Goal: Task Accomplishment & Management: Manage account settings

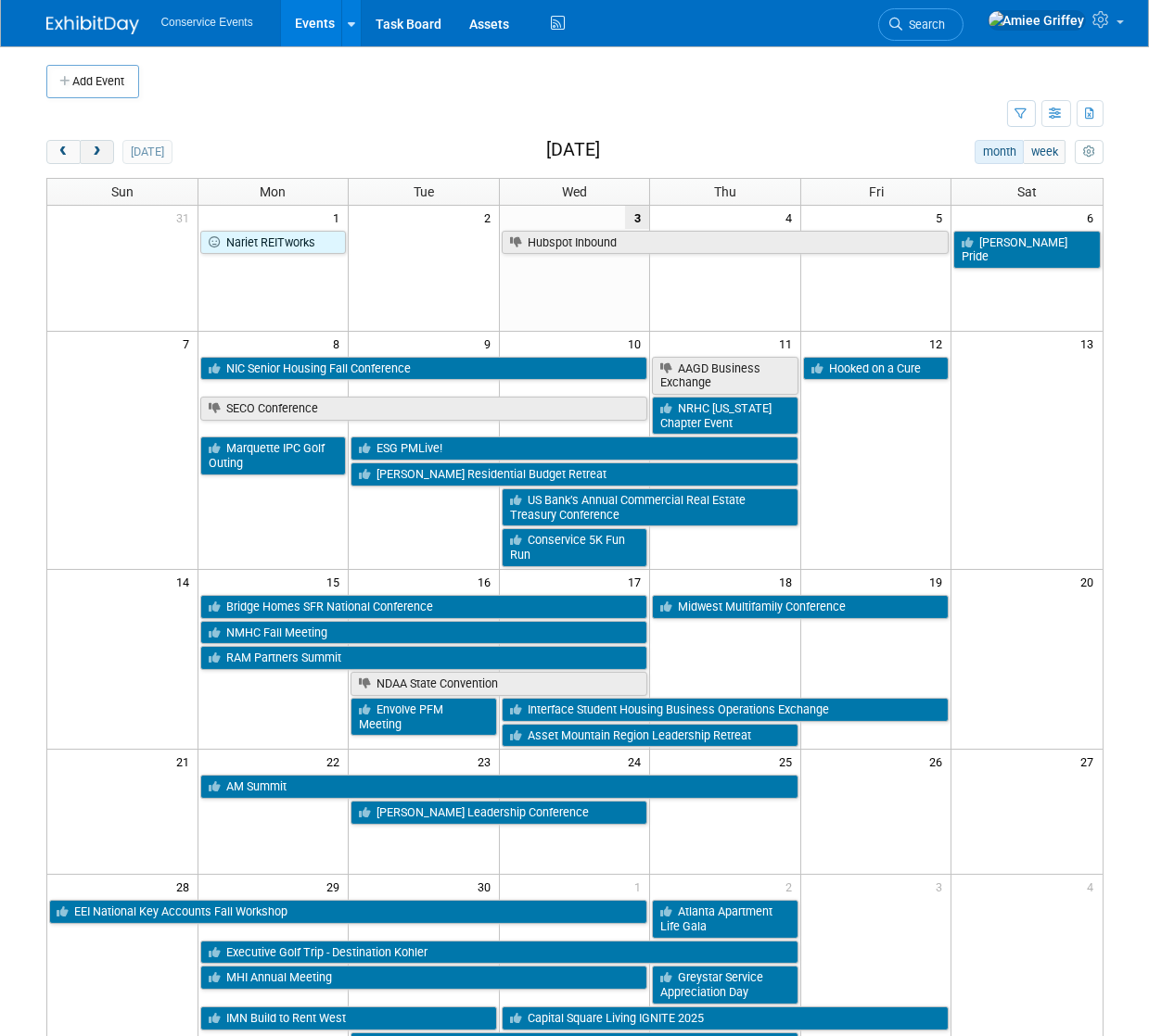
click at [96, 151] on span "next" at bounding box center [96, 152] width 14 height 12
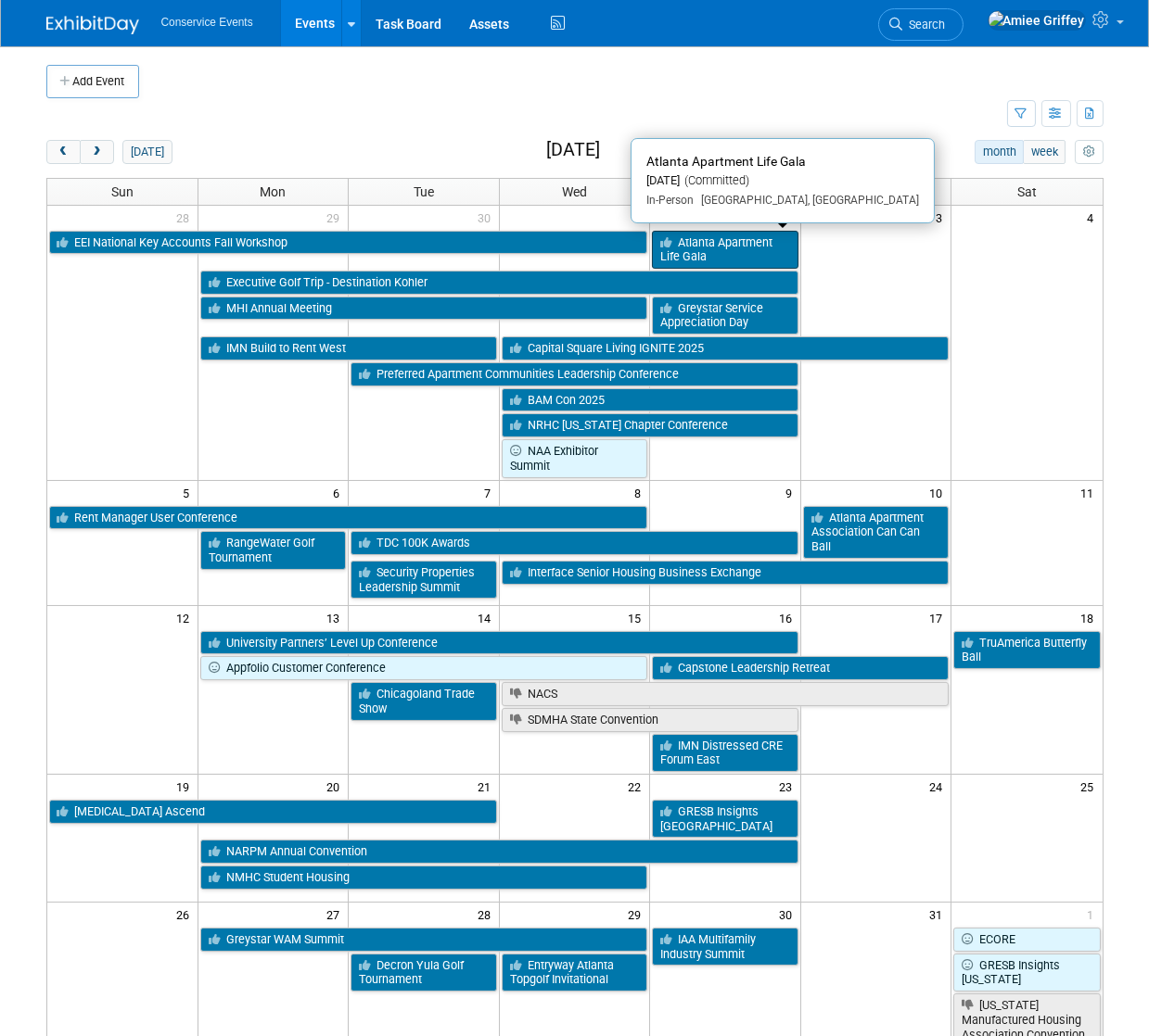
click at [688, 249] on link "Atlanta Apartment Life Gala" at bounding box center [724, 250] width 147 height 38
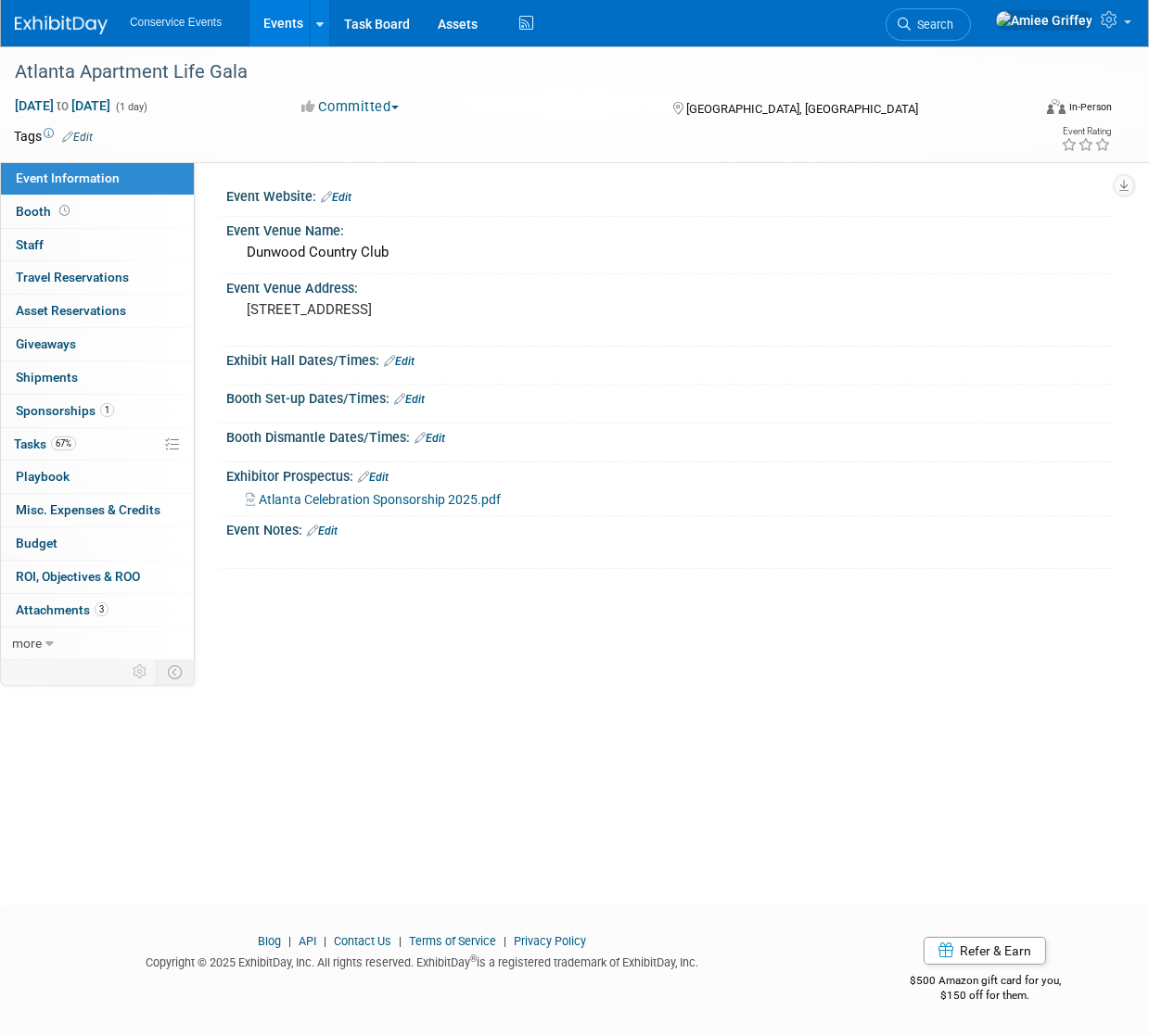
click at [84, 137] on link "Edit" at bounding box center [78, 137] width 30 height 13
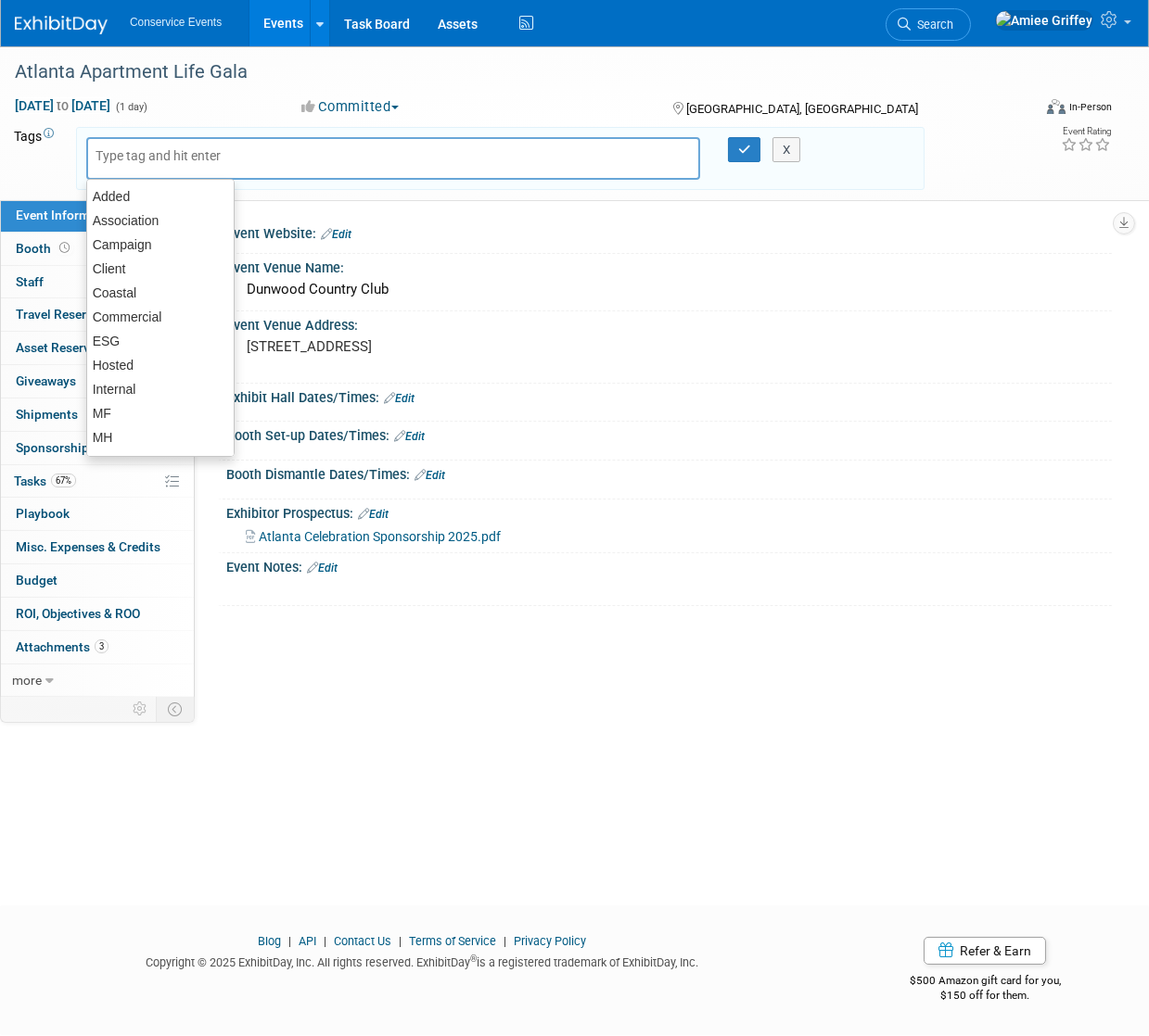
click at [166, 166] on div at bounding box center [392, 158] width 614 height 43
type input "MF"
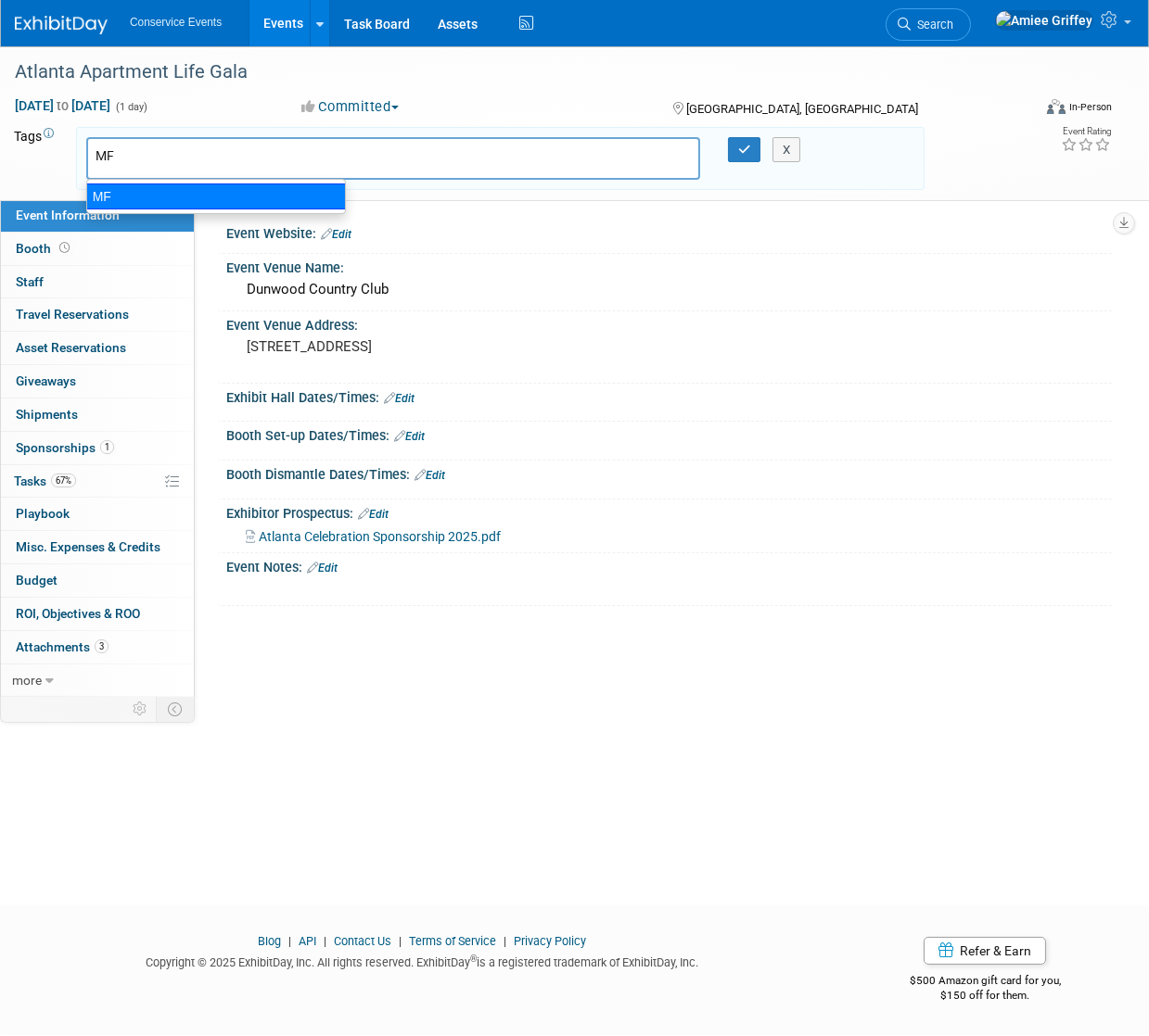
click at [164, 184] on div "MF" at bounding box center [216, 196] width 260 height 26
type input "MF"
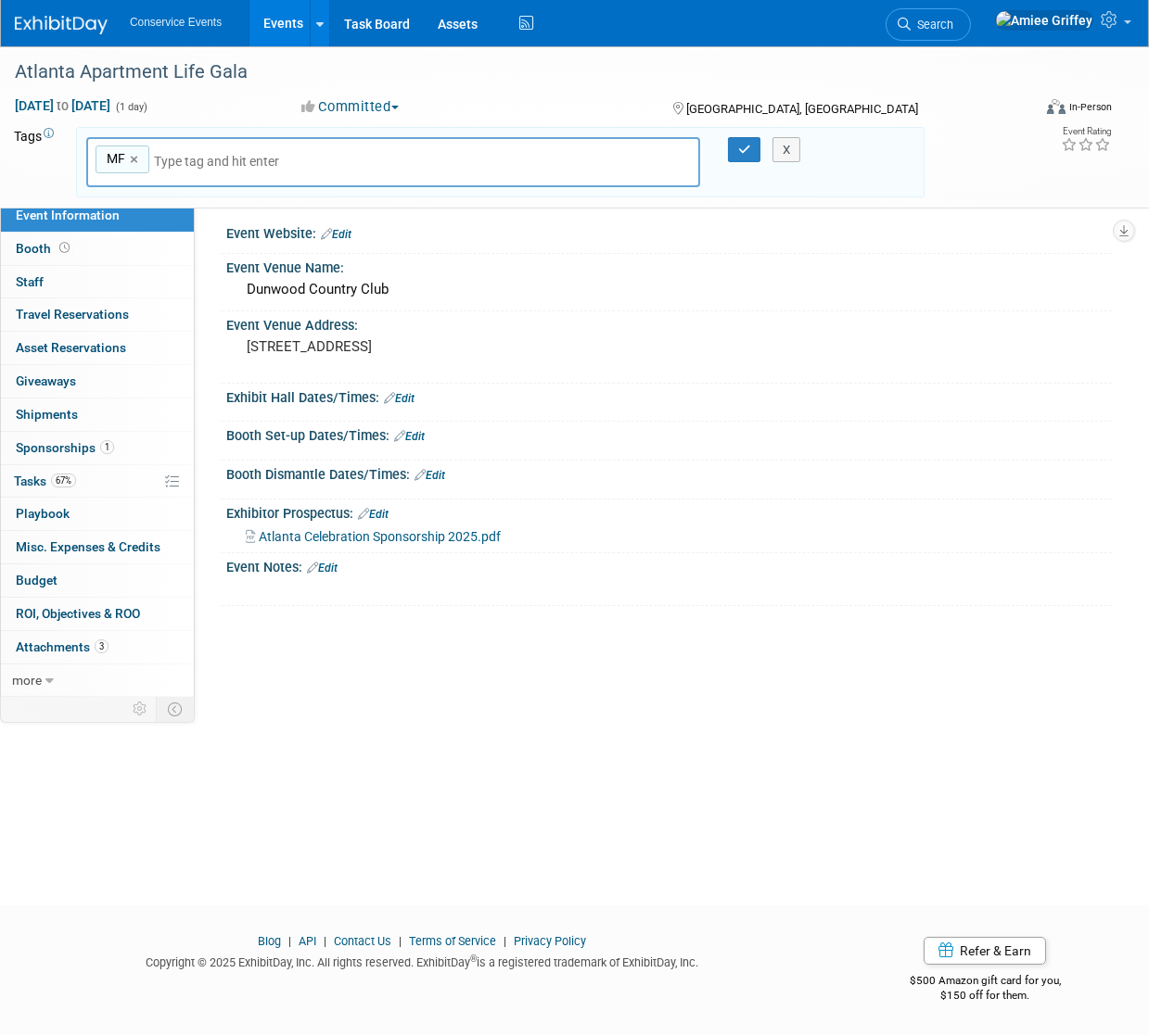
click at [226, 163] on input "text" at bounding box center [284, 162] width 260 height 19
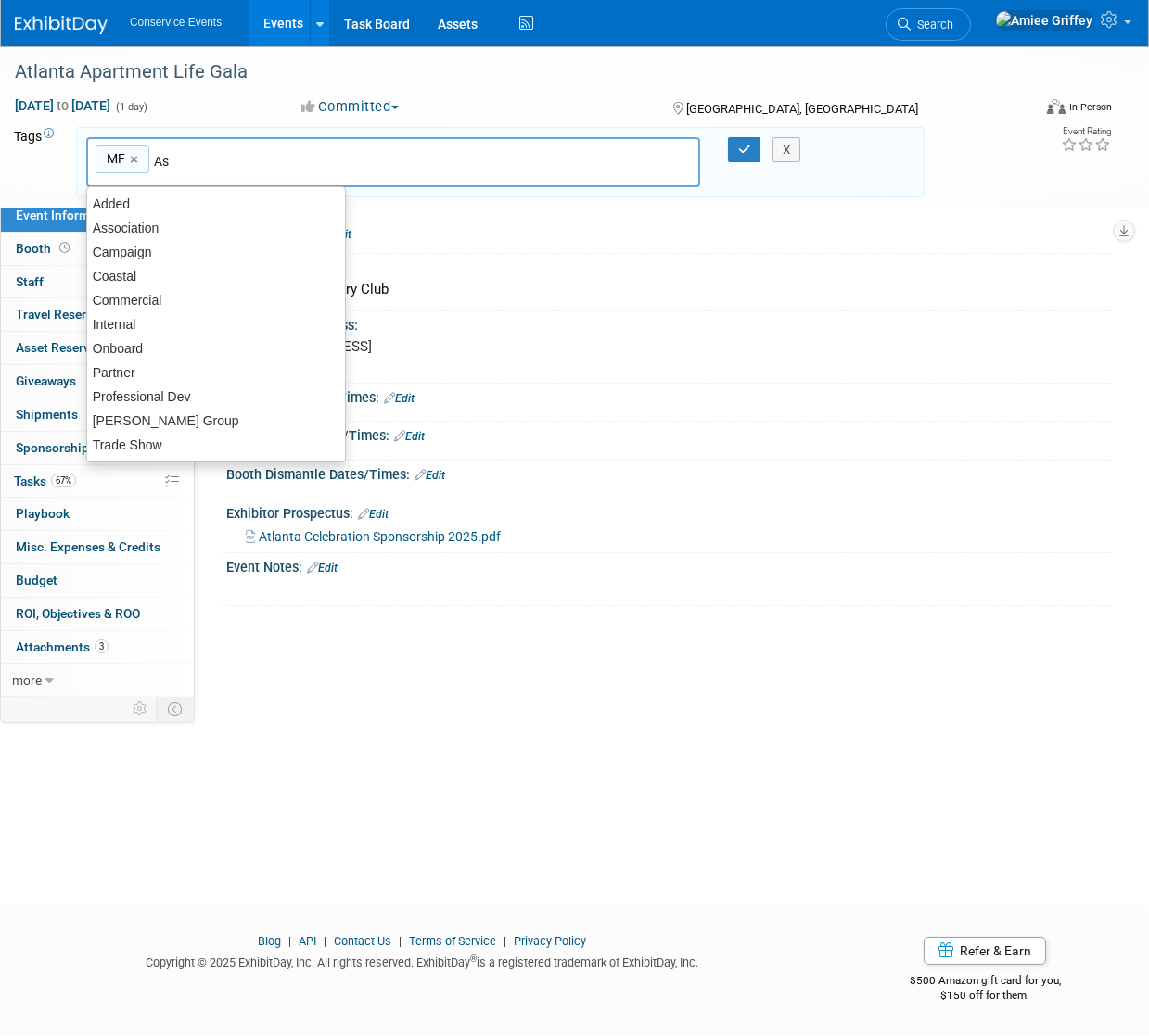
type input "Ass"
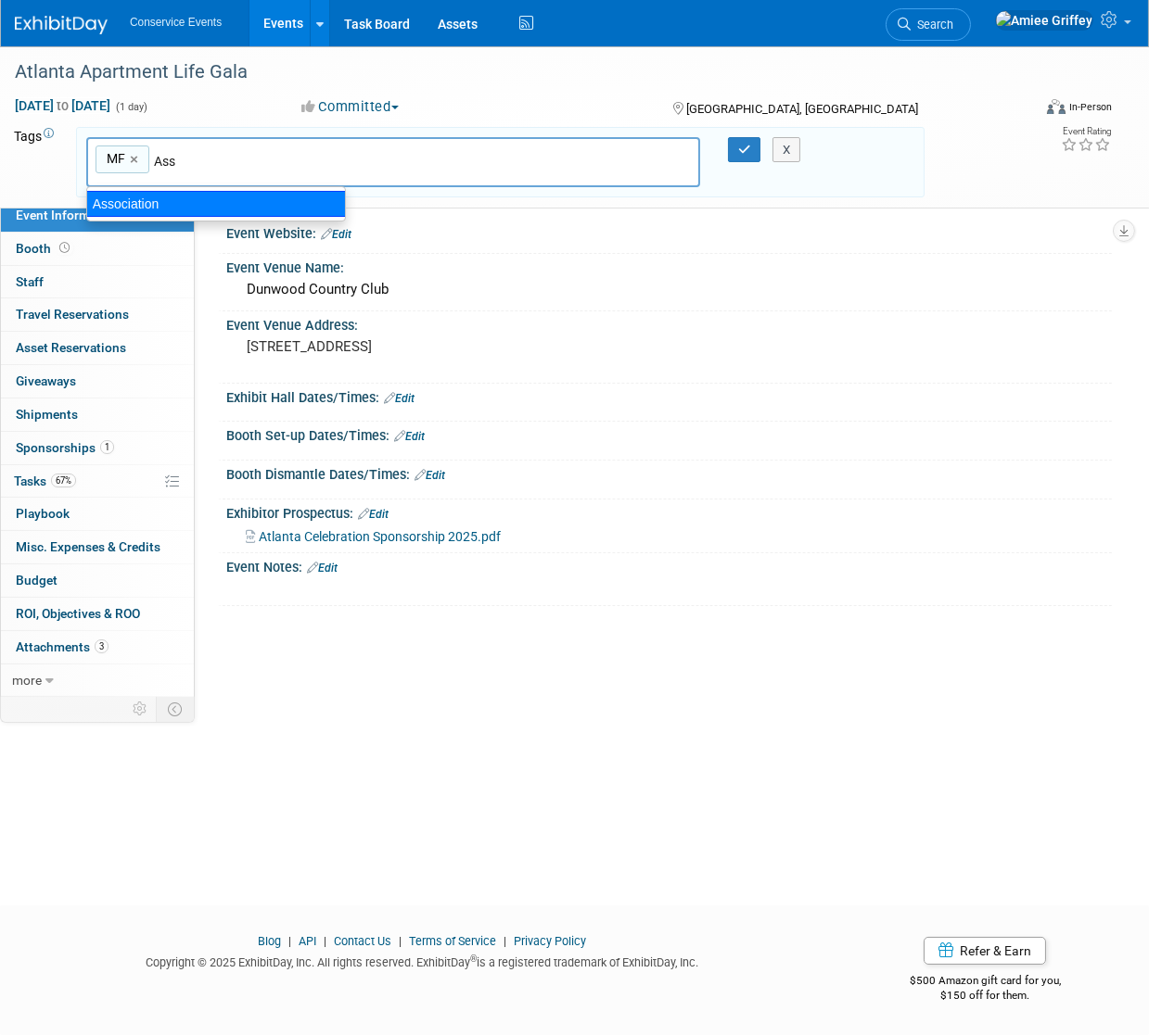
click at [203, 198] on div "Association" at bounding box center [216, 203] width 260 height 26
type input "MF, Association"
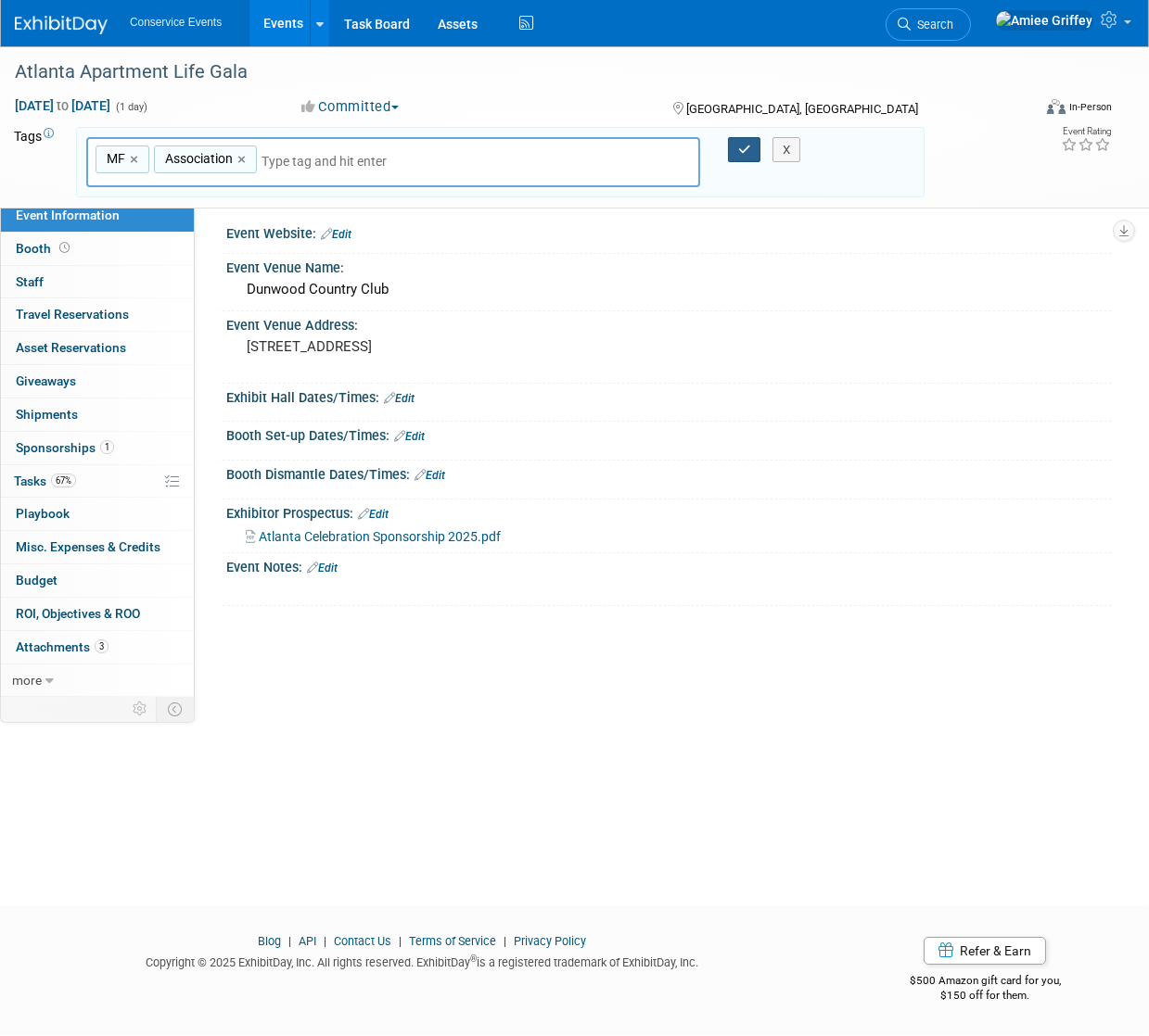
click at [739, 155] on button "button" at bounding box center [744, 149] width 33 height 26
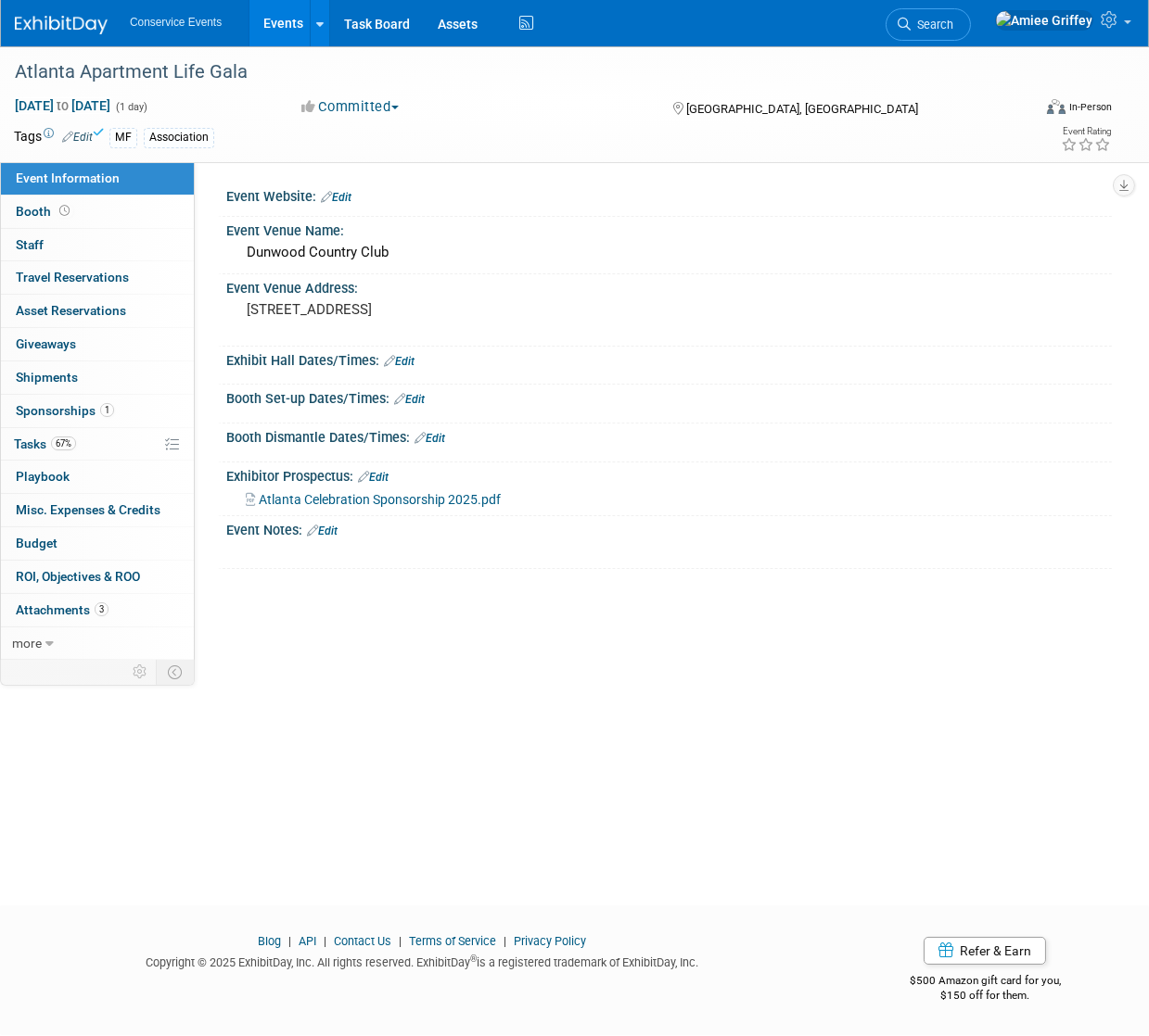
click at [427, 500] on span "Atlanta Celebration Sponsorship 2025.pdf" at bounding box center [380, 500] width 242 height 15
click at [70, 404] on span "Sponsorships 1" at bounding box center [65, 411] width 98 height 15
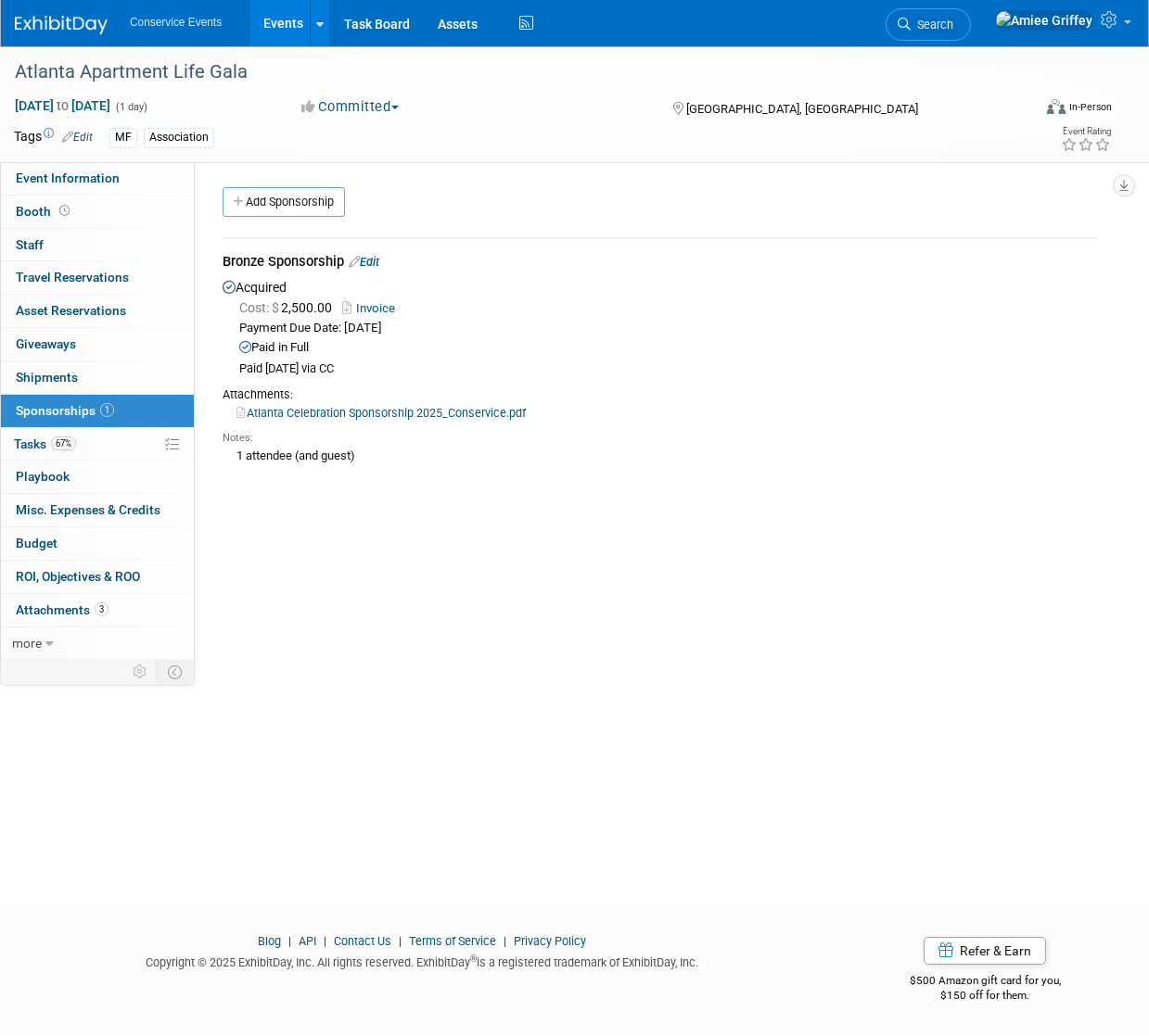
click at [281, 9] on link "Events" at bounding box center [284, 23] width 68 height 46
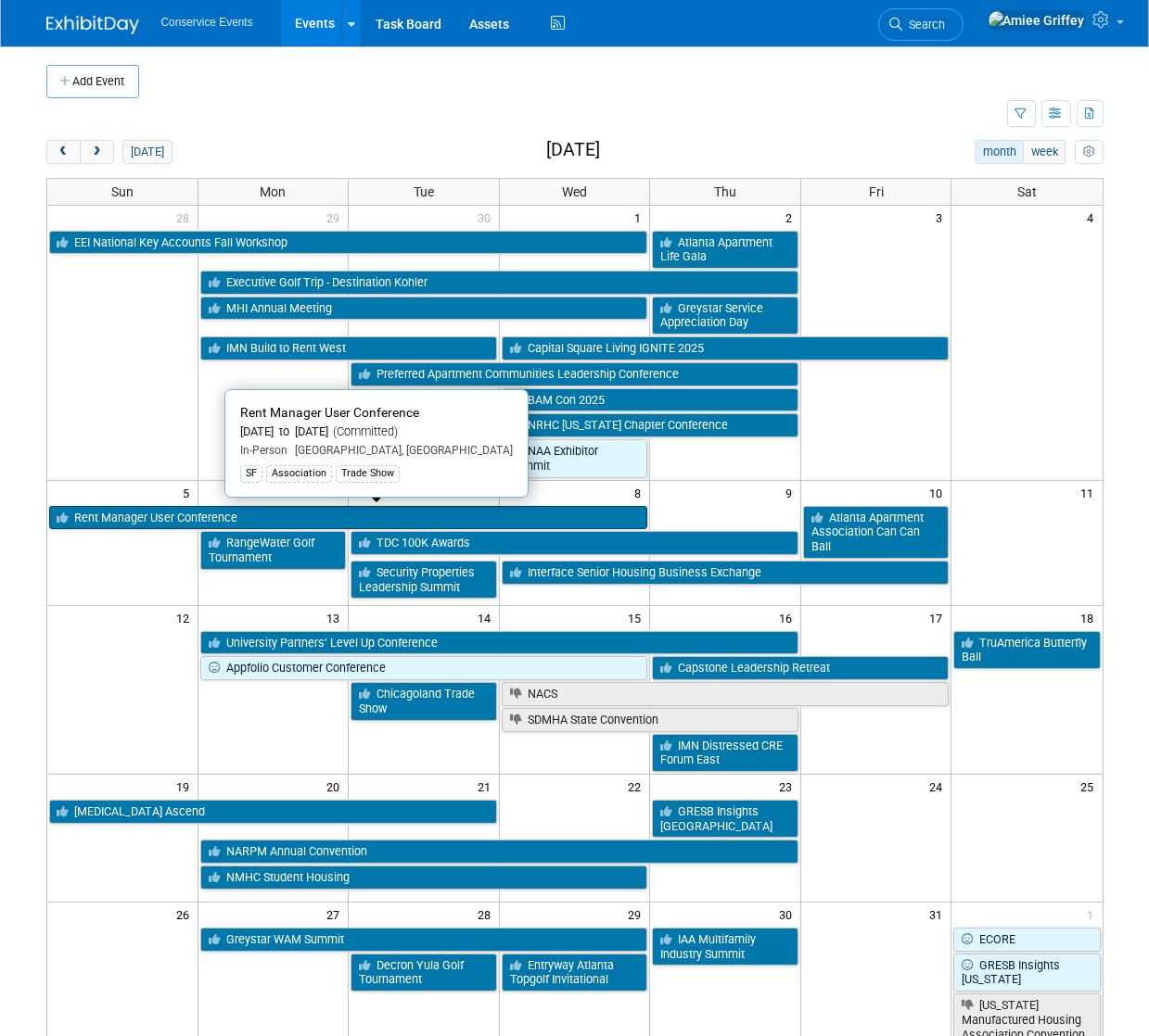
click at [206, 516] on link "Rent Manager User Conference" at bounding box center [348, 517] width 599 height 24
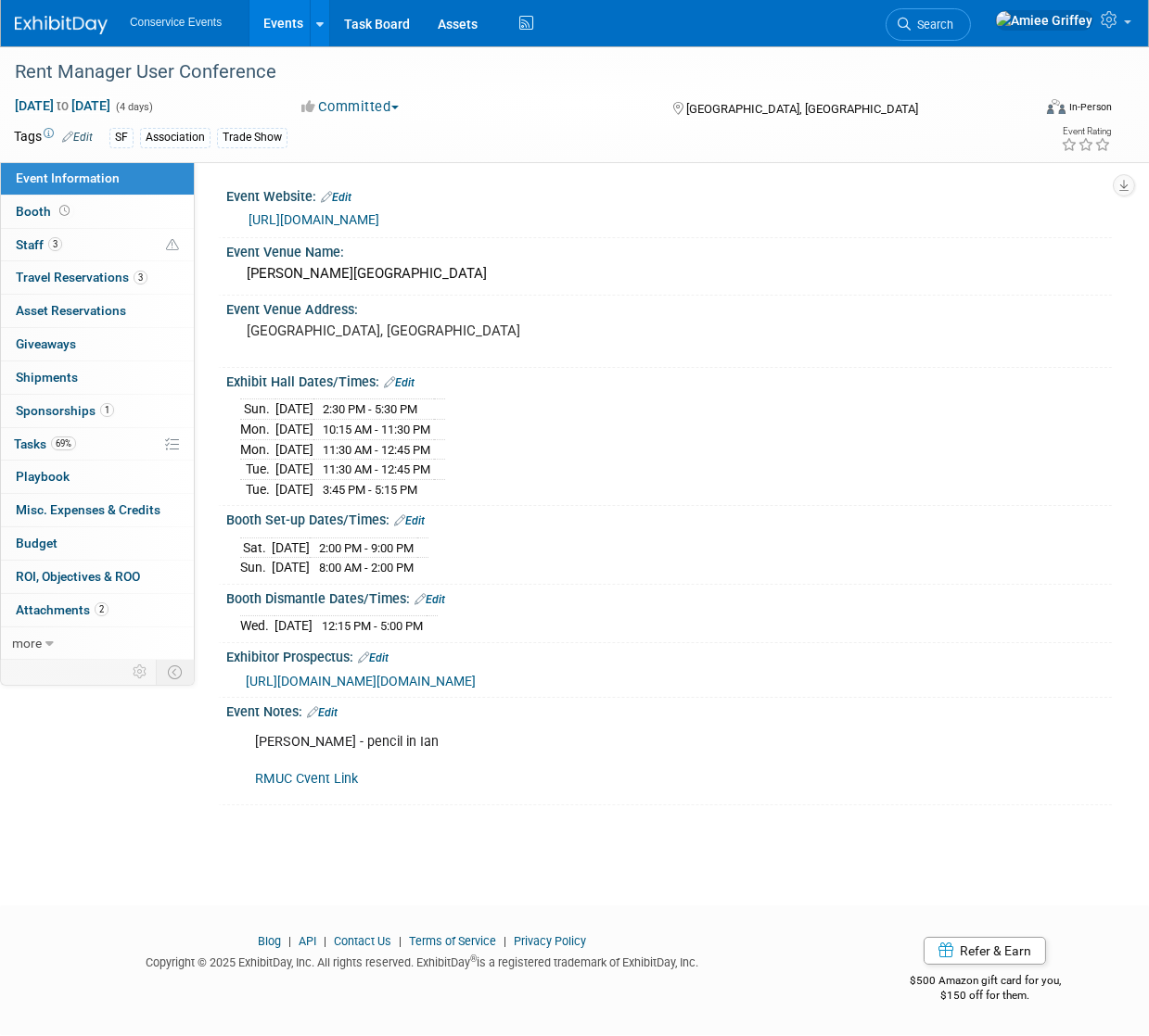
click at [338, 719] on link "Edit" at bounding box center [322, 713] width 30 height 13
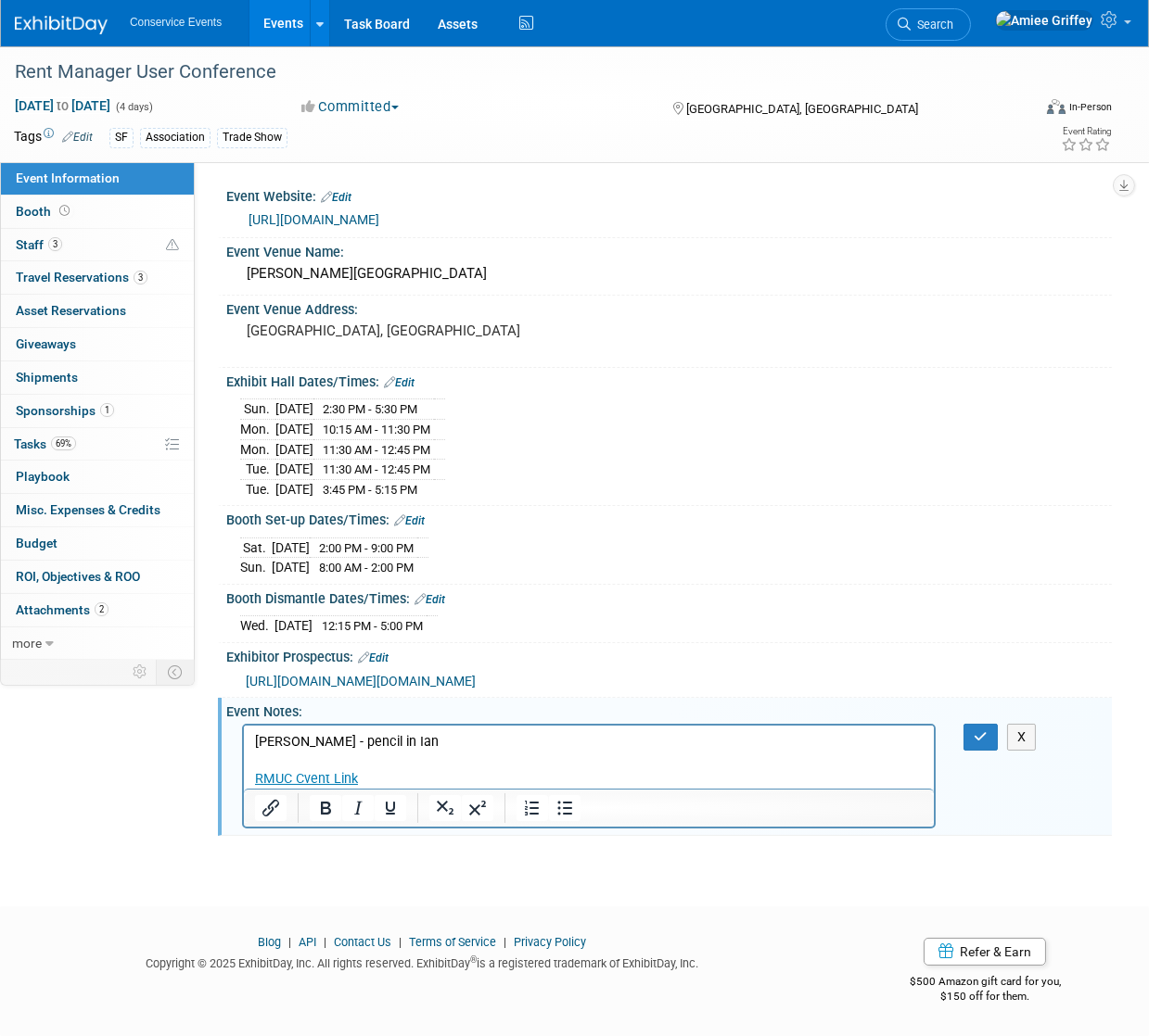
click at [438, 749] on p "Per Zach - pencil in Ian RMUC Cvent Link" at bounding box center [588, 760] width 669 height 56
click at [254, 735] on p "Per Zach - pencil in Ian RMUC Cvent Link" at bounding box center [588, 760] width 669 height 56
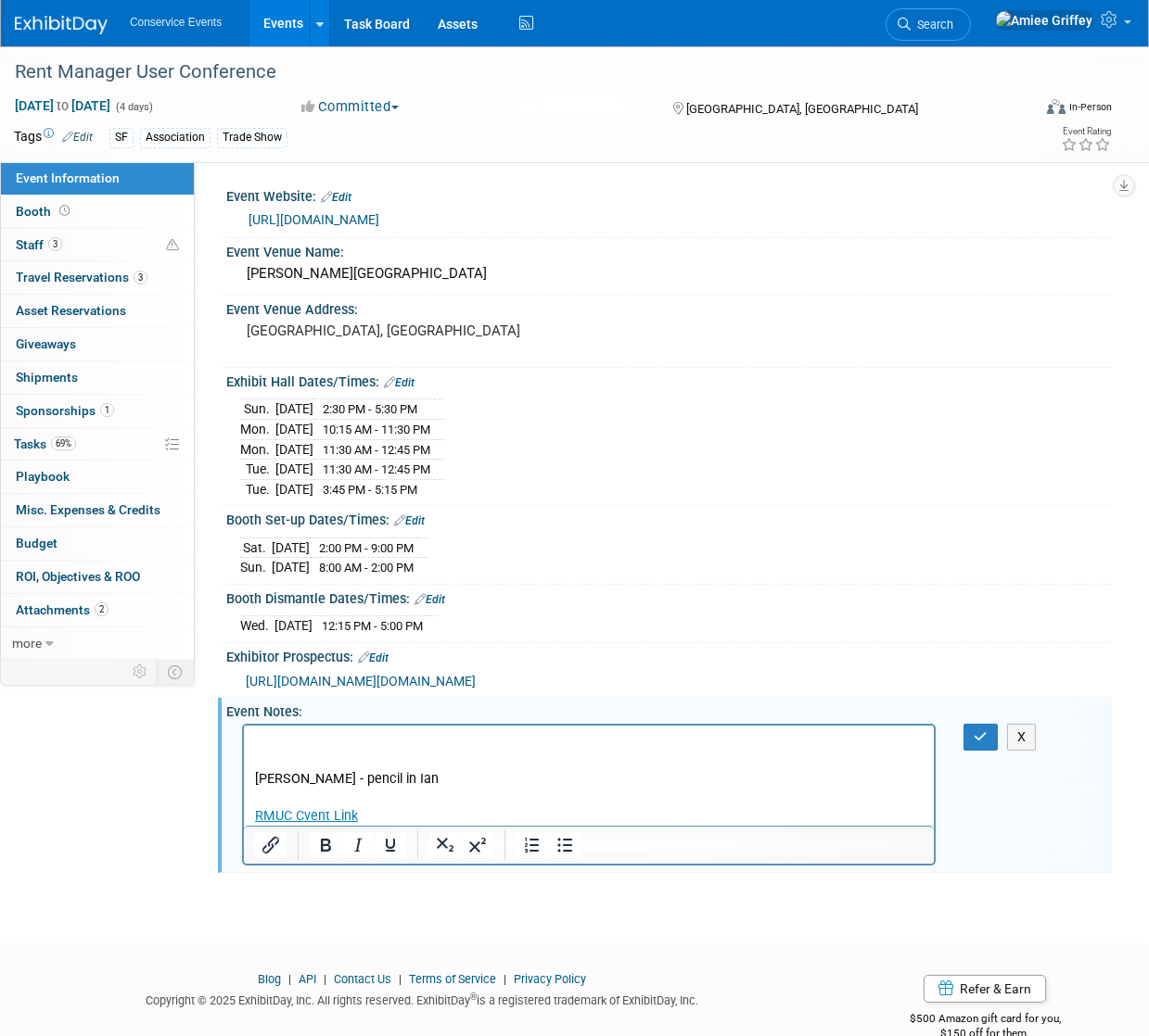
click at [272, 739] on p "Rich Text Area. Press ALT-0 for help." at bounding box center [588, 742] width 669 height 19
click at [590, 737] on p "Generic 10x10 and new new SF 3 ft wing (with Internet" at bounding box center [588, 742] width 669 height 19
drag, startPoint x: 586, startPoint y: 741, endPoint x: 369, endPoint y: 748, distance: 217.1
click at [370, 747] on p "Generic 10x10 and new new SF 3 ft wing (with Internet" at bounding box center [588, 742] width 669 height 19
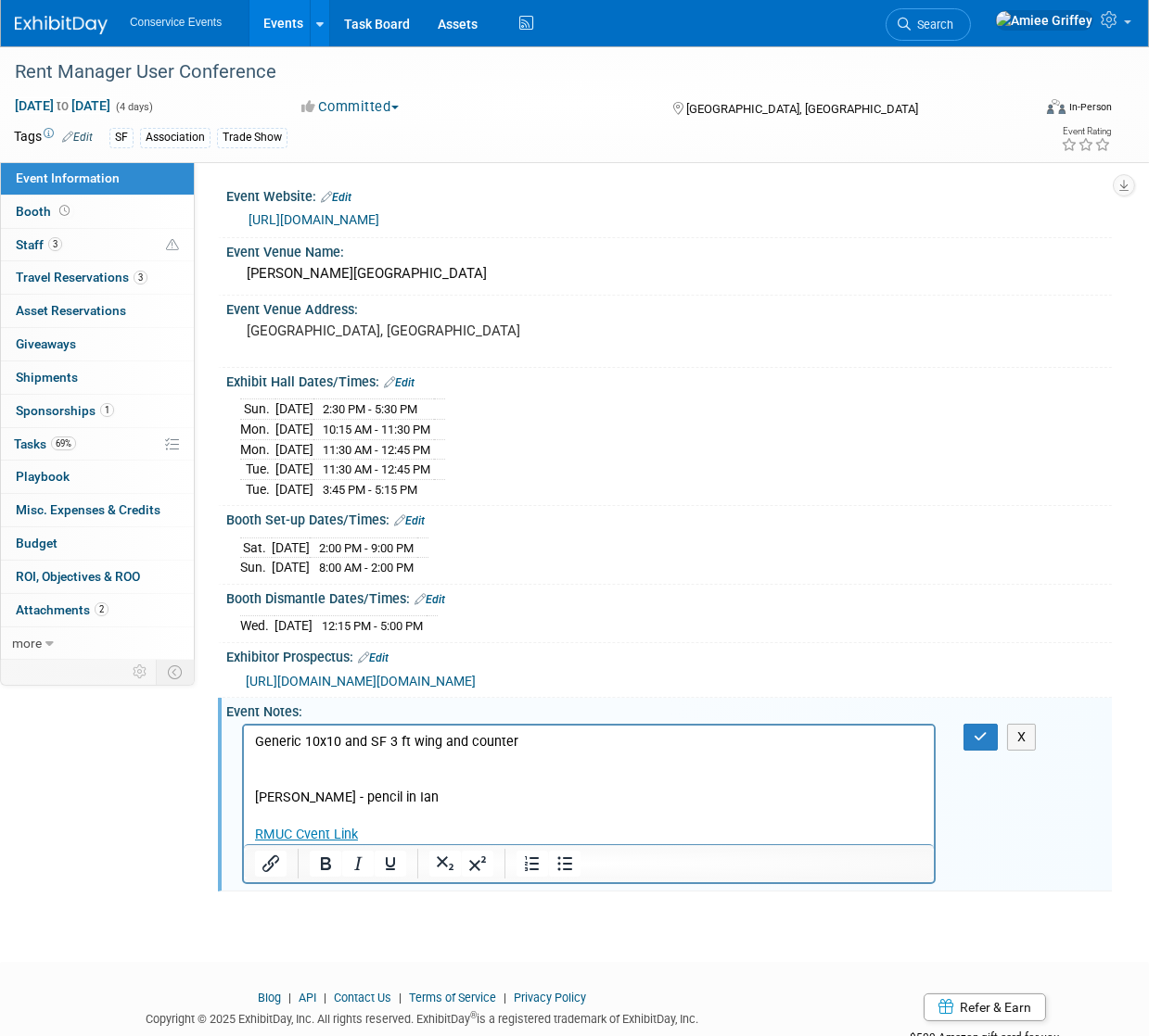
click at [298, 764] on p "Rich Text Area. Press ALT-0 for help." at bounding box center [588, 760] width 669 height 19
click at [299, 763] on p "Rich Text Area. Press ALT-0 for help." at bounding box center [588, 760] width 669 height 19
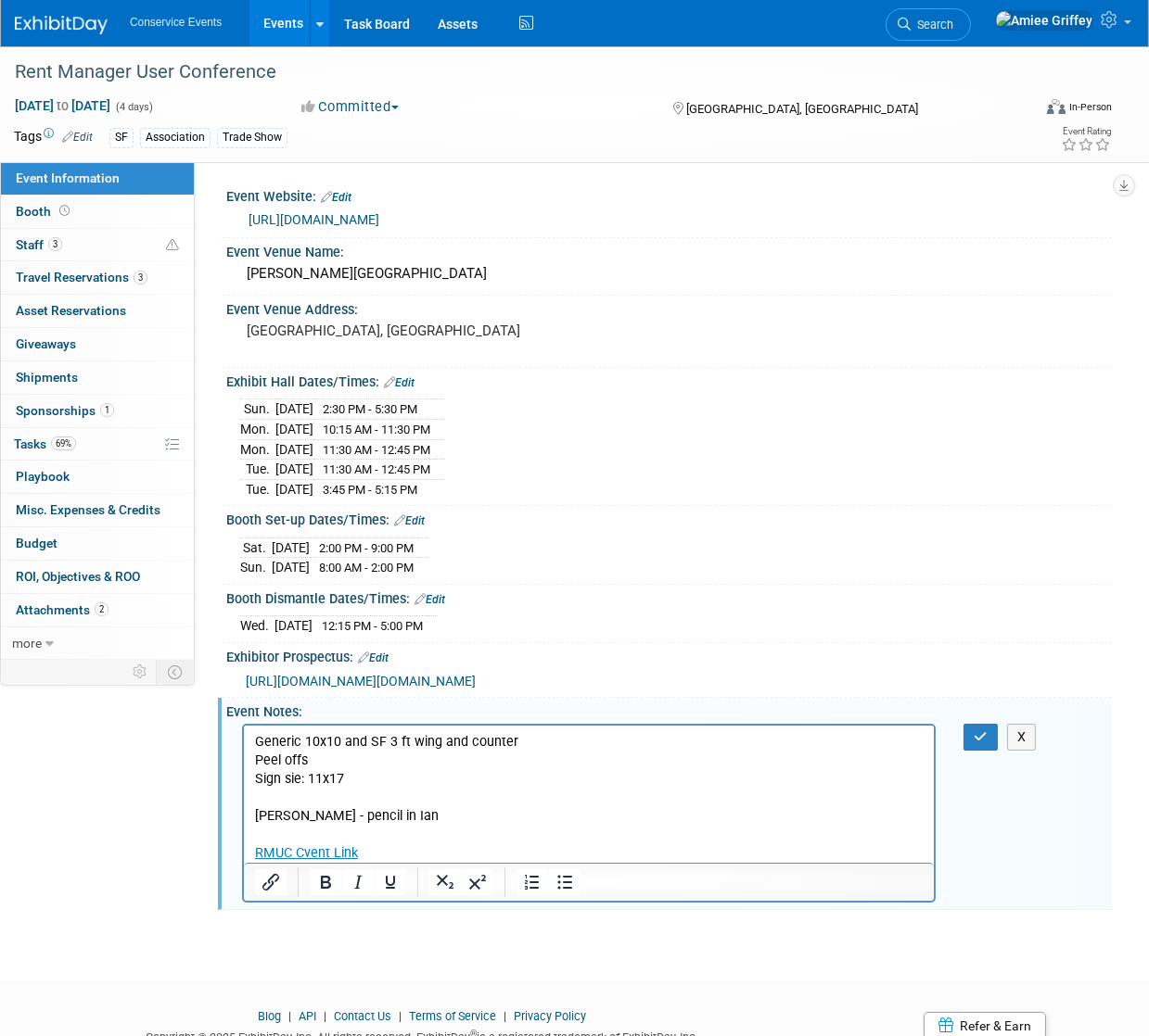
click at [293, 781] on p "Sign sie: 11x17" at bounding box center [588, 779] width 669 height 19
click at [394, 790] on p "Rich Text Area. Press ALT-0 for help." at bounding box center [588, 797] width 669 height 19
click at [356, 783] on p "Sign size: 11x17" at bounding box center [588, 779] width 669 height 19
click at [979, 743] on icon "button" at bounding box center [981, 737] width 14 height 13
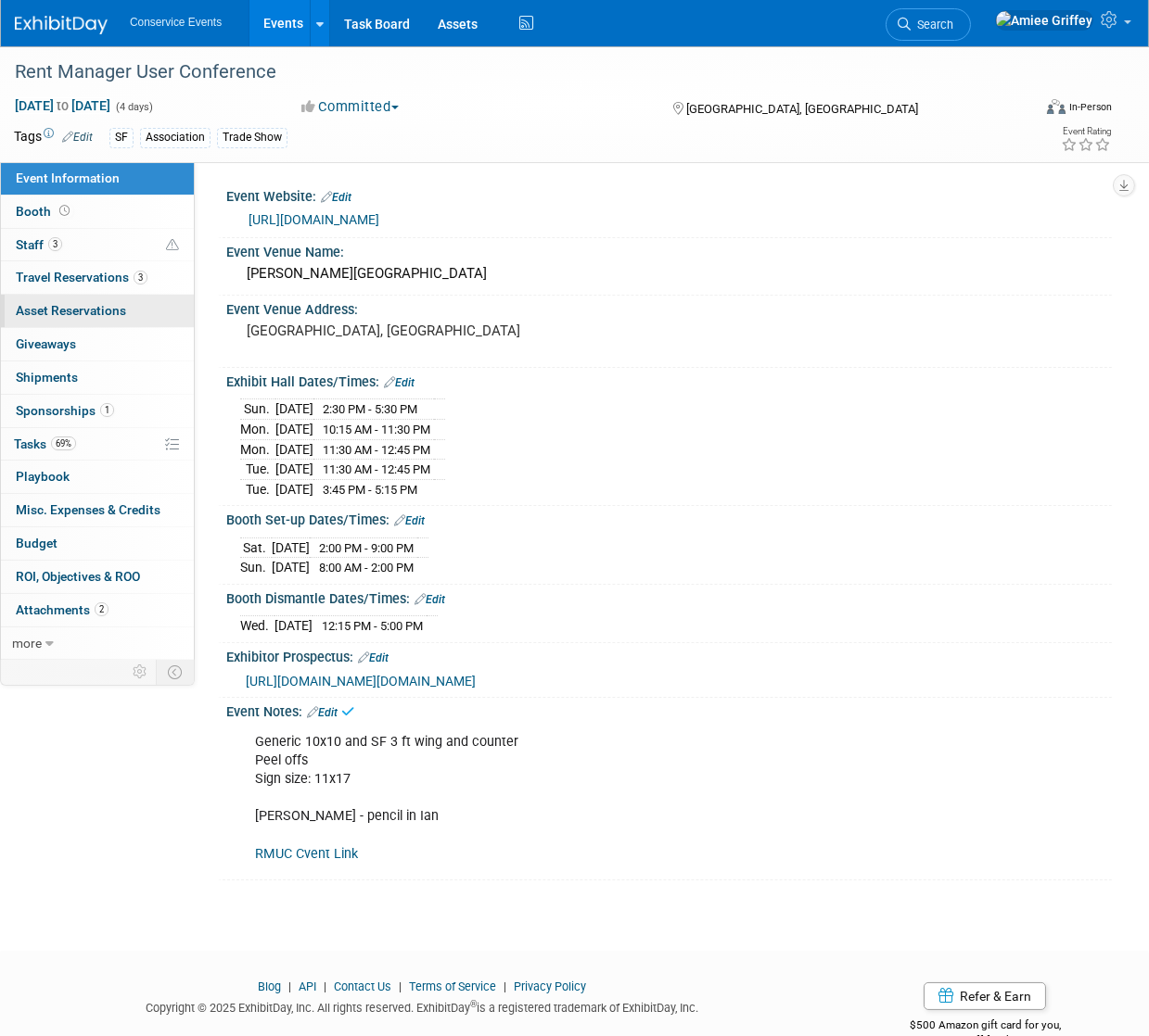
click at [78, 318] on span "Asset Reservations 0" at bounding box center [71, 311] width 111 height 15
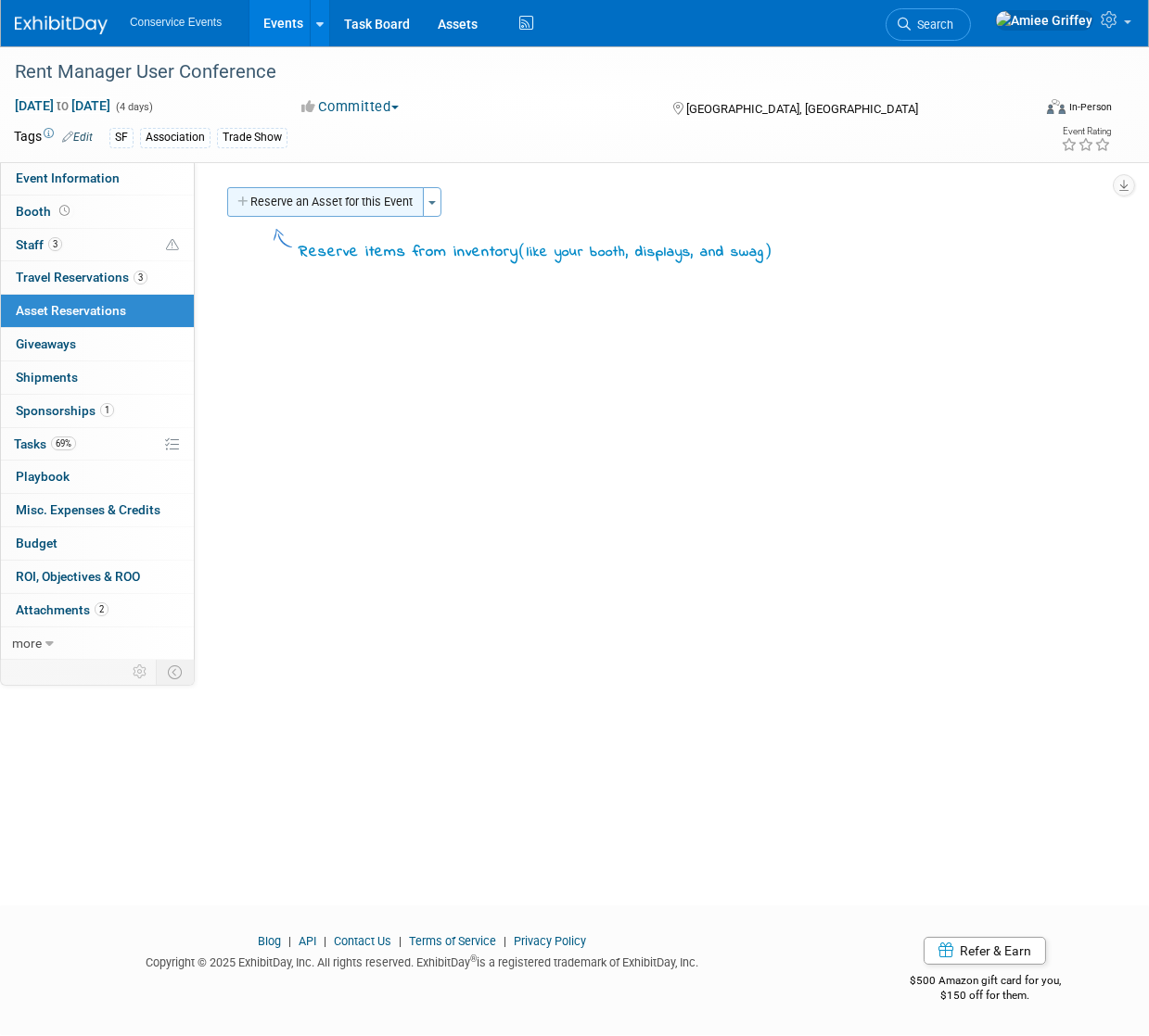
click at [307, 198] on button "Reserve an Asset for this Event" at bounding box center [325, 201] width 197 height 29
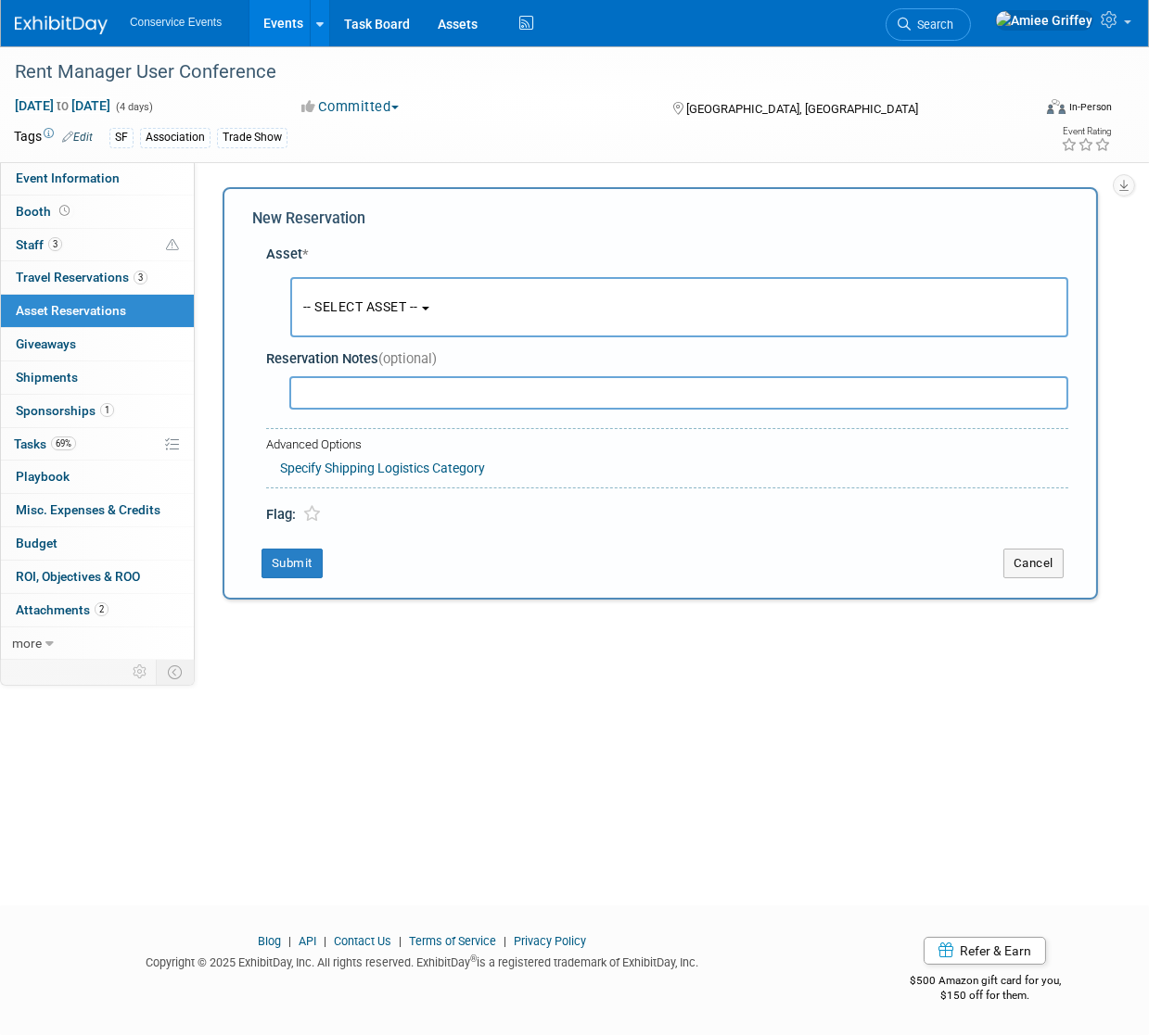
click at [343, 315] on button "-- SELECT ASSET --" at bounding box center [679, 307] width 778 height 60
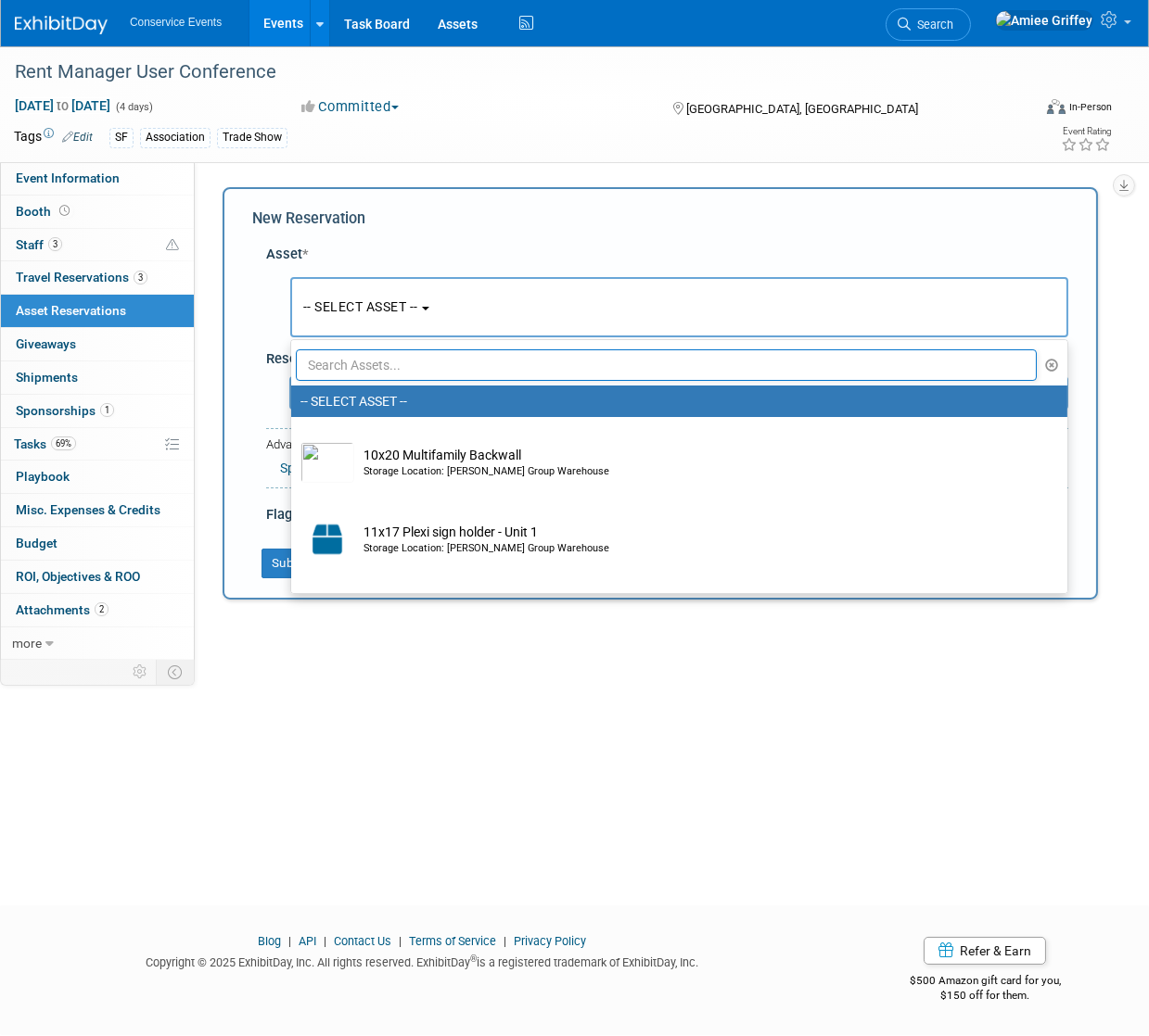
click at [357, 362] on input "text" at bounding box center [666, 365] width 740 height 31
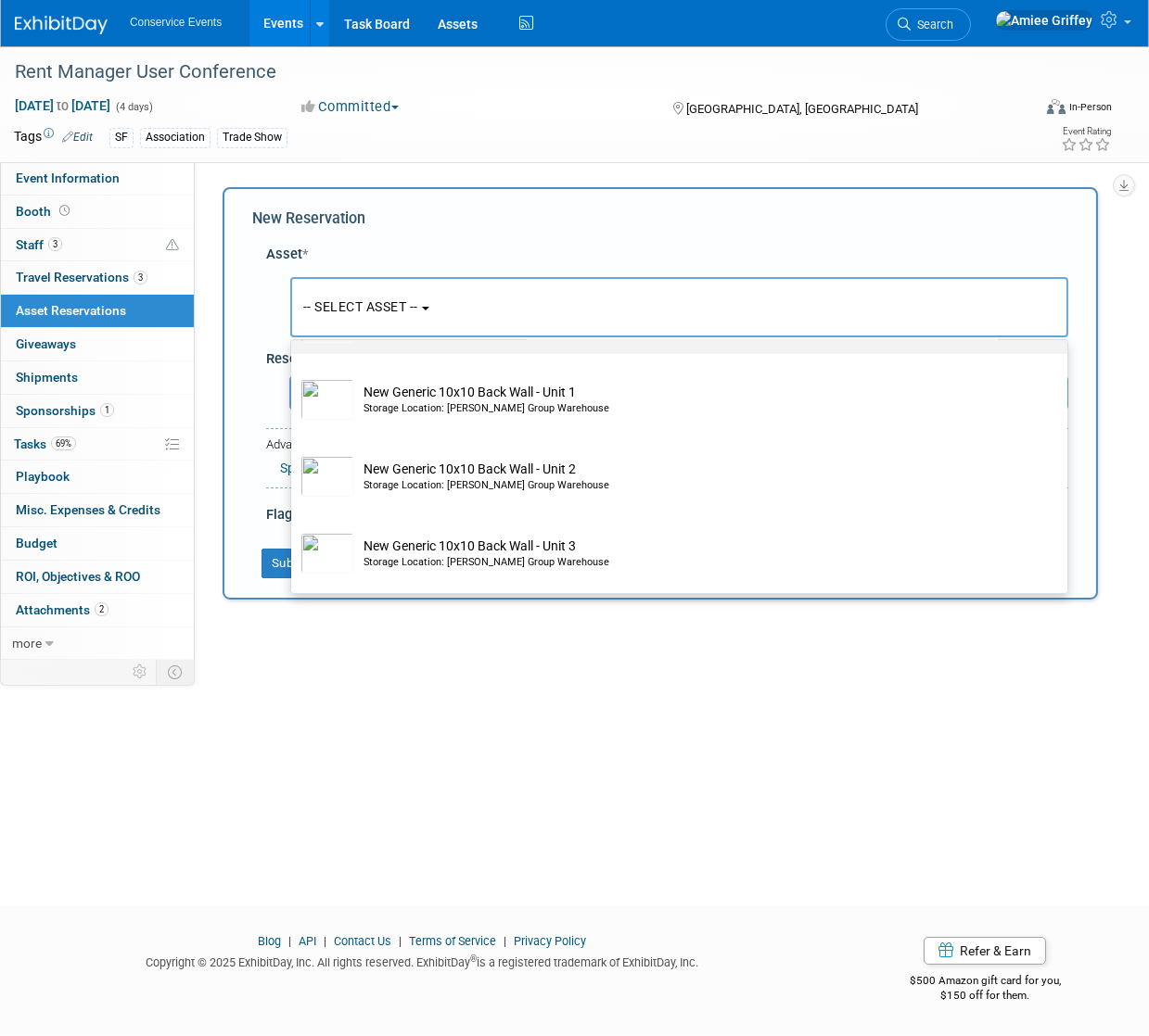
scroll to position [185, 0]
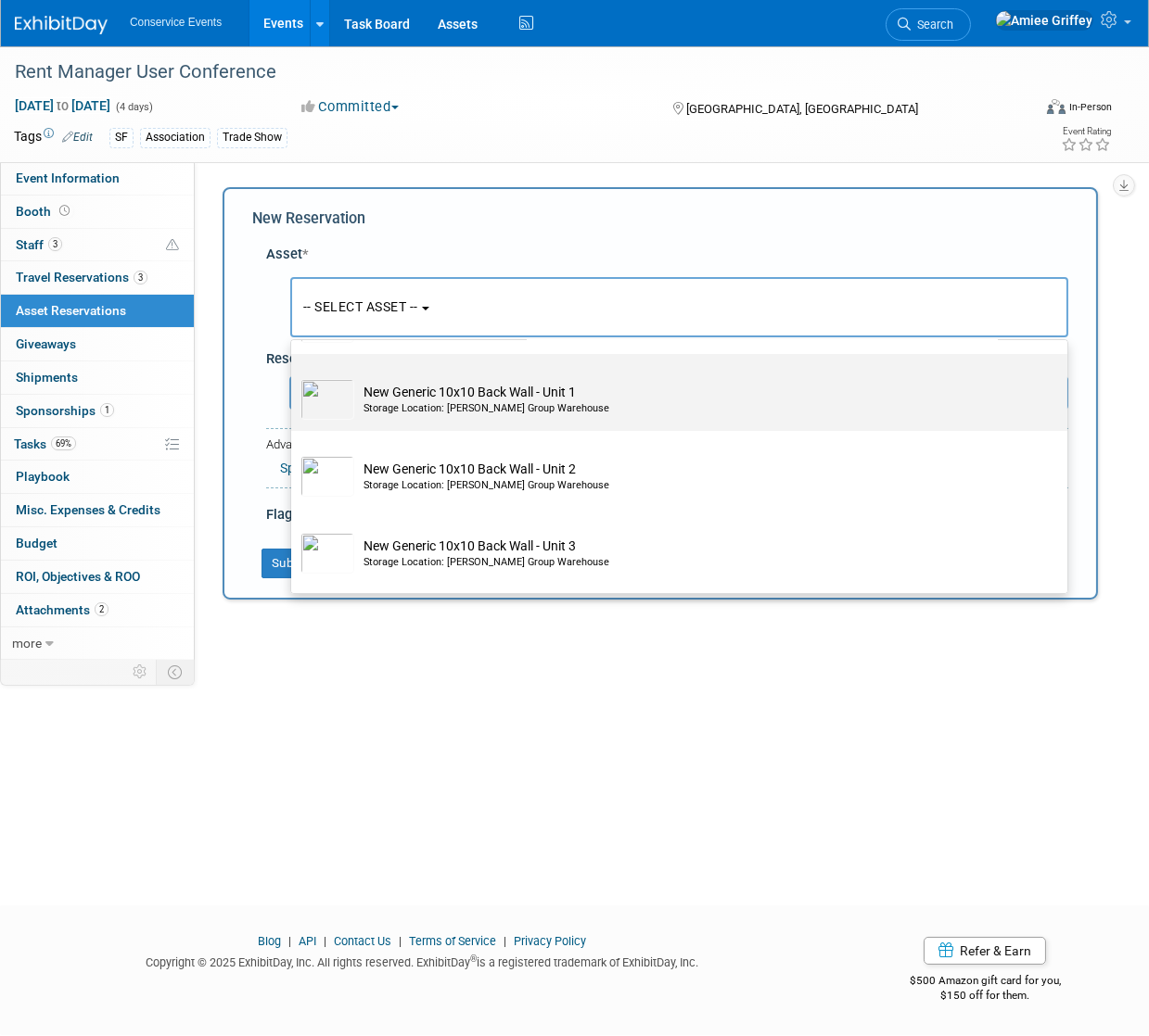
type input "generic"
click at [443, 396] on td "New Generic 10x10 Back Wall - Unit 1 Storage Location: Taylor Group Warehouse" at bounding box center [692, 399] width 676 height 41
click at [294, 376] on input "New Generic 10x10 Back Wall - Unit 1 Storage Location: Taylor Group Warehouse" at bounding box center [287, 370] width 12 height 12
select select "10715849"
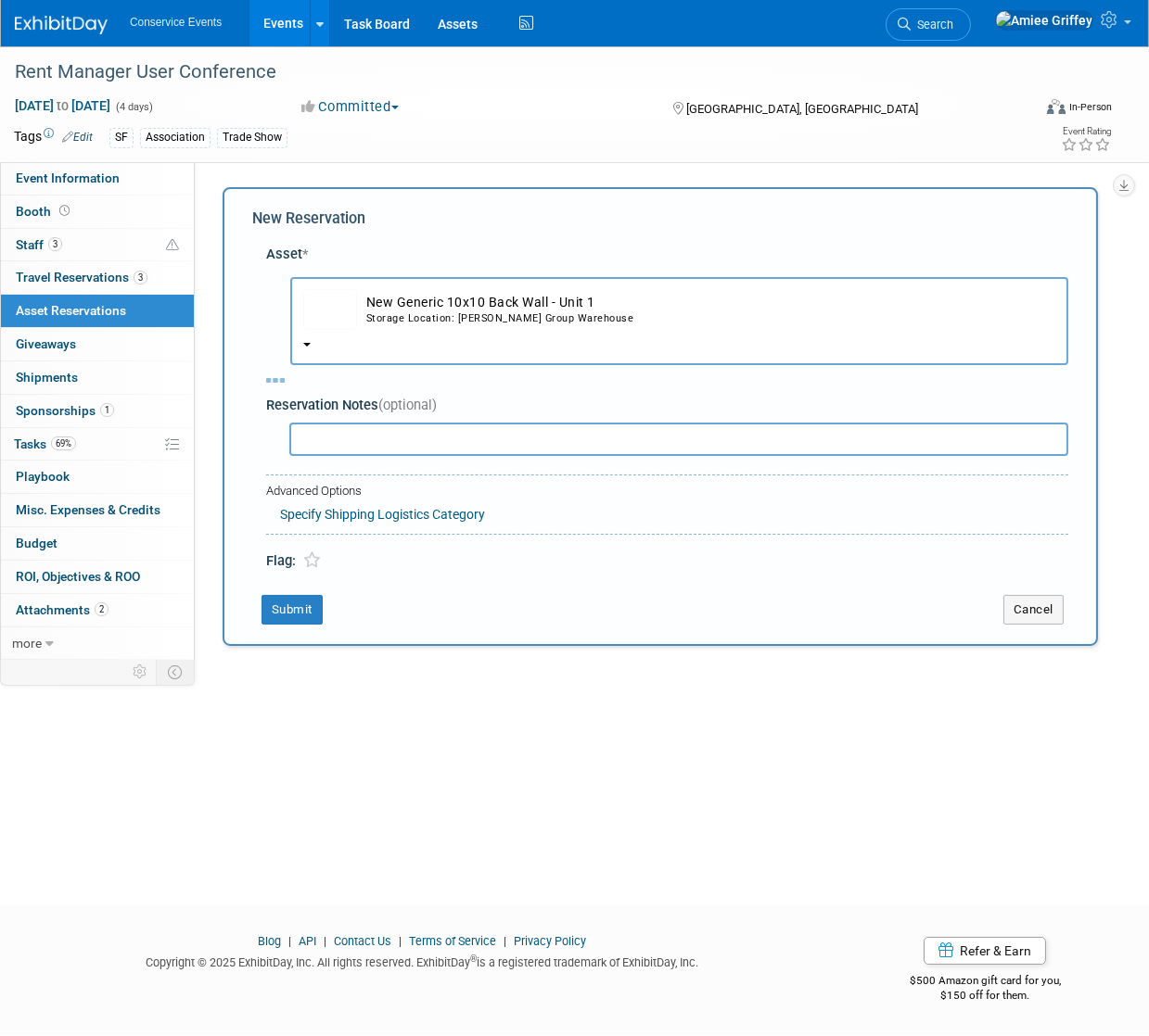
select select "9"
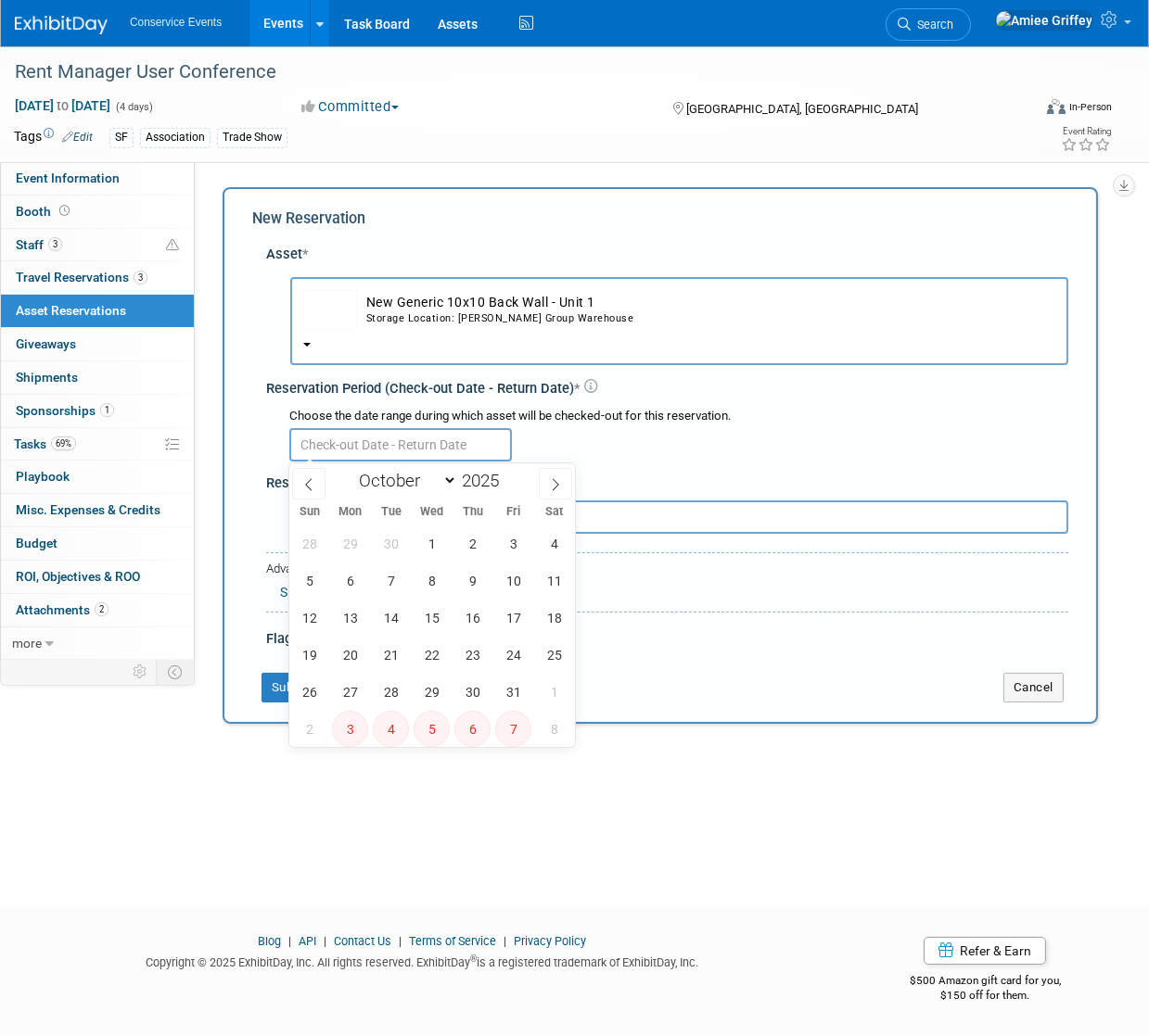
click at [333, 442] on input "text" at bounding box center [400, 444] width 222 height 33
click at [309, 535] on span "28" at bounding box center [309, 544] width 36 height 36
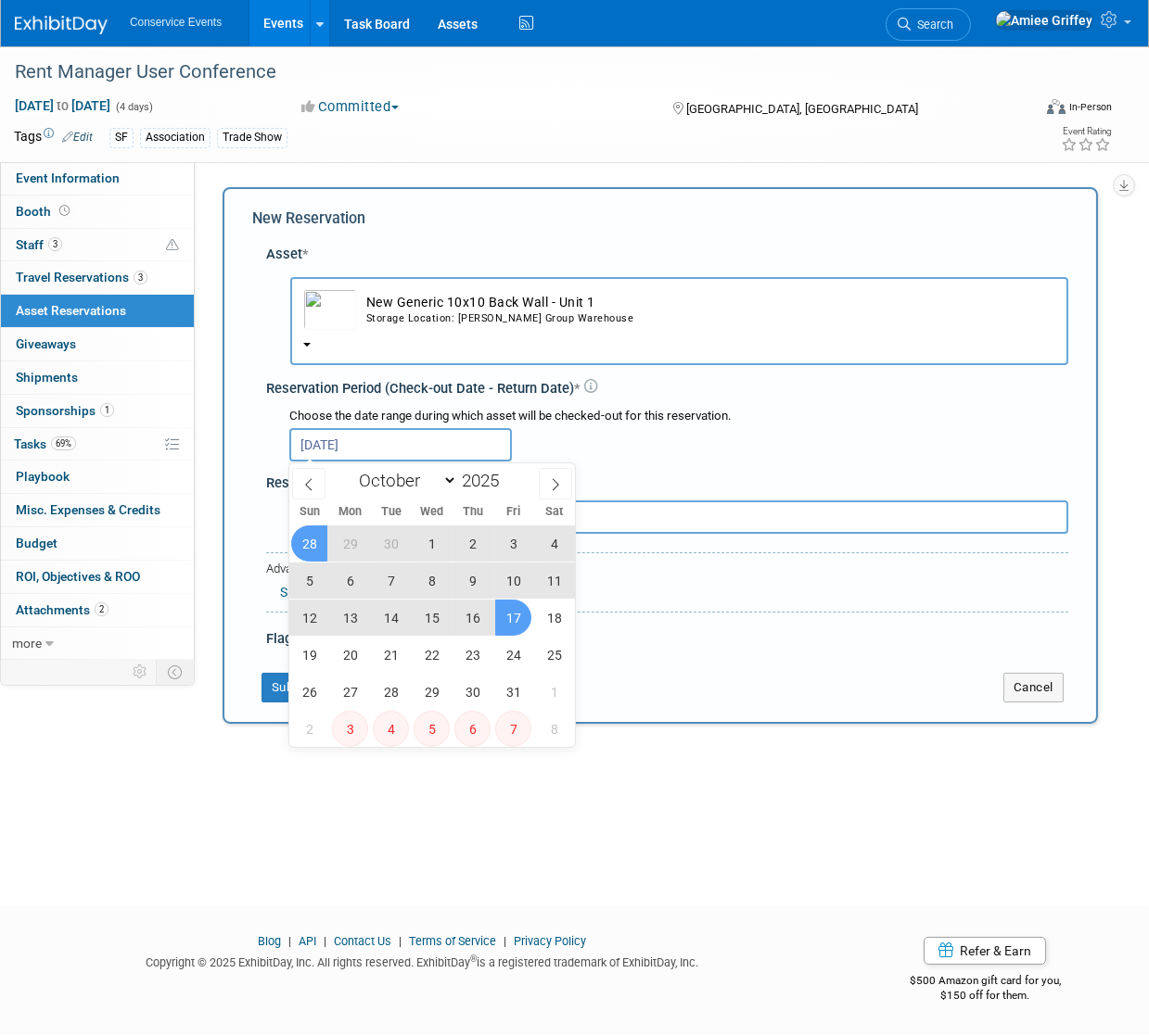
click at [504, 617] on span "17" at bounding box center [514, 617] width 36 height 36
type input "Sep 28, 2025 to Oct 17, 2025"
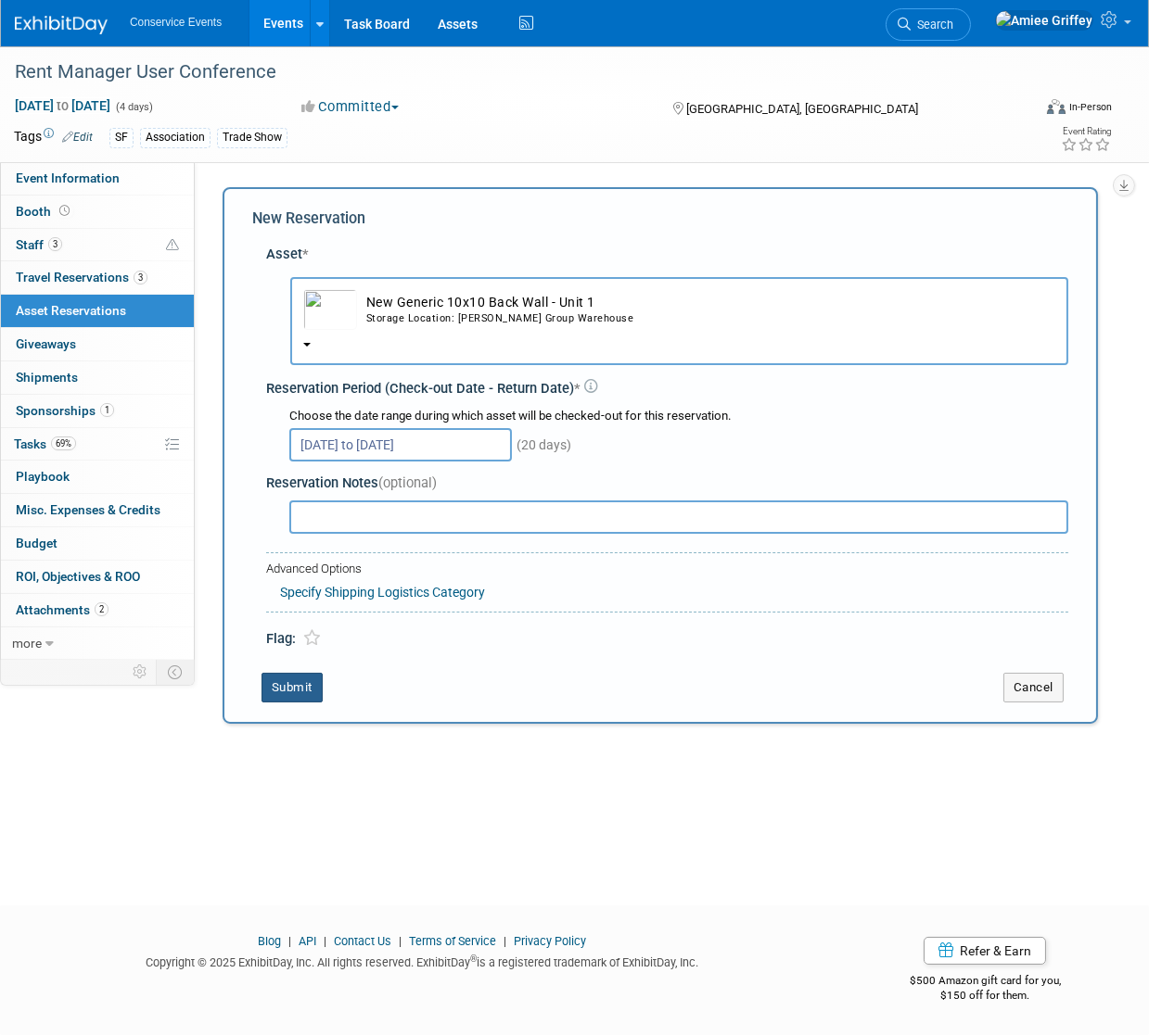
click at [289, 684] on button "Submit" at bounding box center [291, 687] width 61 height 29
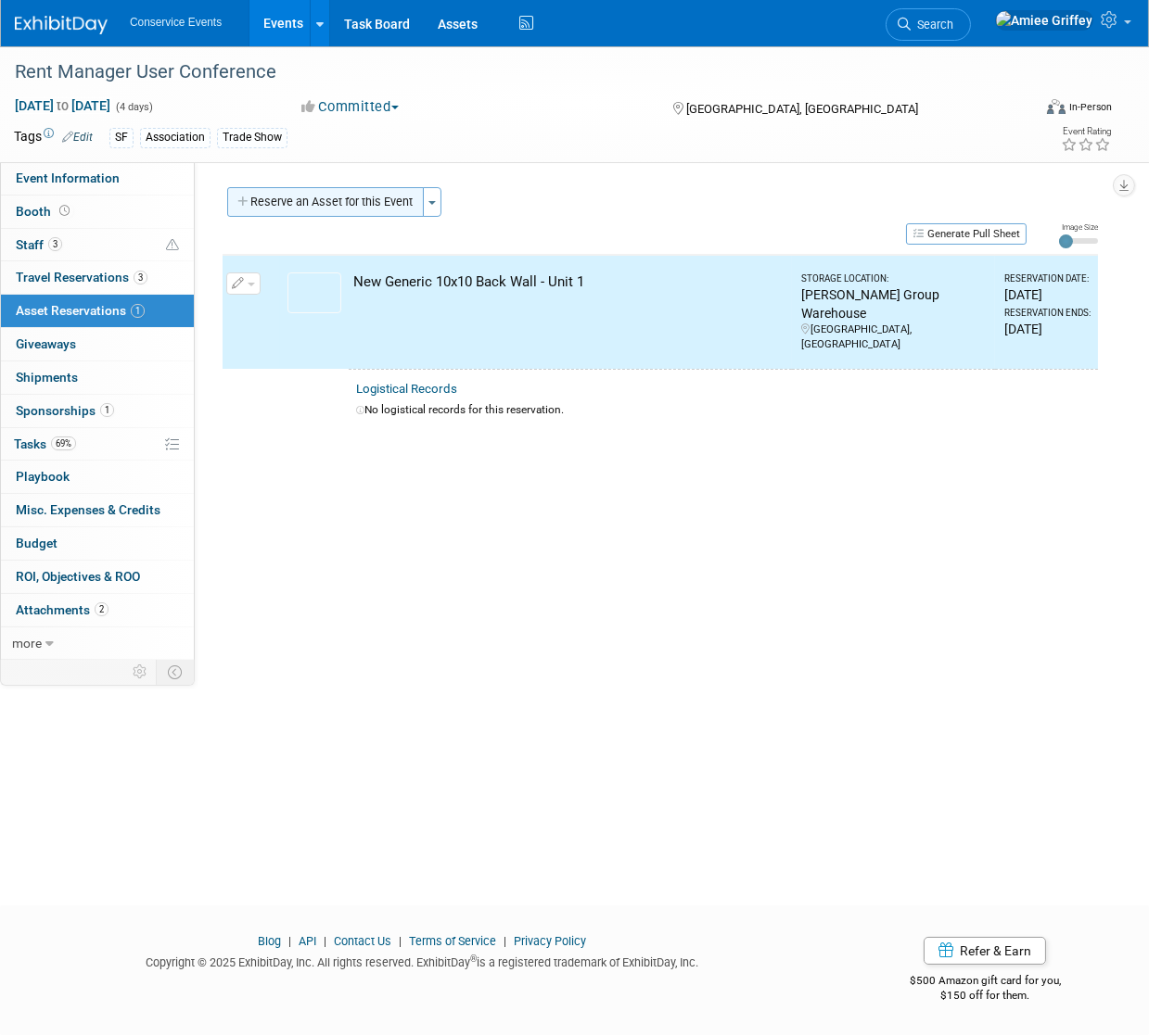
click at [348, 199] on button "Reserve an Asset for this Event" at bounding box center [325, 201] width 197 height 29
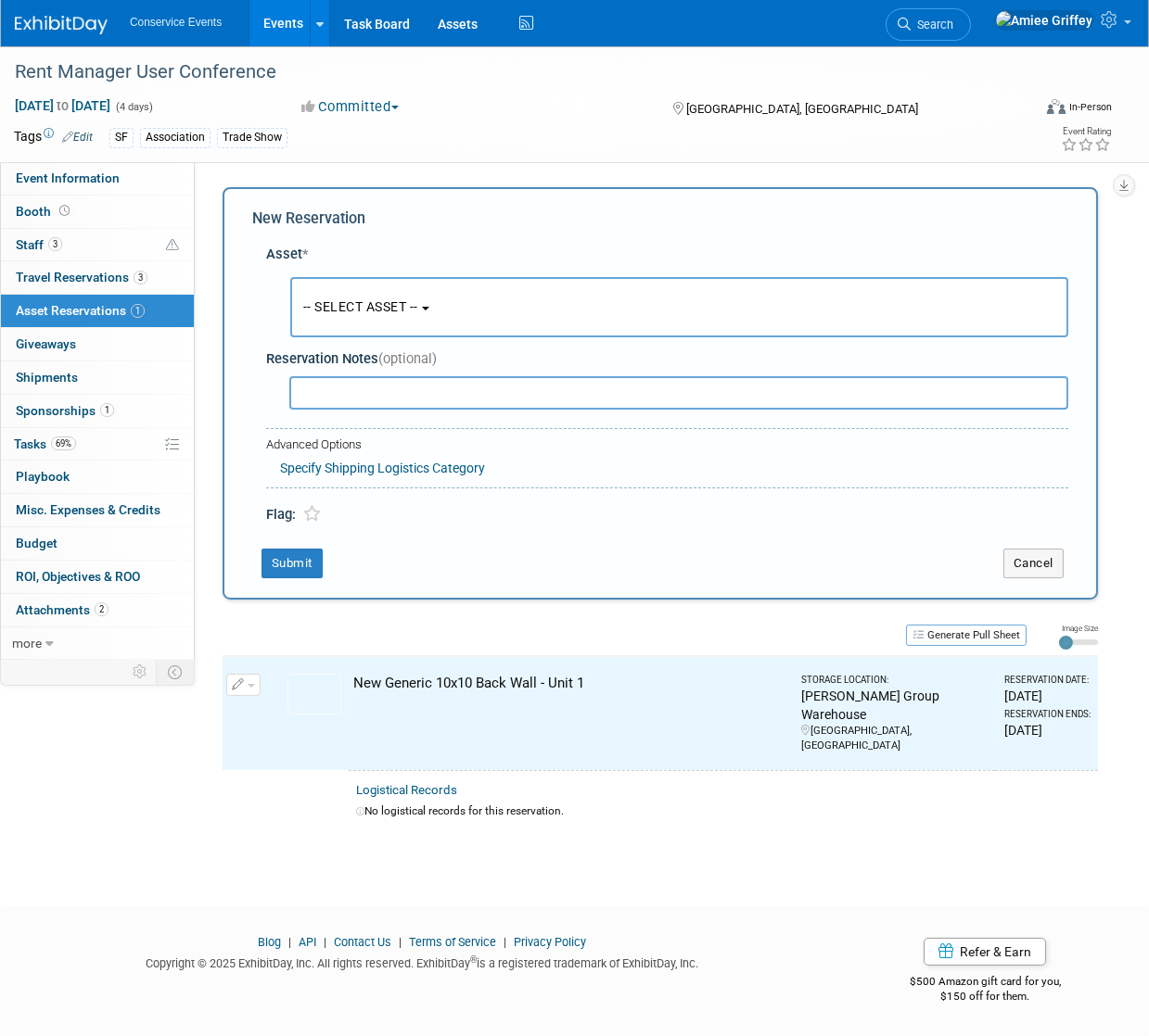
click at [369, 285] on button "-- SELECT ASSET --" at bounding box center [679, 307] width 778 height 60
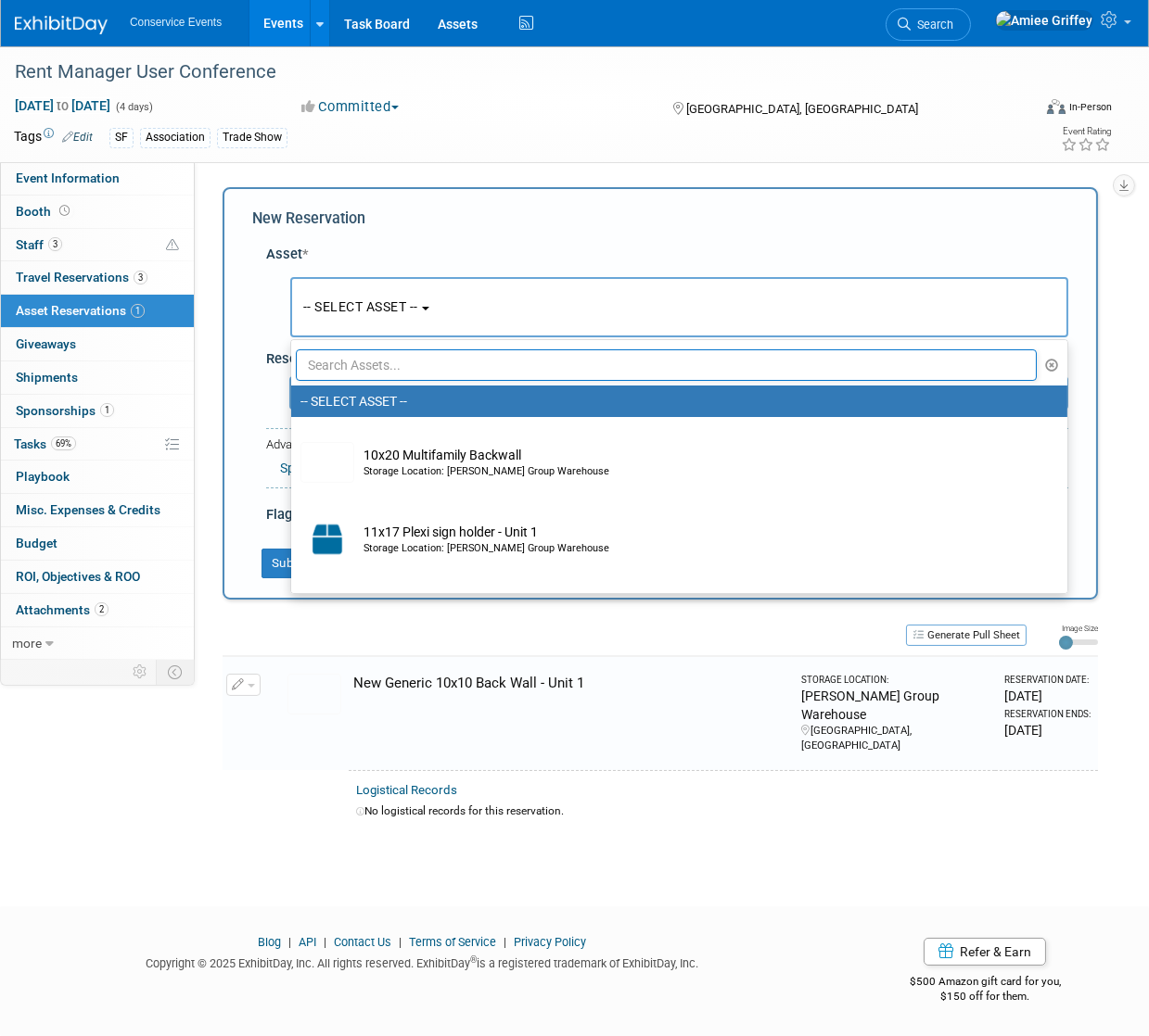
click at [387, 365] on input "text" at bounding box center [666, 365] width 740 height 31
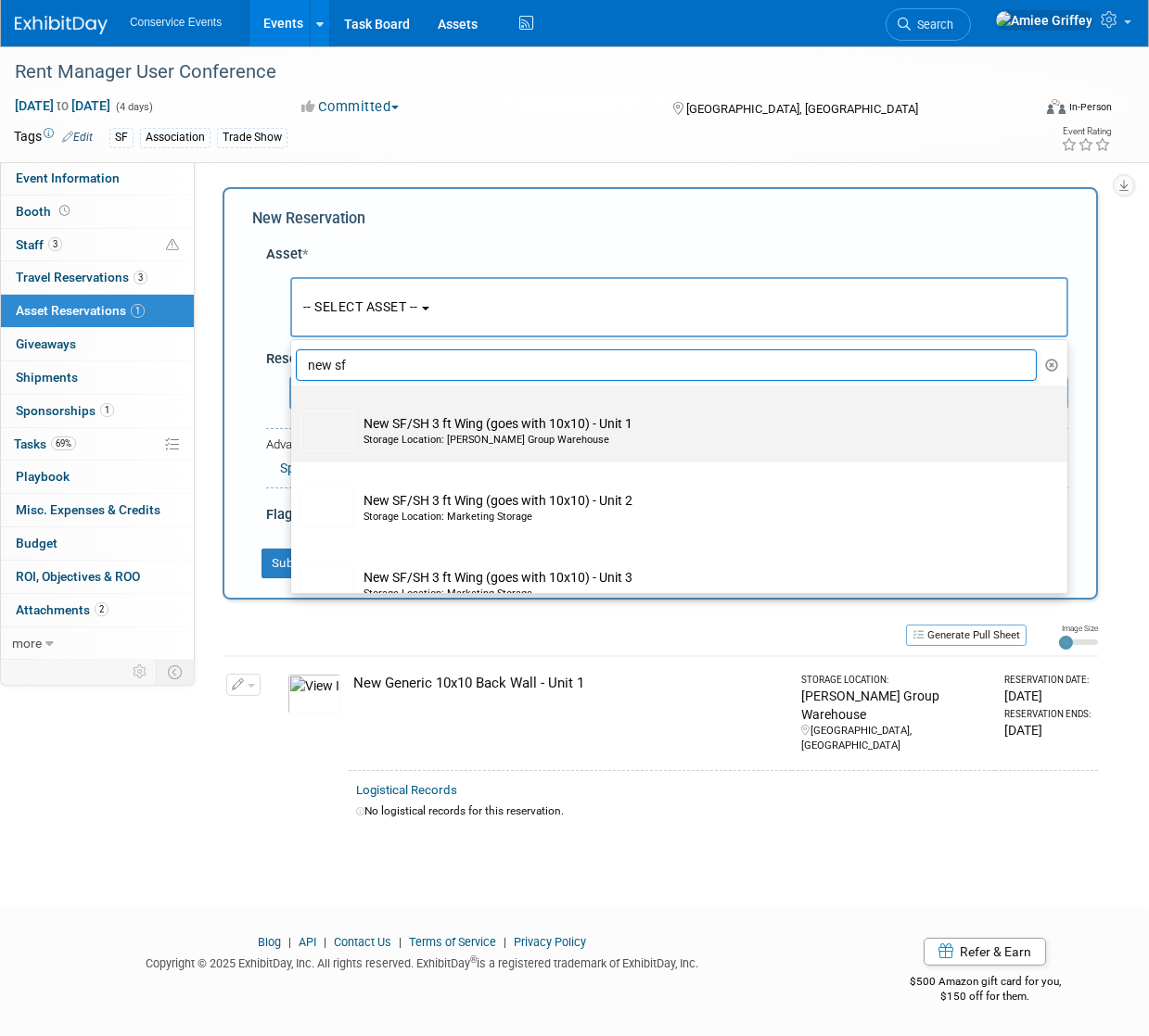
type input "new sf"
click at [471, 437] on div "Storage Location: Taylor Group Warehouse" at bounding box center [696, 440] width 667 height 15
click at [294, 407] on input "New SF/SH 3 ft Wing (goes with 10x10) - Unit 1 Storage Location: Taylor Group W…" at bounding box center [287, 402] width 12 height 12
select select "10718092"
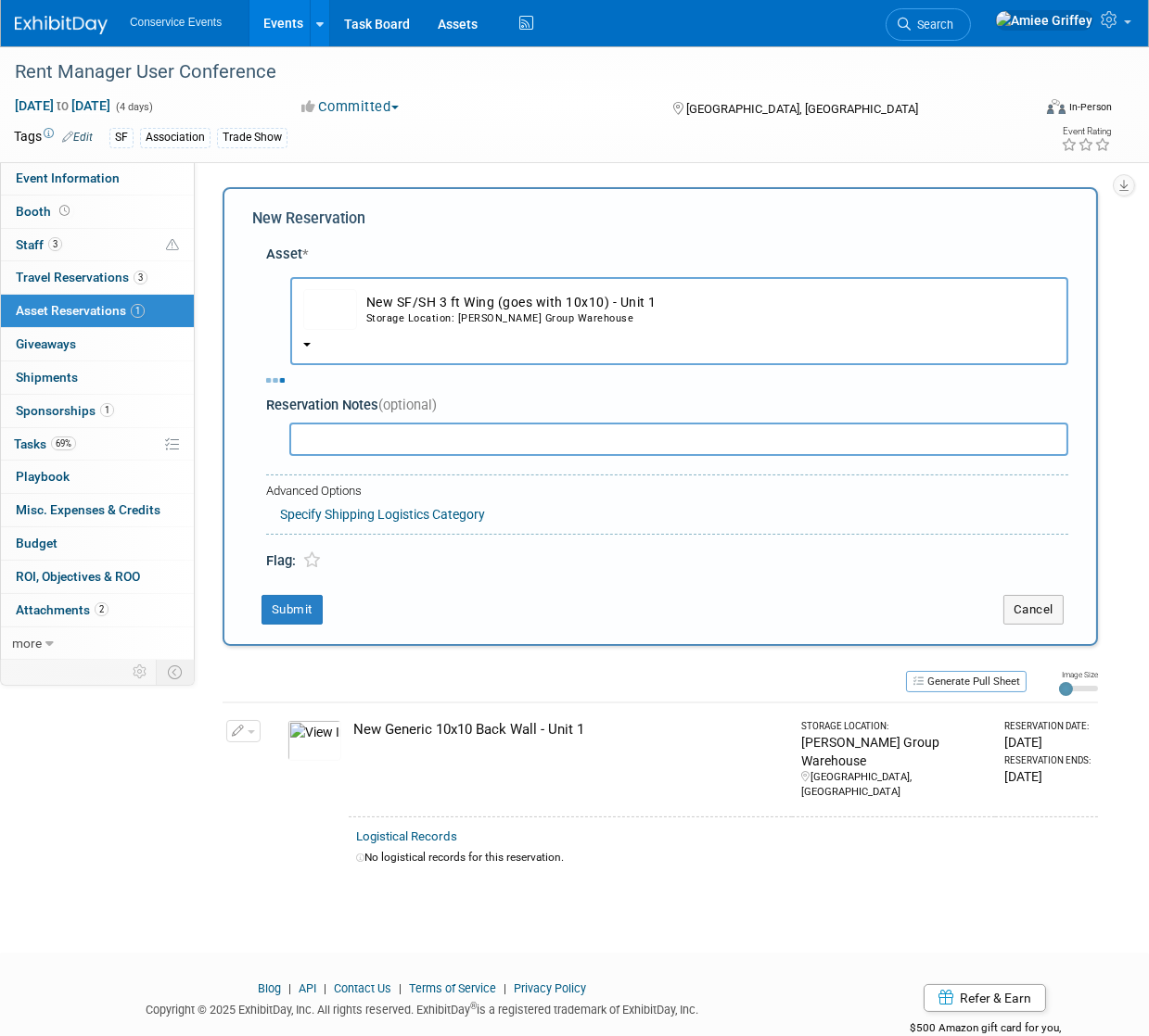
select select "9"
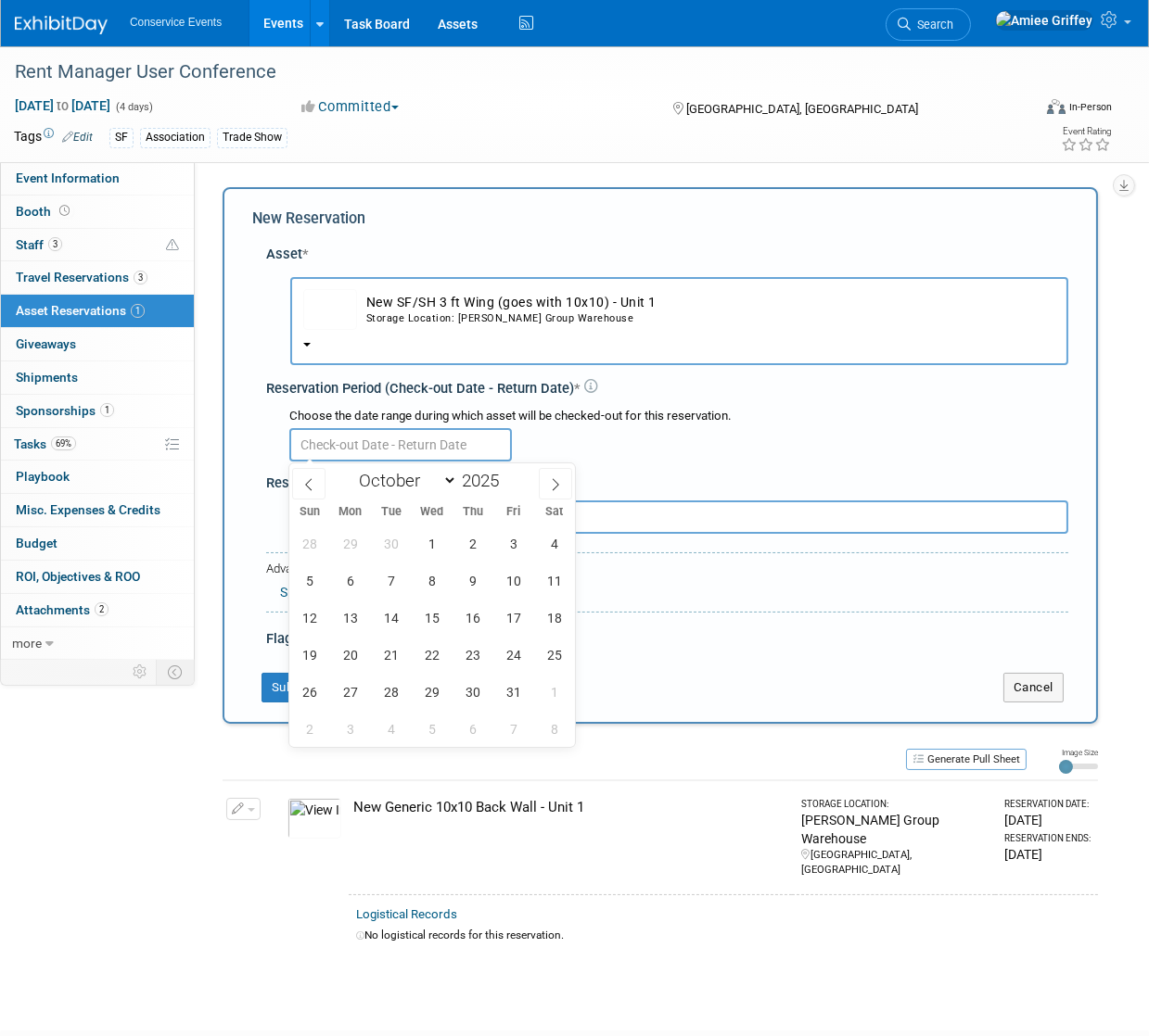
click at [377, 442] on input "text" at bounding box center [400, 444] width 222 height 33
click at [421, 331] on span "New SF/SH 3 ft Wing (goes with 10x10) - Unit 1 Storage Location: Taylor Group W…" at bounding box center [679, 325] width 752 height 15
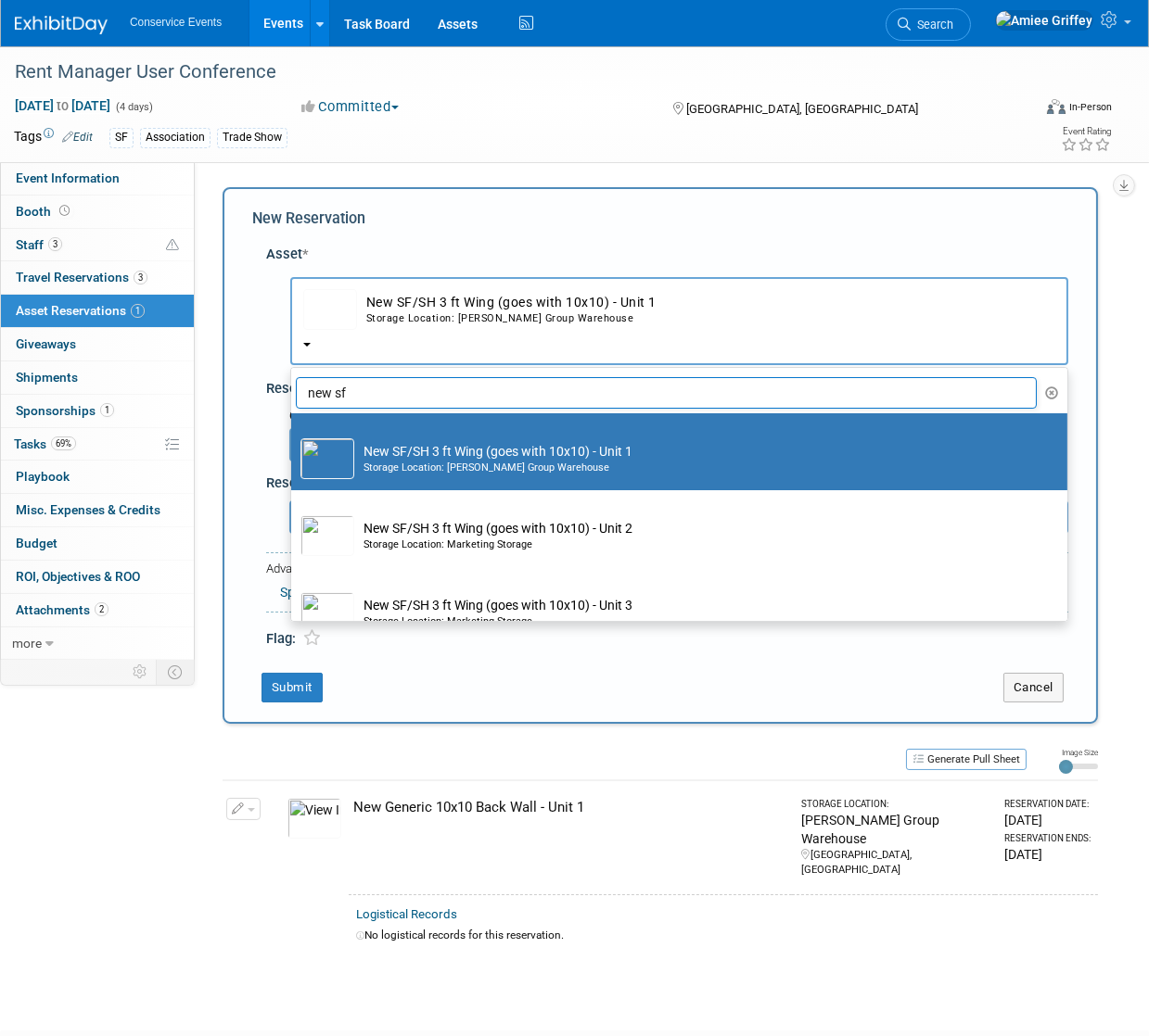
scroll to position [0, 0]
click at [389, 455] on td "New SF/SH 3 ft Wing (goes with 10x10) - Unit 1 Storage Location: Taylor Group W…" at bounding box center [692, 458] width 676 height 41
click at [294, 436] on input "New SF/SH 3 ft Wing (goes with 10x10) - Unit 1 Storage Location: Taylor Group W…" at bounding box center [287, 429] width 12 height 12
click at [375, 454] on td "New SF/SH 3 ft Wing (goes with 10x10) - Unit 1 Storage Location: Taylor Group W…" at bounding box center [692, 458] width 676 height 41
click at [294, 436] on input "New SF/SH 3 ft Wing (goes with 10x10) - Unit 1 Storage Location: Taylor Group W…" at bounding box center [287, 429] width 12 height 12
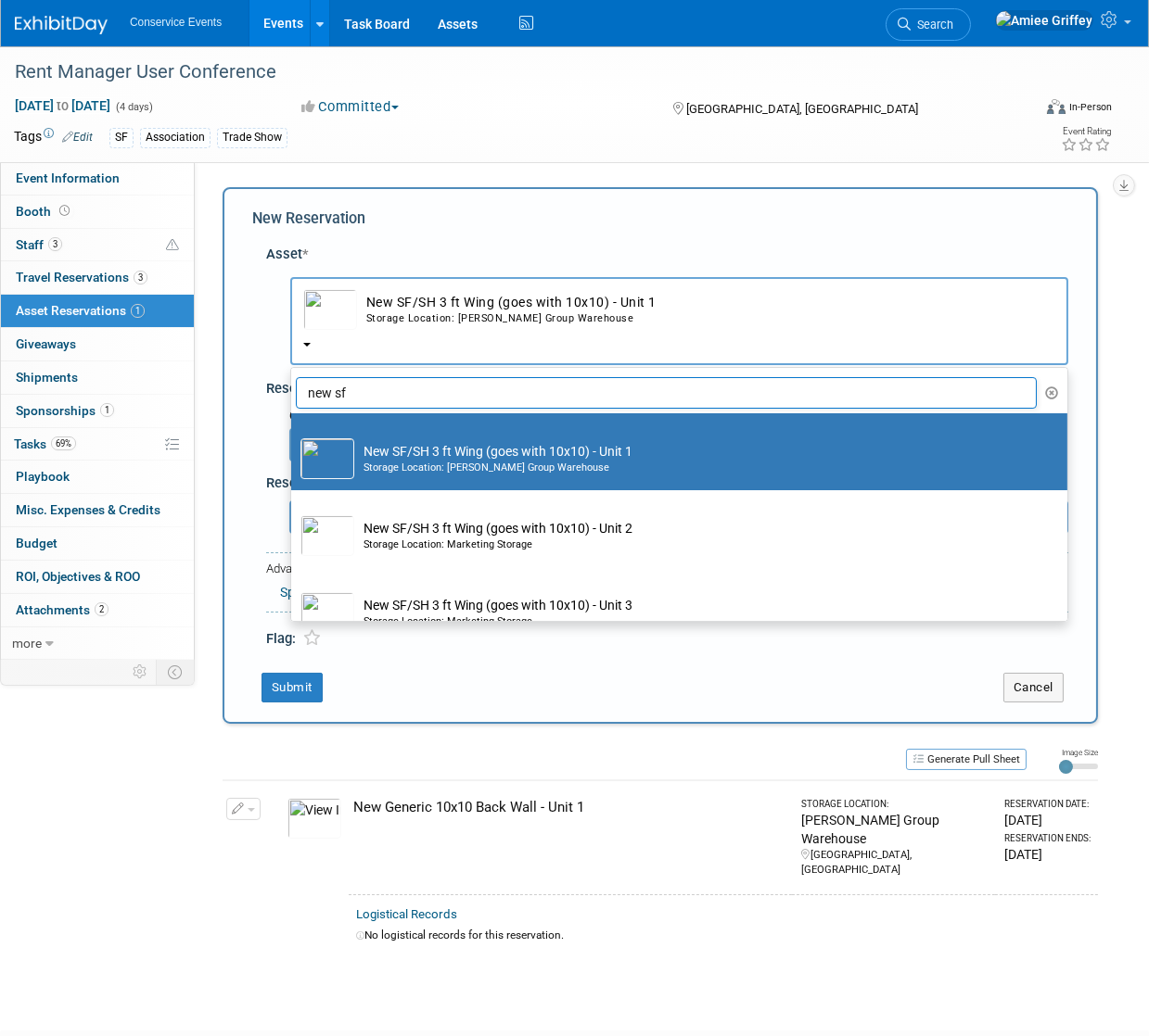
click at [400, 389] on input "new sf" at bounding box center [666, 392] width 740 height 31
click at [370, 301] on td "New SF/SH 3 ft Wing (goes with 10x10) - Unit 1 Storage Location: Taylor Group W…" at bounding box center [705, 309] width 698 height 41
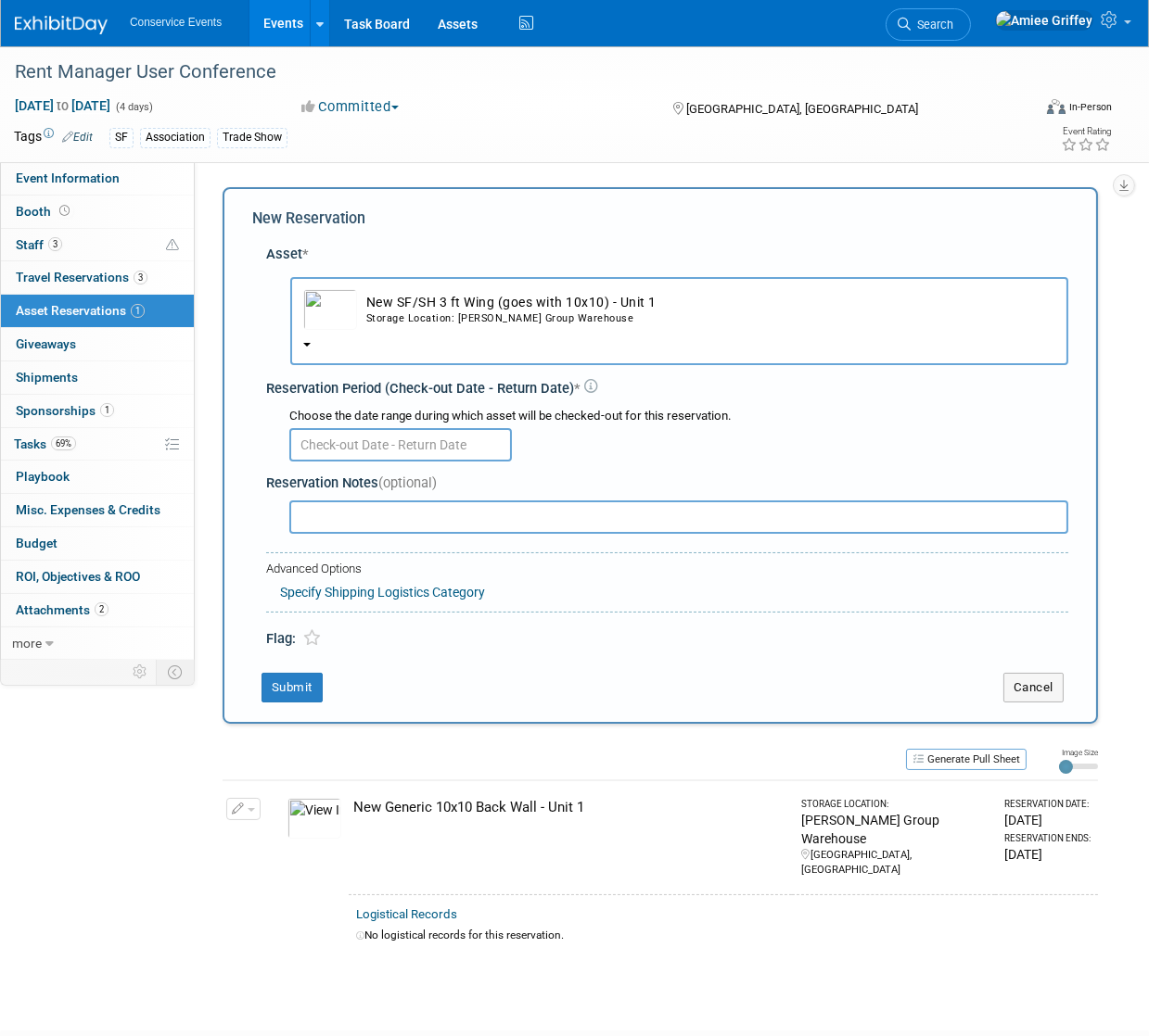
click at [362, 452] on body "Conservice Events Events Add Event Bulk Upload Events Shareable Event Boards Re…" at bounding box center [574, 518] width 1149 height 1036
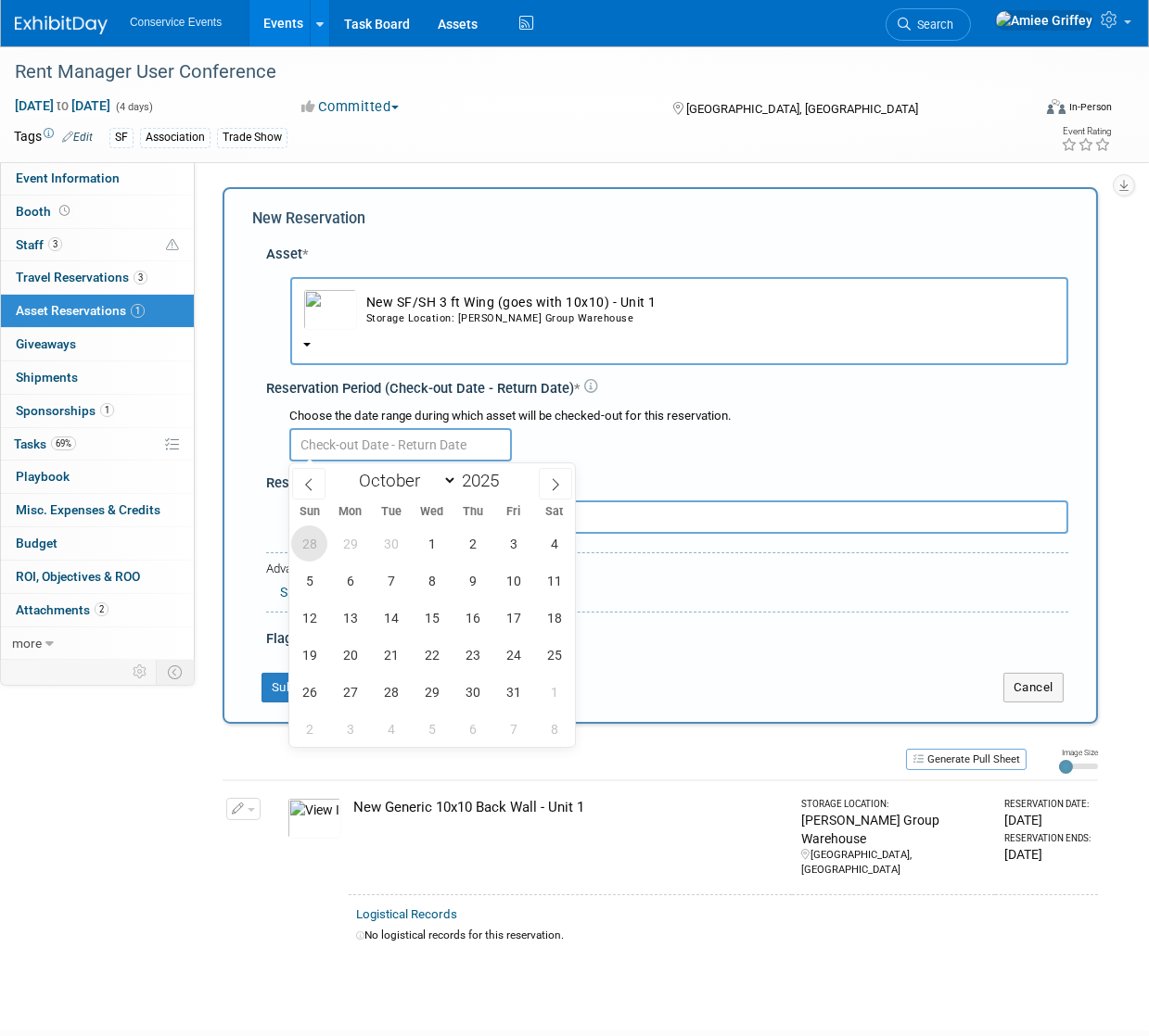
click at [302, 541] on span "28" at bounding box center [309, 544] width 36 height 36
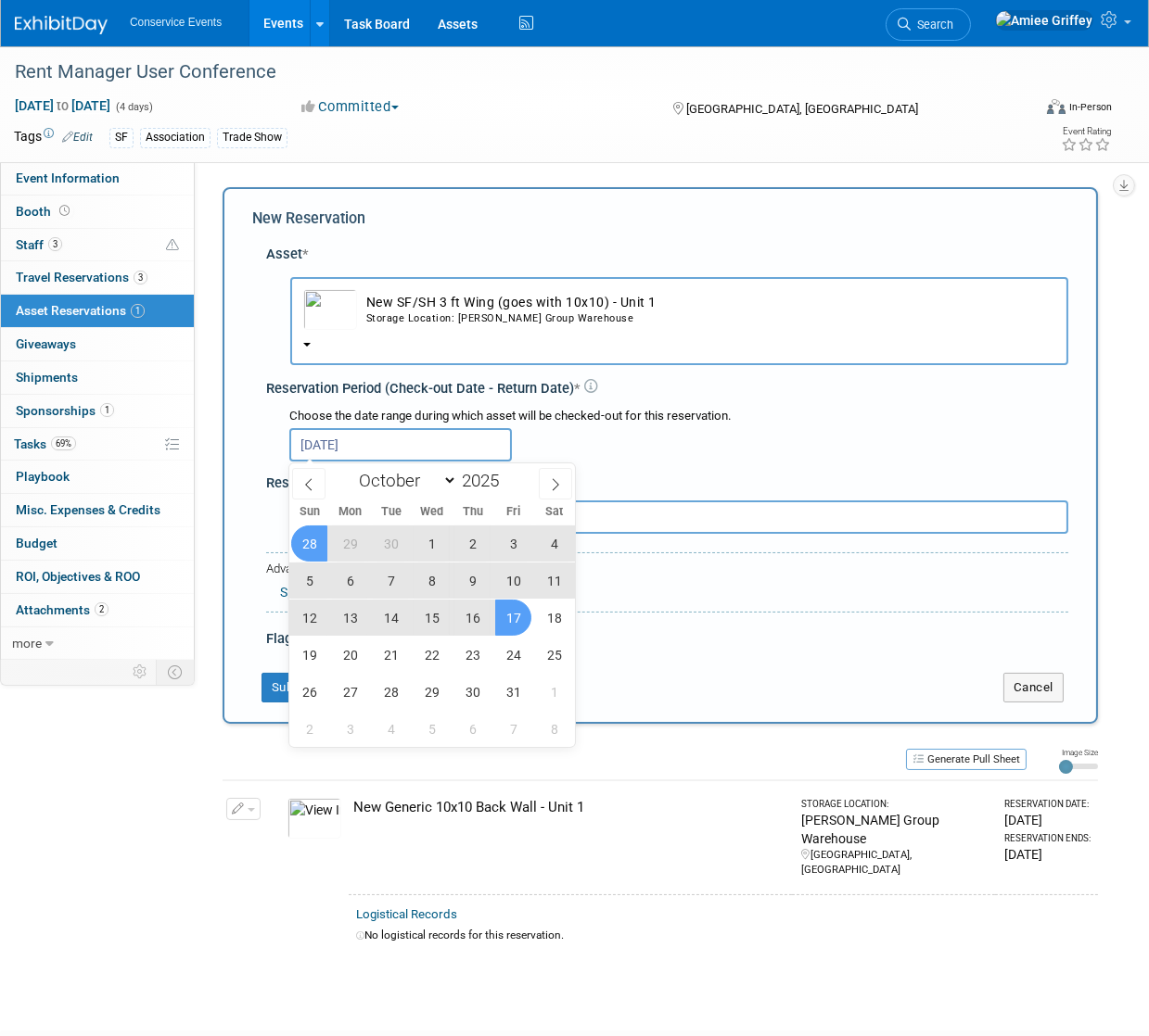
click at [519, 618] on span "17" at bounding box center [514, 617] width 36 height 36
type input "Sep 28, 2025 to Oct 17, 2025"
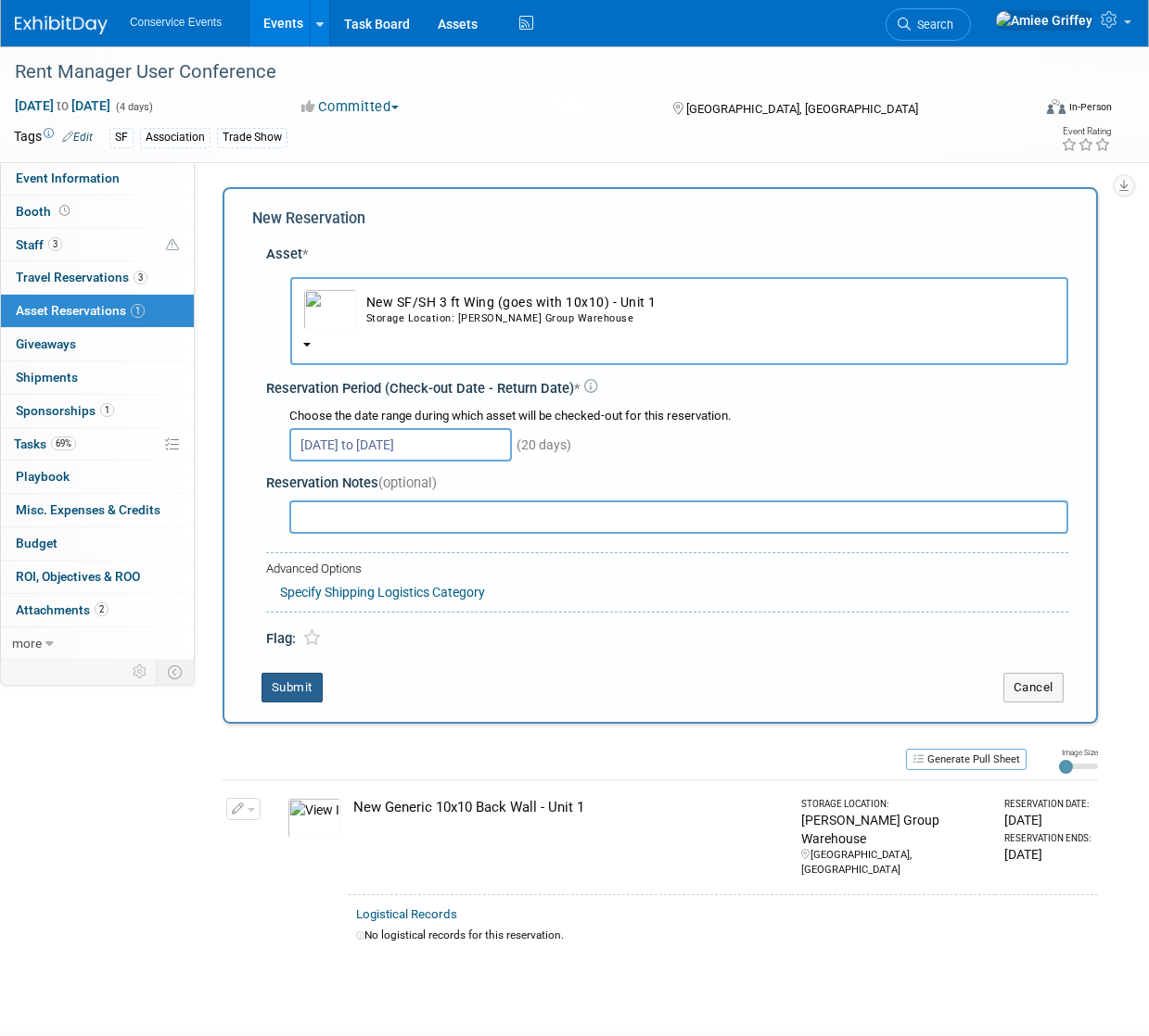
click at [309, 682] on button "Submit" at bounding box center [291, 687] width 61 height 29
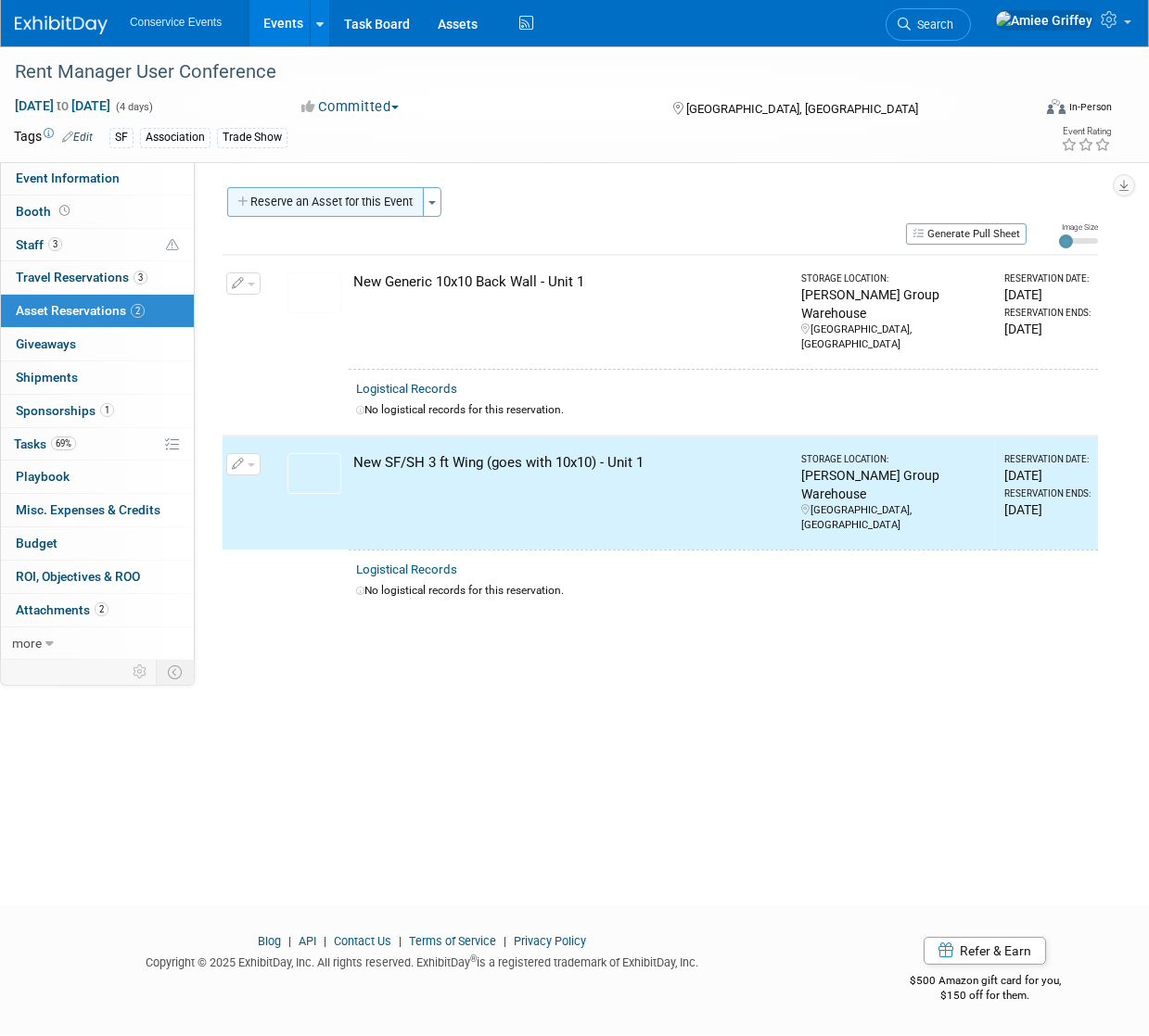
click at [303, 206] on button "Reserve an Asset for this Event" at bounding box center [325, 201] width 197 height 29
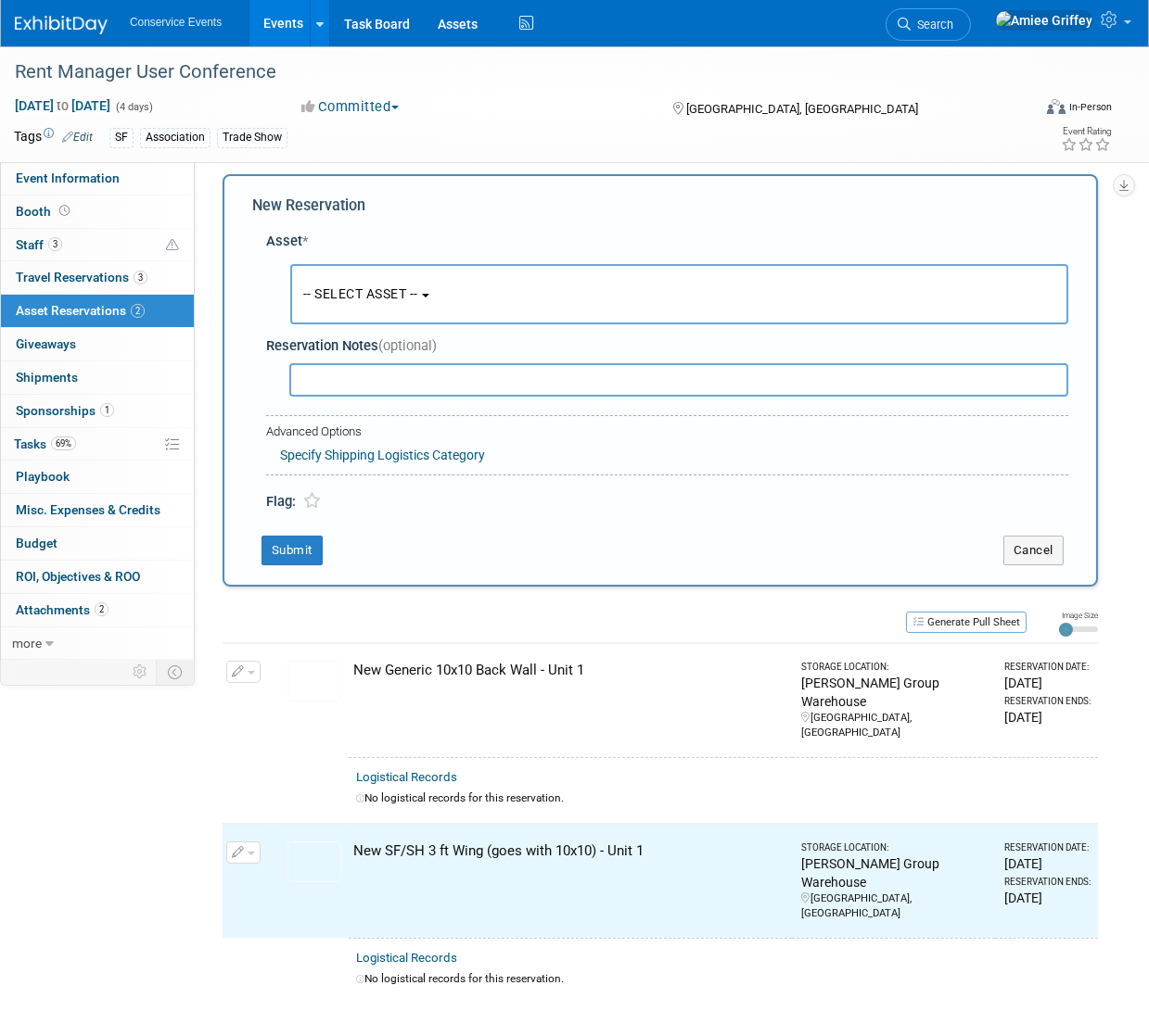
scroll to position [18, 0]
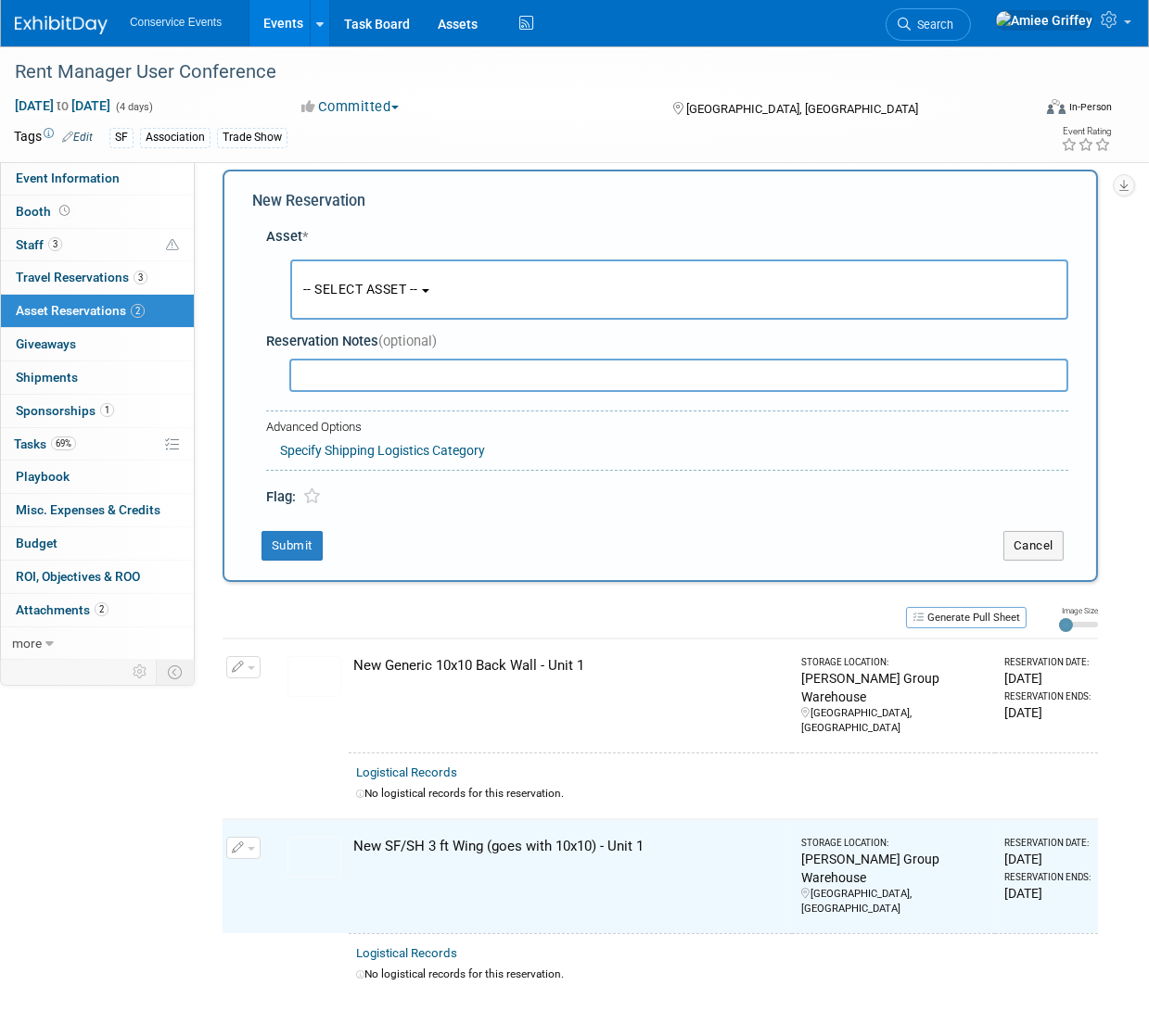
click at [376, 270] on button "-- SELECT ASSET --" at bounding box center [679, 290] width 778 height 60
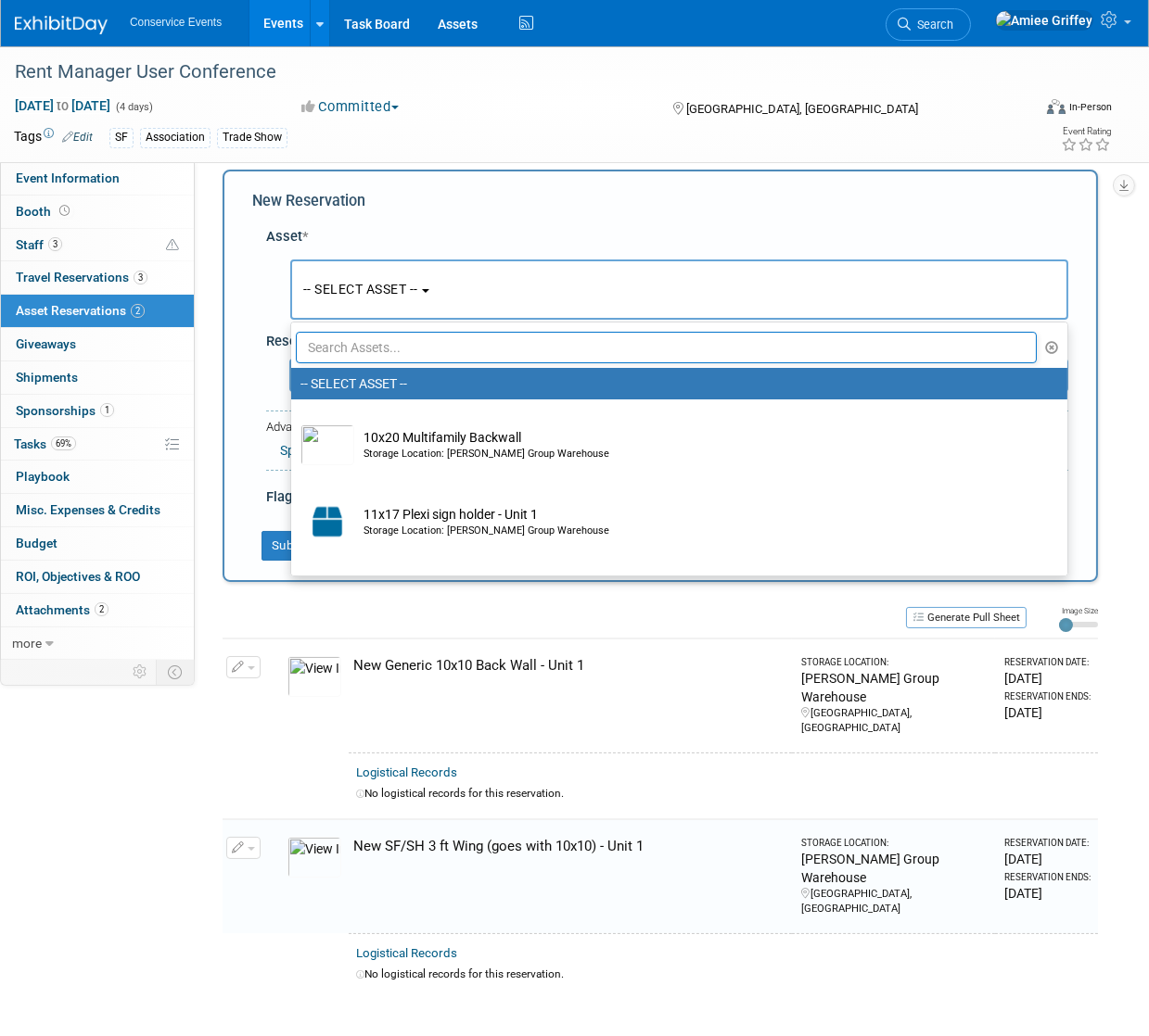
click at [396, 344] on input "text" at bounding box center [666, 347] width 740 height 31
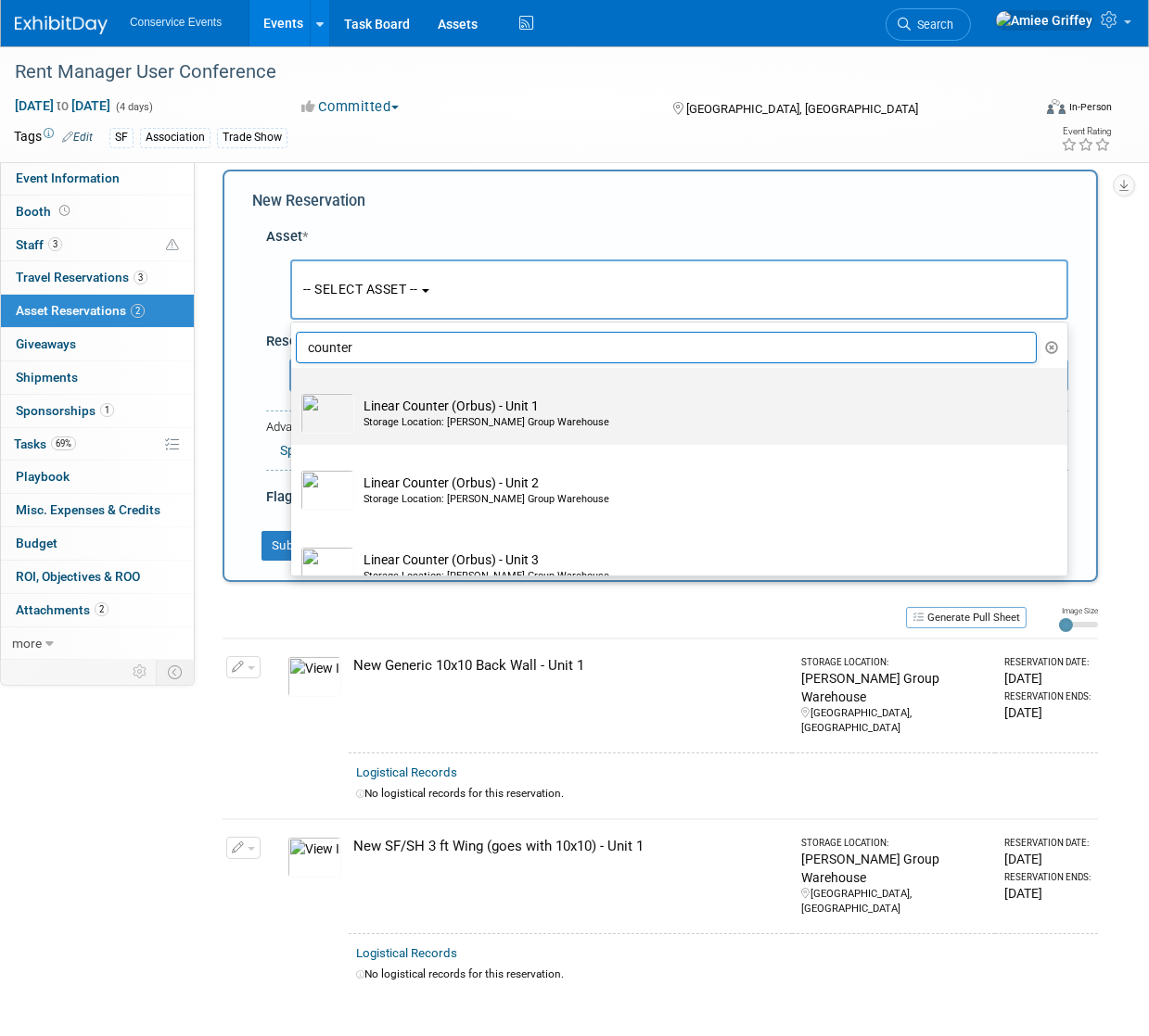
type input "counter"
click at [389, 424] on div "Storage Location: Taylor Group Warehouse" at bounding box center [696, 423] width 667 height 15
click at [294, 390] on input "Linear Counter (Orbus) - Unit 1 Storage Location: Taylor Group Warehouse" at bounding box center [287, 384] width 12 height 12
select select "10710492"
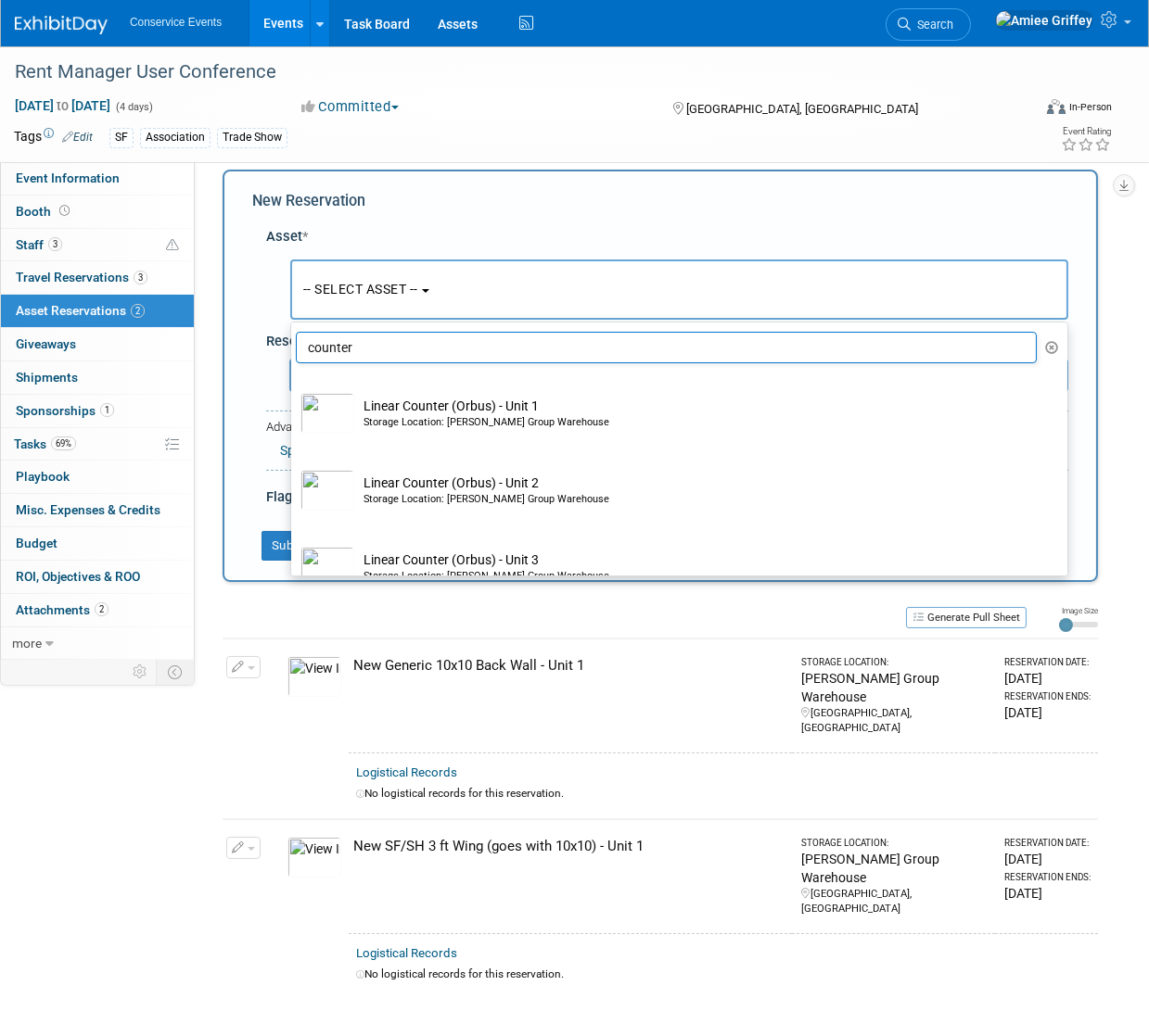
select select "9"
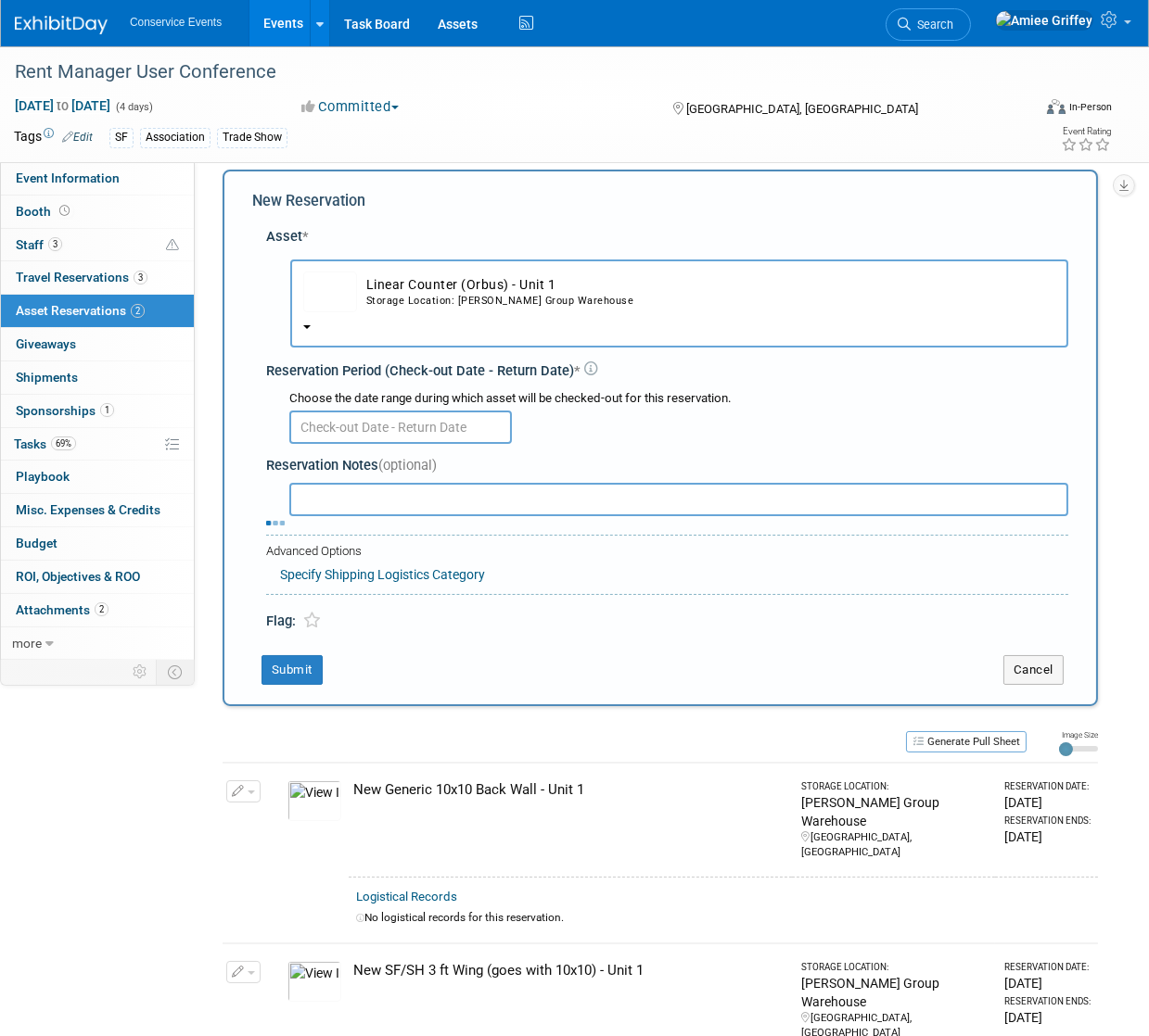
click at [381, 423] on input "text" at bounding box center [400, 426] width 222 height 33
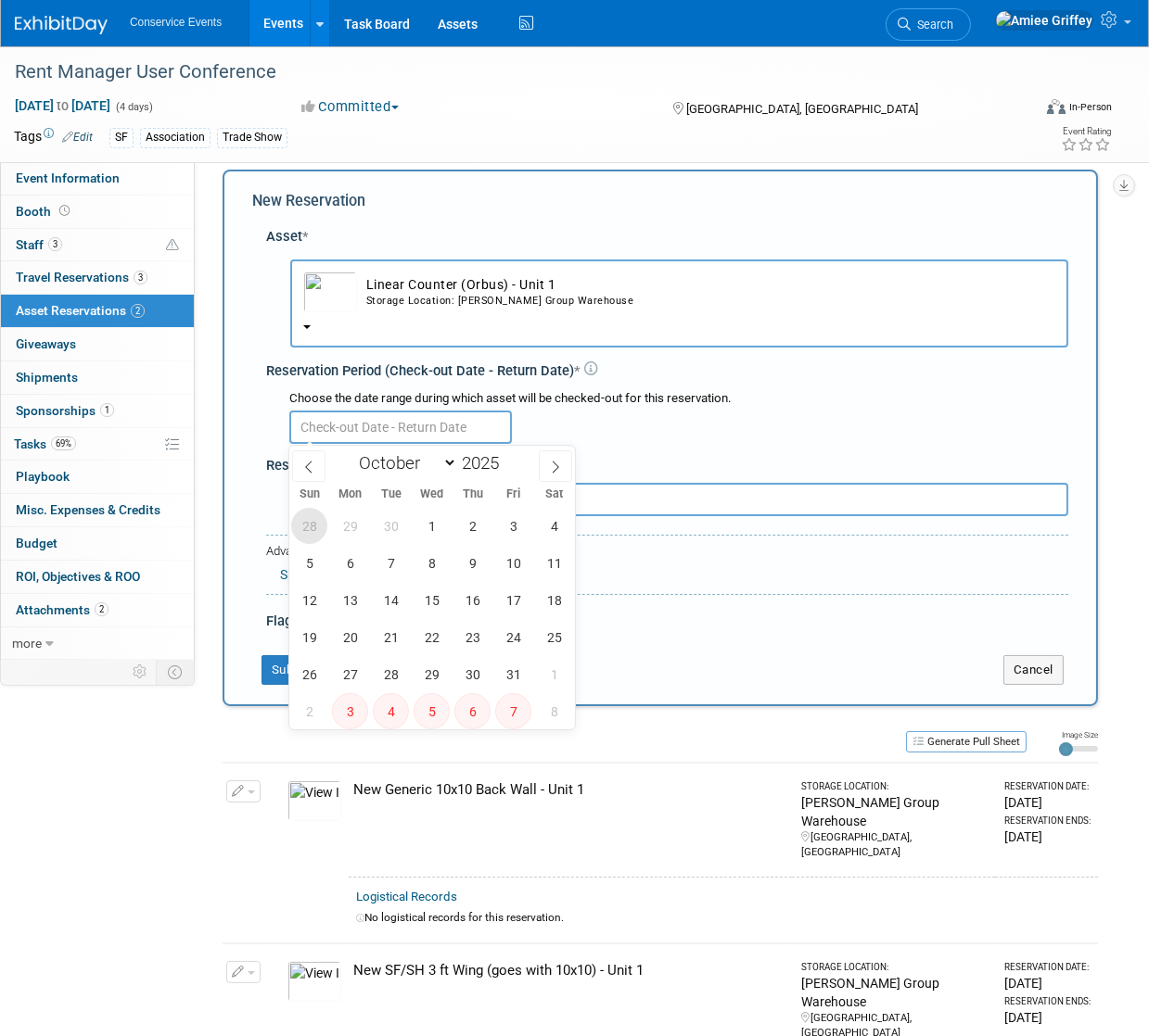
click at [310, 523] on span "28" at bounding box center [309, 526] width 36 height 36
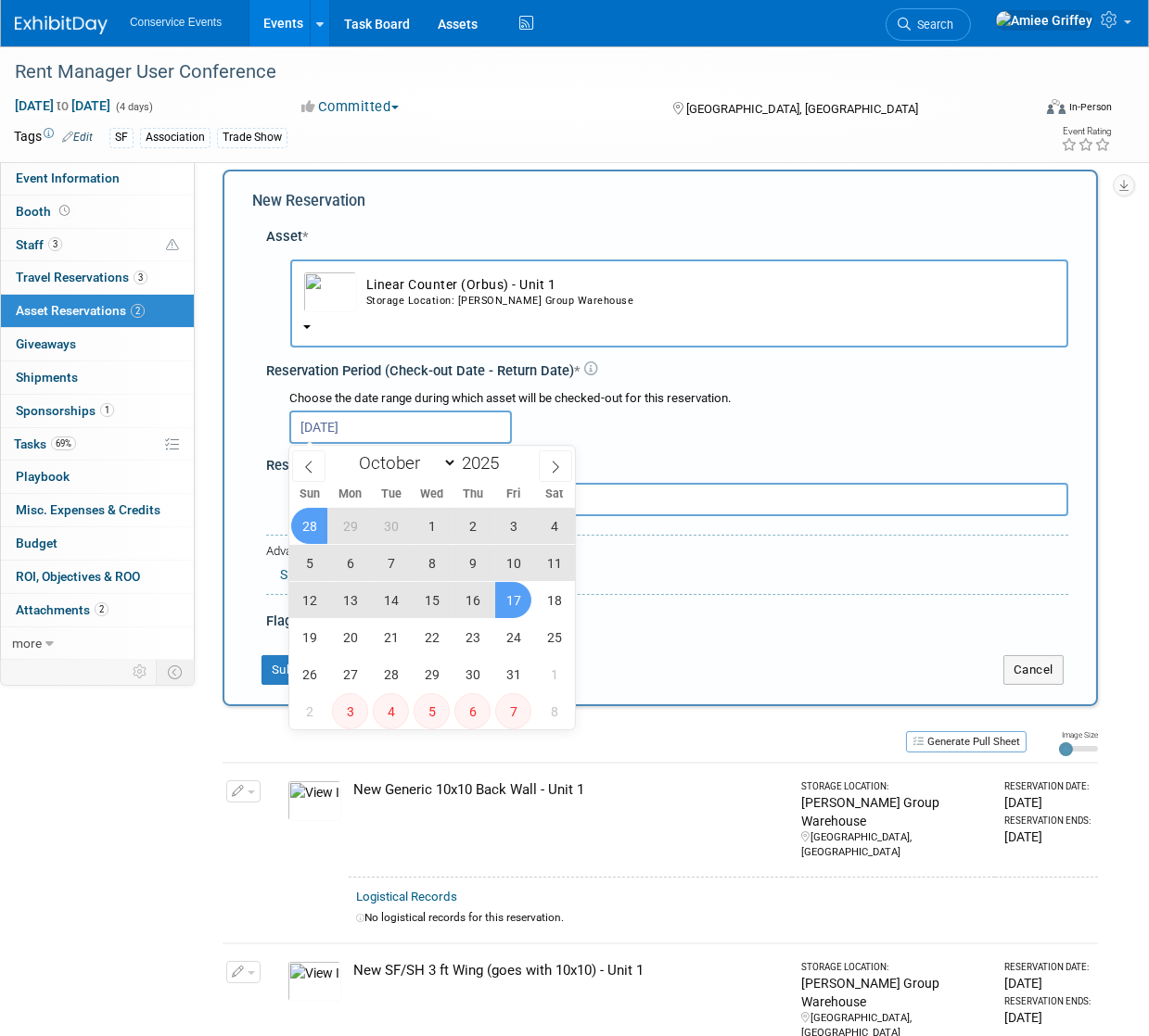
click at [509, 597] on span "17" at bounding box center [514, 600] width 36 height 36
type input "Sep 28, 2025 to Oct 17, 2025"
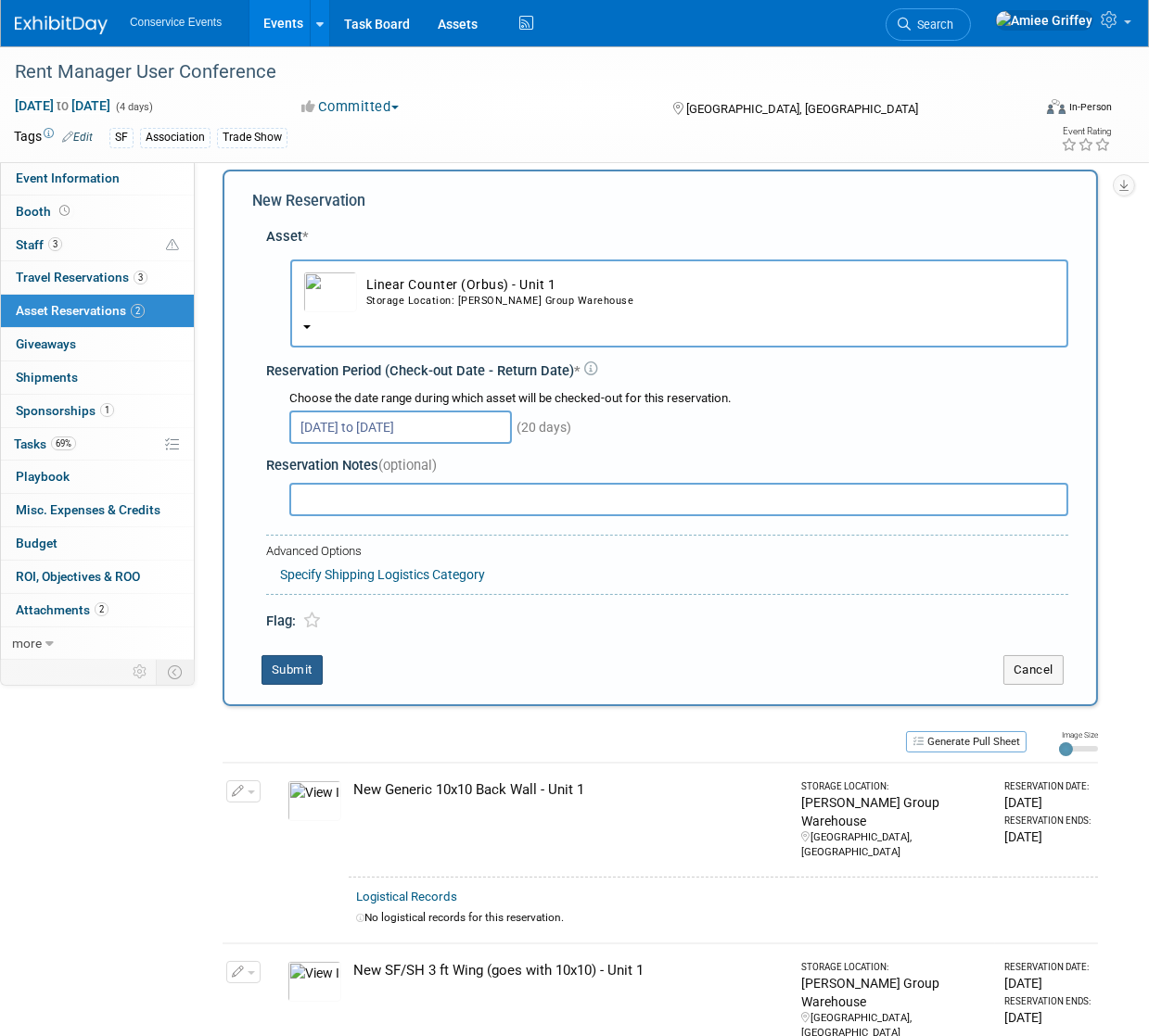
click at [287, 677] on button "Submit" at bounding box center [291, 669] width 61 height 29
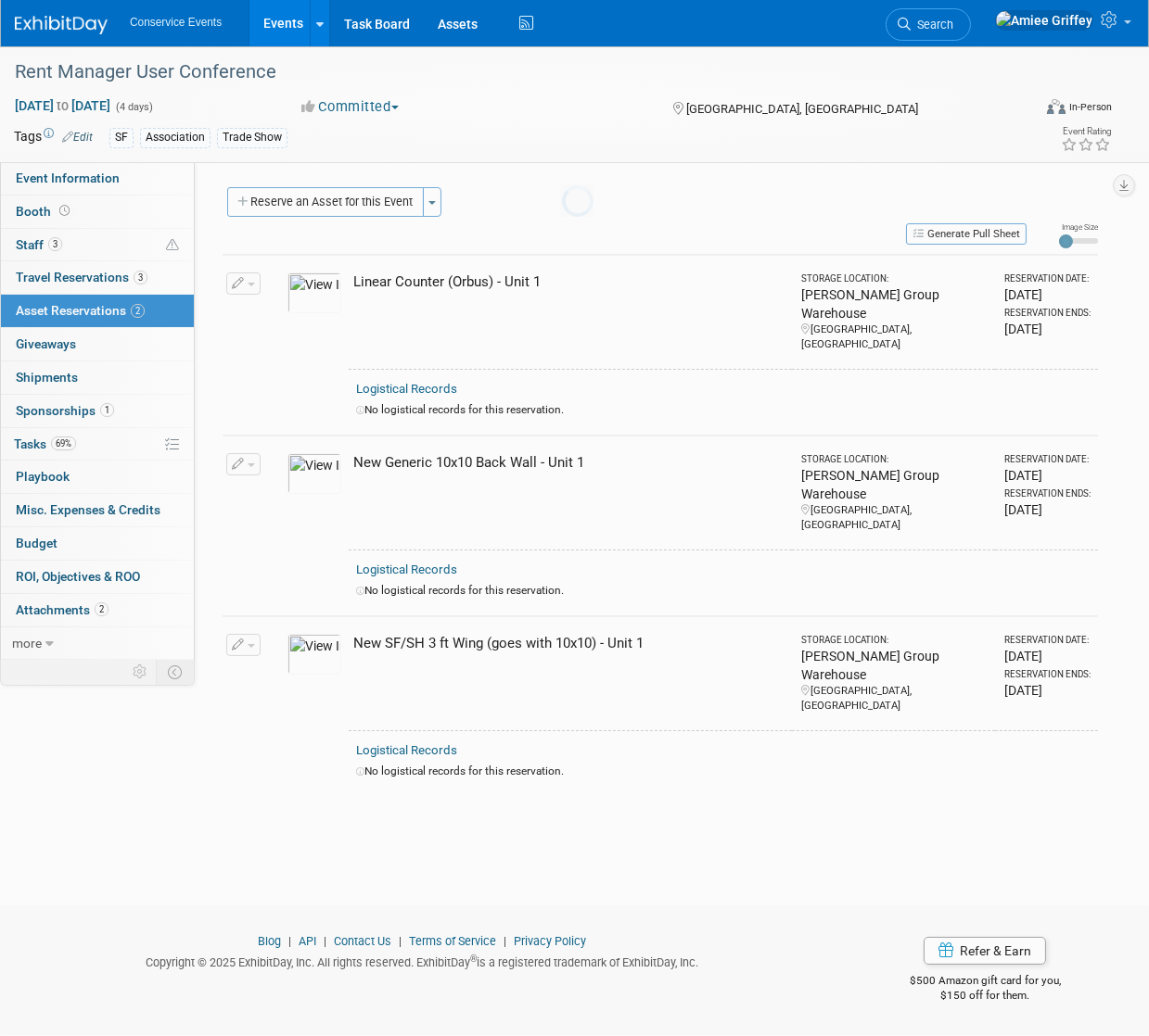
scroll to position [0, 0]
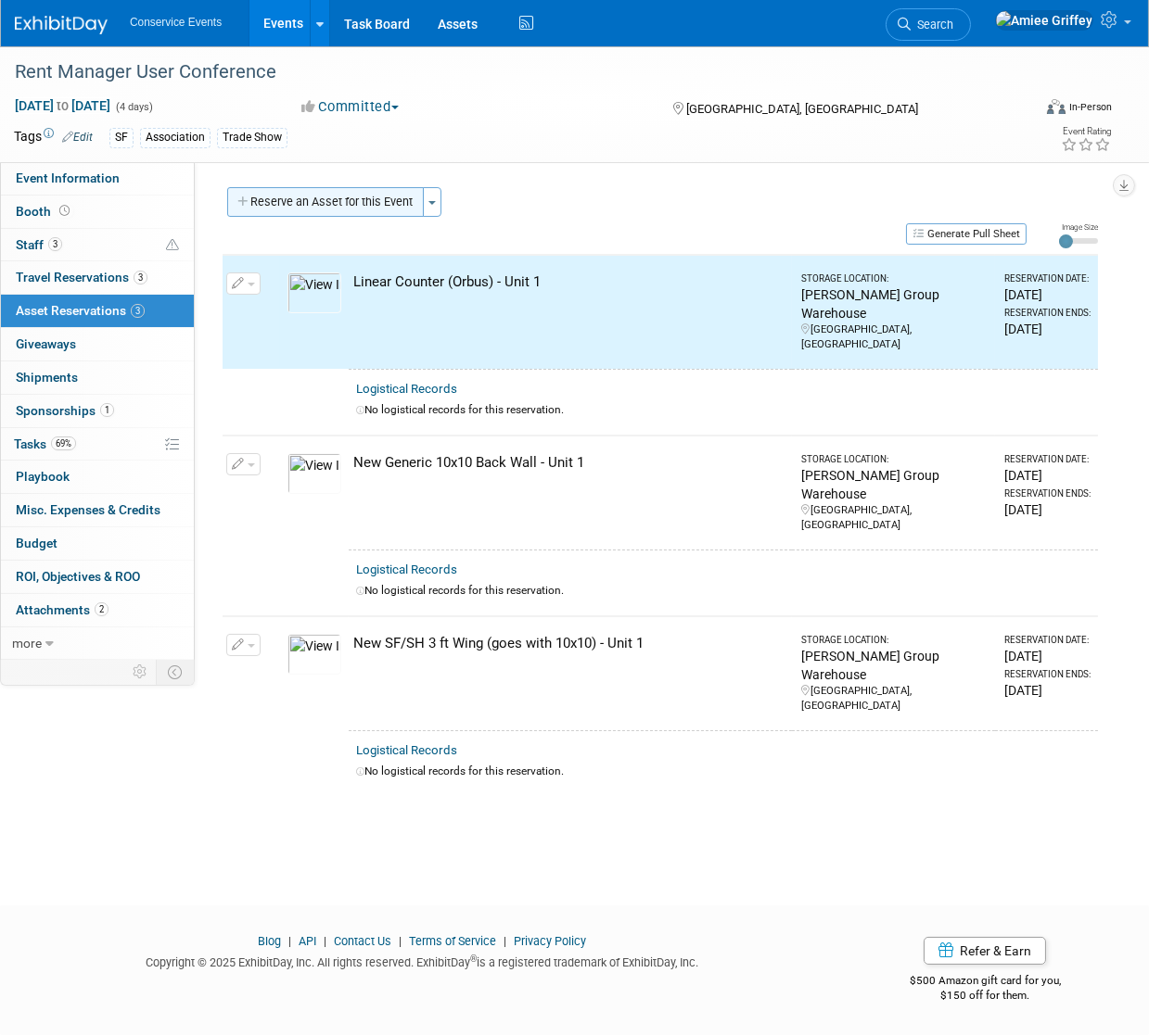
click at [308, 215] on button "Reserve an Asset for this Event" at bounding box center [325, 201] width 197 height 29
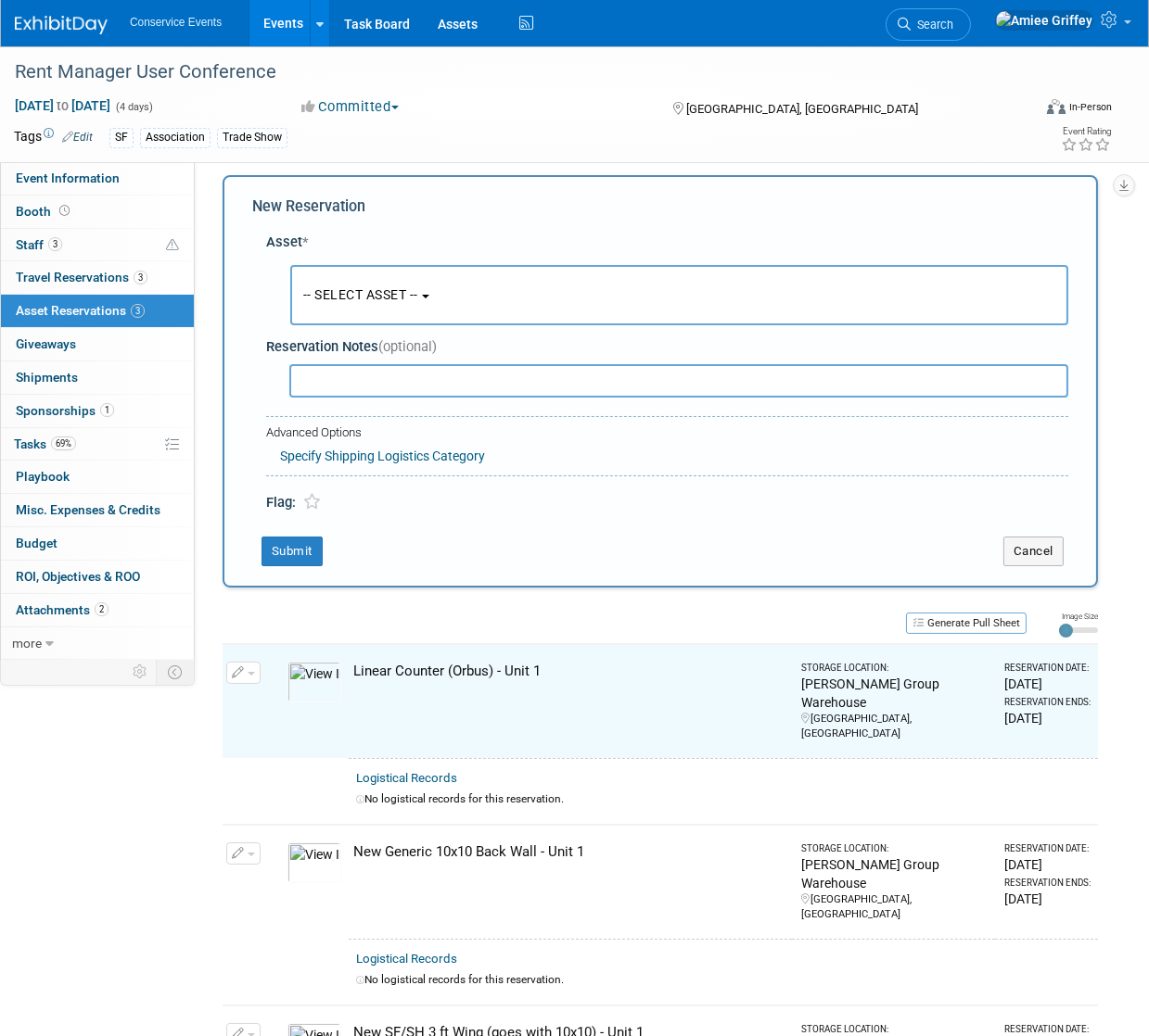
scroll to position [18, 0]
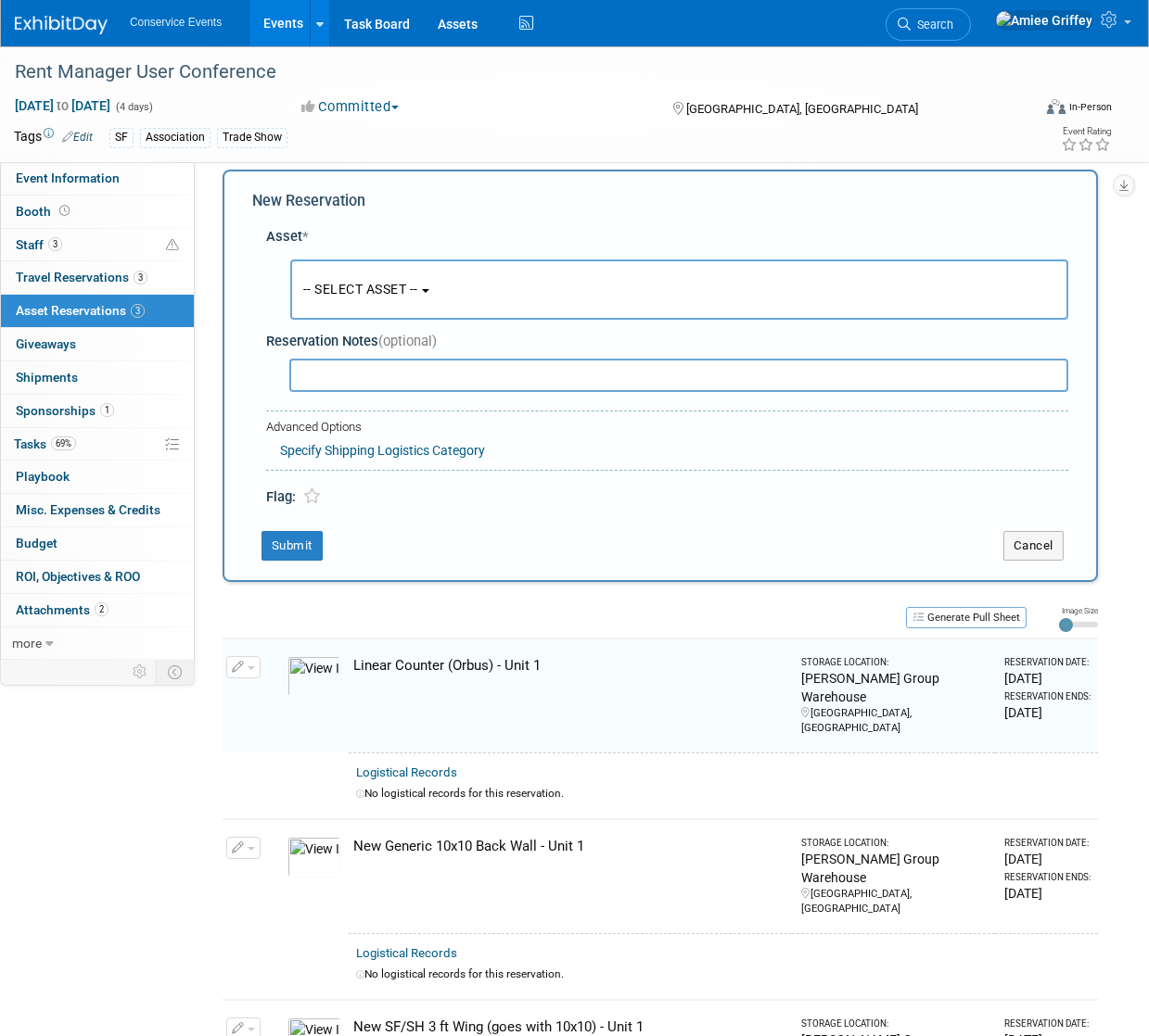
click at [358, 300] on button "-- SELECT ASSET --" at bounding box center [679, 290] width 778 height 60
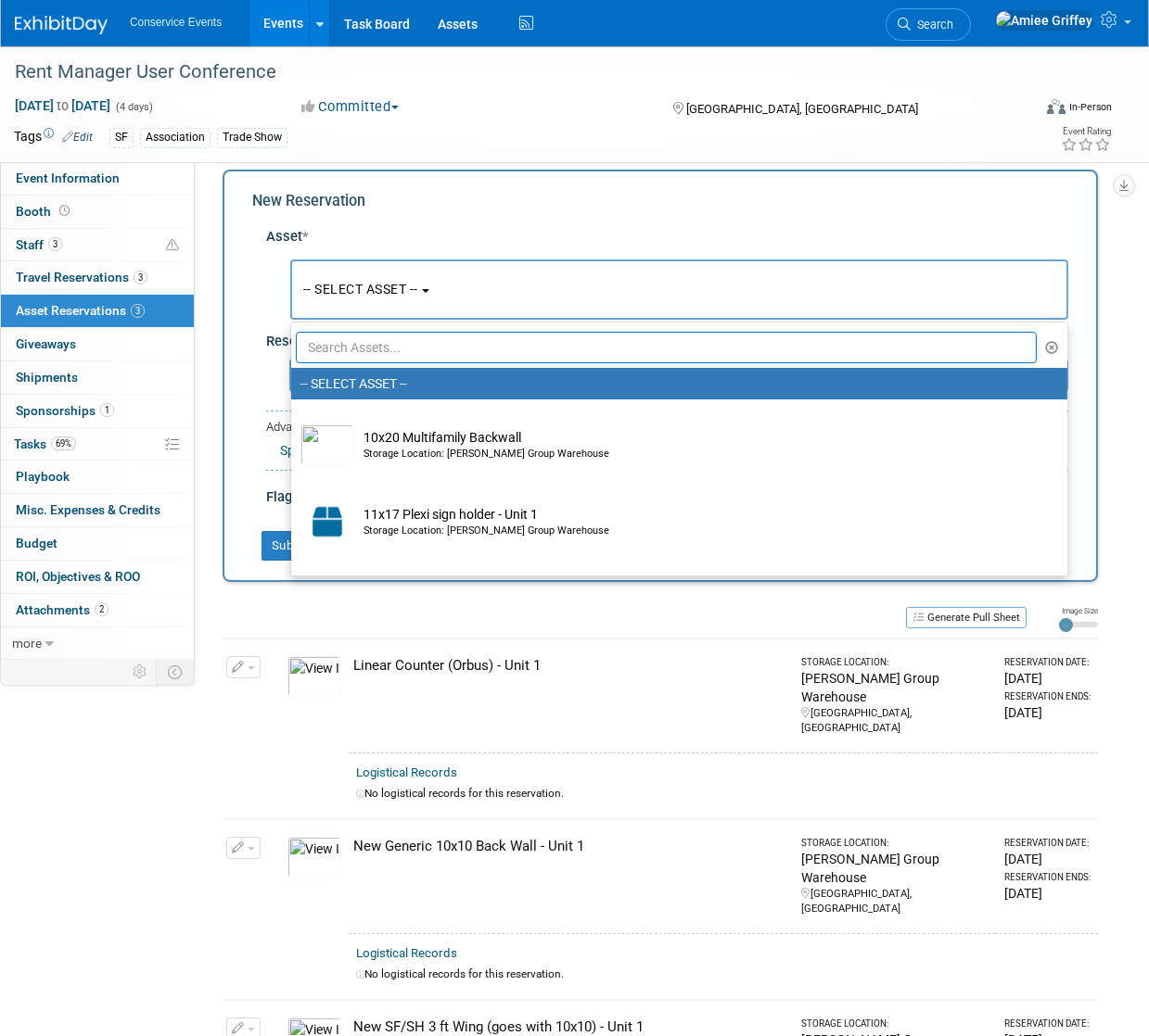
click at [426, 344] on input "text" at bounding box center [666, 347] width 740 height 31
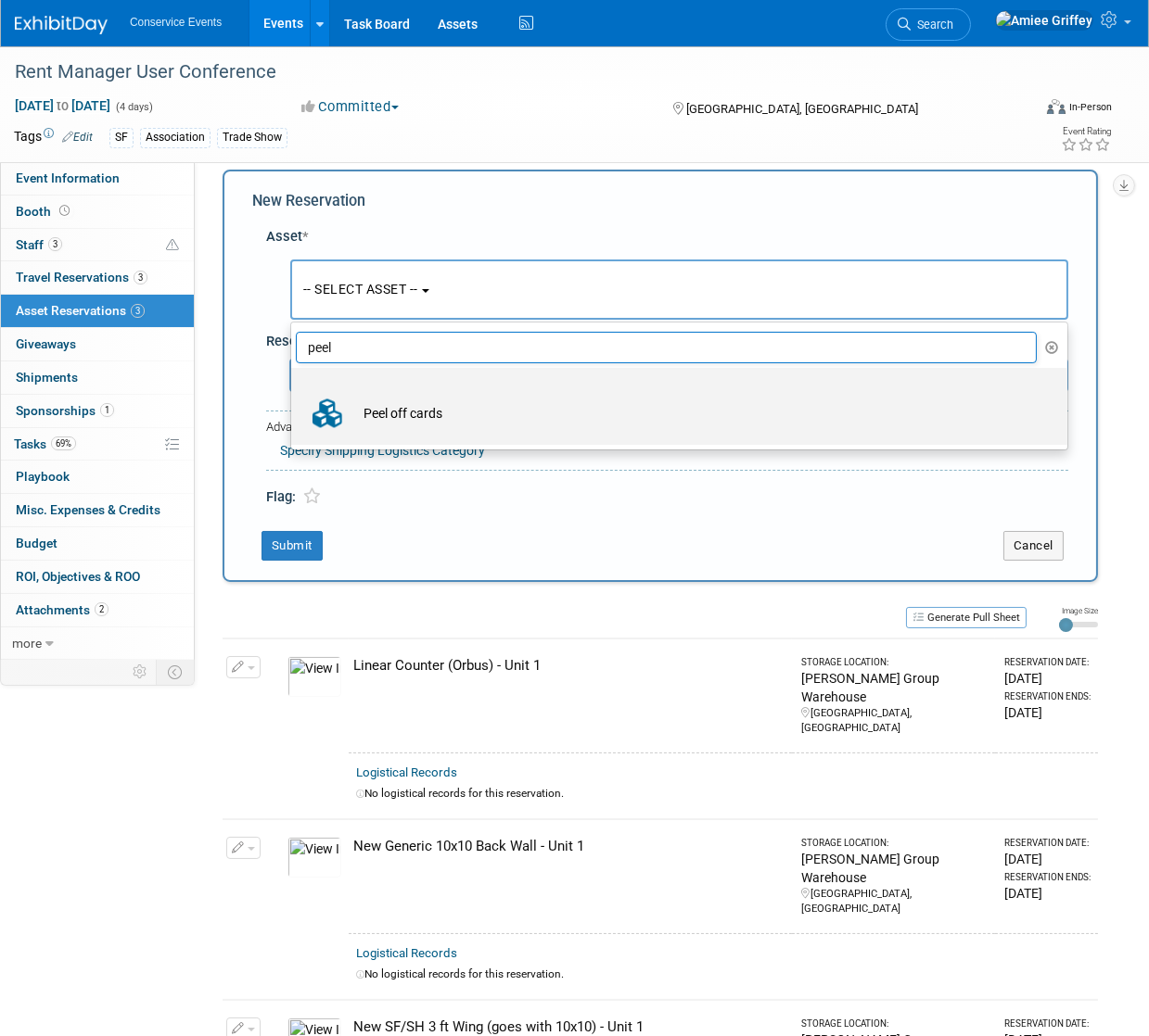
type input "peel"
click at [428, 410] on td "Peel off cards" at bounding box center [692, 413] width 676 height 41
click at [294, 390] on input "Peel off cards" at bounding box center [287, 384] width 12 height 12
select select "10724652"
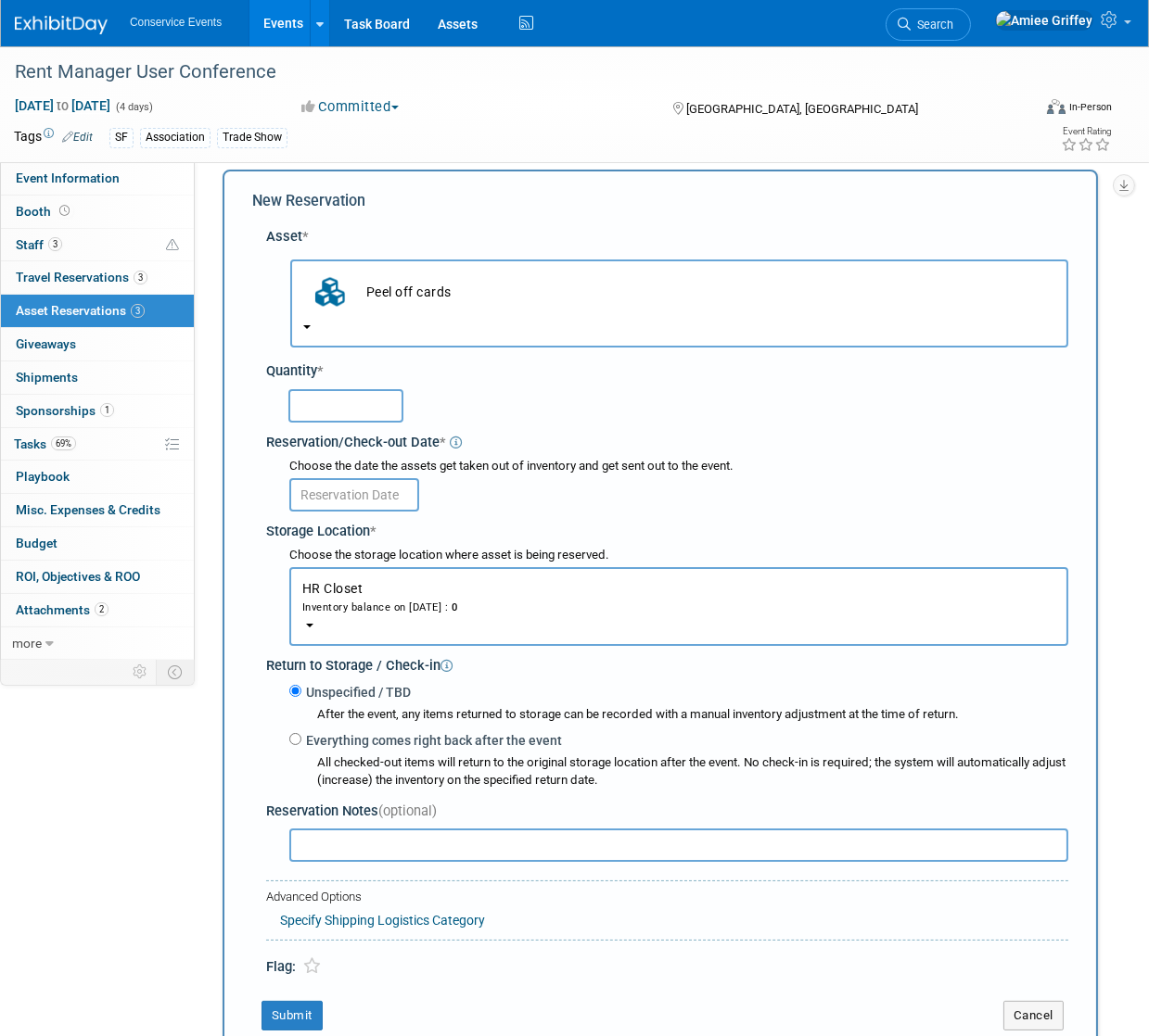
click at [306, 406] on input "text" at bounding box center [346, 406] width 115 height 33
type input "150"
click at [341, 492] on input "text" at bounding box center [354, 494] width 130 height 33
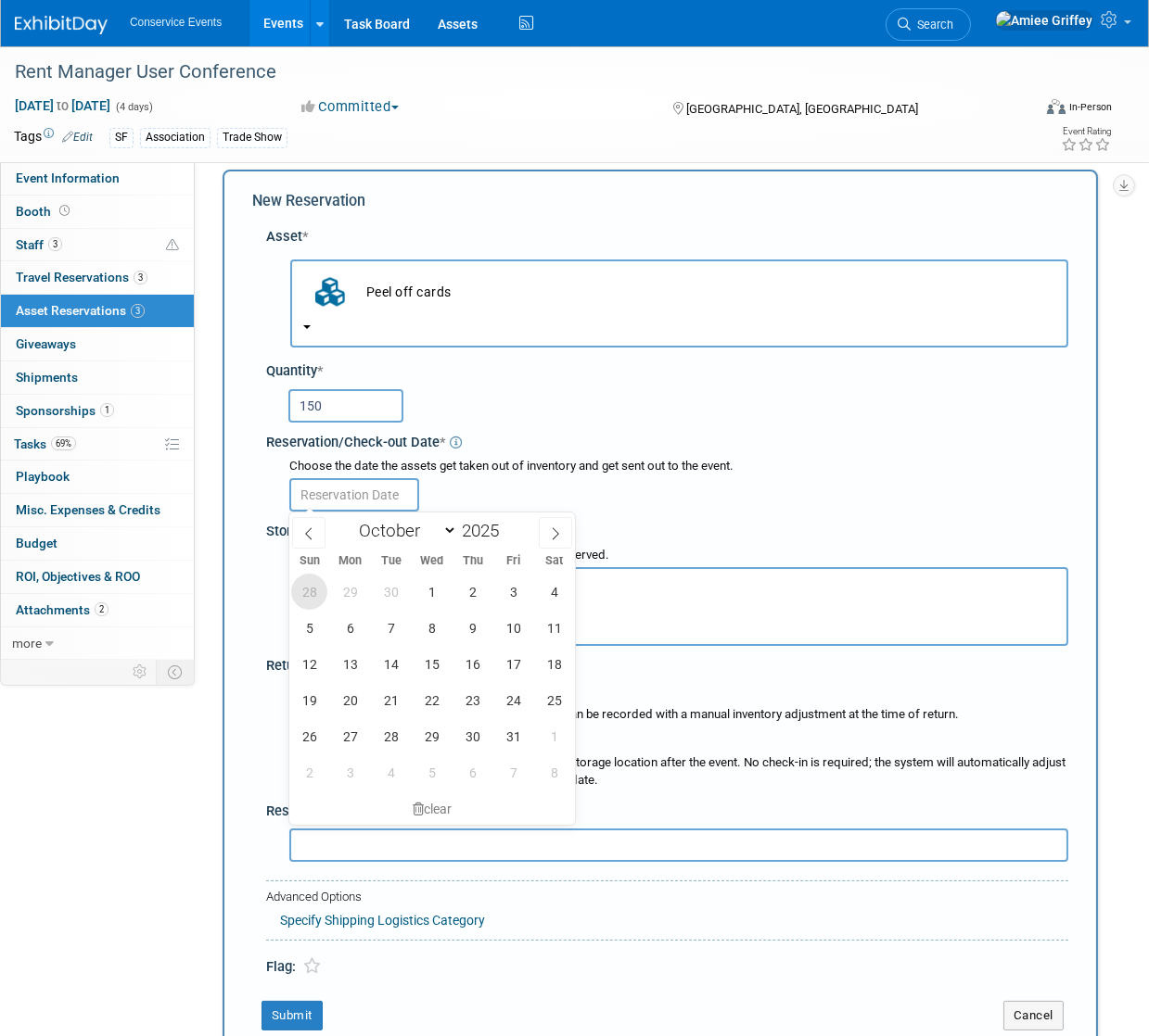
click at [311, 594] on span "28" at bounding box center [309, 592] width 36 height 36
type input "Sep 28, 2025"
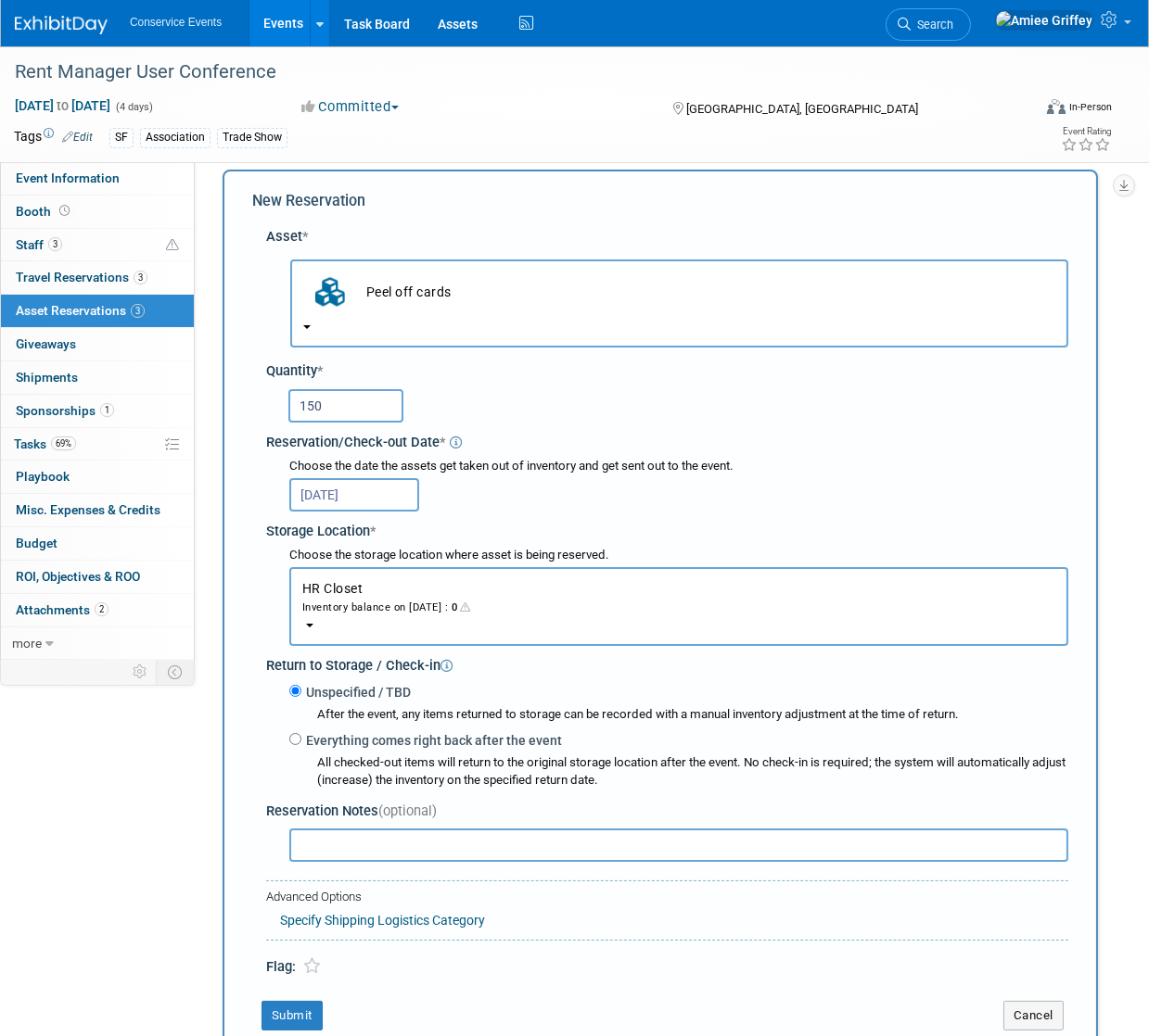
click at [352, 634] on button "HR Closet Inventory balance on Sep 28, 2025 : 0" at bounding box center [679, 606] width 779 height 78
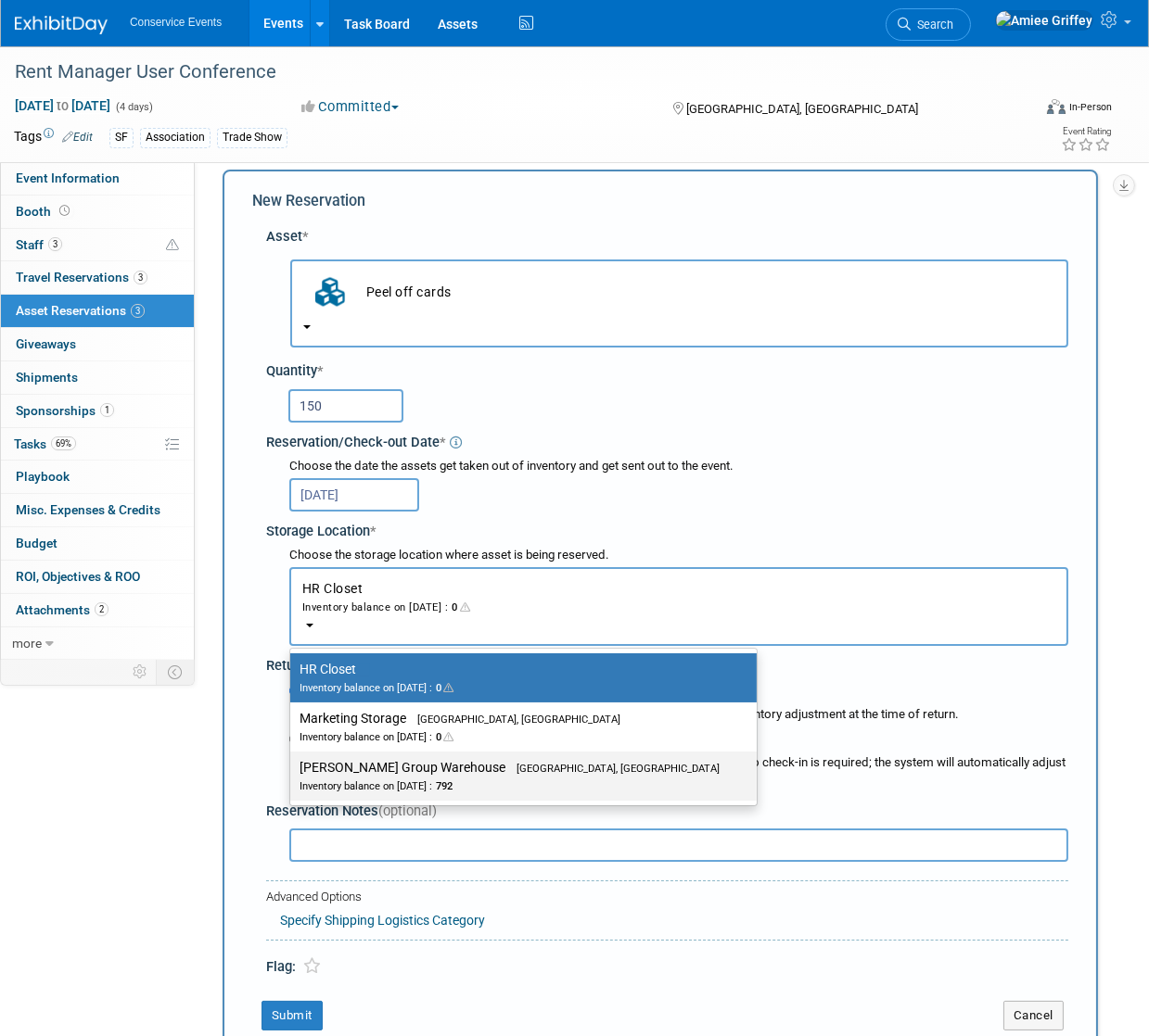
click at [376, 774] on label "Taylor Group Warehouse Brooklyn, OH Inventory balance on Sep 28, 2025 : 792" at bounding box center [519, 776] width 439 height 42
click at [293, 774] on input "Taylor Group Warehouse Brooklyn, OH Inventory balance on Sep 28, 2025 : 792" at bounding box center [287, 768] width 12 height 12
select select "11223164"
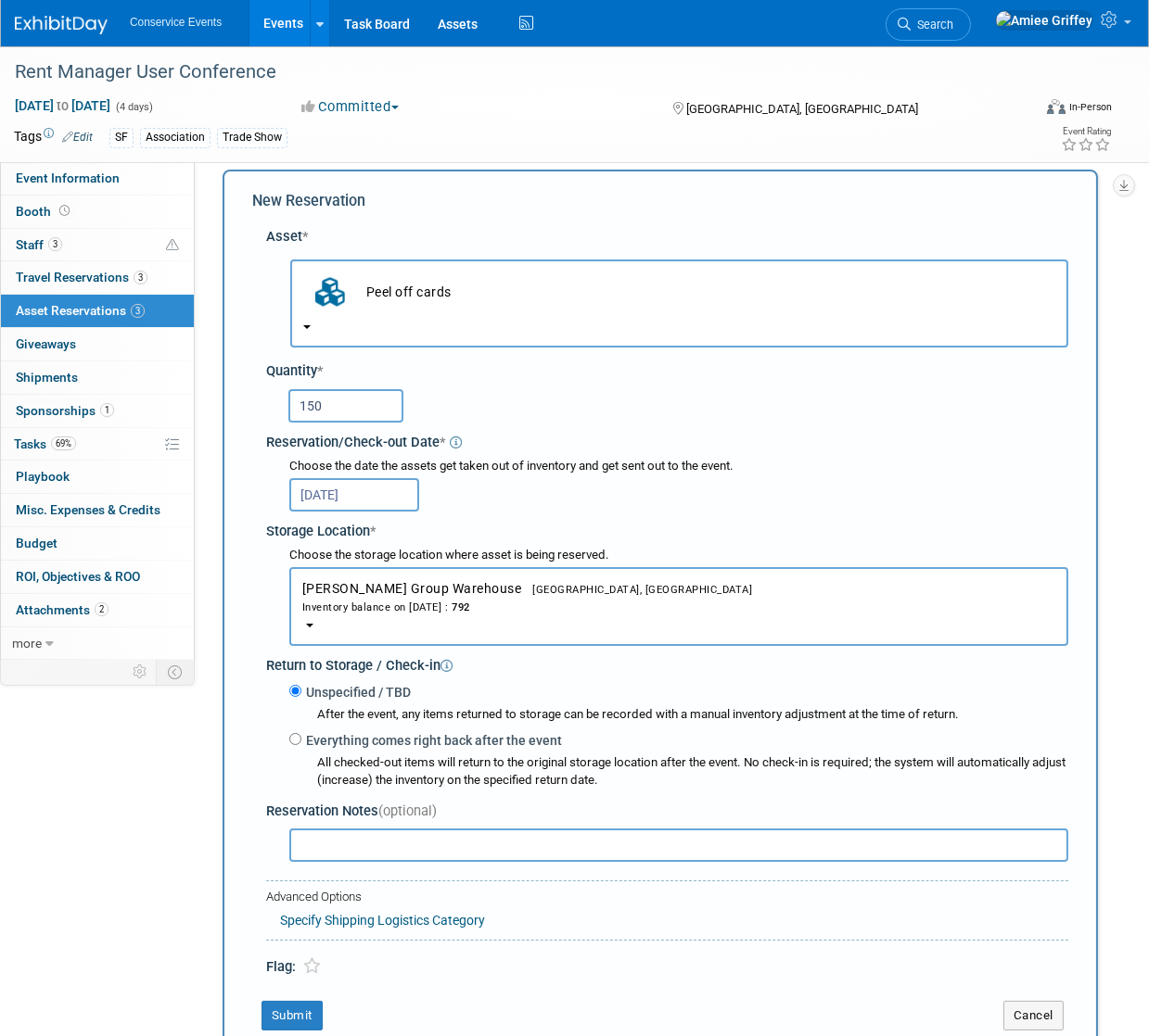
click at [391, 855] on input "text" at bounding box center [679, 845] width 779 height 33
type input "1 pack"
click at [298, 1015] on button "Submit" at bounding box center [291, 1015] width 61 height 29
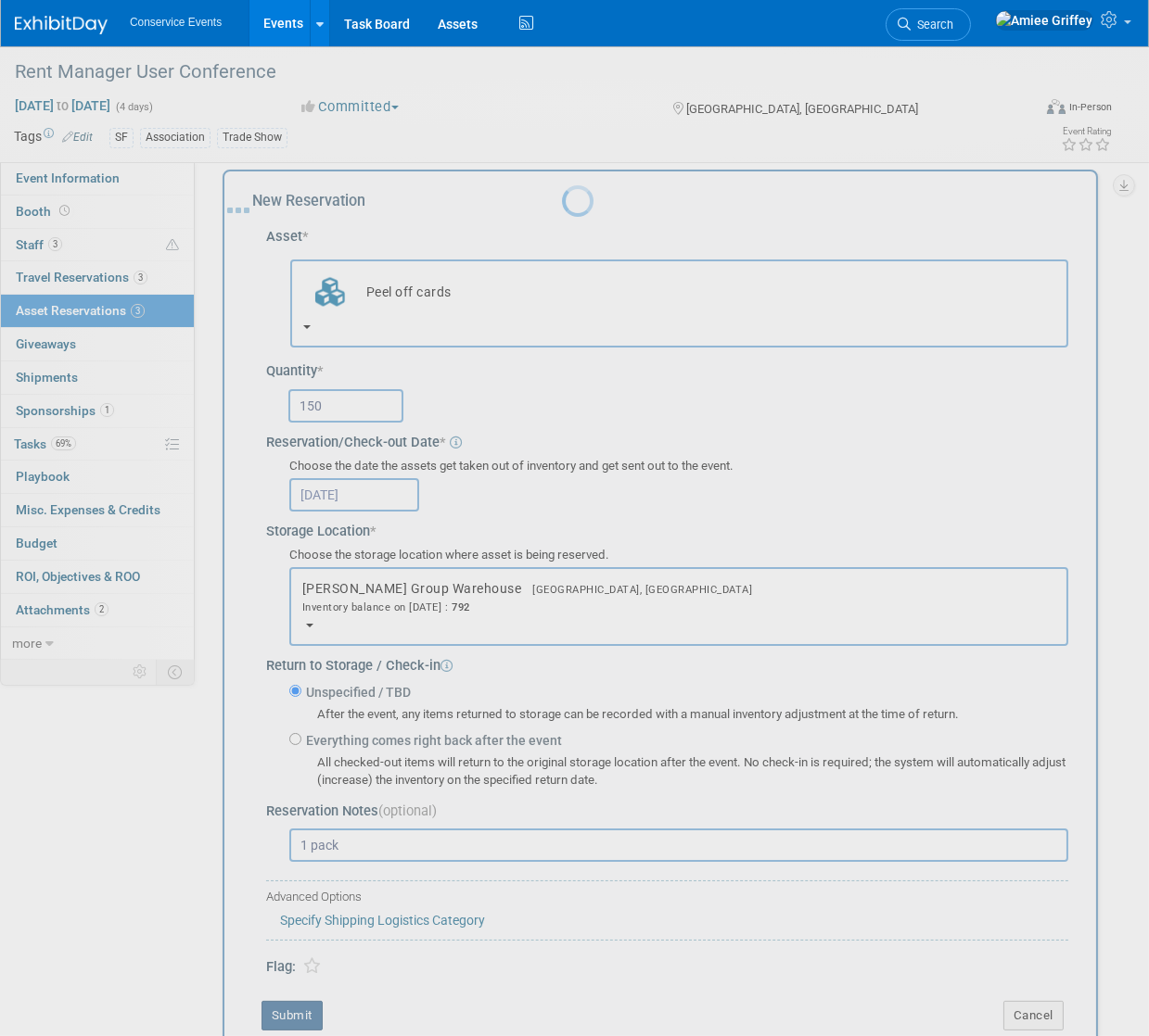
scroll to position [110, 0]
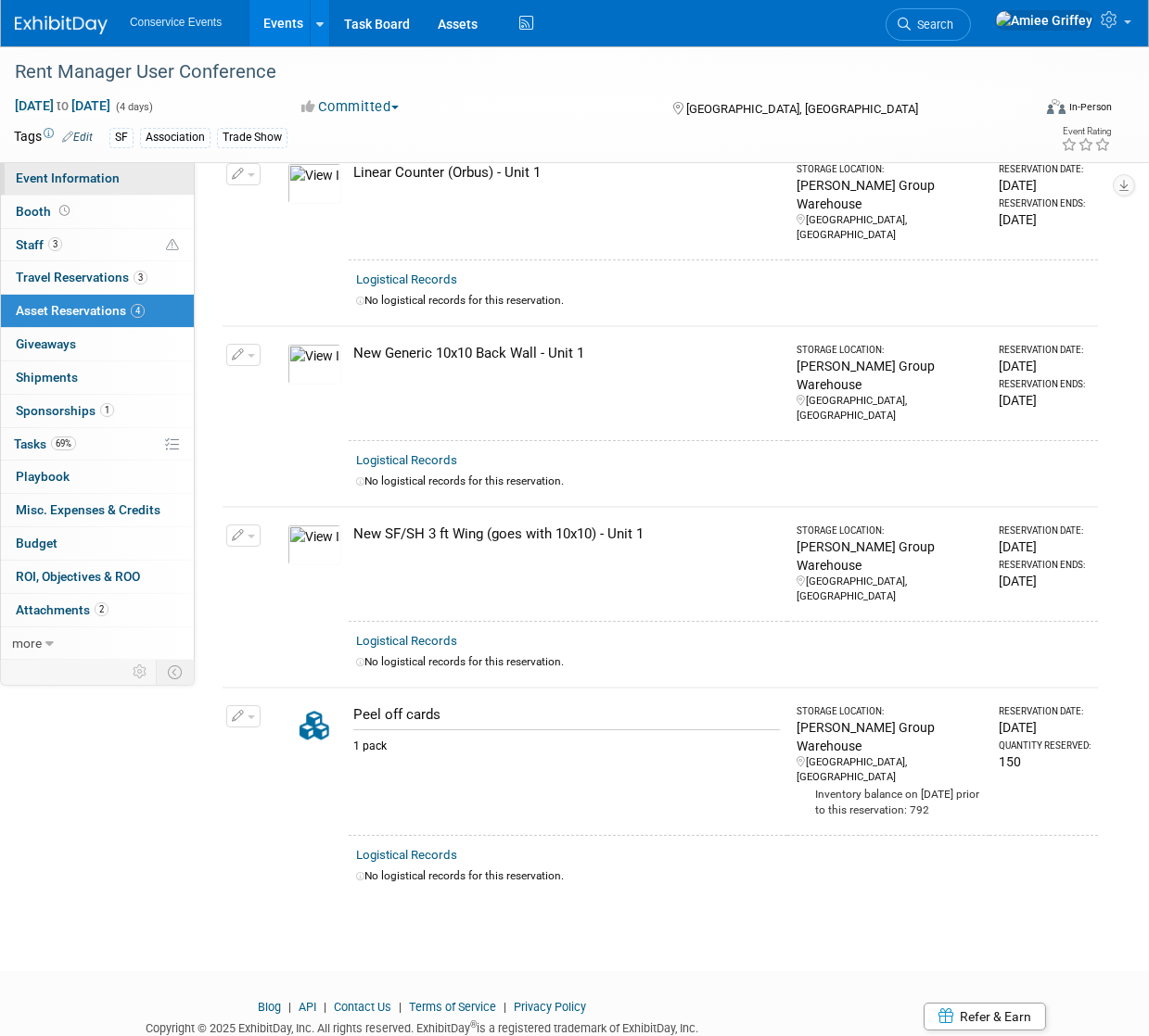
click at [80, 179] on span "Event Information" at bounding box center [68, 178] width 104 height 15
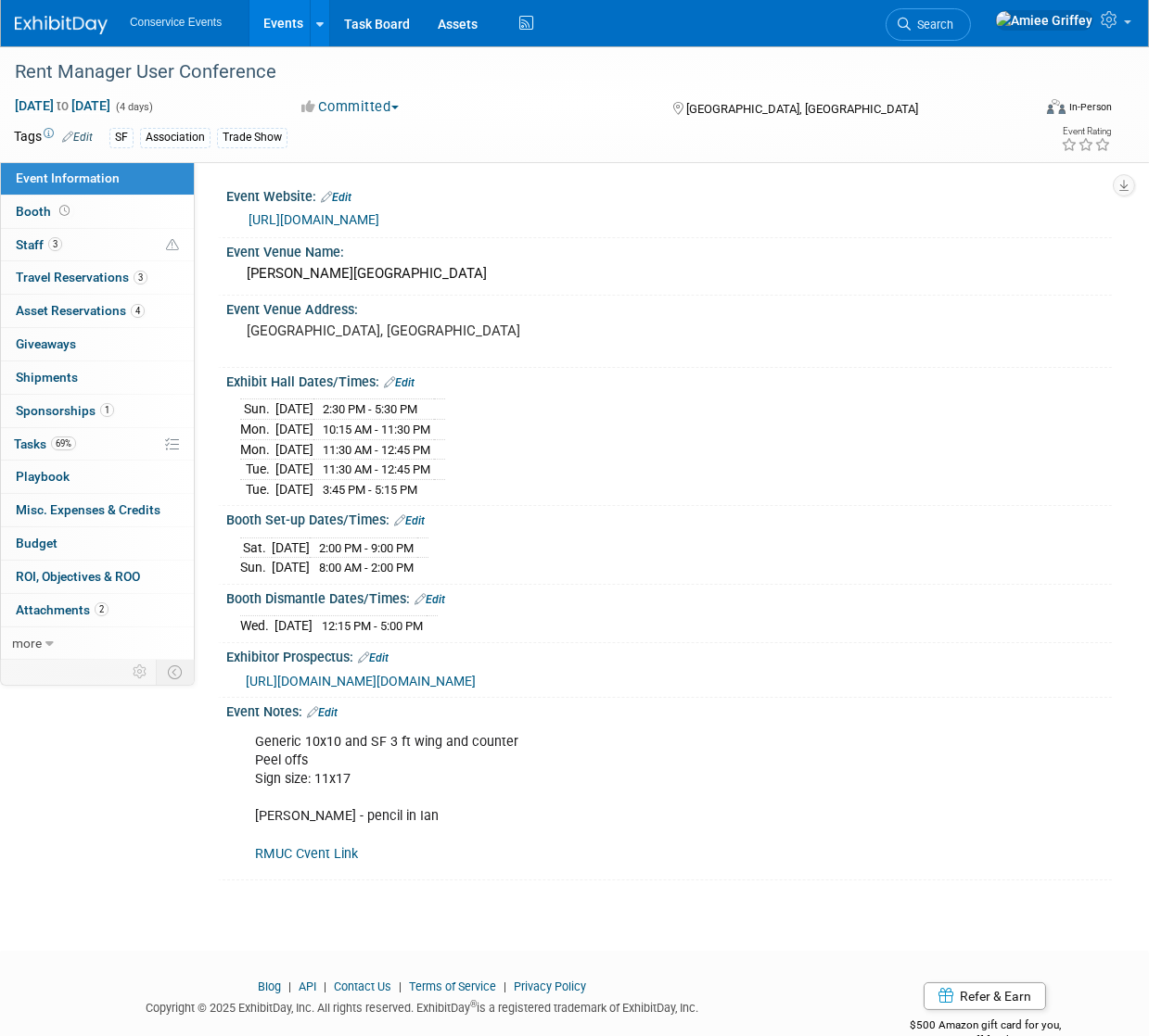
click at [325, 221] on link "https://conference.rentmanager.com/?utm_campaign=6876232-RMUC25&utm_medium=emai…" at bounding box center [314, 220] width 131 height 15
click at [55, 316] on span "Asset Reservations 4" at bounding box center [80, 311] width 129 height 15
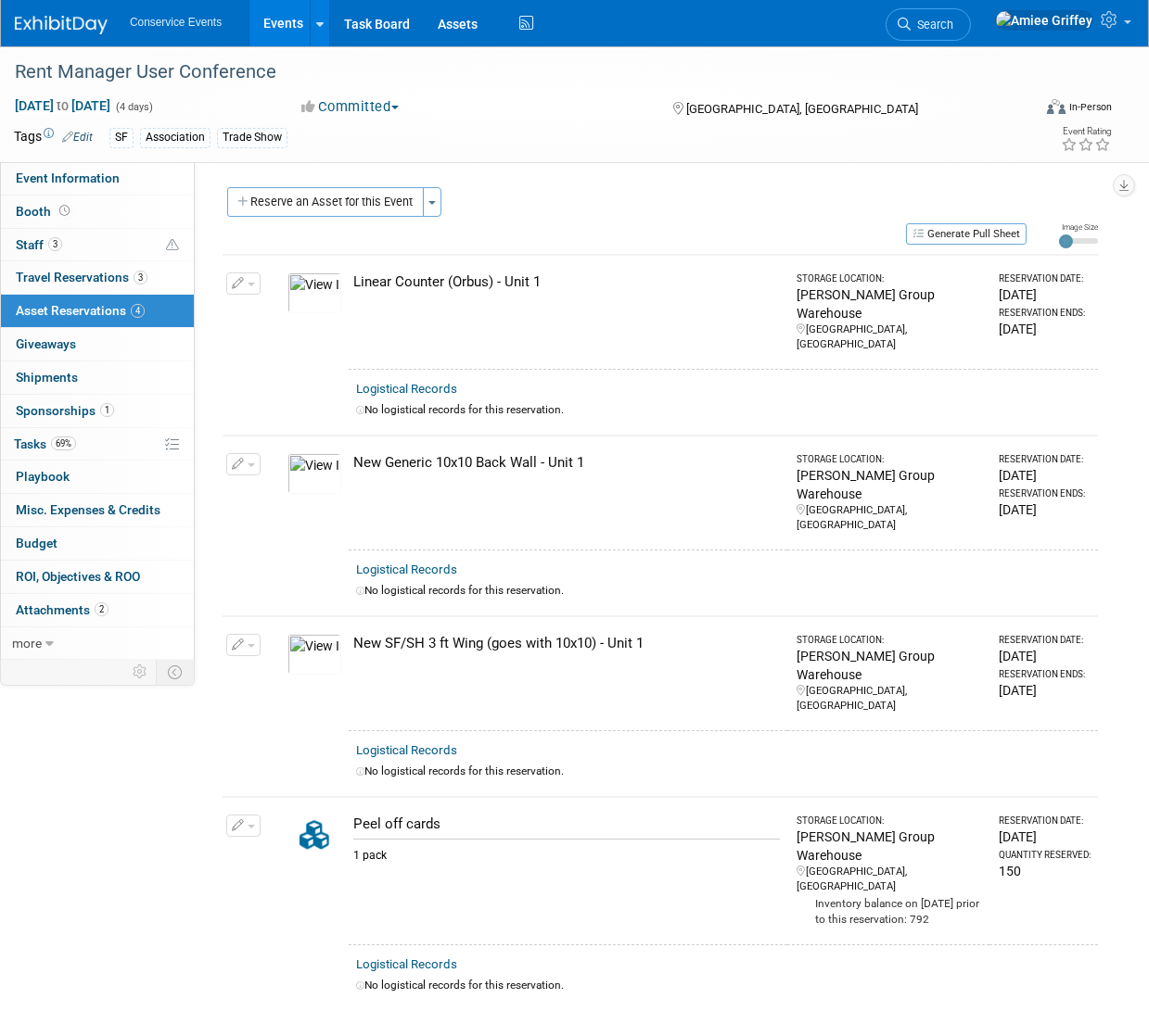
click at [243, 815] on button "button" at bounding box center [243, 826] width 34 height 23
click at [296, 843] on button "Change Reservation" at bounding box center [315, 855] width 157 height 25
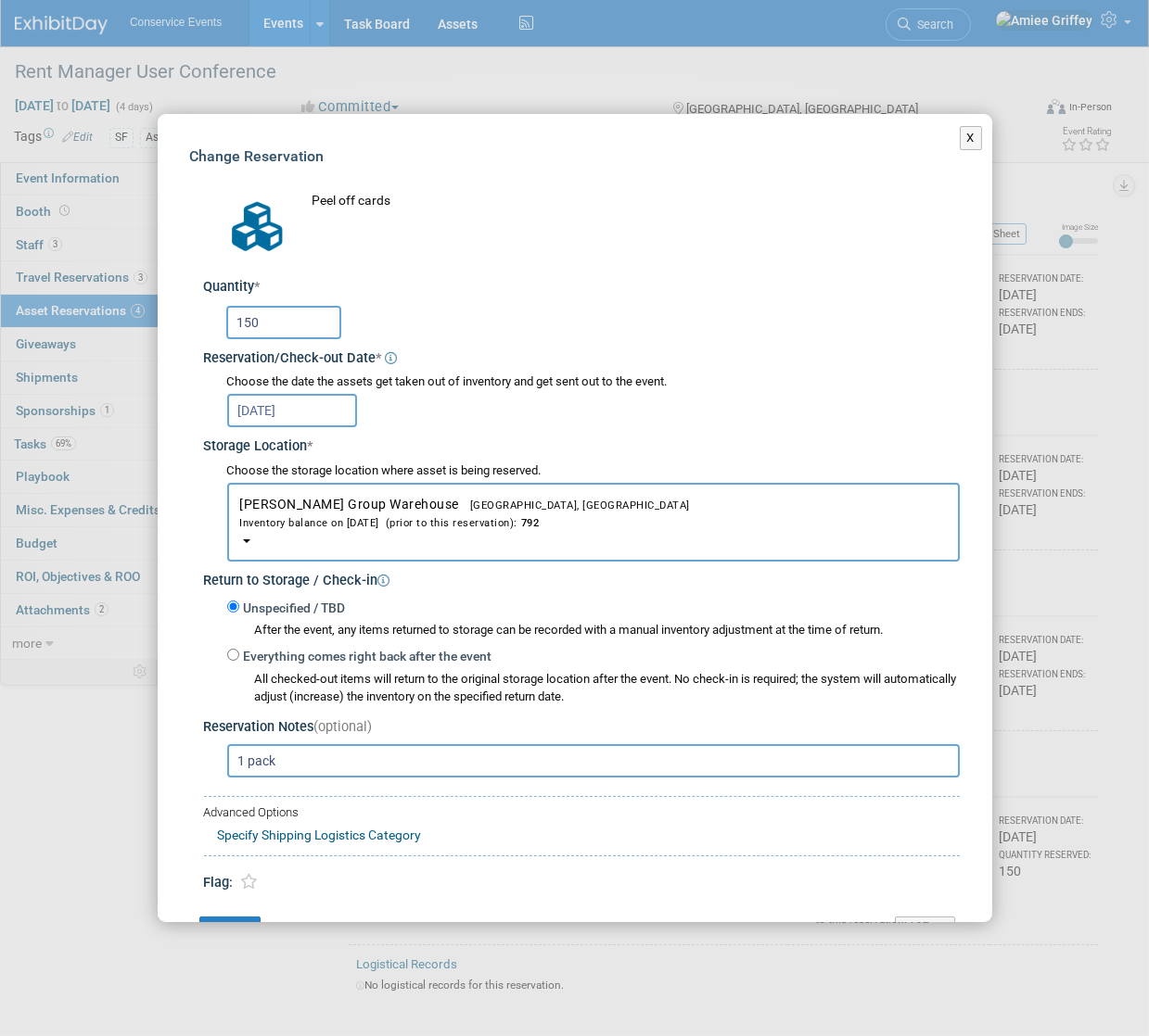
click at [277, 319] on input "150" at bounding box center [284, 322] width 115 height 33
drag, startPoint x: 275, startPoint y: 320, endPoint x: 187, endPoint y: 319, distance: 88.0
click at [188, 319] on div "Change Reservation Peel off cards * * 150 * *" at bounding box center [575, 546] width 834 height 864
type input "300"
click at [247, 765] on input "1 pack" at bounding box center [593, 760] width 733 height 33
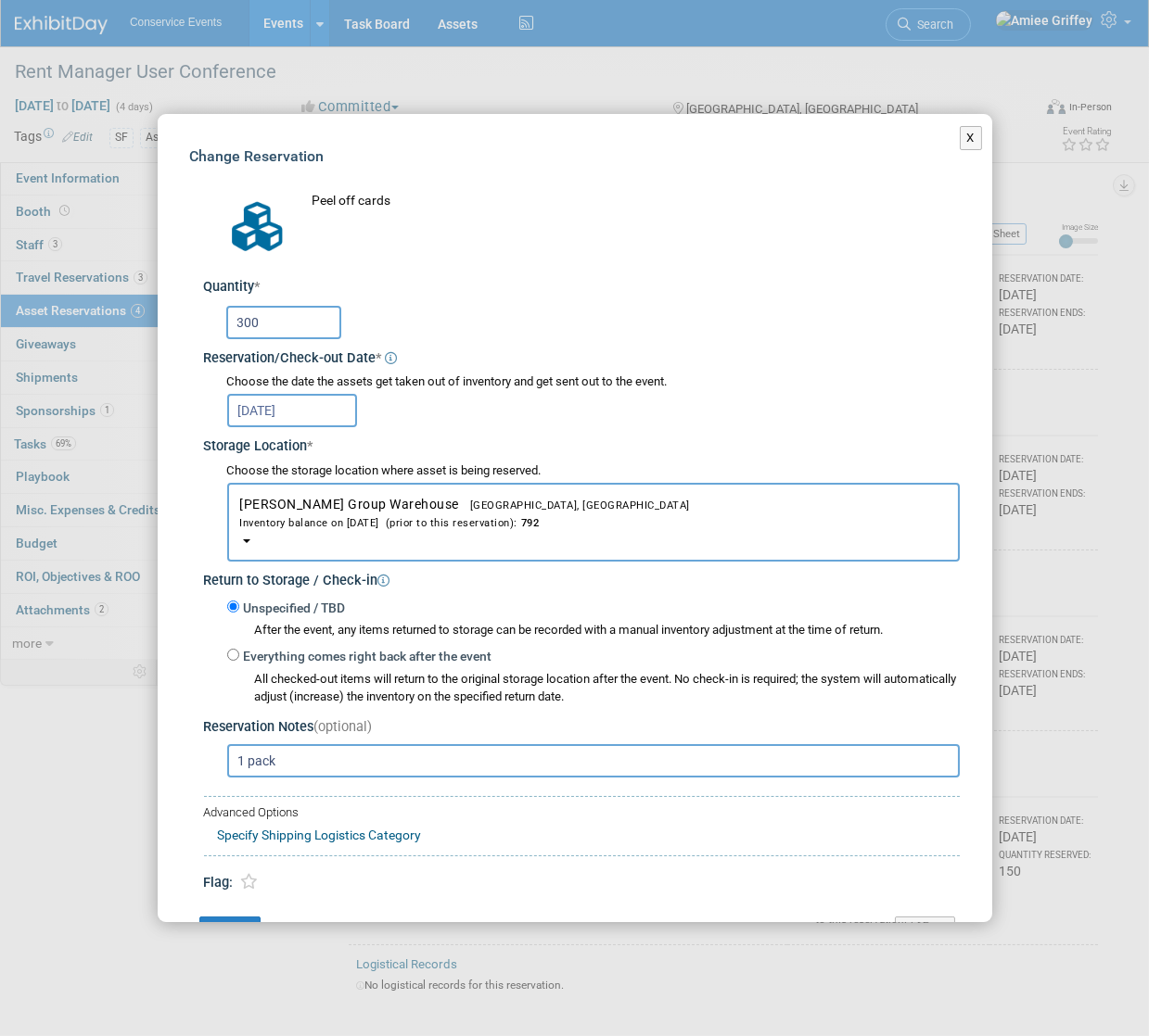
drag, startPoint x: 340, startPoint y: 762, endPoint x: 154, endPoint y: 755, distance: 186.1
click at [160, 755] on div "Change Reservation Peel off cards * * 300 * *" at bounding box center [575, 546] width 834 height 864
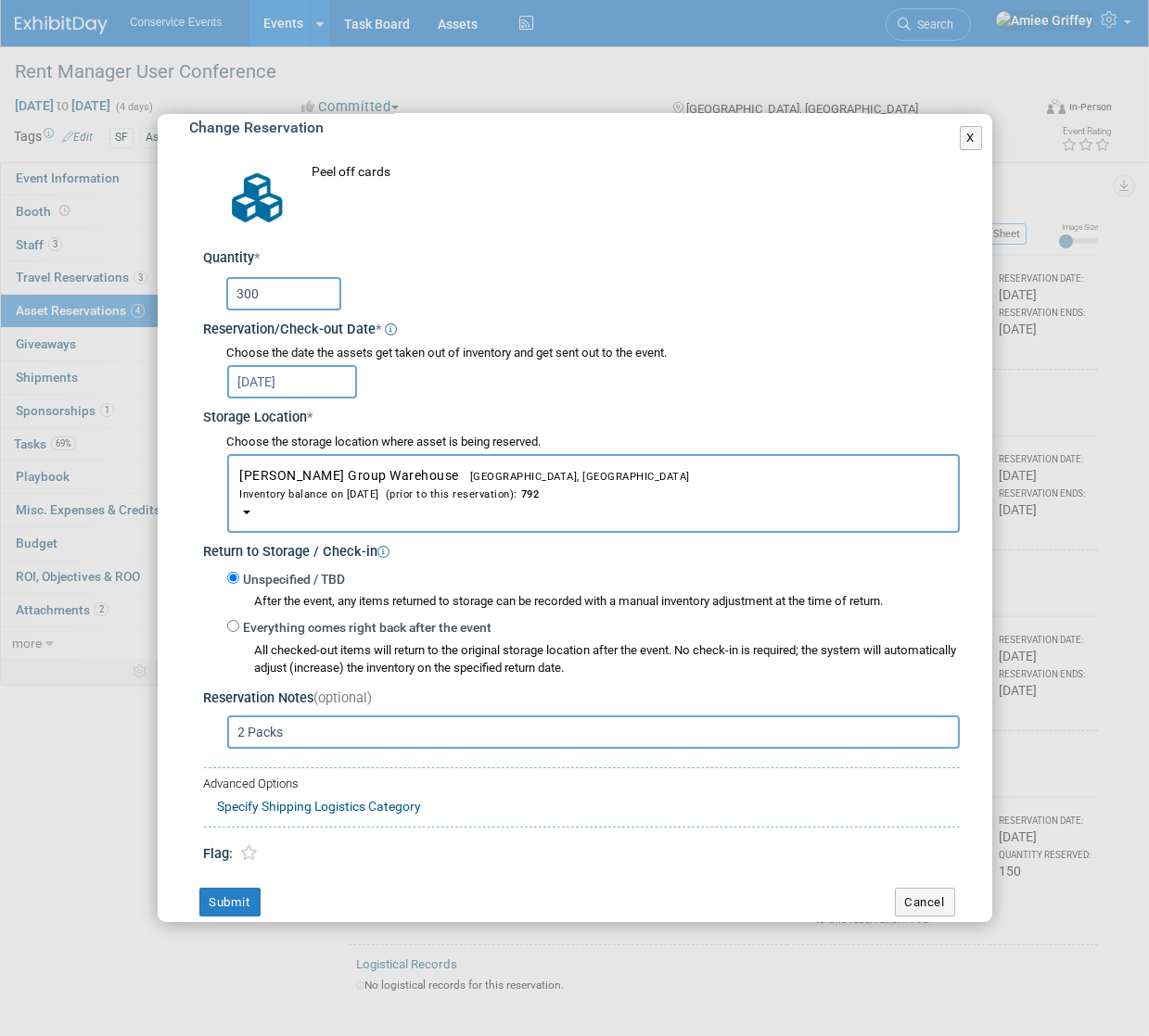
scroll to position [55, 0]
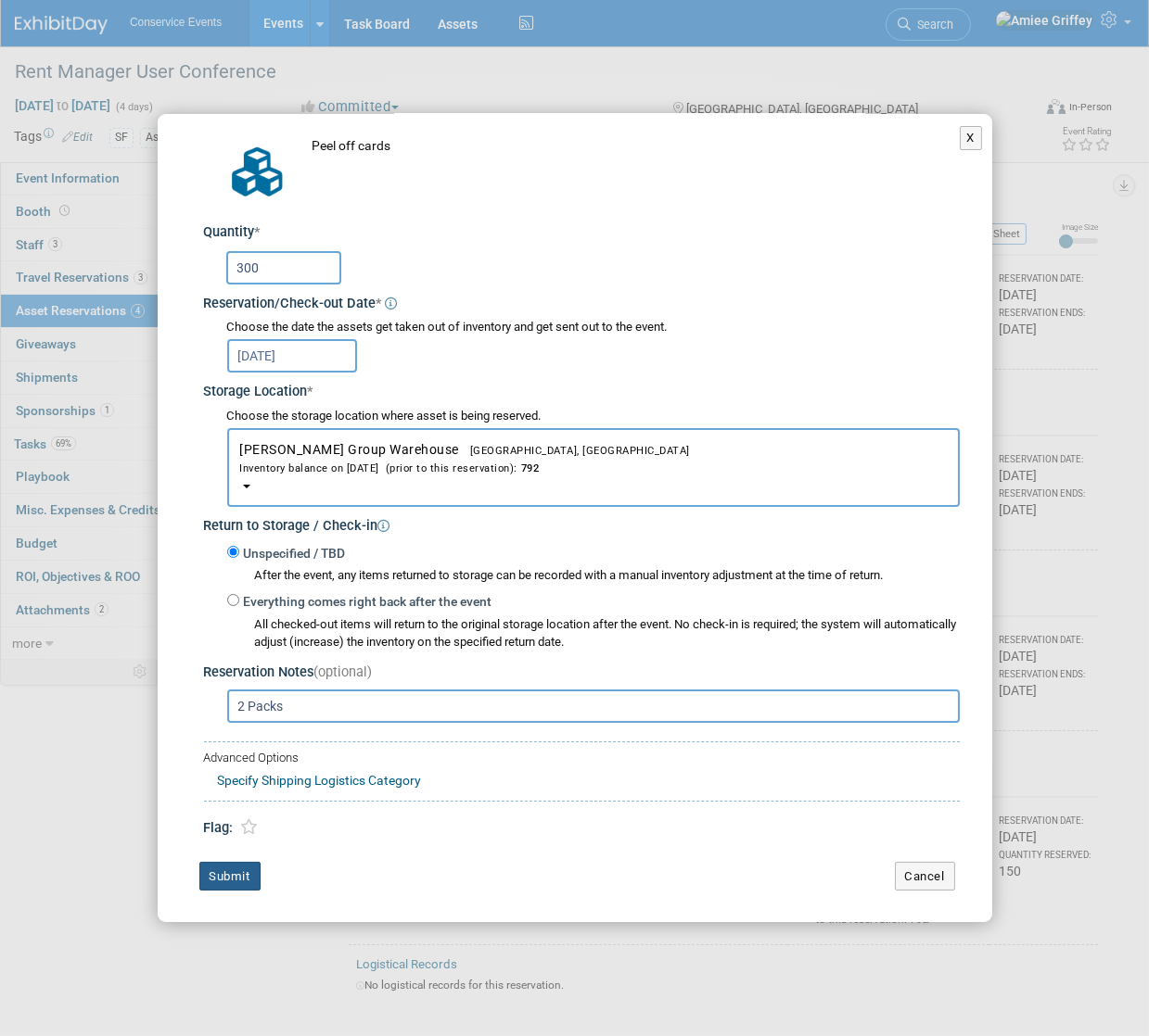
type input "2 Packs"
click at [232, 875] on button "Submit" at bounding box center [230, 876] width 61 height 29
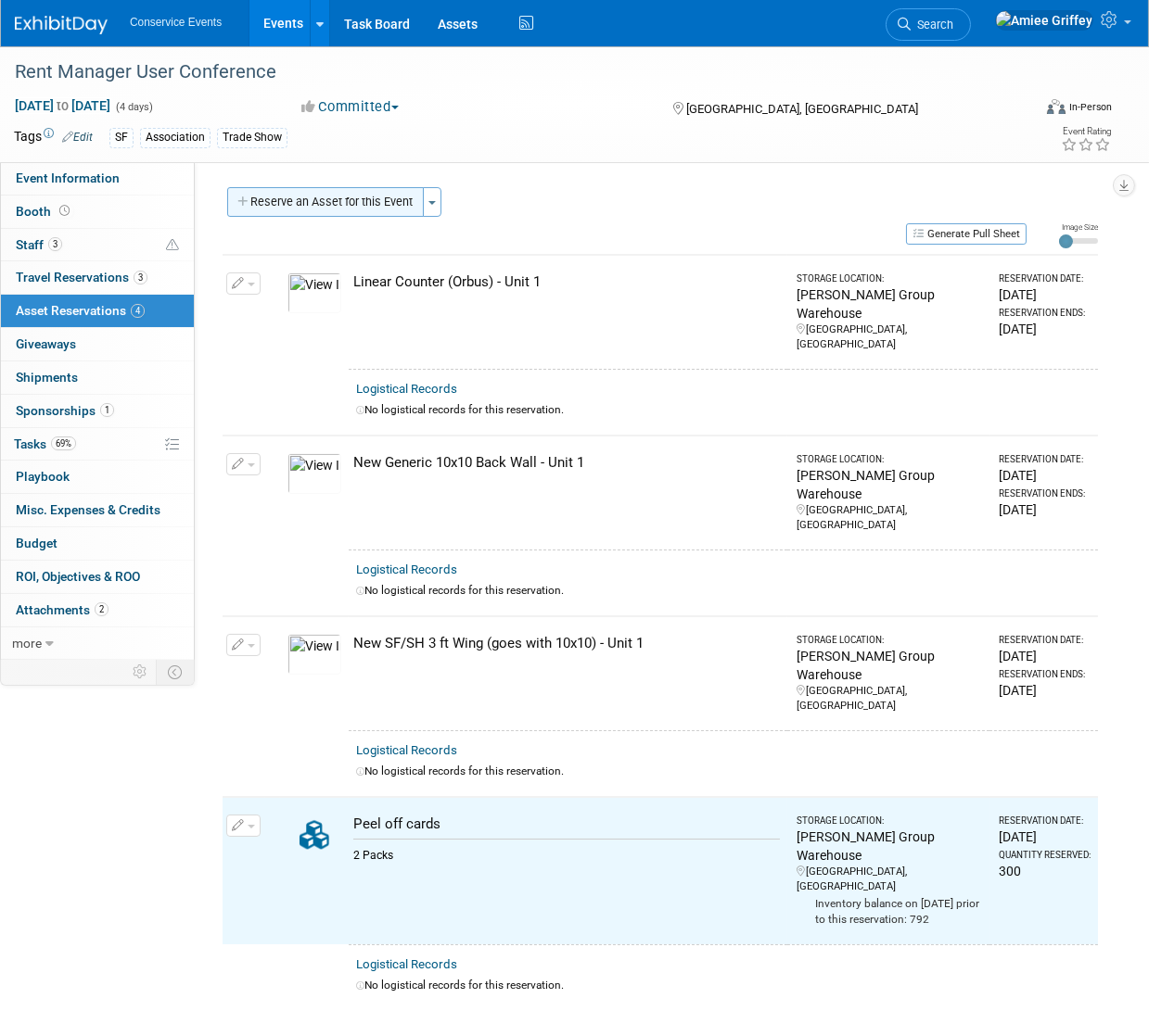
click at [318, 199] on button "Reserve an Asset for this Event" at bounding box center [325, 201] width 197 height 29
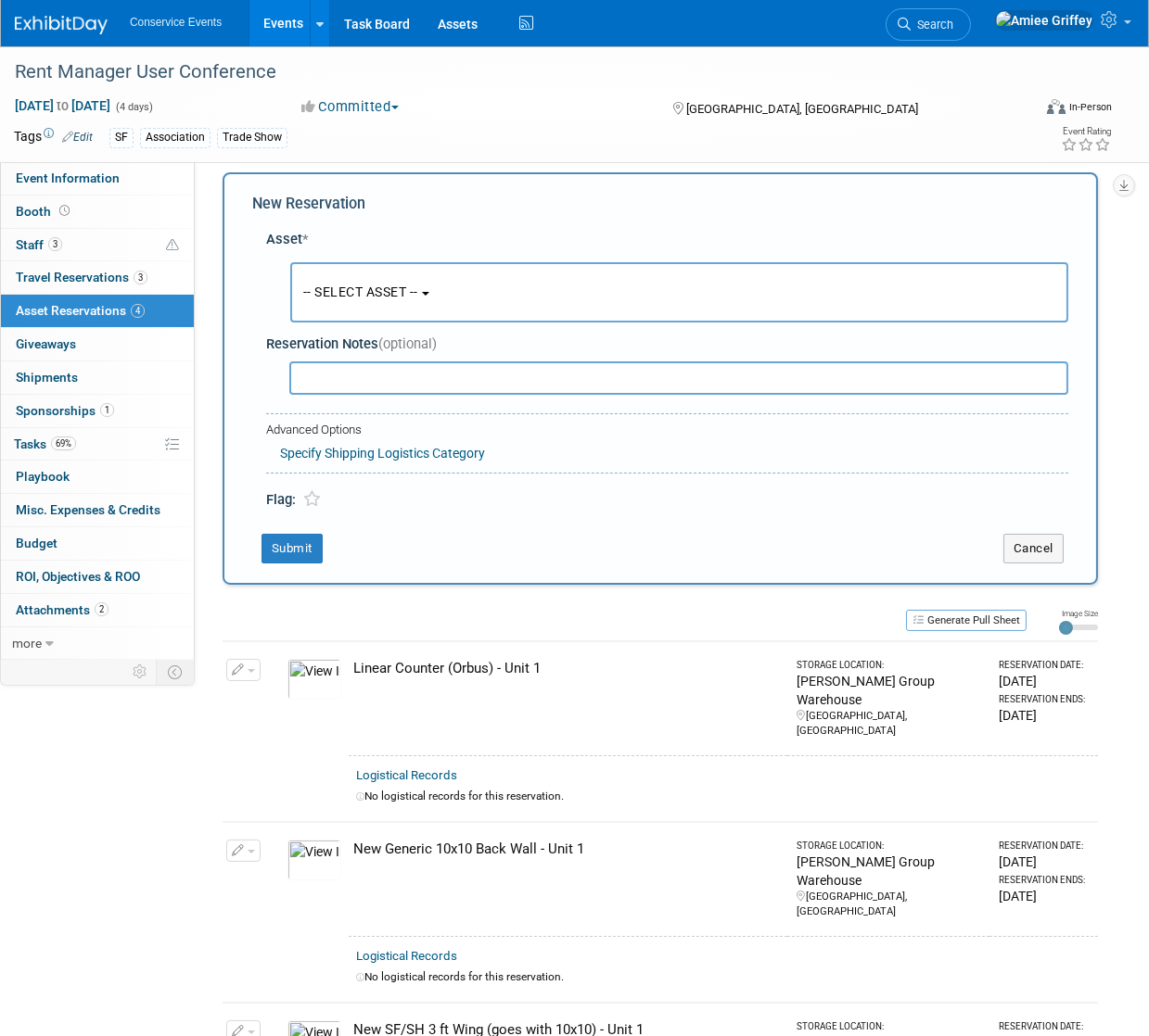
scroll to position [18, 0]
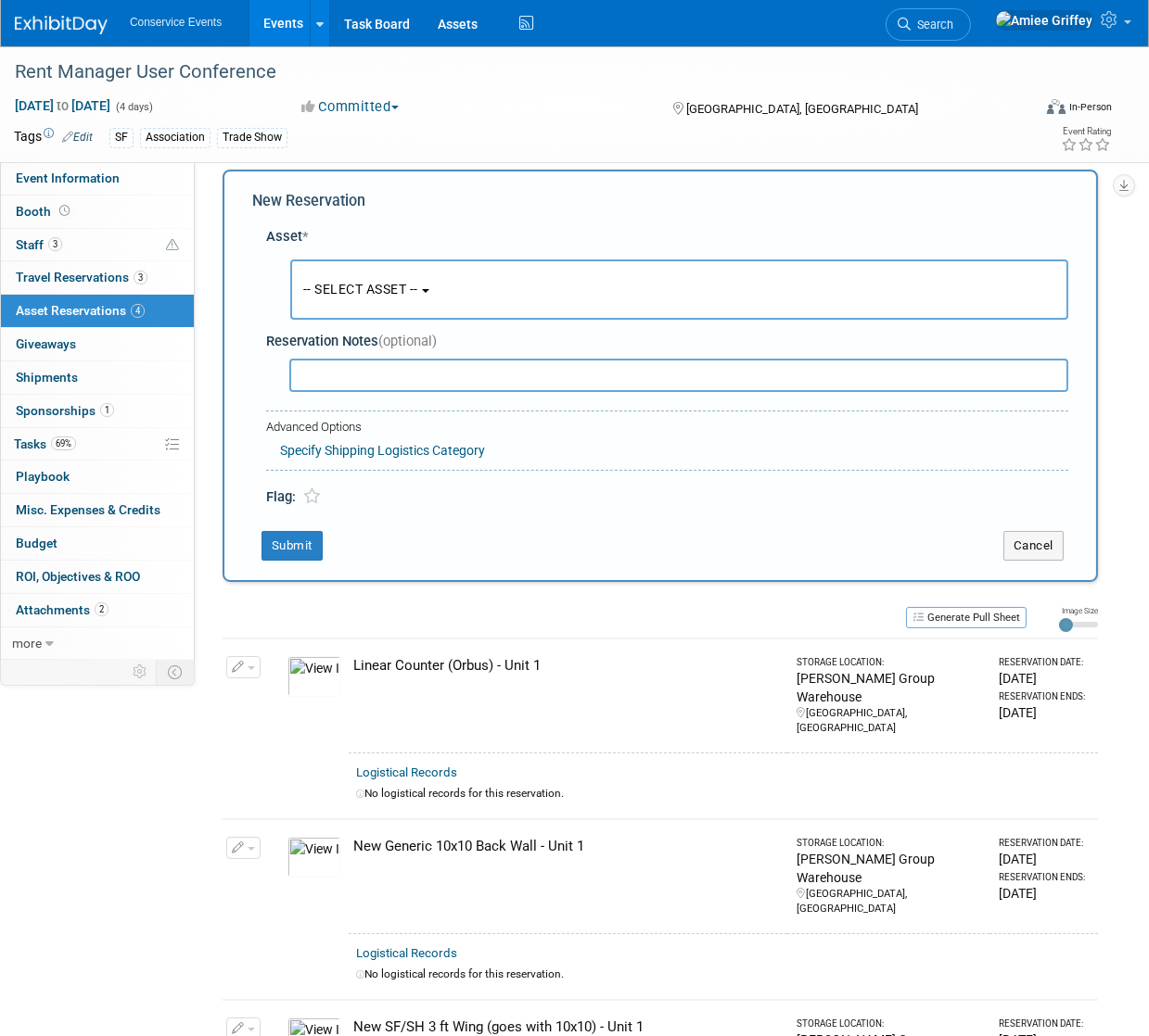
click at [366, 286] on span "-- SELECT ASSET --" at bounding box center [361, 289] width 115 height 15
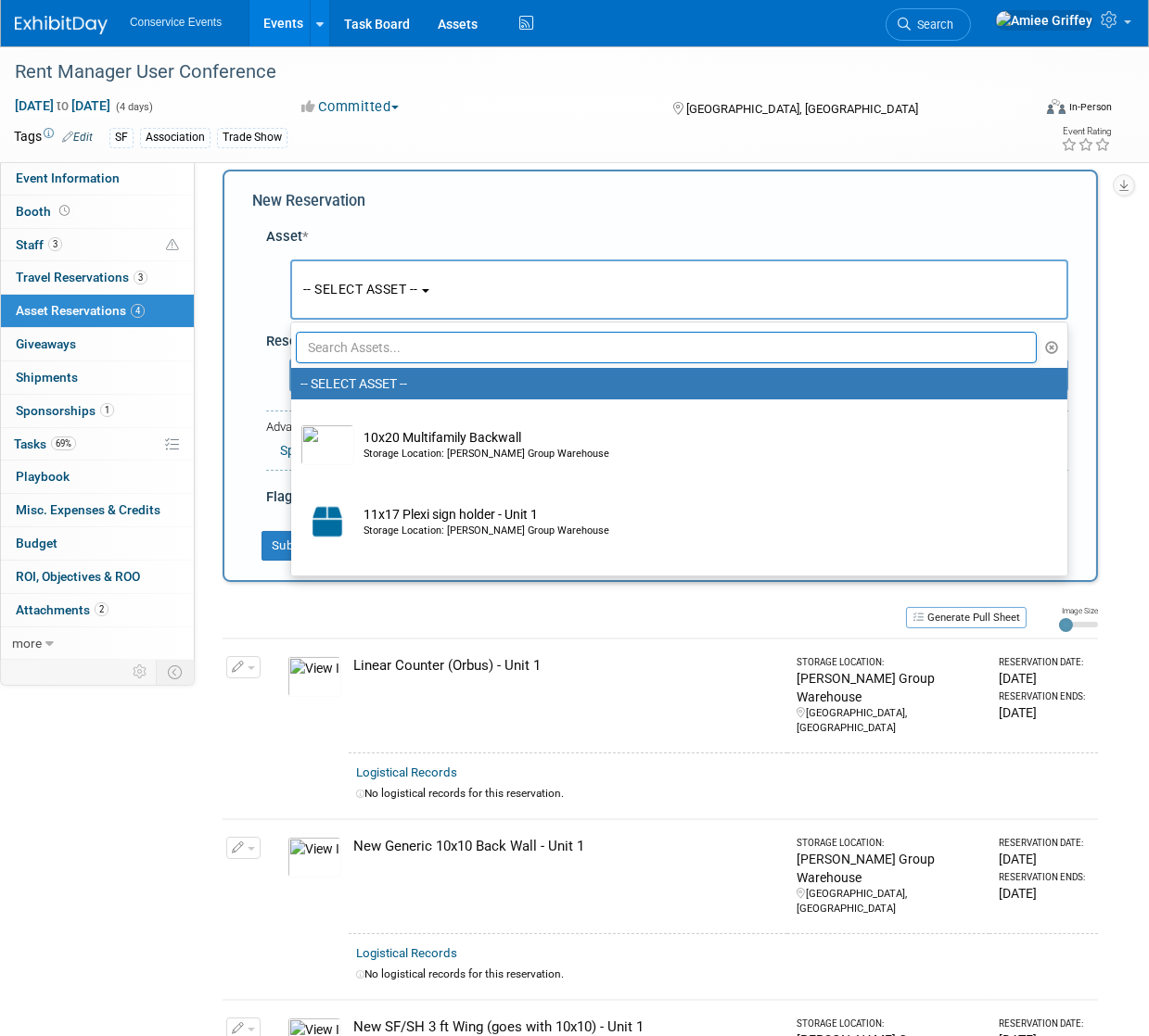
click at [406, 345] on input "text" at bounding box center [666, 347] width 740 height 31
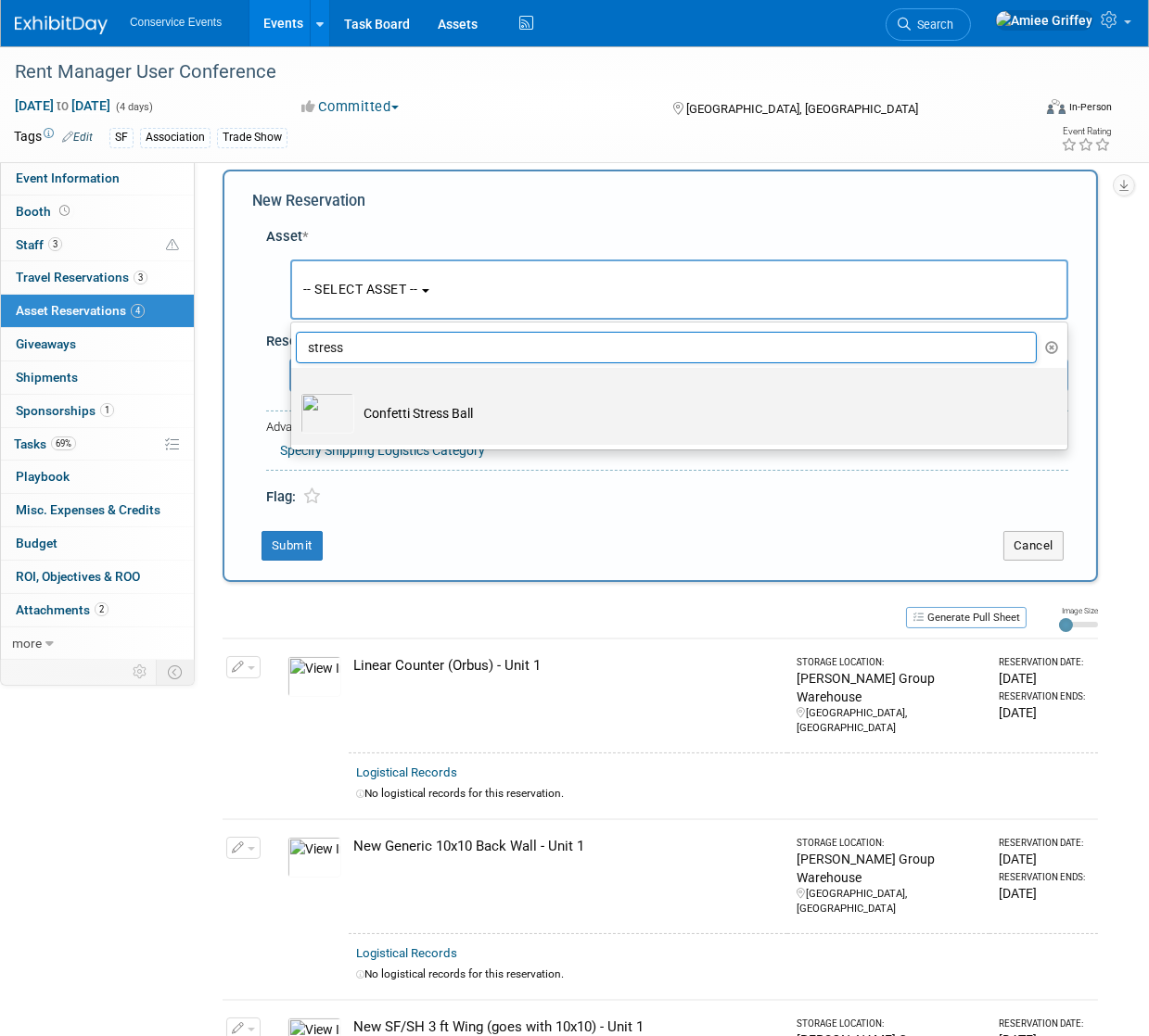
type input "stress"
click at [432, 423] on td "Confetti Stress Ball" at bounding box center [692, 413] width 676 height 41
click at [294, 390] on input "Confetti Stress Ball" at bounding box center [287, 384] width 12 height 12
select select "10724504"
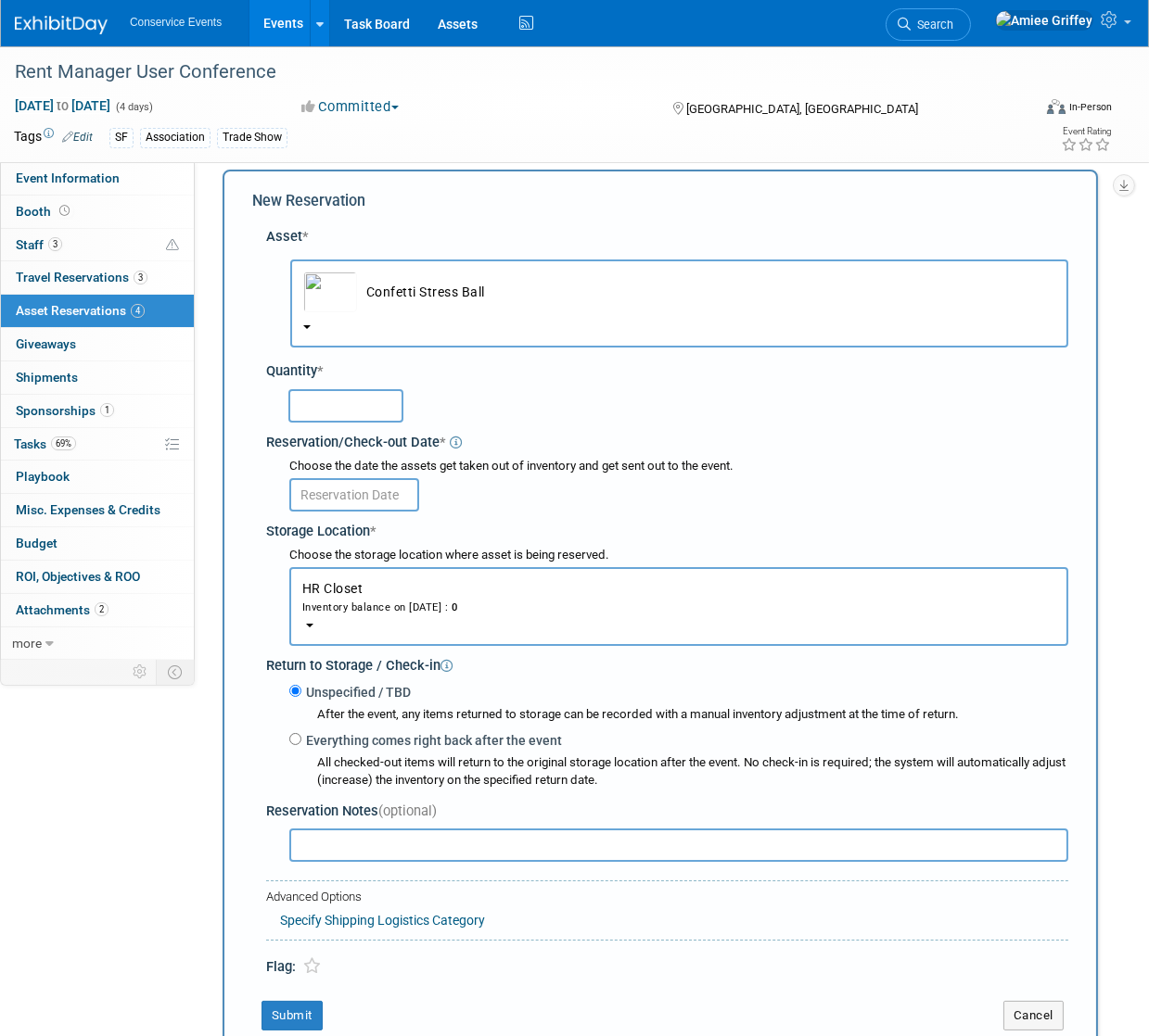
click at [350, 411] on input "text" at bounding box center [346, 406] width 115 height 33
type input "150"
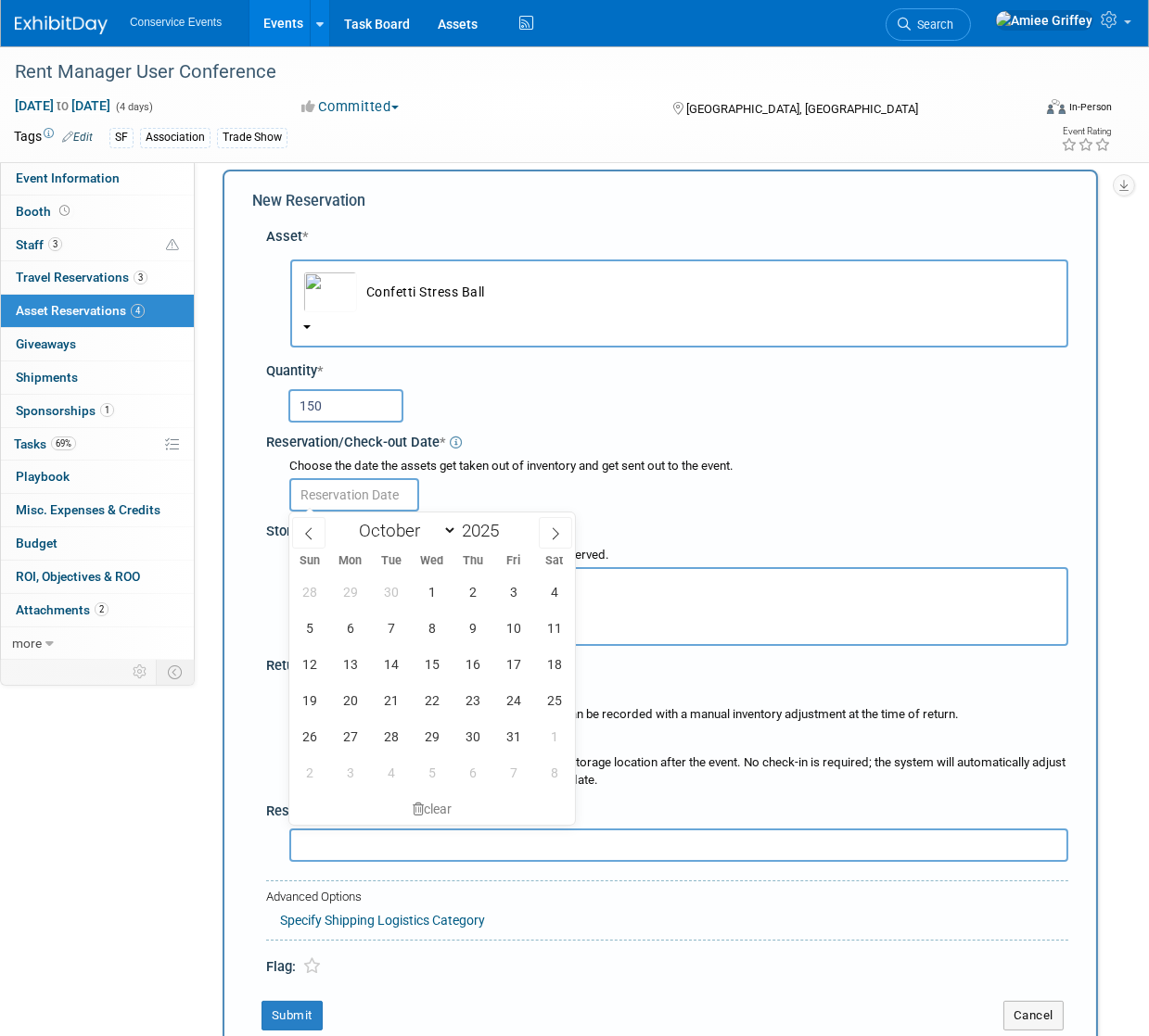
click at [373, 491] on input "text" at bounding box center [354, 494] width 130 height 33
click at [311, 596] on span "28" at bounding box center [309, 592] width 36 height 36
type input "Sep 28, 2025"
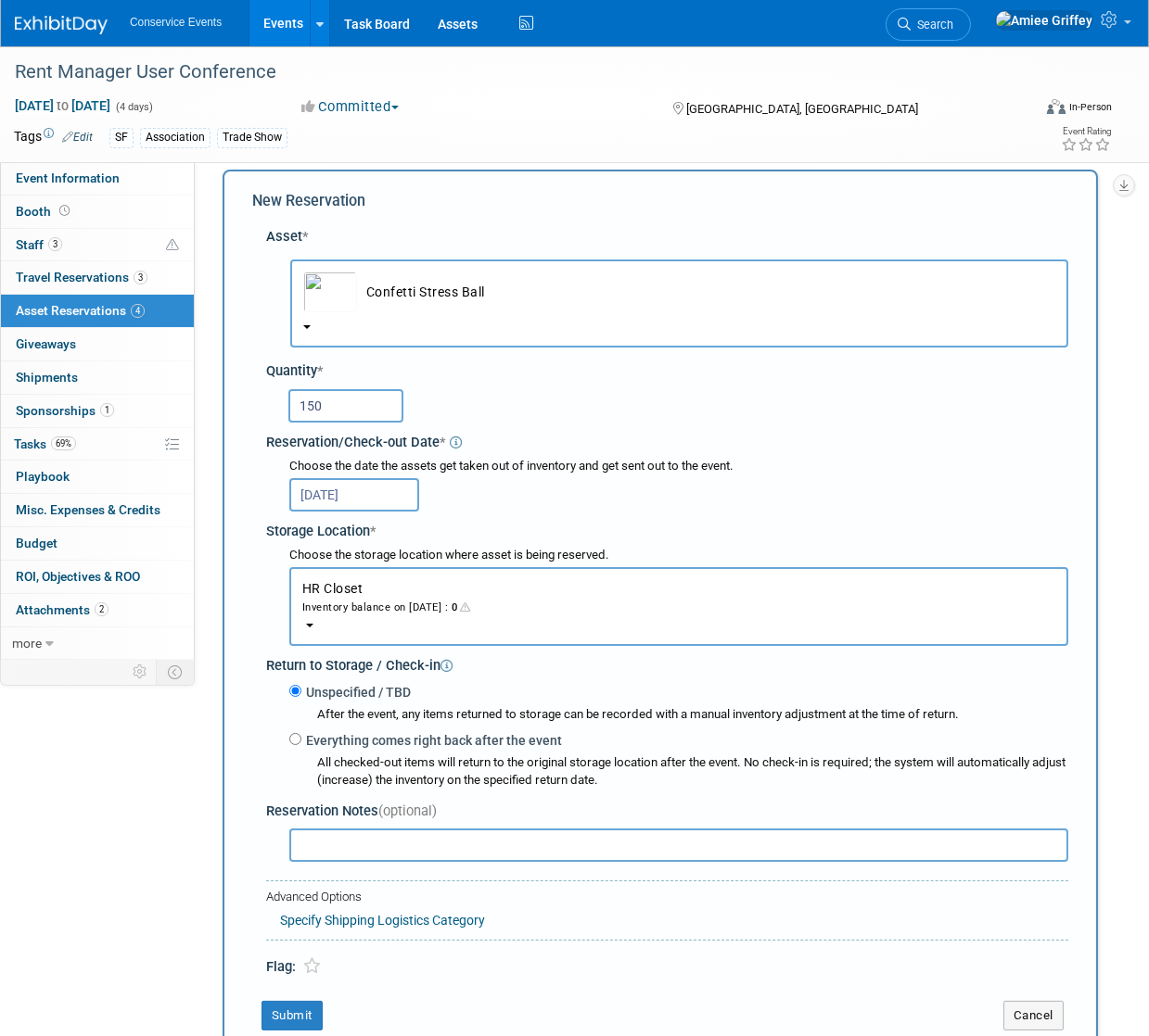
click at [344, 619] on button "HR Closet Inventory balance on Sep 28, 2025 : 0" at bounding box center [679, 606] width 779 height 78
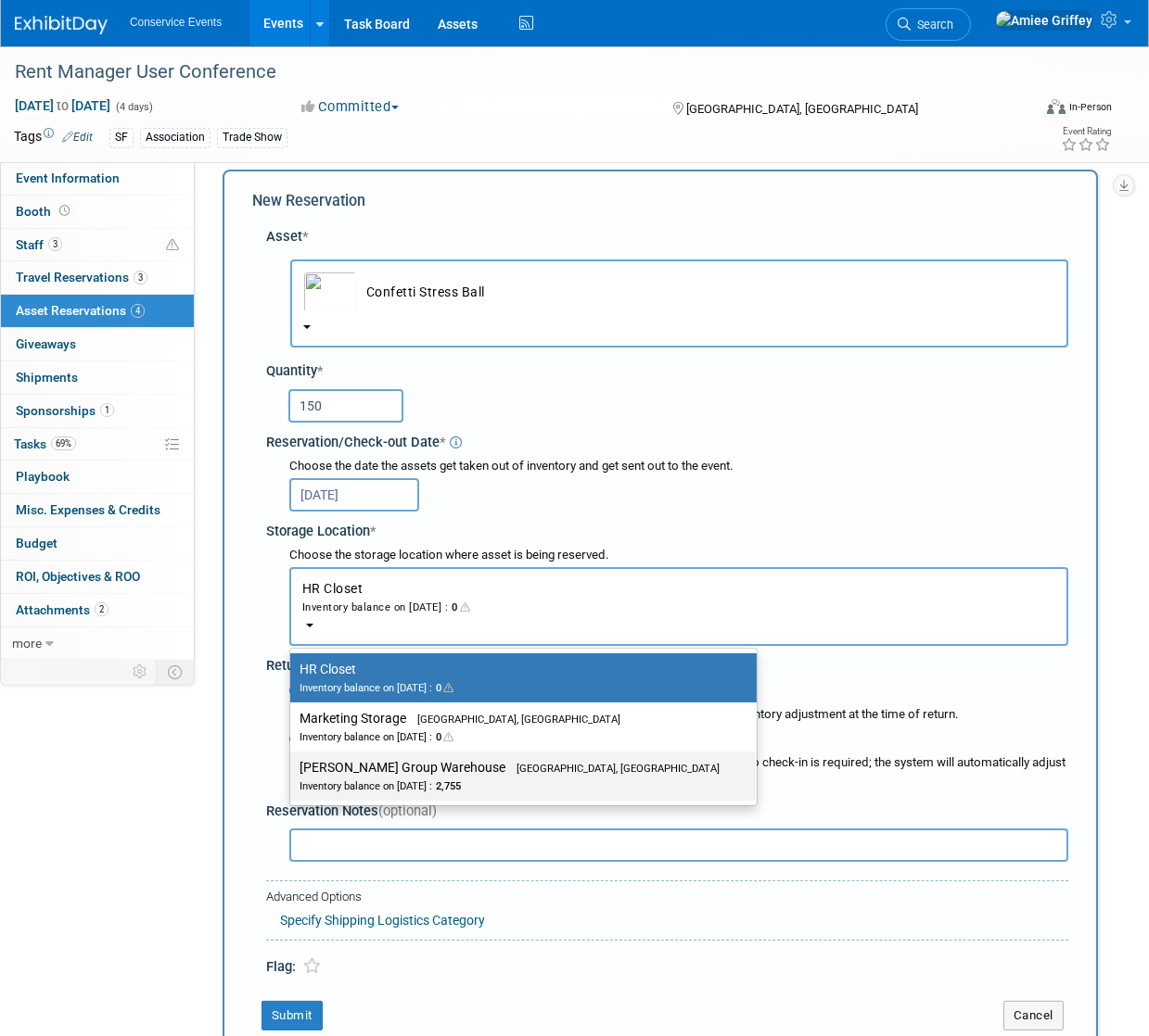
click at [391, 773] on label "Taylor Group Warehouse Brooklyn, OH Inventory balance on Sep 28, 2025 : 2,755" at bounding box center [519, 776] width 439 height 42
click at [293, 773] on input "Taylor Group Warehouse Brooklyn, OH Inventory balance on Sep 28, 2025 : 2,755" at bounding box center [287, 768] width 12 height 12
select select "11223164"
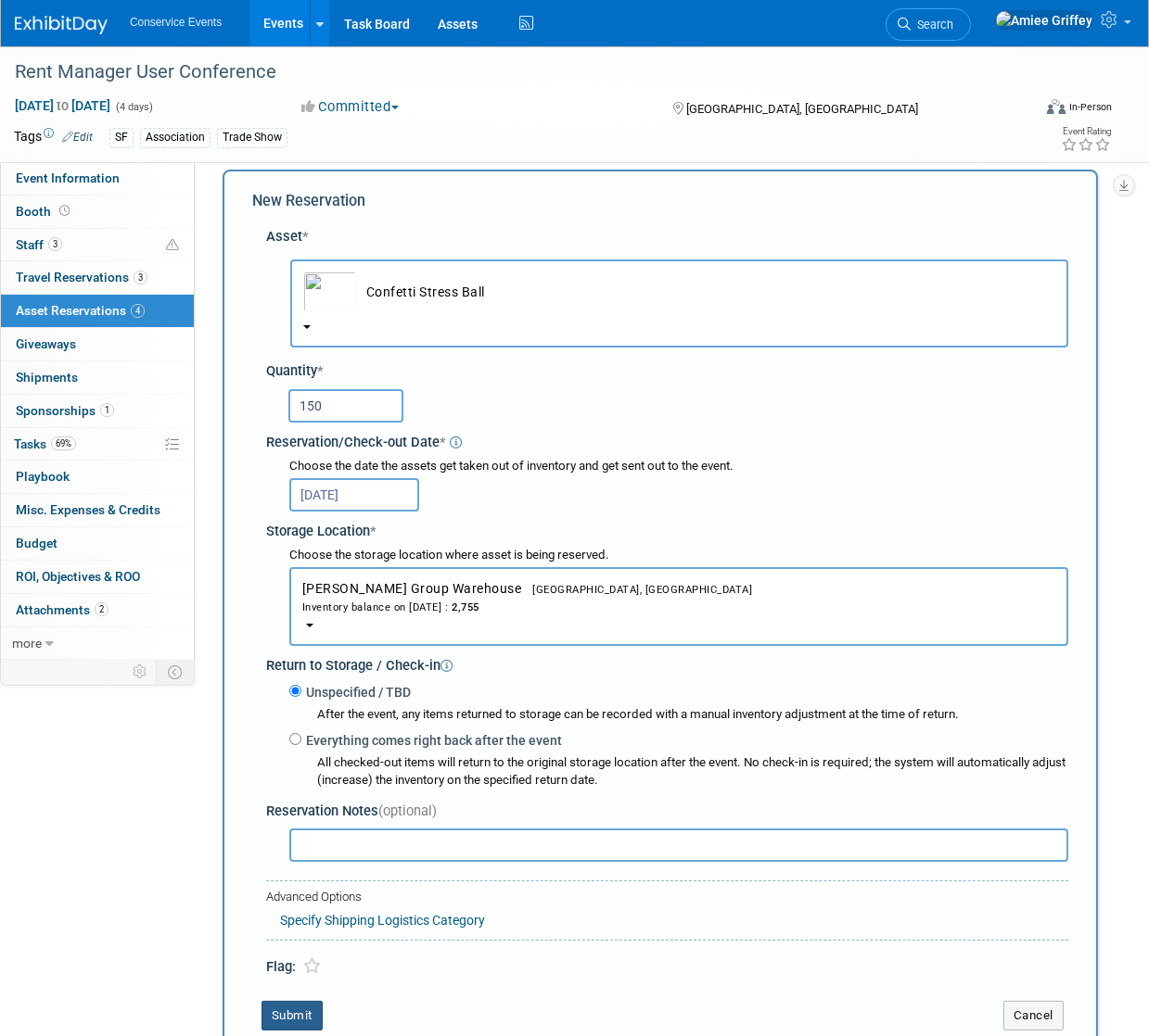
click at [290, 1023] on button "Submit" at bounding box center [291, 1015] width 61 height 29
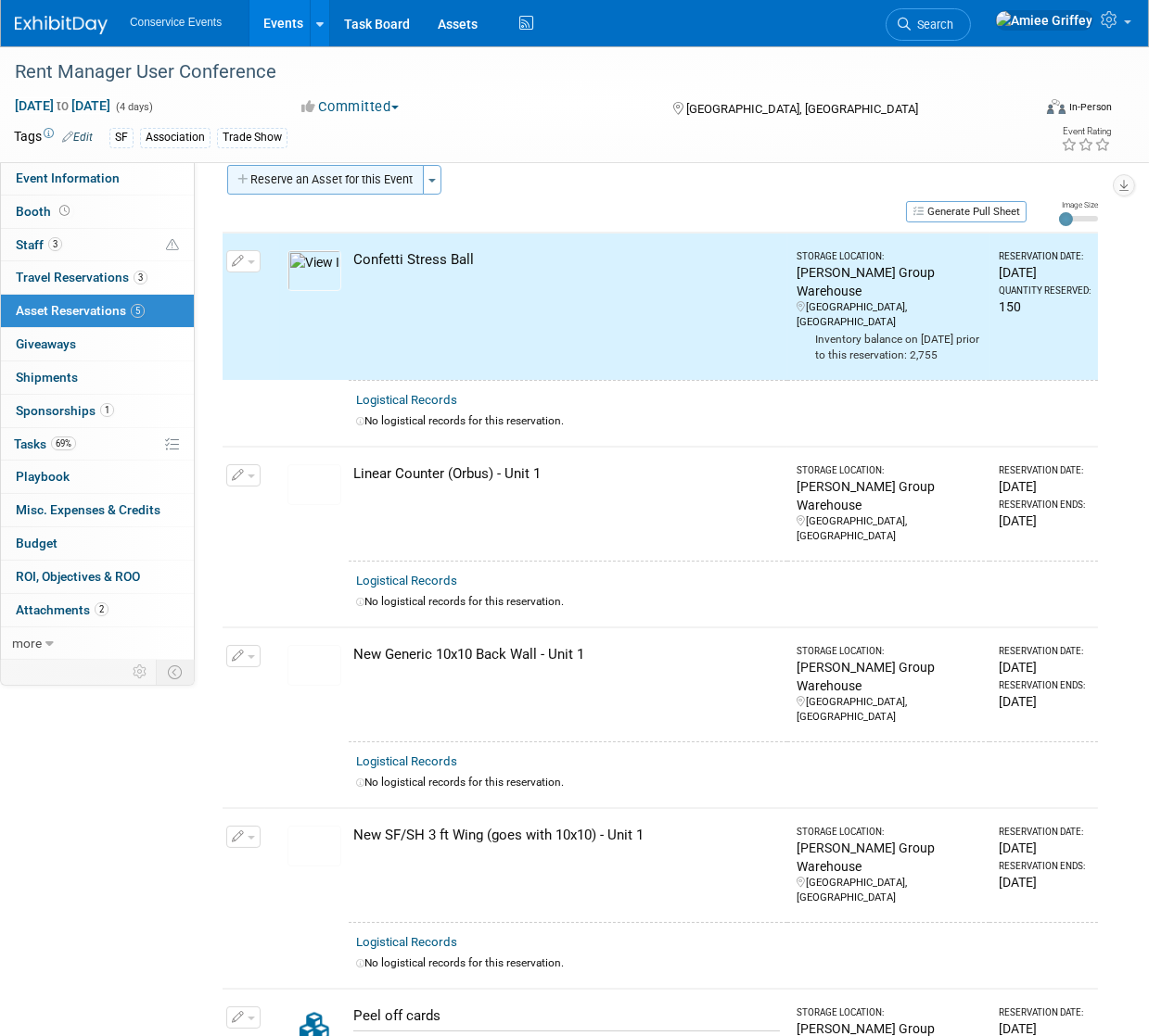
click at [342, 169] on button "Reserve an Asset for this Event" at bounding box center [325, 180] width 197 height 29
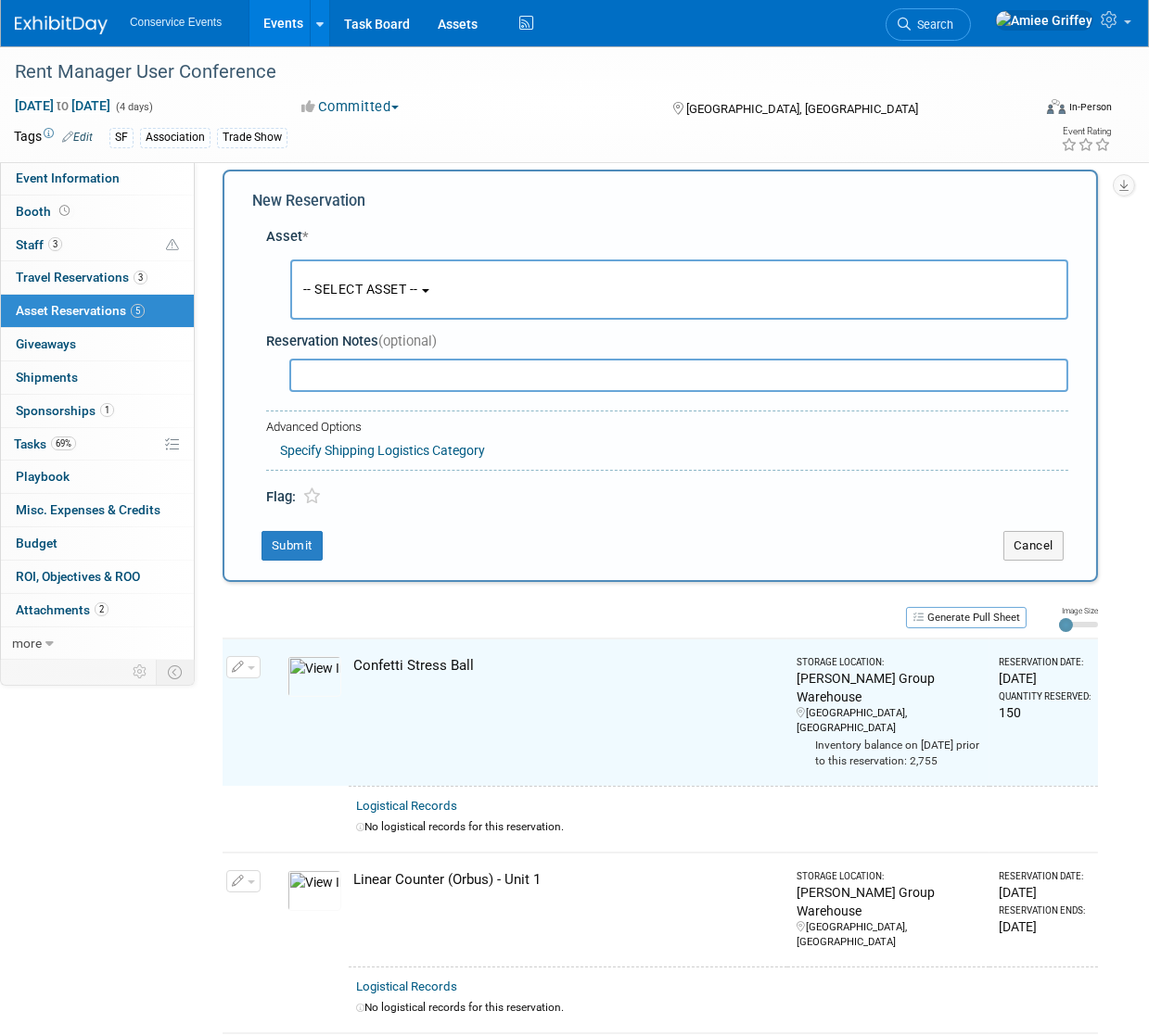
click at [367, 296] on span "-- SELECT ASSET --" at bounding box center [361, 289] width 115 height 15
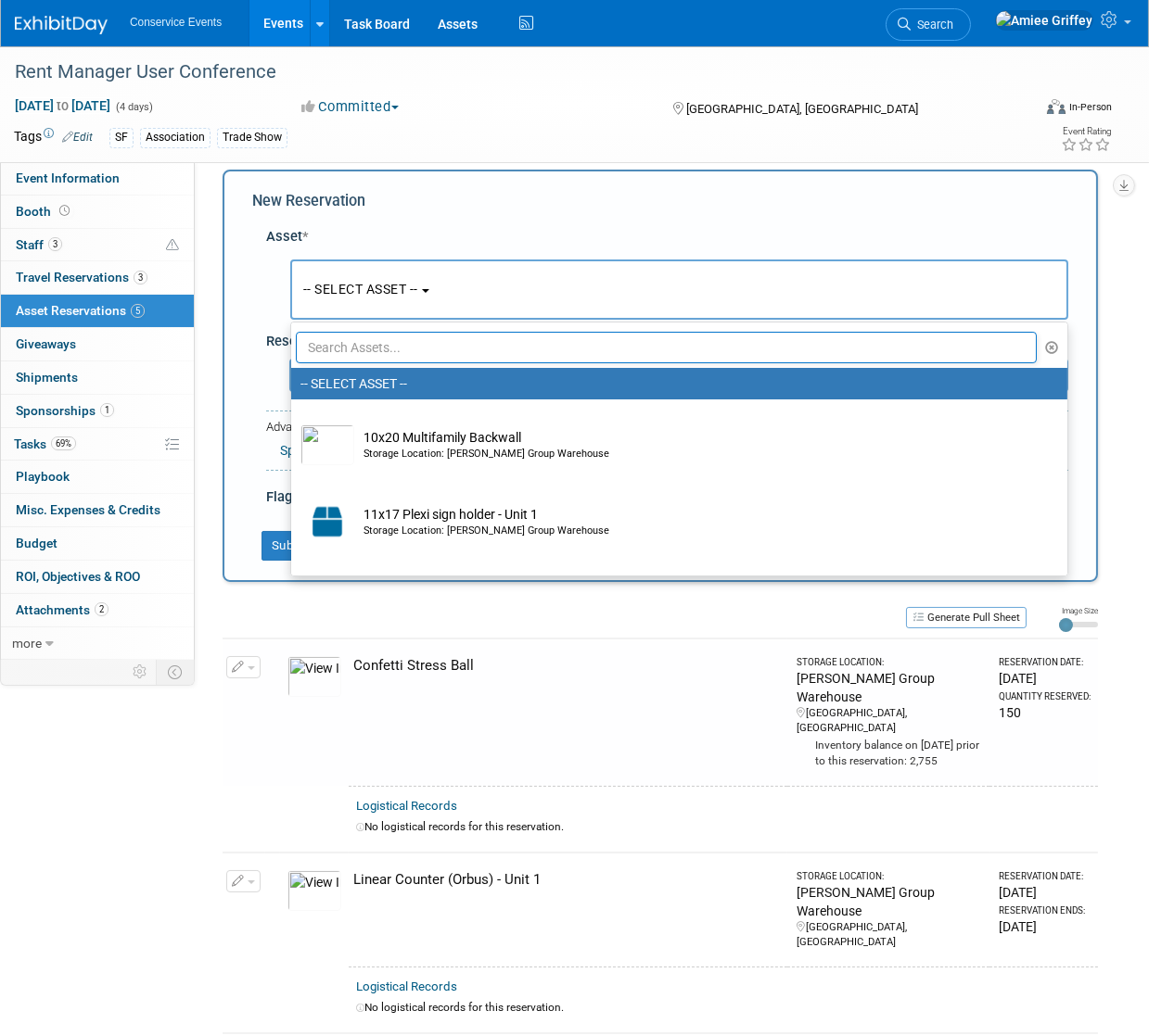
click at [419, 356] on input "text" at bounding box center [666, 347] width 740 height 31
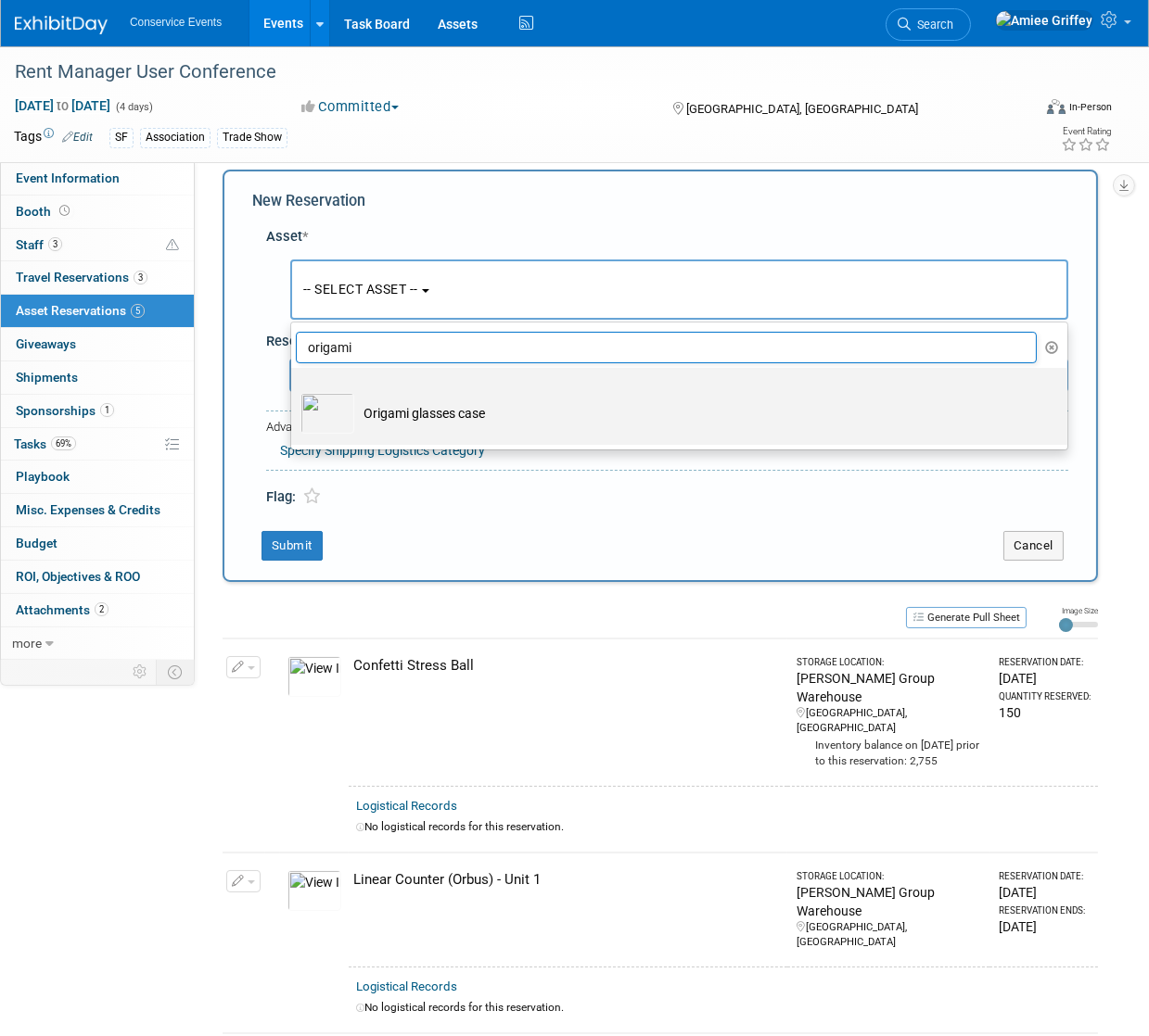
type input "origami"
click at [408, 422] on td "Origami glasses case" at bounding box center [692, 413] width 676 height 41
click at [294, 390] on input "Origami glasses case" at bounding box center [287, 384] width 12 height 12
select select "10724650"
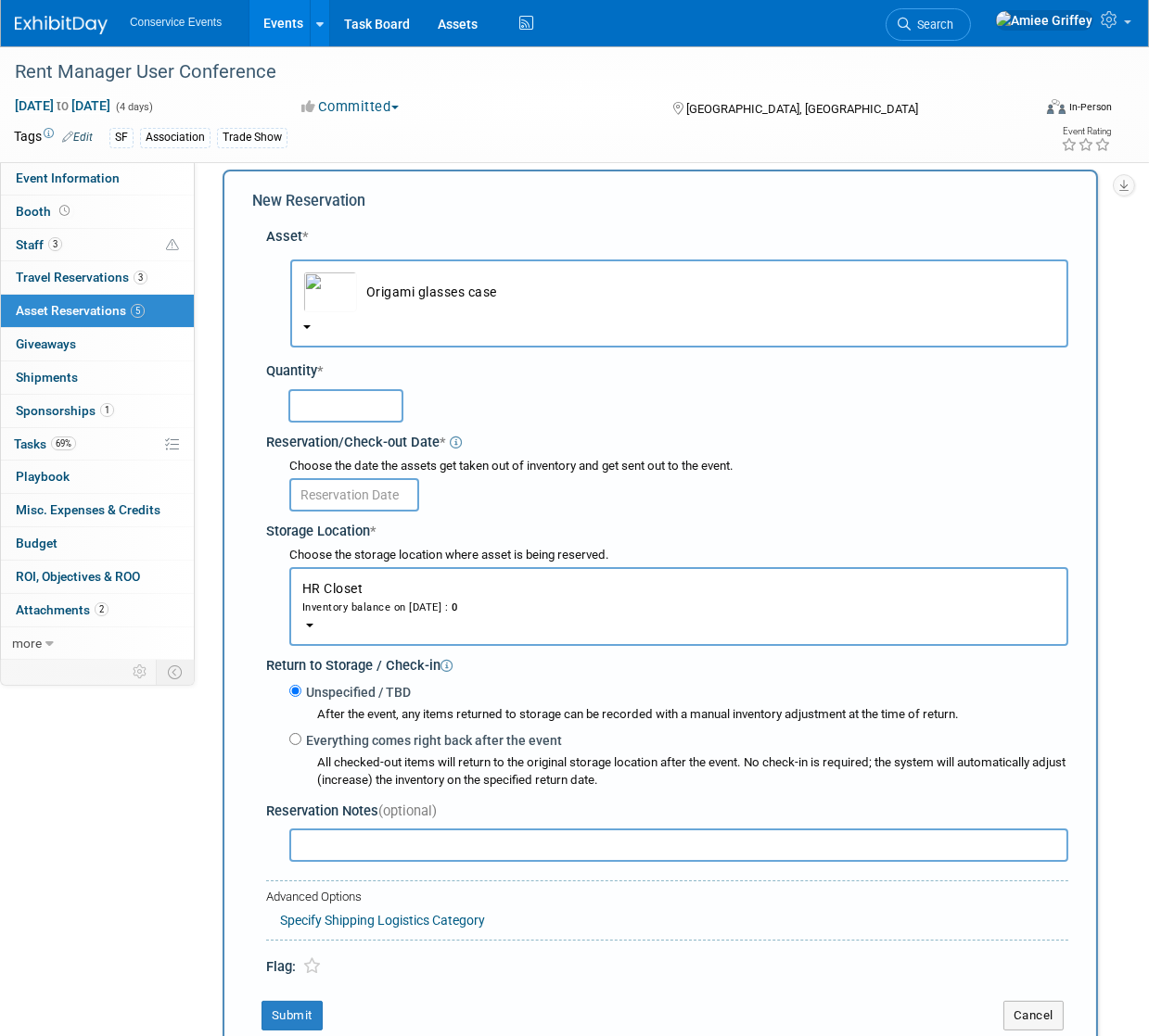
click at [340, 414] on input "text" at bounding box center [346, 406] width 115 height 33
type input "100"
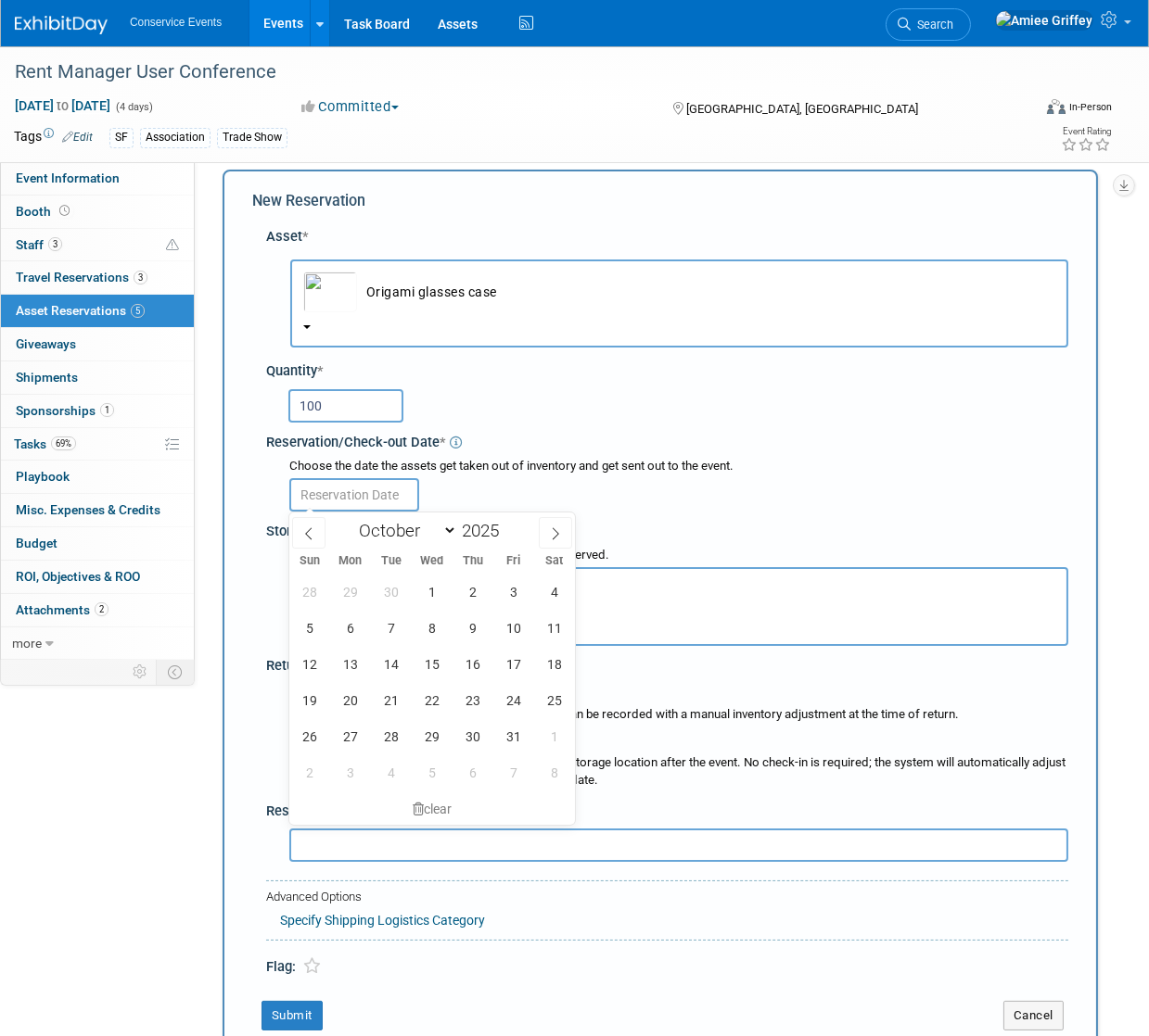
click at [352, 497] on input "text" at bounding box center [354, 494] width 130 height 33
click at [312, 601] on span "28" at bounding box center [309, 592] width 36 height 36
type input "Sep 28, 2025"
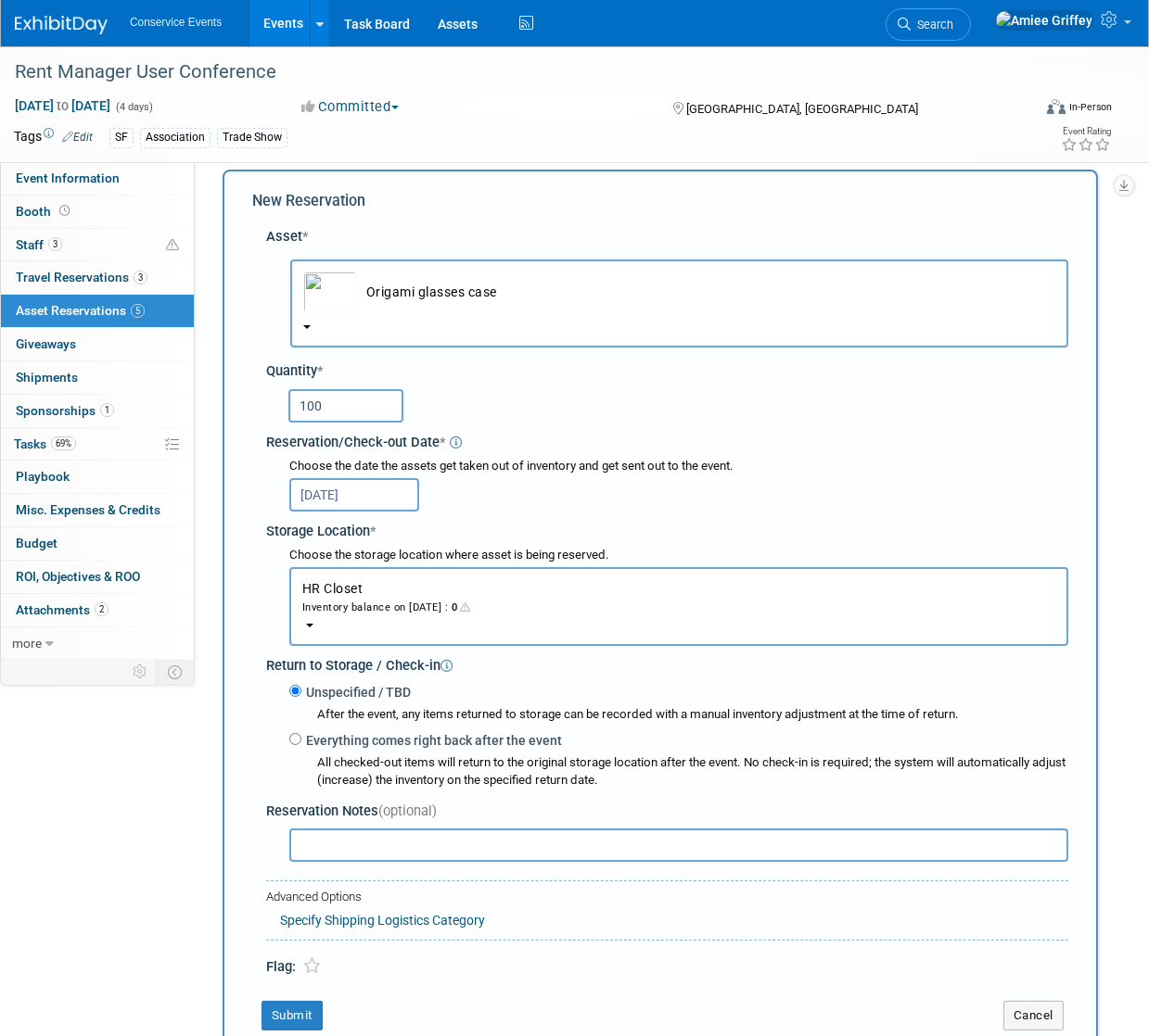
click at [360, 616] on button "HR Closet Inventory balance on Sep 28, 2025 : 0" at bounding box center [679, 606] width 779 height 78
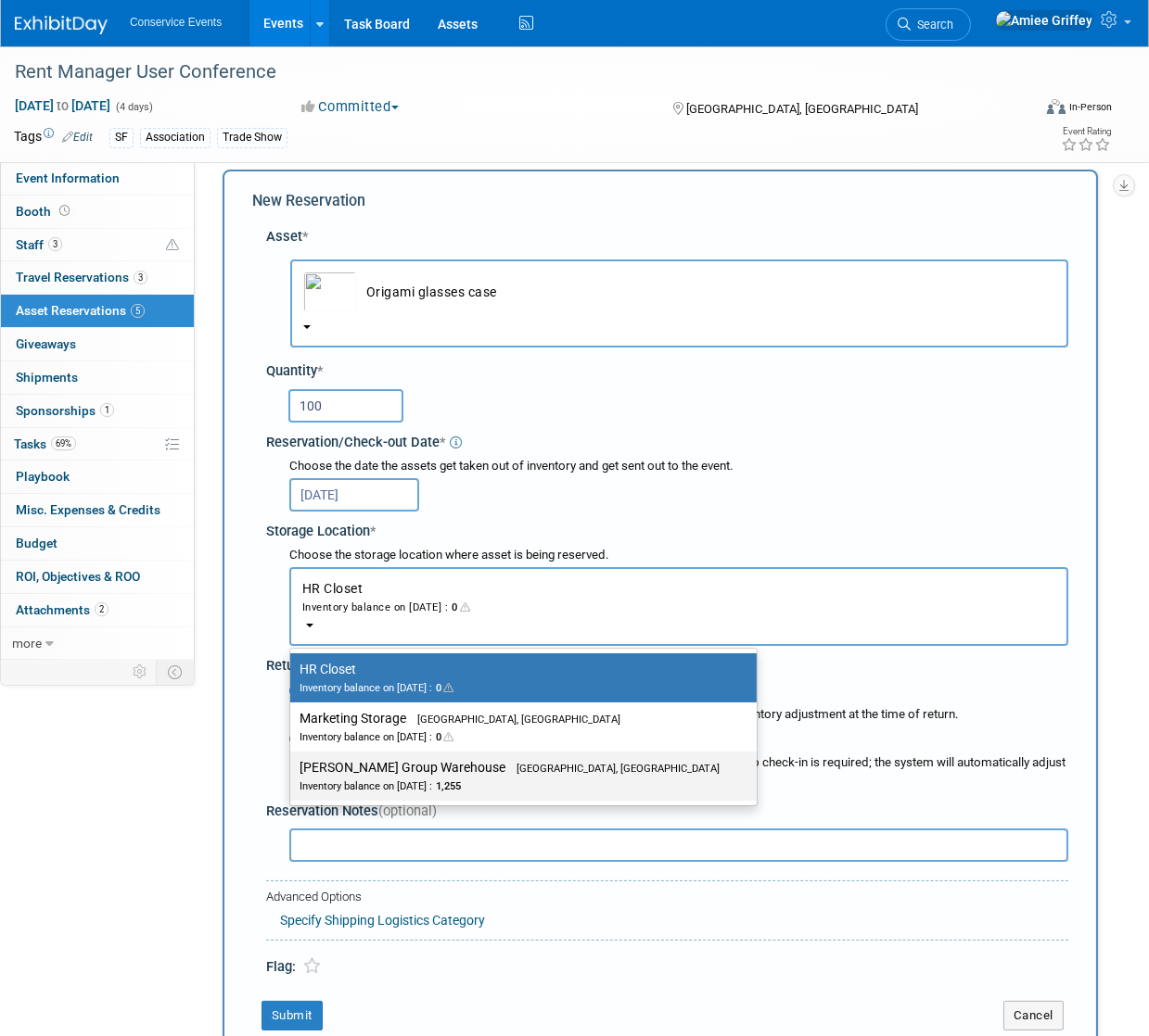
click at [373, 781] on div "Inventory balance on Sep 28, 2025 : 1,255" at bounding box center [510, 786] width 420 height 18
click at [293, 774] on input "Taylor Group Warehouse Brooklyn, OH Inventory balance on Sep 28, 2025 : 1,255" at bounding box center [287, 768] width 12 height 12
select select "11223164"
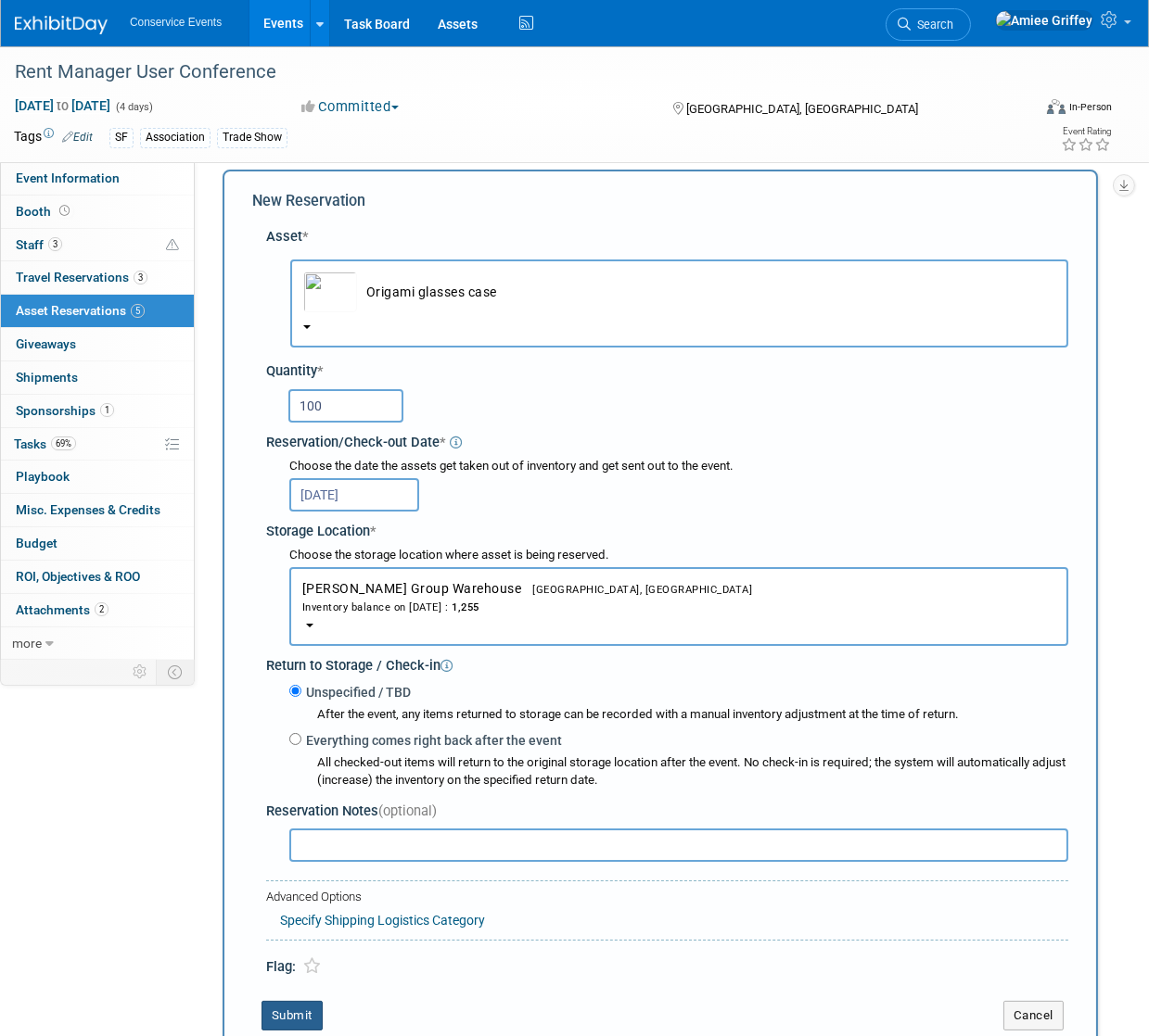
click at [292, 1016] on button "Submit" at bounding box center [291, 1015] width 61 height 29
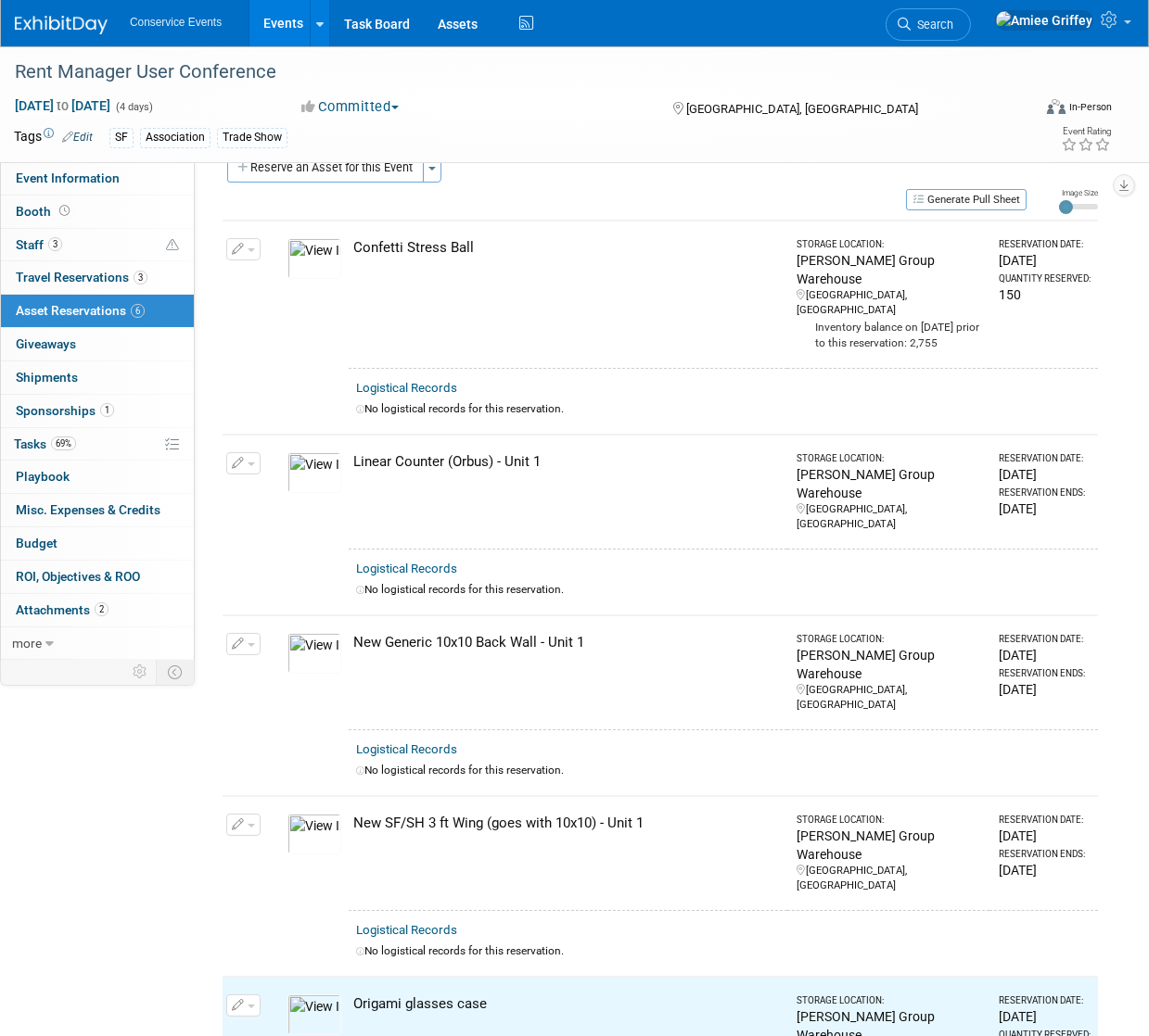
scroll to position [0, 0]
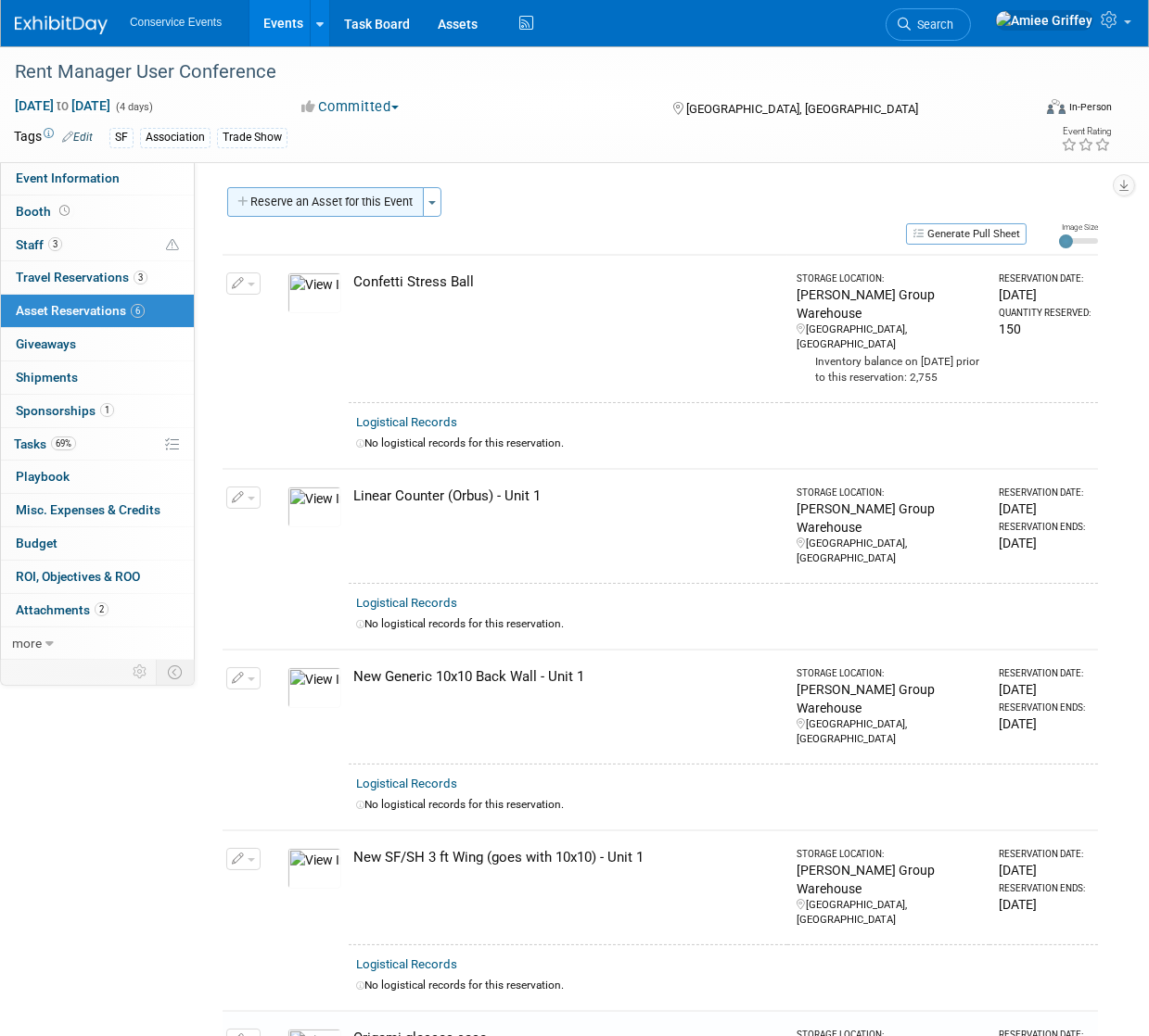
click at [327, 204] on button "Reserve an Asset for this Event" at bounding box center [325, 201] width 197 height 29
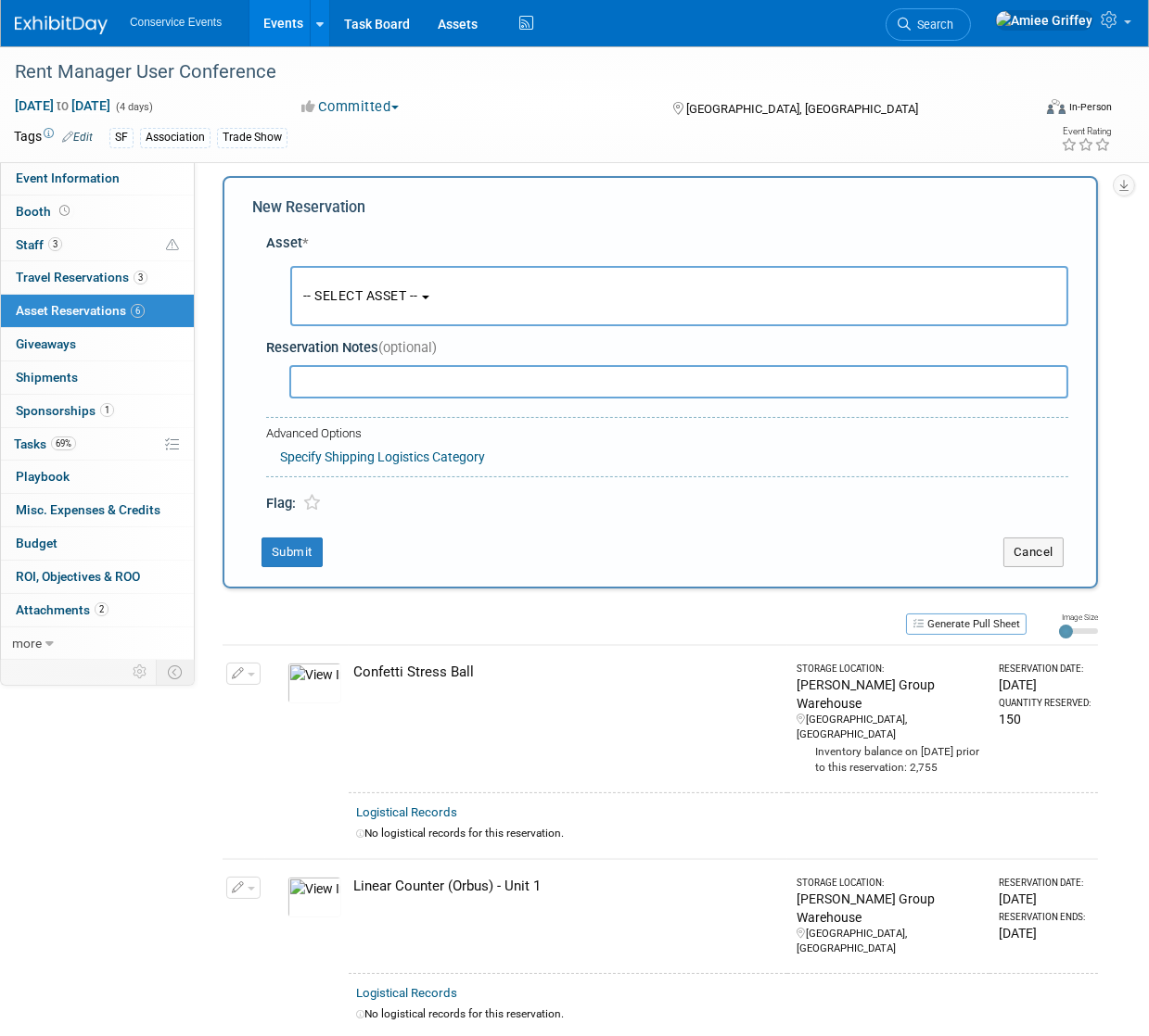
scroll to position [18, 0]
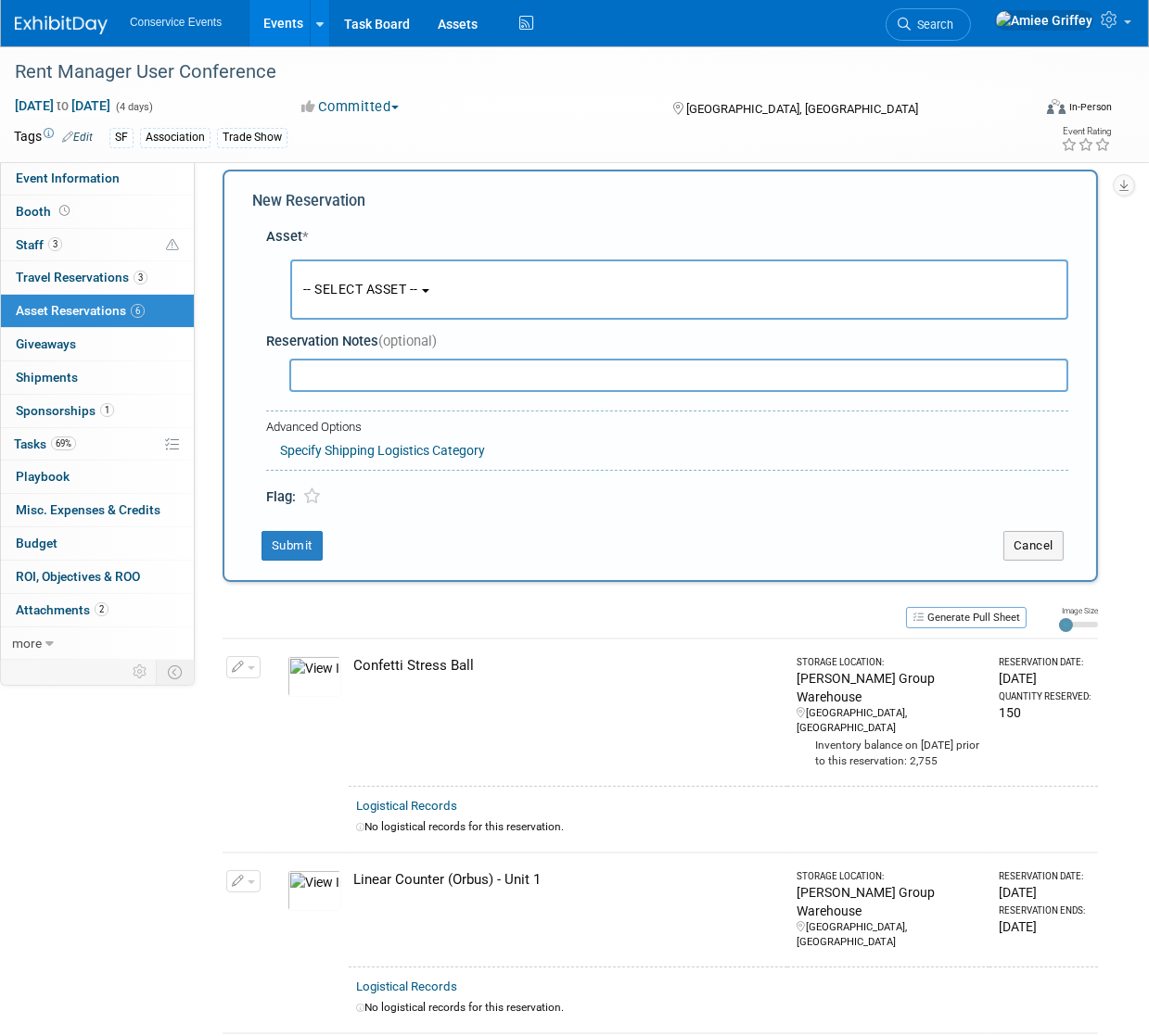
click at [379, 288] on span "-- SELECT ASSET --" at bounding box center [361, 289] width 115 height 15
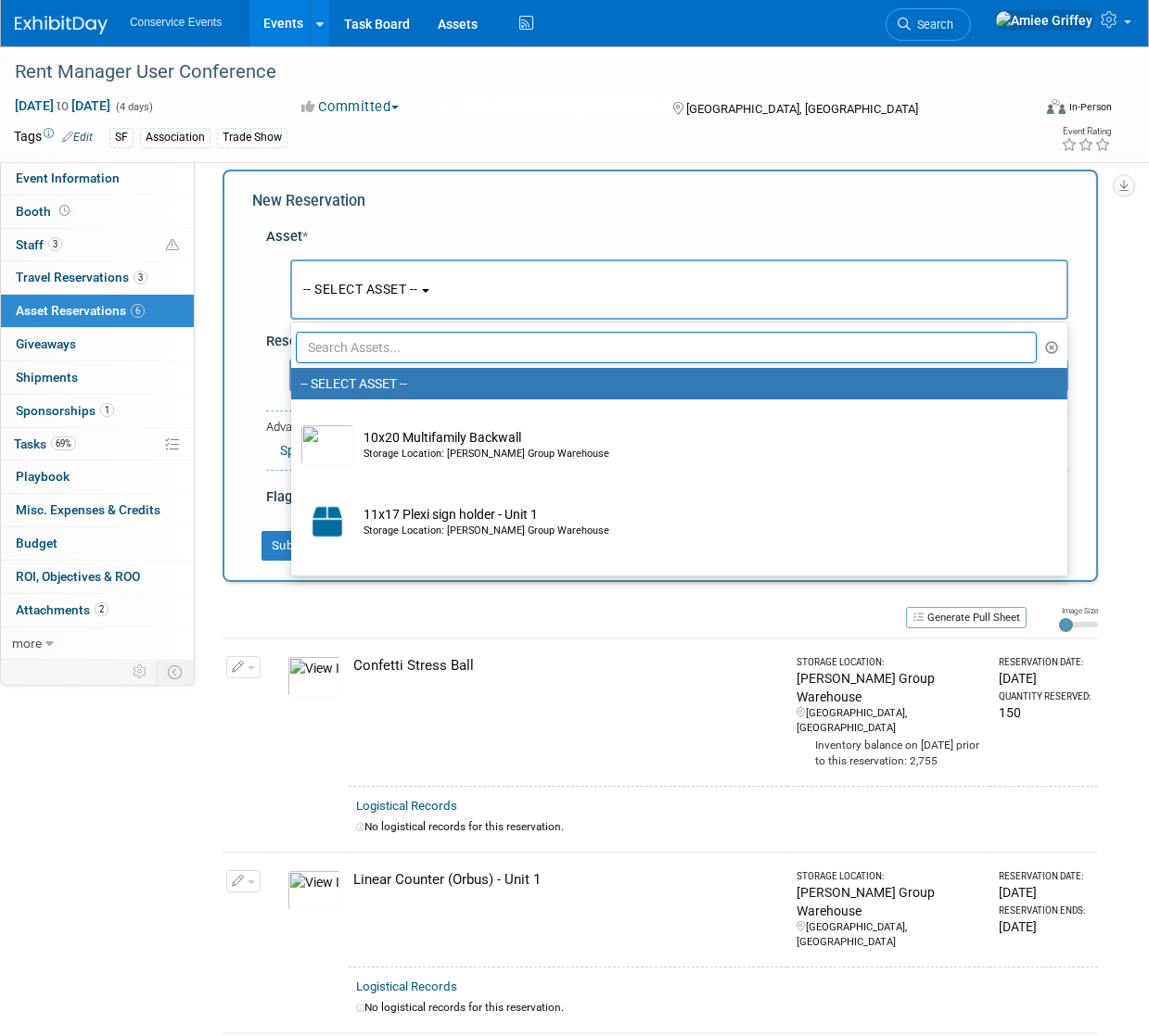
click at [418, 349] on input "text" at bounding box center [666, 347] width 740 height 31
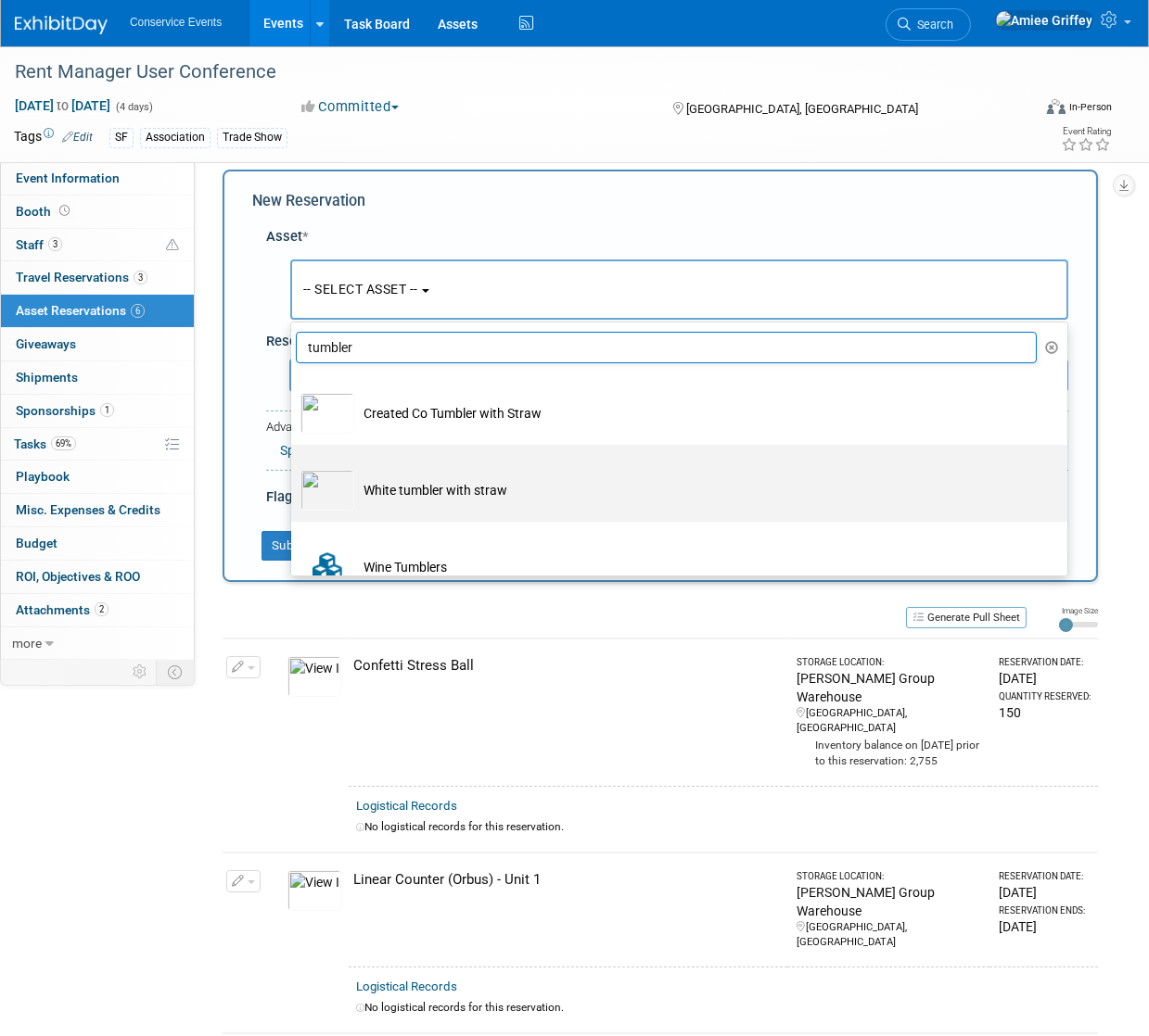
type input "tumbler"
click at [367, 499] on td "White tumbler with straw" at bounding box center [692, 490] width 676 height 41
click at [294, 467] on input "White tumbler with straw" at bounding box center [287, 460] width 12 height 12
select select "10724651"
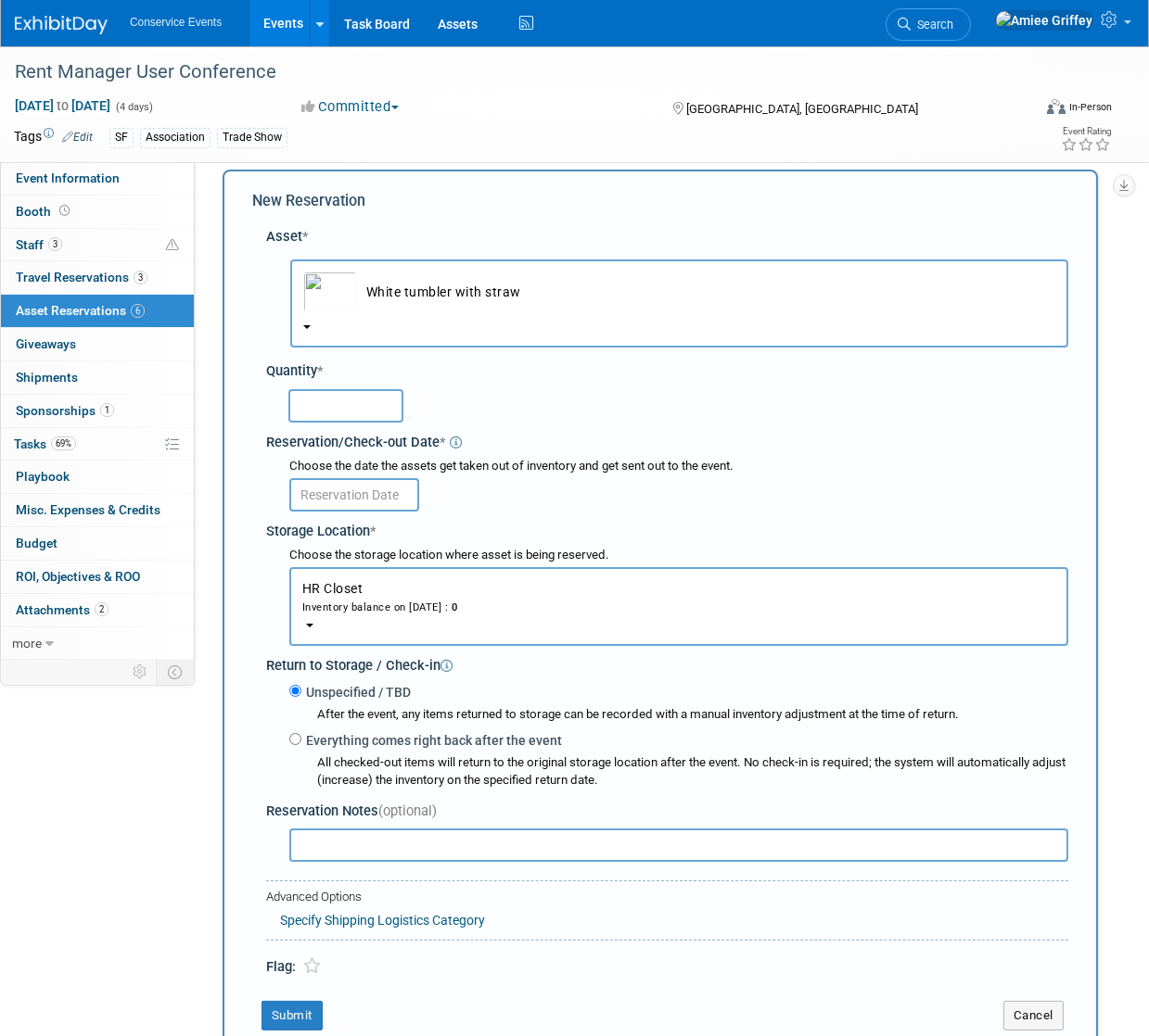
click at [332, 412] on input "text" at bounding box center [346, 406] width 115 height 33
type input "50"
click at [373, 504] on input "text" at bounding box center [354, 494] width 130 height 33
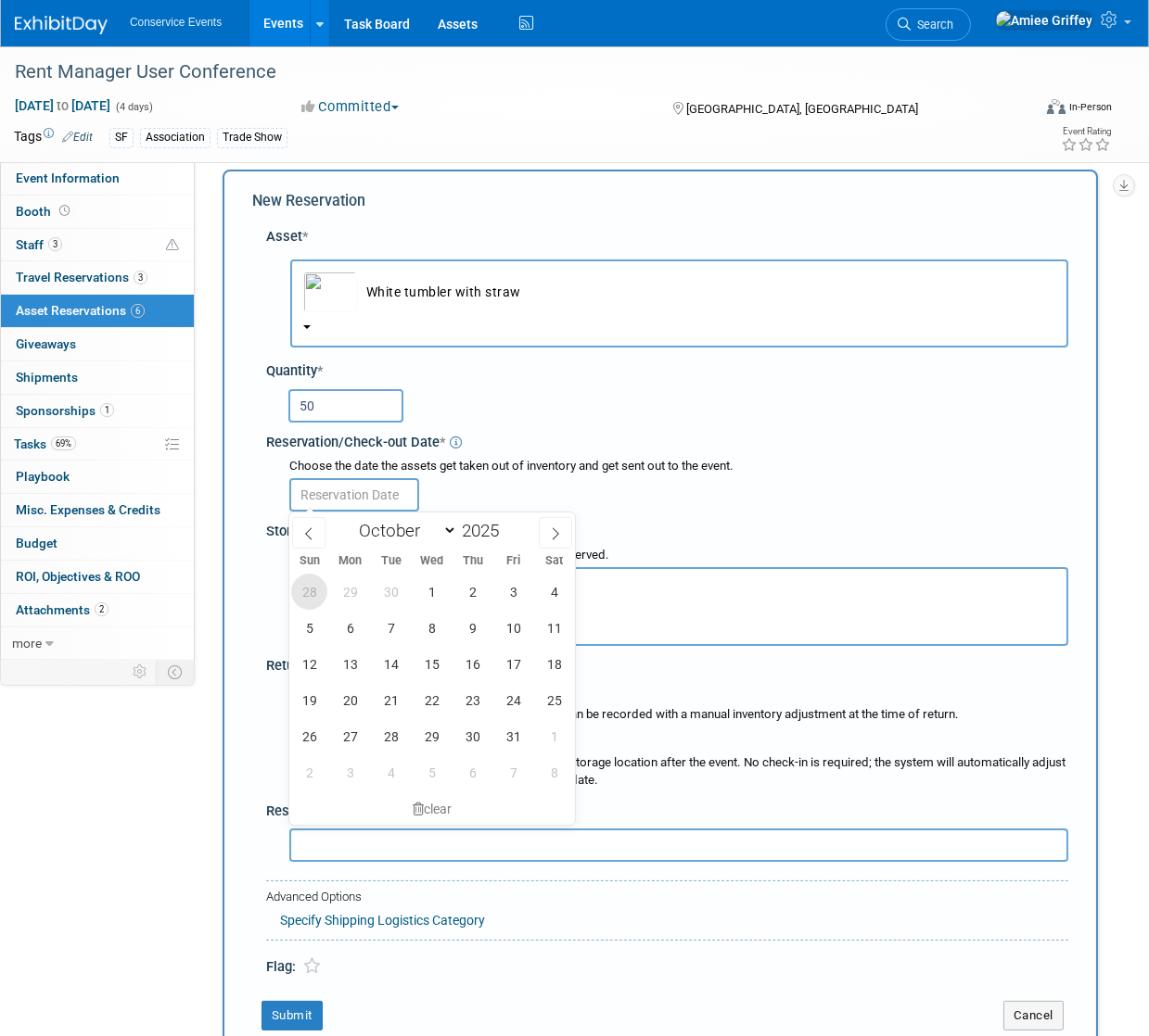
click at [308, 596] on span "28" at bounding box center [309, 592] width 36 height 36
type input "Sep 28, 2025"
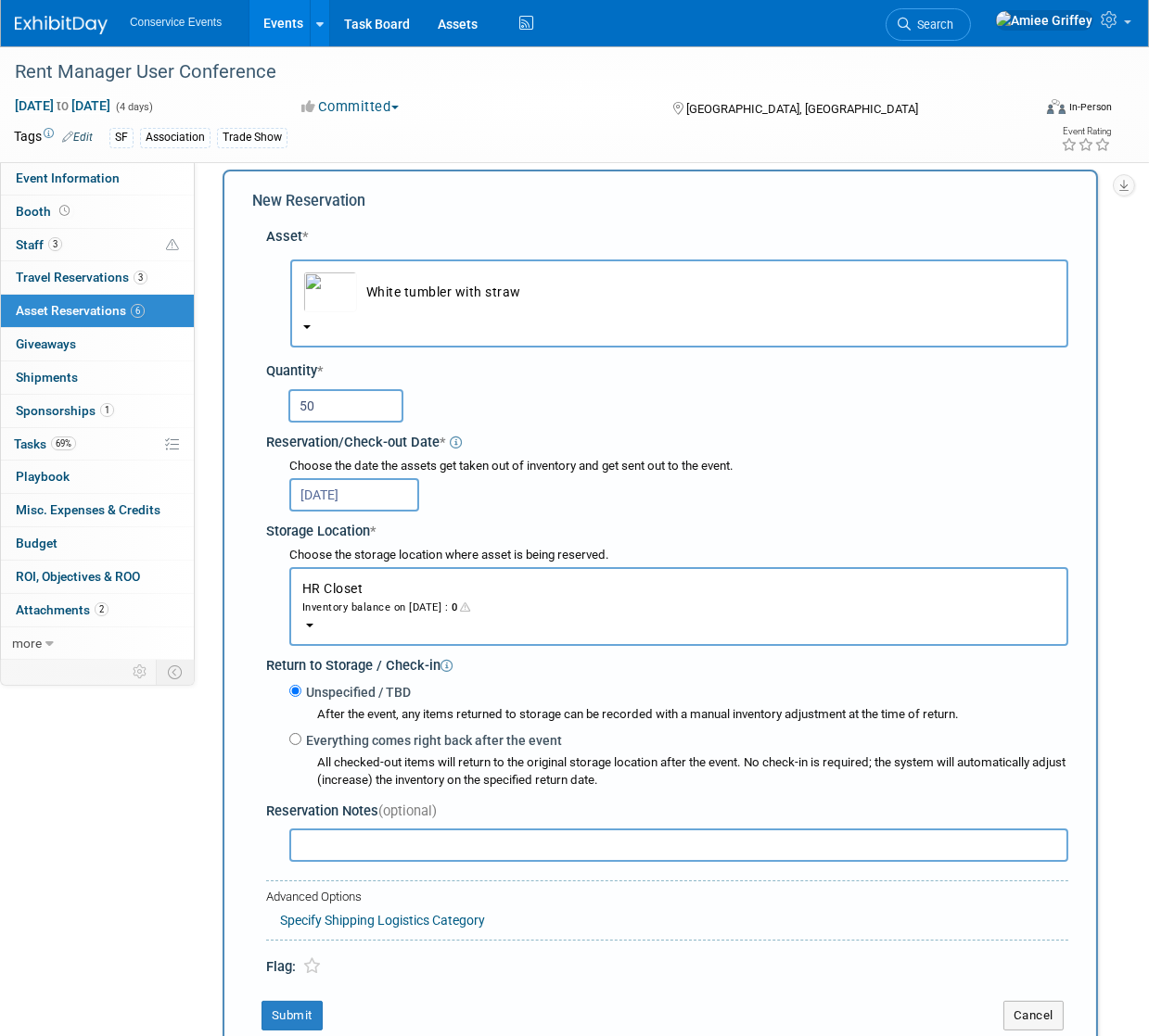
click at [397, 610] on div "Inventory balance on Sep 28, 2025 : 0" at bounding box center [679, 606] width 753 height 18
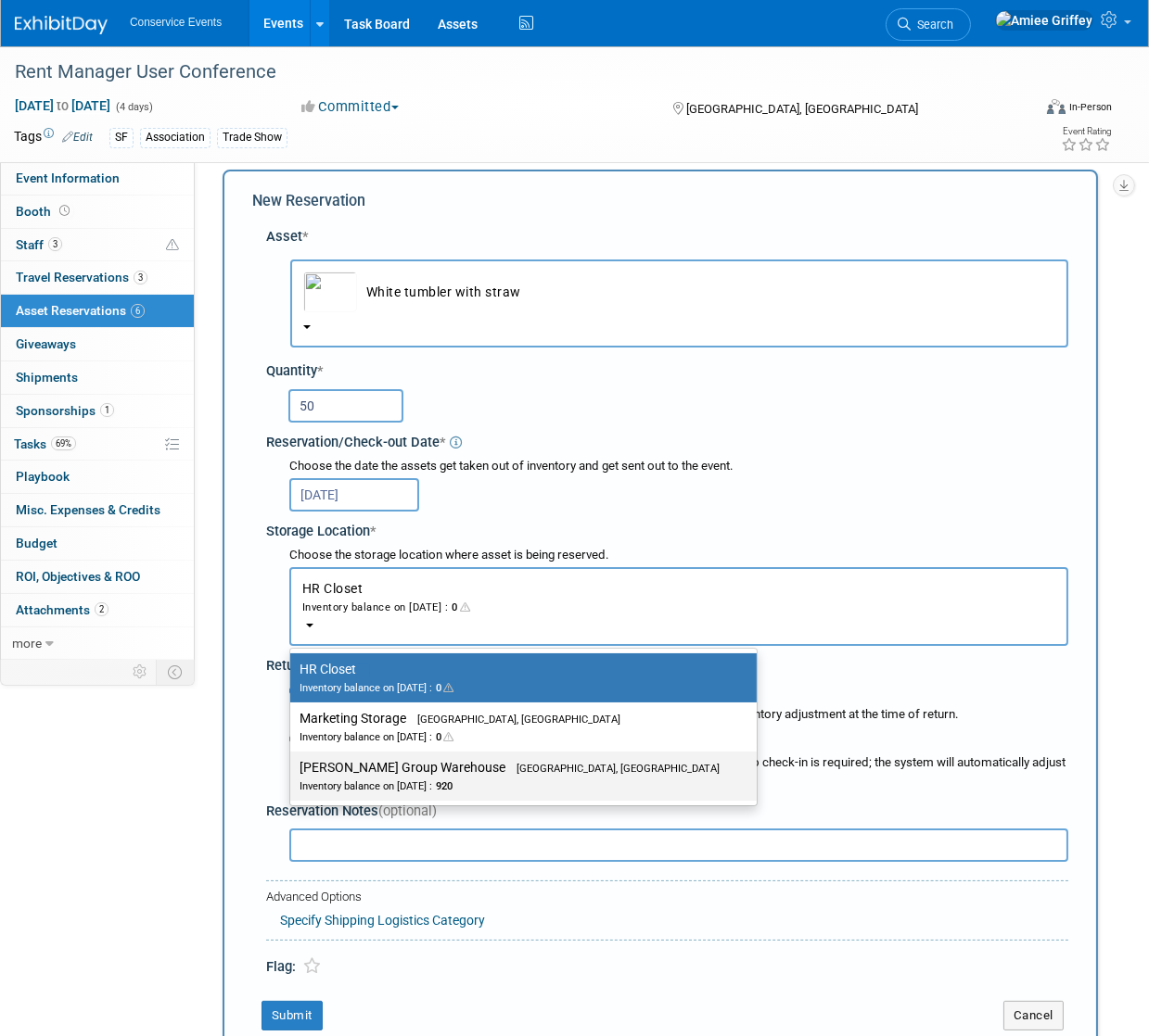
click at [406, 756] on label "Taylor Group Warehouse Brooklyn, OH Inventory balance on Sep 28, 2025 : 920" at bounding box center [519, 776] width 439 height 42
click at [293, 762] on input "Taylor Group Warehouse Brooklyn, OH Inventory balance on Sep 28, 2025 : 920" at bounding box center [287, 768] width 12 height 12
select select "11223164"
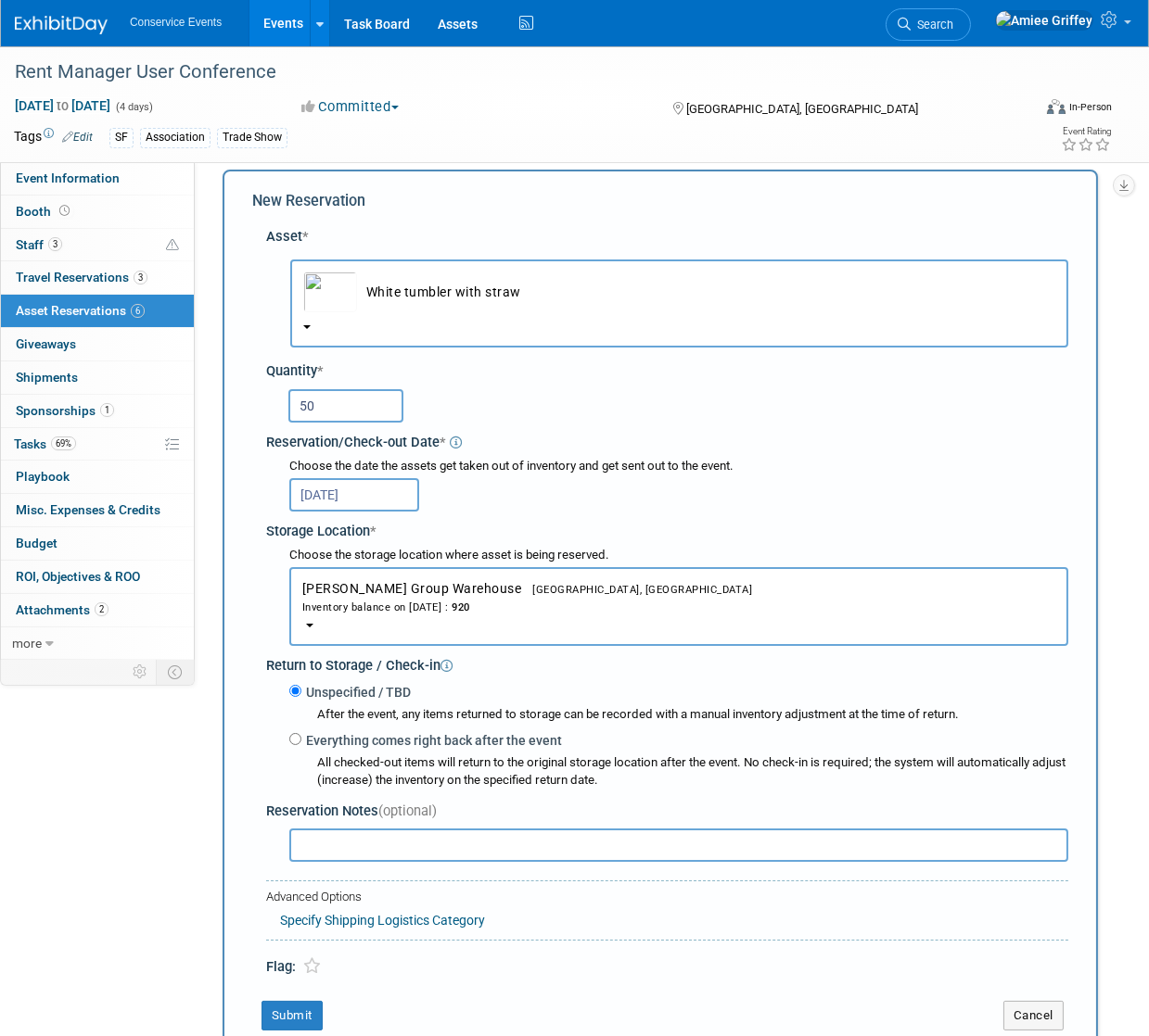
click at [332, 852] on input "text" at bounding box center [679, 845] width 779 height 33
click at [294, 1011] on button "Submit" at bounding box center [291, 1015] width 61 height 29
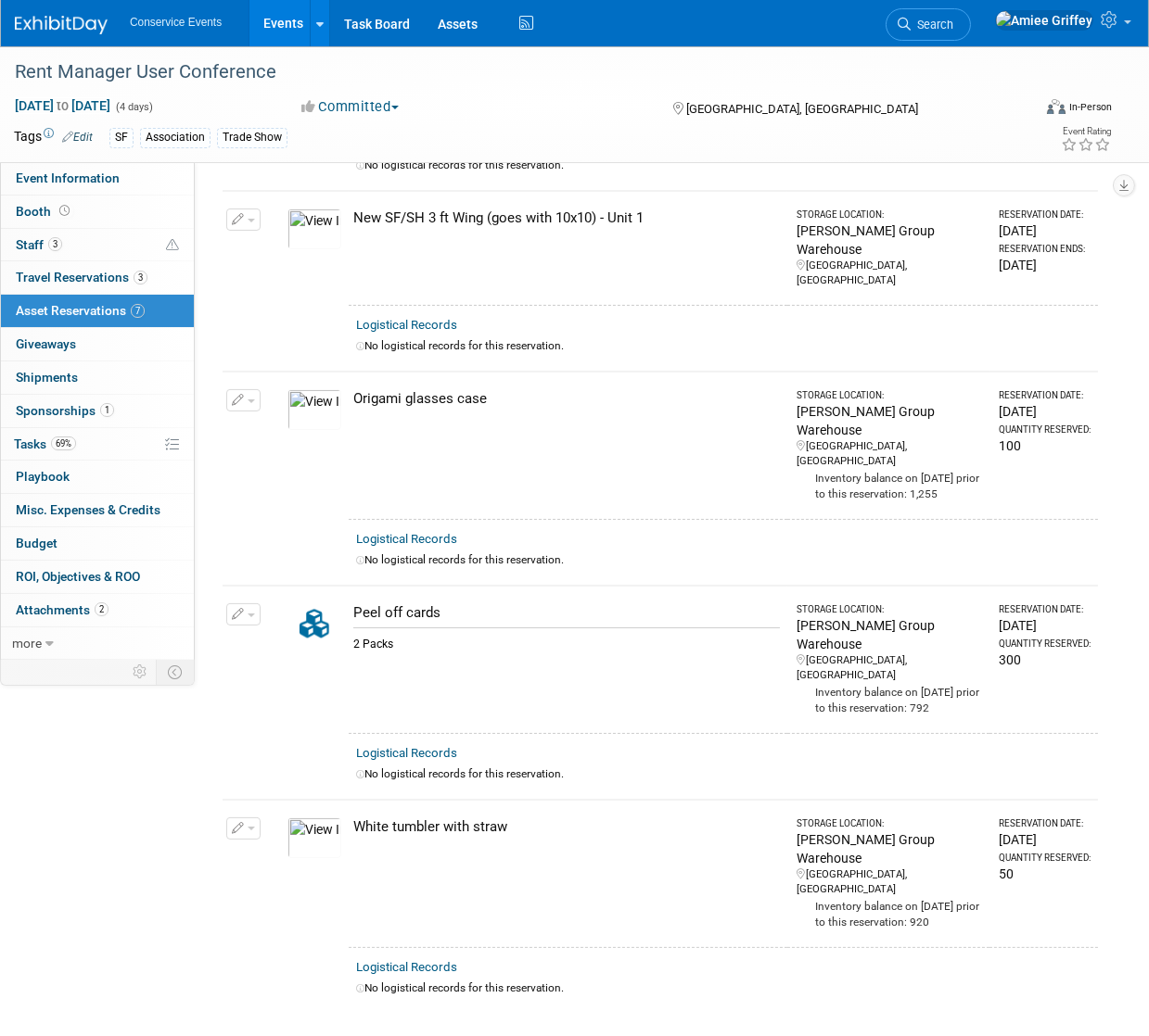
scroll to position [695, 0]
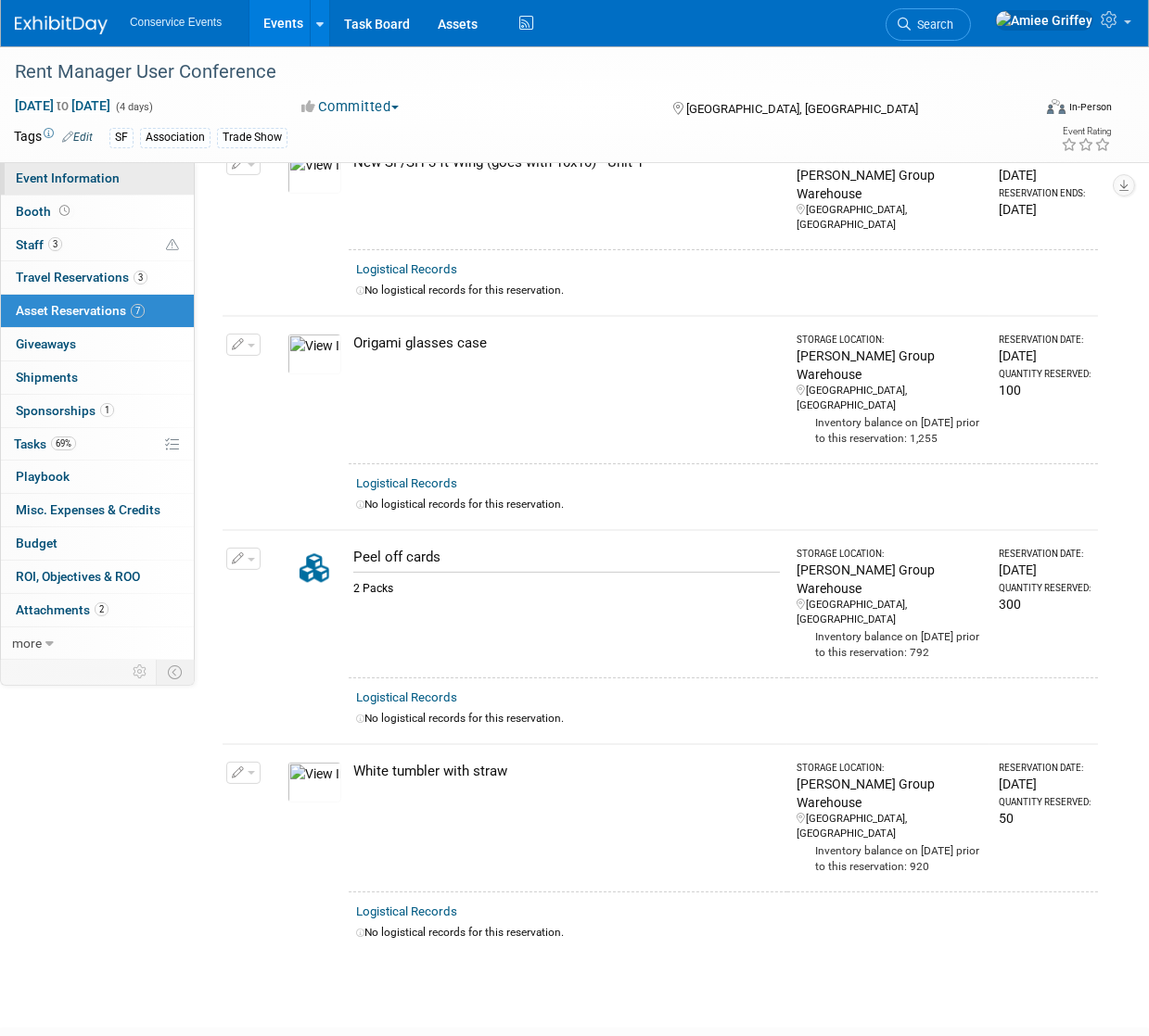
click at [130, 188] on link "Event Information" at bounding box center [97, 179] width 193 height 32
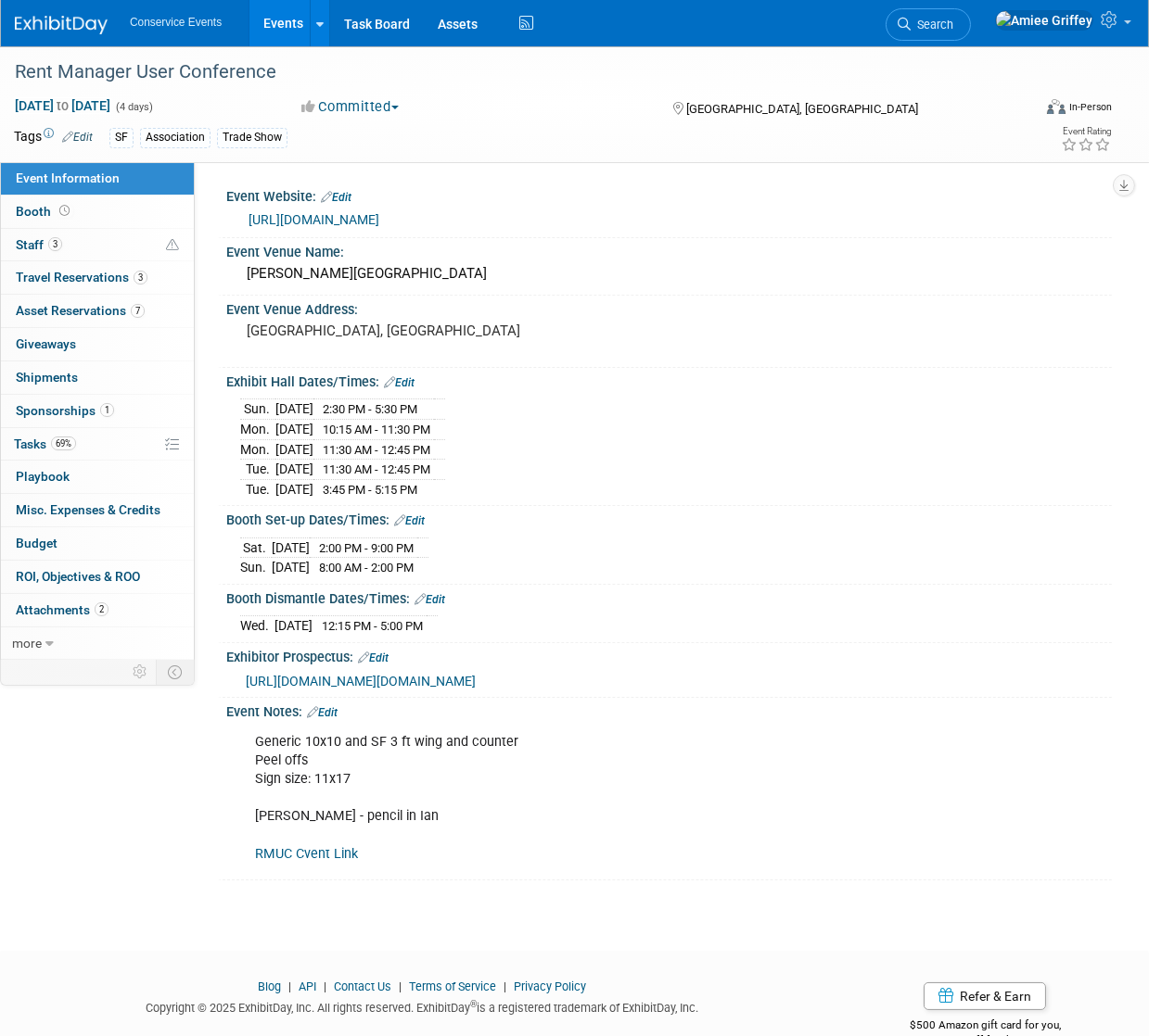
click at [311, 873] on div "Generic 10x10 and SF 3 ft wing and counter Peel offs Sign size: 11x17 Per Zach …" at bounding box center [588, 799] width 693 height 149
click at [331, 719] on link "Edit" at bounding box center [322, 713] width 30 height 13
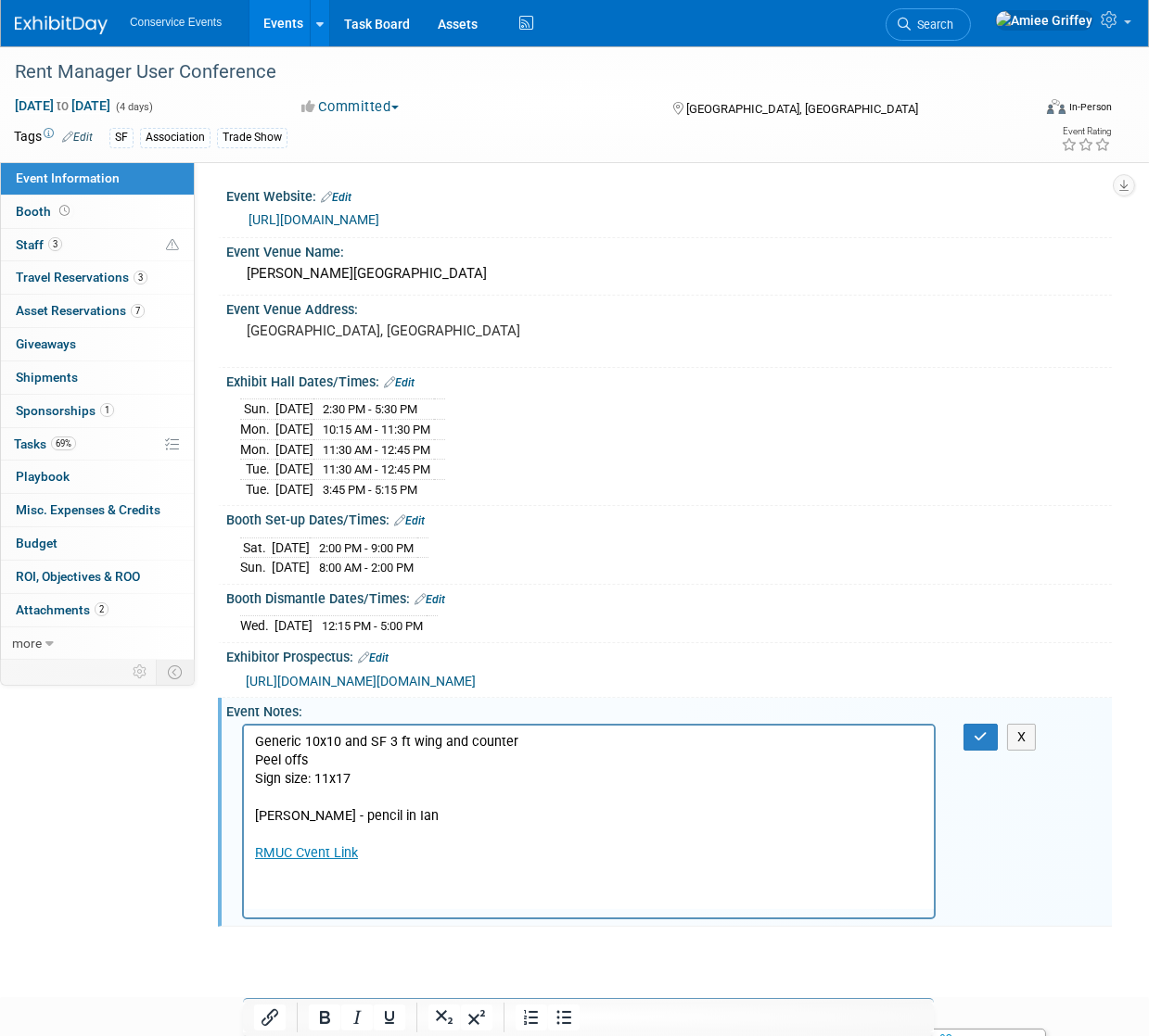
click at [321, 761] on p "Generic 10x10 and SF 3 ft wing and counter Peel offs Sign size: 11x17 Per Zach …" at bounding box center [588, 798] width 669 height 130
click at [977, 743] on icon "button" at bounding box center [981, 737] width 14 height 13
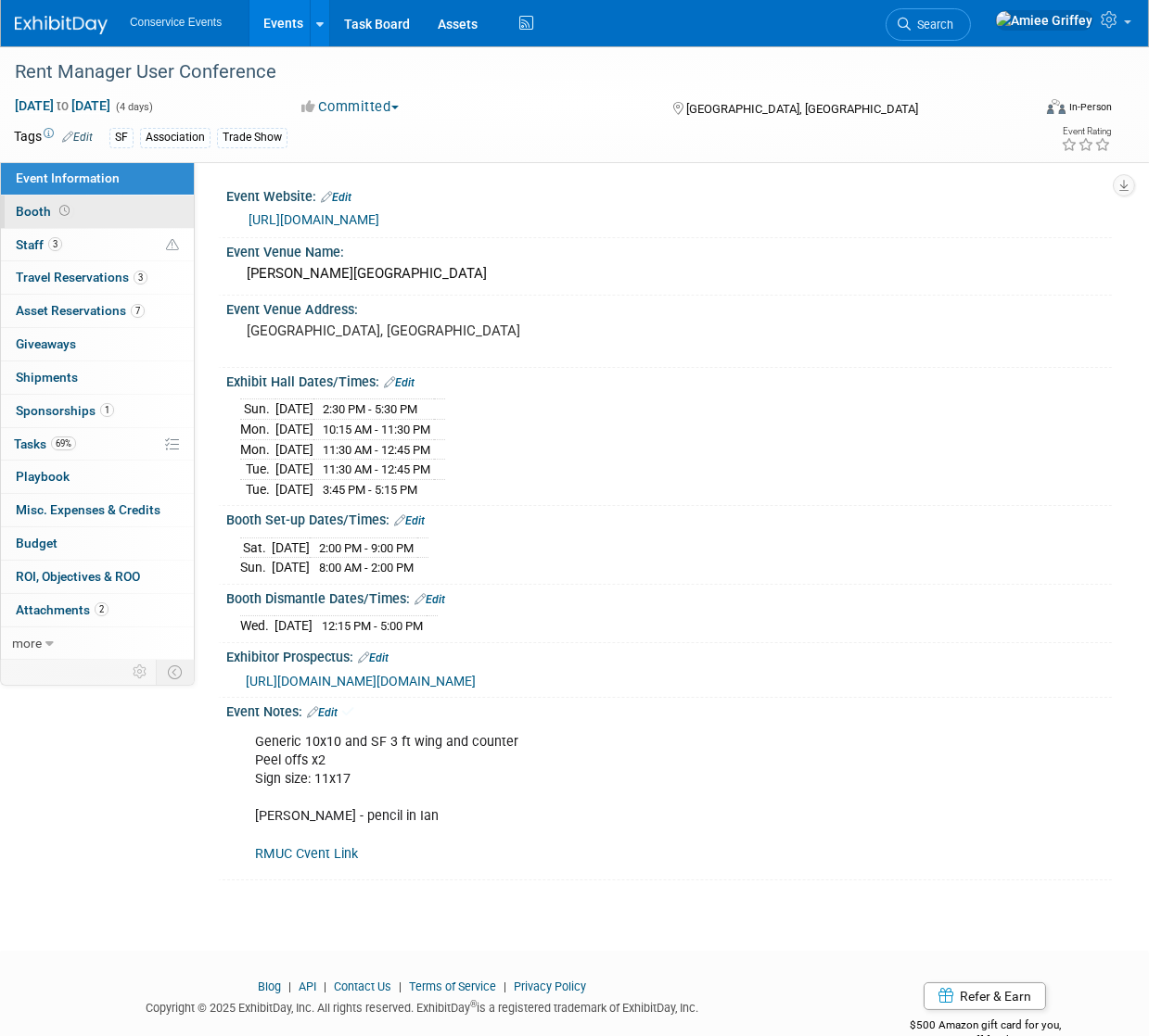
click at [93, 204] on link "Booth" at bounding box center [97, 212] width 193 height 32
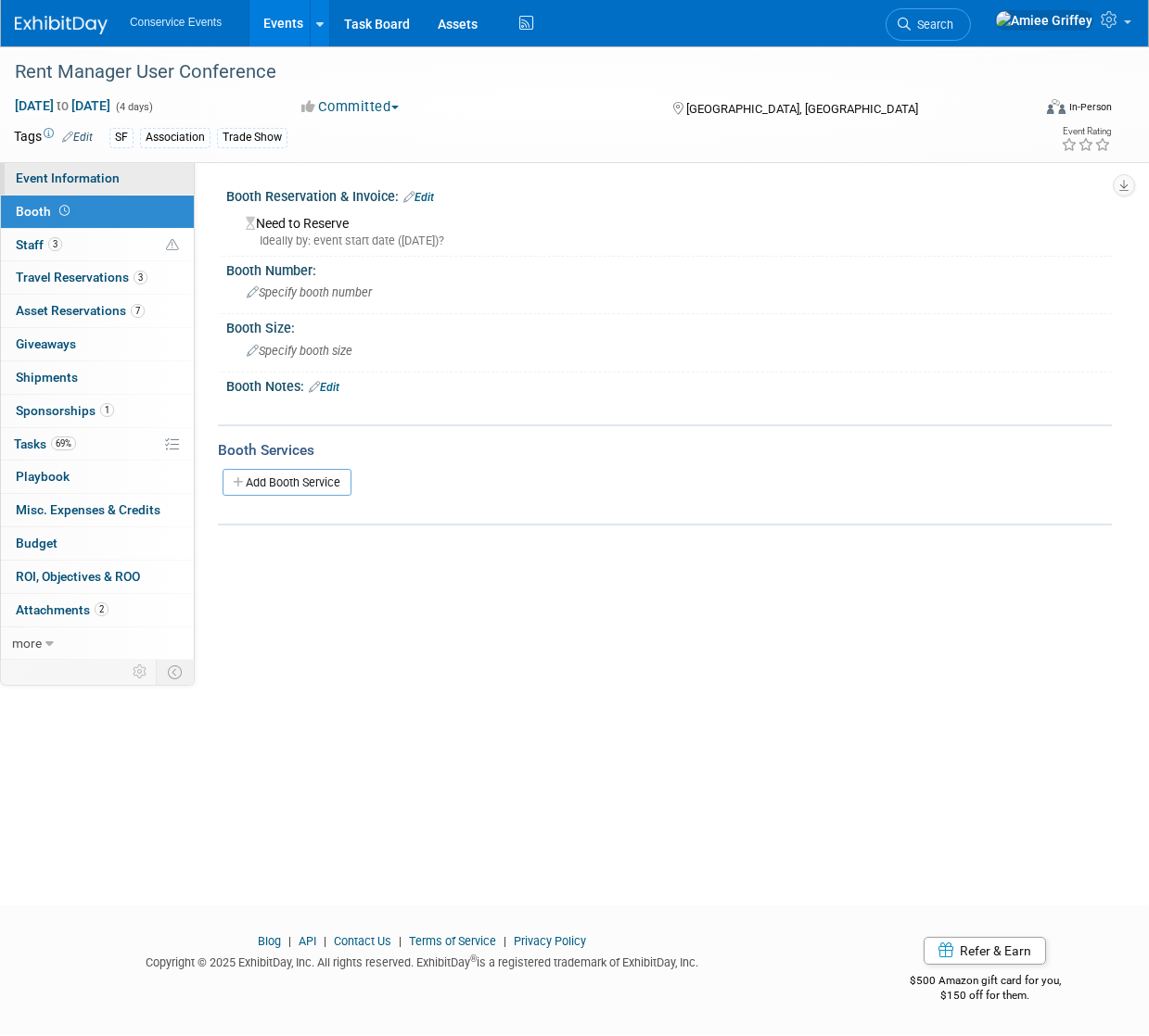
click at [60, 186] on link "Event Information" at bounding box center [97, 179] width 193 height 32
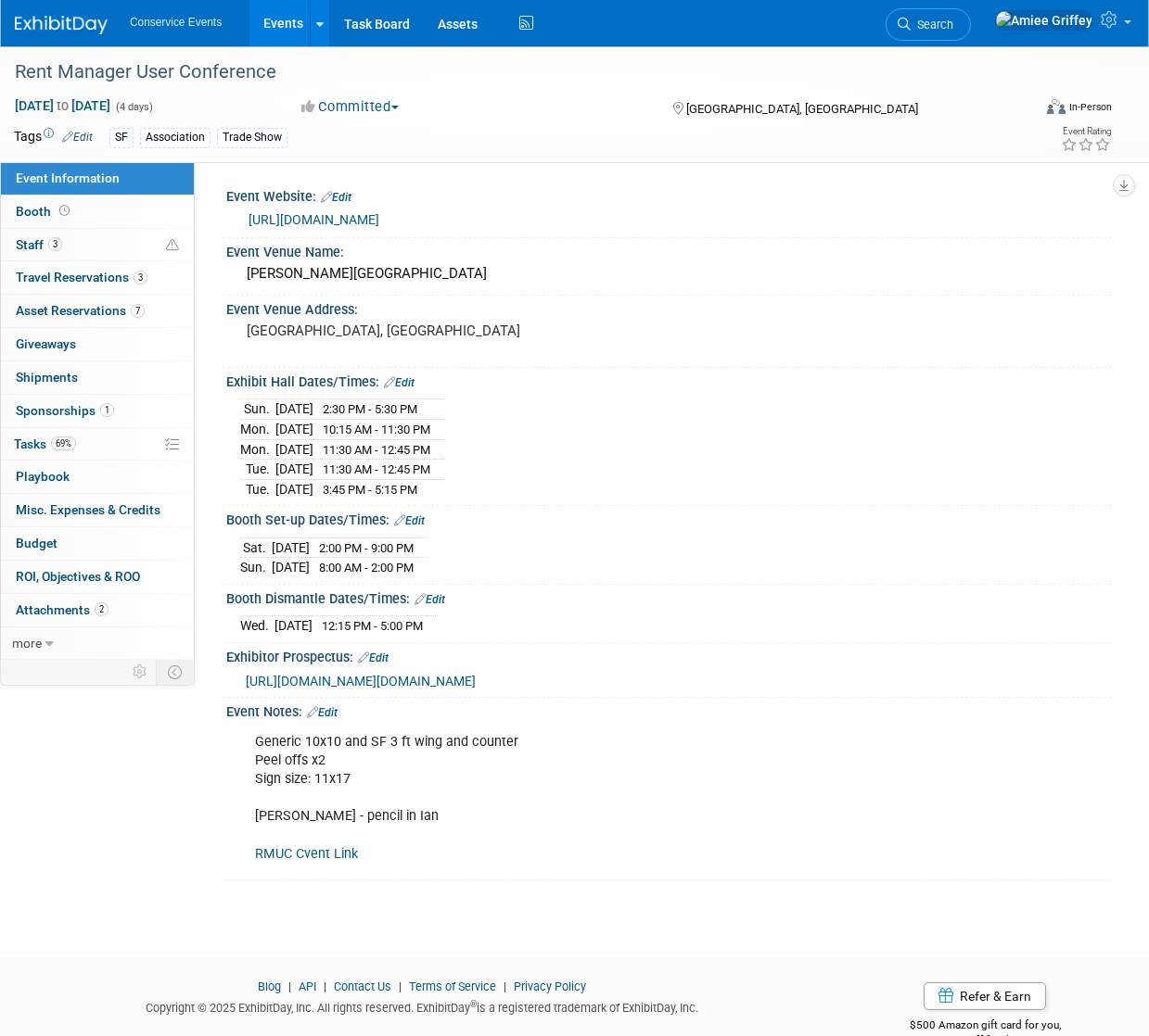
click at [357, 688] on span "https://urldefense.com/v3/__https://info.rentmanager.com/e3t/Ctc/OM*113/ch8K704…" at bounding box center [360, 682] width 230 height 15
click at [308, 862] on link "RMUC Cvent Link" at bounding box center [306, 854] width 103 height 16
click at [85, 217] on link "Booth" at bounding box center [97, 212] width 193 height 32
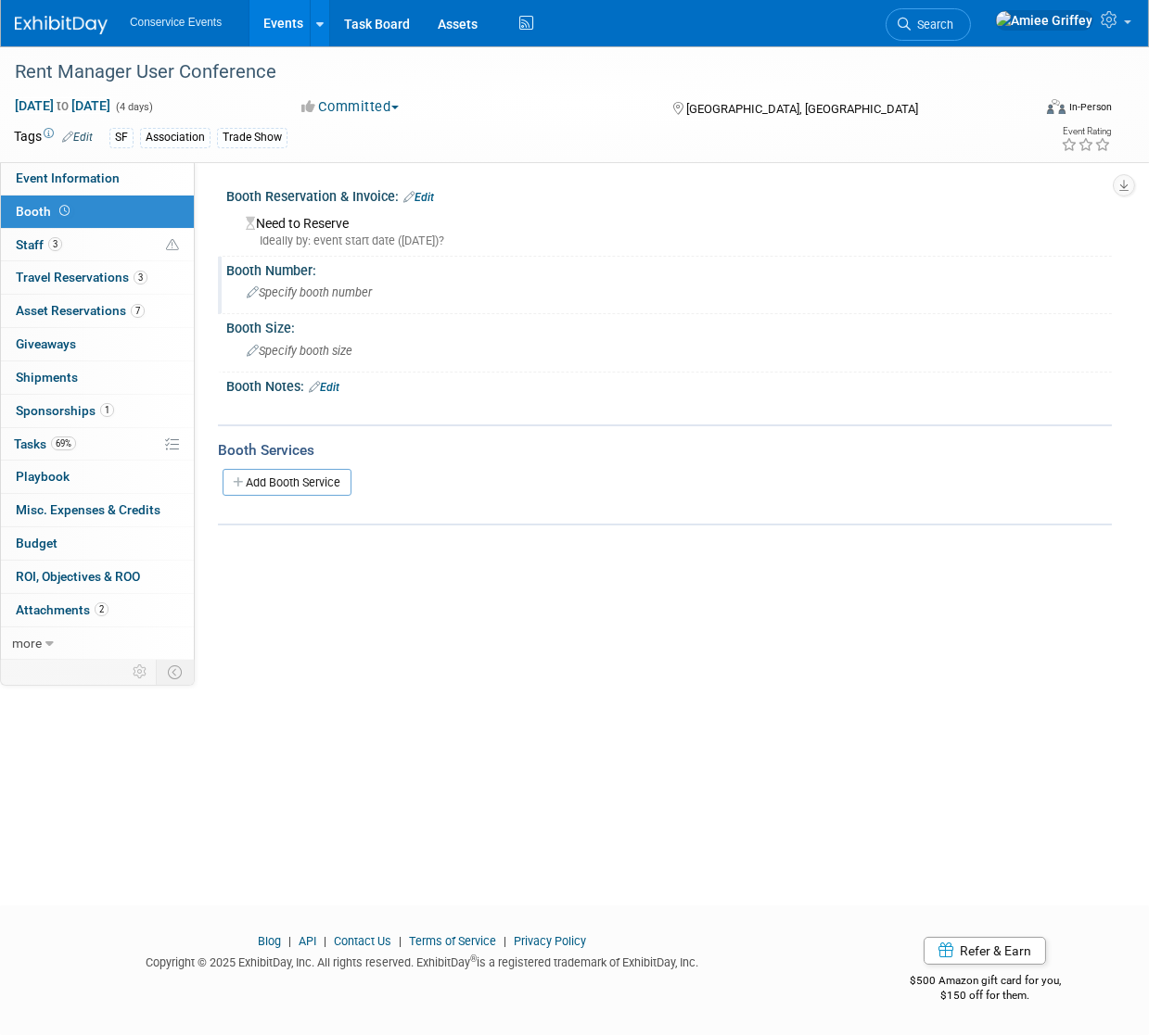
click at [317, 290] on span "Specify booth number" at bounding box center [309, 292] width 125 height 14
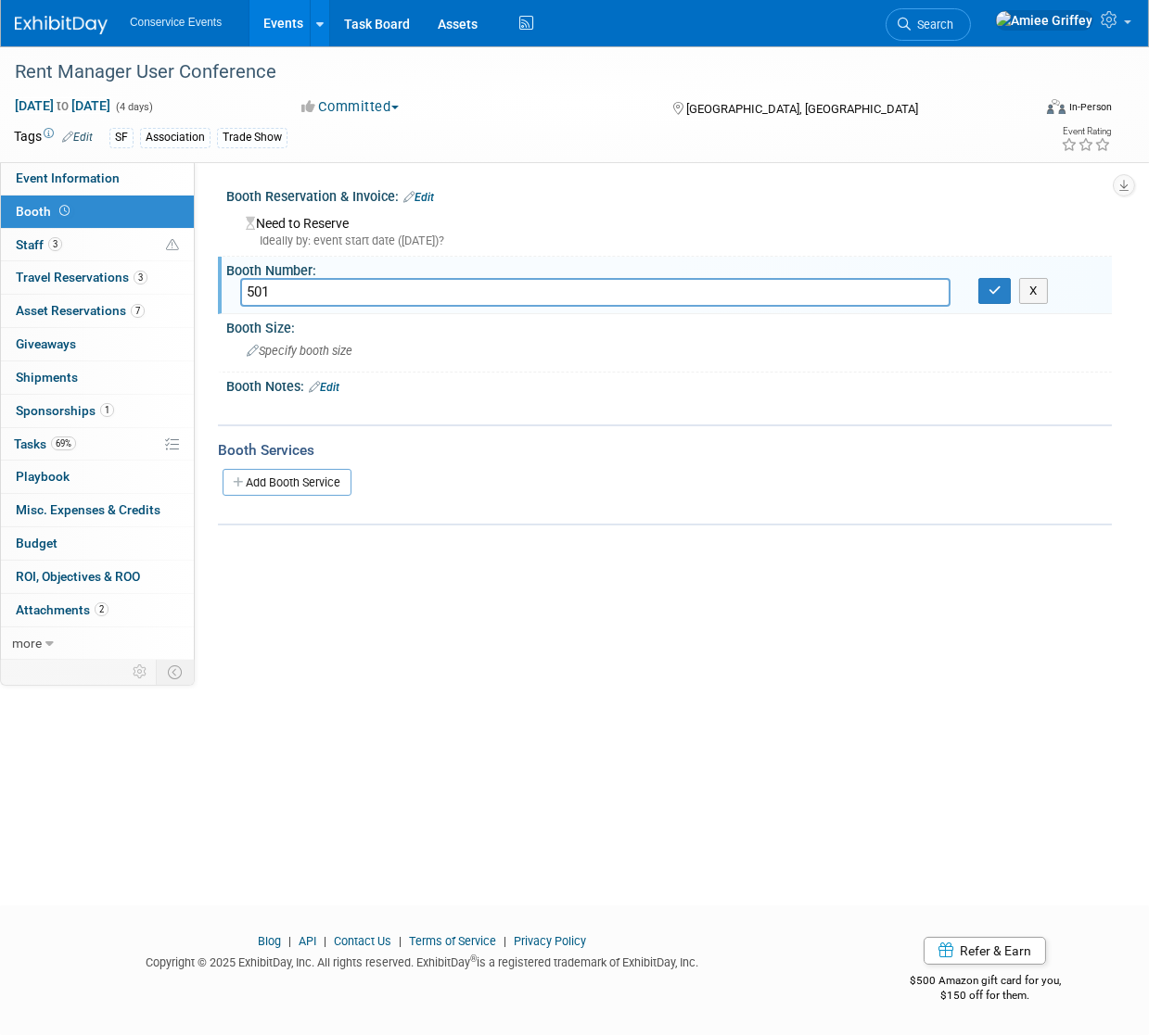
type input "501"
click at [1003, 270] on div "Booth Number:" at bounding box center [669, 268] width 885 height 24
click at [998, 281] on button "button" at bounding box center [994, 290] width 33 height 26
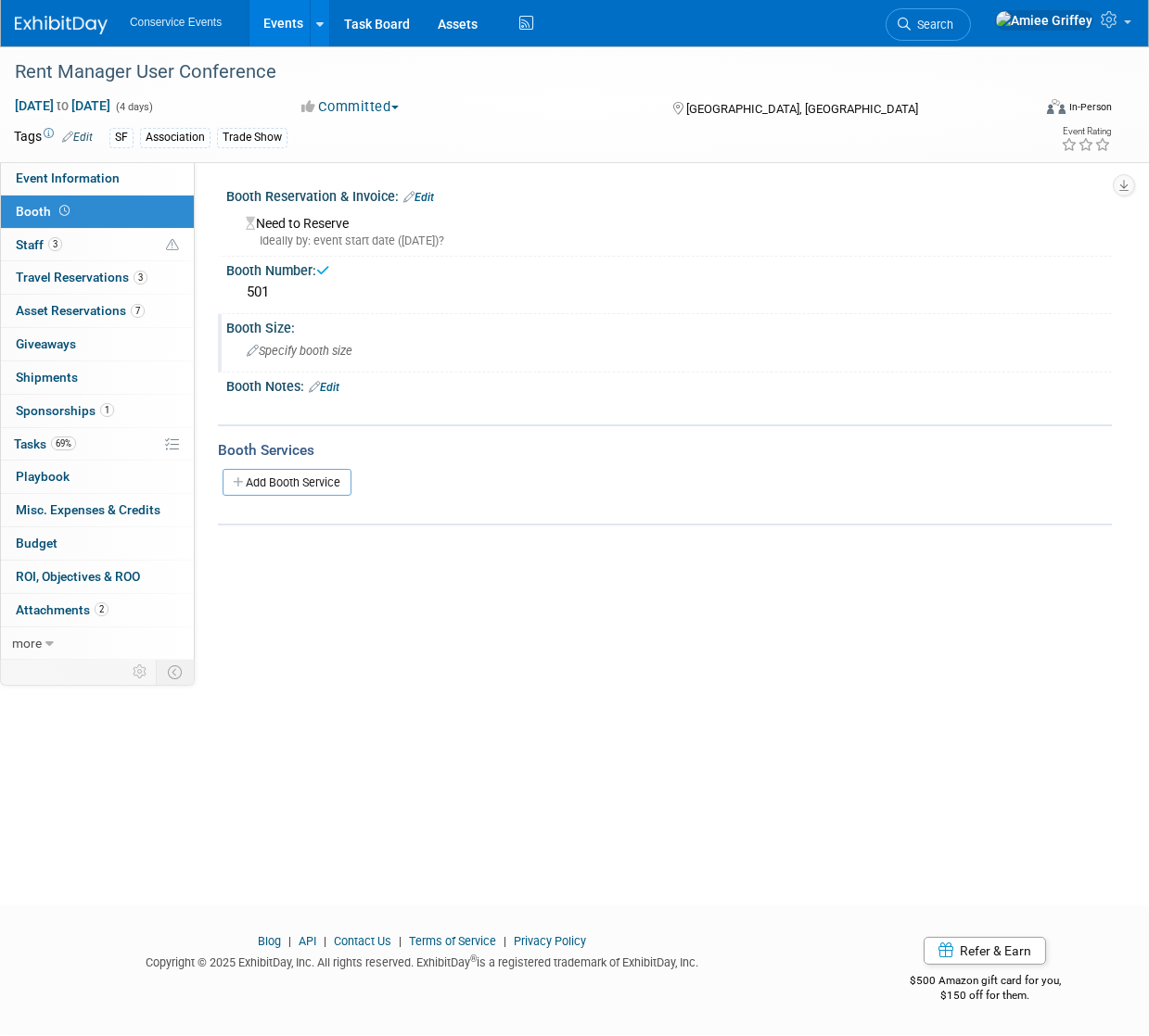
click at [287, 353] on span "Specify booth size" at bounding box center [300, 351] width 106 height 14
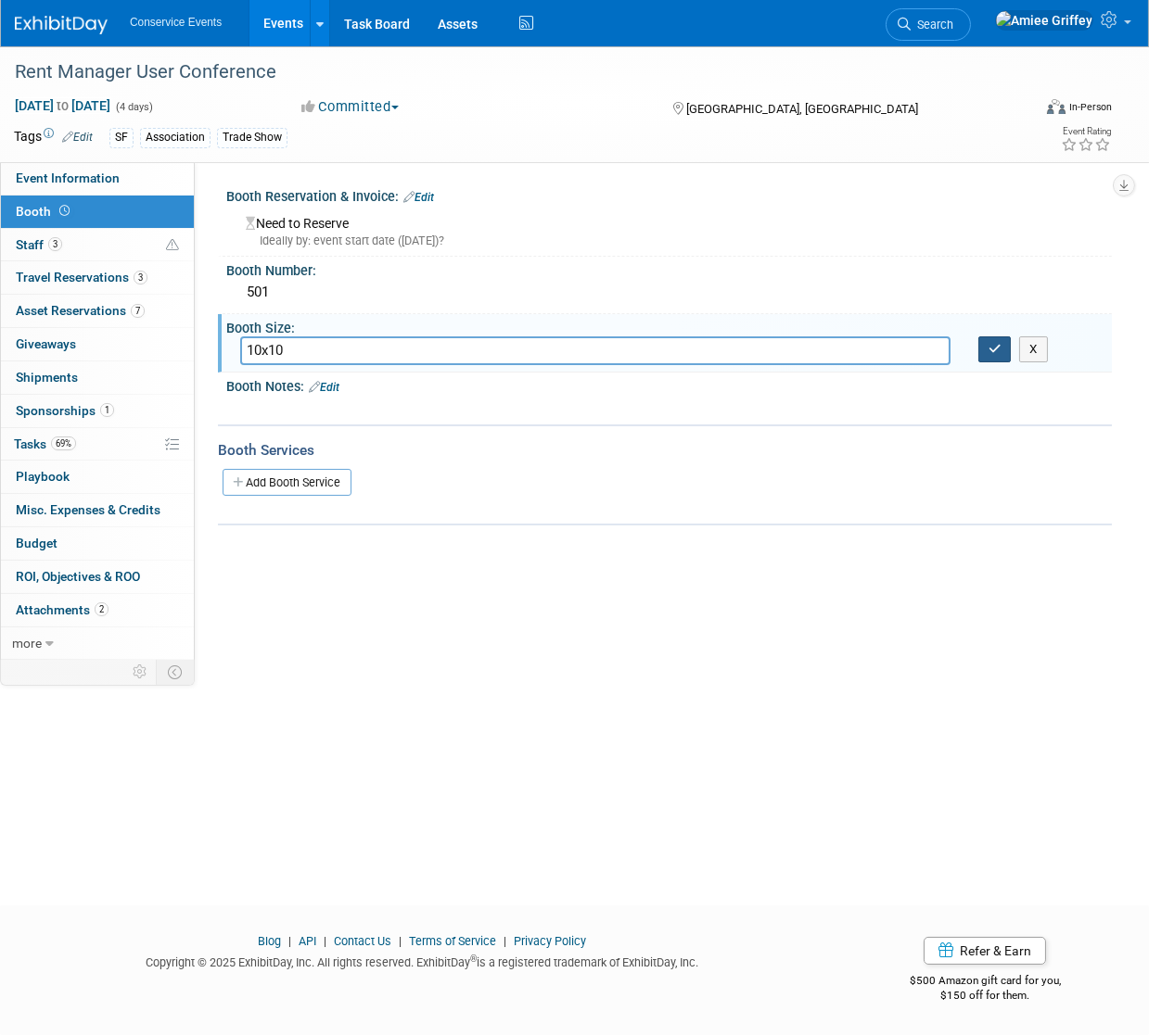
type input "10x10"
click at [986, 350] on button "button" at bounding box center [994, 349] width 33 height 26
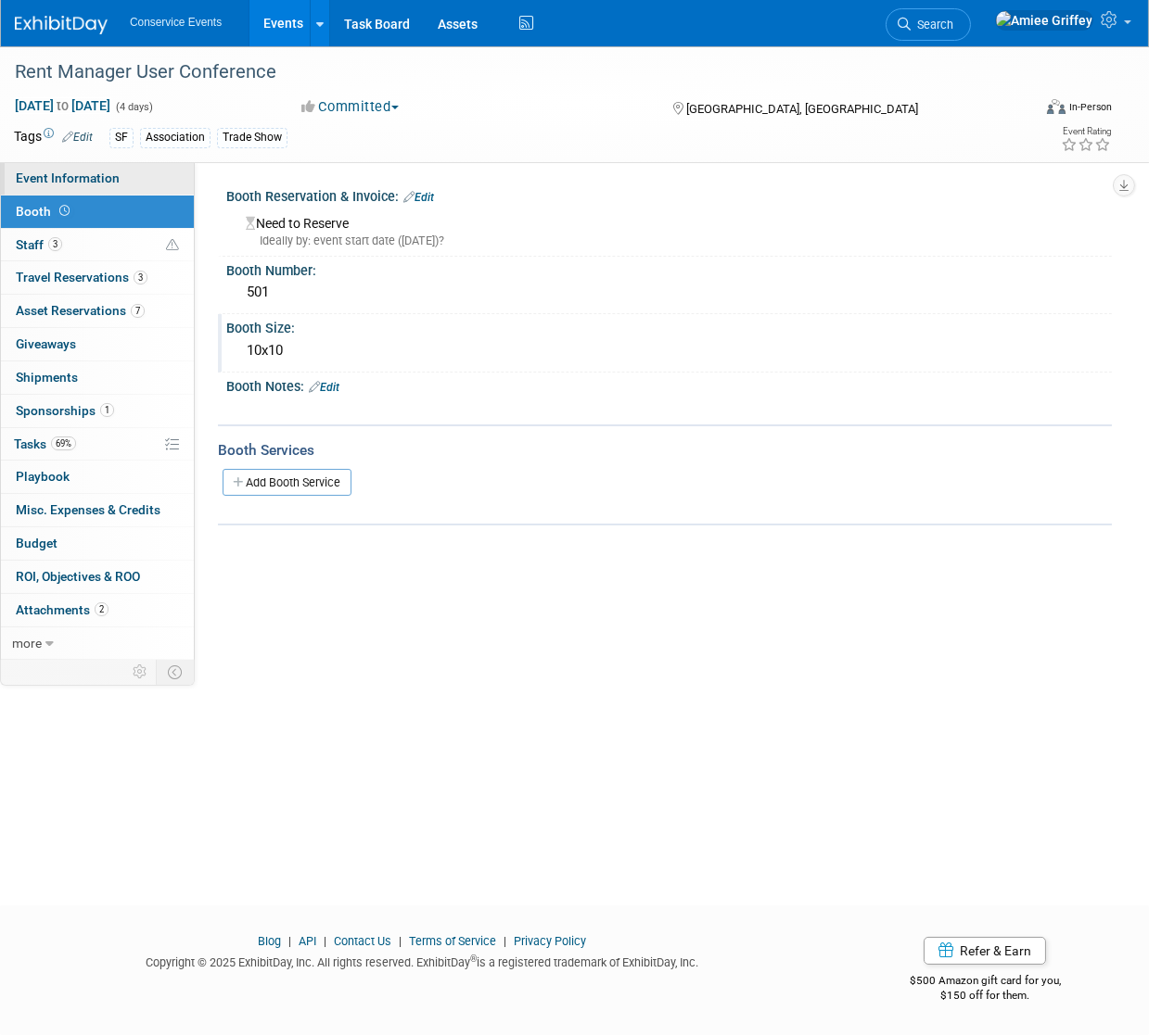
click at [83, 182] on span "Event Information" at bounding box center [68, 178] width 104 height 15
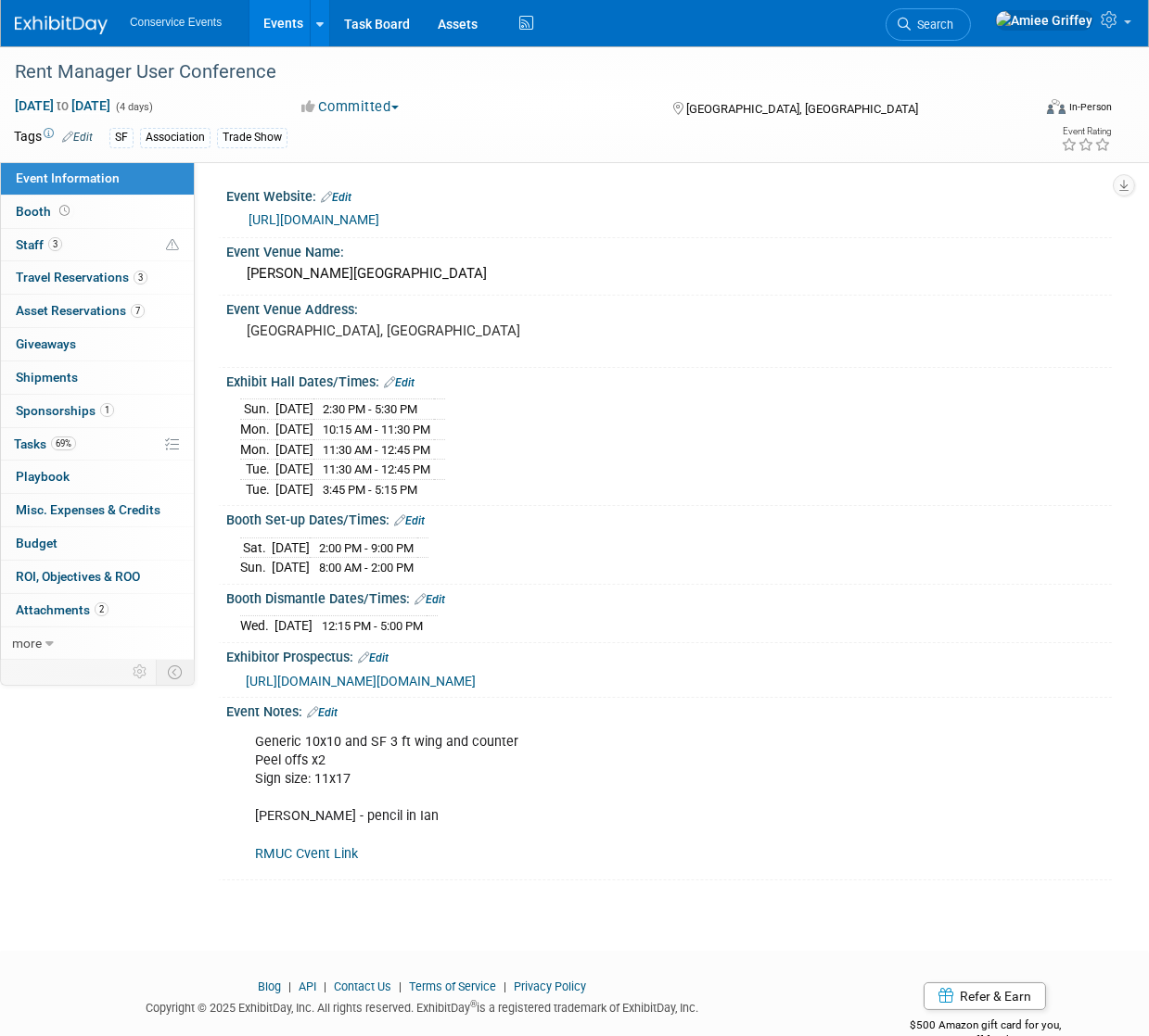
click at [379, 227] on link "https://conference.rentmanager.com/?utm_campaign=6876232-RMUC25&utm_medium=emai…" at bounding box center [314, 220] width 131 height 15
click at [327, 719] on link "Edit" at bounding box center [322, 713] width 30 height 13
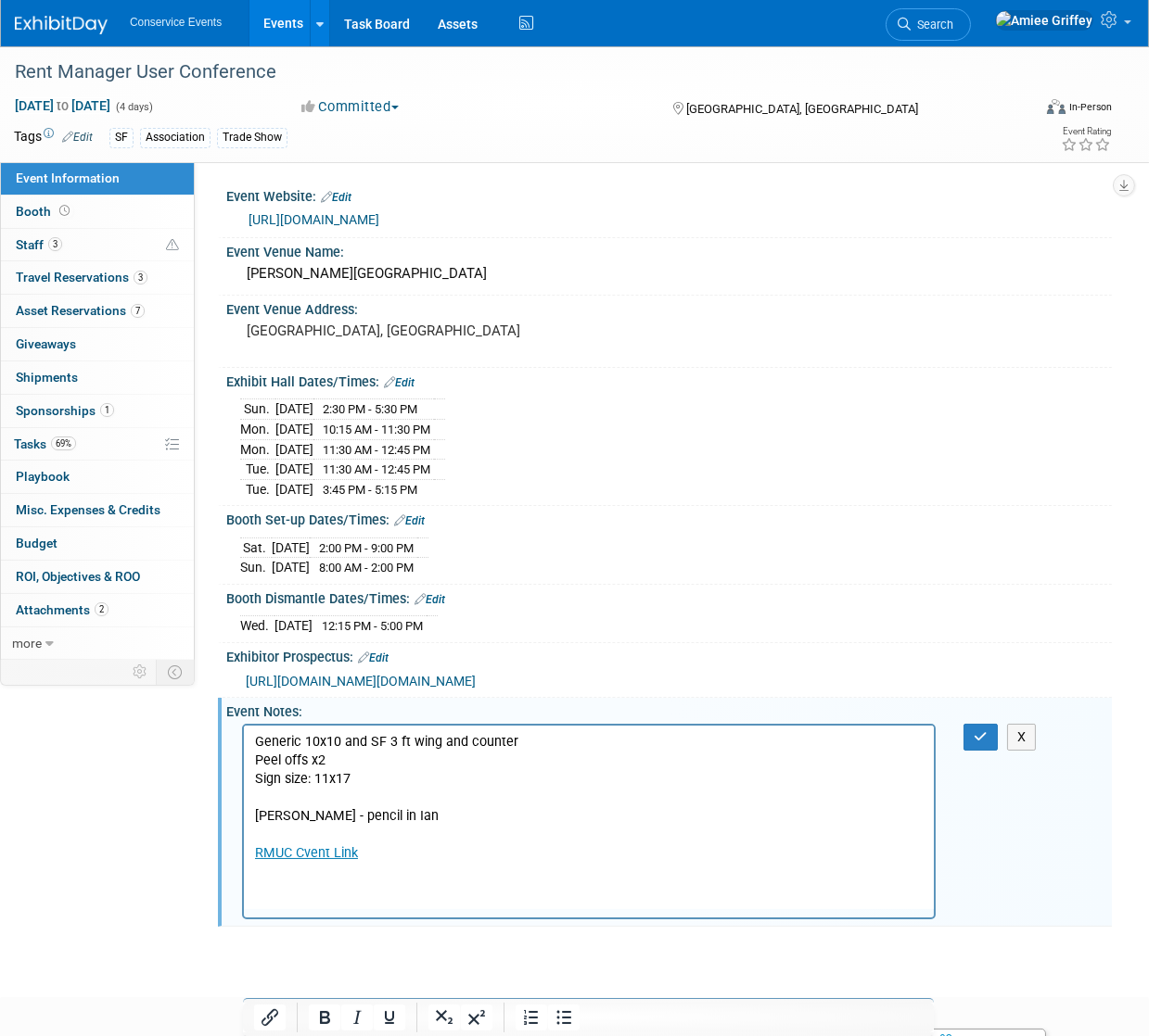
click at [359, 777] on p "Generic 10x10 and SF 3 ft wing and counter Peel offs x2 Sign size: 11x17 Per Za…" at bounding box center [588, 798] width 669 height 130
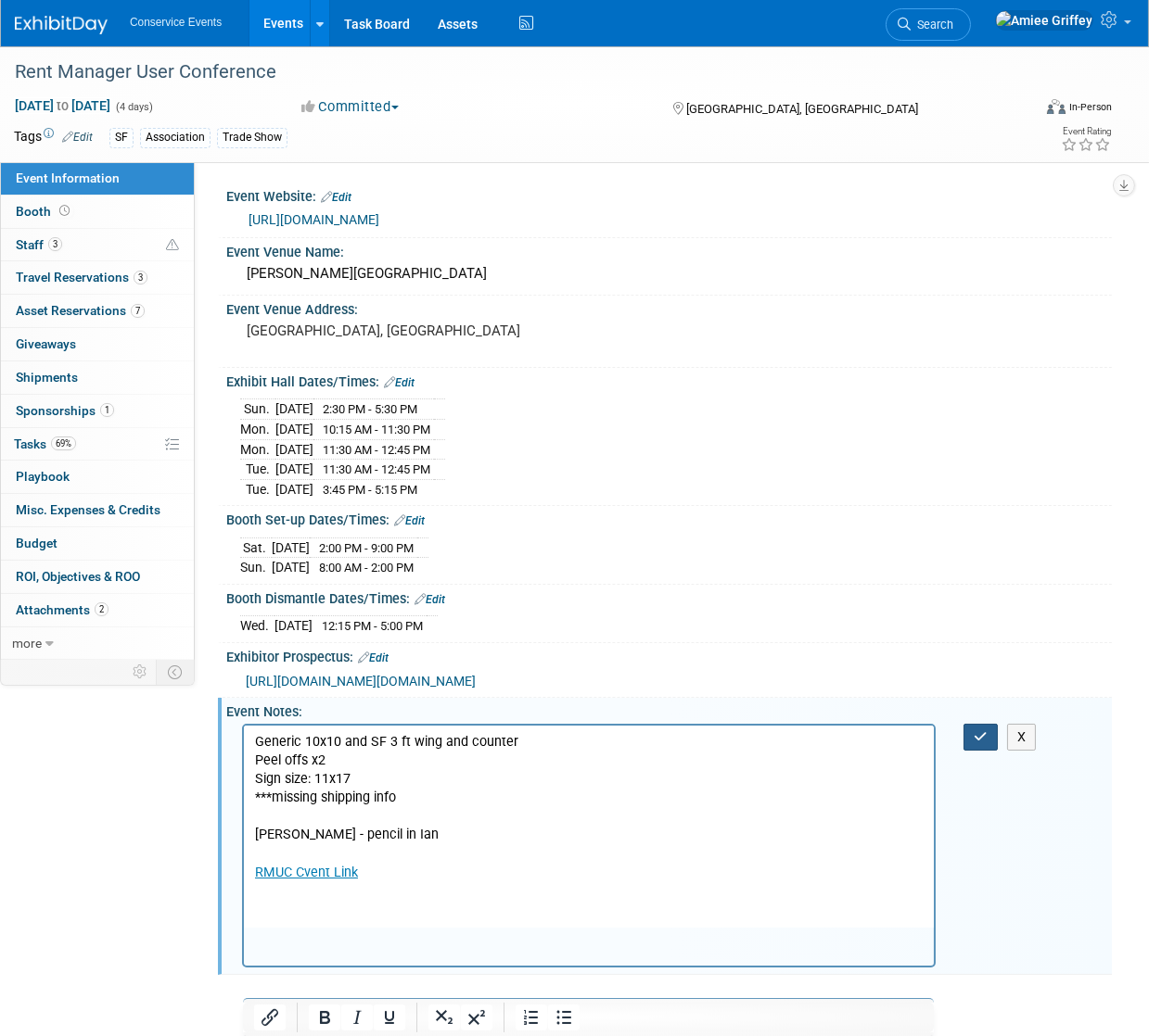
click at [985, 751] on button "button" at bounding box center [981, 737] width 34 height 26
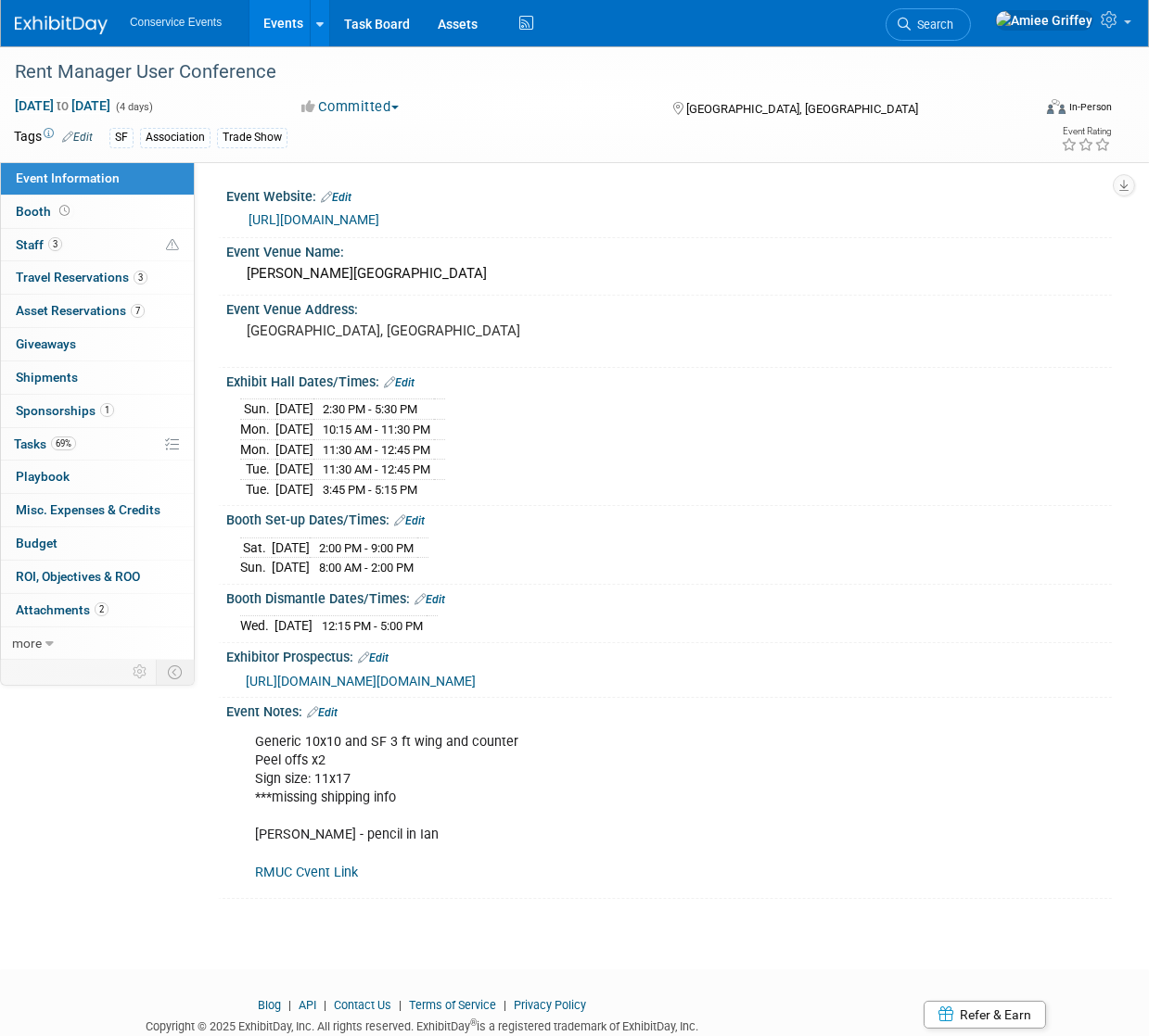
click at [76, 137] on link "Edit" at bounding box center [78, 137] width 30 height 13
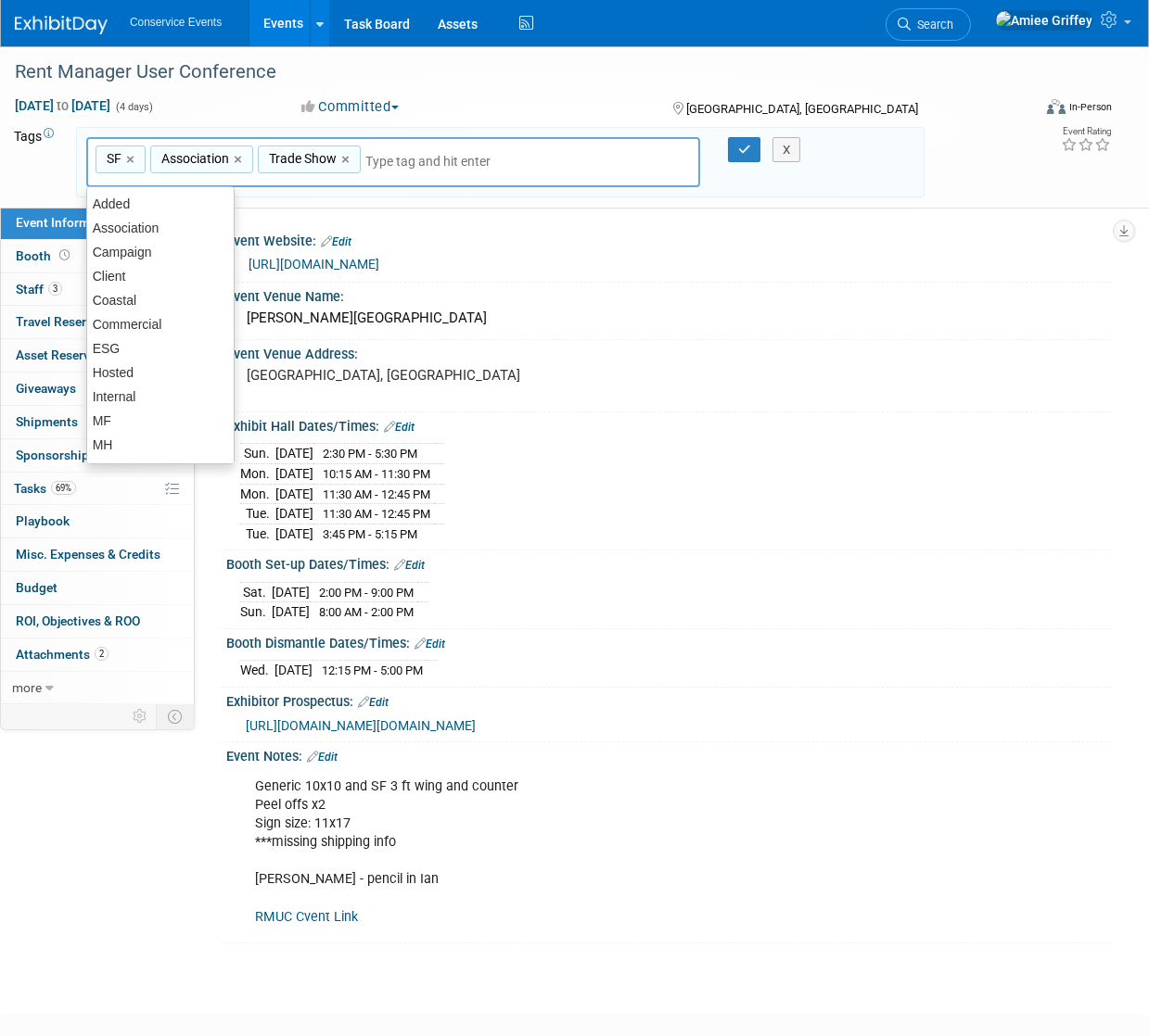
click at [393, 162] on input "text" at bounding box center [439, 162] width 148 height 19
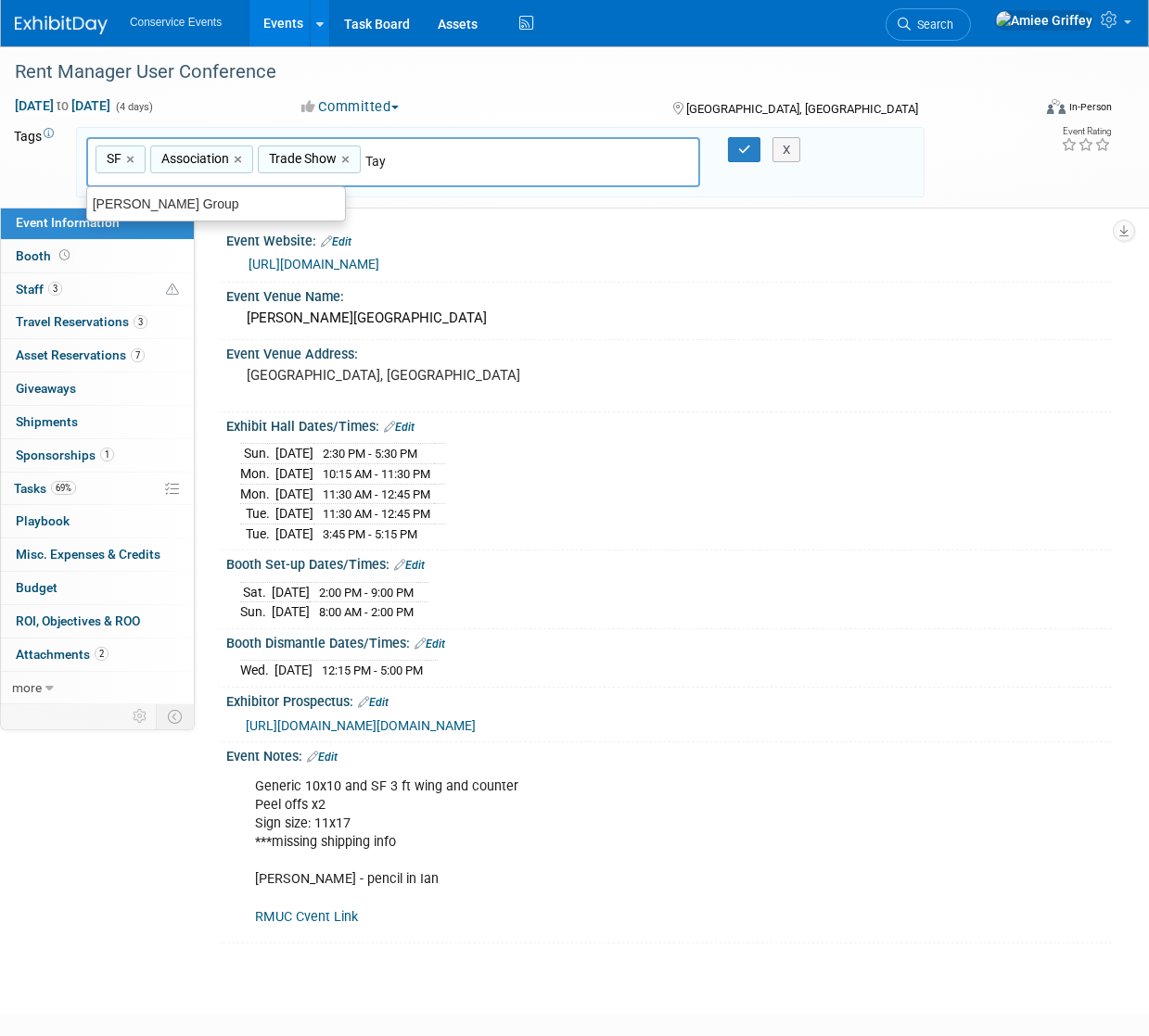
type input "Tayl"
click at [214, 202] on div "[PERSON_NAME] Group" at bounding box center [216, 203] width 260 height 26
type input "SF, Association, Trade Show, Taylor Group"
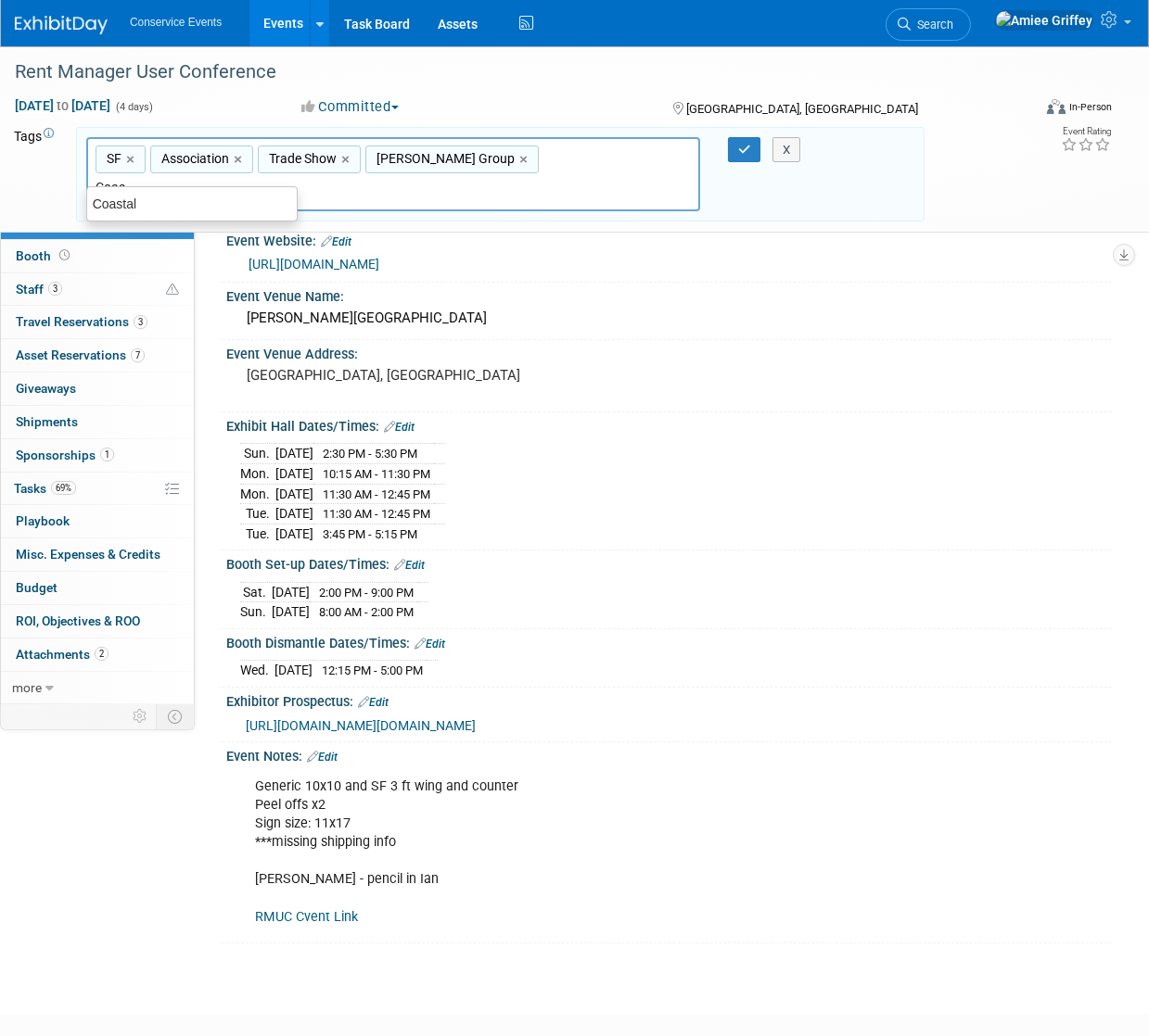
type input "Coast"
click at [112, 198] on div "Coastal" at bounding box center [191, 203] width 211 height 26
type input "SF, Association, Trade Show, Taylor Group, Coastal"
type input "[PERSON_NAME]"
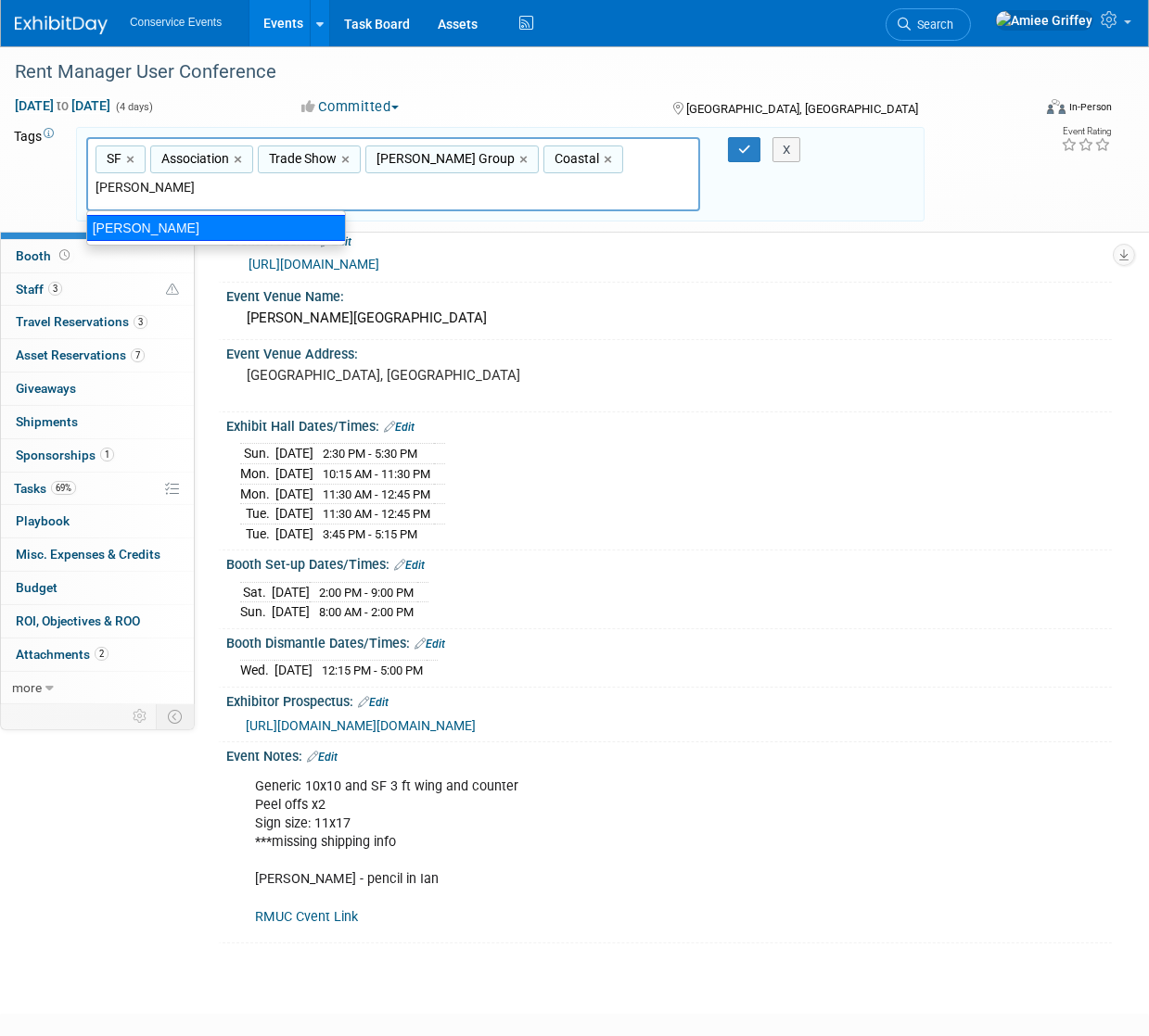
click at [269, 226] on div "[PERSON_NAME]" at bounding box center [216, 227] width 260 height 26
type input "SF, Association, Trade Show, Taylor Group, Coastal, Mobly"
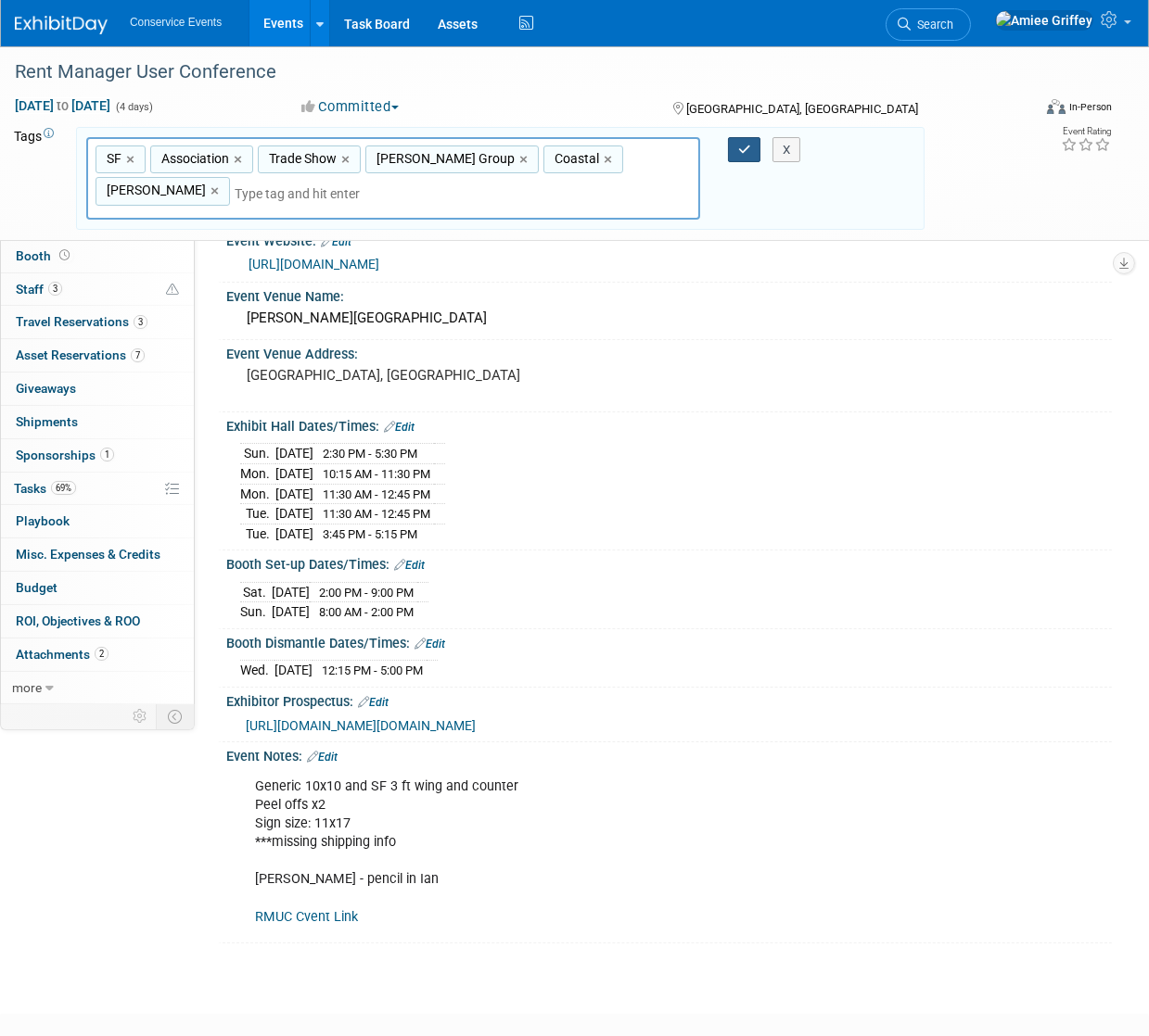
click at [750, 147] on button "button" at bounding box center [744, 149] width 33 height 26
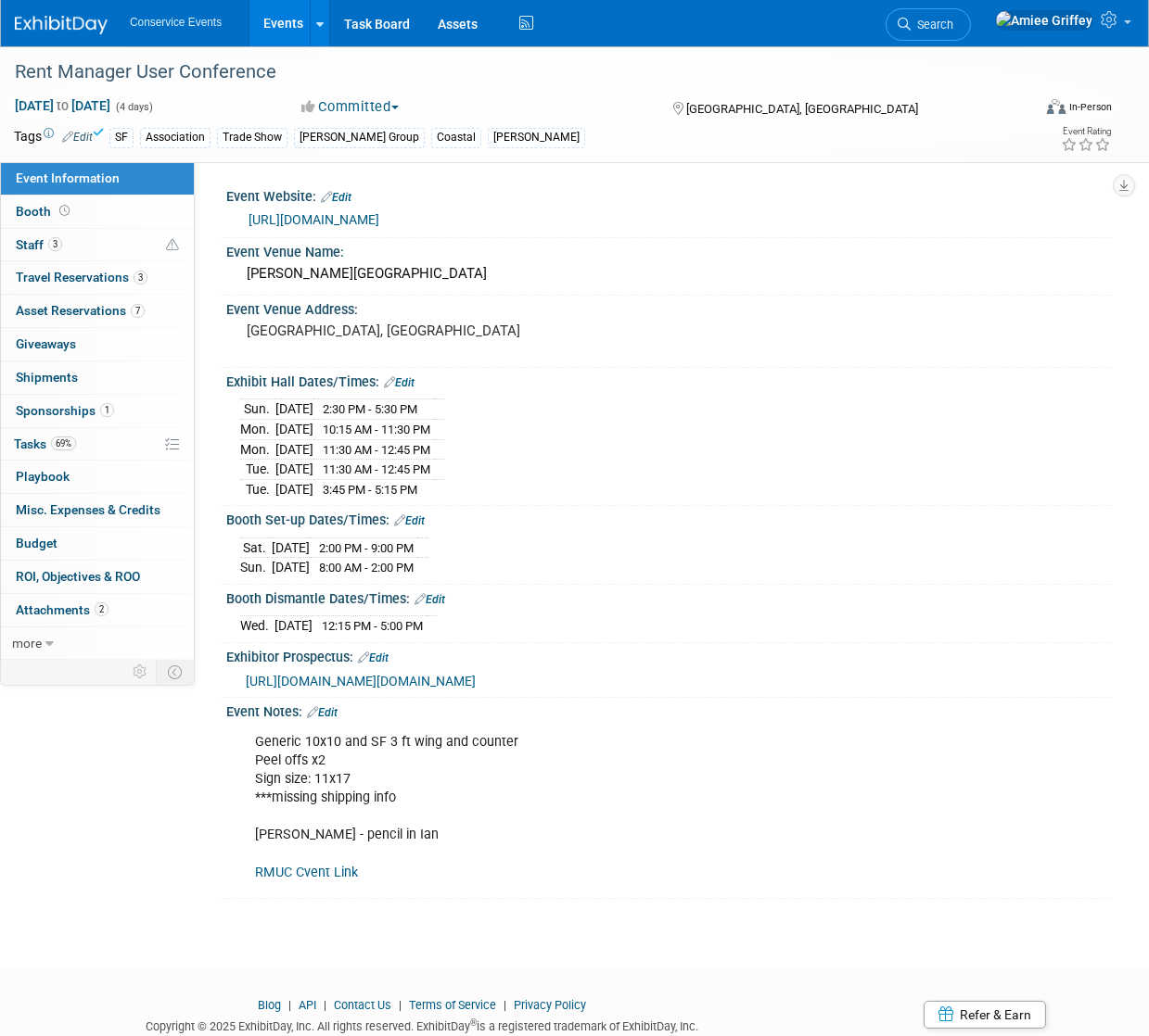
click at [285, 23] on link "Events" at bounding box center [284, 23] width 68 height 46
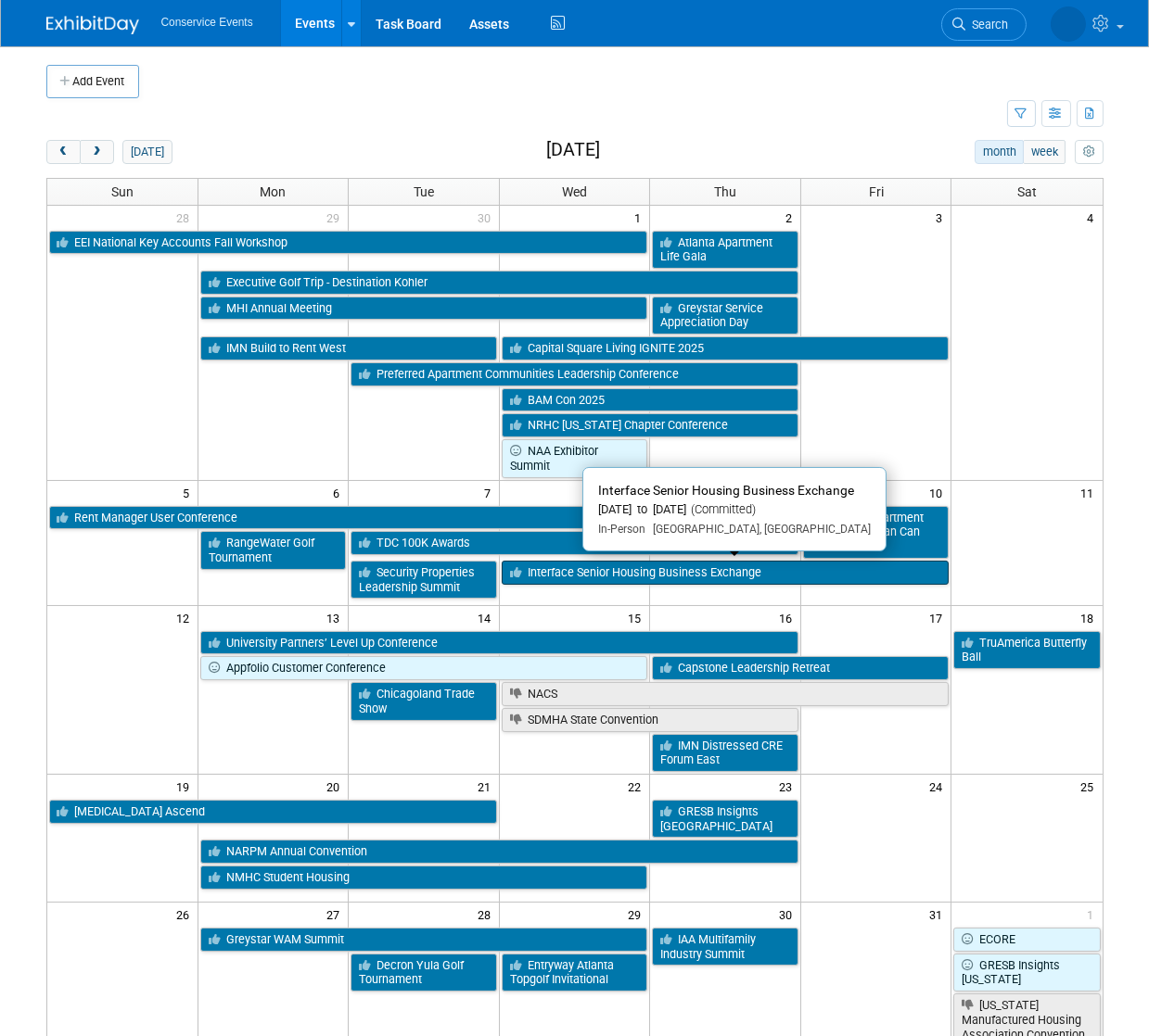
click at [593, 574] on link "Interface Senior Housing Business Exchange" at bounding box center [725, 572] width 448 height 24
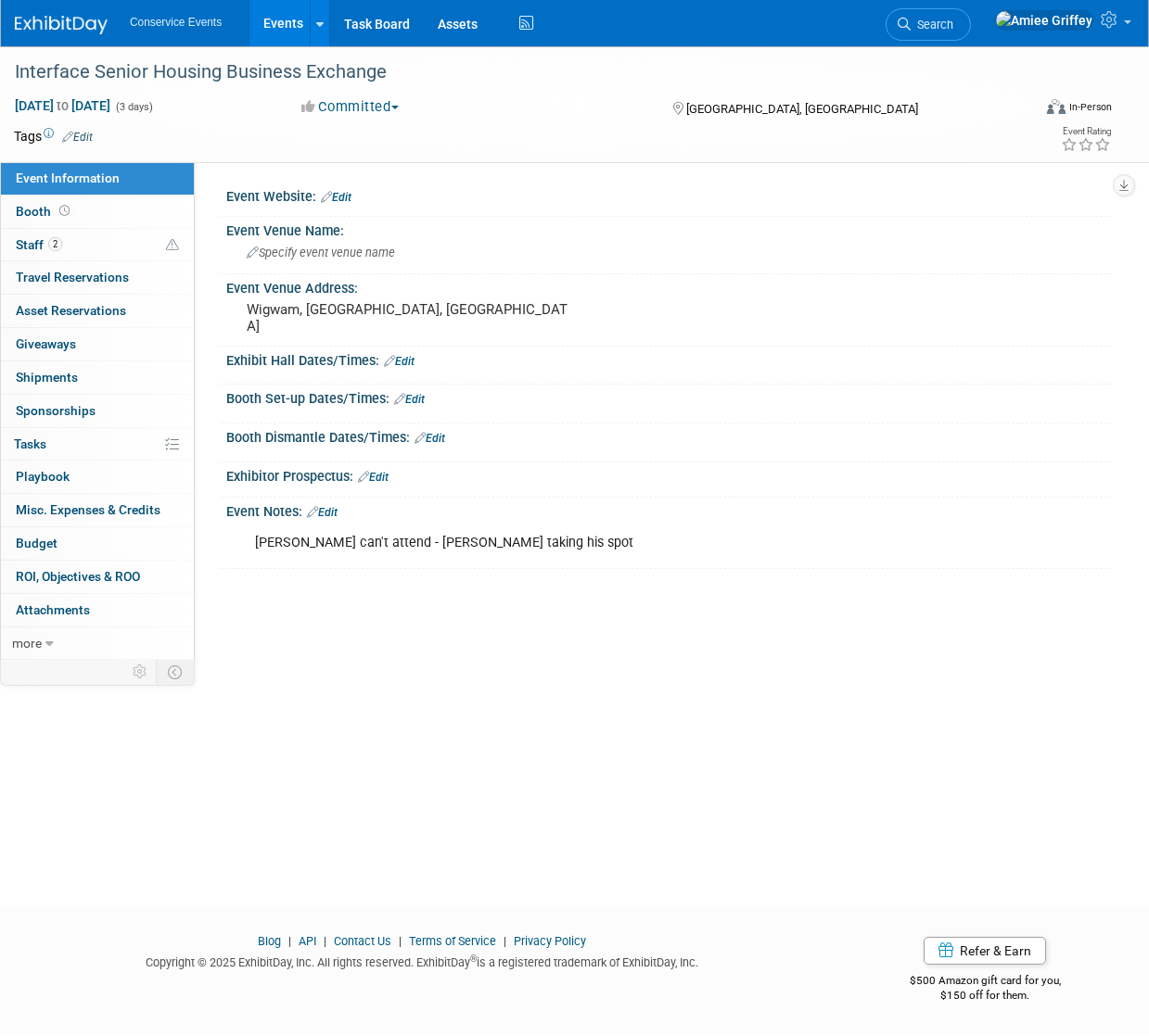
click at [93, 136] on link "Edit" at bounding box center [78, 137] width 30 height 13
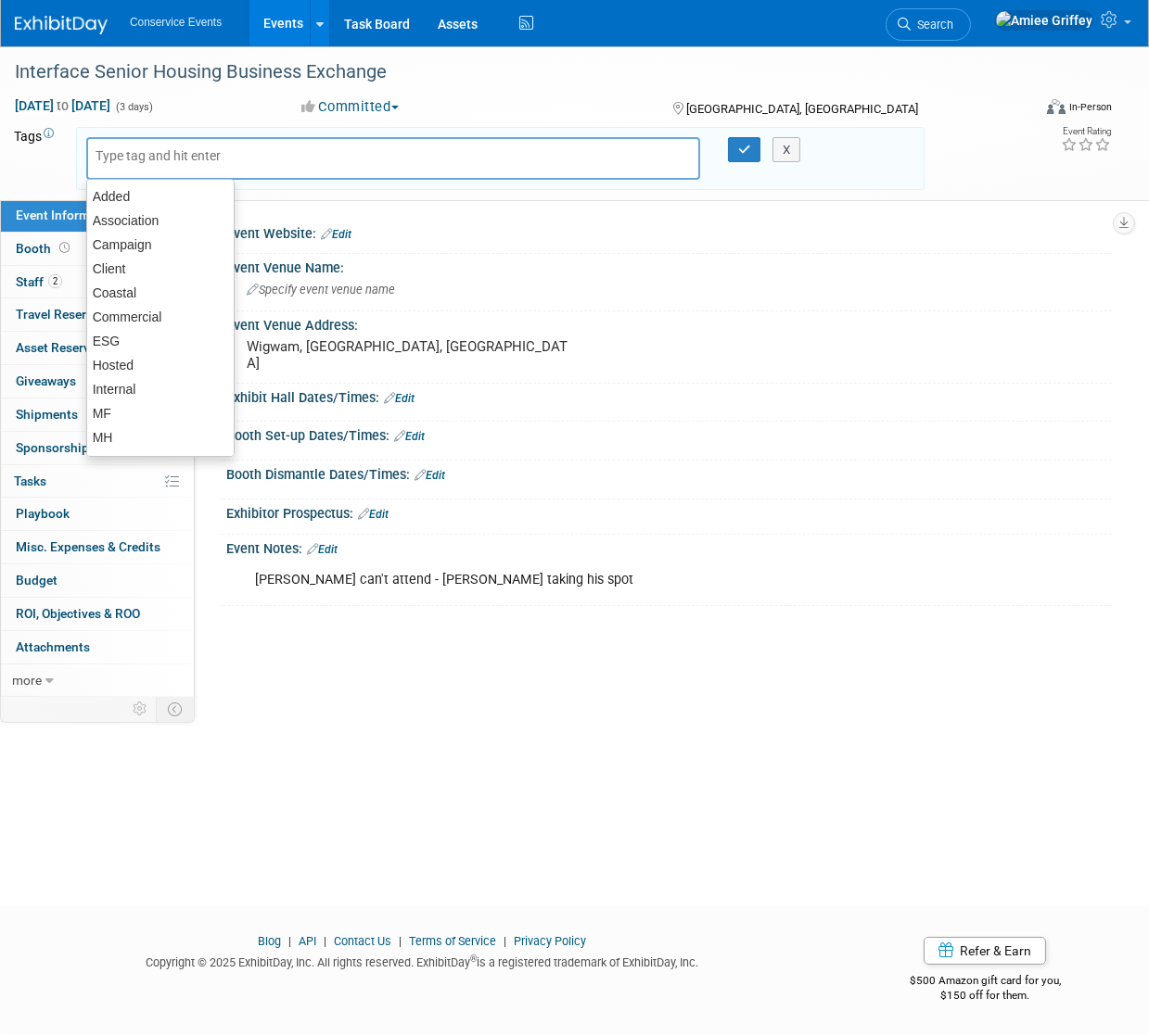
click at [130, 156] on input "text" at bounding box center [169, 156] width 148 height 19
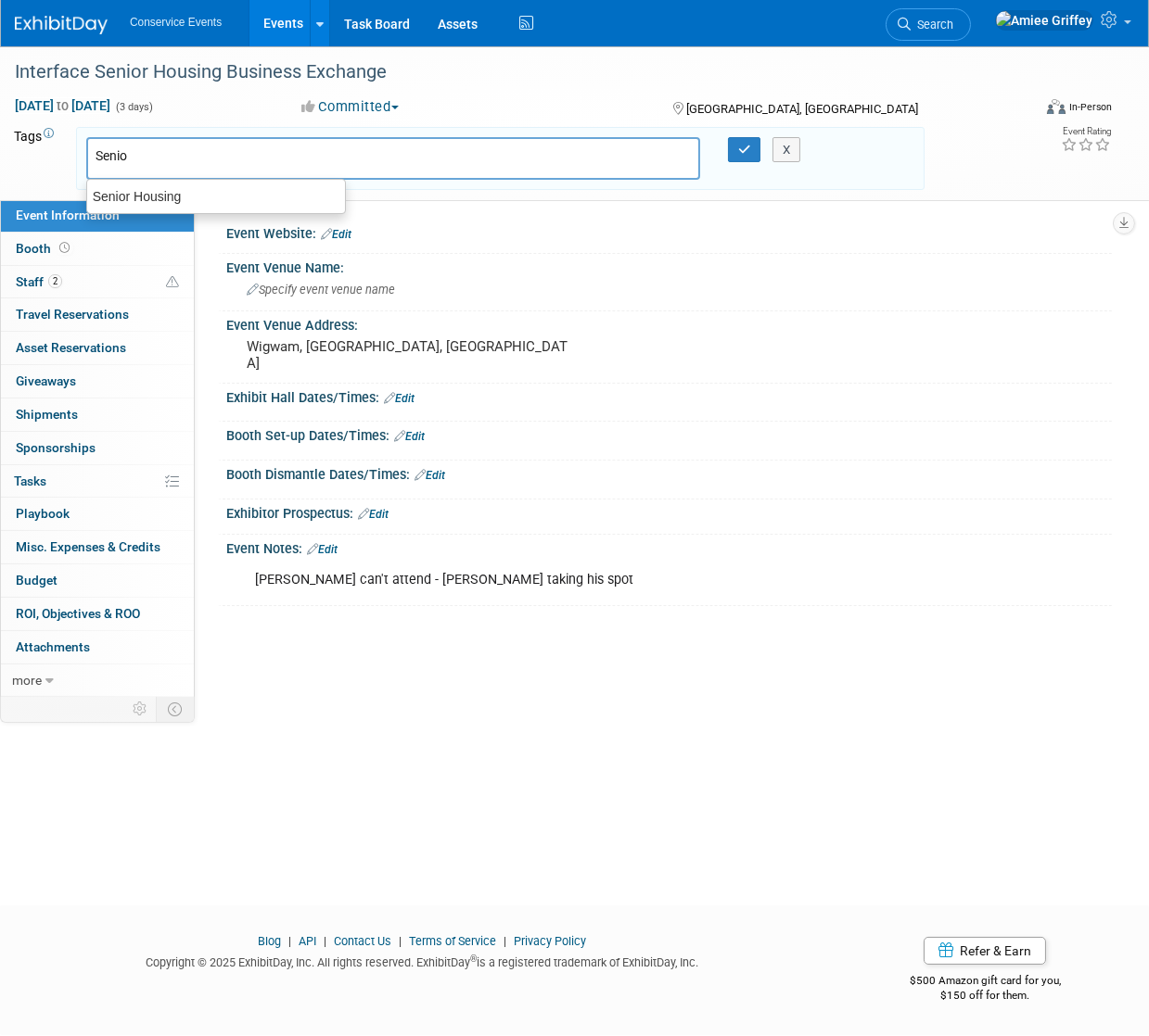
type input "Senior"
click at [166, 209] on ul "Senior Housing" at bounding box center [216, 196] width 260 height 35
click at [169, 199] on div "Senior Housing" at bounding box center [216, 196] width 260 height 26
type input "Senior Housing"
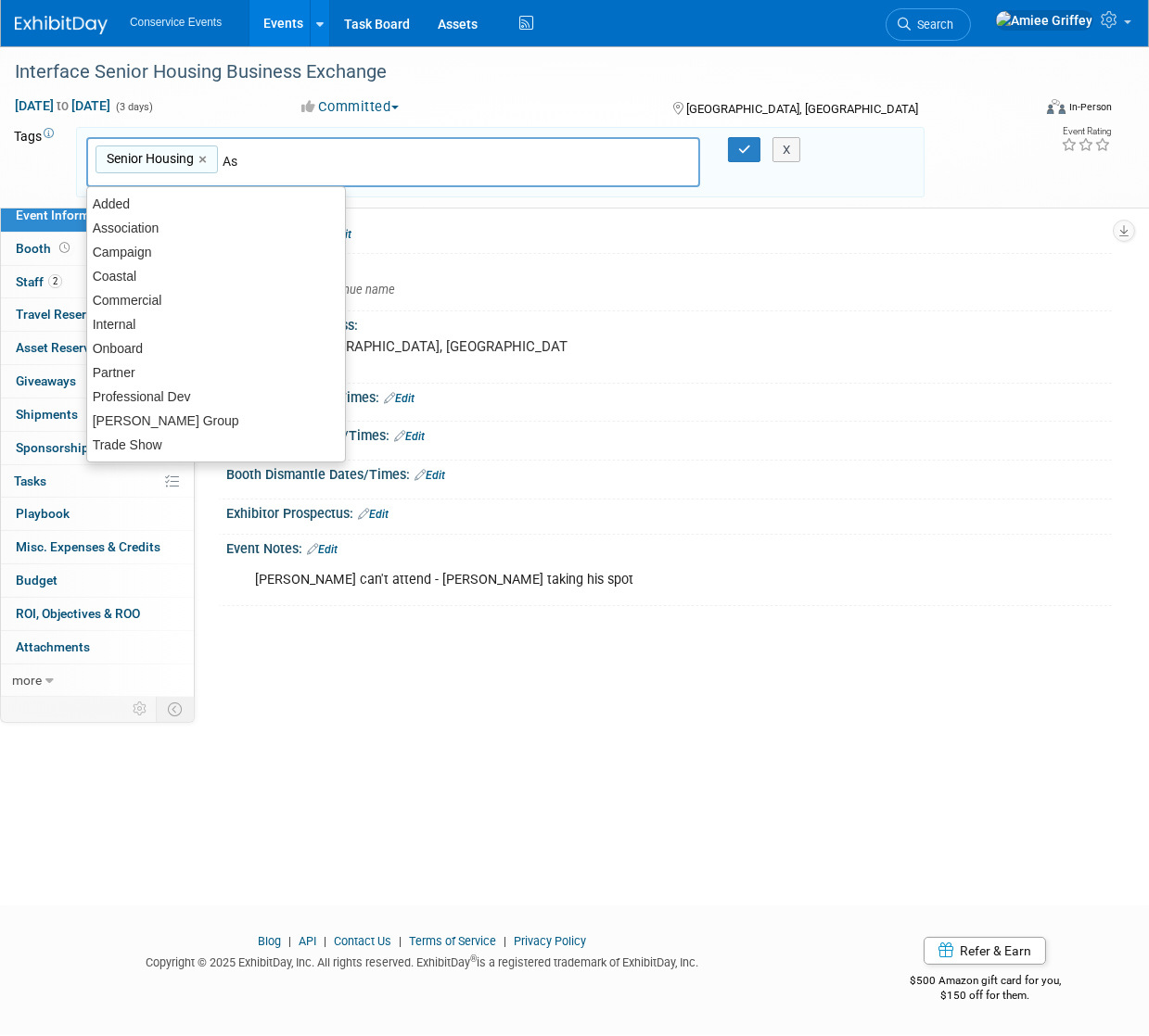
type input "Ass"
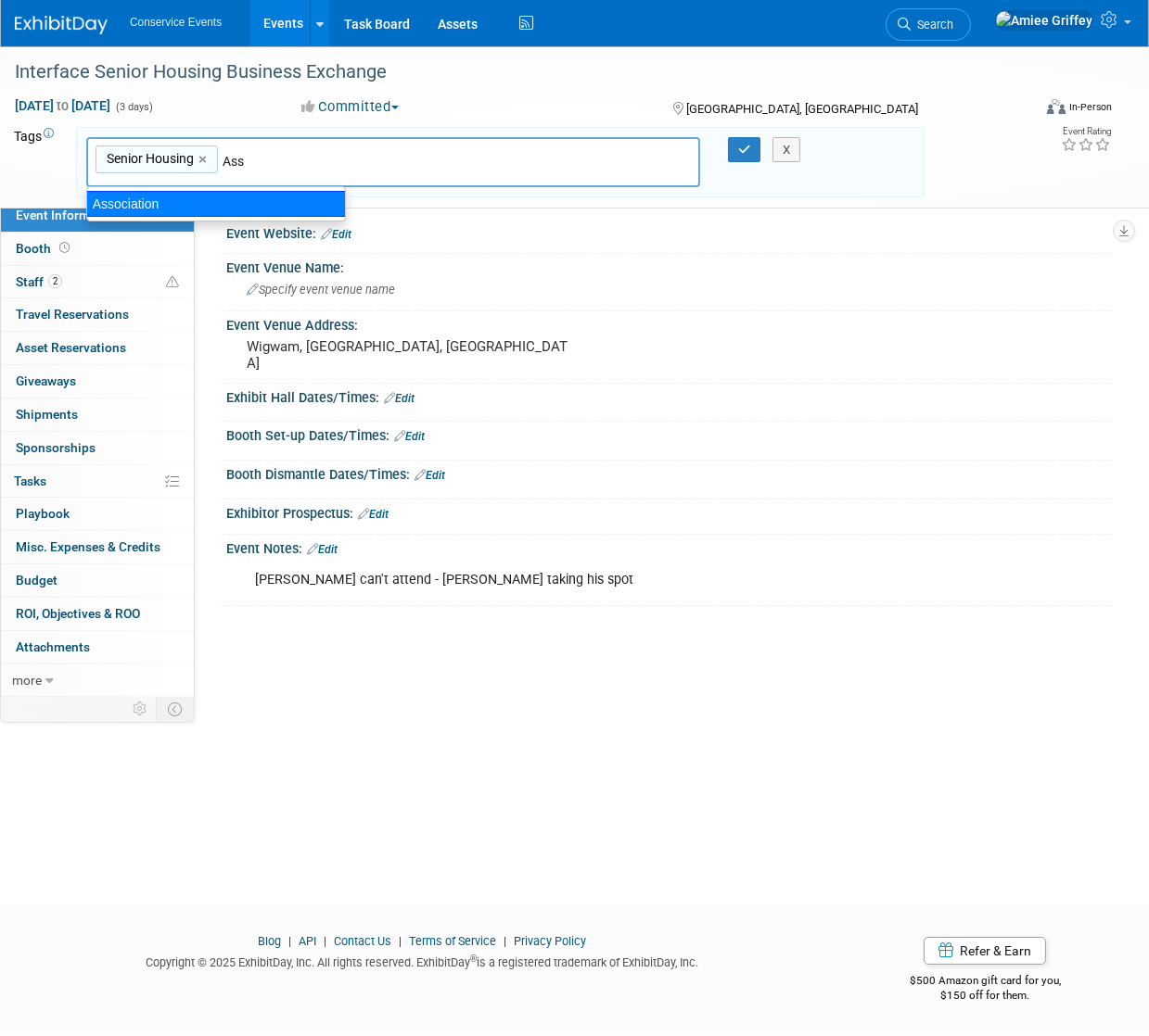
click at [148, 212] on div "Association" at bounding box center [216, 203] width 260 height 26
type input "Senior Housing, Association"
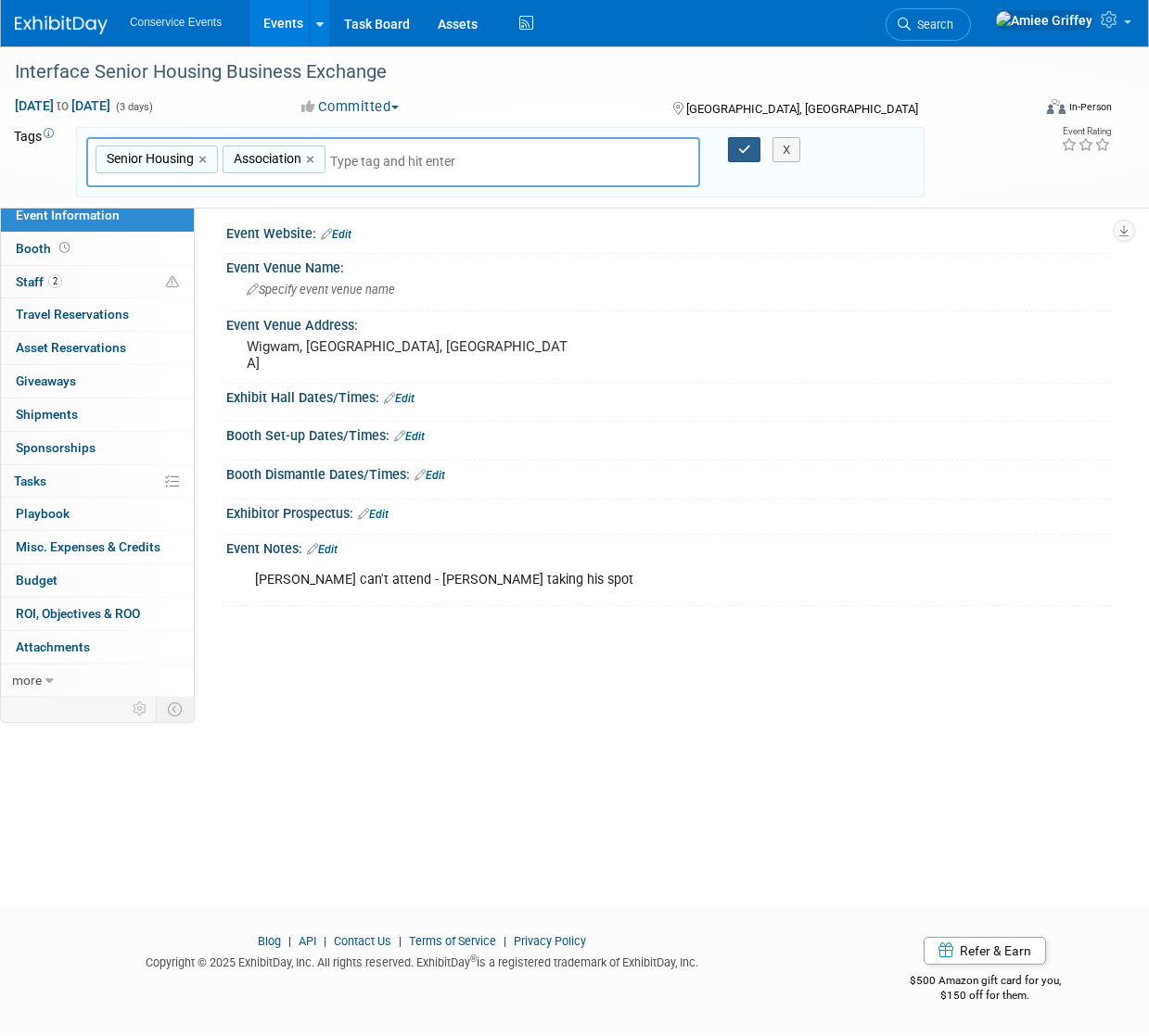
click at [741, 157] on button "button" at bounding box center [744, 149] width 33 height 26
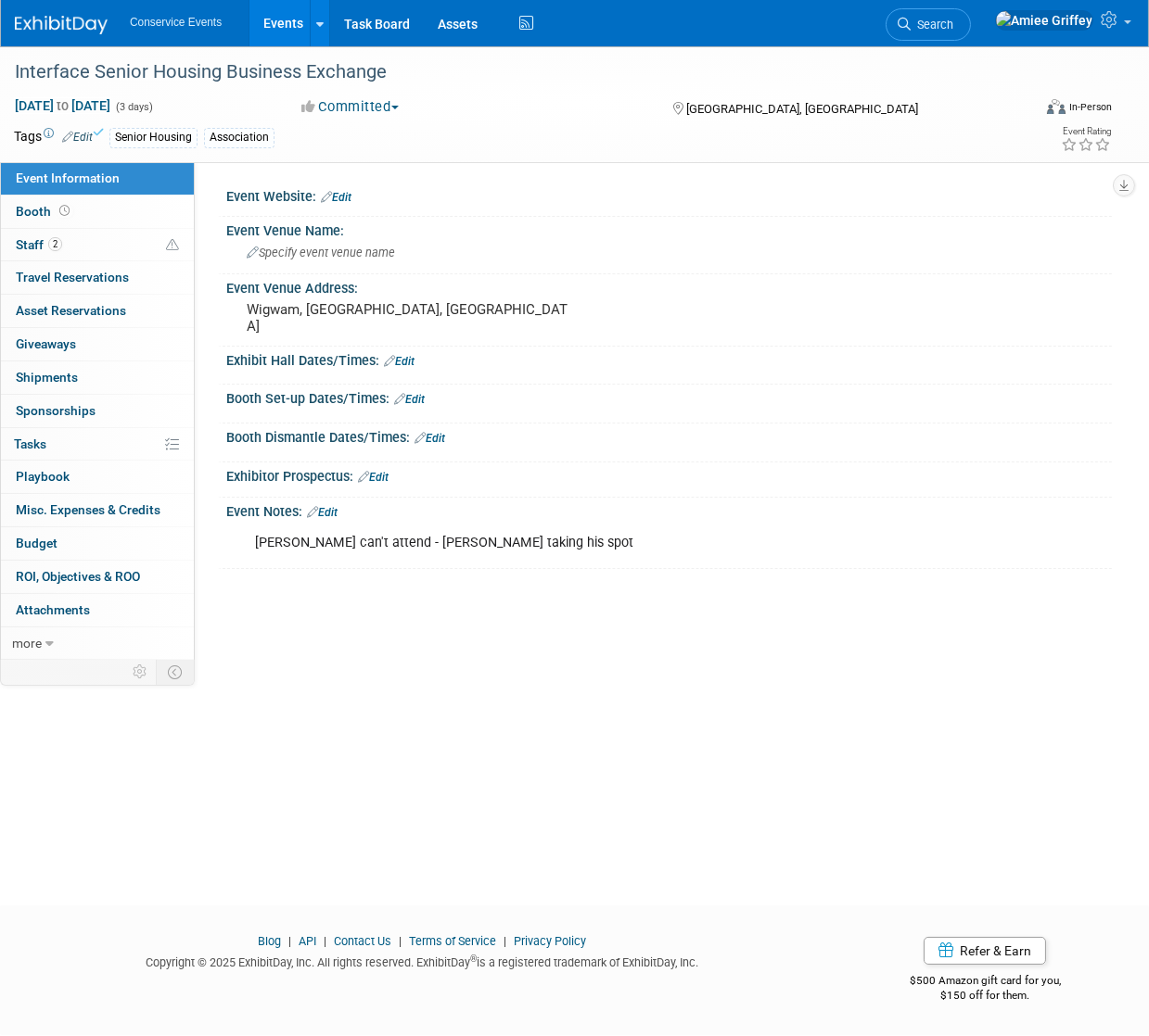
click at [289, 39] on link "Events" at bounding box center [284, 23] width 68 height 46
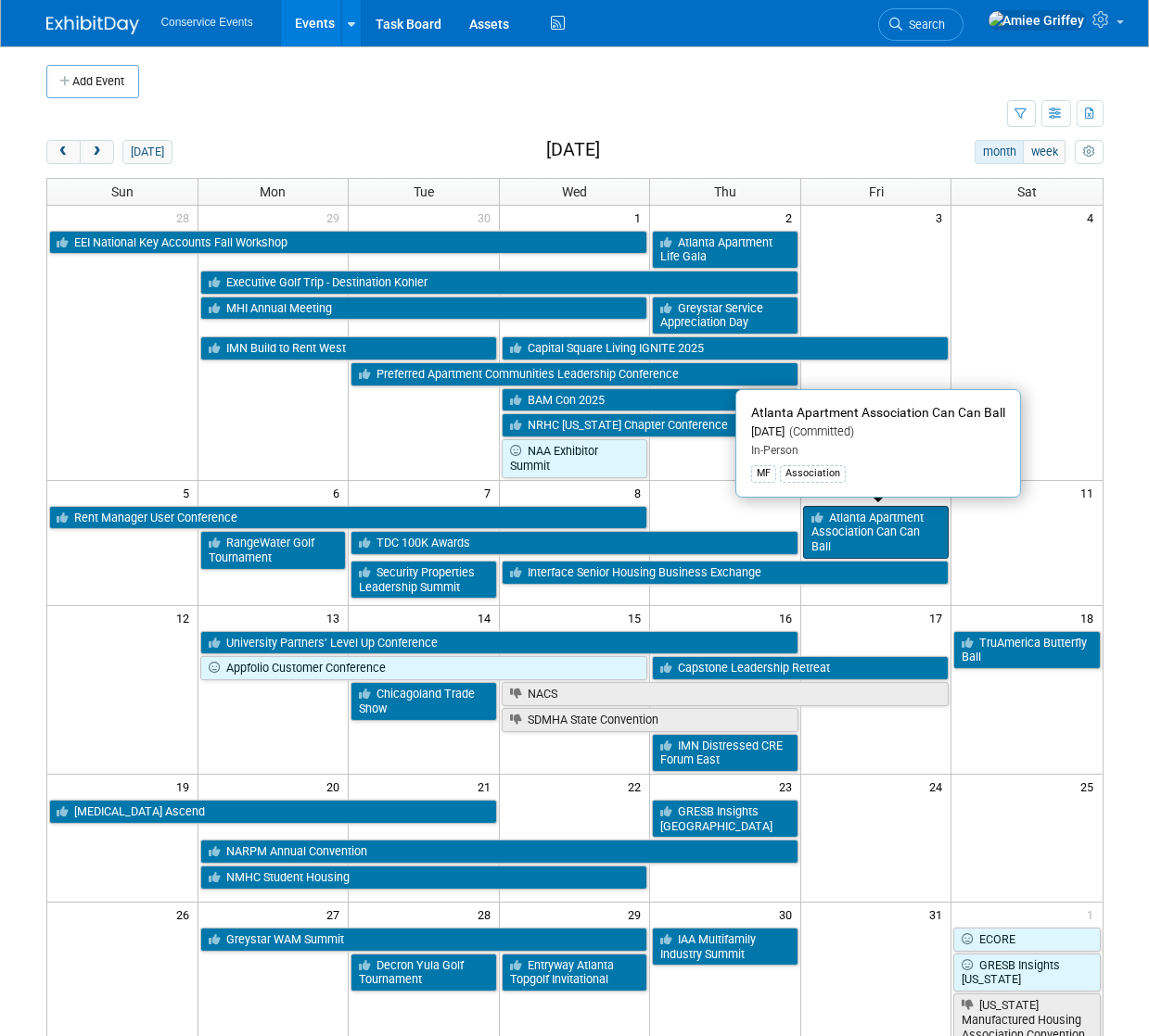
click at [860, 530] on link "Atlanta Apartment Association Can Can Ball" at bounding box center [876, 532] width 147 height 53
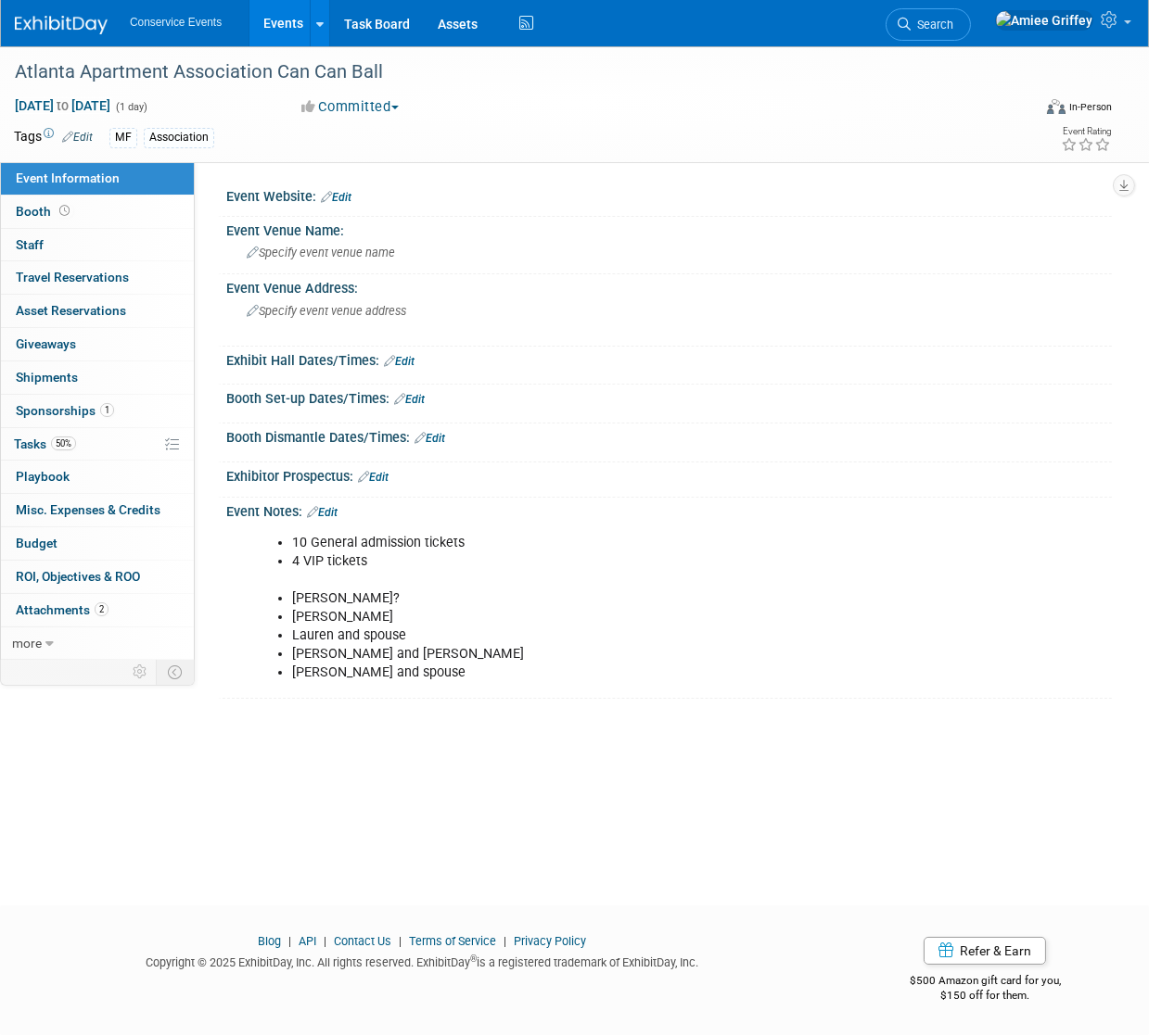
click at [292, 31] on link "Events" at bounding box center [284, 23] width 68 height 46
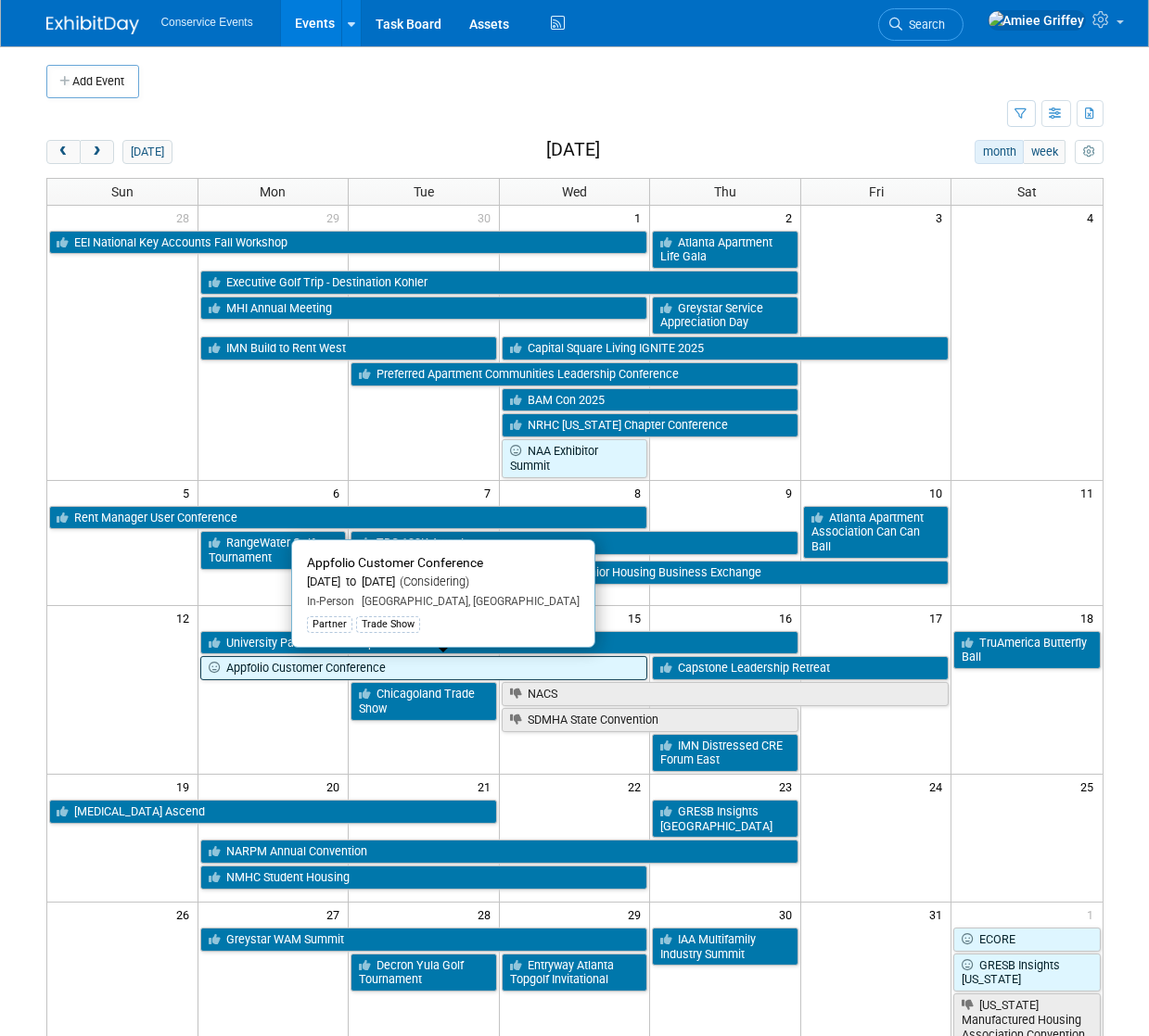
click at [318, 665] on link "Appfolio Customer Conference" at bounding box center [425, 667] width 448 height 24
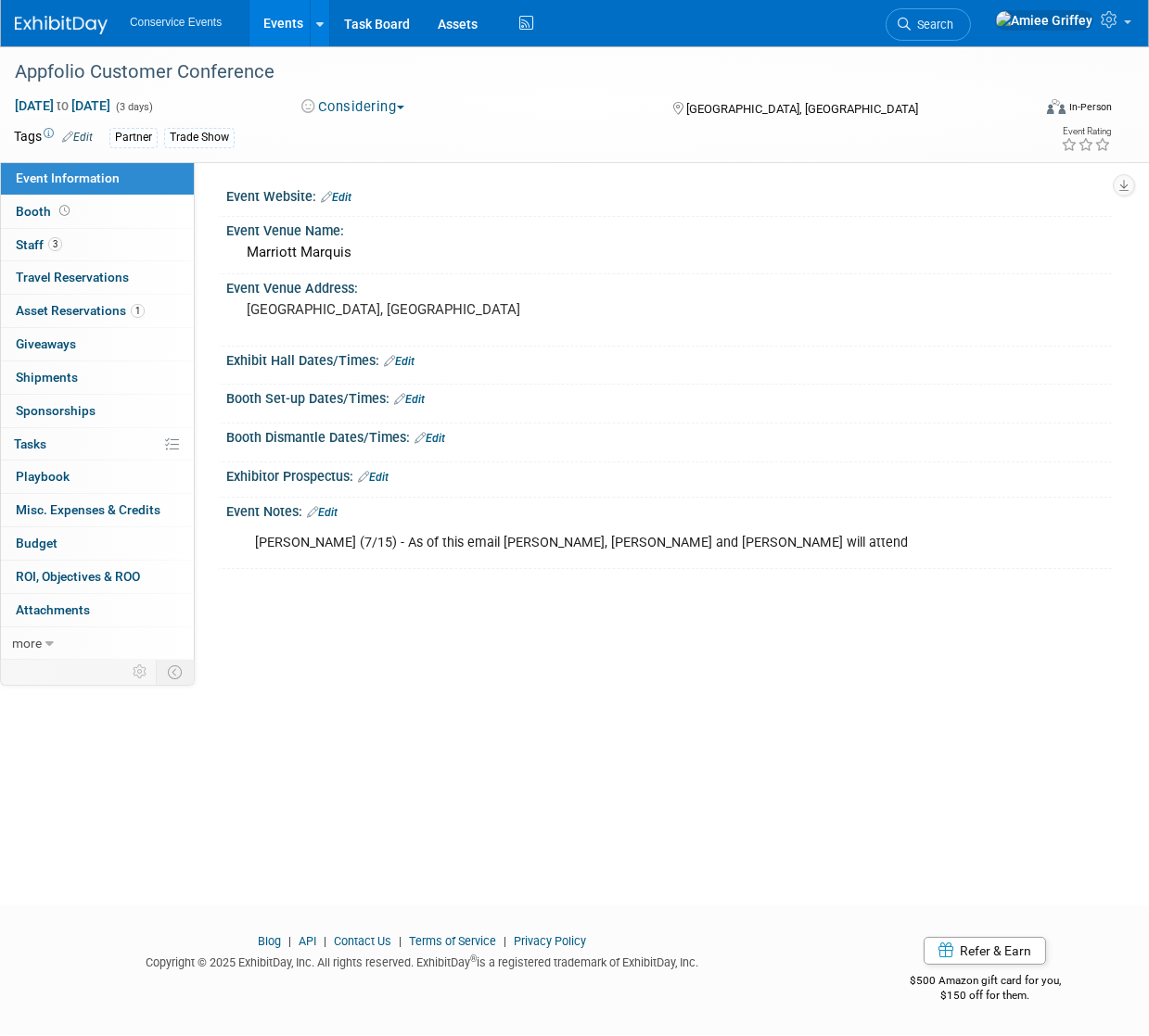
click at [81, 134] on link "Edit" at bounding box center [78, 137] width 30 height 13
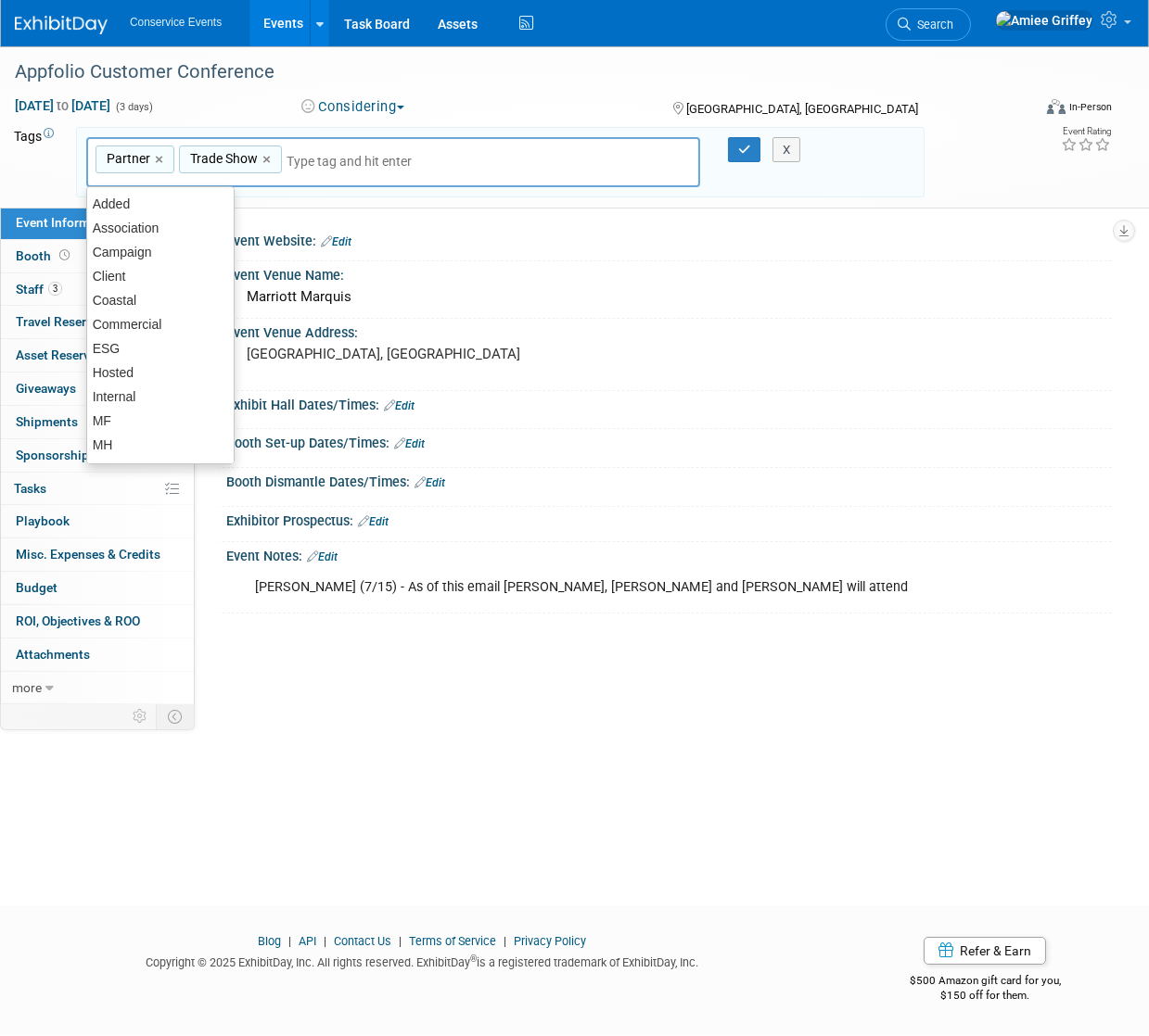
click at [339, 157] on input "text" at bounding box center [360, 162] width 148 height 19
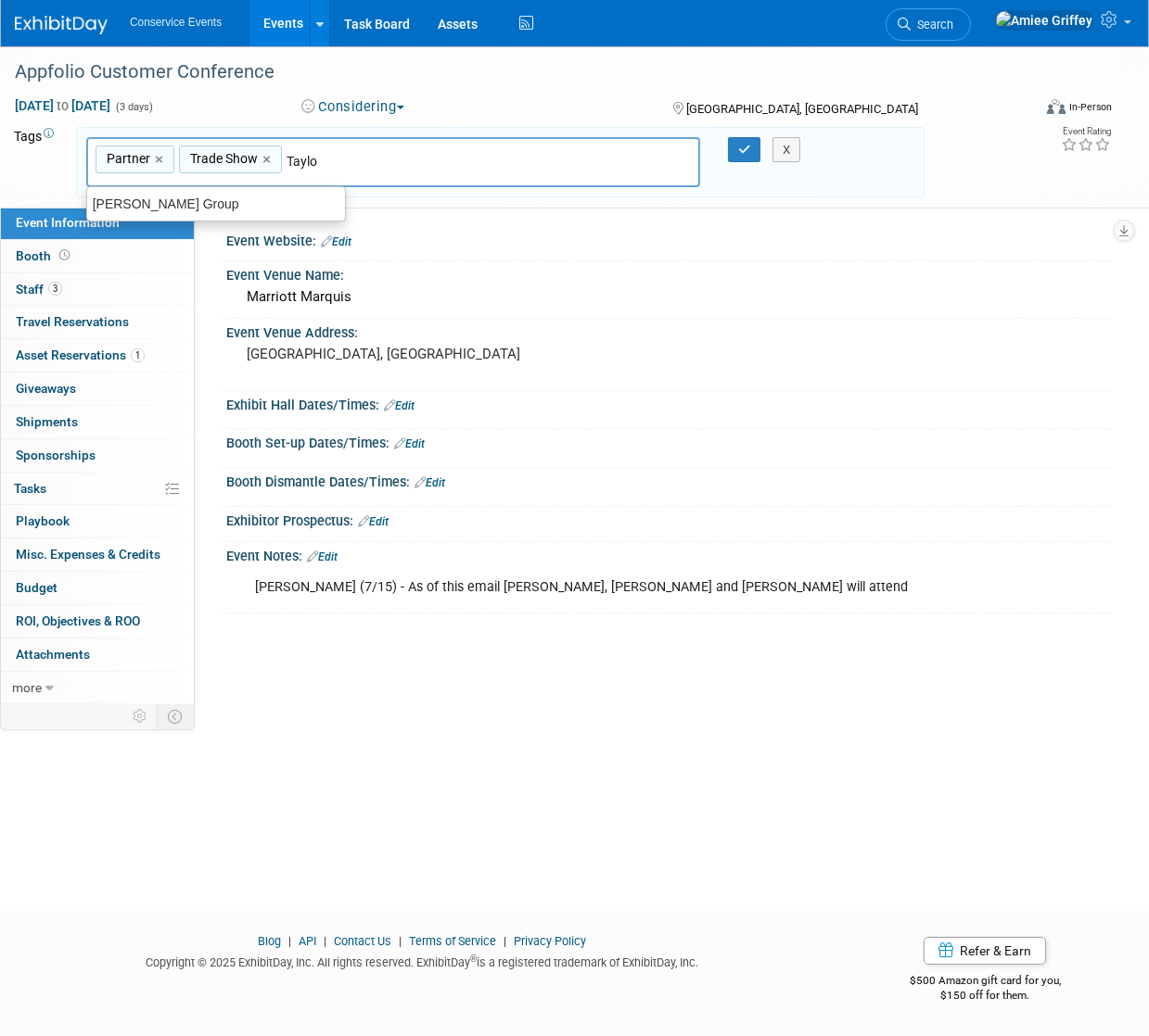
type input "Taylor"
click at [231, 187] on ul "[PERSON_NAME] Group" at bounding box center [216, 203] width 260 height 35
click at [313, 193] on div "[PERSON_NAME] Group" at bounding box center [216, 203] width 260 height 26
type input "Partner, Trade Show, Taylor Group"
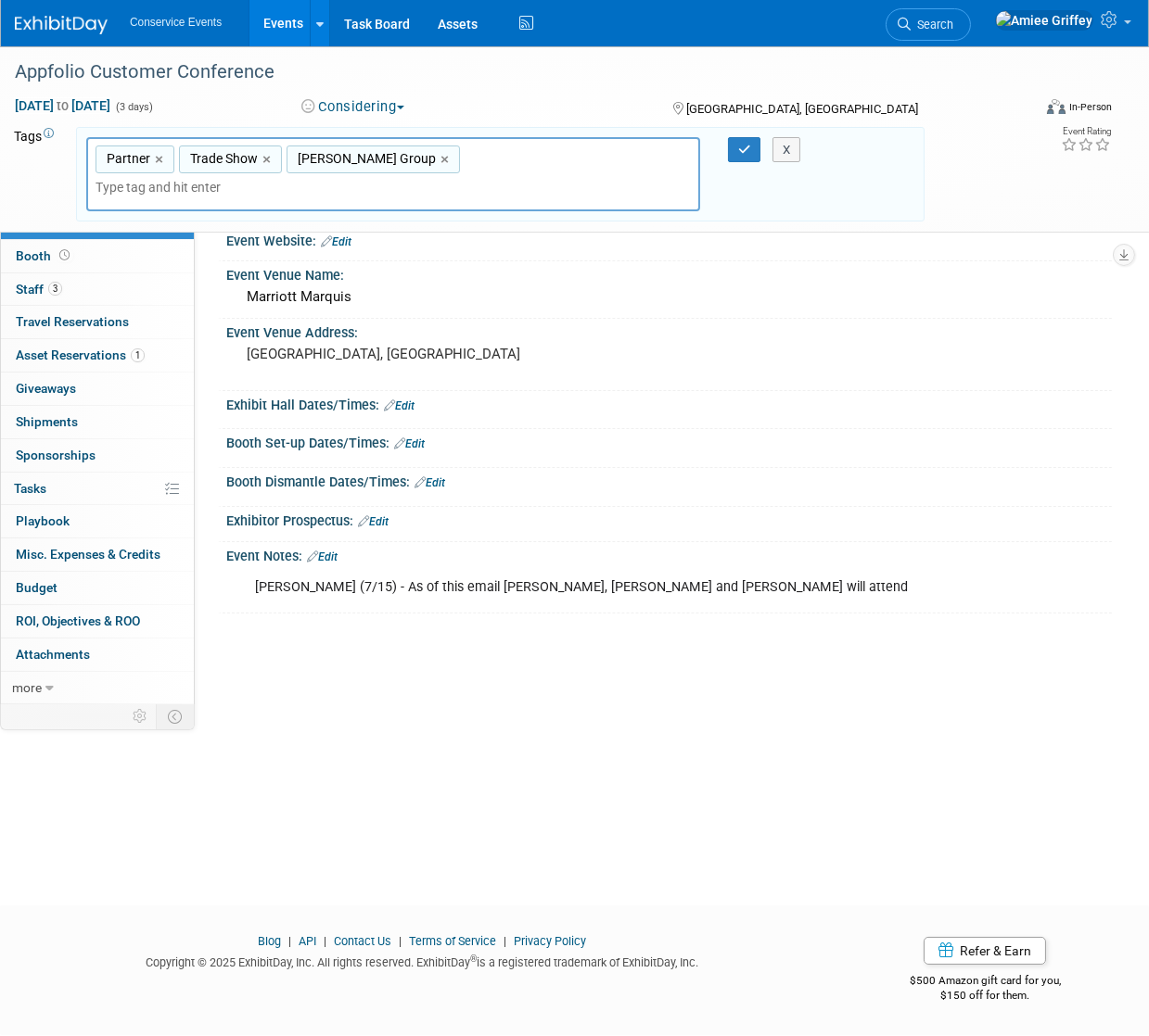
click at [356, 178] on input "text" at bounding box center [225, 187] width 260 height 19
type input "Coastal"
click at [226, 202] on div "Coastal" at bounding box center [216, 203] width 260 height 26
type input "Partner, Trade Show, Taylor Group, Coastal"
type input "Trade"
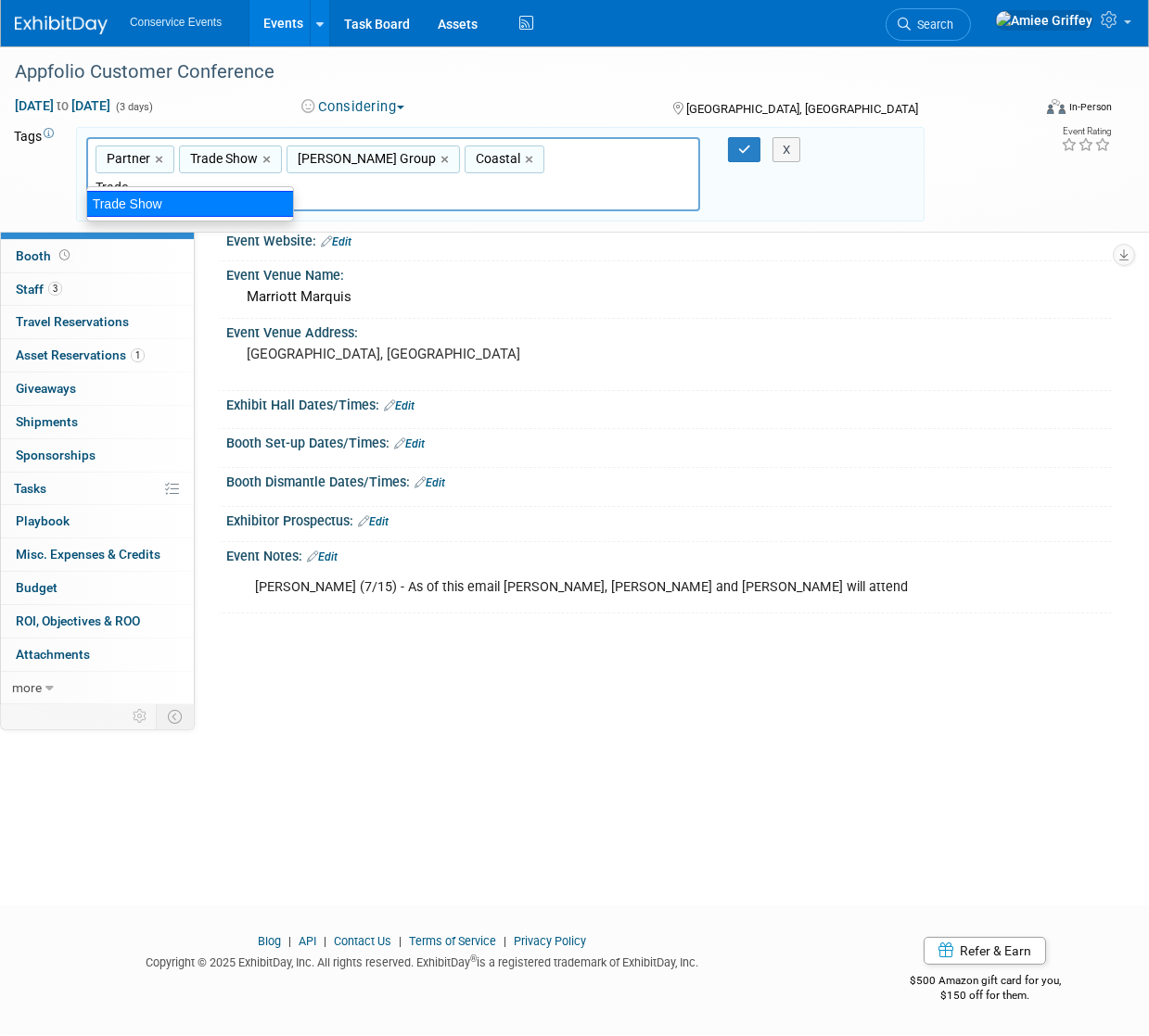
click at [231, 210] on div "Trade Show" at bounding box center [190, 203] width 208 height 26
click at [304, 178] on input "text" at bounding box center [200, 187] width 208 height 19
type input "[PERSON_NAME]"
click at [239, 204] on div "[PERSON_NAME]" at bounding box center [190, 203] width 208 height 26
type input "Partner, Trade Show, Taylor Group, Coastal, Mobly"
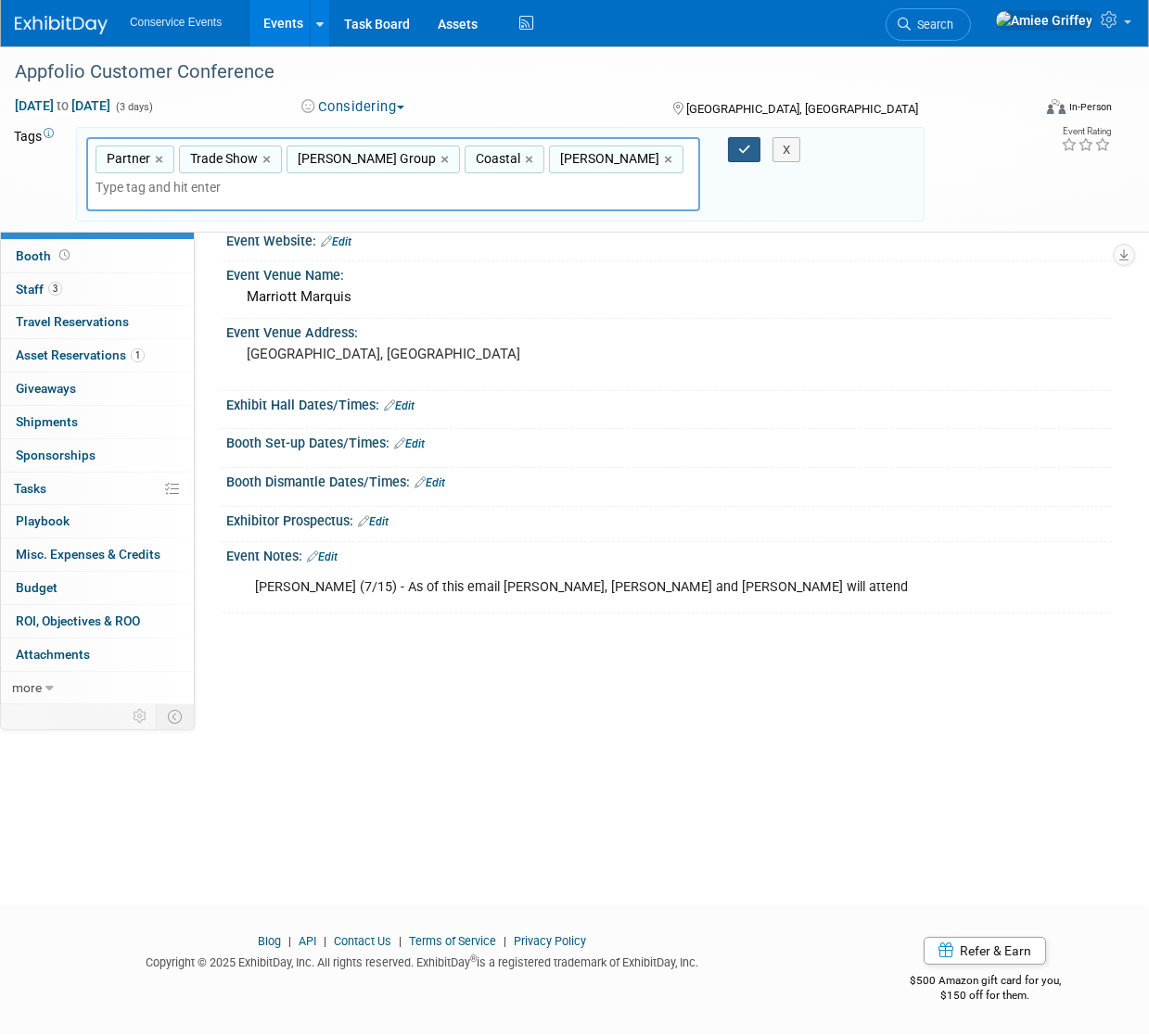
click at [742, 150] on icon "button" at bounding box center [744, 149] width 13 height 12
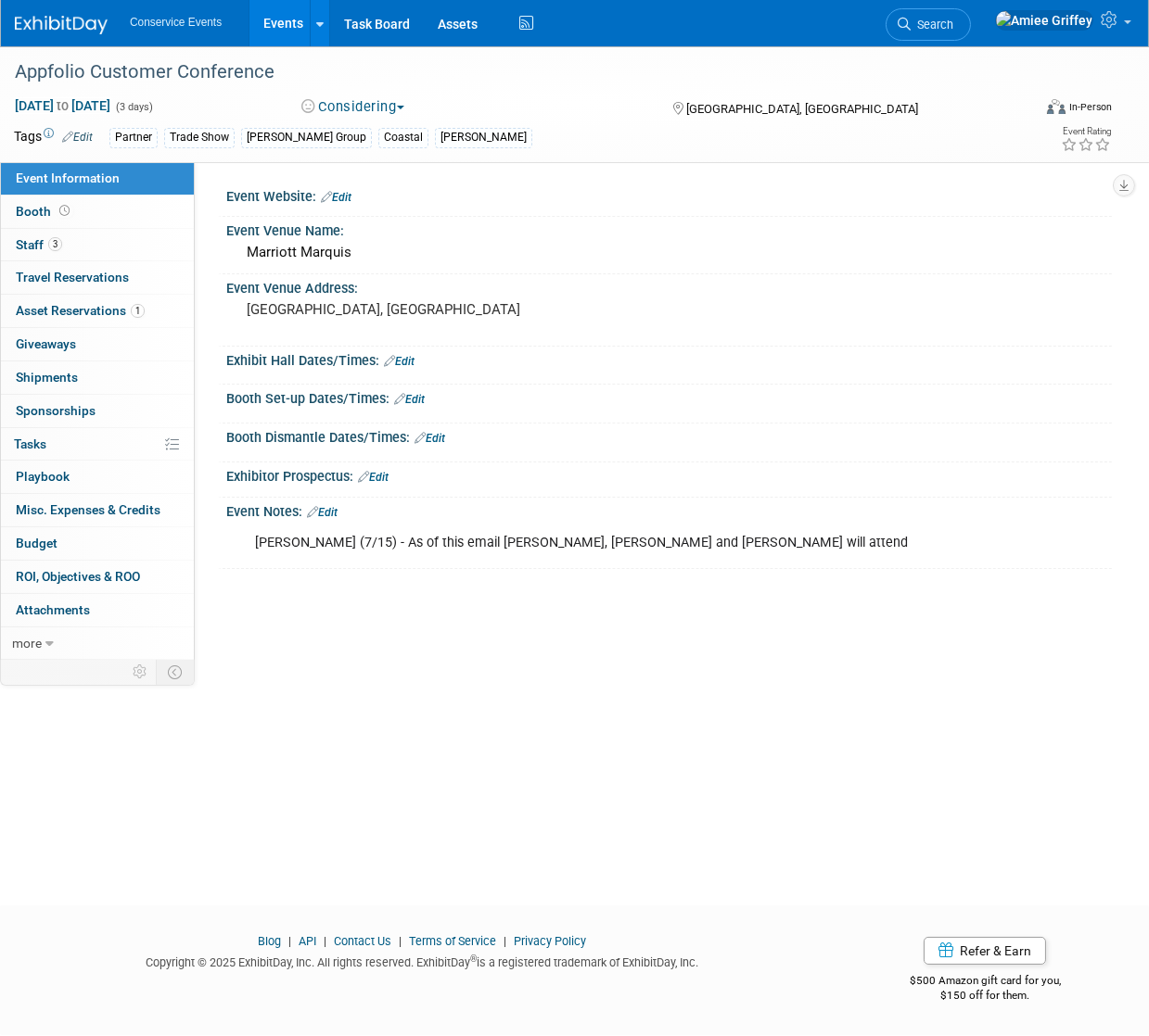
click at [303, 18] on link "Events" at bounding box center [284, 23] width 68 height 46
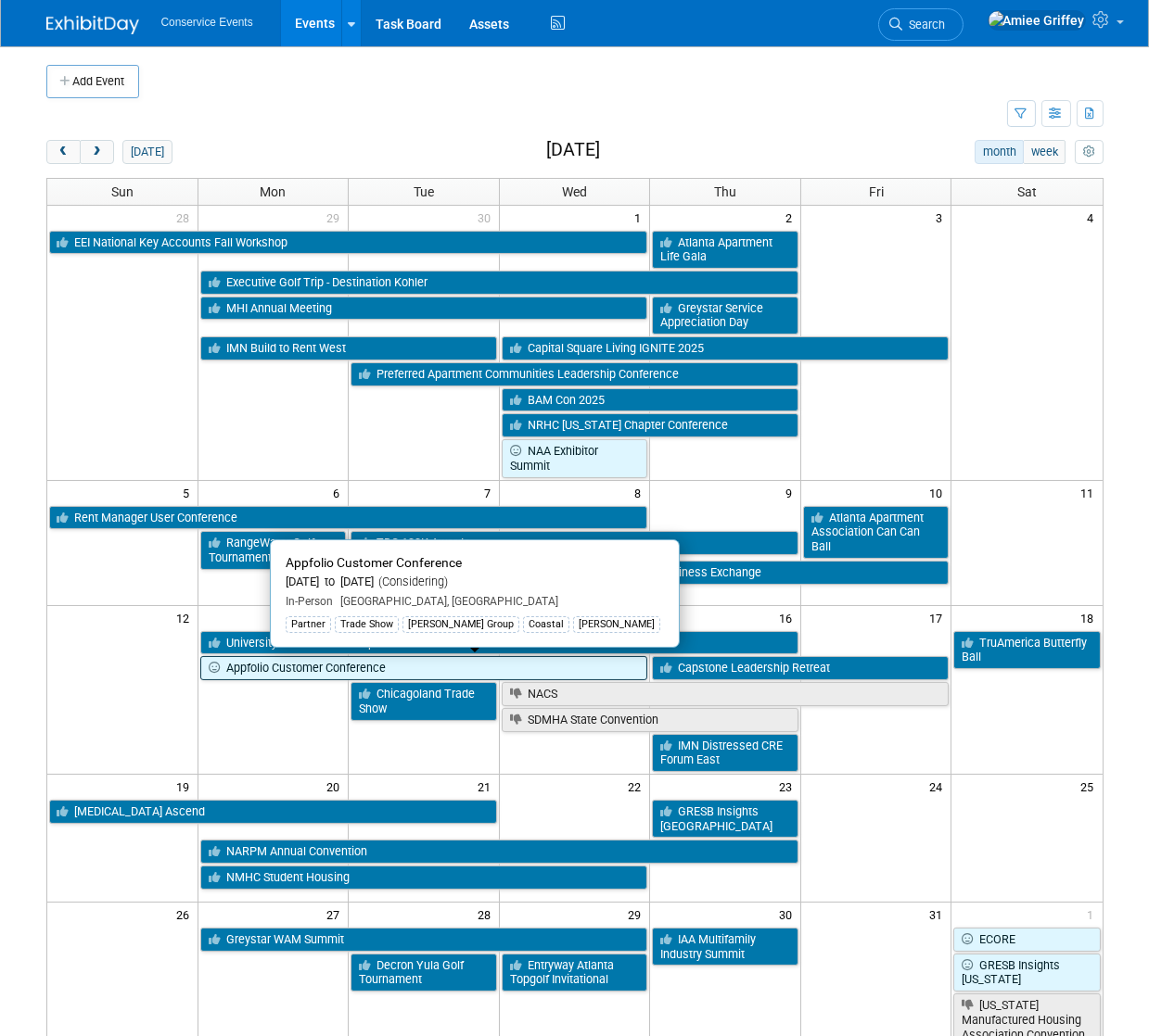
click at [379, 666] on link "Appfolio Customer Conference" at bounding box center [425, 667] width 448 height 24
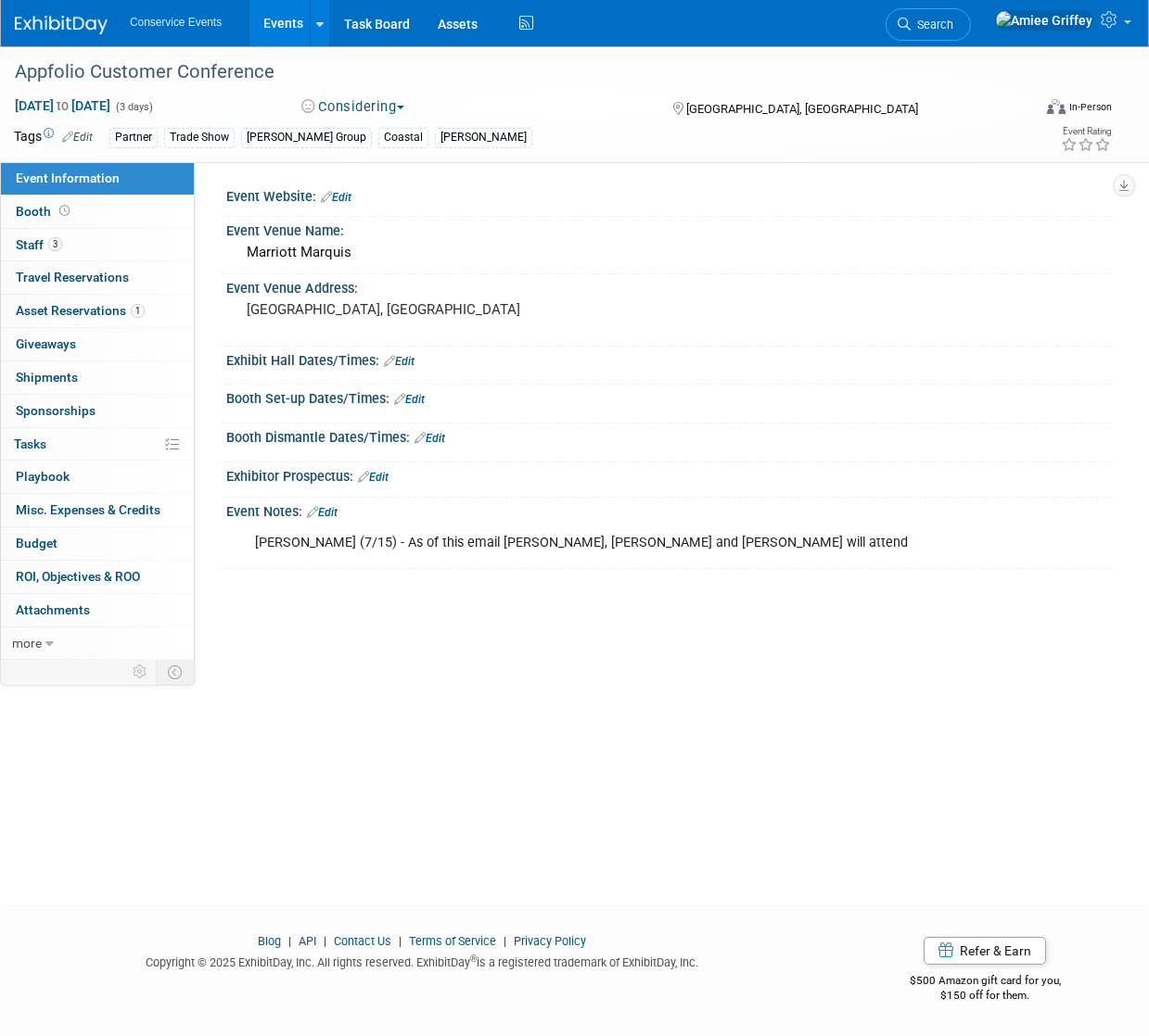
click at [401, 108] on button "Considering" at bounding box center [354, 107] width 116 height 20
click at [379, 140] on link "Committed" at bounding box center [370, 136] width 147 height 26
click at [305, 23] on link "Events" at bounding box center [284, 23] width 68 height 46
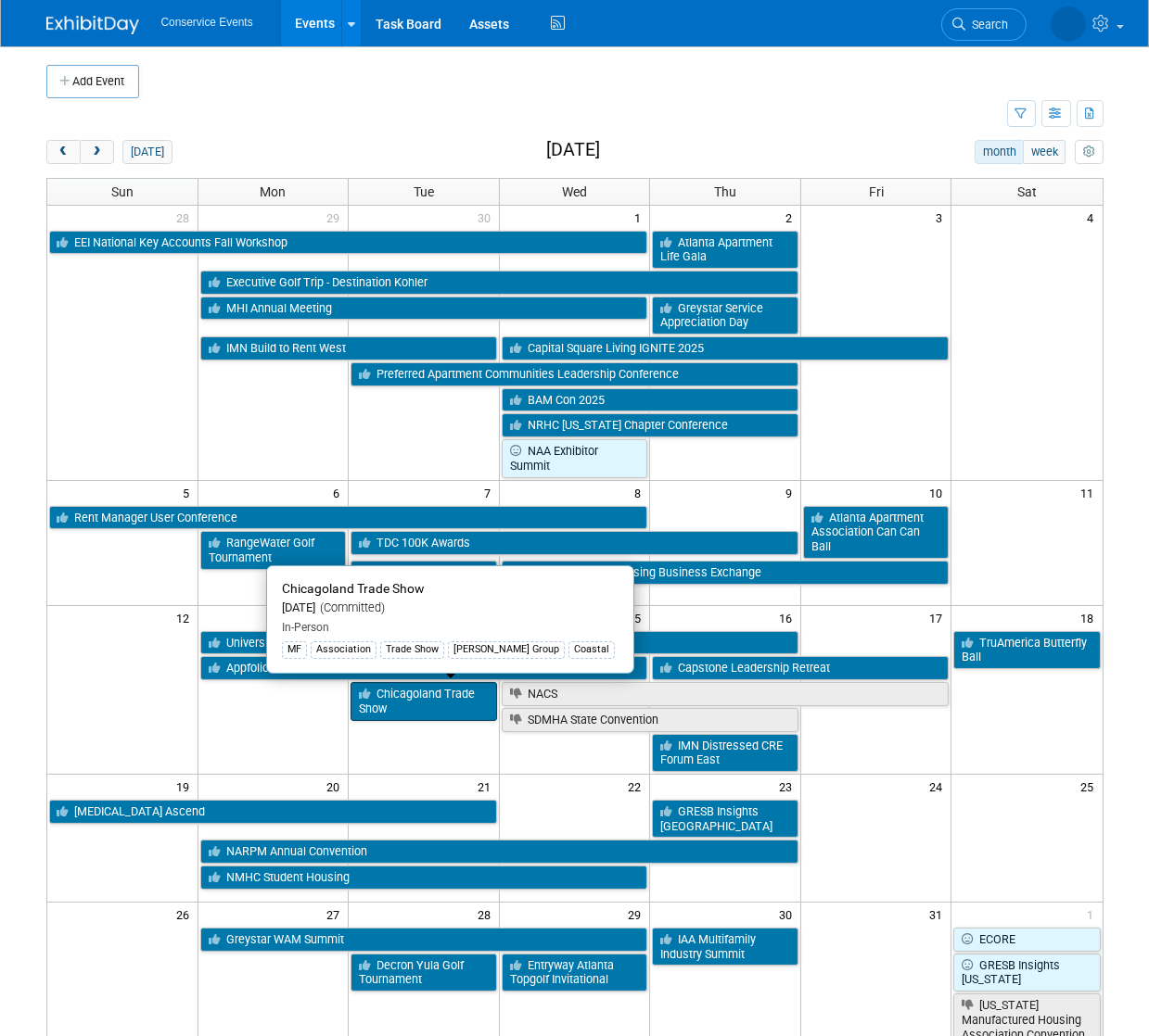
click at [404, 693] on link "Chicagoland Trade Show" at bounding box center [424, 701] width 147 height 38
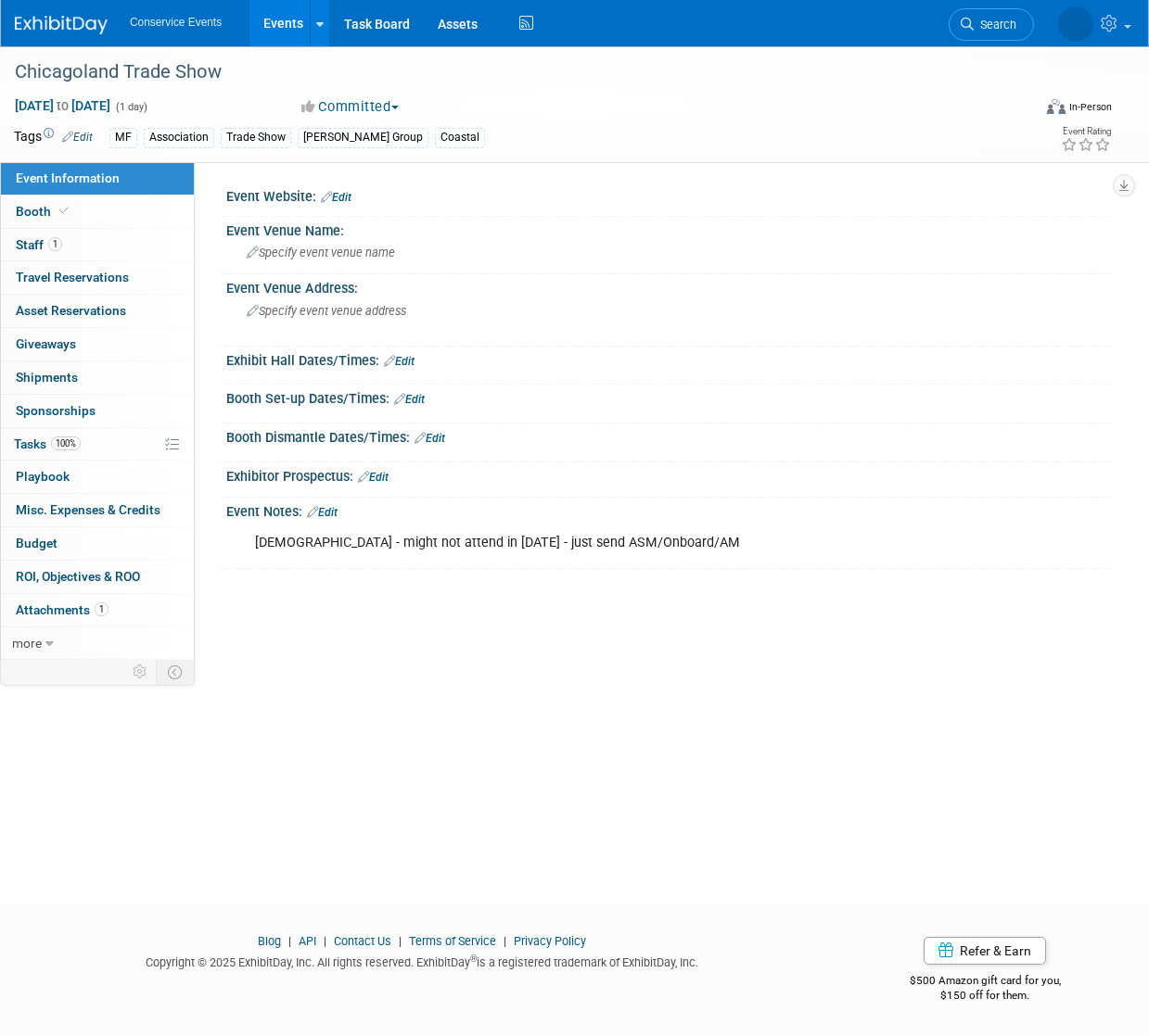
click at [347, 199] on link "Edit" at bounding box center [336, 198] width 30 height 13
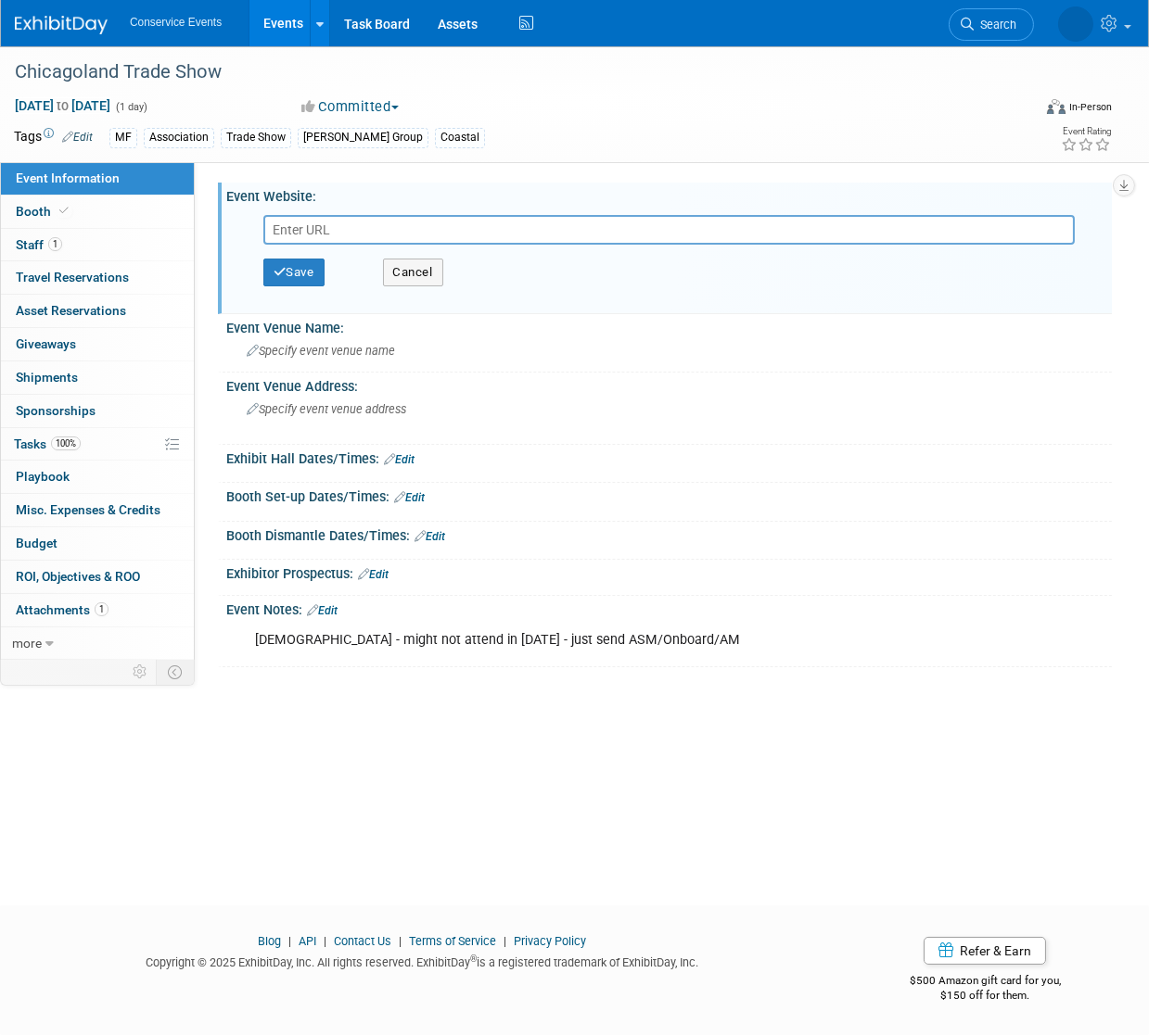
click at [330, 235] on input "text" at bounding box center [669, 229] width 811 height 29
type input "https://www.caapts.org/events/2025-caa-trade-show-and-education-conference"
click at [293, 279] on button "Save" at bounding box center [293, 272] width 61 height 27
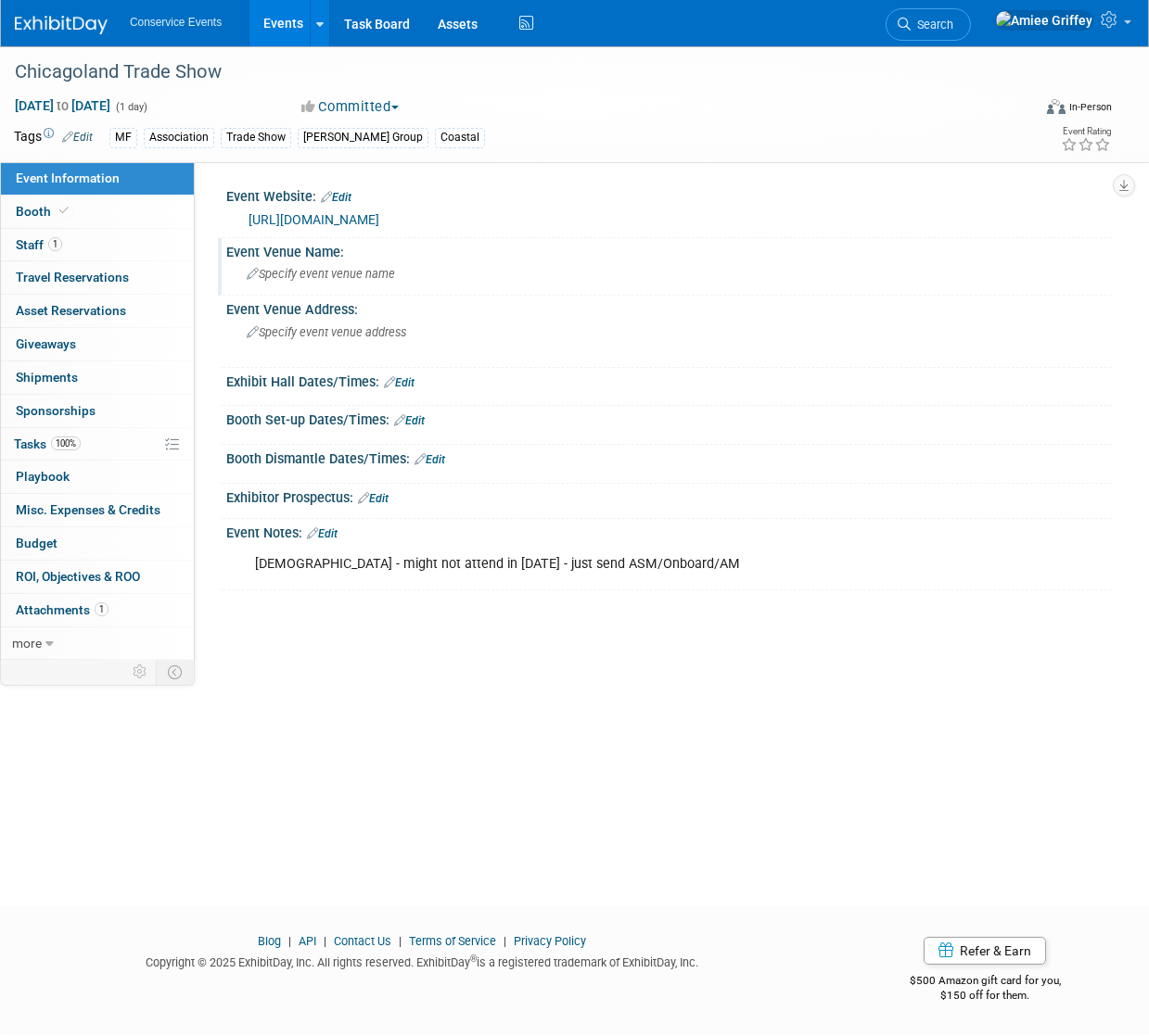
click at [287, 272] on span "Specify event venue name" at bounding box center [321, 273] width 148 height 14
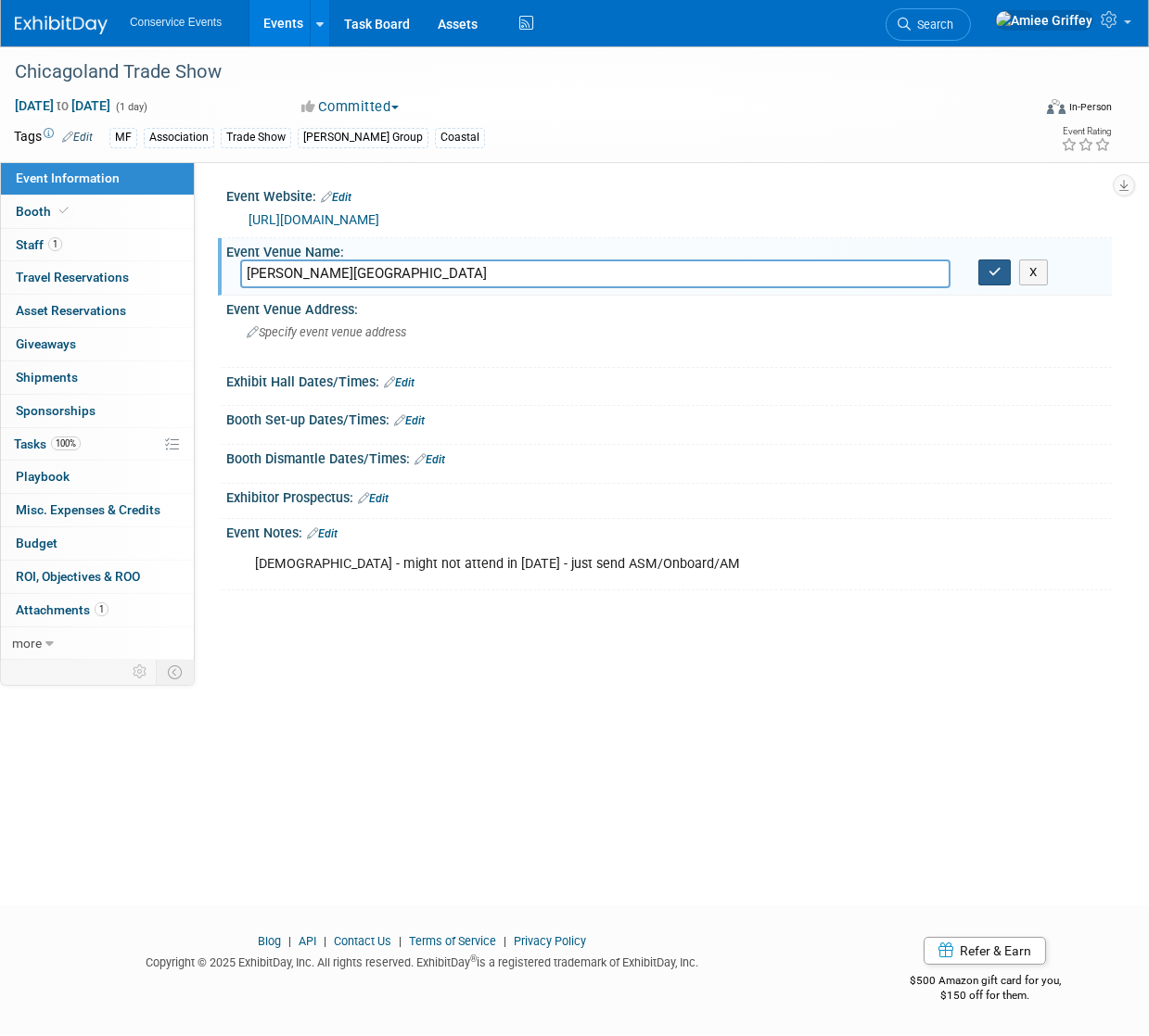
type input "Drury Lane Theater"
click at [986, 269] on button "button" at bounding box center [994, 272] width 33 height 26
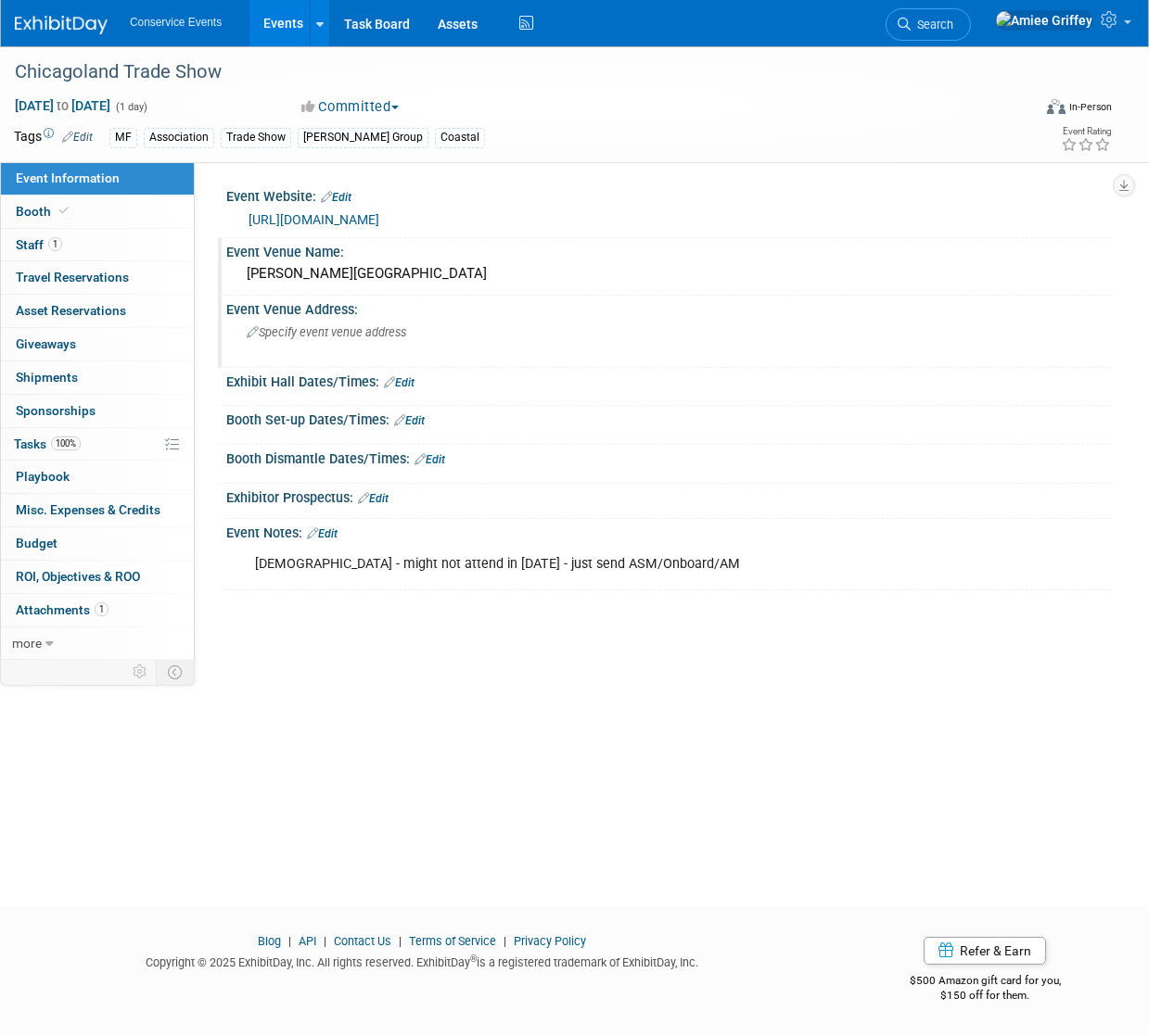
click at [315, 330] on span "Specify event venue address" at bounding box center [326, 332] width 160 height 14
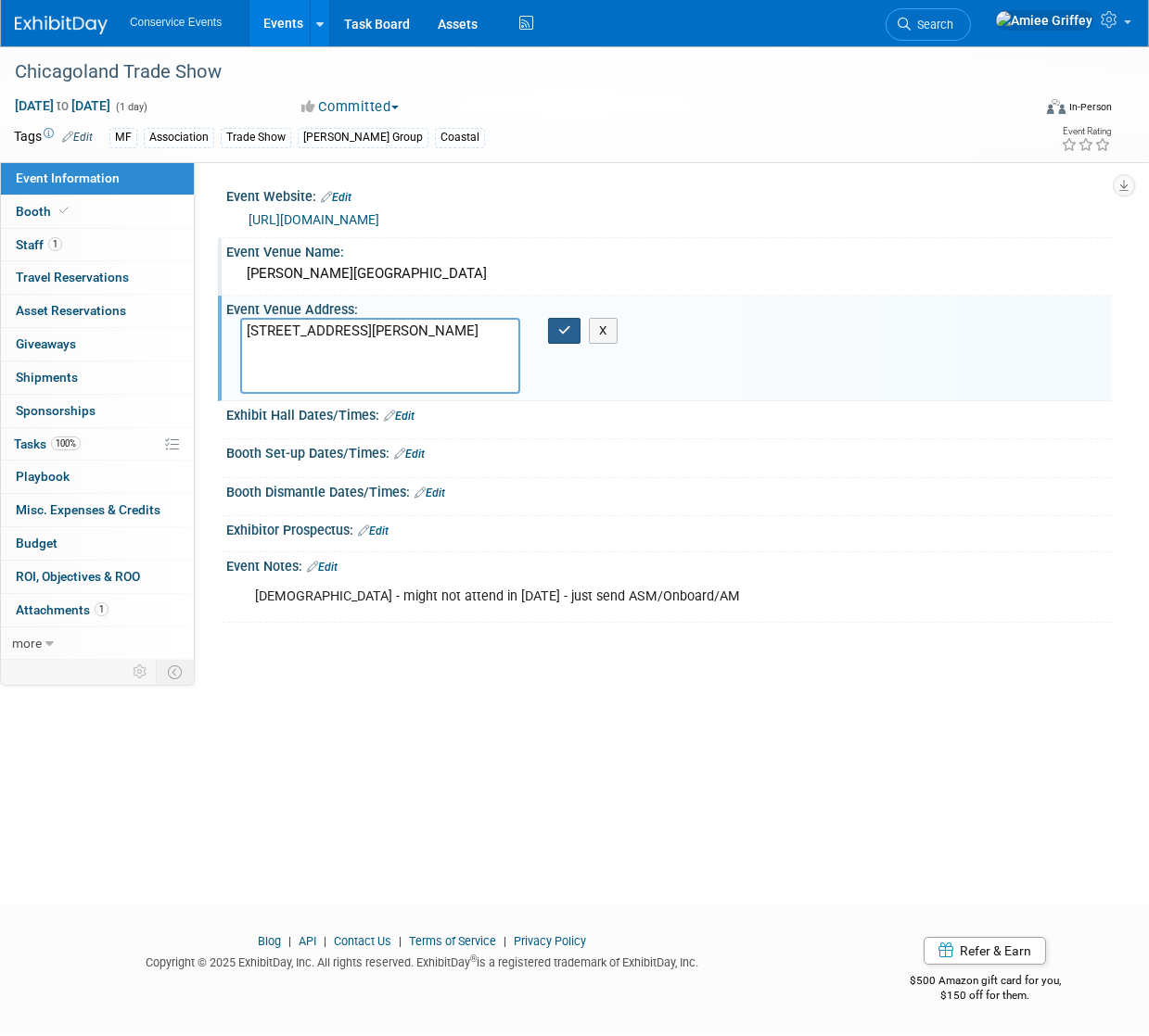
type textarea "100 Drury Lane Oakbrook Terrace, IL 60181 United States"
click at [573, 327] on button "button" at bounding box center [564, 330] width 33 height 26
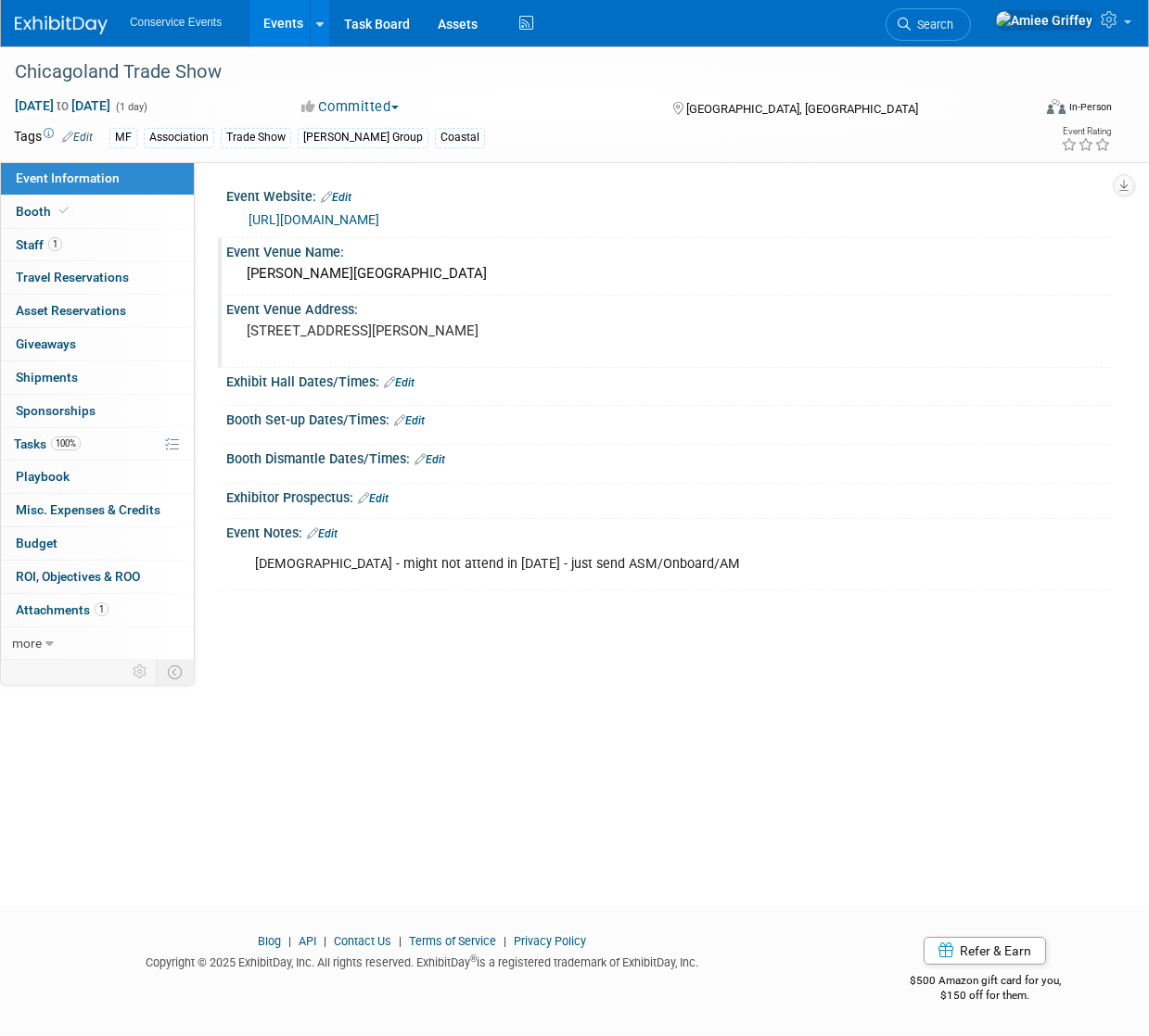
click at [84, 135] on link "Edit" at bounding box center [78, 137] width 30 height 13
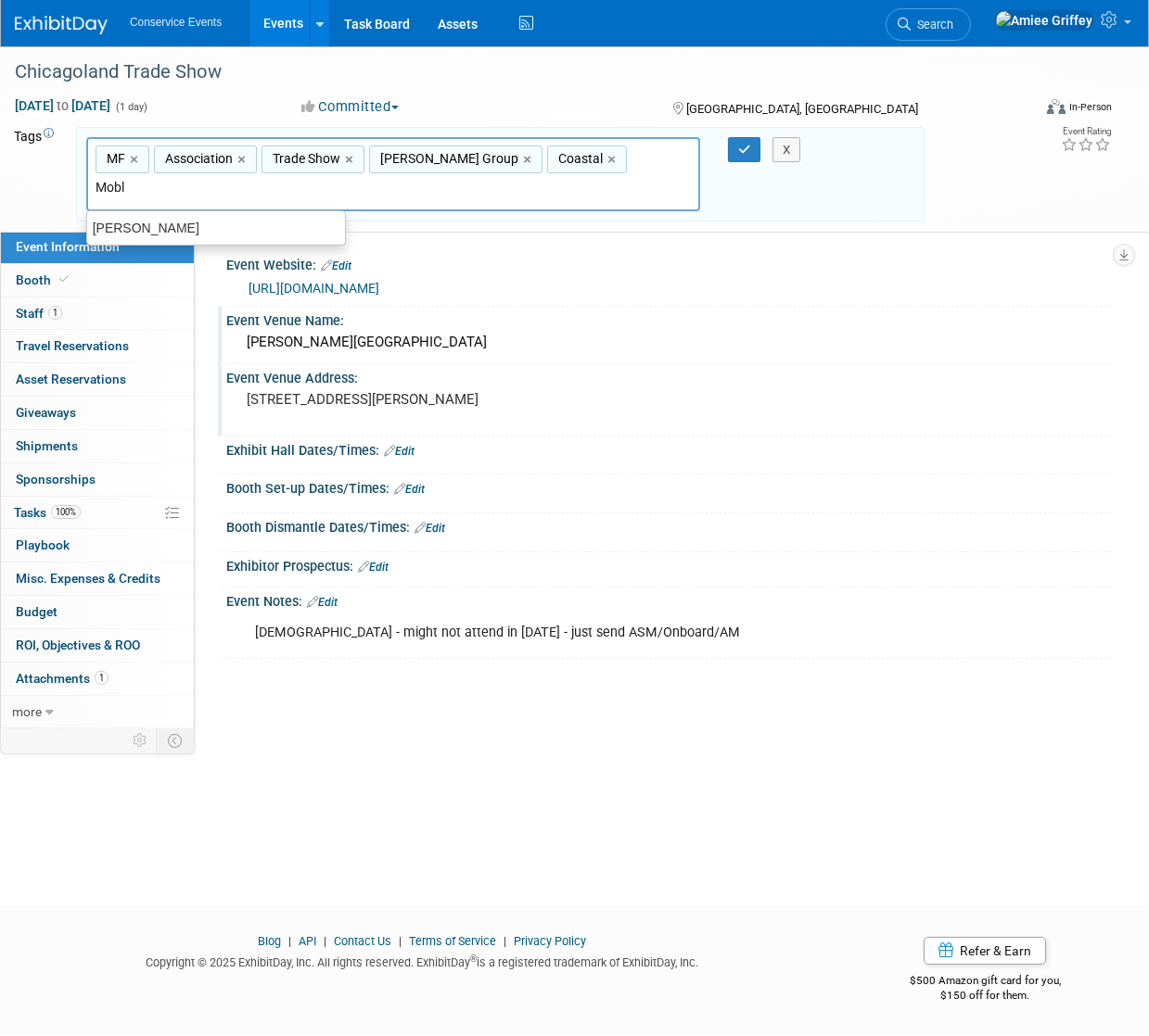
type input "Mobly"
click at [163, 218] on div "Mobly" at bounding box center [216, 227] width 260 height 26
type input "MF, Association, Trade Show, Taylor Group, Coastal, Mobly"
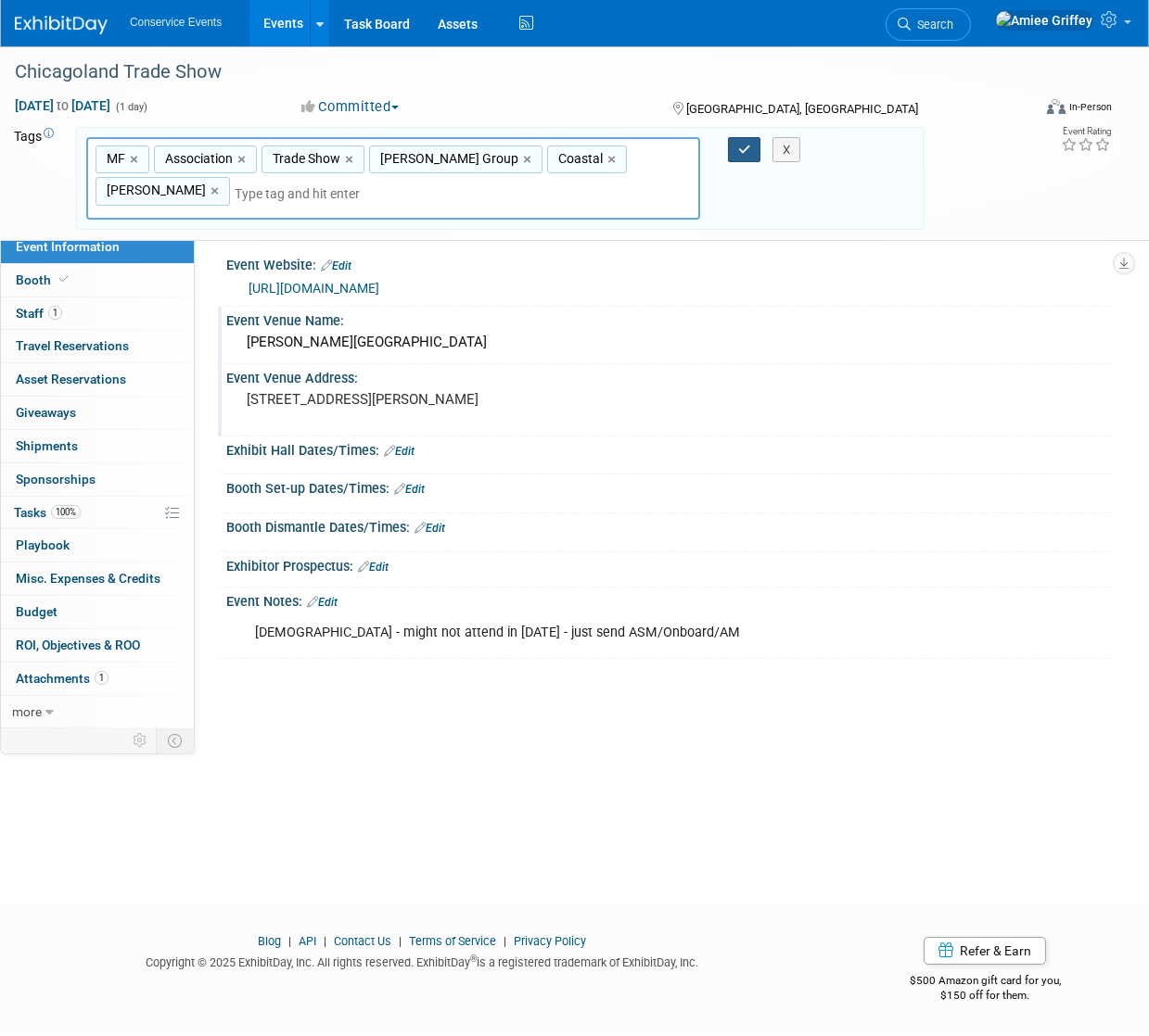
click at [741, 144] on icon "button" at bounding box center [744, 149] width 13 height 12
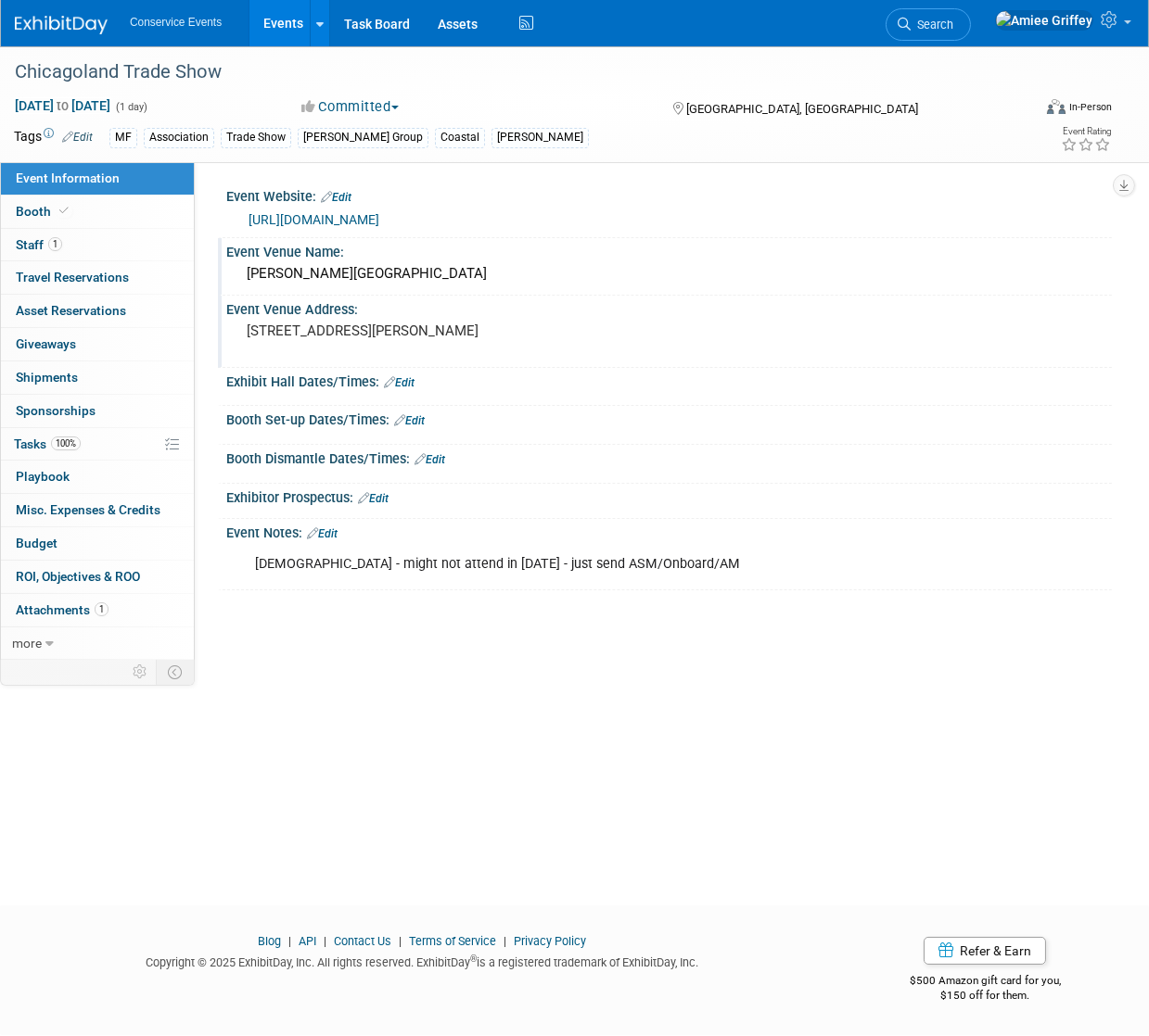
click at [413, 389] on link "Edit" at bounding box center [399, 383] width 30 height 13
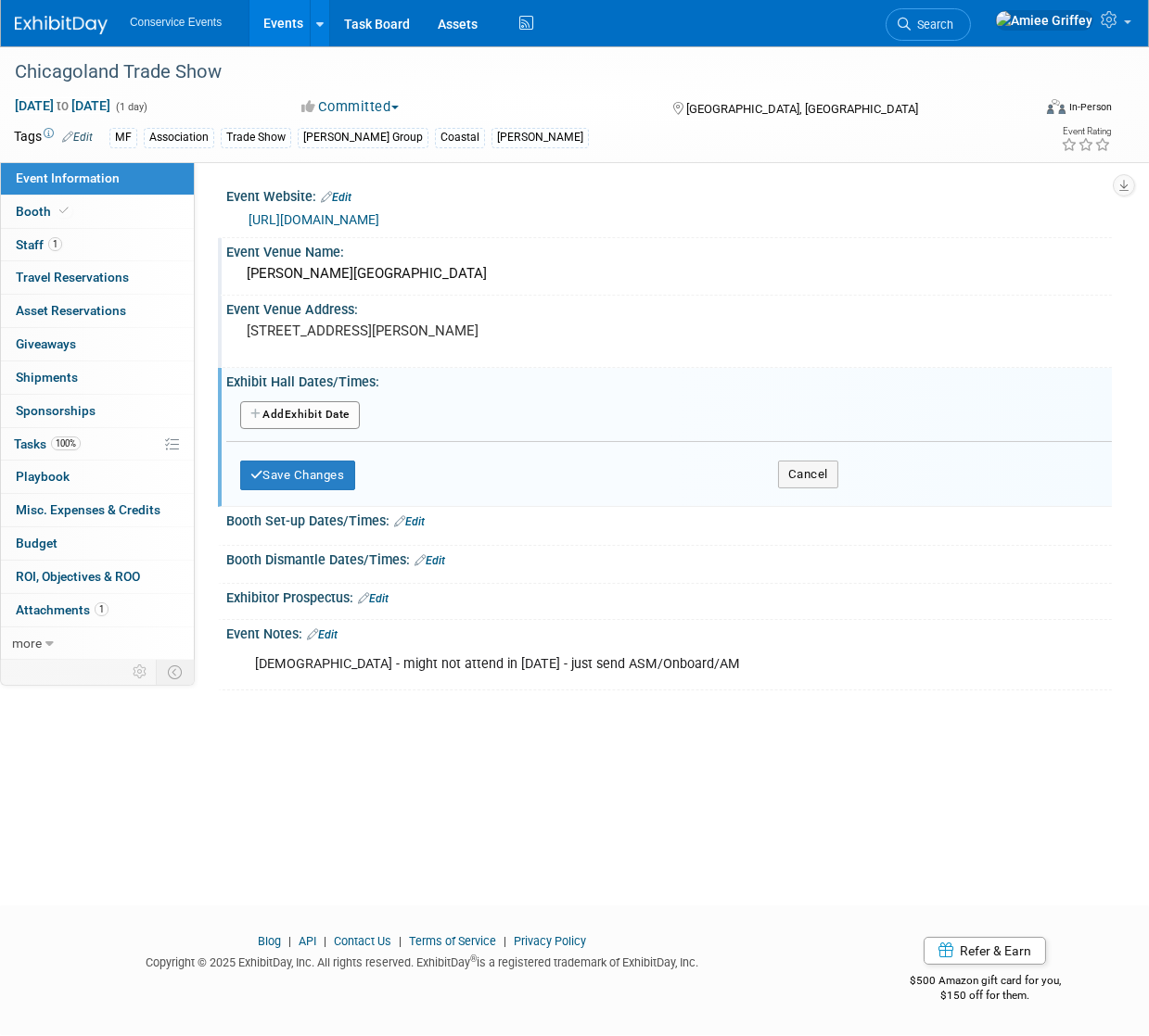
click at [306, 429] on button "Add Another Exhibit Date" at bounding box center [300, 415] width 119 height 27
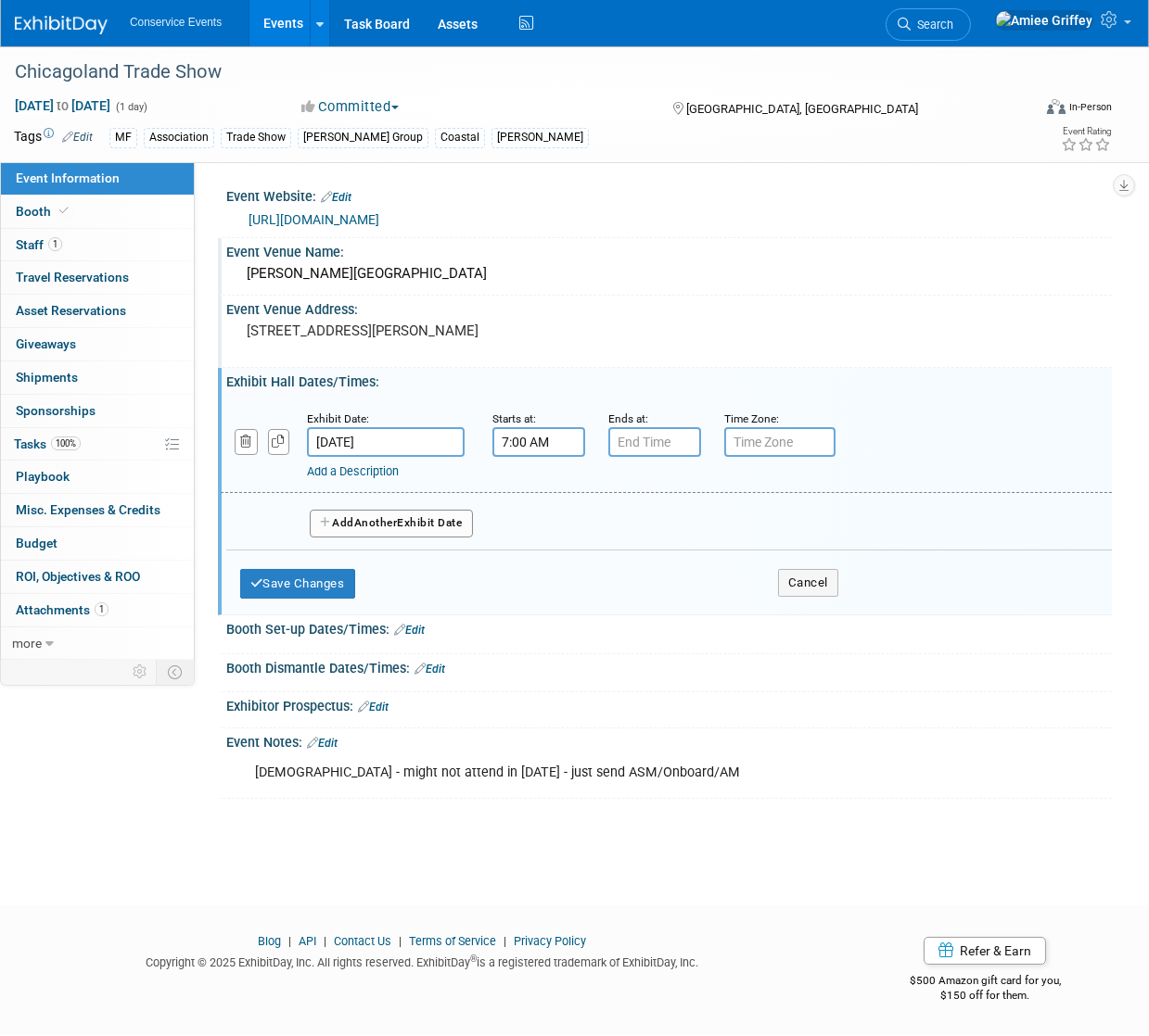
click at [520, 457] on input "7:00 AM" at bounding box center [539, 441] width 93 height 29
click at [540, 504] on span at bounding box center [535, 488] width 32 height 32
type input "10:00 AM"
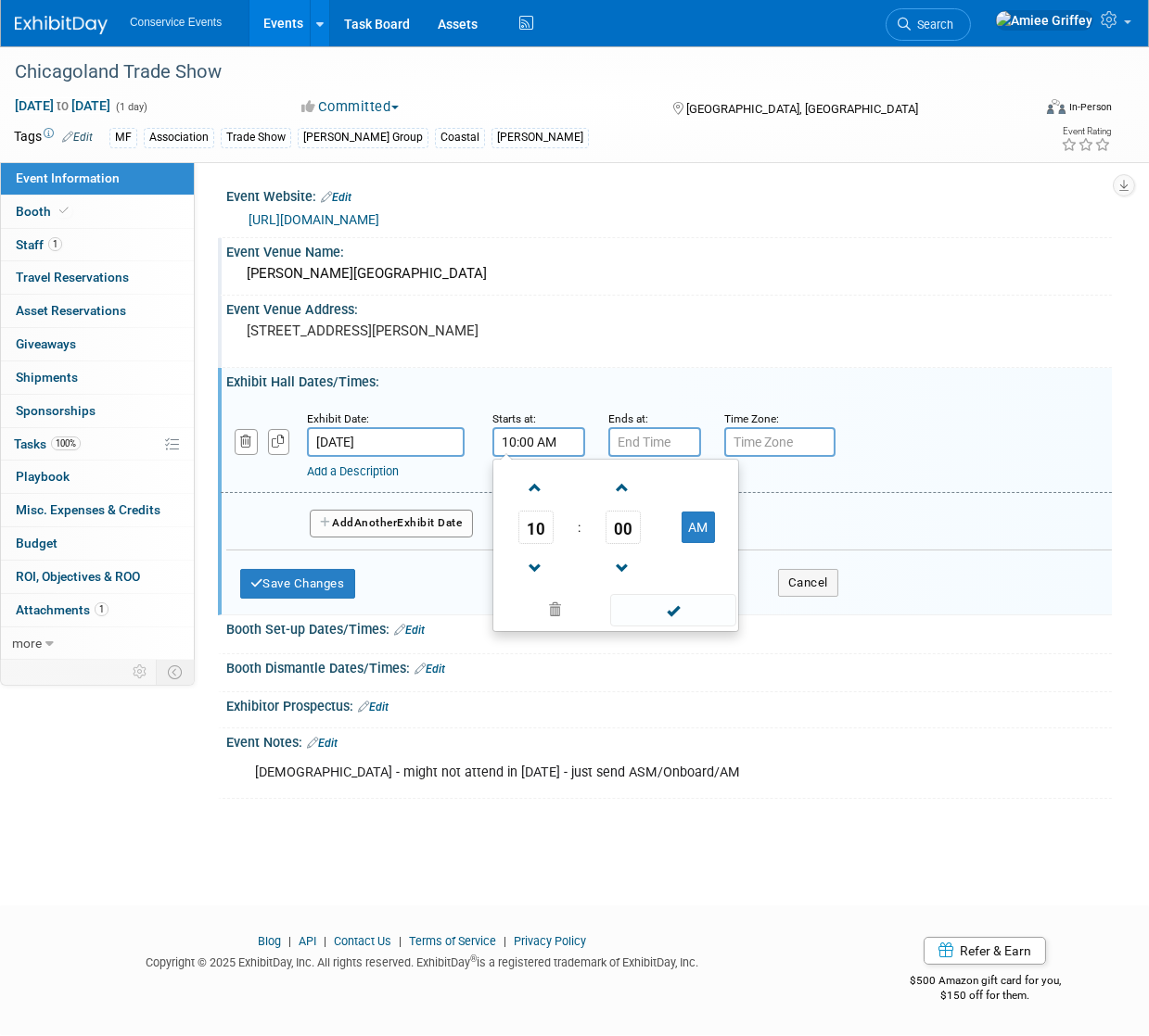
click at [682, 627] on span at bounding box center [672, 610] width 125 height 32
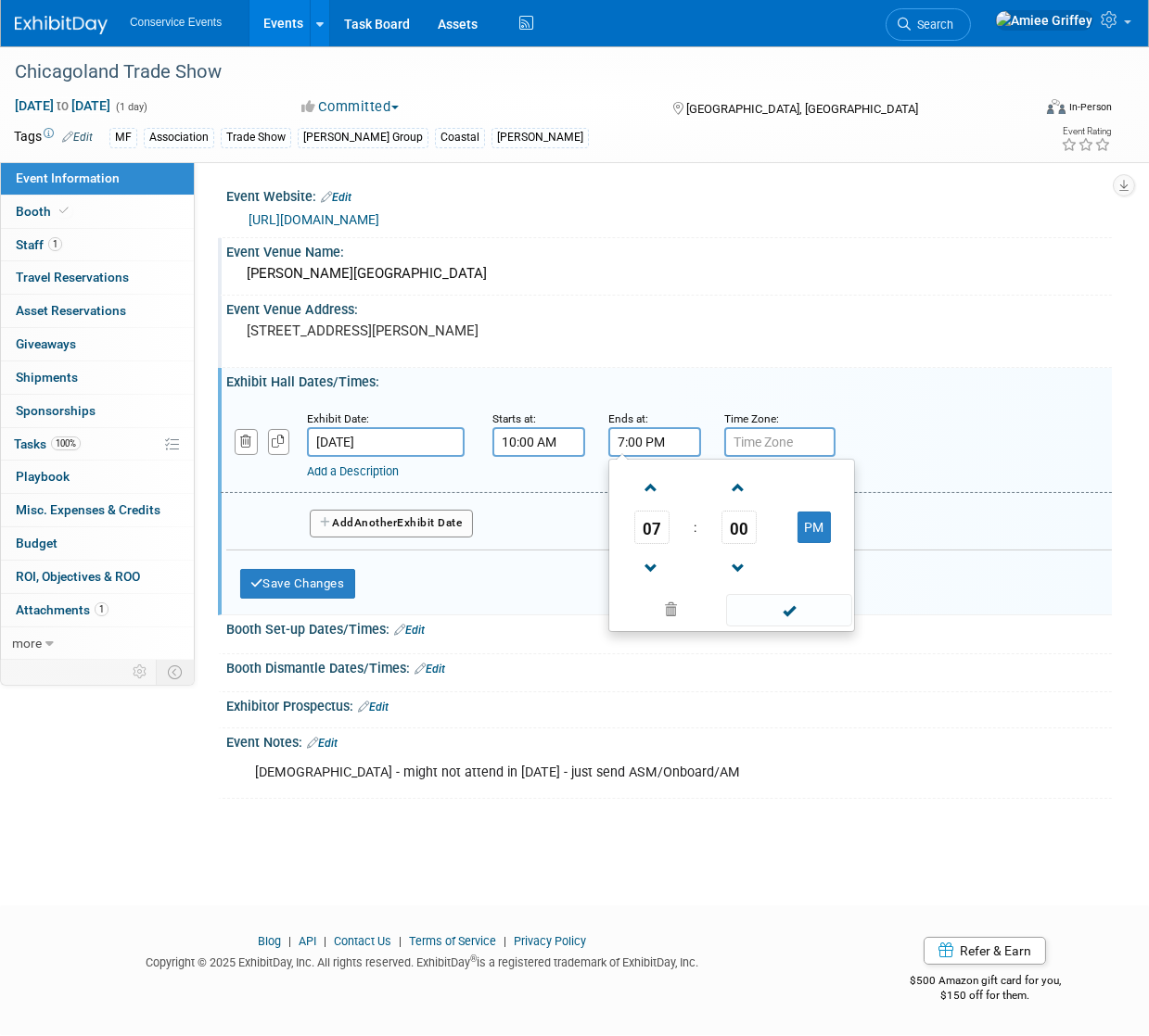
click at [633, 454] on input "7:00 PM" at bounding box center [654, 441] width 93 height 29
click at [649, 561] on link at bounding box center [652, 568] width 35 height 47
click at [656, 585] on span at bounding box center [652, 568] width 32 height 32
click at [654, 585] on span at bounding box center [652, 568] width 32 height 32
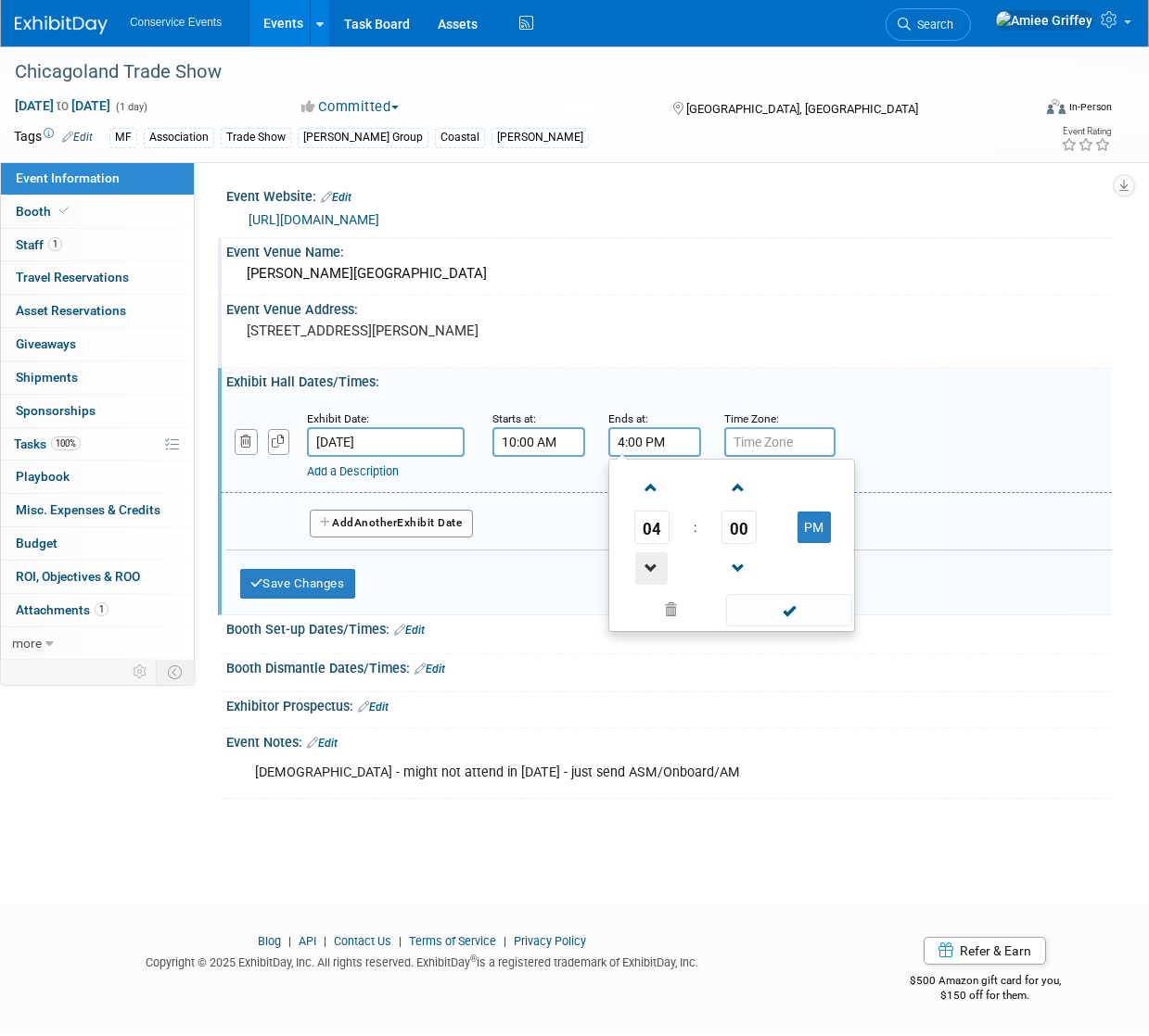
type input "3:00 PM"
click at [768, 627] on span at bounding box center [789, 610] width 125 height 32
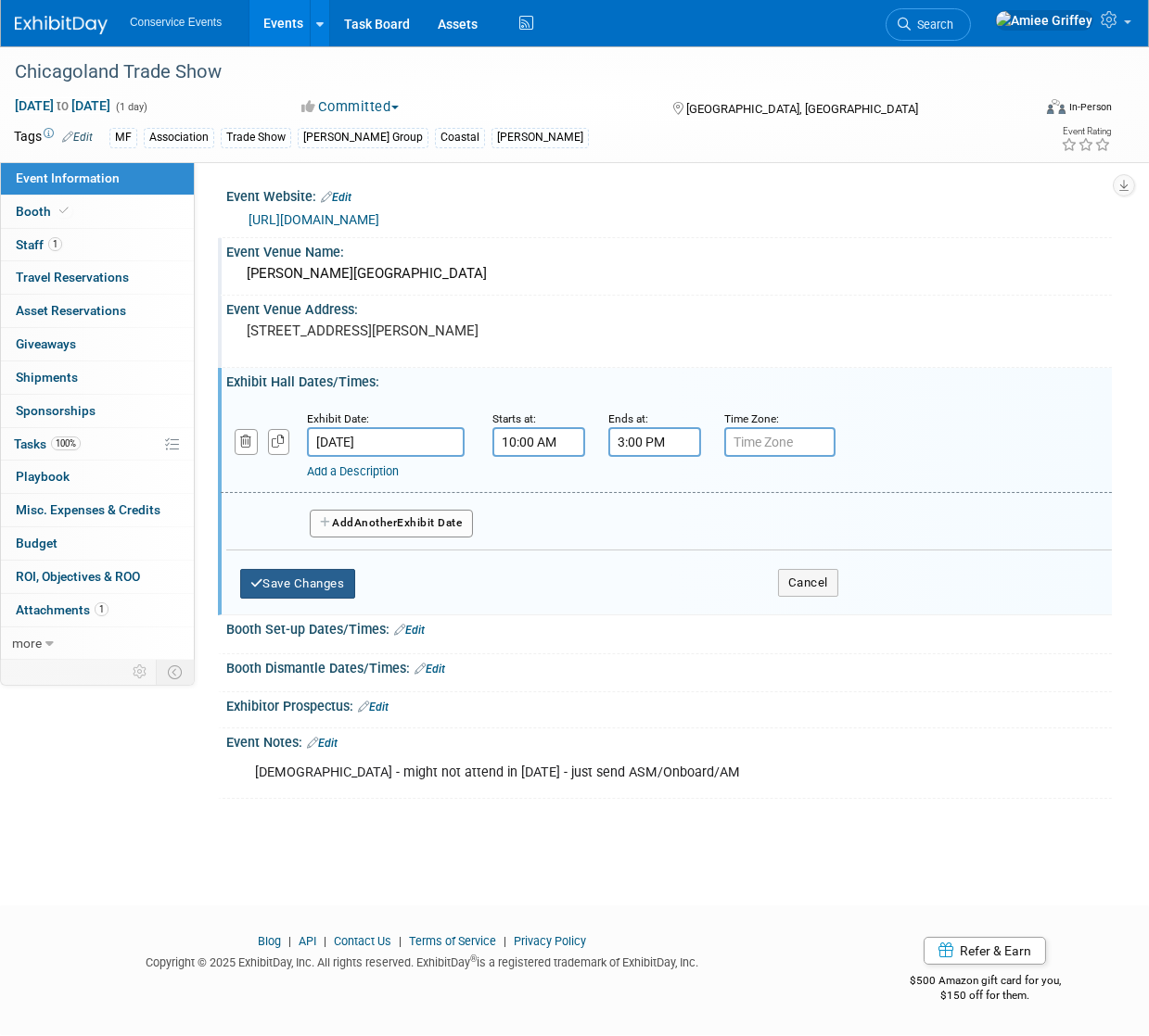
click at [308, 598] on button "Save Changes" at bounding box center [298, 583] width 115 height 29
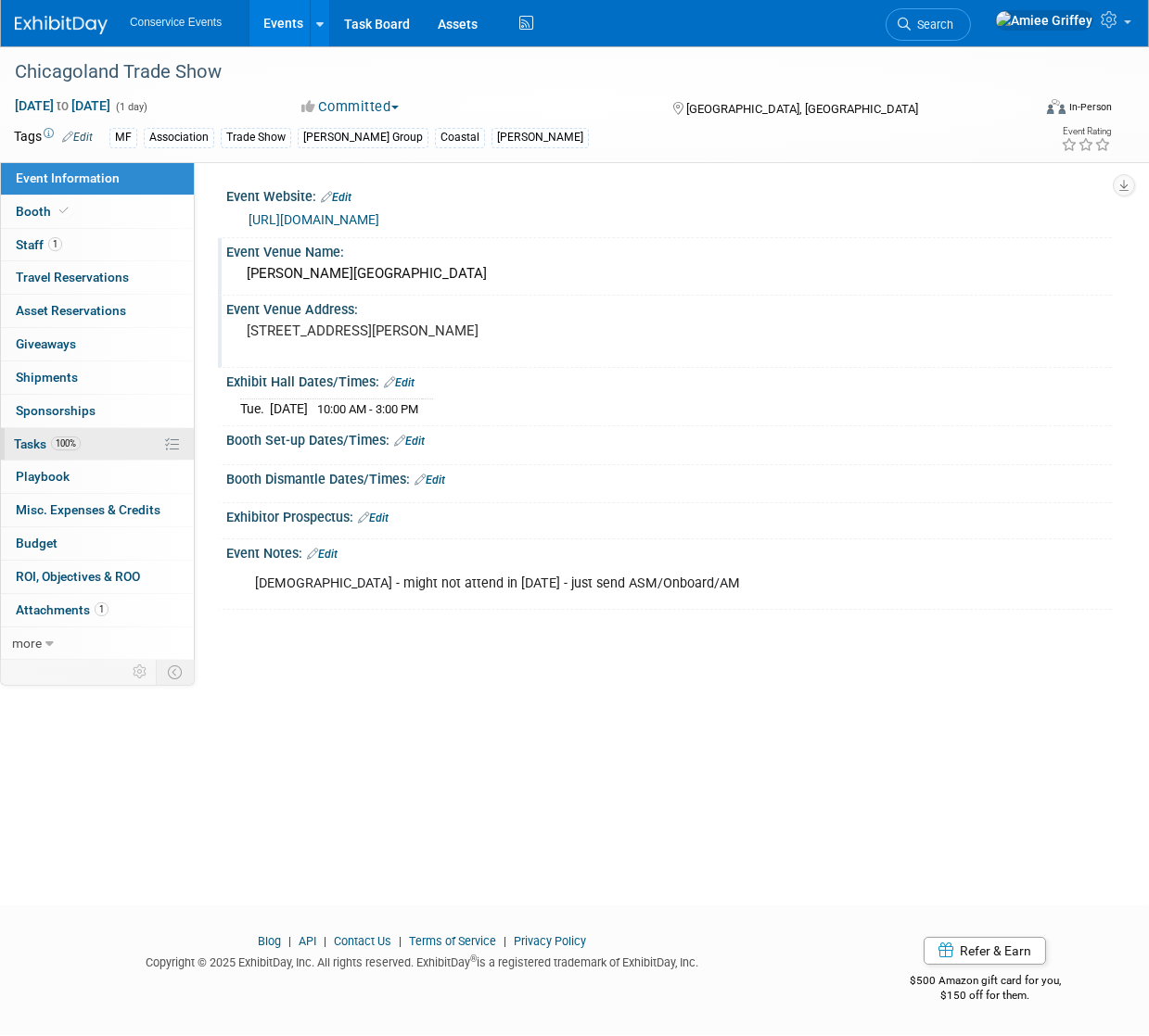
click at [97, 451] on link "100% Tasks 100%" at bounding box center [97, 444] width 193 height 32
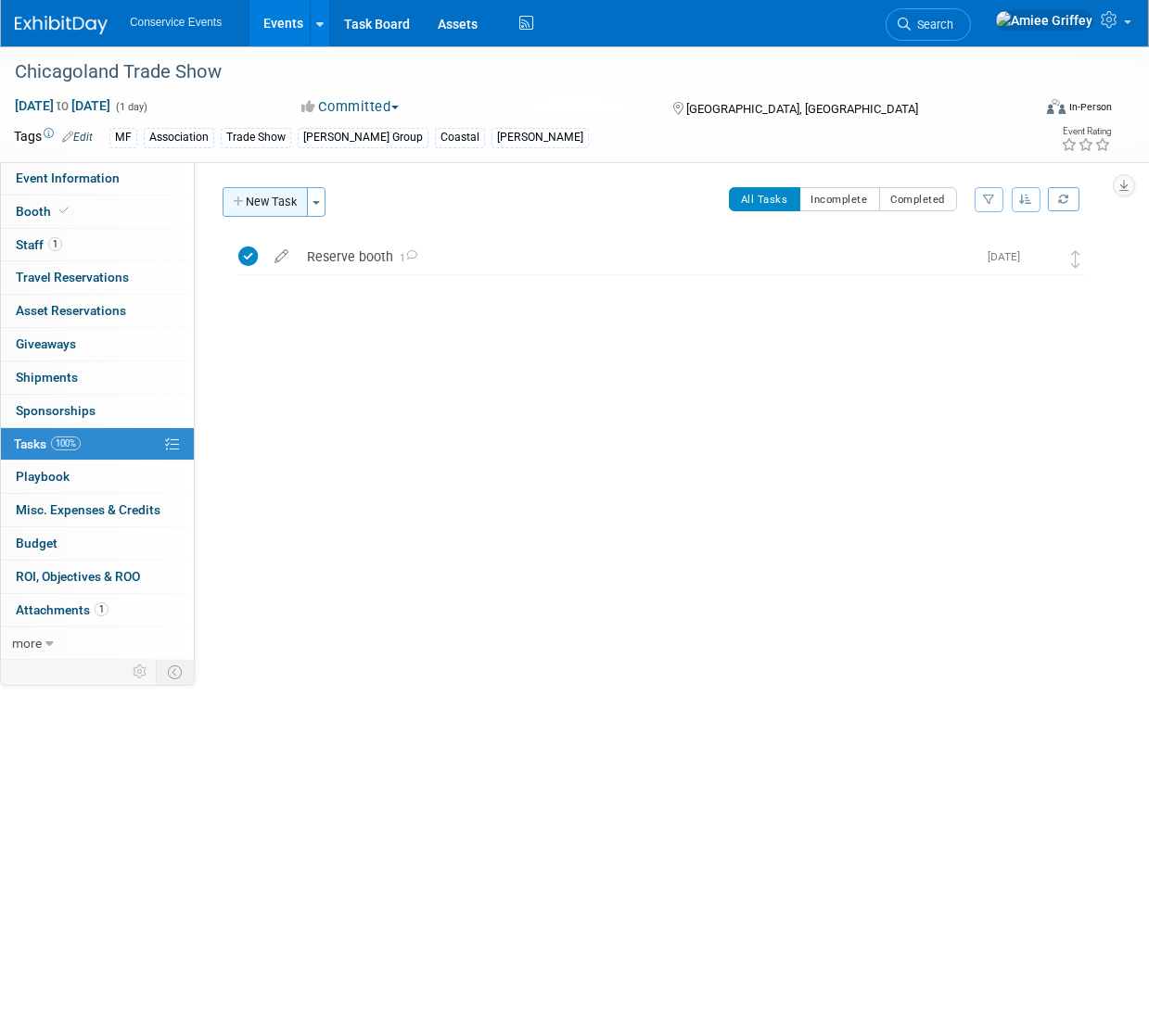
click at [266, 207] on button "New Task" at bounding box center [265, 201] width 85 height 29
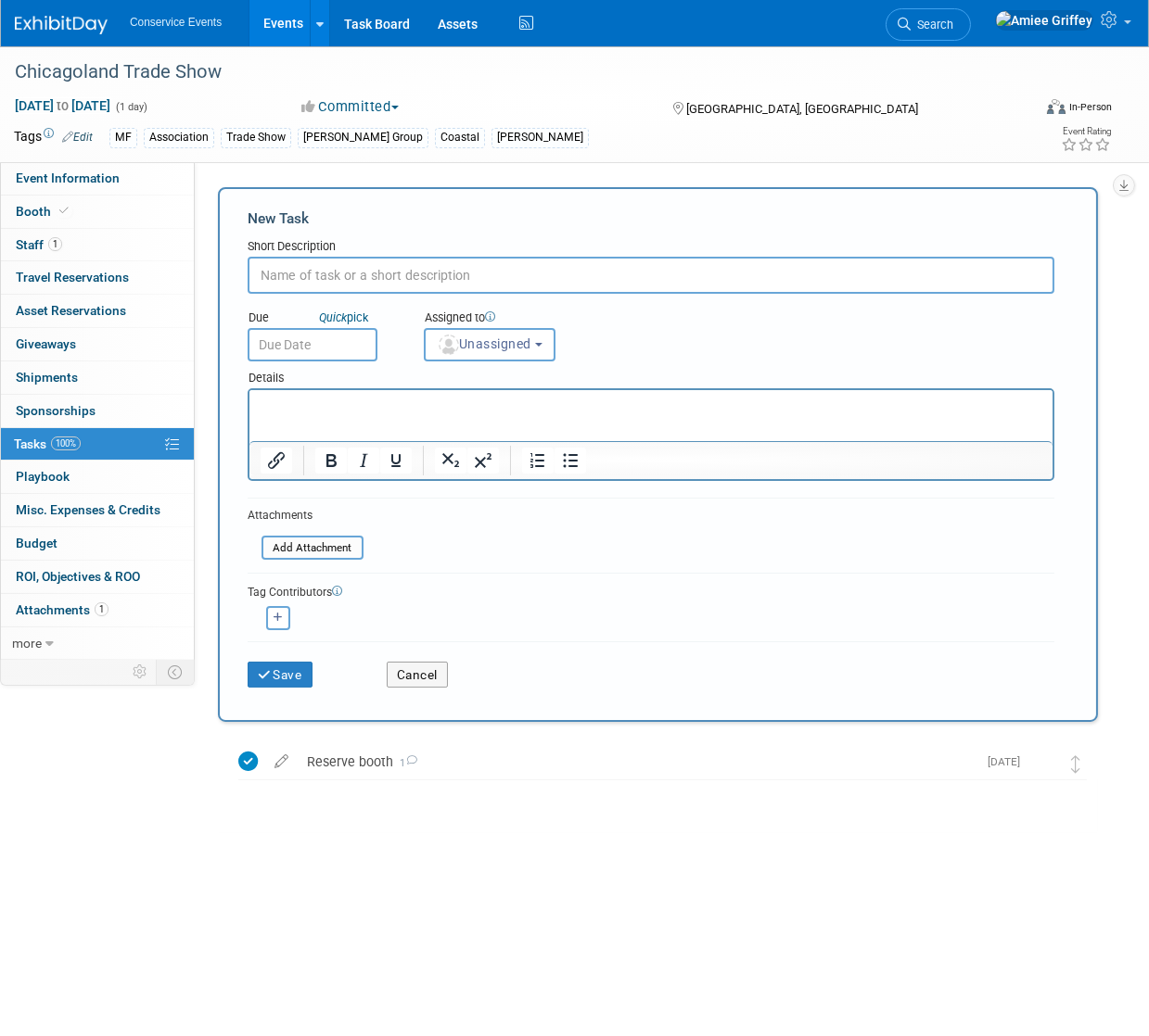
click at [345, 272] on input "text" at bounding box center [651, 275] width 807 height 37
type input "COI"
click at [331, 354] on input "text" at bounding box center [312, 344] width 130 height 33
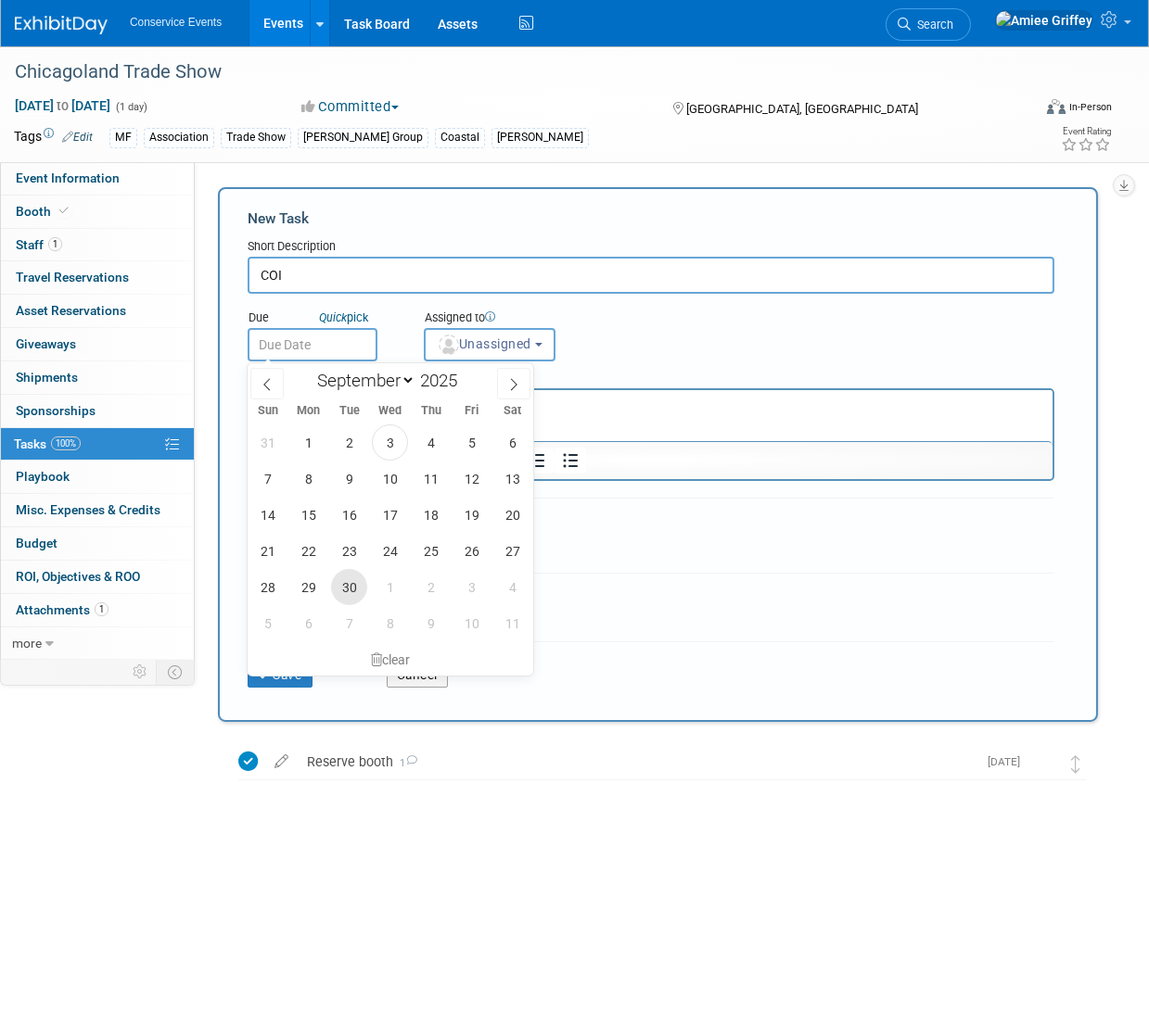
click at [357, 586] on span "30" at bounding box center [349, 587] width 36 height 36
type input "Sep 30, 2025"
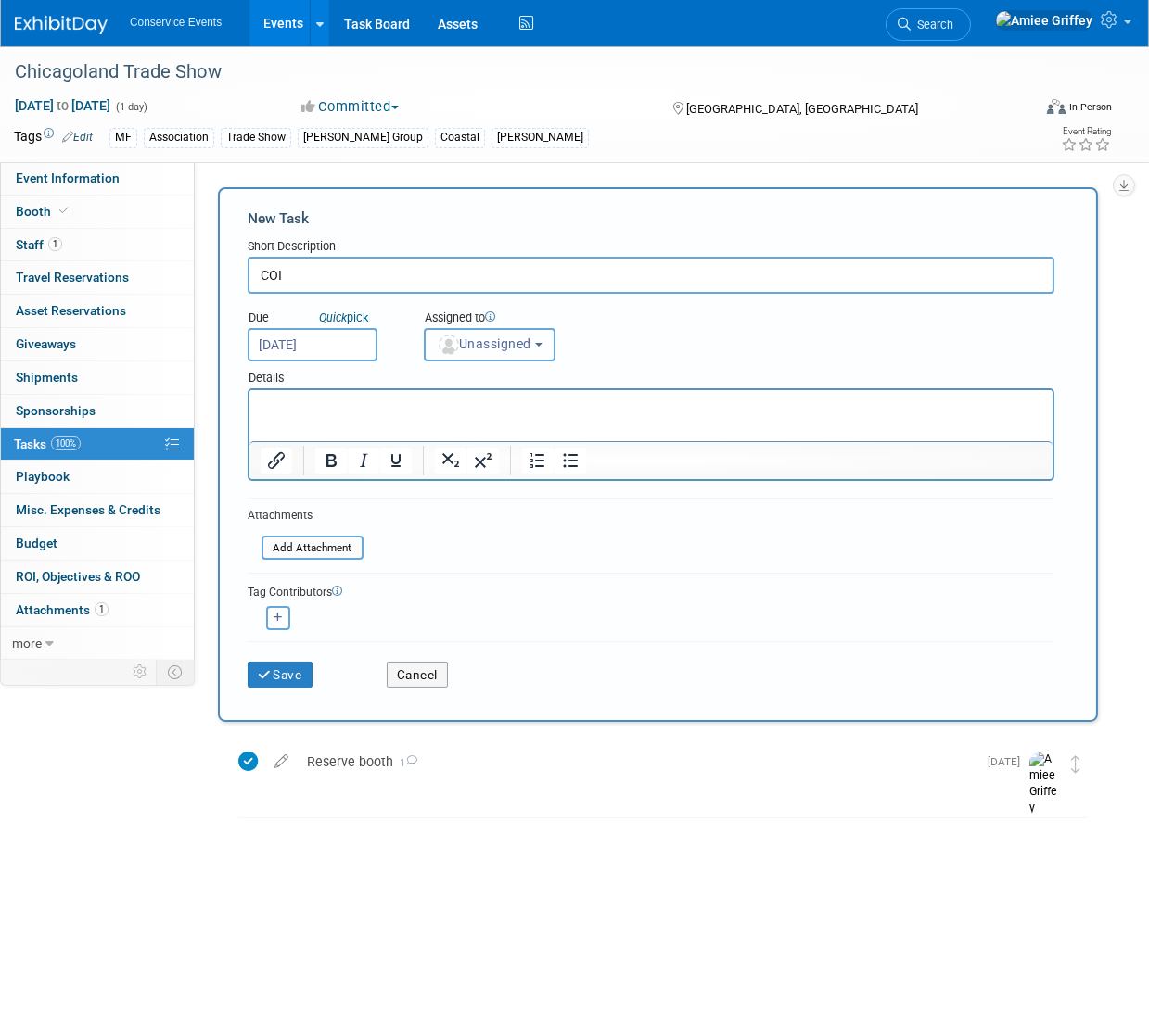
click at [500, 352] on button "Unassigned" at bounding box center [489, 344] width 131 height 33
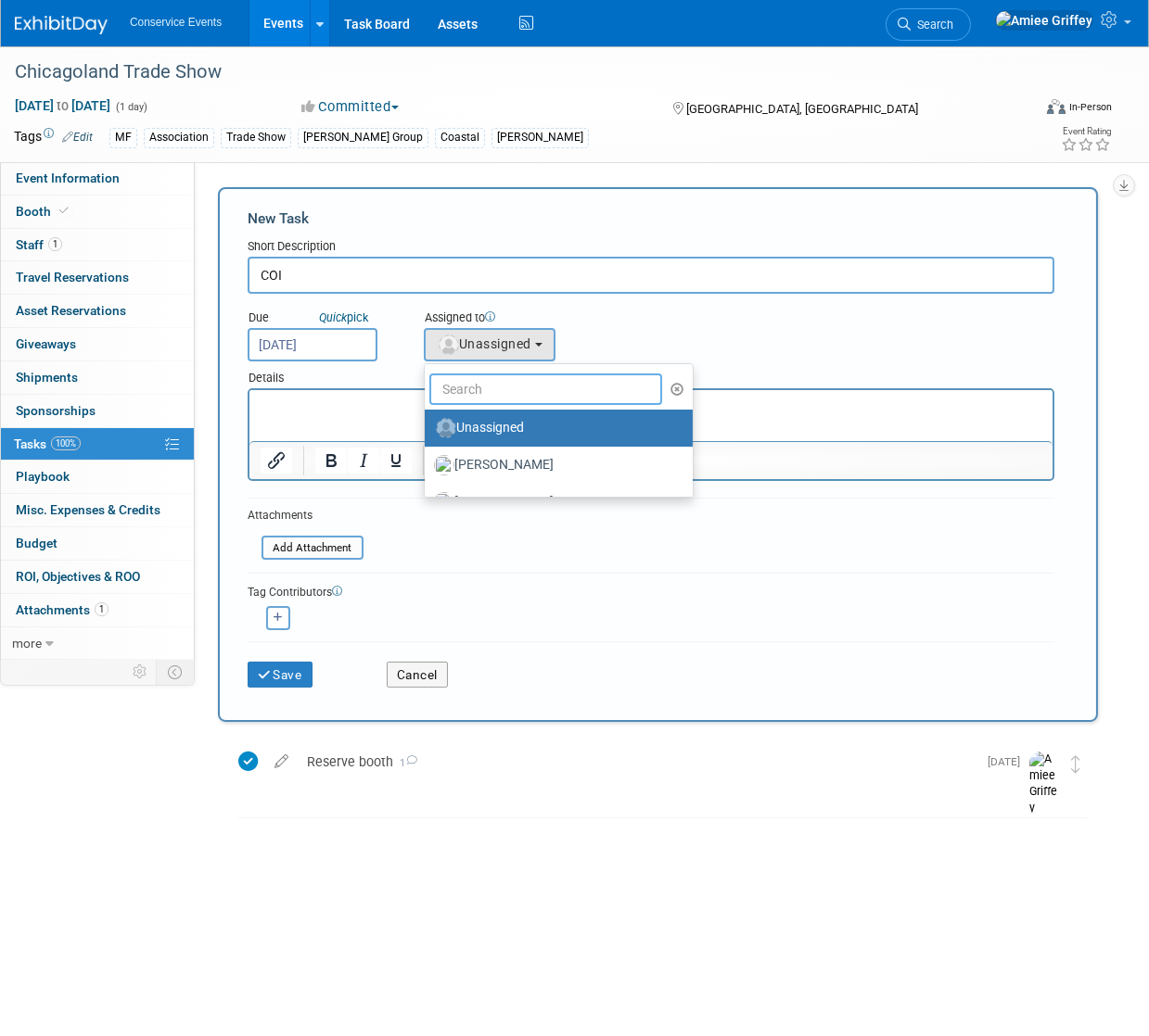
click at [504, 395] on input "text" at bounding box center [546, 388] width 233 height 31
type input "Amiee"
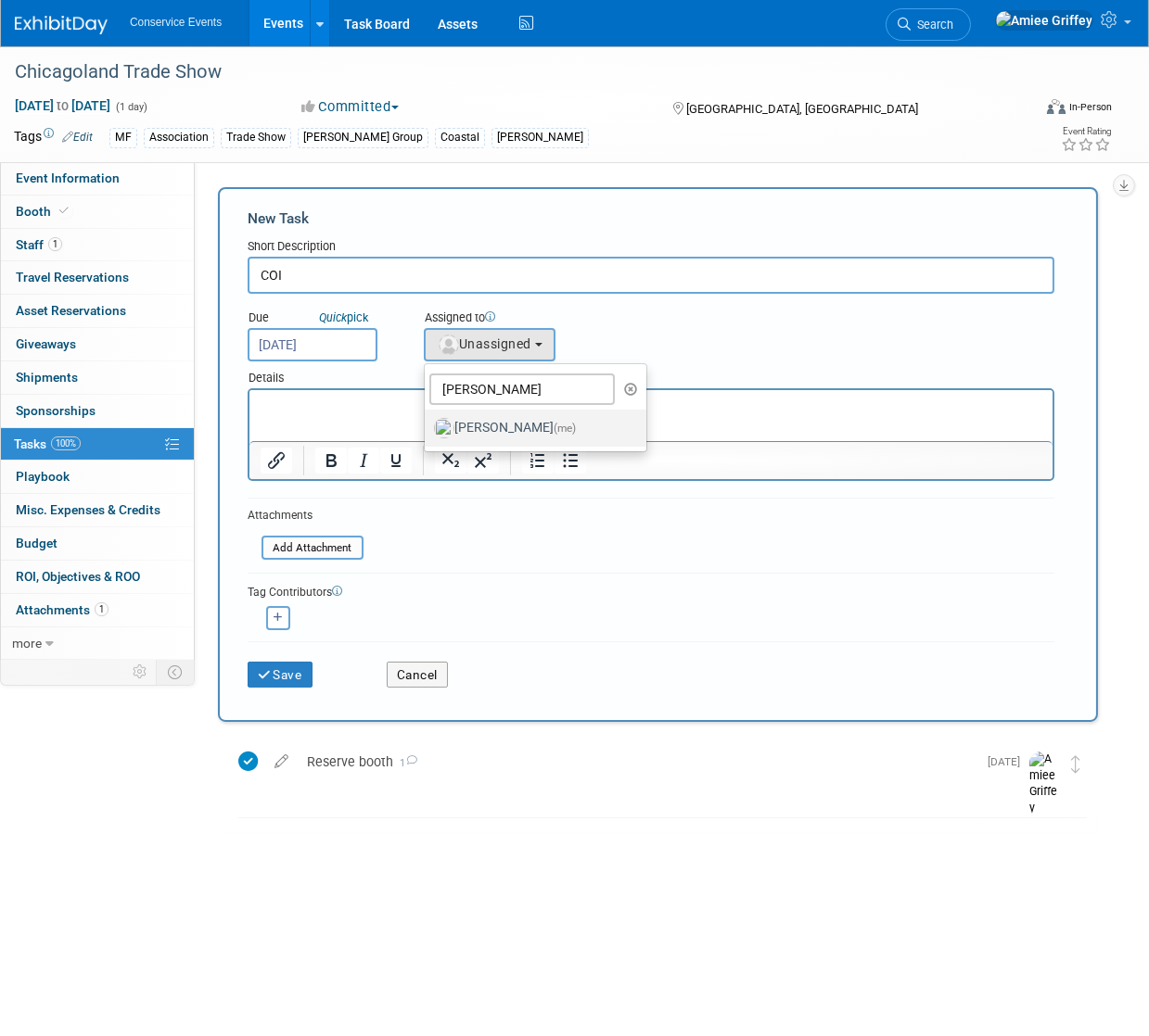
click at [504, 428] on label "Amiee Griffey (me)" at bounding box center [531, 427] width 194 height 29
click at [427, 428] on input "Amiee Griffey (me)" at bounding box center [421, 425] width 12 height 12
select select "28722387-35c6-4557-bb24-edeacb20f2e1"
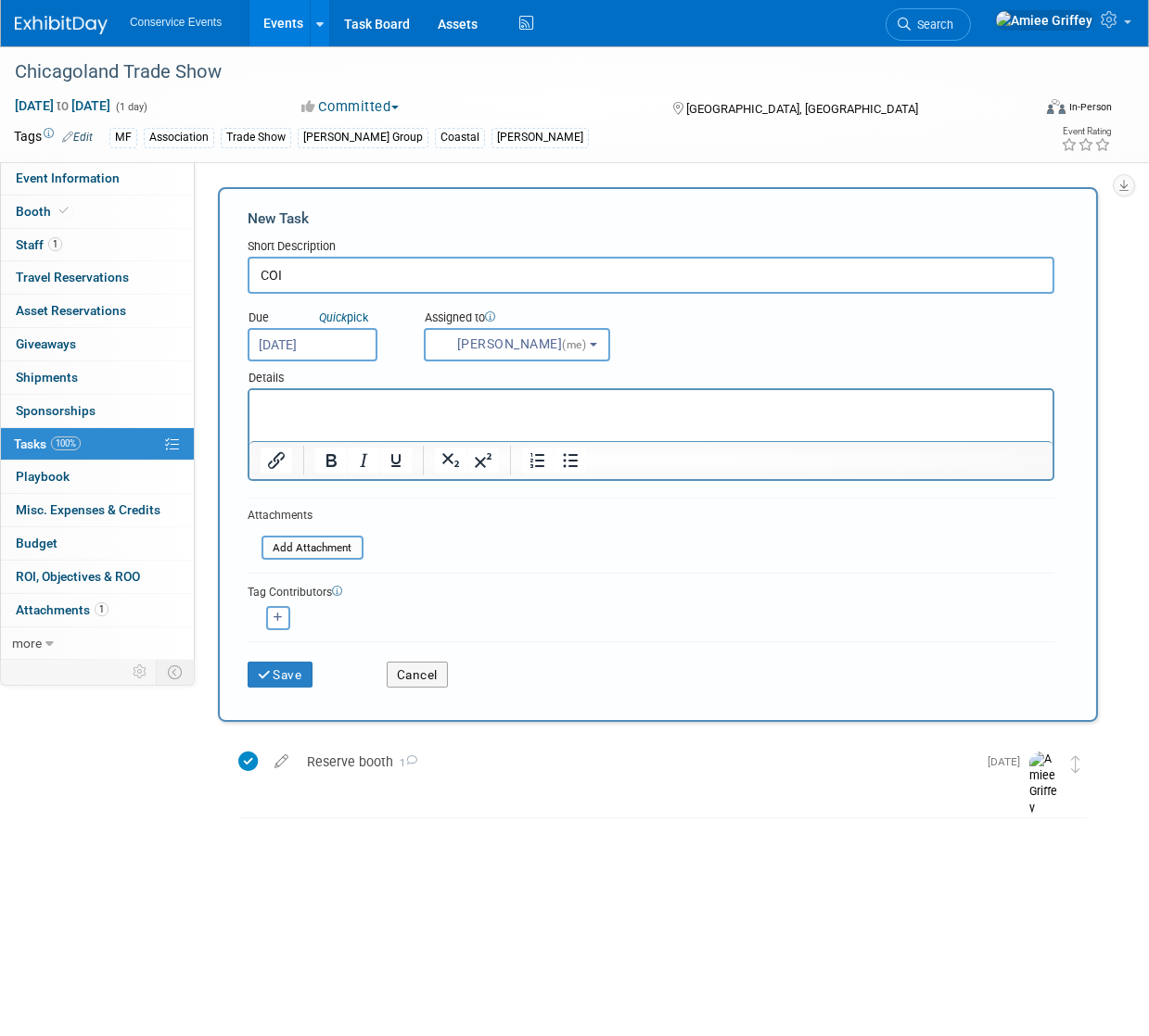
click at [359, 410] on p "Rich Text Area. Press ALT-0 for help." at bounding box center [651, 407] width 782 height 19
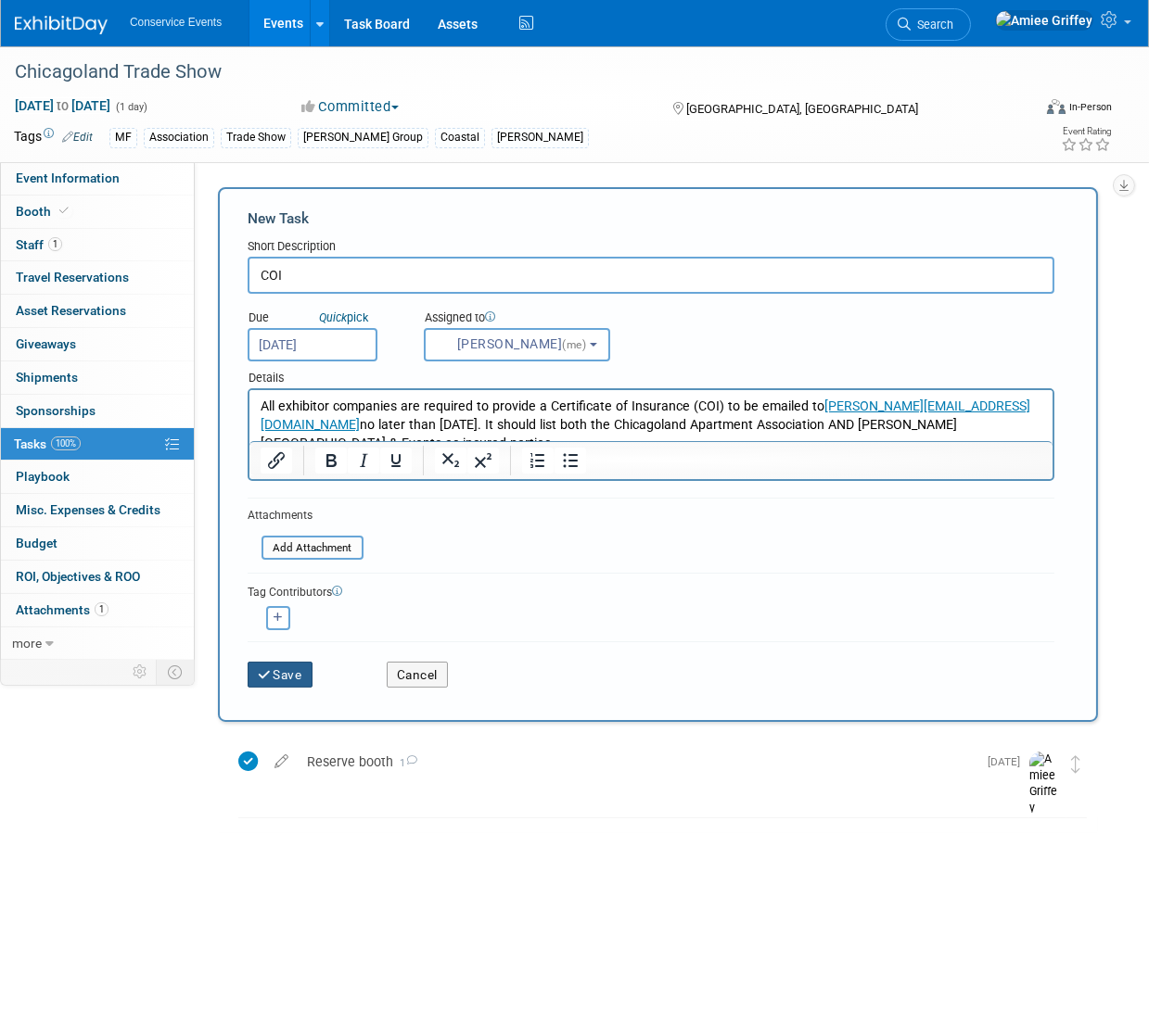
click at [287, 682] on button "Save" at bounding box center [280, 674] width 65 height 26
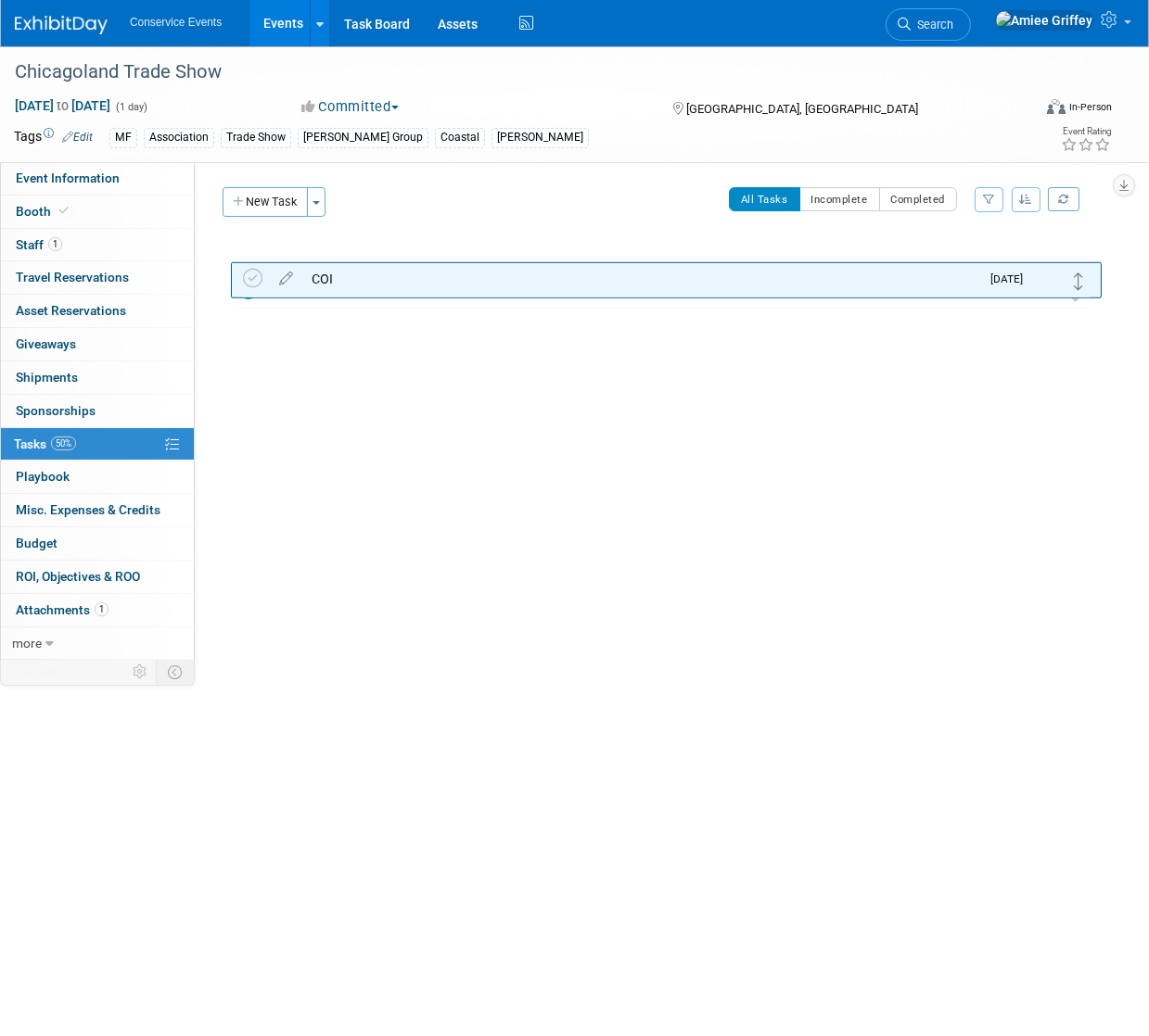
drag, startPoint x: 1073, startPoint y: 261, endPoint x: 1083, endPoint y: 322, distance: 61.8
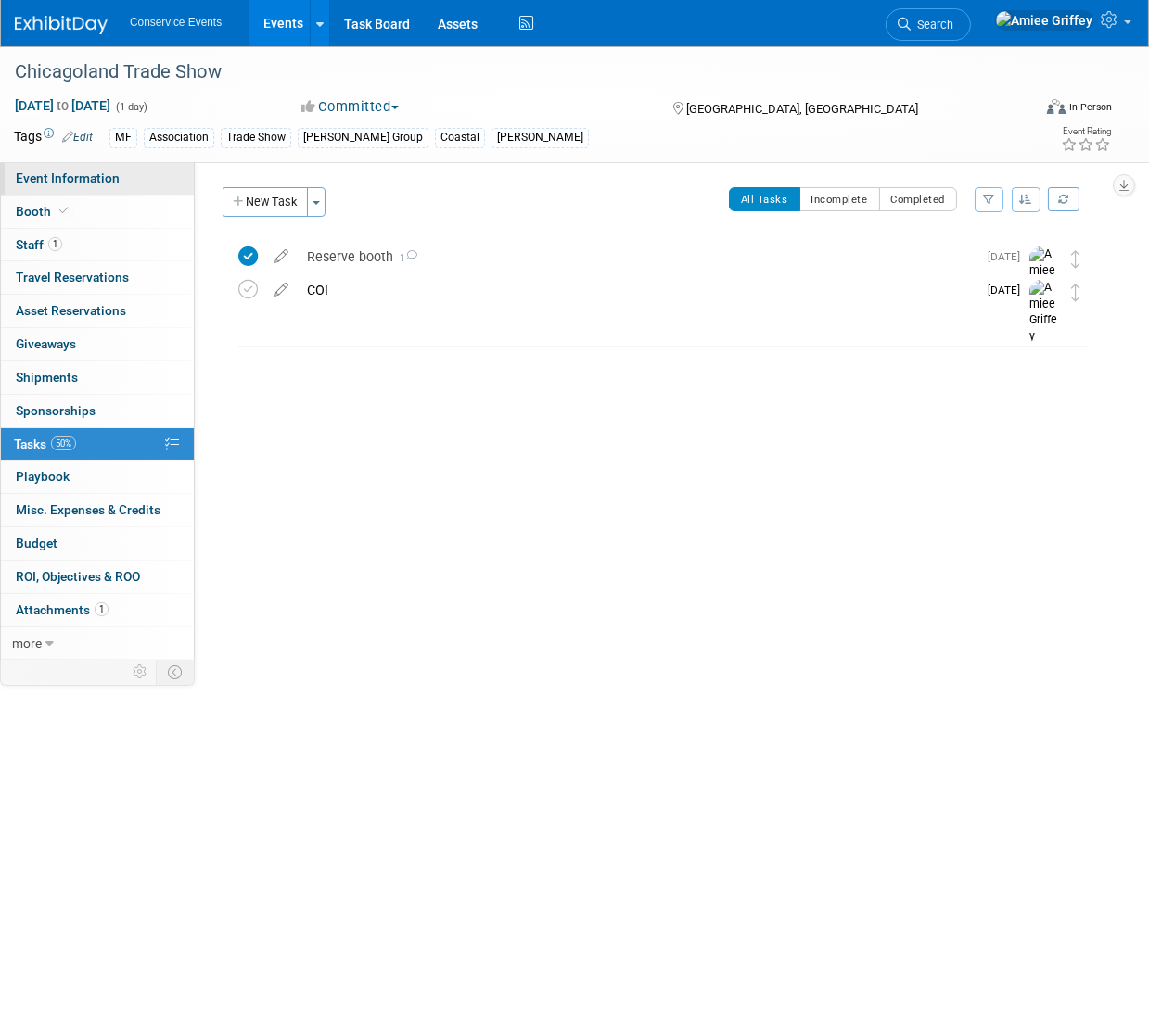
click at [130, 182] on link "Event Information" at bounding box center [97, 179] width 193 height 32
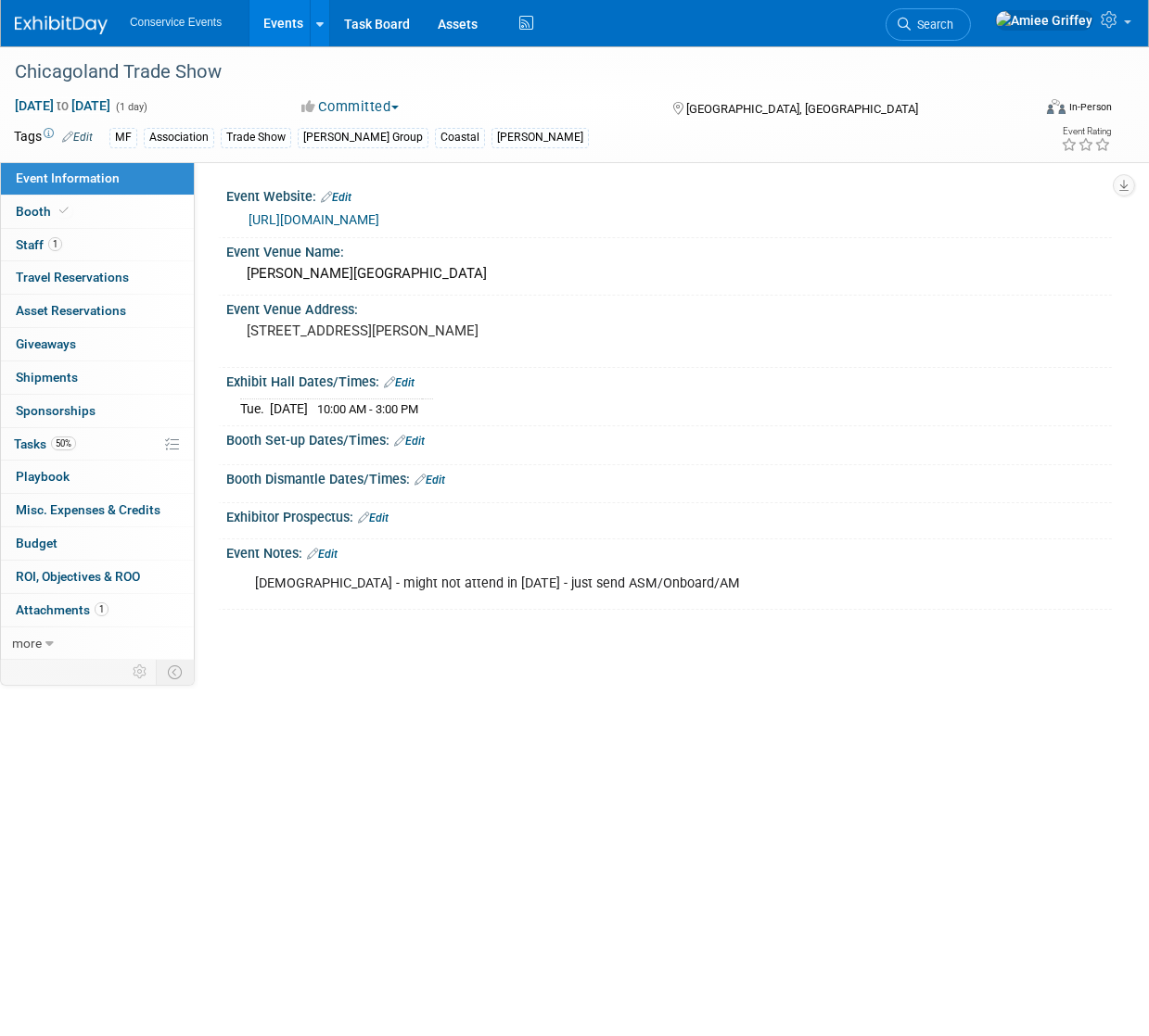
click at [332, 561] on link "Edit" at bounding box center [322, 554] width 30 height 13
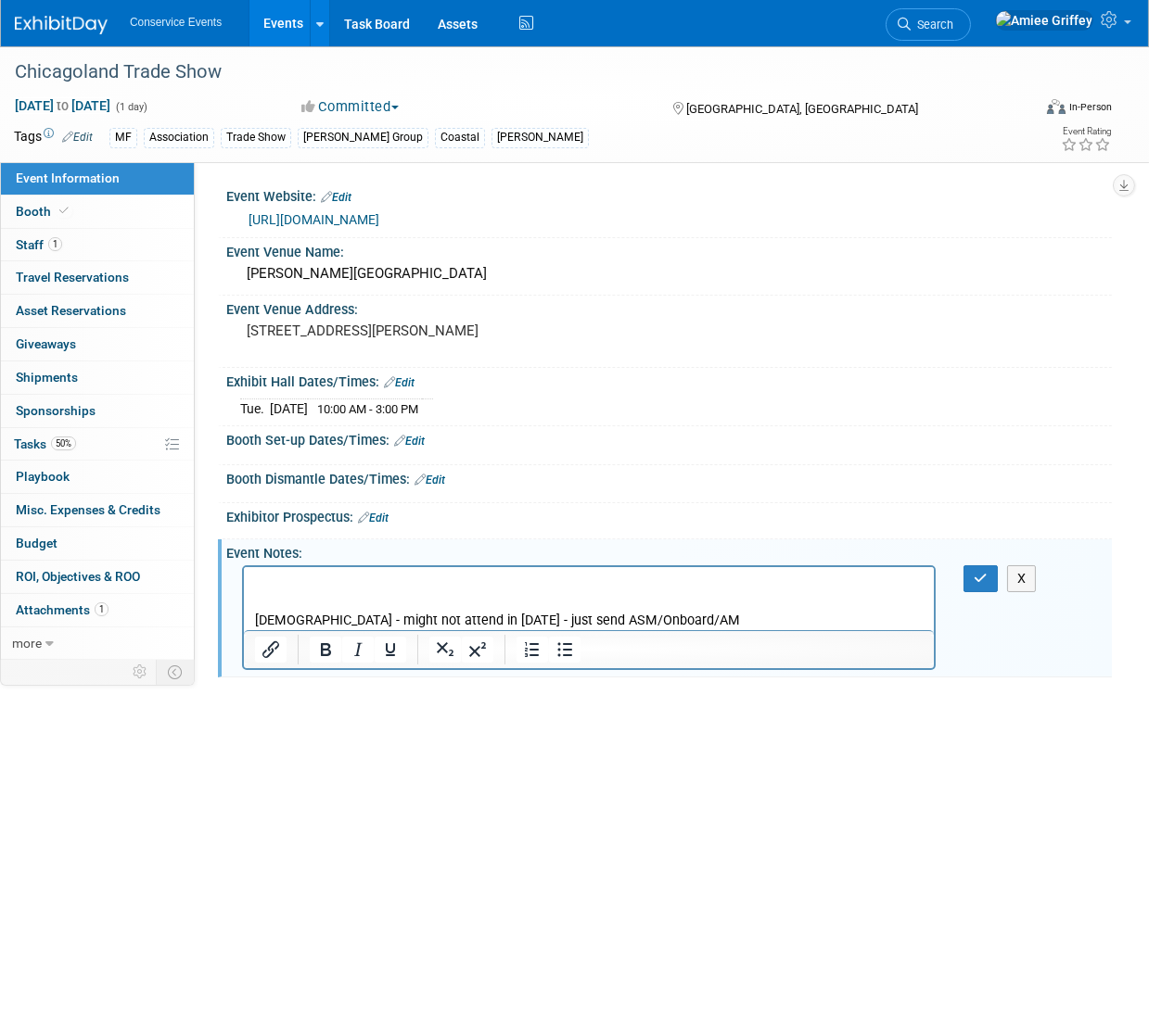
click at [301, 590] on p "Rich Text Area. Press ALT-0 for help." at bounding box center [588, 584] width 669 height 19
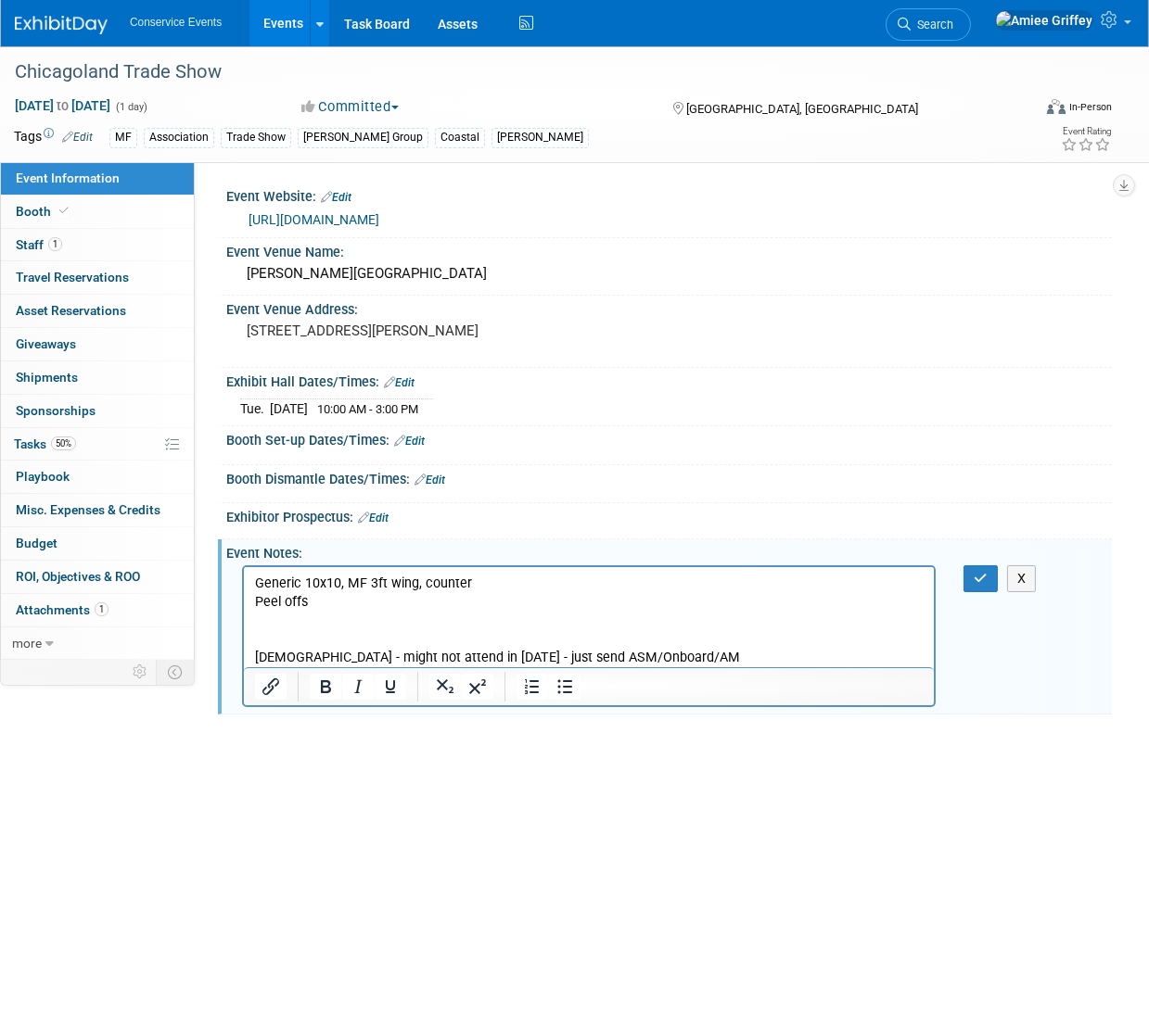
click at [372, 608] on p "Peel offs" at bounding box center [588, 603] width 669 height 19
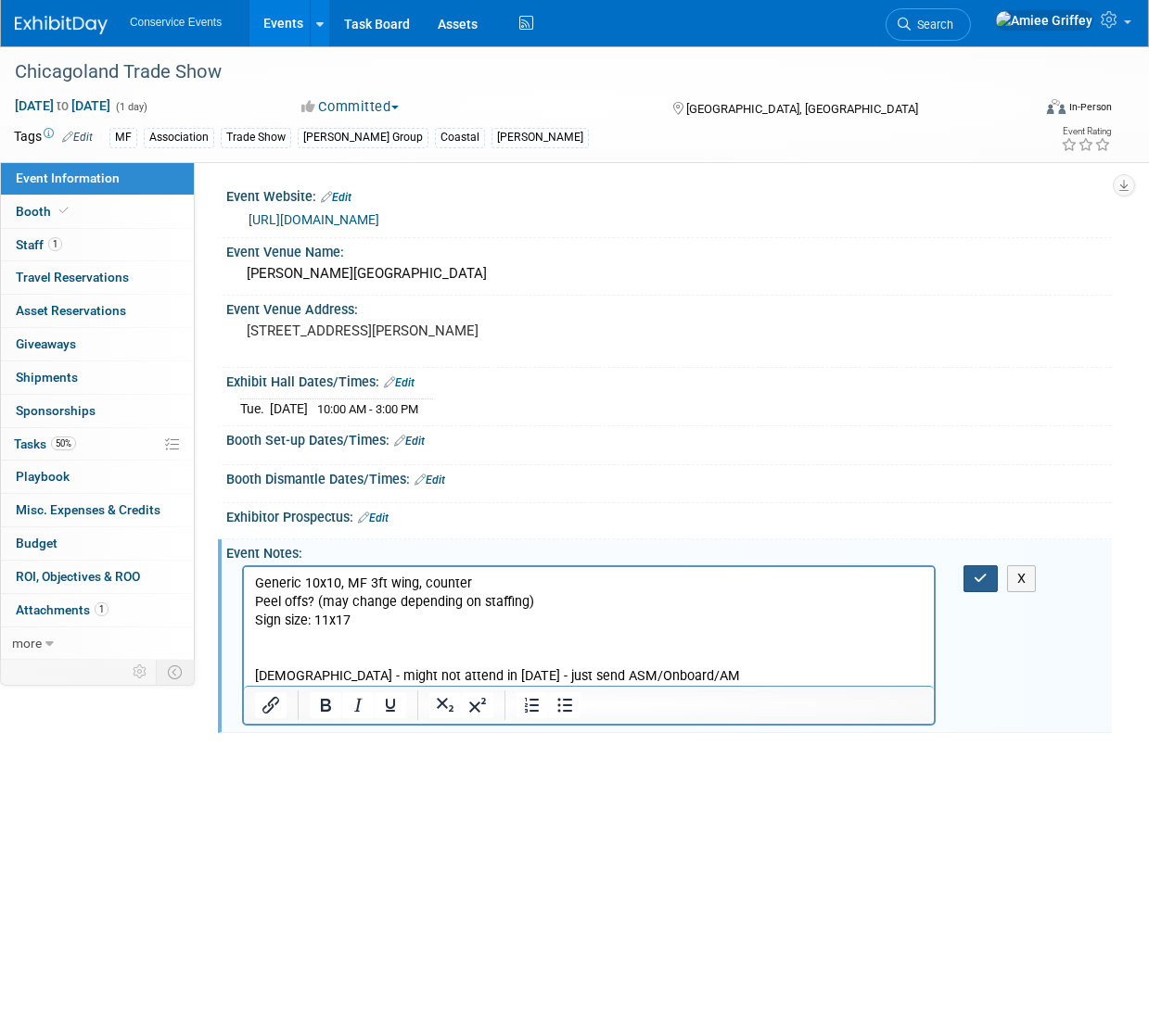
click at [990, 593] on button "button" at bounding box center [981, 578] width 34 height 26
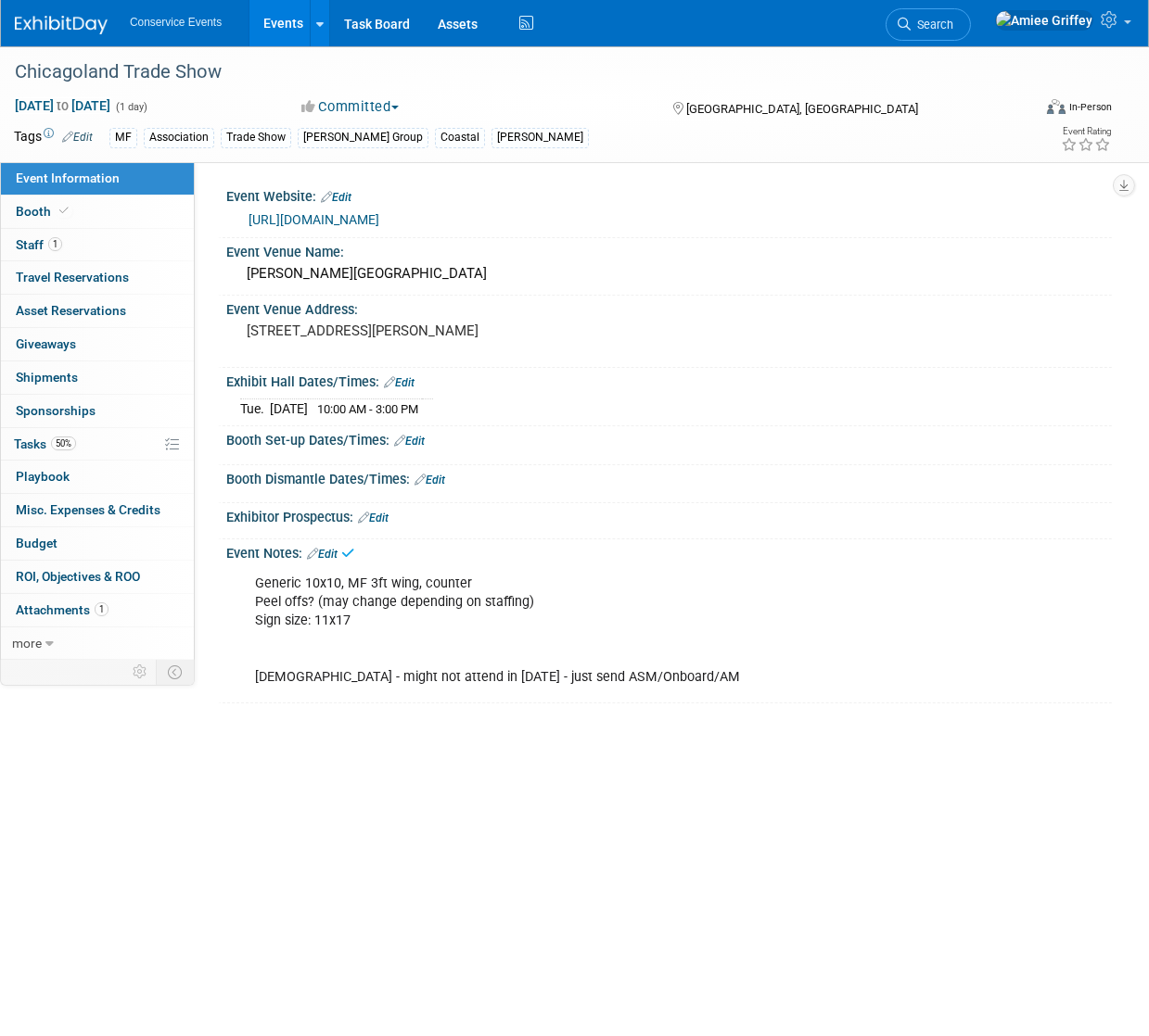
click at [338, 561] on link "Edit" at bounding box center [322, 554] width 30 height 13
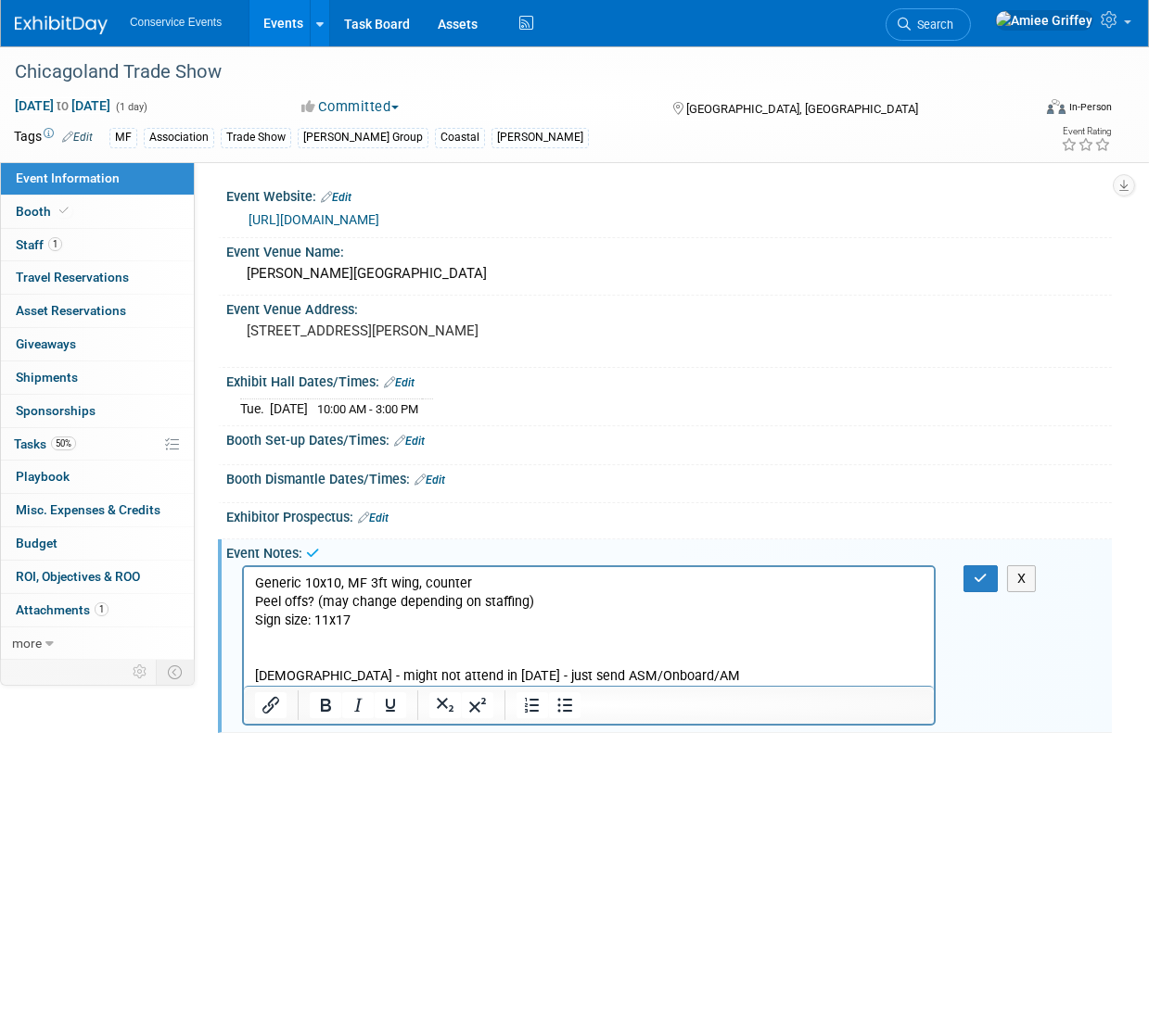
click at [368, 619] on p "Generic 10x10, MF 3ft wing, counter Peel offs? (may change depending on staffin…" at bounding box center [588, 630] width 669 height 112
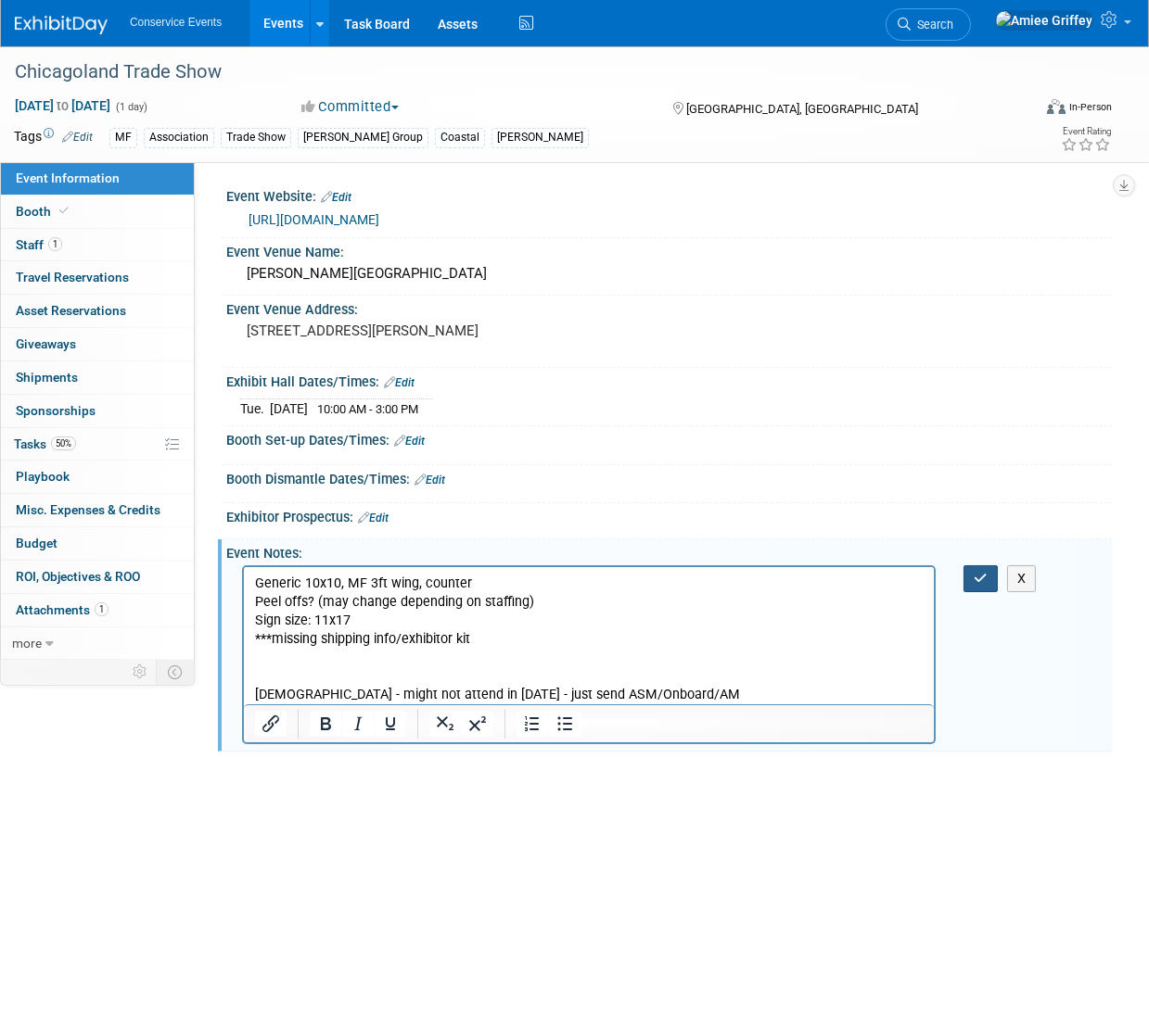
click at [976, 585] on icon "button" at bounding box center [981, 578] width 14 height 13
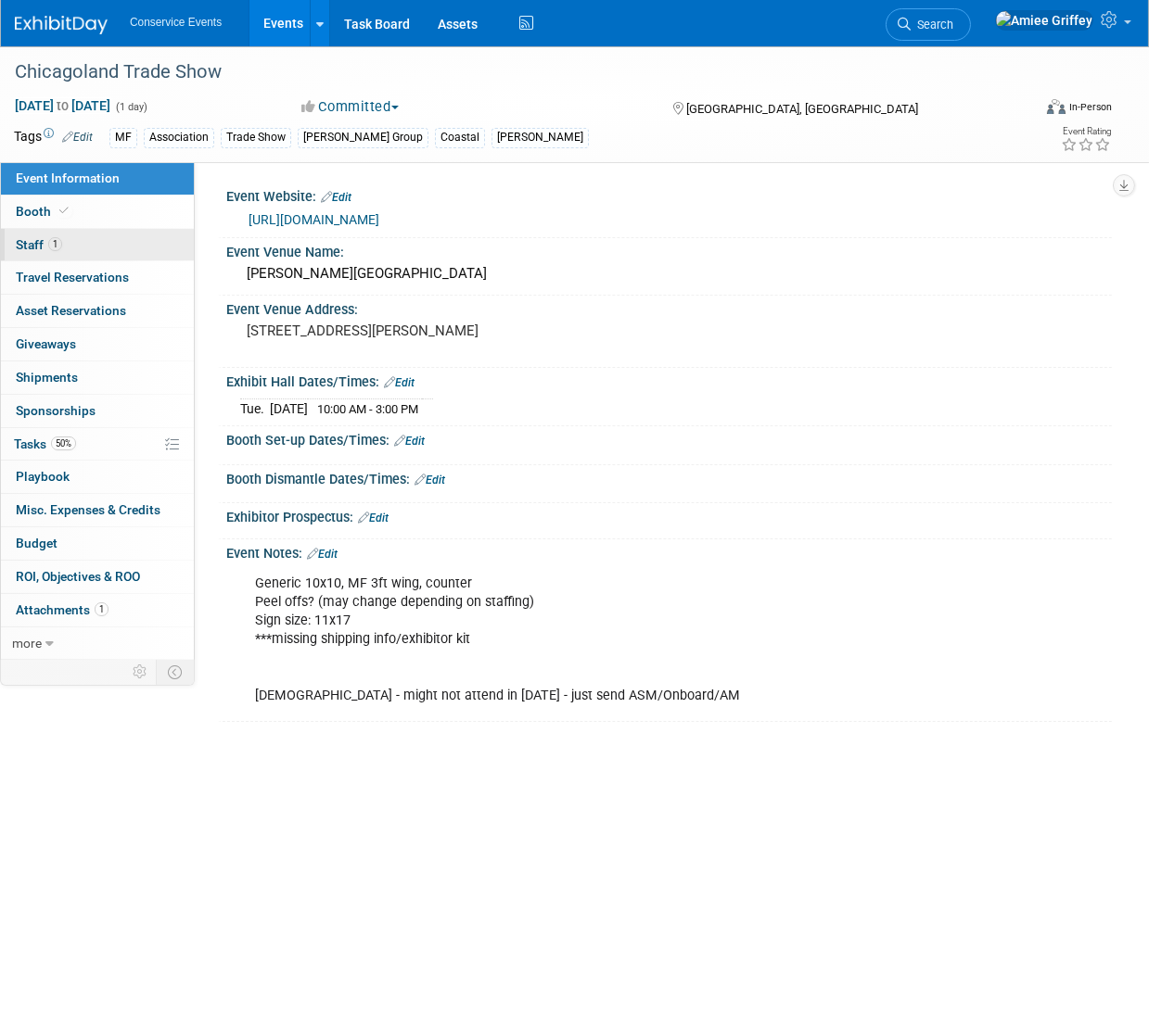
click at [79, 241] on link "1 Staff 1" at bounding box center [97, 245] width 193 height 32
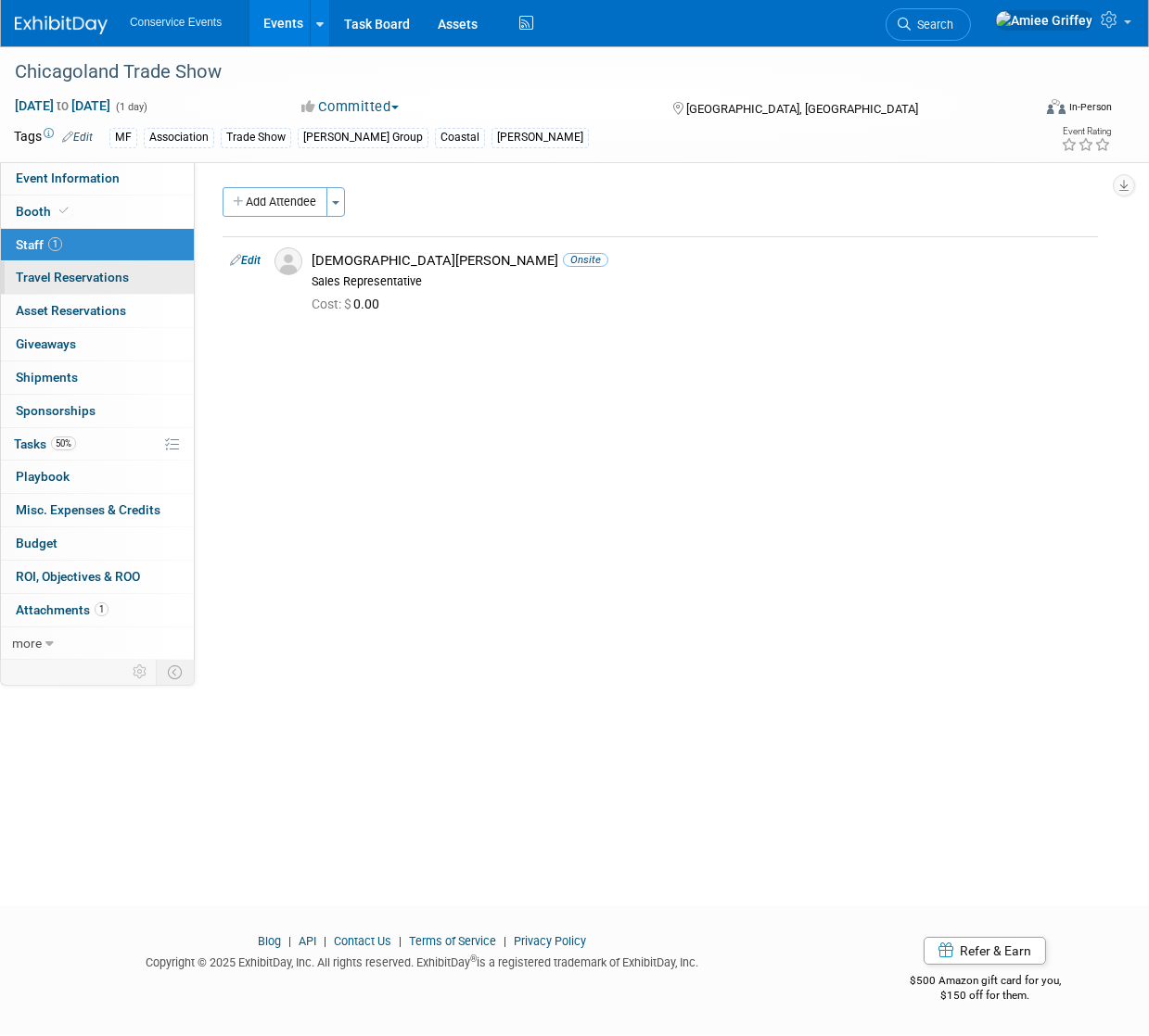
click at [75, 282] on span "Travel Reservations 0" at bounding box center [73, 277] width 113 height 15
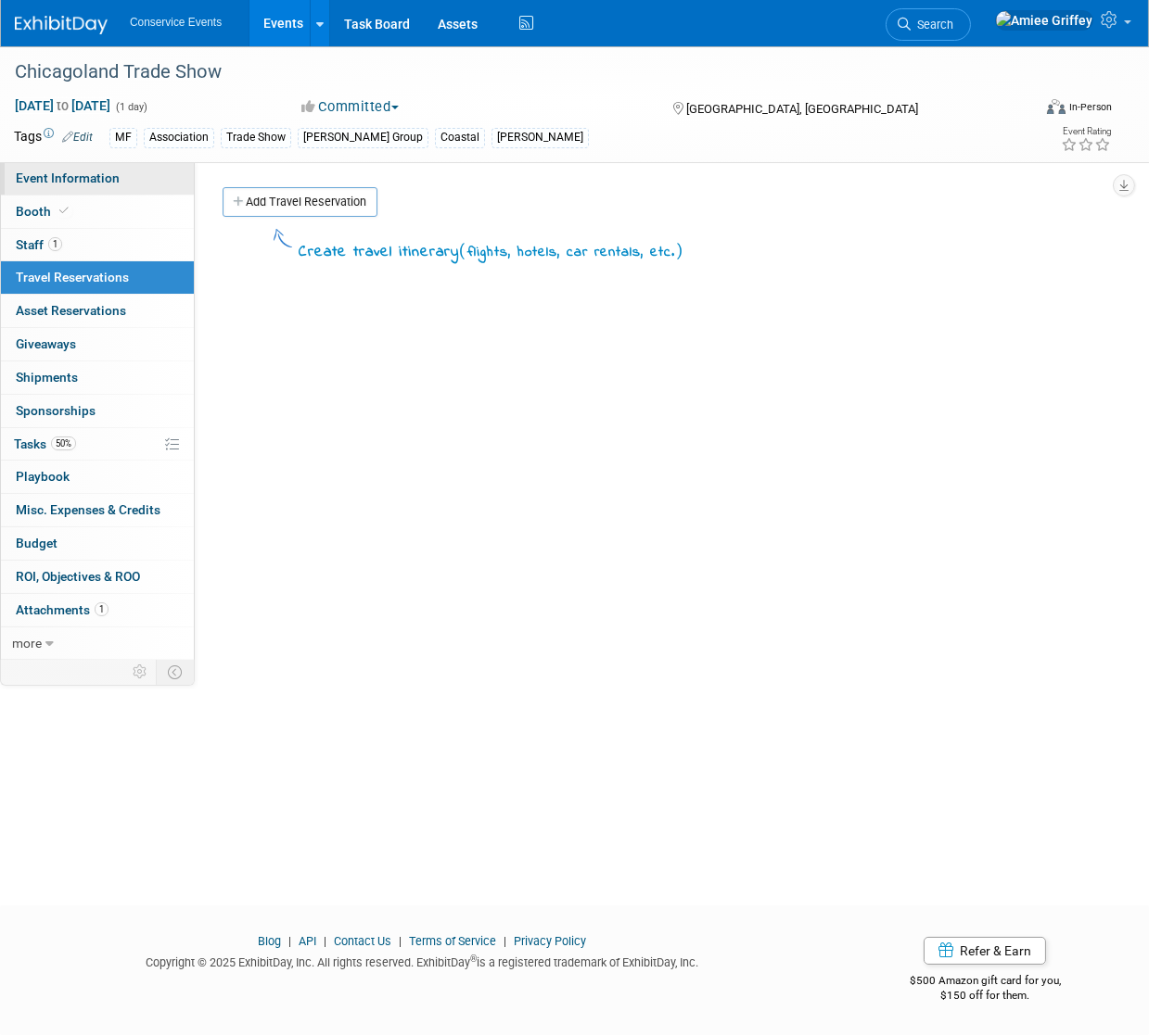
click at [56, 183] on span "Event Information" at bounding box center [68, 178] width 104 height 15
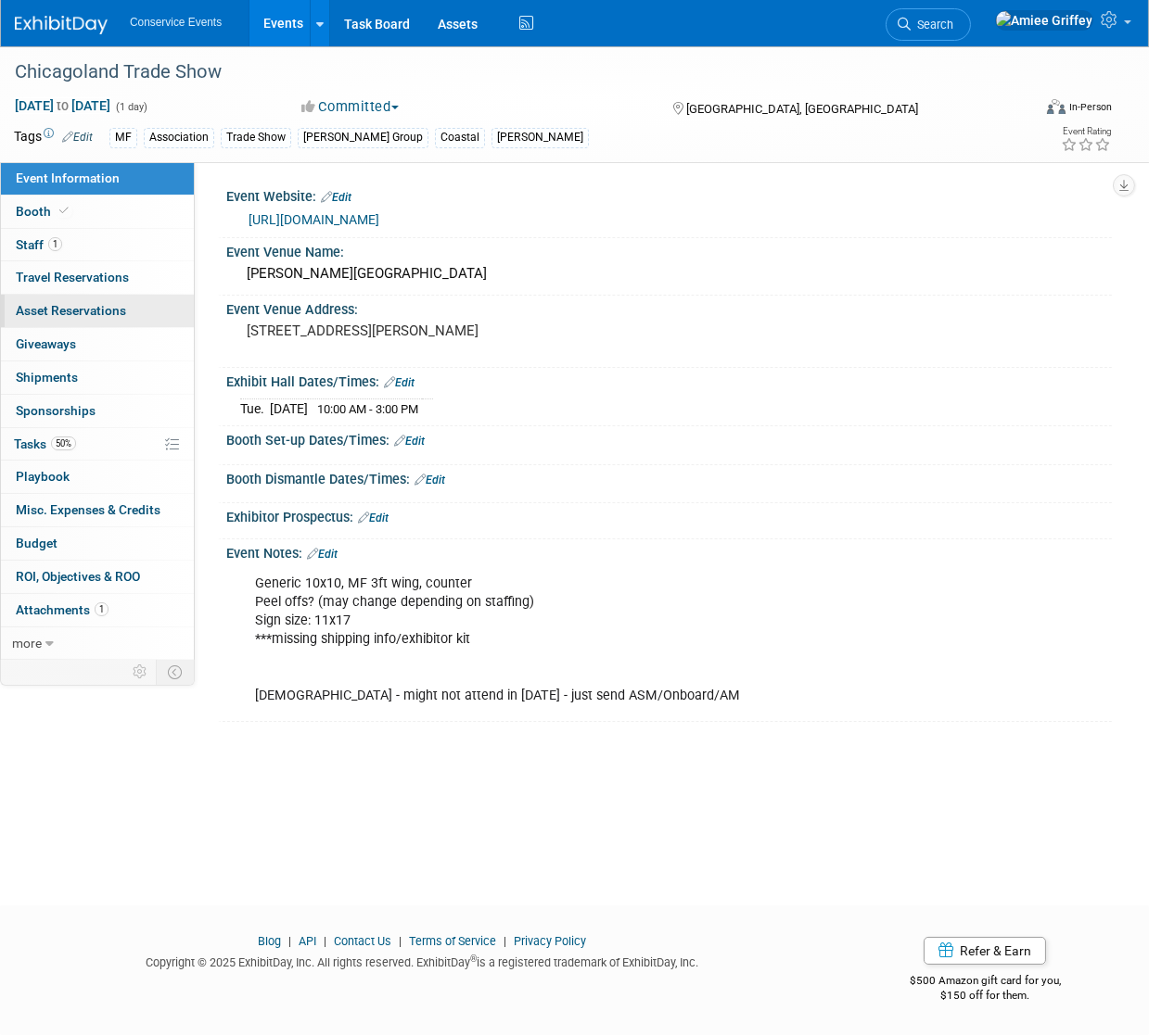
click at [57, 315] on span "Asset Reservations 0" at bounding box center [71, 311] width 111 height 15
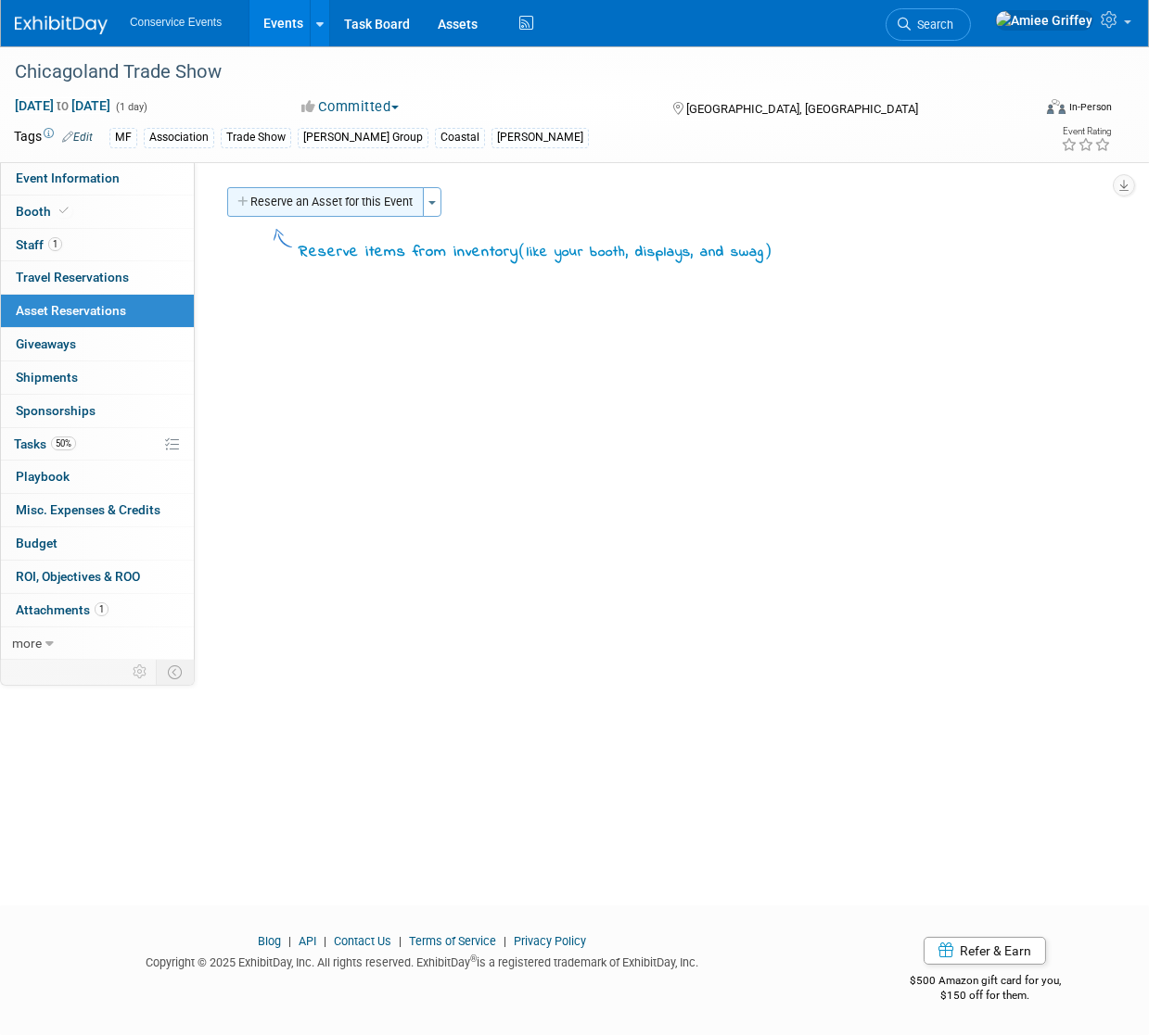
click at [295, 203] on button "Reserve an Asset for this Event" at bounding box center [325, 201] width 197 height 29
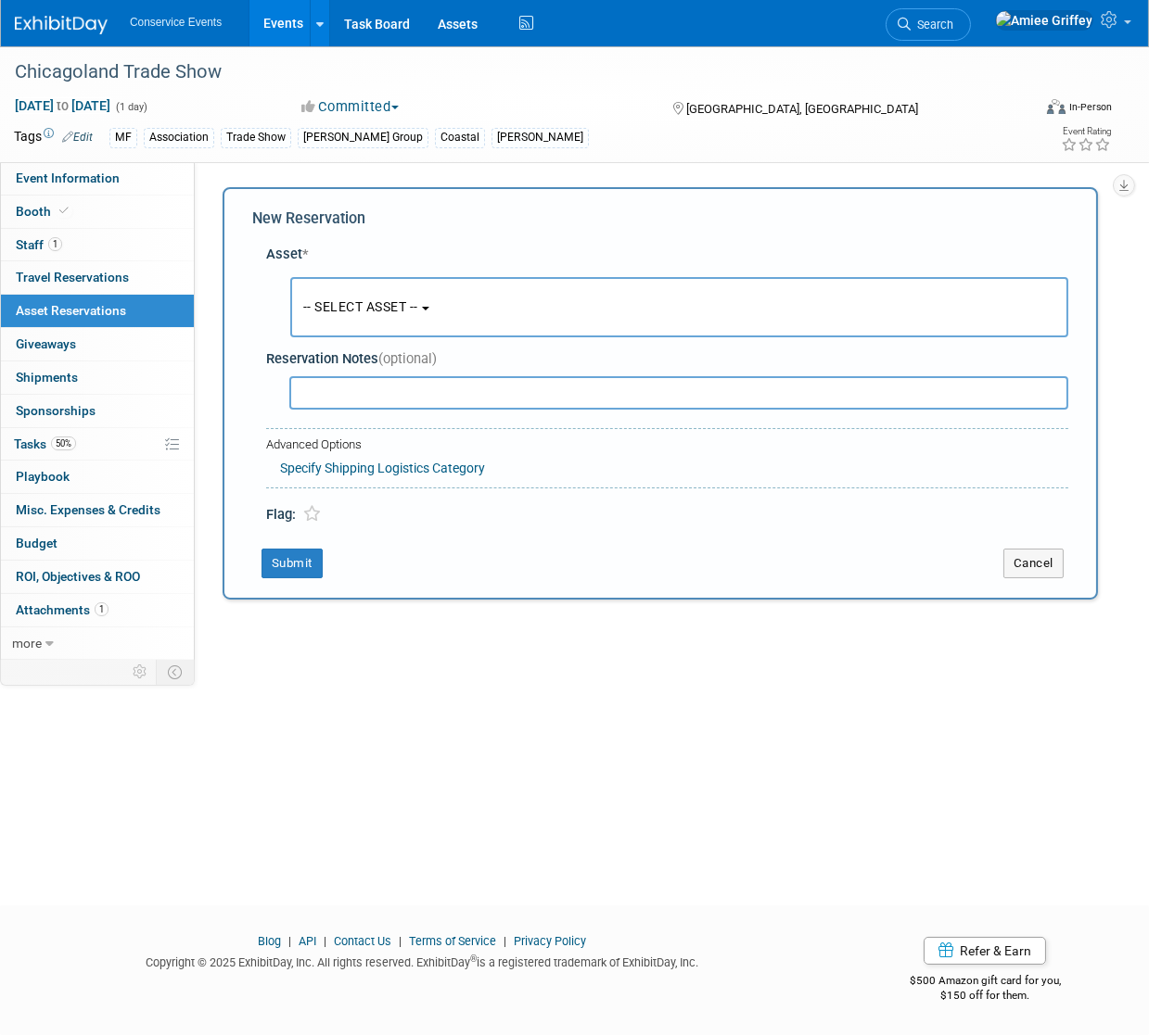
click at [368, 295] on button "-- SELECT ASSET --" at bounding box center [679, 307] width 778 height 60
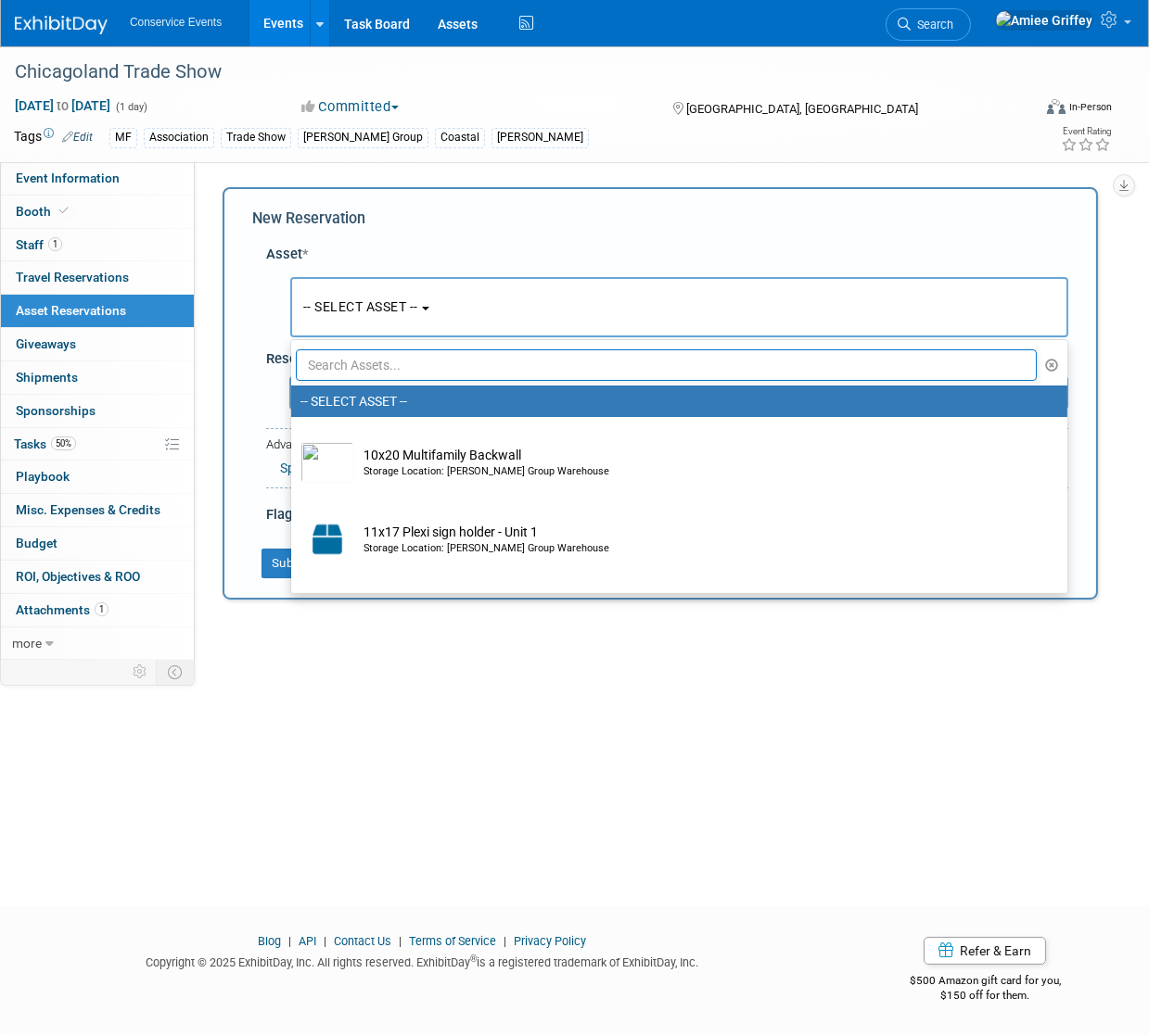
click at [392, 361] on input "text" at bounding box center [666, 365] width 740 height 31
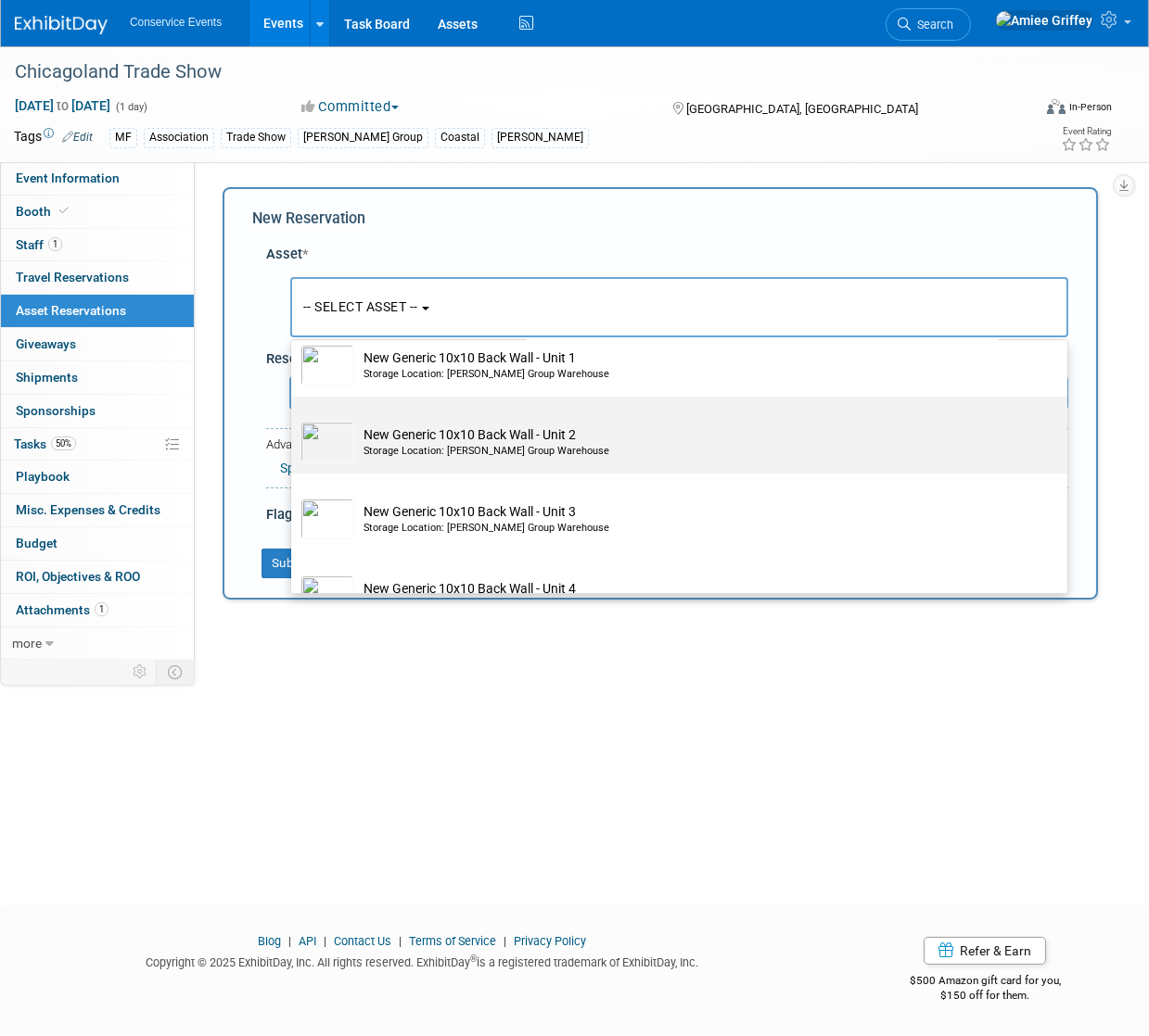
scroll to position [214, 0]
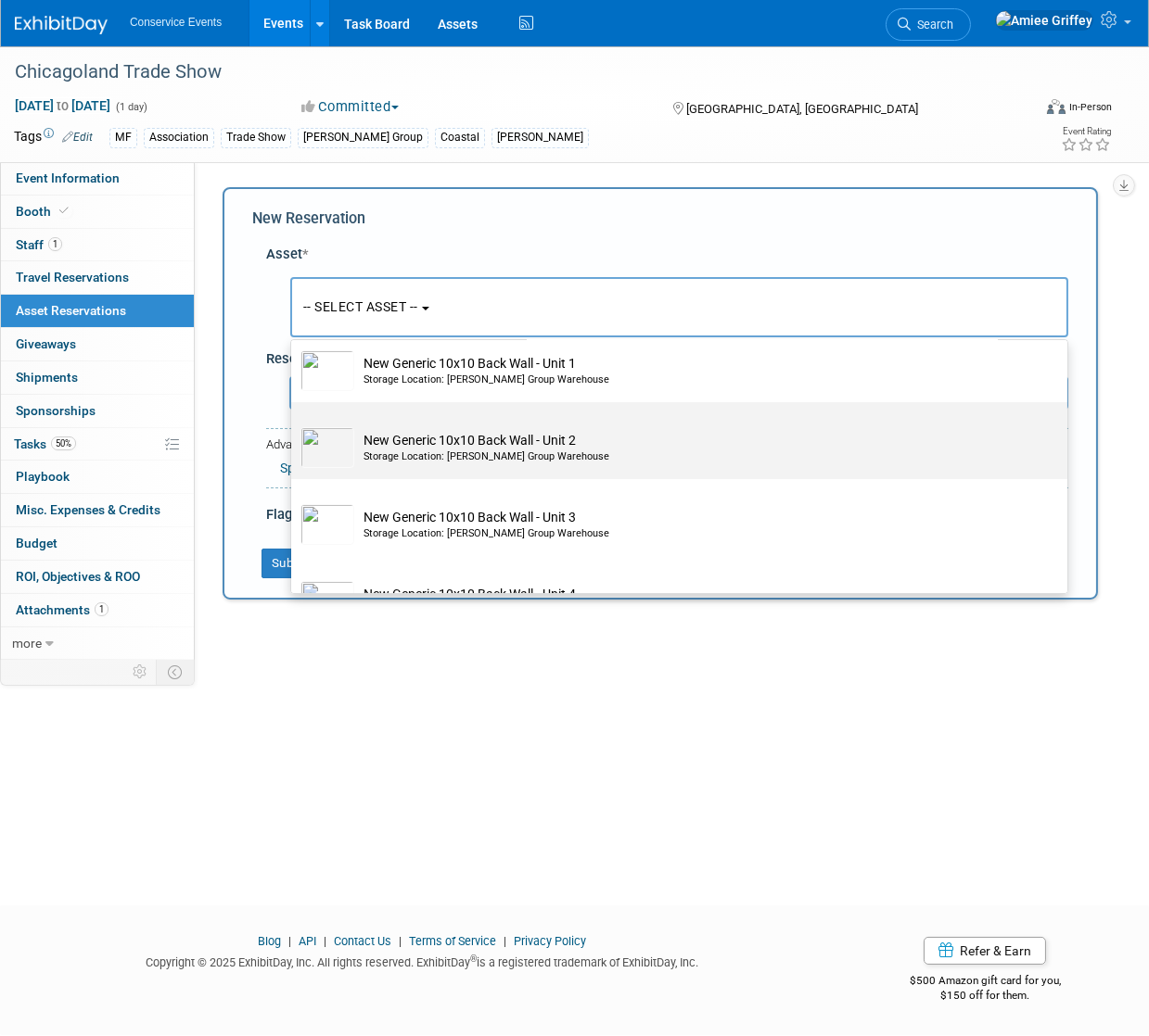
type input "generic"
click at [422, 444] on td "New Generic 10x10 Back Wall - Unit 2 Storage Location: Taylor Group Warehouse" at bounding box center [692, 447] width 676 height 41
click at [294, 424] on input "New Generic 10x10 Back Wall - Unit 2 Storage Location: Taylor Group Warehouse" at bounding box center [287, 418] width 12 height 12
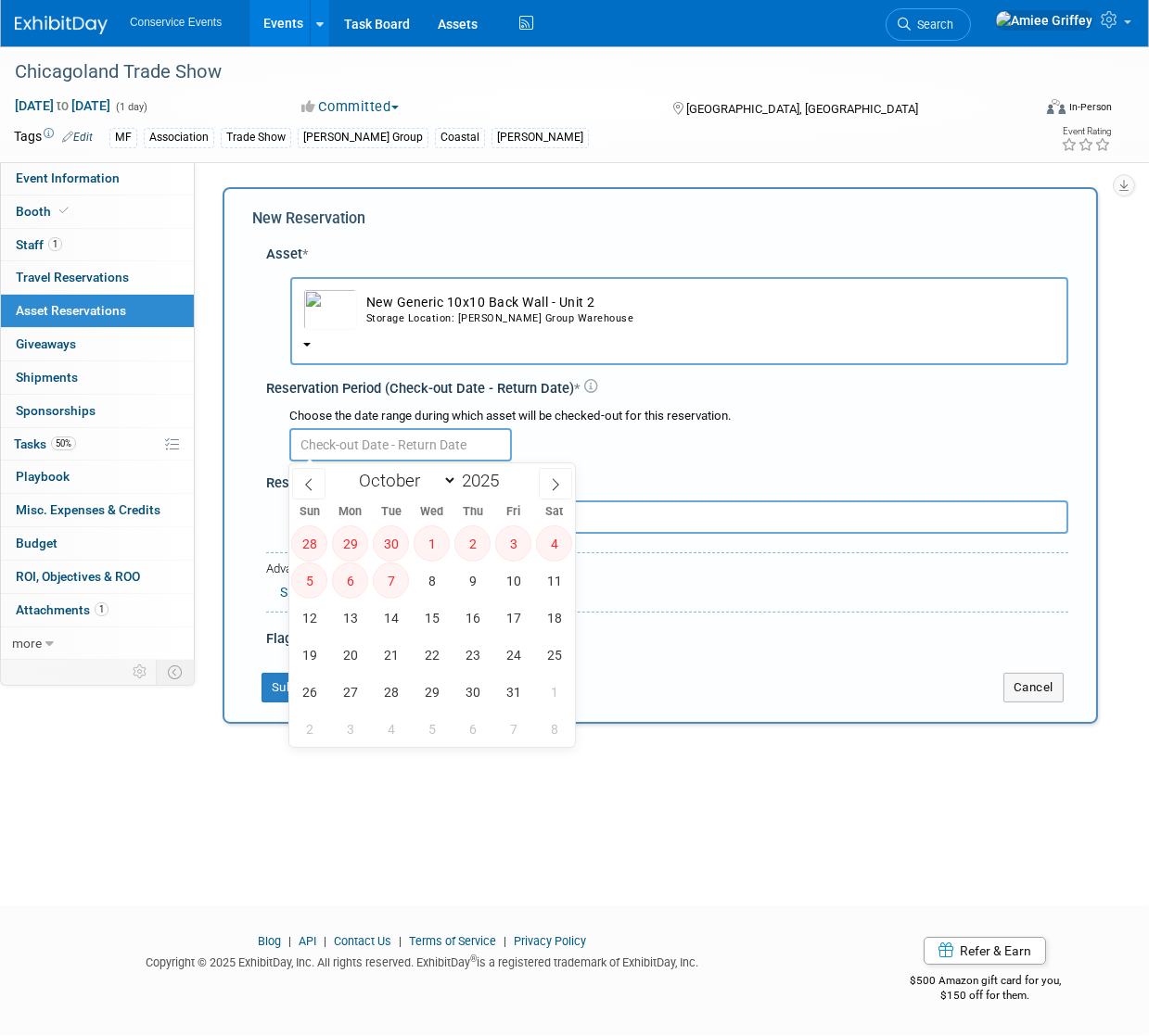
click at [350, 446] on input "text" at bounding box center [400, 444] width 222 height 33
click at [362, 315] on td "New Generic 10x10 Back Wall - Unit 2 Storage Location: Taylor Group Warehouse" at bounding box center [705, 309] width 698 height 41
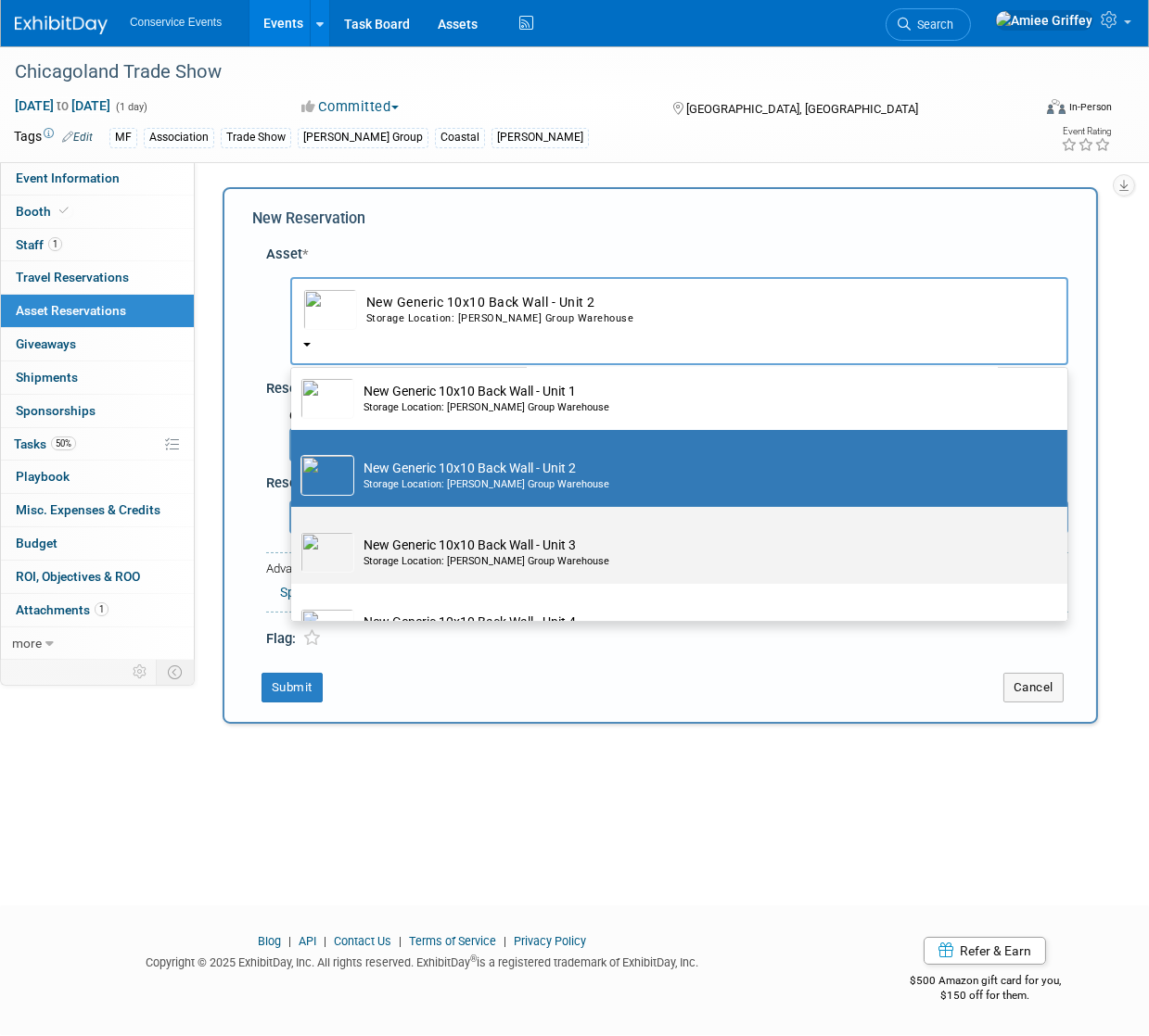
click at [409, 551] on td "New Generic 10x10 Back Wall - Unit 3 Storage Location: Taylor Group Warehouse" at bounding box center [692, 552] width 676 height 41
click at [294, 529] on input "New Generic 10x10 Back Wall - Unit 3 Storage Location: Taylor Group Warehouse" at bounding box center [287, 523] width 12 height 12
select select "10715851"
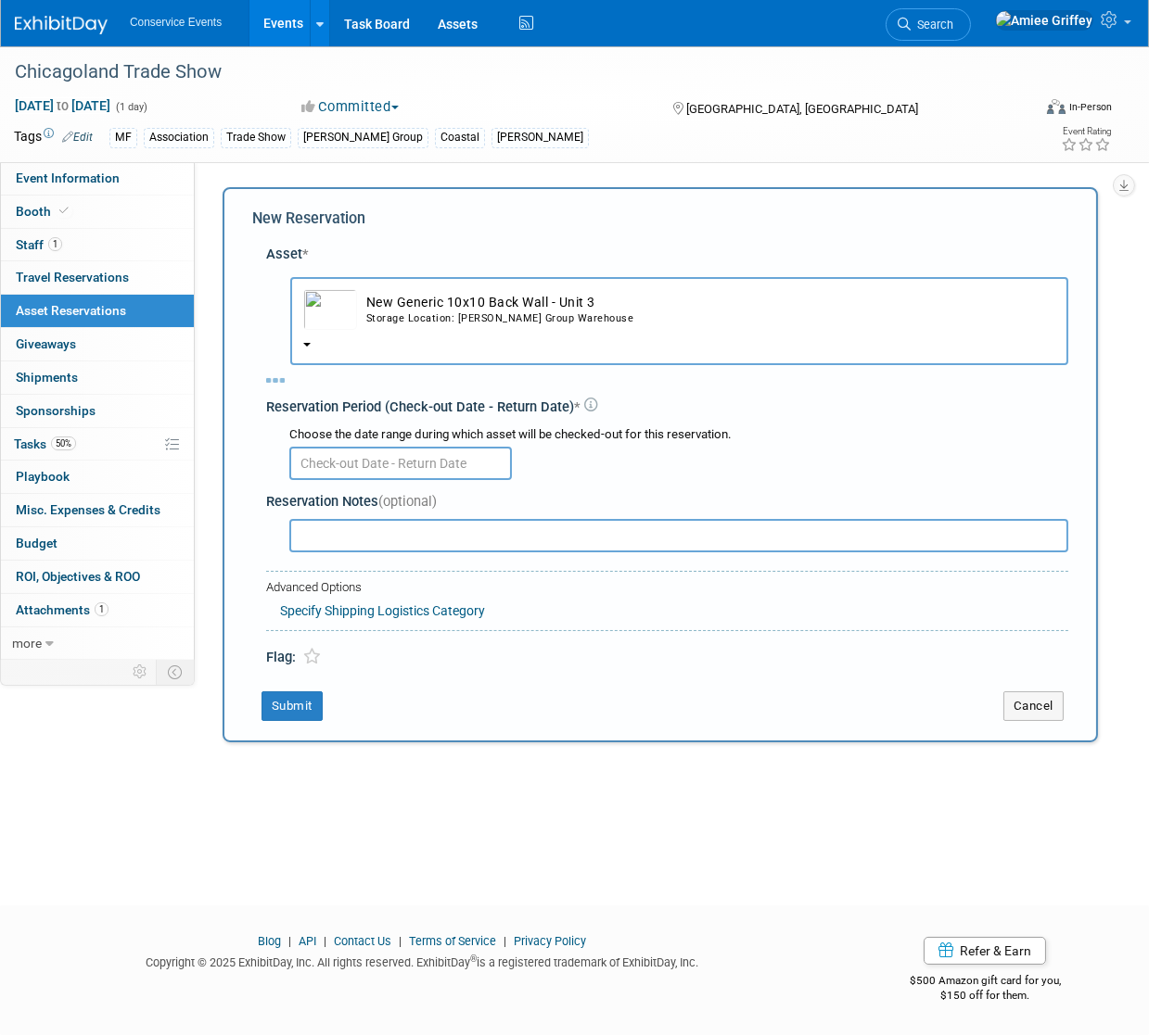
select select "9"
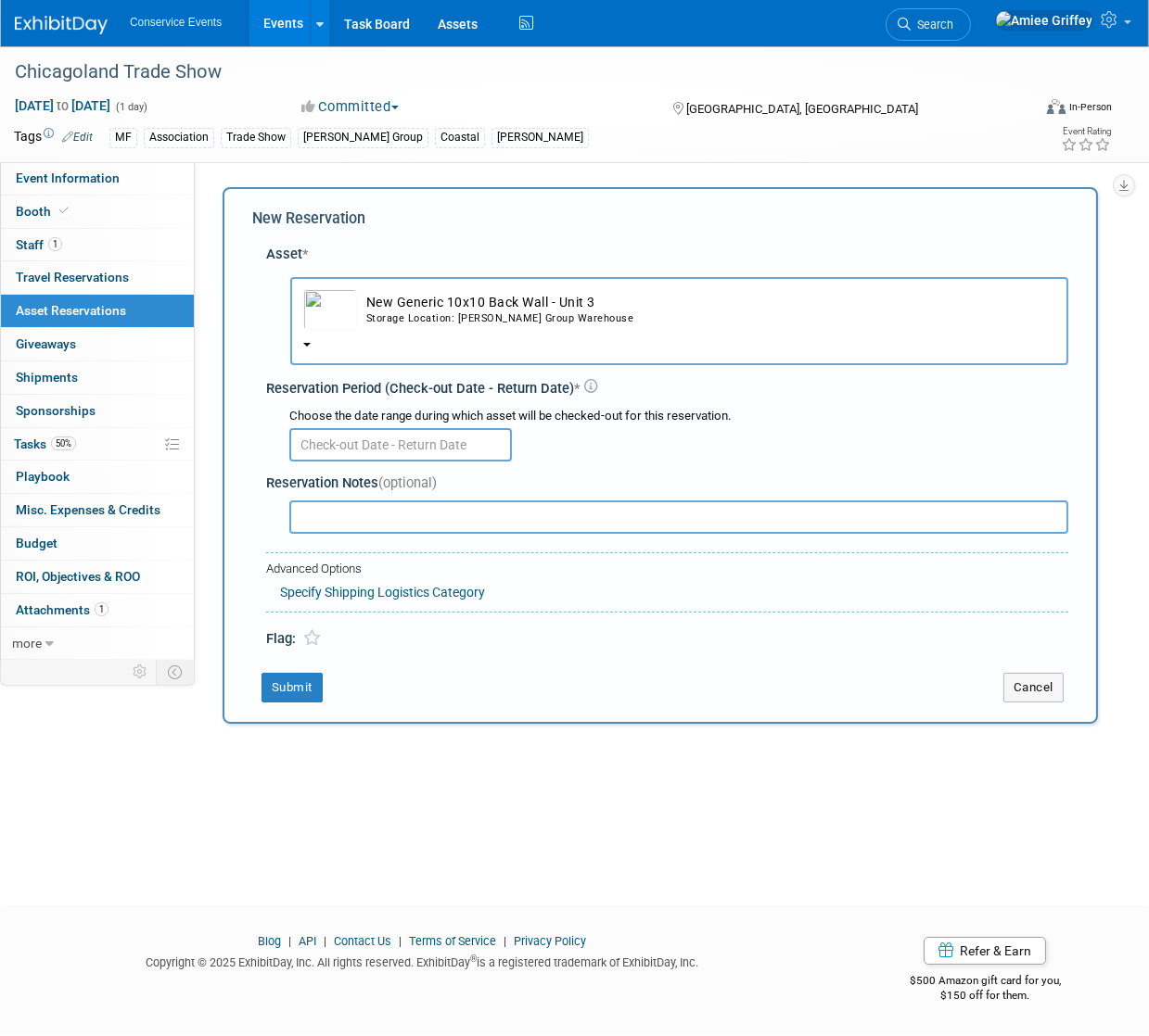
click at [350, 446] on input "text" at bounding box center [400, 444] width 222 height 33
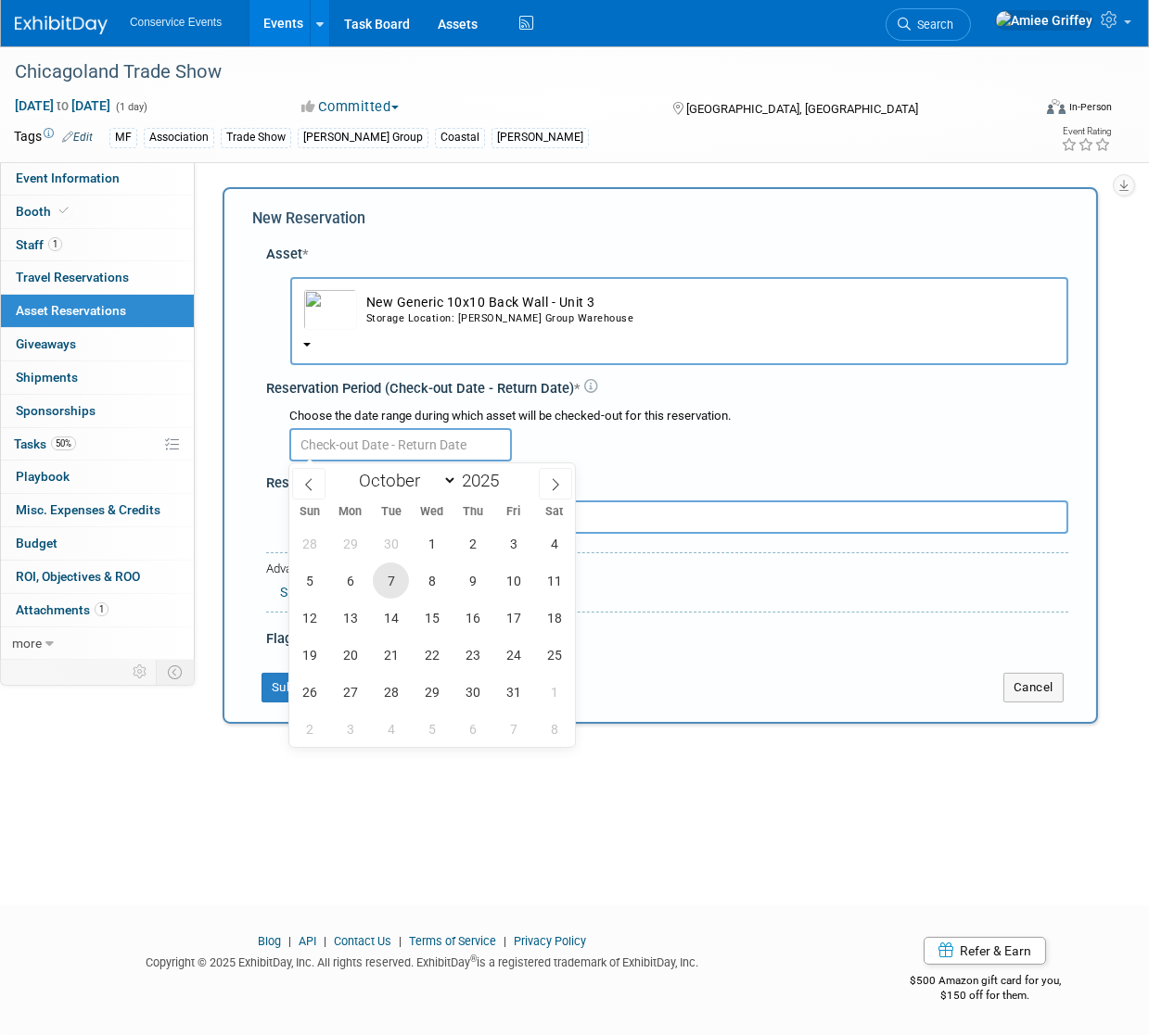
click at [394, 563] on span "7" at bounding box center [391, 580] width 36 height 36
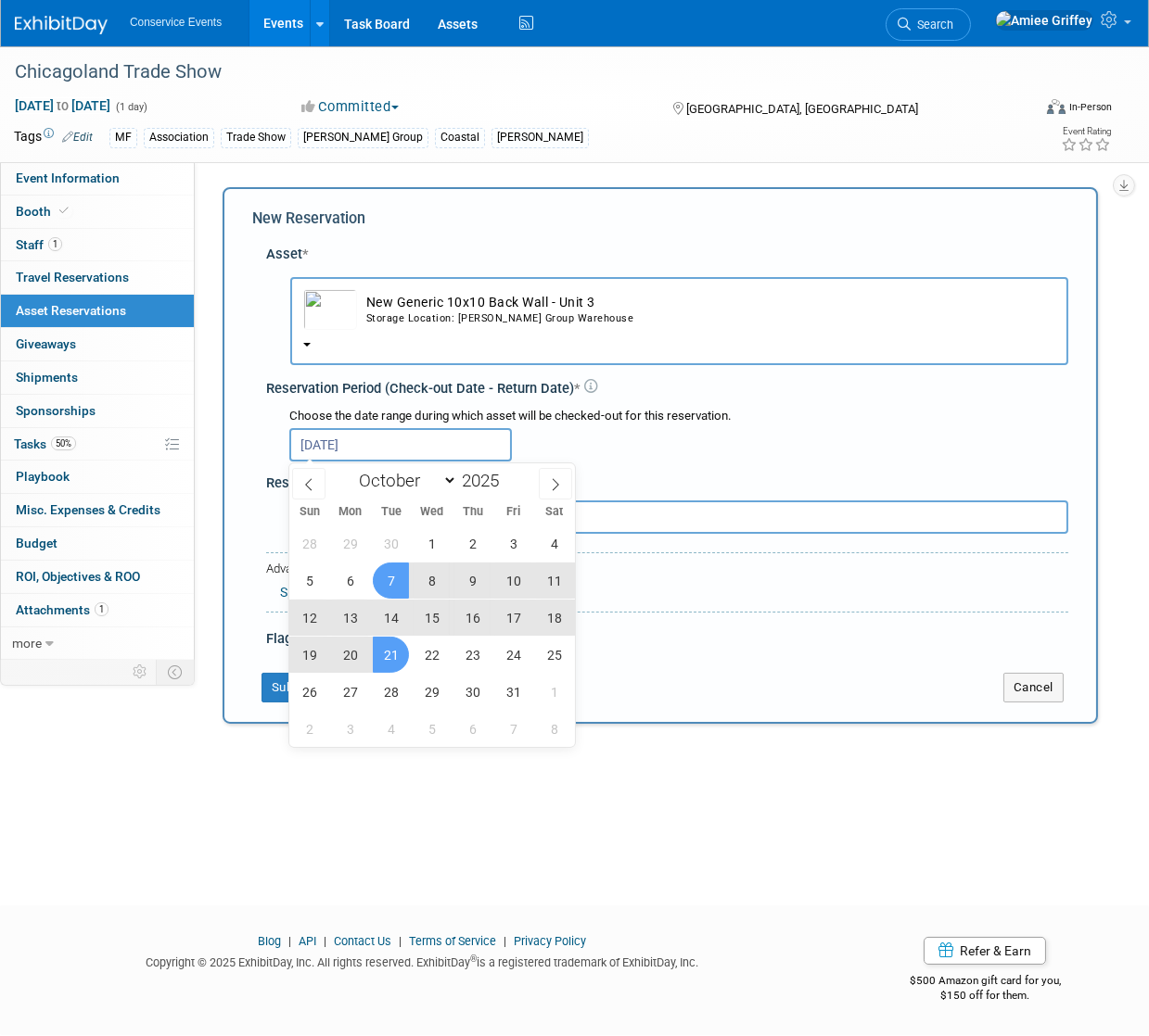
click at [400, 655] on span "21" at bounding box center [391, 655] width 36 height 36
type input "Oct 7, 2025 to Oct 21, 2025"
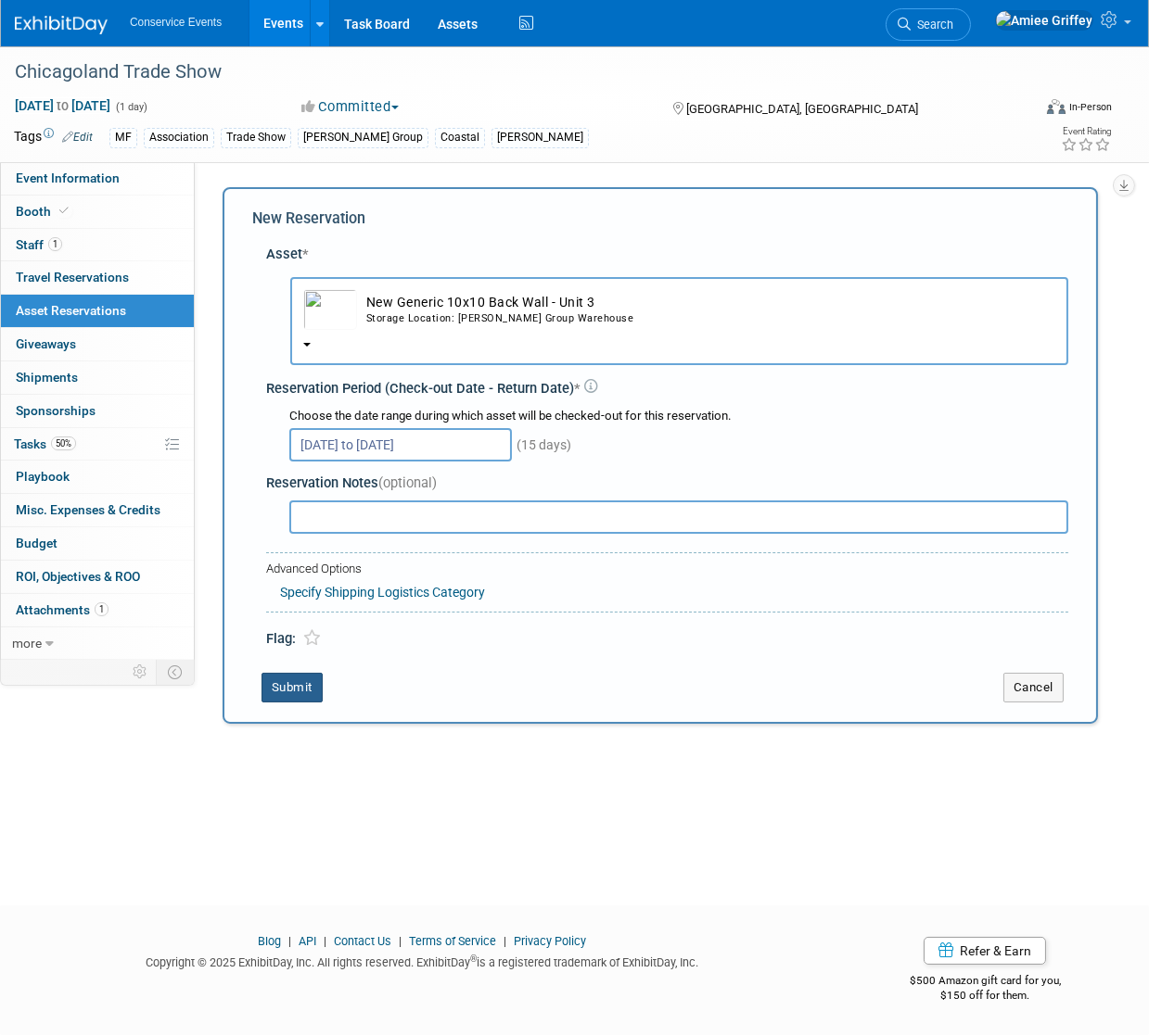
click at [295, 688] on button "Submit" at bounding box center [291, 687] width 61 height 29
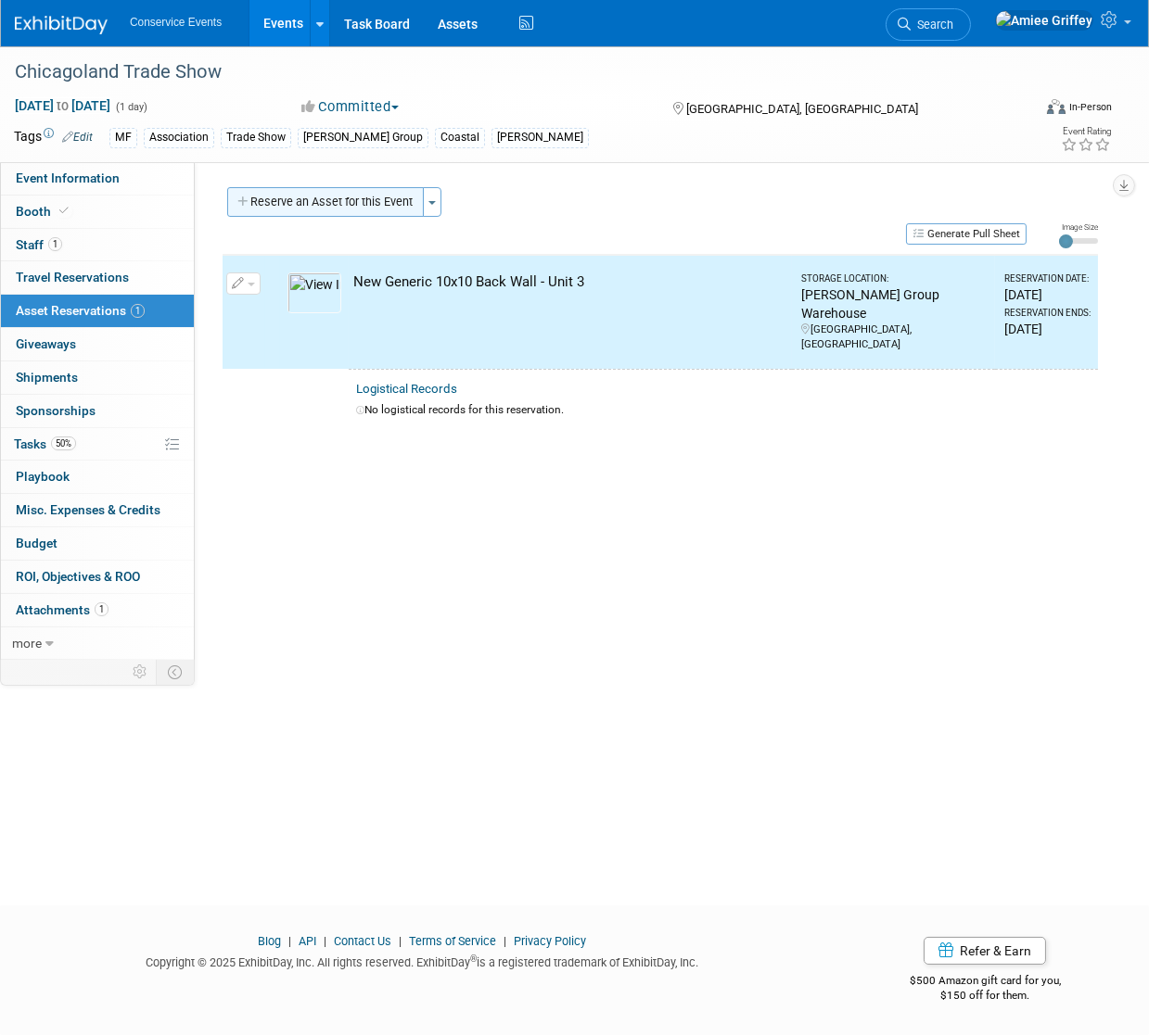
click at [294, 206] on button "Reserve an Asset for this Event" at bounding box center [325, 201] width 197 height 29
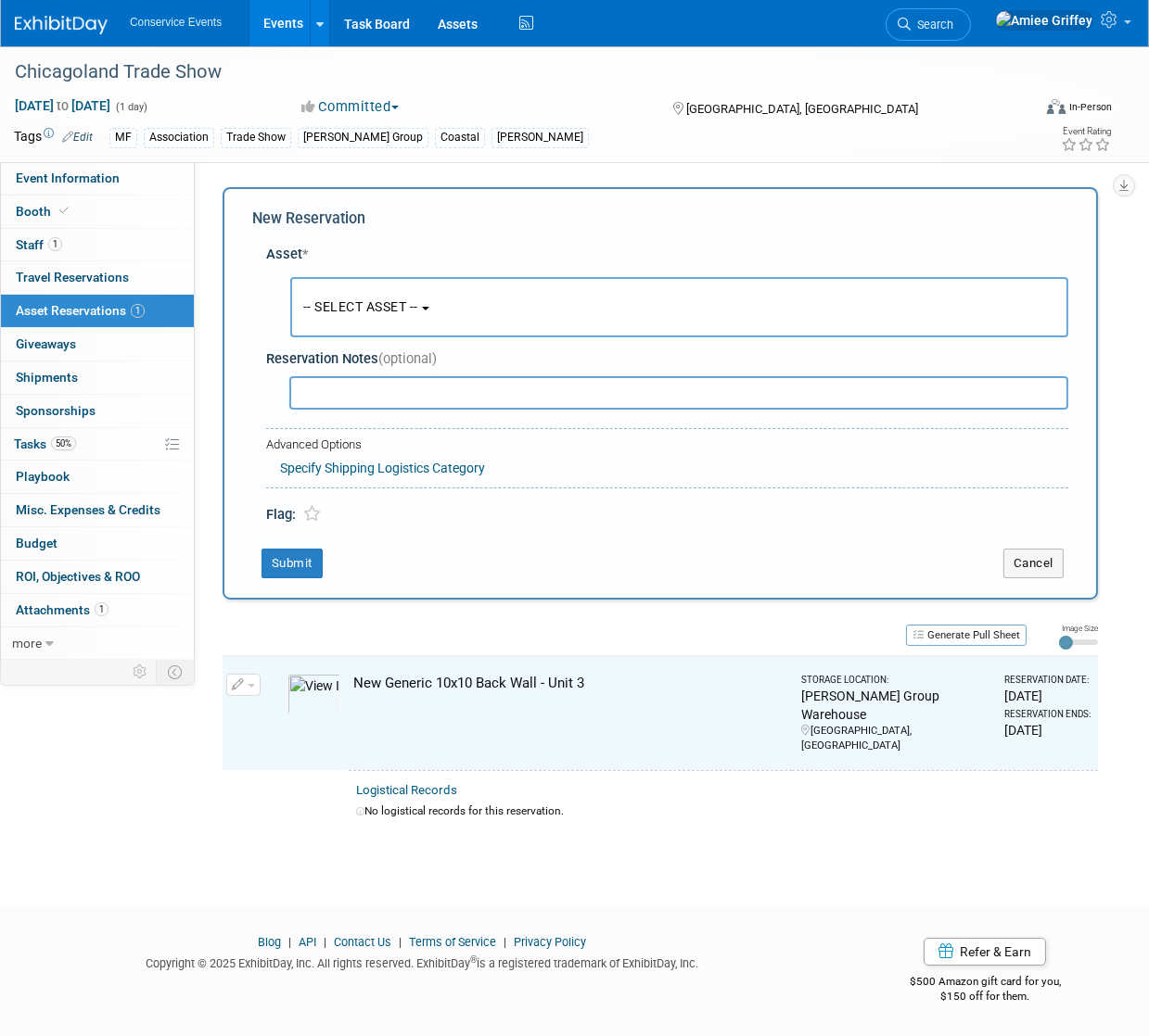
click at [344, 290] on button "-- SELECT ASSET --" at bounding box center [679, 307] width 778 height 60
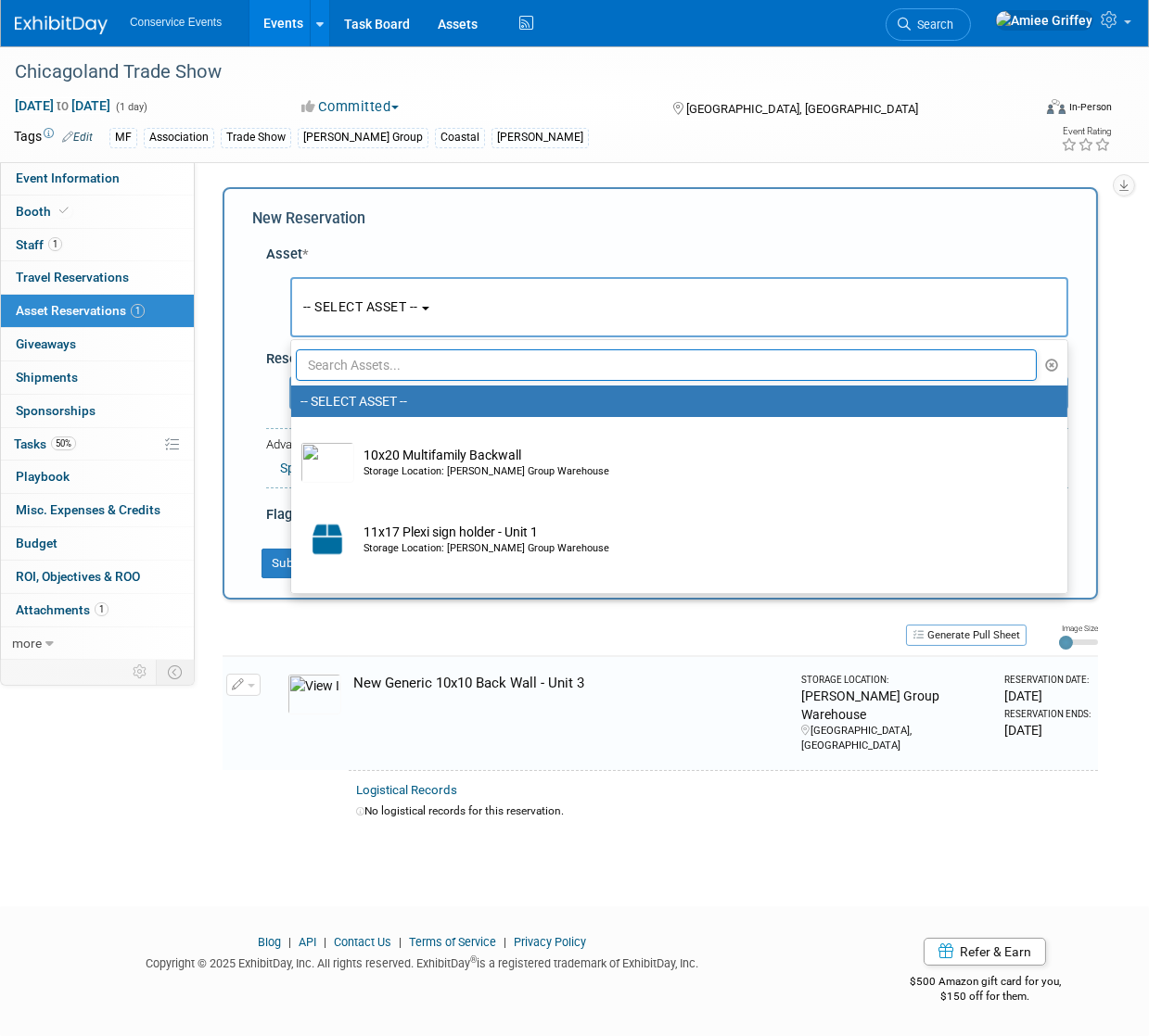
click at [407, 358] on input "text" at bounding box center [666, 365] width 740 height 31
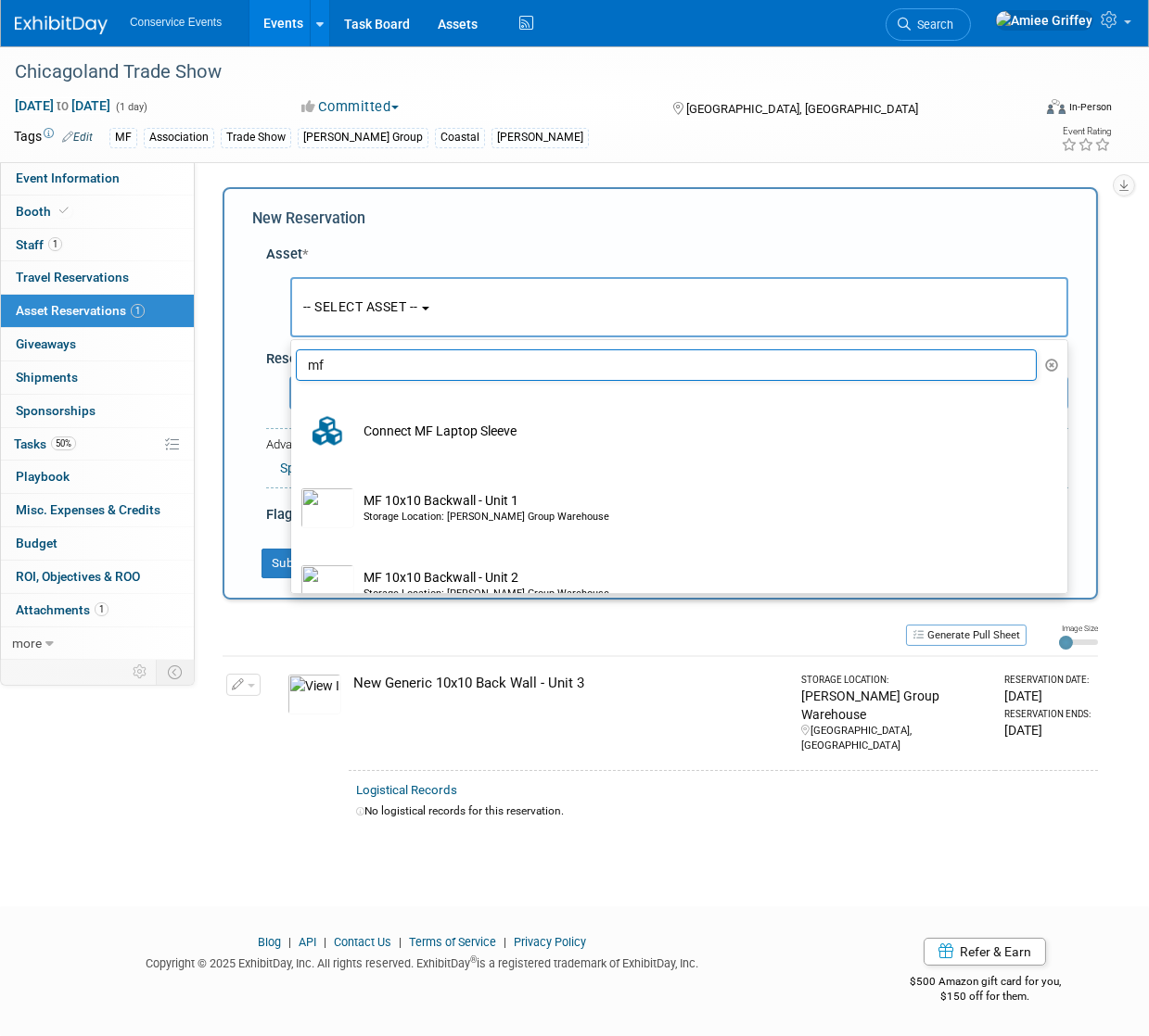
type input "m"
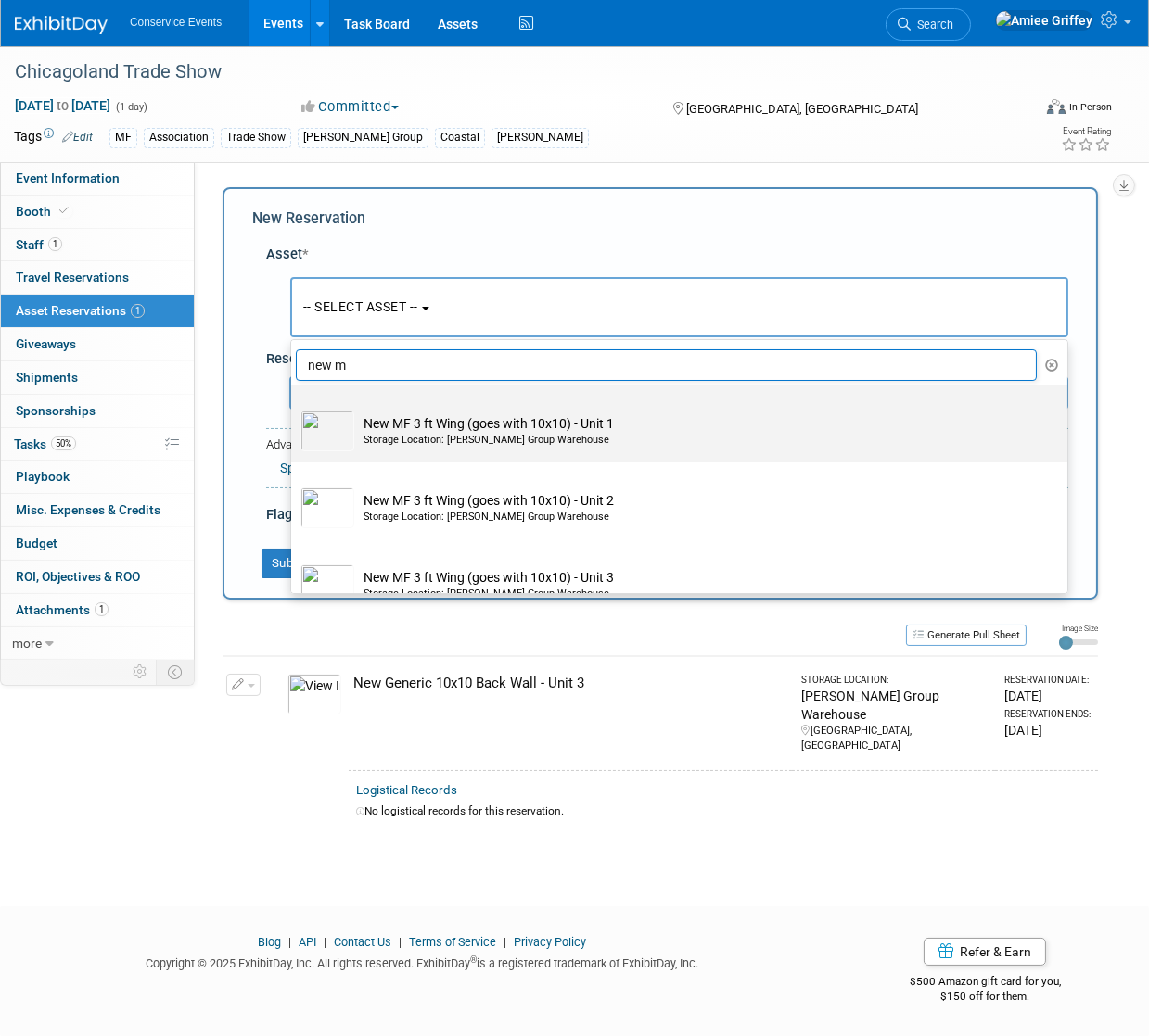
type input "new m"
click at [476, 429] on td "New MF 3 ft Wing (goes with 10x10) - Unit 1 Storage Location: Taylor Group Ware…" at bounding box center [692, 430] width 676 height 41
click at [294, 407] on input "New MF 3 ft Wing (goes with 10x10) - Unit 1 Storage Location: Taylor Group Ware…" at bounding box center [287, 402] width 12 height 12
select select "10717220"
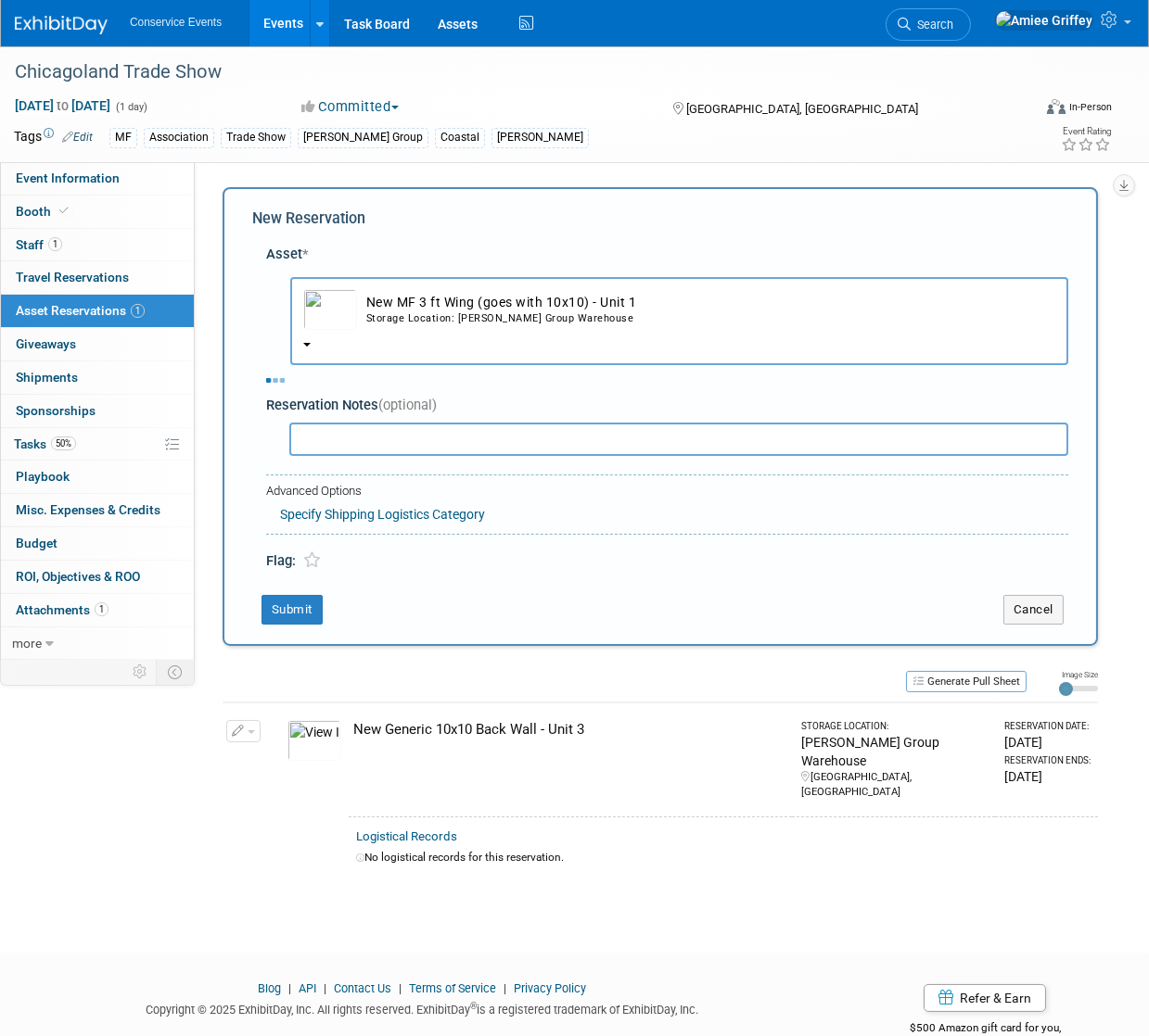
select select "9"
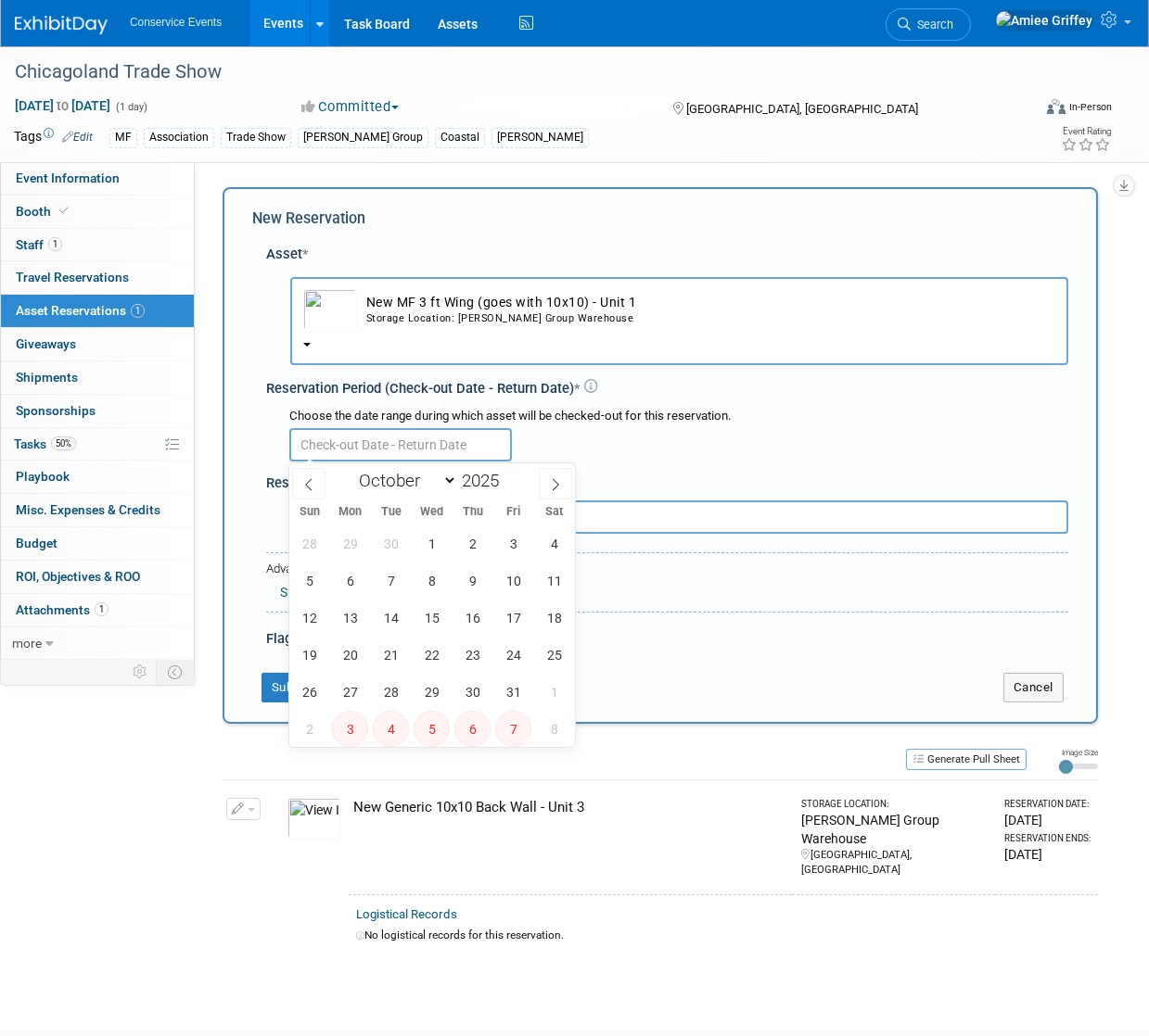
click at [364, 454] on input "text" at bounding box center [400, 444] width 222 height 33
click at [386, 578] on span "7" at bounding box center [391, 580] width 36 height 36
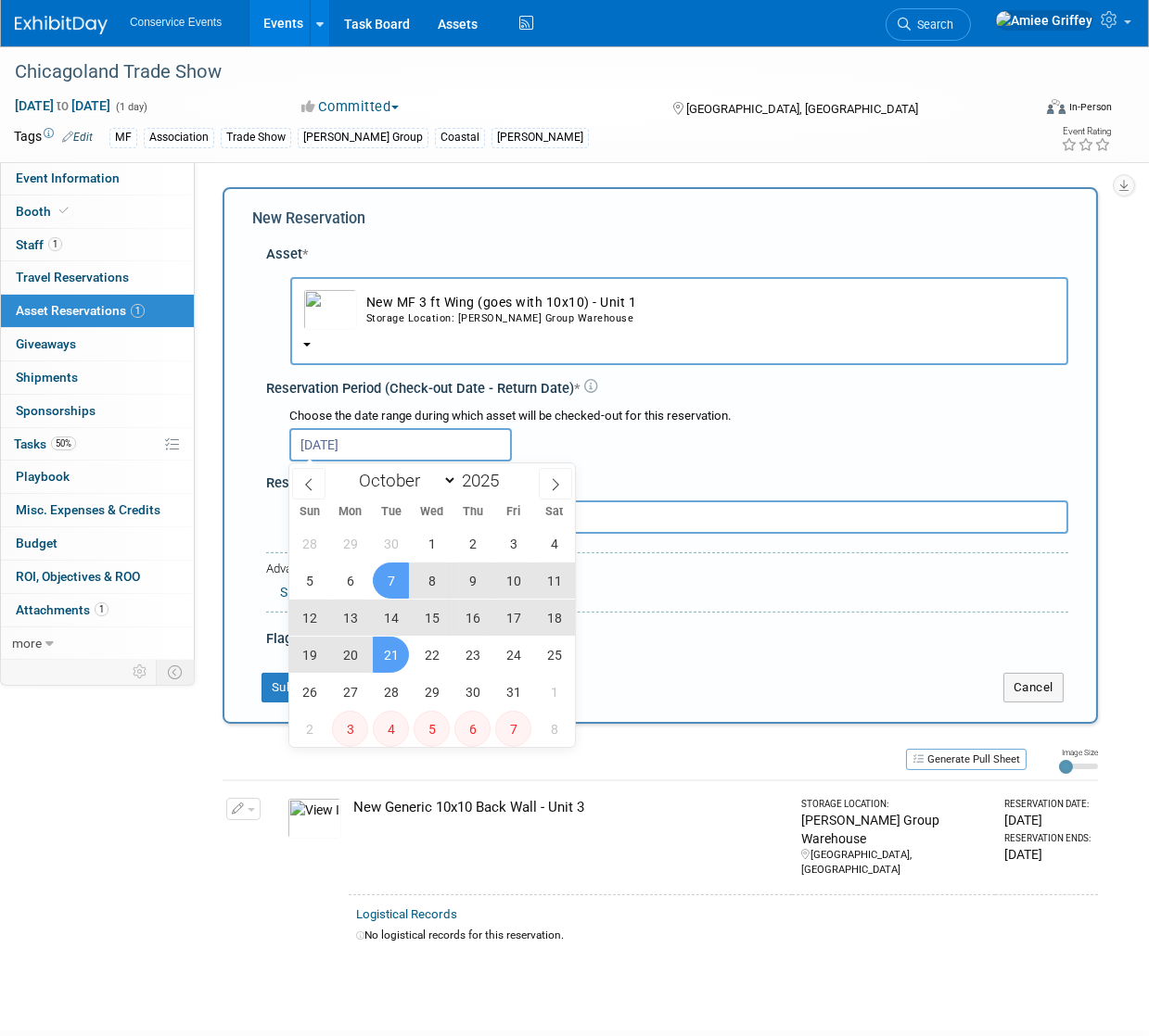
click at [402, 648] on span "21" at bounding box center [391, 655] width 36 height 36
type input "Oct 7, 2025 to Oct 21, 2025"
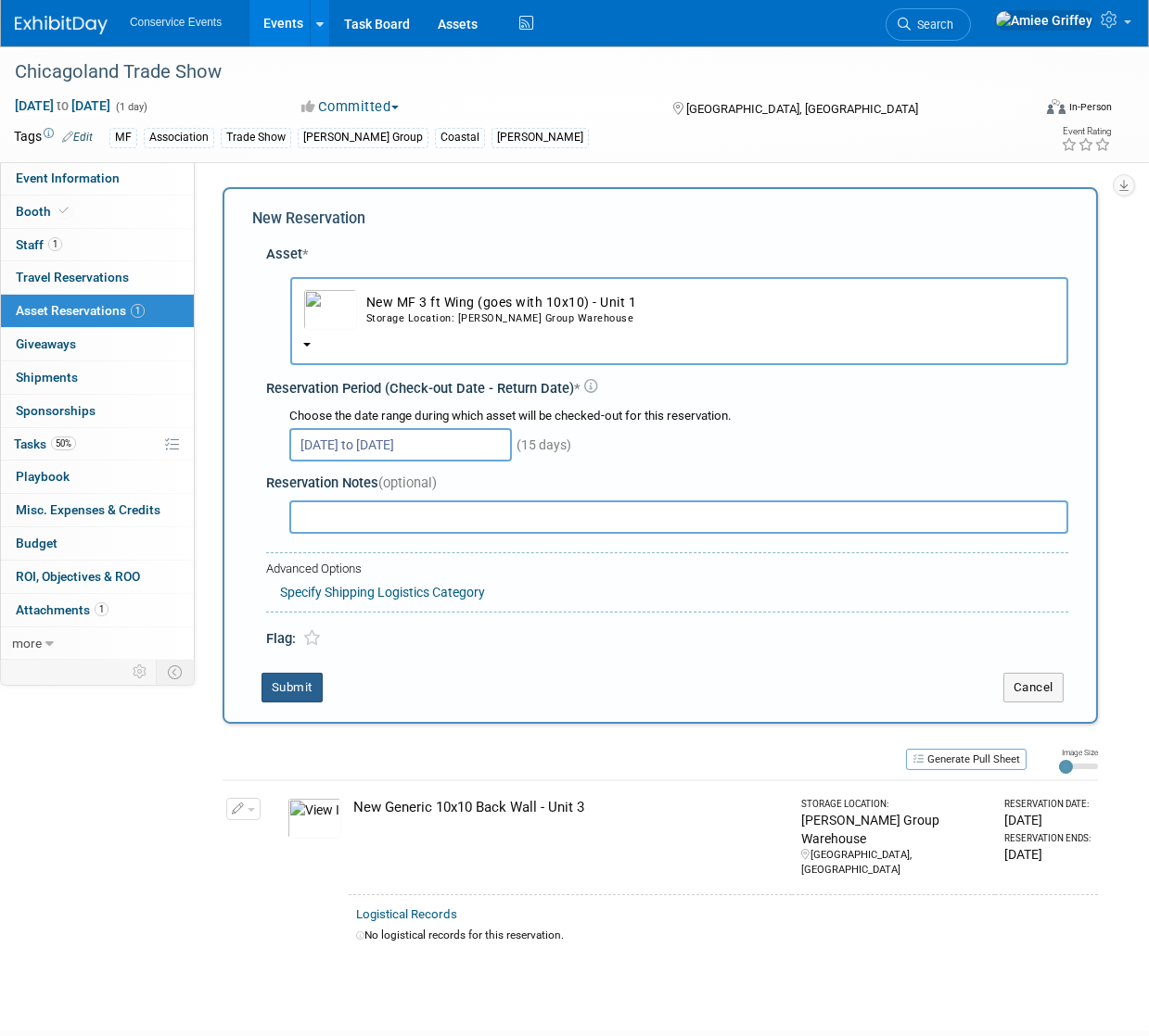
click at [305, 684] on button "Submit" at bounding box center [291, 687] width 61 height 29
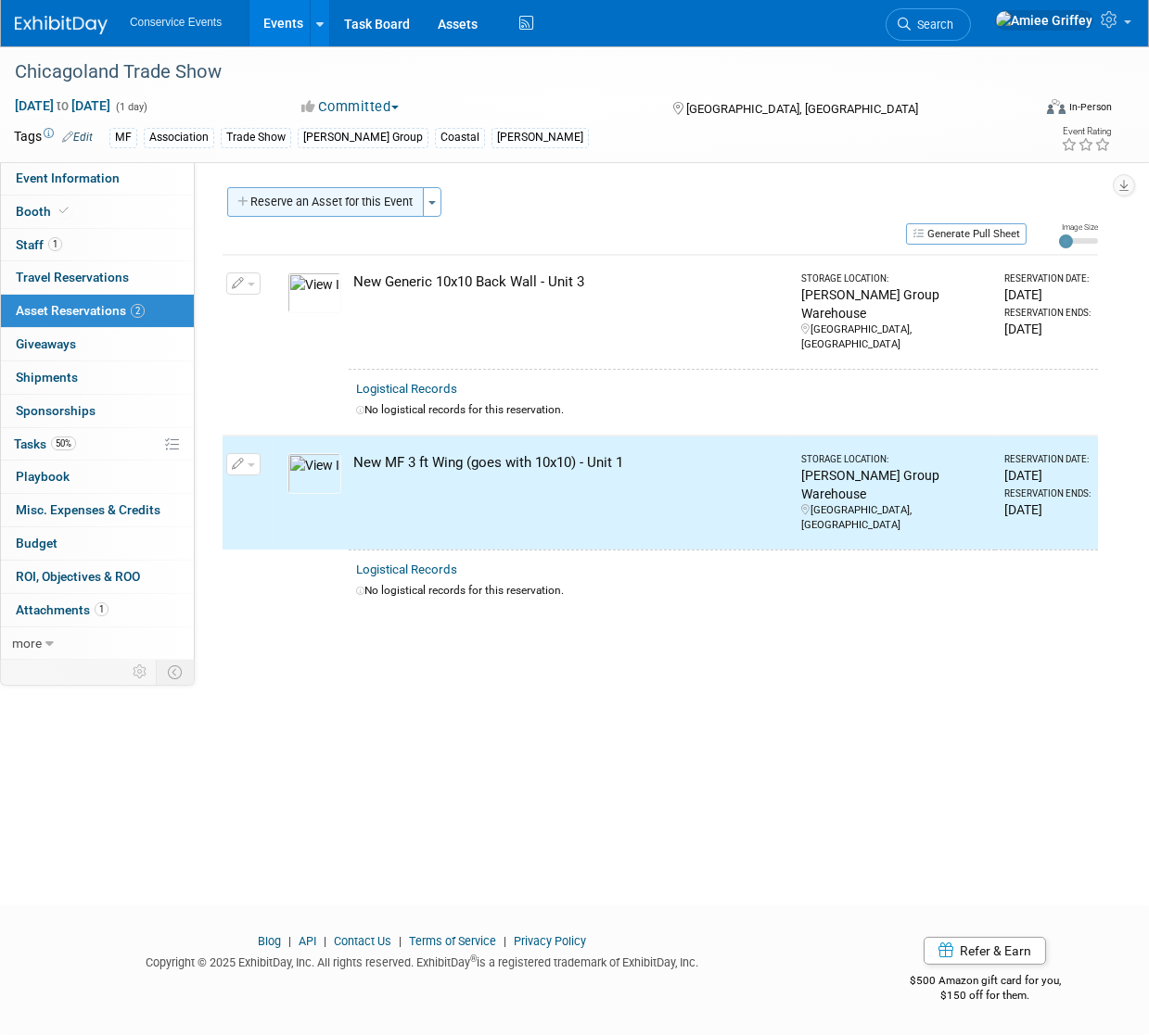
click at [312, 200] on button "Reserve an Asset for this Event" at bounding box center [325, 201] width 197 height 29
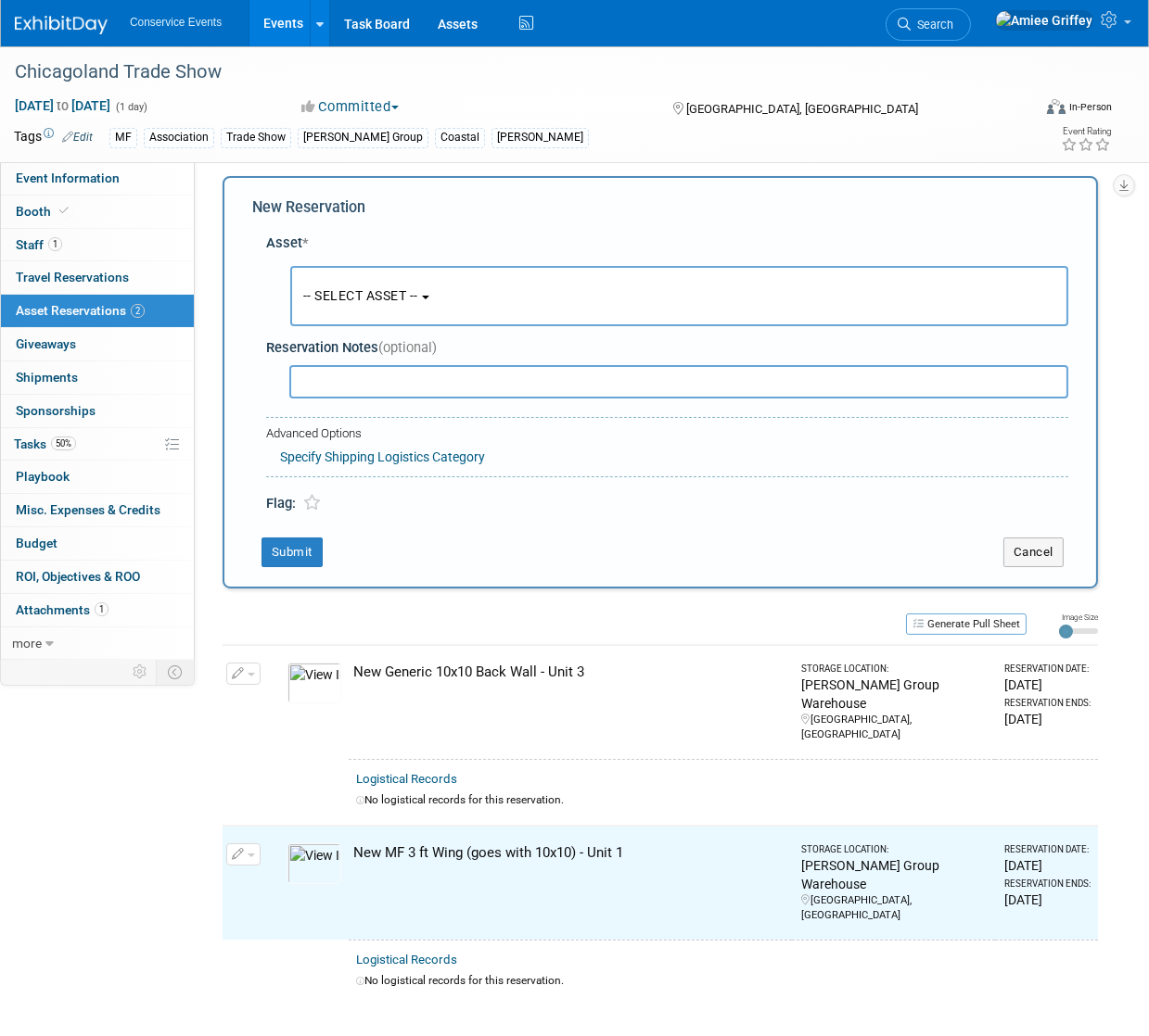
scroll to position [18, 0]
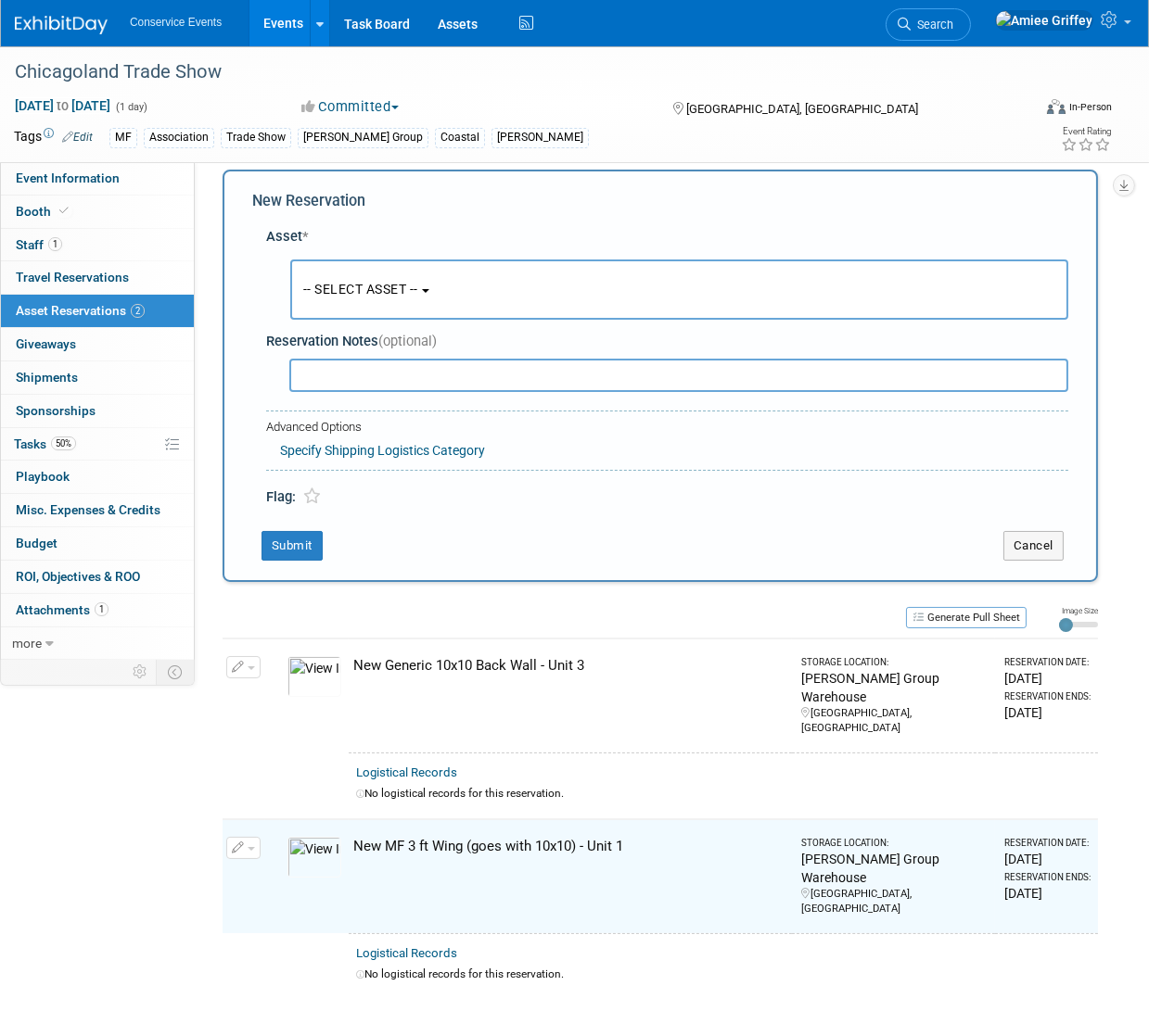
click at [379, 298] on button "-- SELECT ASSET --" at bounding box center [679, 290] width 778 height 60
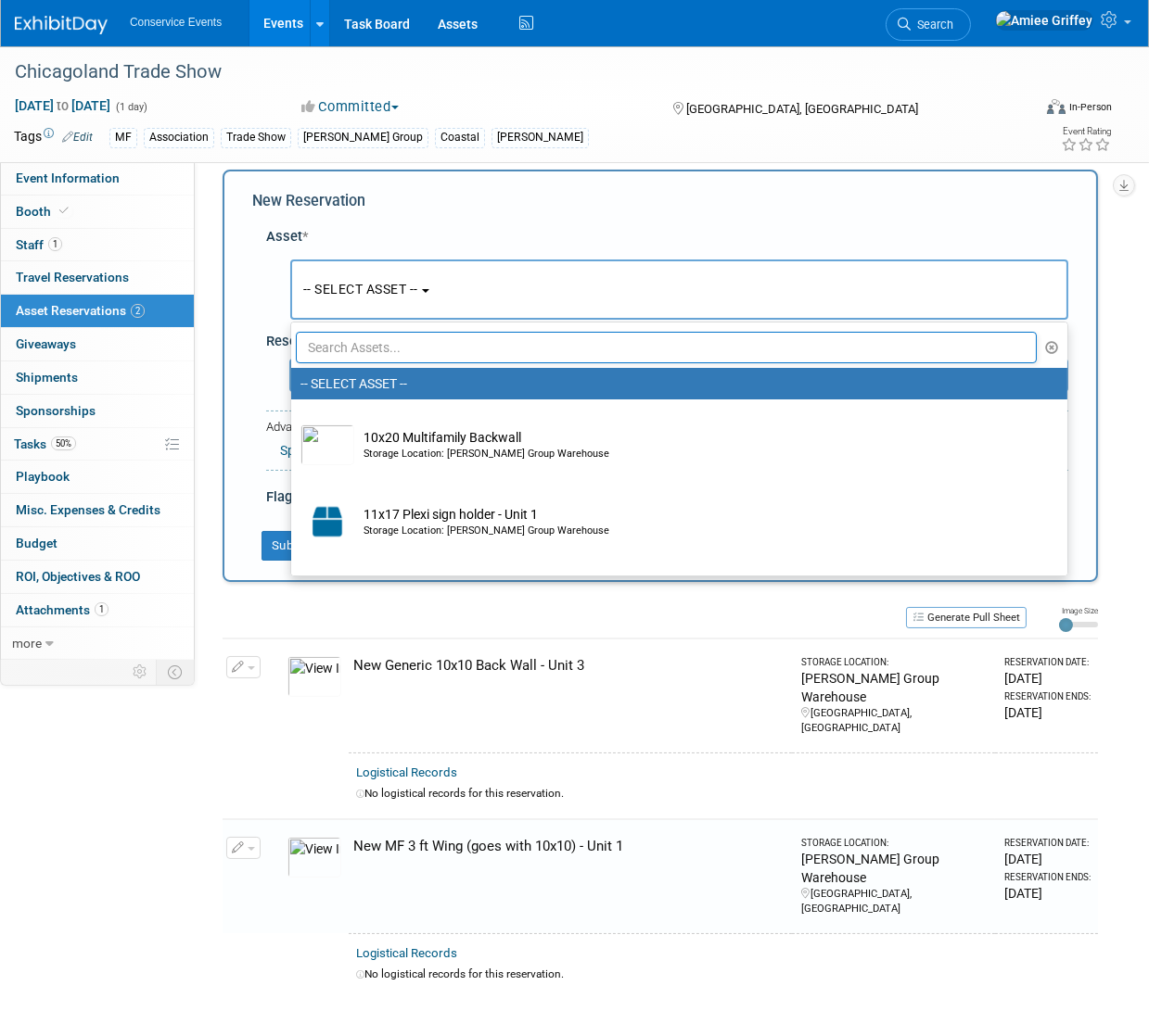
click at [406, 346] on input "text" at bounding box center [666, 347] width 740 height 31
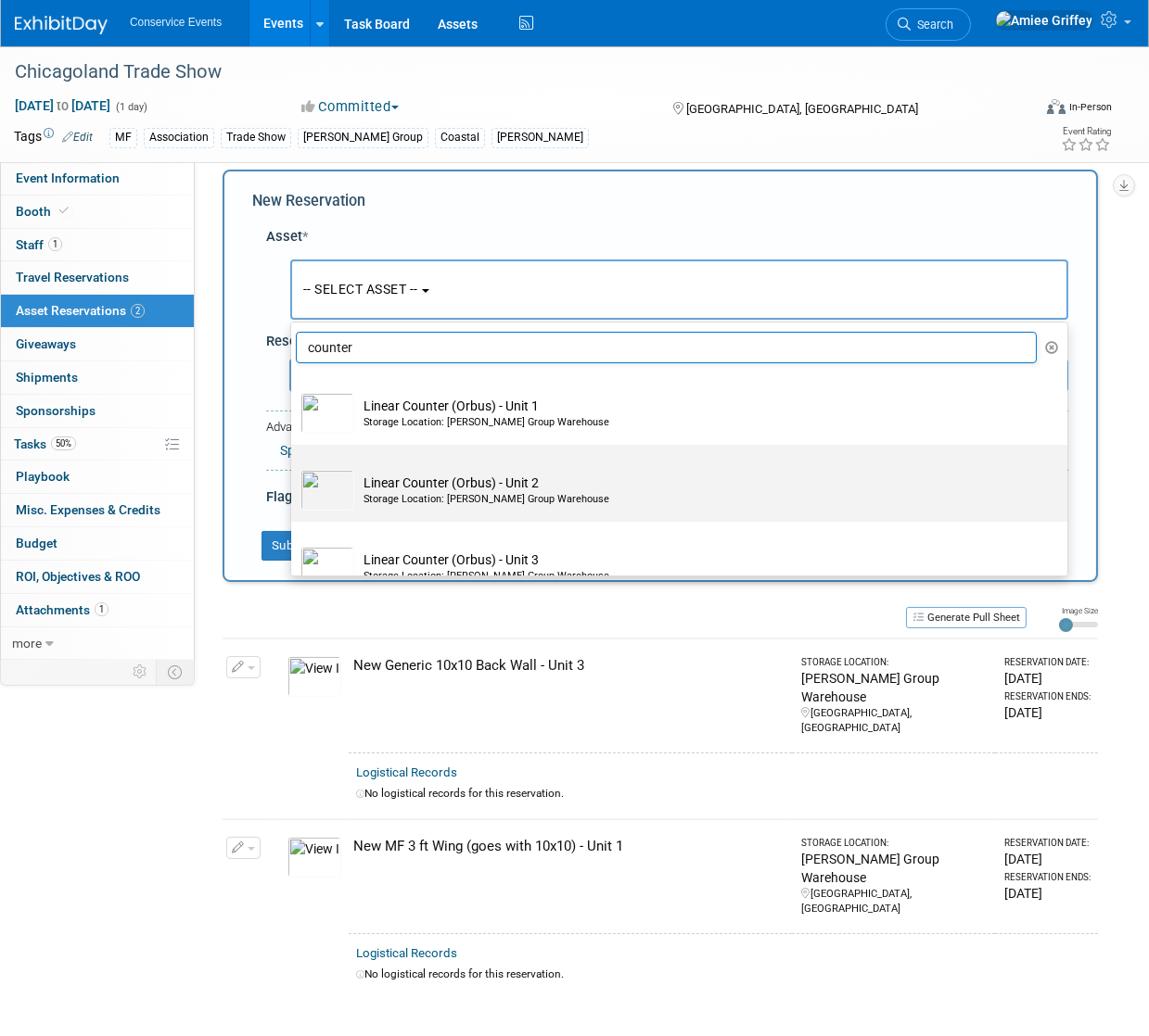
type input "counter"
click at [402, 511] on label "Linear Counter (Orbus) - Unit 2 Storage Location: Taylor Group Warehouse" at bounding box center [674, 484] width 748 height 70
click at [294, 467] on input "Linear Counter (Orbus) - Unit 2 Storage Location: Taylor Group Warehouse" at bounding box center [287, 460] width 12 height 12
select select "10710655"
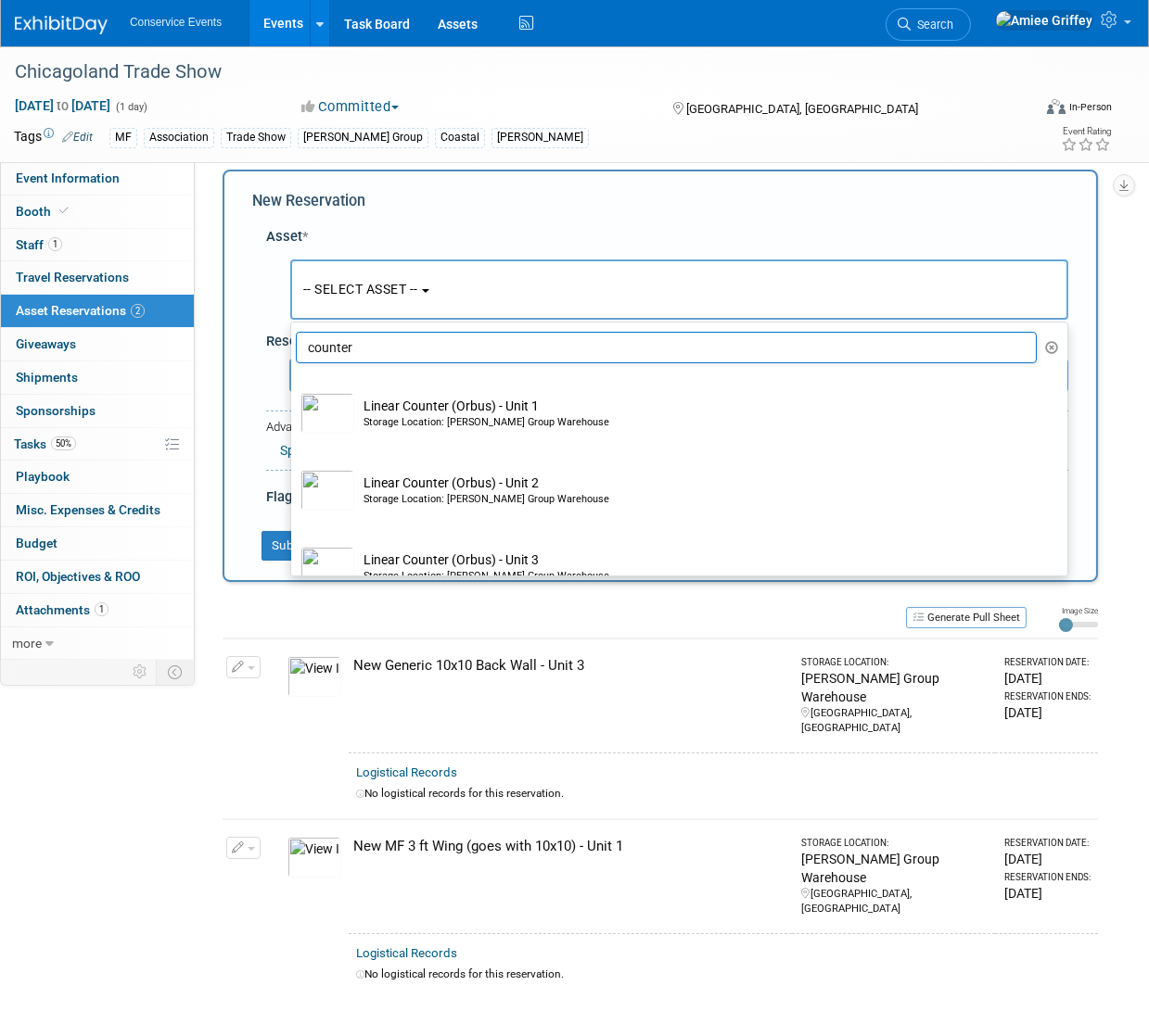
select select "9"
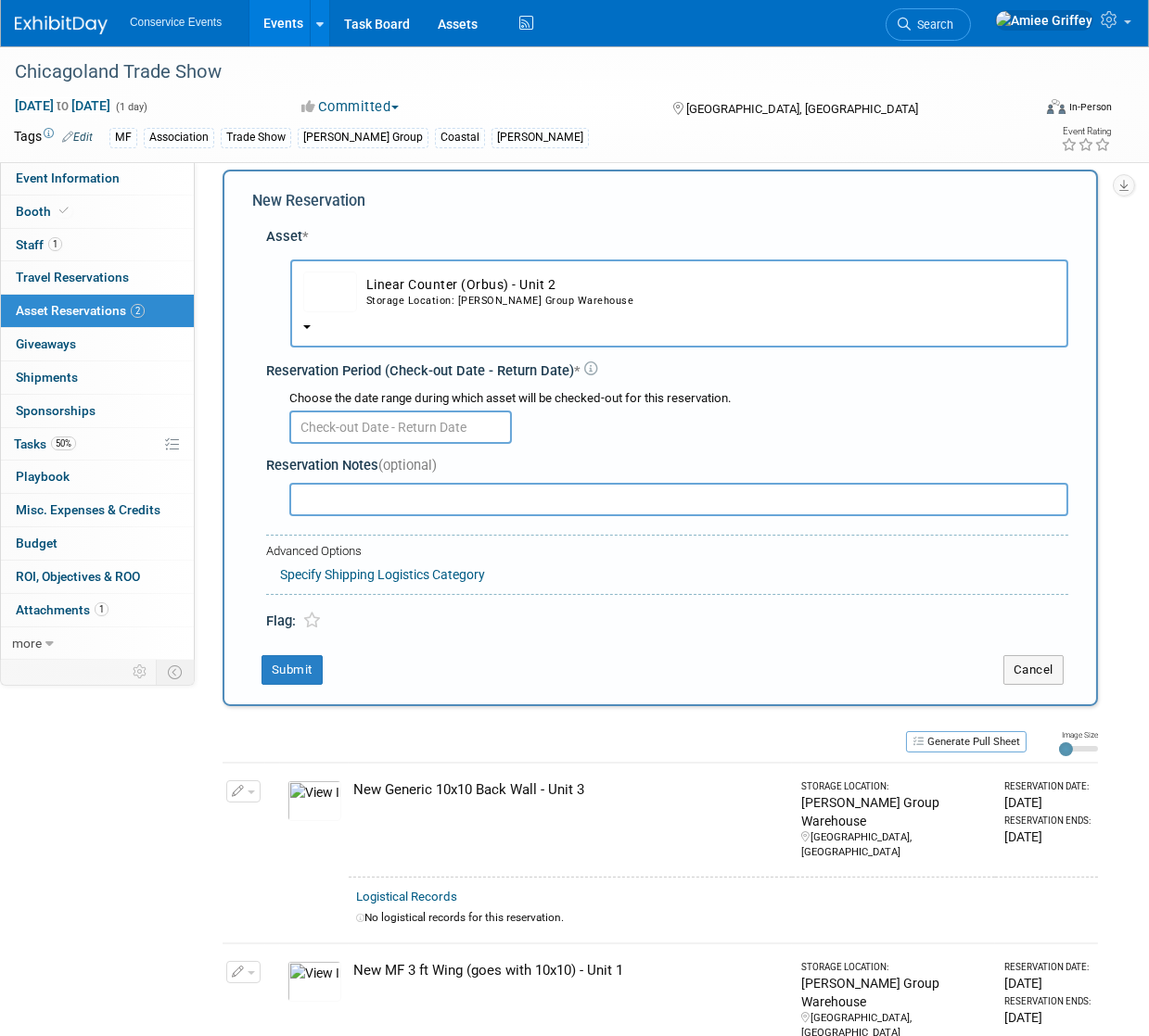
click at [354, 429] on input "text" at bounding box center [400, 426] width 222 height 33
click at [424, 314] on span "Linear Counter (Orbus) - Unit 2 Storage Location: Taylor Group Warehouse" at bounding box center [679, 308] width 752 height 15
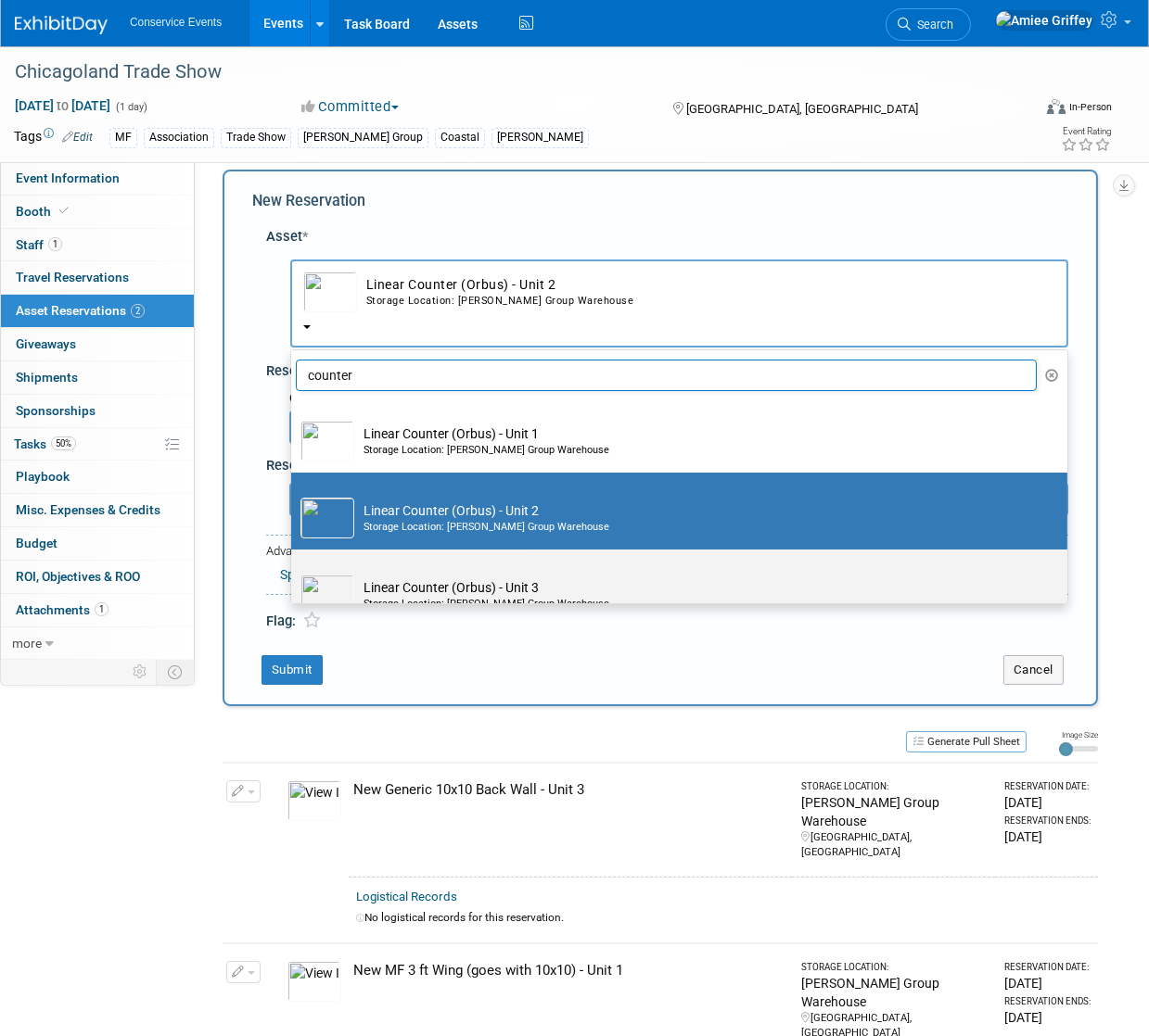
click at [438, 582] on td "Linear Counter (Orbus) - Unit 3 Storage Location: Taylor Group Warehouse" at bounding box center [692, 595] width 676 height 41
click at [294, 572] on input "Linear Counter (Orbus) - Unit 3 Storage Location: Taylor Group Warehouse" at bounding box center [287, 565] width 12 height 12
select select "10710656"
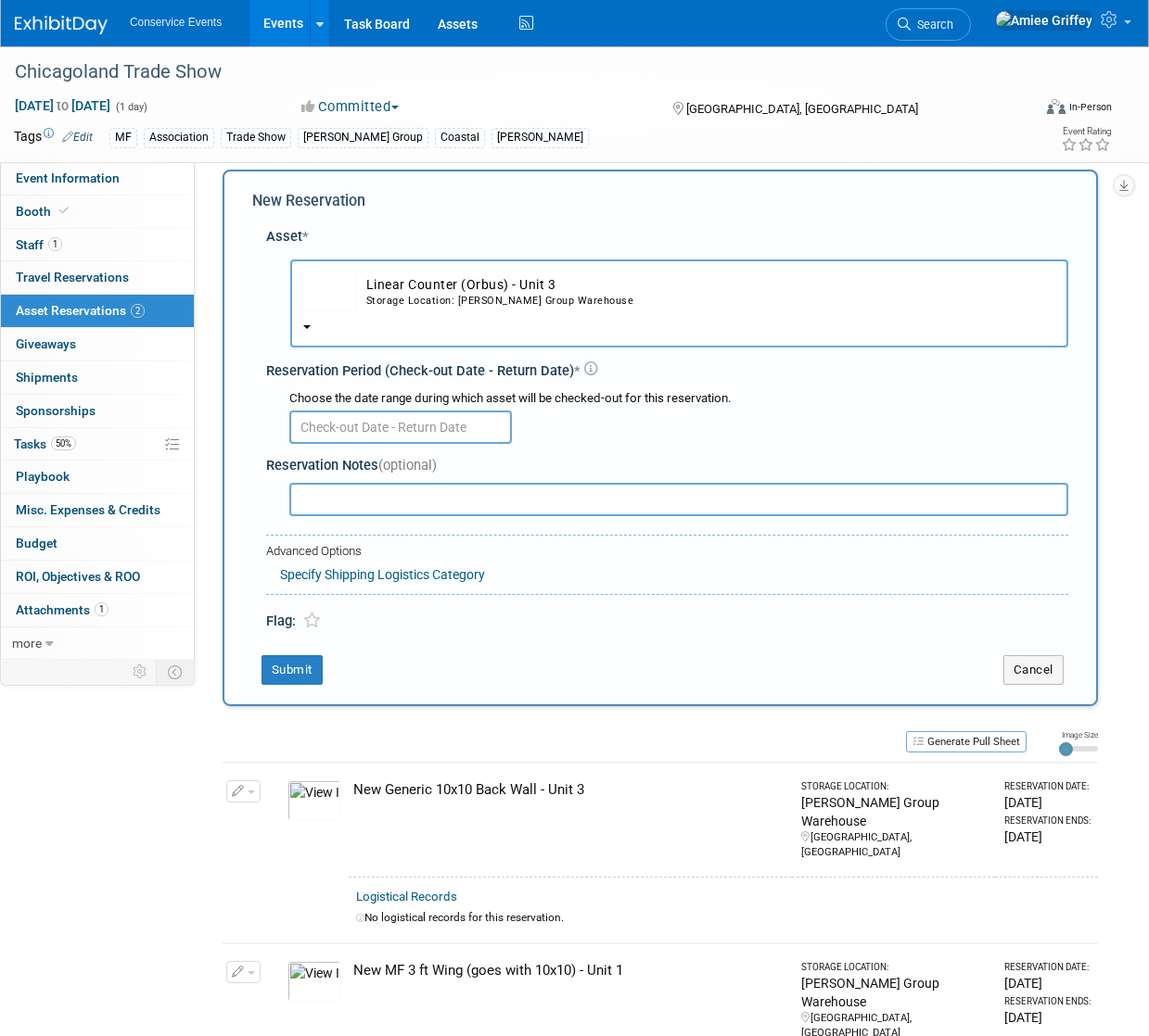
click at [369, 429] on input "text" at bounding box center [400, 426] width 222 height 33
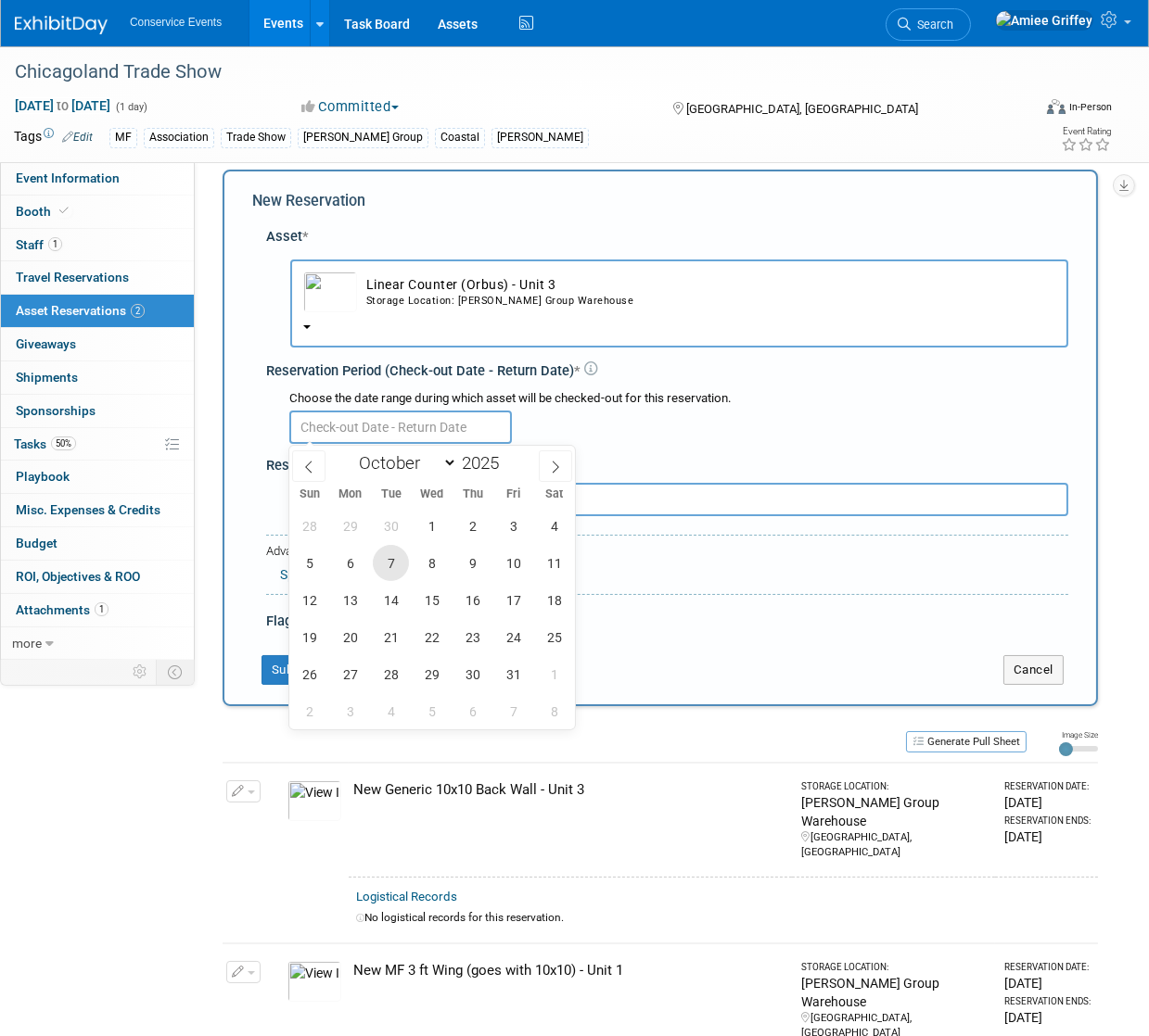
click at [392, 549] on span "7" at bounding box center [391, 563] width 36 height 36
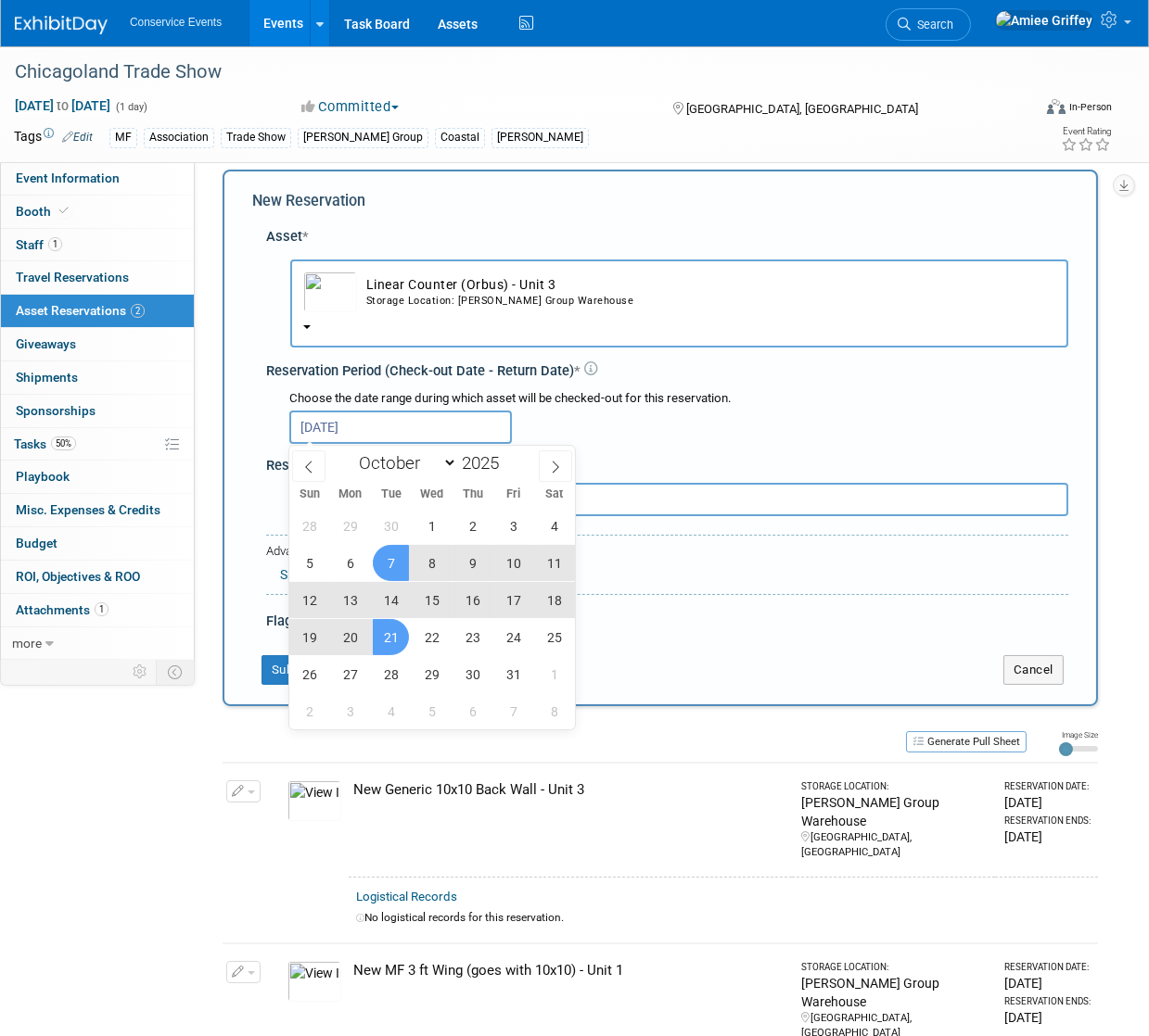
click at [396, 641] on span "21" at bounding box center [391, 637] width 36 height 36
type input "Oct 7, 2025 to Oct 21, 2025"
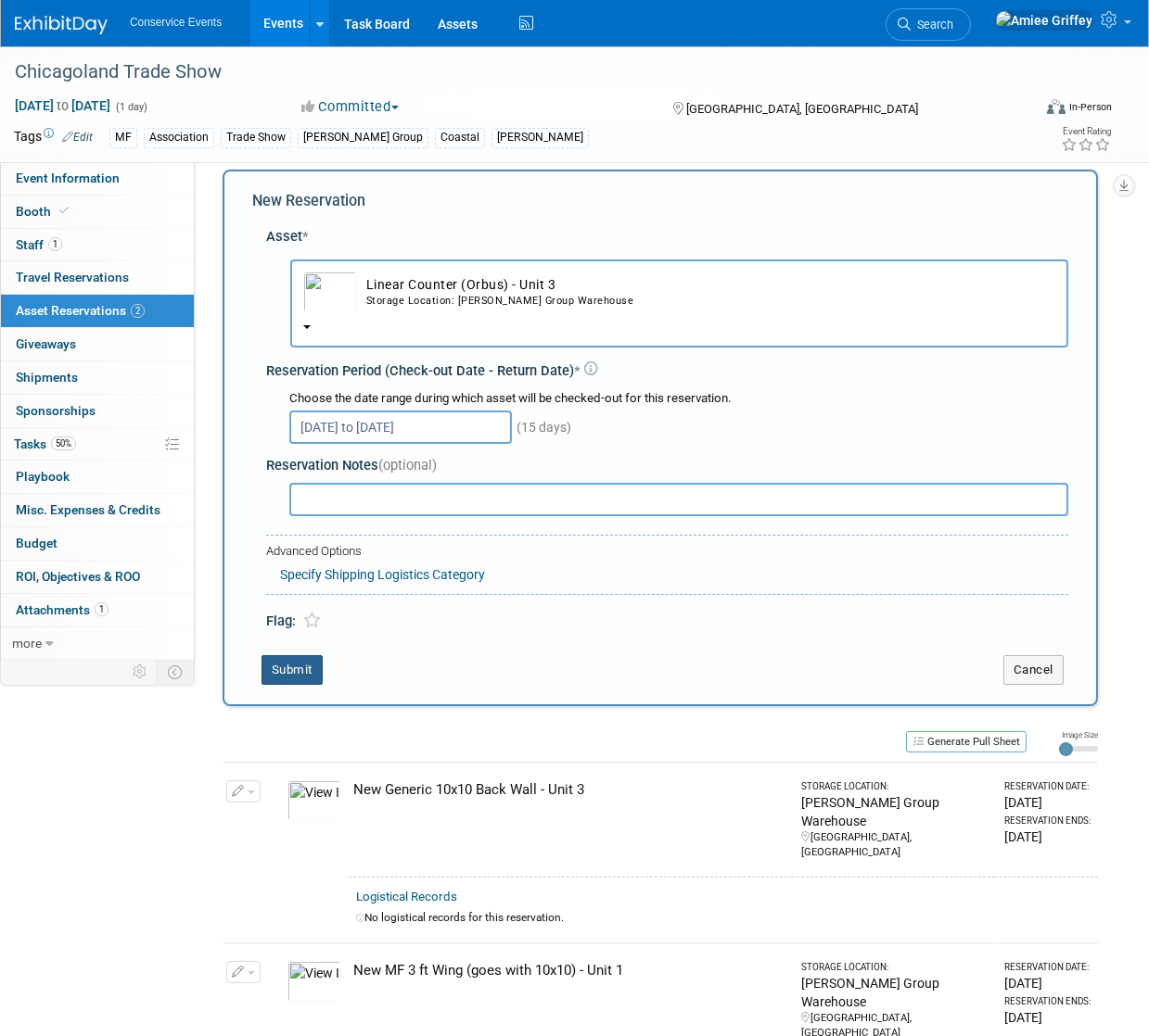
click at [302, 672] on button "Submit" at bounding box center [291, 669] width 61 height 29
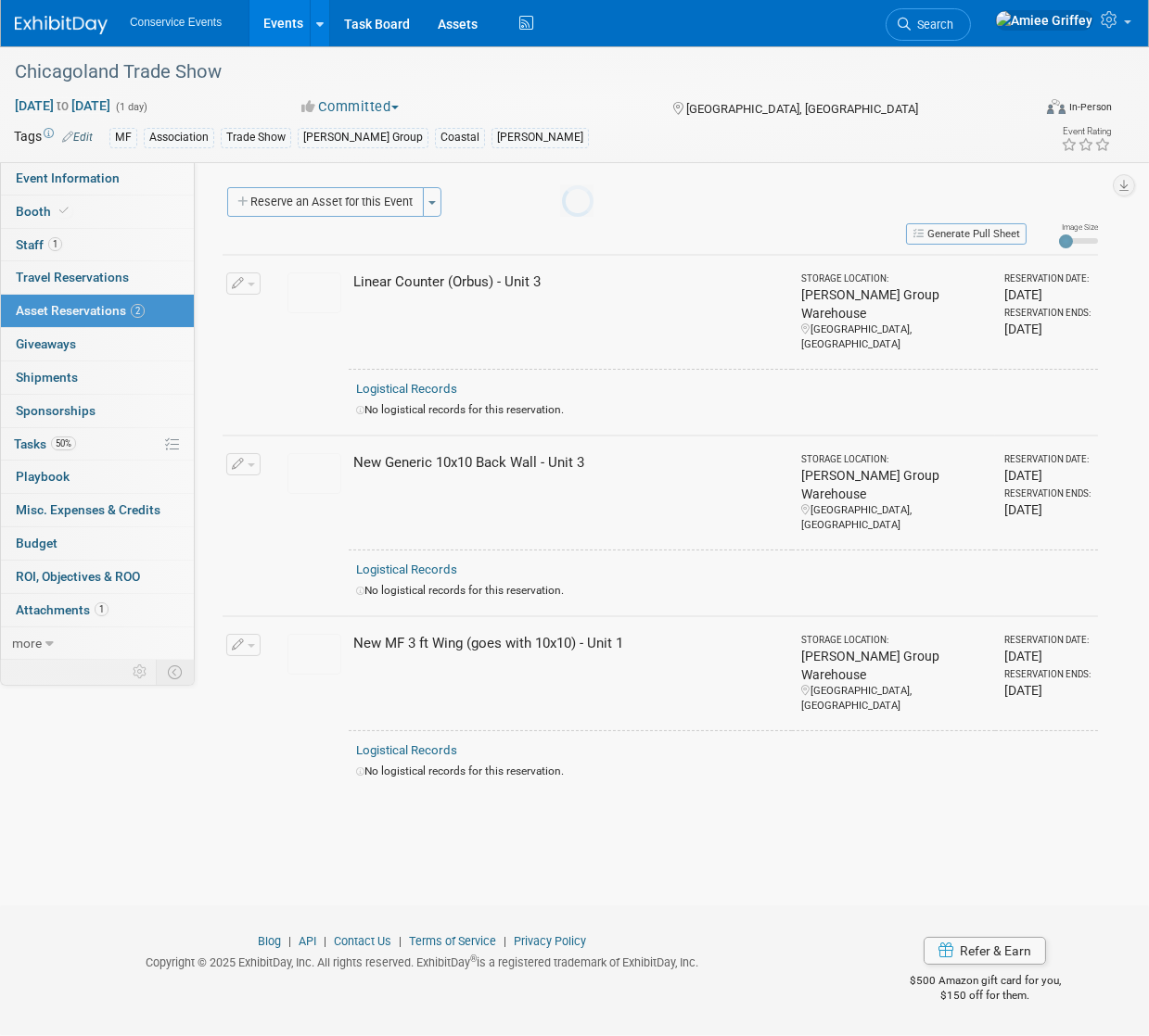
scroll to position [0, 0]
click at [330, 207] on button "Reserve an Asset for this Event" at bounding box center [325, 201] width 197 height 29
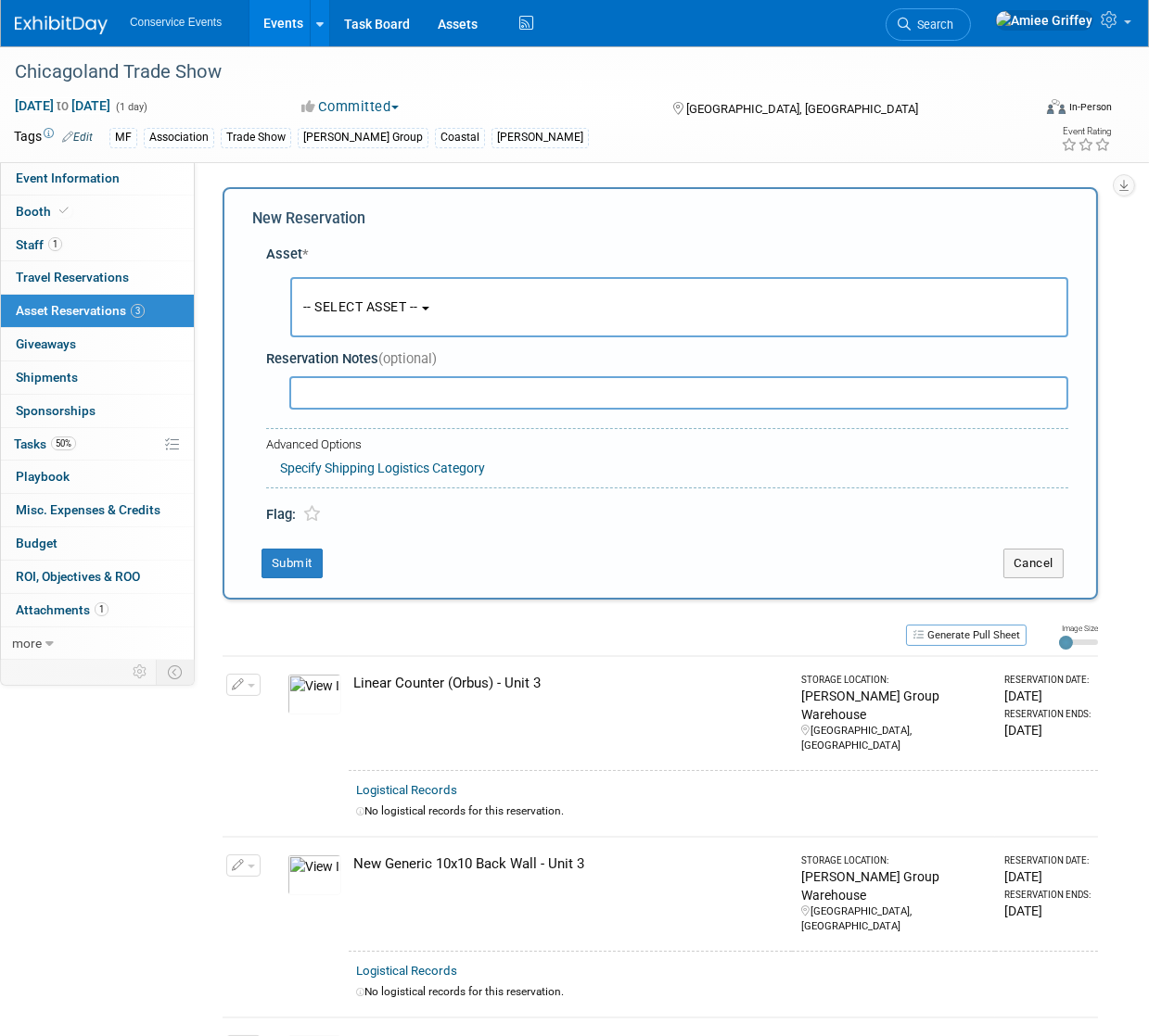
scroll to position [18, 0]
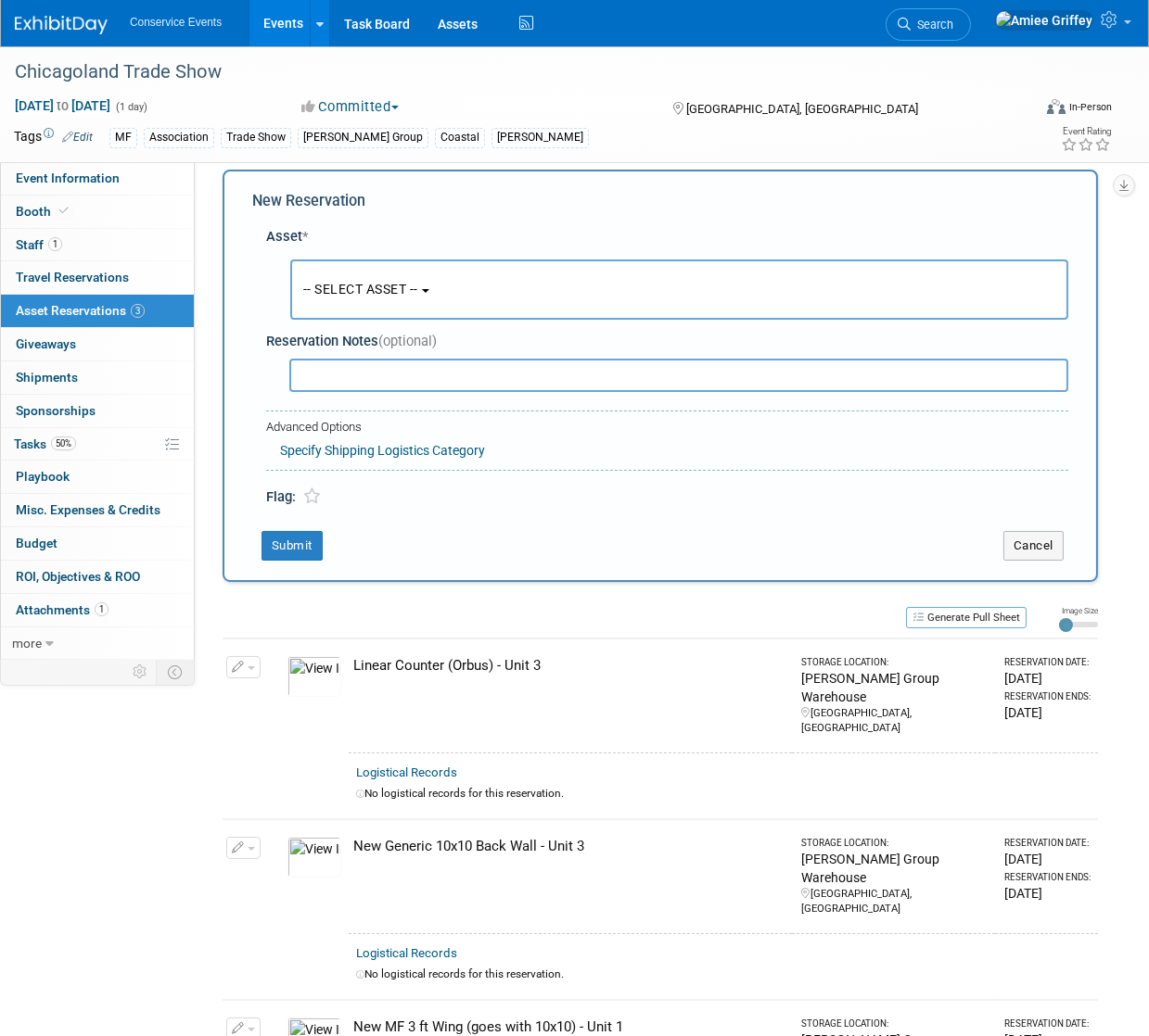
click at [348, 290] on span "-- SELECT ASSET --" at bounding box center [361, 289] width 115 height 15
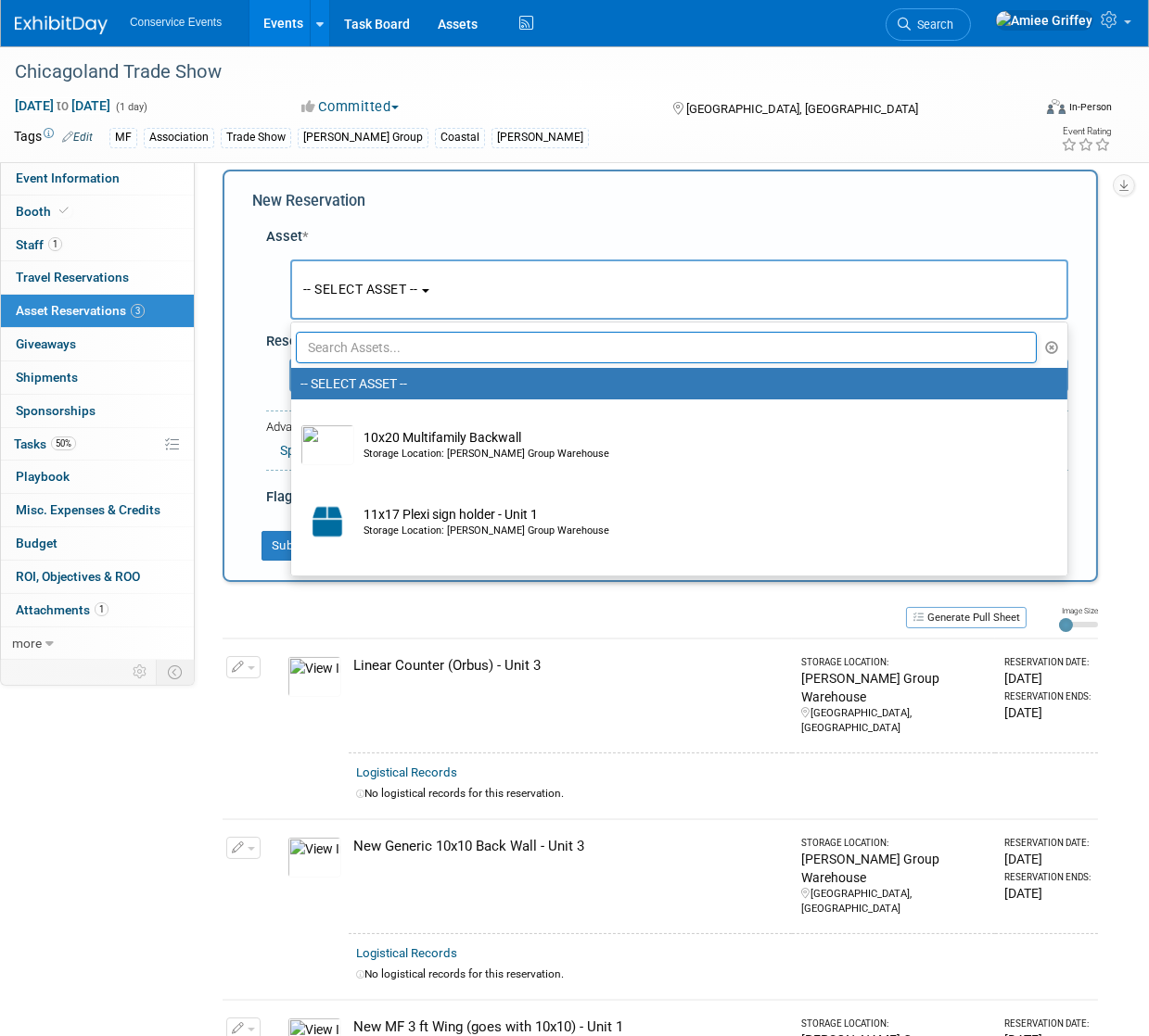
click at [374, 339] on input "text" at bounding box center [666, 347] width 740 height 31
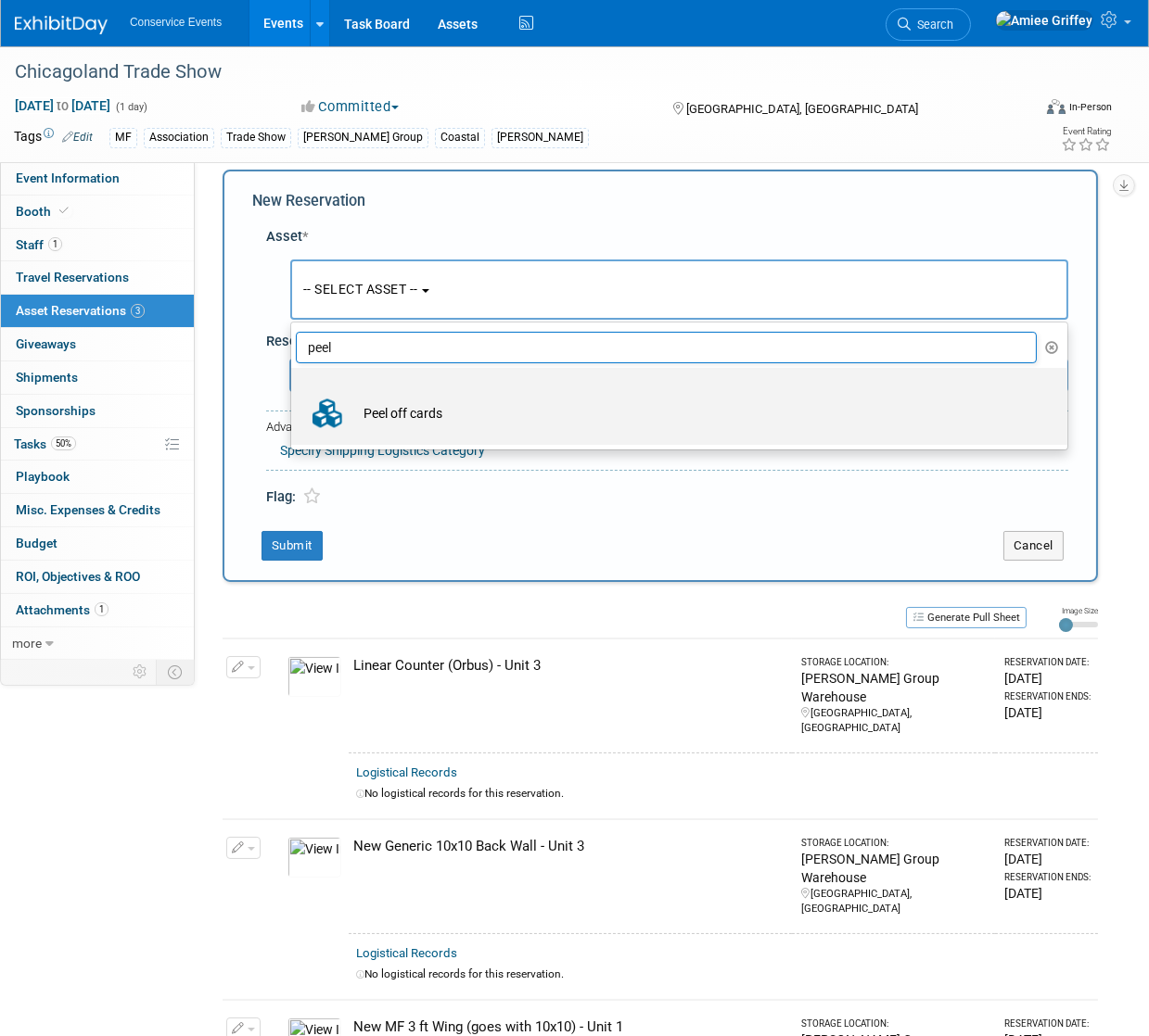
type input "peel"
click at [390, 415] on td "Peel off cards" at bounding box center [692, 413] width 676 height 41
click at [294, 390] on input "Peel off cards" at bounding box center [287, 384] width 12 height 12
select select "10724652"
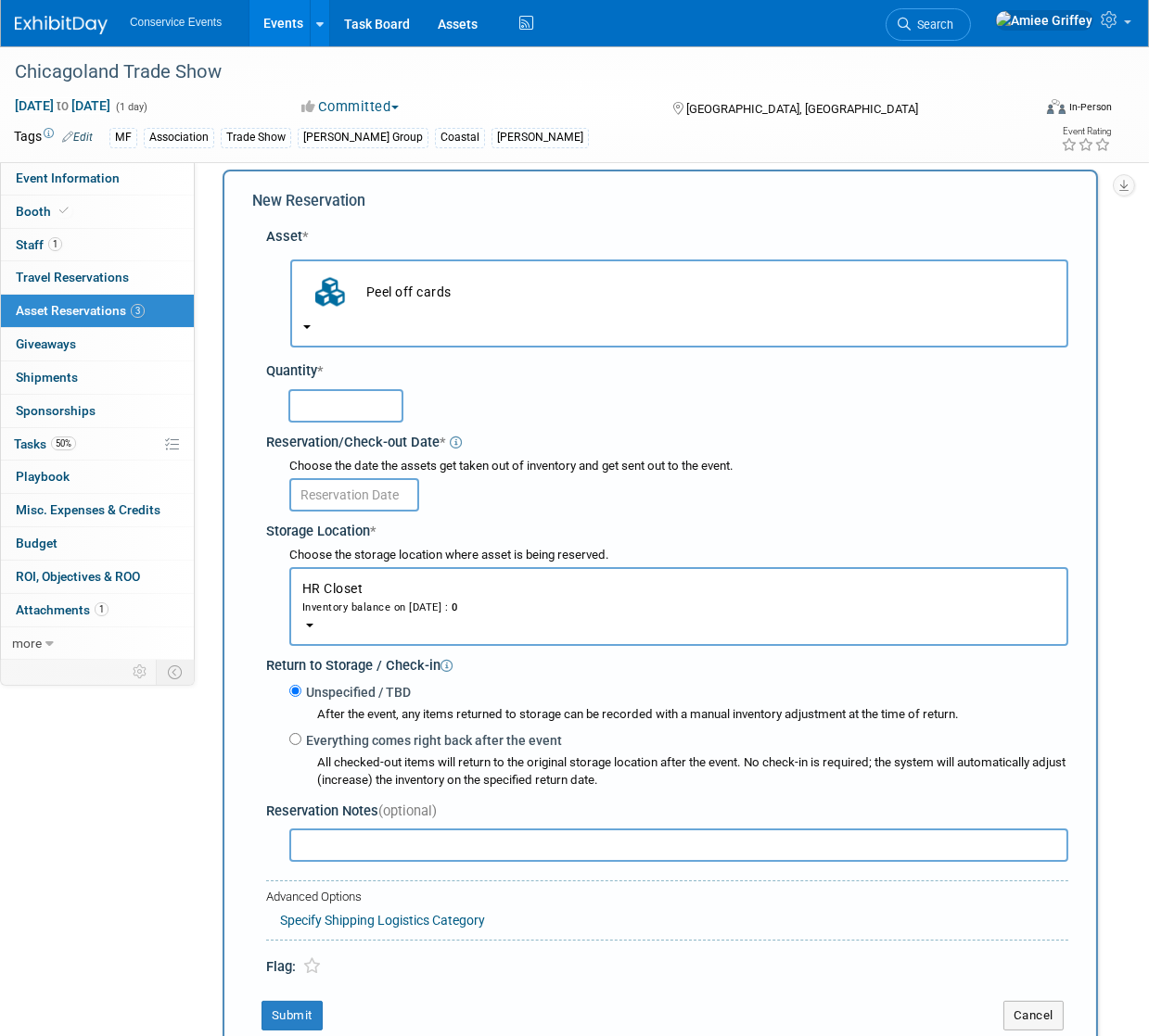
click at [371, 410] on input "text" at bounding box center [346, 406] width 115 height 33
type input "150"
click at [361, 493] on input "text" at bounding box center [354, 494] width 130 height 33
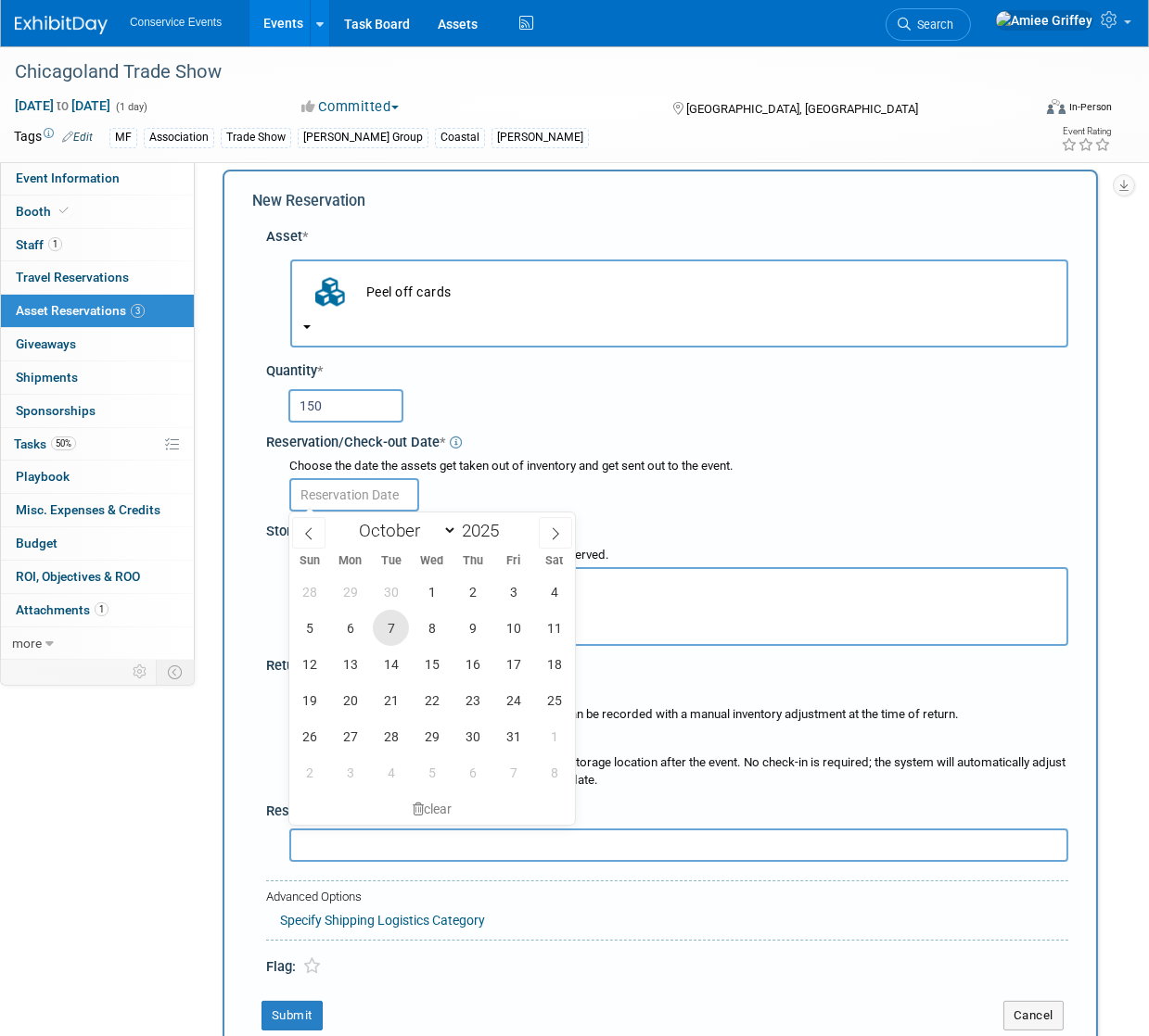
click at [390, 626] on span "7" at bounding box center [391, 628] width 36 height 36
type input "Oct 7, 2025"
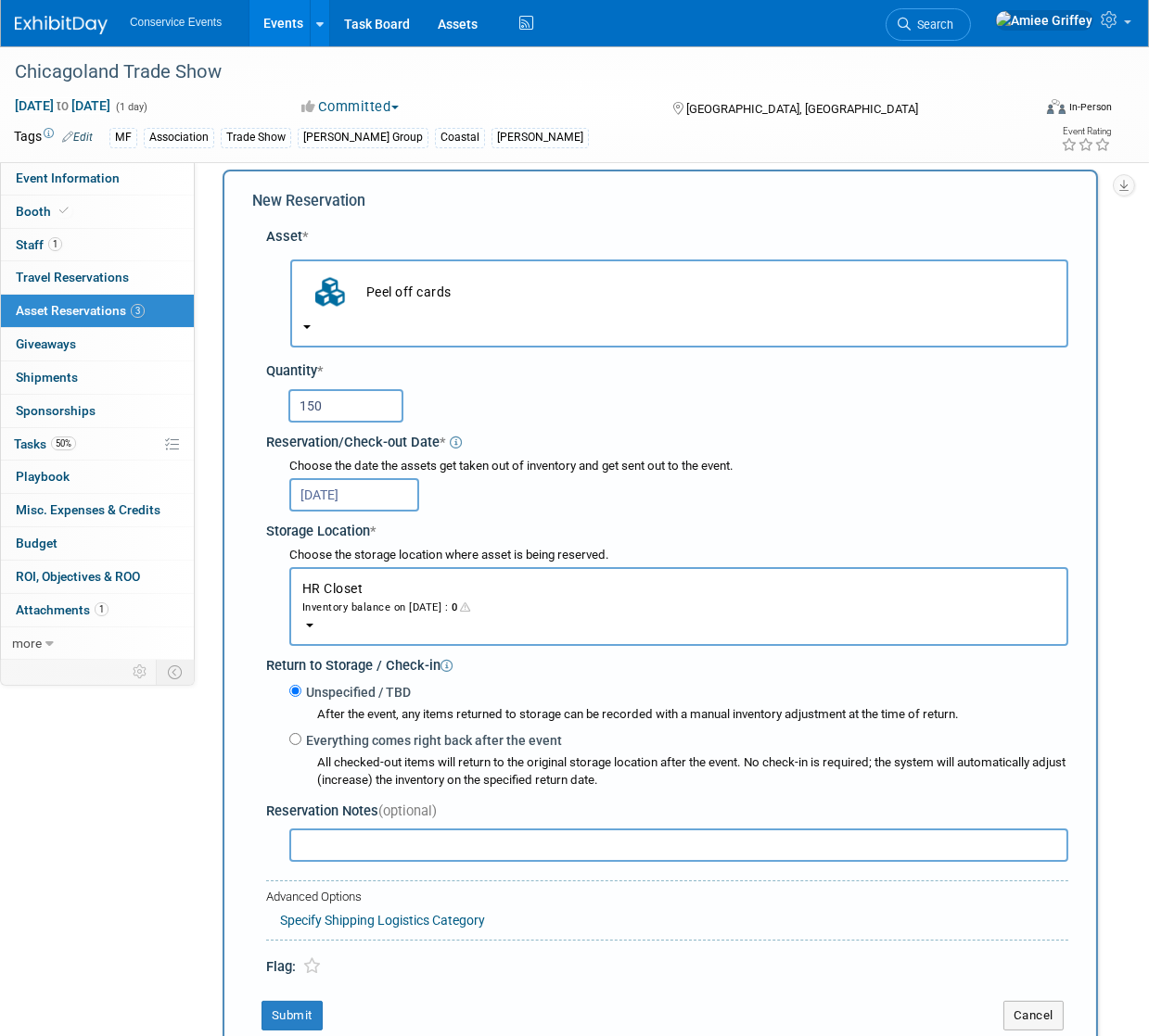
click at [404, 625] on button "HR Closet Inventory balance on Oct 7, 2025 : 0" at bounding box center [679, 606] width 779 height 78
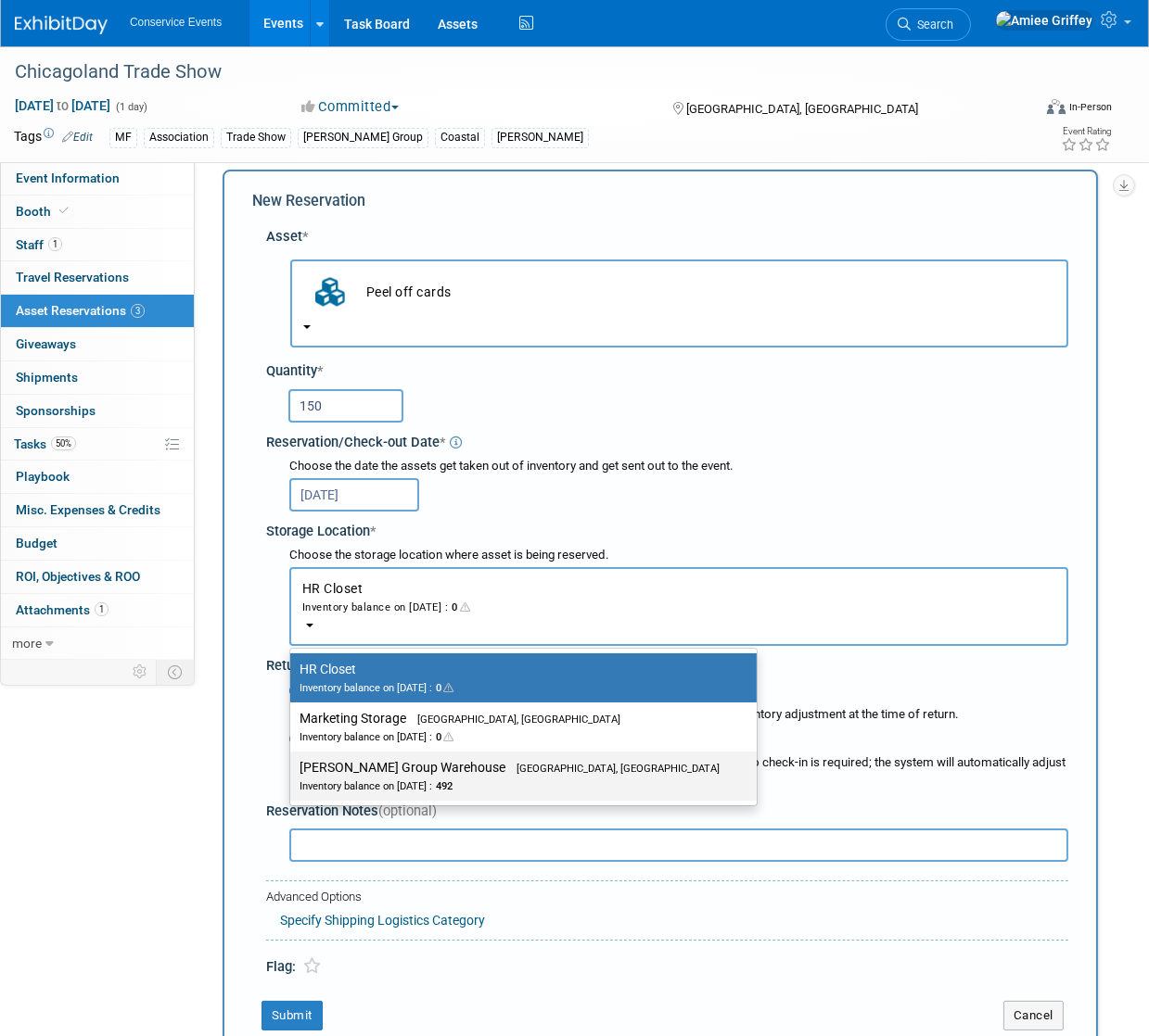
click at [415, 762] on label "Taylor Group Warehouse Brooklyn, OH Inventory balance on Oct 7, 2025 : 492" at bounding box center [519, 776] width 439 height 42
click at [293, 762] on input "Taylor Group Warehouse Brooklyn, OH Inventory balance on Oct 7, 2025 : 492" at bounding box center [287, 768] width 12 height 12
select select "11223164"
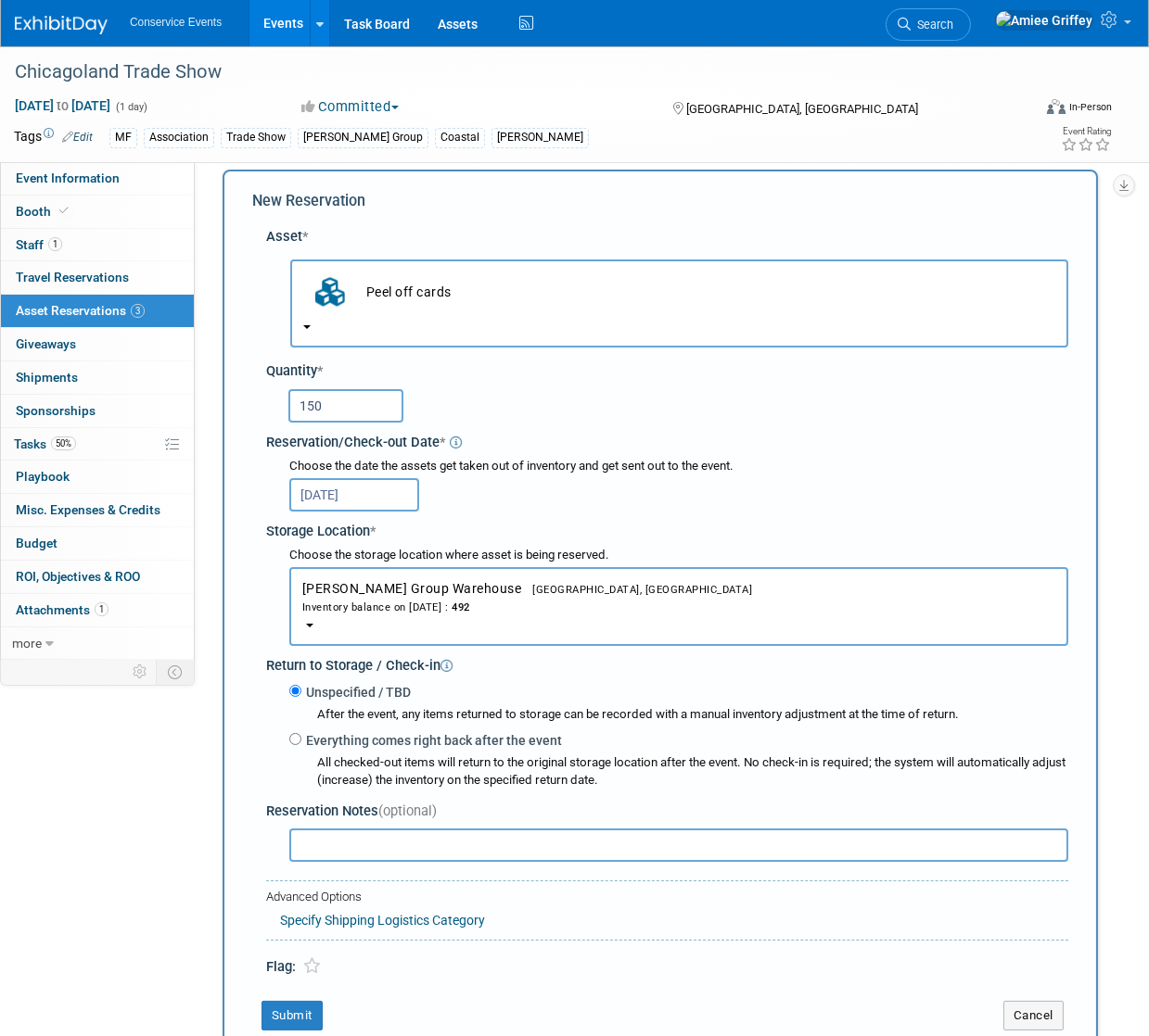
click at [385, 837] on input "text" at bounding box center [679, 845] width 779 height 33
type input "1 pack"
click at [302, 1008] on button "Submit" at bounding box center [291, 1015] width 61 height 29
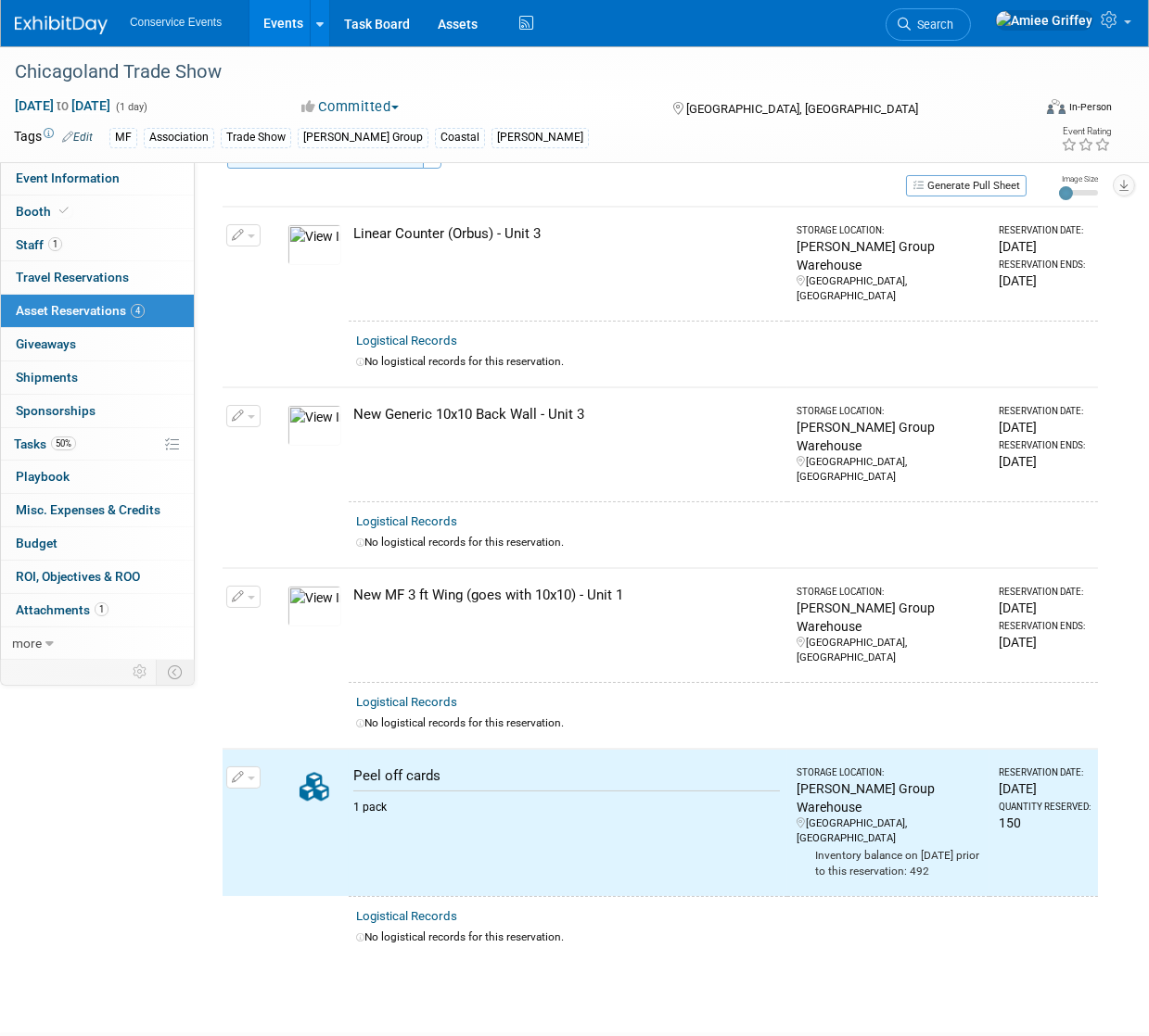
scroll to position [0, 0]
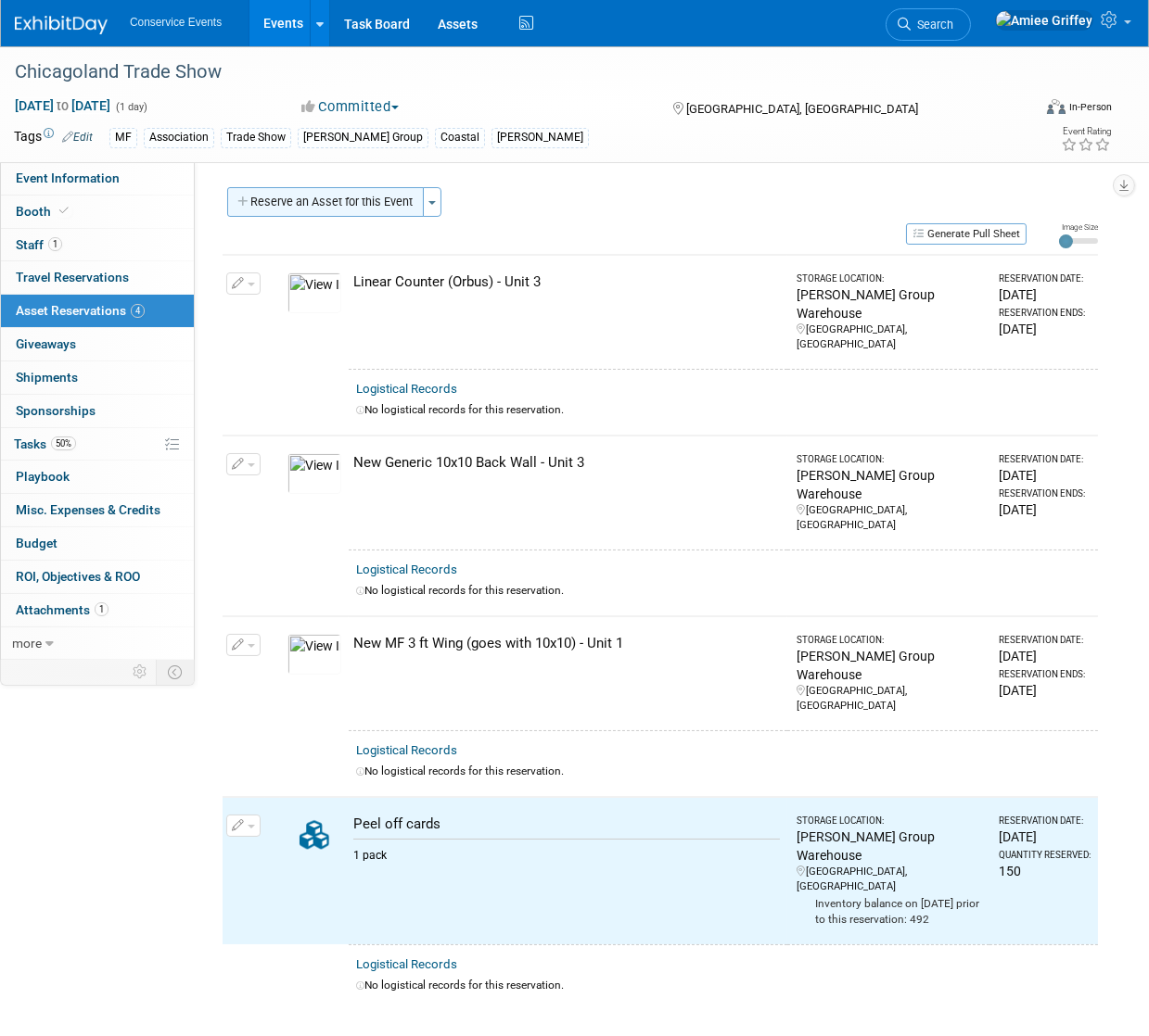
click at [262, 201] on button "Reserve an Asset for this Event" at bounding box center [325, 201] width 197 height 29
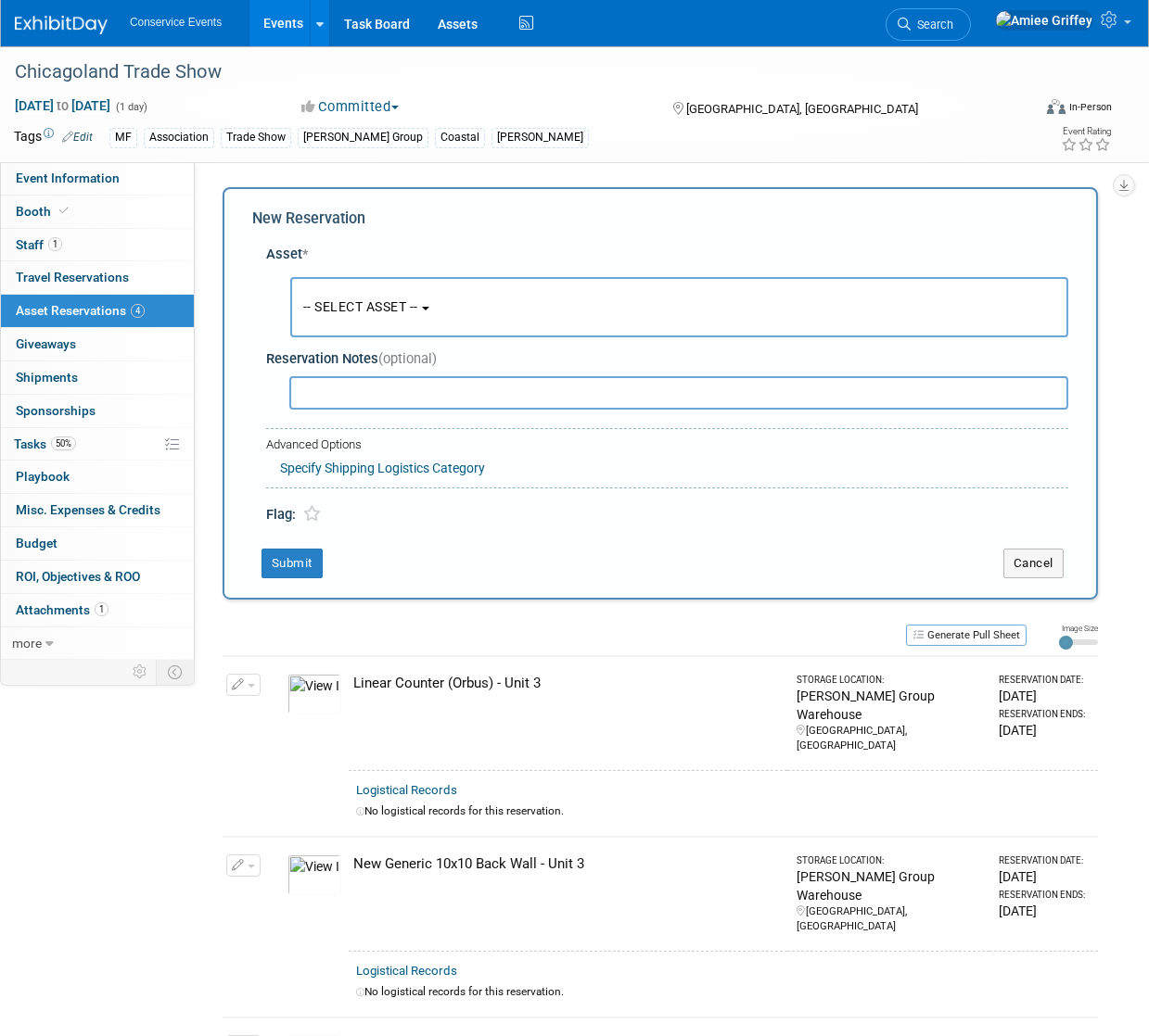
scroll to position [18, 0]
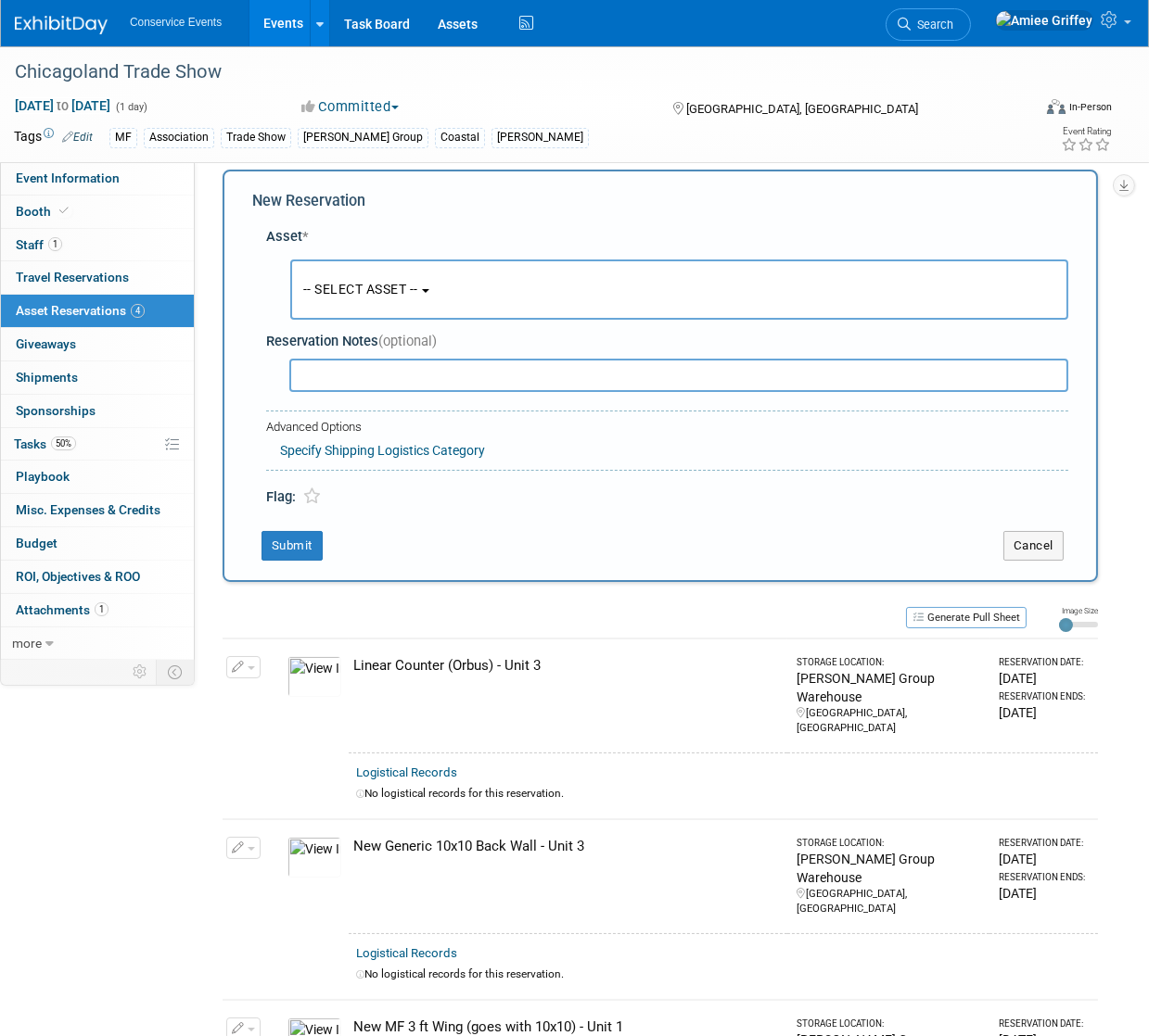
click at [347, 292] on span "-- SELECT ASSET --" at bounding box center [361, 289] width 115 height 15
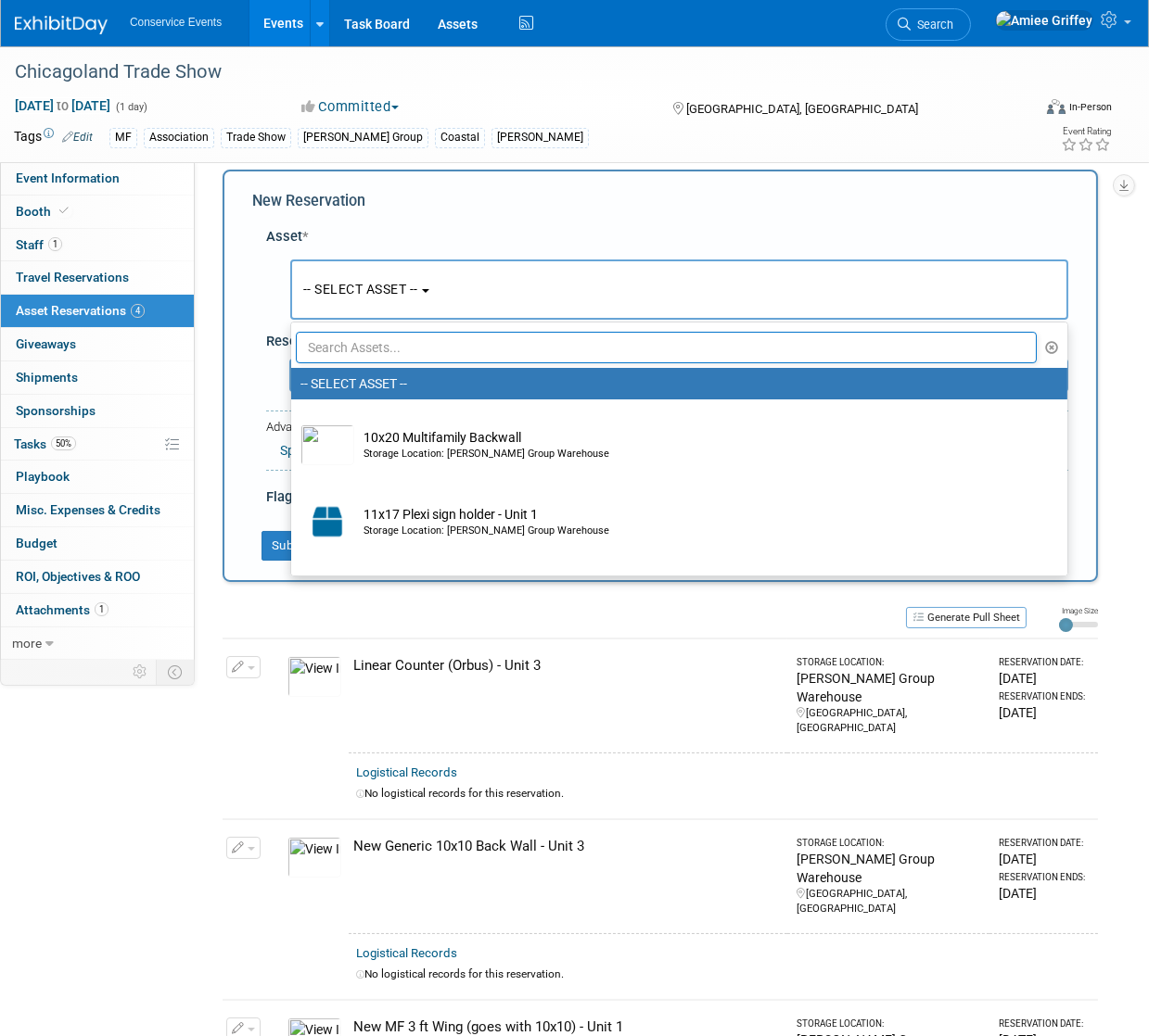
click at [376, 345] on input "text" at bounding box center [666, 347] width 740 height 31
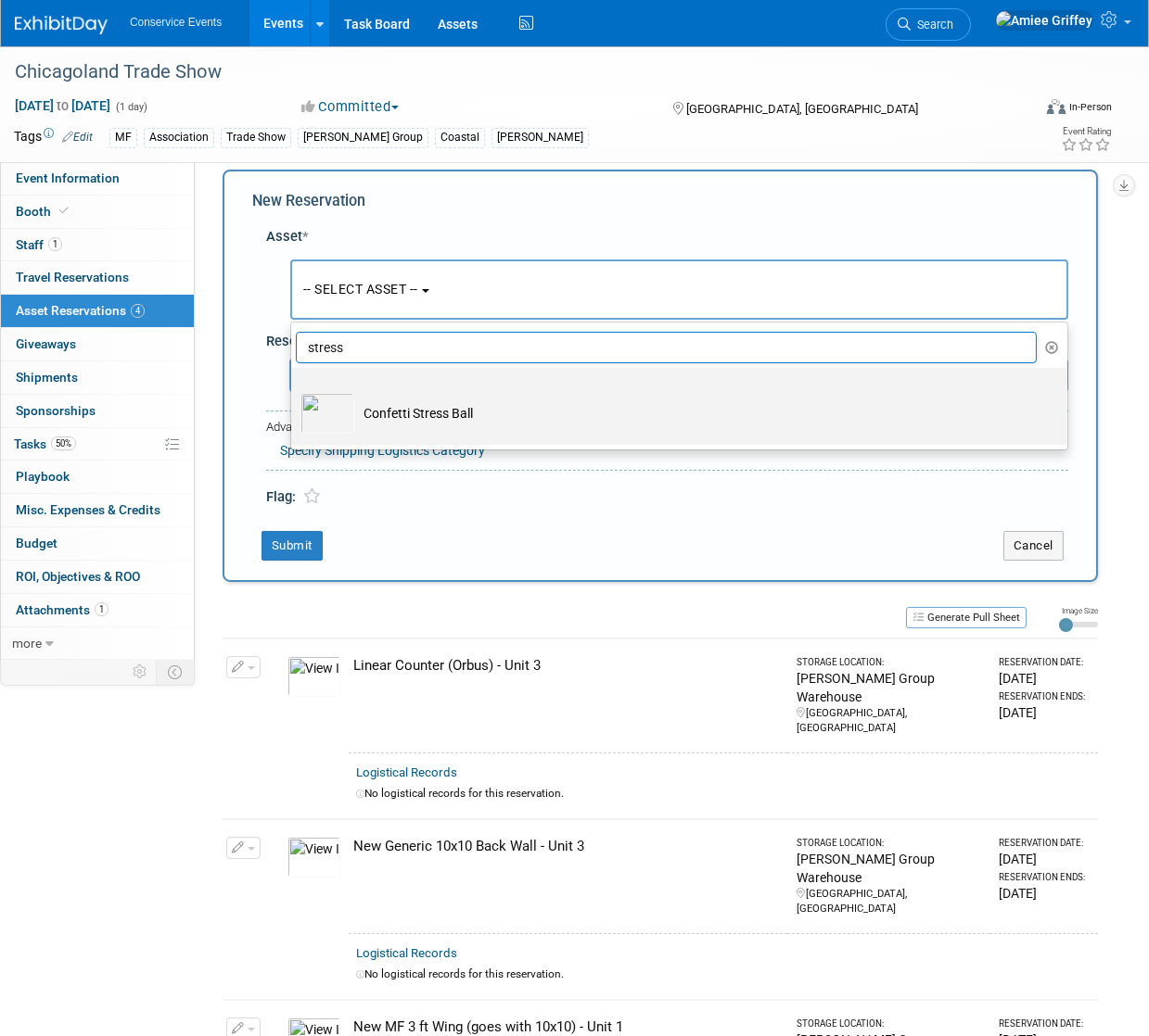
type input "stress"
click at [390, 423] on td "Confetti Stress Ball" at bounding box center [692, 413] width 676 height 41
click at [294, 390] on input "Confetti Stress Ball" at bounding box center [287, 384] width 12 height 12
select select "10724504"
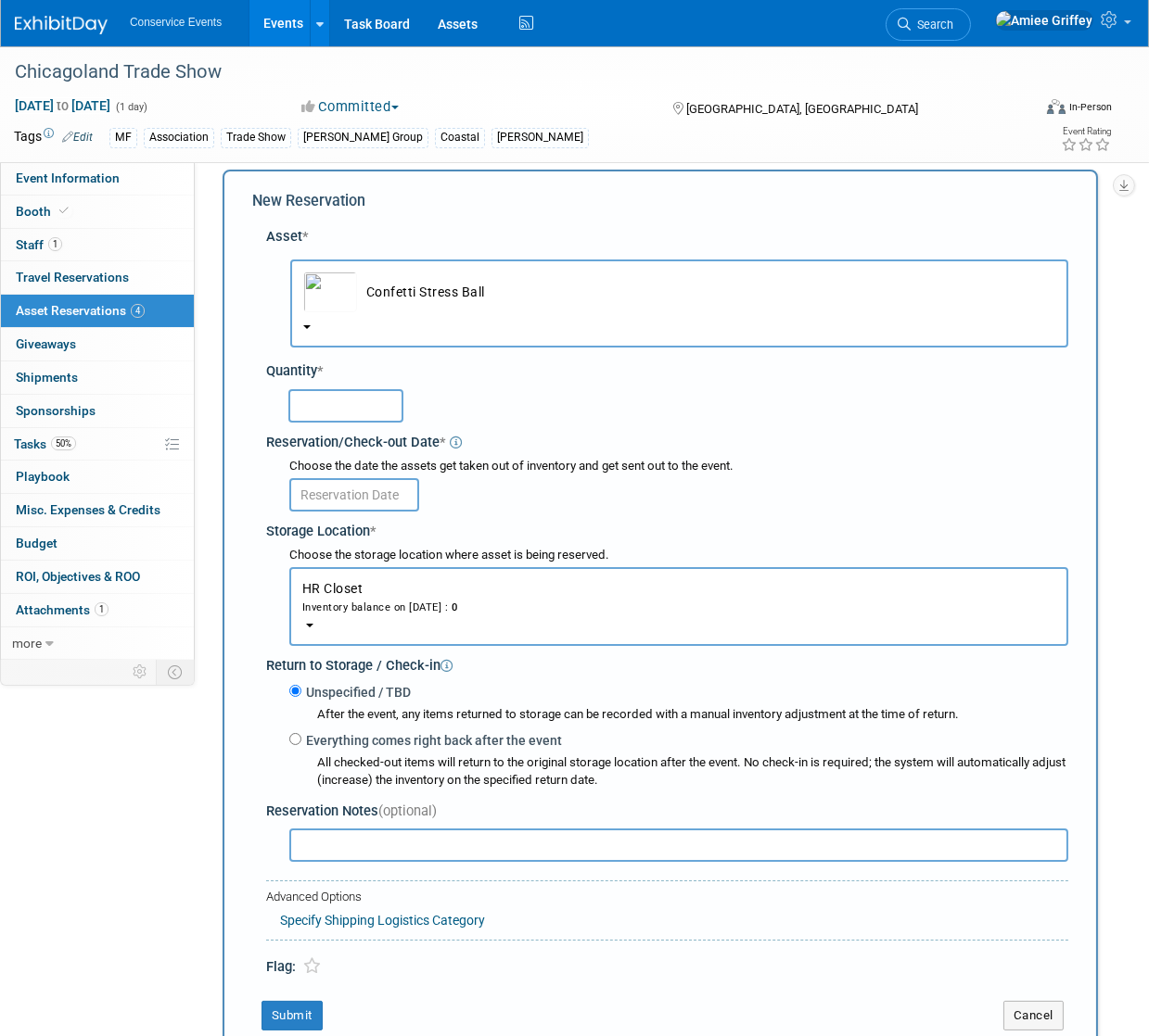
click at [346, 399] on input "text" at bounding box center [346, 406] width 115 height 33
type input "75"
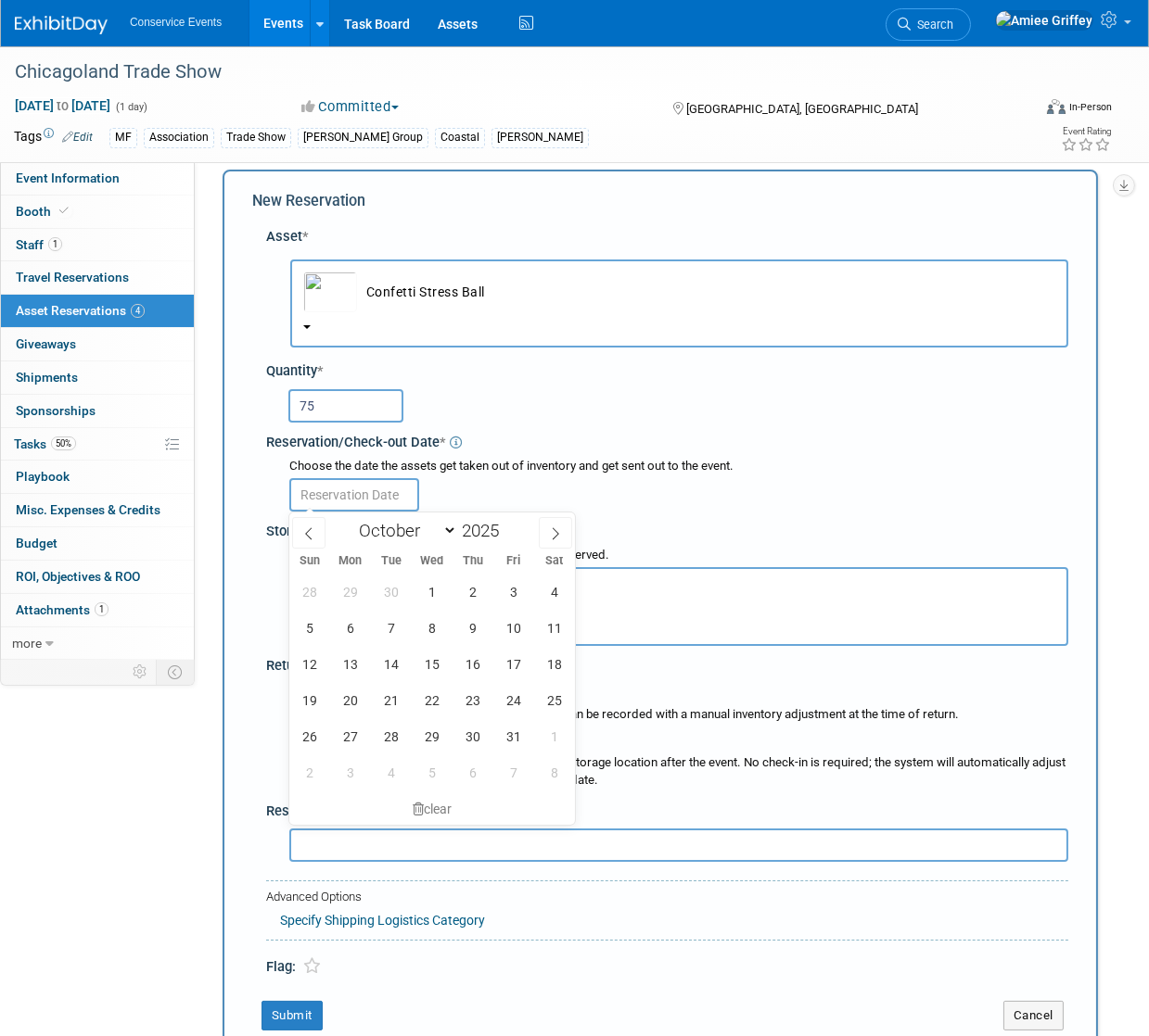
click at [365, 504] on body "Conservice Events Events Add Event Bulk Upload Events Shareable Event Boards Re…" at bounding box center [574, 500] width 1149 height 1036
click at [388, 634] on span "7" at bounding box center [391, 628] width 36 height 36
type input "Oct 7, 2025"
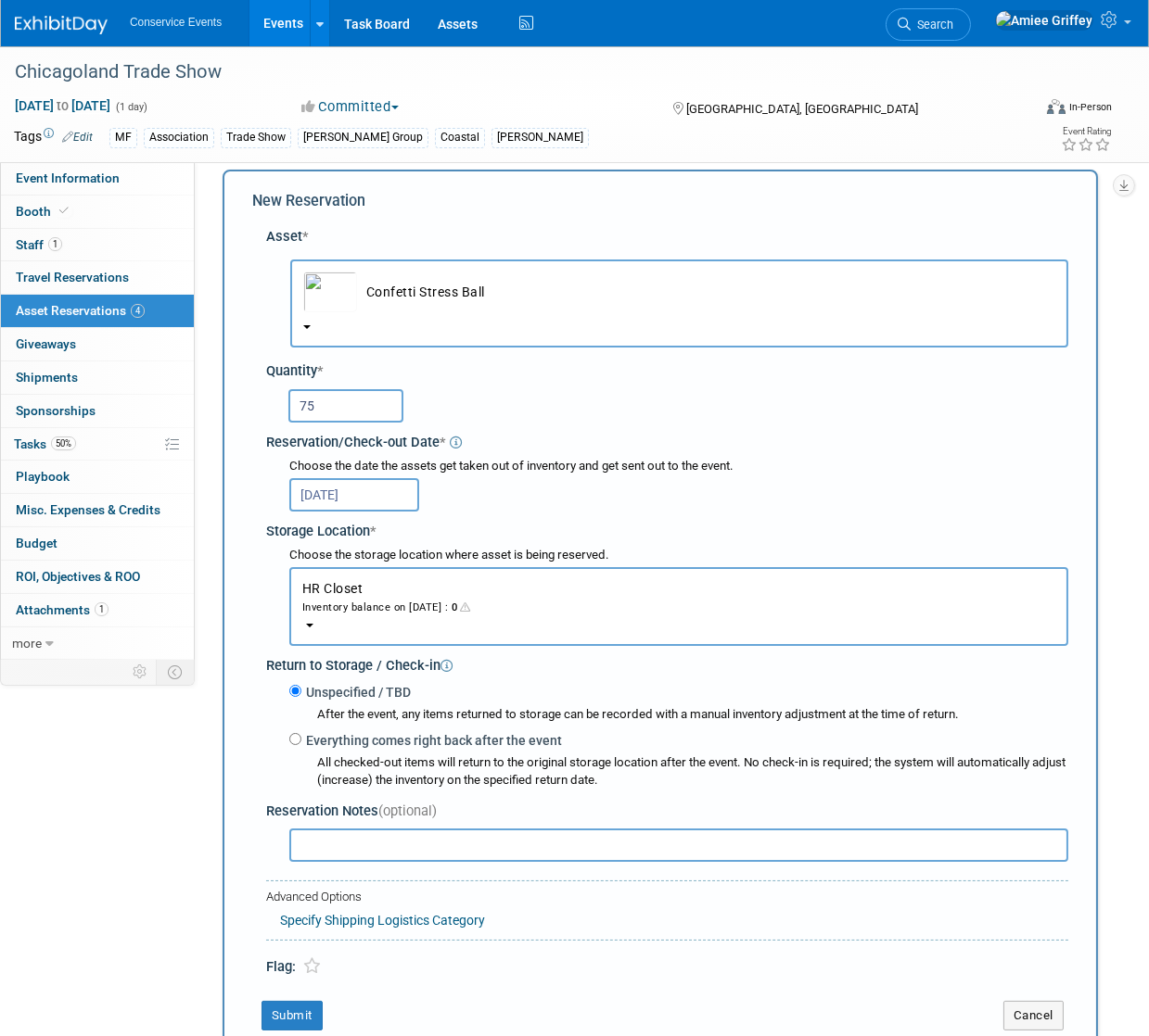
click at [388, 629] on button "HR Closet Inventory balance on Oct 7, 2025 : 0" at bounding box center [679, 606] width 779 height 78
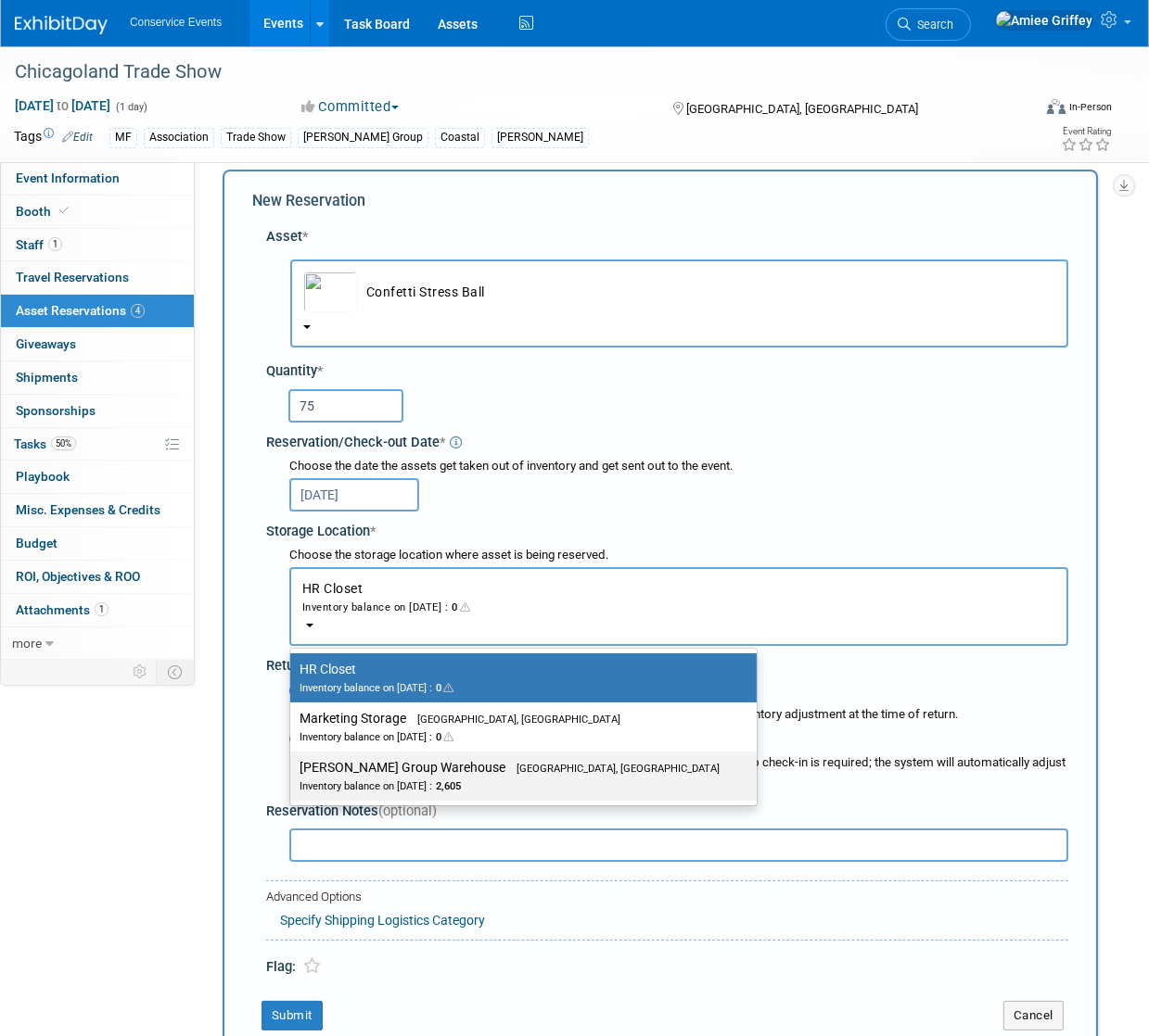
click at [435, 773] on label "Taylor Group Warehouse Brooklyn, OH Inventory balance on Oct 7, 2025 : 2,605" at bounding box center [519, 776] width 439 height 42
click at [293, 773] on input "Taylor Group Warehouse Brooklyn, OH Inventory balance on Oct 7, 2025 : 2,605" at bounding box center [287, 768] width 12 height 12
select select "11223164"
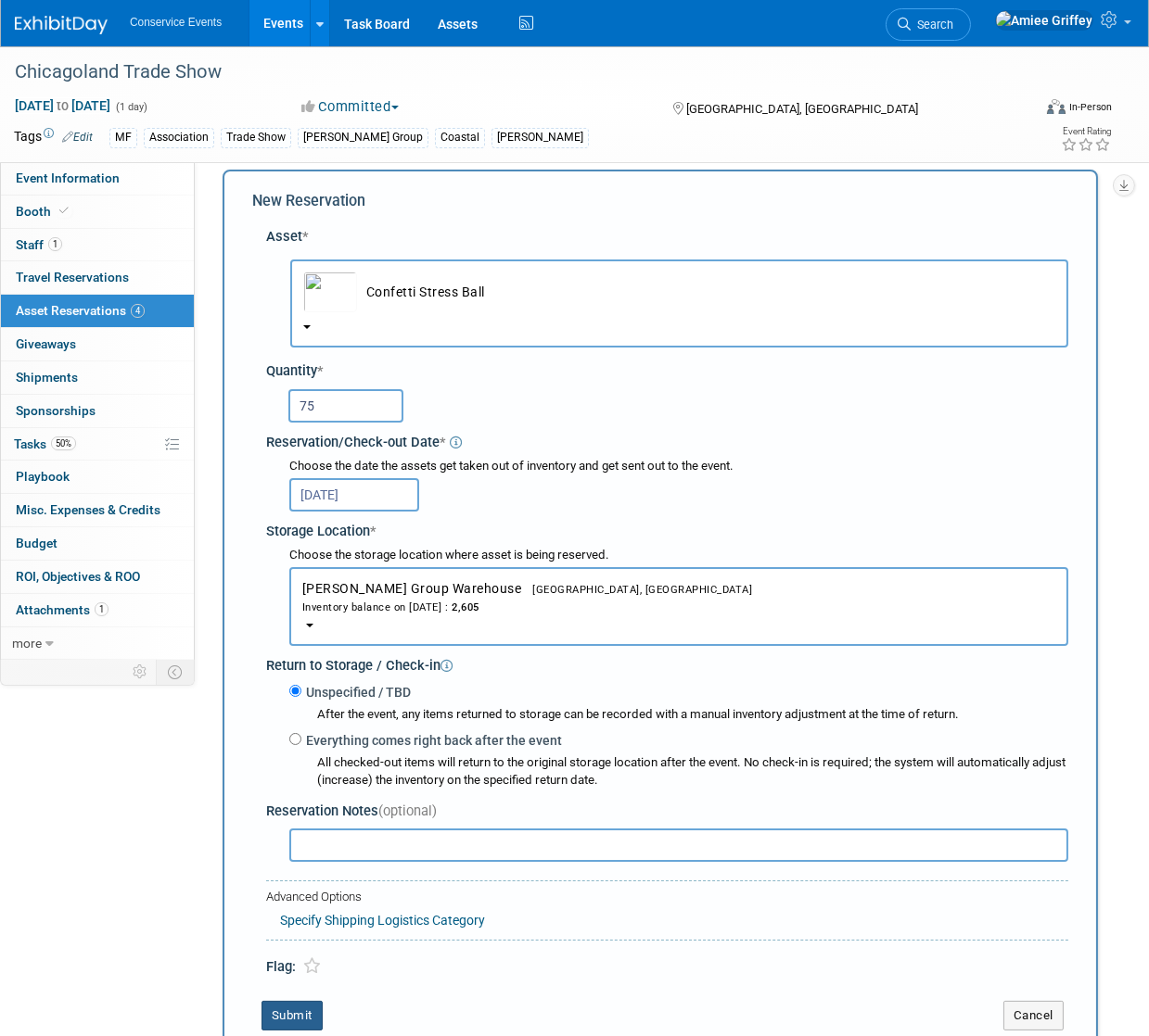
click at [305, 1025] on button "Submit" at bounding box center [291, 1015] width 61 height 29
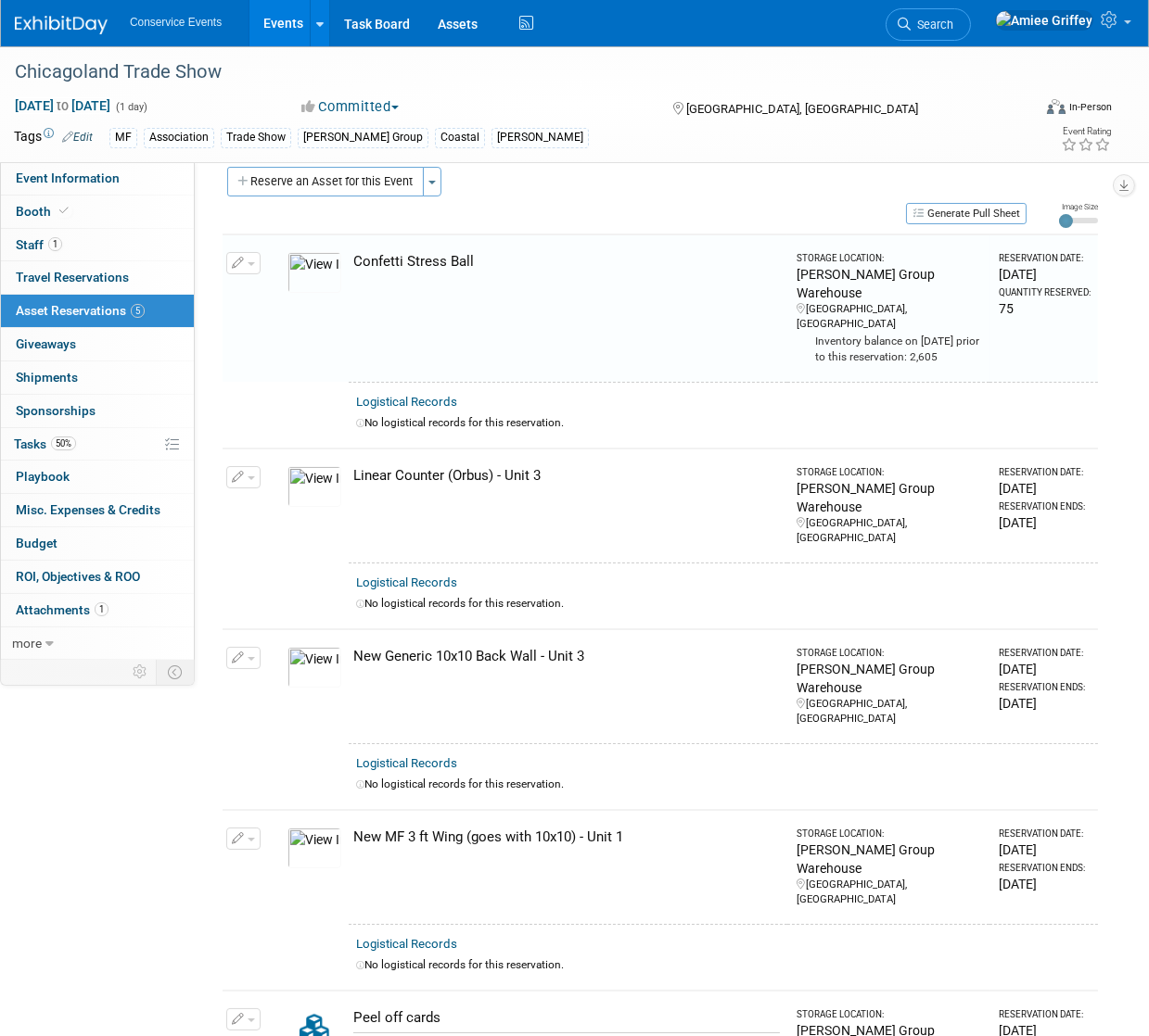
scroll to position [23, 0]
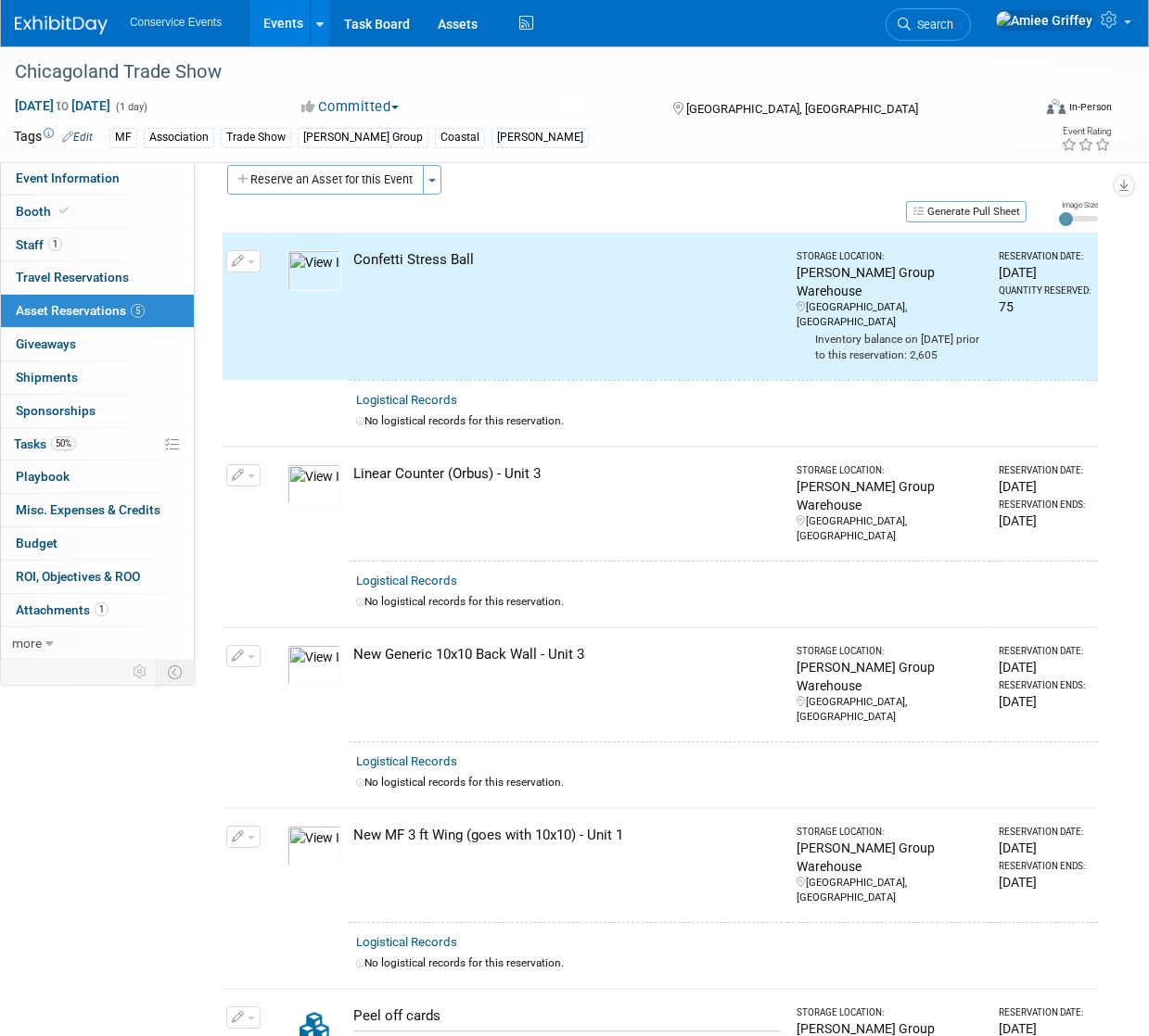
click at [342, 156] on div "Chicagoland Trade Show Oct 14, 2025 to Oct 14, 2025 (1 day) Oct 14, 2025 to Oct…" at bounding box center [574, 104] width 1149 height 116
click at [347, 170] on button "Reserve an Asset for this Event" at bounding box center [325, 180] width 197 height 29
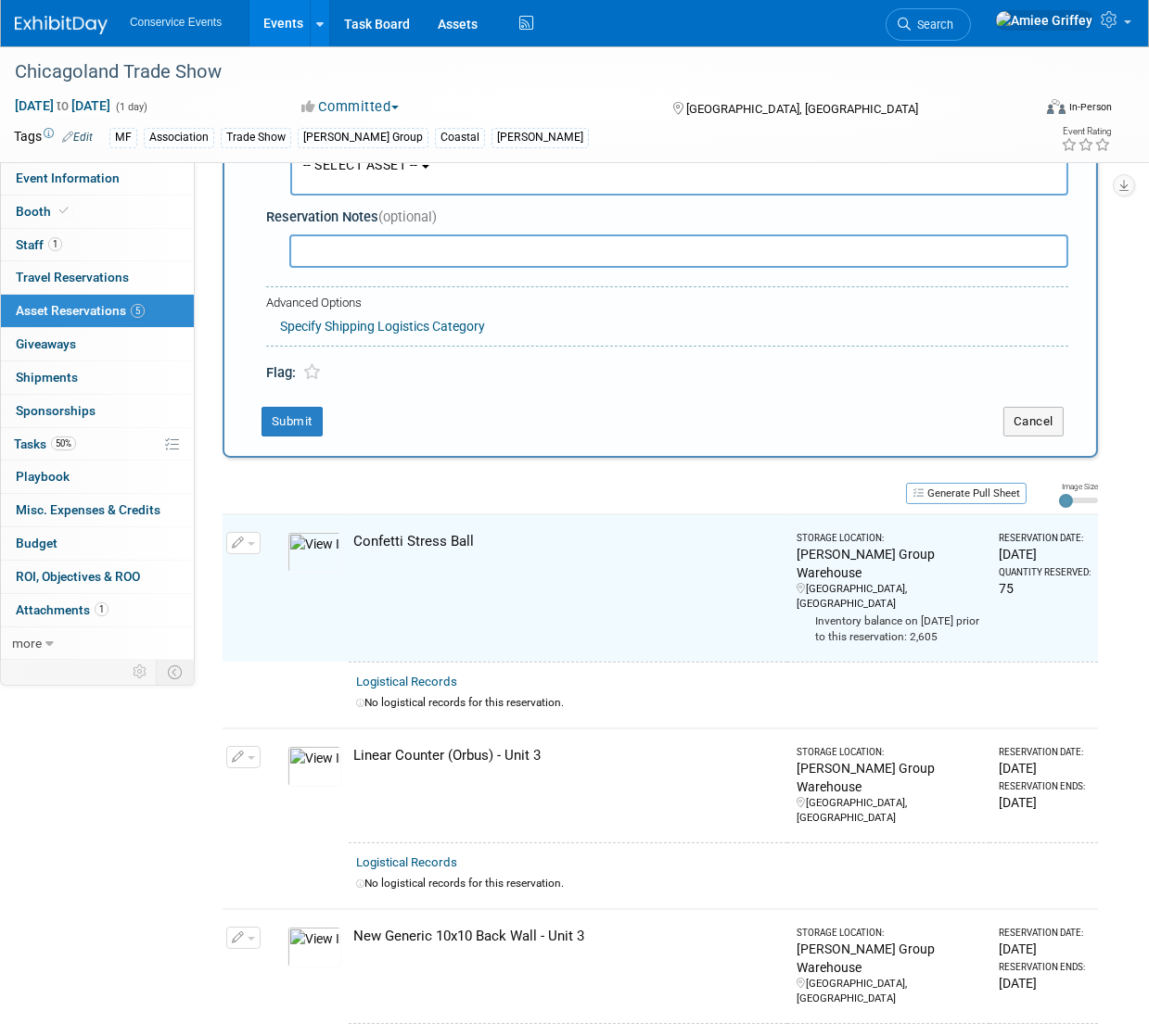
scroll to position [18, 0]
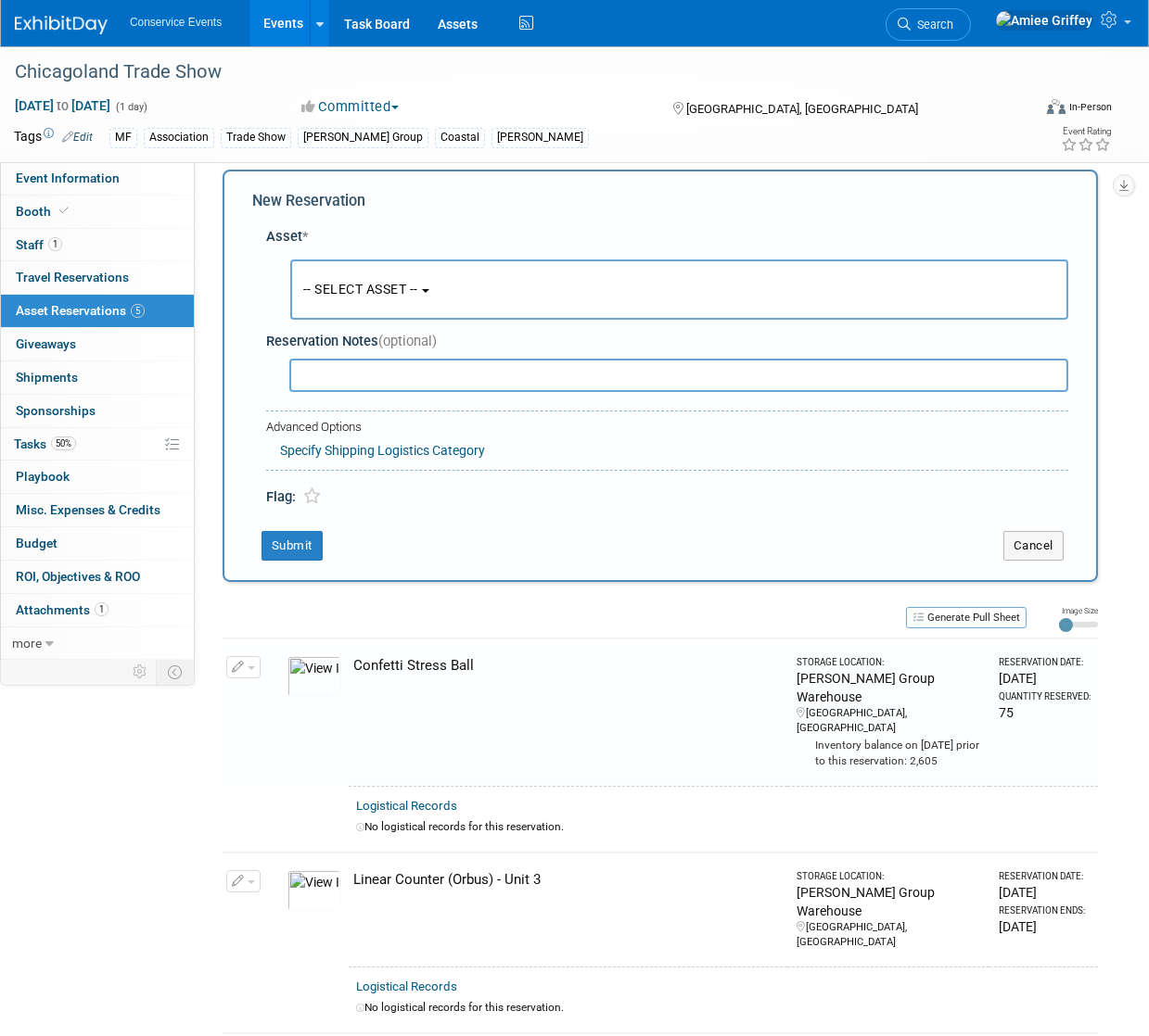
click at [371, 285] on span "-- SELECT ASSET --" at bounding box center [361, 289] width 115 height 15
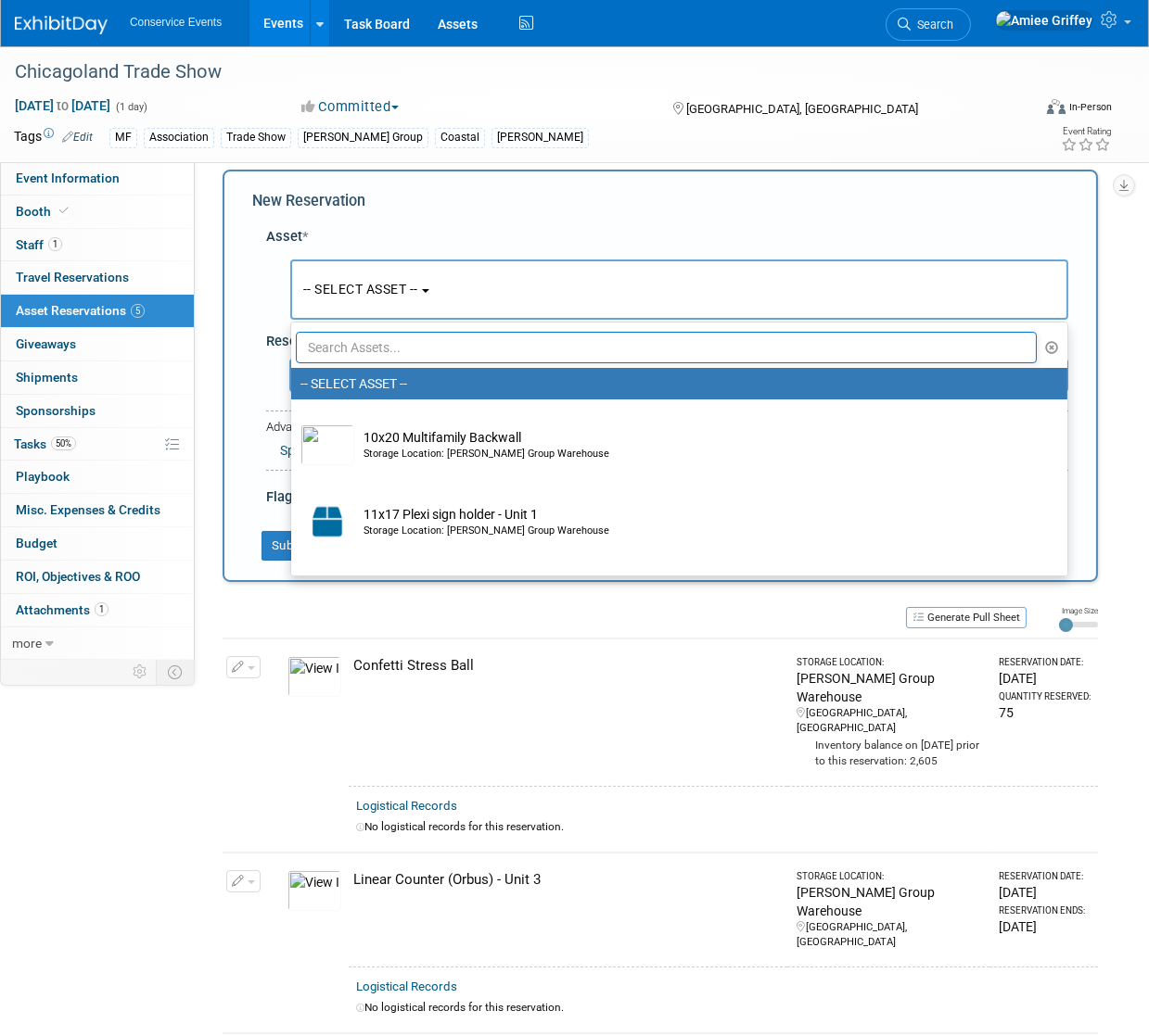
click at [384, 353] on input "text" at bounding box center [666, 347] width 740 height 31
type input "p"
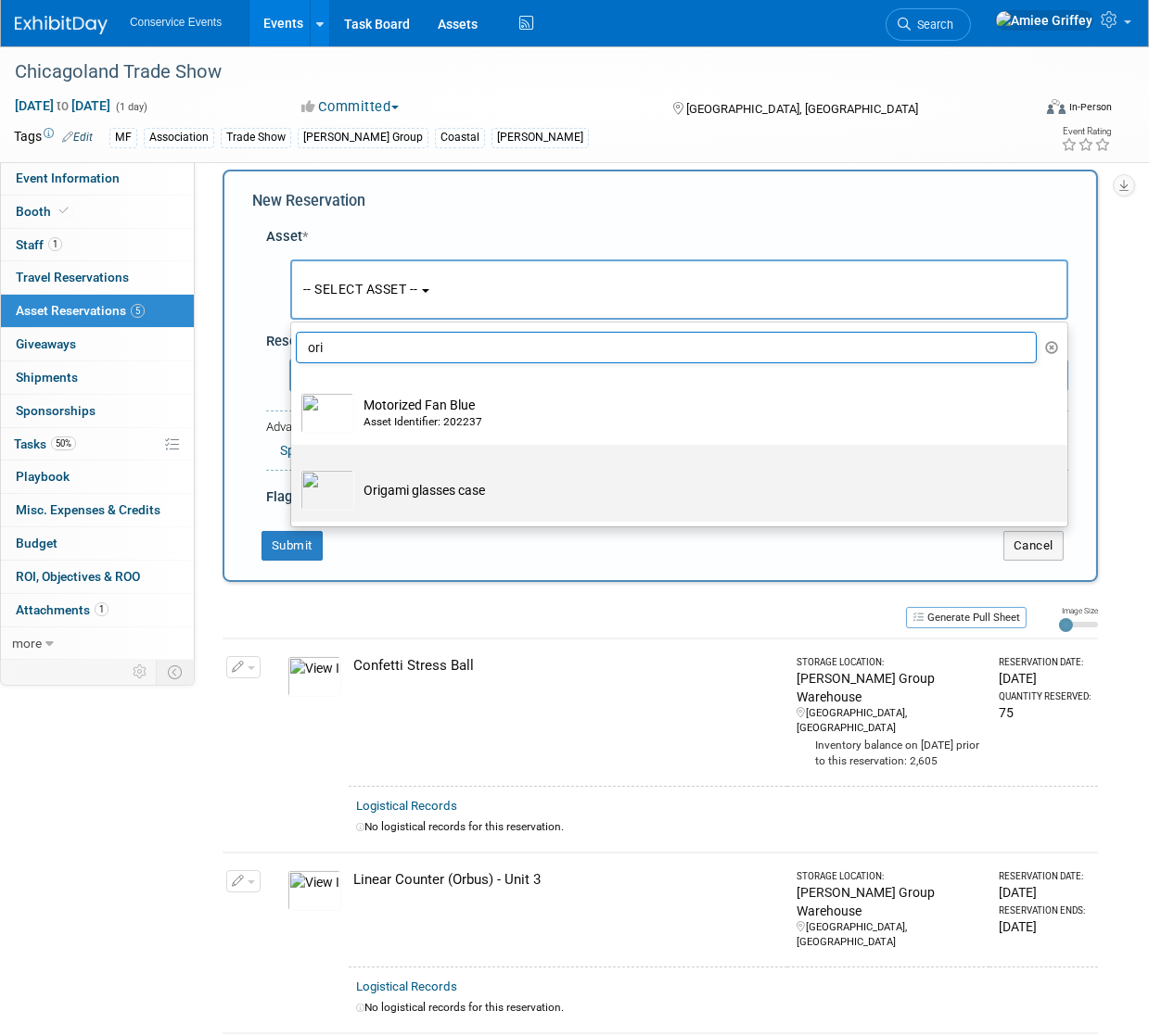
type input "ori"
click at [396, 503] on td "Origami glasses case" at bounding box center [692, 490] width 676 height 41
click at [294, 467] on input "Origami glasses case" at bounding box center [287, 460] width 12 height 12
select select "10724650"
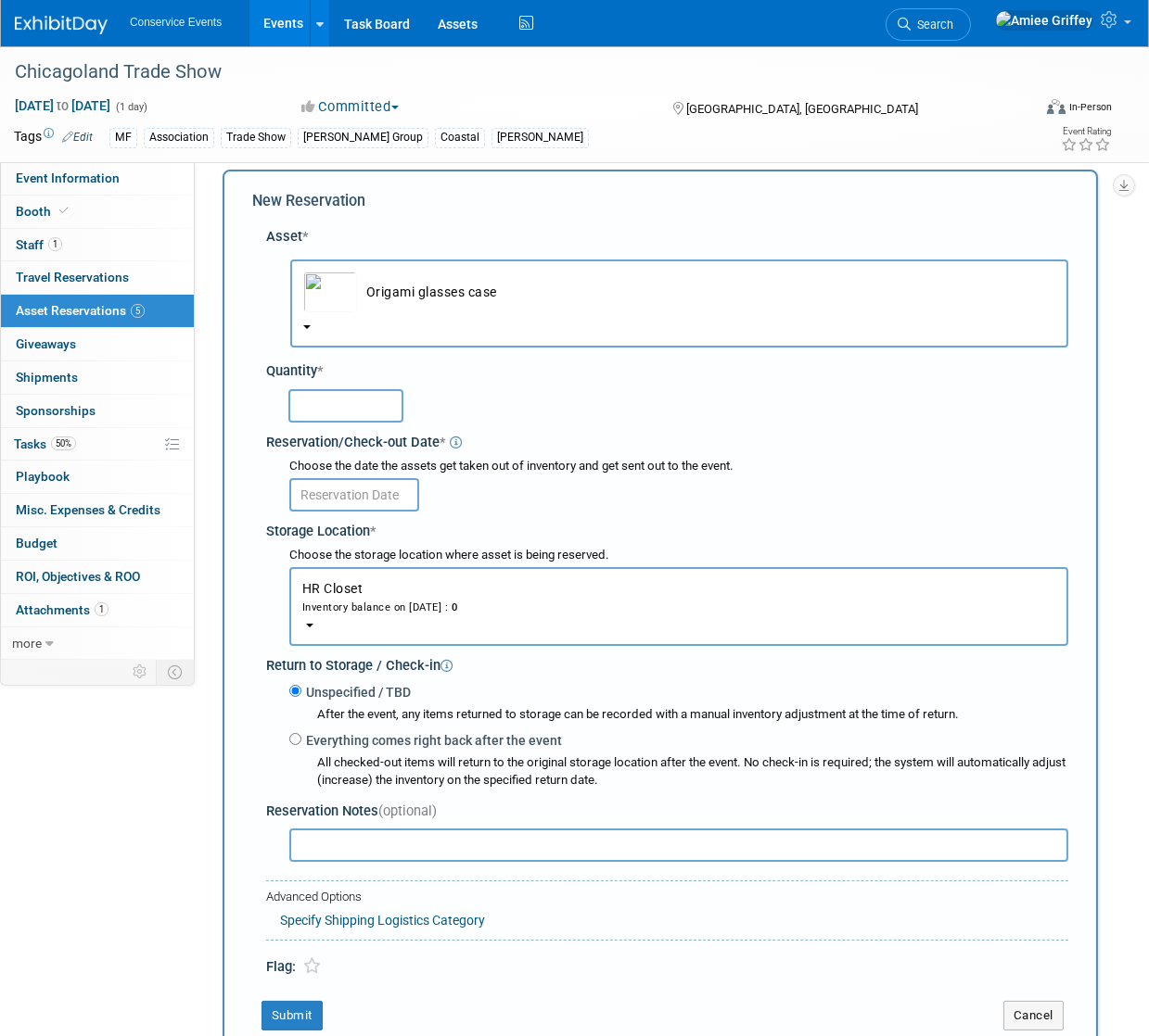
click at [308, 396] on input "text" at bounding box center [346, 406] width 115 height 33
type input "50"
click at [364, 493] on input "text" at bounding box center [354, 494] width 130 height 33
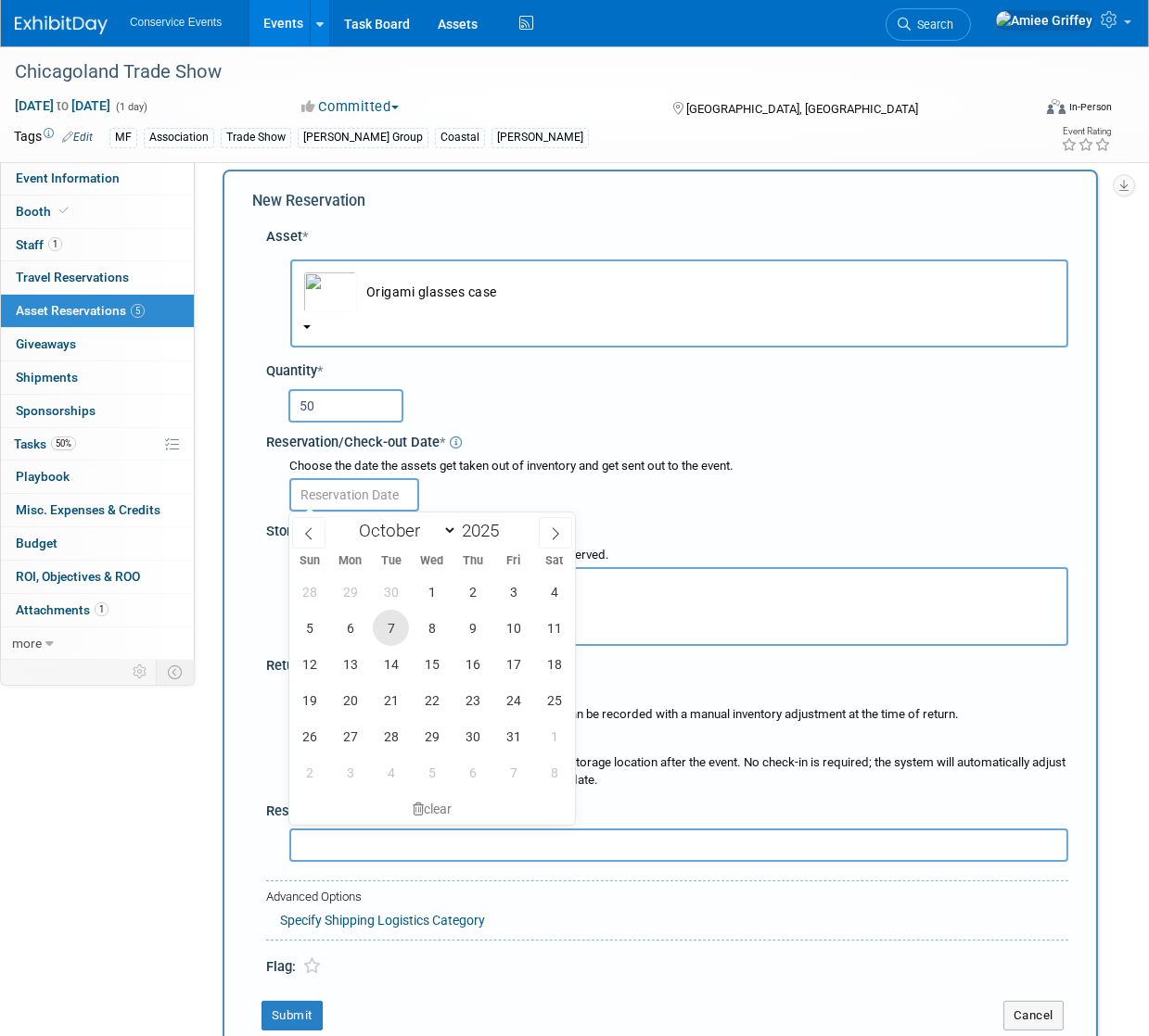
click at [387, 634] on span "7" at bounding box center [391, 628] width 36 height 36
type input "Oct 7, 2025"
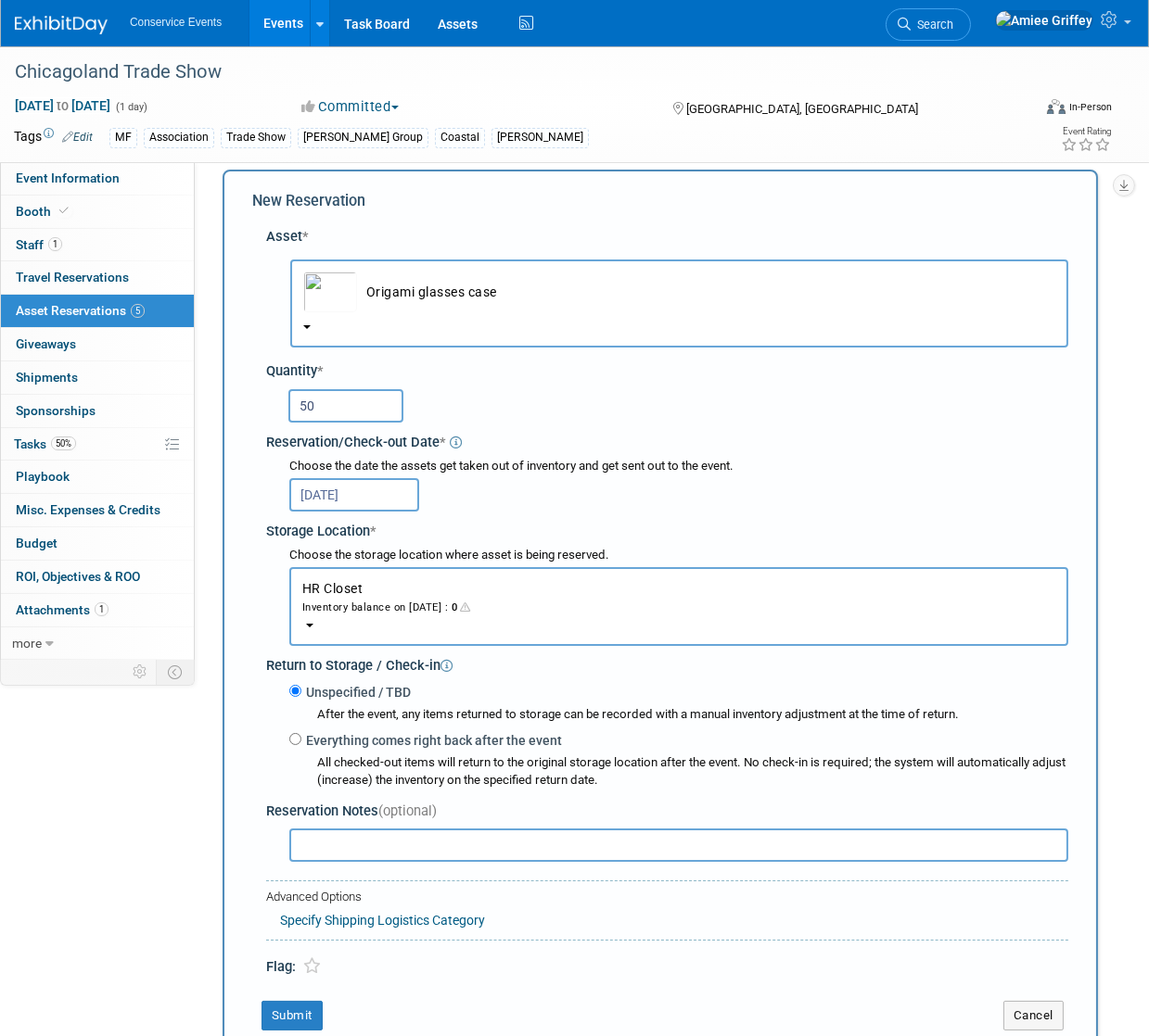
click at [360, 615] on button "HR Closet Inventory balance on Oct 7, 2025 : 0" at bounding box center [679, 606] width 779 height 78
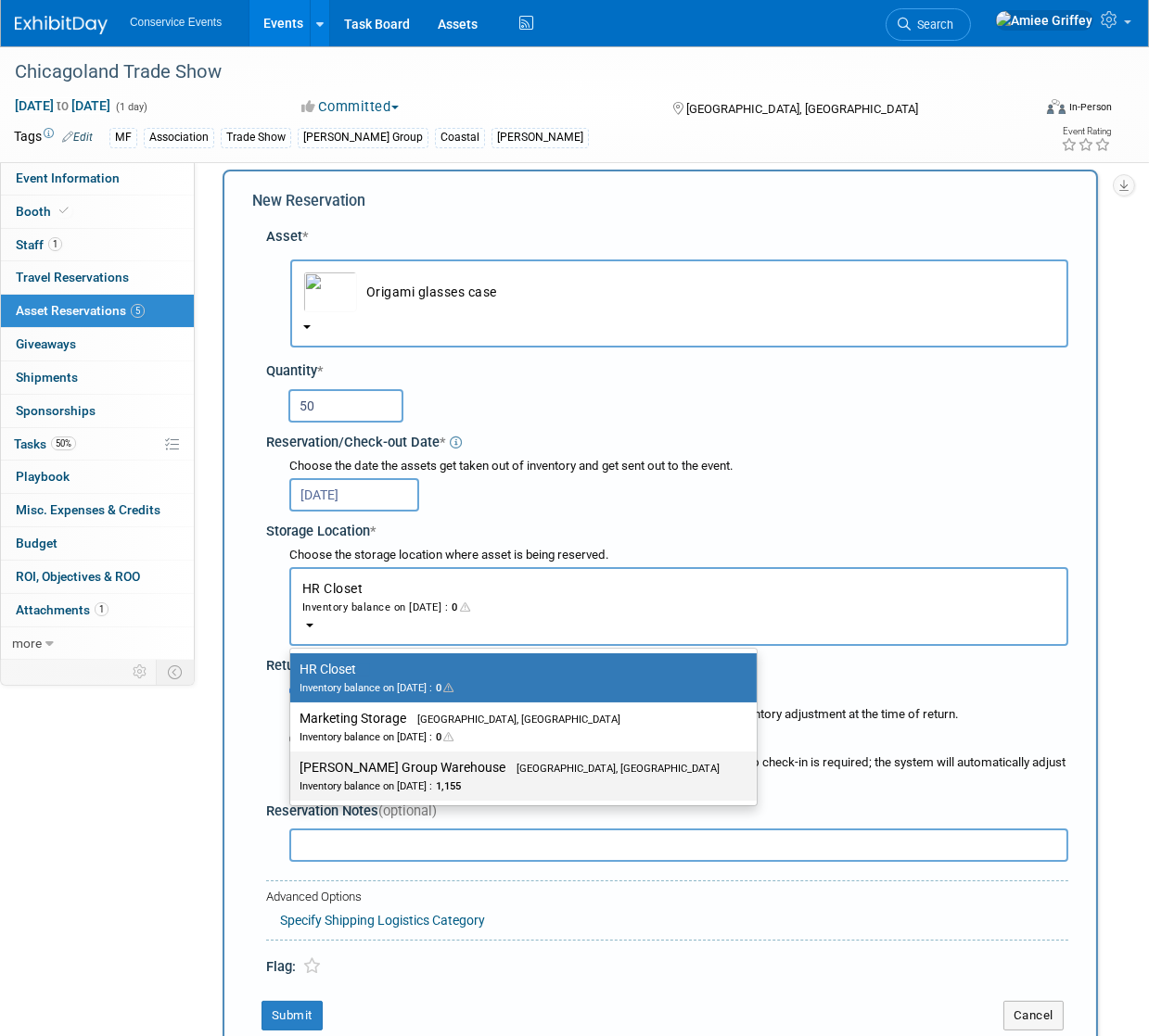
click at [411, 777] on div "Inventory balance on Oct 7, 2025 : 1,155" at bounding box center [510, 786] width 420 height 18
click at [293, 774] on input "Taylor Group Warehouse Brooklyn, OH Inventory balance on Oct 7, 2025 : 1,155" at bounding box center [287, 768] width 12 height 12
select select "11223164"
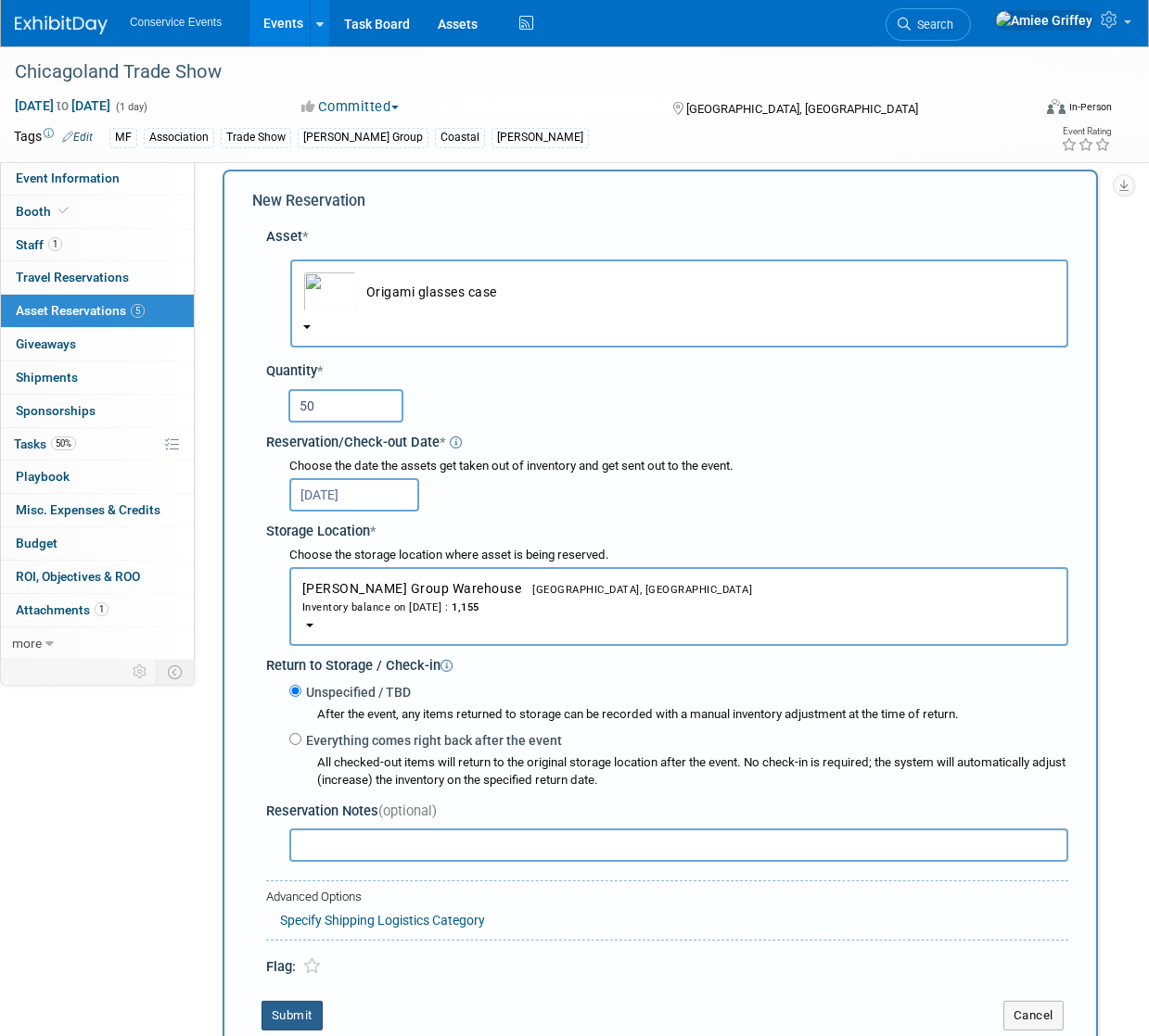
click at [285, 1021] on button "Submit" at bounding box center [291, 1015] width 61 height 29
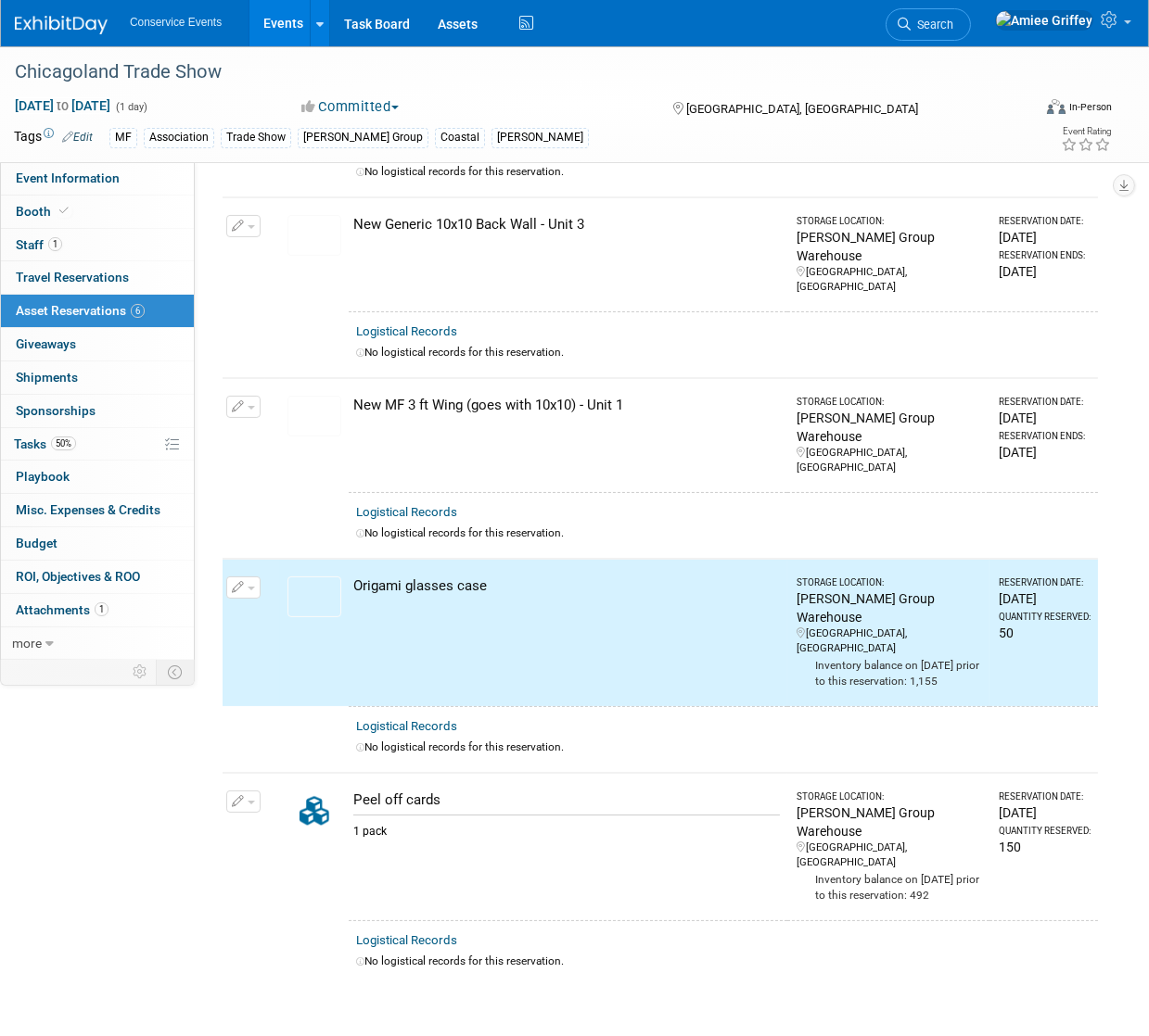
scroll to position [0, 0]
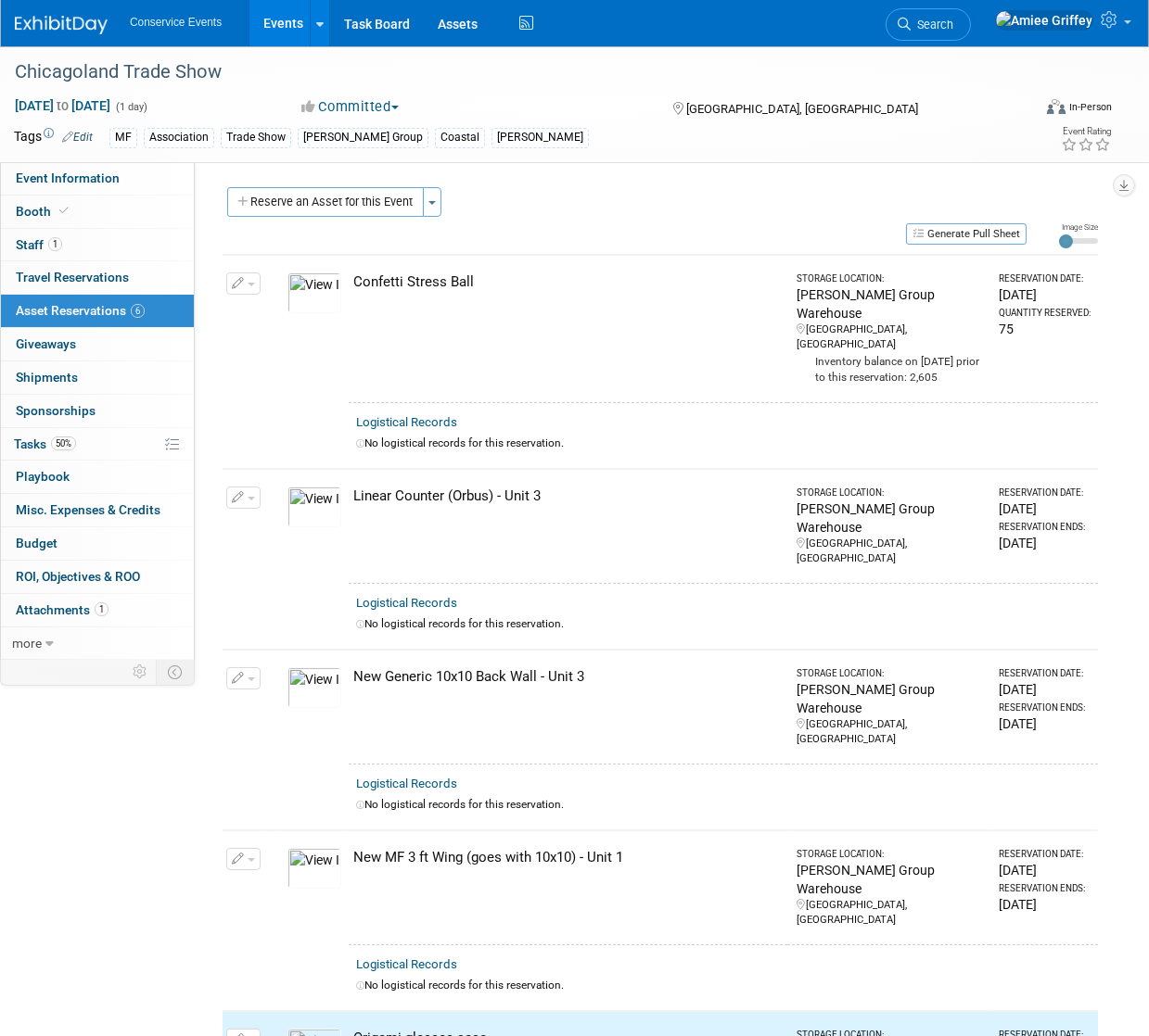
click at [331, 219] on div "Reserve an Asset for this Event Toggle Dropdown New asset reservation Copy asse…" at bounding box center [660, 204] width 876 height 34
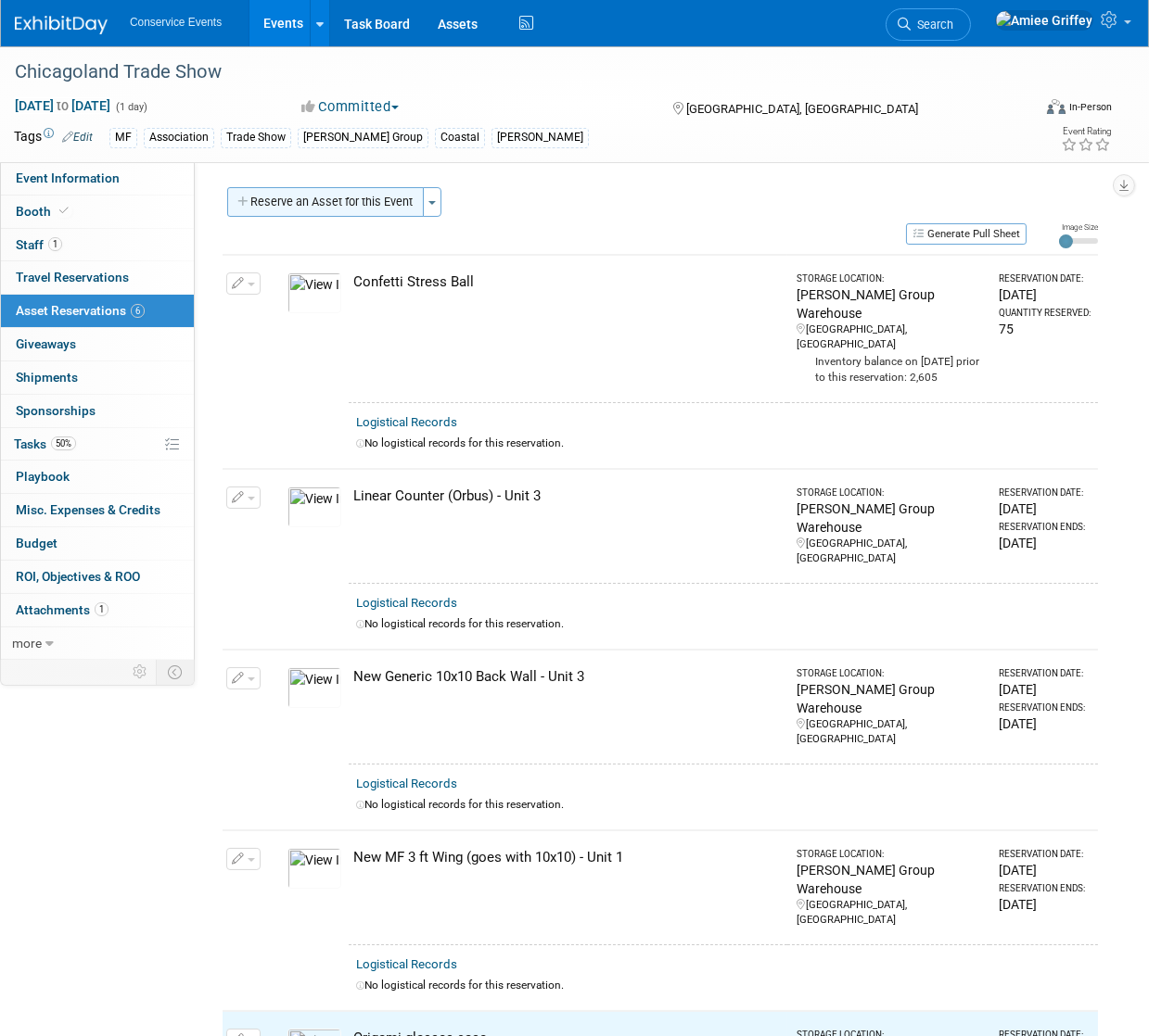
click at [329, 210] on button "Reserve an Asset for this Event" at bounding box center [325, 201] width 197 height 29
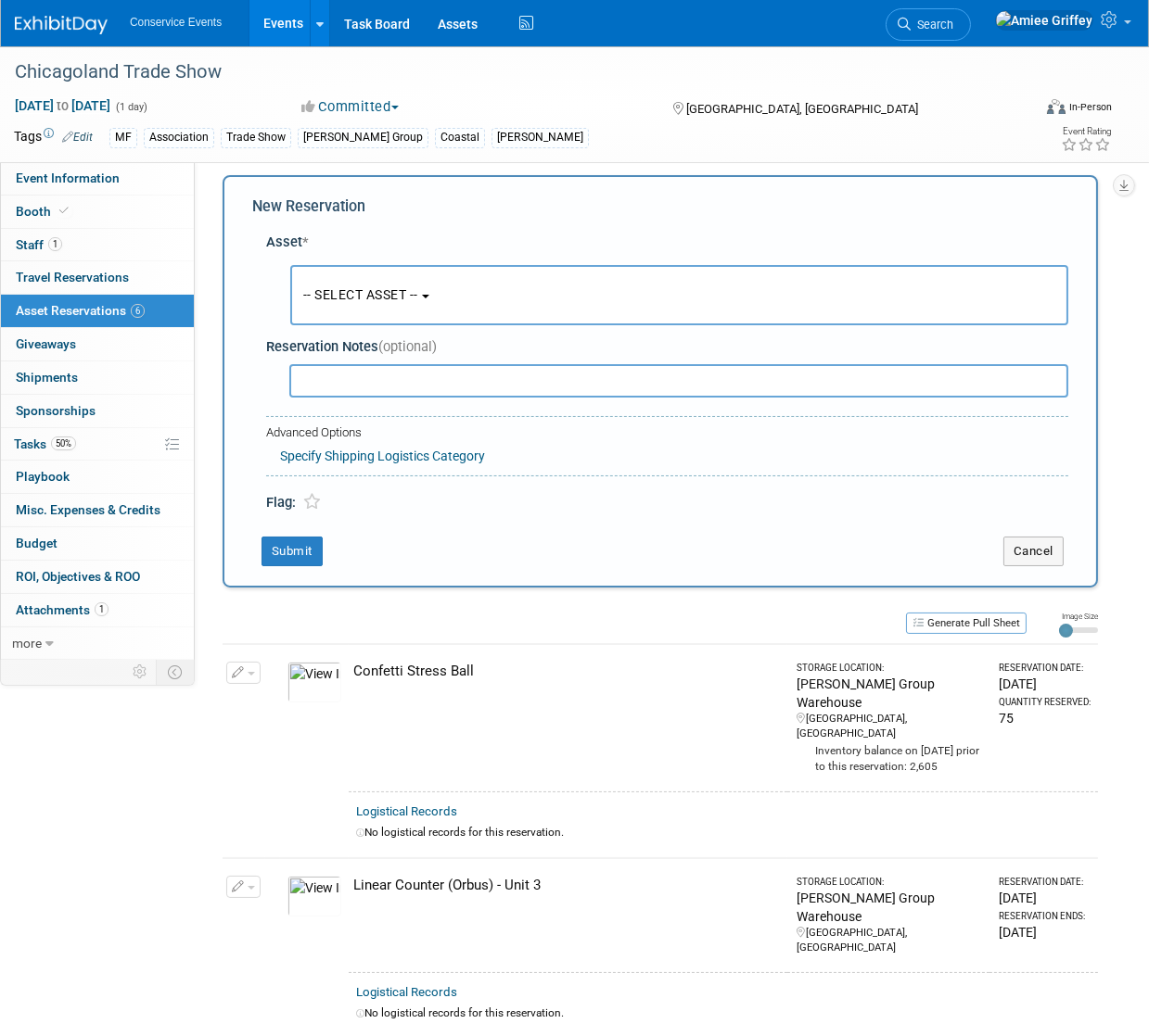
scroll to position [18, 0]
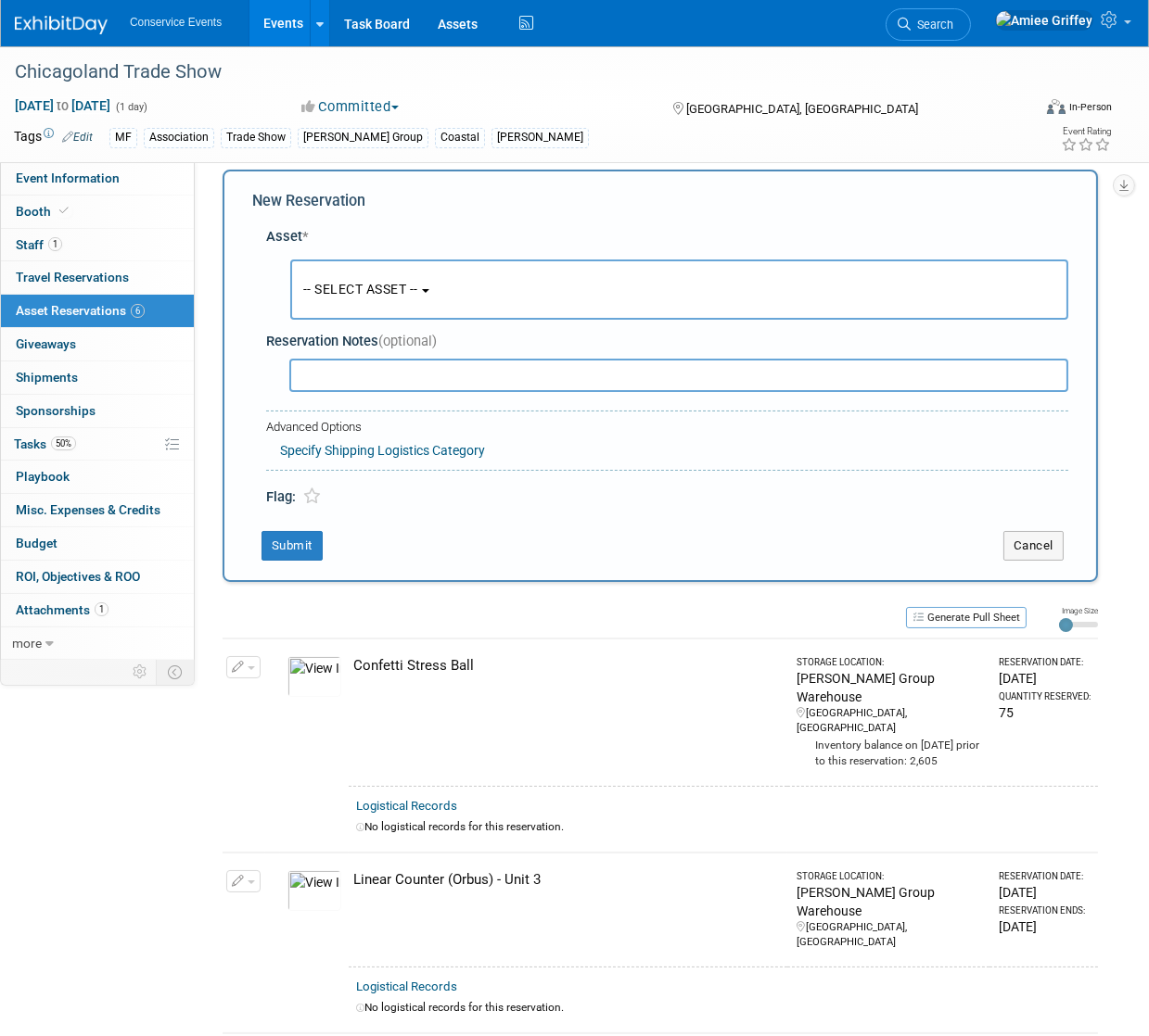
click at [418, 295] on span "-- SELECT ASSET --" at bounding box center [361, 289] width 115 height 15
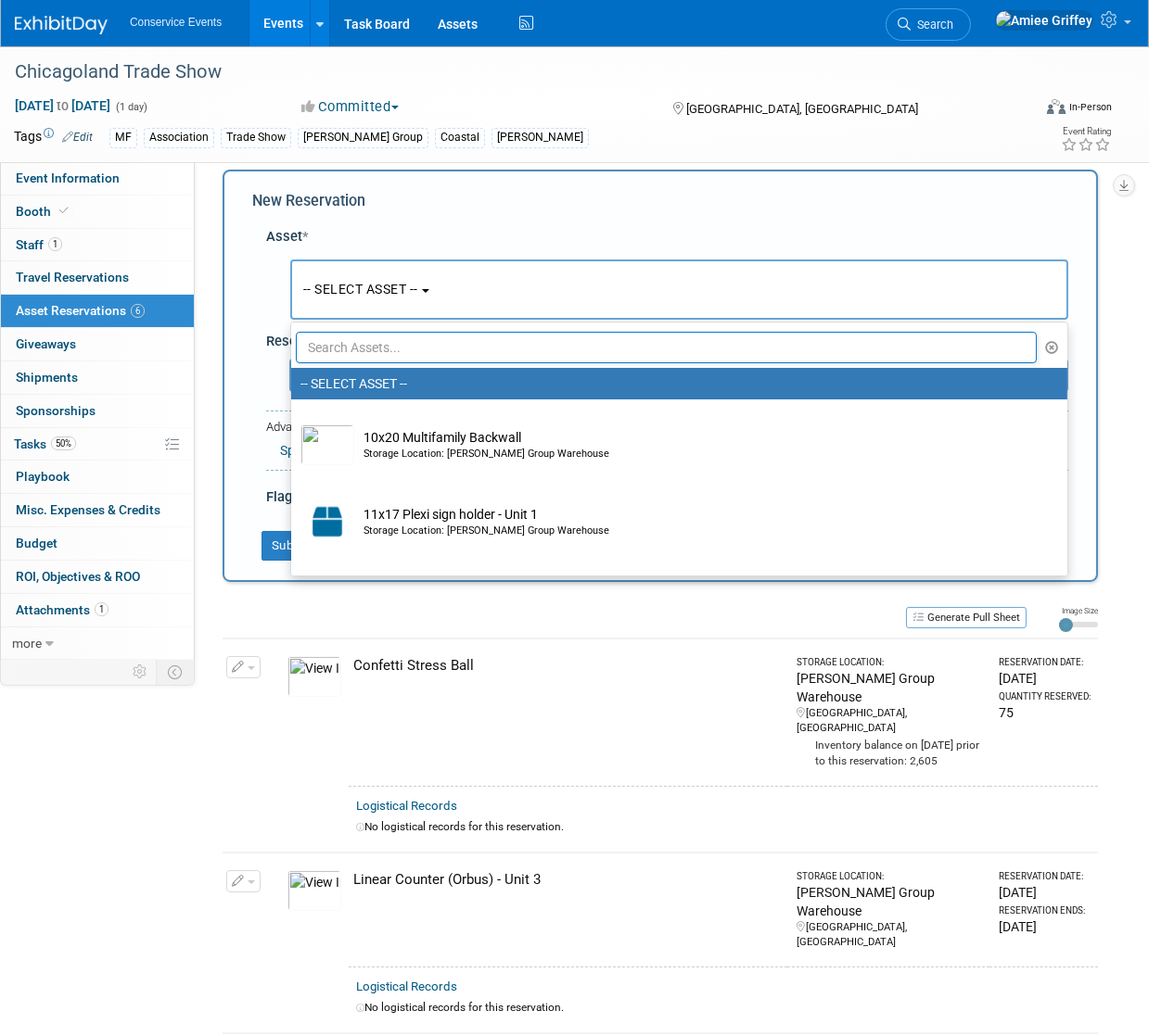
click at [423, 341] on input "text" at bounding box center [666, 347] width 740 height 31
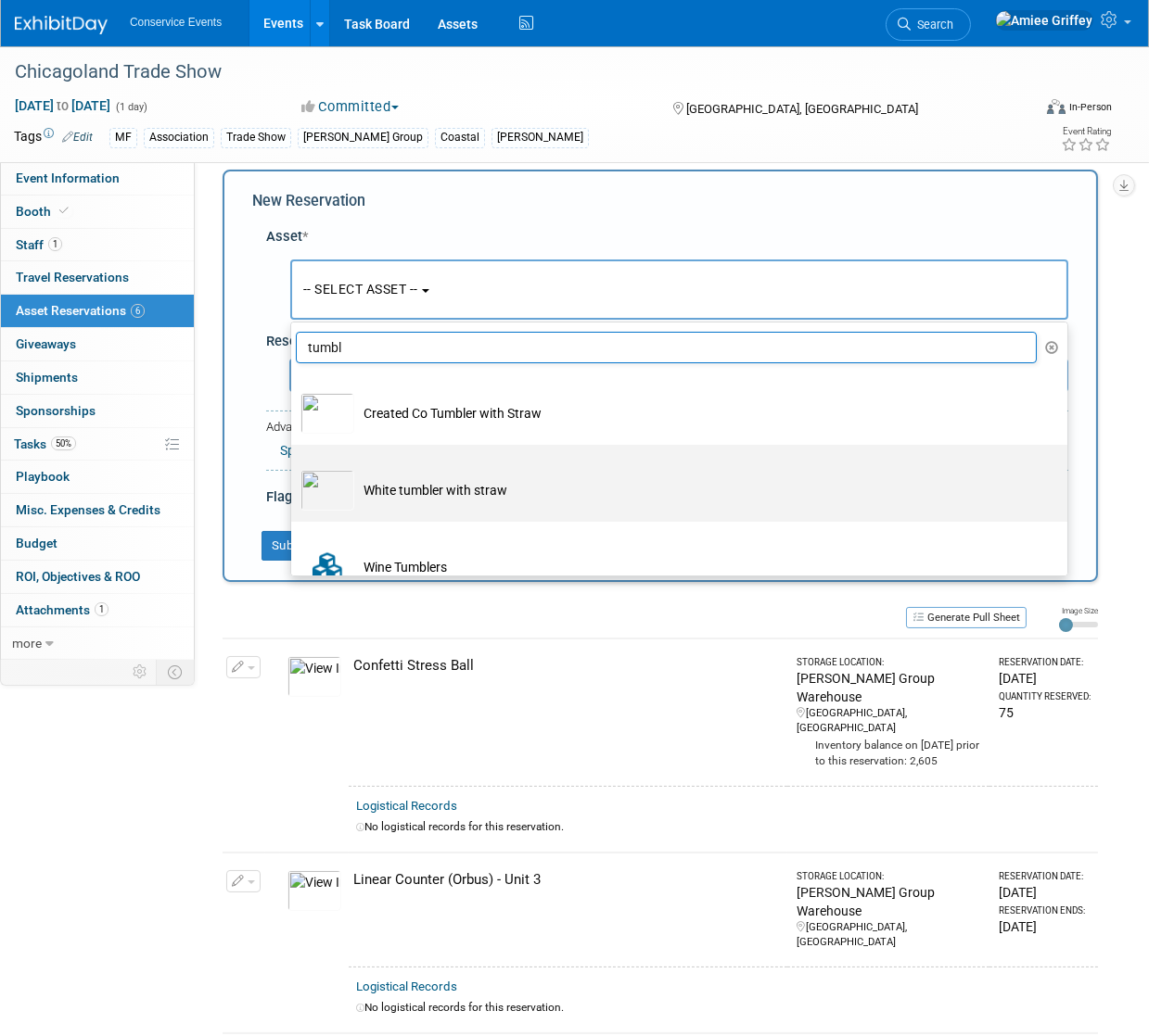
type input "tumbl"
click at [441, 491] on td "White tumbler with straw" at bounding box center [692, 490] width 676 height 41
click at [294, 467] on input "White tumbler with straw" at bounding box center [287, 460] width 12 height 12
select select "10724651"
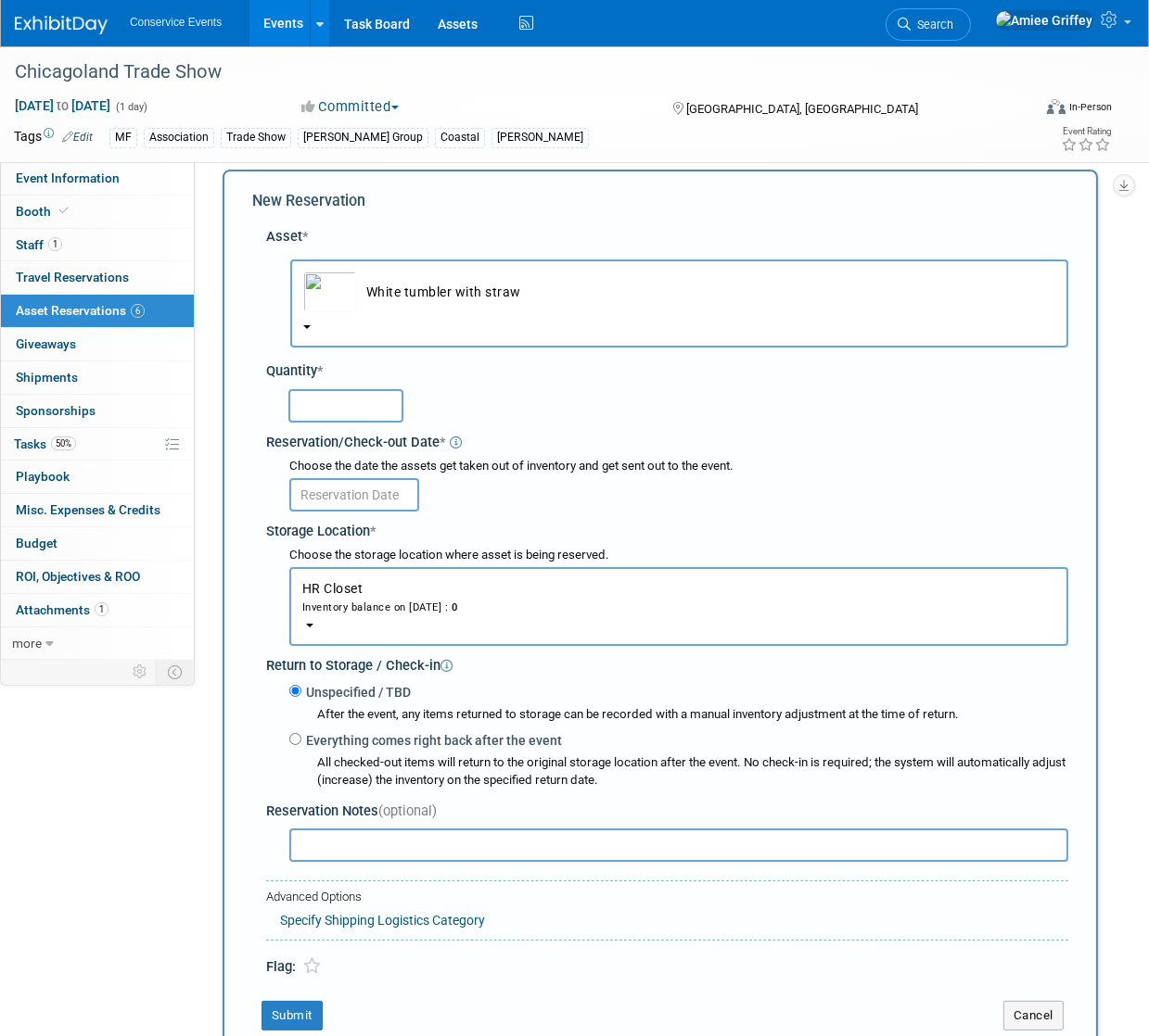
click at [326, 401] on input "text" at bounding box center [346, 406] width 115 height 33
type input "25"
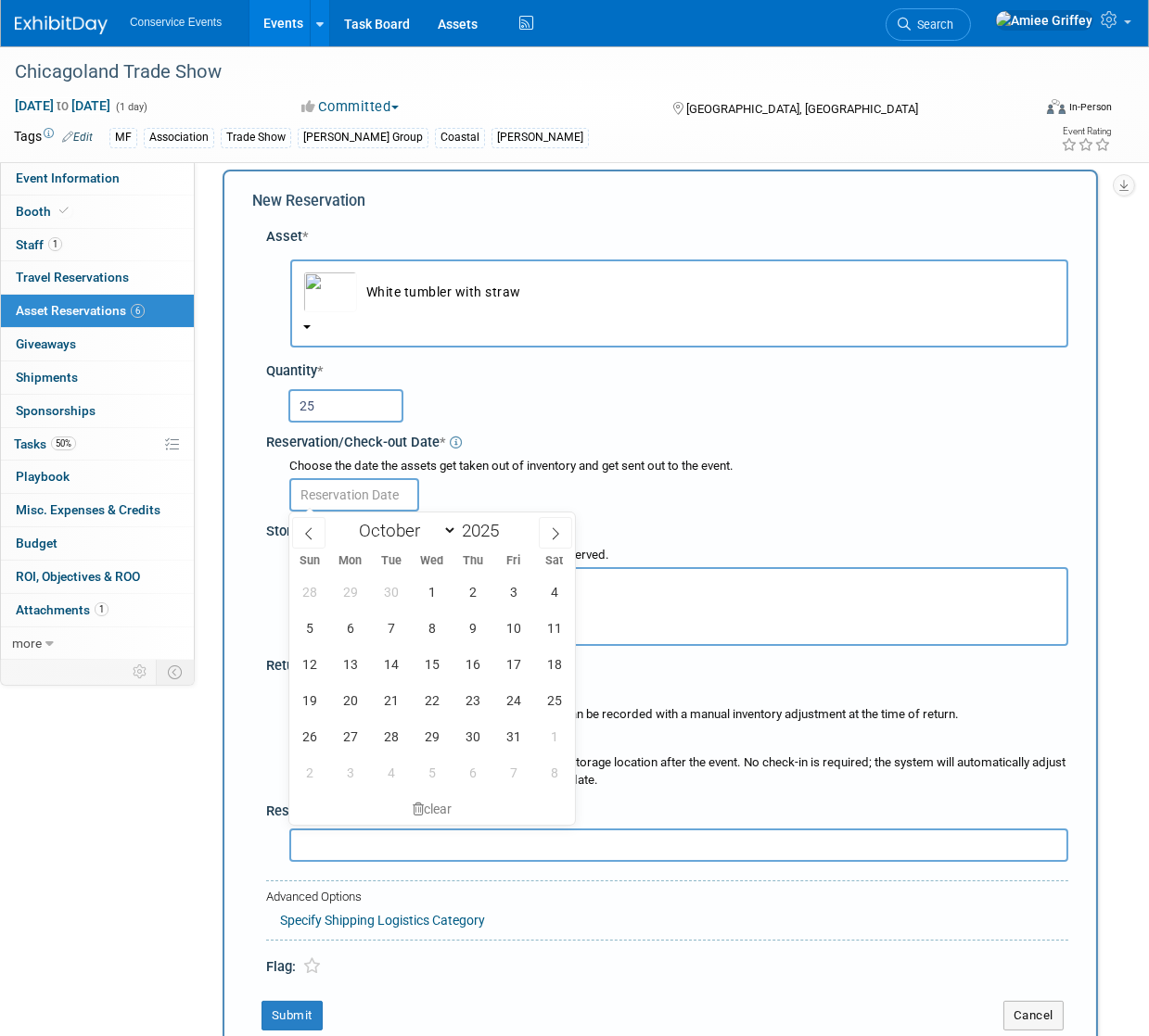
click at [348, 485] on input "text" at bounding box center [354, 494] width 130 height 33
click at [381, 630] on span "7" at bounding box center [391, 628] width 36 height 36
type input "Oct 7, 2025"
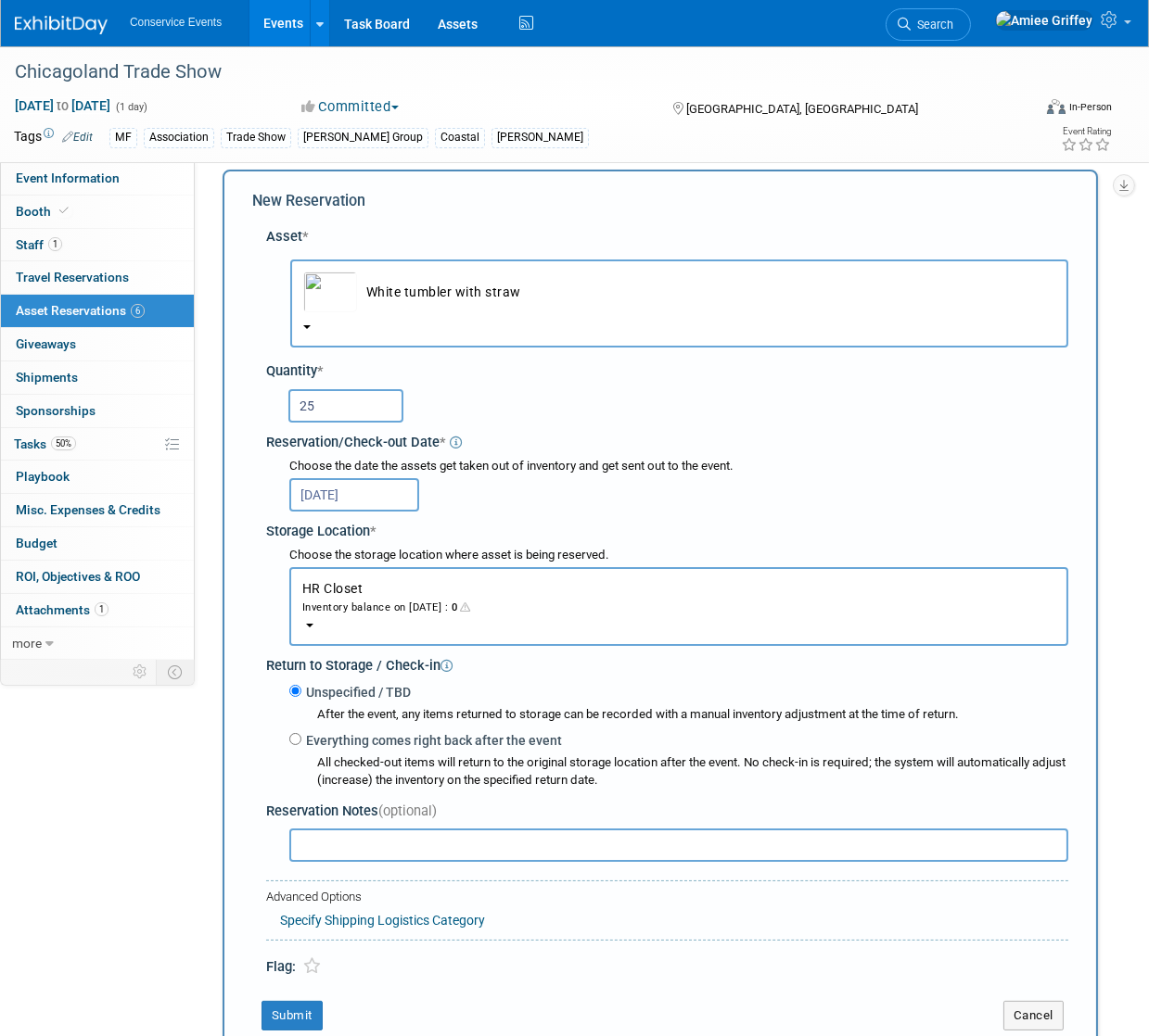
click at [374, 615] on button "HR Closet Inventory balance on Oct 7, 2025 : 0" at bounding box center [679, 606] width 779 height 78
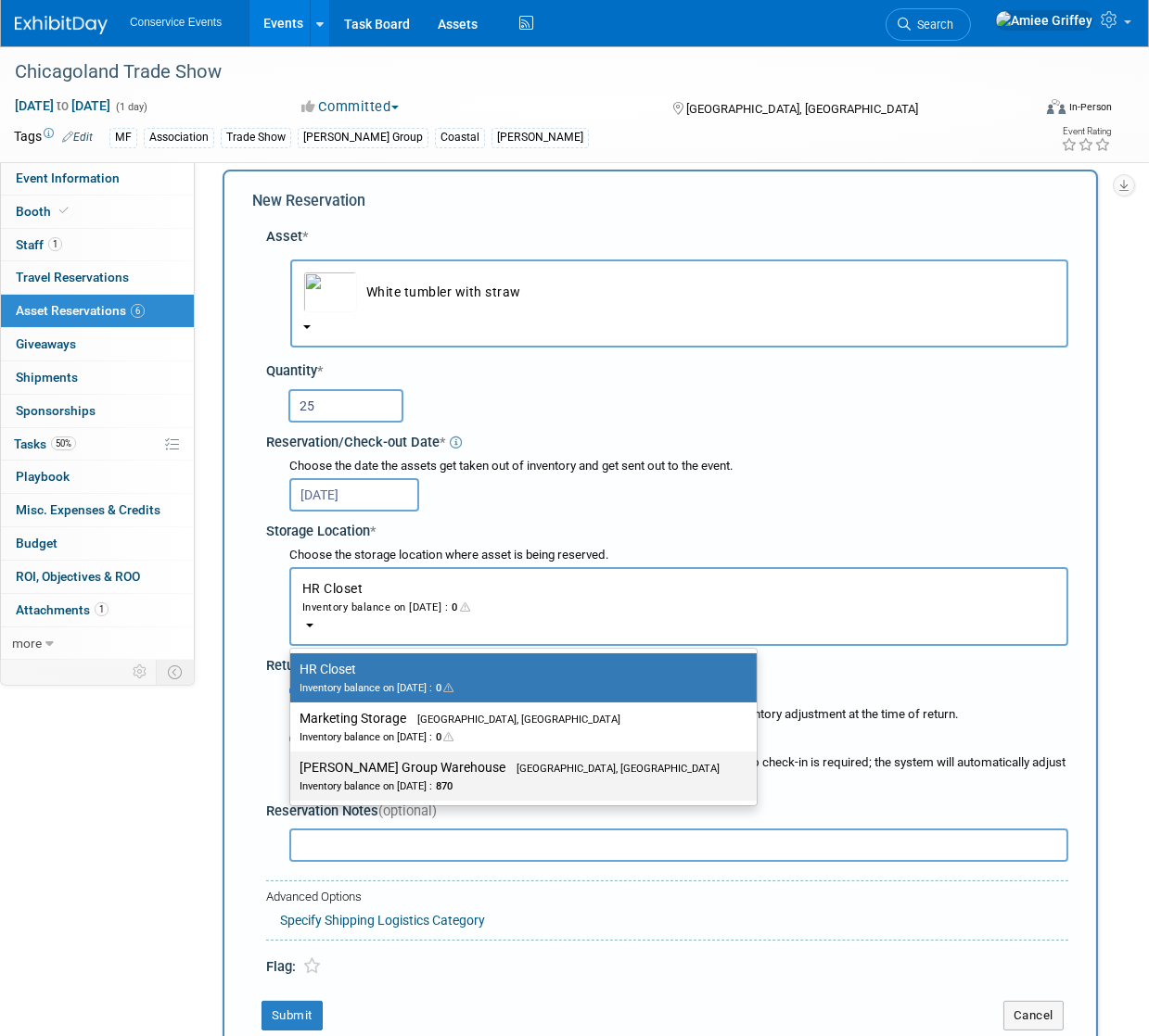
click at [364, 789] on div "Inventory balance on Oct 7, 2025 : 870" at bounding box center [510, 786] width 420 height 18
click at [293, 774] on input "Taylor Group Warehouse Brooklyn, OH Inventory balance on Oct 7, 2025 : 870" at bounding box center [287, 768] width 12 height 12
select select "11223164"
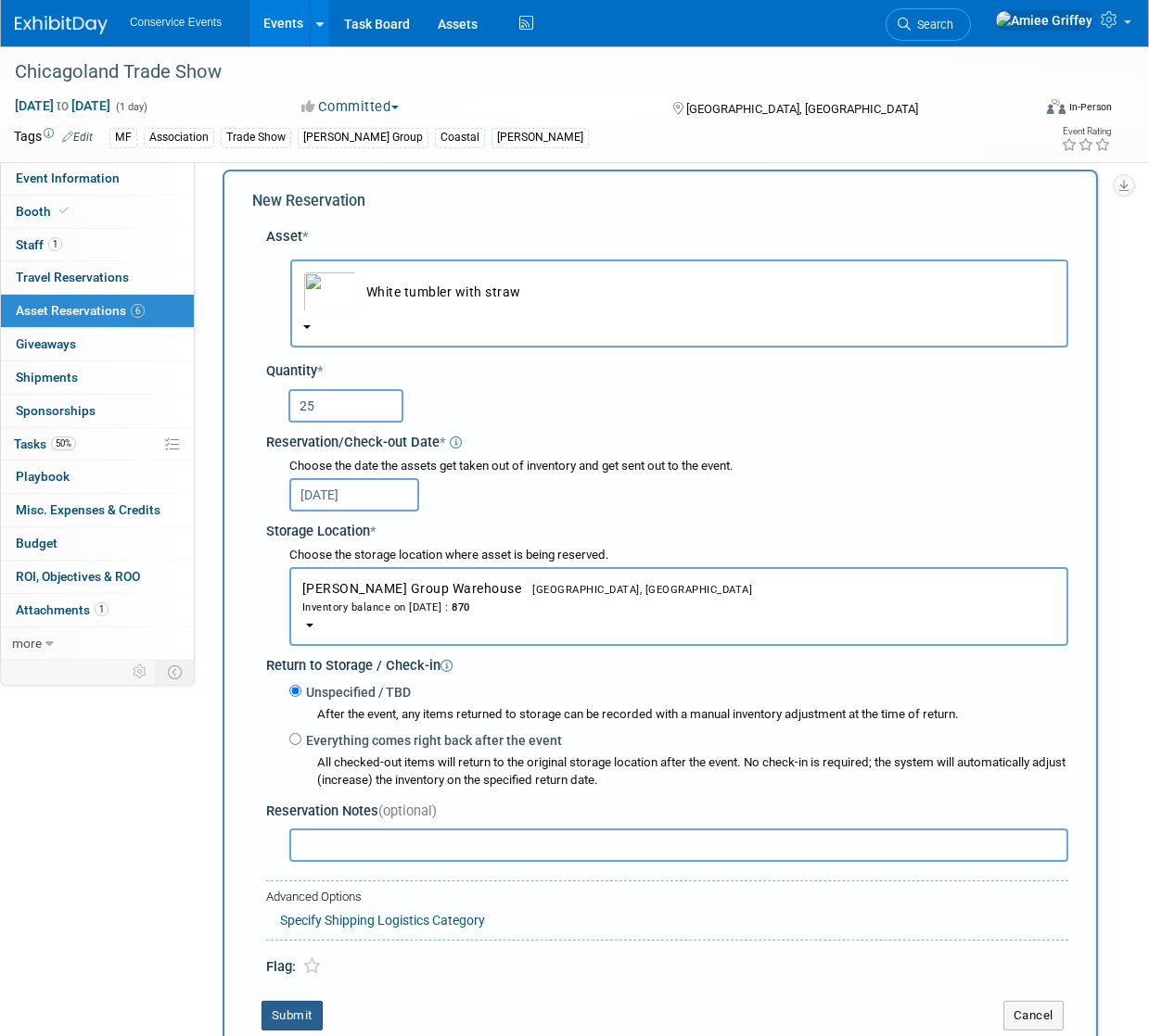
click at [296, 1021] on button "Submit" at bounding box center [291, 1015] width 61 height 29
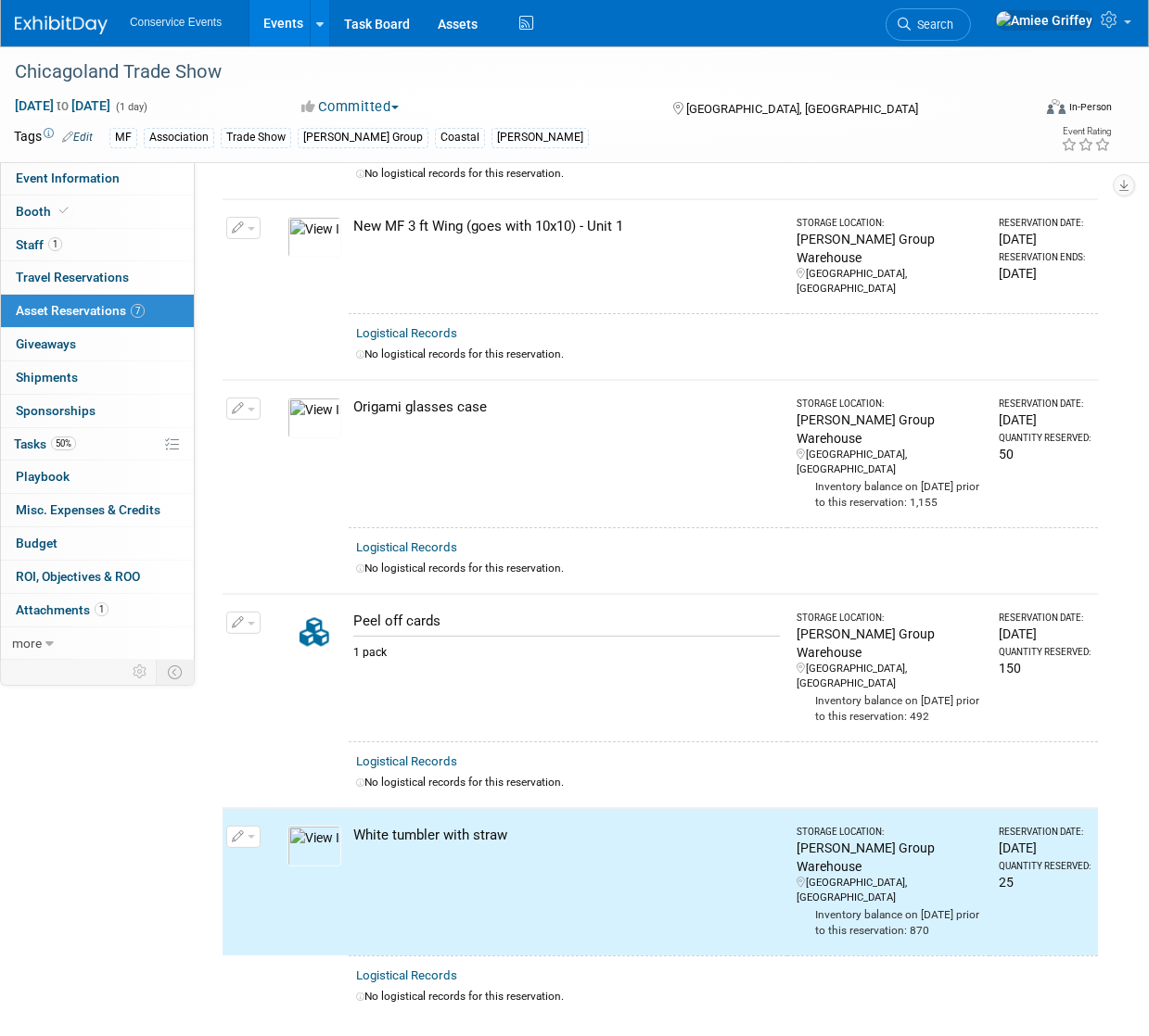
scroll to position [0, 0]
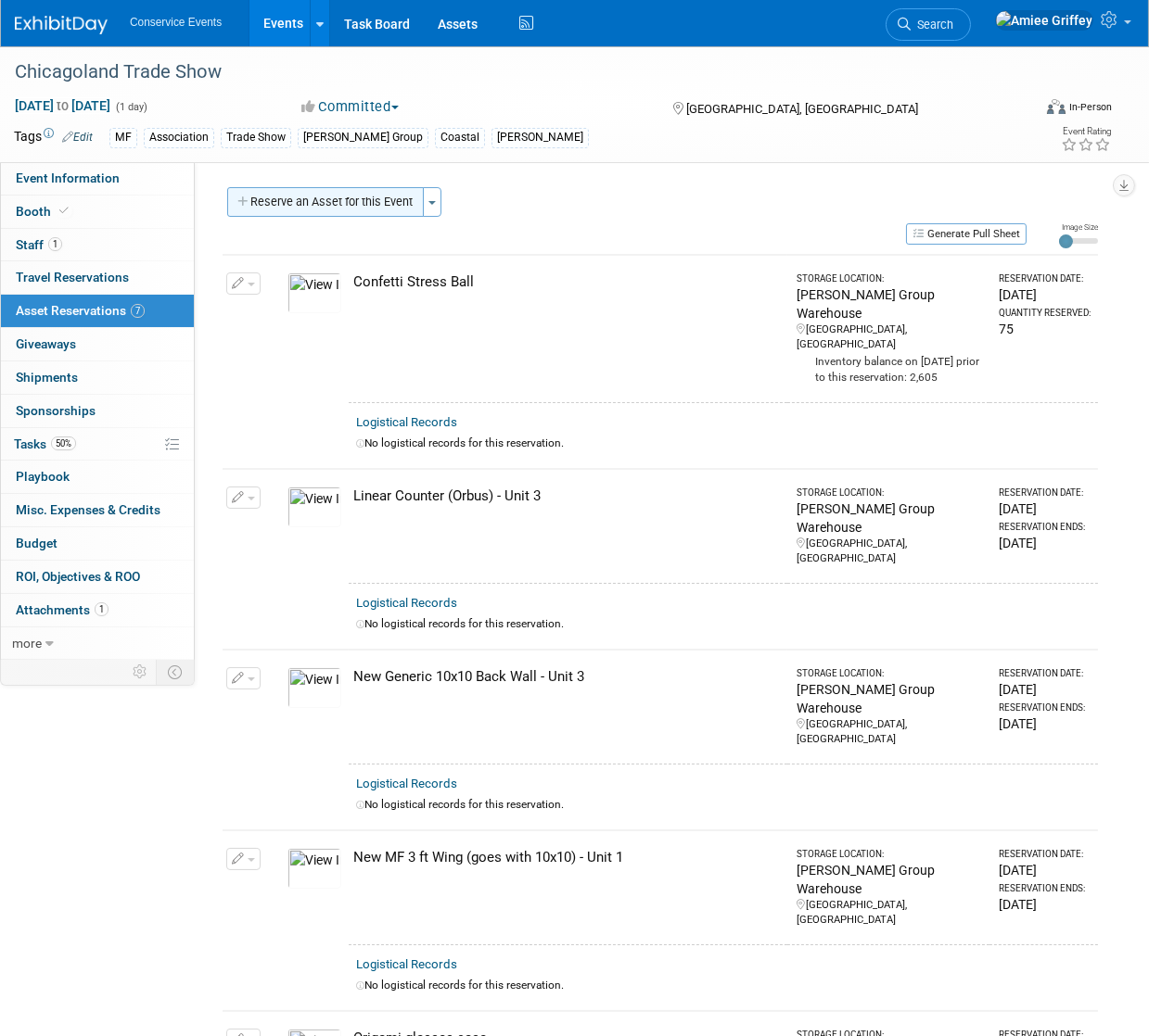
click at [312, 200] on button "Reserve an Asset for this Event" at bounding box center [325, 201] width 197 height 29
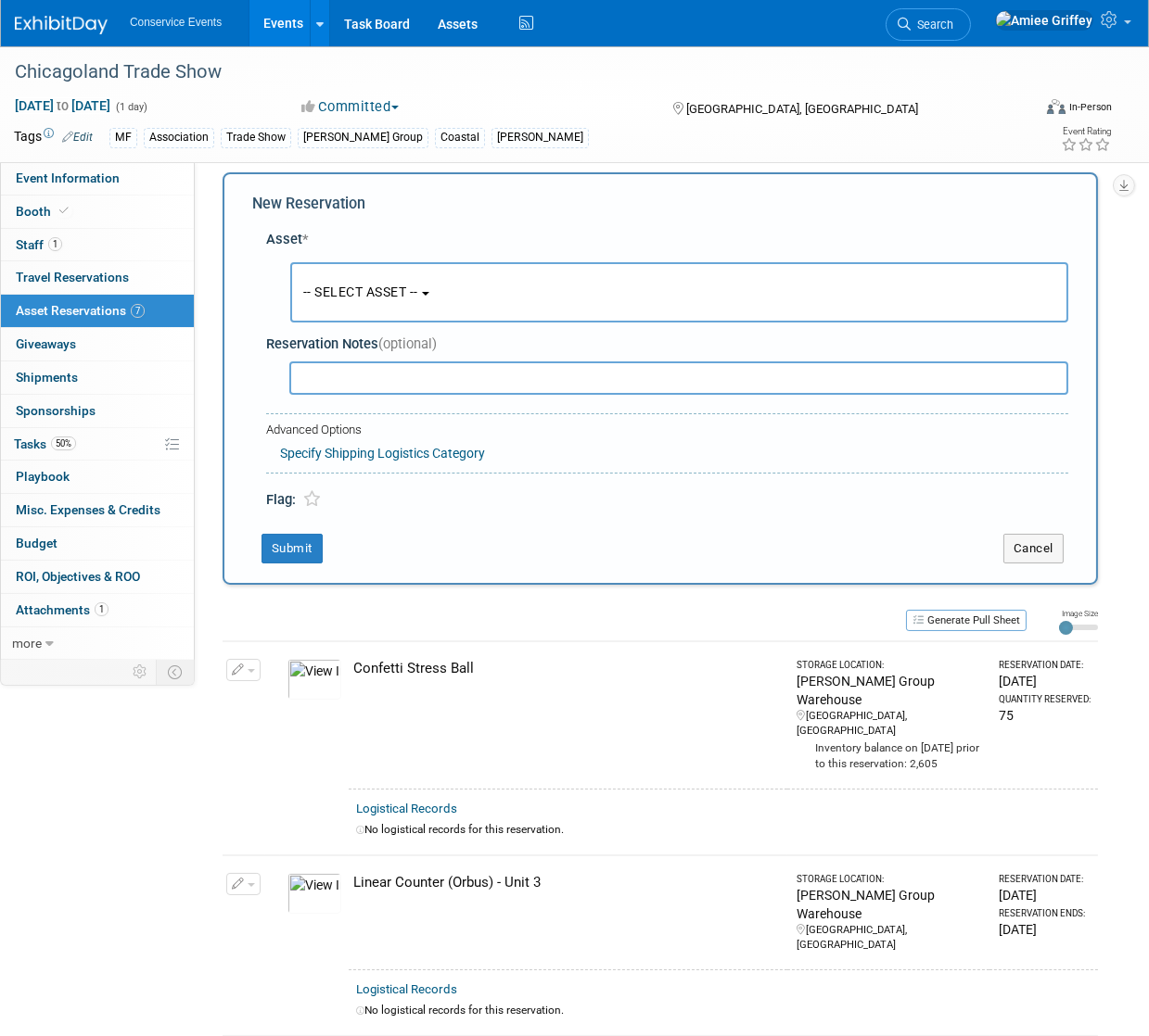
scroll to position [18, 0]
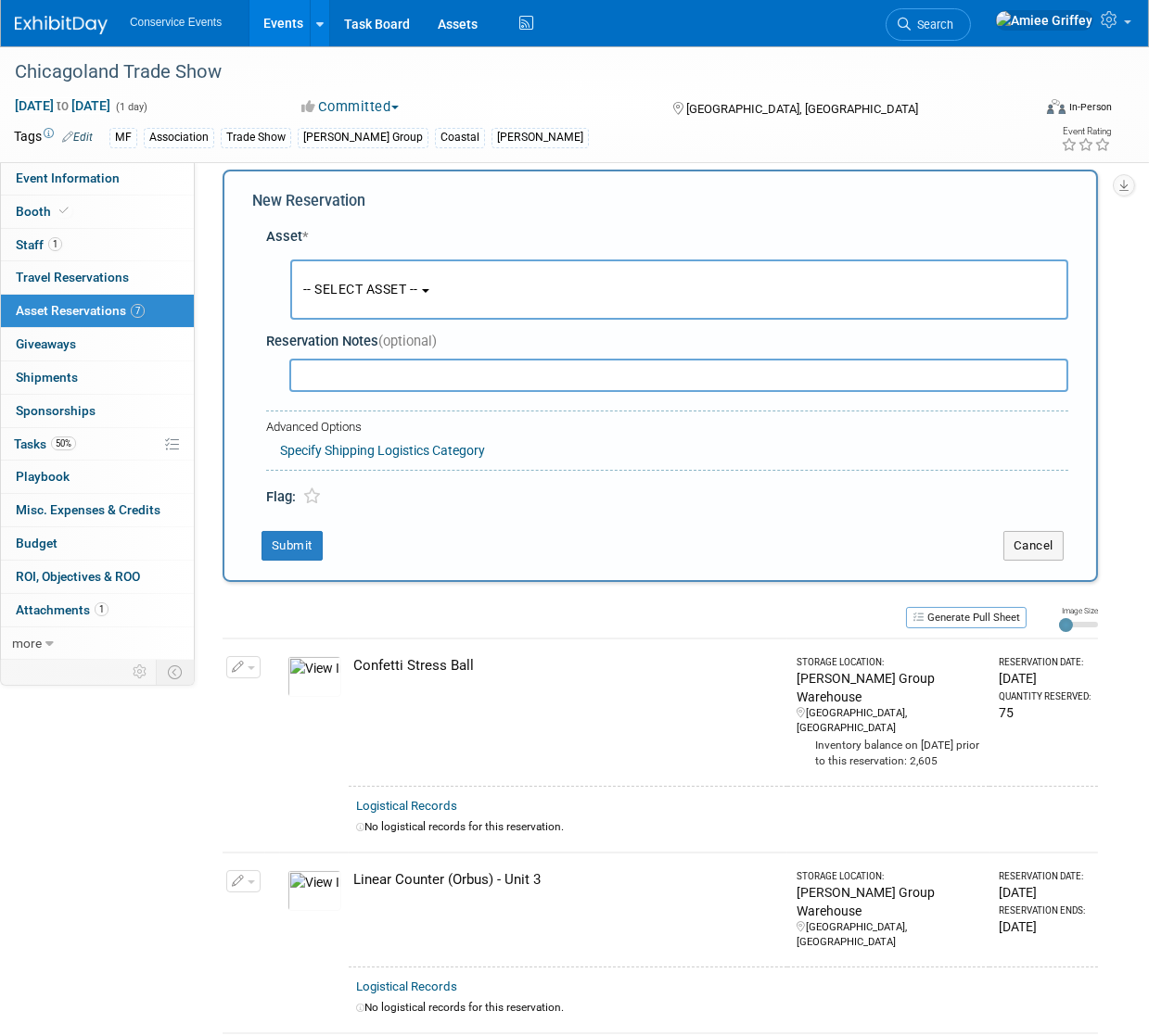
click at [397, 279] on button "-- SELECT ASSET --" at bounding box center [679, 290] width 778 height 60
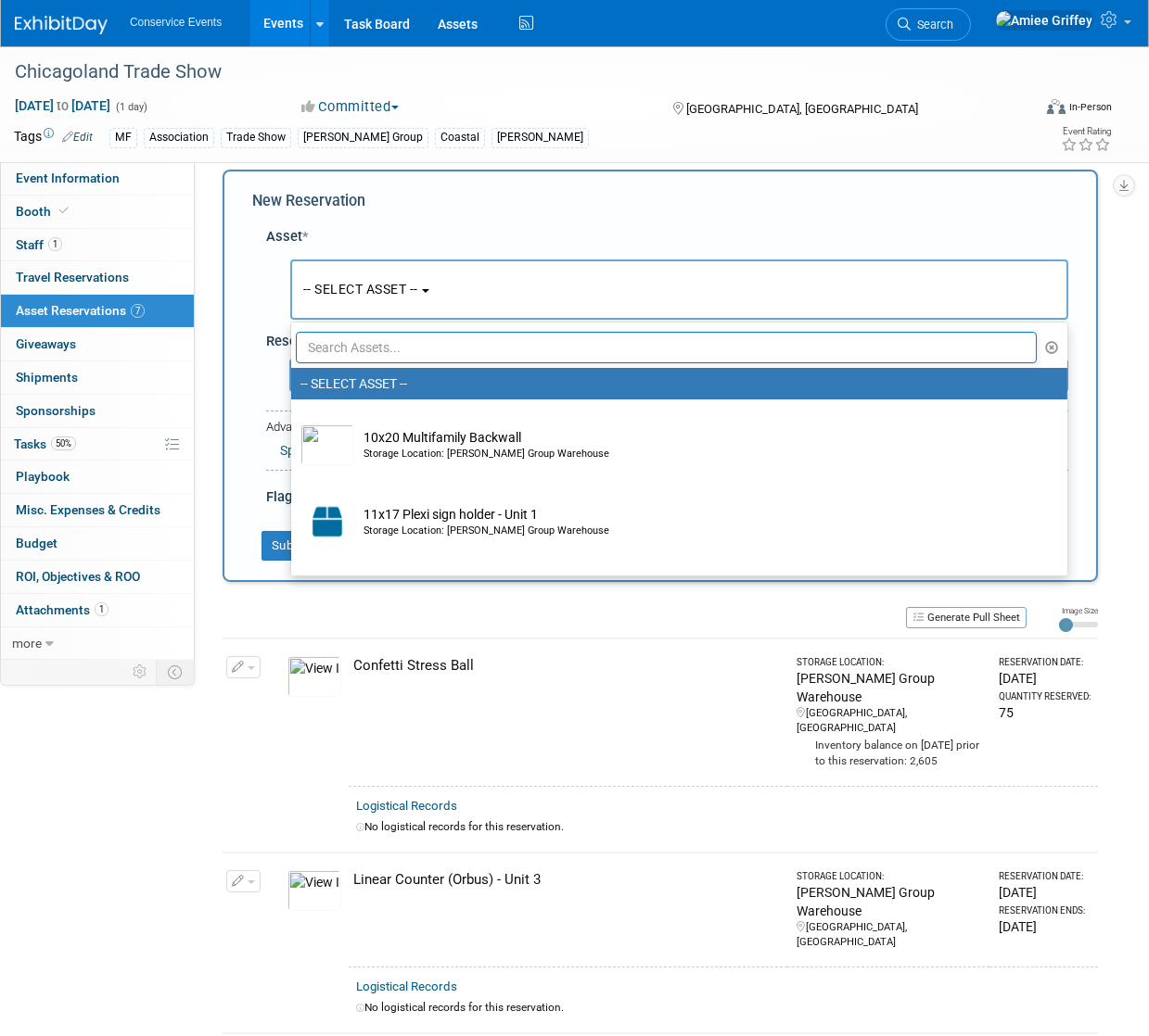
click at [411, 342] on input "text" at bounding box center [666, 347] width 740 height 31
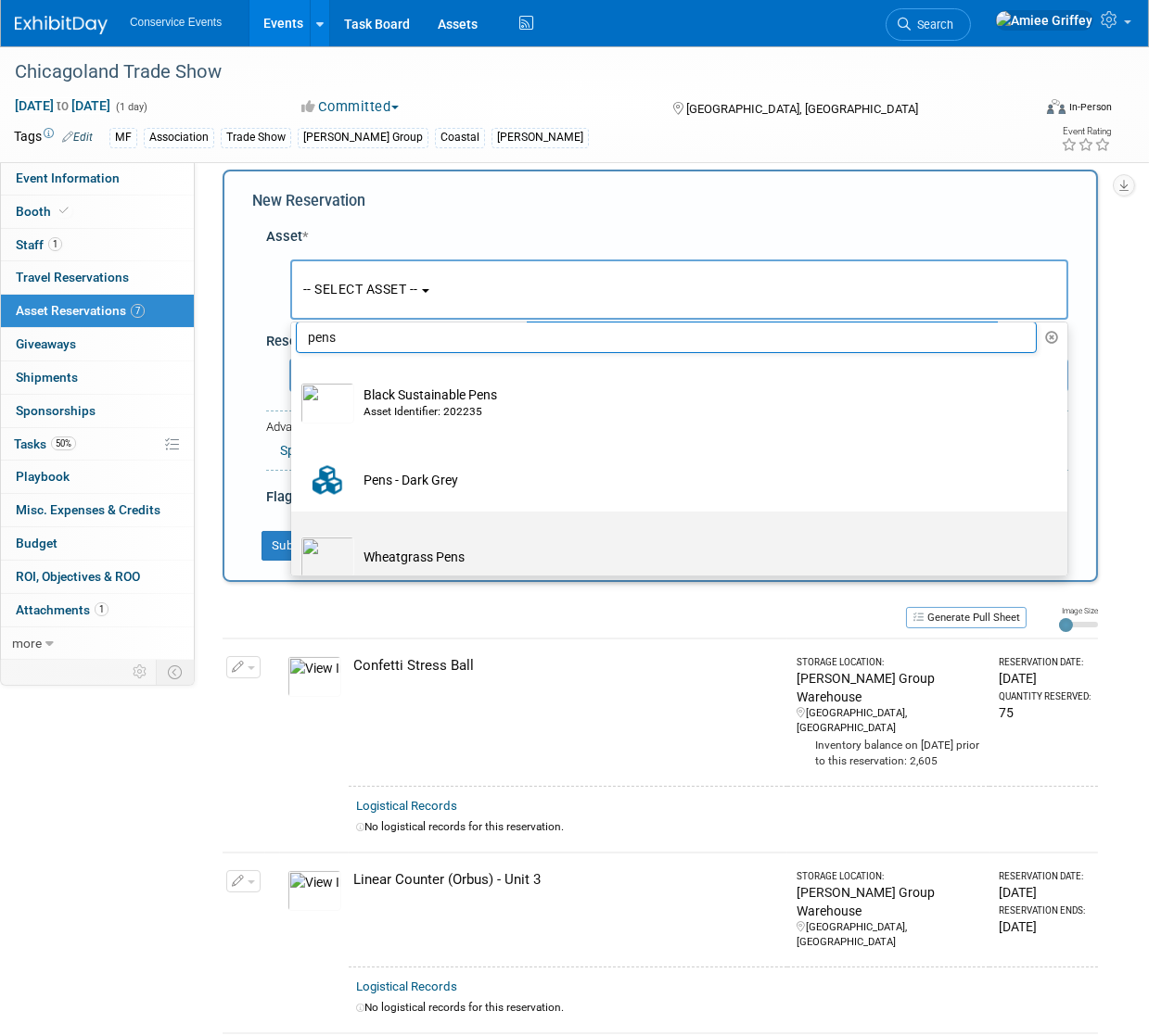
scroll to position [27, 0]
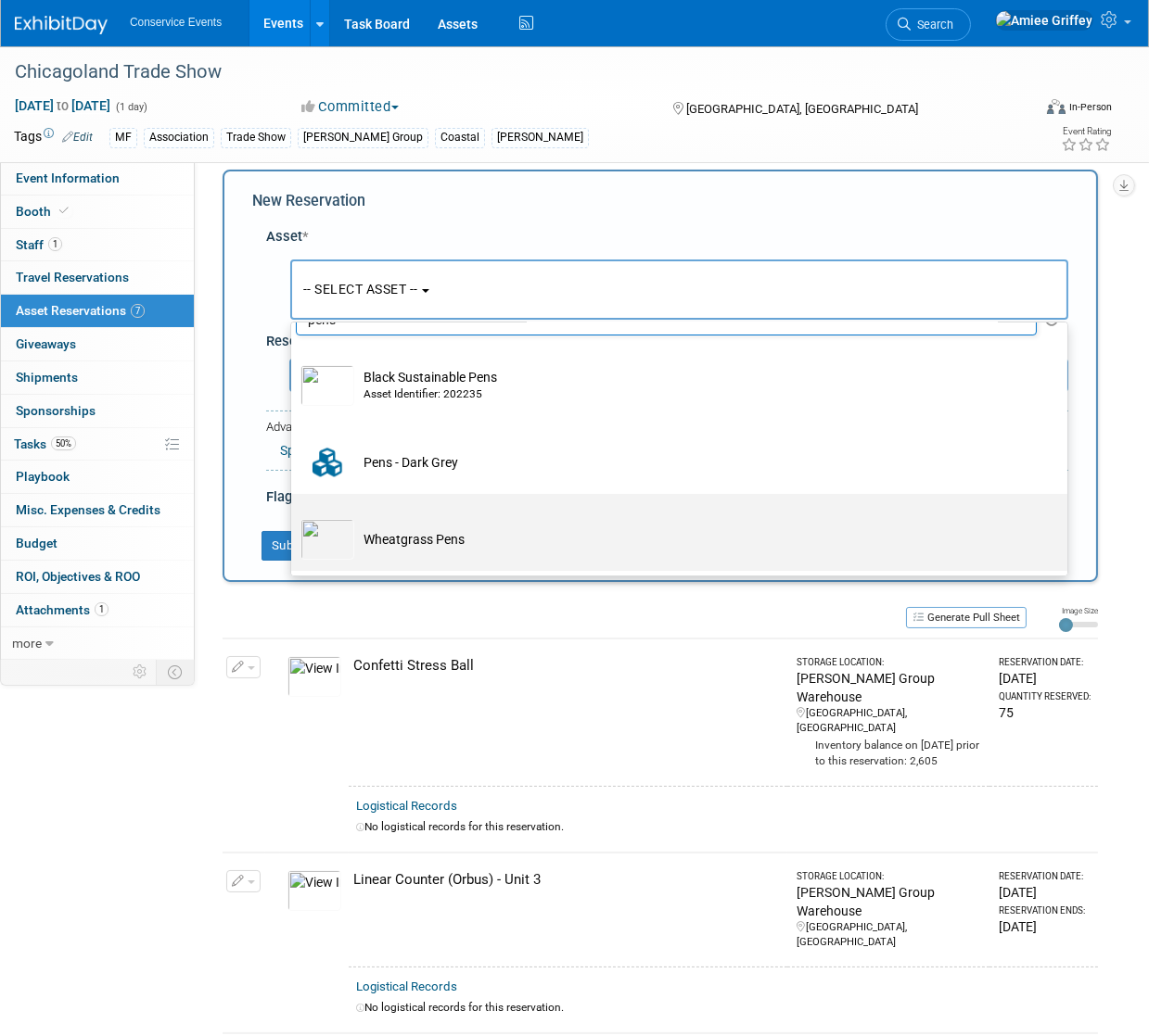
type input "pens"
click at [403, 529] on td "Wheatgrass Pens" at bounding box center [692, 539] width 676 height 41
click at [294, 516] on input "Wheatgrass Pens" at bounding box center [287, 509] width 12 height 12
select select "10715855"
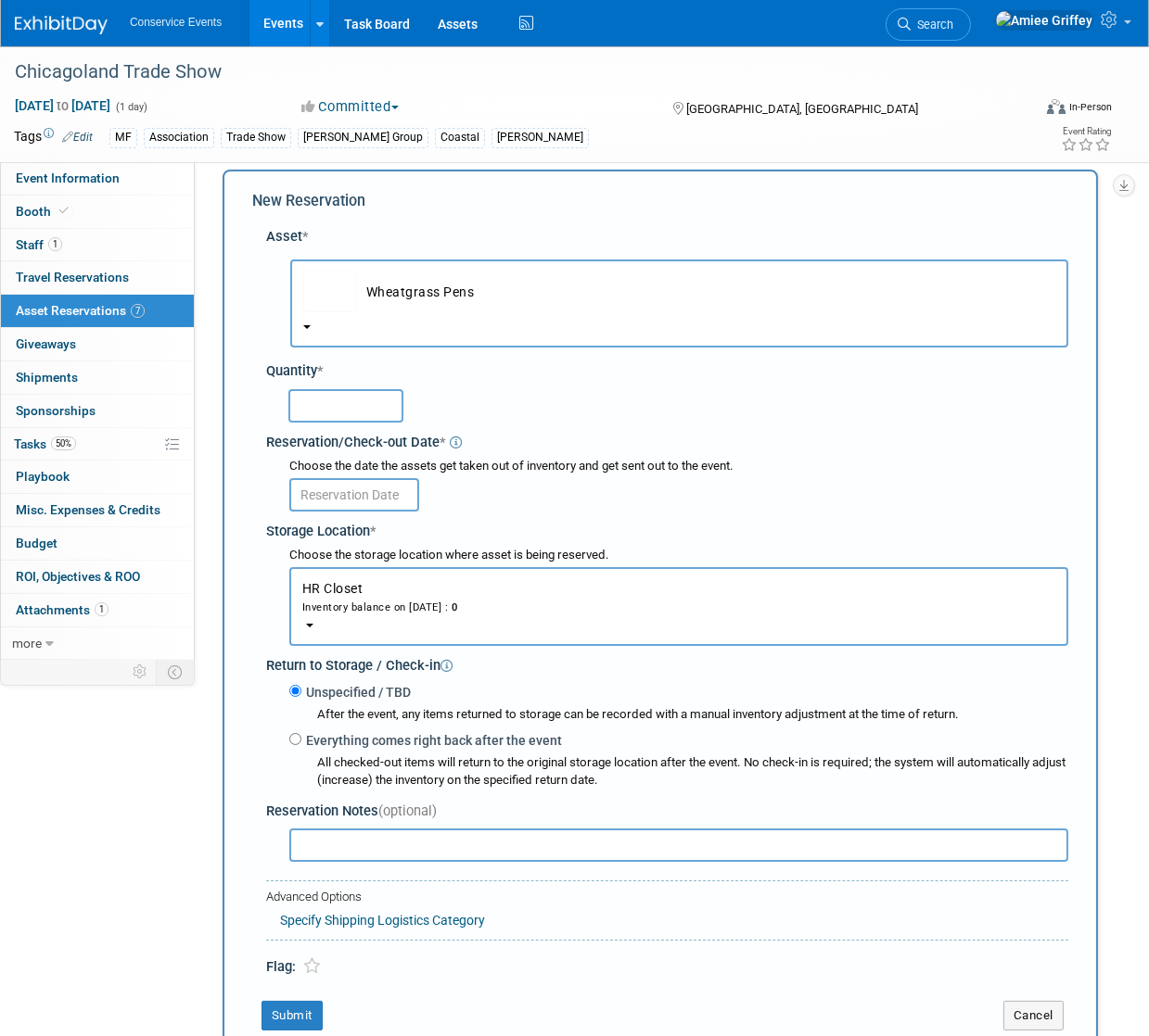
click at [370, 403] on input "text" at bounding box center [346, 406] width 115 height 33
type input "100"
click at [358, 493] on input "text" at bounding box center [354, 494] width 130 height 33
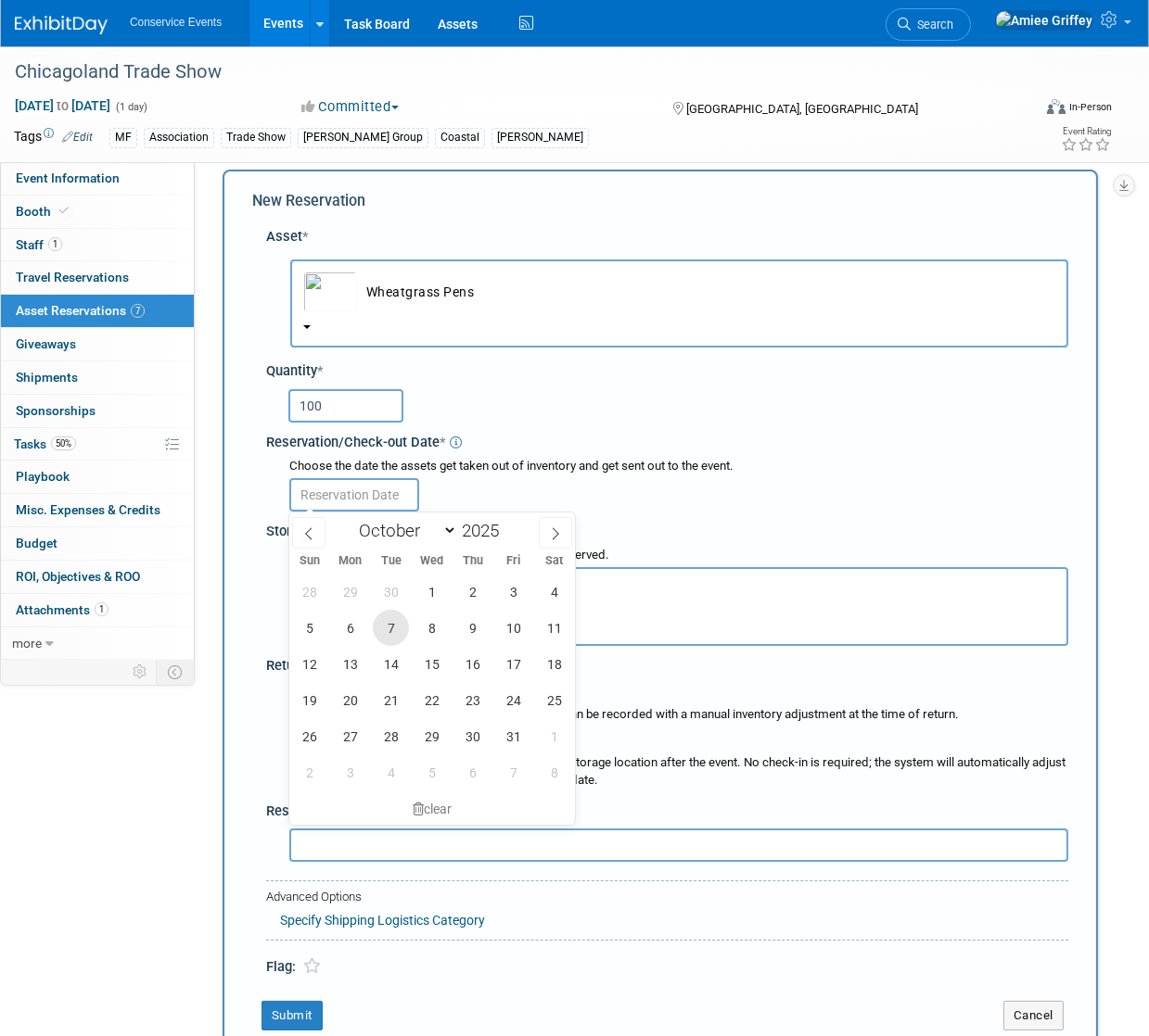
click at [401, 637] on span "7" at bounding box center [391, 628] width 36 height 36
type input "Oct 7, 2025"
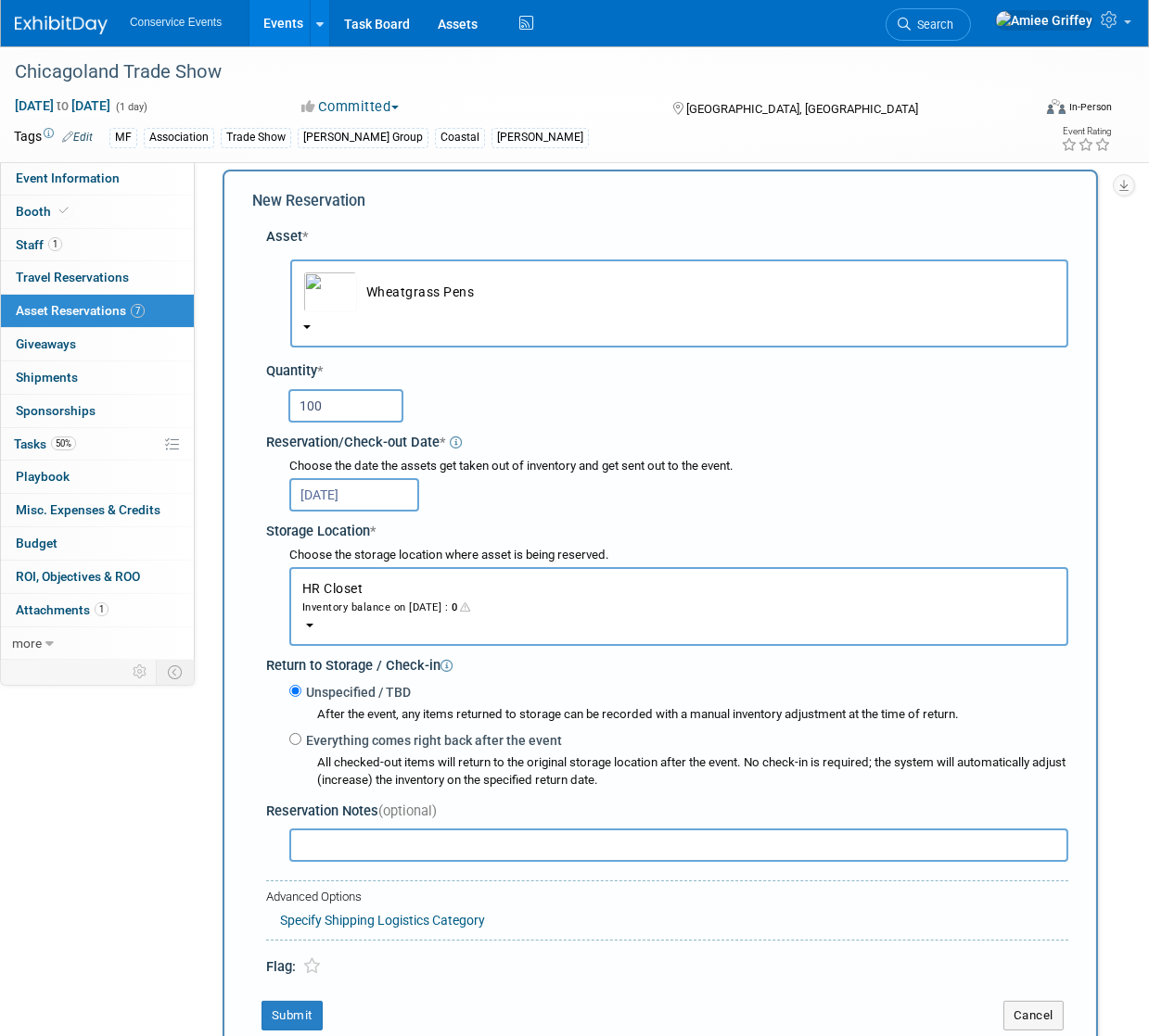
click at [350, 602] on div "Inventory balance on Oct 7, 2025 : 0" at bounding box center [679, 606] width 753 height 18
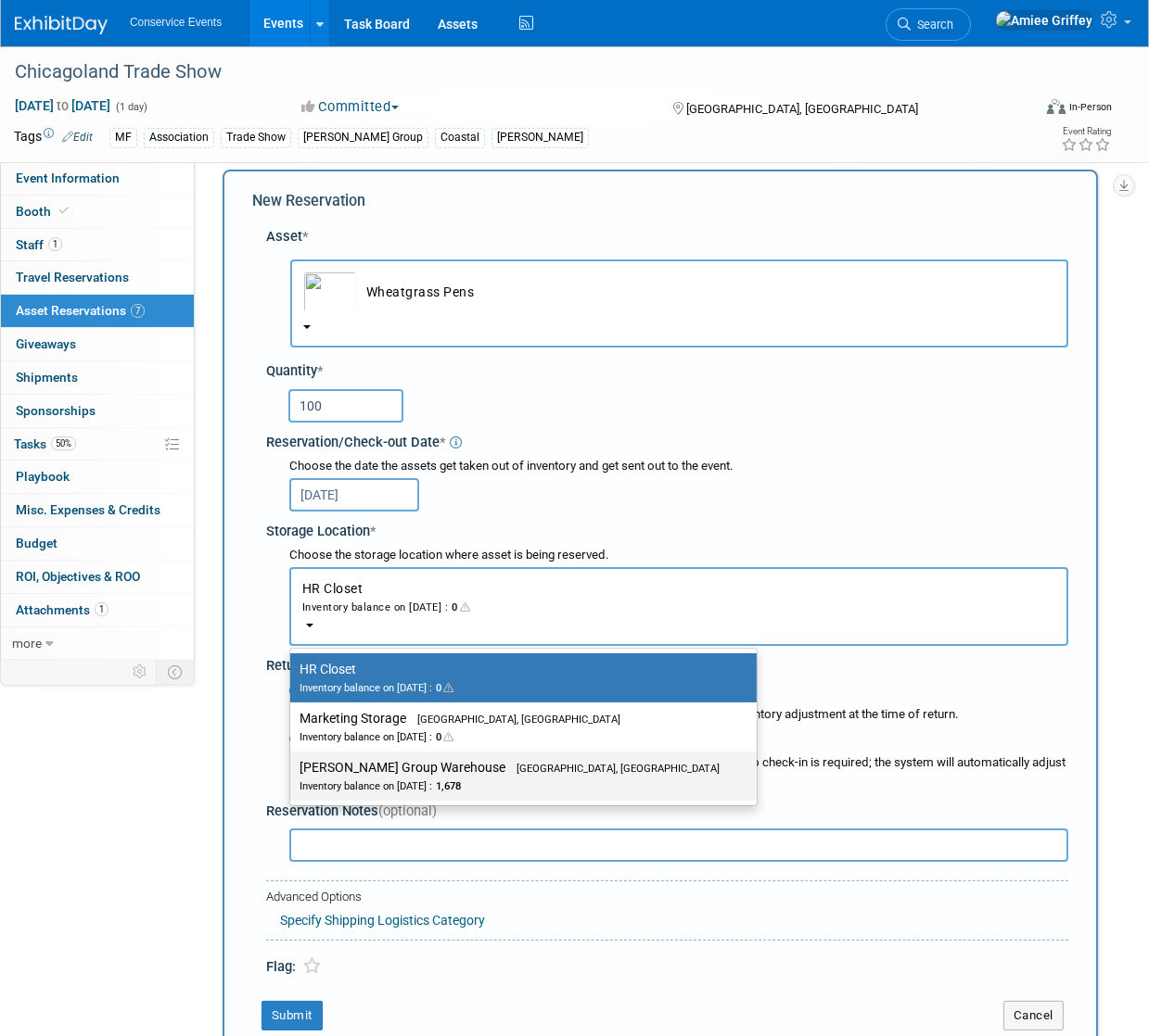
click at [403, 772] on label "Taylor Group Warehouse Brooklyn, OH Inventory balance on Oct 7, 2025 : 1,678" at bounding box center [519, 776] width 439 height 42
click at [293, 772] on input "Taylor Group Warehouse Brooklyn, OH Inventory balance on Oct 7, 2025 : 1,678" at bounding box center [287, 768] width 12 height 12
select select "11223164"
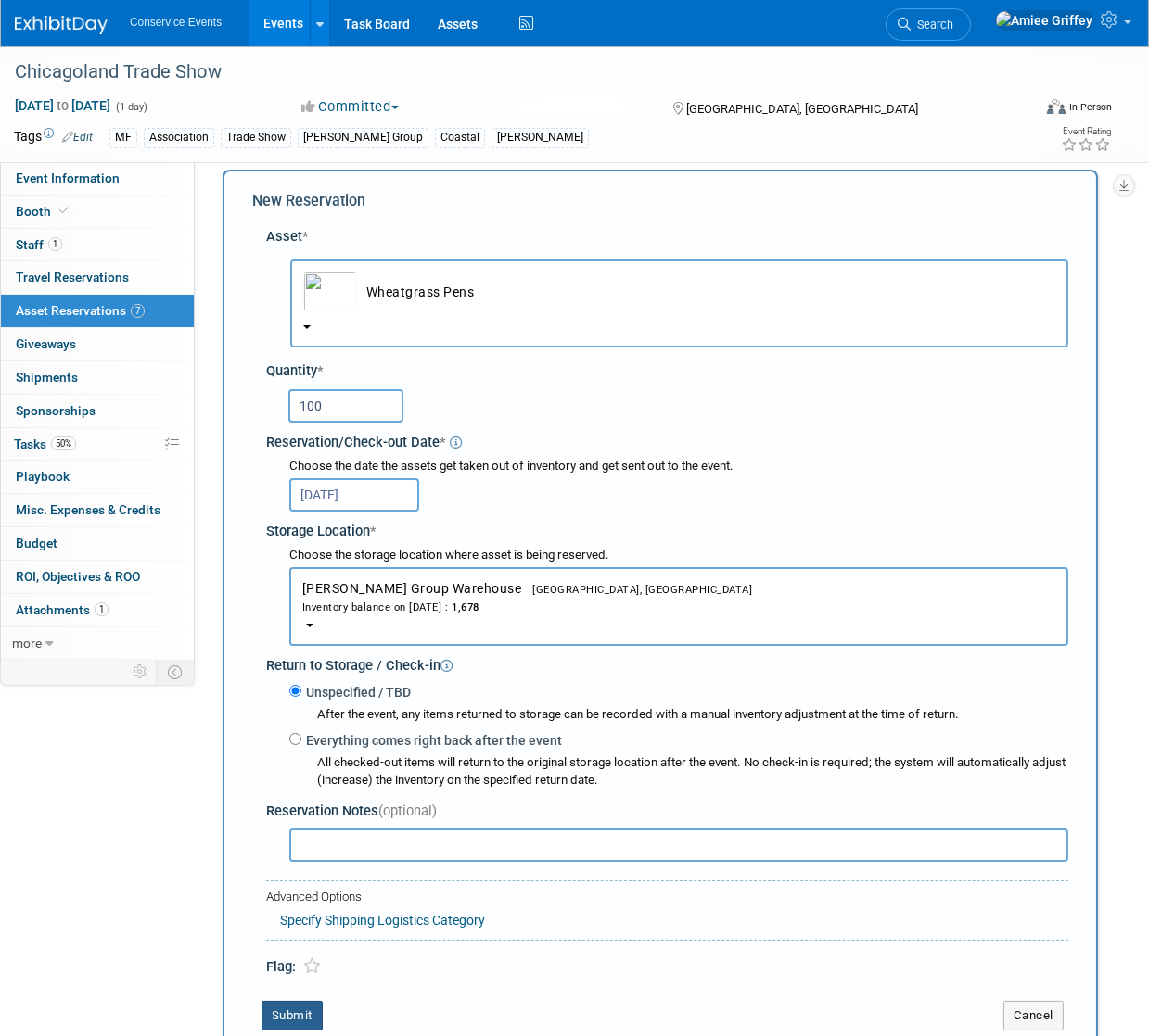
click at [306, 1005] on button "Submit" at bounding box center [291, 1015] width 61 height 29
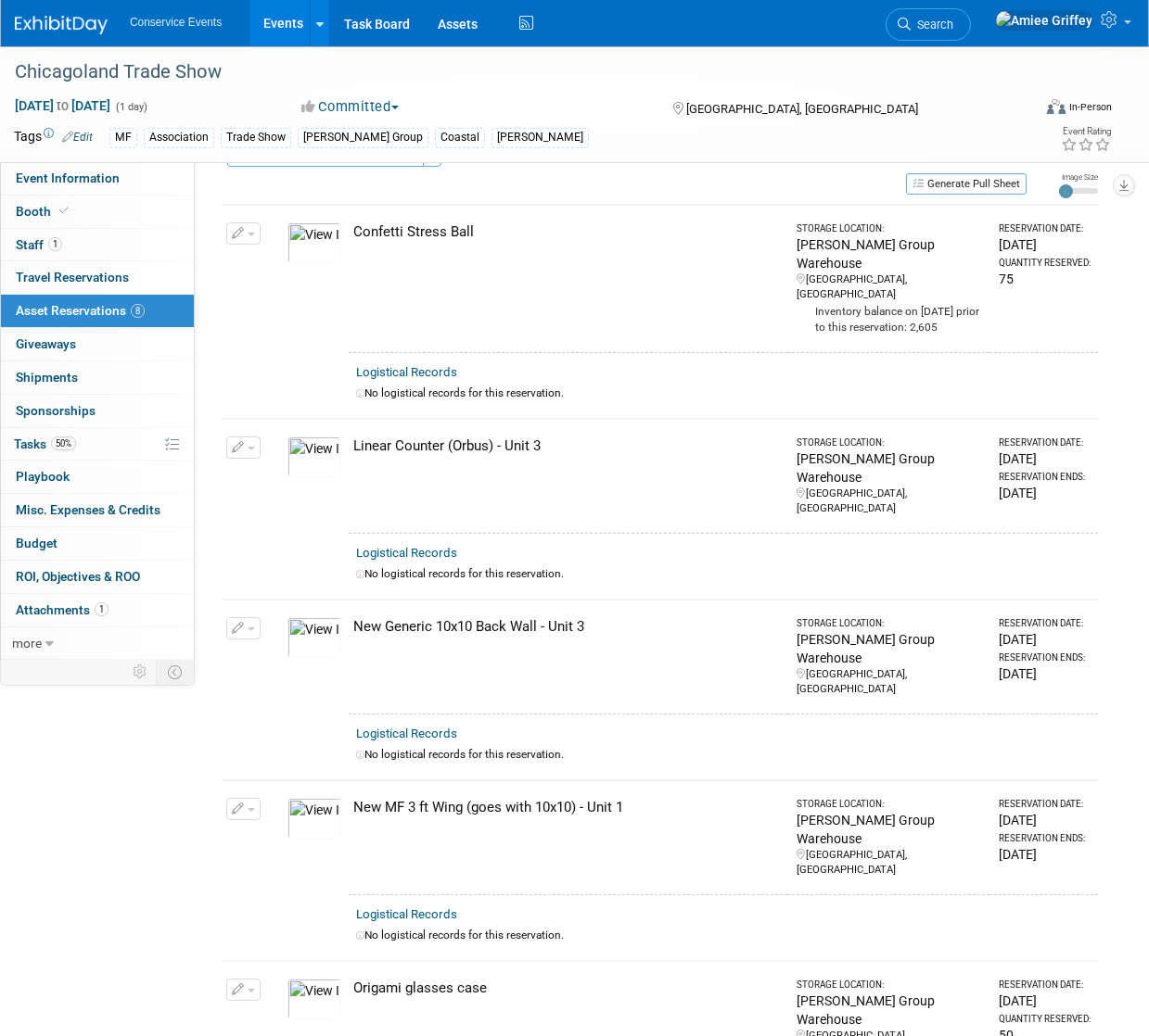
scroll to position [0, 0]
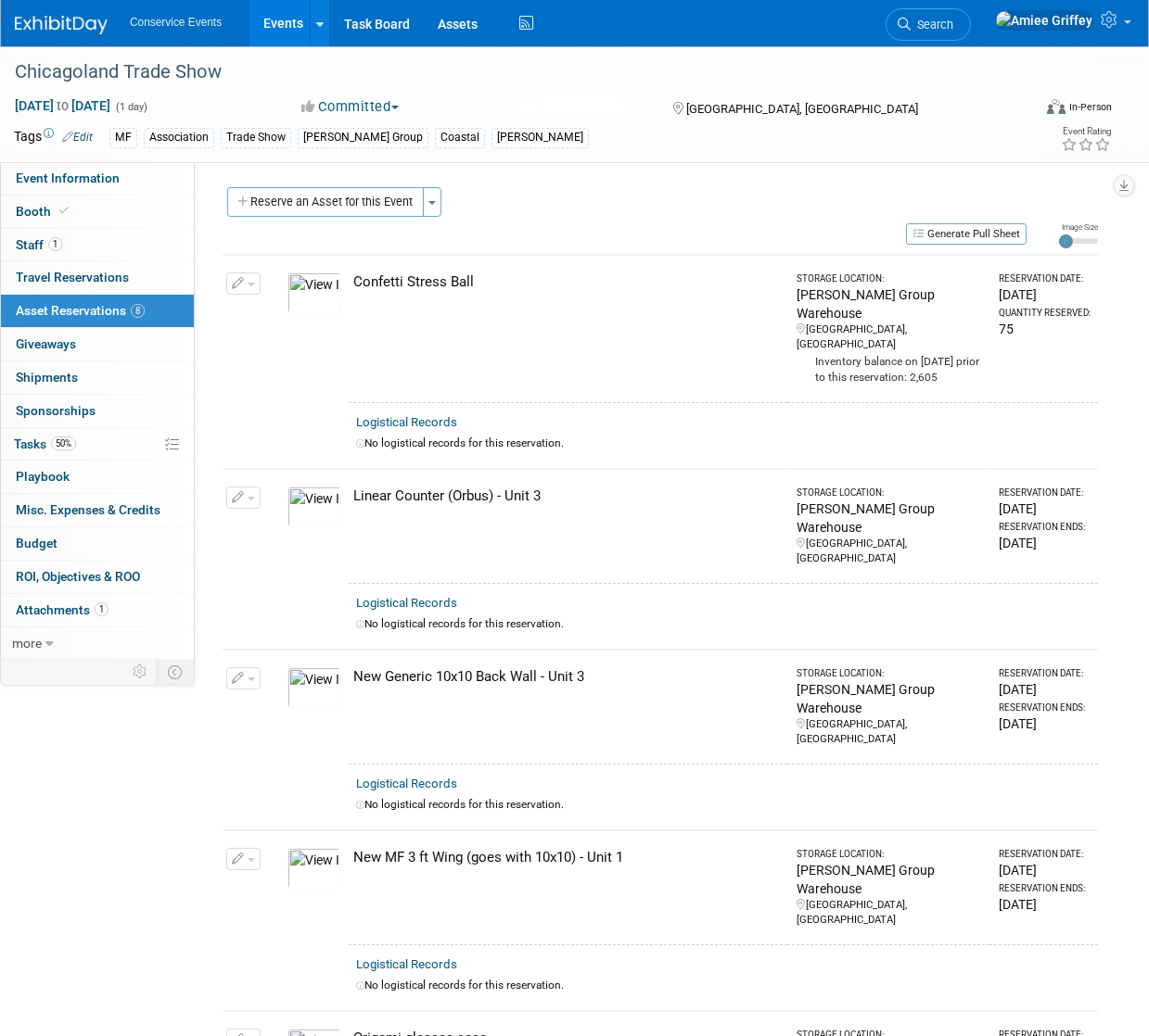
click at [345, 172] on div "Event Website: Edit https://www.caapts.org/events/2025-caa-trade-show-and-educa…" at bounding box center [653, 411] width 917 height 497
click at [351, 197] on button "Reserve an Asset for this Event" at bounding box center [325, 201] width 197 height 29
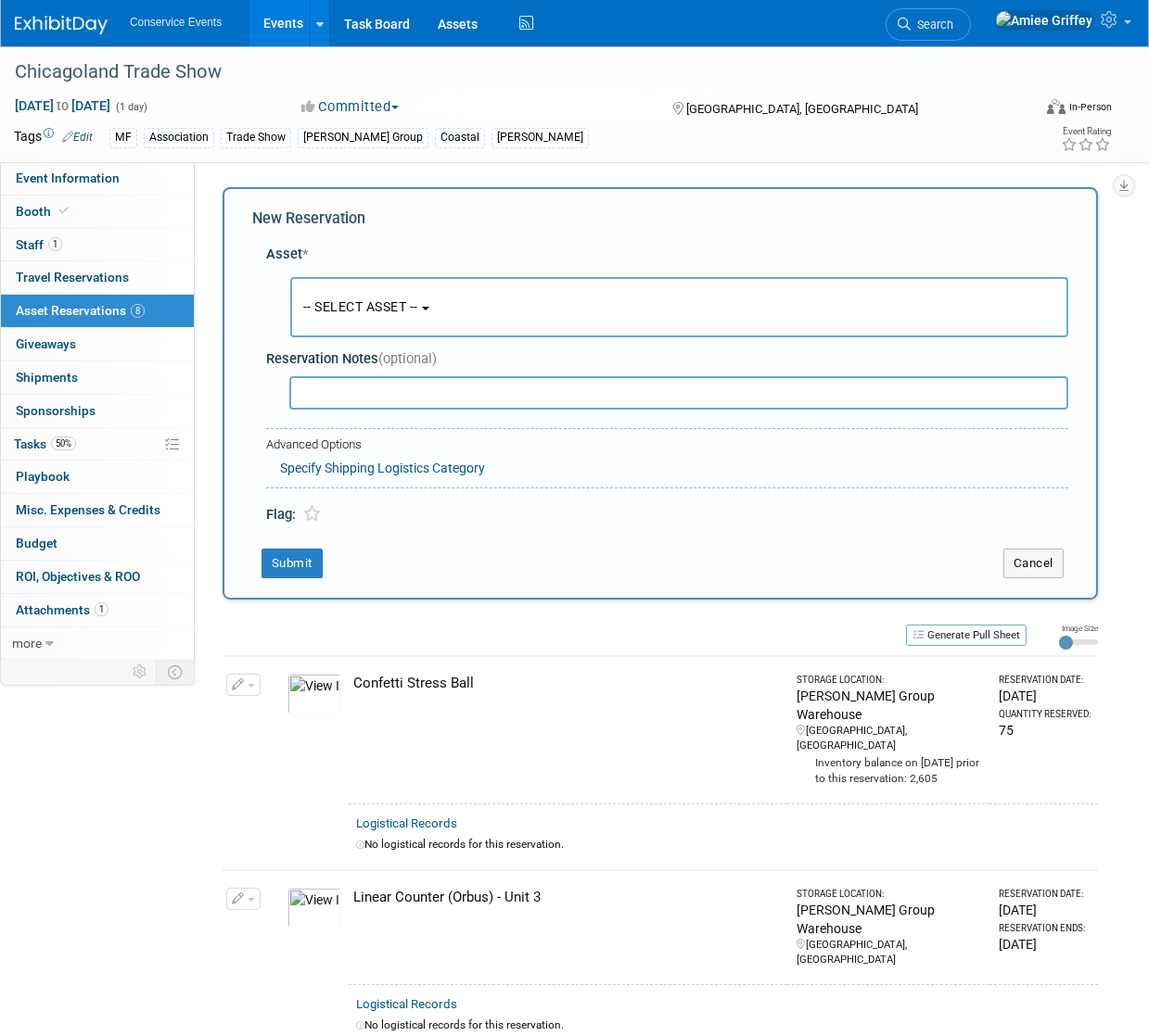
scroll to position [18, 0]
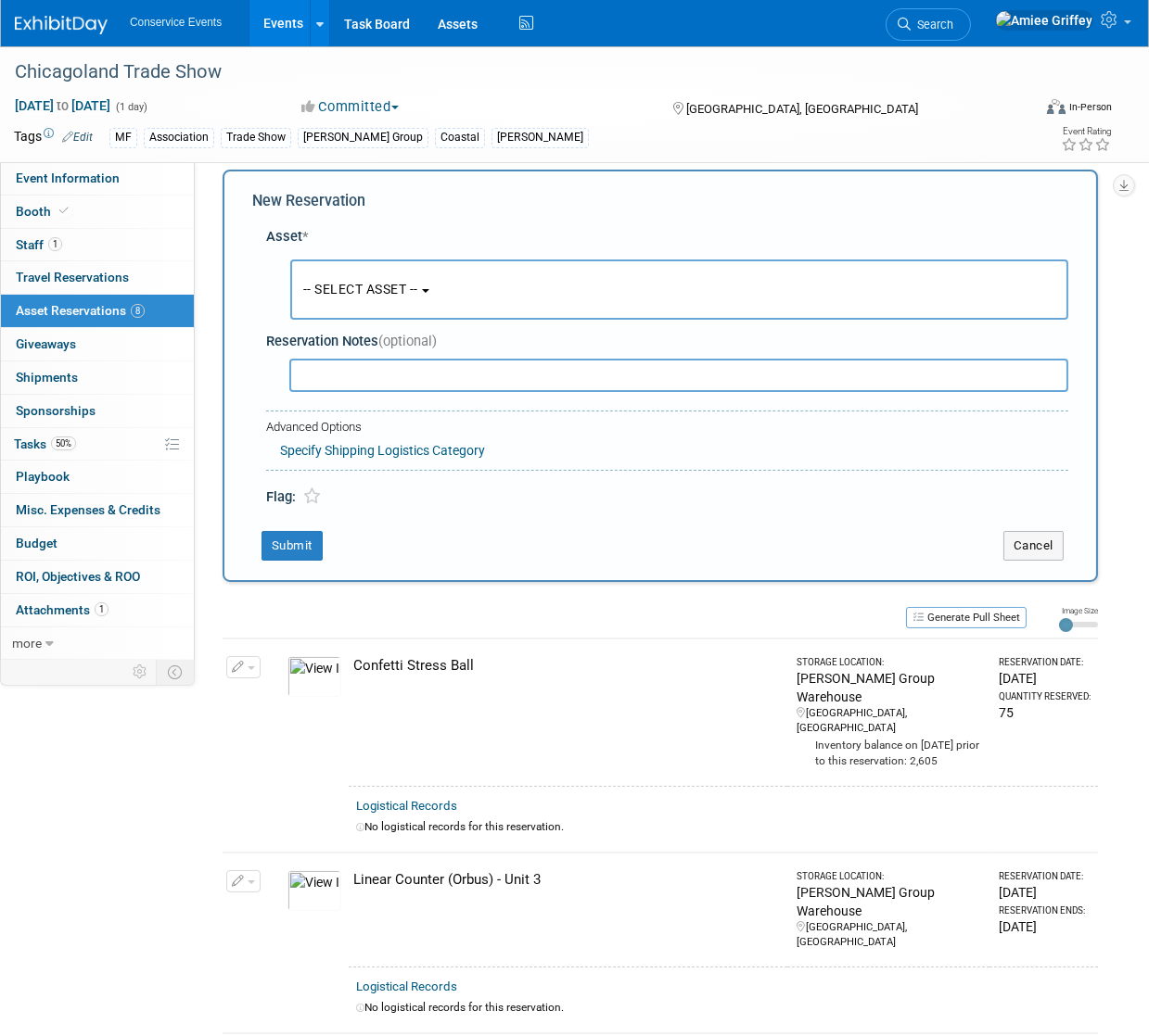
click at [410, 304] on button "-- SELECT ASSET --" at bounding box center [679, 290] width 778 height 60
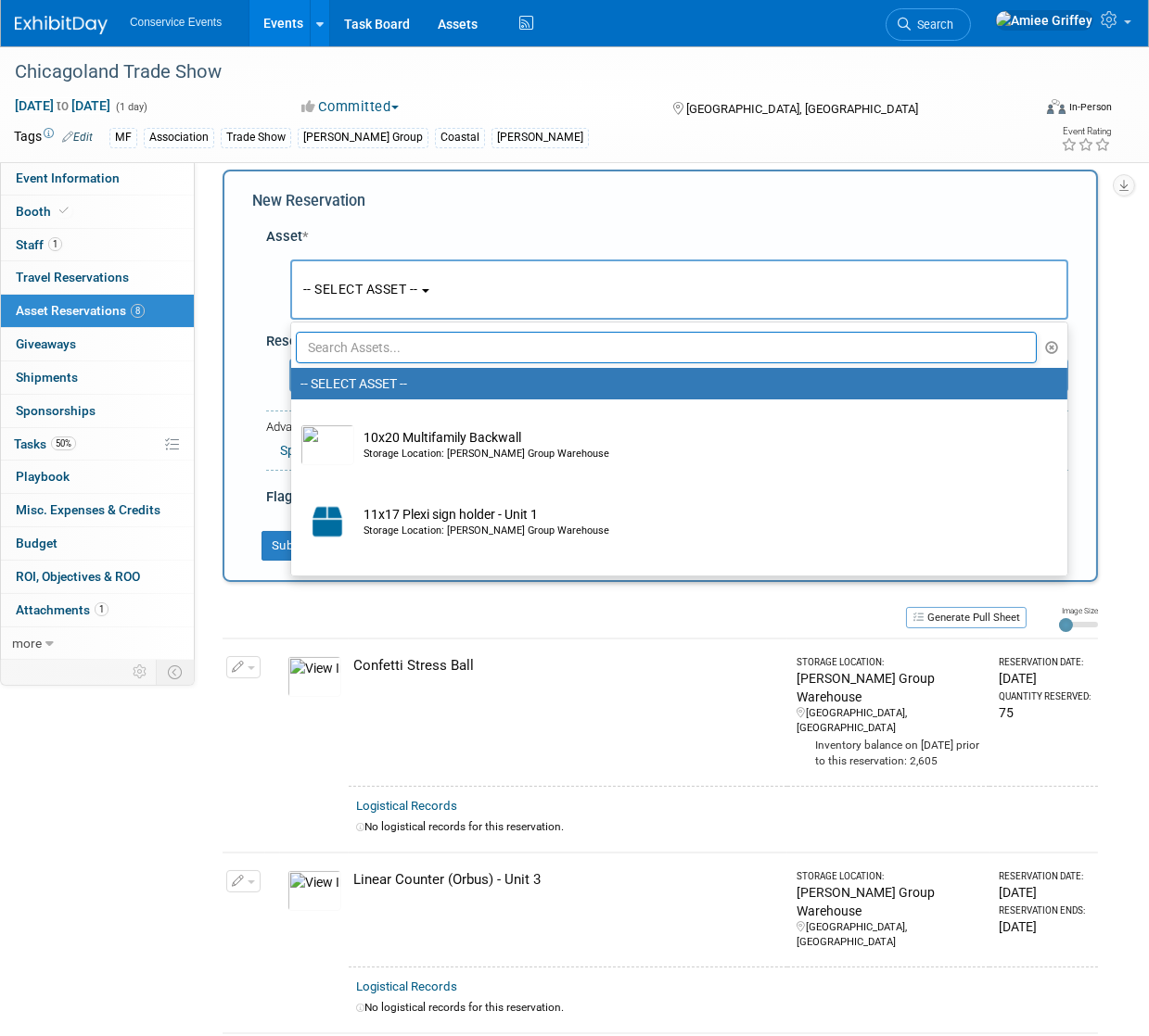
click at [396, 348] on input "text" at bounding box center [666, 347] width 740 height 31
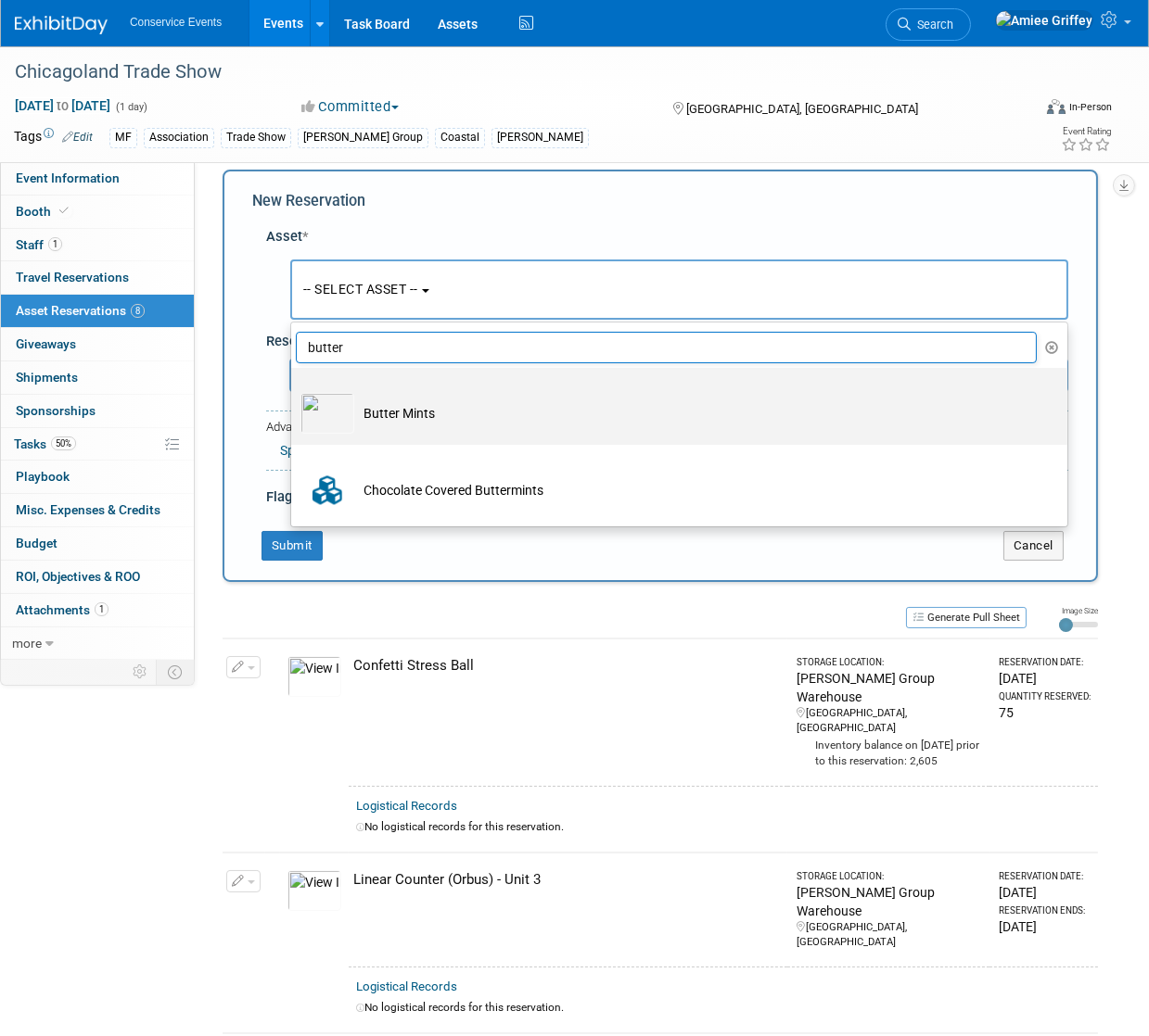
type input "butter"
click at [392, 418] on td "Butter Mints" at bounding box center [692, 413] width 676 height 41
click at [294, 390] on input "Butter Mints" at bounding box center [287, 384] width 12 height 12
select select "10718033"
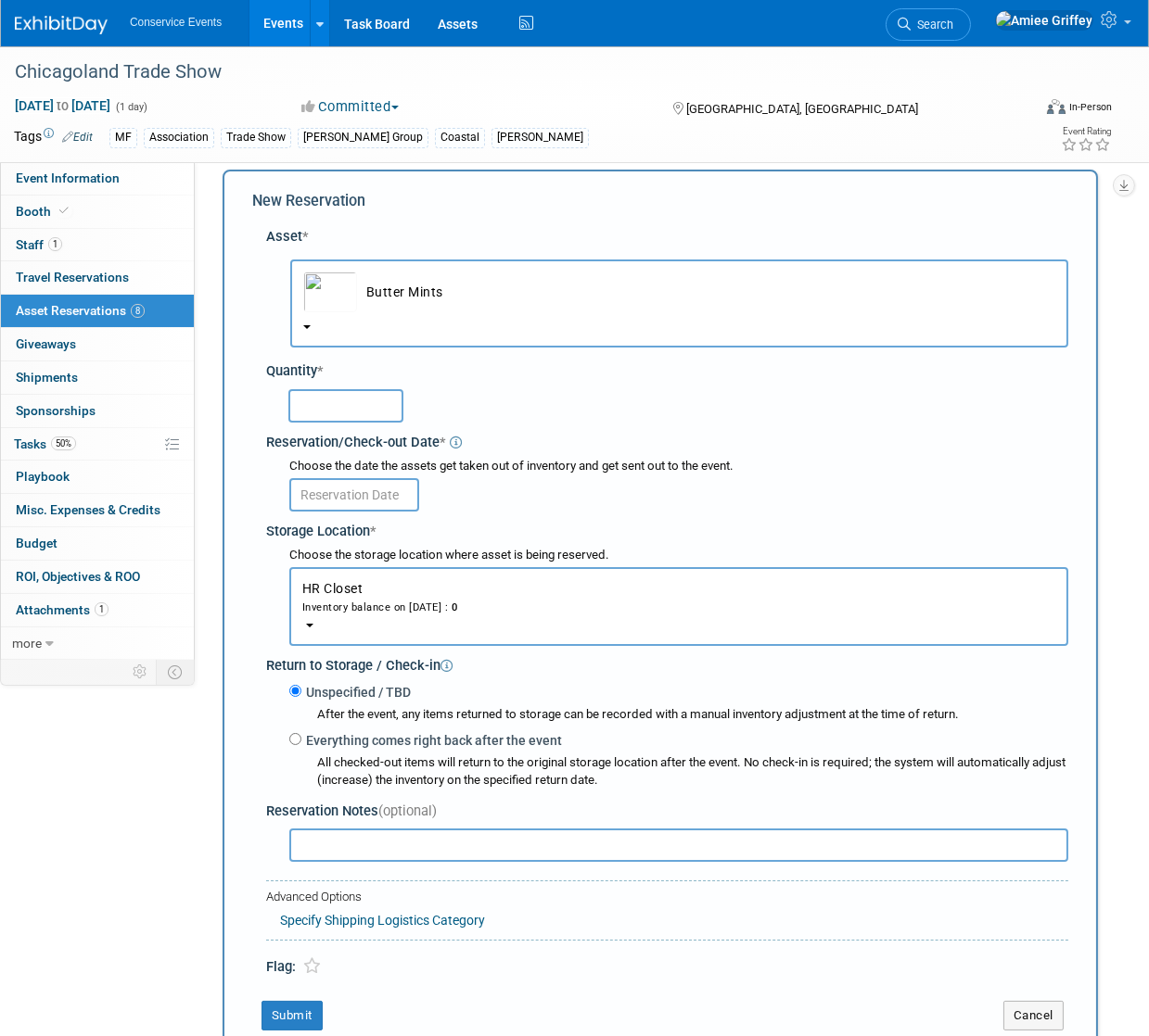
click at [381, 410] on input "text" at bounding box center [346, 406] width 115 height 33
type input "100"
click at [361, 512] on div "Choose the date the assets get taken out of inventory and get sent out to the e…" at bounding box center [670, 485] width 794 height 61
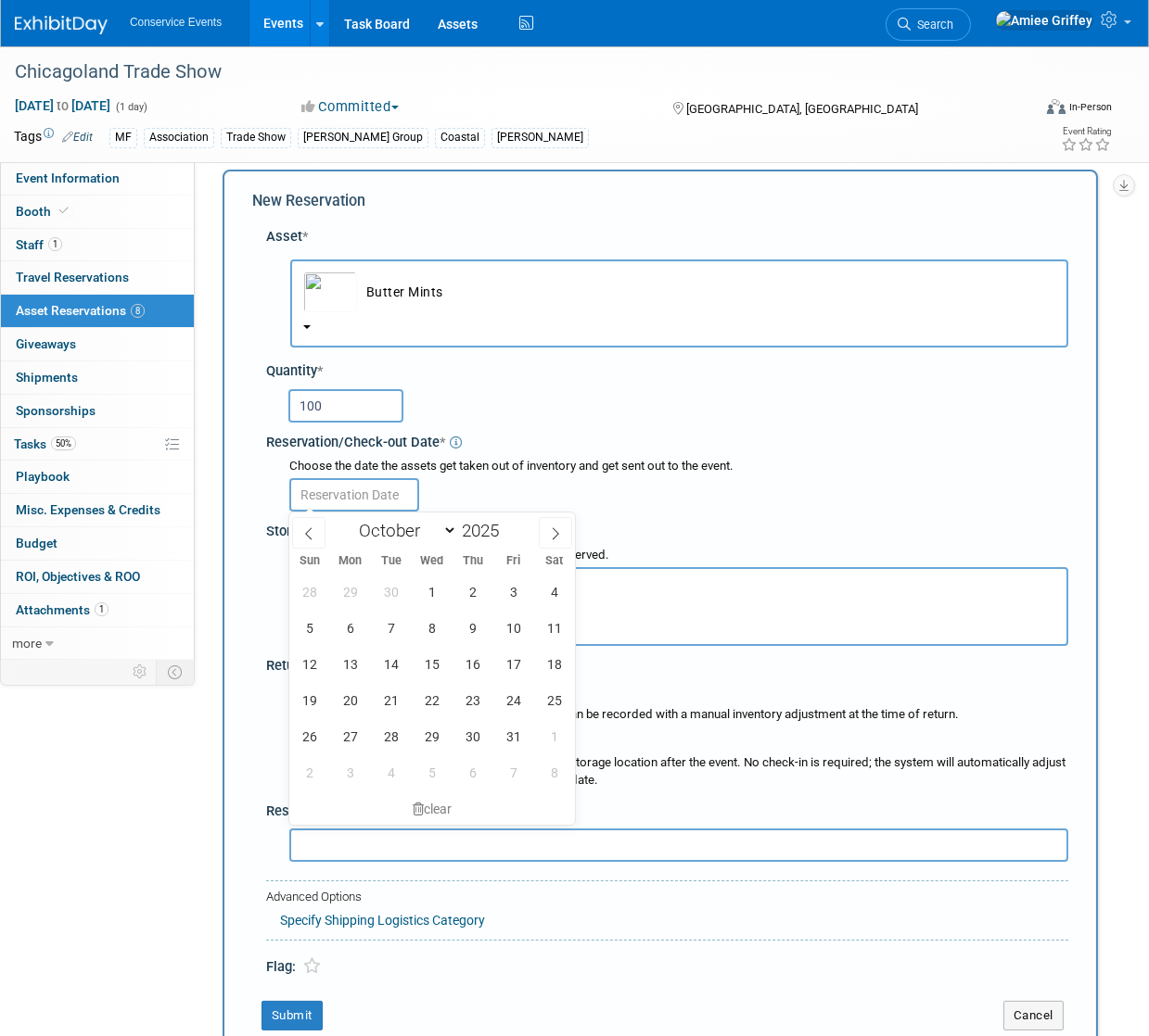
click at [358, 493] on input "text" at bounding box center [354, 494] width 130 height 33
click at [396, 635] on span "7" at bounding box center [391, 628] width 36 height 36
type input "Oct 7, 2025"
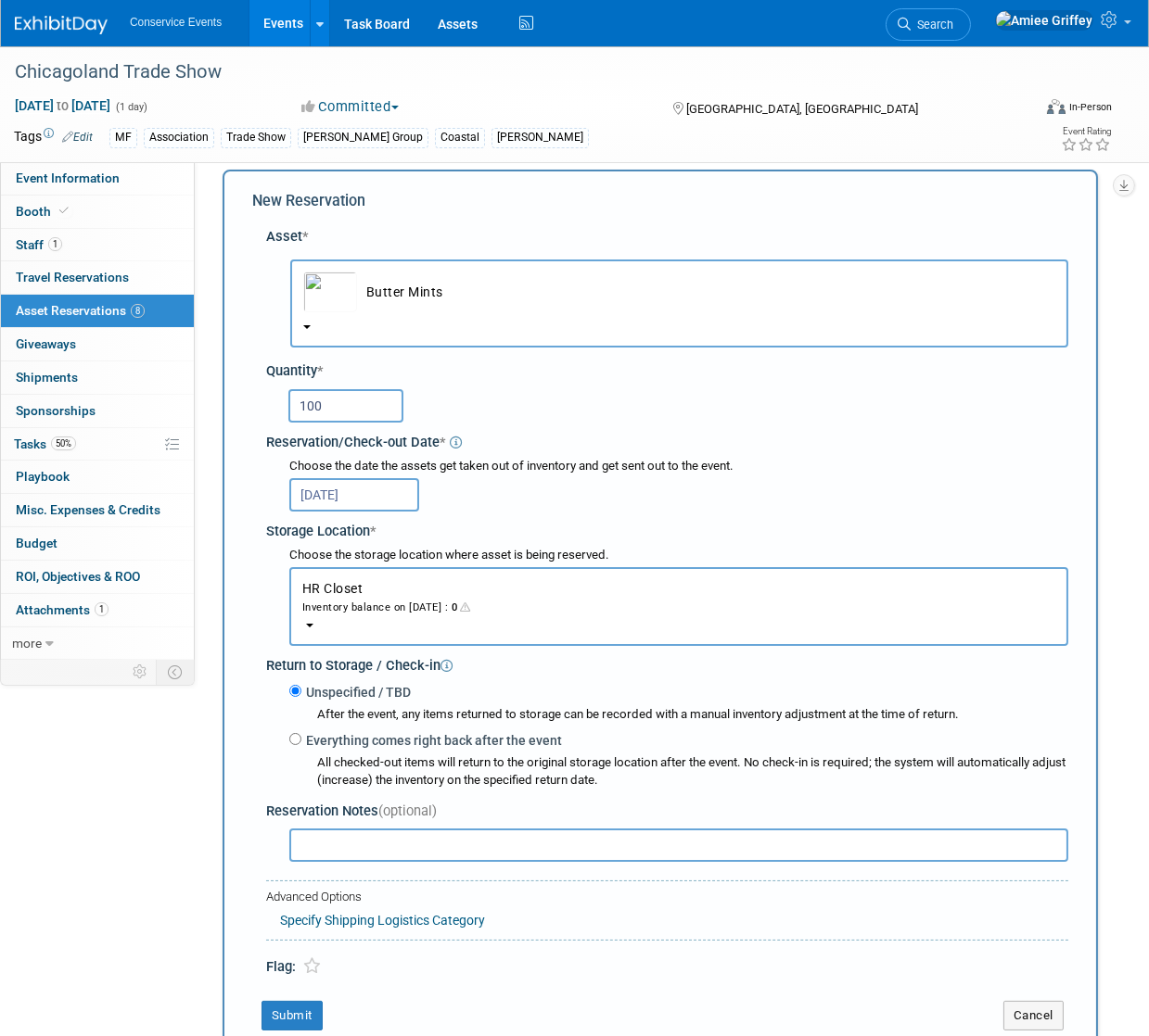
click at [395, 613] on div "Inventory balance on Oct 7, 2025 : 0" at bounding box center [679, 606] width 753 height 18
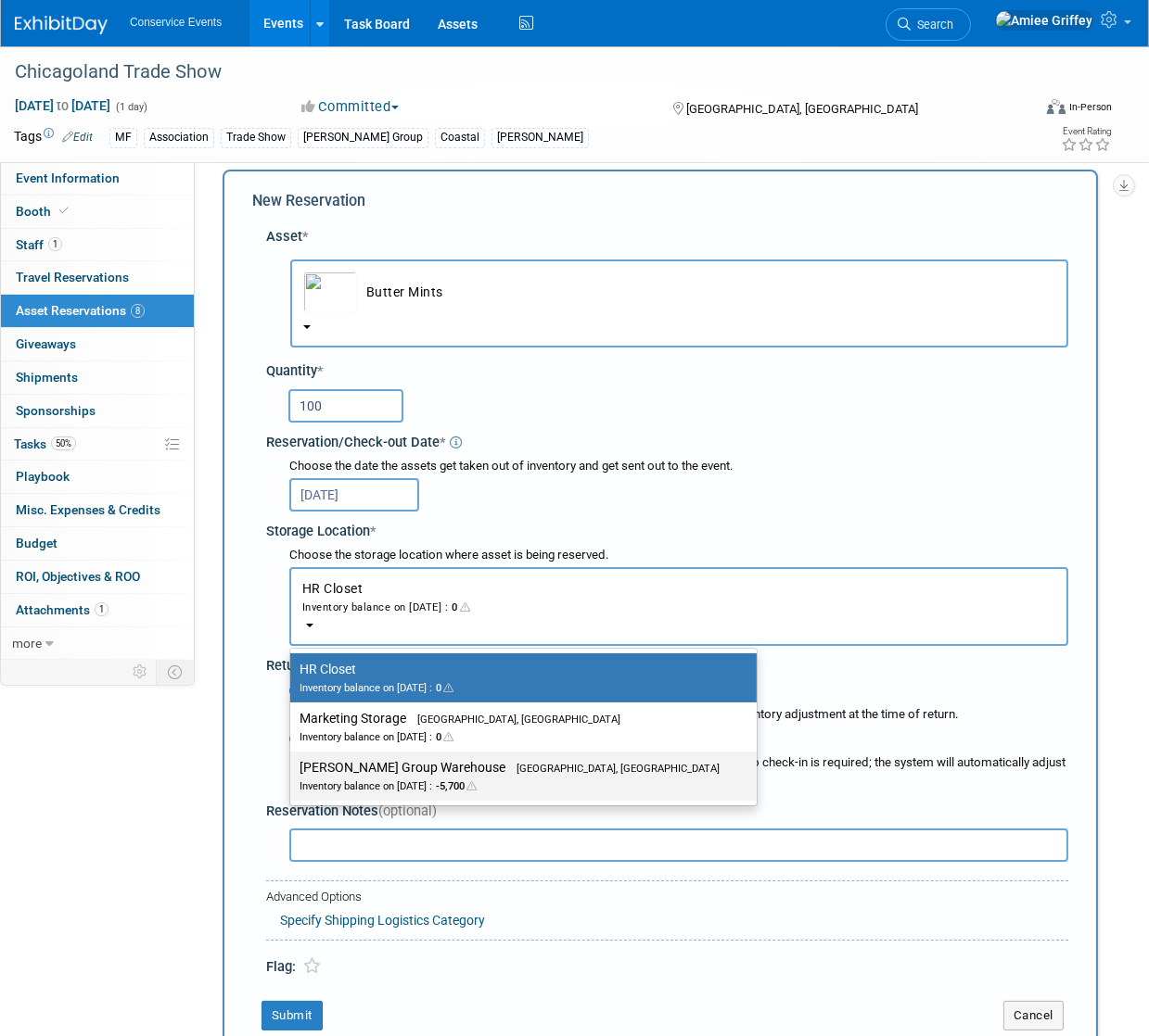
click at [409, 768] on label "Taylor Group Warehouse Brooklyn, OH Inventory balance on Oct 7, 2025 : -5,700" at bounding box center [519, 776] width 439 height 42
click at [293, 768] on input "Taylor Group Warehouse Brooklyn, OH Inventory balance on Oct 7, 2025 : -5,700" at bounding box center [287, 768] width 12 height 12
select select "11223164"
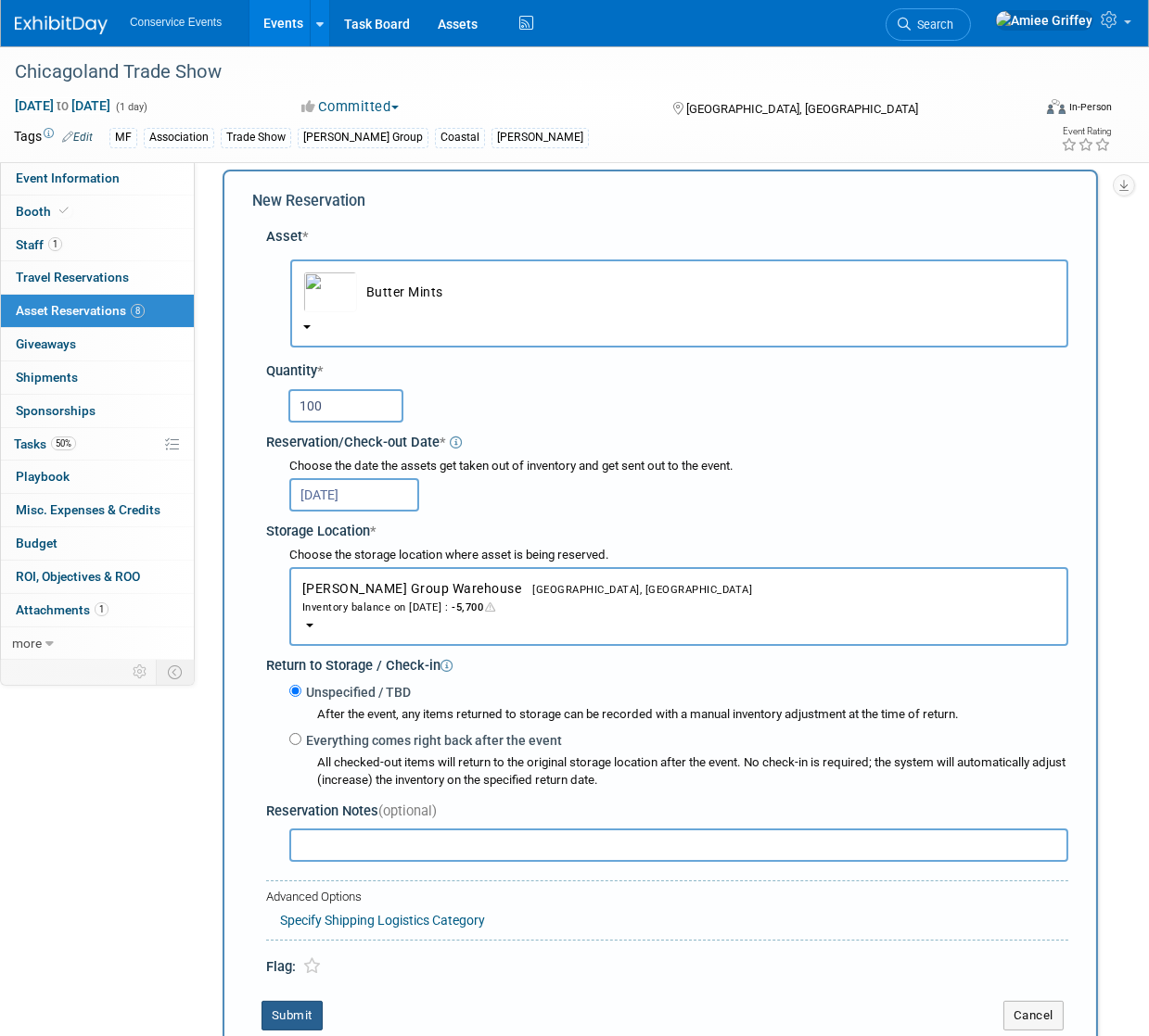
click at [305, 1011] on button "Submit" at bounding box center [291, 1015] width 61 height 29
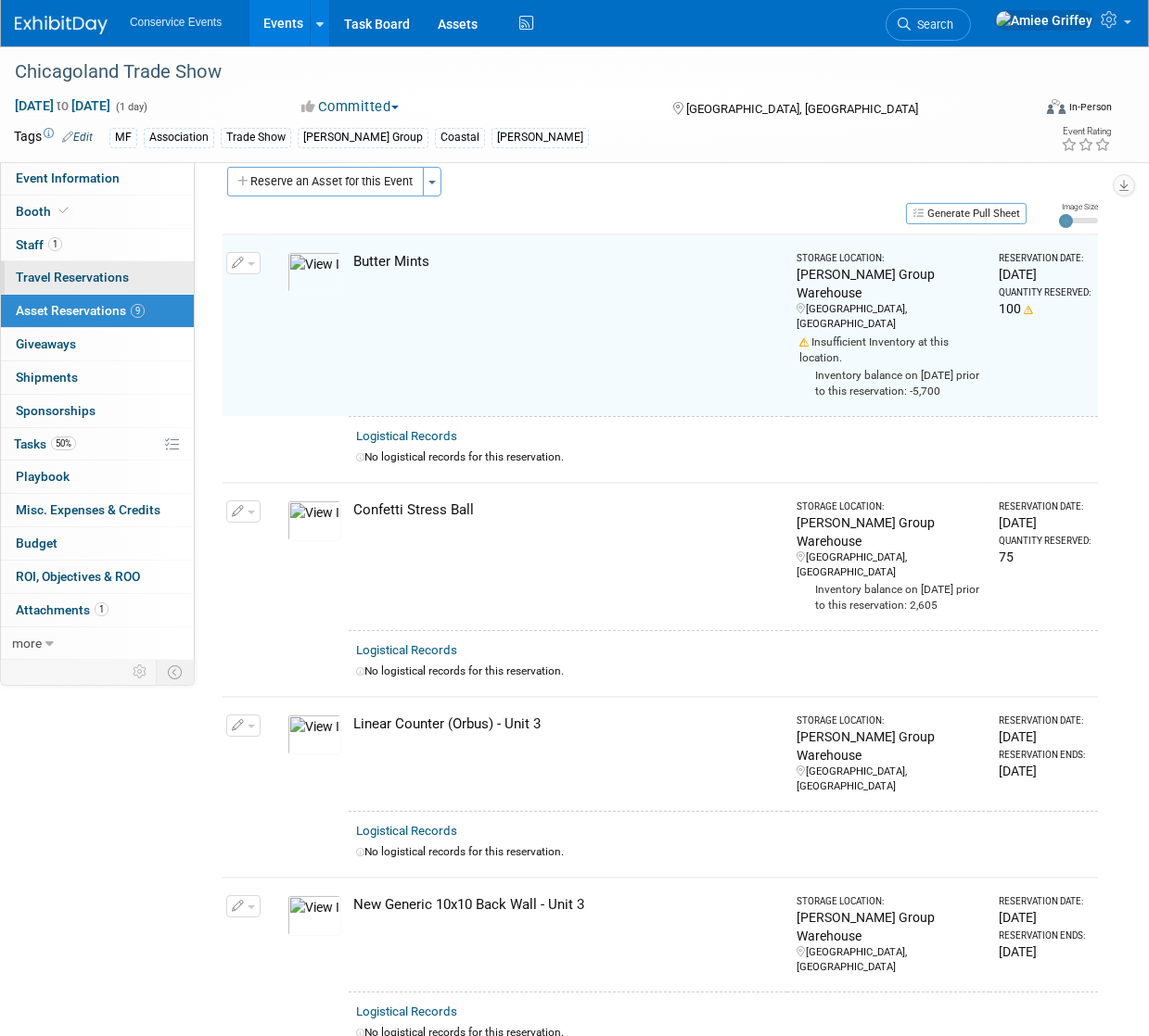
scroll to position [23, 0]
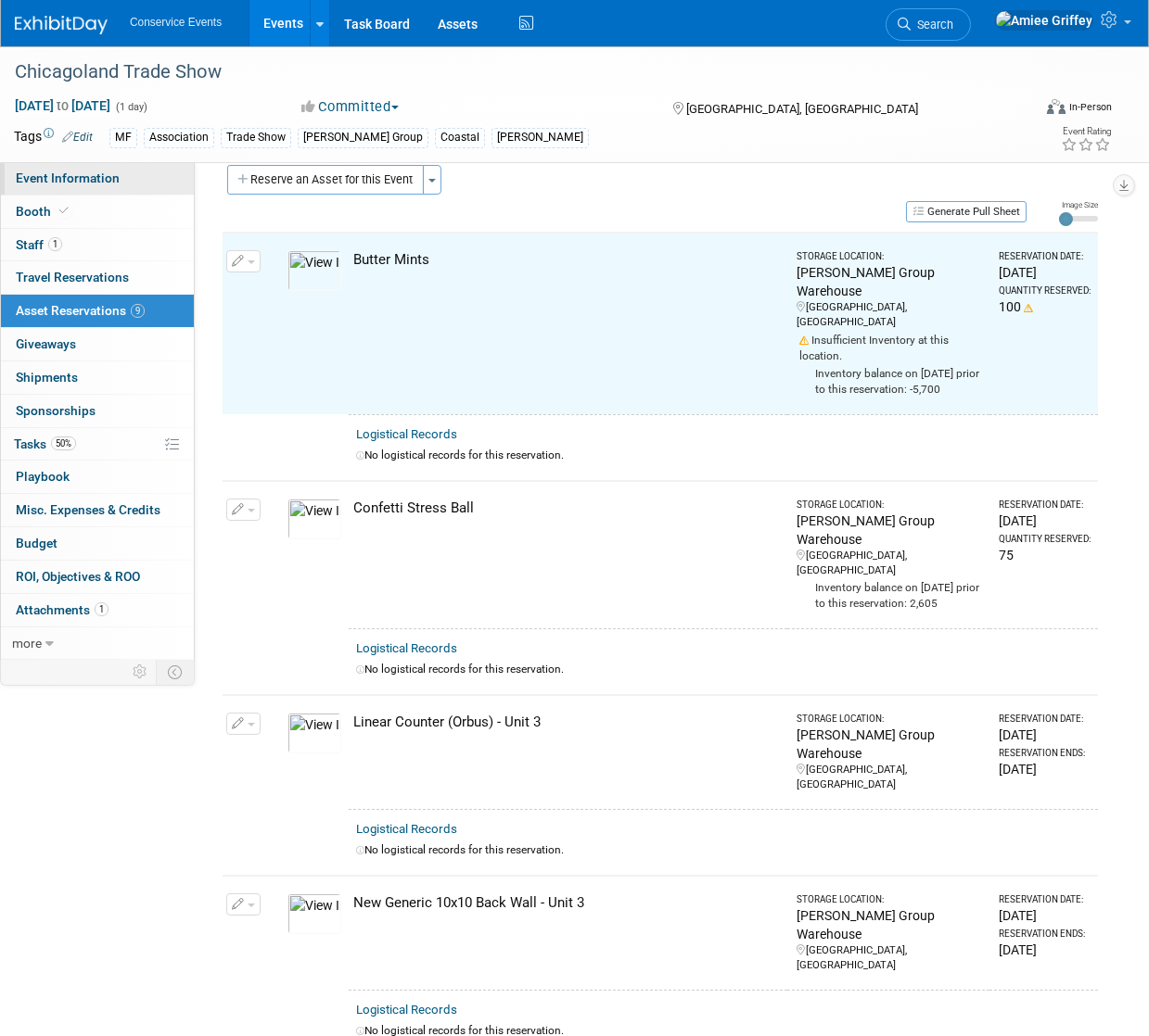
click at [103, 180] on span "Event Information" at bounding box center [68, 178] width 104 height 15
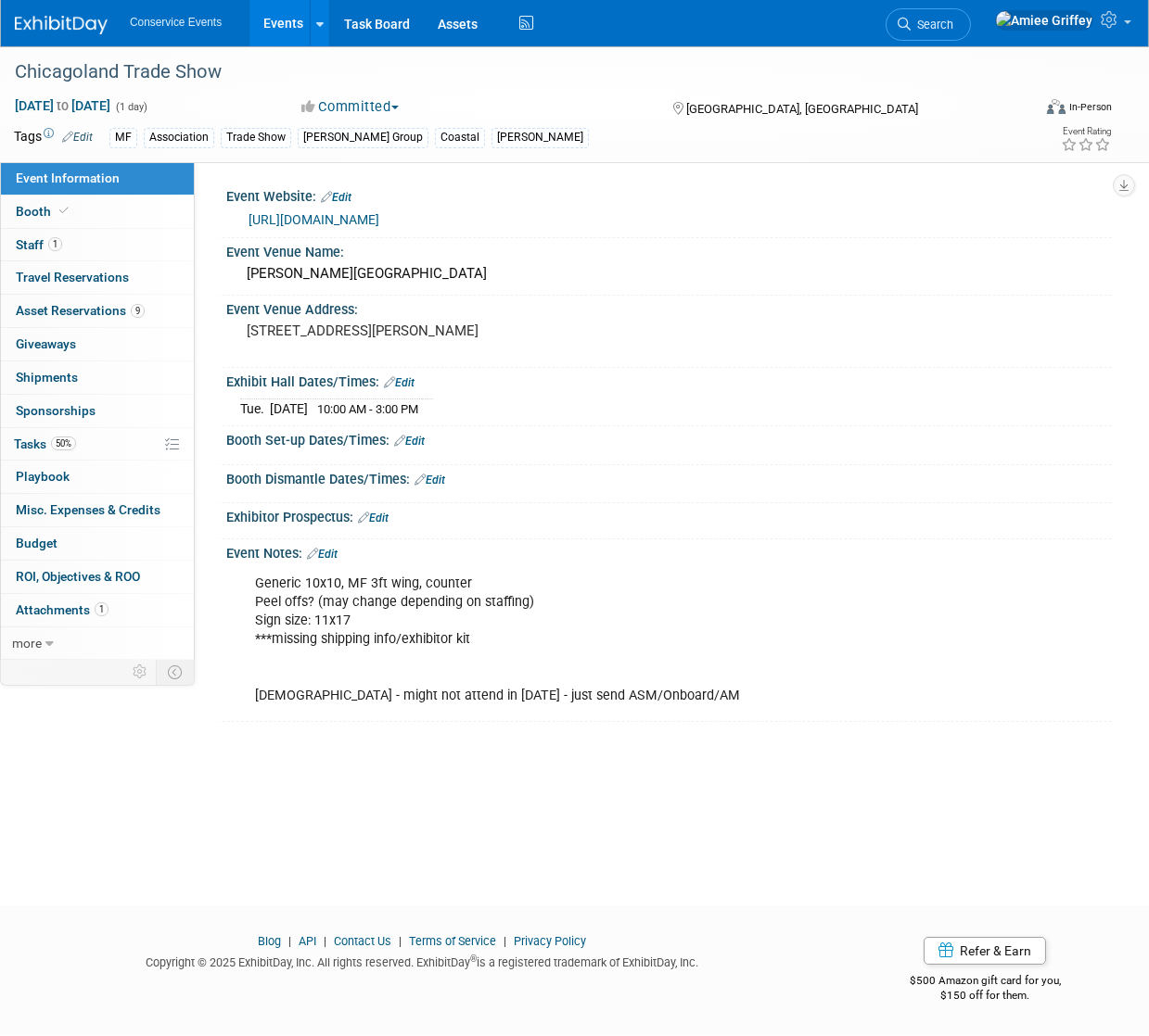
click at [287, 27] on link "Events" at bounding box center [284, 23] width 68 height 46
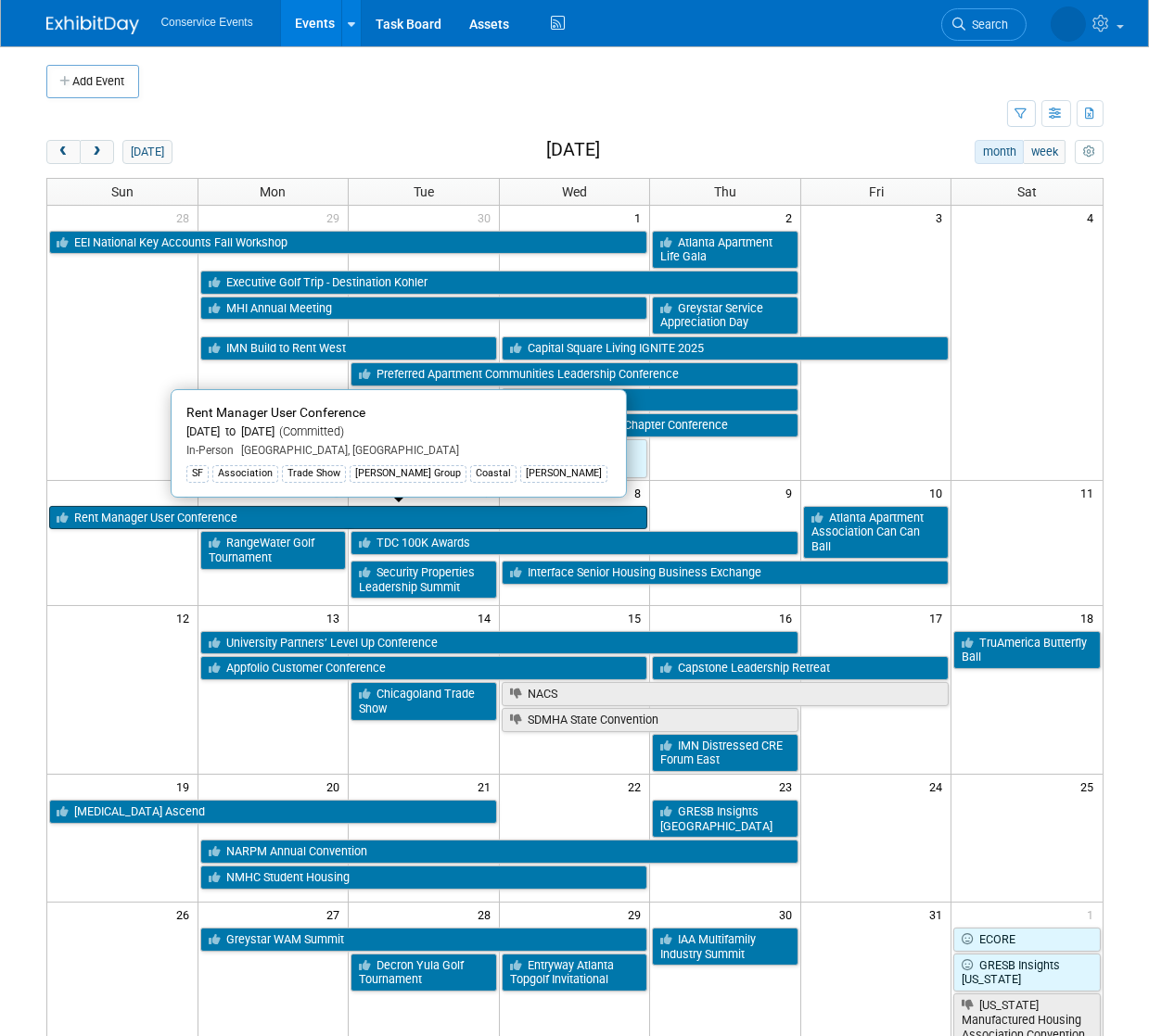
click at [210, 517] on link "Rent Manager User Conference" at bounding box center [348, 517] width 599 height 24
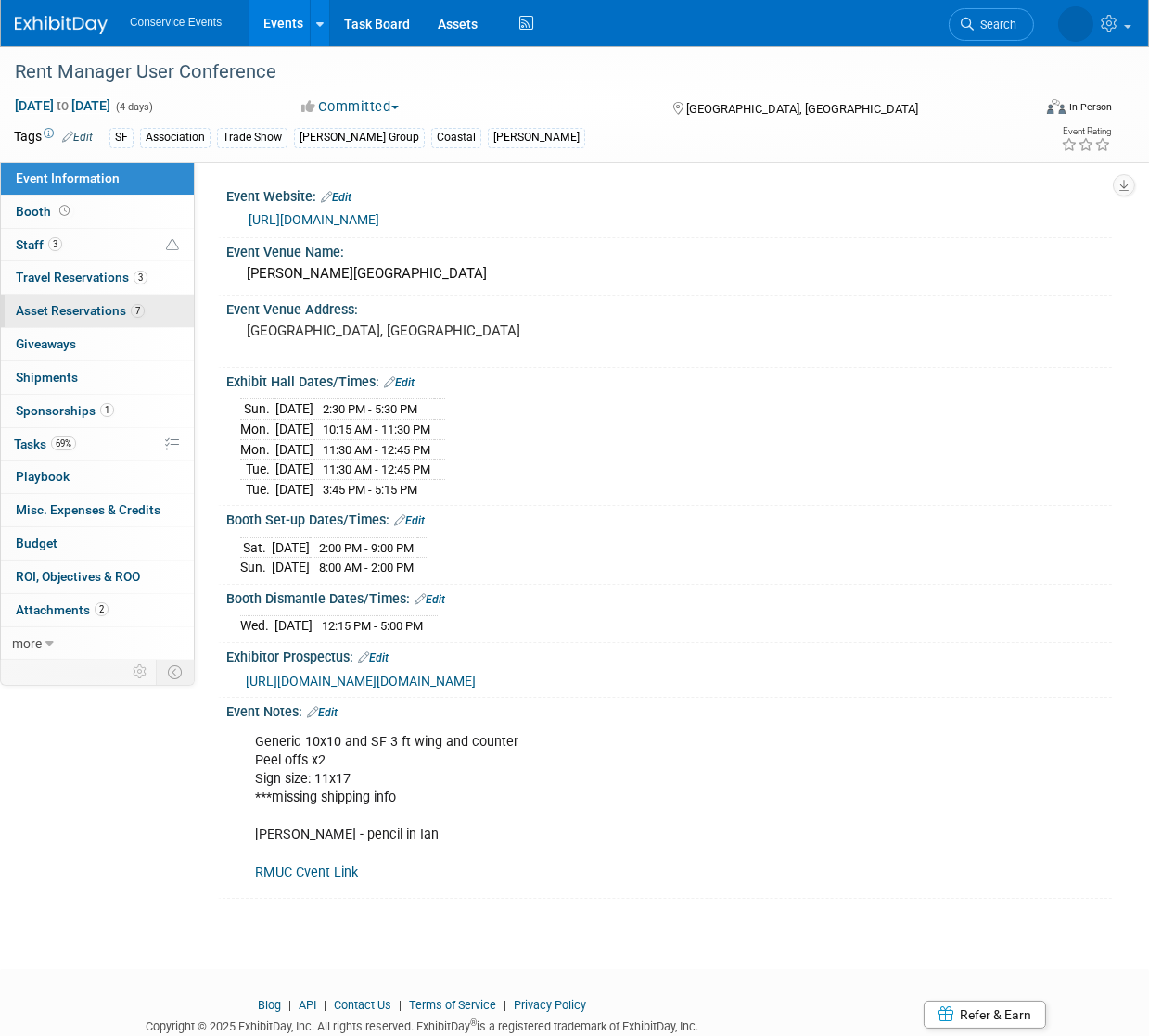
click at [60, 308] on span "Asset Reservations 7" at bounding box center [80, 311] width 129 height 15
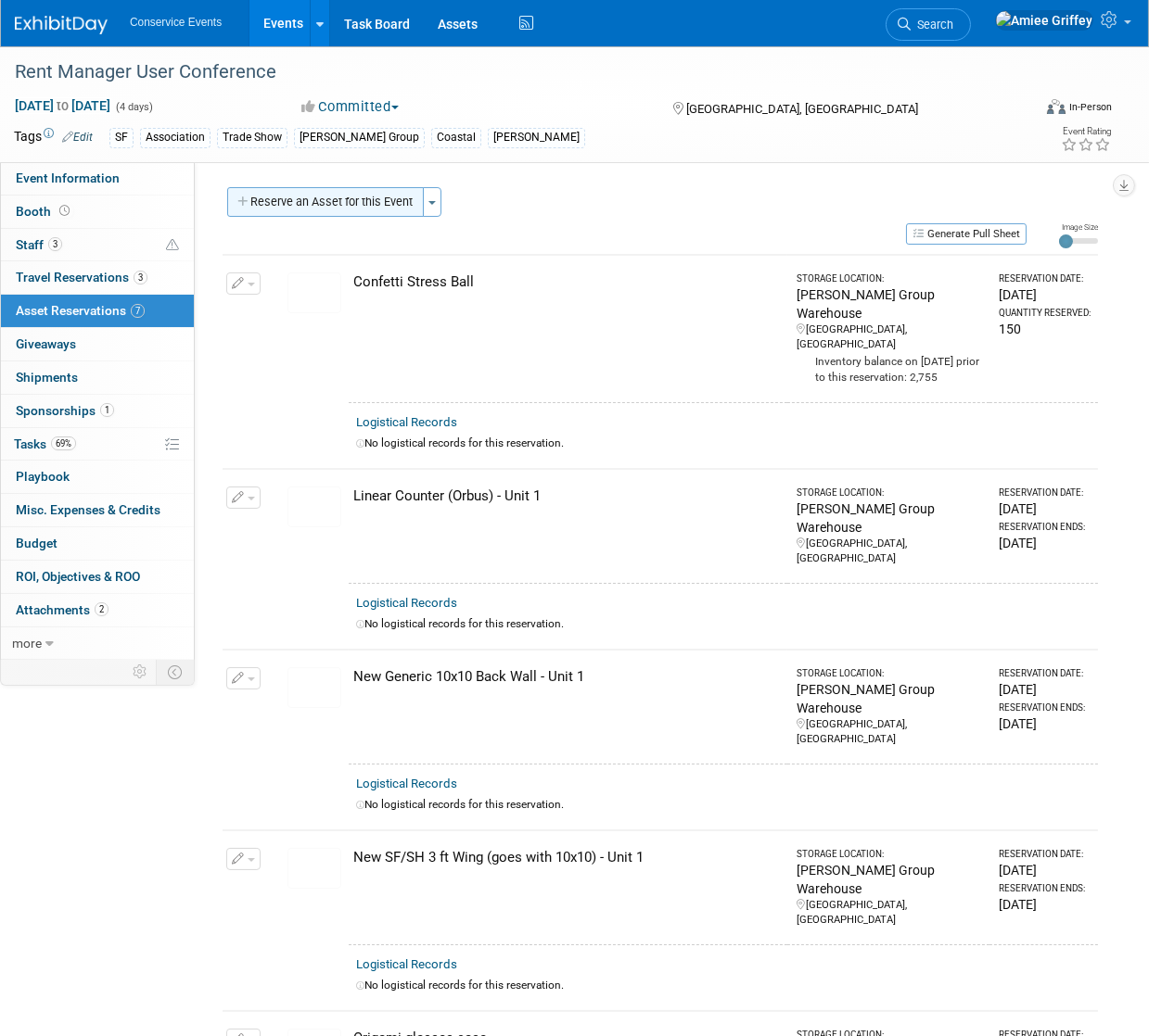
click at [307, 199] on button "Reserve an Asset for this Event" at bounding box center [325, 201] width 197 height 29
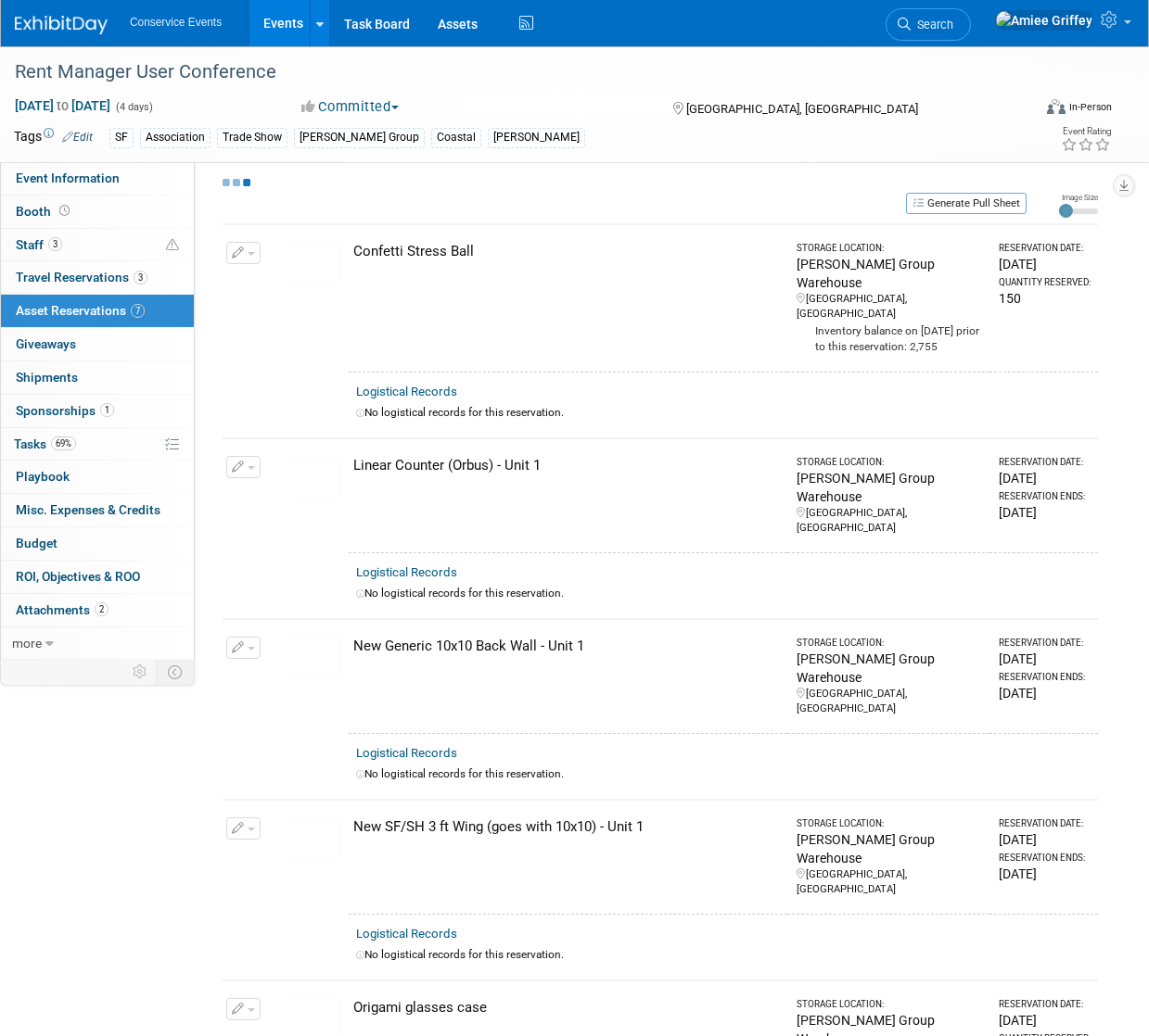
select select "9"
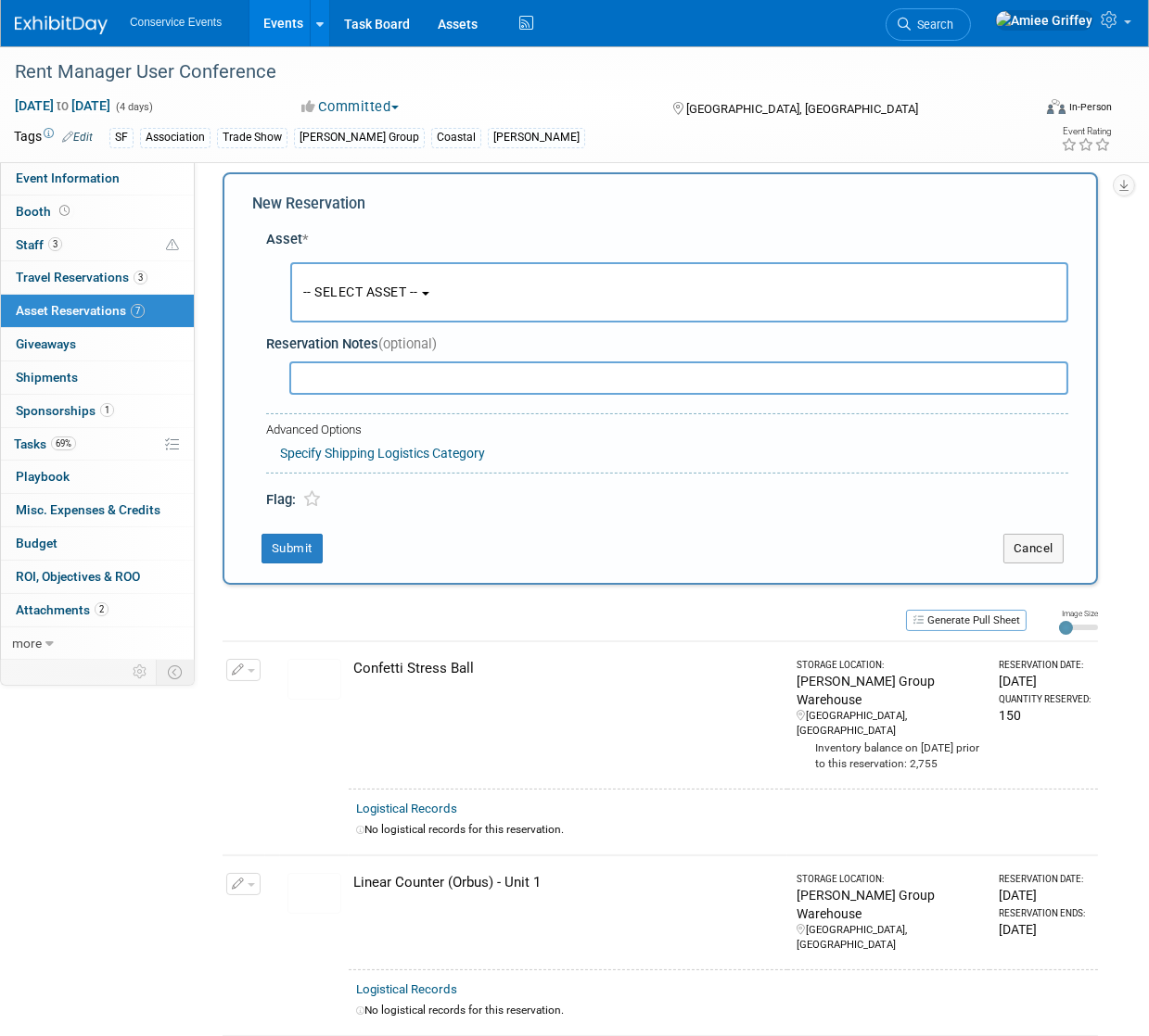
scroll to position [18, 0]
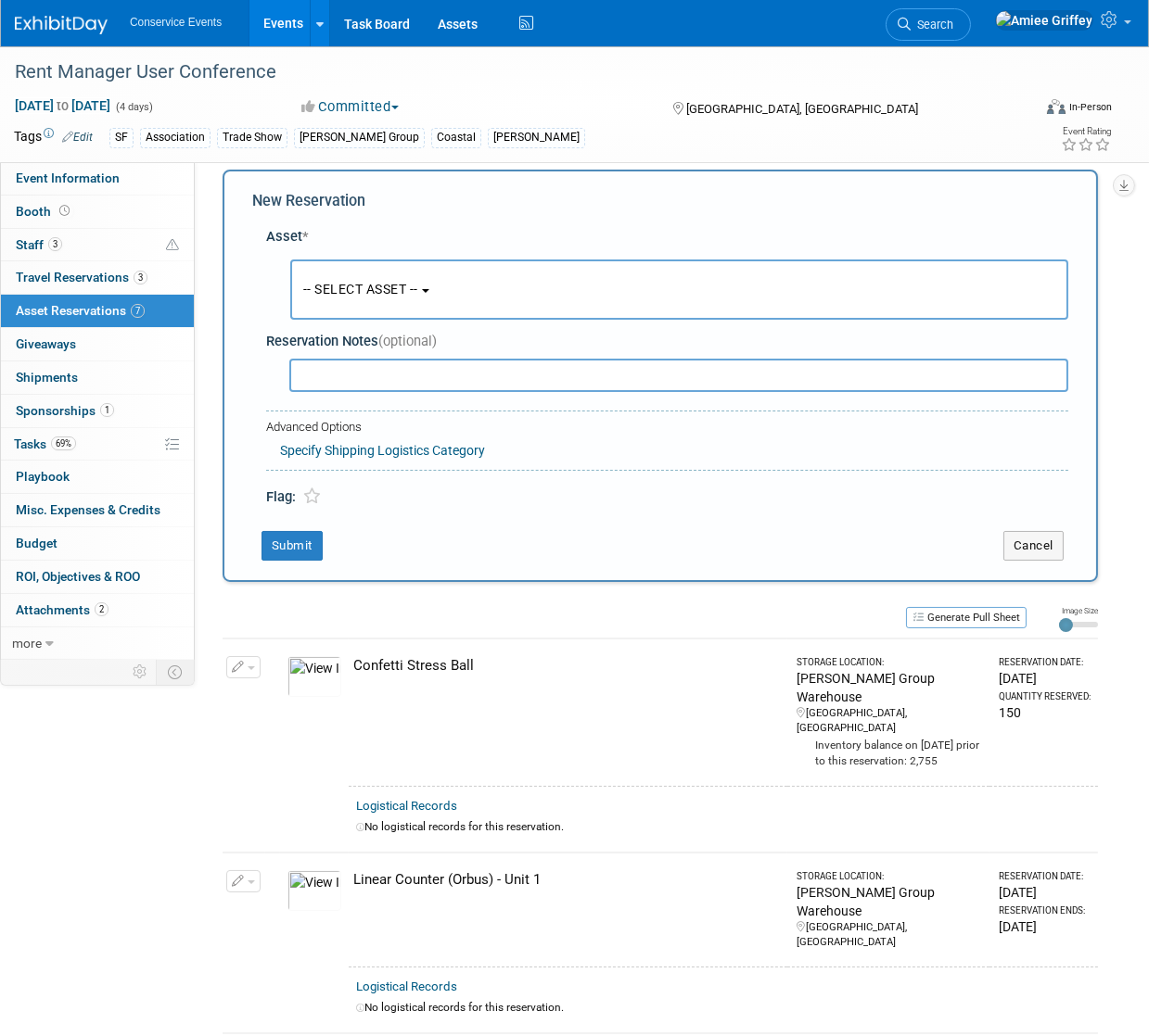
click at [357, 300] on button "-- SELECT ASSET --" at bounding box center [679, 290] width 778 height 60
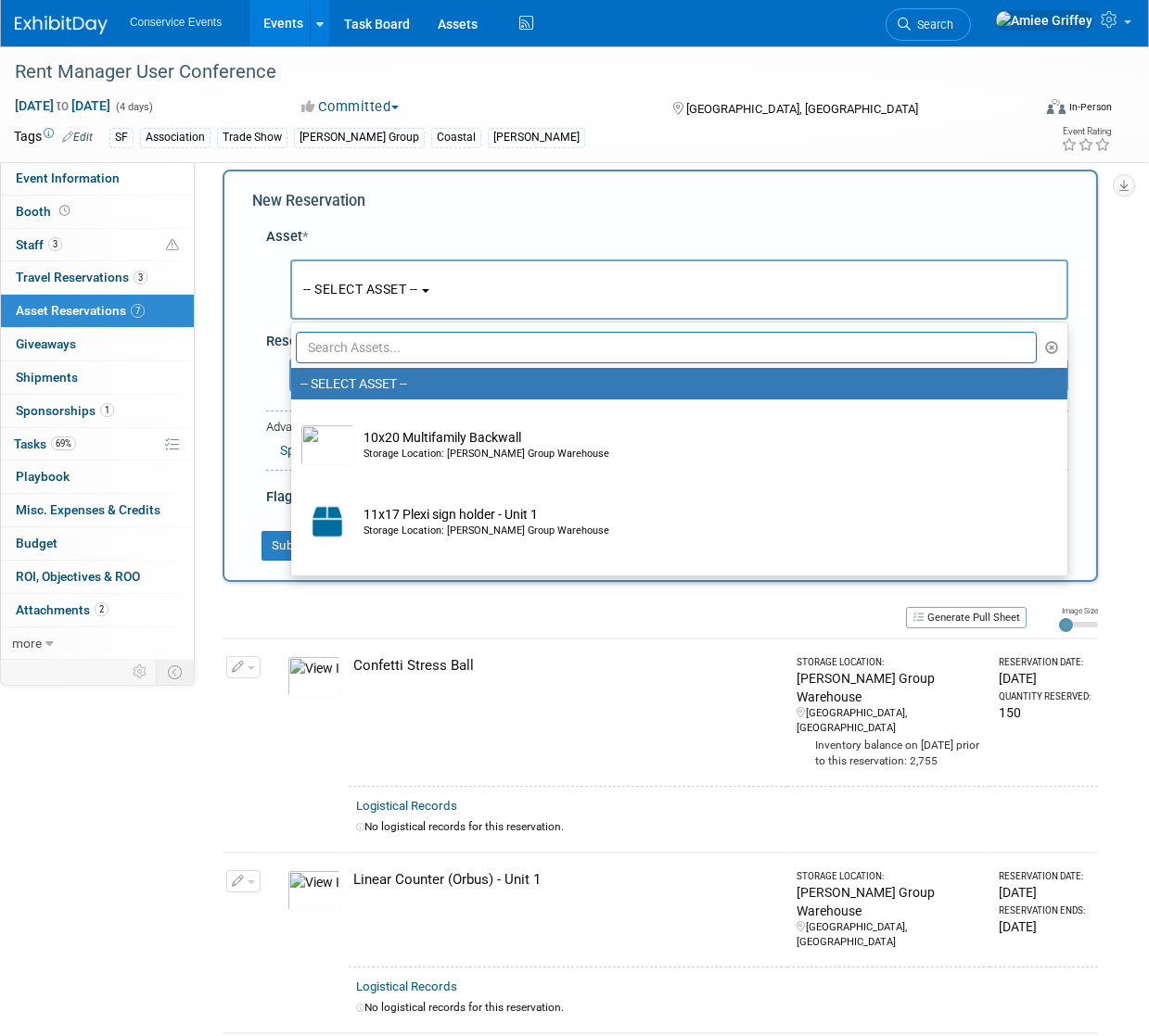
drag, startPoint x: 371, startPoint y: 345, endPoint x: 365, endPoint y: 337, distance: 10.0
click at [371, 345] on input "text" at bounding box center [666, 347] width 740 height 31
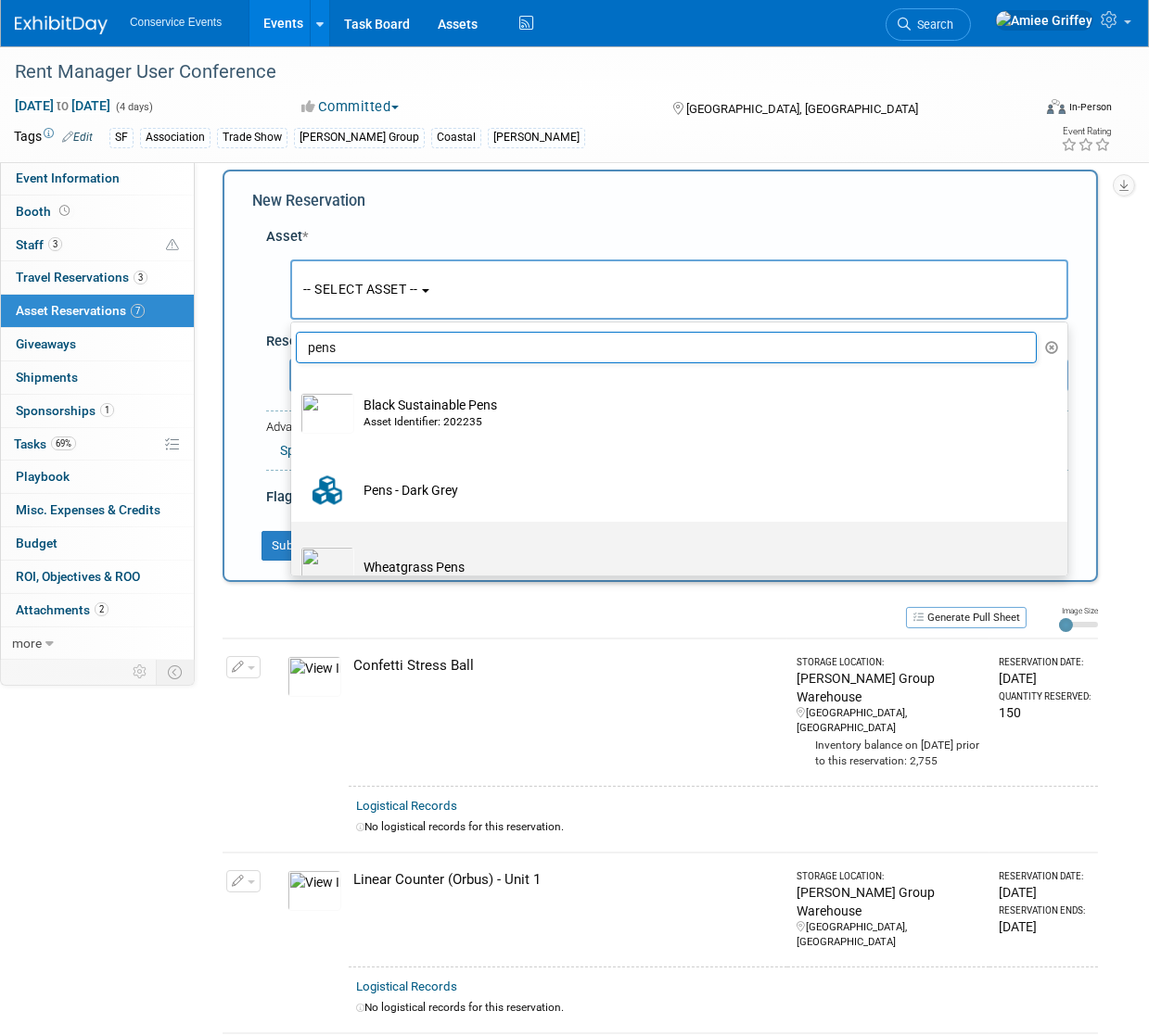
type input "pens"
click at [415, 552] on td "Wheatgrass Pens" at bounding box center [692, 566] width 676 height 41
click at [294, 544] on input "Wheatgrass Pens" at bounding box center [287, 538] width 12 height 12
select select "10715855"
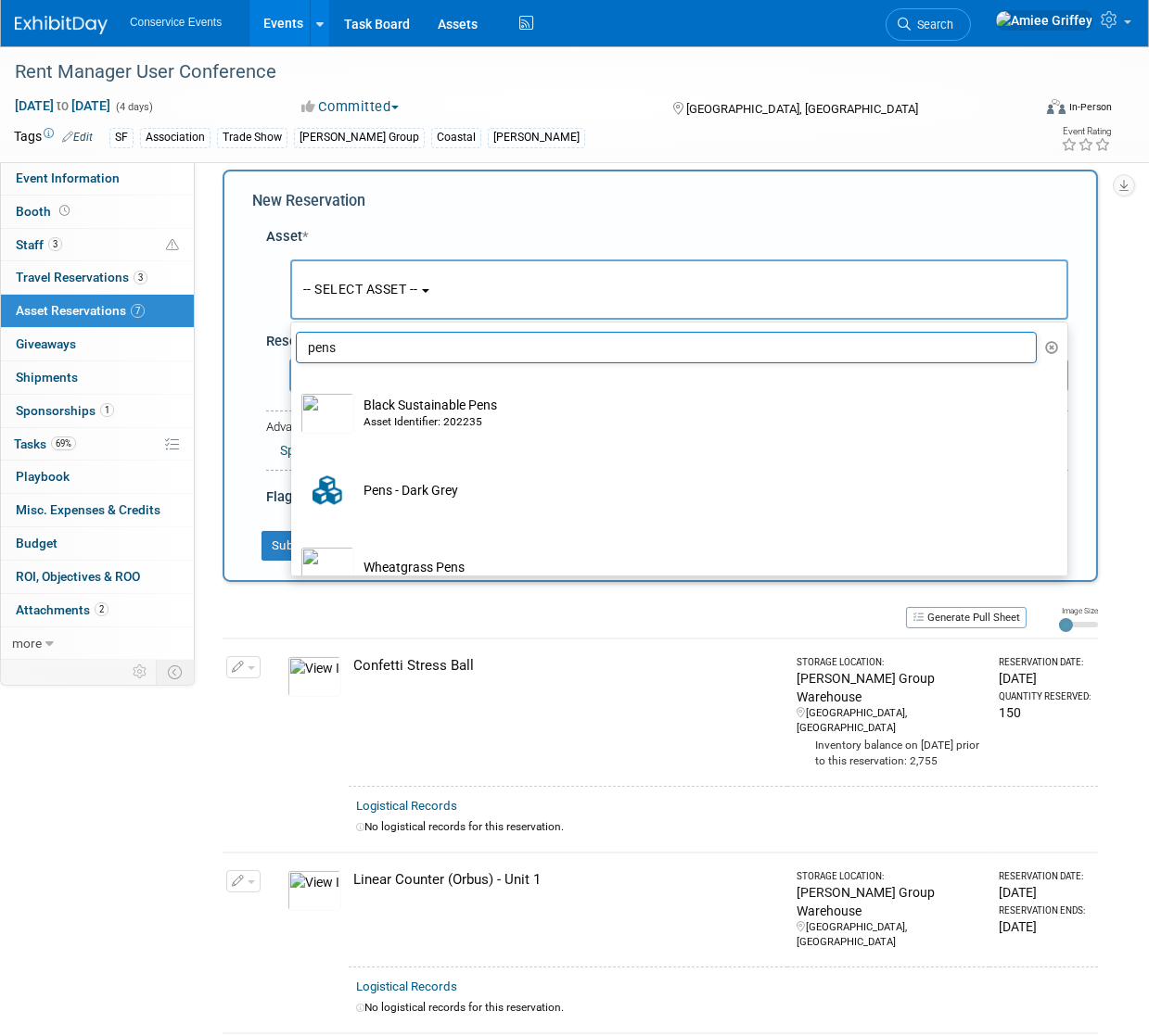
select select "9"
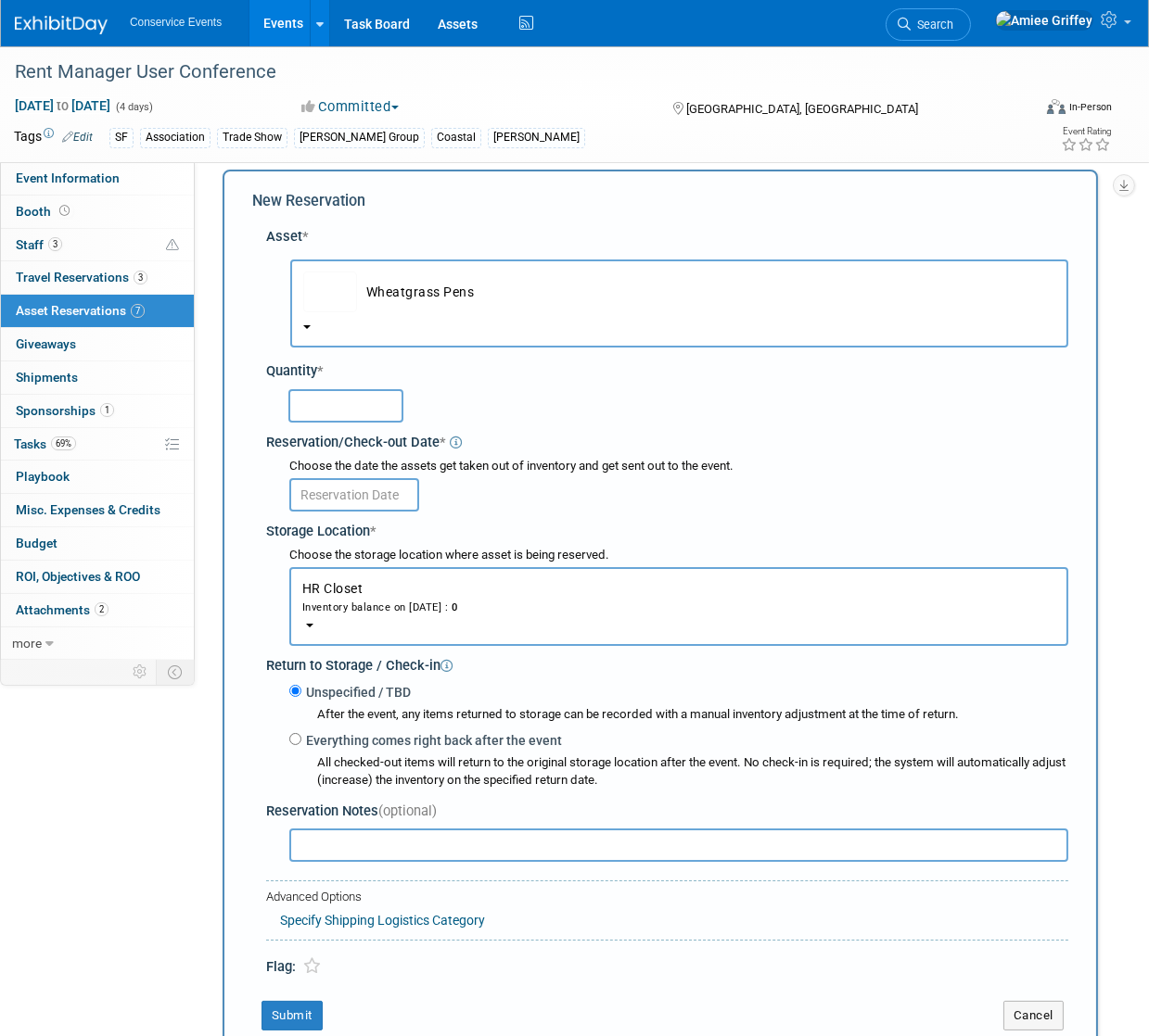
click at [301, 406] on input "text" at bounding box center [346, 406] width 115 height 33
type input "150"
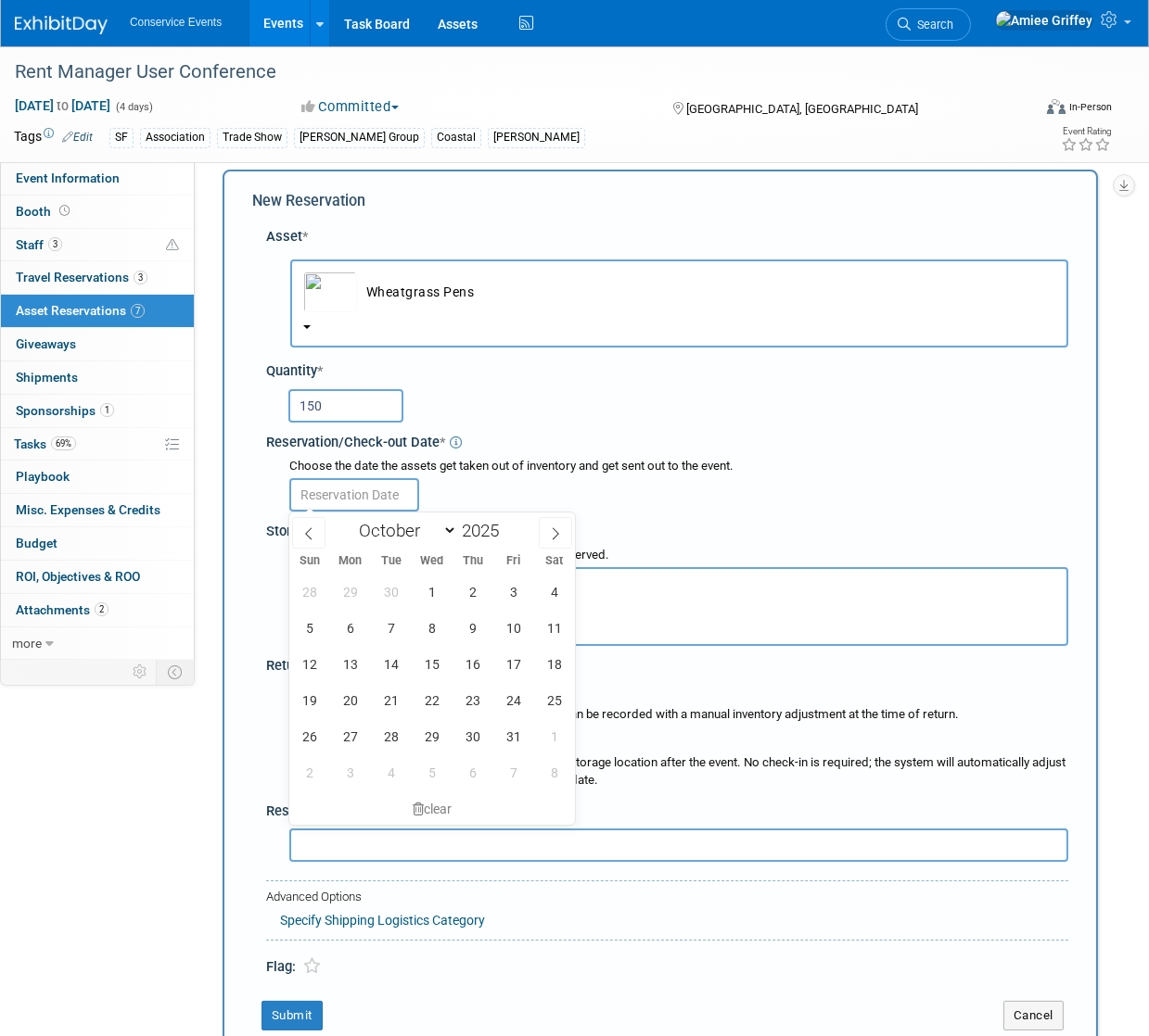
click at [377, 487] on input "text" at bounding box center [354, 494] width 130 height 33
click at [301, 595] on span "28" at bounding box center [309, 592] width 36 height 36
type input "Sep 28, 2025"
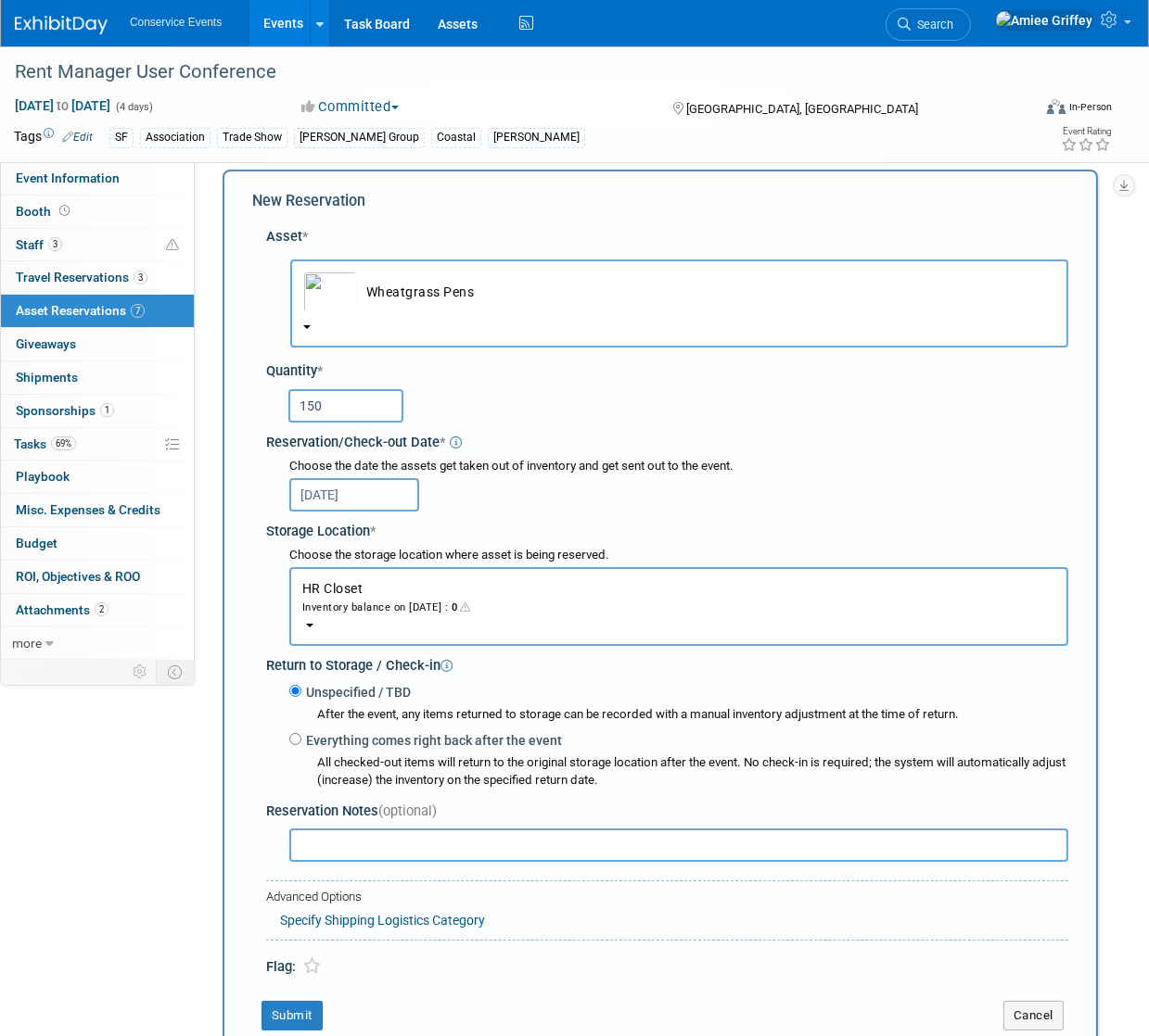
drag, startPoint x: 370, startPoint y: 611, endPoint x: 367, endPoint y: 624, distance: 13.3
click at [370, 611] on div "Inventory balance on Sep 28, 2025 : 0" at bounding box center [679, 606] width 753 height 18
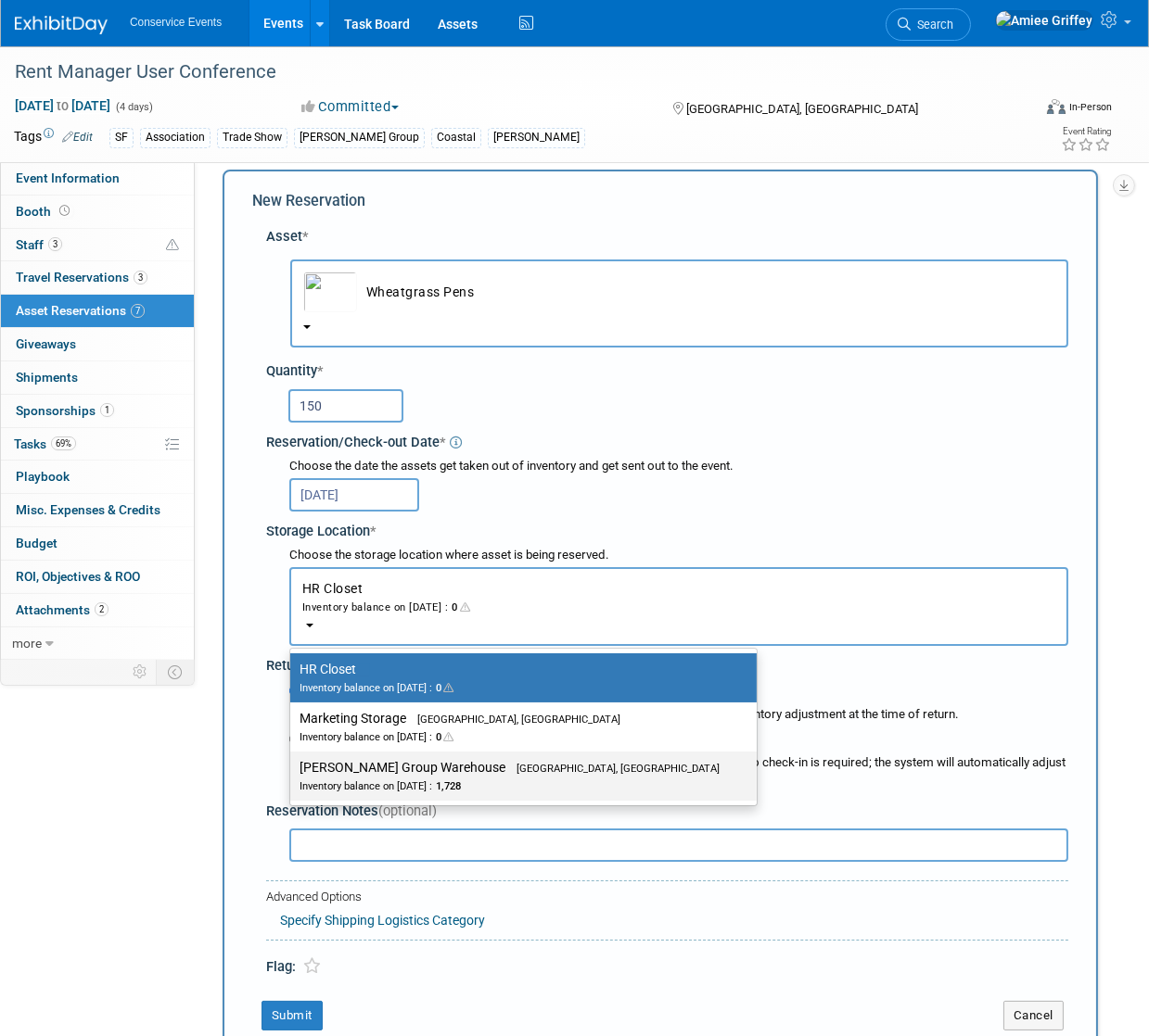
click at [409, 770] on label "Taylor Group Warehouse Brooklyn, OH Inventory balance on Sep 28, 2025 : 1,728" at bounding box center [519, 776] width 439 height 42
click at [293, 770] on input "Taylor Group Warehouse Brooklyn, OH Inventory balance on Sep 28, 2025 : 1,728" at bounding box center [287, 768] width 12 height 12
select select "11223164"
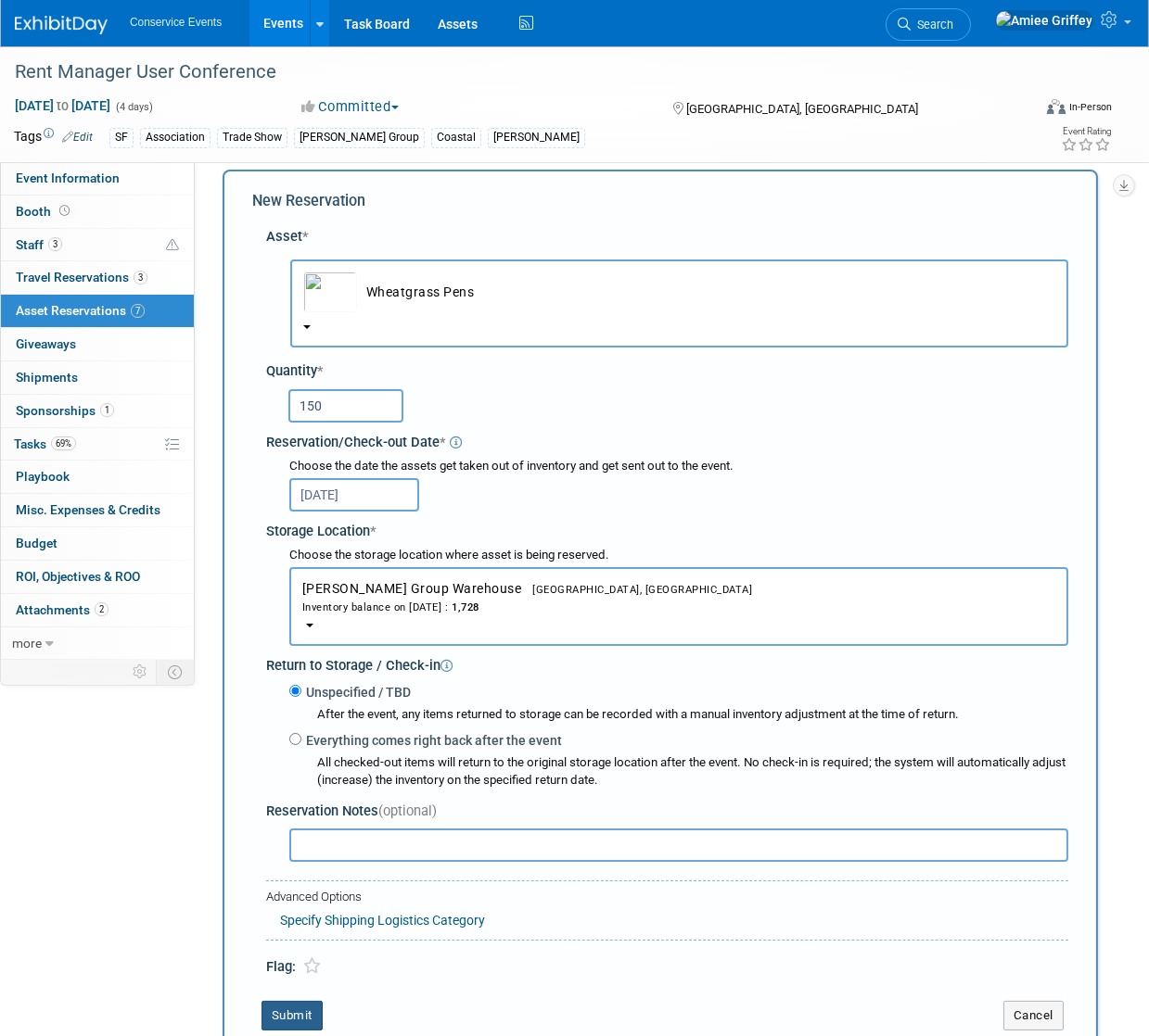
click at [308, 1019] on button "Submit" at bounding box center [291, 1015] width 61 height 29
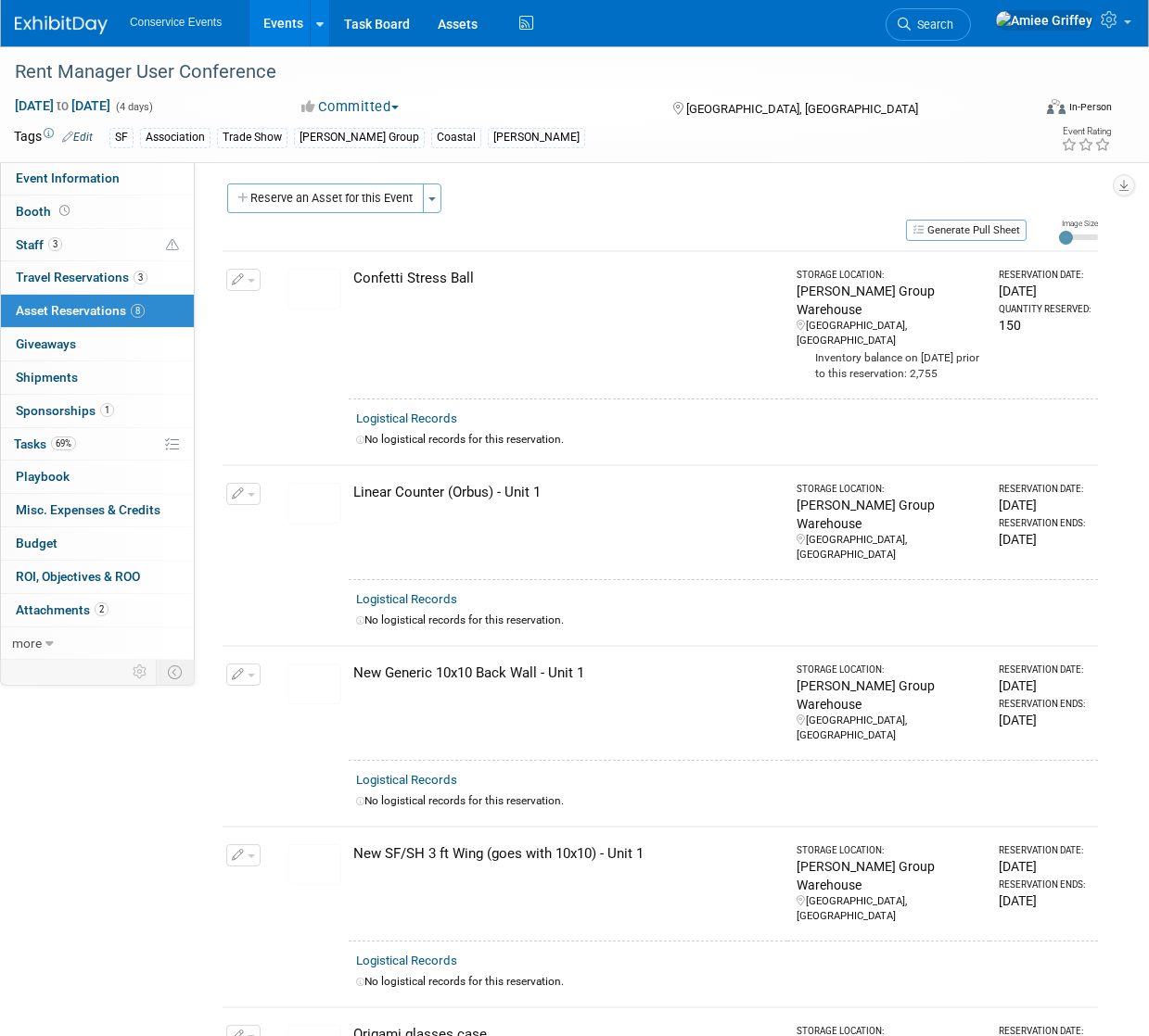
scroll to position [0, 0]
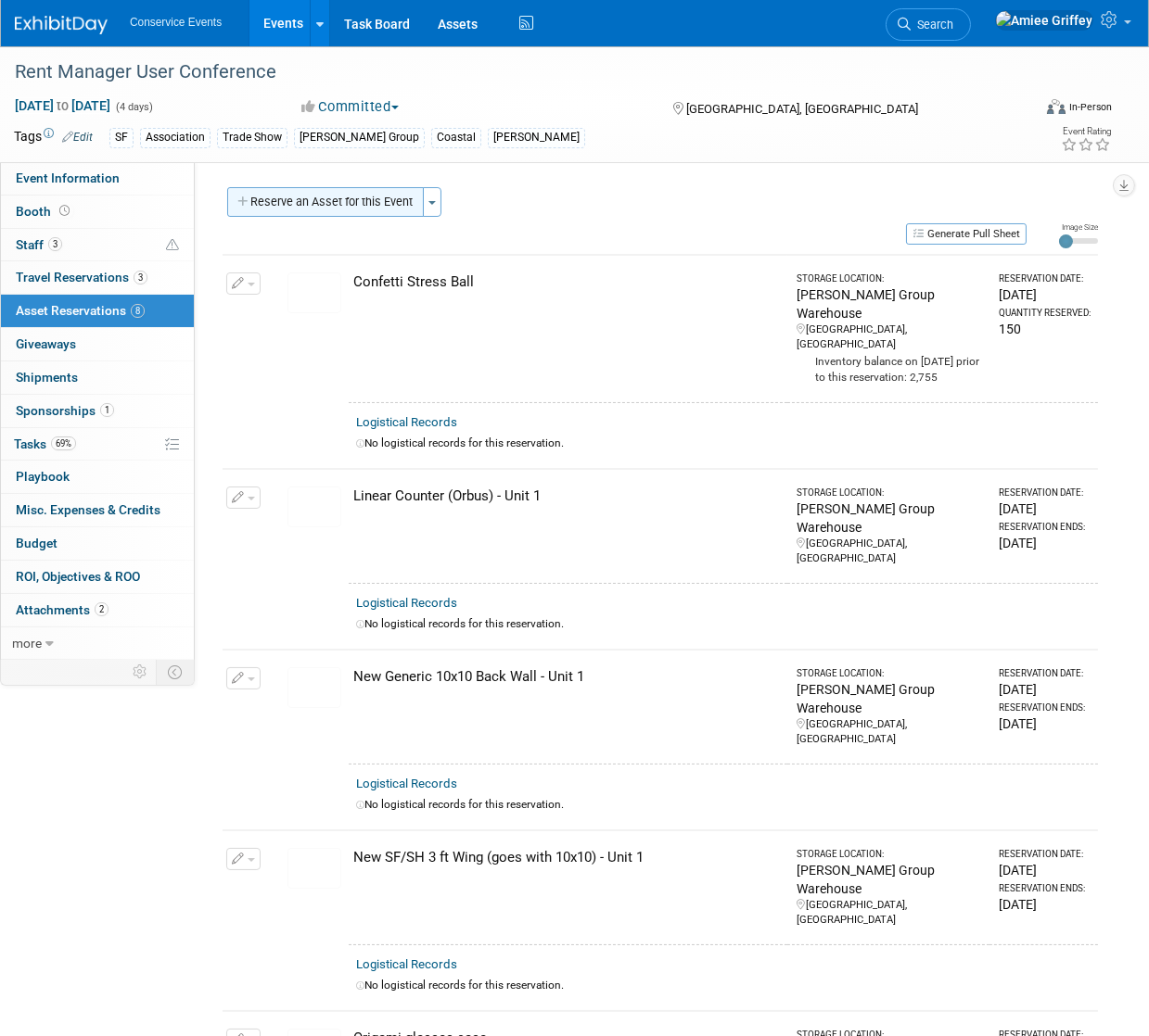
click at [315, 199] on button "Reserve an Asset for this Event" at bounding box center [325, 201] width 197 height 29
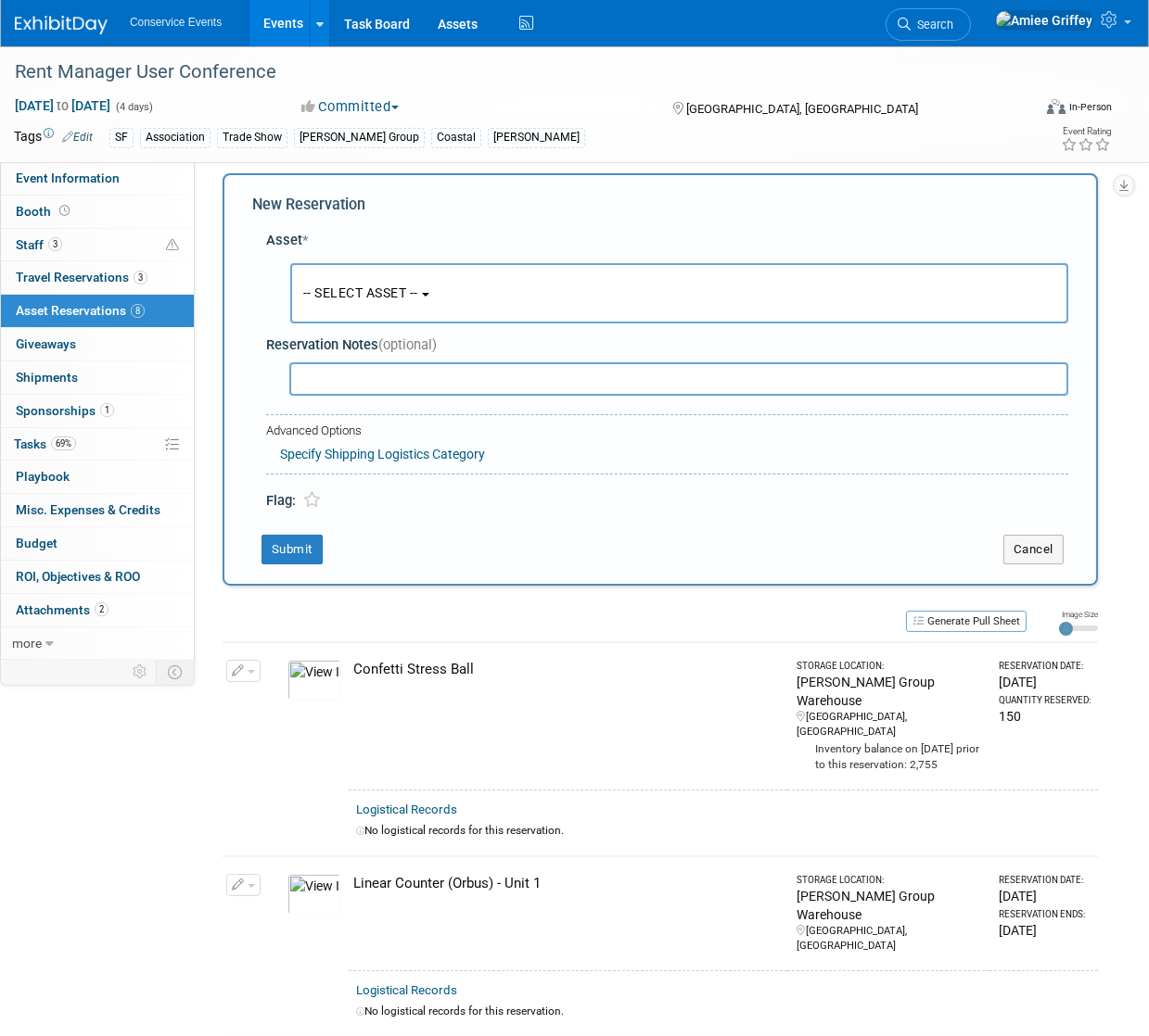
scroll to position [18, 0]
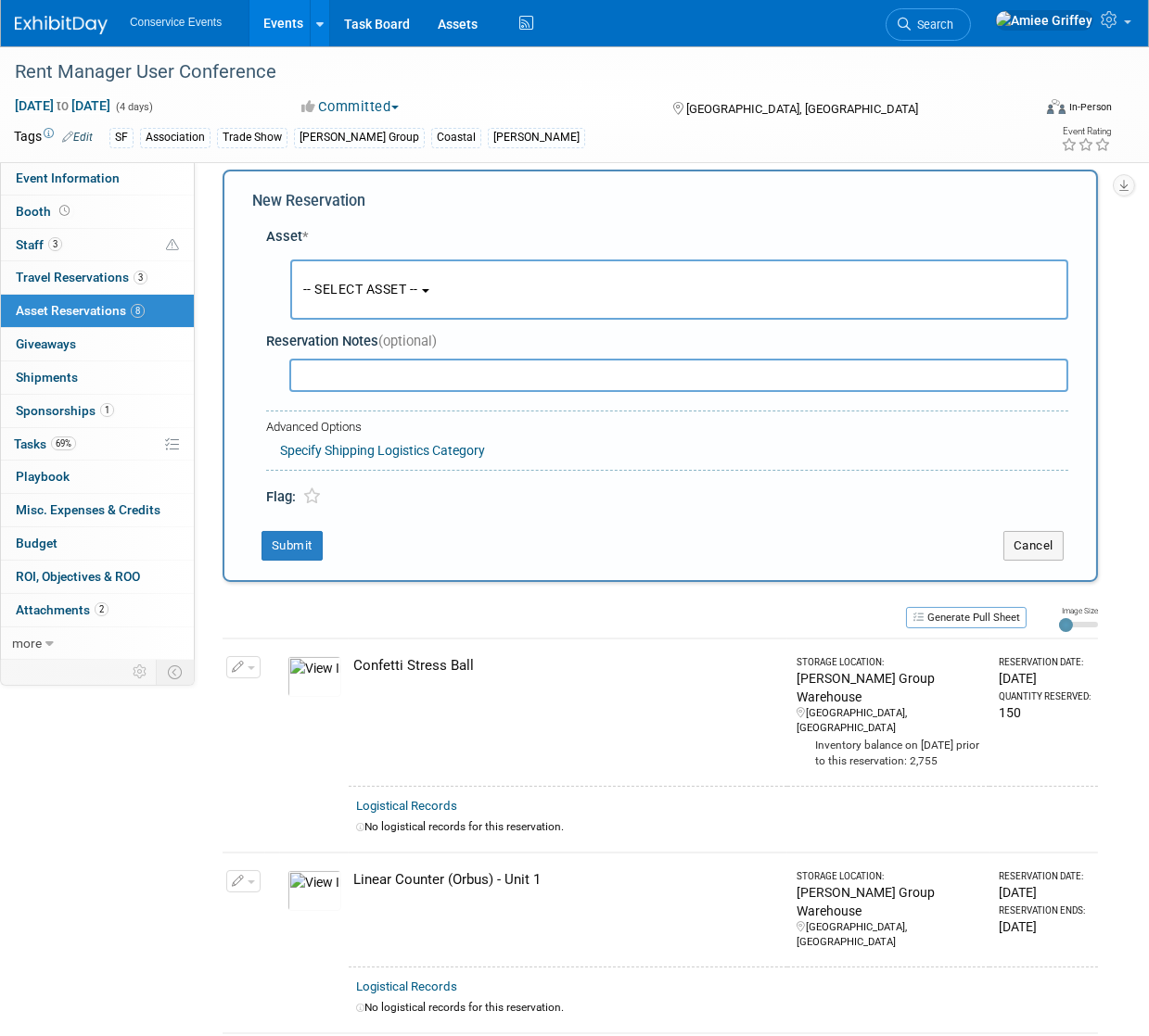
click at [404, 274] on button "-- SELECT ASSET --" at bounding box center [679, 290] width 778 height 60
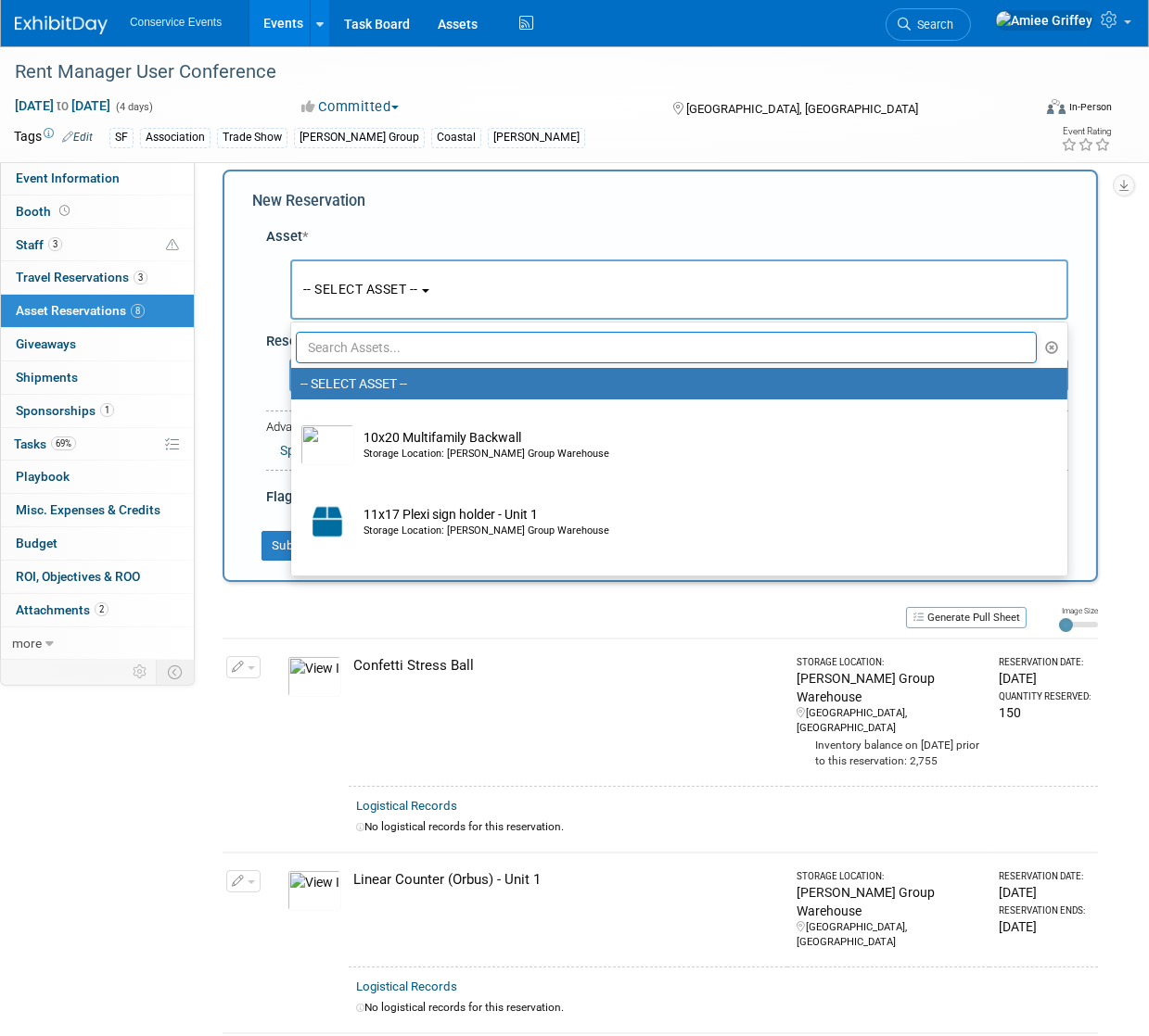
click at [375, 350] on input "text" at bounding box center [666, 347] width 740 height 31
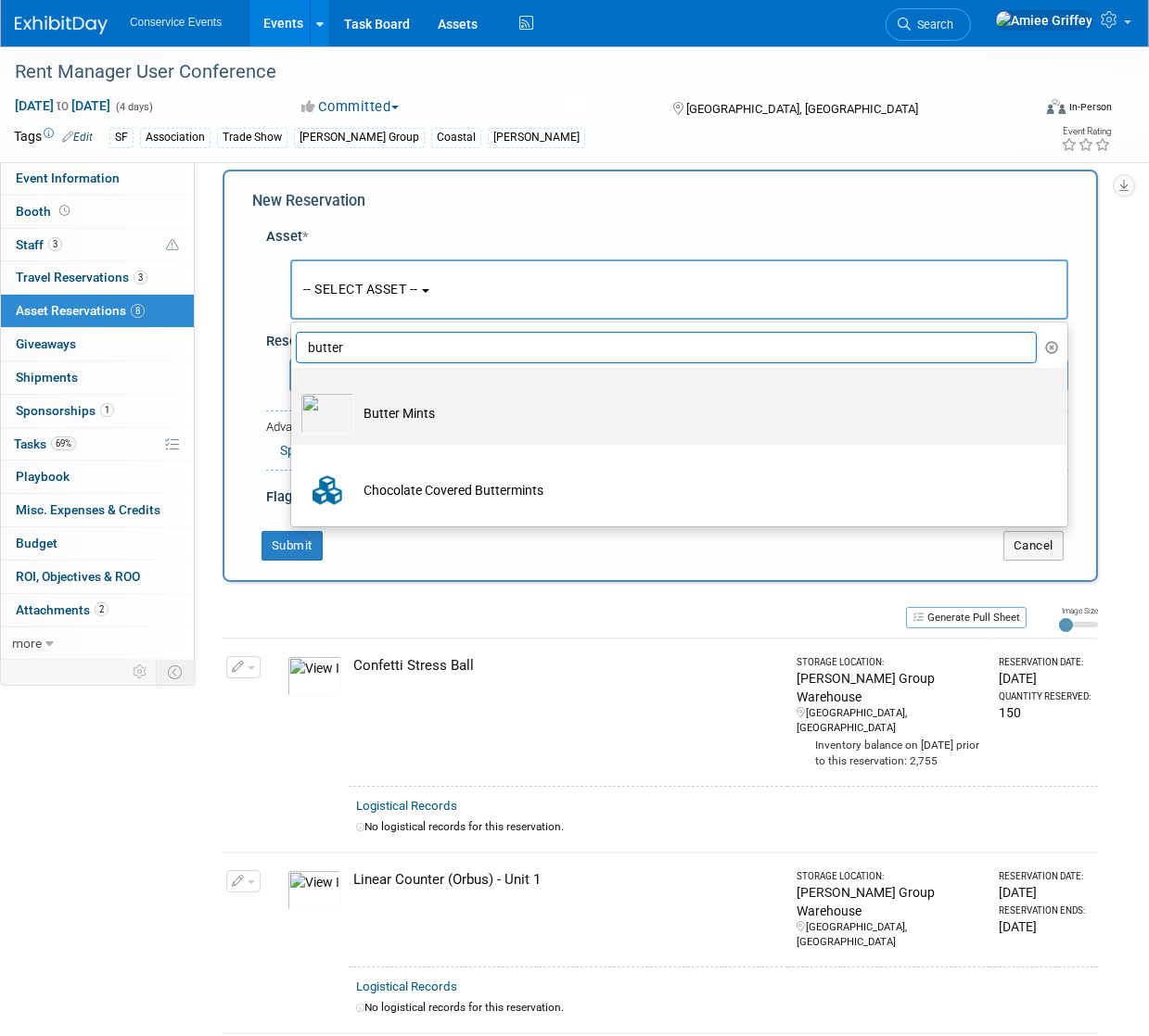
type input "butter"
drag, startPoint x: 380, startPoint y: 433, endPoint x: 382, endPoint y: 415, distance: 18.1
click at [380, 432] on label "Butter Mints" at bounding box center [674, 406] width 748 height 70
click at [294, 390] on input "Butter Mints" at bounding box center [287, 384] width 12 height 12
select select "10718033"
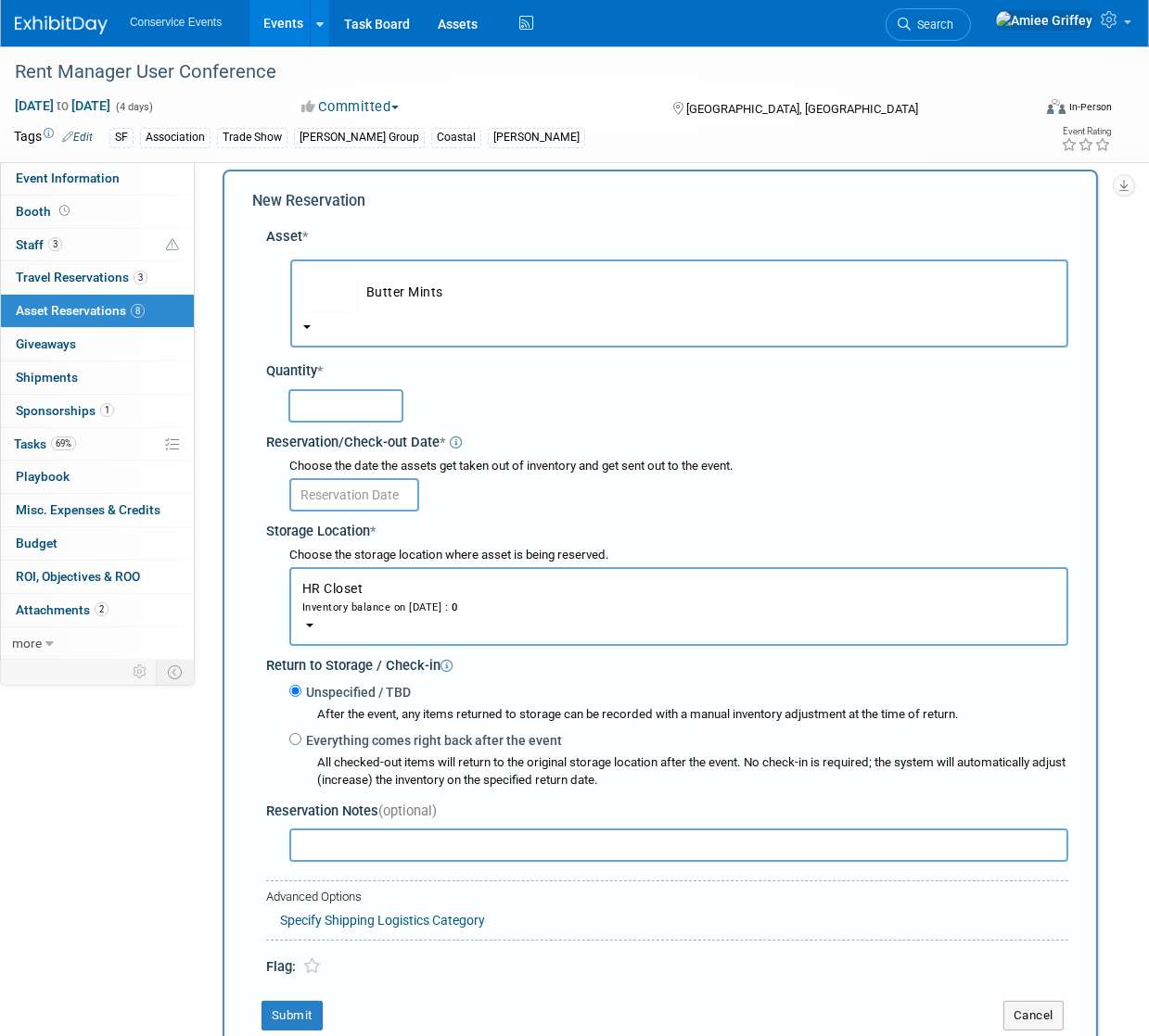
click at [359, 411] on input "text" at bounding box center [346, 406] width 115 height 33
type input "150"
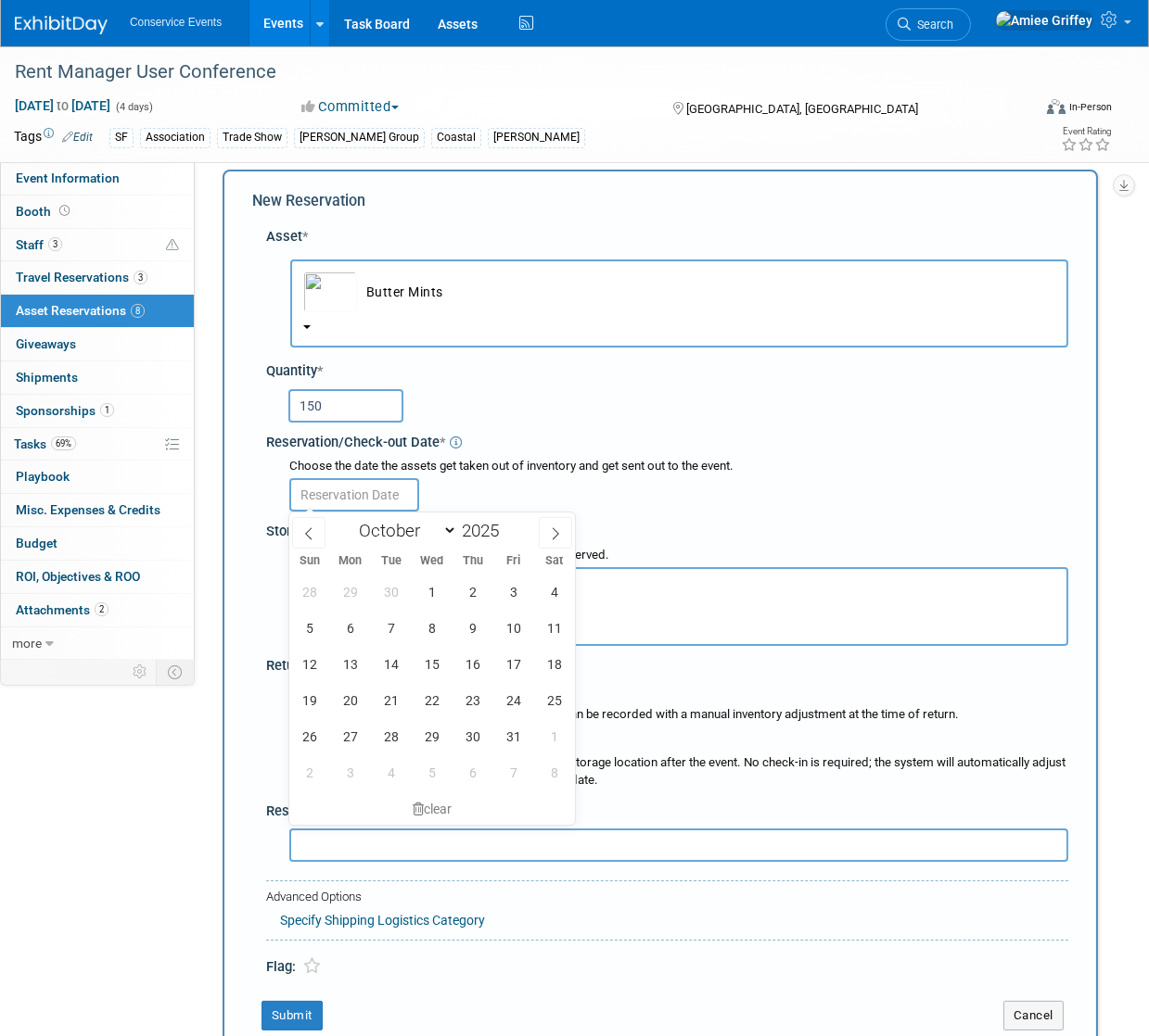
click at [343, 496] on input "text" at bounding box center [354, 494] width 130 height 33
click at [305, 590] on span "28" at bounding box center [309, 592] width 36 height 36
type input "Sep 28, 2025"
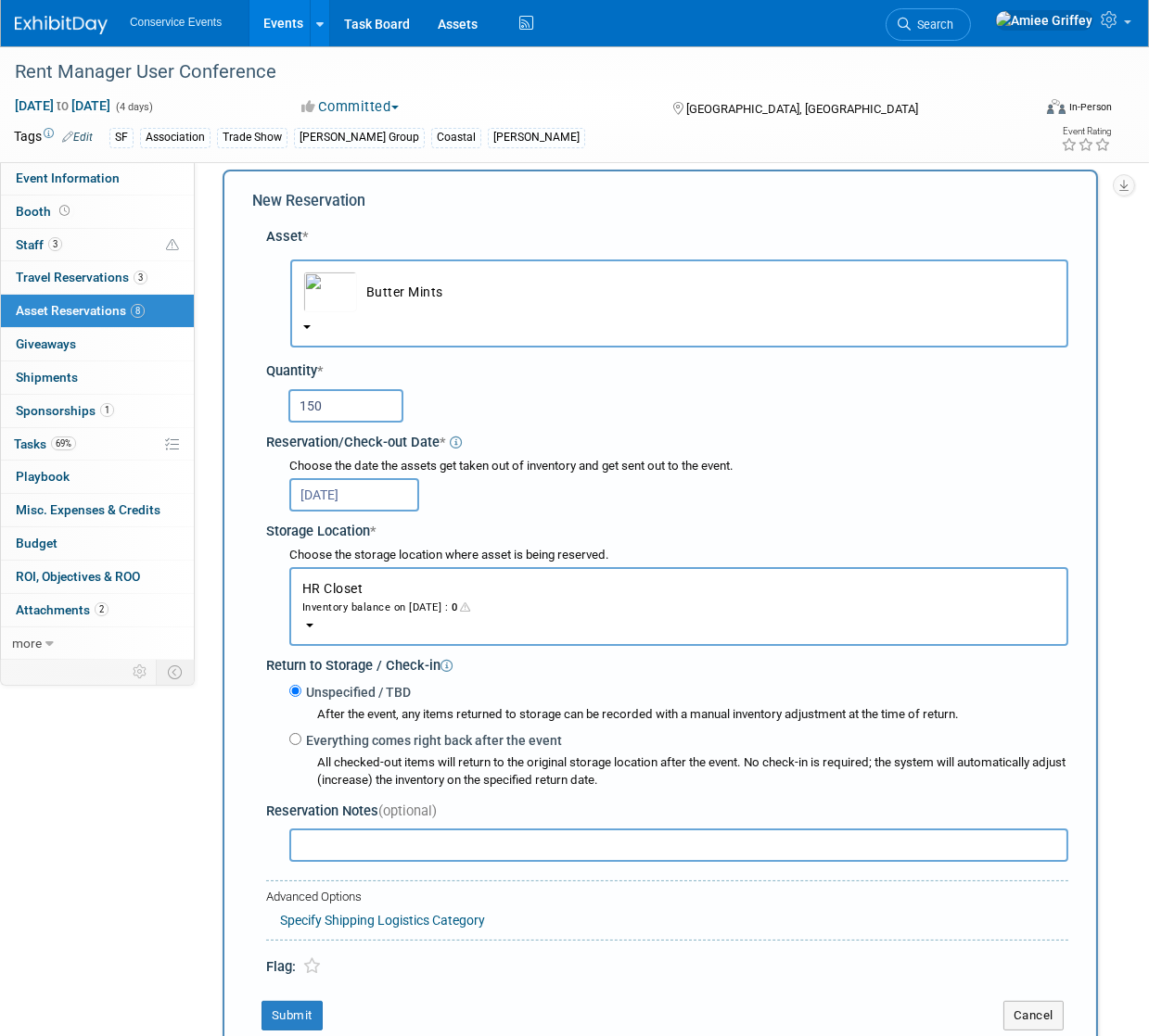
click at [357, 611] on div "Inventory balance on Sep 28, 2025 : 0" at bounding box center [679, 606] width 753 height 18
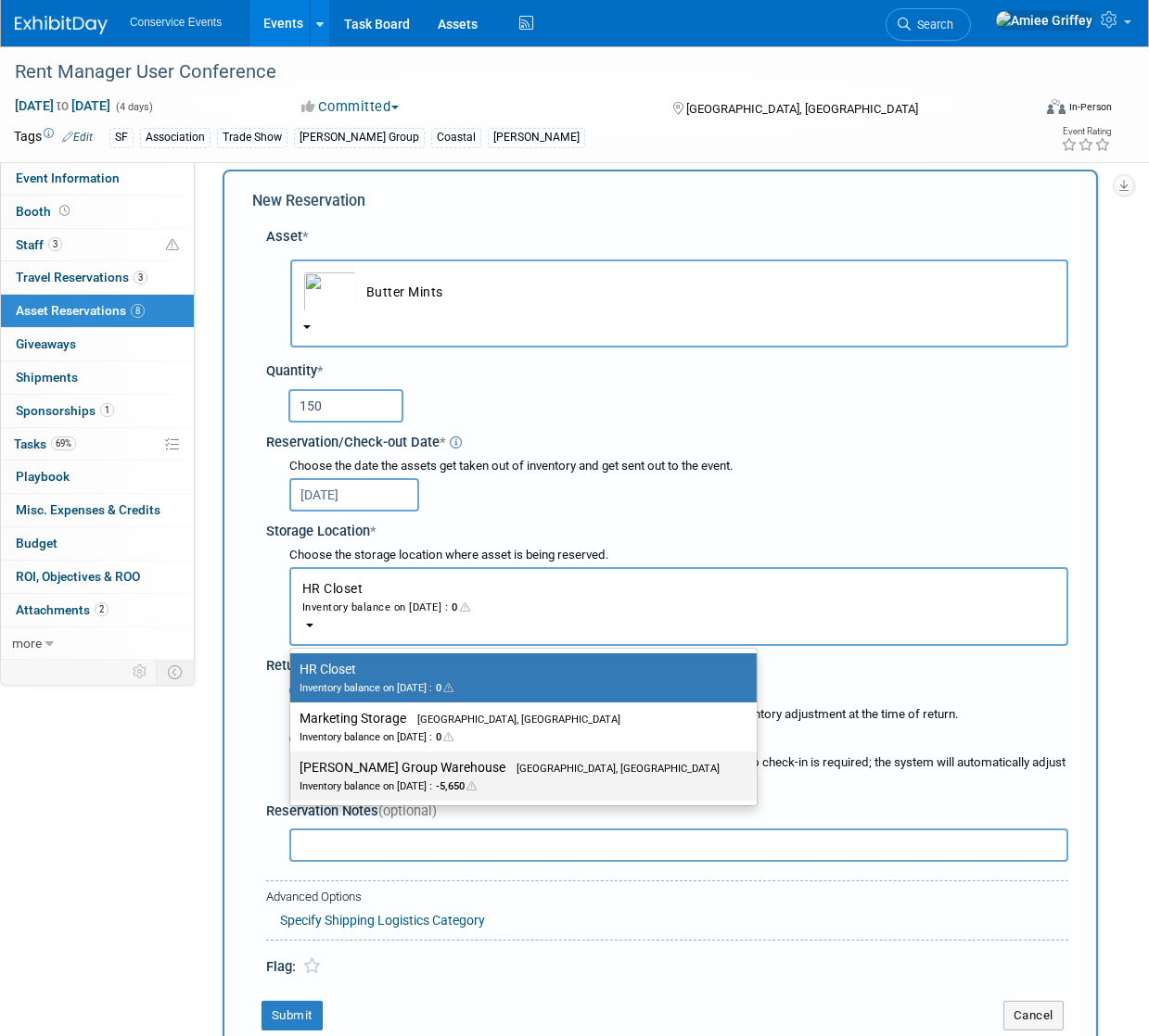
click at [415, 769] on label "Taylor Group Warehouse Brooklyn, OH Inventory balance on Sep 28, 2025 : -5,650" at bounding box center [519, 776] width 439 height 42
click at [293, 769] on input "Taylor Group Warehouse Brooklyn, OH Inventory balance on Sep 28, 2025 : -5,650" at bounding box center [287, 768] width 12 height 12
select select "11223164"
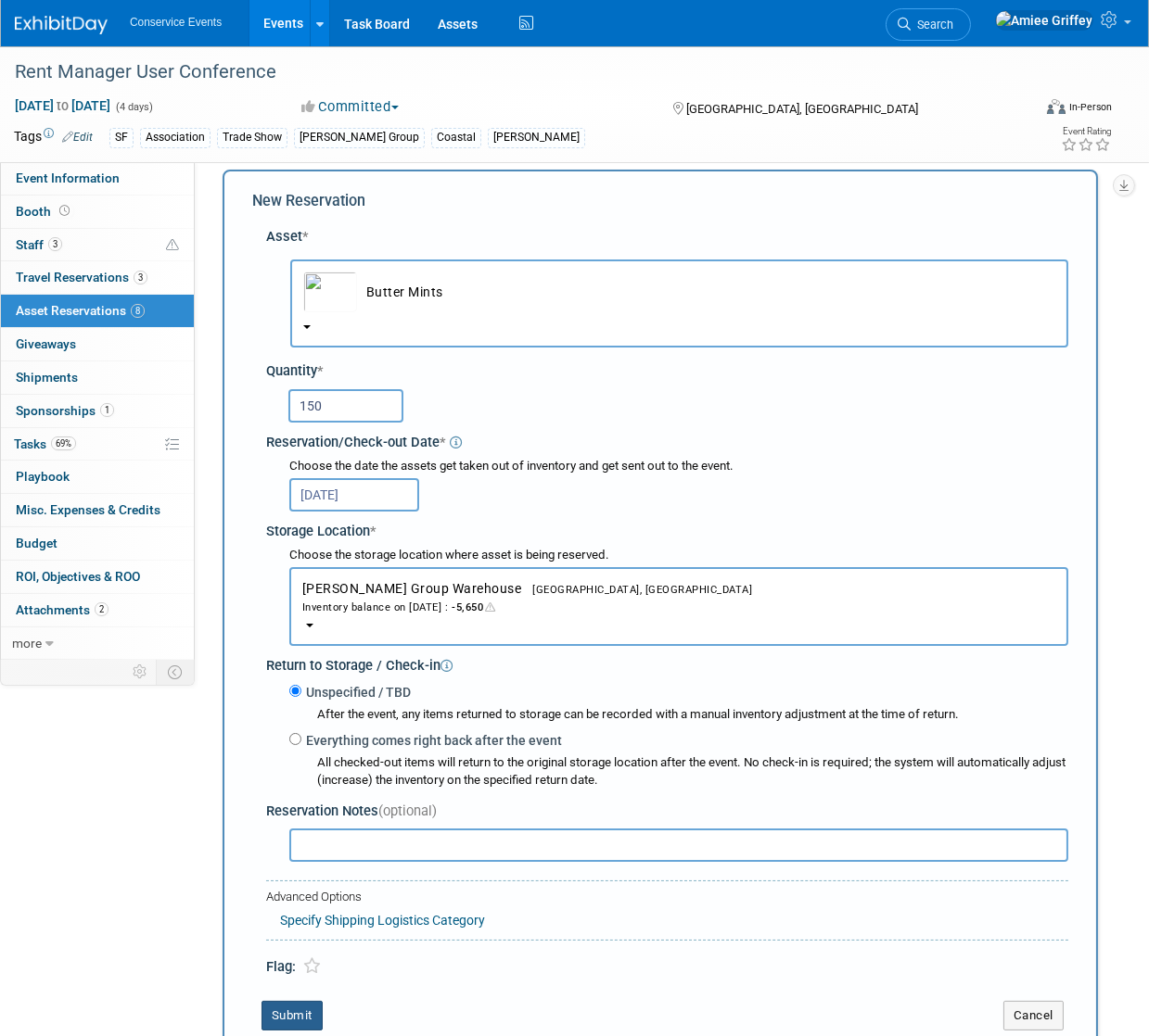
click at [289, 1018] on button "Submit" at bounding box center [291, 1015] width 61 height 29
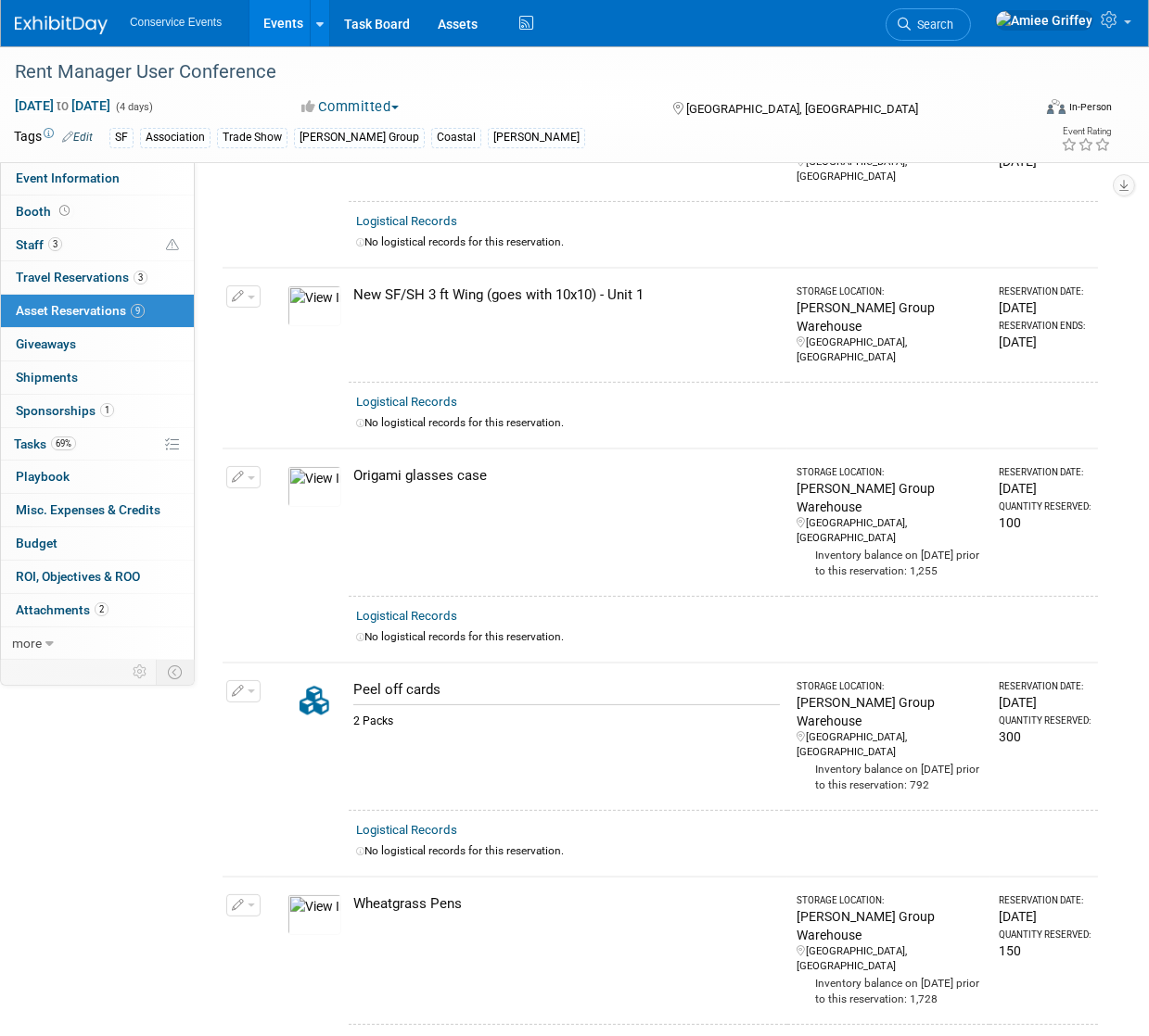
scroll to position [0, 0]
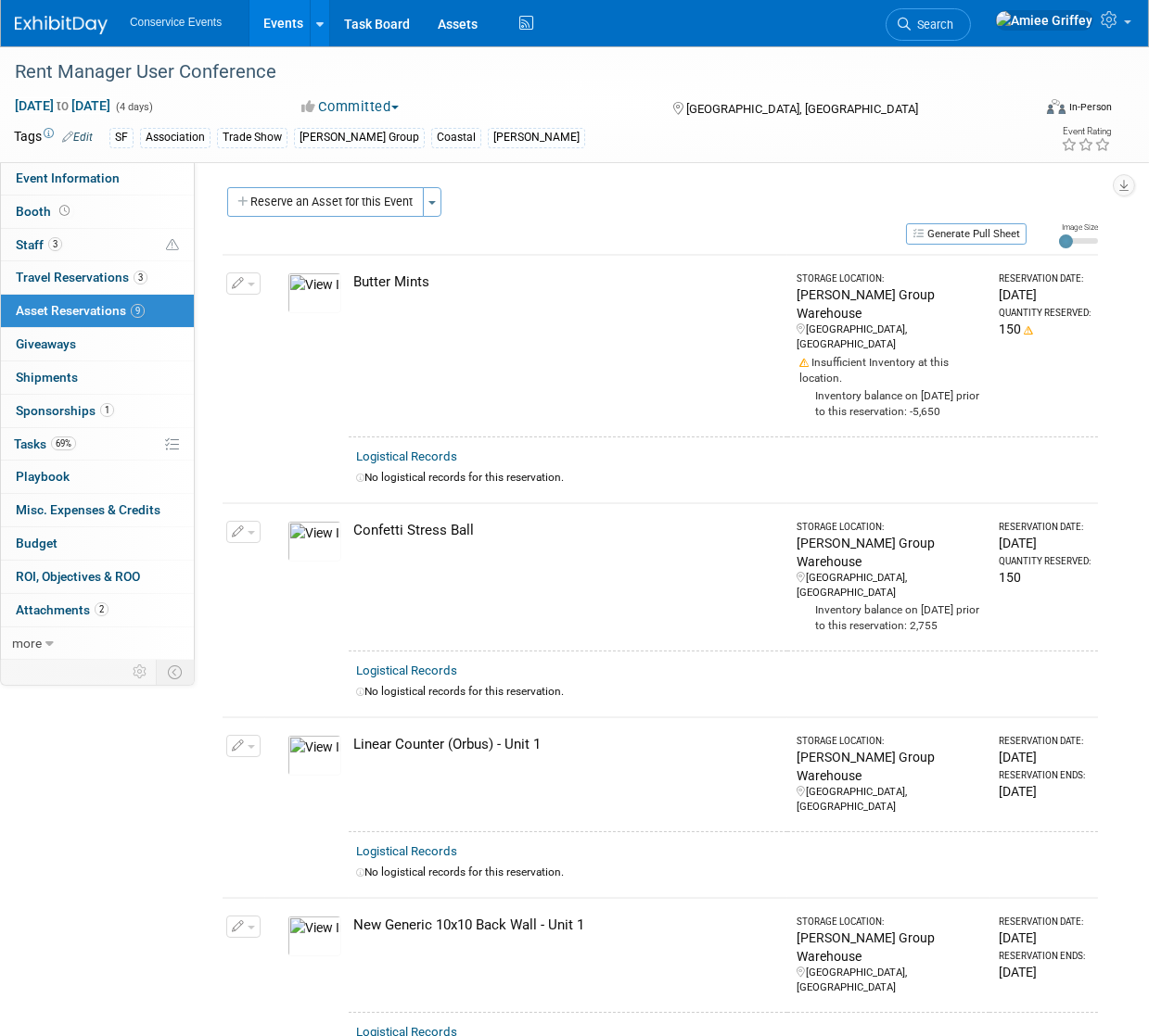
click at [293, 21] on link "Events" at bounding box center [284, 23] width 68 height 46
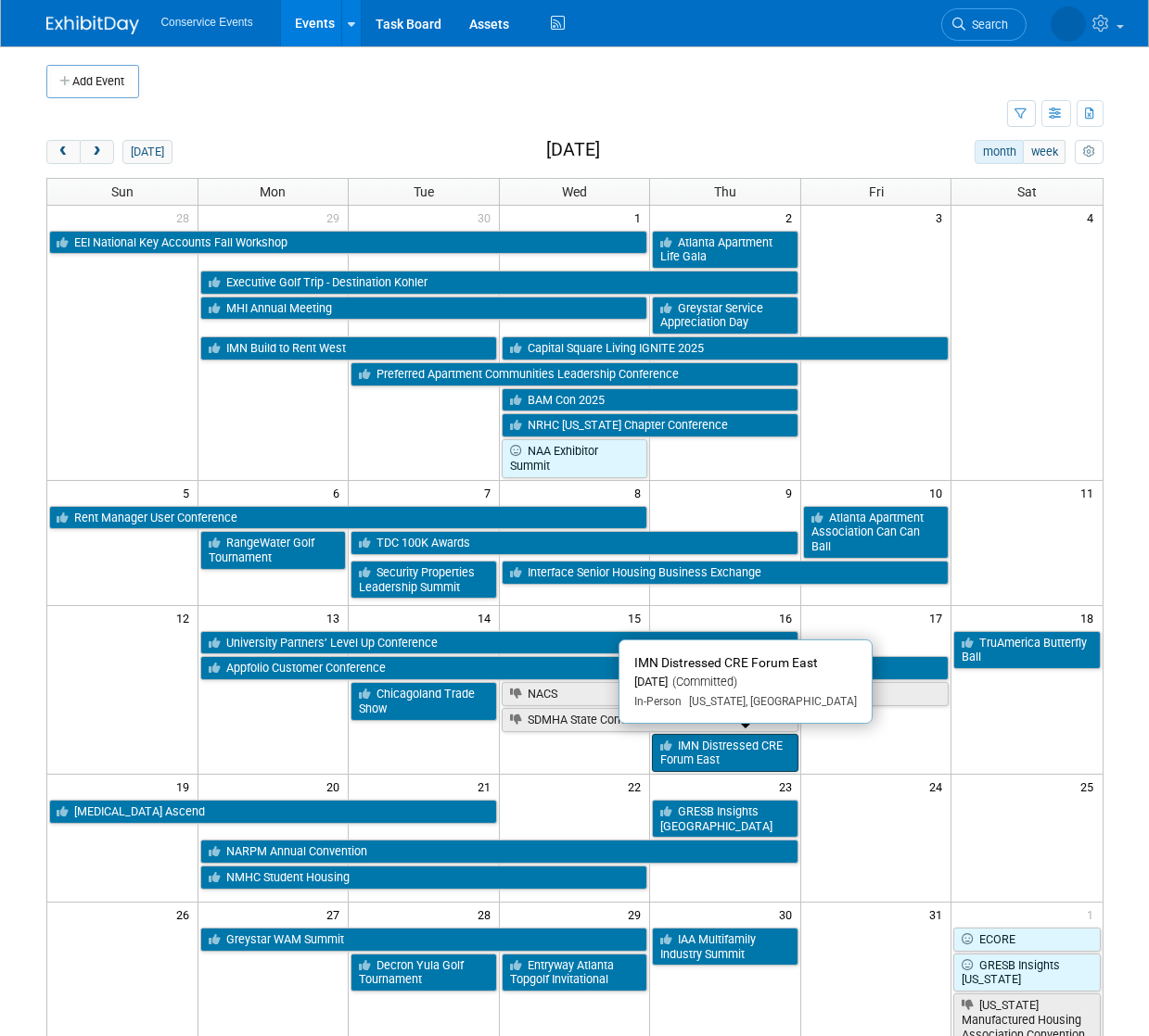
click at [712, 753] on link "IMN Distressed CRE Forum East" at bounding box center [724, 753] width 147 height 38
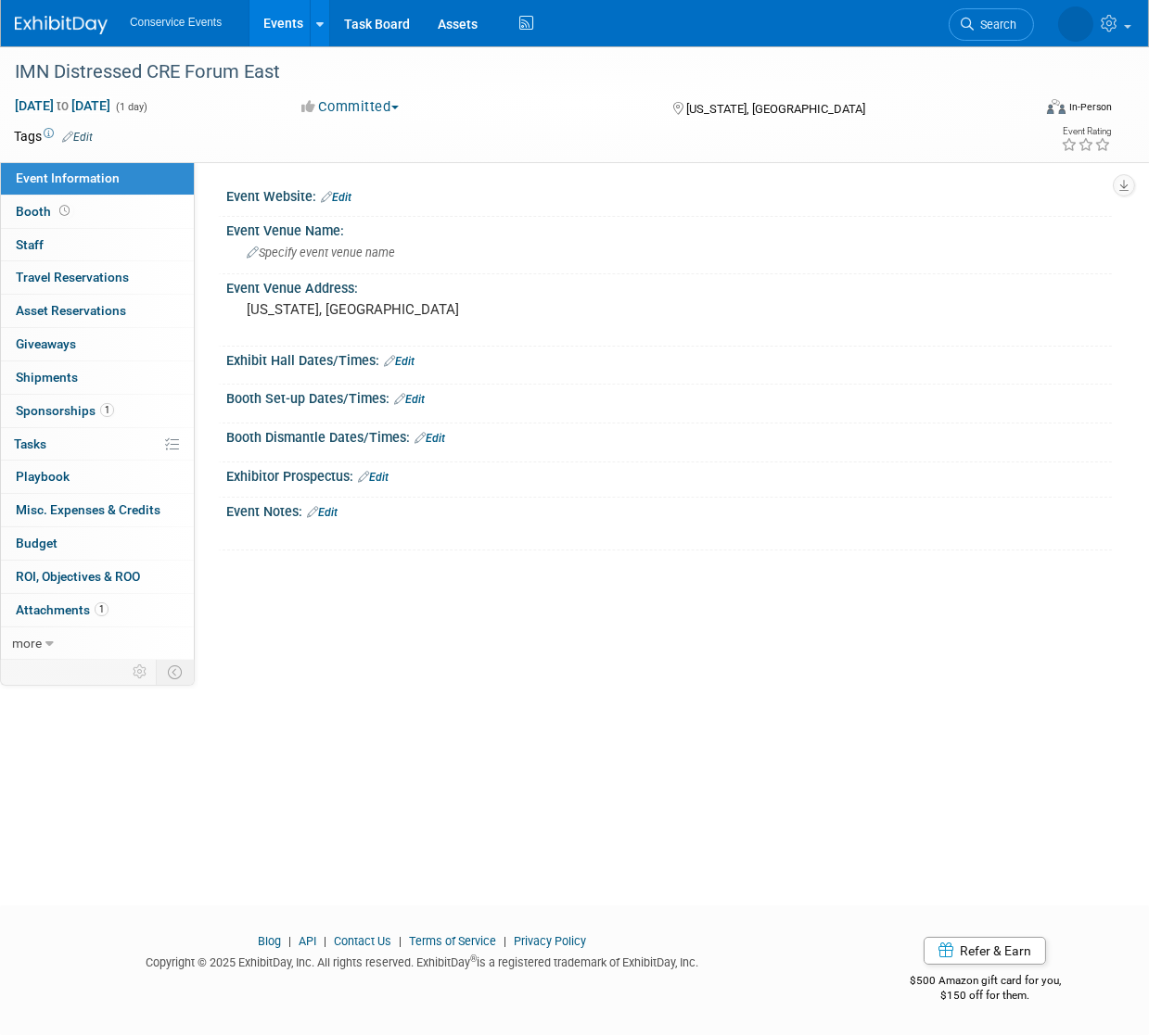
click at [362, 109] on button "Committed" at bounding box center [351, 107] width 111 height 20
click at [367, 181] on link "Not Going" at bounding box center [370, 188] width 147 height 26
click at [338, 511] on link "Edit" at bounding box center [322, 512] width 30 height 13
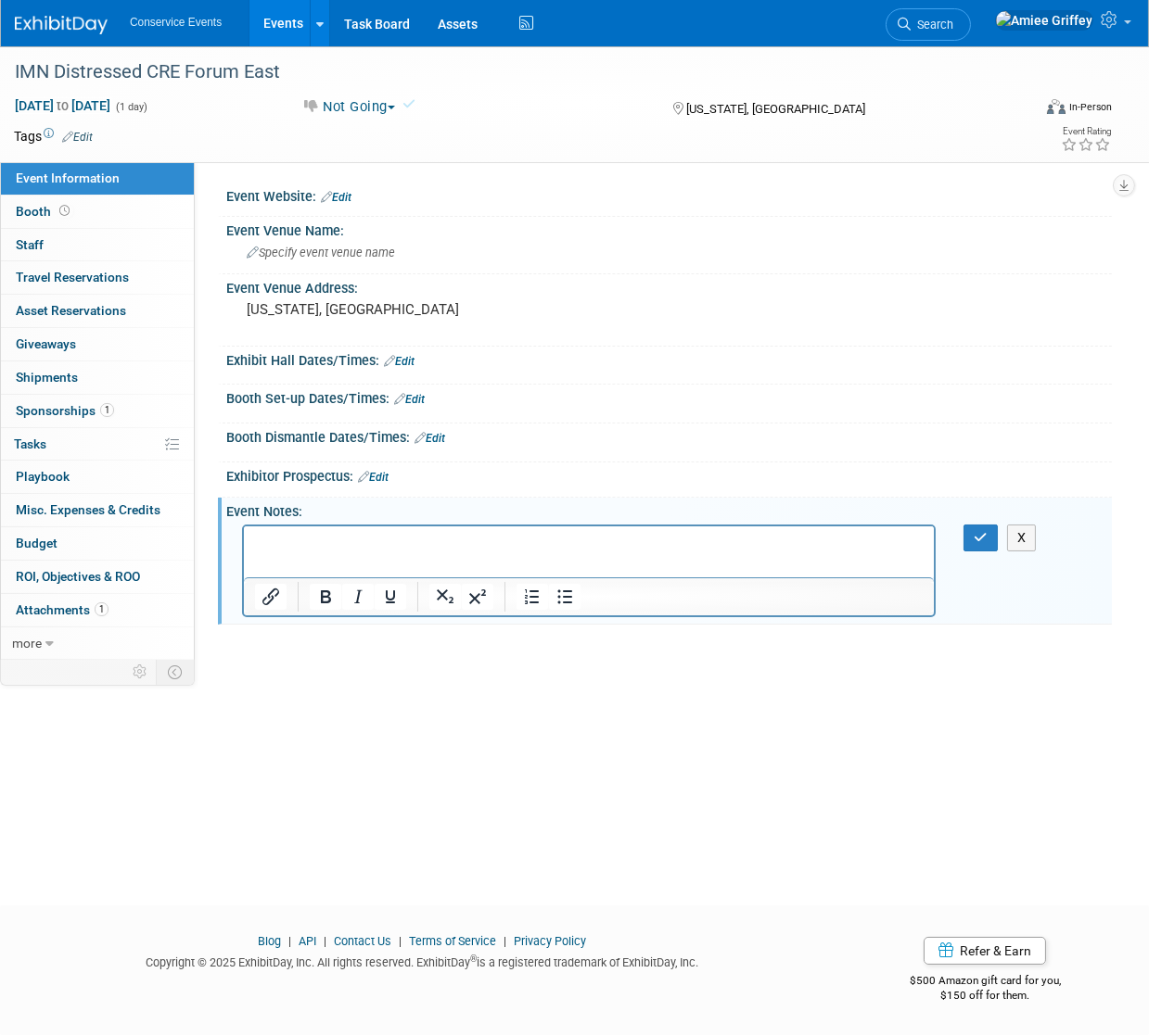
click at [297, 538] on p "Rich Text Area. Press ALT-0 for help." at bounding box center [588, 543] width 669 height 19
click at [984, 539] on icon "button" at bounding box center [981, 538] width 14 height 13
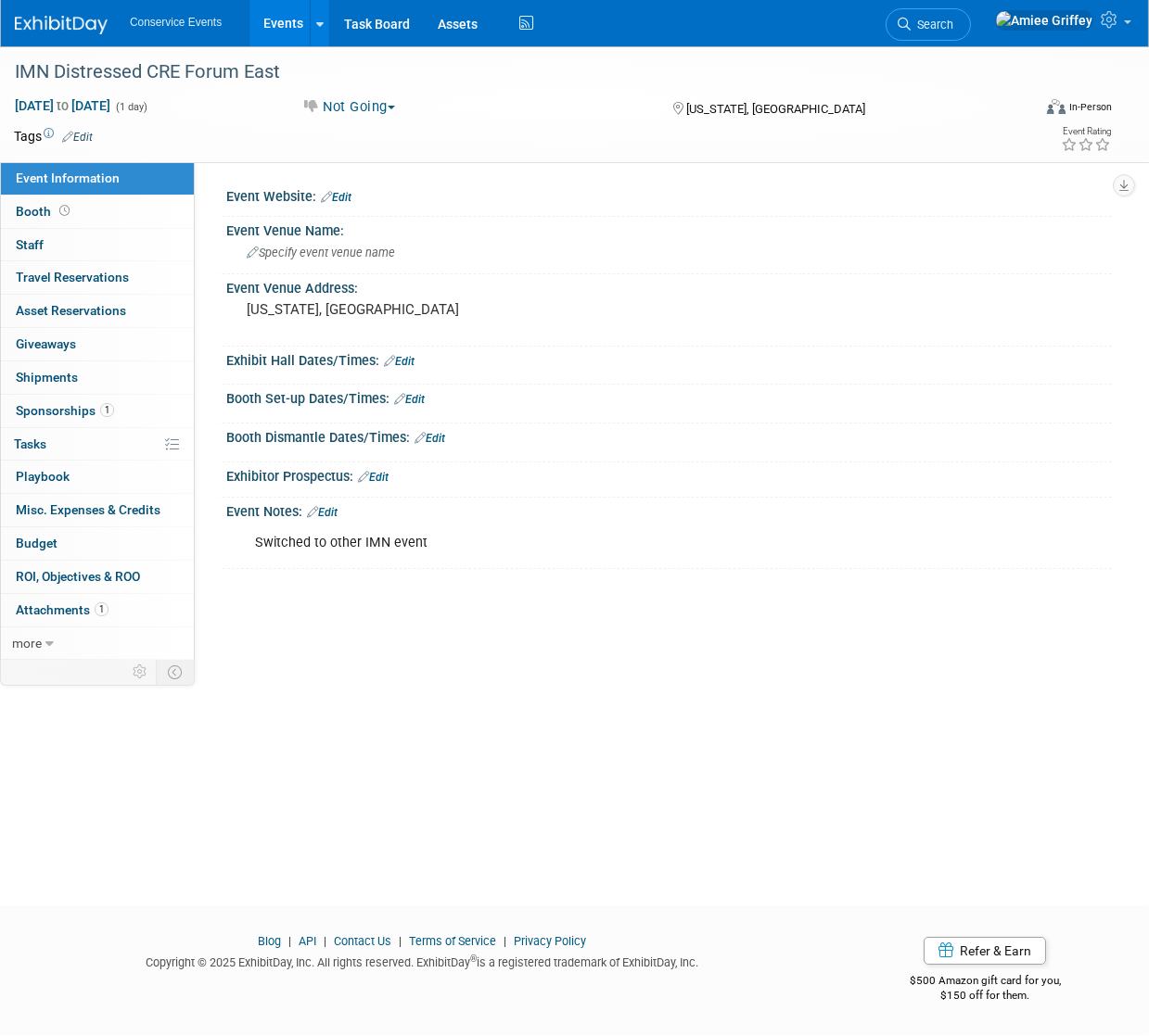
click at [308, 26] on link "Events" at bounding box center [284, 23] width 68 height 46
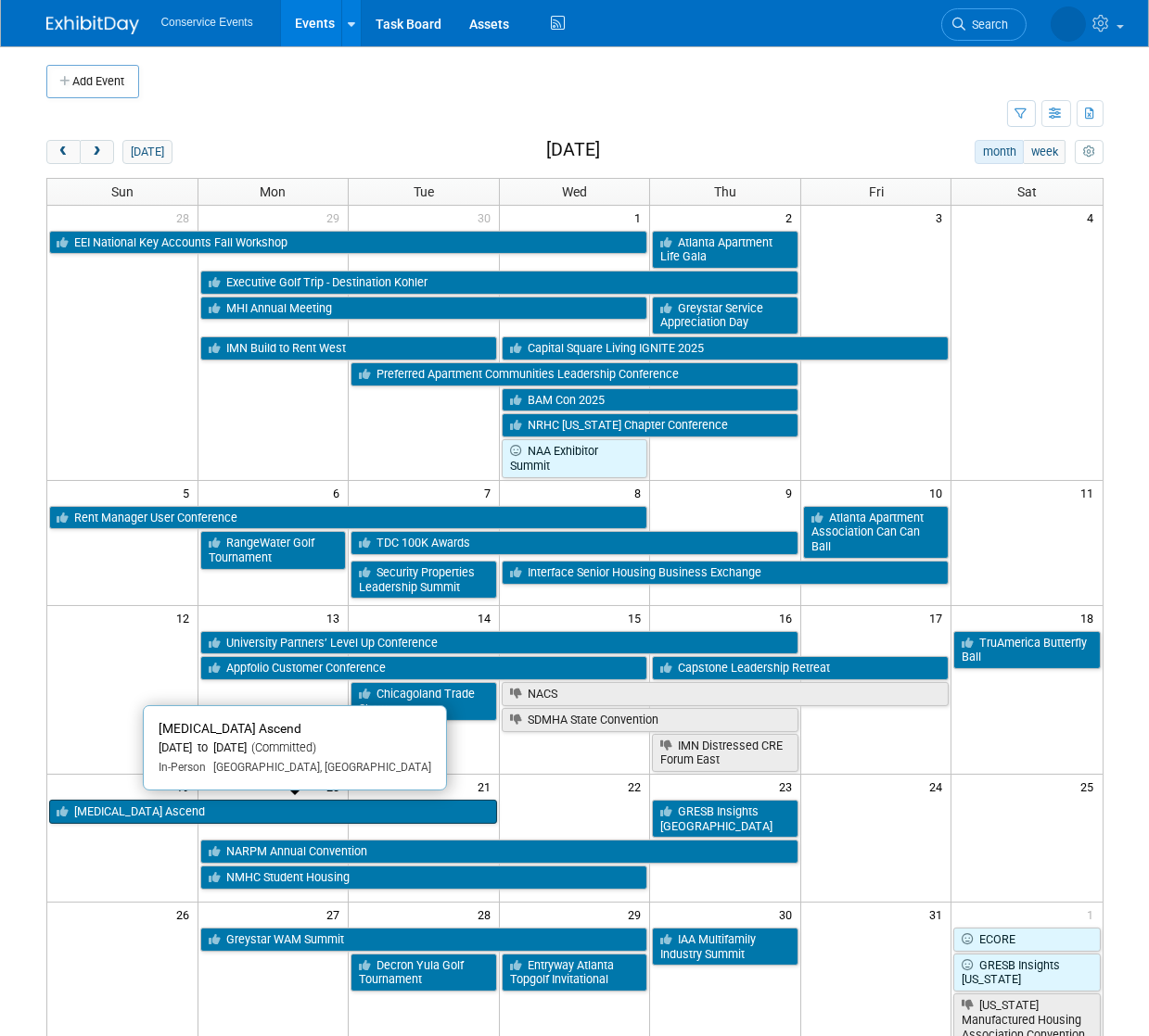
click at [250, 814] on link "[MEDICAL_DATA] Ascend" at bounding box center [273, 811] width 448 height 24
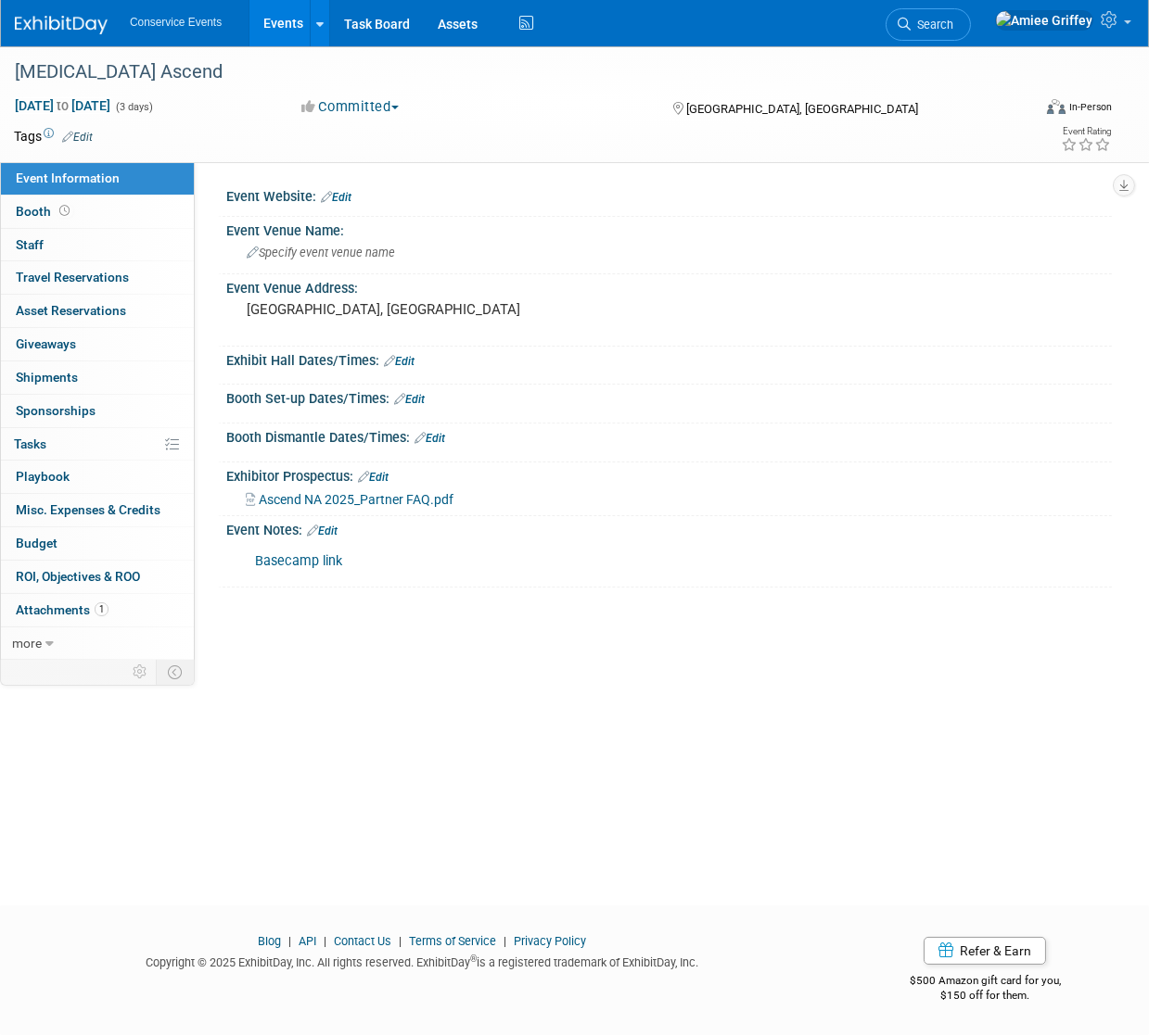
click at [294, 31] on link "Events" at bounding box center [284, 23] width 68 height 46
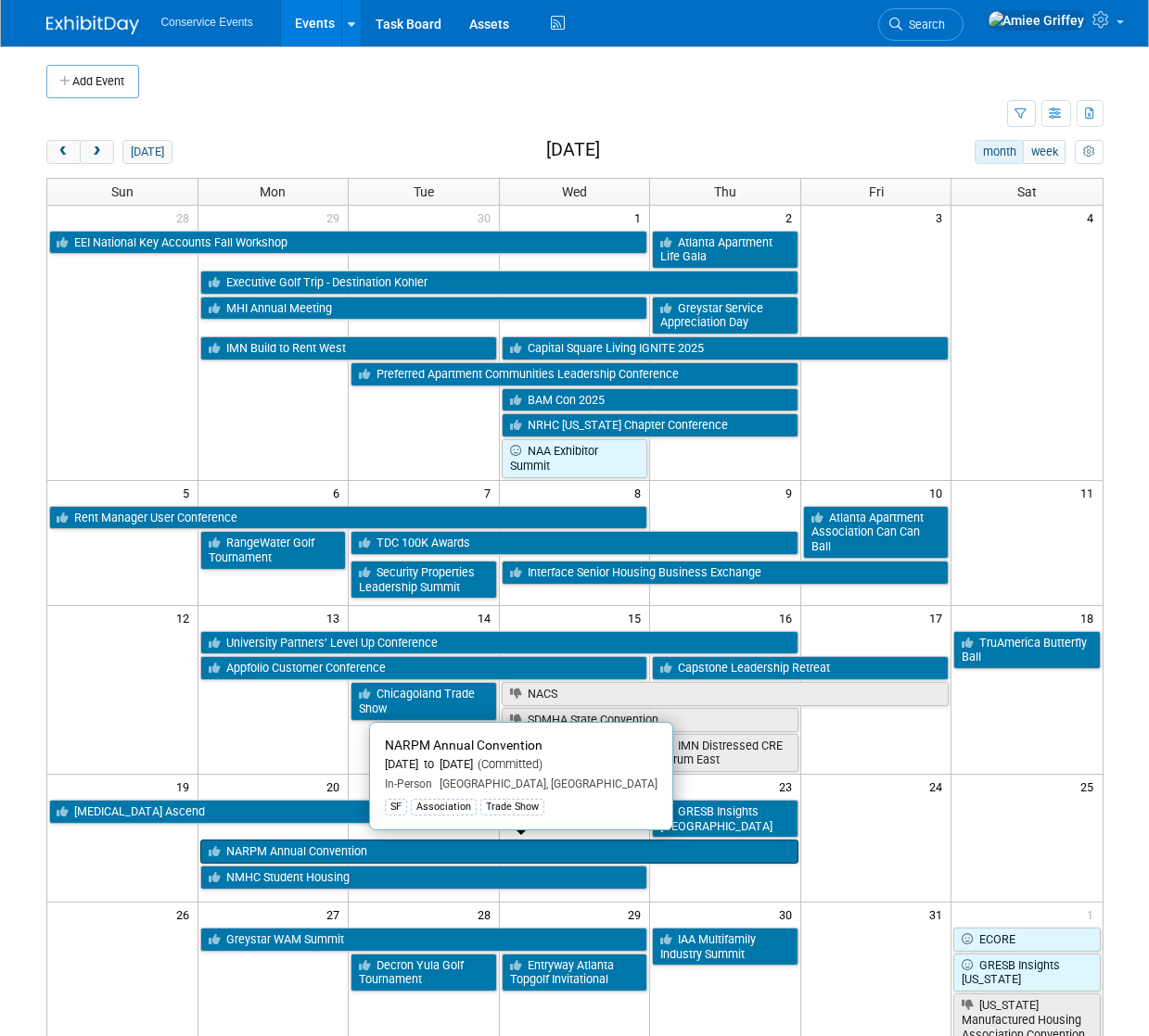
click at [296, 847] on link "NARPM Annual Convention" at bounding box center [499, 851] width 598 height 24
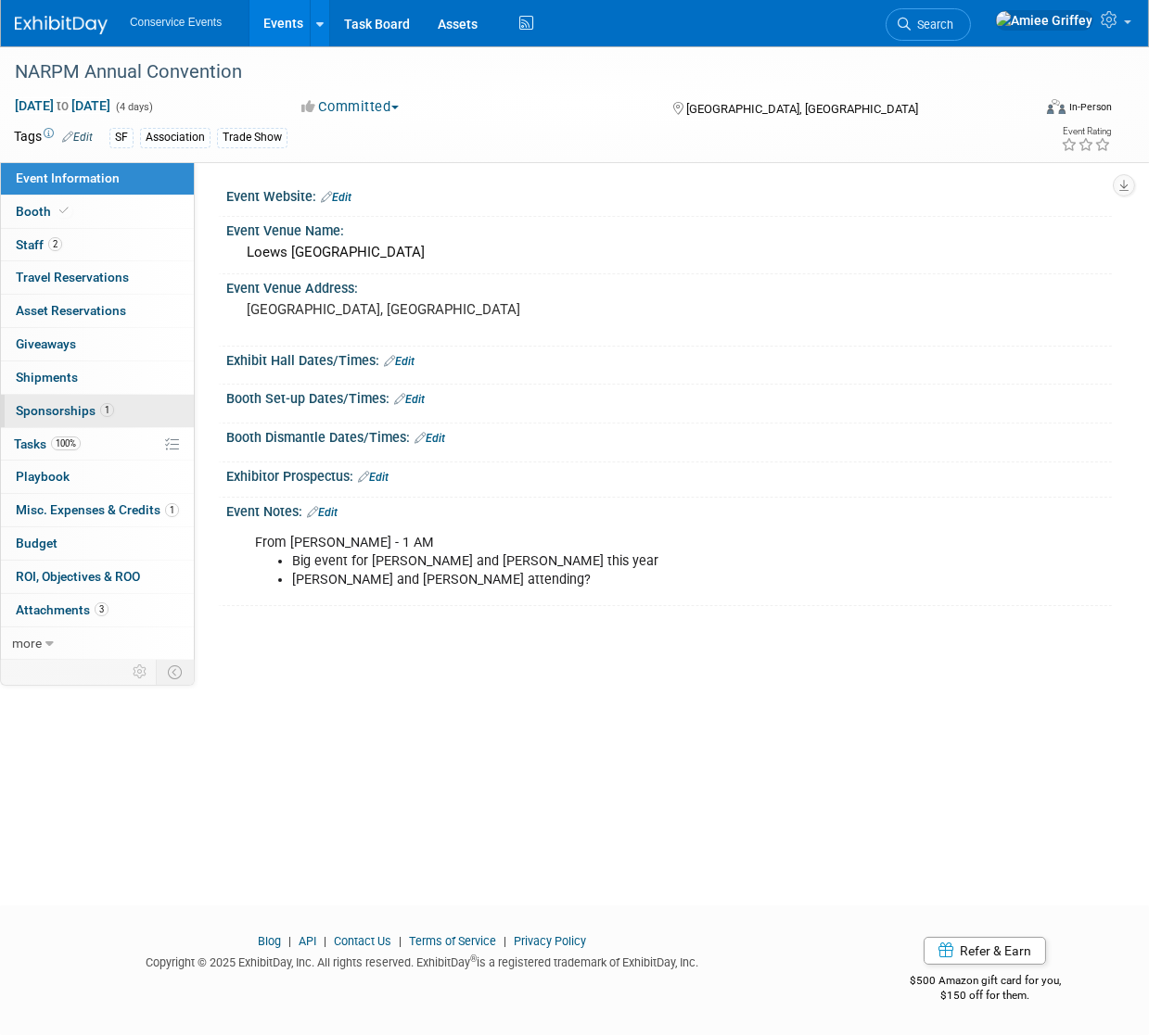
click at [121, 406] on link "1 Sponsorships 1" at bounding box center [97, 411] width 193 height 32
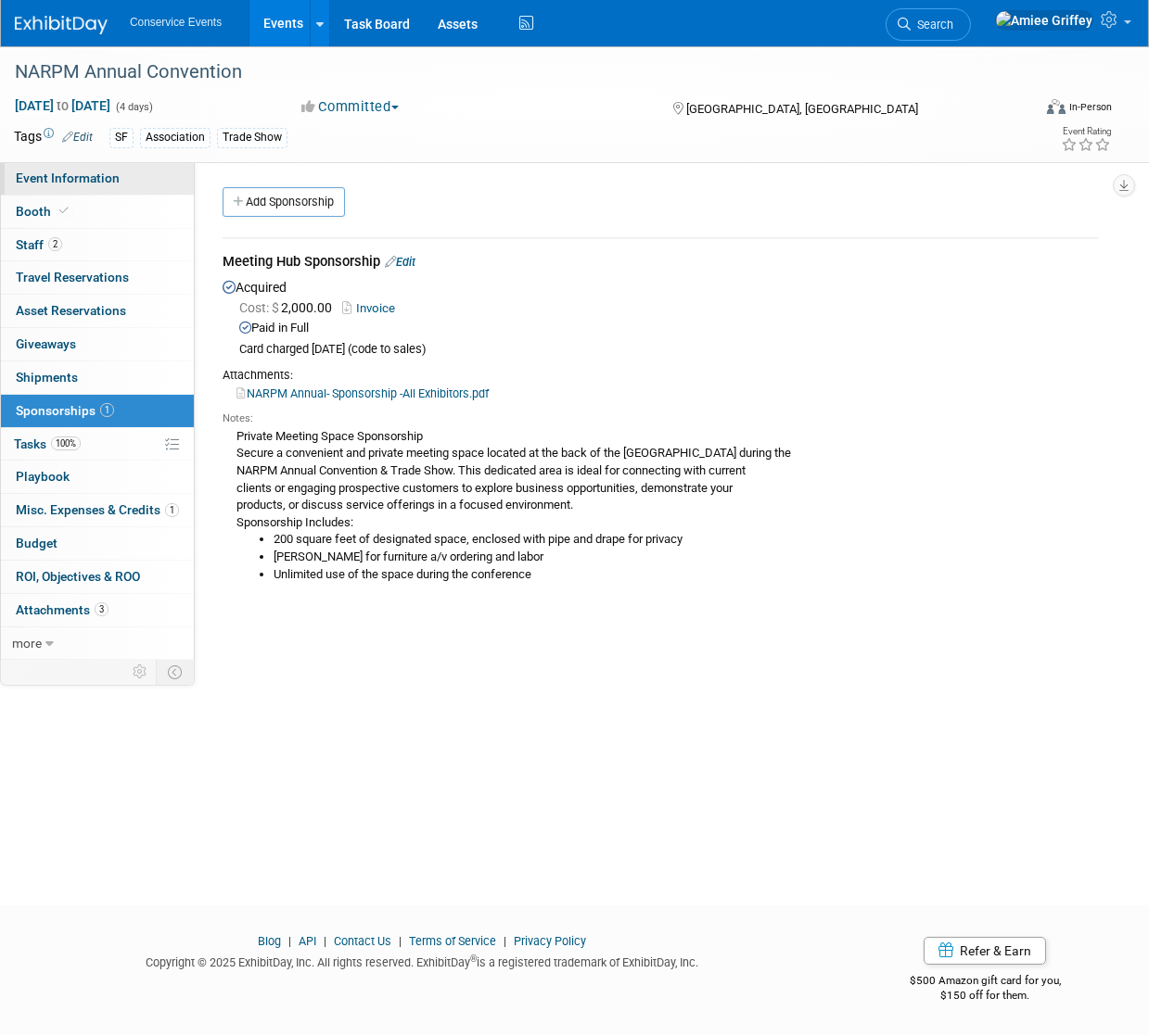
click at [29, 181] on span "Event Information" at bounding box center [68, 178] width 104 height 15
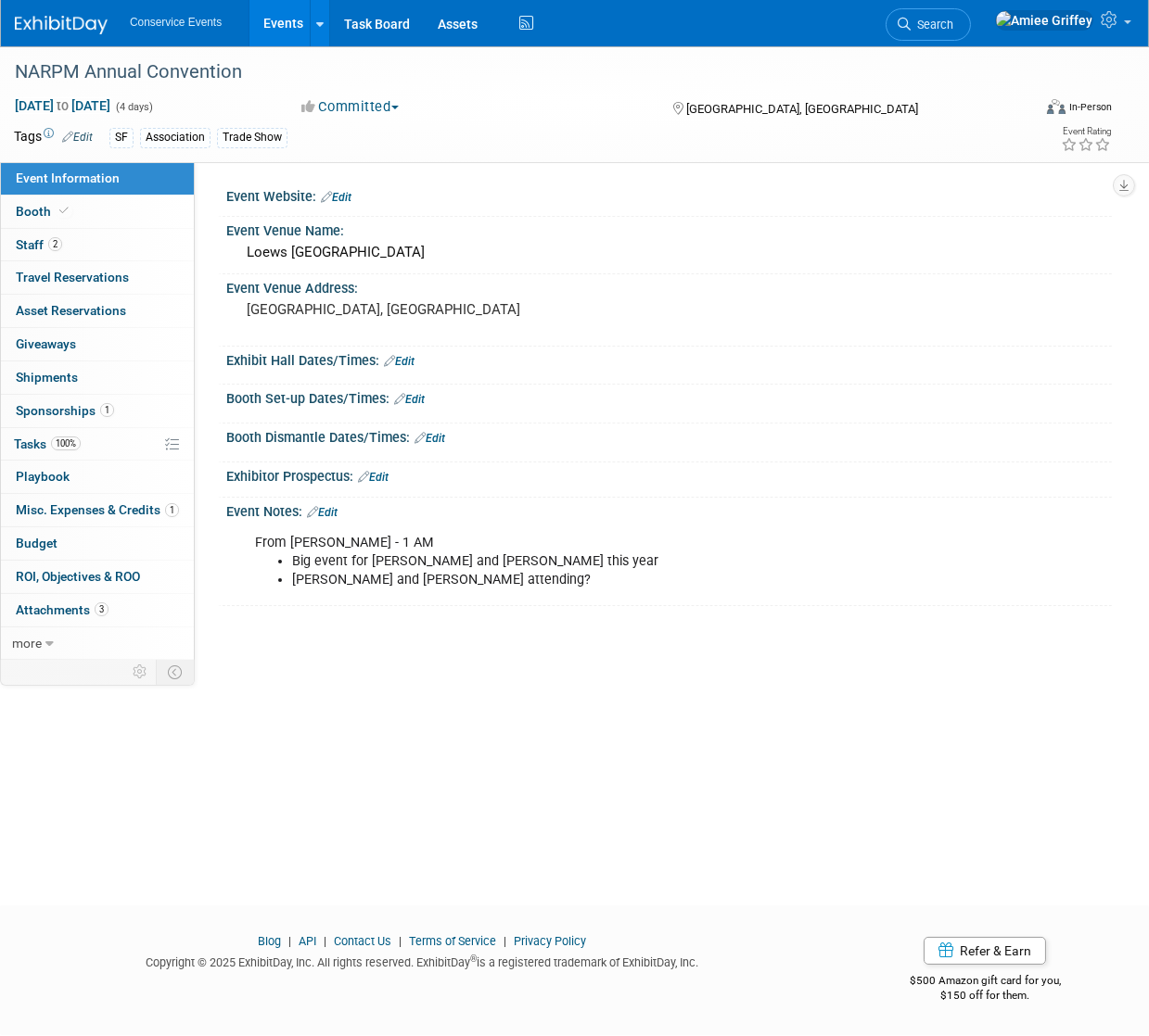
click at [334, 511] on link "Edit" at bounding box center [322, 512] width 30 height 13
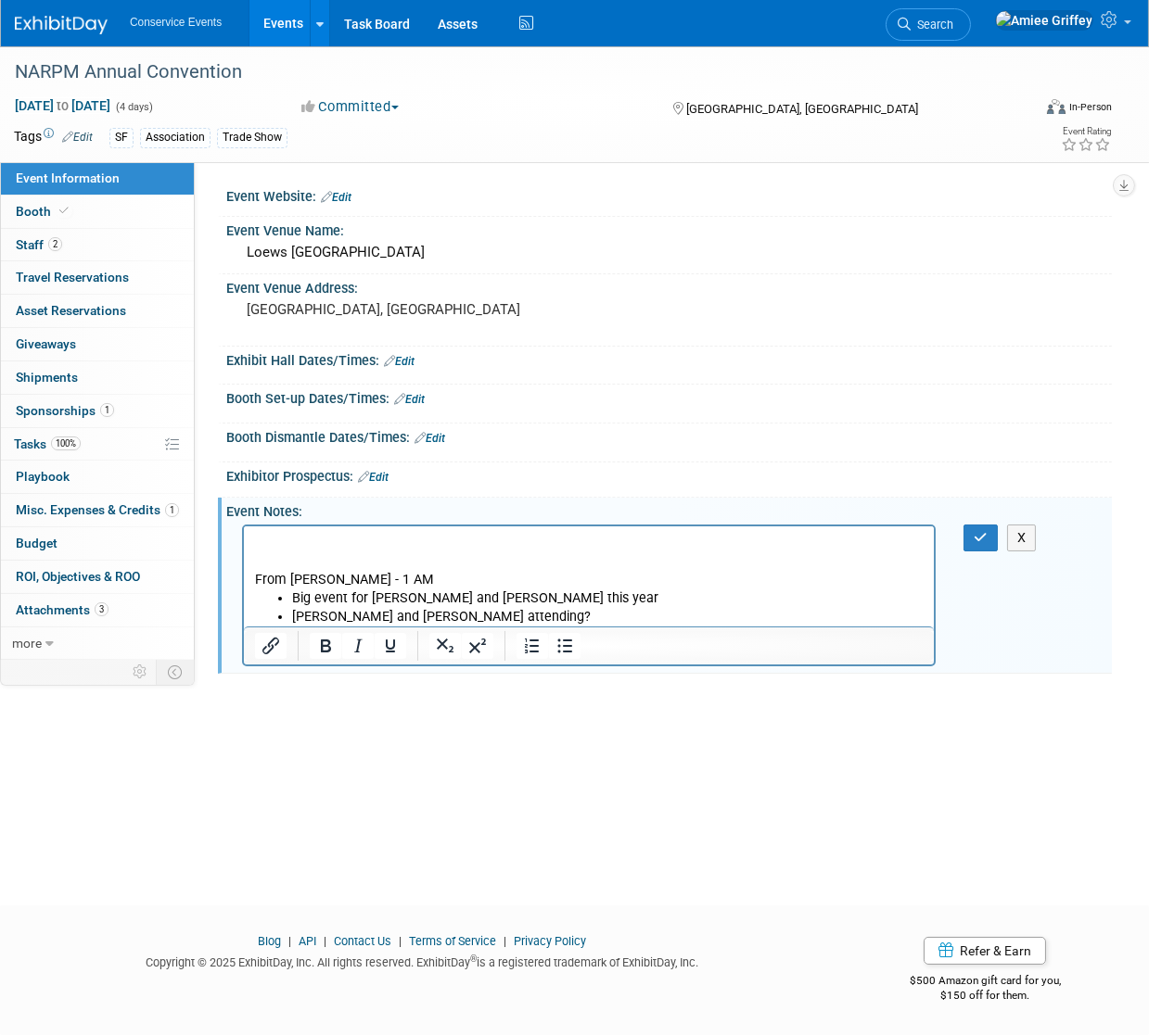
click at [256, 538] on p "Rich Text Area. Press ALT-0 for help." at bounding box center [588, 543] width 669 height 19
click at [985, 534] on icon "button" at bounding box center [981, 538] width 14 height 13
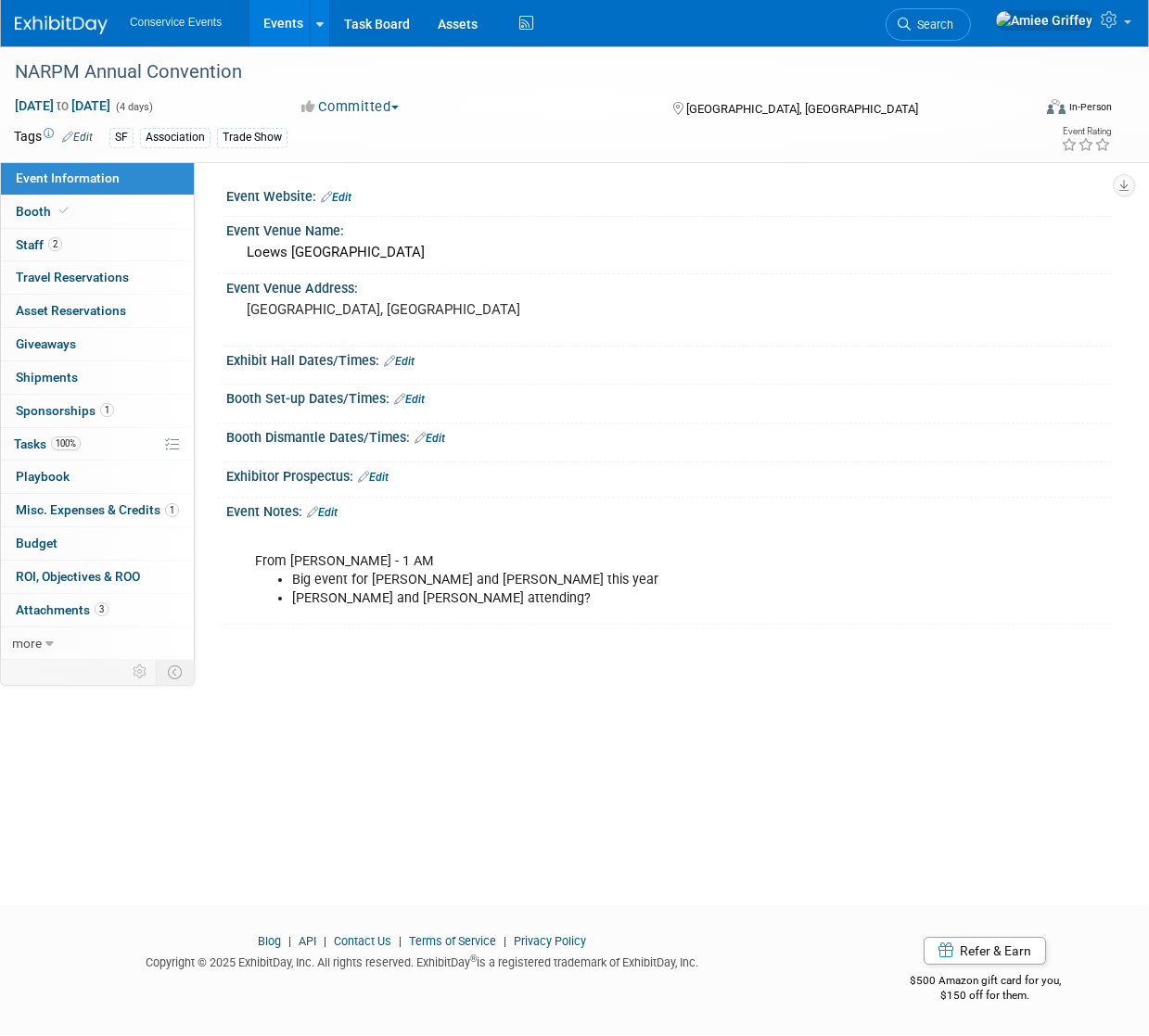
click at [330, 509] on link "Edit" at bounding box center [322, 512] width 30 height 13
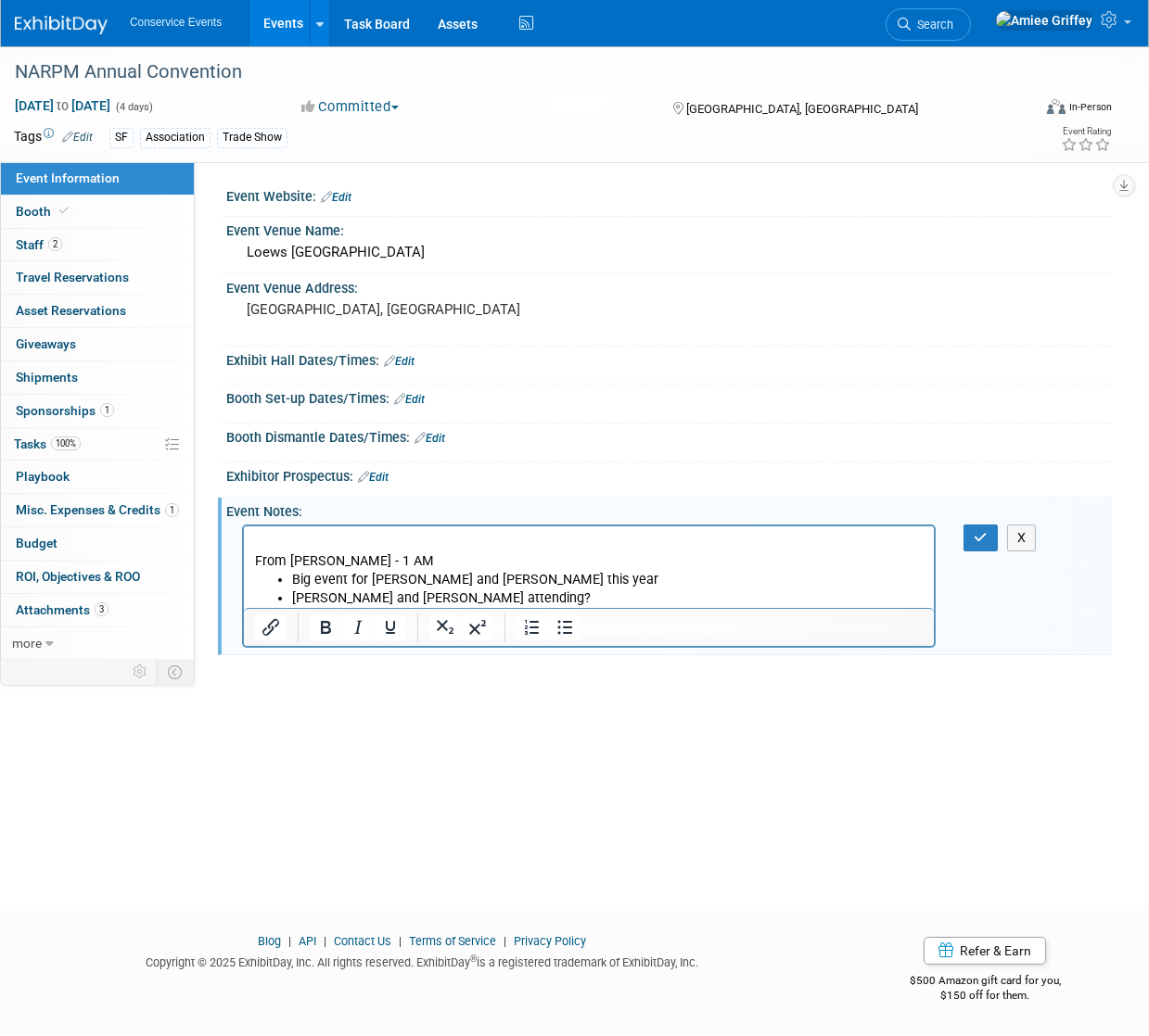
click at [259, 540] on p "From [PERSON_NAME] - 1 AM" at bounding box center [588, 551] width 669 height 37
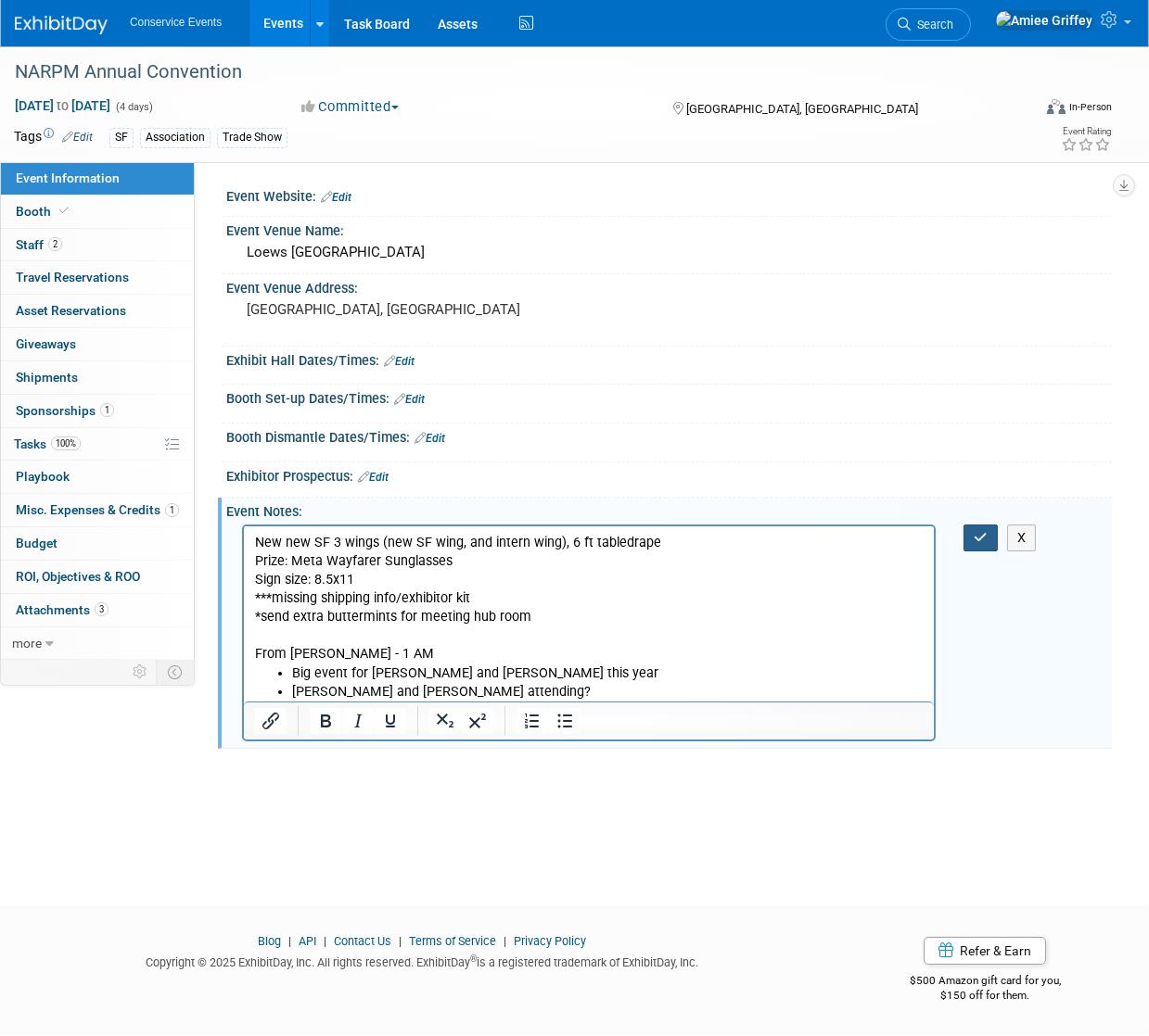
click at [982, 531] on icon "button" at bounding box center [981, 538] width 14 height 13
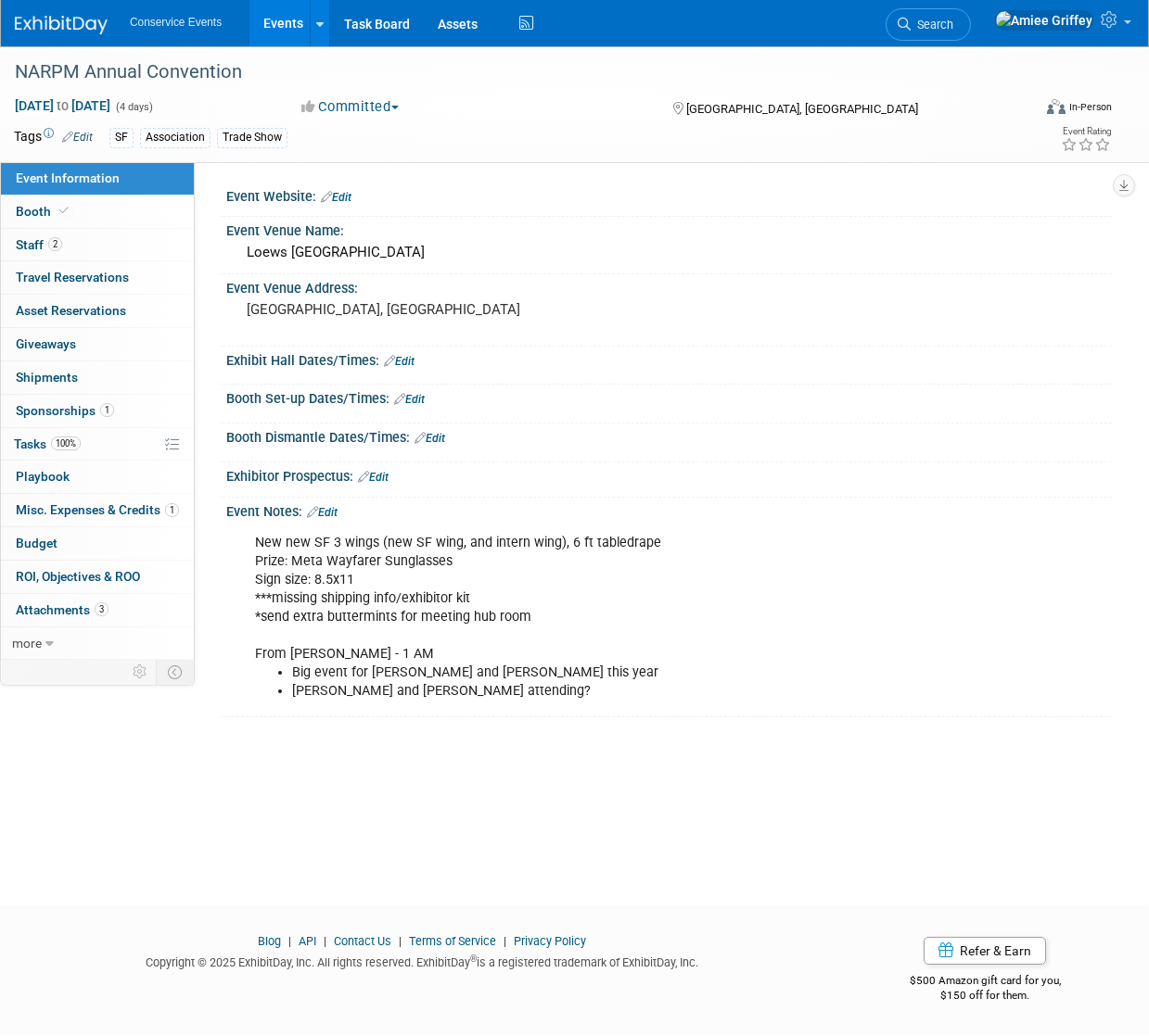
click at [350, 196] on link "Edit" at bounding box center [336, 198] width 30 height 13
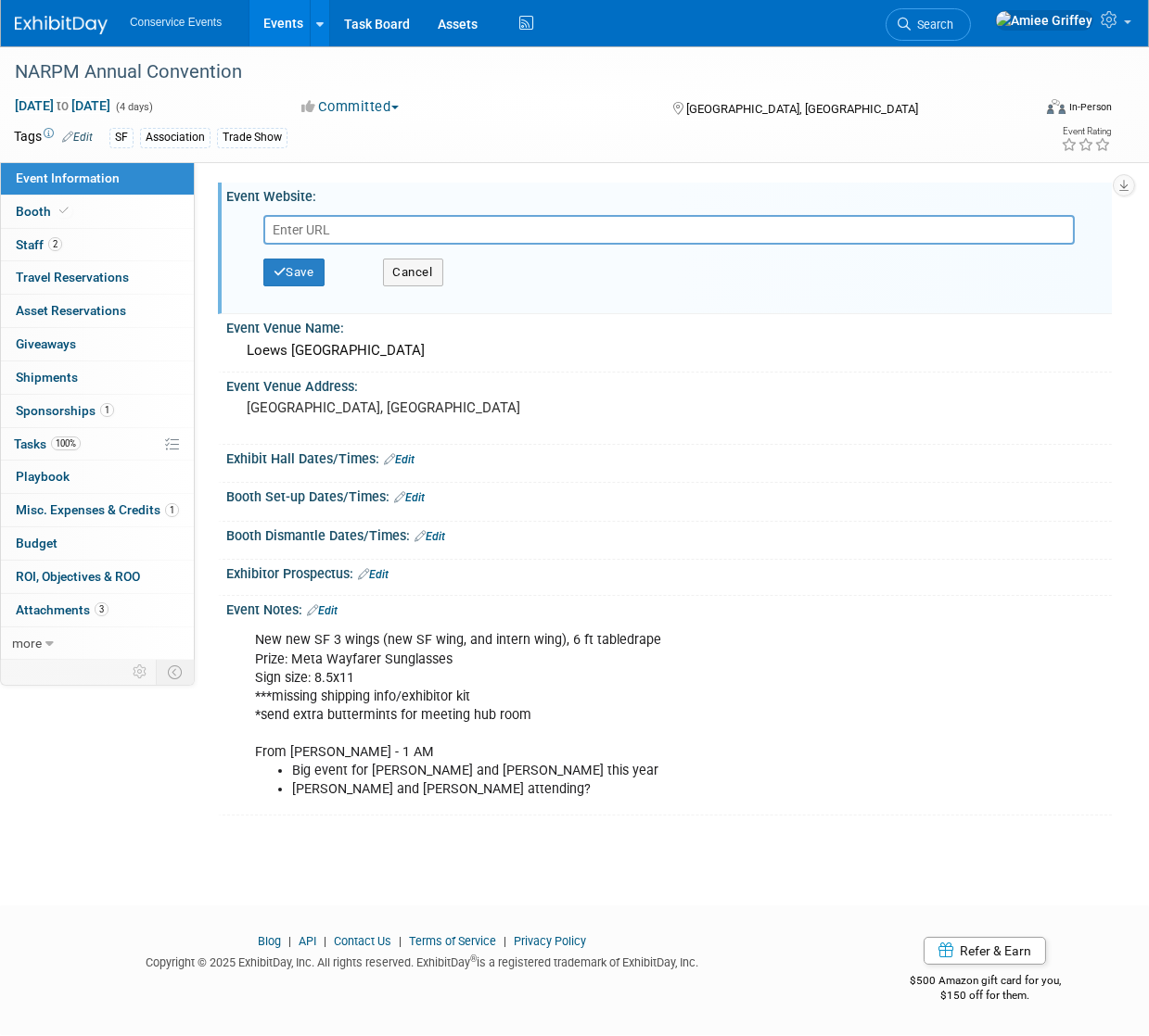
click at [332, 227] on input "text" at bounding box center [669, 229] width 811 height 29
type input "[URL][DOMAIN_NAME]"
click at [316, 279] on button "Save" at bounding box center [293, 272] width 61 height 27
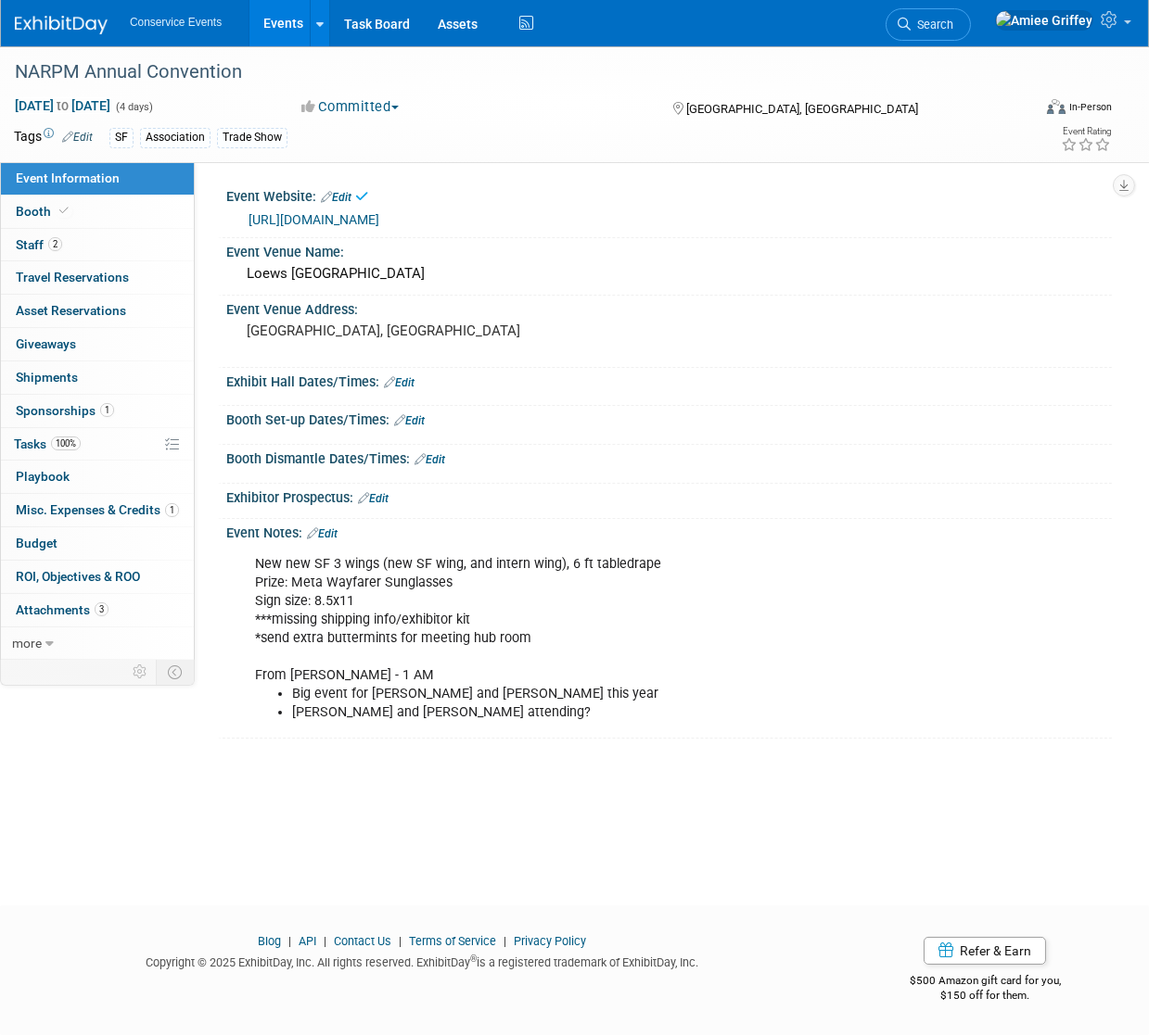
click at [89, 136] on link "Edit" at bounding box center [78, 137] width 30 height 13
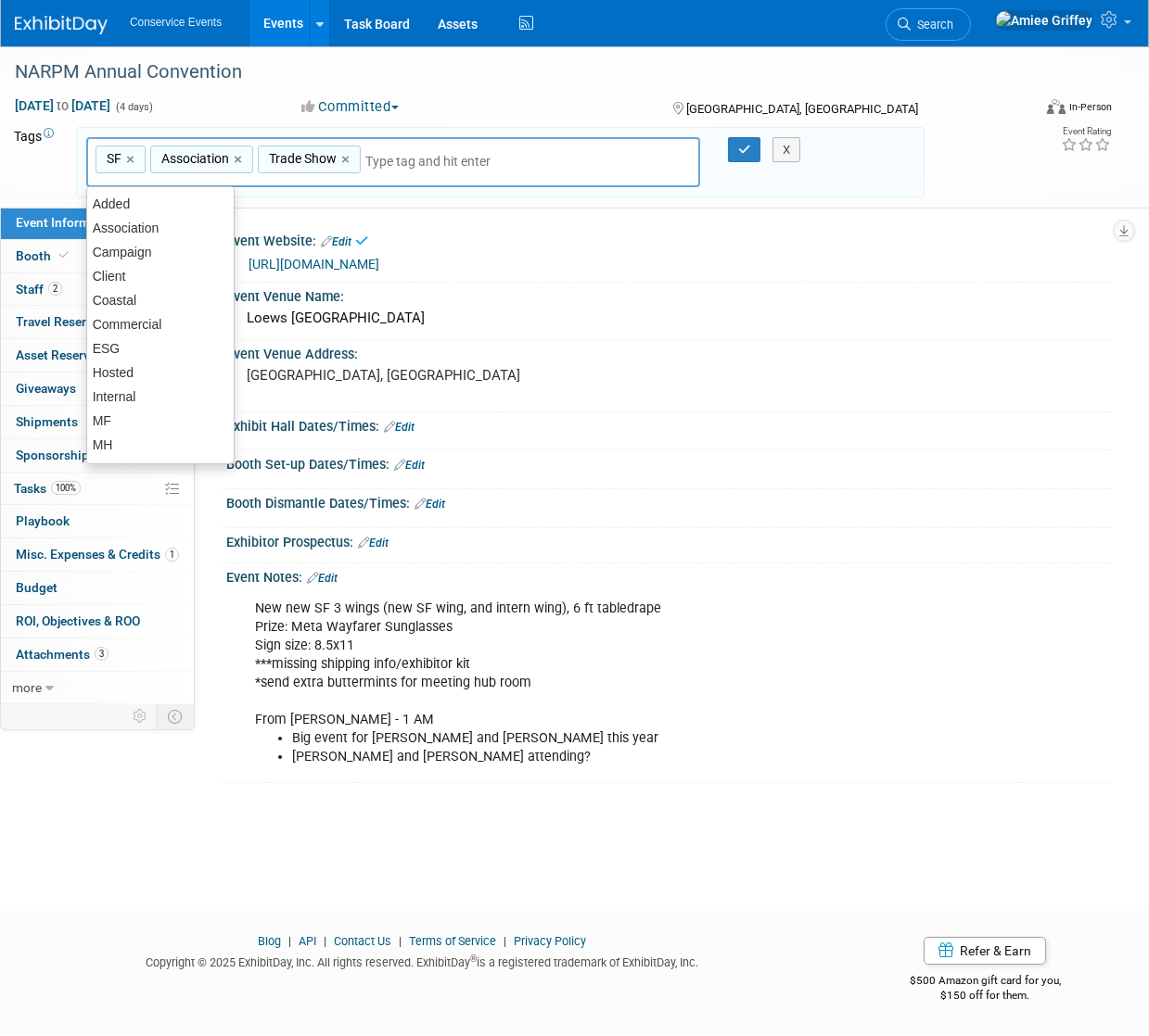
click at [398, 157] on input "text" at bounding box center [439, 162] width 148 height 19
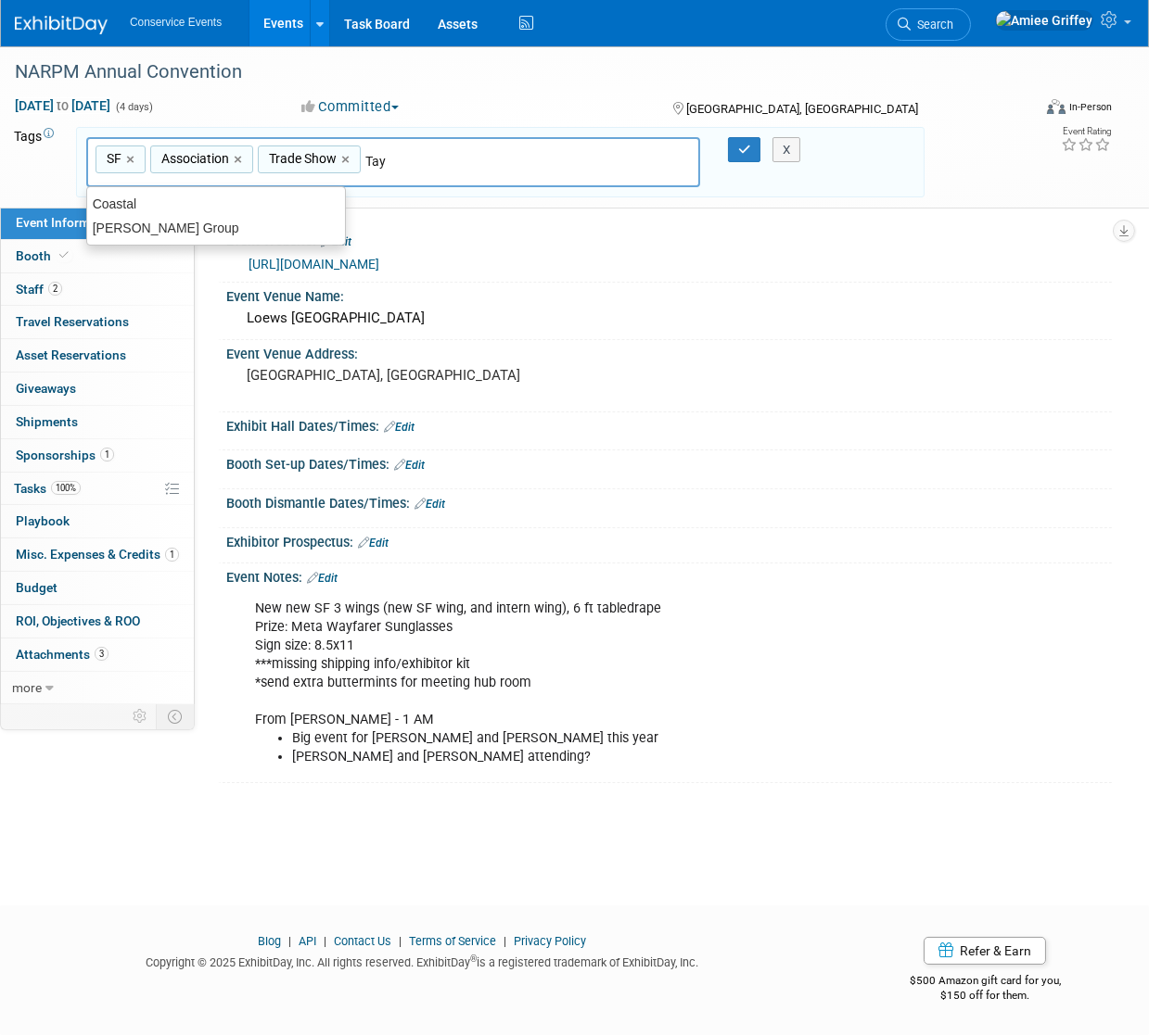
type input "Tayl"
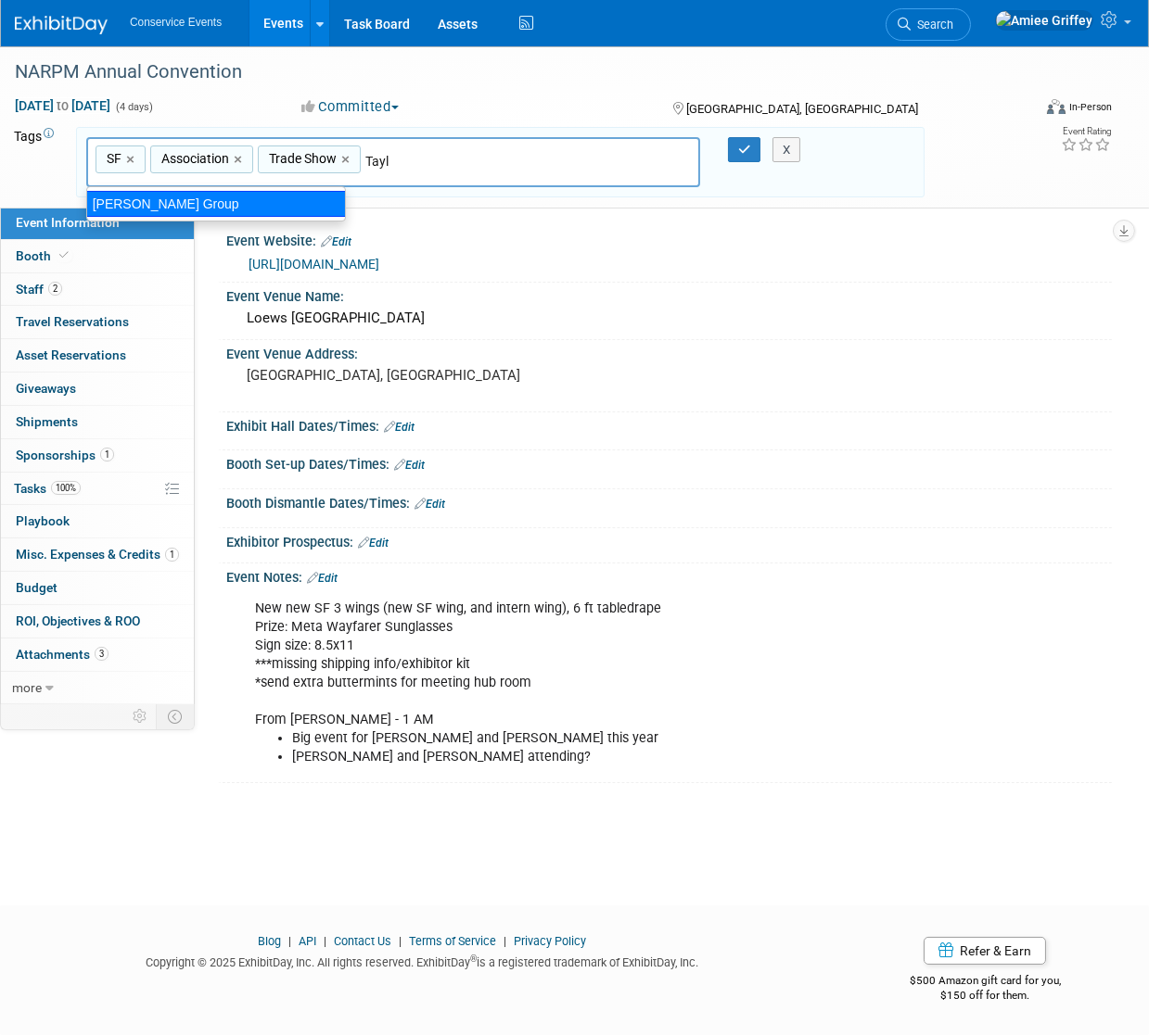
click at [241, 209] on div "[PERSON_NAME] Group" at bounding box center [216, 203] width 260 height 26
type input "SF, Association, Trade Show, [PERSON_NAME] Group"
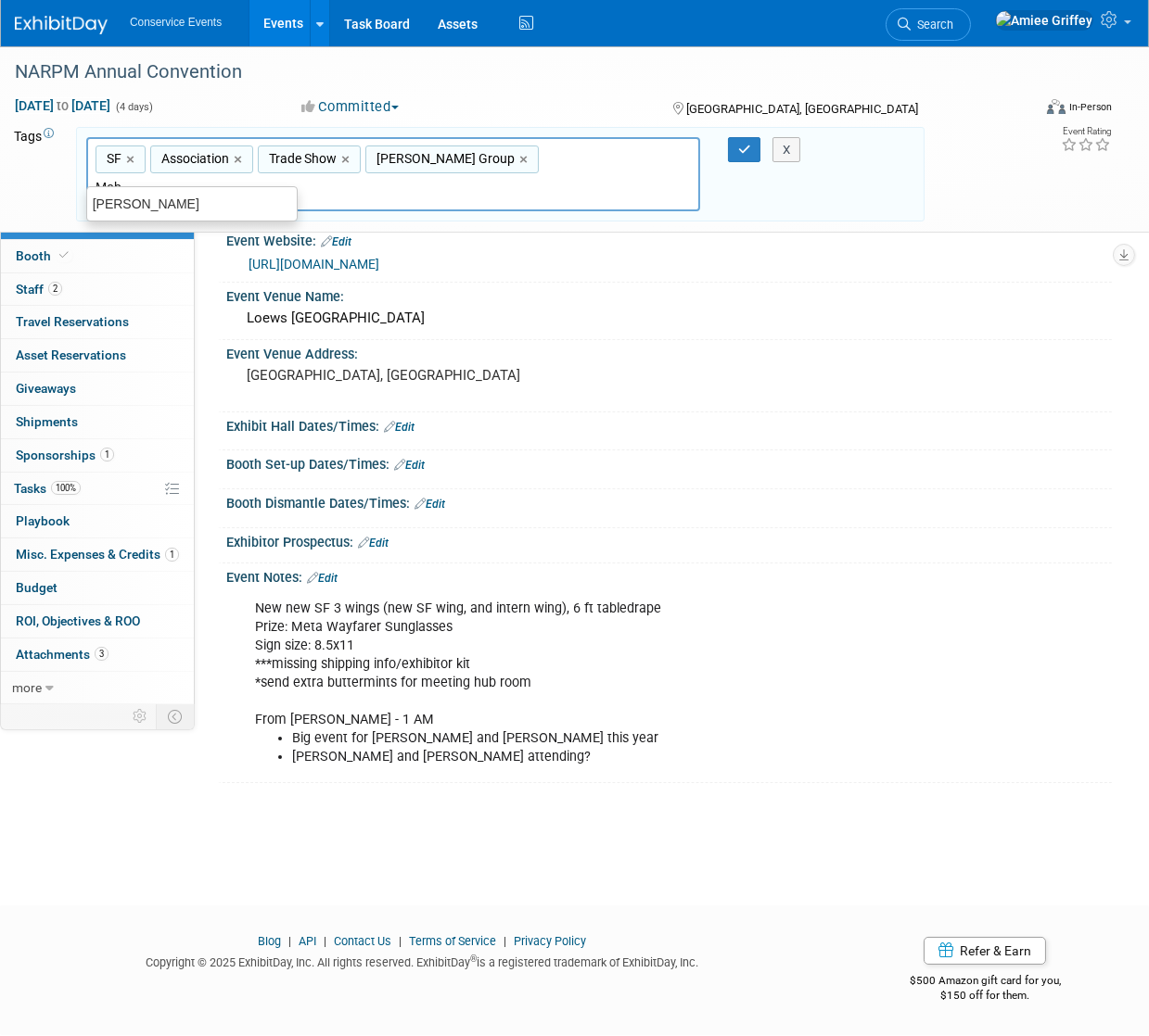
type input "Mobl"
click at [205, 208] on div "[PERSON_NAME]" at bounding box center [191, 203] width 211 height 26
type input "SF, Association, Trade Show, Taylor Group, Mobly"
click at [739, 144] on icon "button" at bounding box center [744, 149] width 13 height 12
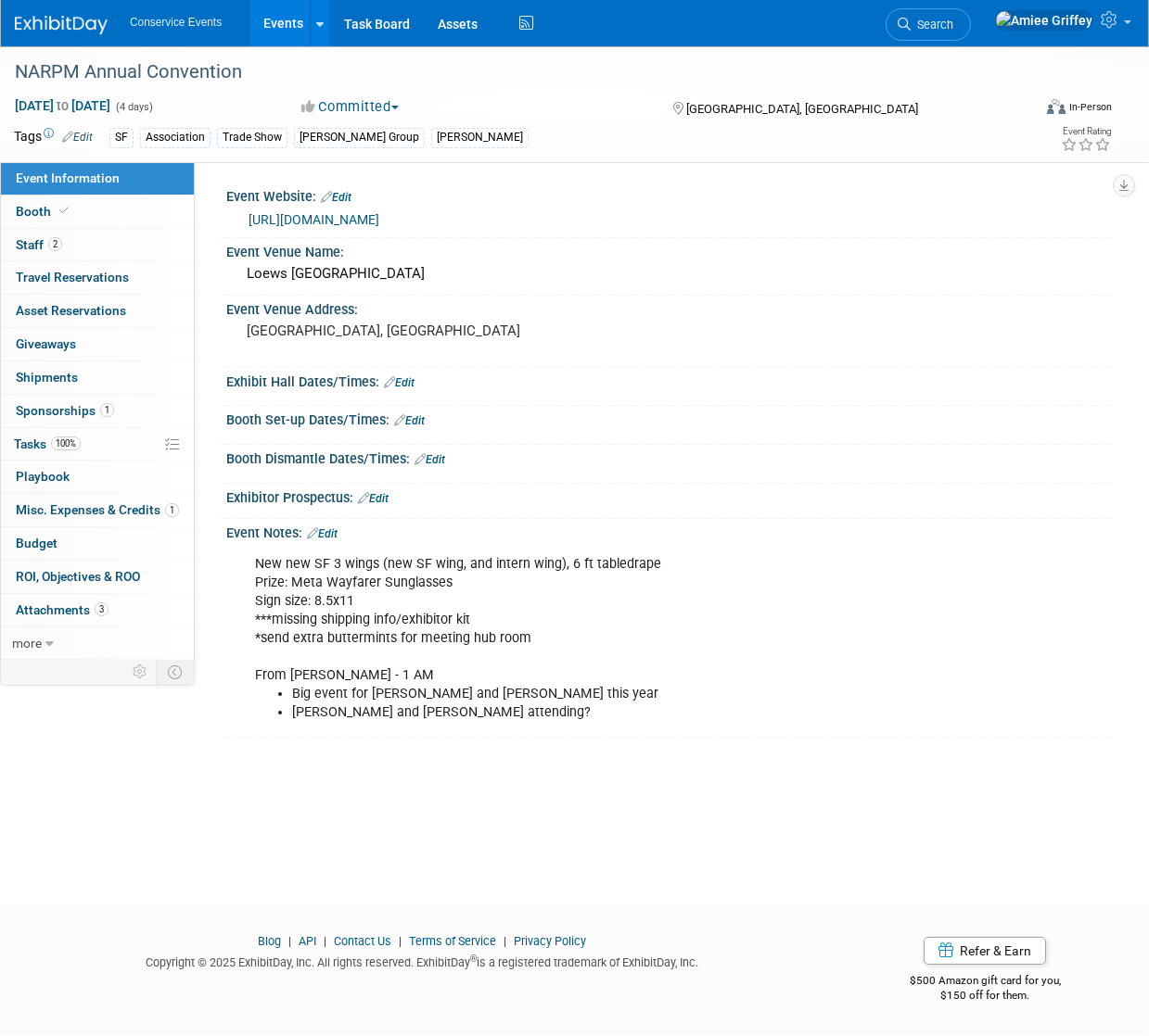
click at [297, 32] on link "Events" at bounding box center [284, 23] width 68 height 46
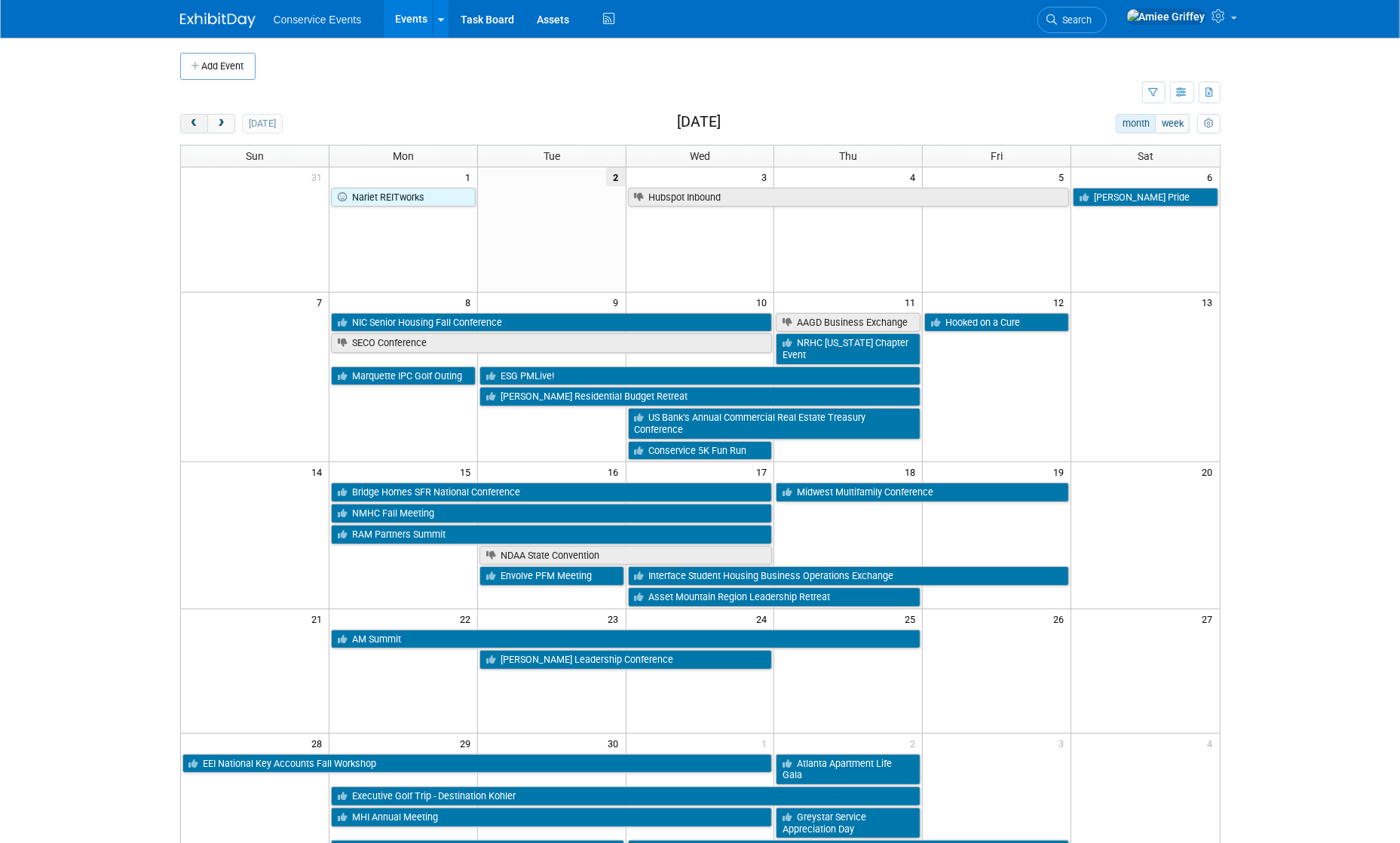
click at [193, 125] on span "prev" at bounding box center [194, 124] width 12 height 10
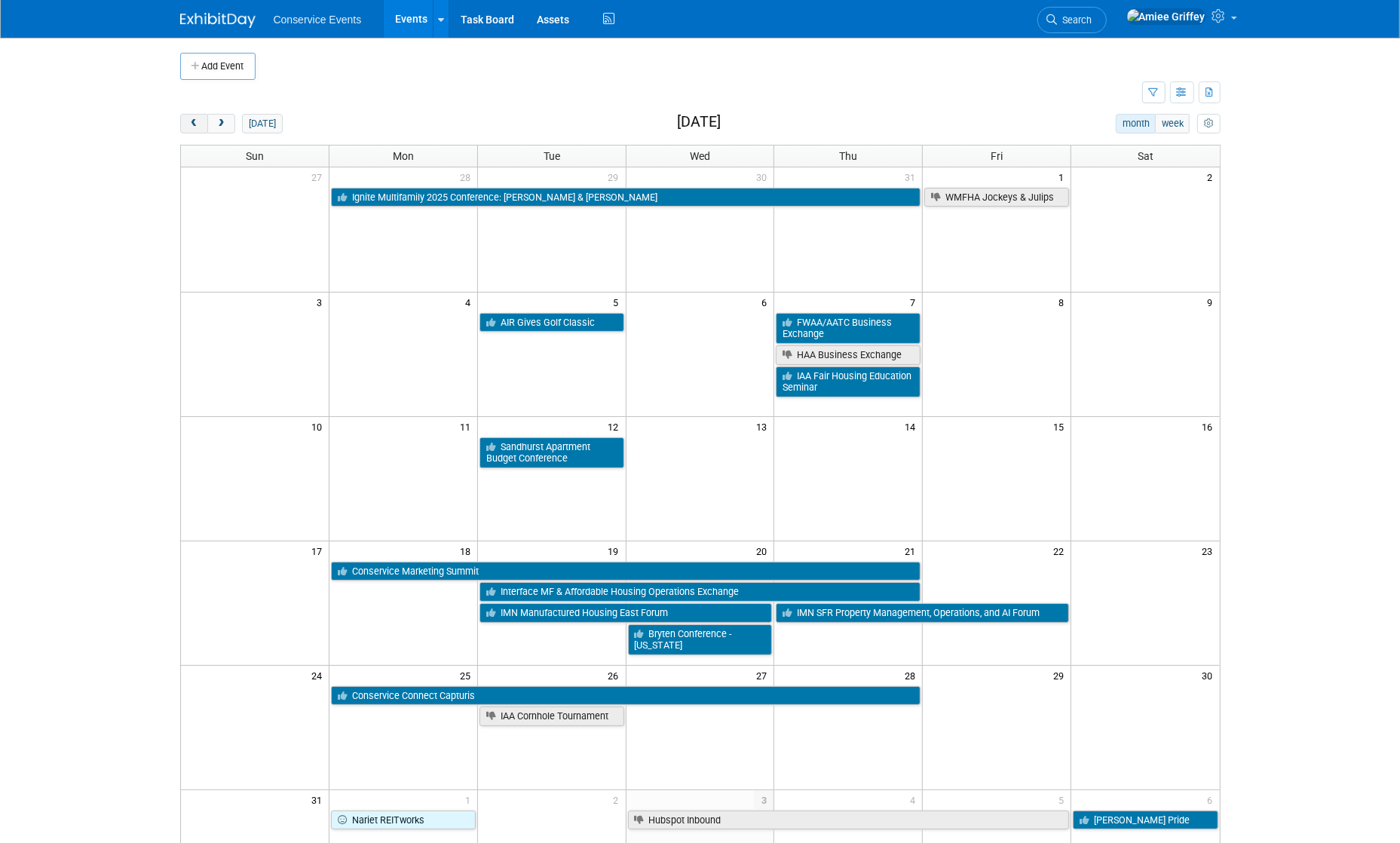
click at [193, 125] on span "prev" at bounding box center [194, 124] width 12 height 10
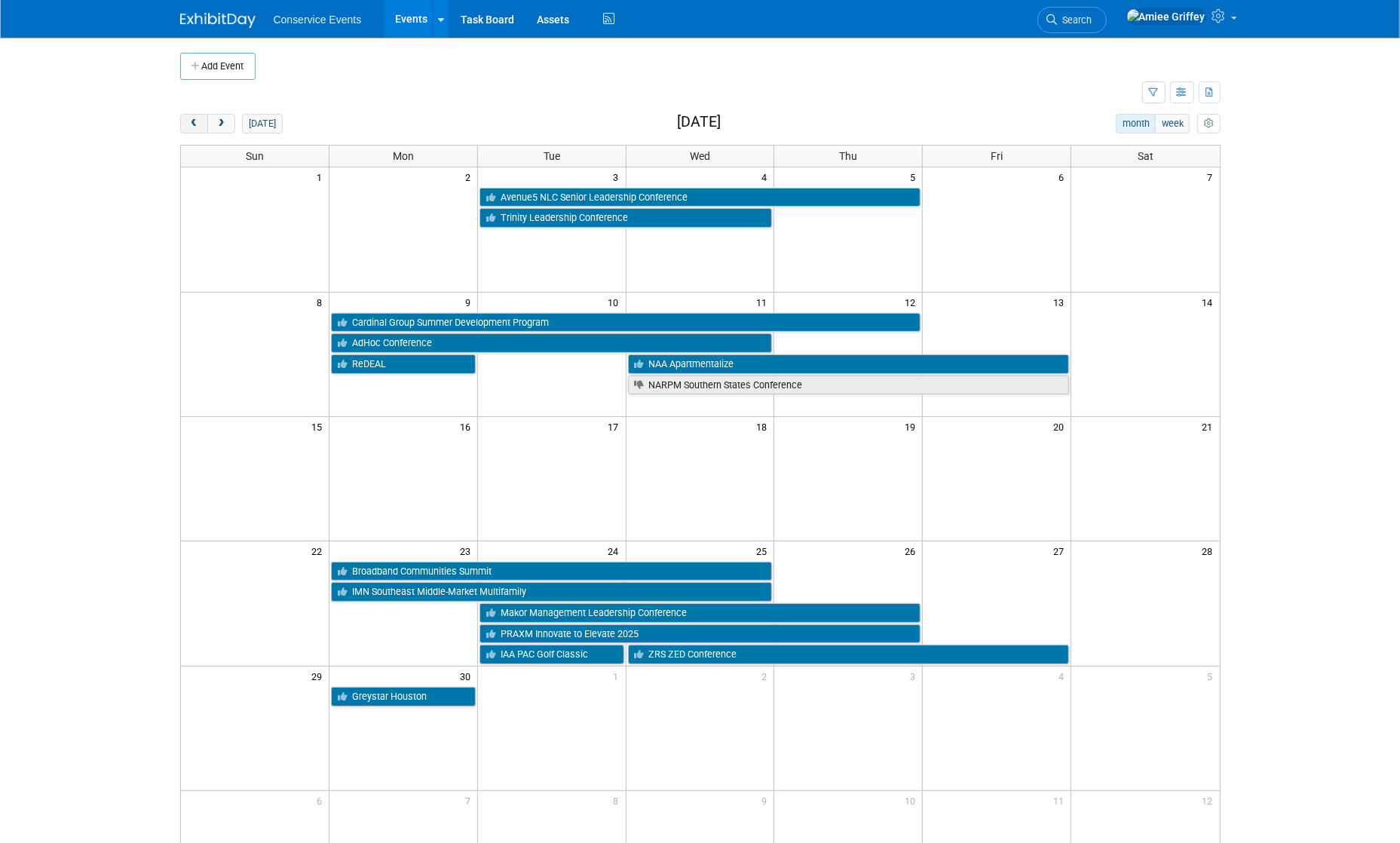
click at [193, 125] on span "prev" at bounding box center [194, 124] width 12 height 10
click at [192, 125] on span "prev" at bounding box center [194, 124] width 12 height 10
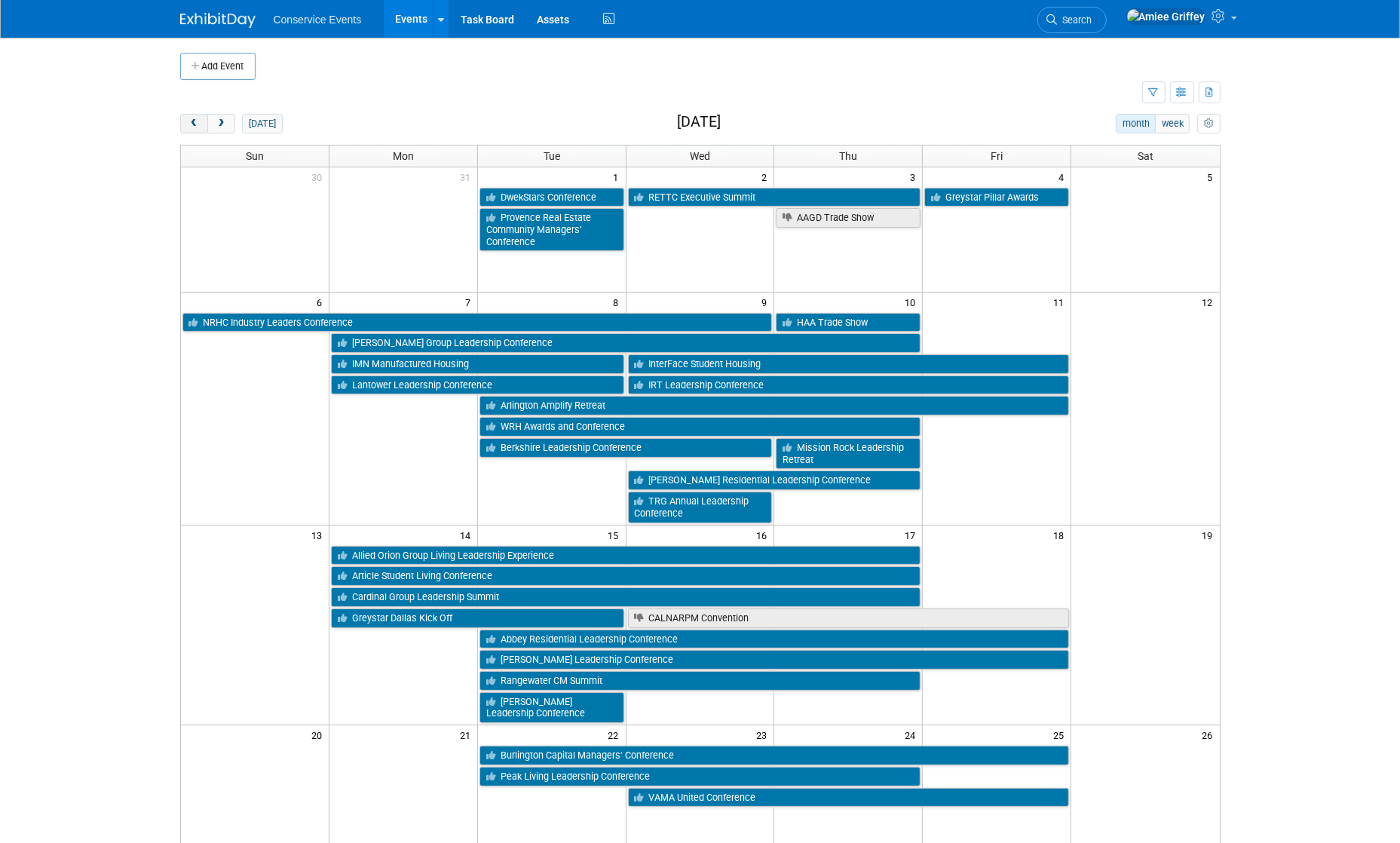
click at [192, 125] on span "prev" at bounding box center [194, 124] width 12 height 10
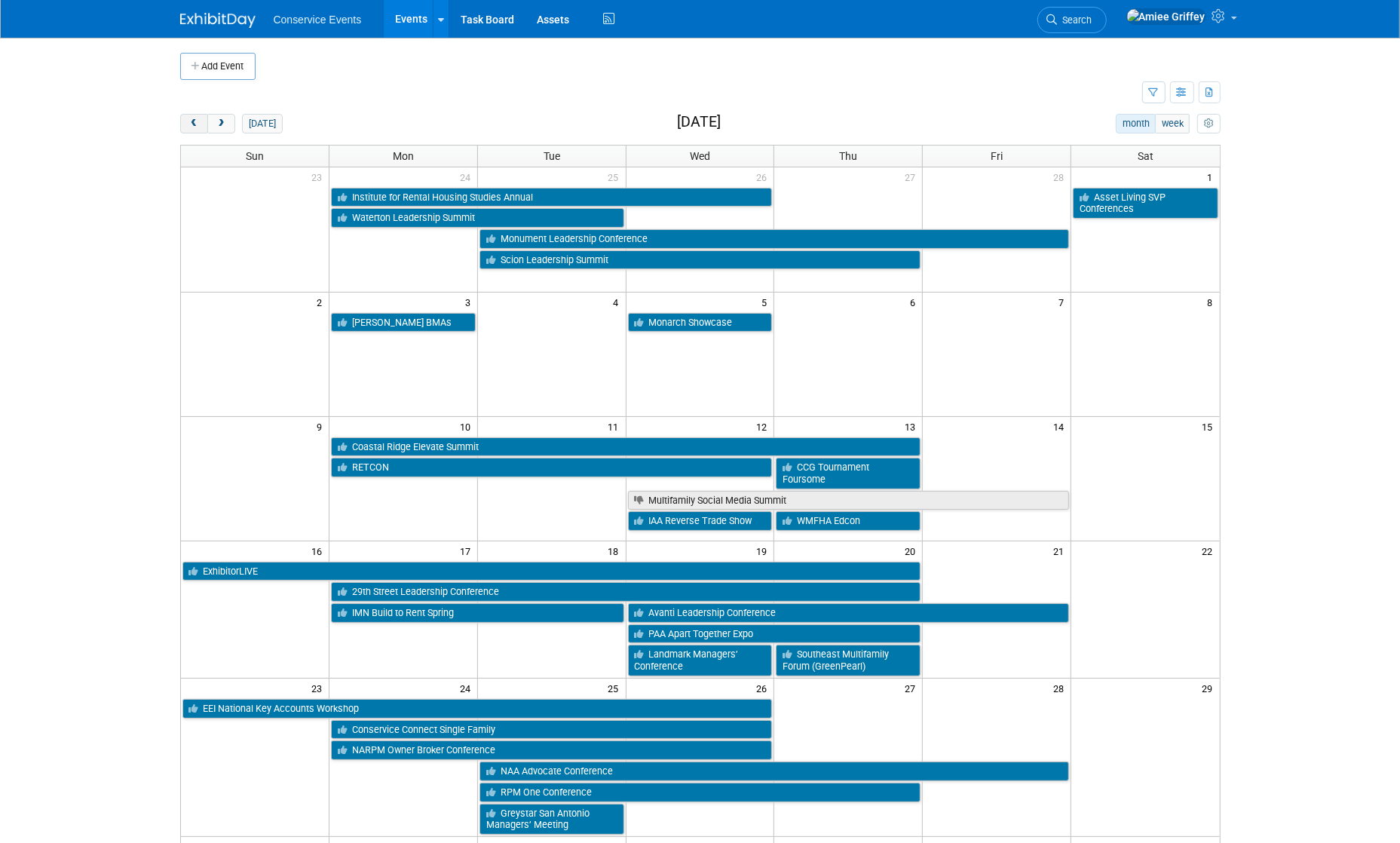
click at [192, 125] on span "prev" at bounding box center [194, 124] width 12 height 10
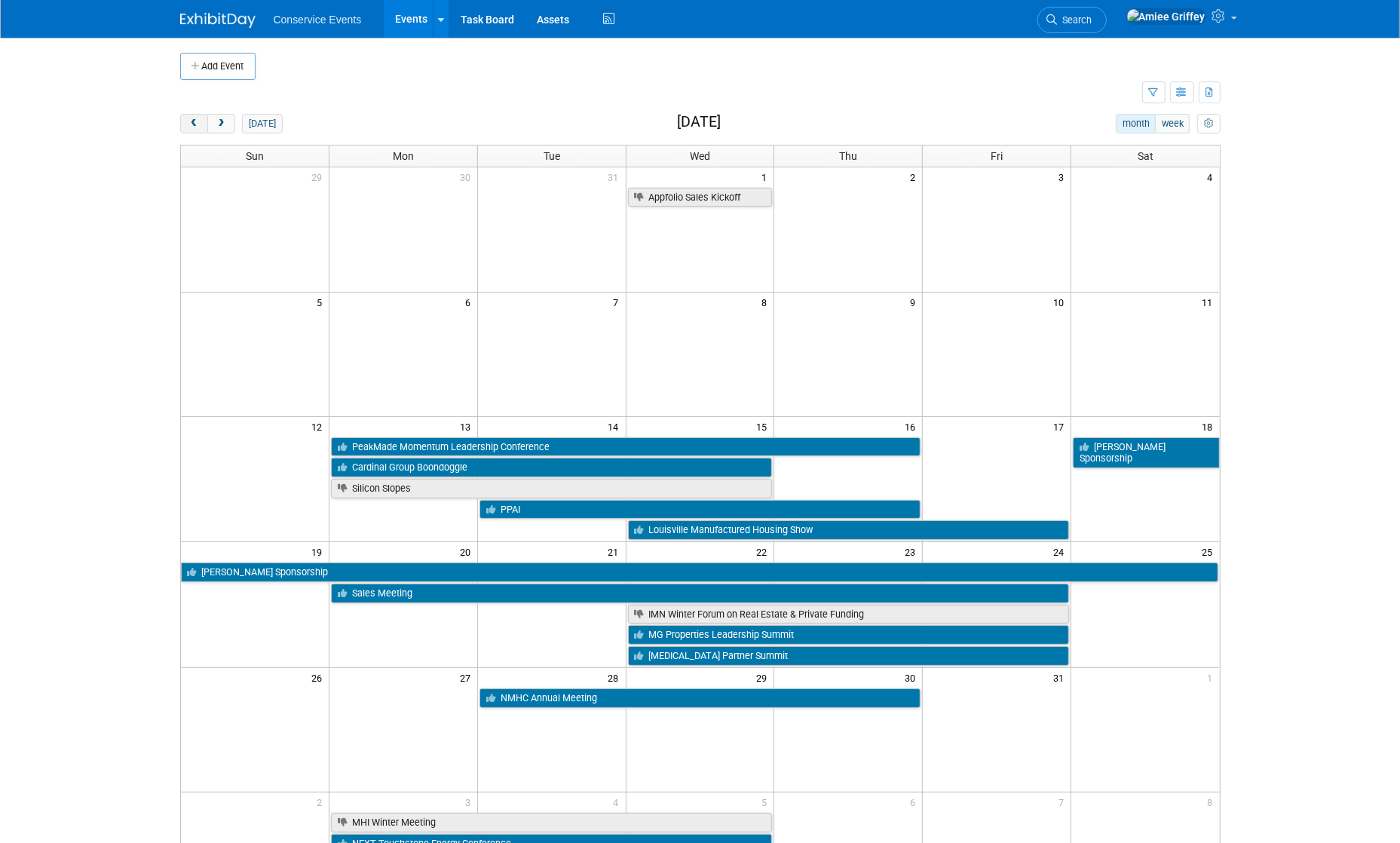
click at [192, 125] on span "prev" at bounding box center [194, 124] width 12 height 10
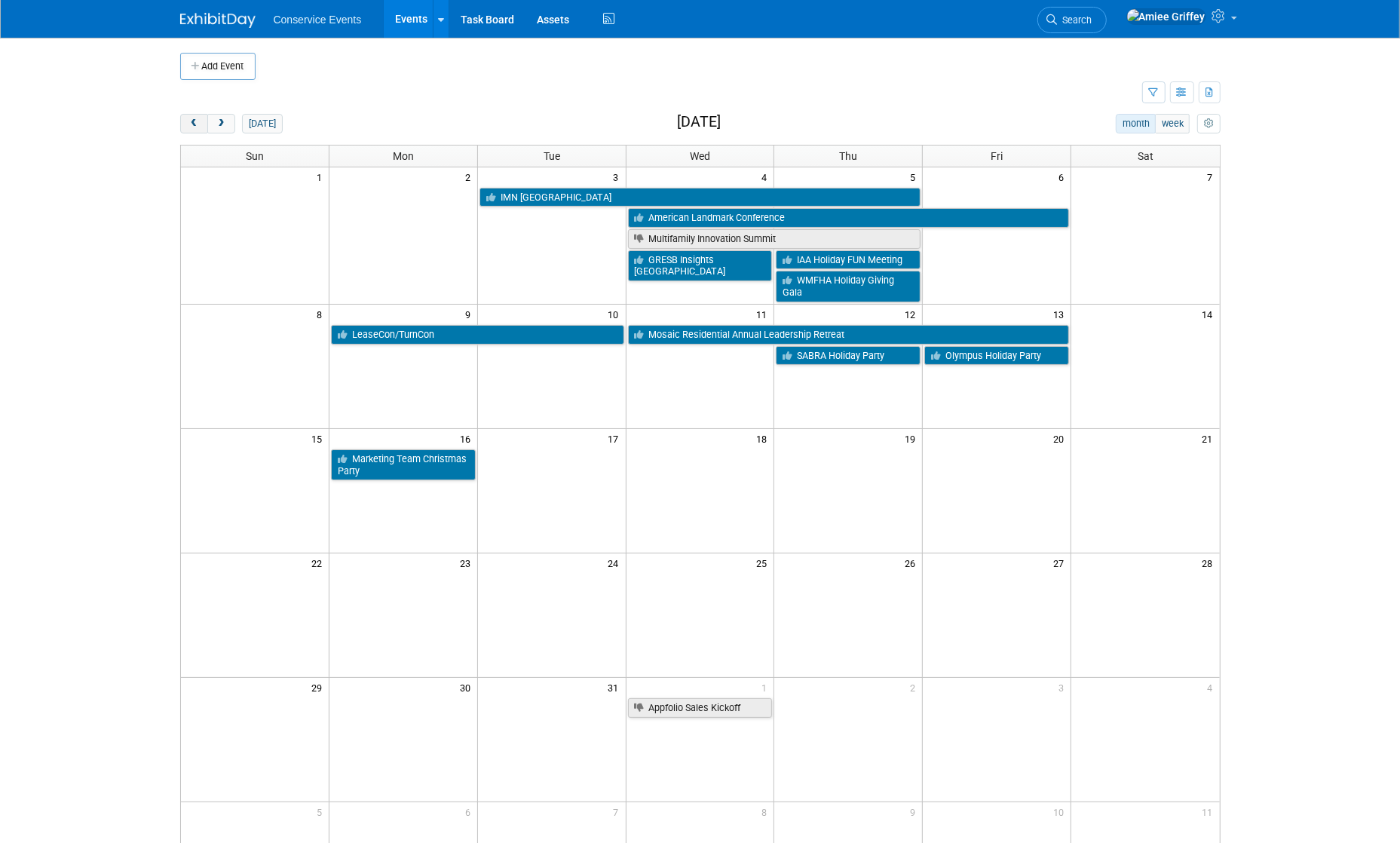
click at [192, 125] on span "prev" at bounding box center [194, 124] width 12 height 10
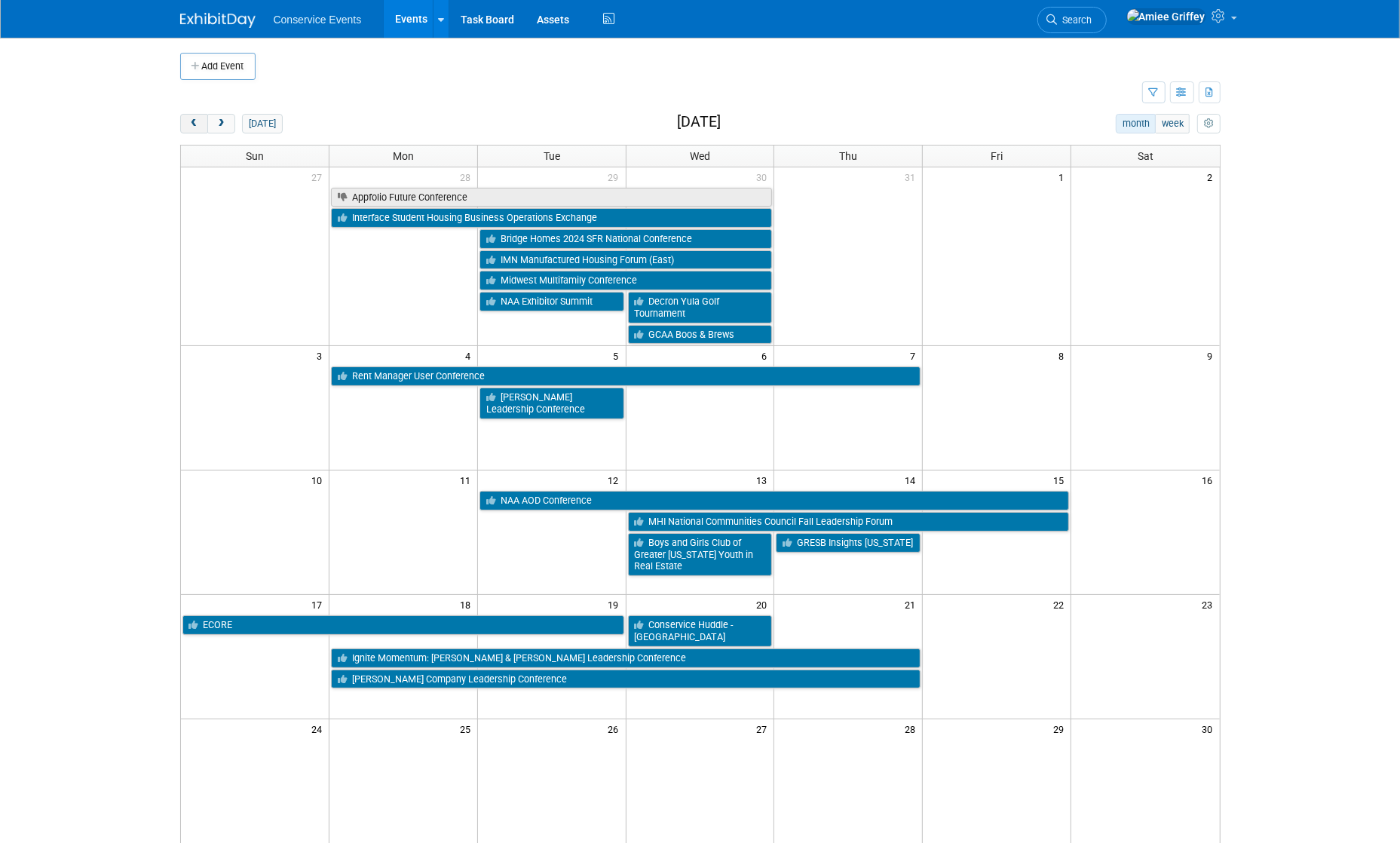
click at [191, 125] on span "prev" at bounding box center [194, 124] width 12 height 10
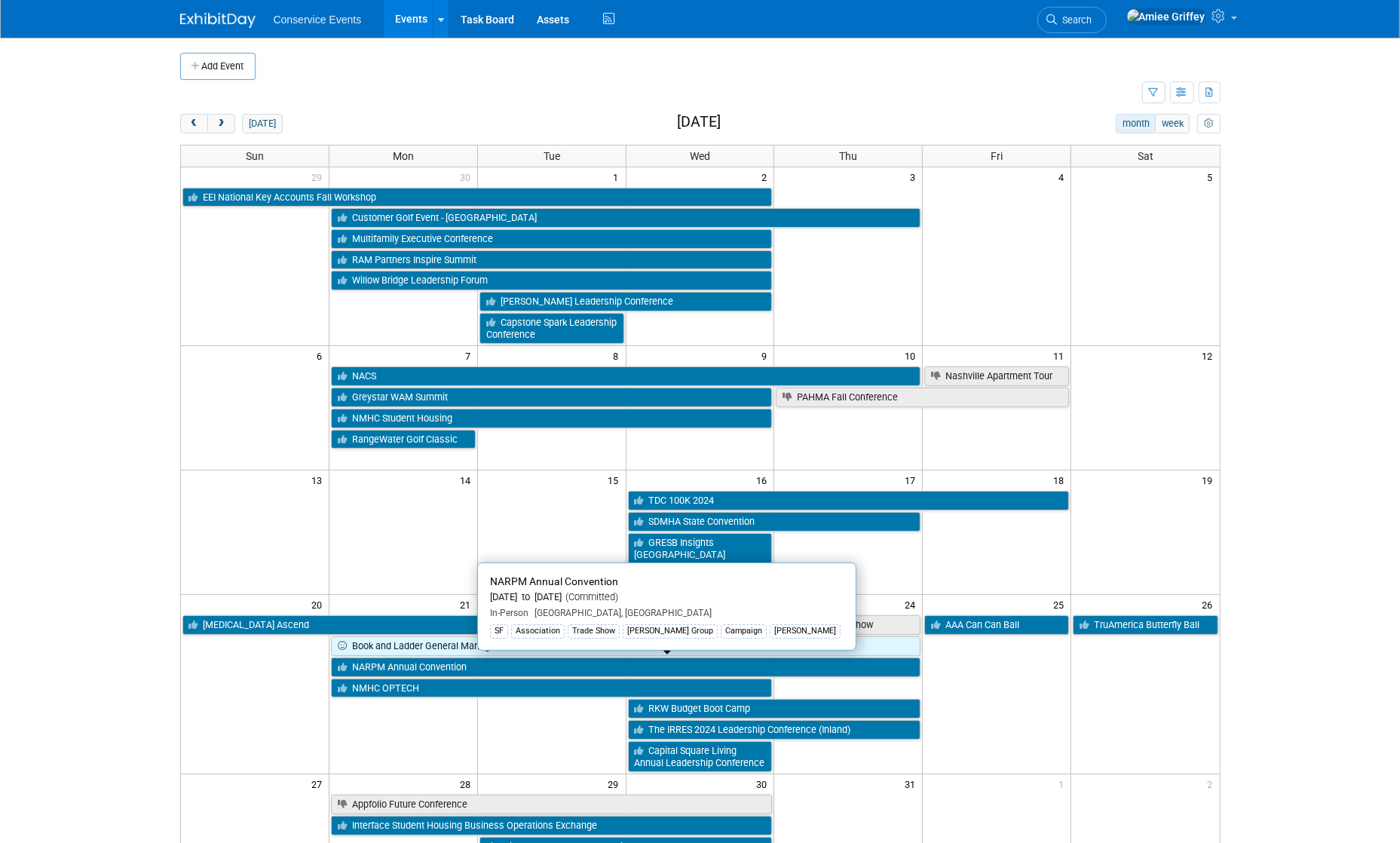
click at [442, 671] on link "NARPM Annual Convention" at bounding box center [625, 667] width 590 height 19
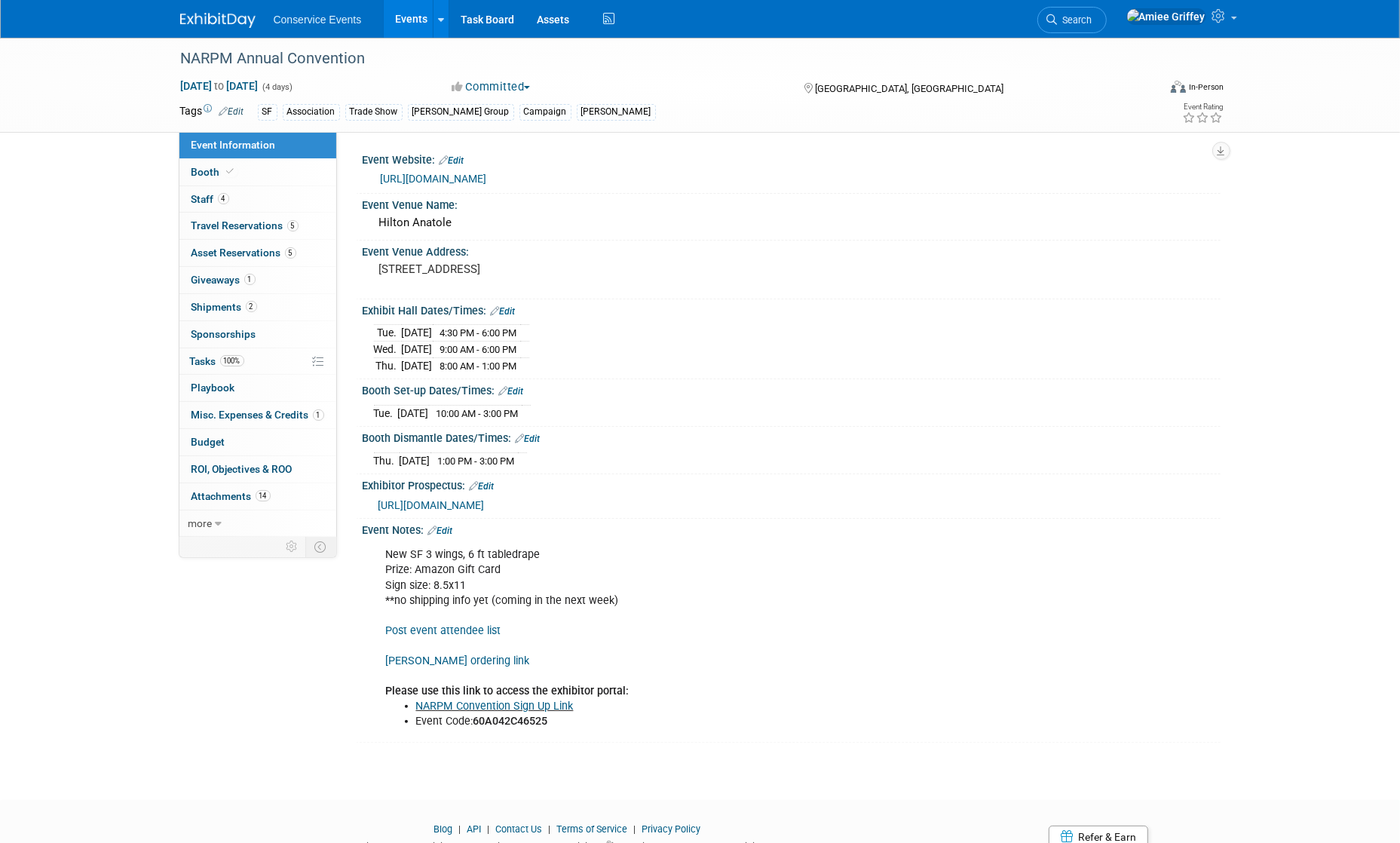
click at [484, 176] on link "[URL][DOMAIN_NAME]" at bounding box center [434, 179] width 106 height 12
click at [413, 24] on link "Events" at bounding box center [411, 18] width 55 height 38
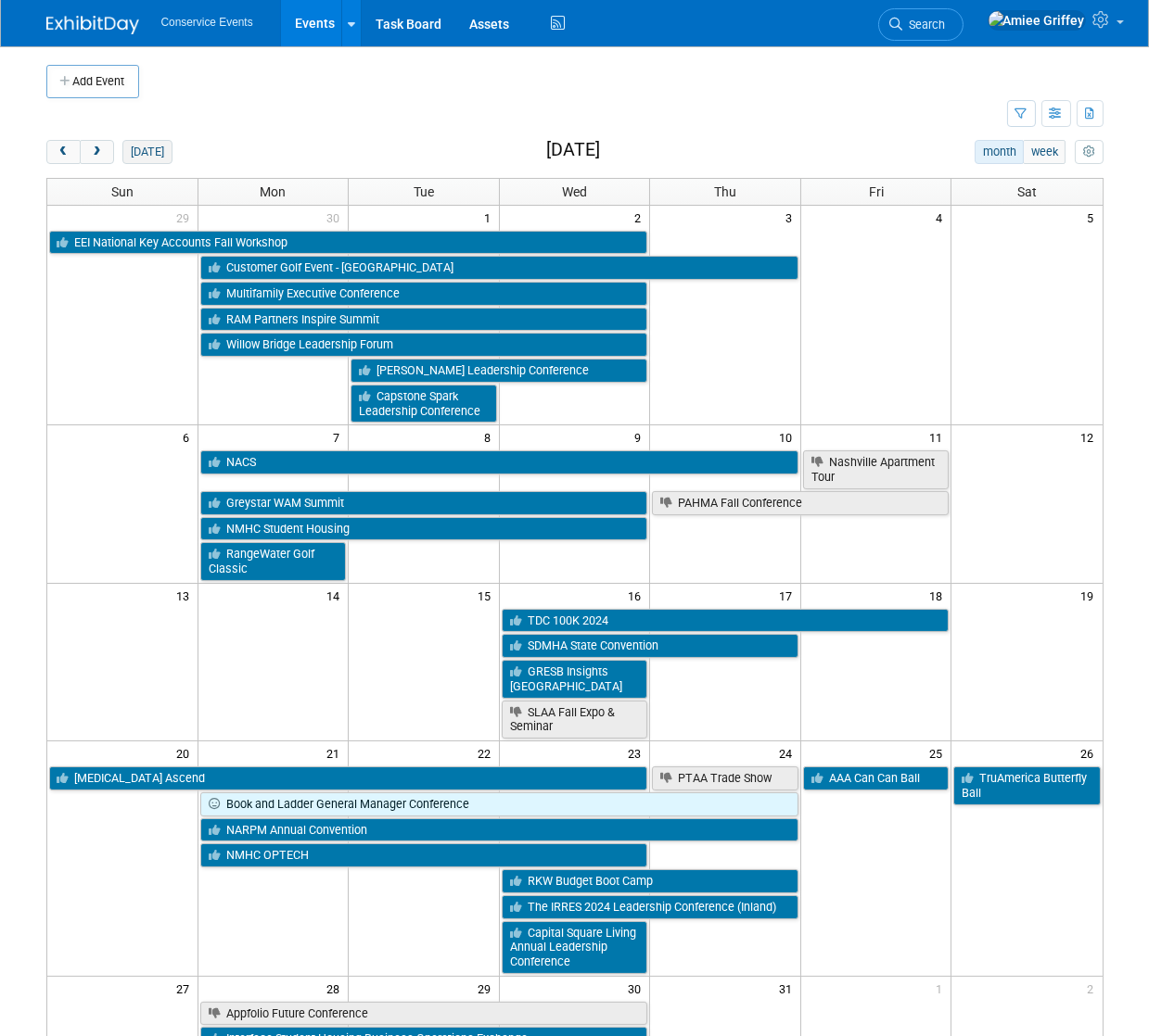
click at [148, 148] on button "[DATE]" at bounding box center [147, 151] width 49 height 24
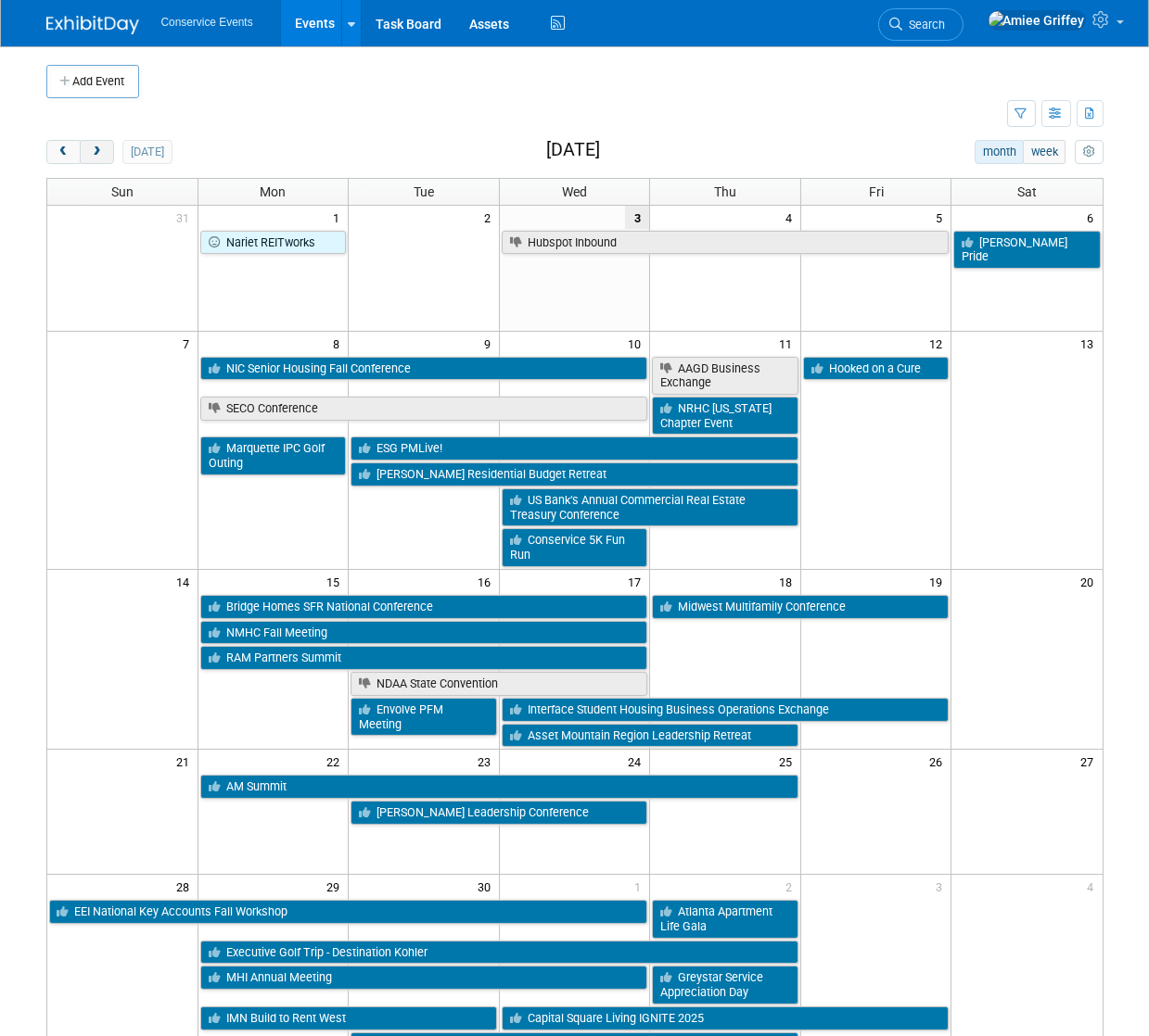
click at [87, 156] on button "next" at bounding box center [96, 151] width 34 height 24
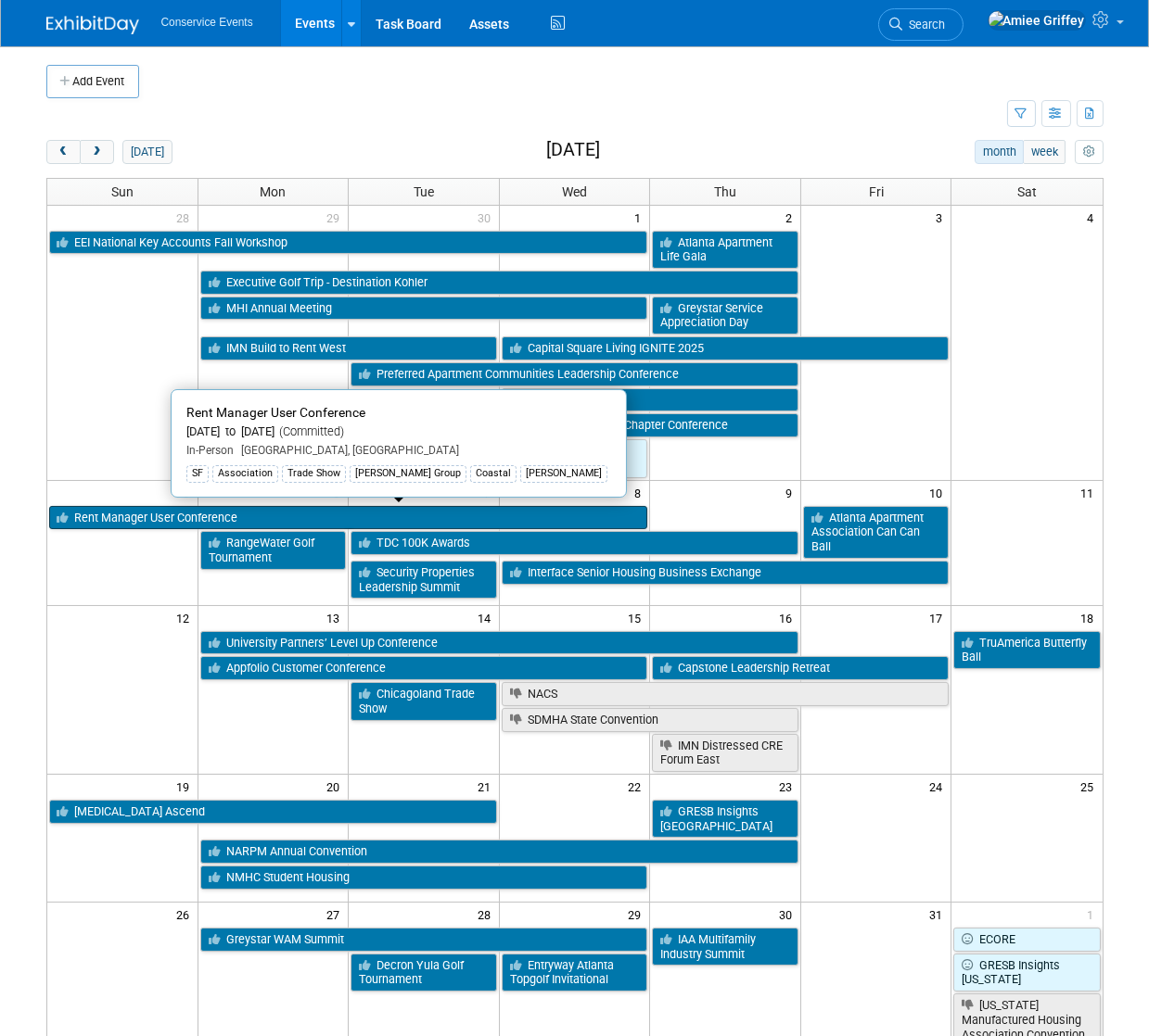
click at [186, 522] on link "Rent Manager User Conference" at bounding box center [348, 517] width 599 height 24
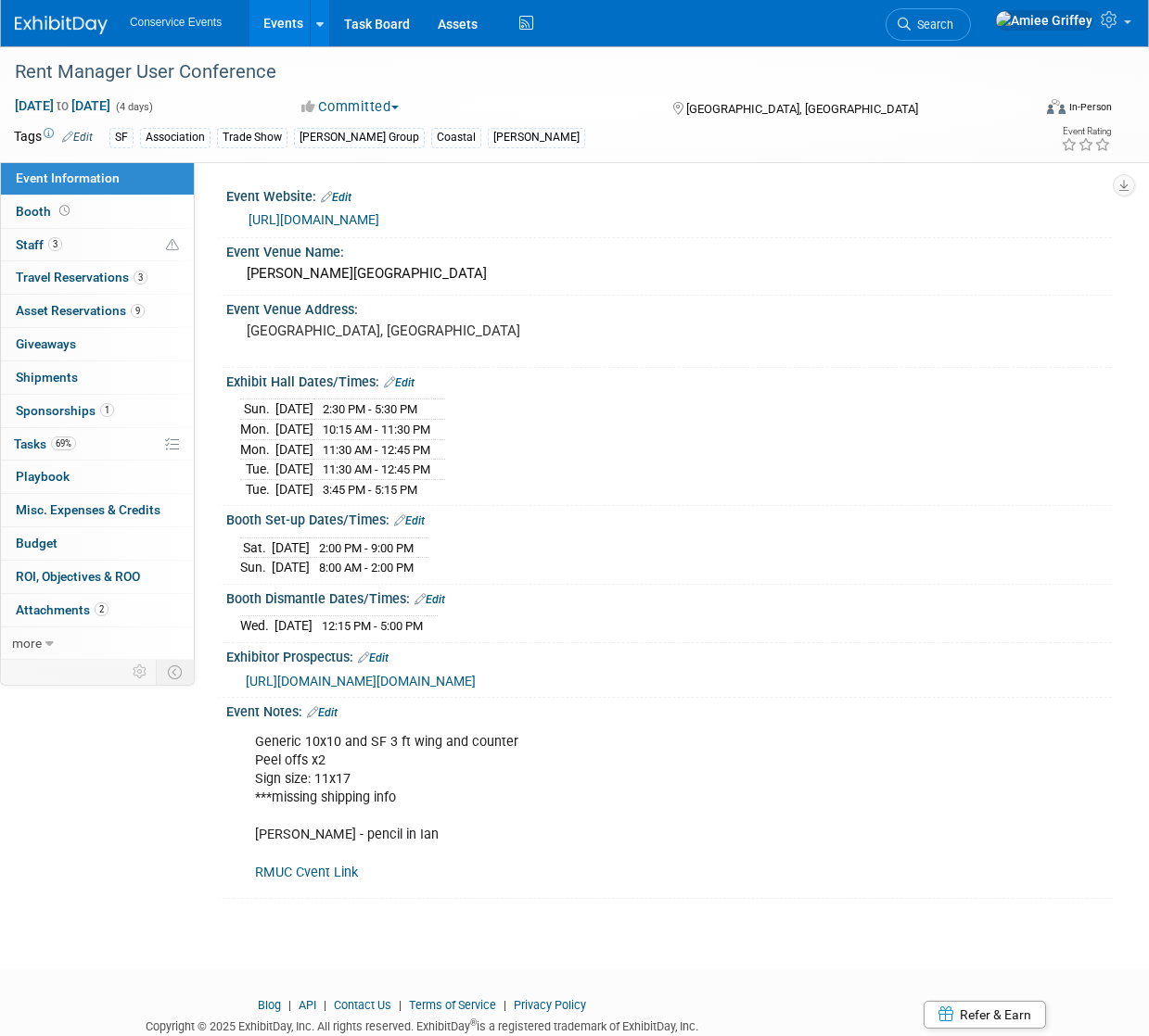
click at [330, 719] on link "Edit" at bounding box center [322, 713] width 30 height 13
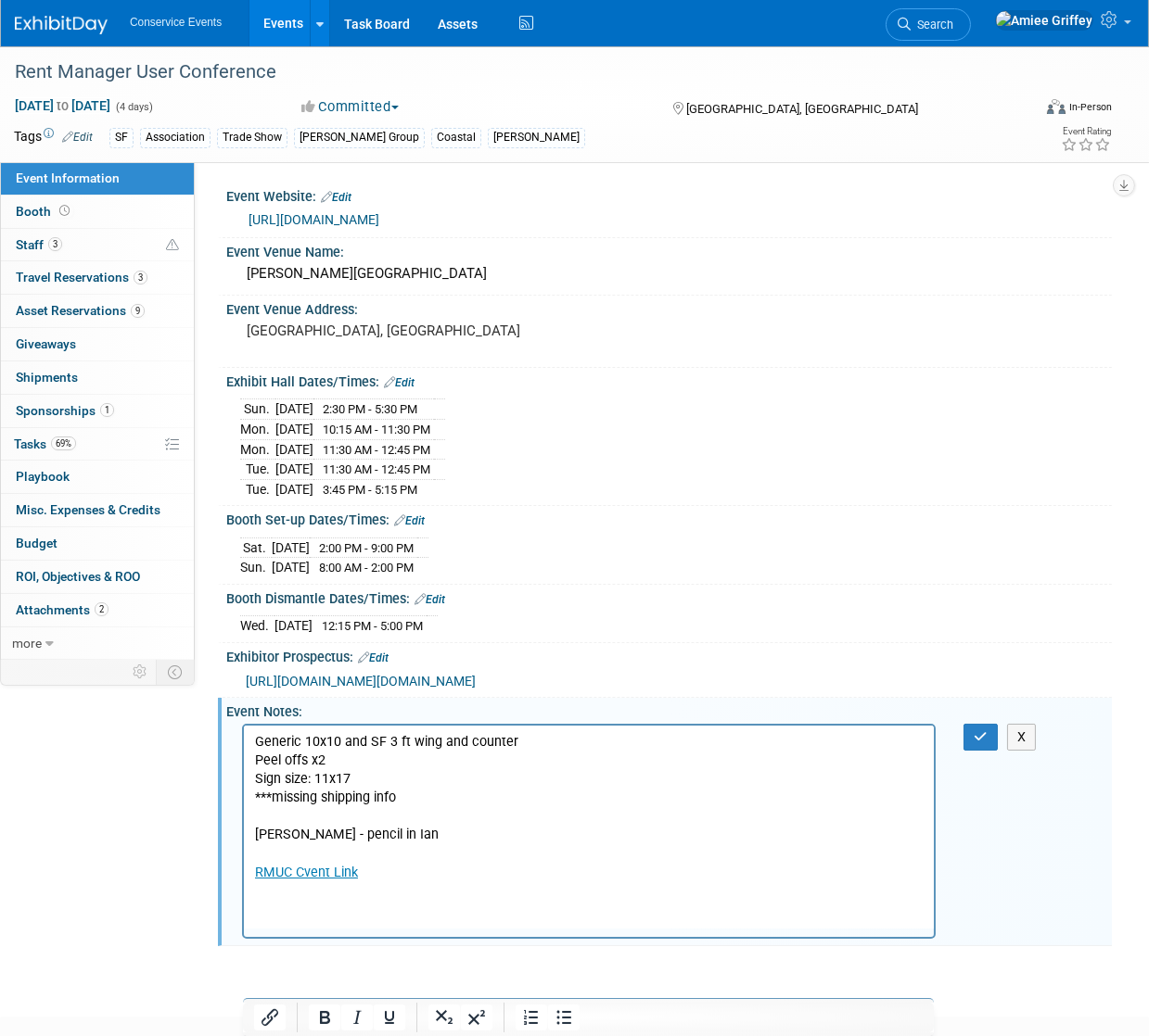
click at [403, 800] on p "Generic 10x10 and SF 3 ft wing and counter Peel offs x2 Sign size: 11x17 ***mis…" at bounding box center [588, 807] width 669 height 149
drag, startPoint x: 396, startPoint y: 799, endPoint x: 247, endPoint y: 797, distance: 149.0
click at [247, 797] on html "Generic 10x10 and SF 3 ft wing and counter Peel offs x2 Sign size: 11x17 ***mis…" at bounding box center [587, 803] width 689 height 157
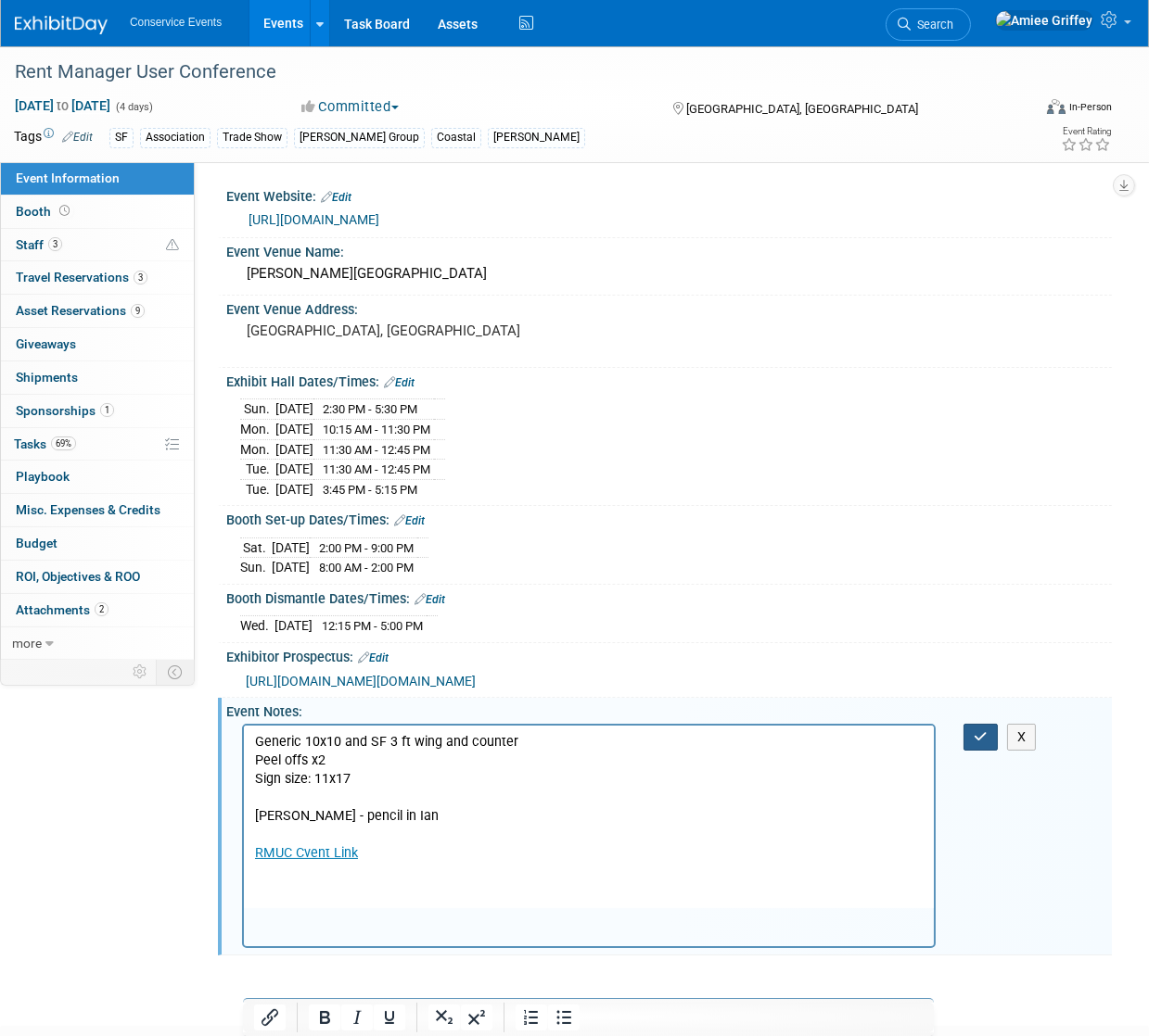
click at [976, 743] on icon "button" at bounding box center [981, 737] width 14 height 13
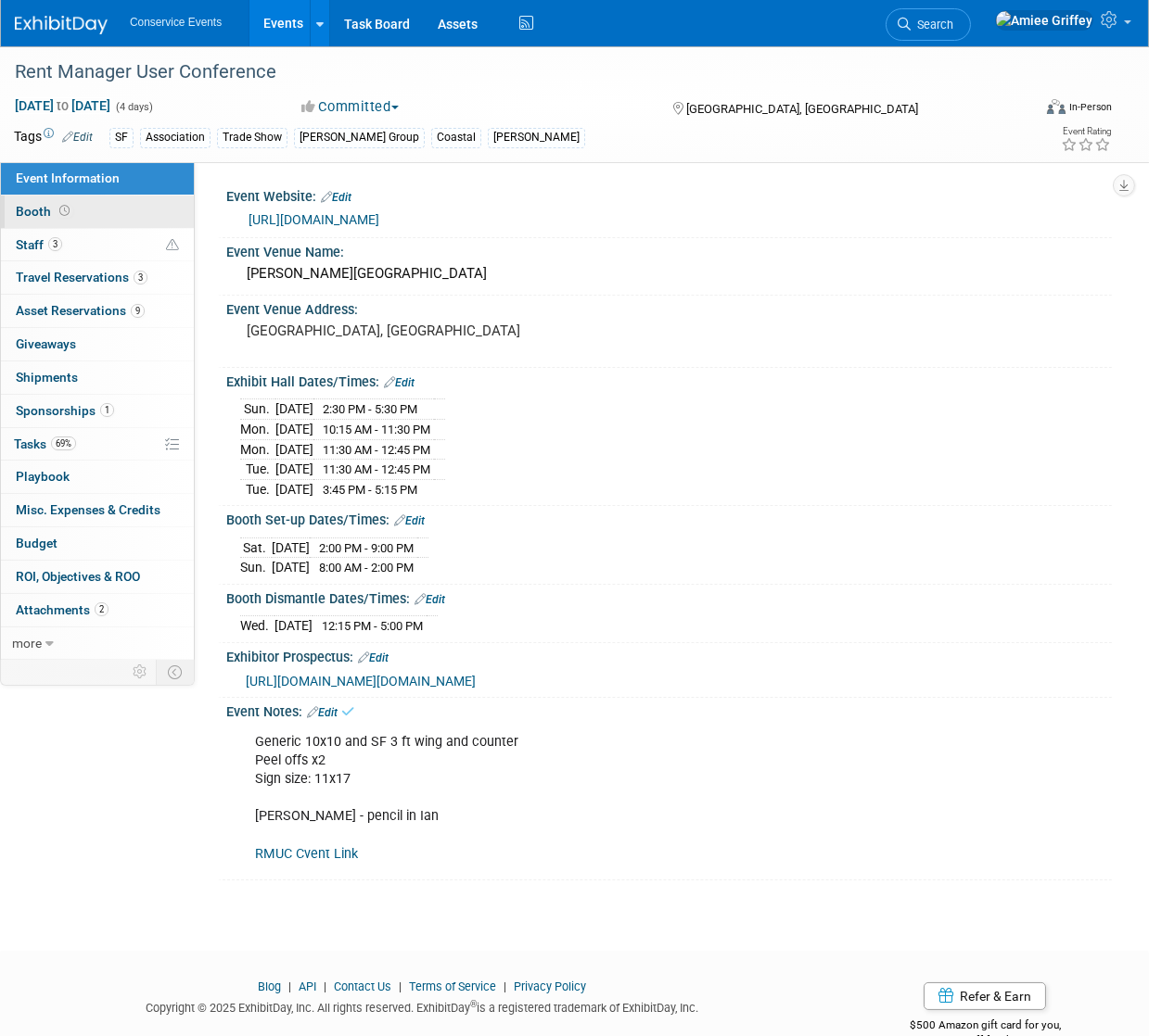
click at [95, 214] on link "Booth" at bounding box center [97, 212] width 193 height 32
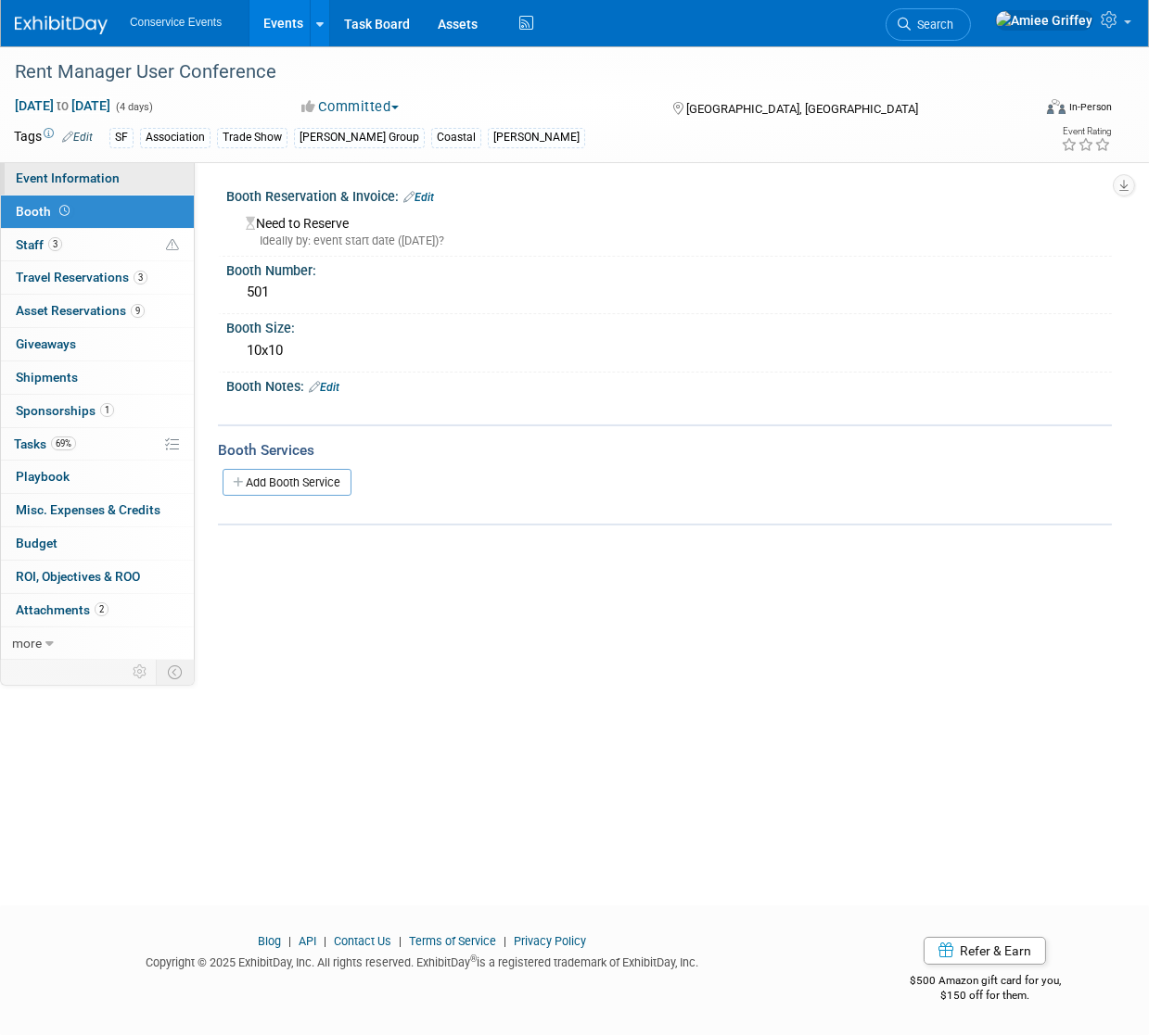
click at [109, 177] on span "Event Information" at bounding box center [68, 178] width 104 height 15
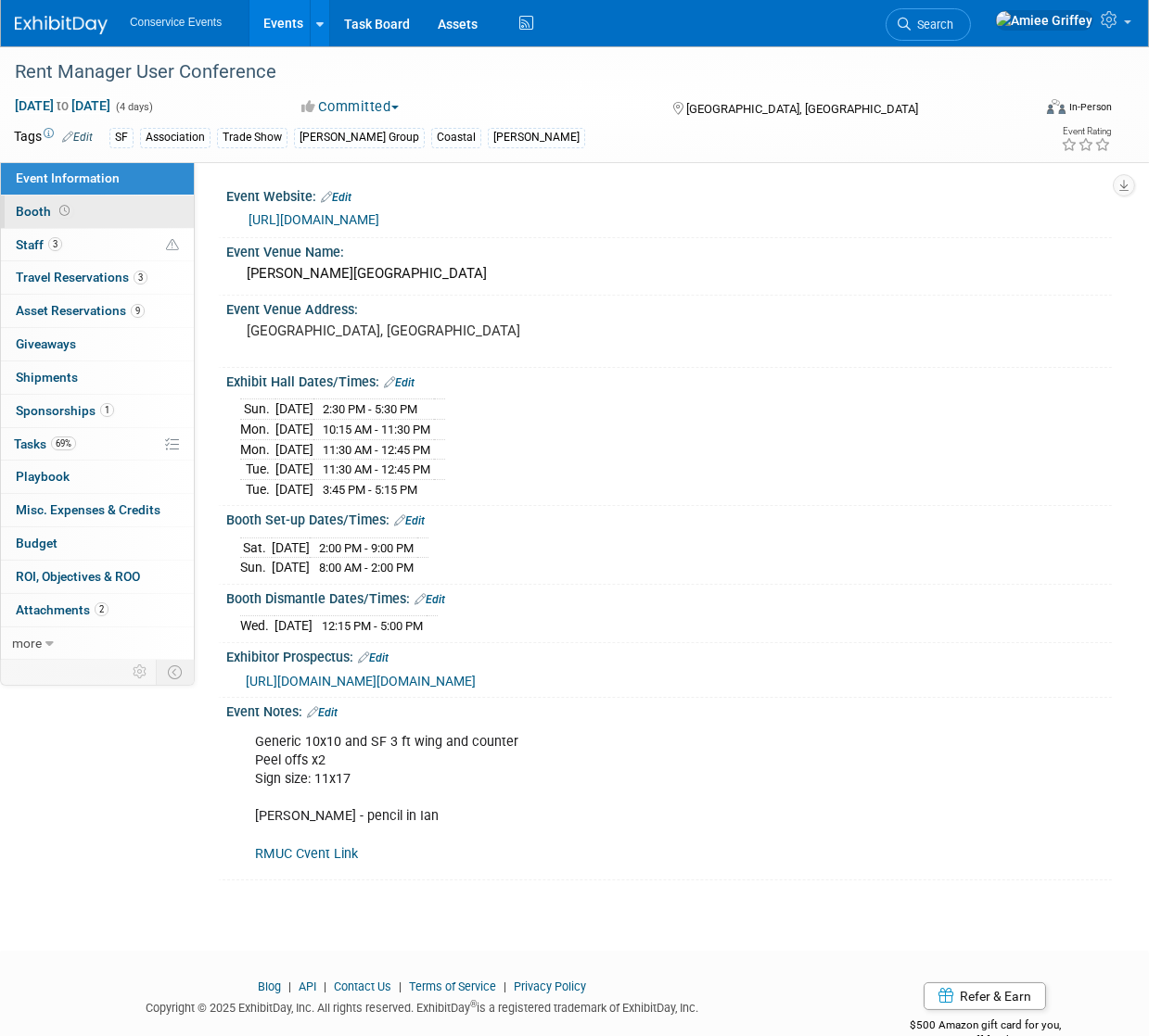
click at [75, 210] on link "Booth" at bounding box center [97, 212] width 193 height 32
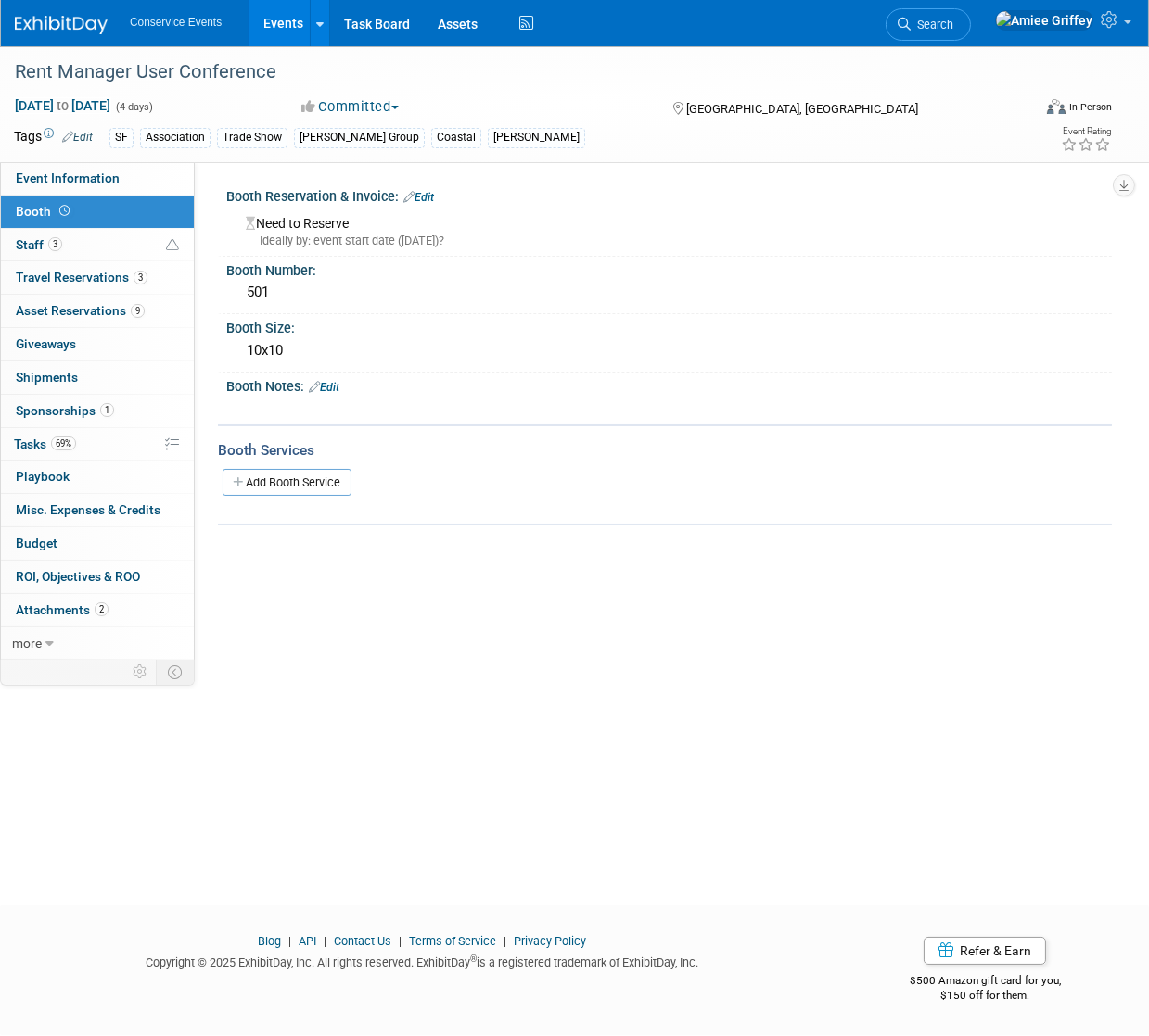
click at [337, 382] on link "Edit" at bounding box center [323, 388] width 30 height 13
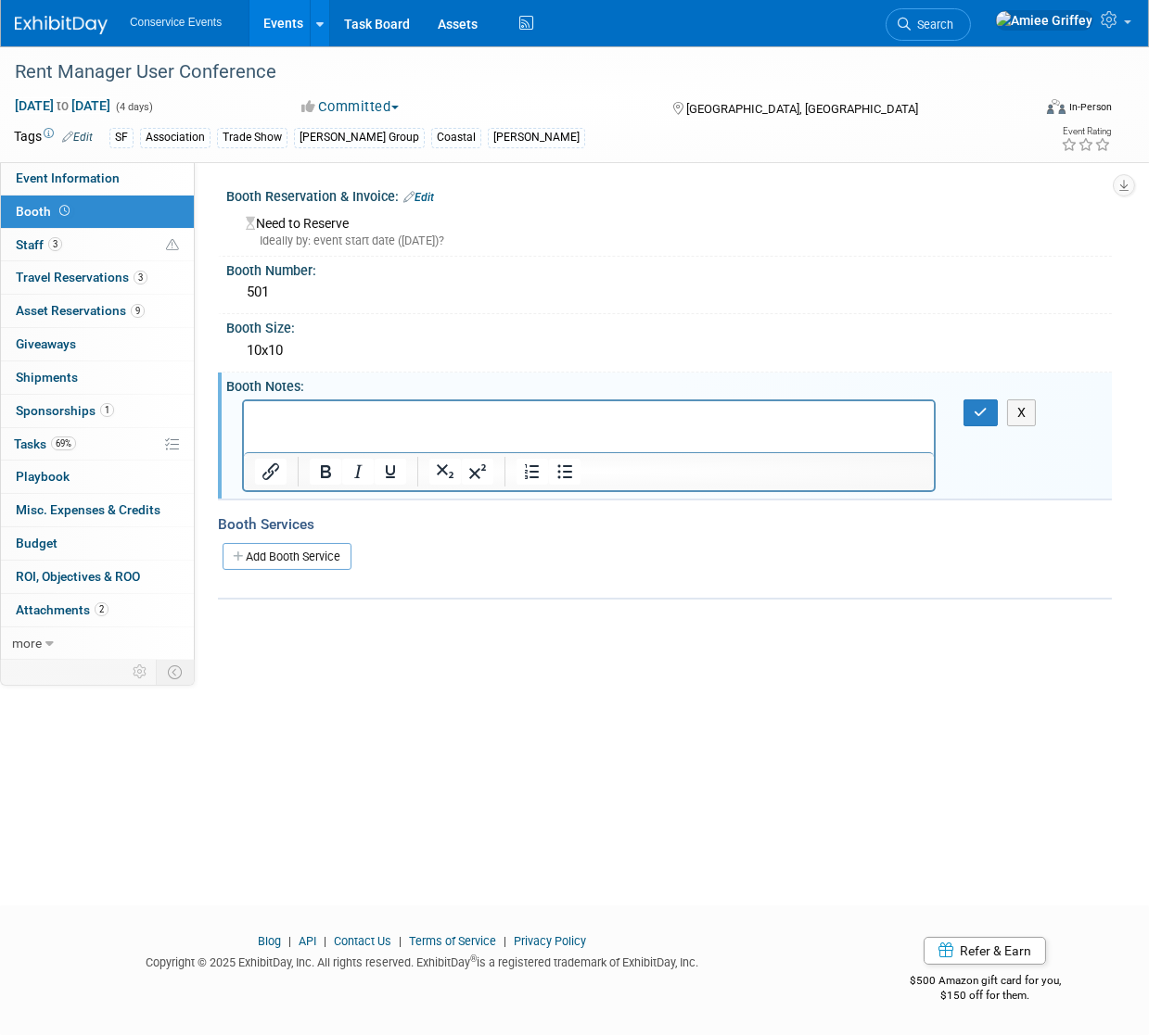
click at [317, 411] on p "Rich Text Area. Press ALT-0 for help." at bounding box center [588, 417] width 669 height 19
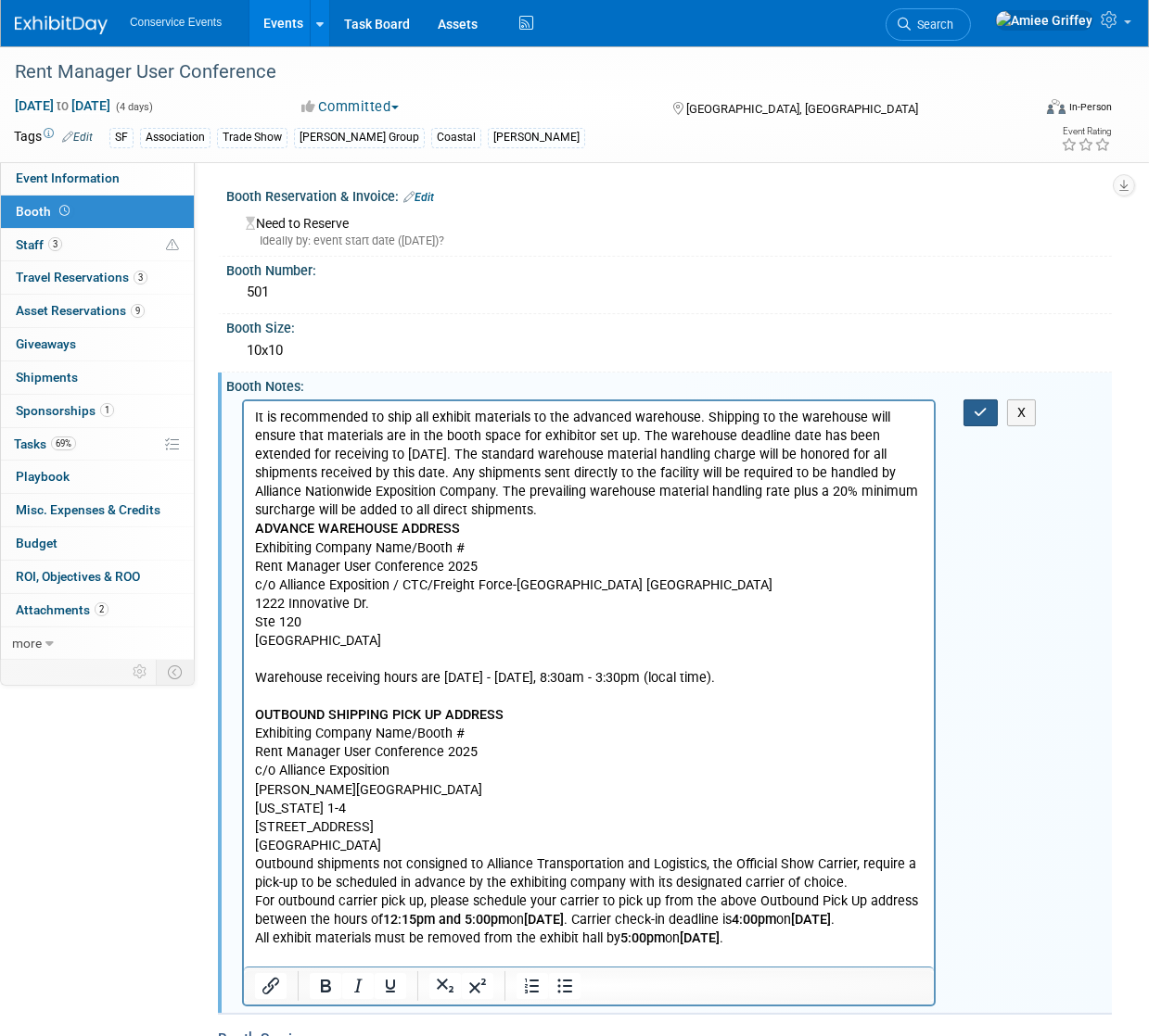
click at [982, 413] on icon "button" at bounding box center [981, 412] width 14 height 13
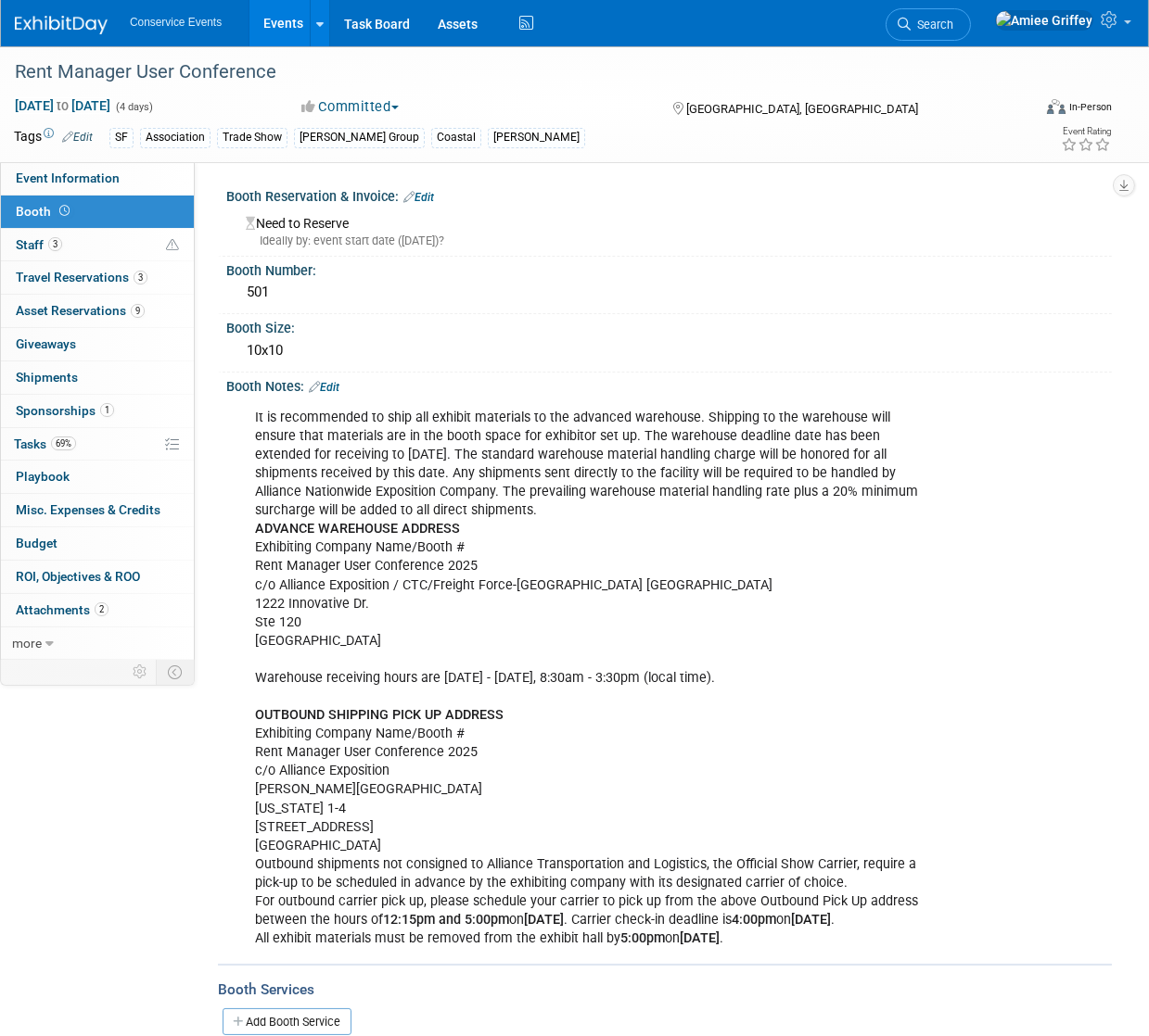
click at [119, 155] on div "Tags Edit SF Association Trade Show Taylor Group Coastal Mobly Event Rating" at bounding box center [563, 140] width 1125 height 32
click at [123, 173] on link "Event Information" at bounding box center [97, 179] width 193 height 32
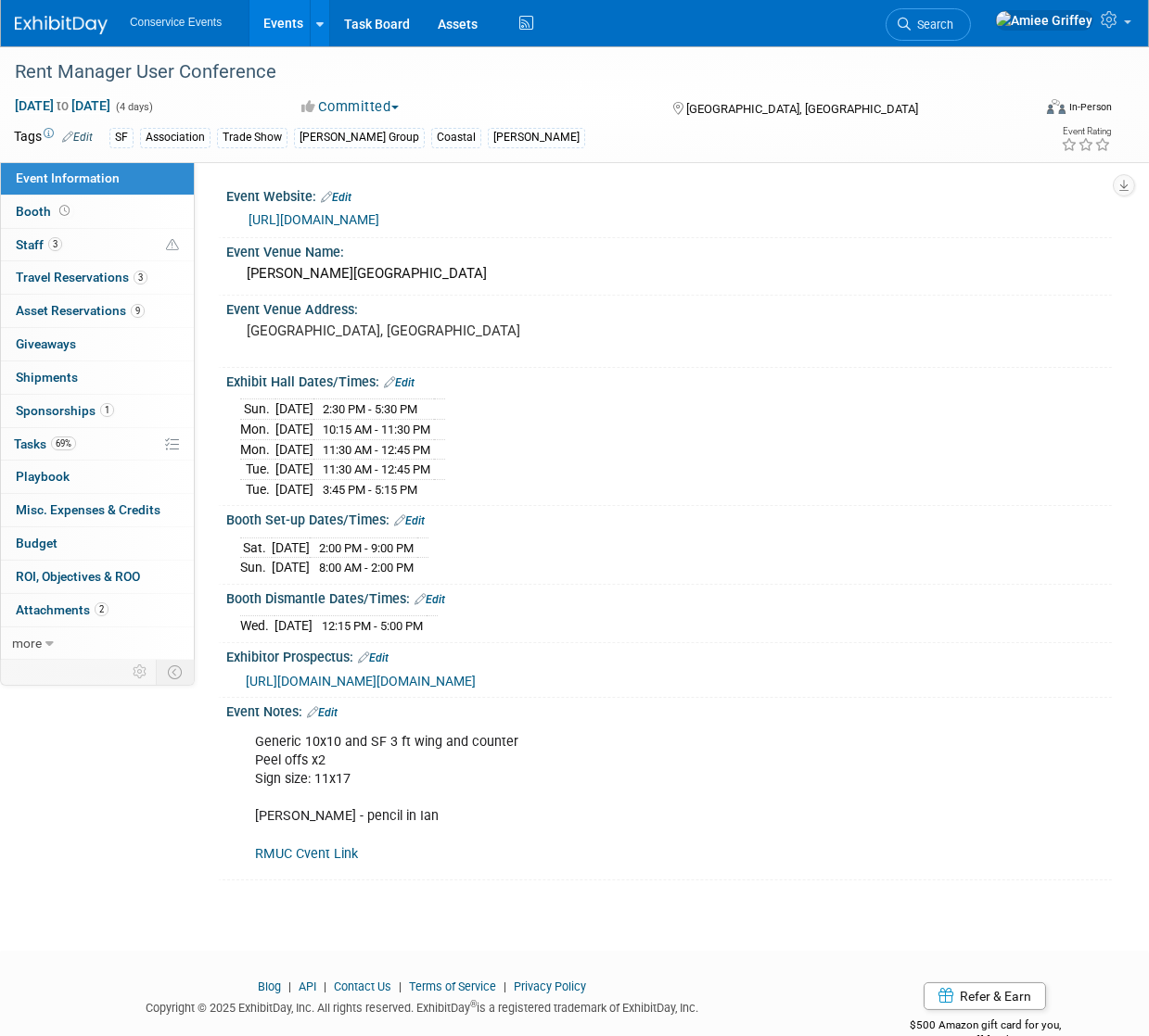
click at [423, 688] on span "https://urldefense.com/v3/__https://info.rentmanager.com/e3t/Ctc/OM*113/ch8K704…" at bounding box center [360, 682] width 230 height 15
click at [336, 719] on link "Edit" at bounding box center [322, 713] width 30 height 13
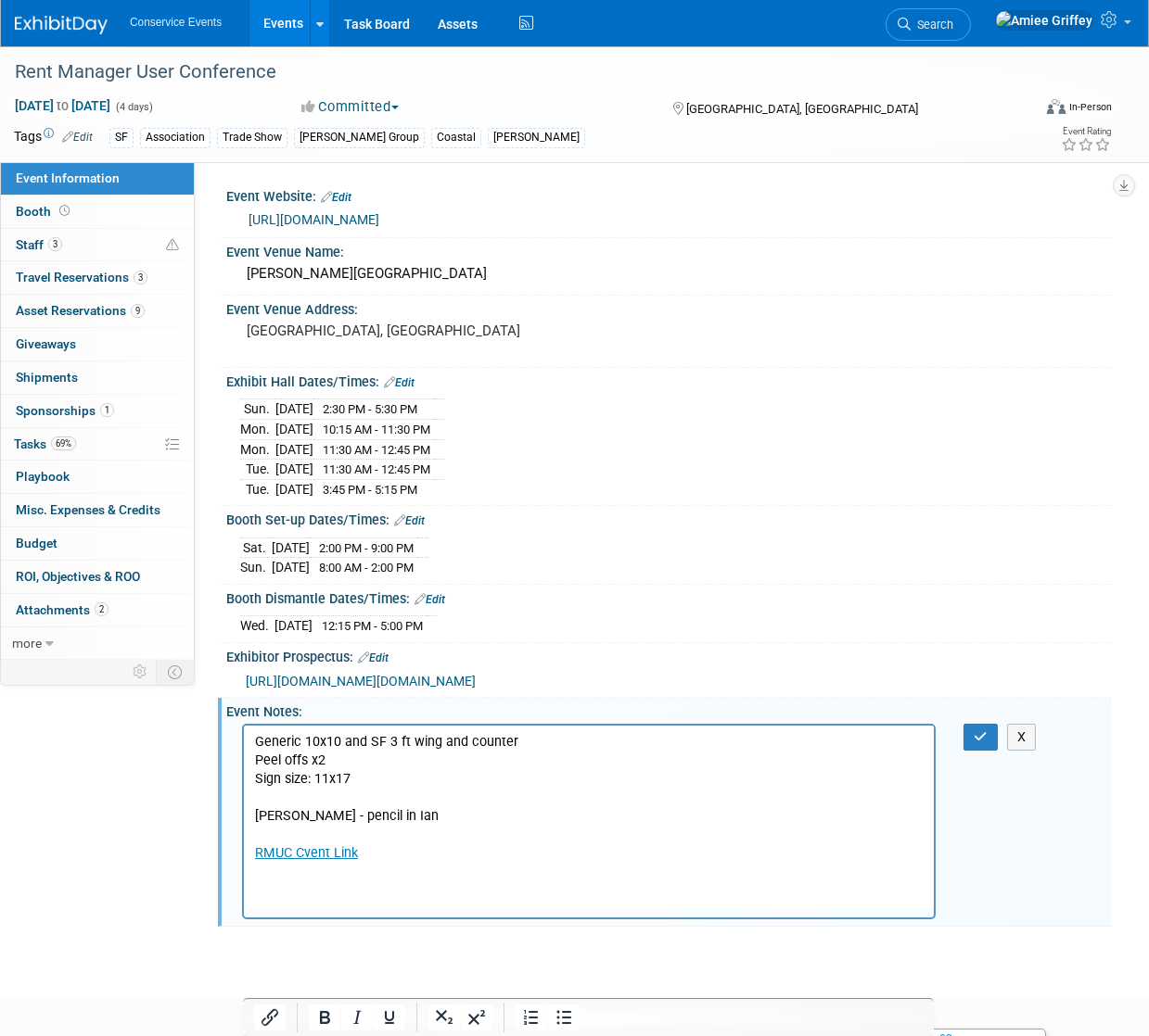
click at [310, 794] on p "Generic 10x10 and SF 3 ft wing and counter Peel offs x2 Sign size: 11x17 Per Za…" at bounding box center [588, 798] width 669 height 130
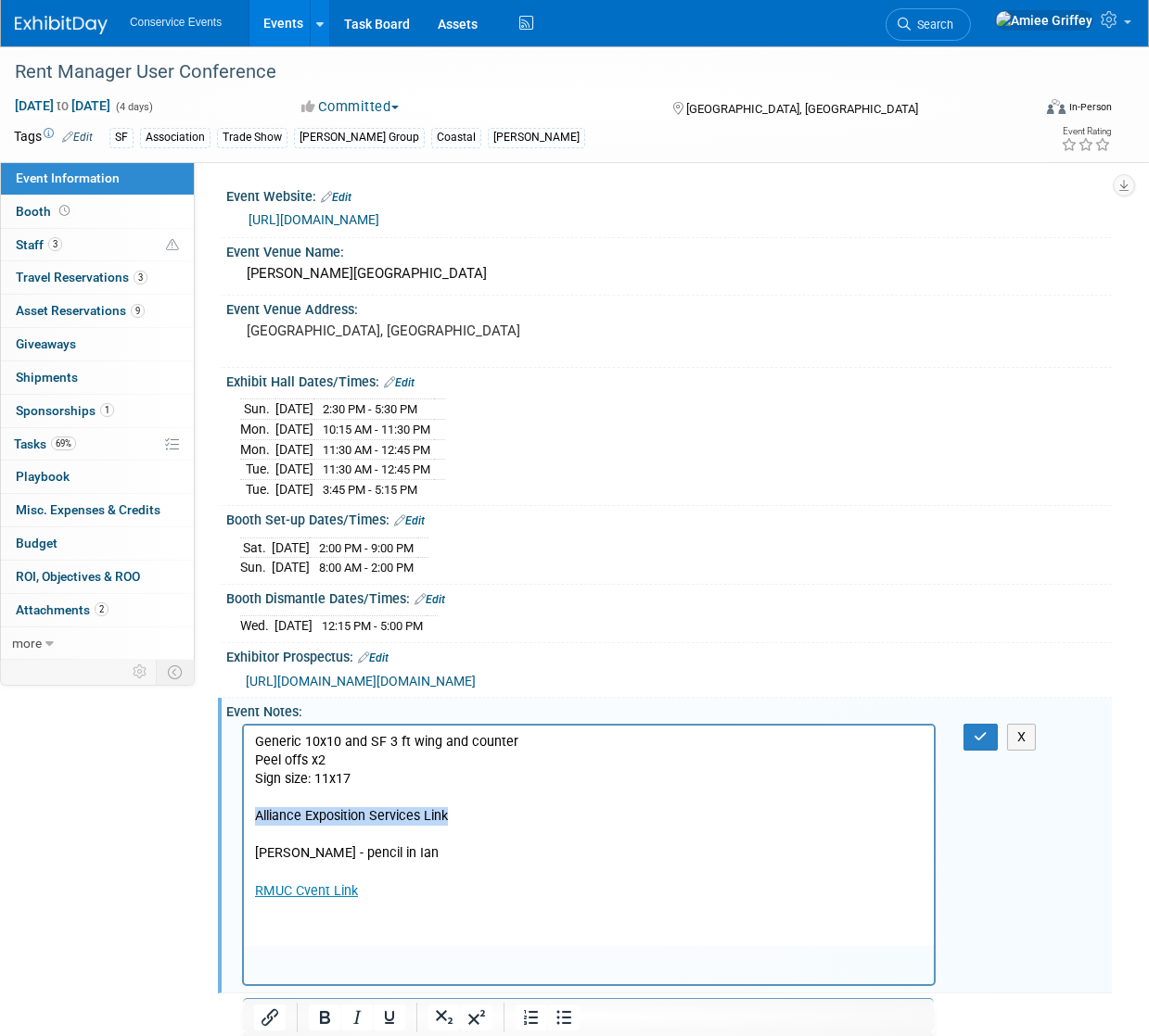
drag, startPoint x: 462, startPoint y: 818, endPoint x: 224, endPoint y: 815, distance: 238.0
click at [243, 815] on html "Generic 10x10 and SF 3 ft wing and counter Peel offs x2 Sign size: 11x17 Allian…" at bounding box center [587, 812] width 689 height 175
click at [275, 1016] on icon "Insert/edit link" at bounding box center [270, 1018] width 17 height 17
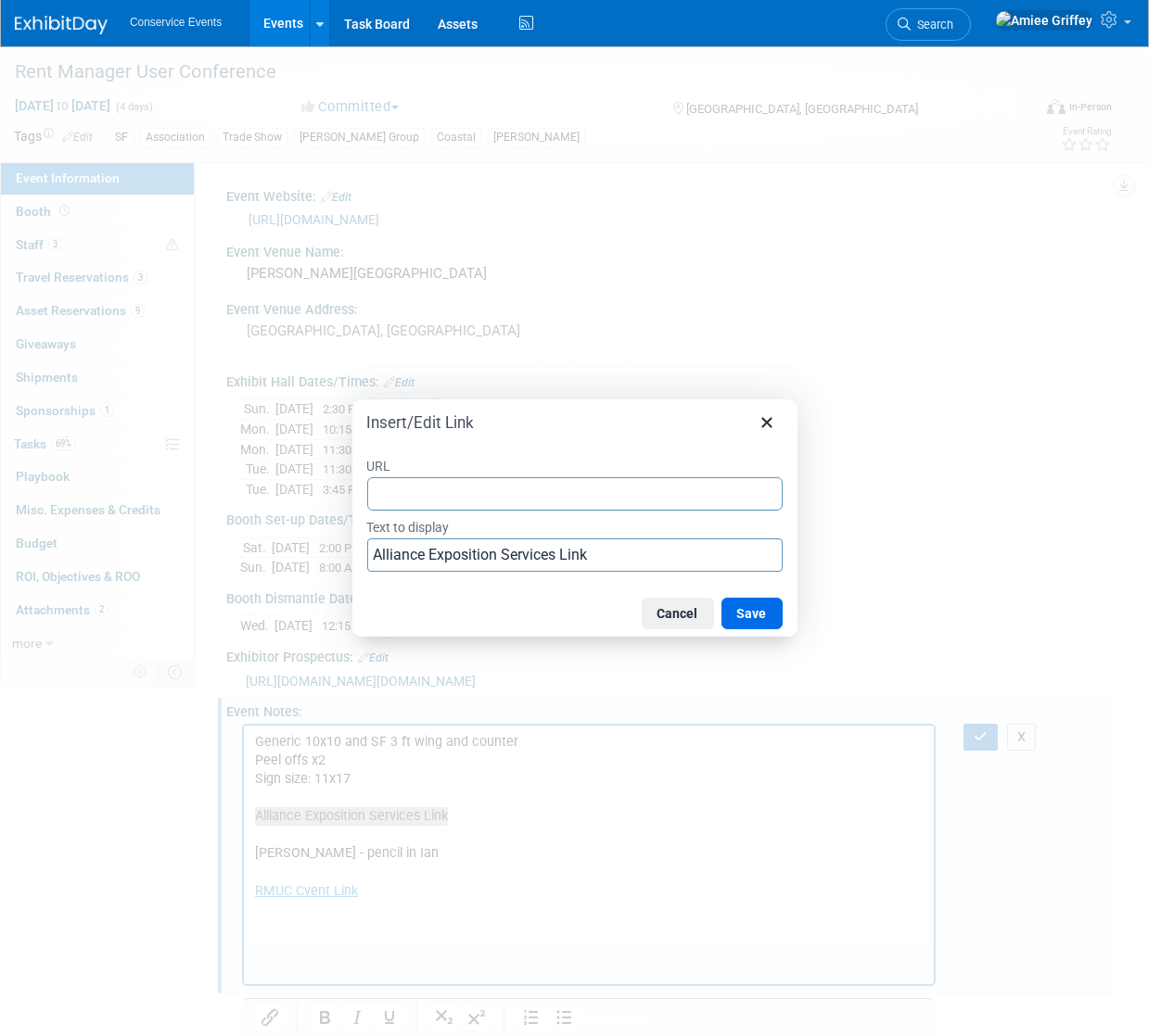
click at [441, 489] on input "URL" at bounding box center [574, 493] width 415 height 33
type input "https://alliance-exposition.boomerecommerce.com/home/3569/EventHome"
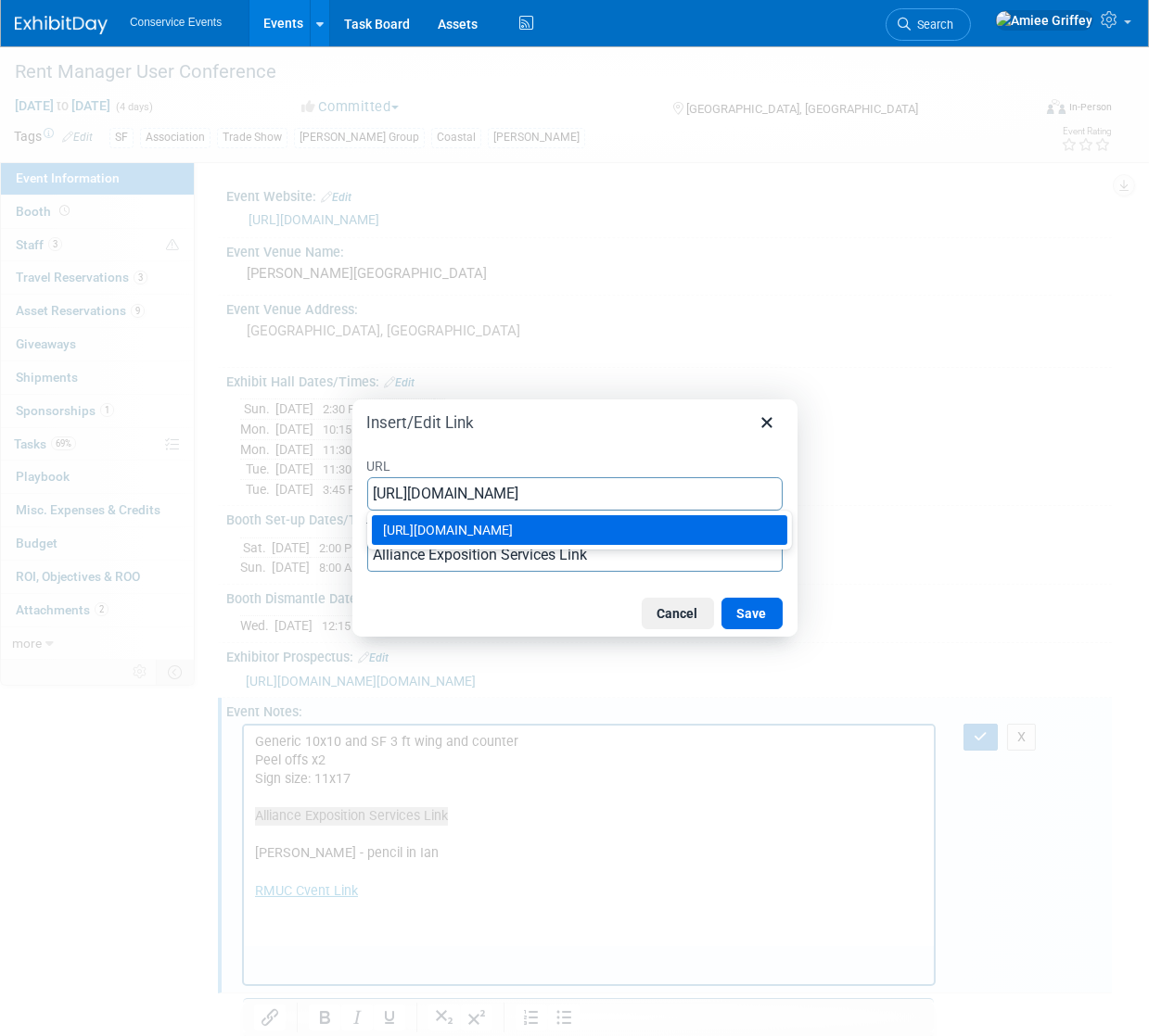
click at [741, 545] on div "https://alliance-exposition.boomerecommerce.com/home/3569/EventHome" at bounding box center [579, 529] width 415 height 29
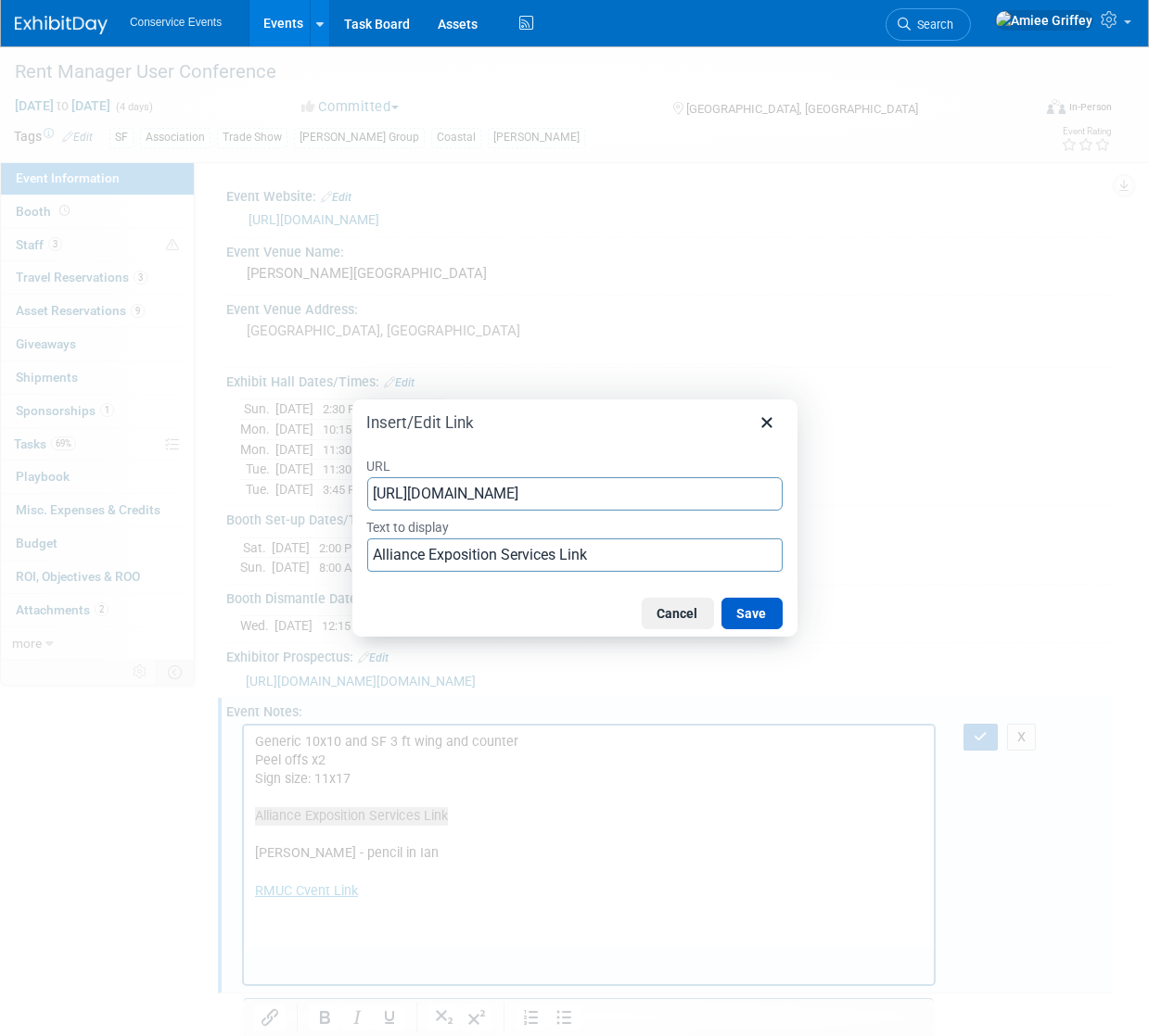
click at [750, 602] on button "Save" at bounding box center [752, 613] width 61 height 31
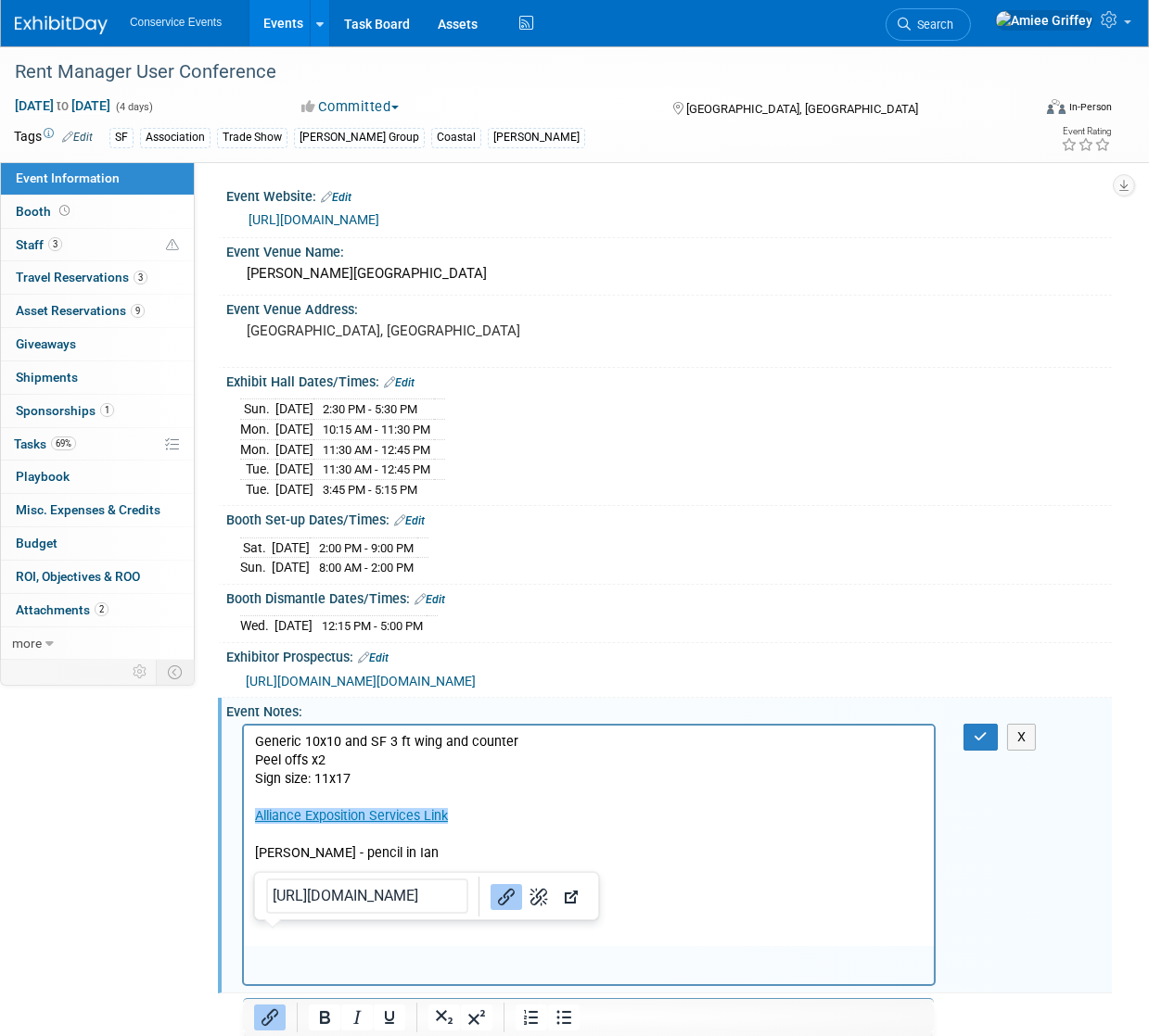
click at [616, 829] on p "Per Zach - pencil in Ian RMUC Cvent Link" at bounding box center [588, 862] width 669 height 74
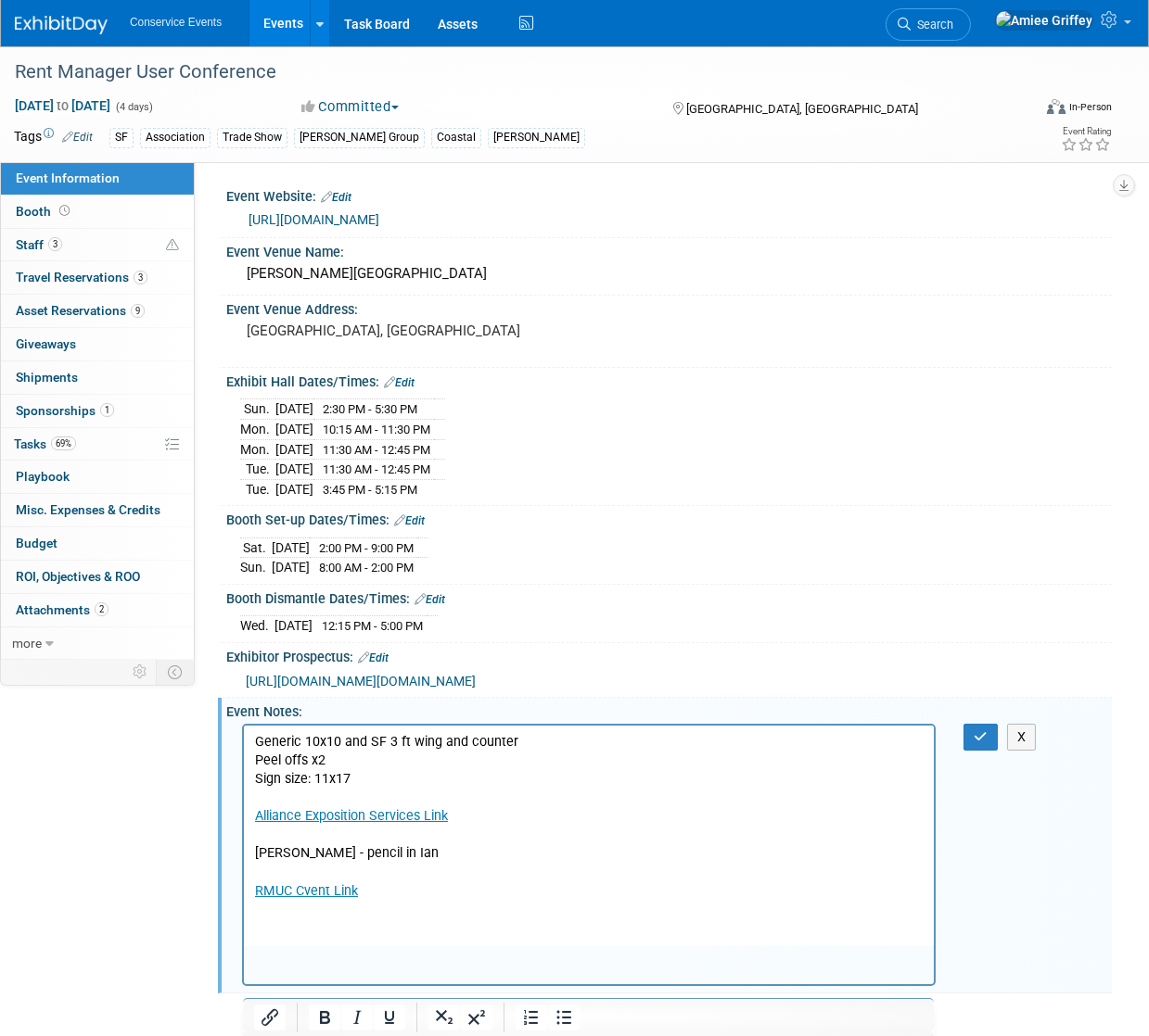
click at [541, 818] on p "Alliance Exposition Services Link" at bounding box center [588, 816] width 669 height 19
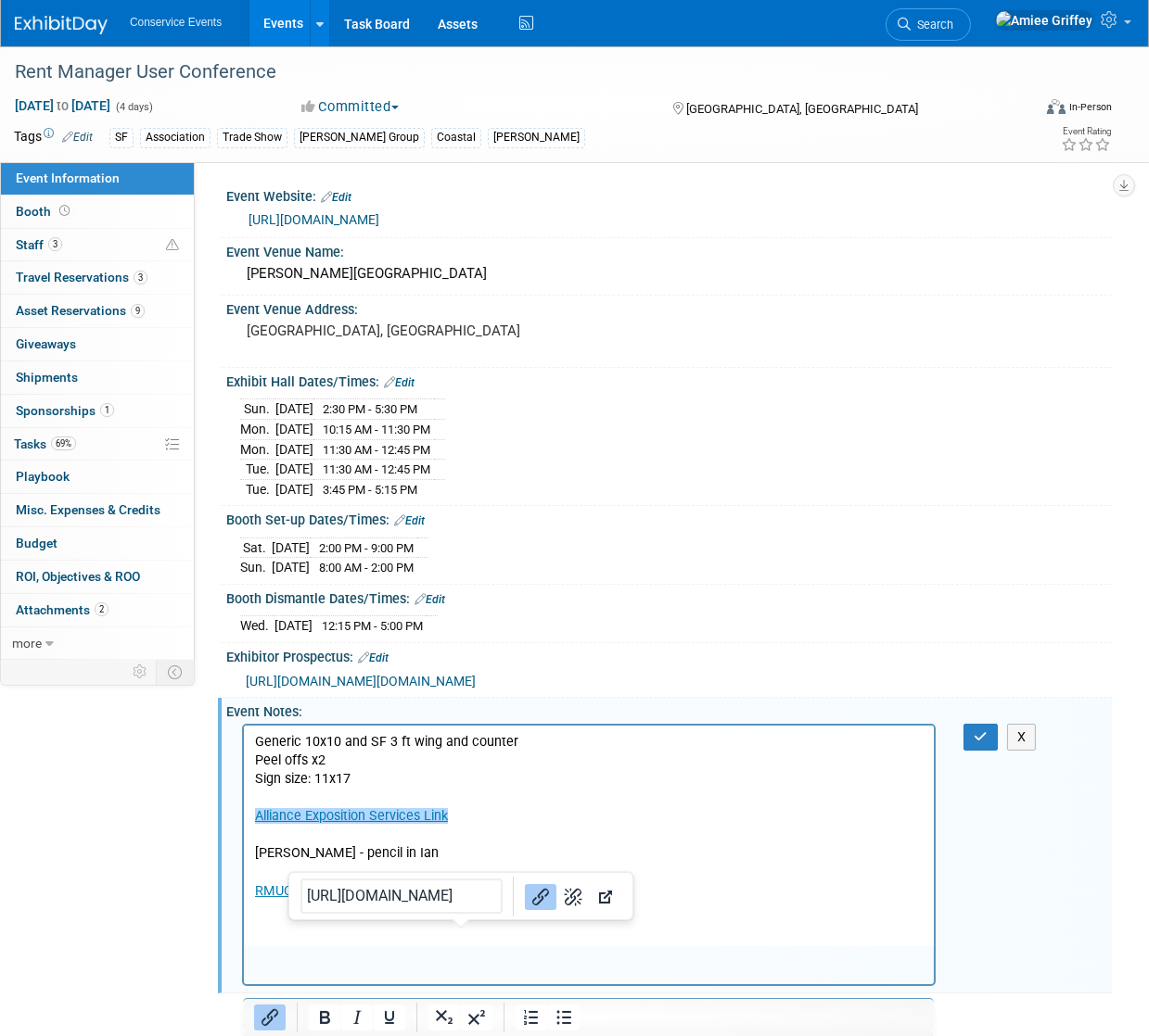
click at [681, 823] on p "Alliance Exposition Services Link﻿" at bounding box center [588, 816] width 669 height 19
click at [971, 751] on button "button" at bounding box center [981, 737] width 34 height 26
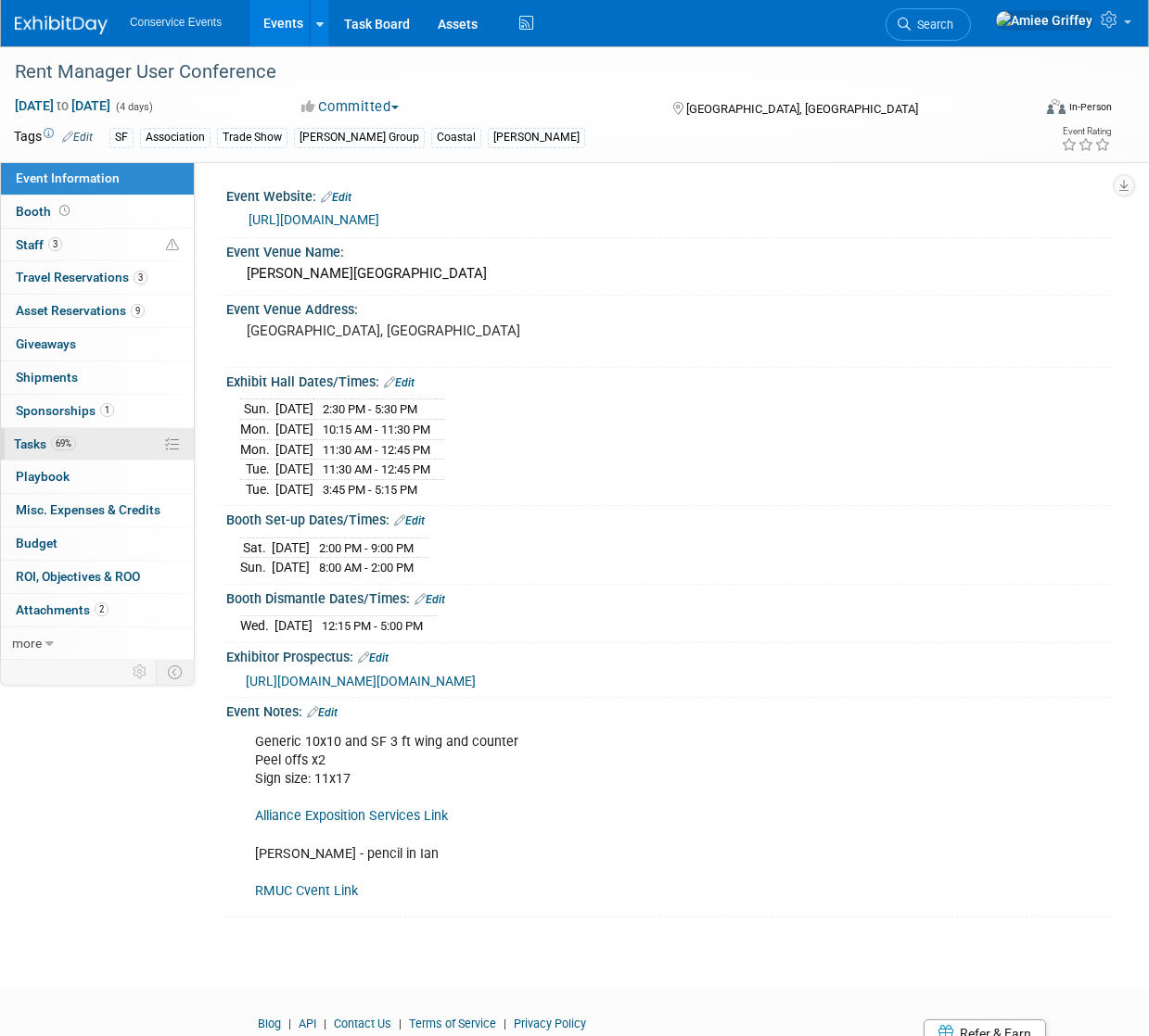
click at [107, 446] on link "69% Tasks 69%" at bounding box center [97, 444] width 193 height 32
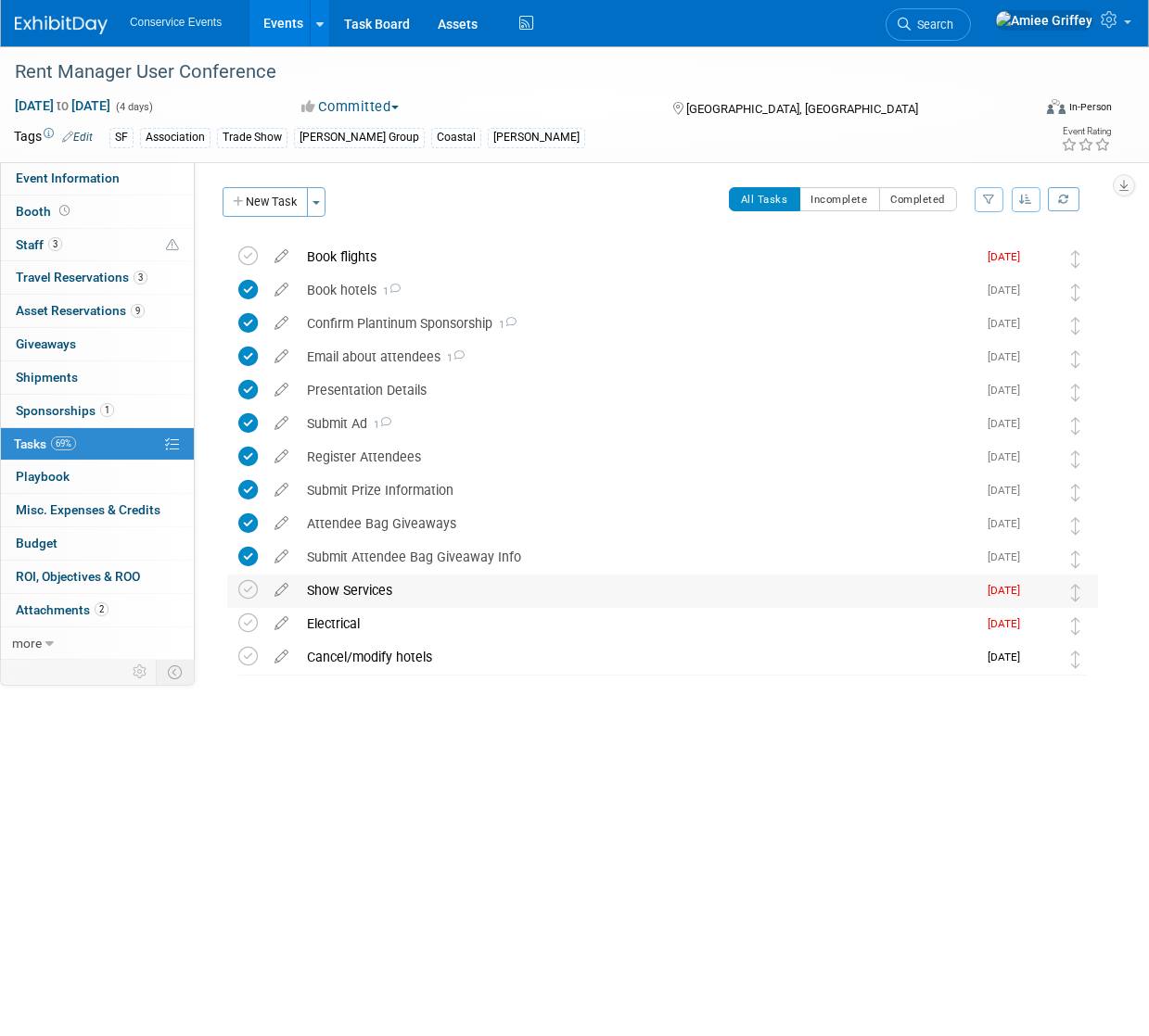
click at [351, 594] on div "Show Services" at bounding box center [637, 590] width 679 height 31
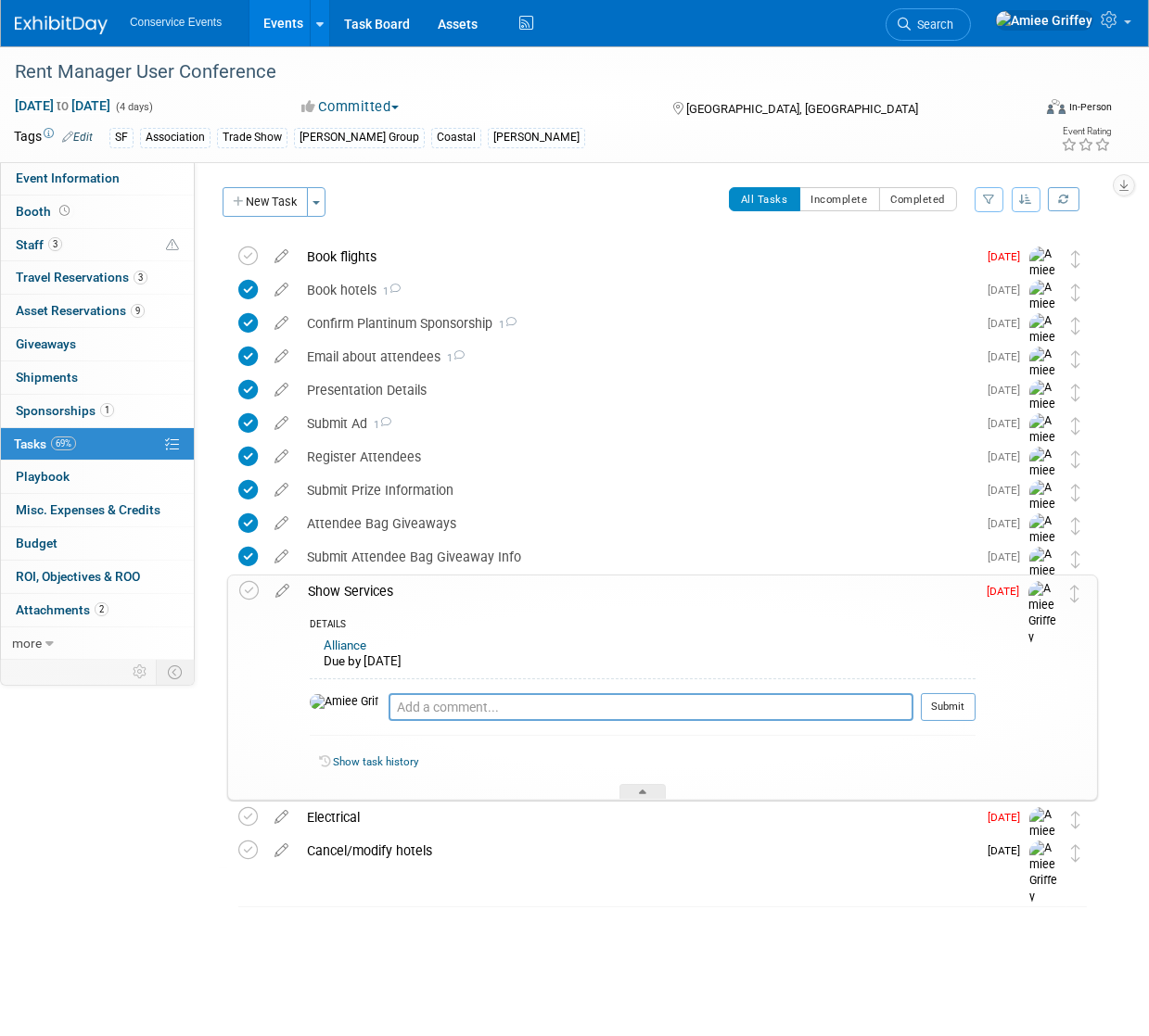
click at [404, 586] on div "Show Services" at bounding box center [637, 591] width 677 height 31
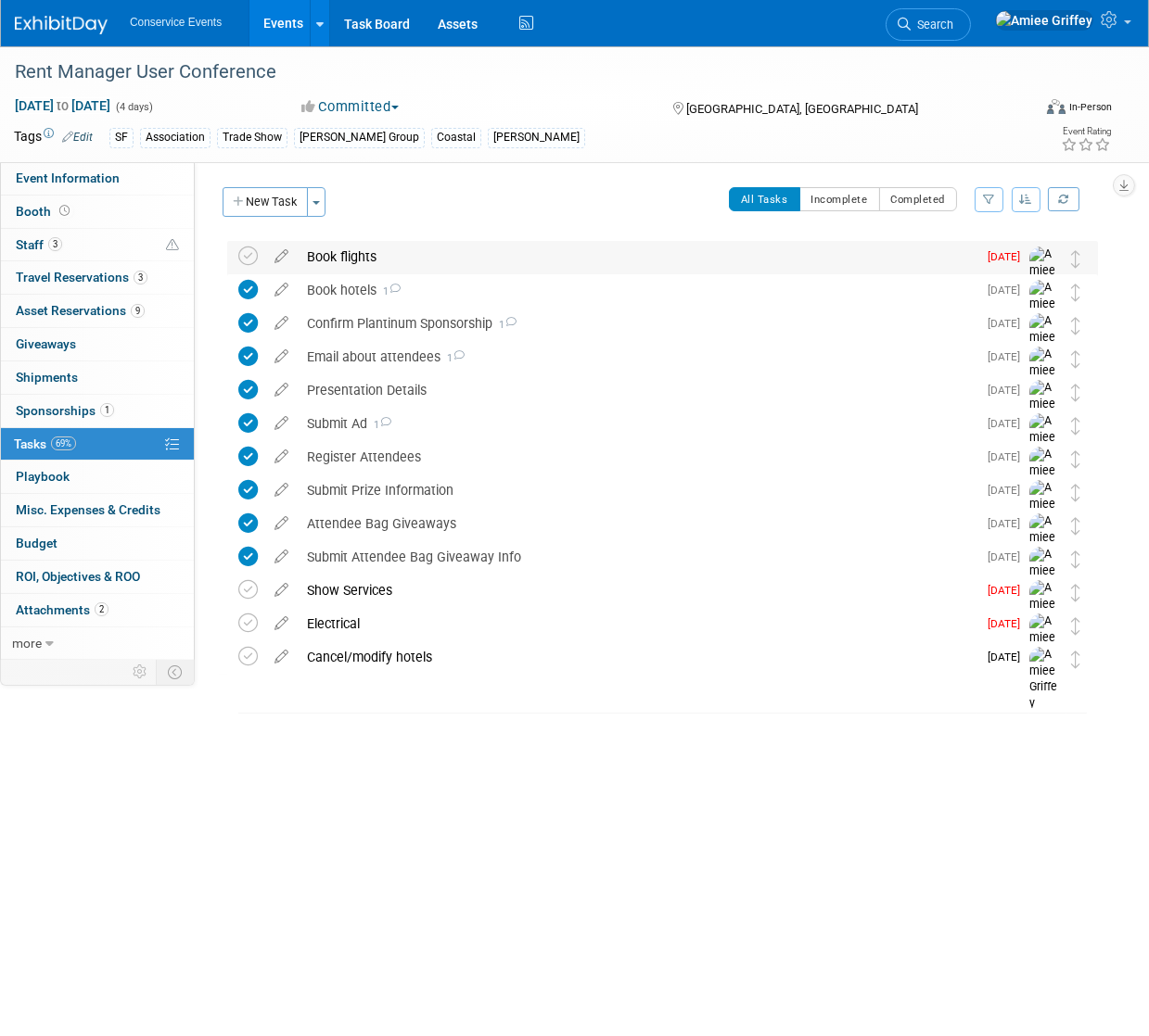
click at [364, 266] on div "Book flights" at bounding box center [637, 256] width 679 height 31
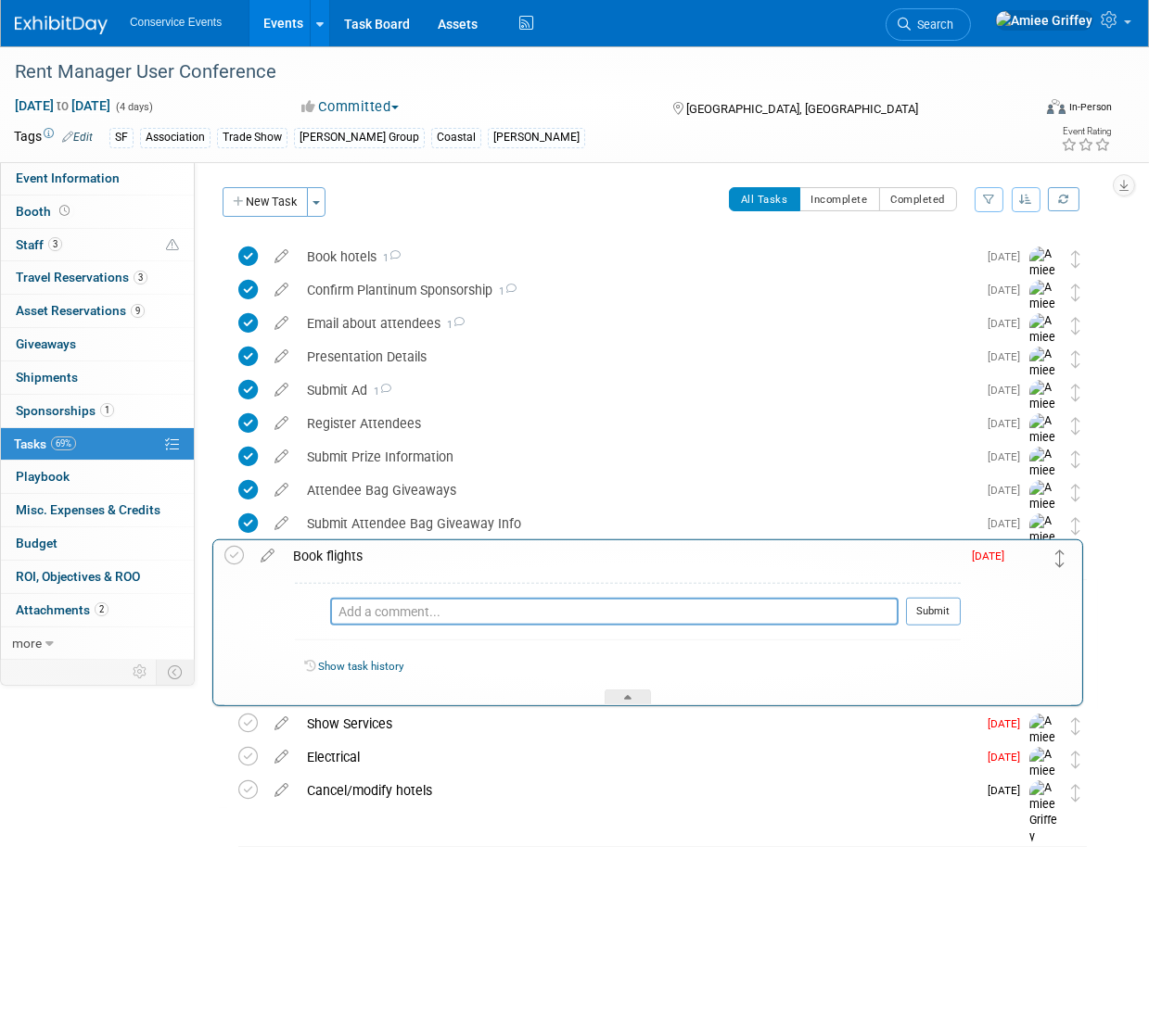
drag, startPoint x: 1074, startPoint y: 260, endPoint x: 1060, endPoint y: 557, distance: 297.3
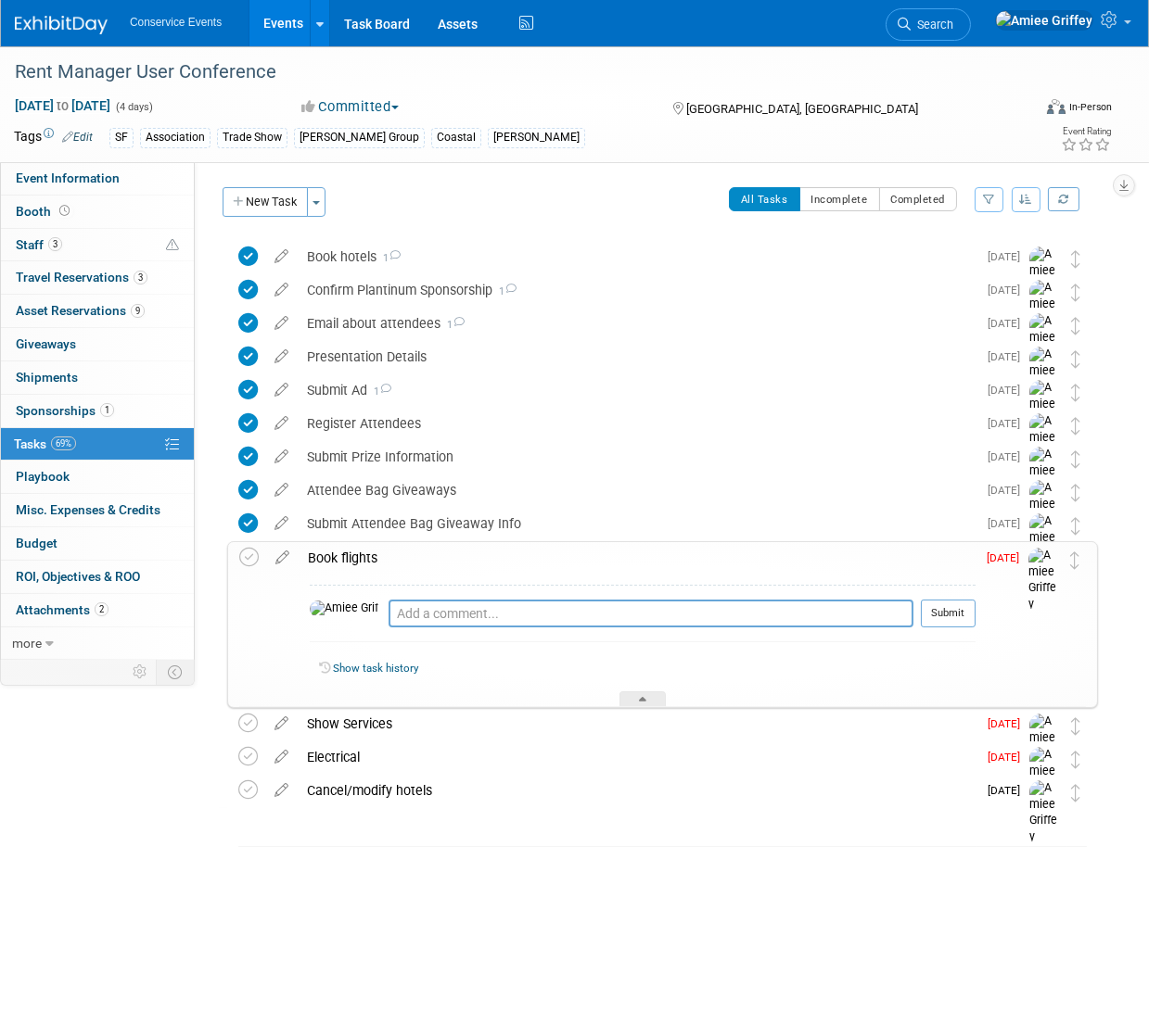
click at [358, 548] on div "Book flights" at bounding box center [637, 558] width 677 height 31
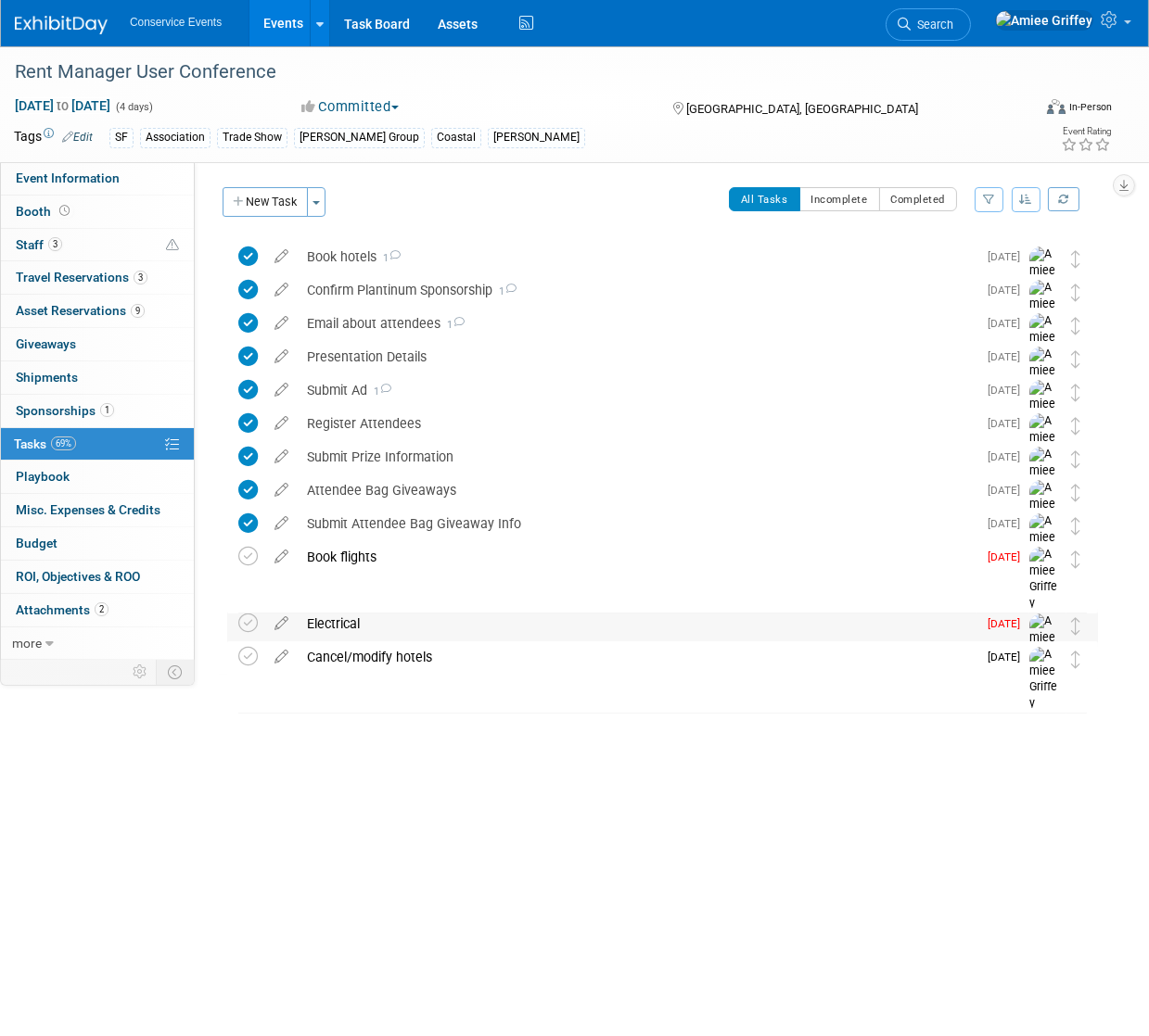
click at [343, 626] on div "Electrical" at bounding box center [637, 623] width 679 height 31
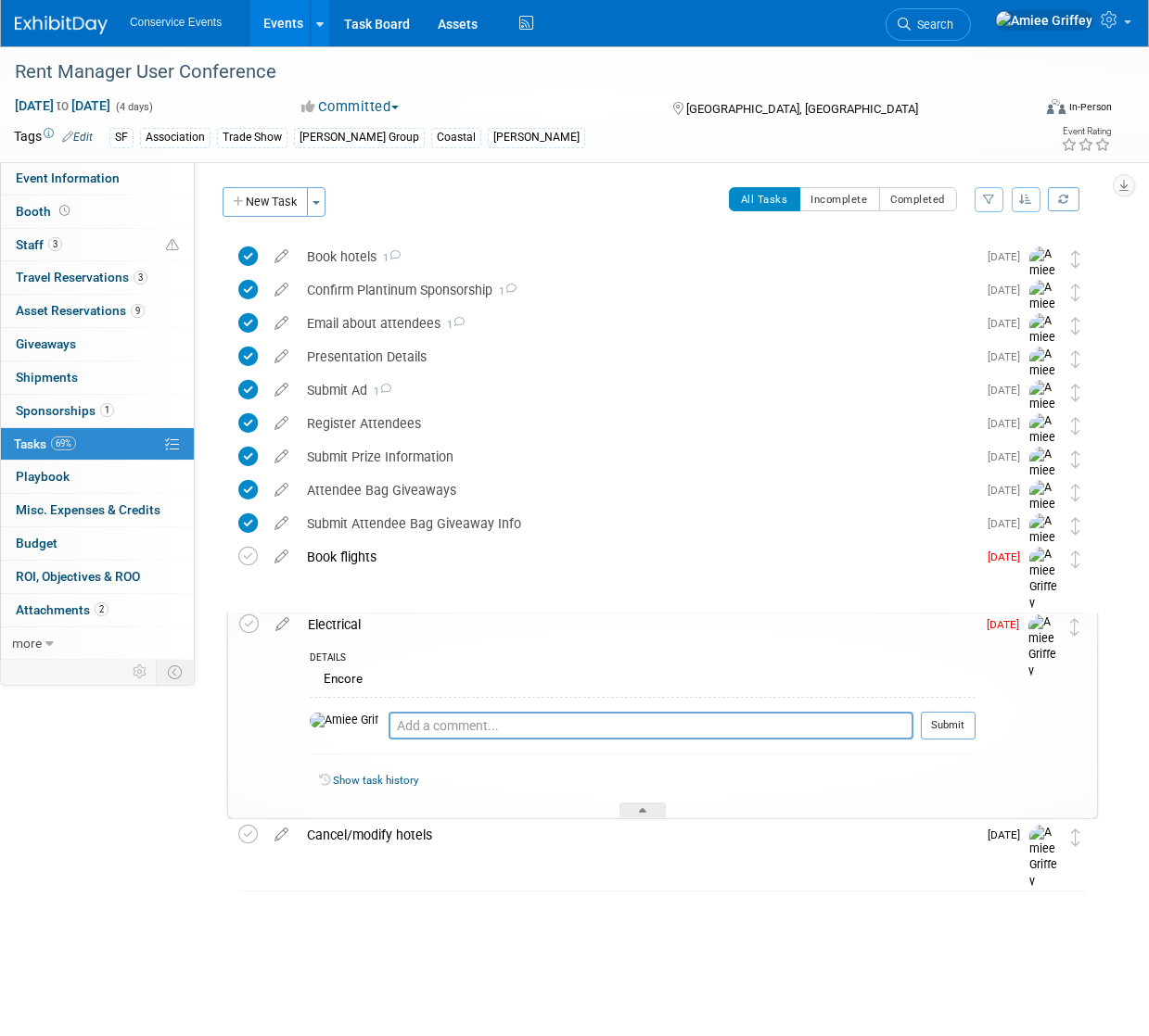
click at [343, 625] on div "Electrical" at bounding box center [637, 624] width 677 height 31
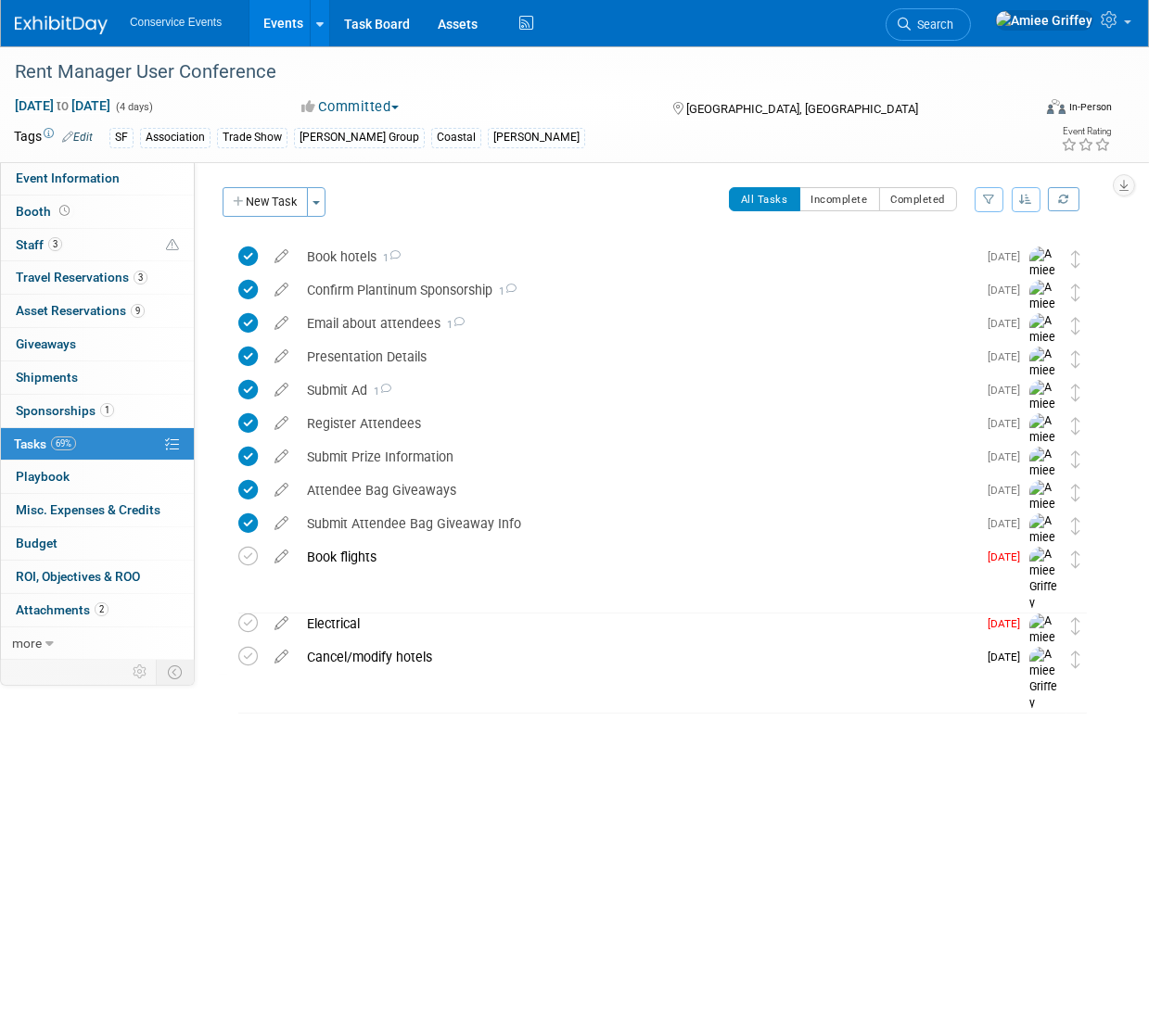
click at [312, 25] on link "Events" at bounding box center [284, 23] width 68 height 46
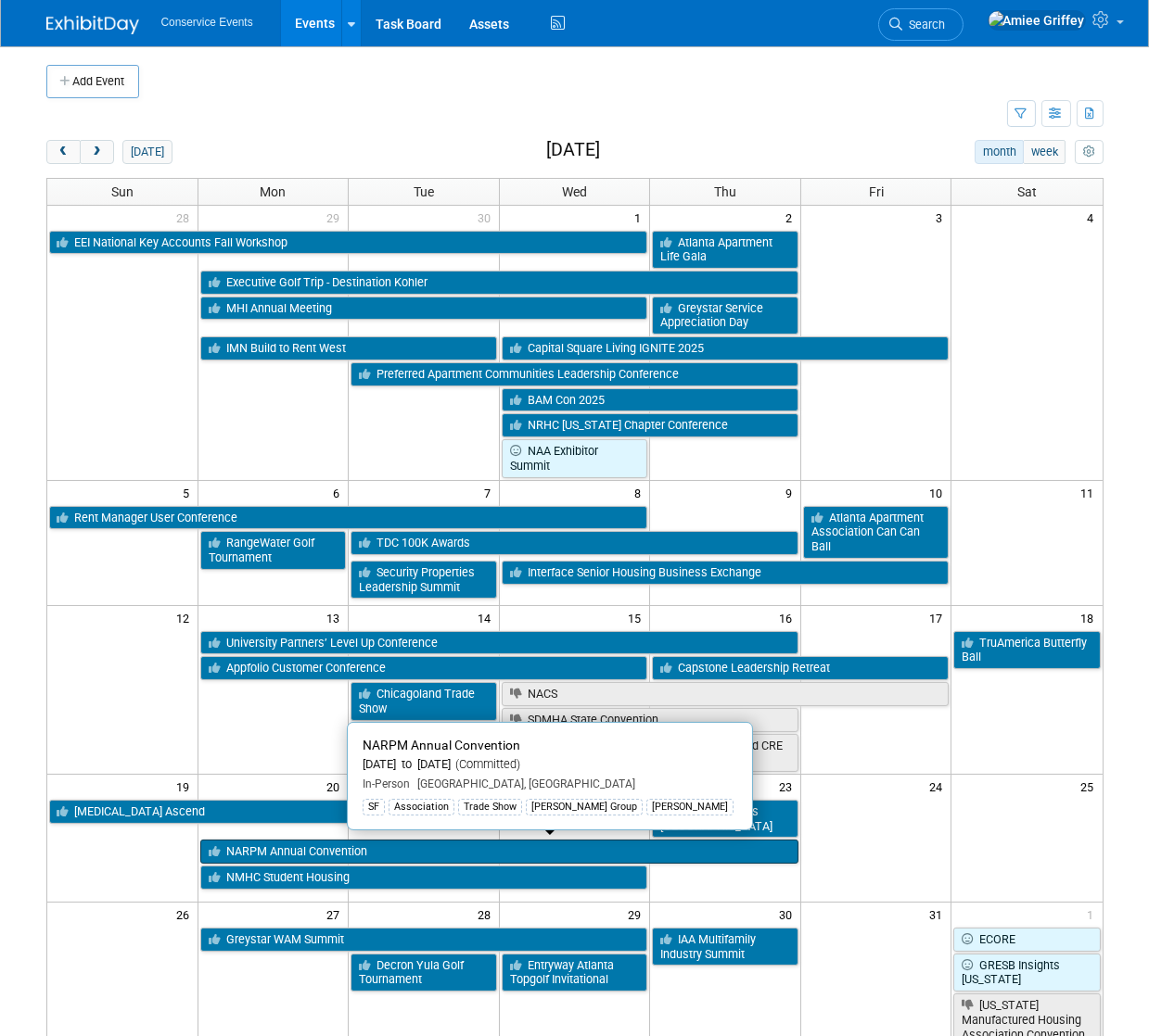
click at [297, 850] on link "NARPM Annual Convention" at bounding box center [499, 851] width 598 height 24
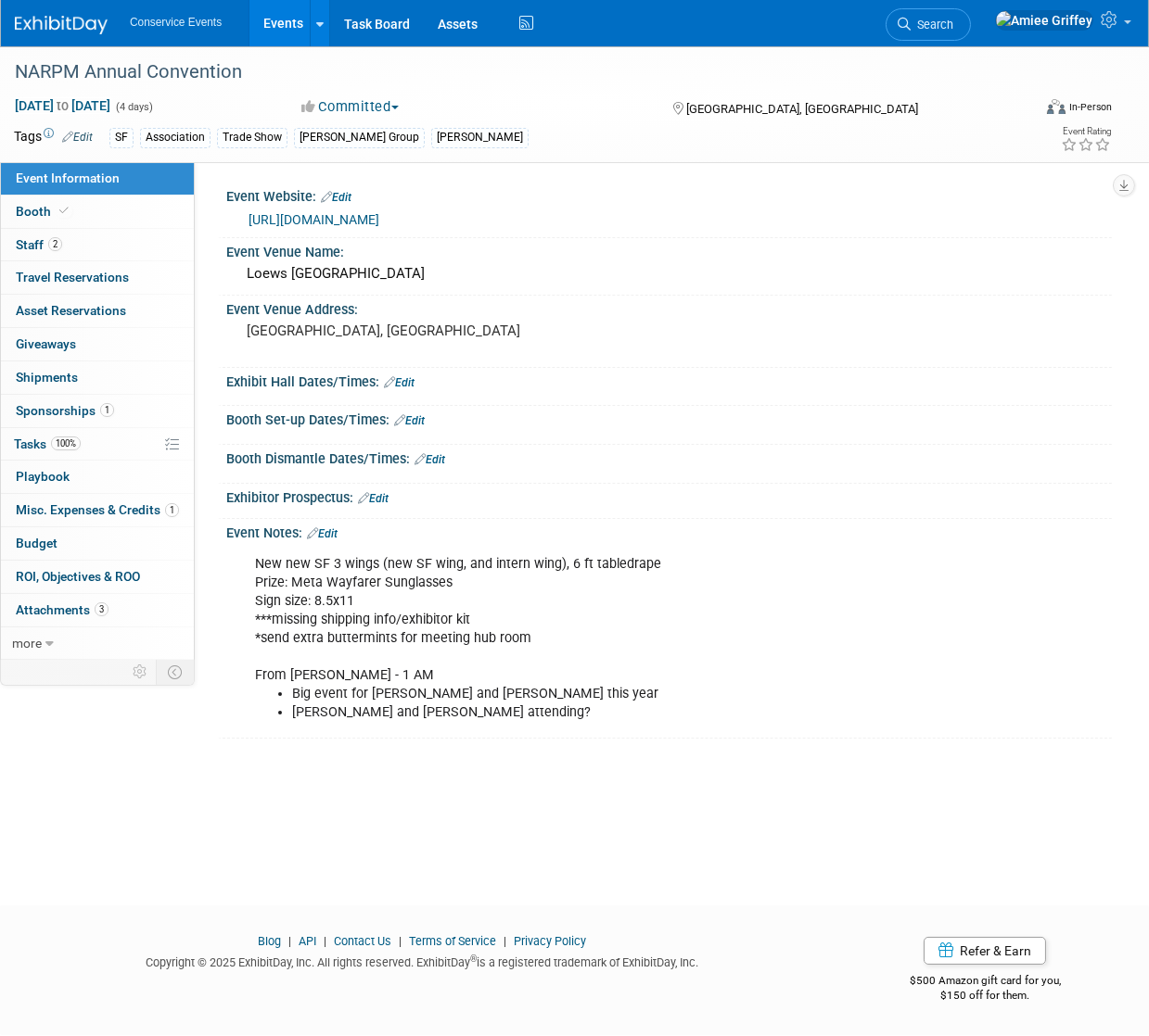
click at [335, 521] on div "Event Notes: Edit" at bounding box center [669, 530] width 885 height 24
click at [338, 531] on link "Edit" at bounding box center [322, 534] width 30 height 13
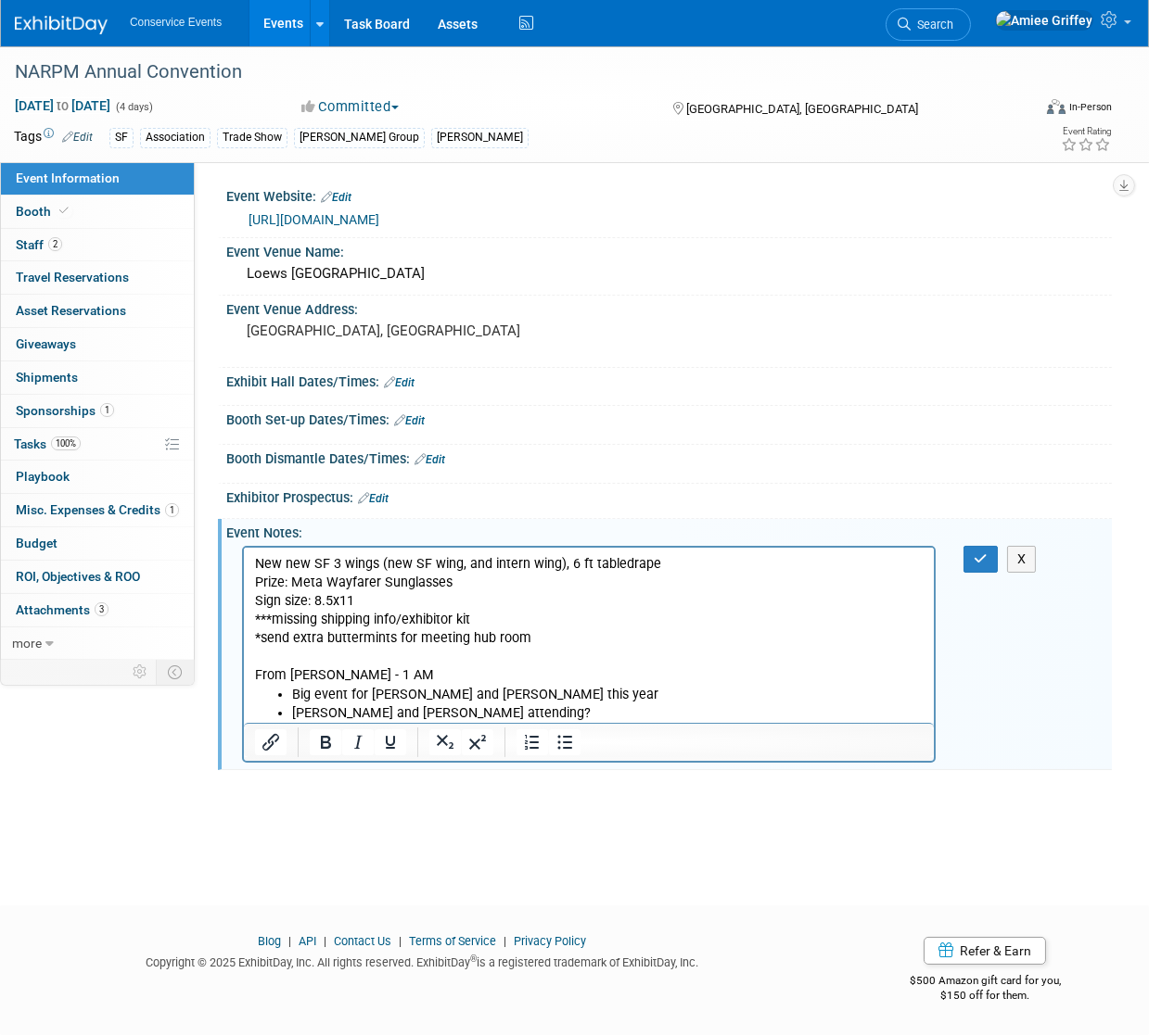
click at [414, 657] on p "New new SF 3 wings (new SF wing, and intern wing), 6 ft tabledrape Prize: Meta …" at bounding box center [588, 619] width 669 height 130
click at [493, 716] on li "[PERSON_NAME] and [PERSON_NAME] attending?" at bounding box center [607, 713] width 632 height 19
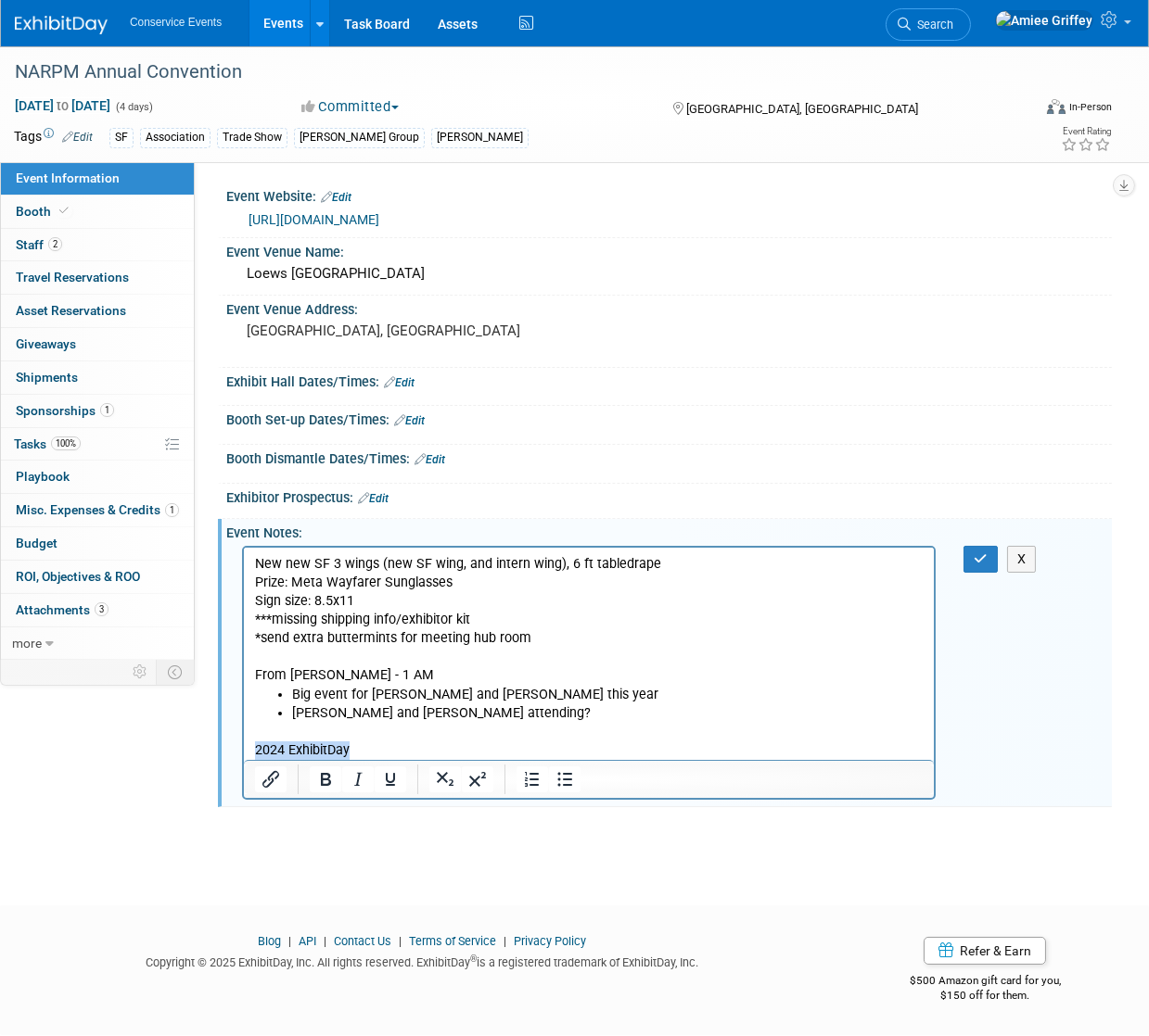
drag, startPoint x: 374, startPoint y: 751, endPoint x: 242, endPoint y: 744, distance: 132.2
click at [243, 744] on html "New new SF 3 wings (new SF wing, and intern wing), 6 ft tabledrape Prize: Meta …" at bounding box center [587, 652] width 689 height 213
click at [276, 785] on icon "Insert/edit link" at bounding box center [271, 780] width 23 height 23
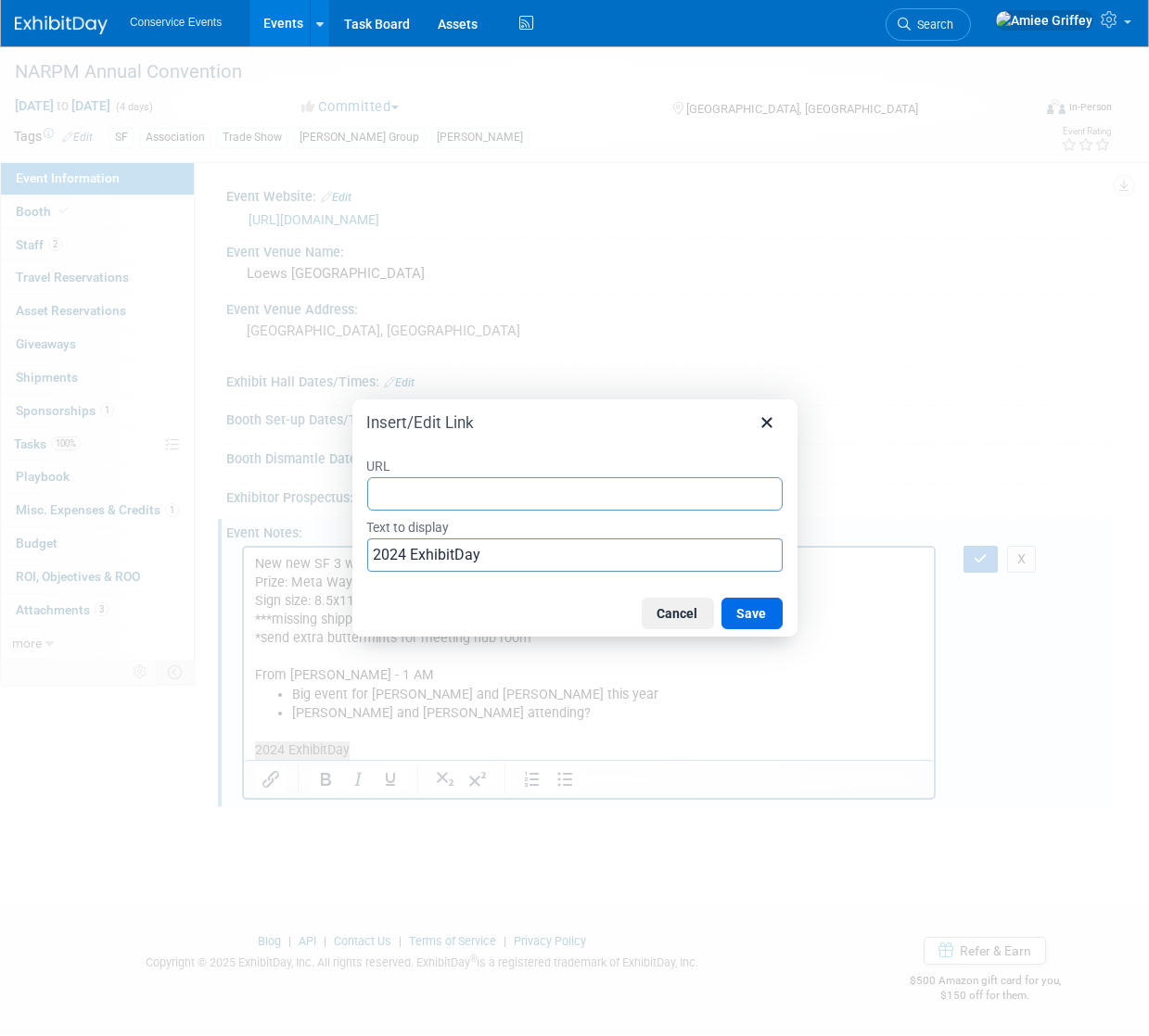
click at [418, 493] on input "URL" at bounding box center [574, 493] width 415 height 33
type input "[URL][DOMAIN_NAME]"
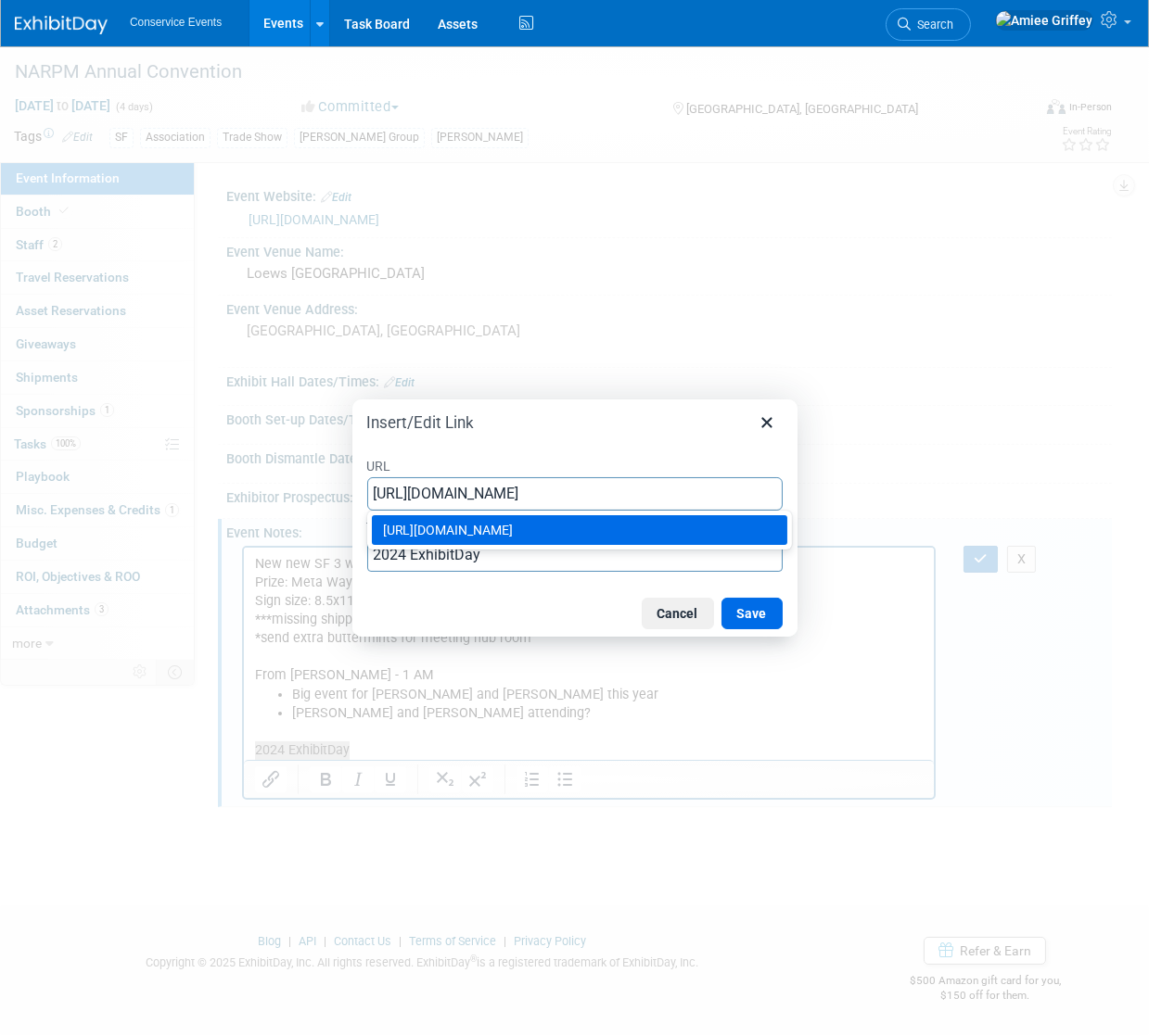
click at [613, 531] on div "[URL][DOMAIN_NAME]" at bounding box center [582, 530] width 397 height 23
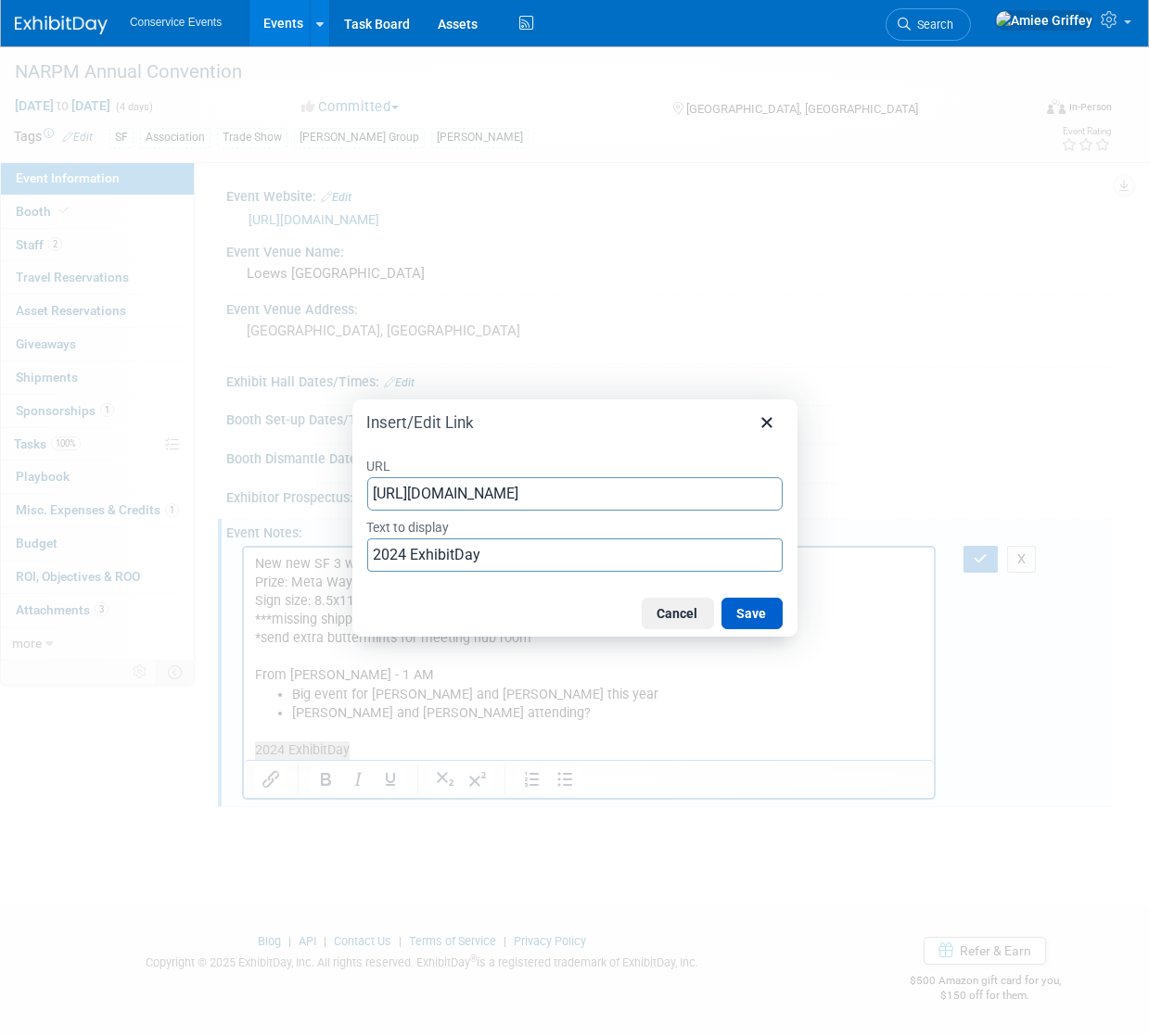
click at [752, 617] on button "Save" at bounding box center [752, 613] width 61 height 31
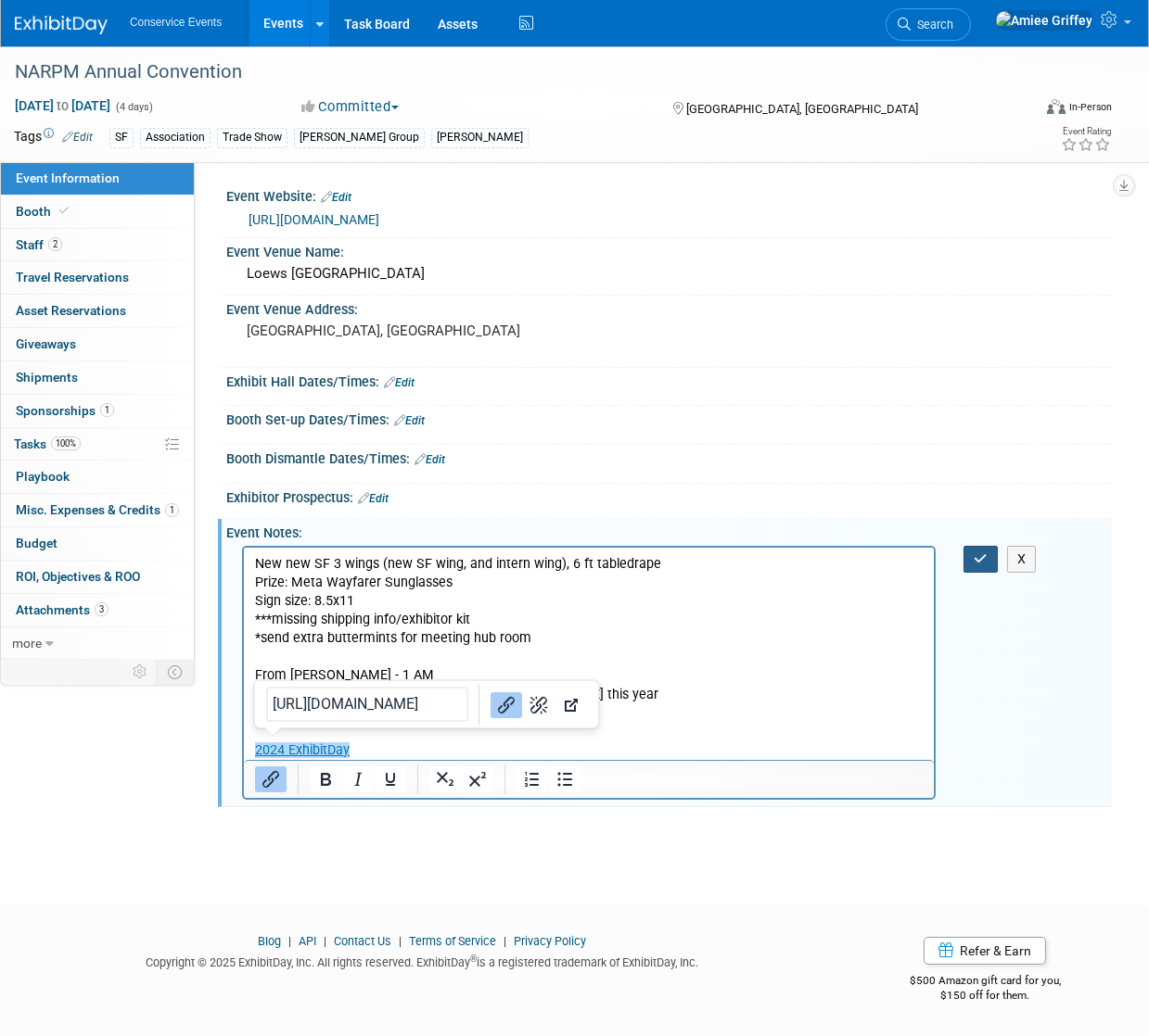
click at [971, 558] on button "button" at bounding box center [981, 560] width 34 height 26
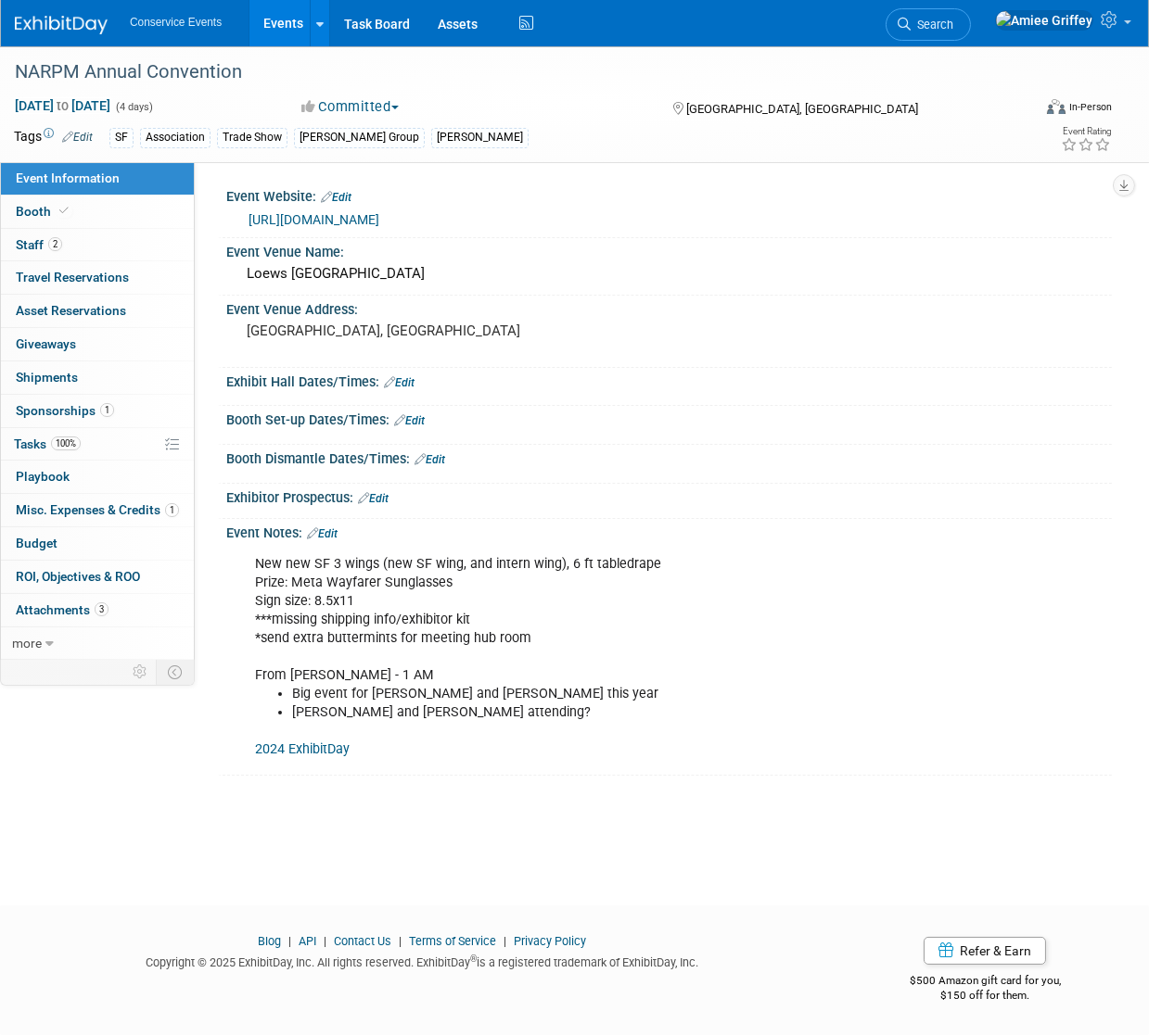
click at [289, 28] on link "Events" at bounding box center [284, 23] width 68 height 46
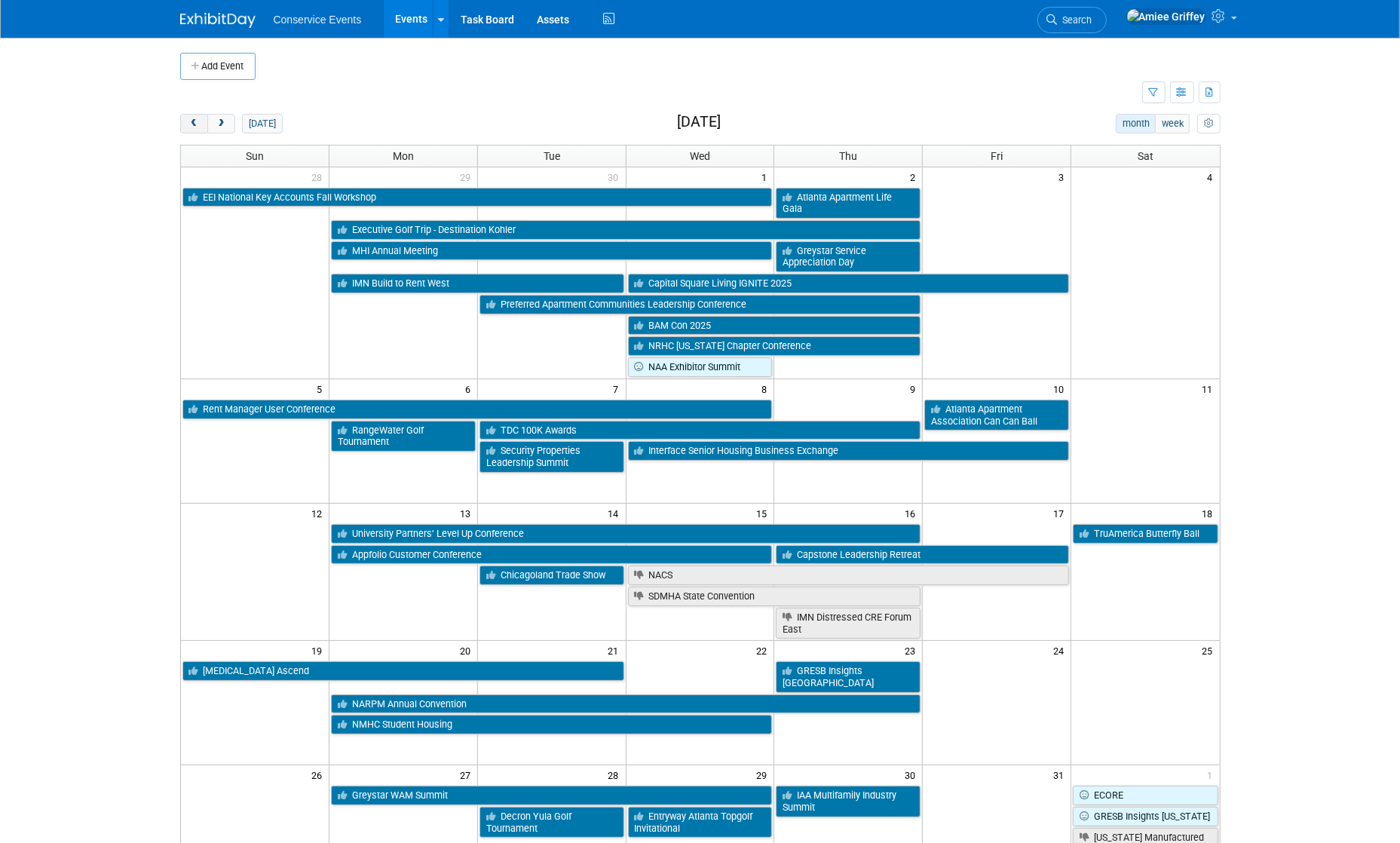
click at [195, 124] on span "prev" at bounding box center [194, 124] width 12 height 10
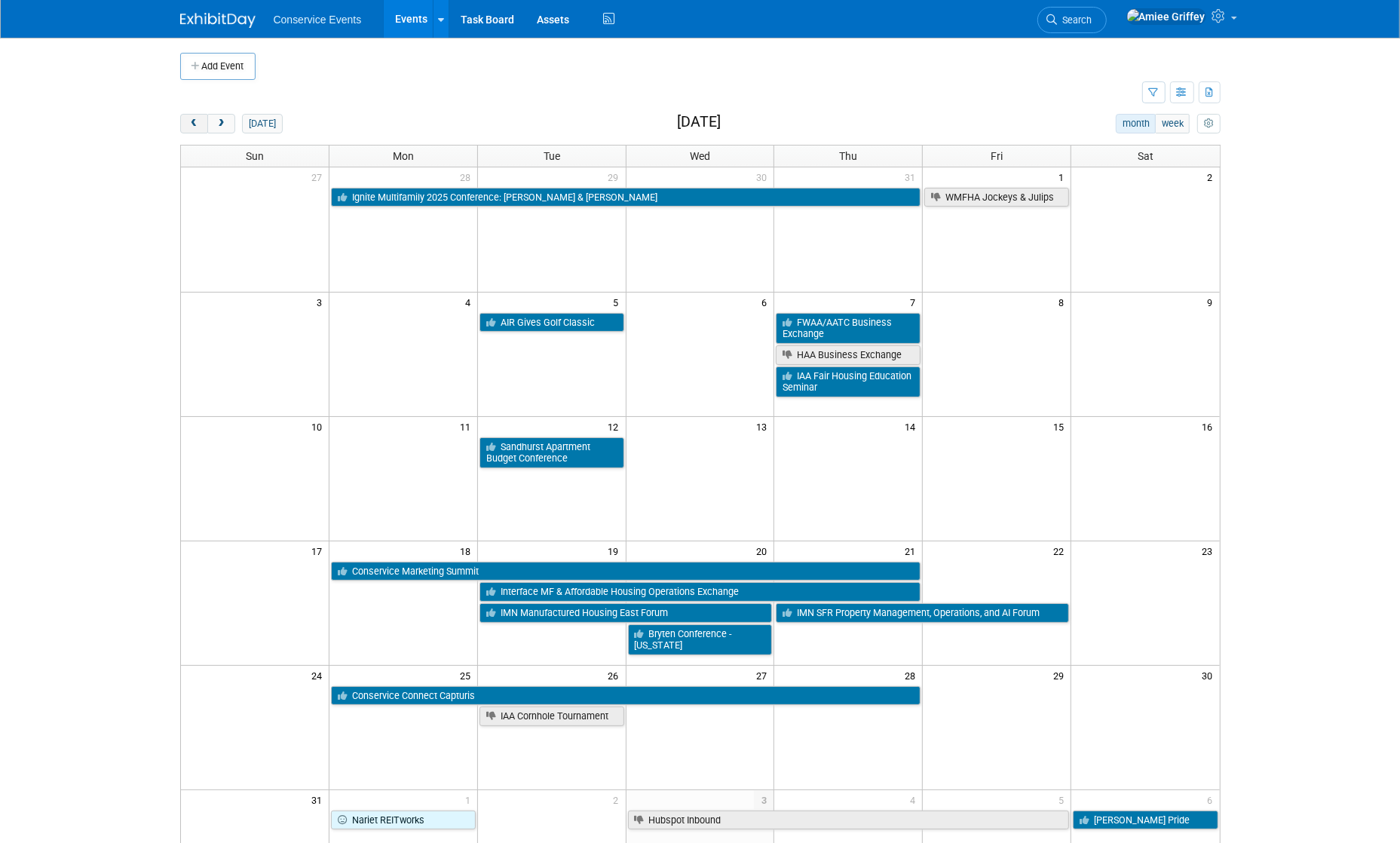
click at [195, 124] on span "prev" at bounding box center [194, 124] width 12 height 10
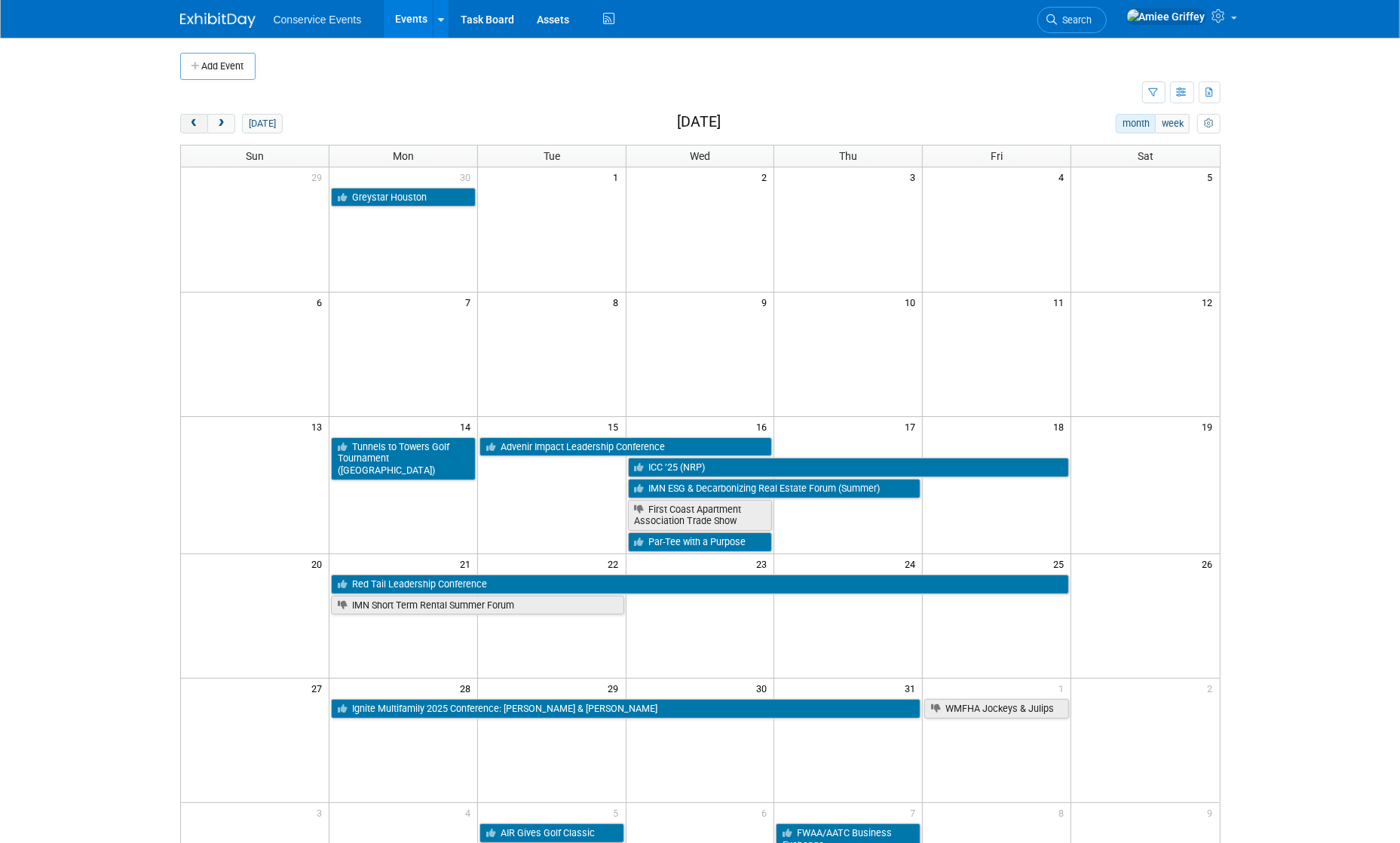
click at [195, 124] on span "prev" at bounding box center [194, 124] width 12 height 10
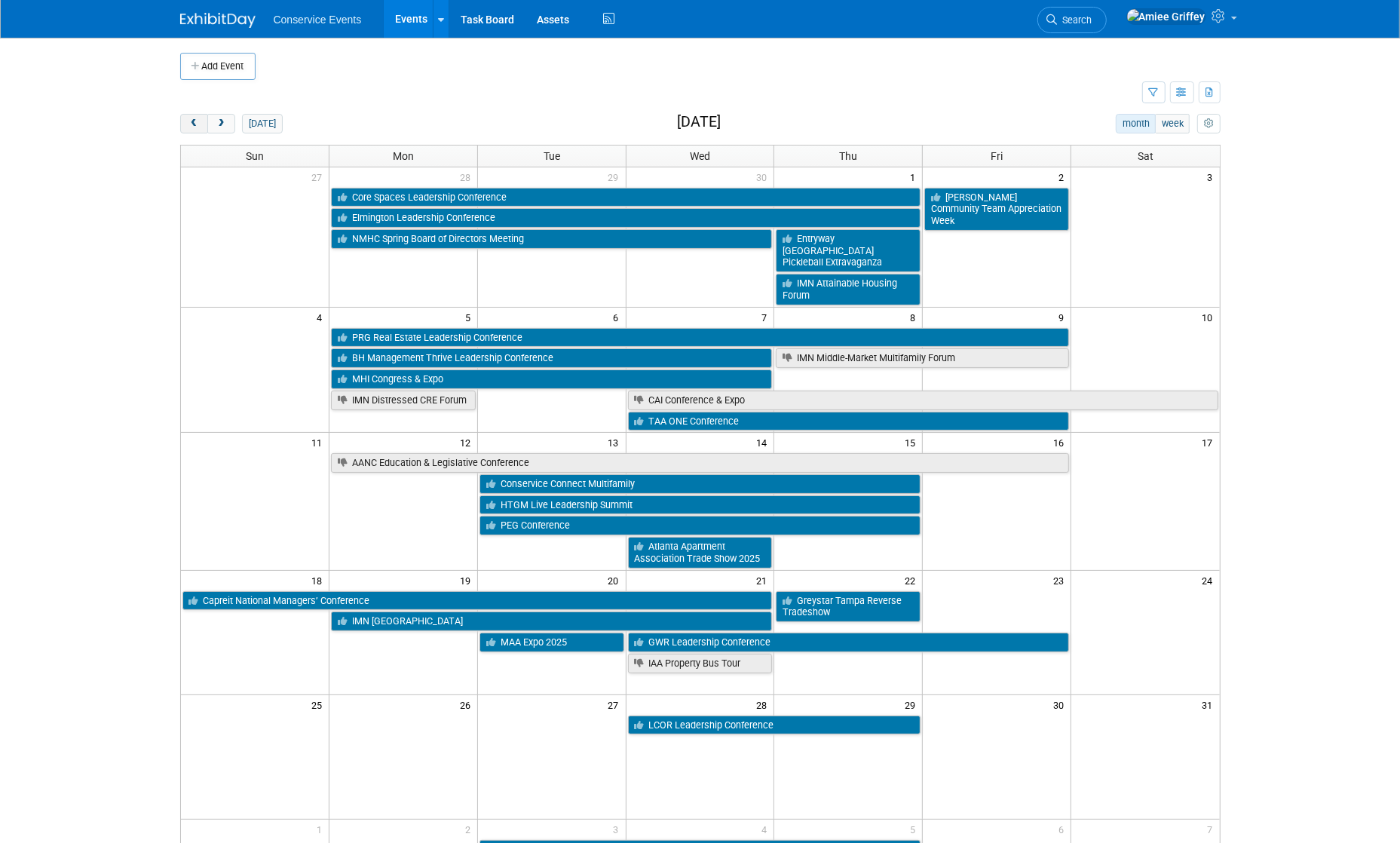
click at [195, 124] on span "prev" at bounding box center [194, 124] width 12 height 10
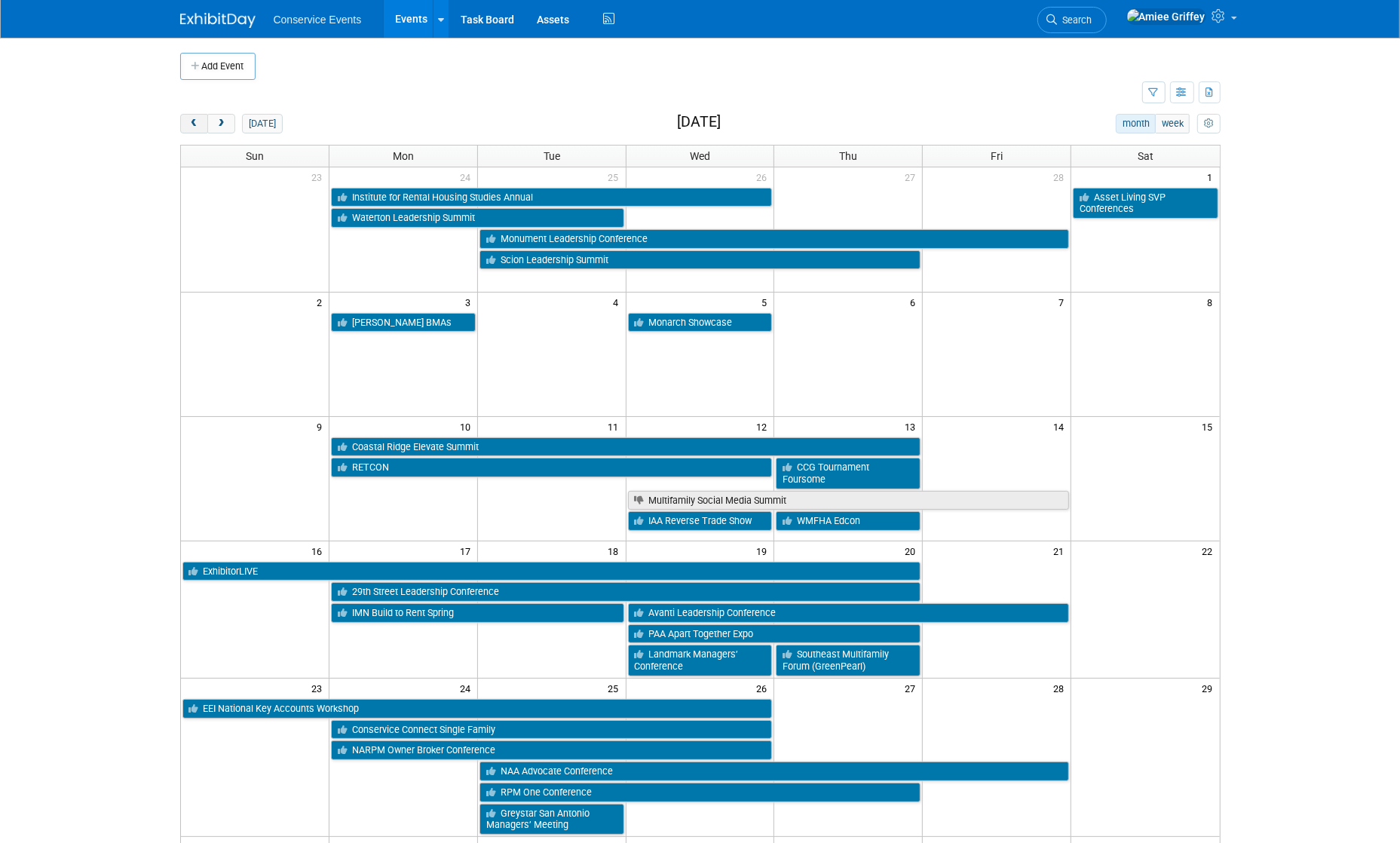
click at [195, 124] on span "prev" at bounding box center [194, 124] width 12 height 10
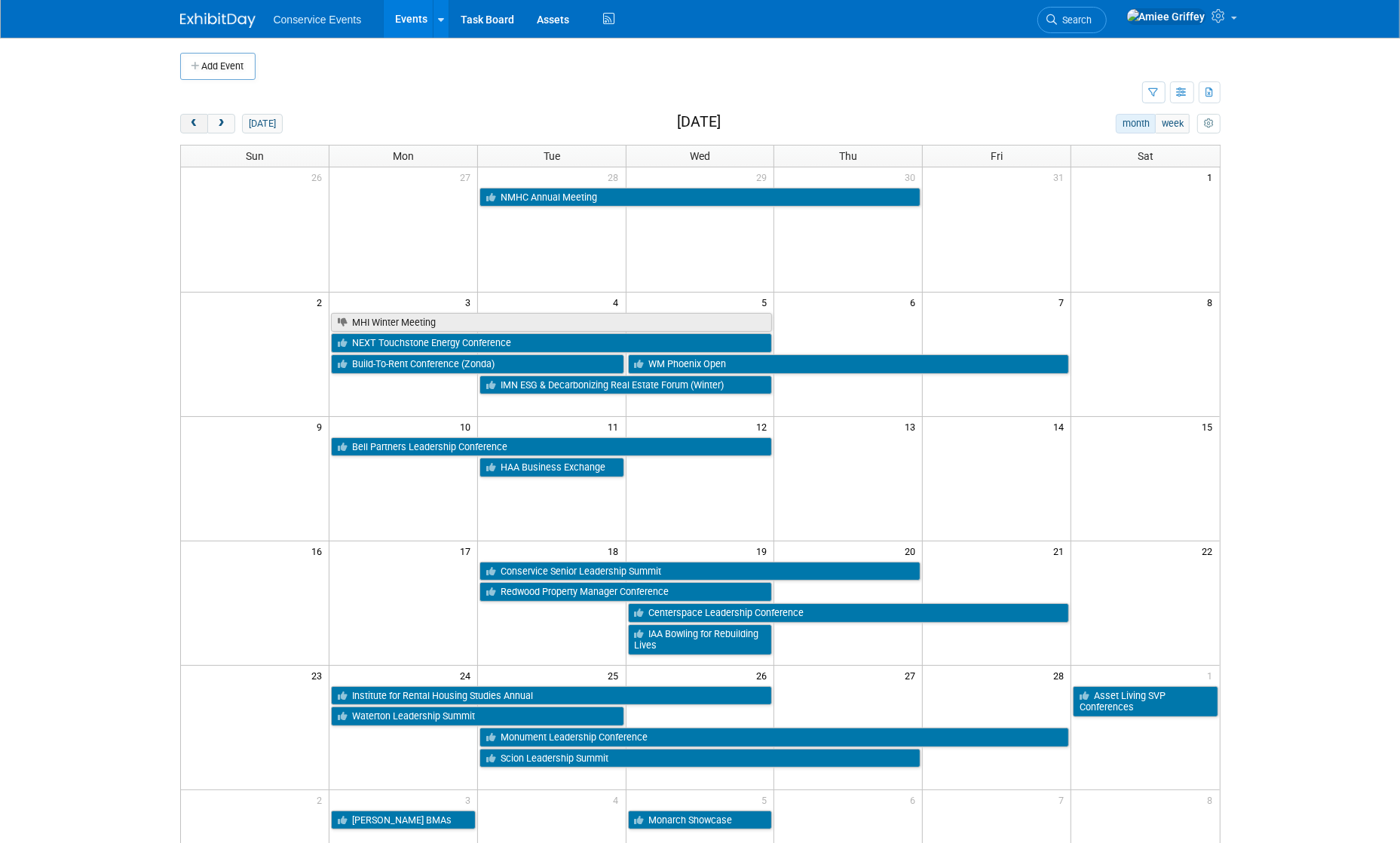
click at [195, 124] on span "prev" at bounding box center [194, 124] width 12 height 10
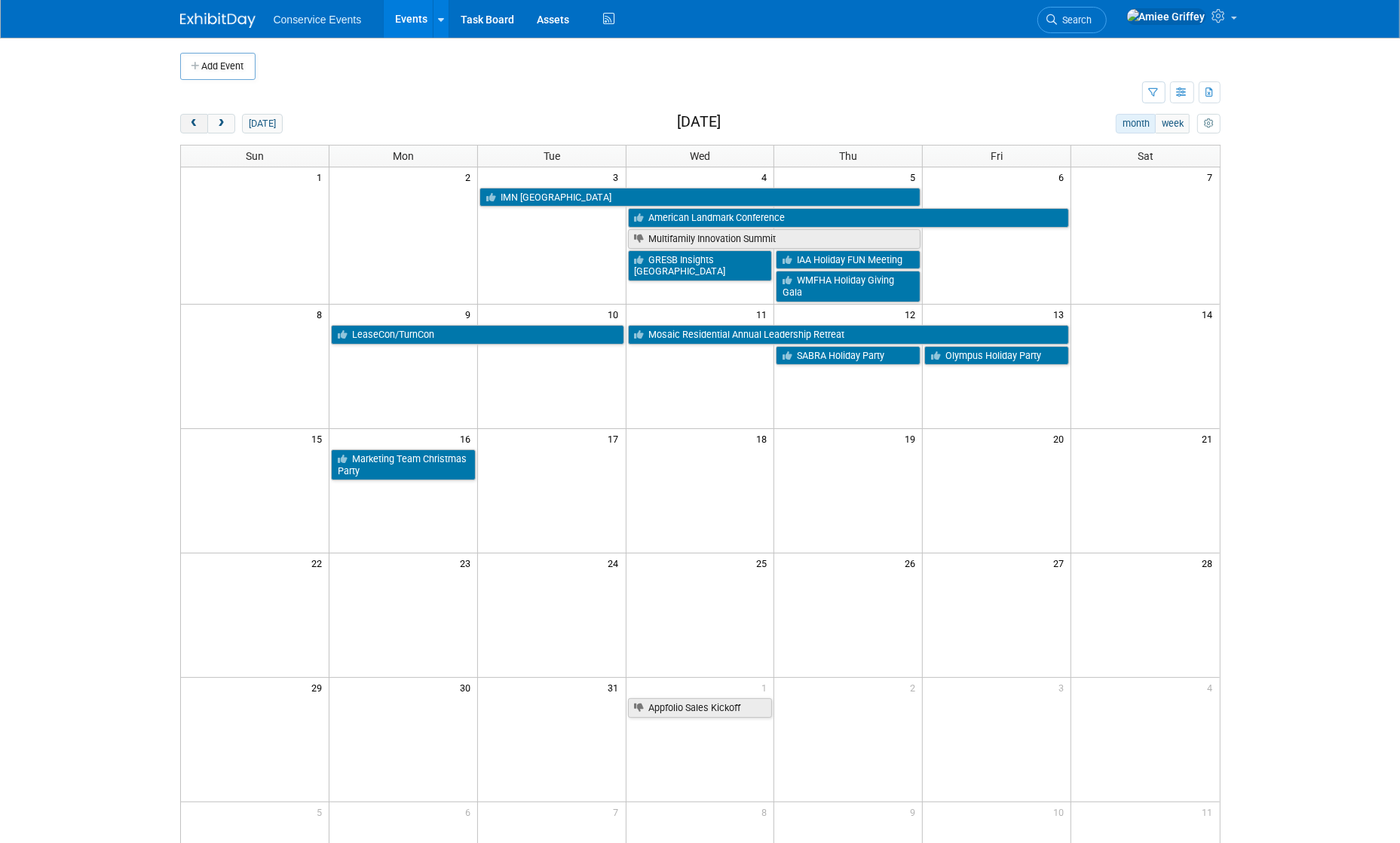
click at [195, 124] on span "prev" at bounding box center [194, 124] width 12 height 10
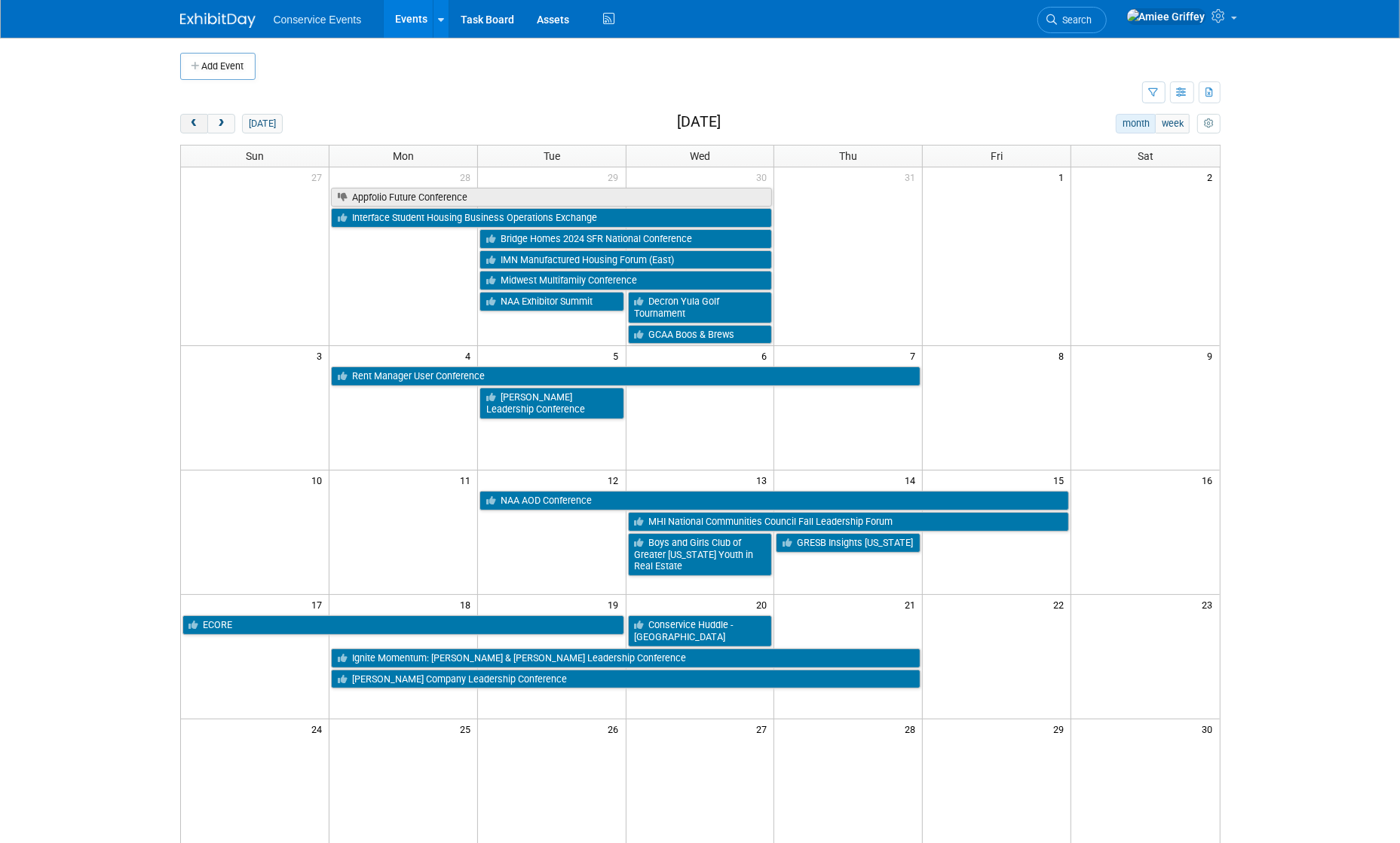
click at [195, 124] on span "prev" at bounding box center [194, 124] width 12 height 10
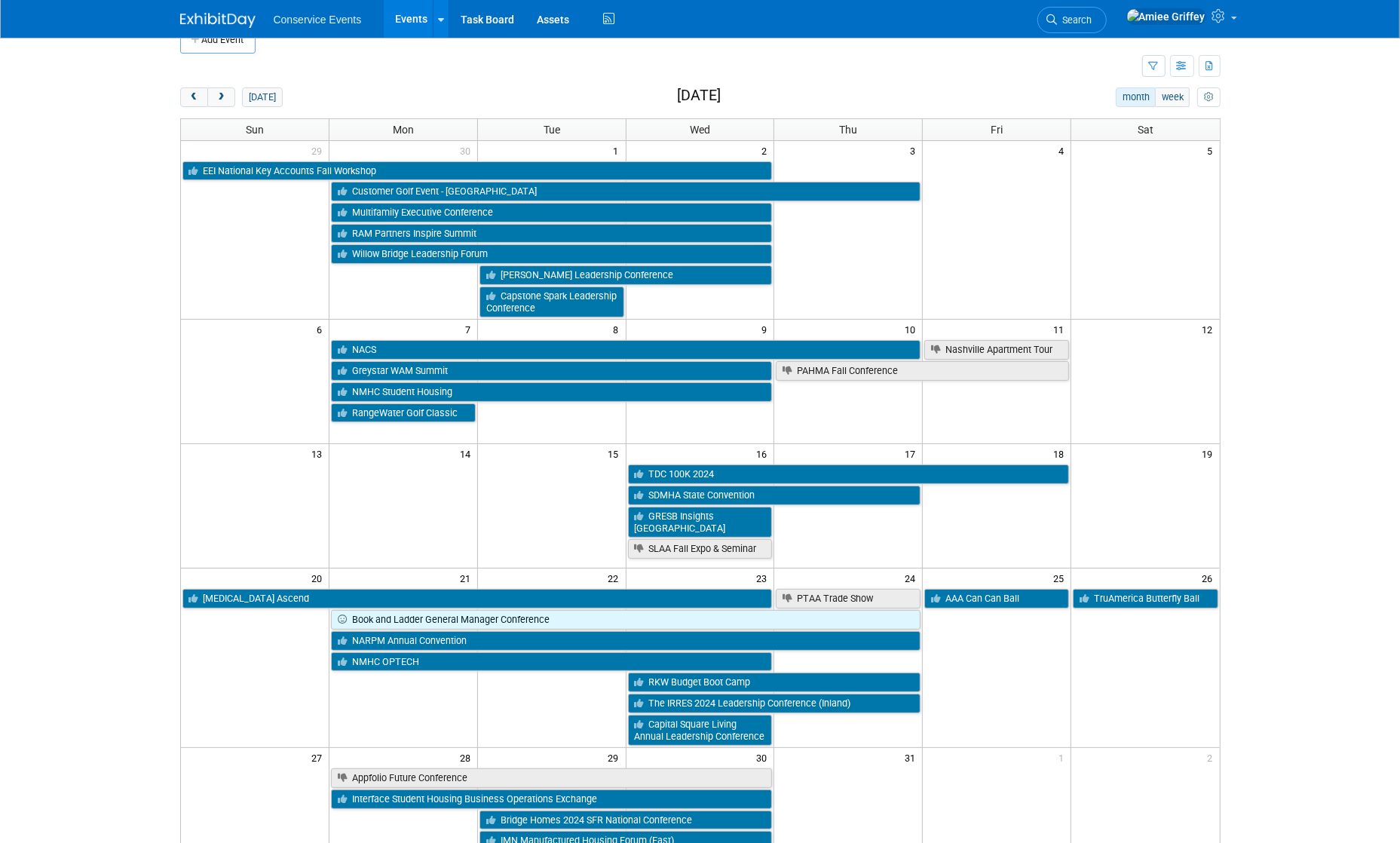
scroll to position [32, 0]
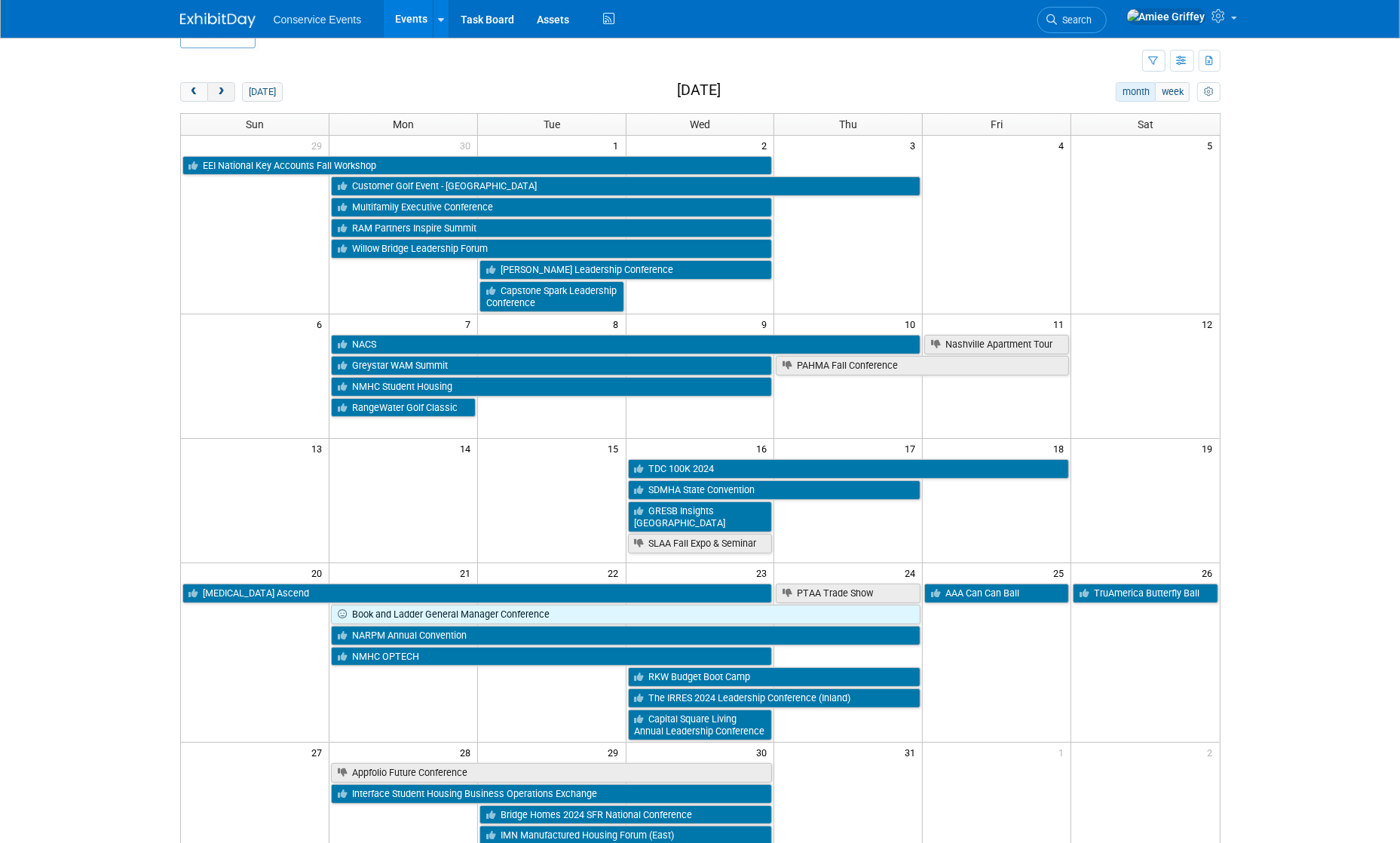
click at [223, 93] on span "next" at bounding box center [221, 92] width 12 height 10
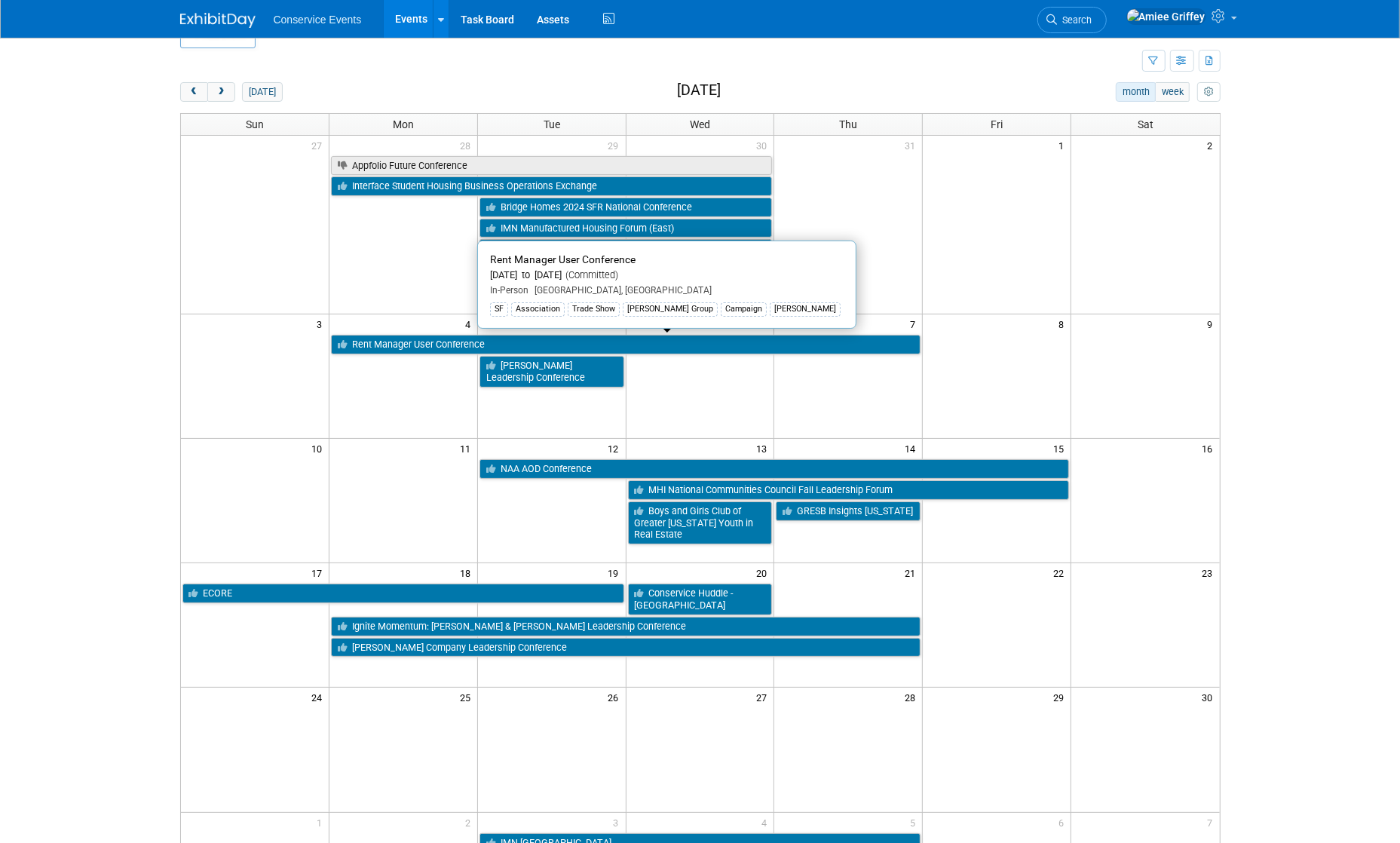
click at [487, 343] on link "Rent Manager User Conference" at bounding box center [625, 344] width 590 height 19
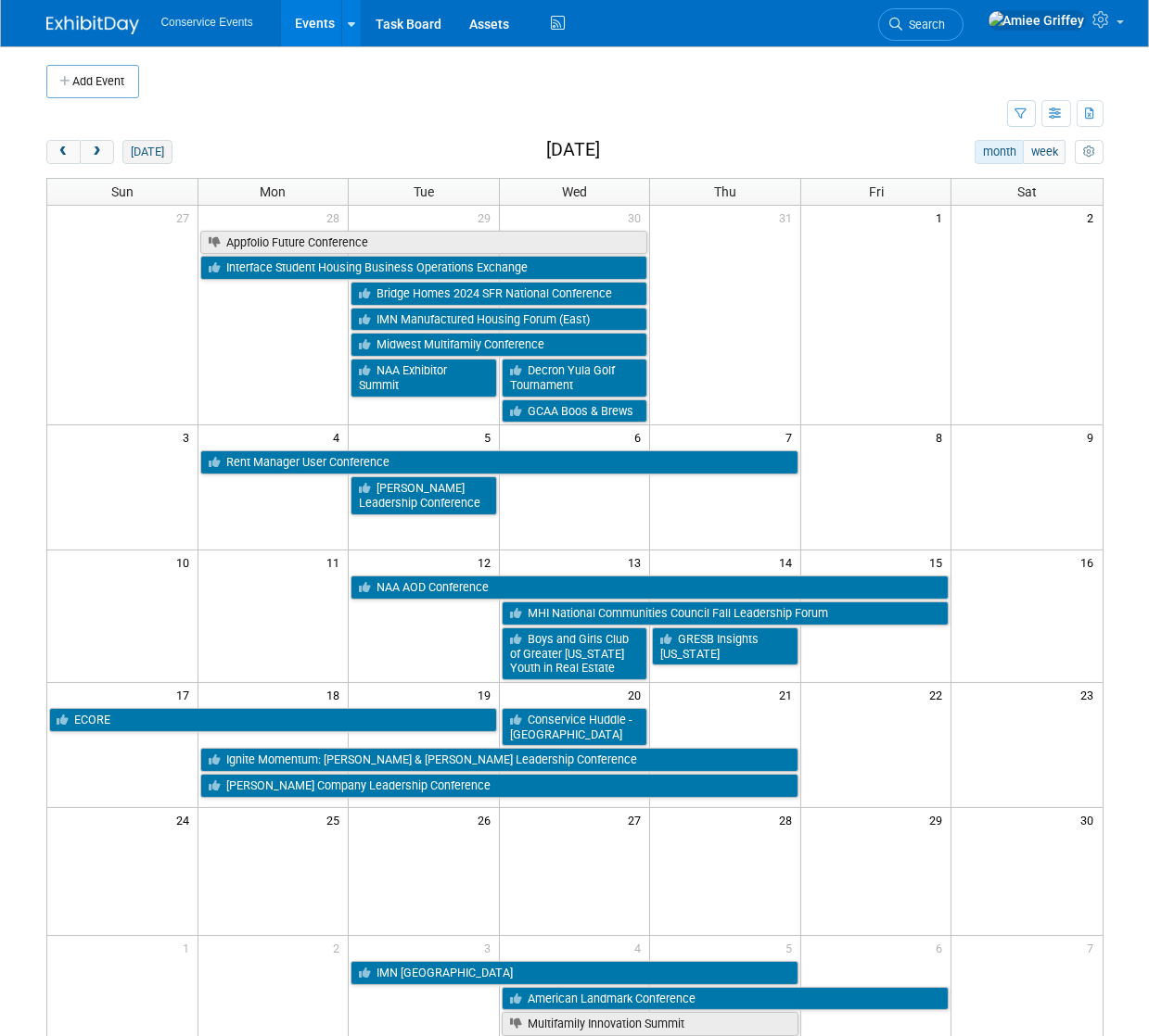
click at [137, 158] on button "[DATE]" at bounding box center [147, 151] width 49 height 24
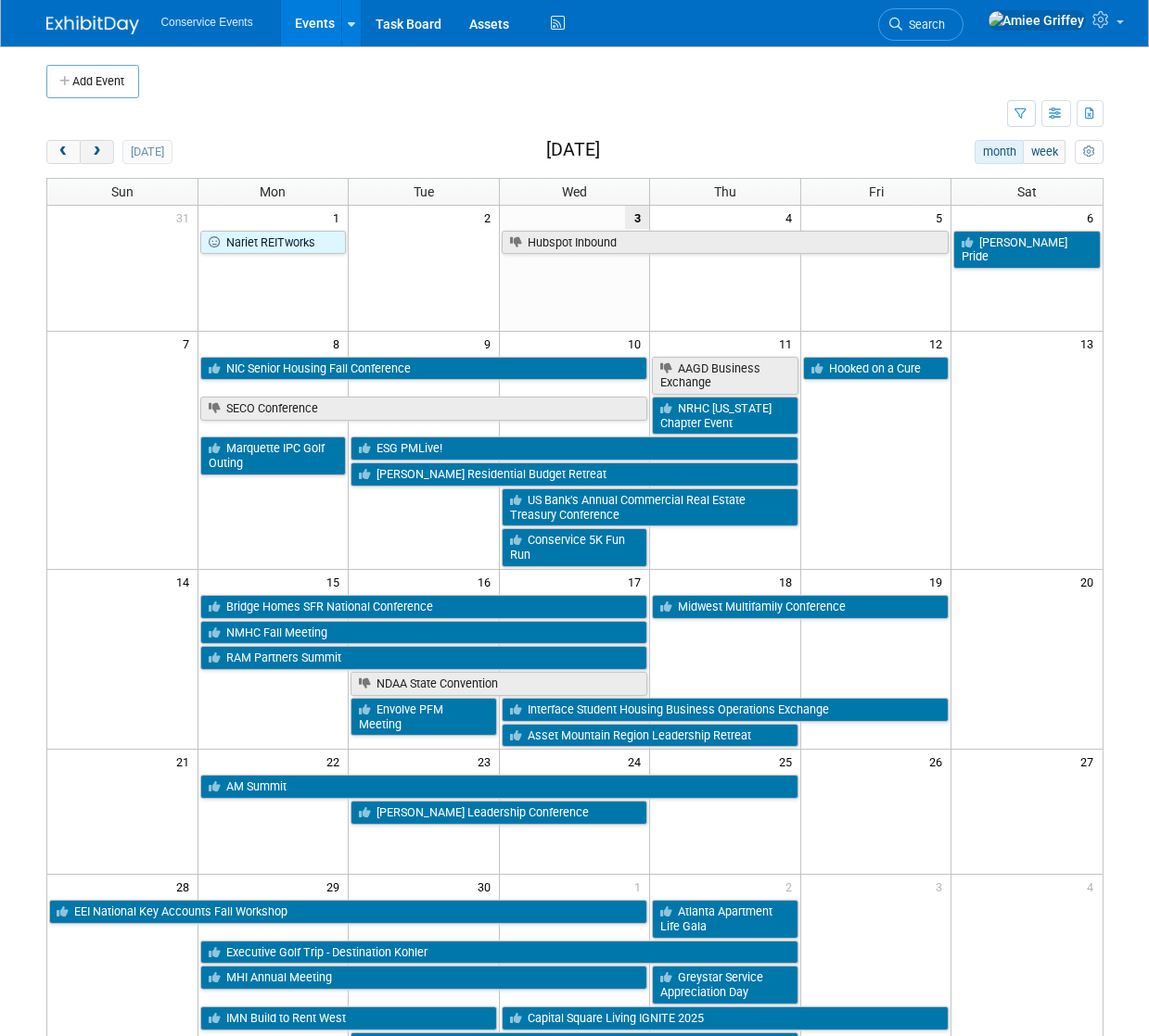
click at [106, 151] on button "next" at bounding box center [96, 151] width 34 height 24
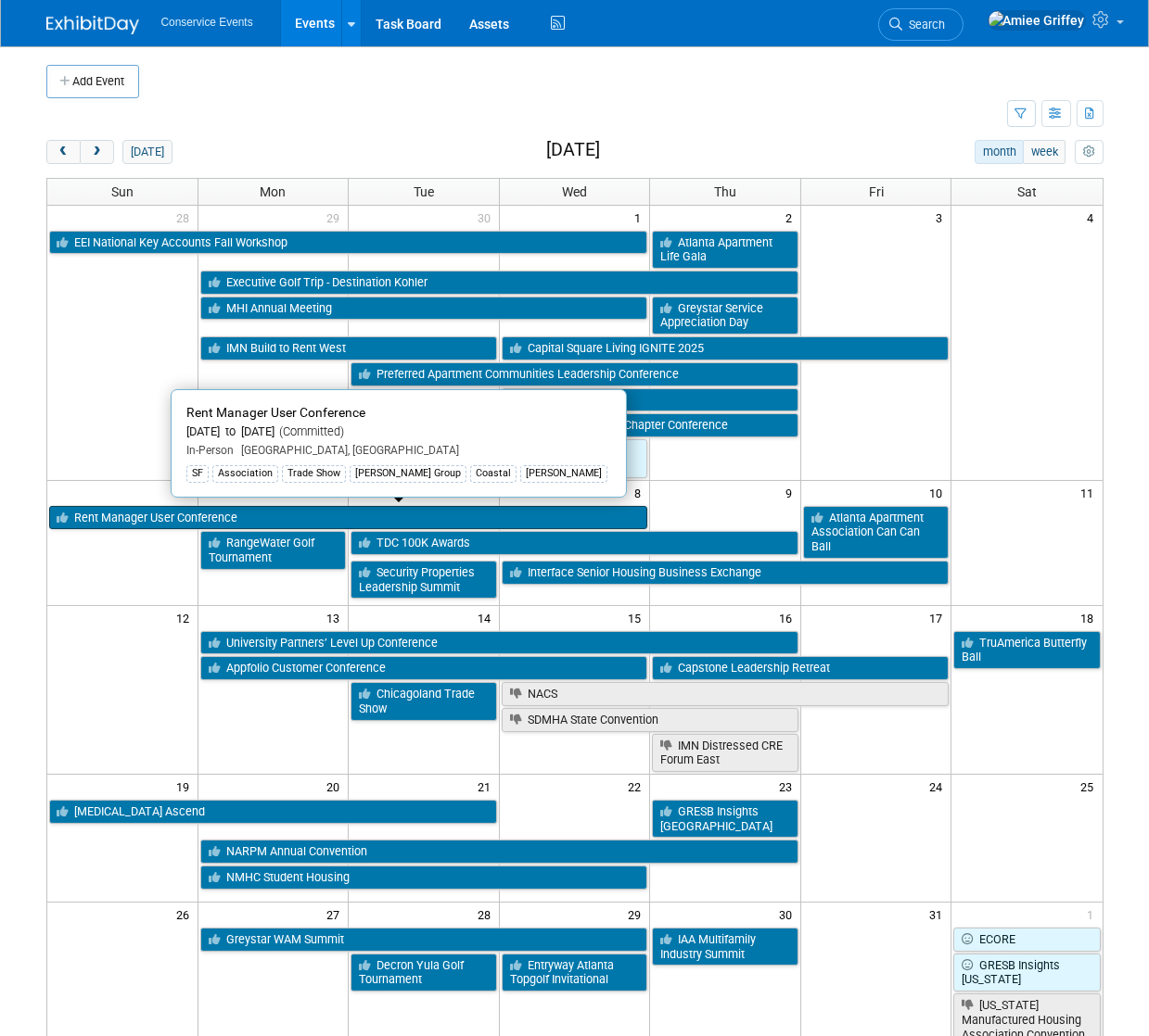
click at [170, 518] on link "Rent Manager User Conference" at bounding box center [348, 517] width 599 height 24
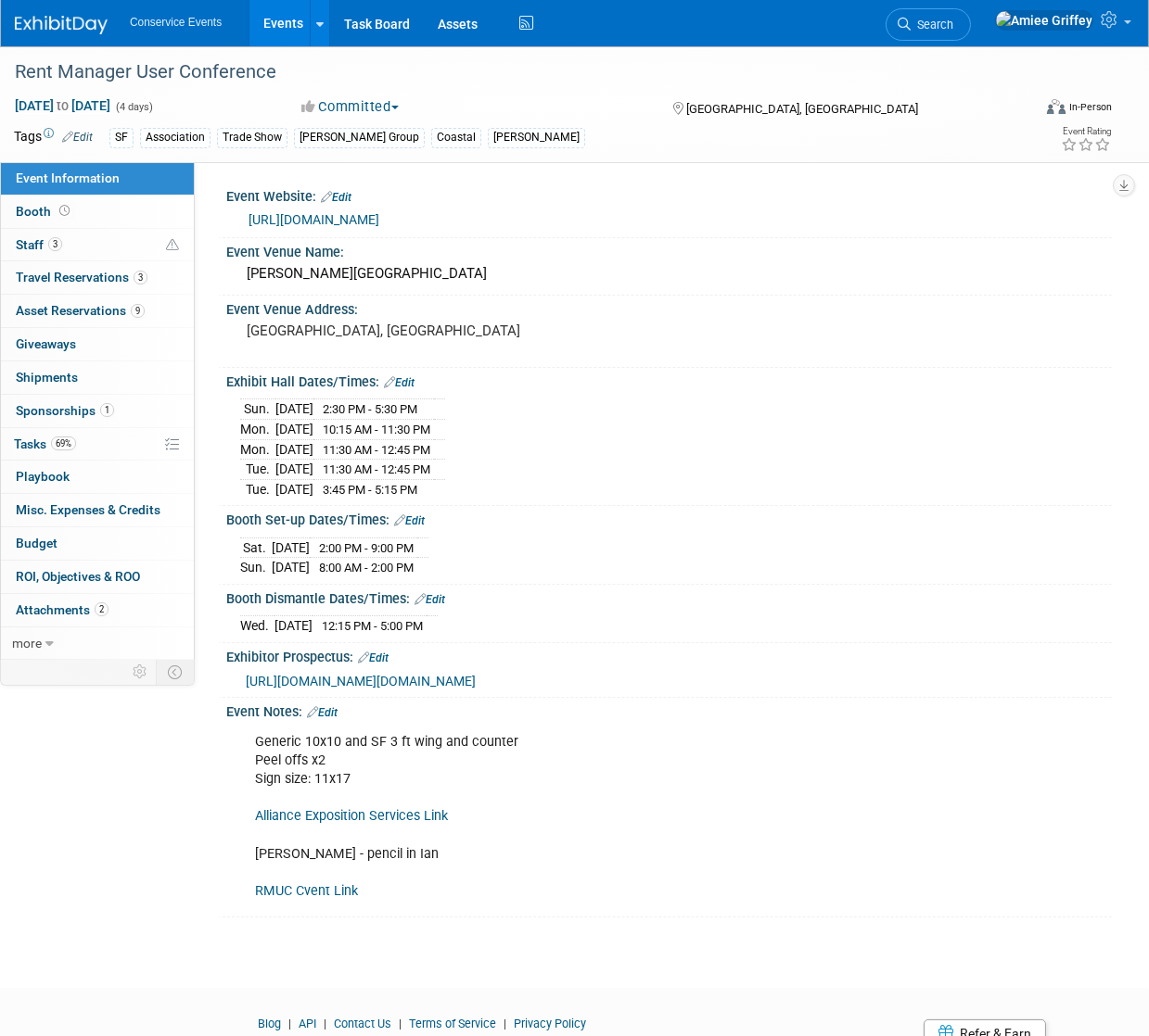
click at [338, 719] on link "Edit" at bounding box center [322, 713] width 30 height 13
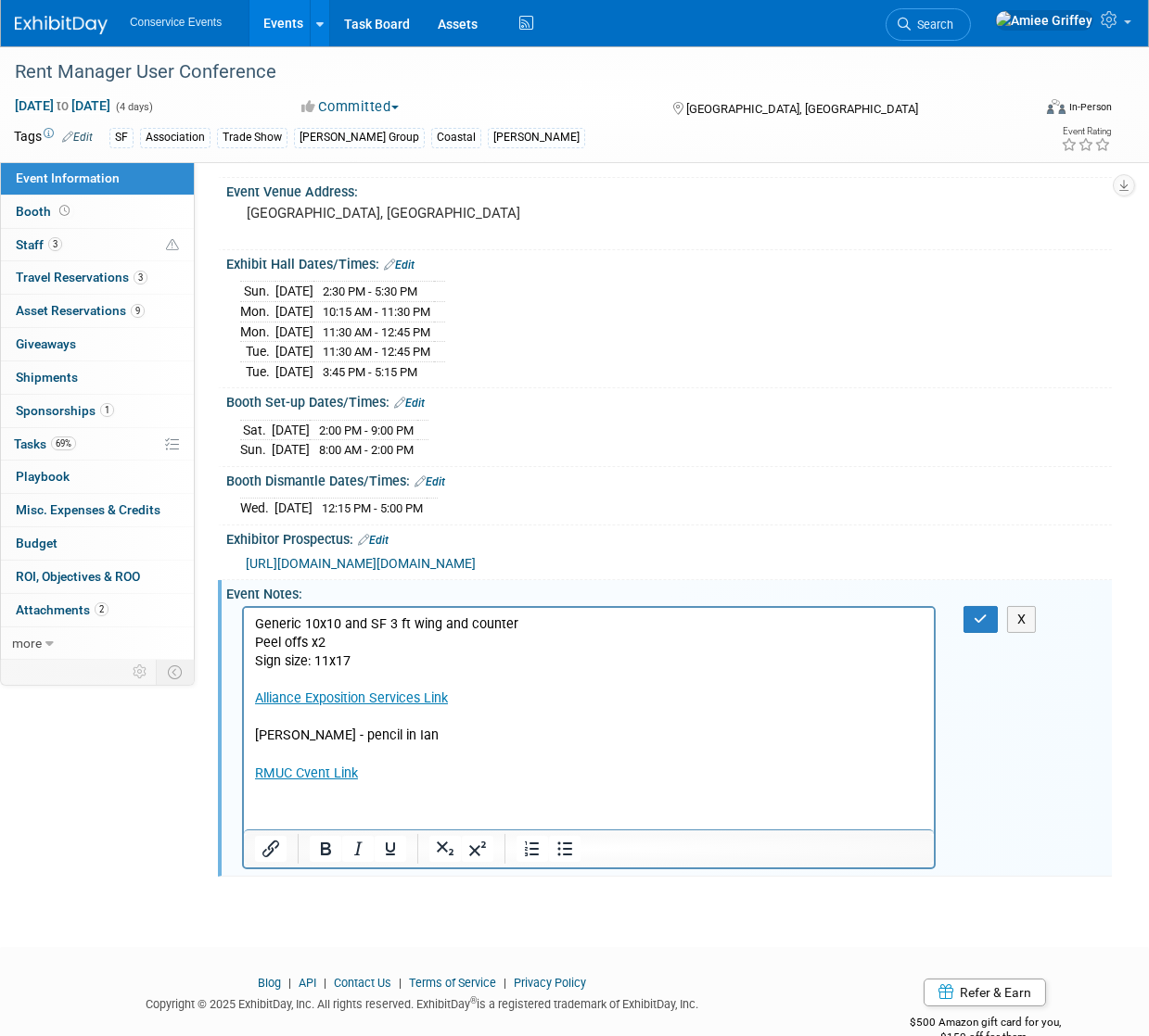
scroll to position [163, 0]
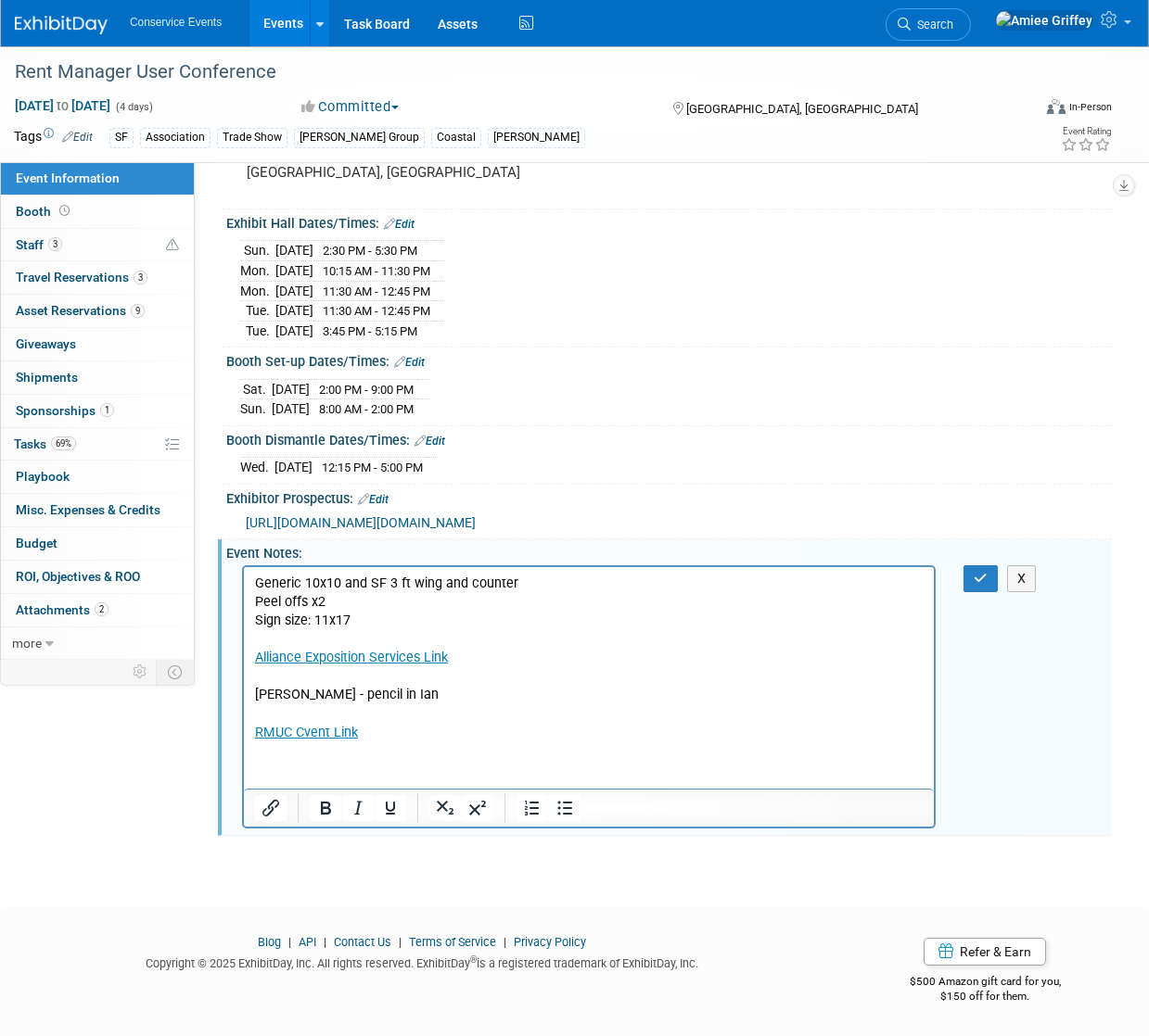
click at [423, 730] on p "Generic 10x10 and SF 3 ft wing and counter Peel offs x2 Sign size: 11x17 Allian…" at bounding box center [588, 657] width 669 height 167
click at [429, 732] on p "Generic 10x10 and SF 3 ft wing and counter Peel offs x2 Sign size: 11x17 Allian…" at bounding box center [588, 657] width 669 height 167
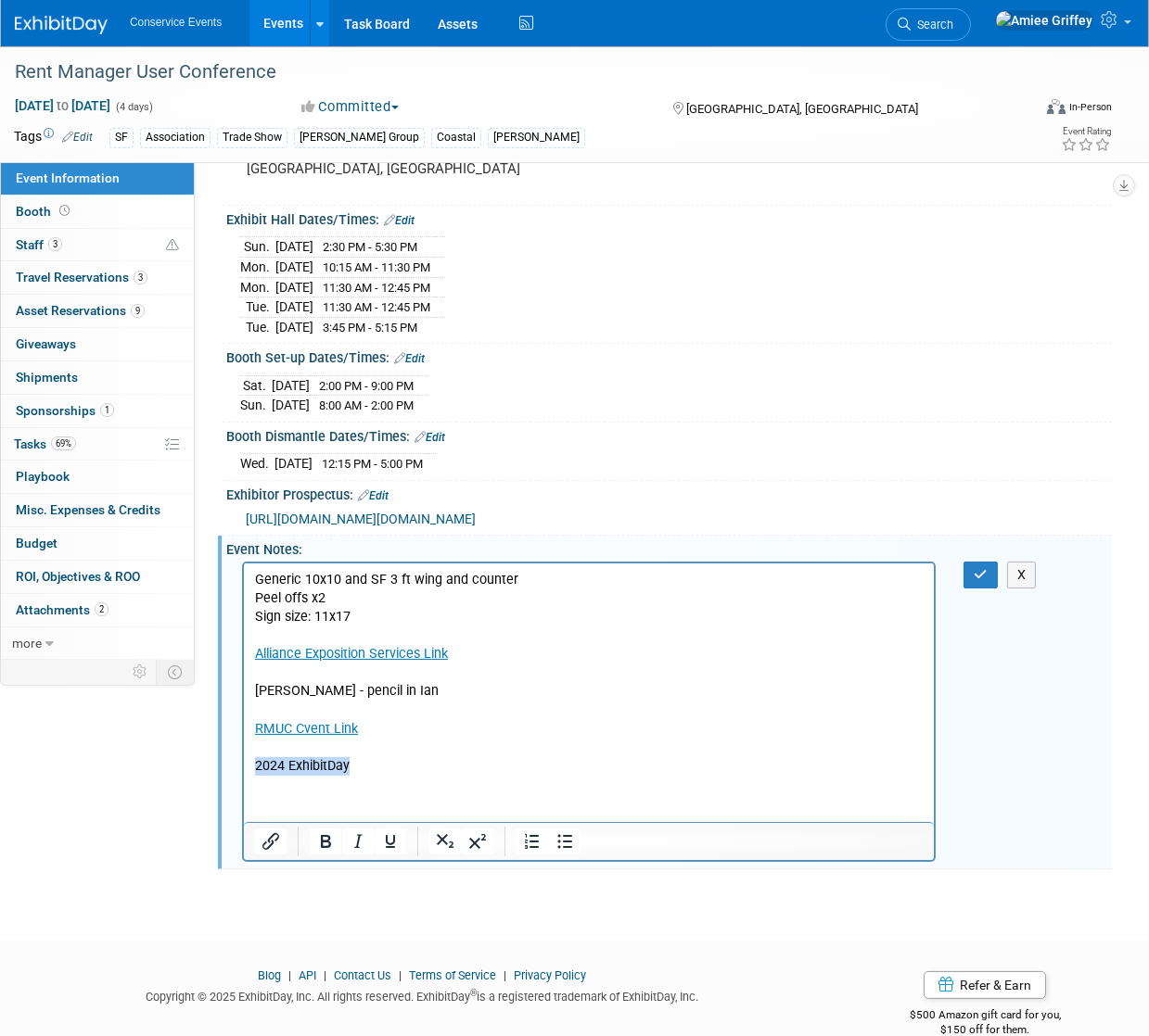
drag, startPoint x: 359, startPoint y: 768, endPoint x: 212, endPoint y: 771, distance: 147.0
click at [243, 771] on html "Generic 10x10 and SF 3 ft wing and counter Peel offs x2 Sign size: 11x17 Allian…" at bounding box center [587, 668] width 689 height 213
click at [275, 853] on icon "Insert/edit link" at bounding box center [271, 842] width 23 height 23
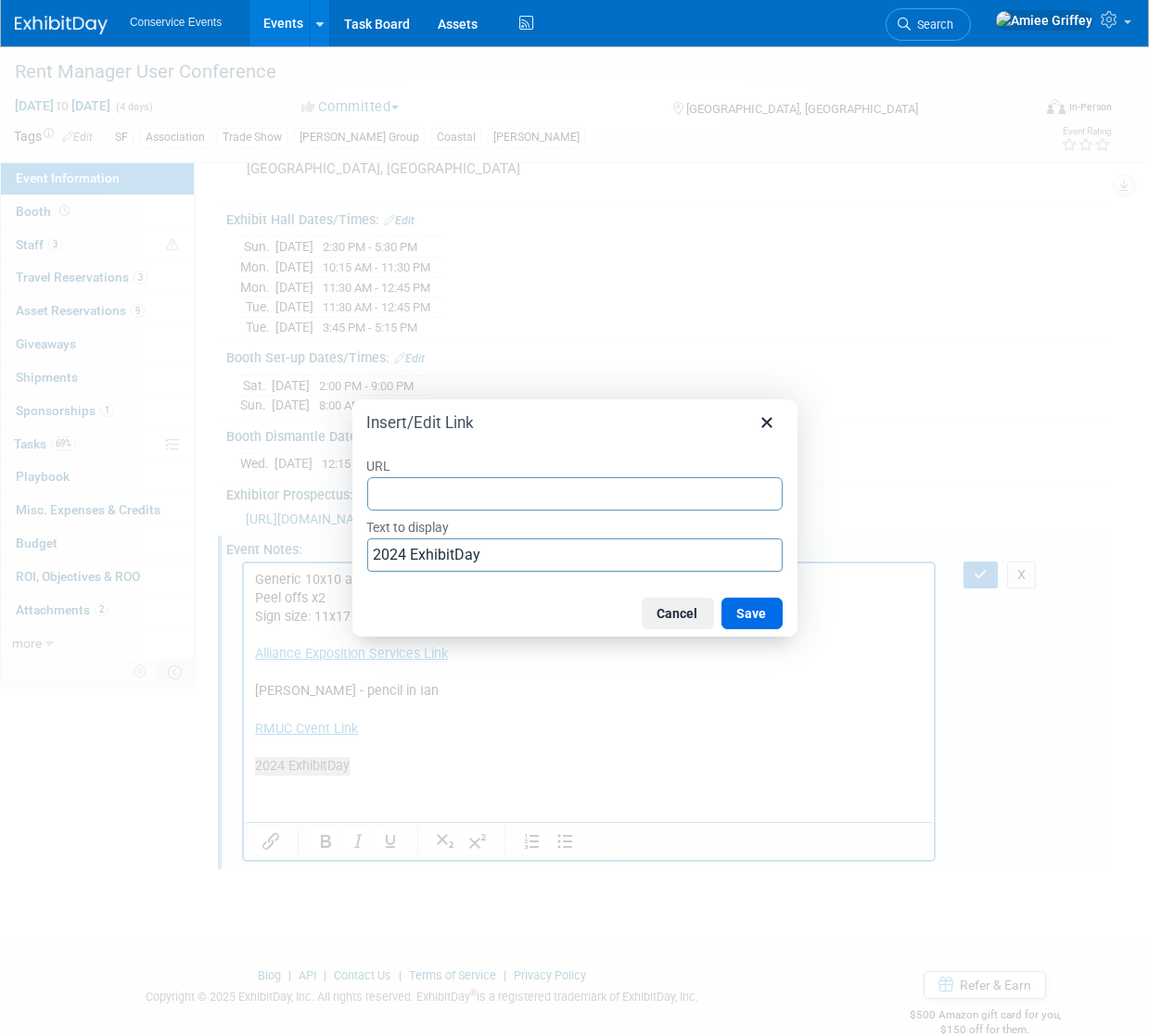
click at [404, 496] on input "URL" at bounding box center [574, 493] width 415 height 33
type input "https://www.exhibitday.com/Workspace/Event/10045249?eid=11102708"
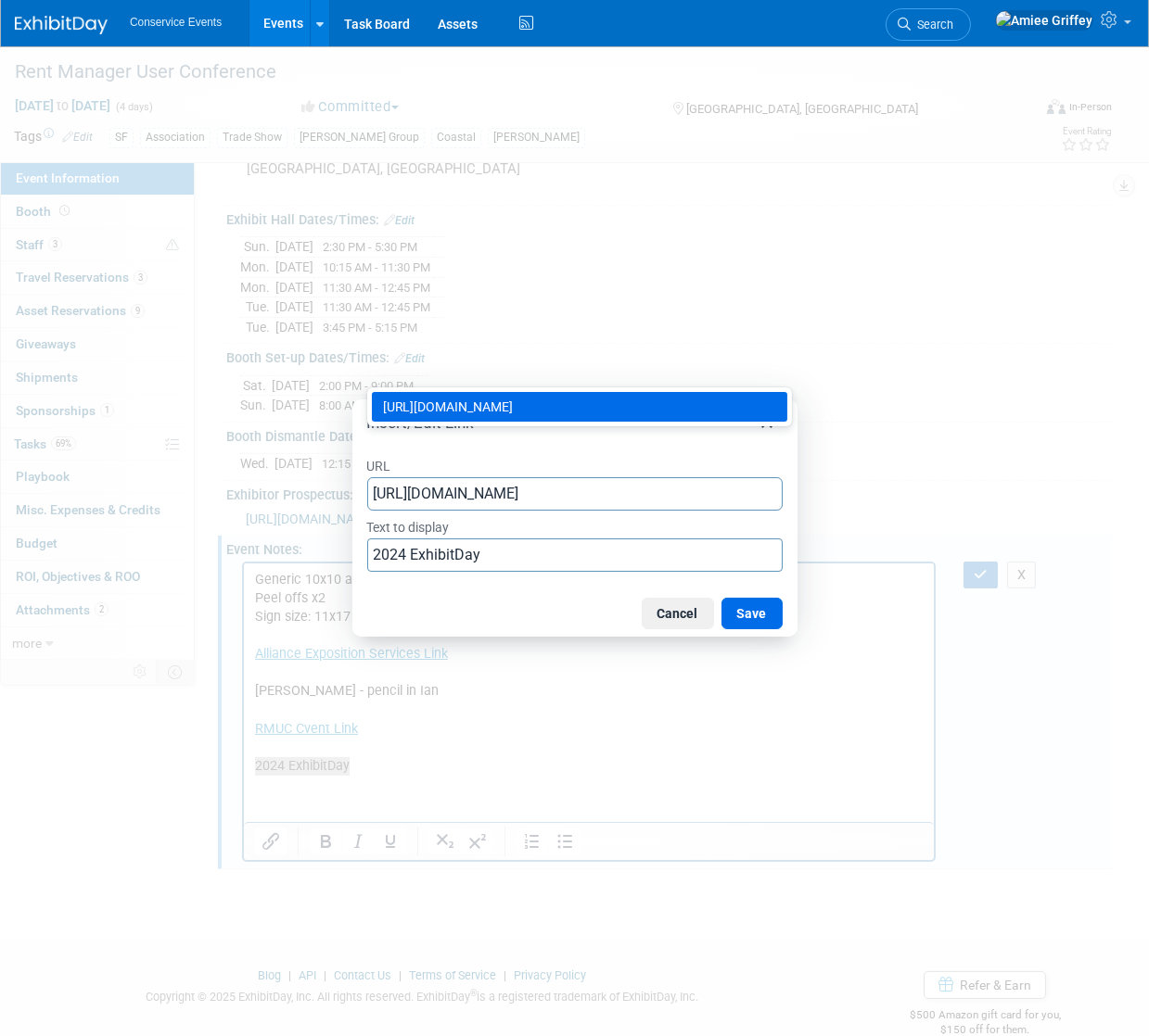
click at [568, 418] on div "https://www.exhibitday.com/Workspace/Event/10045249?eid=11102708" at bounding box center [582, 407] width 397 height 23
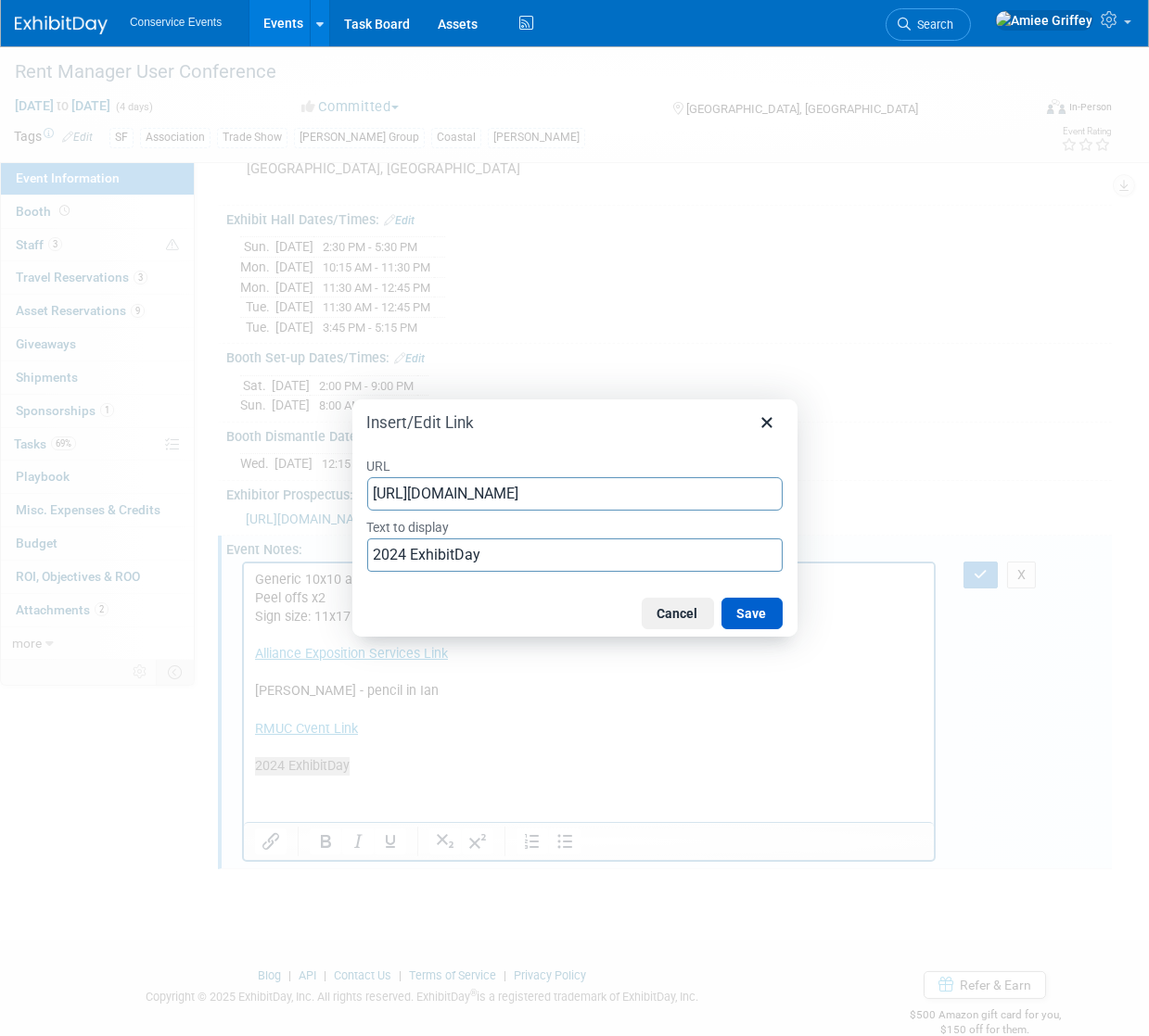
click at [744, 617] on button "Save" at bounding box center [752, 613] width 61 height 31
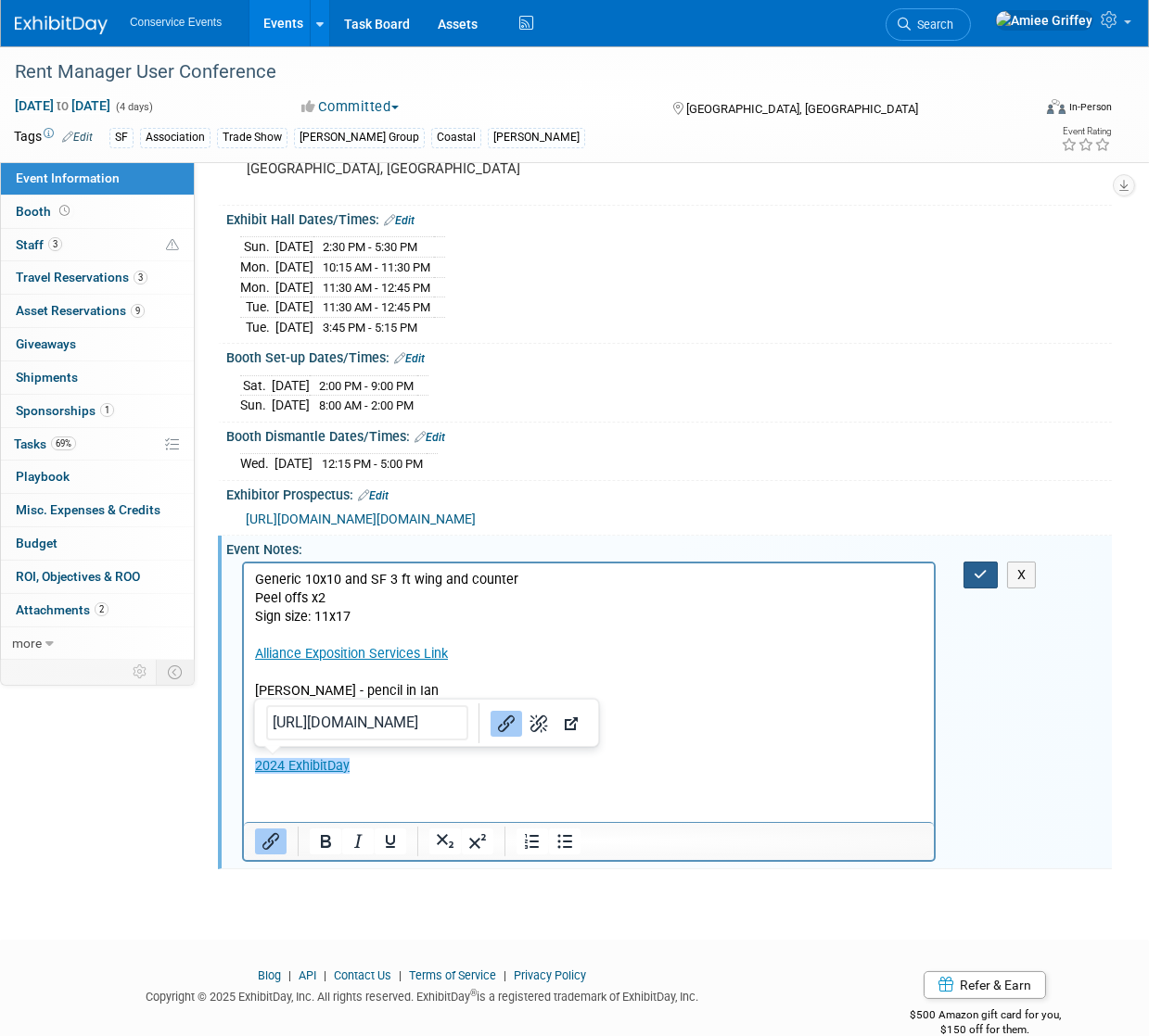
click at [988, 589] on button "button" at bounding box center [981, 575] width 34 height 26
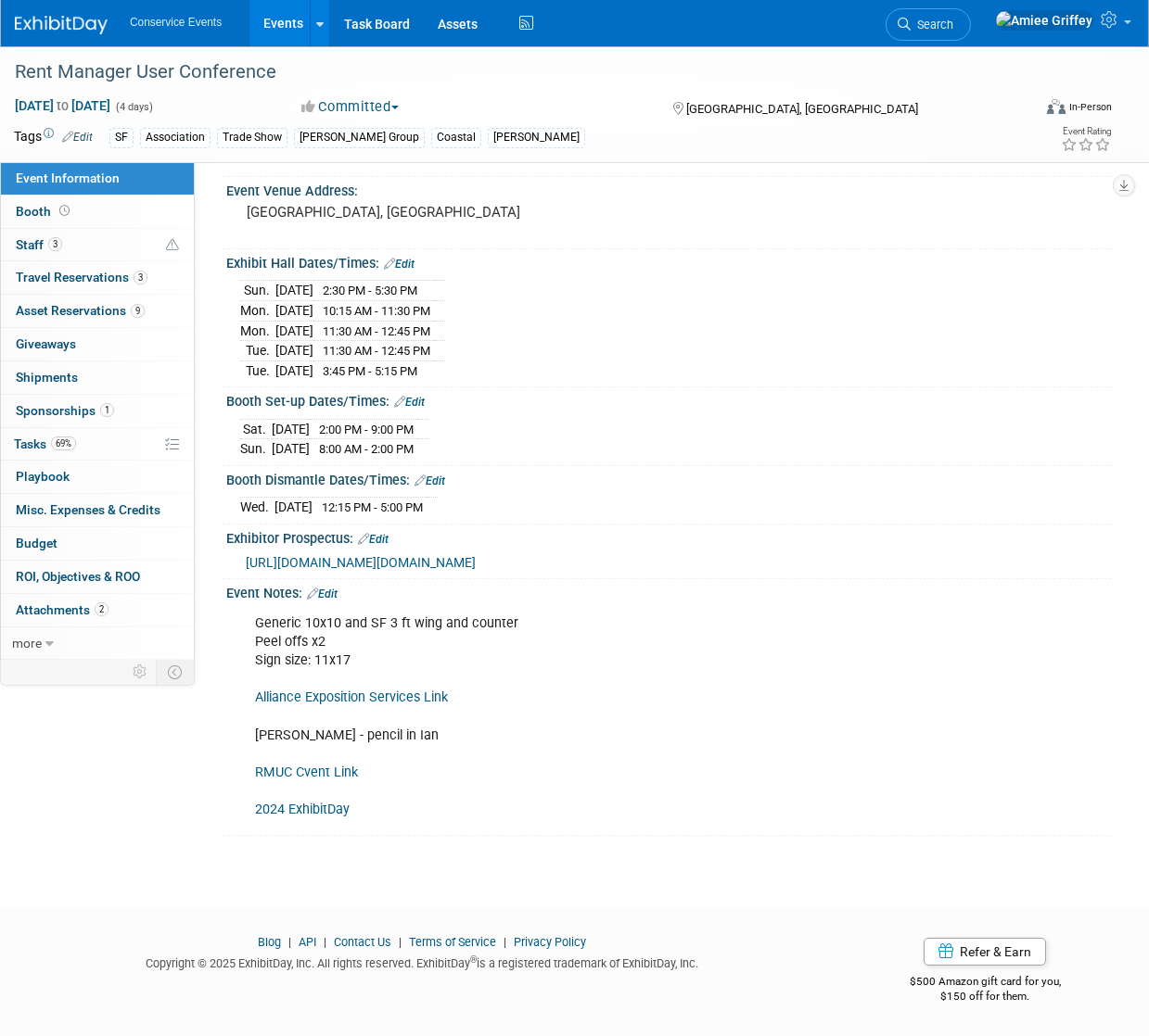
click at [300, 23] on link "Events" at bounding box center [284, 23] width 68 height 46
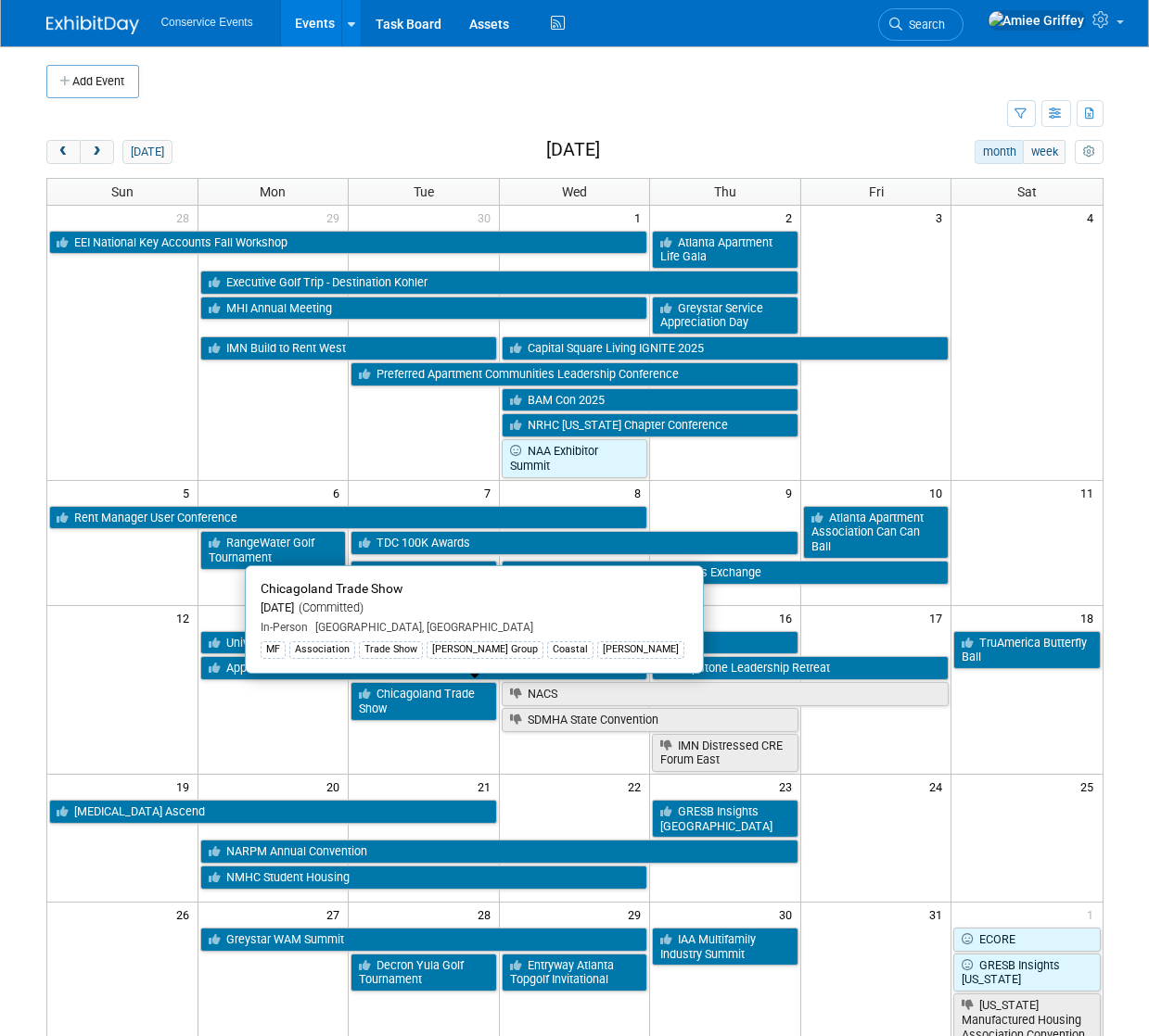
click at [437, 711] on link "Chicagoland Trade Show" at bounding box center [424, 701] width 147 height 38
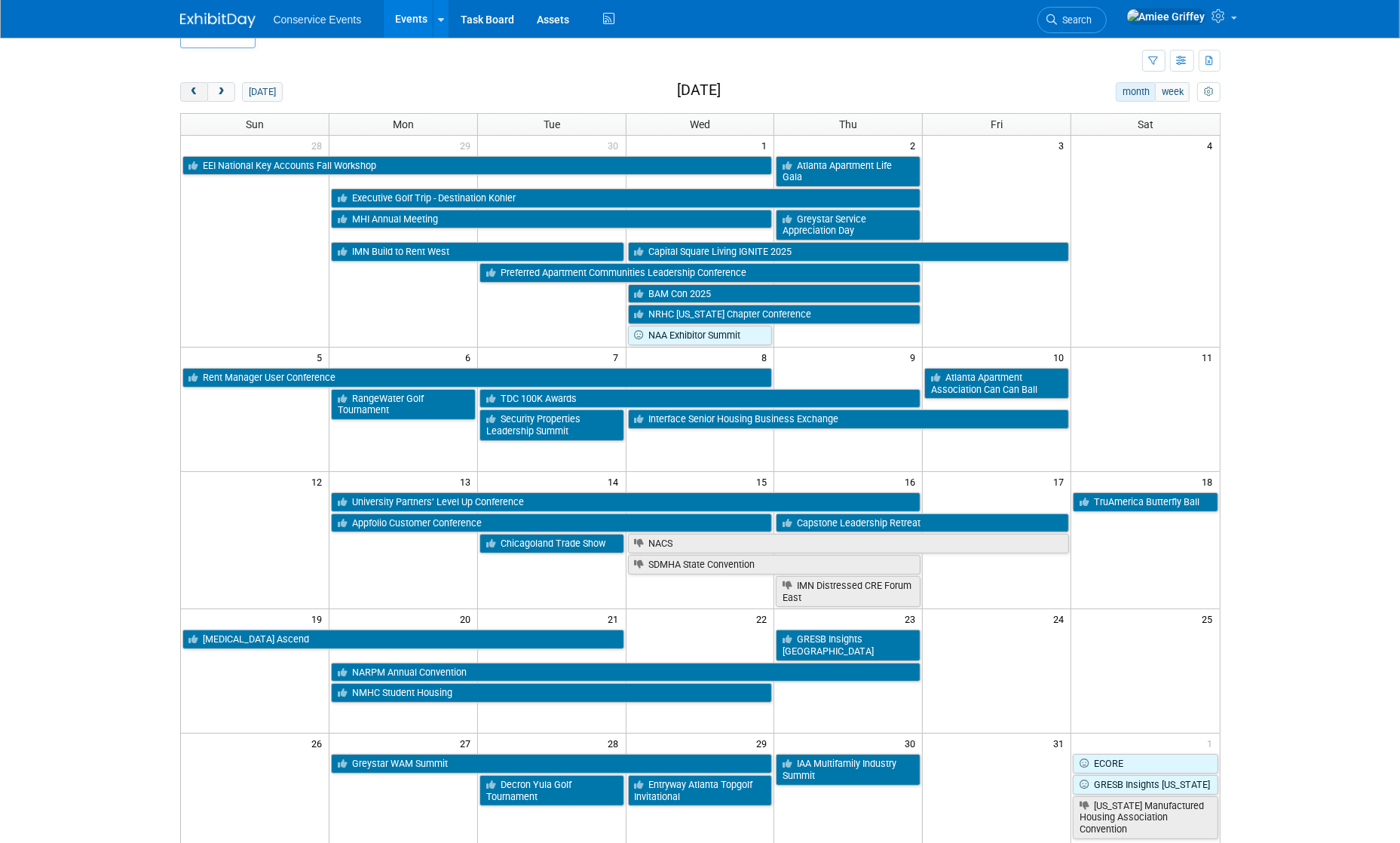
click at [191, 88] on span "prev" at bounding box center [194, 92] width 12 height 10
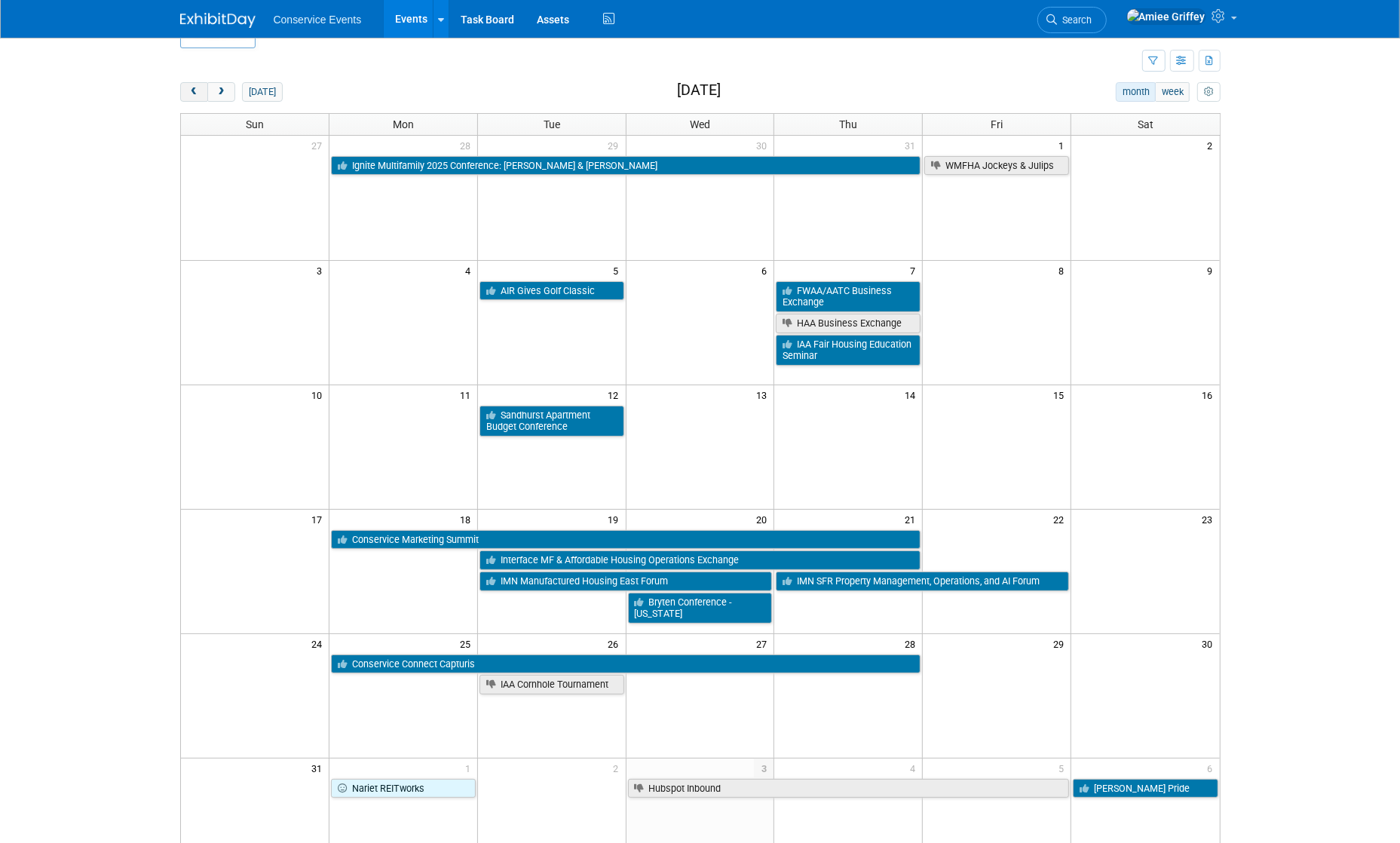
click at [191, 88] on span "prev" at bounding box center [194, 92] width 12 height 10
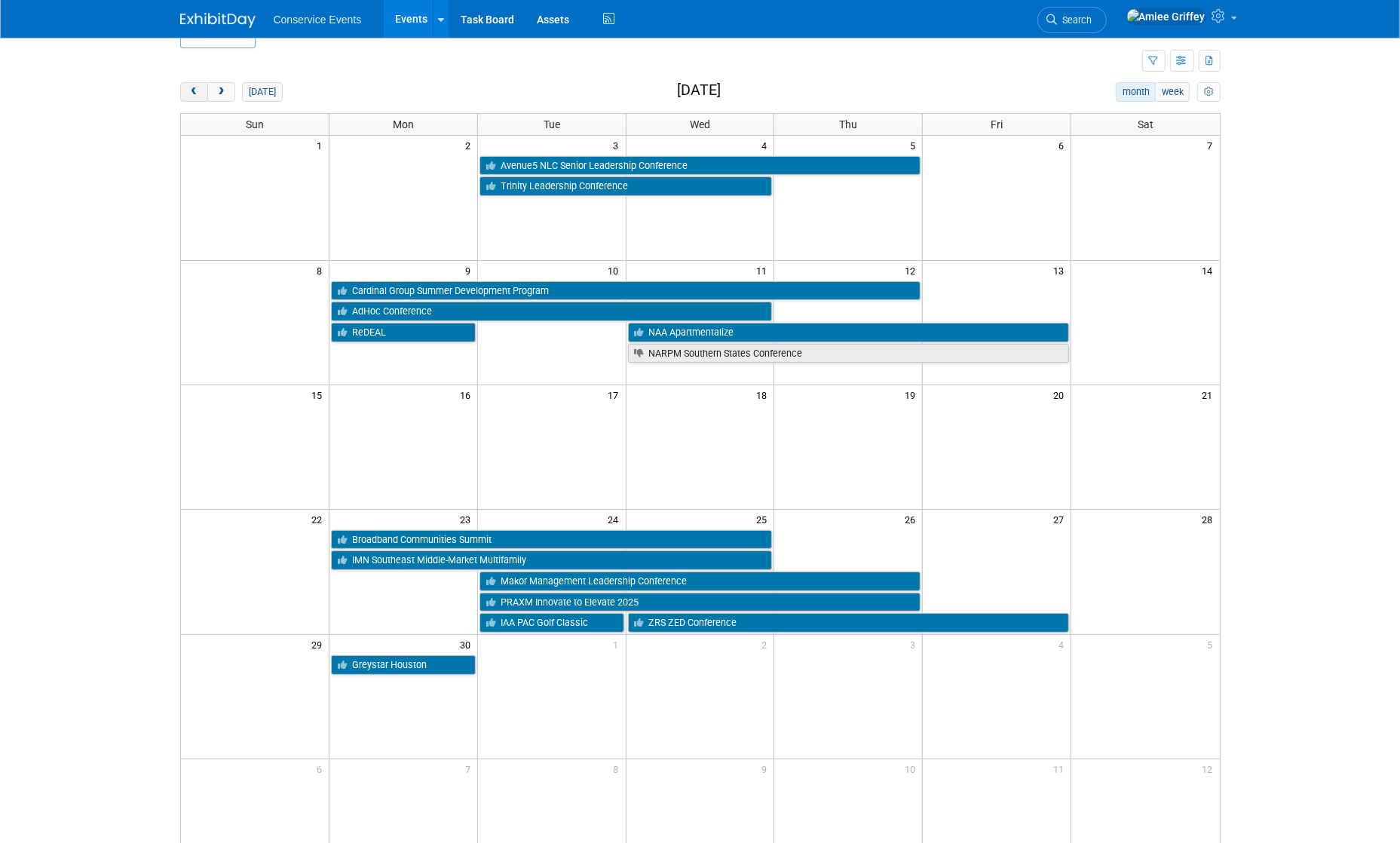
click at [191, 88] on span "prev" at bounding box center [194, 92] width 12 height 10
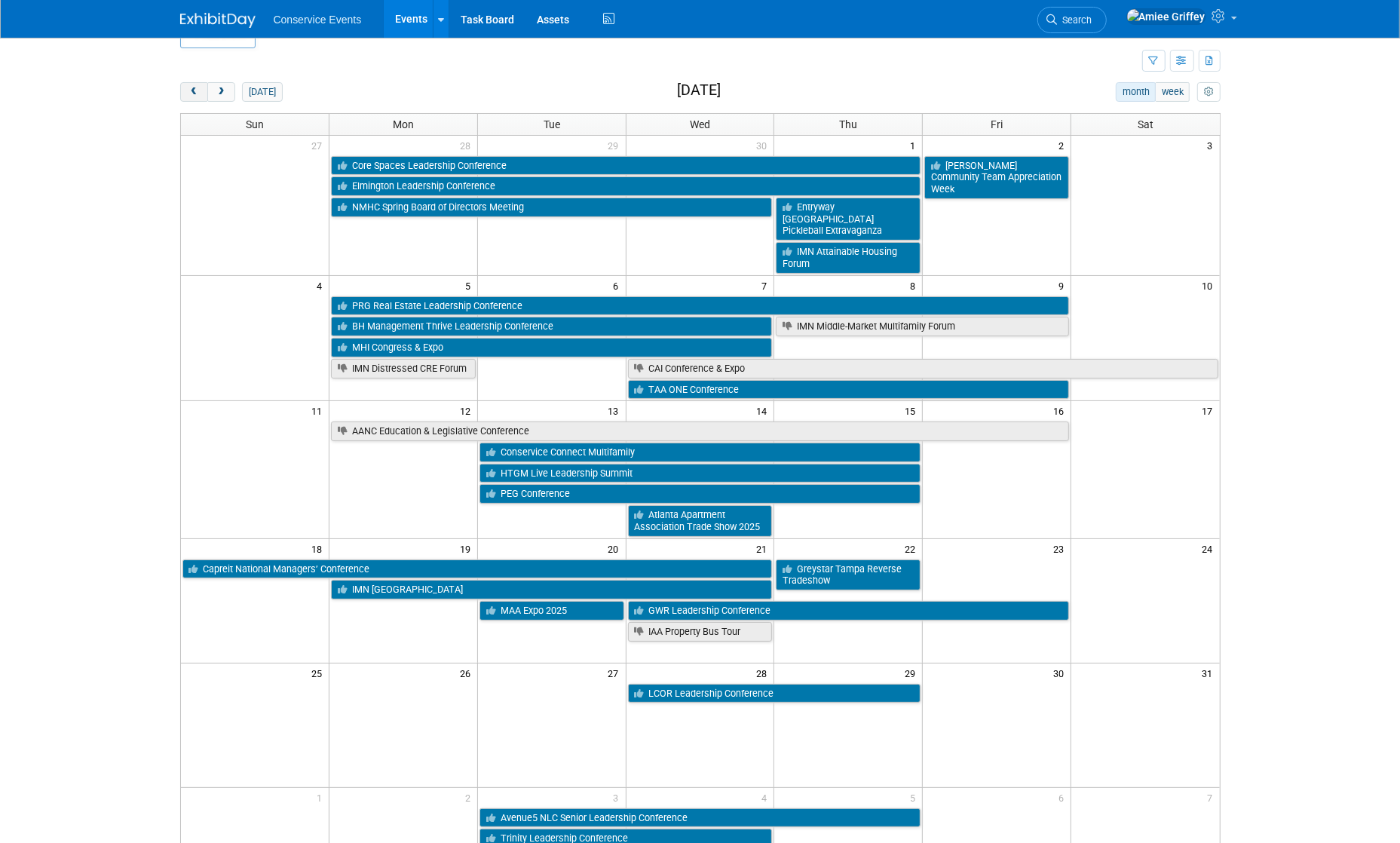
click at [191, 88] on span "prev" at bounding box center [194, 92] width 12 height 10
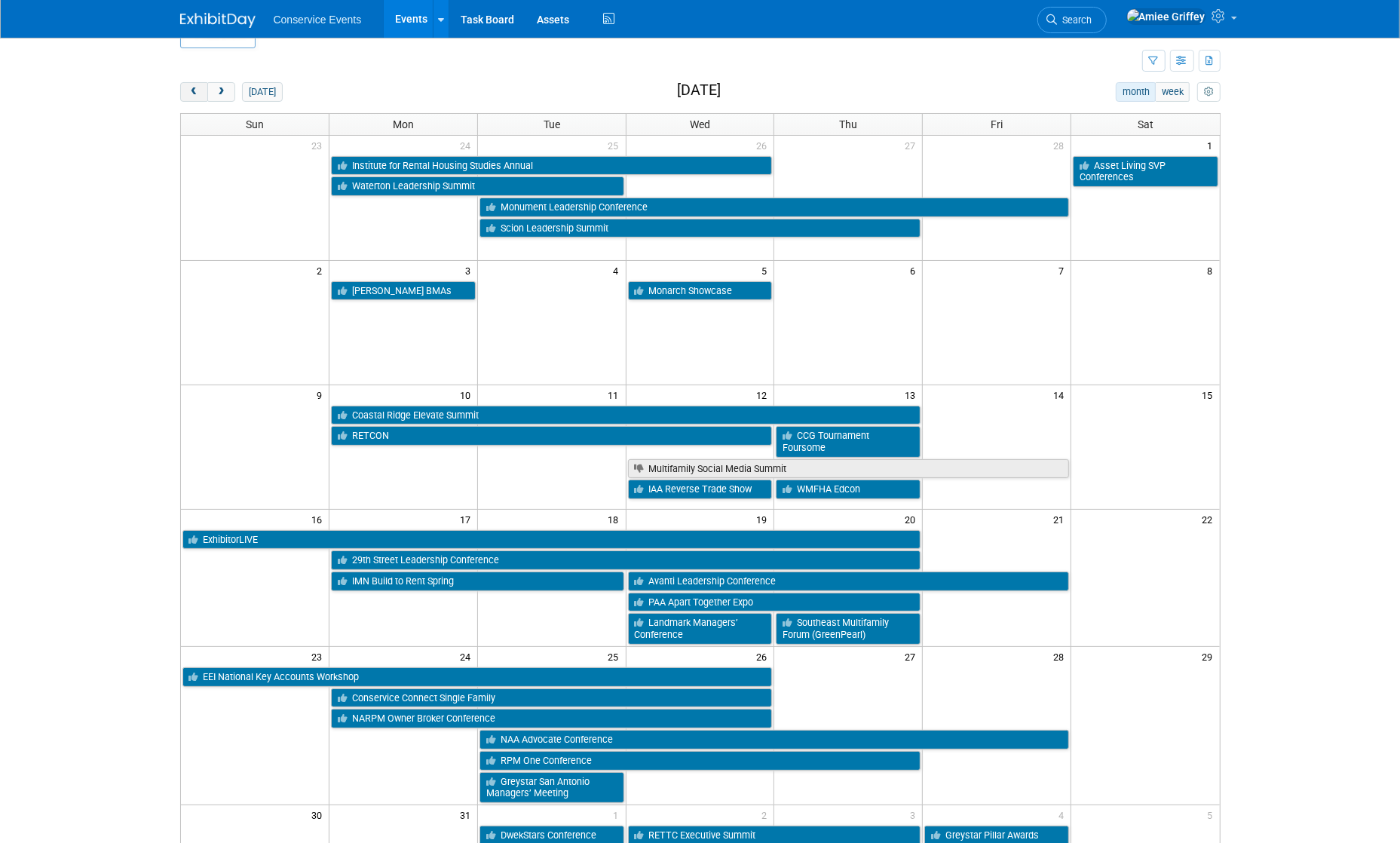
click at [191, 88] on span "prev" at bounding box center [194, 92] width 12 height 10
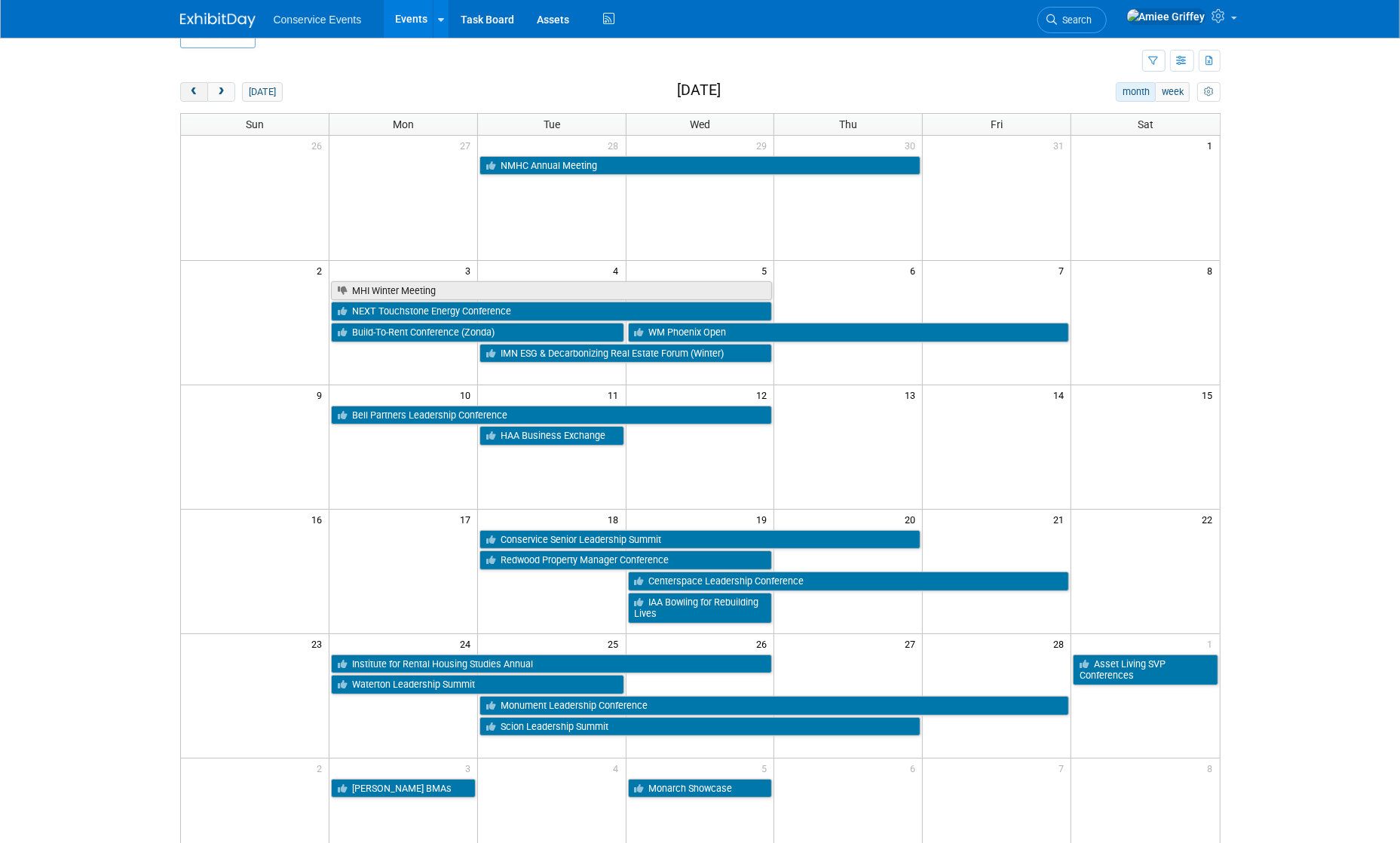
click at [191, 88] on span "prev" at bounding box center [194, 92] width 12 height 10
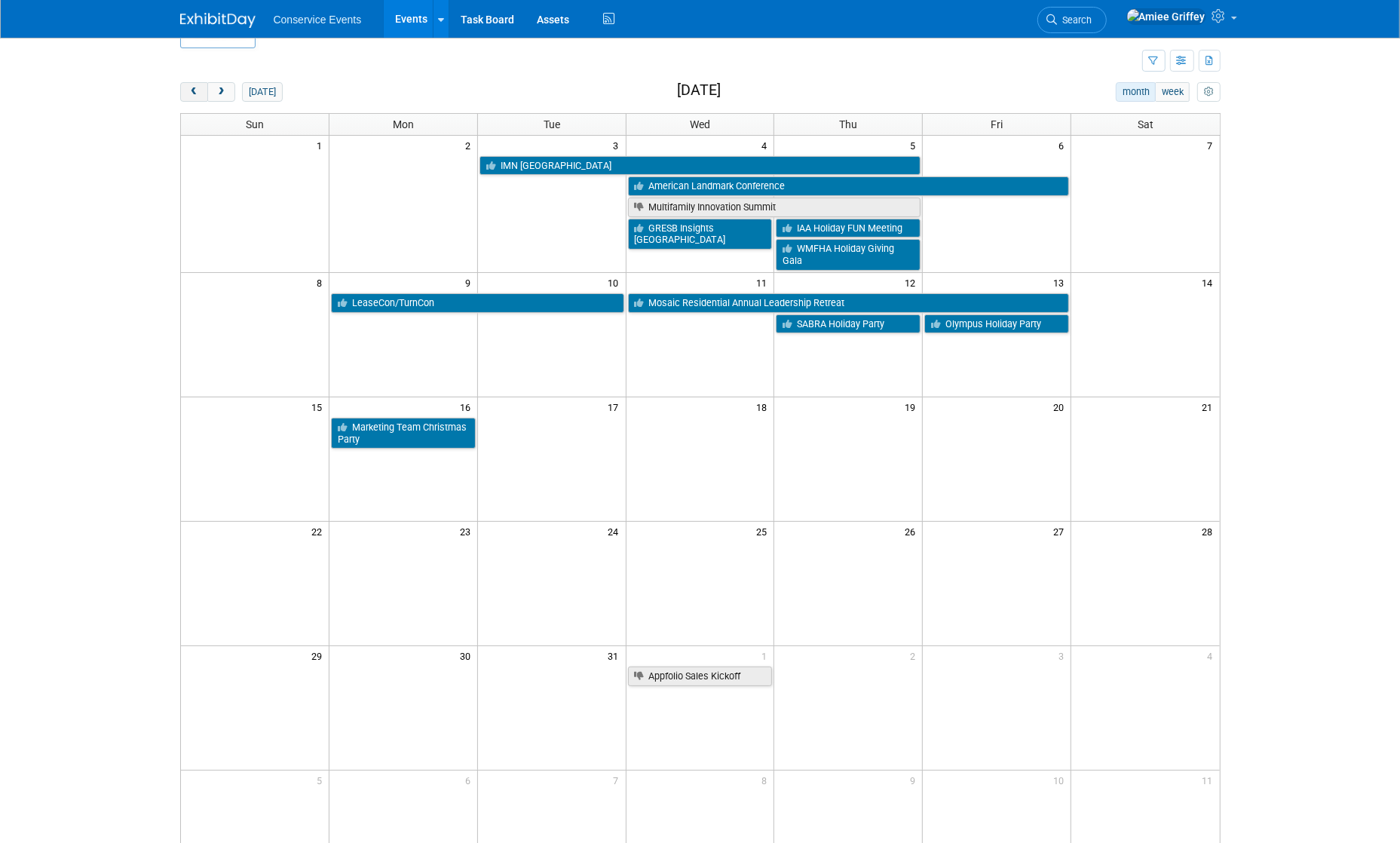
click at [191, 88] on span "prev" at bounding box center [194, 92] width 12 height 10
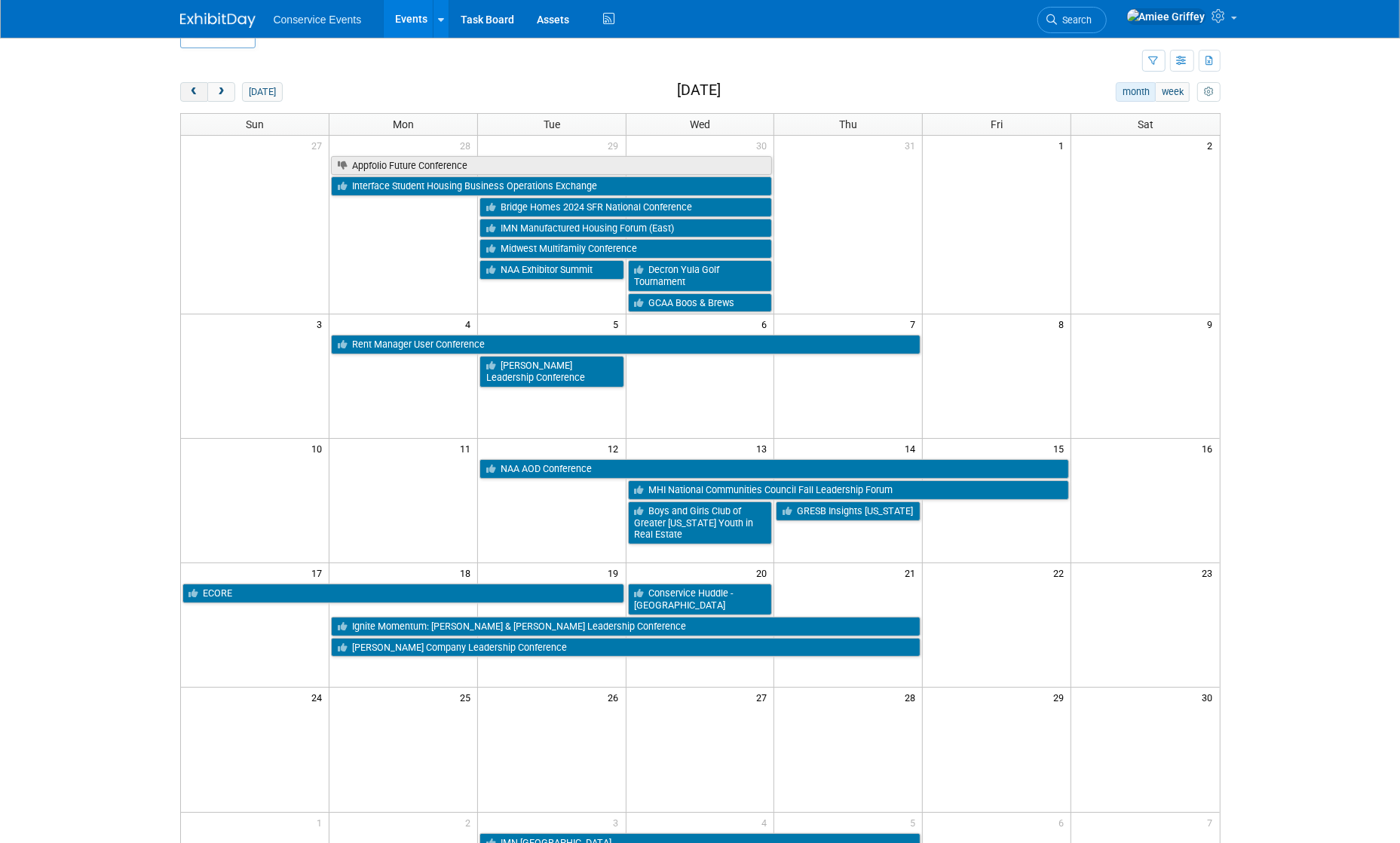
click at [191, 88] on span "prev" at bounding box center [194, 92] width 12 height 10
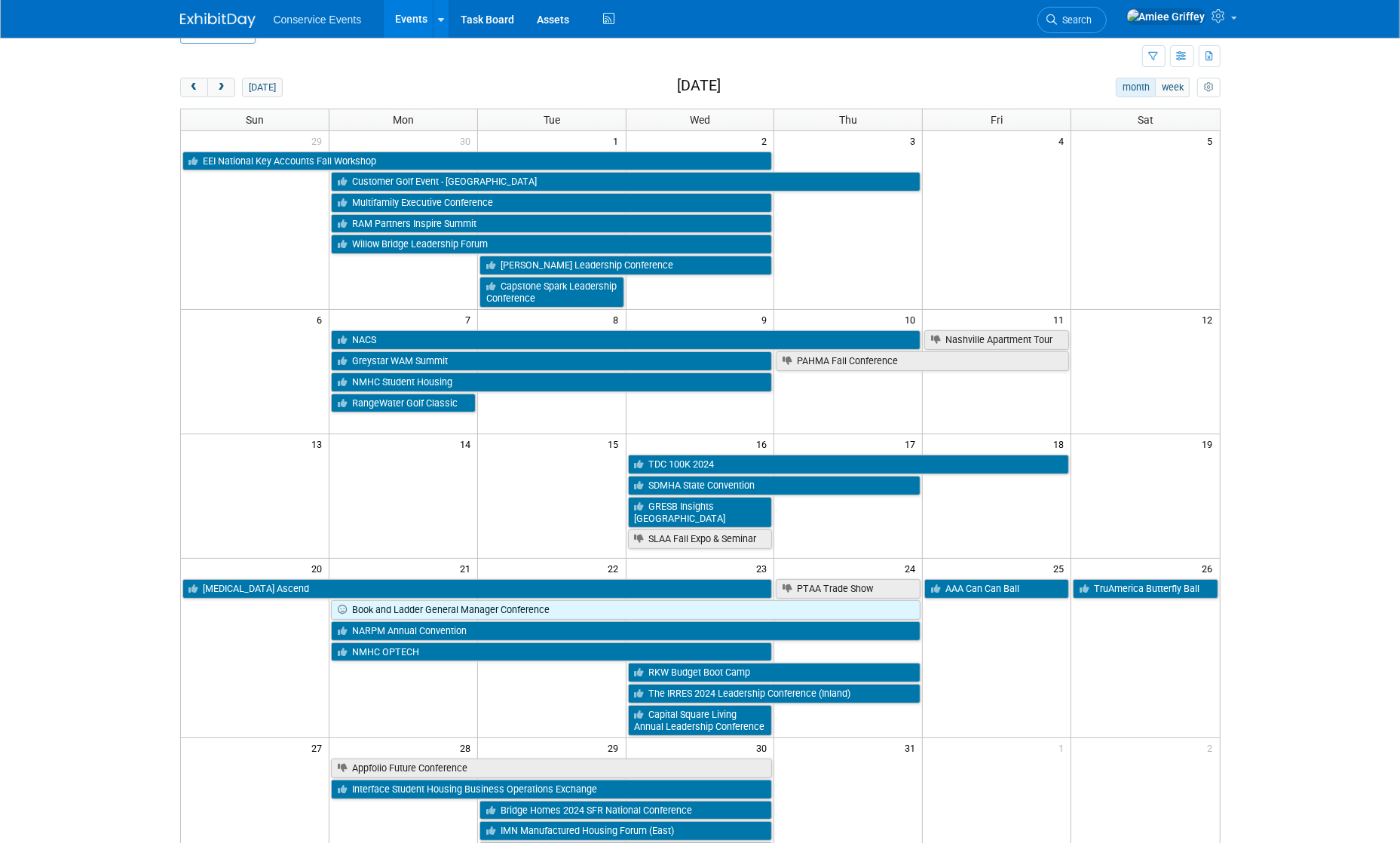
scroll to position [20, 0]
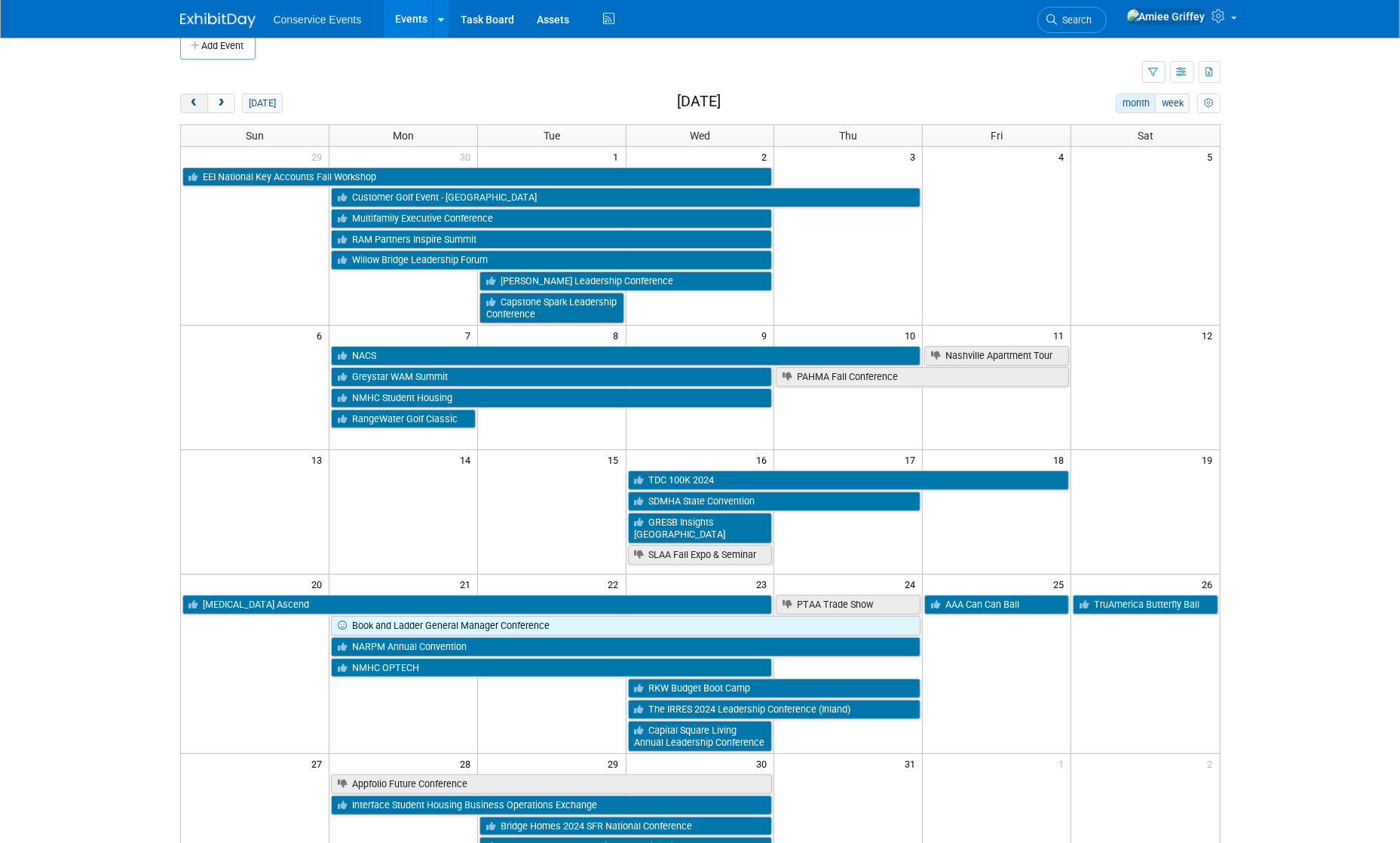
click at [193, 102] on span "prev" at bounding box center [194, 103] width 12 height 10
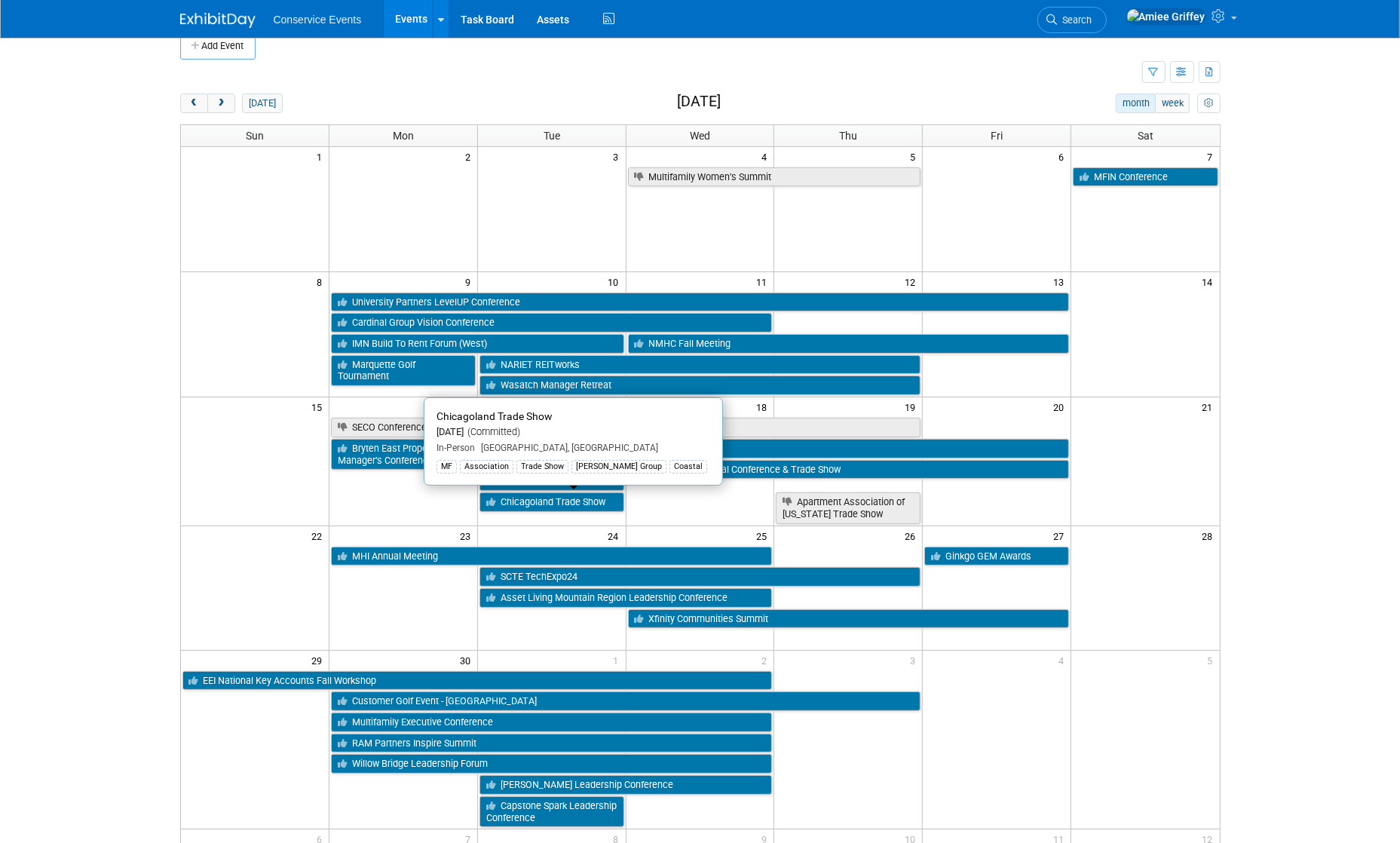
click at [580, 507] on link "Chicagoland Trade Show" at bounding box center [552, 501] width 145 height 19
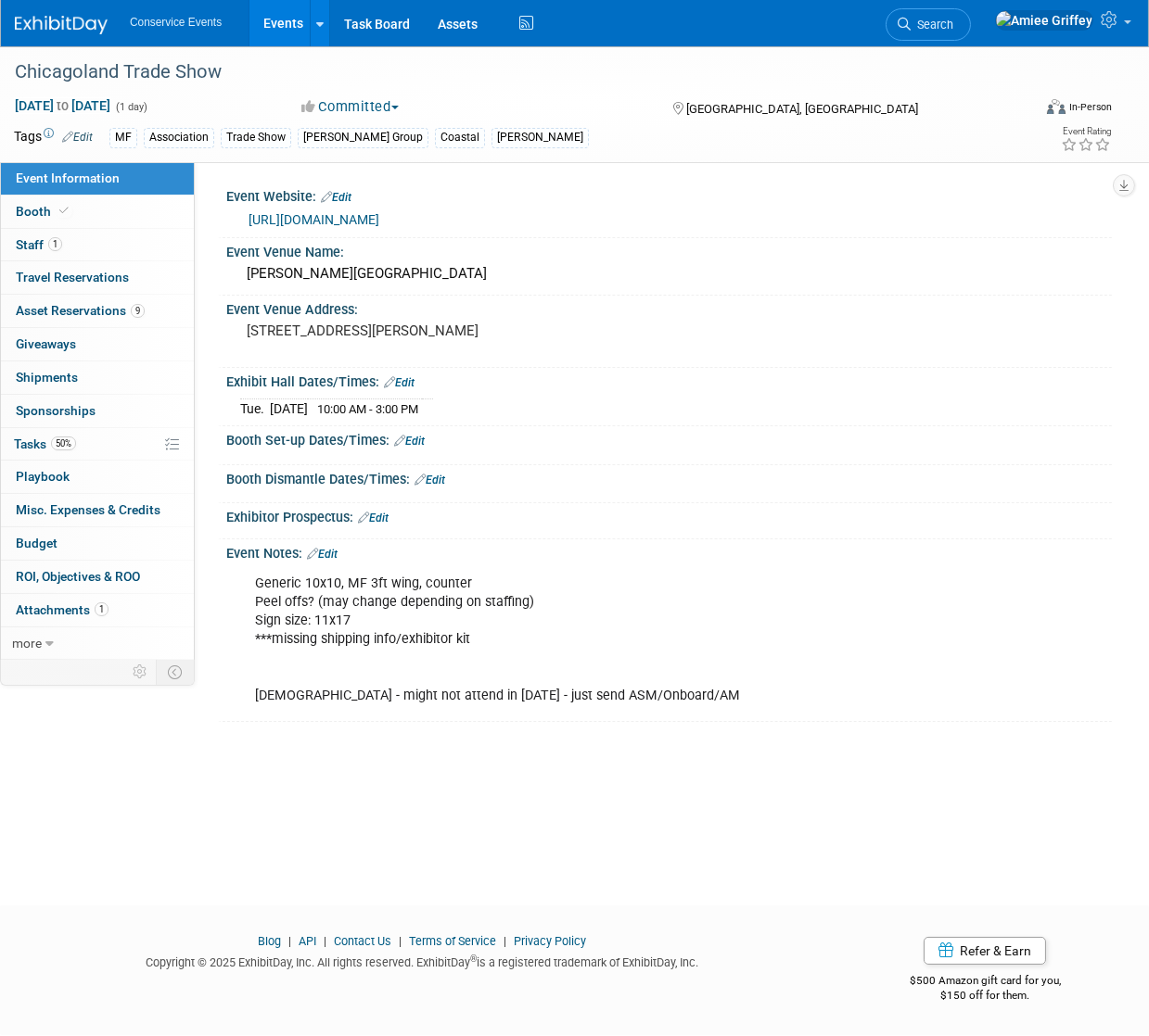
click at [333, 561] on link "Edit" at bounding box center [322, 554] width 30 height 13
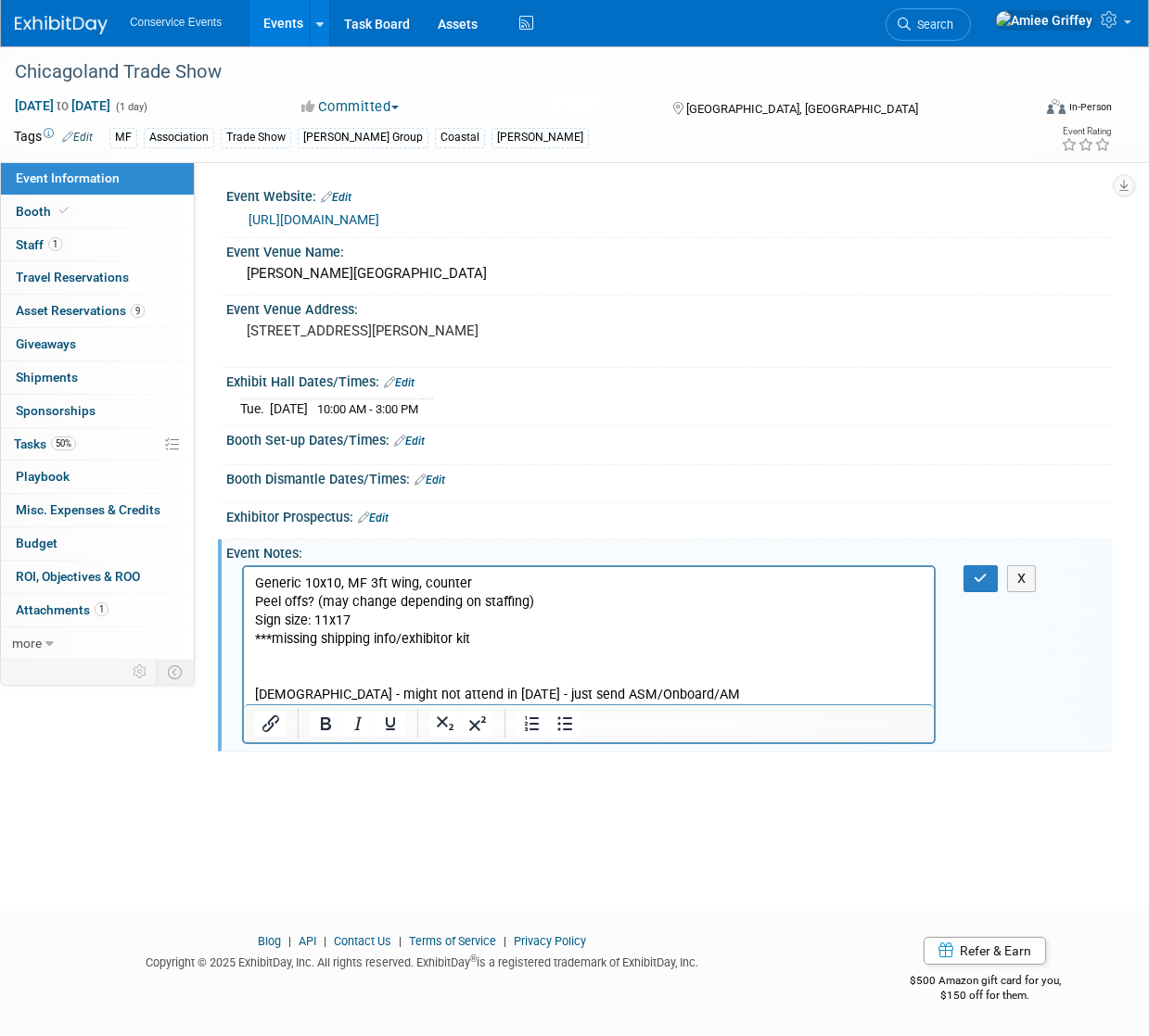
click at [469, 670] on p "Generic 10x10, MF 3ft wing, counter Peel offs? (may change depending on staffin…" at bounding box center [588, 640] width 669 height 130
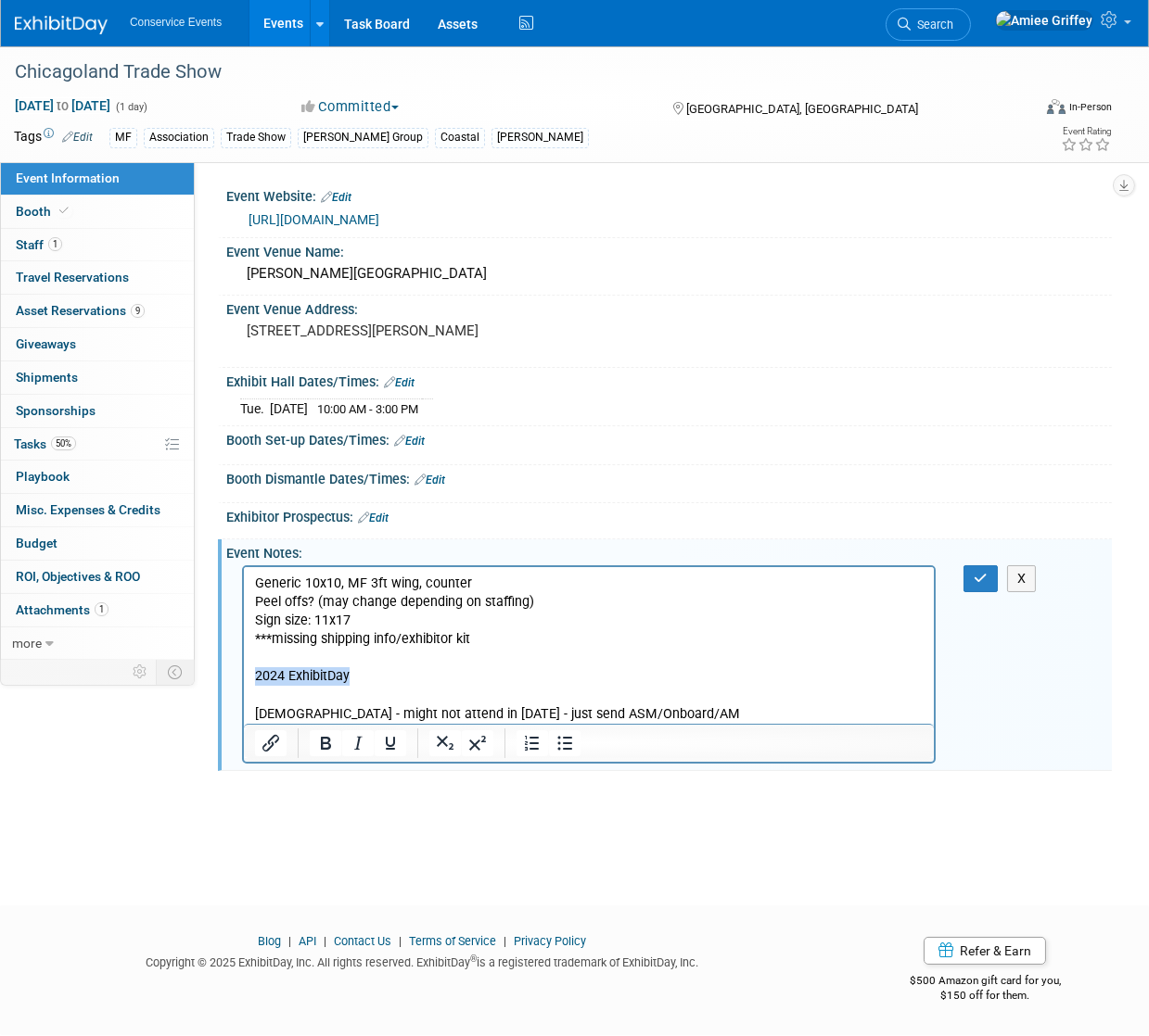
drag, startPoint x: 360, startPoint y: 673, endPoint x: 251, endPoint y: 679, distance: 109.2
click at [251, 679] on html "Generic 10x10, MF 3ft wing, counter Peel offs? (may change depending on staffin…" at bounding box center [587, 646] width 689 height 157
click at [271, 751] on icon "Insert/edit link" at bounding box center [270, 744] width 17 height 17
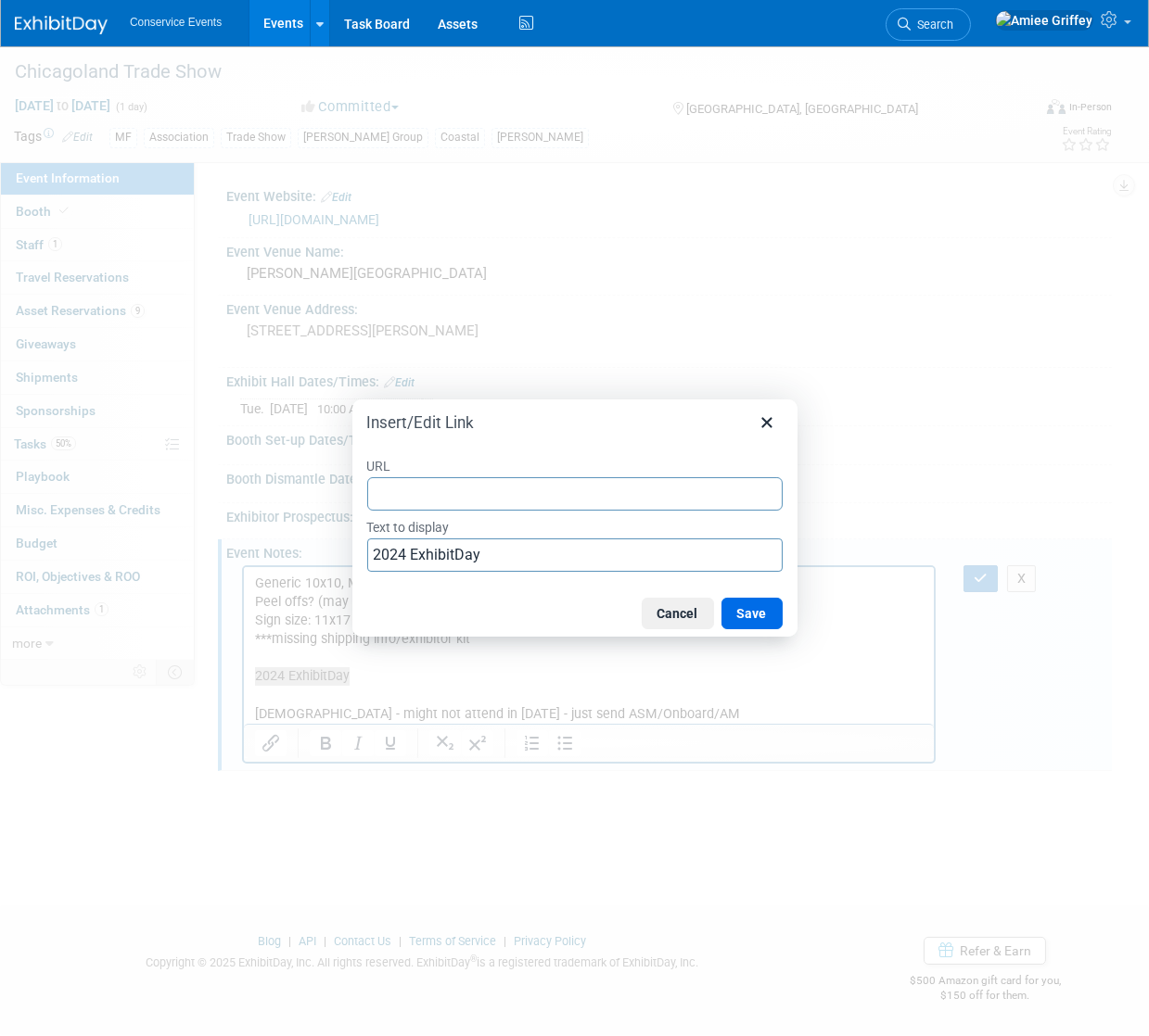
click at [418, 496] on input "URL" at bounding box center [574, 493] width 415 height 33
type input "https://www.exhibitday.com/Workspace/Event/10045249?eid=11117171"
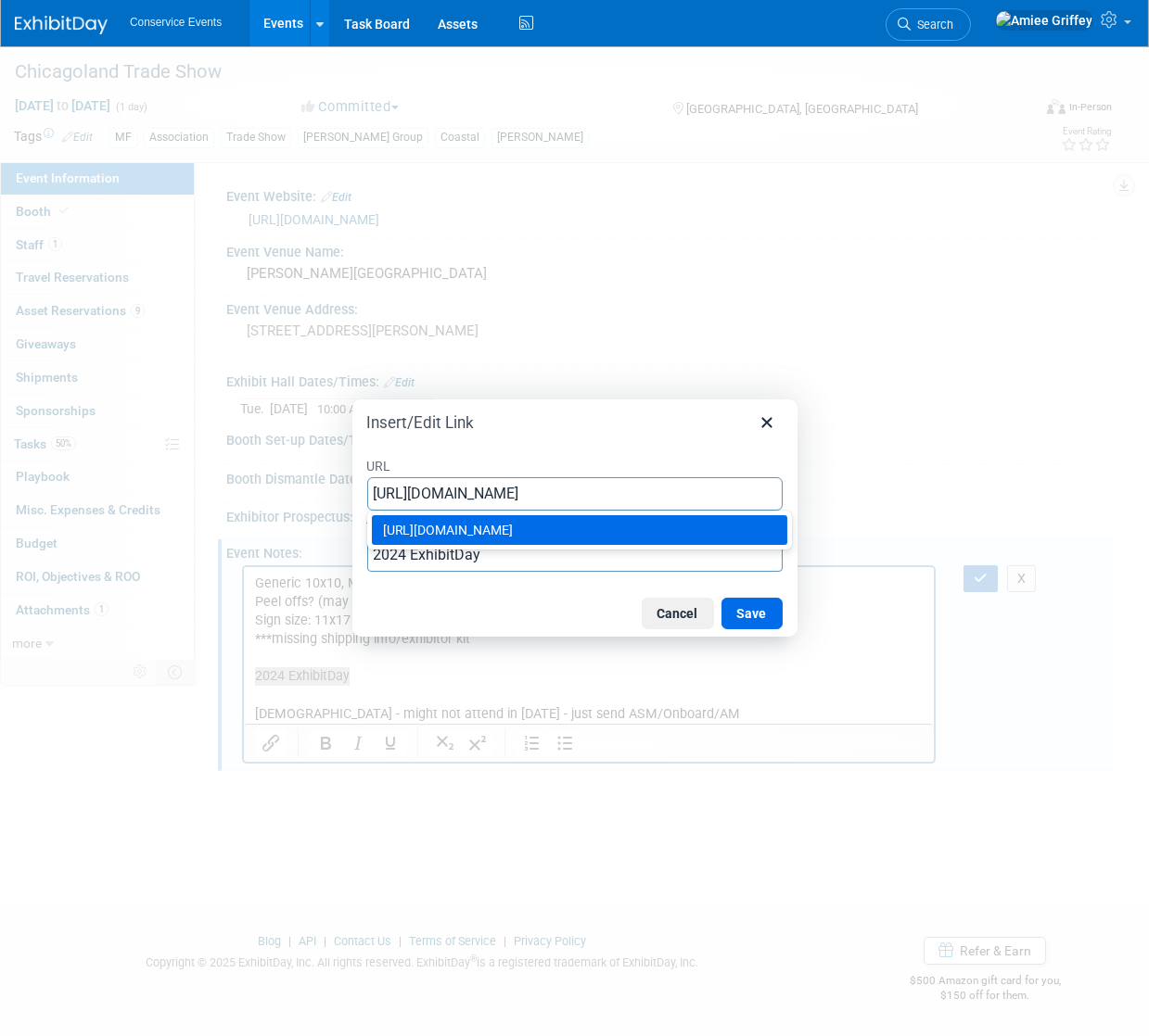
click at [562, 533] on div "https://www.exhibitday.com/Workspace/Event/10045249?eid=11117171" at bounding box center [582, 530] width 397 height 23
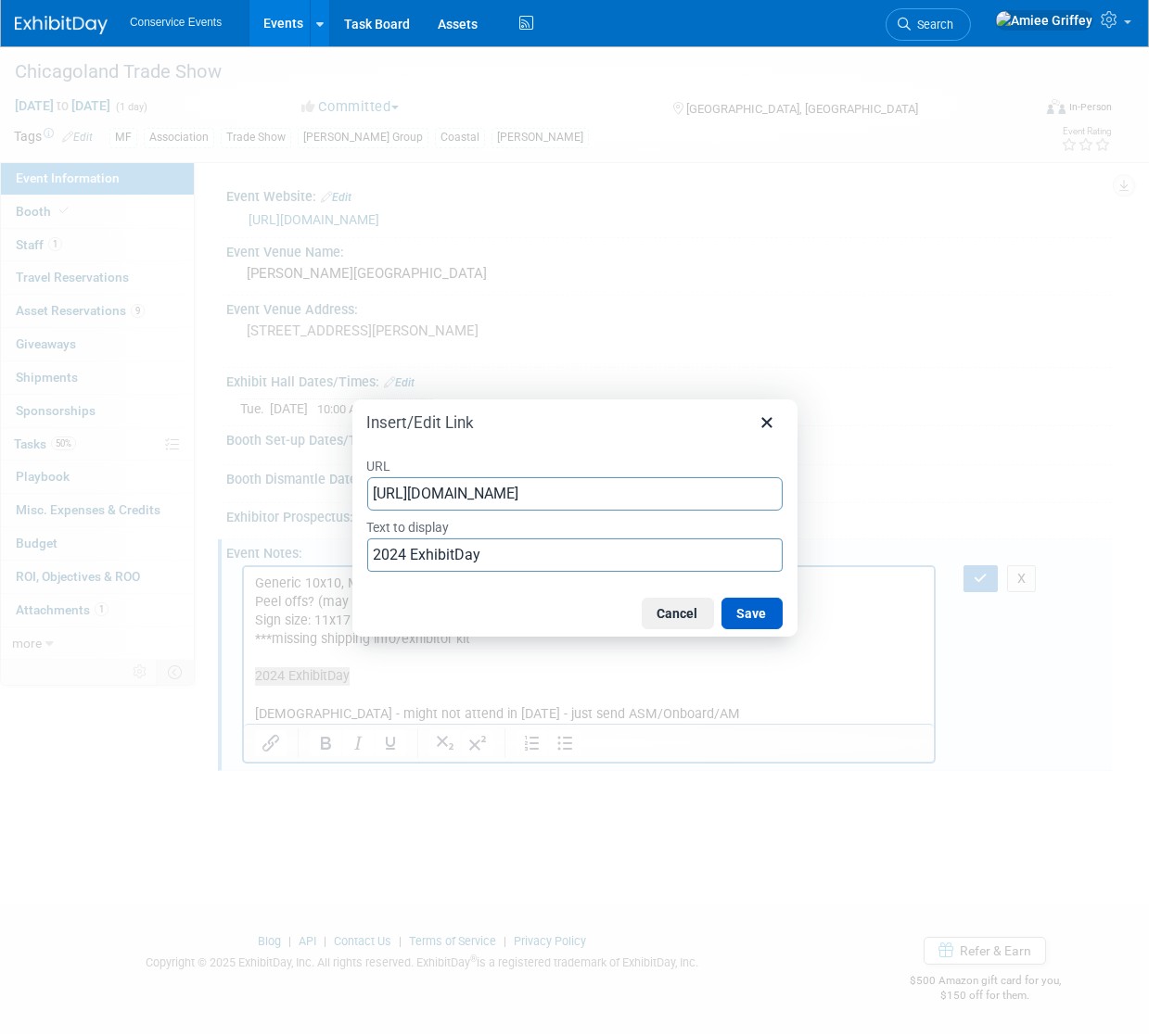
click at [755, 622] on button "Save" at bounding box center [752, 613] width 61 height 31
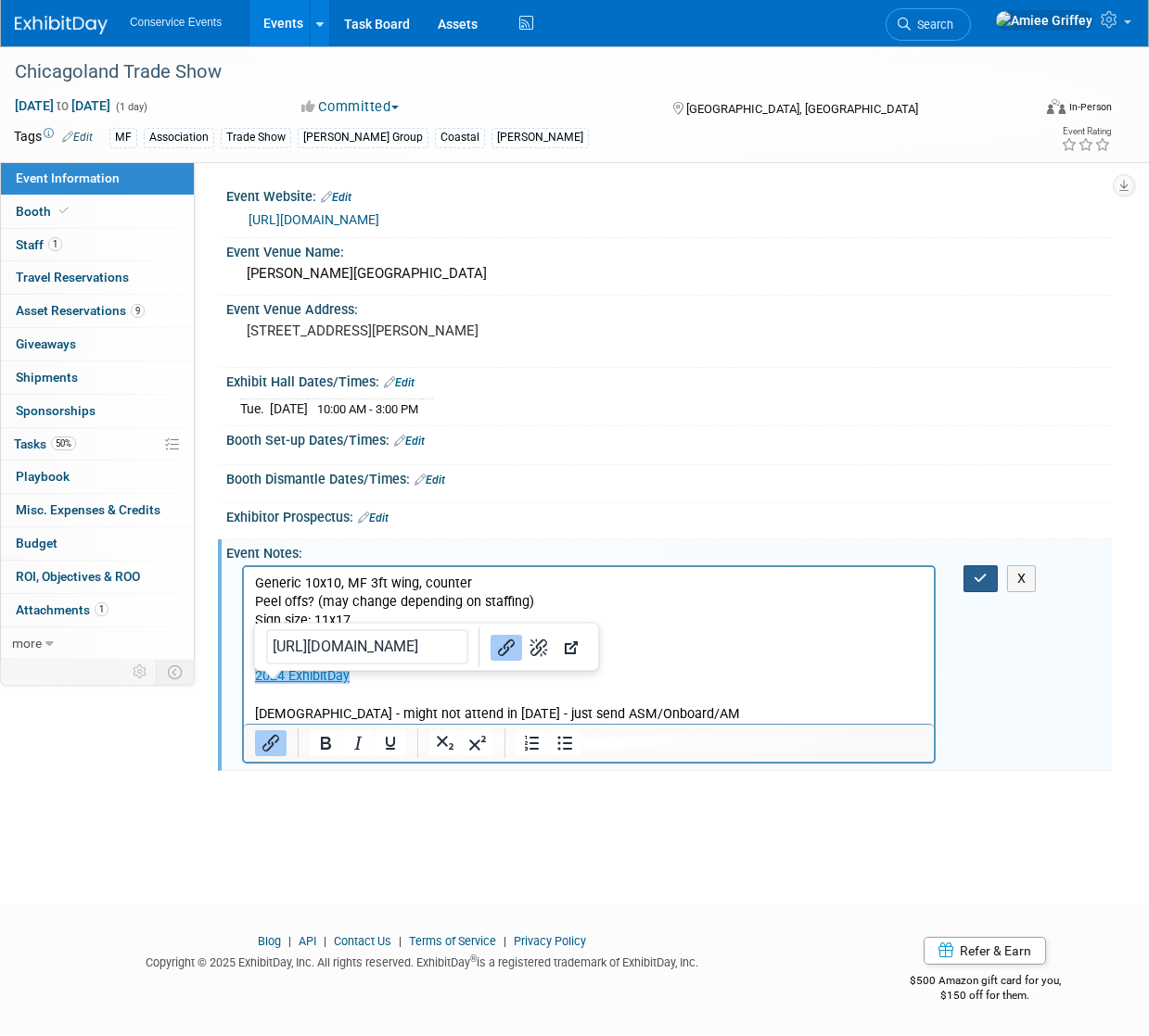
click at [999, 593] on div "X" at bounding box center [984, 578] width 43 height 26
click at [990, 593] on button "button" at bounding box center [981, 578] width 34 height 26
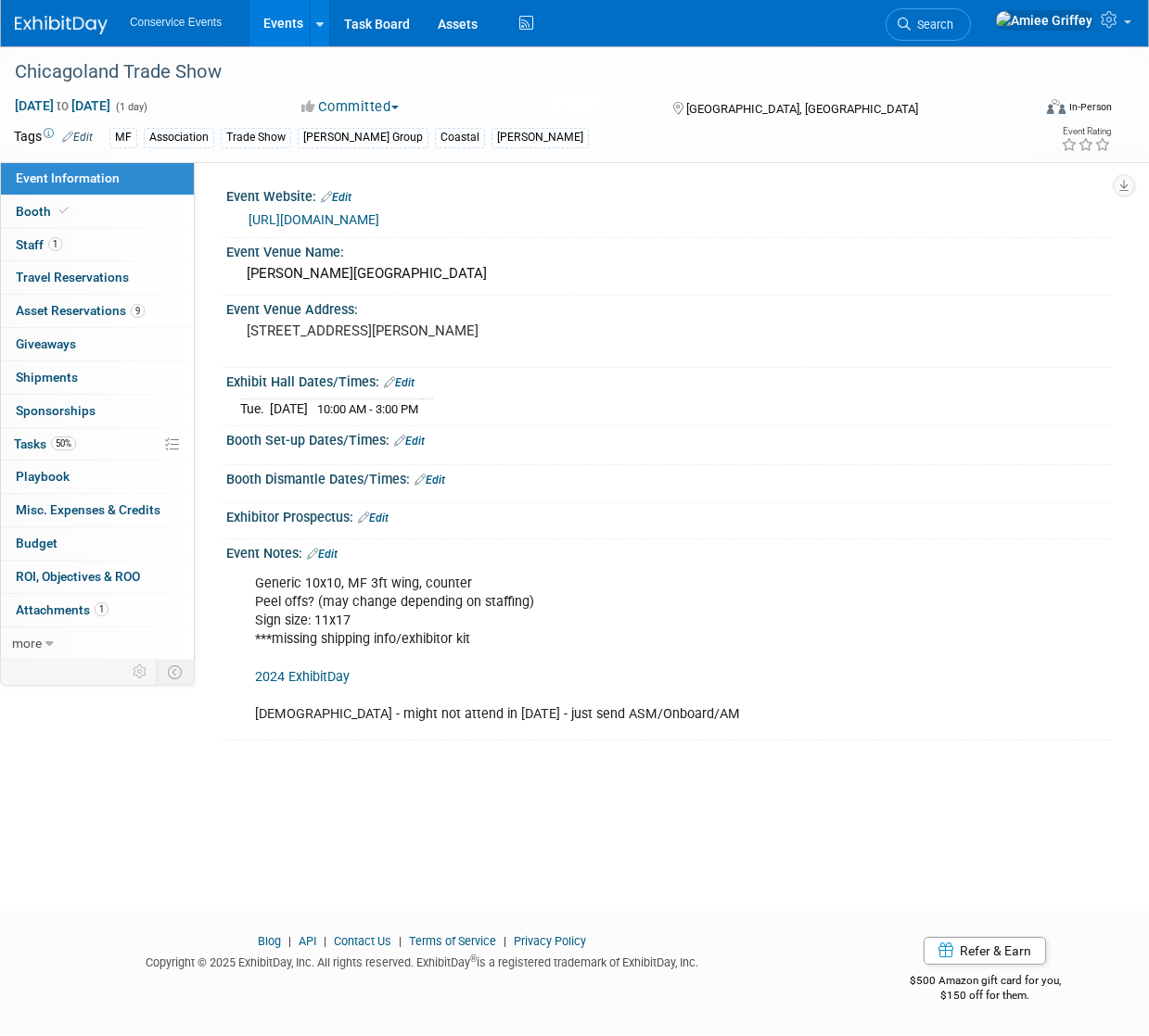
click at [301, 34] on link "Events" at bounding box center [284, 23] width 68 height 46
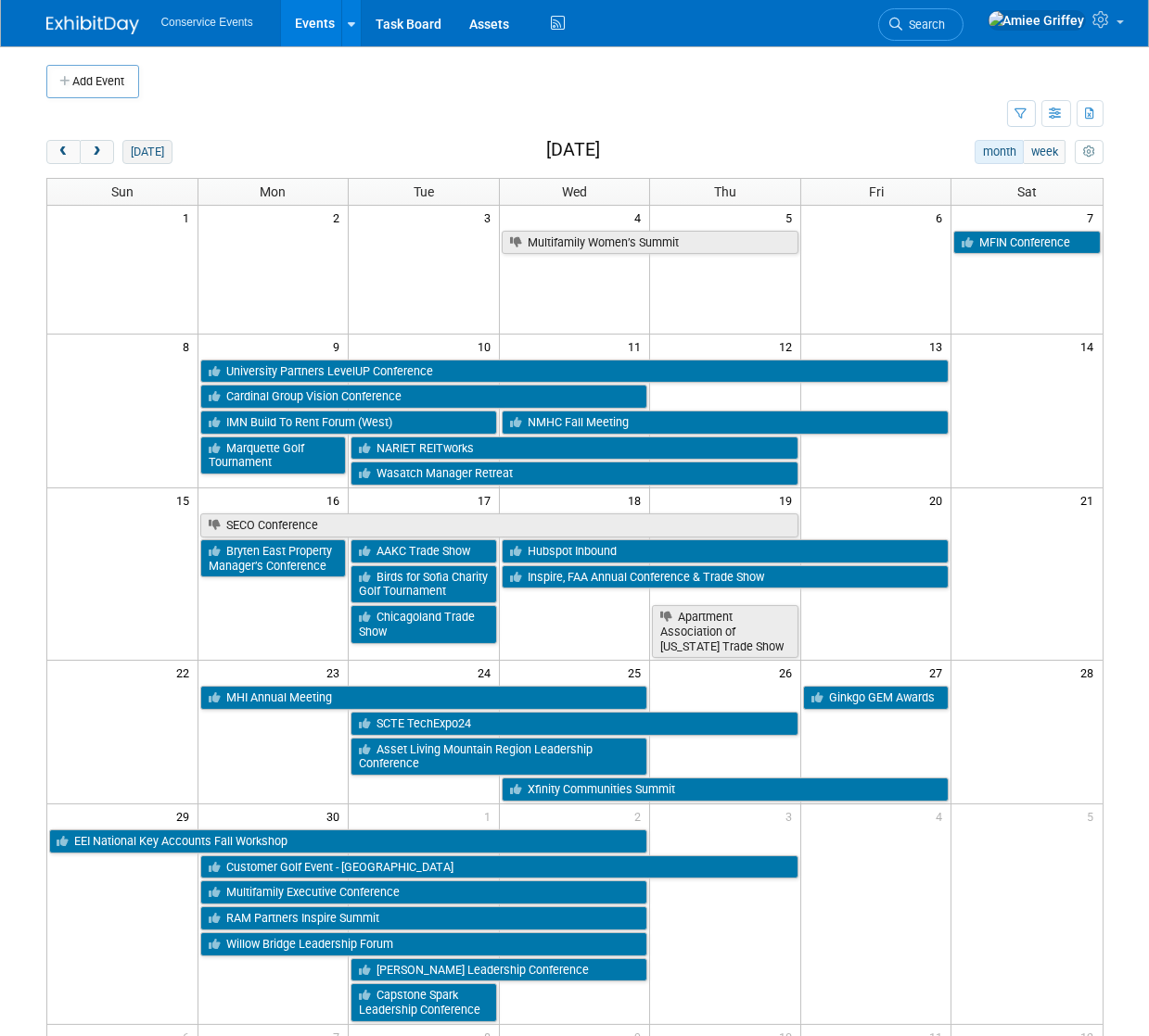
click at [141, 152] on button "[DATE]" at bounding box center [147, 151] width 49 height 24
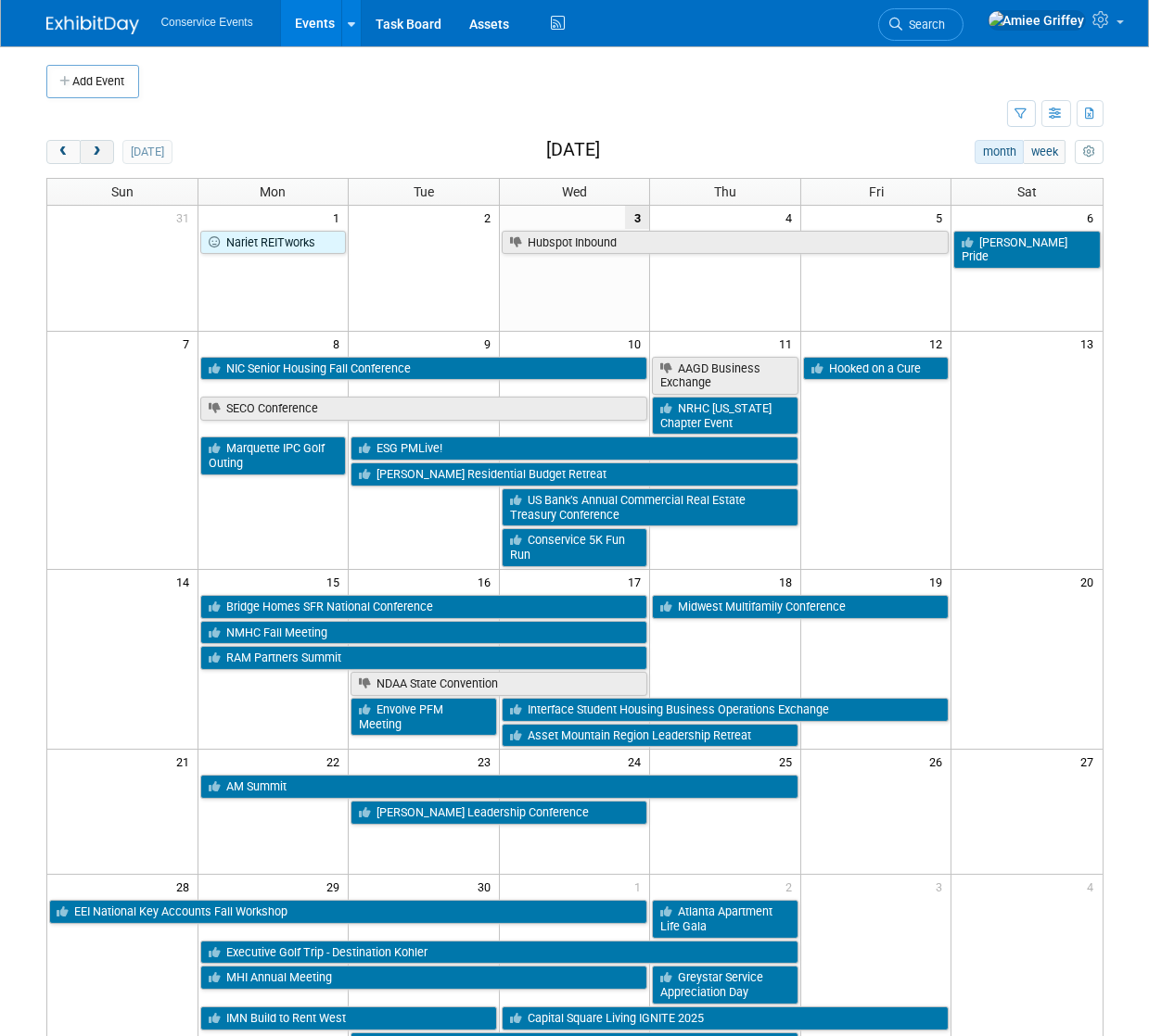
click at [104, 151] on button "next" at bounding box center [96, 151] width 34 height 24
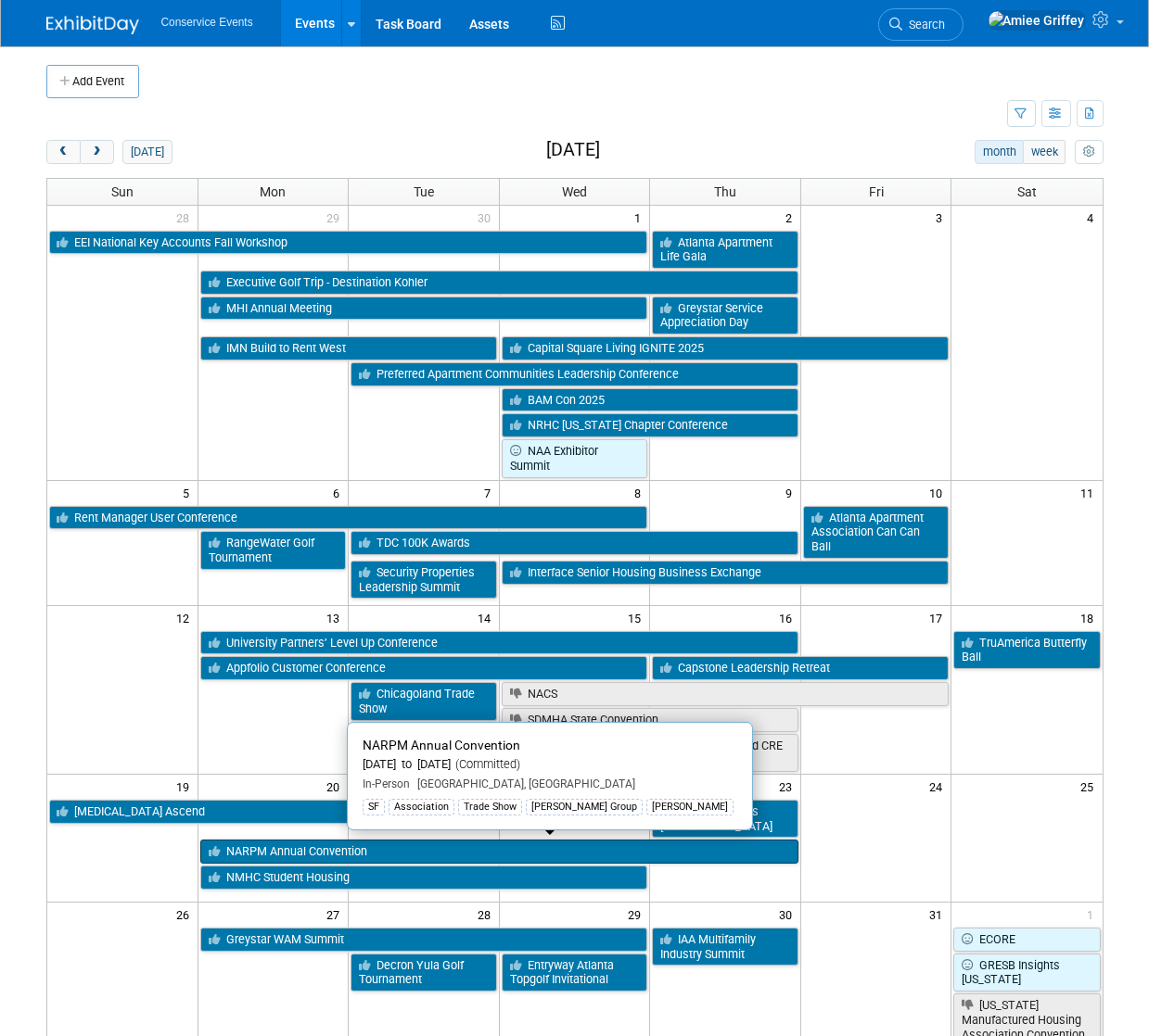
click at [293, 848] on link "NARPM Annual Convention" at bounding box center [499, 851] width 598 height 24
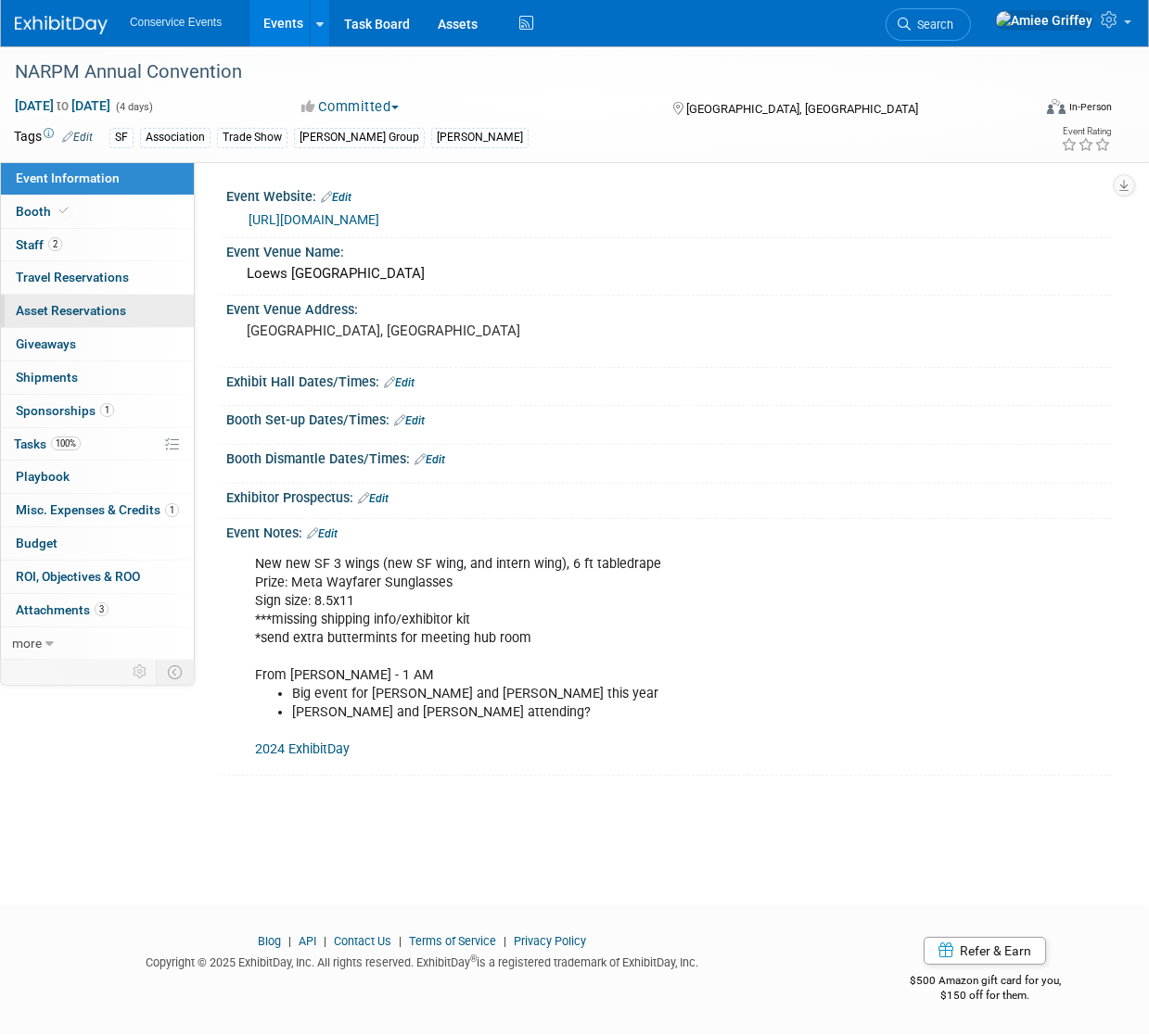
click at [95, 315] on span "Asset Reservations 0" at bounding box center [71, 311] width 111 height 15
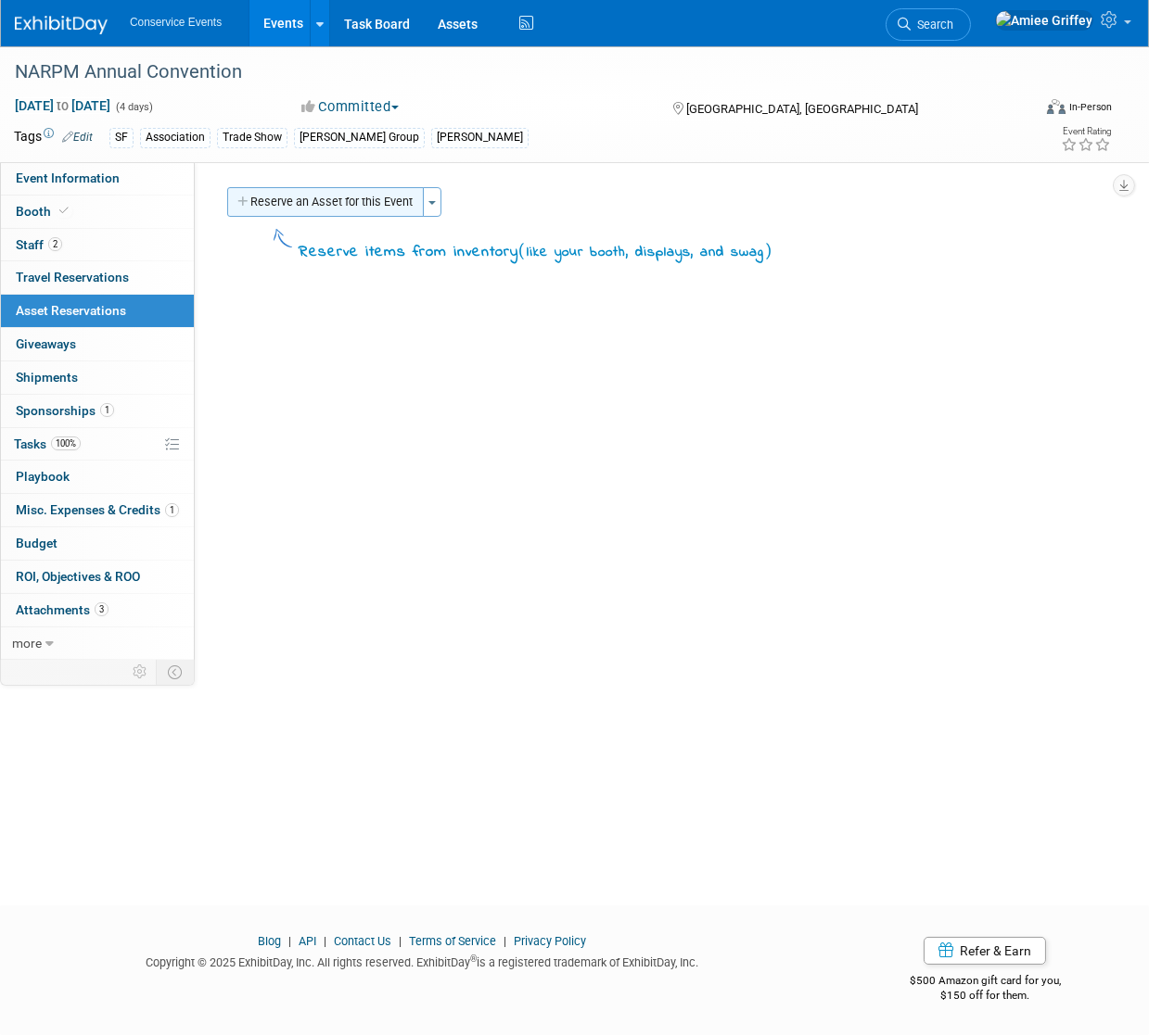
click at [346, 210] on button "Reserve an Asset for this Event" at bounding box center [325, 201] width 197 height 29
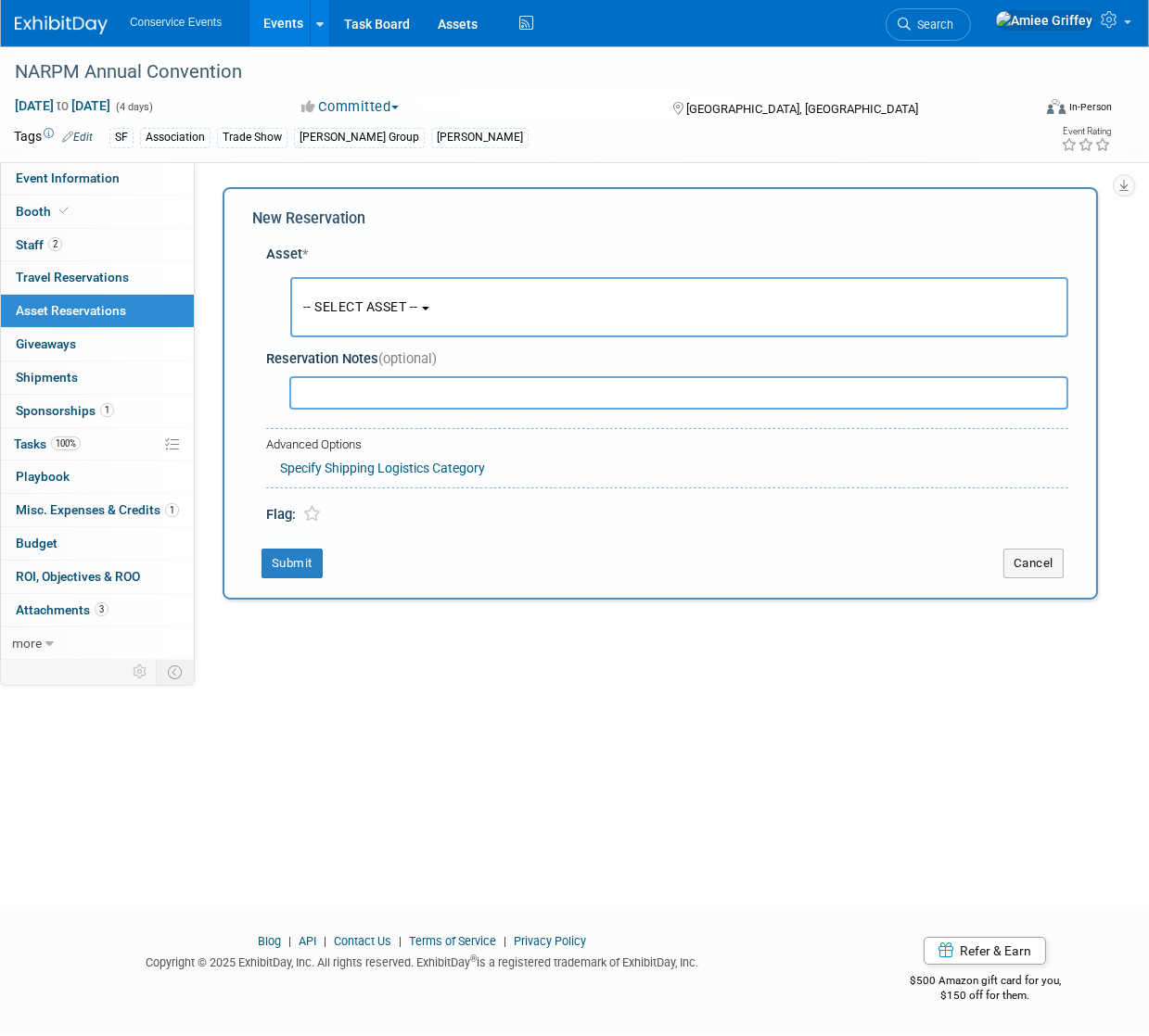
click at [380, 290] on button "-- SELECT ASSET --" at bounding box center [679, 307] width 778 height 60
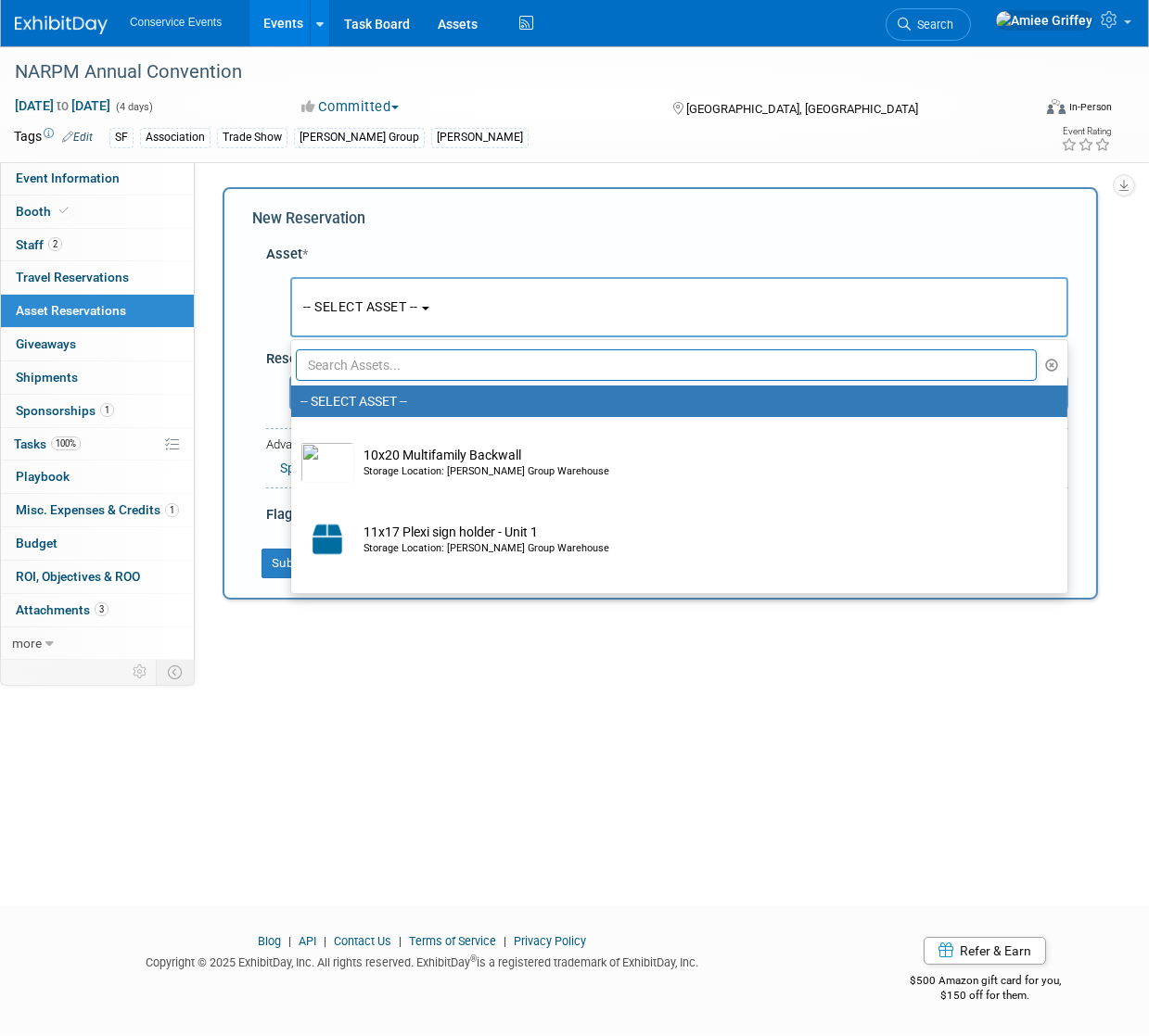
click at [400, 357] on input "text" at bounding box center [666, 365] width 740 height 31
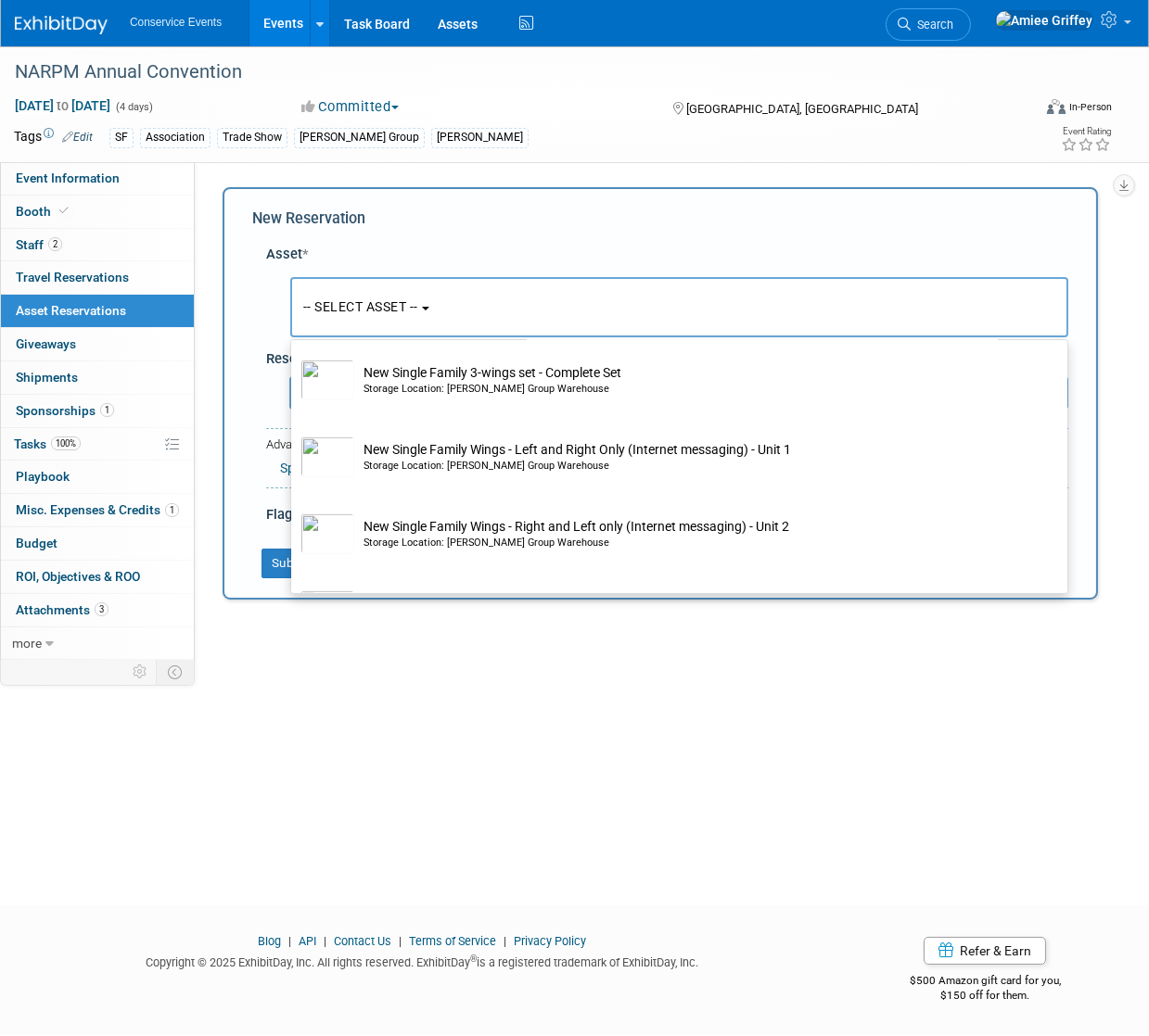
scroll to position [2257, 0]
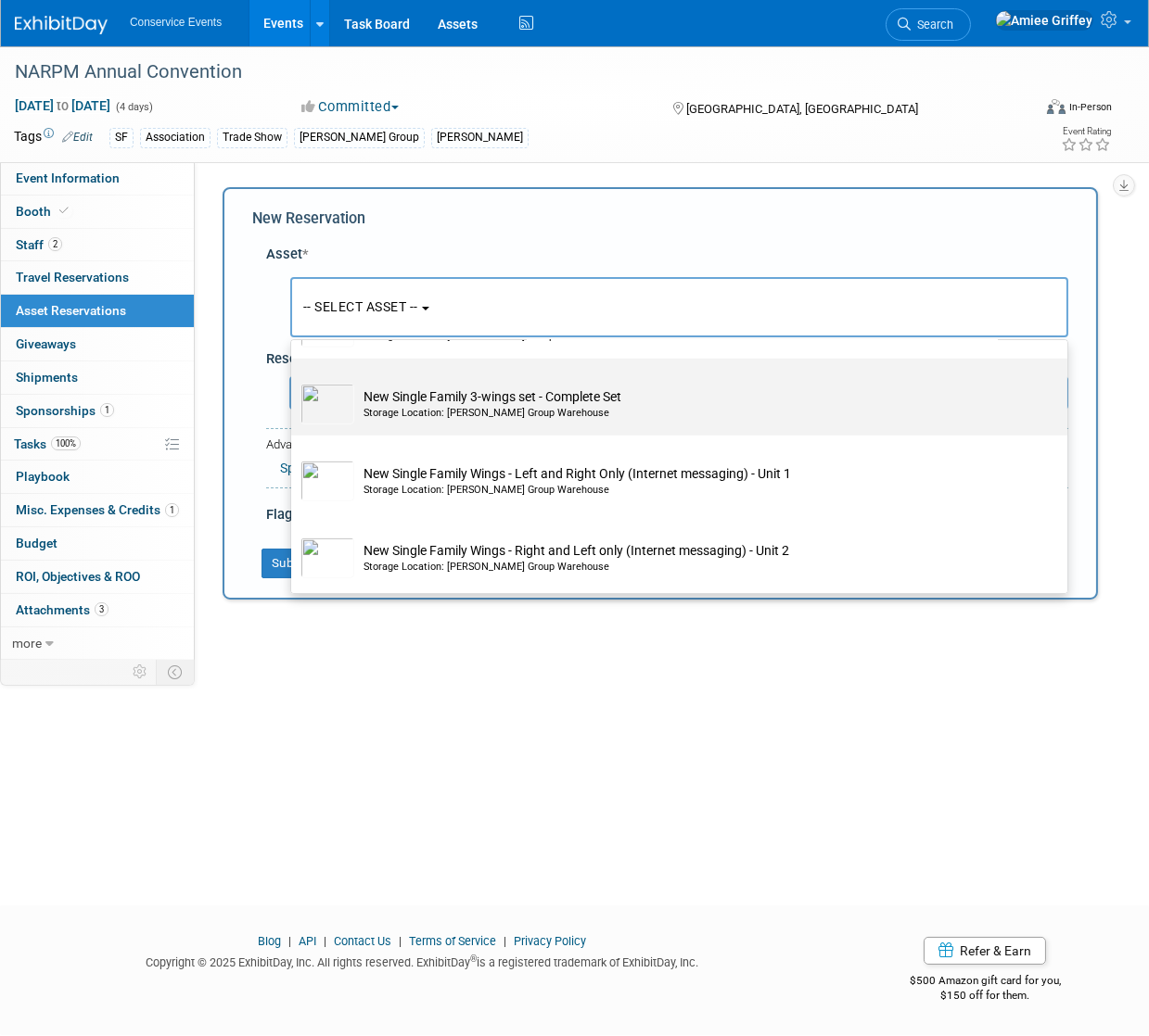
type input "new"
click at [469, 421] on div "Storage Location: Taylor Group Warehouse" at bounding box center [696, 413] width 667 height 15
click at [294, 381] on input "New Single Family 3-wings set - Complete Set Storage Location: Taylor Group War…" at bounding box center [287, 374] width 12 height 12
radio input "true"
select select "10718197"
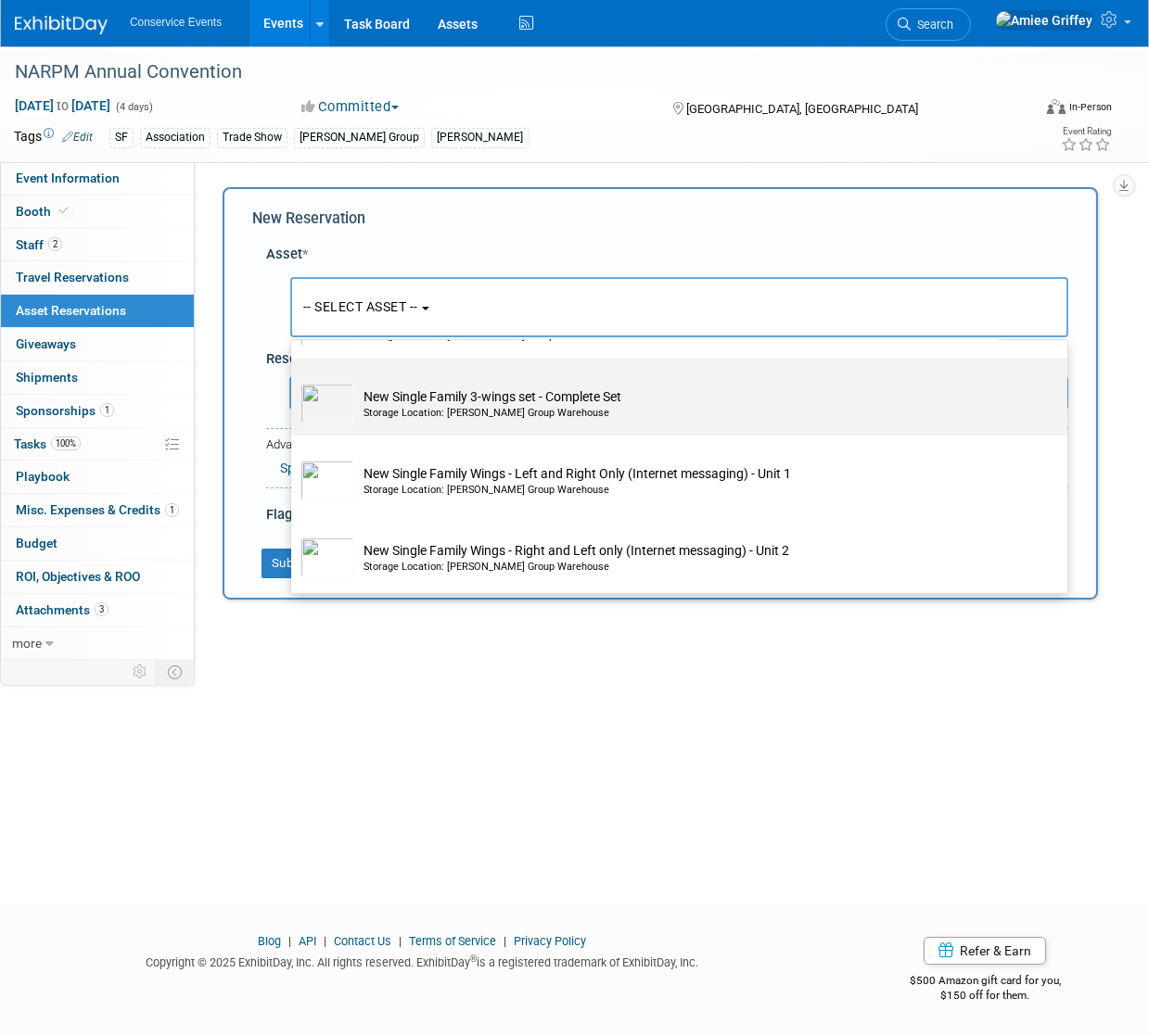
type input "new"
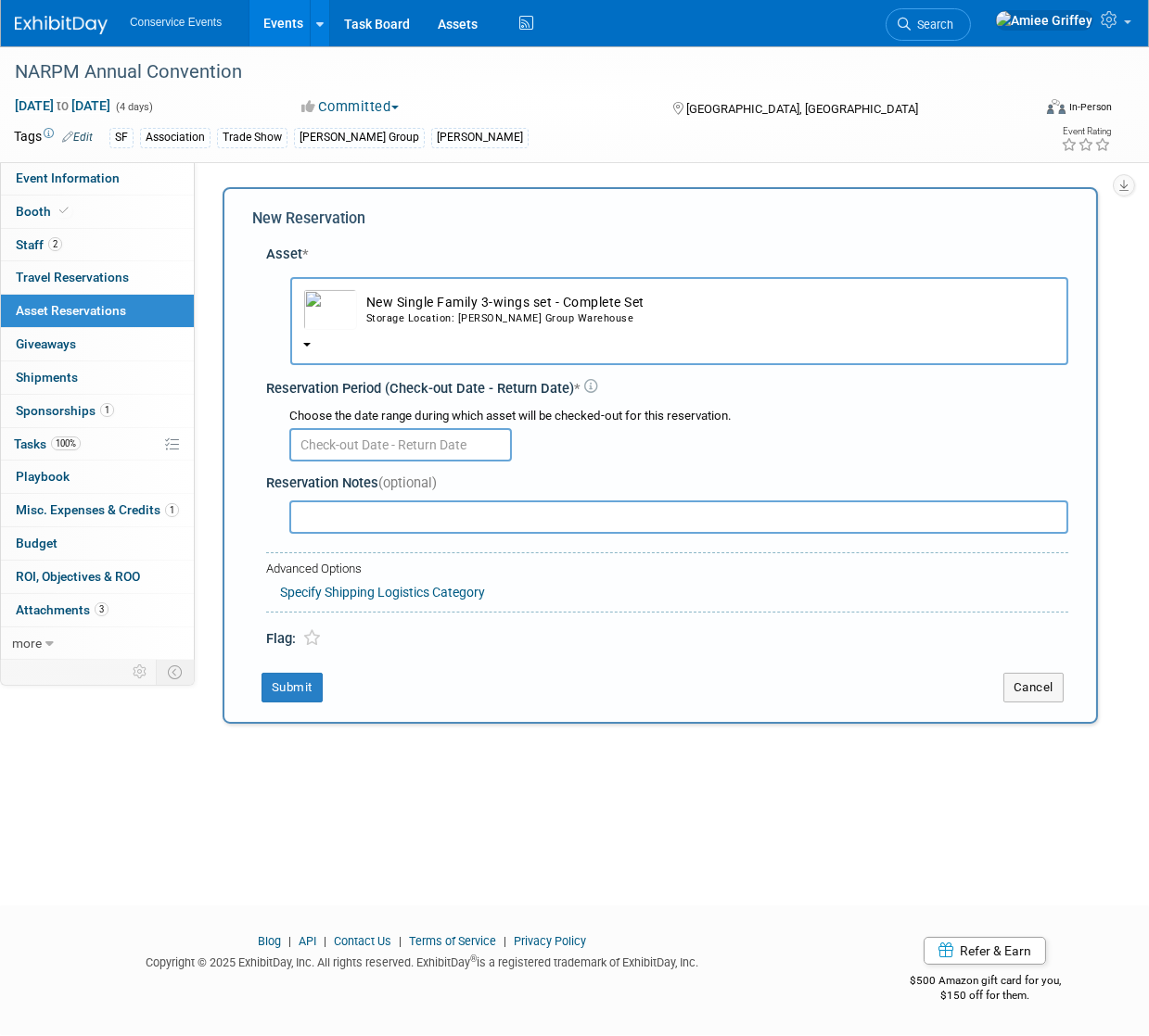
click at [498, 326] on td "New Single Family 3-wings set - Complete Set Storage Location: Taylor Group War…" at bounding box center [705, 309] width 698 height 41
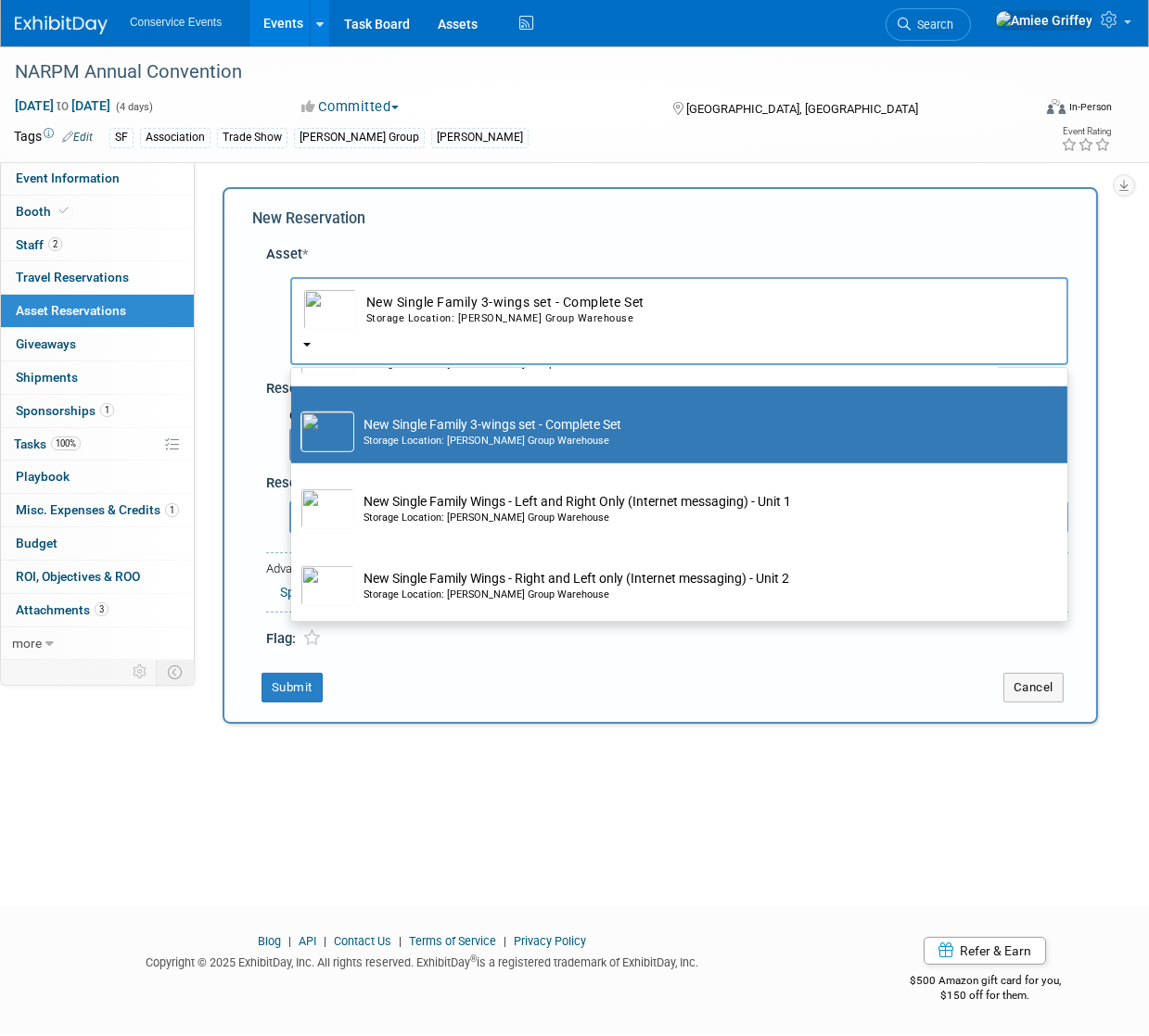
click at [510, 441] on td "New Single Family 3-wings set - Complete Set Storage Location: Taylor Group War…" at bounding box center [692, 431] width 676 height 41
click at [294, 408] on input "New Single Family 3-wings set - Complete Set Storage Location: Taylor Group War…" at bounding box center [287, 403] width 12 height 12
click at [425, 222] on div "New Reservation" at bounding box center [660, 219] width 816 height 22
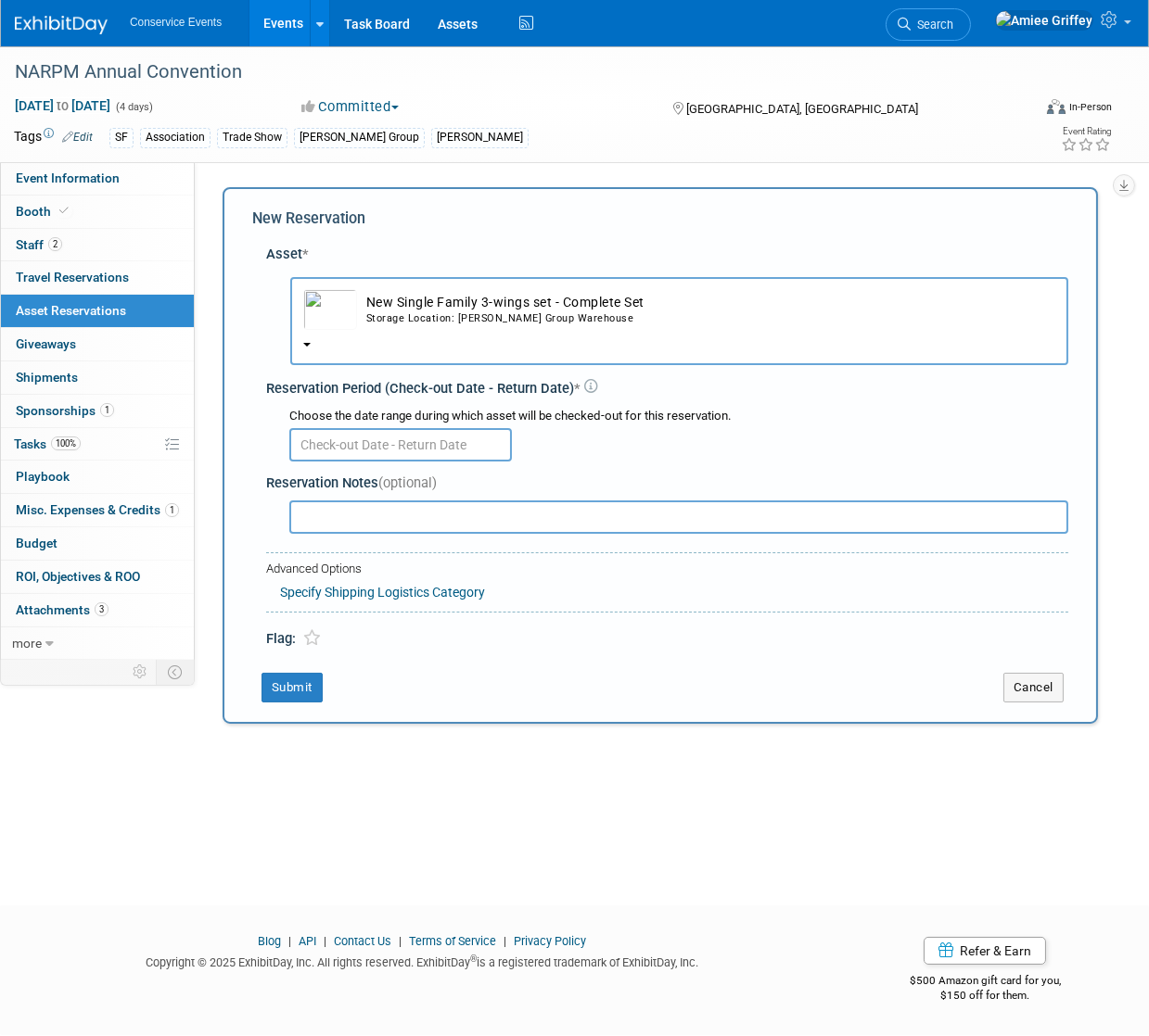
click at [405, 453] on body "Conservice Events Events Add Event Bulk Upload Events Shareable Event Boards Re…" at bounding box center [574, 518] width 1149 height 1036
click at [515, 337] on button "New Single Family 3-wings set - Complete Set Storage Location: Taylor Group War…" at bounding box center [679, 320] width 778 height 88
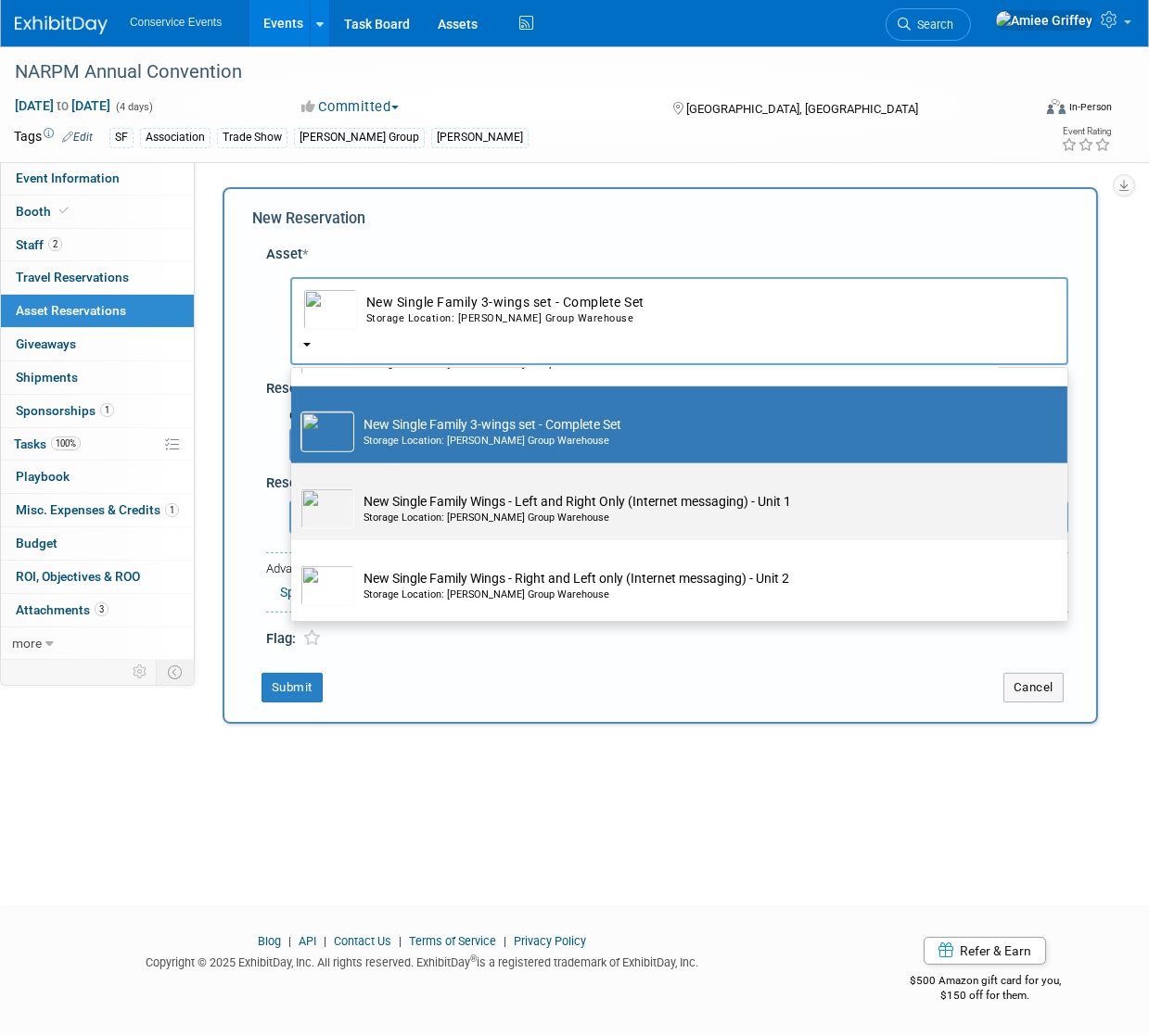
click at [459, 514] on td "New Single Family Wings - Left and Right Only (Internet messaging) - Unit 1 Sto…" at bounding box center [692, 509] width 676 height 41
click at [294, 486] on input "New Single Family Wings - Left and Right Only (Internet messaging) - Unit 1 Sto…" at bounding box center [287, 479] width 12 height 12
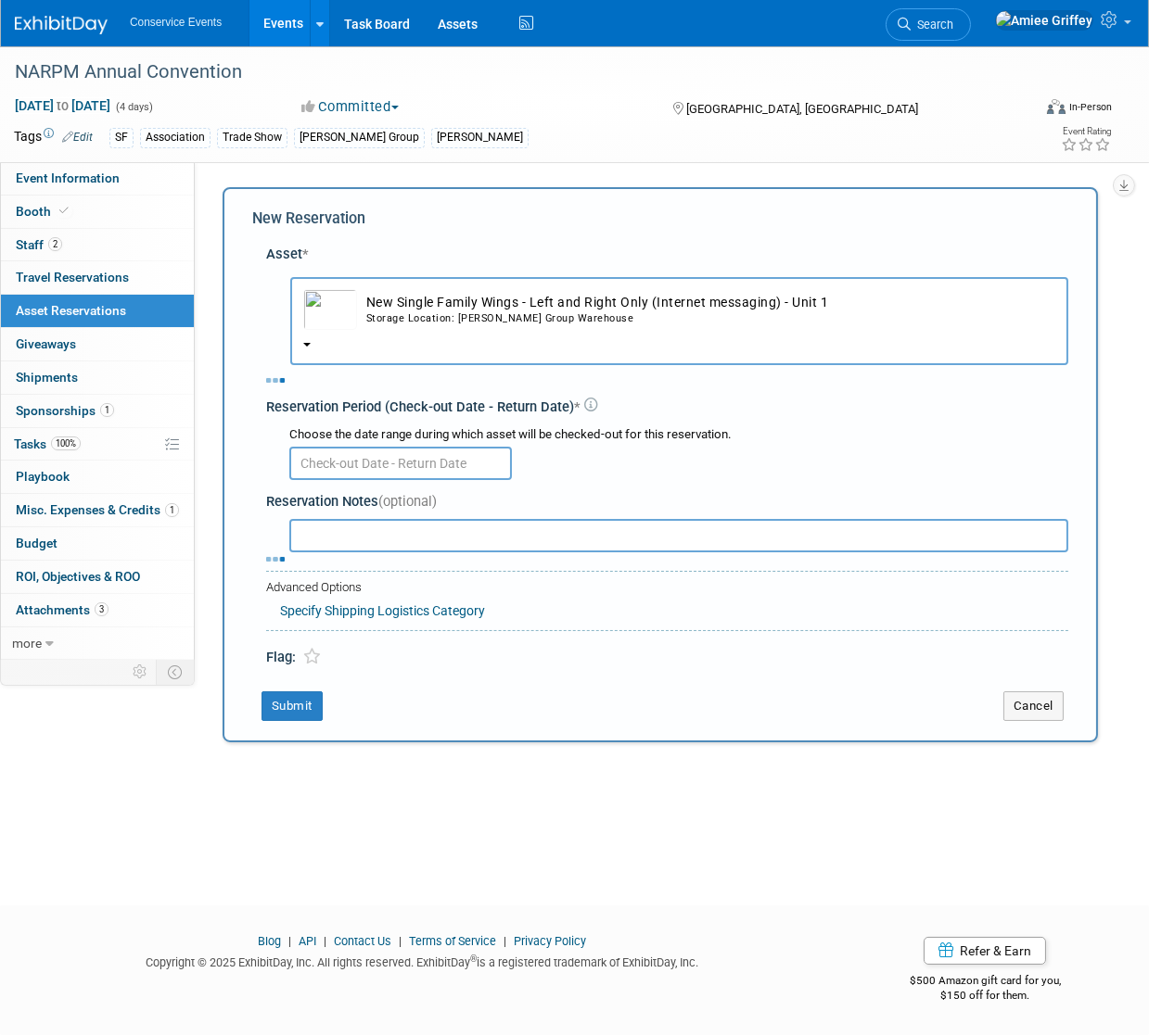
select select "10728907"
select select "9"
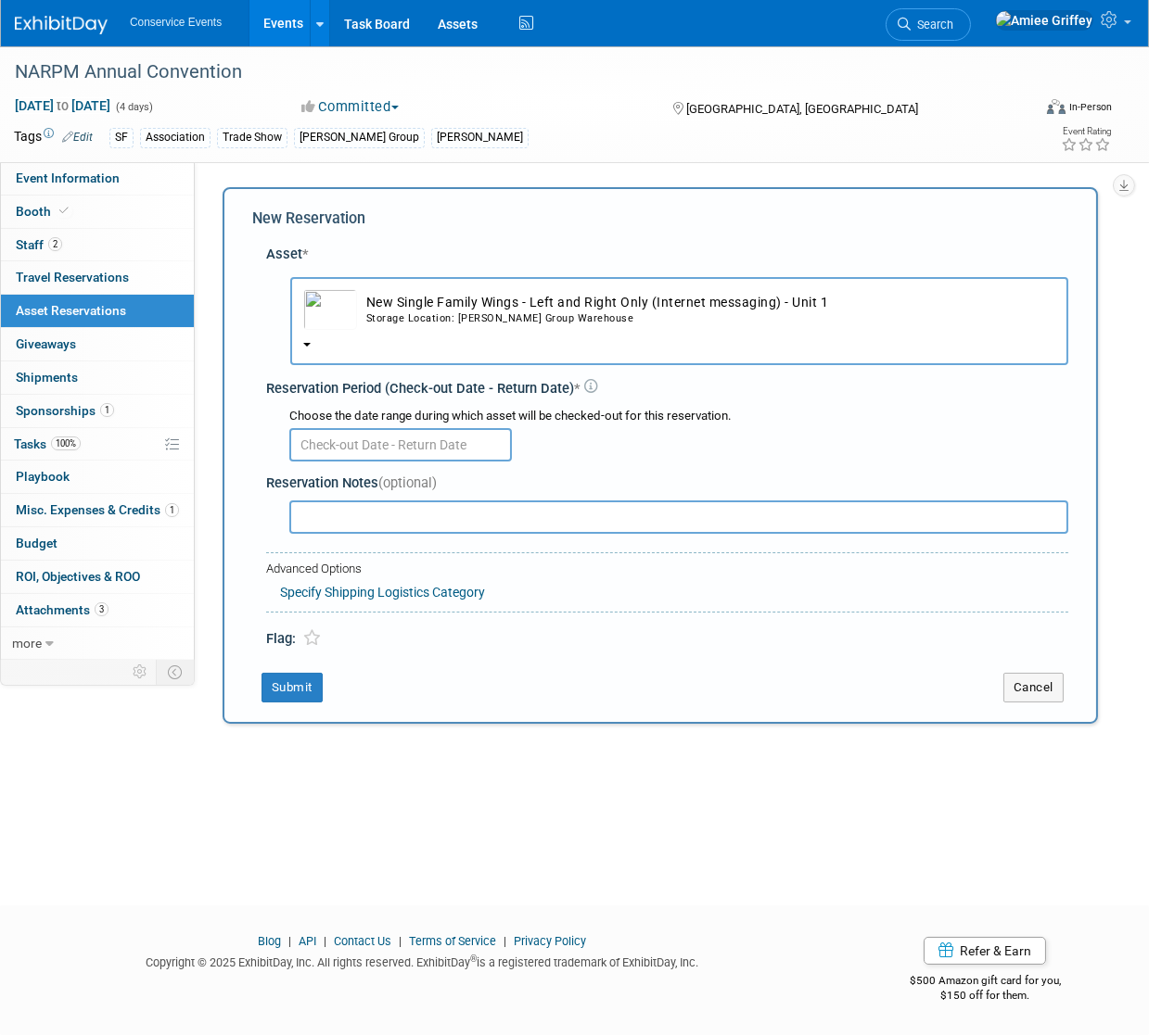
click at [422, 449] on input "text" at bounding box center [400, 444] width 222 height 33
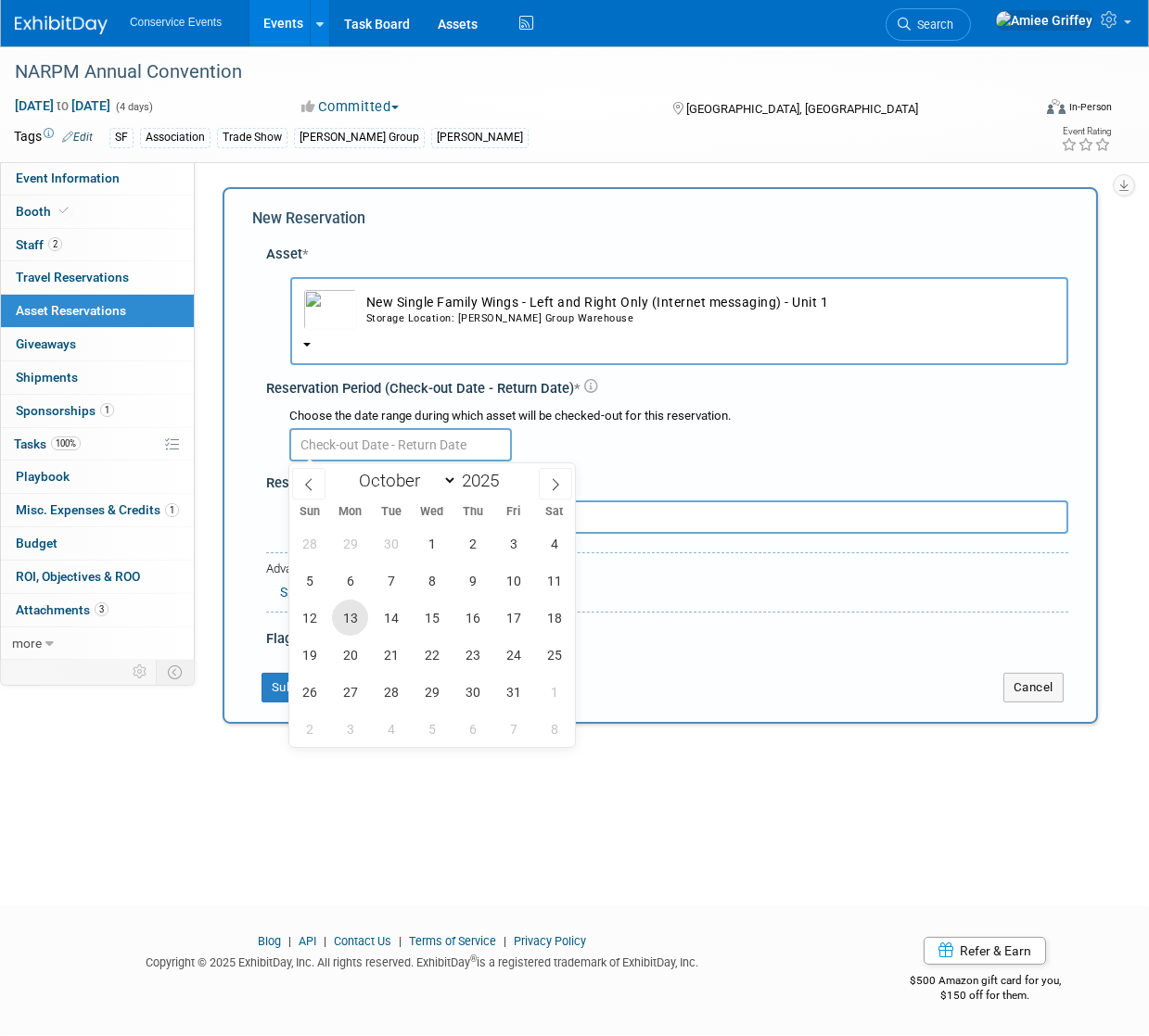
click at [350, 605] on span "13" at bounding box center [350, 617] width 36 height 36
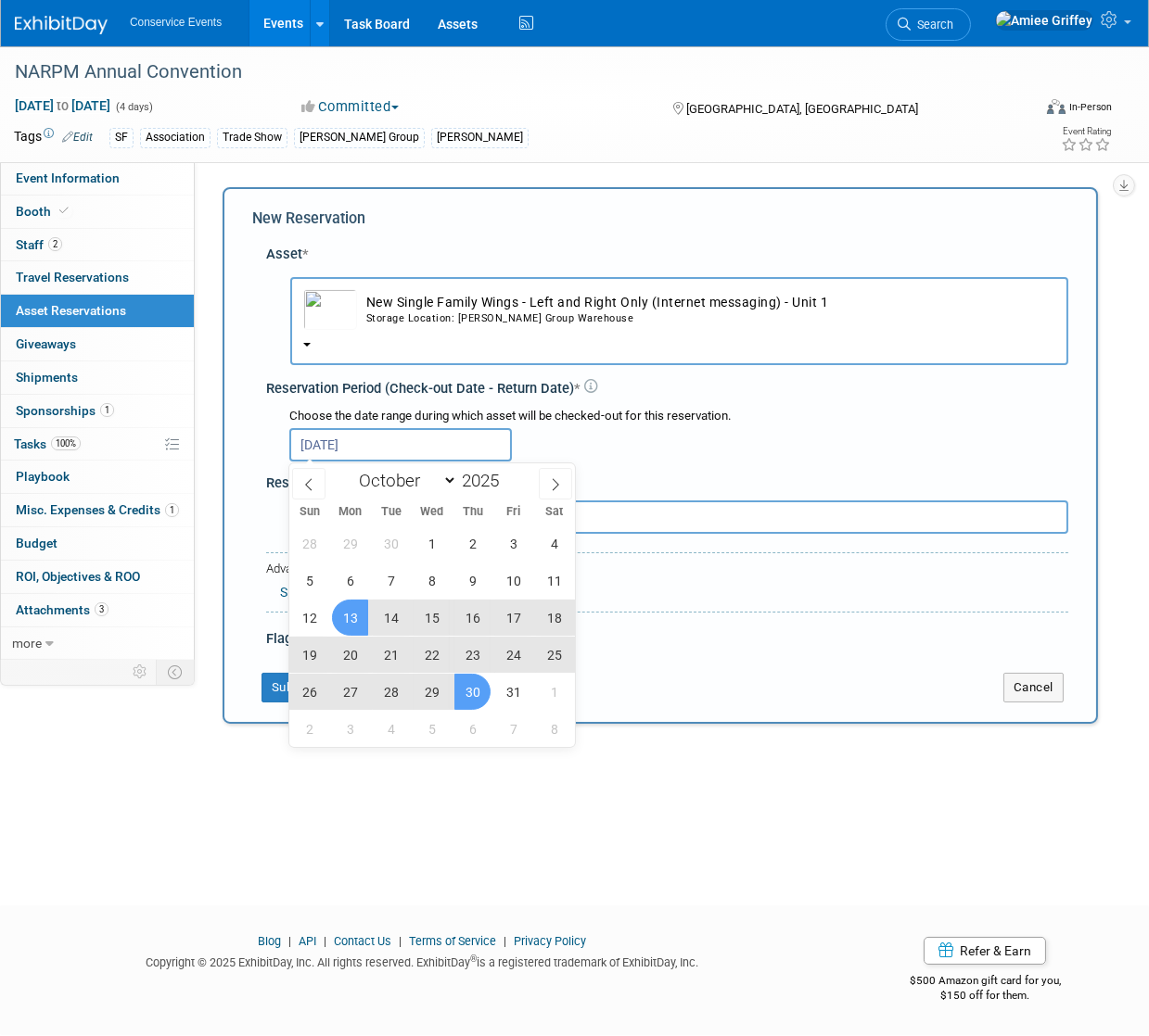
click at [466, 687] on span "30" at bounding box center [472, 692] width 36 height 36
type input "Oct 13, 2025 to Oct 30, 2025"
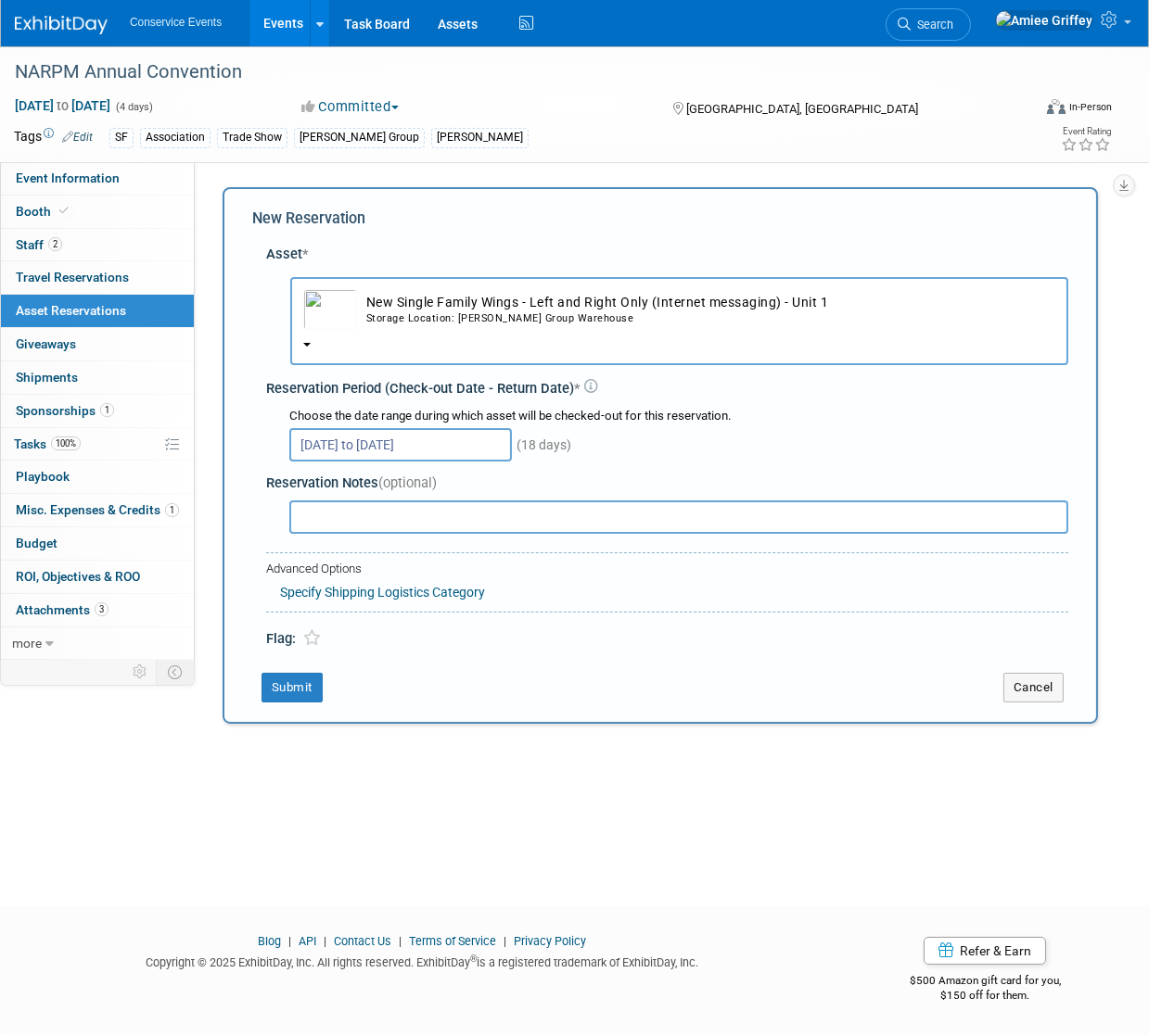
click at [336, 506] on input "text" at bounding box center [679, 516] width 779 height 33
type input "New SF wing and New Internet messaging and generic middle wing"
click at [305, 690] on button "Submit" at bounding box center [291, 687] width 61 height 29
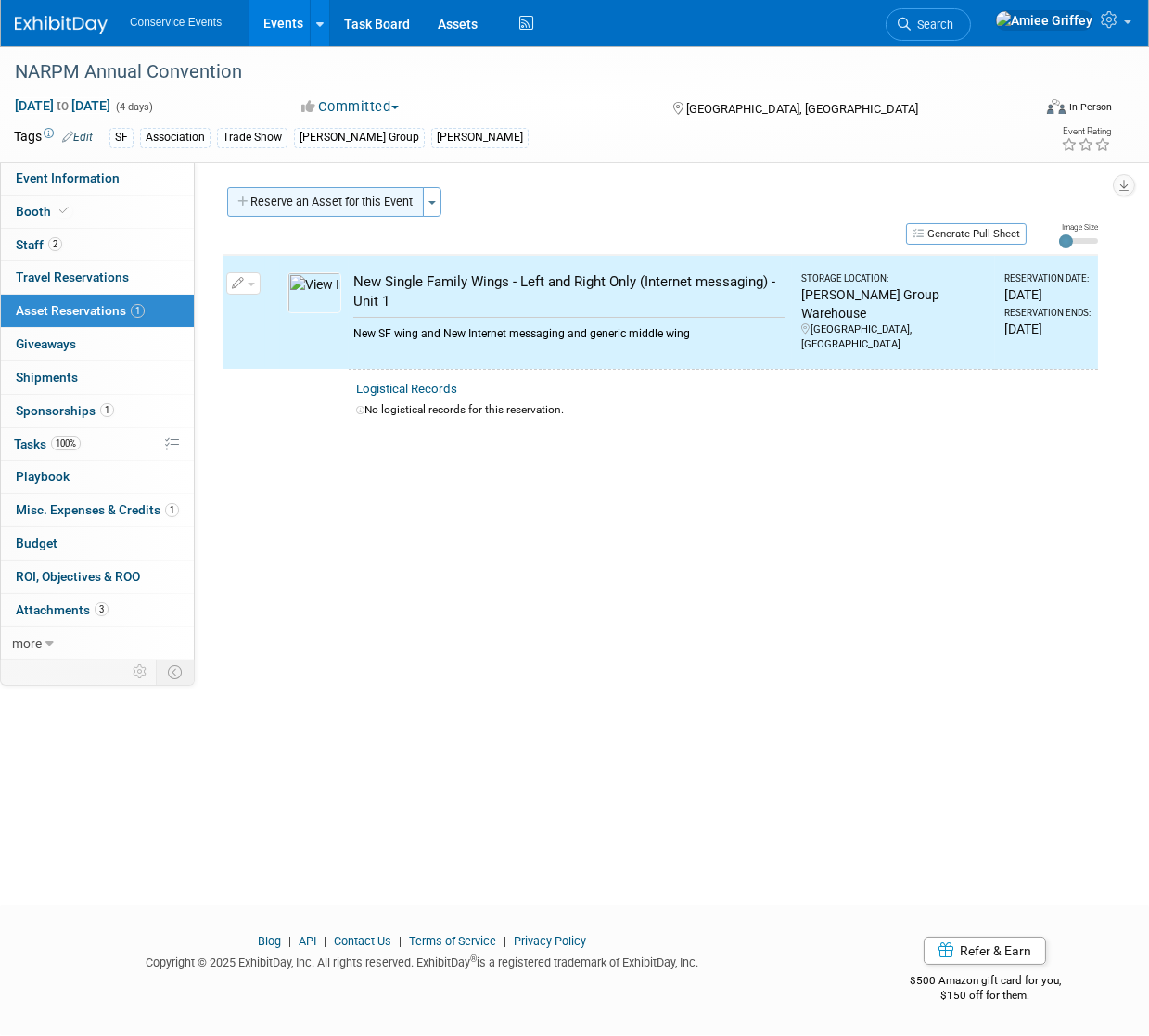
click at [295, 194] on button "Reserve an Asset for this Event" at bounding box center [325, 201] width 197 height 29
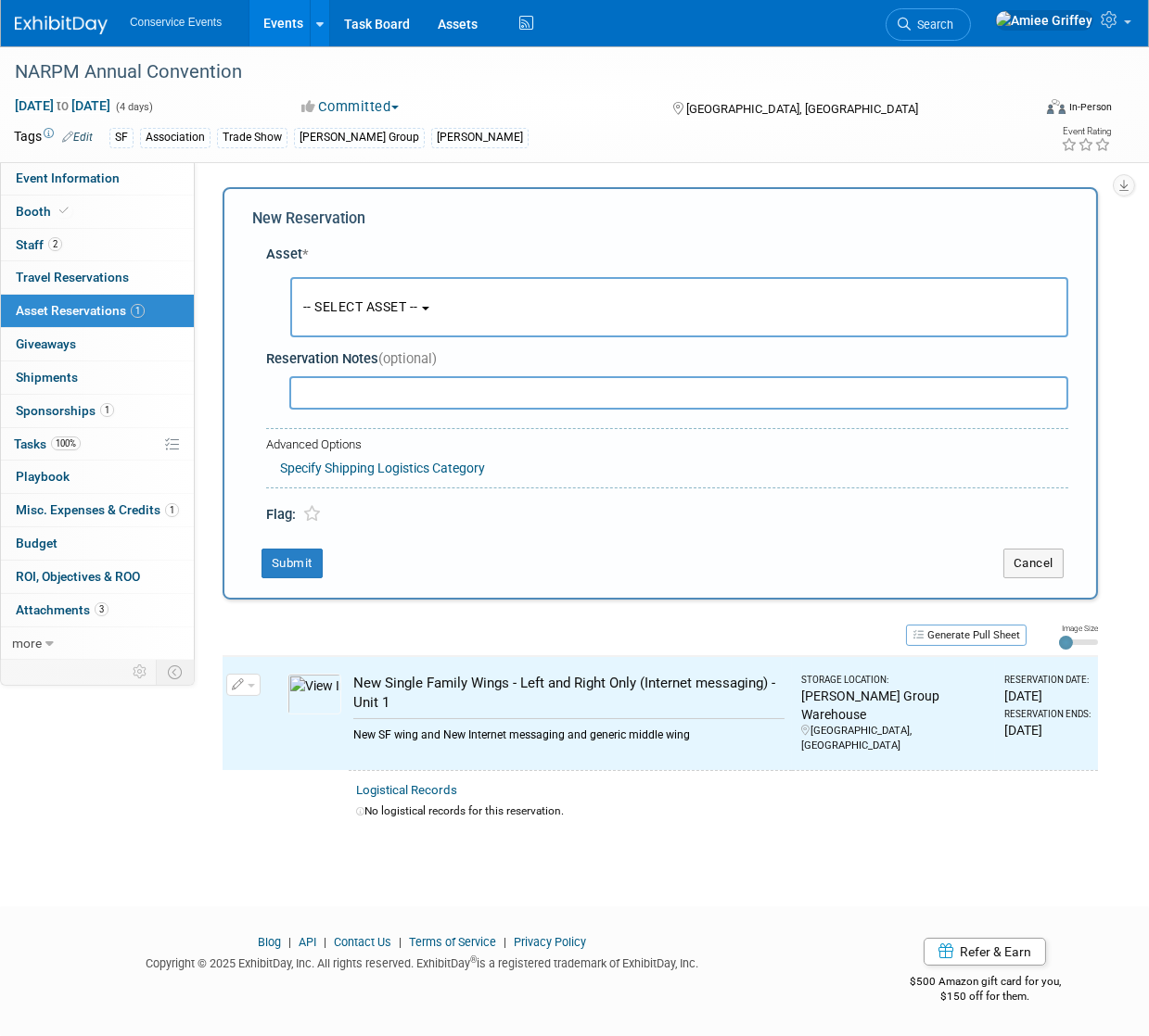
click at [354, 301] on span "-- SELECT ASSET --" at bounding box center [361, 307] width 115 height 15
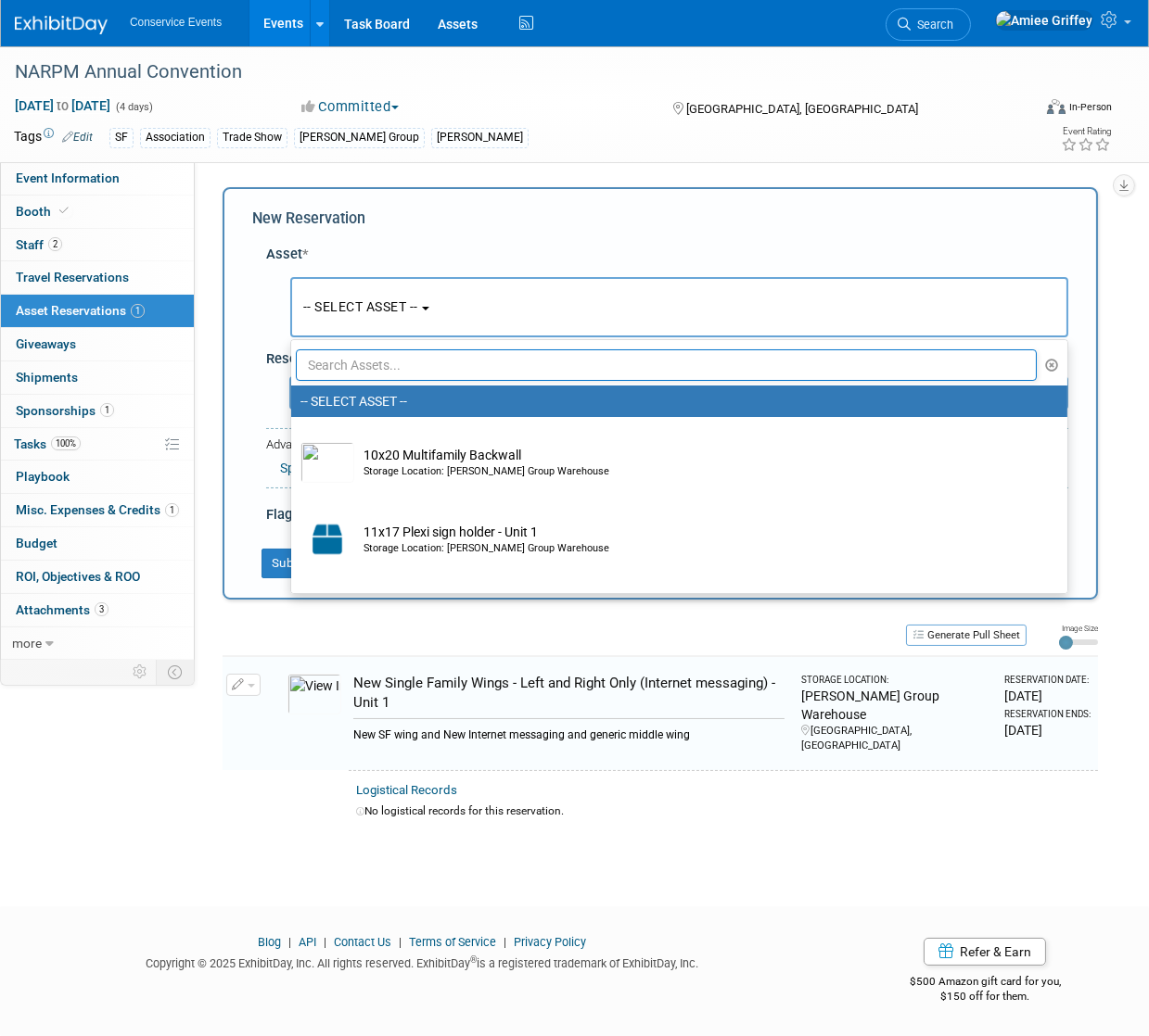
click at [409, 370] on input "text" at bounding box center [666, 365] width 740 height 31
click at [404, 357] on input "text" at bounding box center [666, 365] width 740 height 31
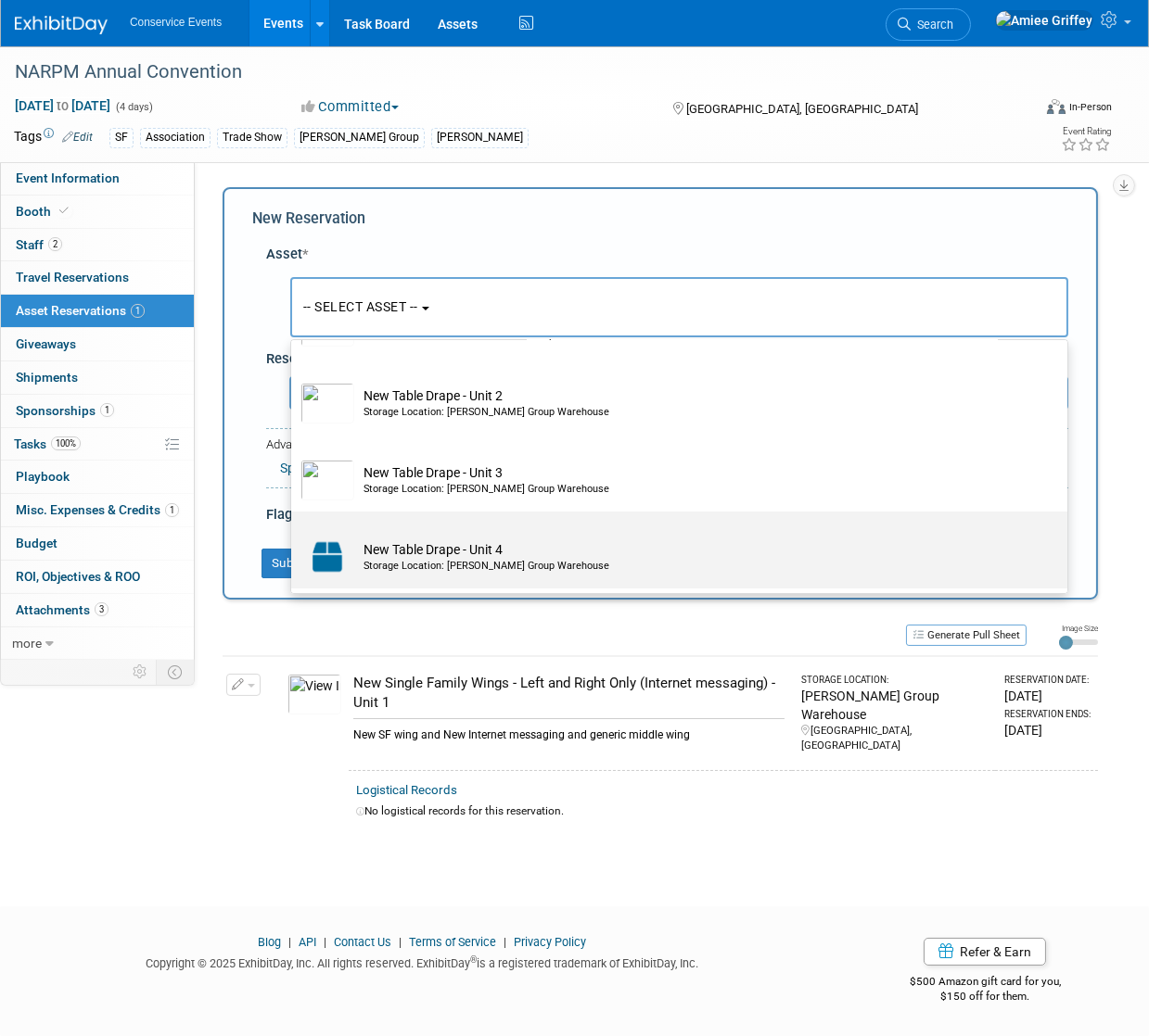
scroll to position [225, 0]
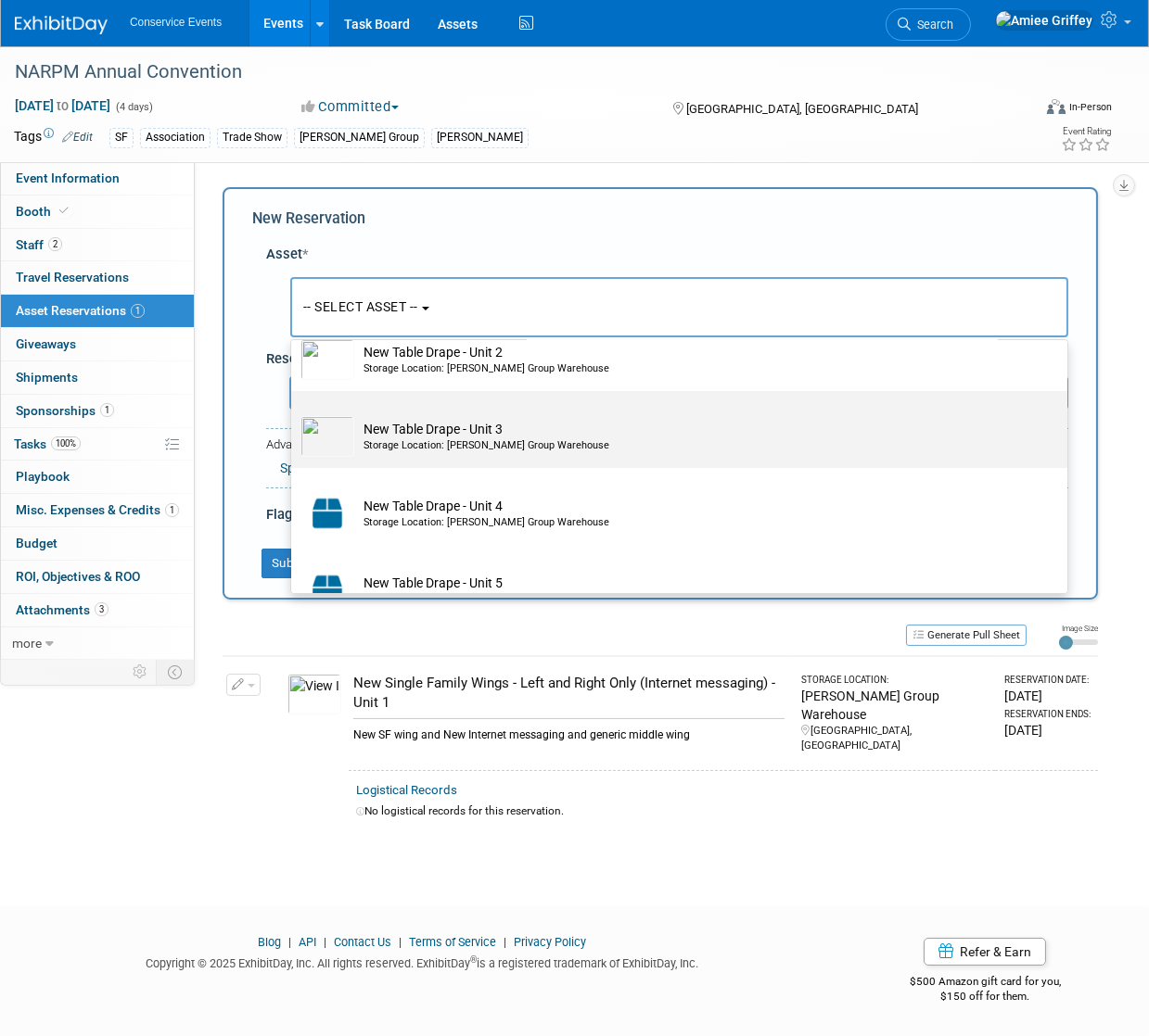
type input "table"
click at [438, 442] on div "Storage Location: Taylor Group Warehouse" at bounding box center [696, 446] width 667 height 15
click at [294, 413] on input "New Table Drape - Unit 3 Storage Location: Taylor Group Warehouse" at bounding box center [287, 407] width 12 height 12
select select "10717225"
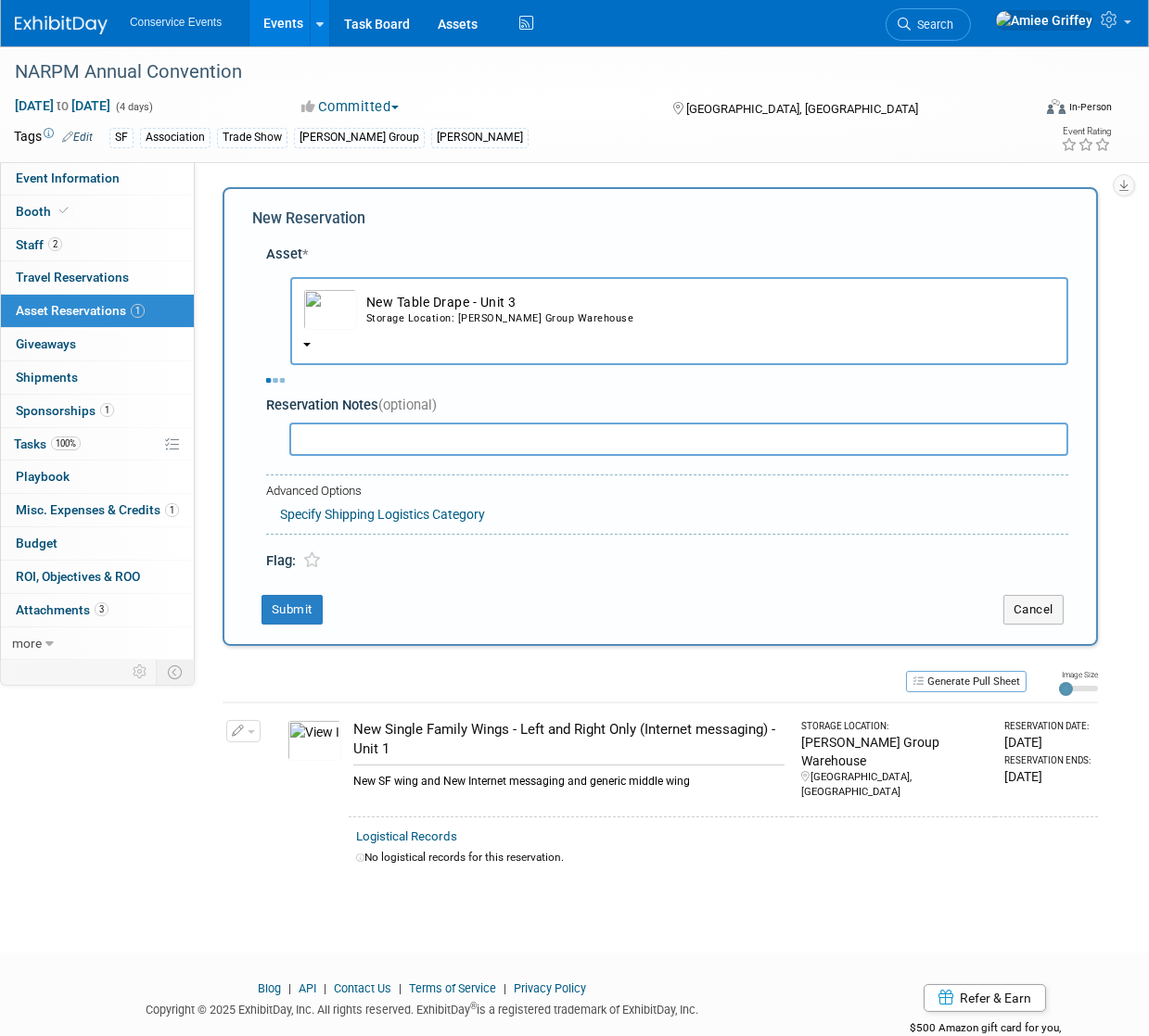
select select "9"
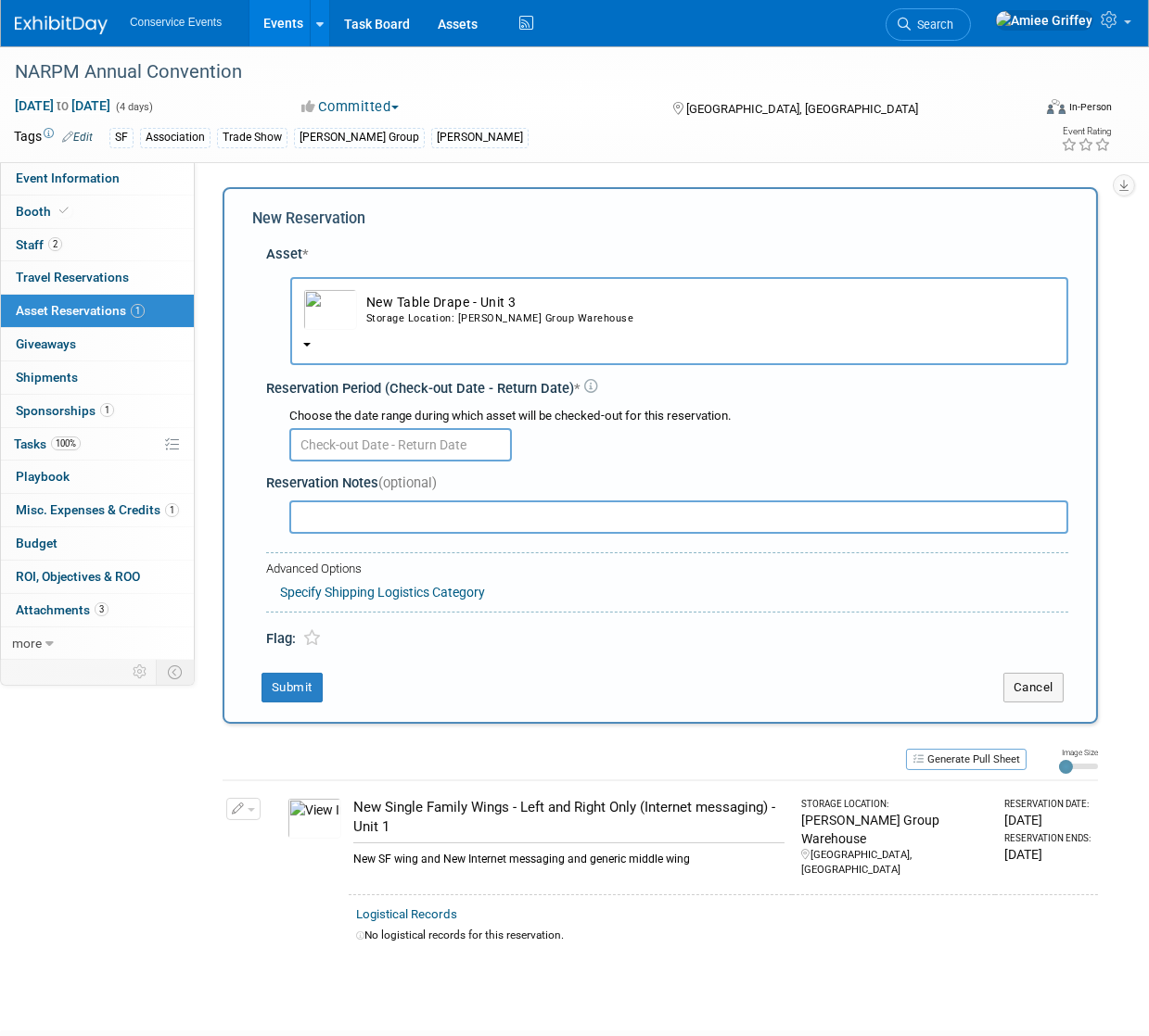
click at [370, 454] on body "Conservice Events Events Add Event Bulk Upload Events Shareable Event Boards Re…" at bounding box center [574, 518] width 1149 height 1036
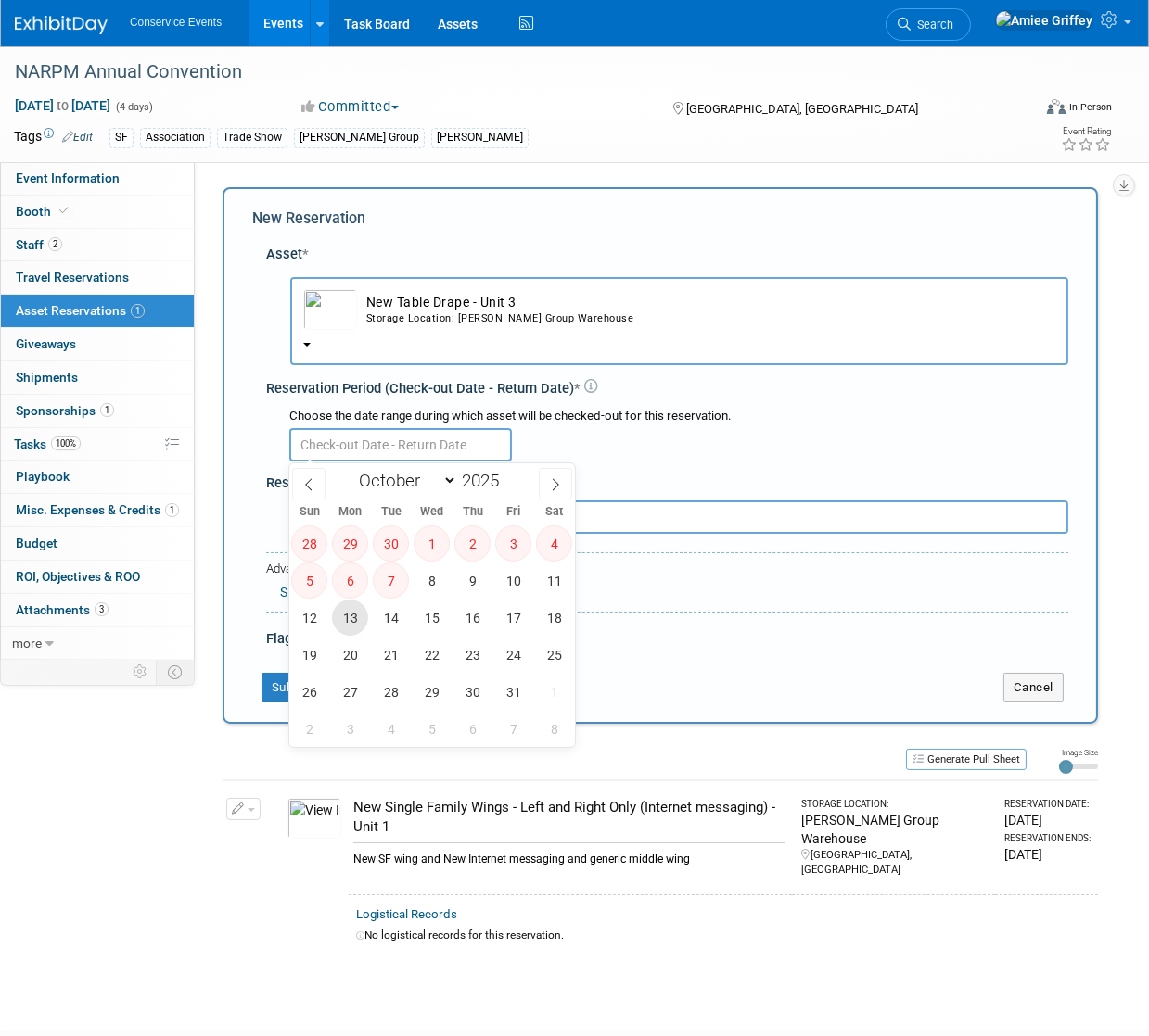
click at [350, 618] on span "13" at bounding box center [350, 617] width 36 height 36
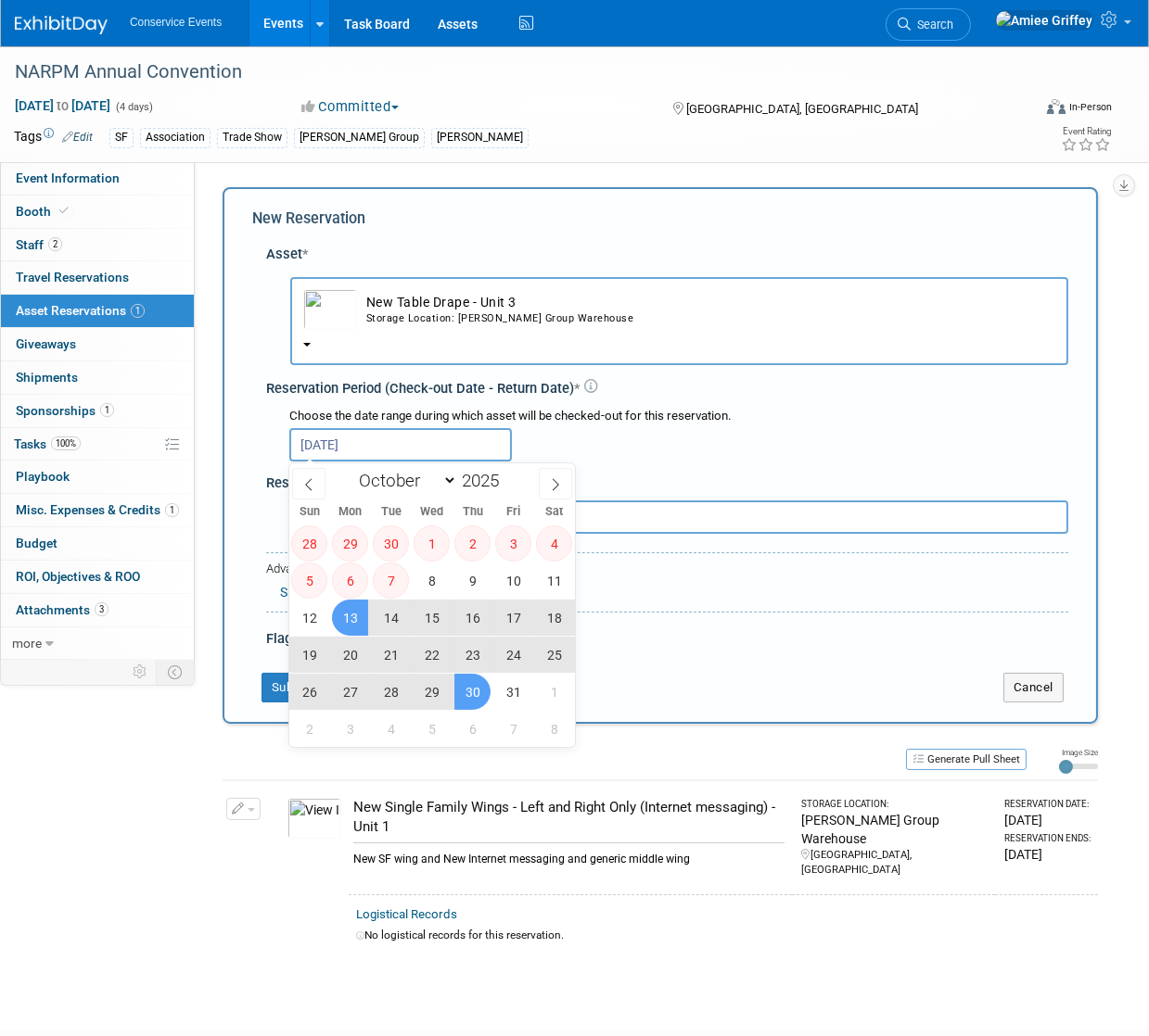
click at [464, 690] on span "30" at bounding box center [472, 692] width 36 height 36
type input "Oct 13, 2025 to Oct 30, 2025"
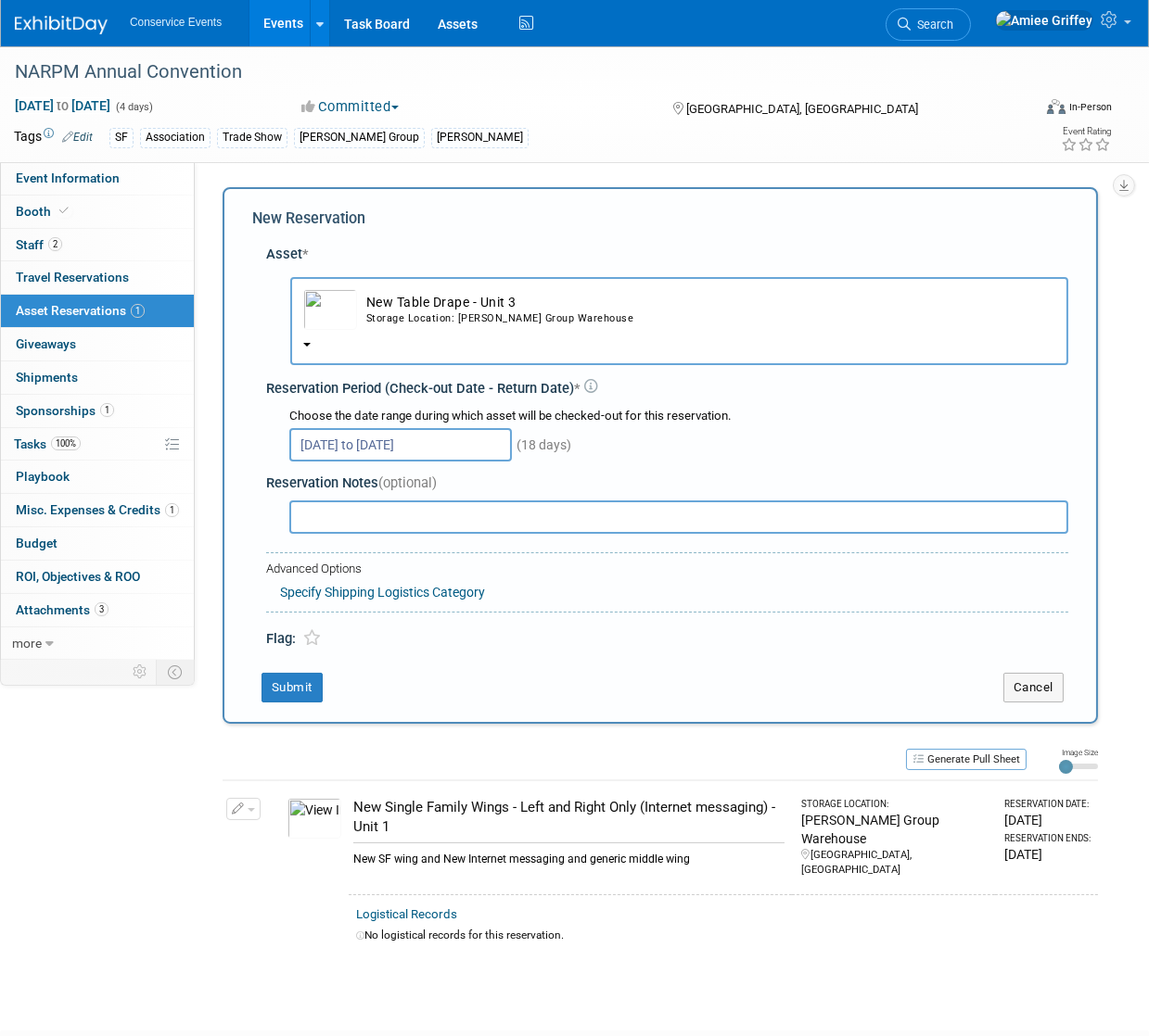
click at [374, 513] on input "text" at bounding box center [679, 516] width 779 height 33
type input "6 ft table drape"
click at [280, 702] on div "New Reservation Asset * -- SELECT ASSET -- <table style='display: inline-block;…" at bounding box center [660, 456] width 876 height 537
click at [279, 693] on button "Submit" at bounding box center [291, 687] width 61 height 29
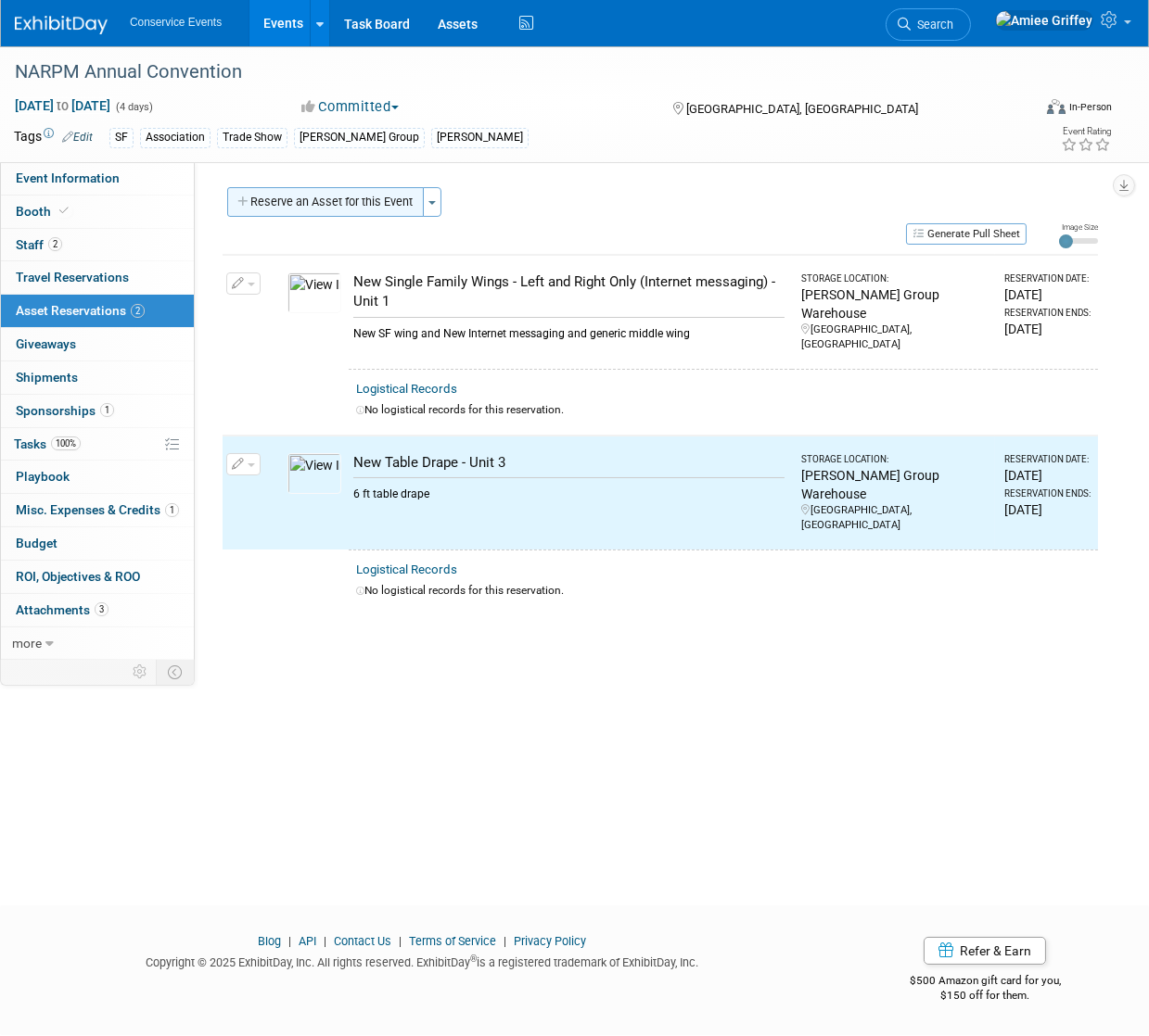
click at [326, 207] on button "Reserve an Asset for this Event" at bounding box center [325, 201] width 197 height 29
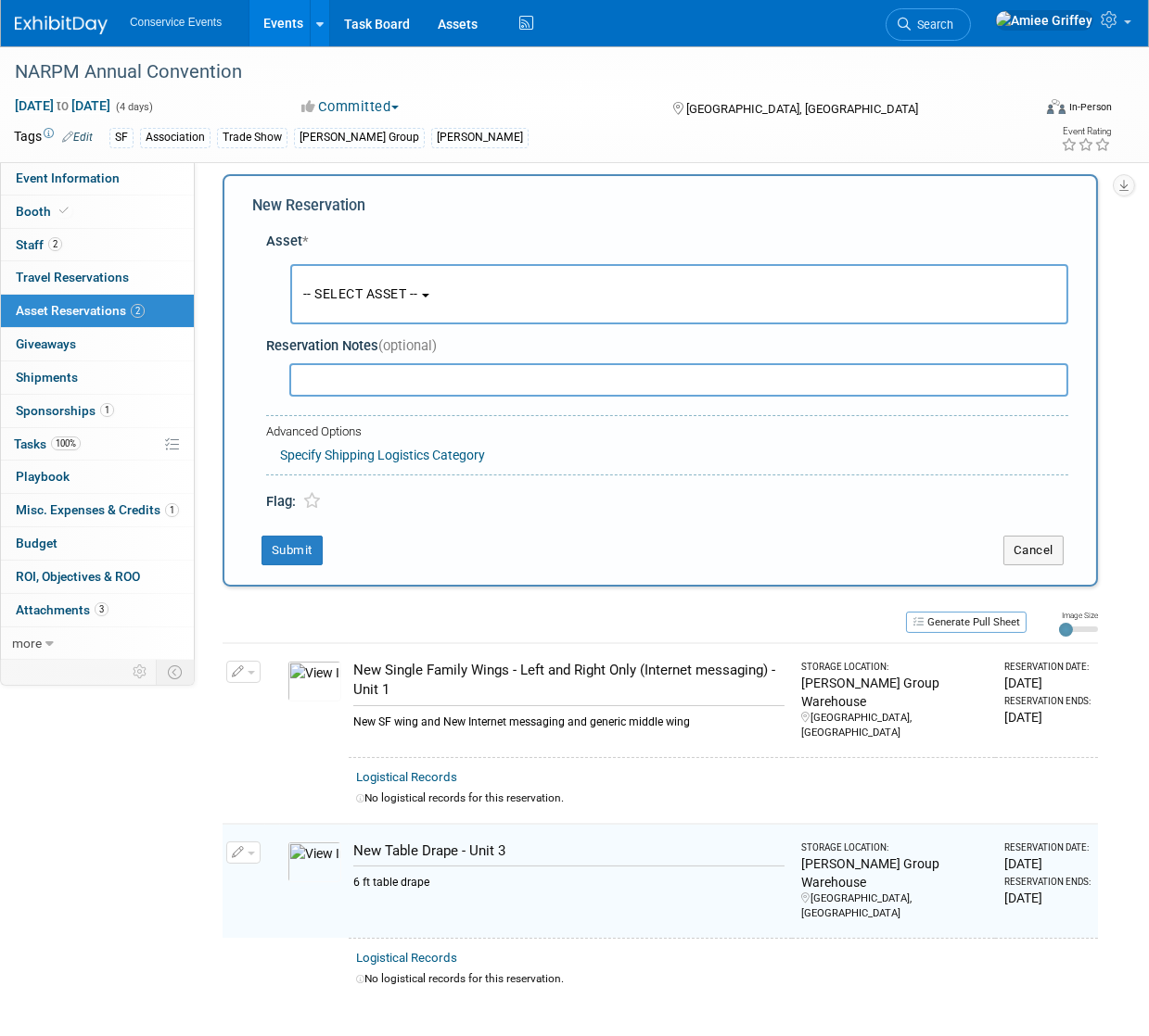
scroll to position [18, 0]
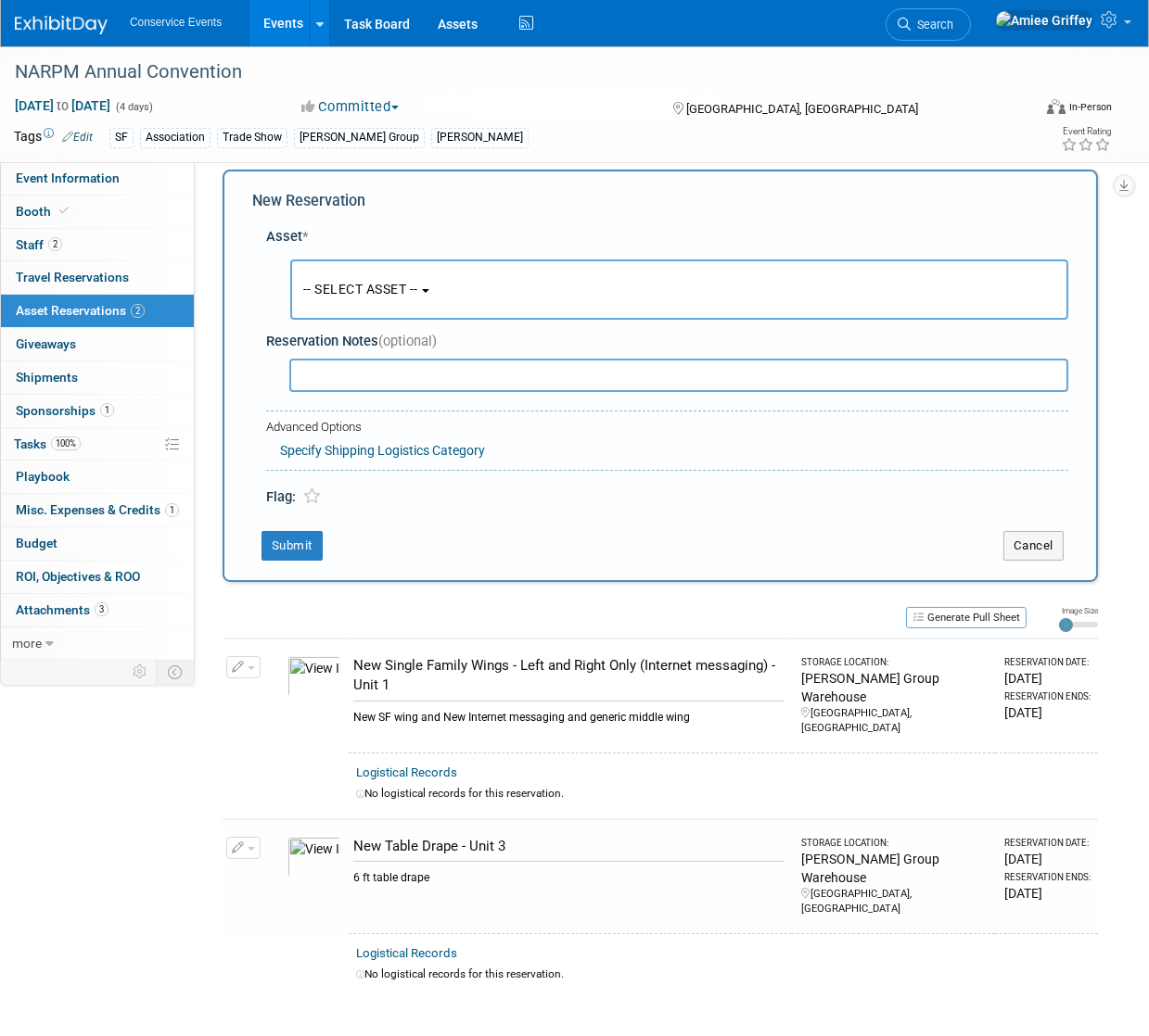
click at [357, 293] on span "-- SELECT ASSET --" at bounding box center [361, 289] width 115 height 15
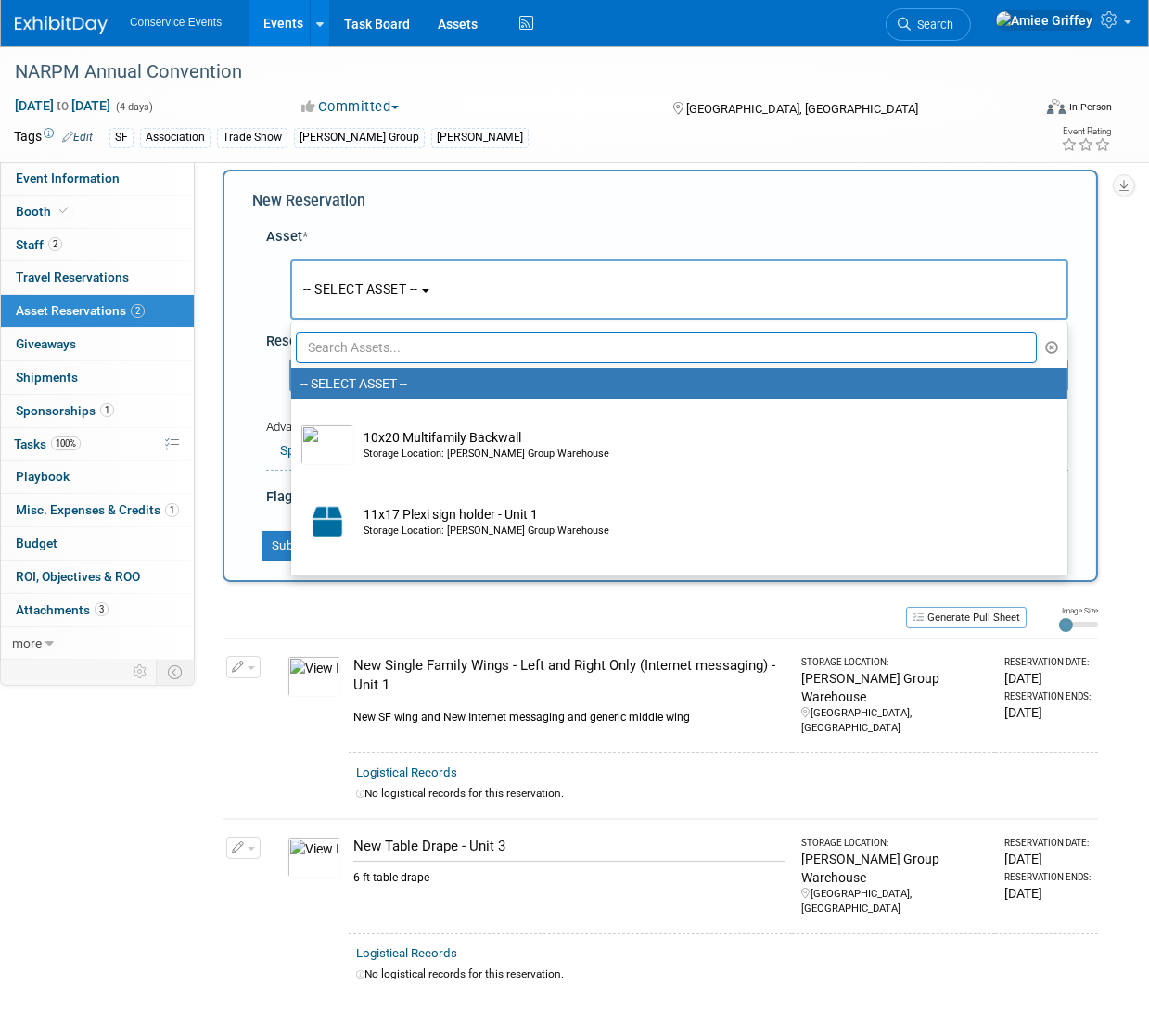
click at [353, 342] on input "text" at bounding box center [666, 347] width 740 height 31
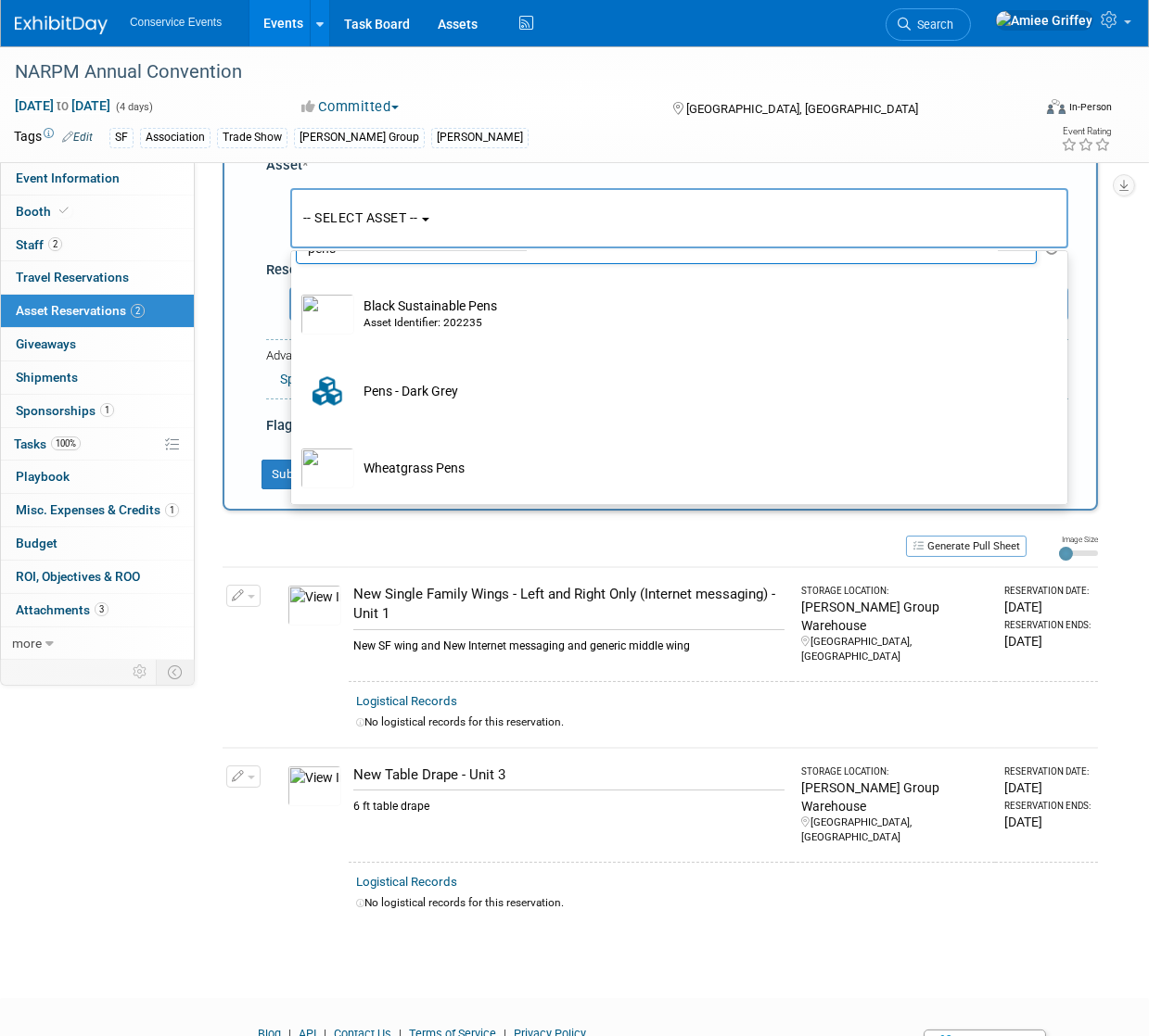
scroll to position [128, 0]
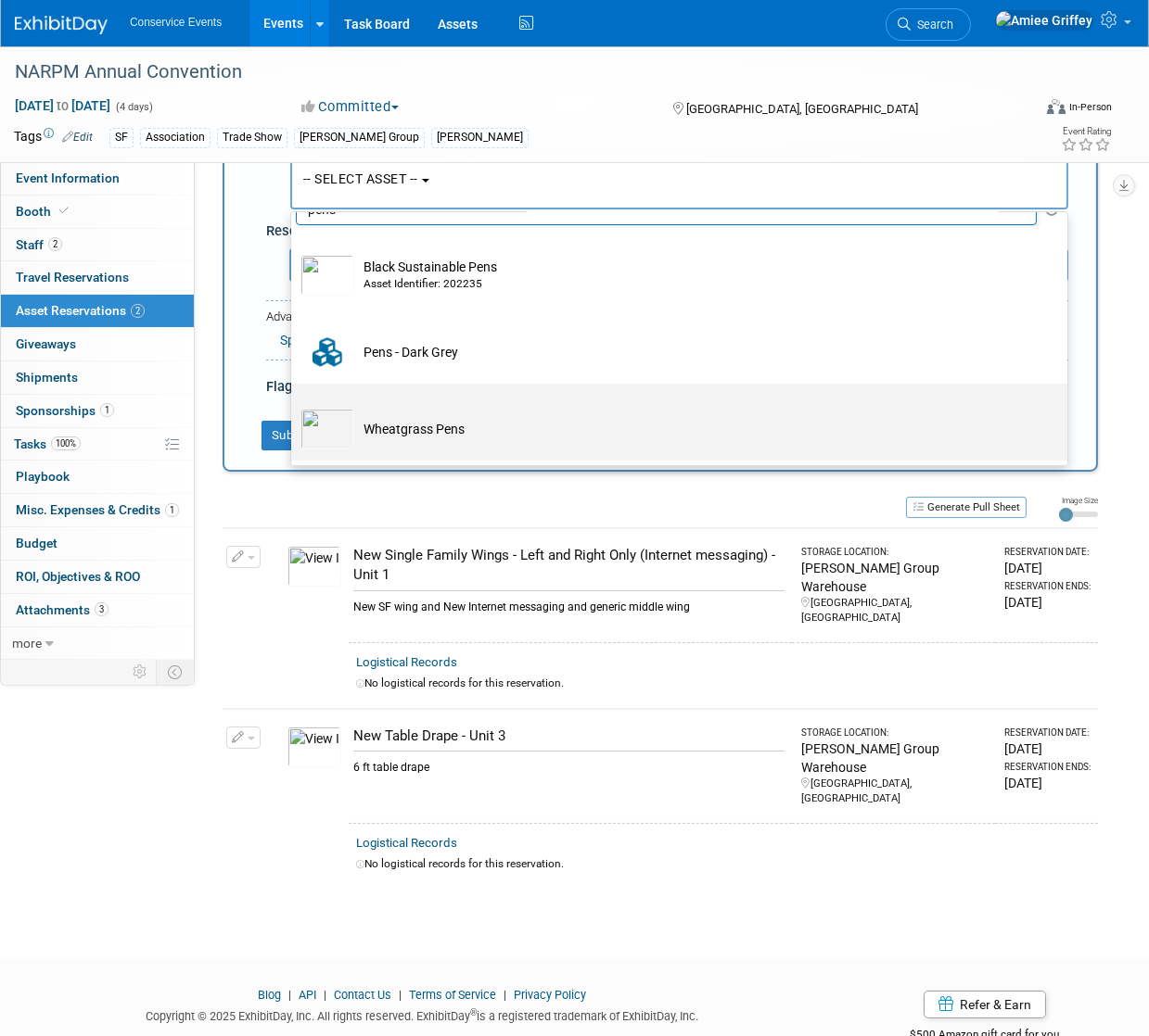
type input "pens"
click at [383, 416] on td "Wheatgrass Pens" at bounding box center [692, 428] width 676 height 41
click at [294, 406] on input "Wheatgrass Pens" at bounding box center [287, 400] width 12 height 12
select select "10715855"
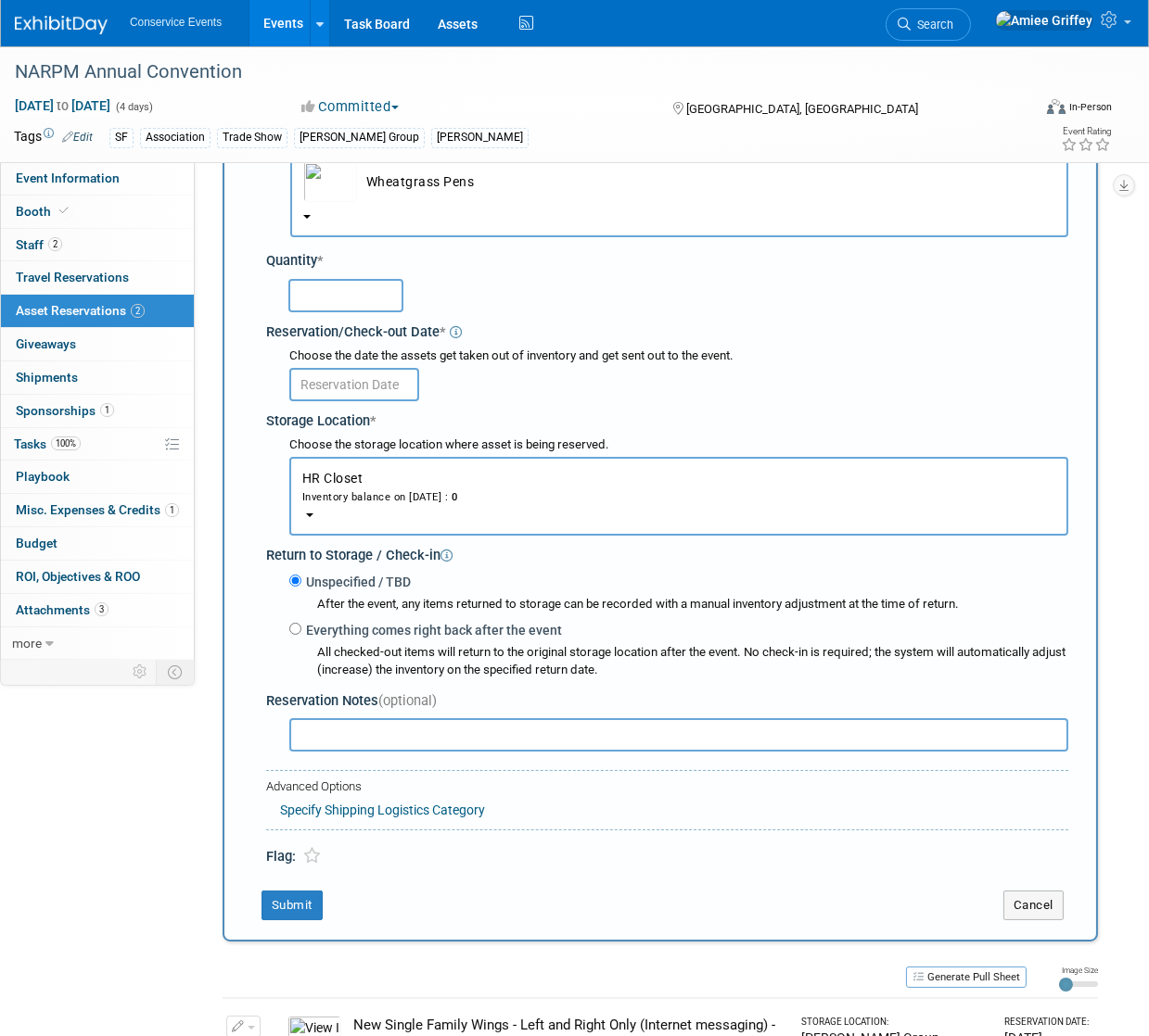
click at [333, 293] on input "text" at bounding box center [346, 295] width 115 height 33
type input "200"
click at [346, 379] on input "text" at bounding box center [354, 384] width 130 height 33
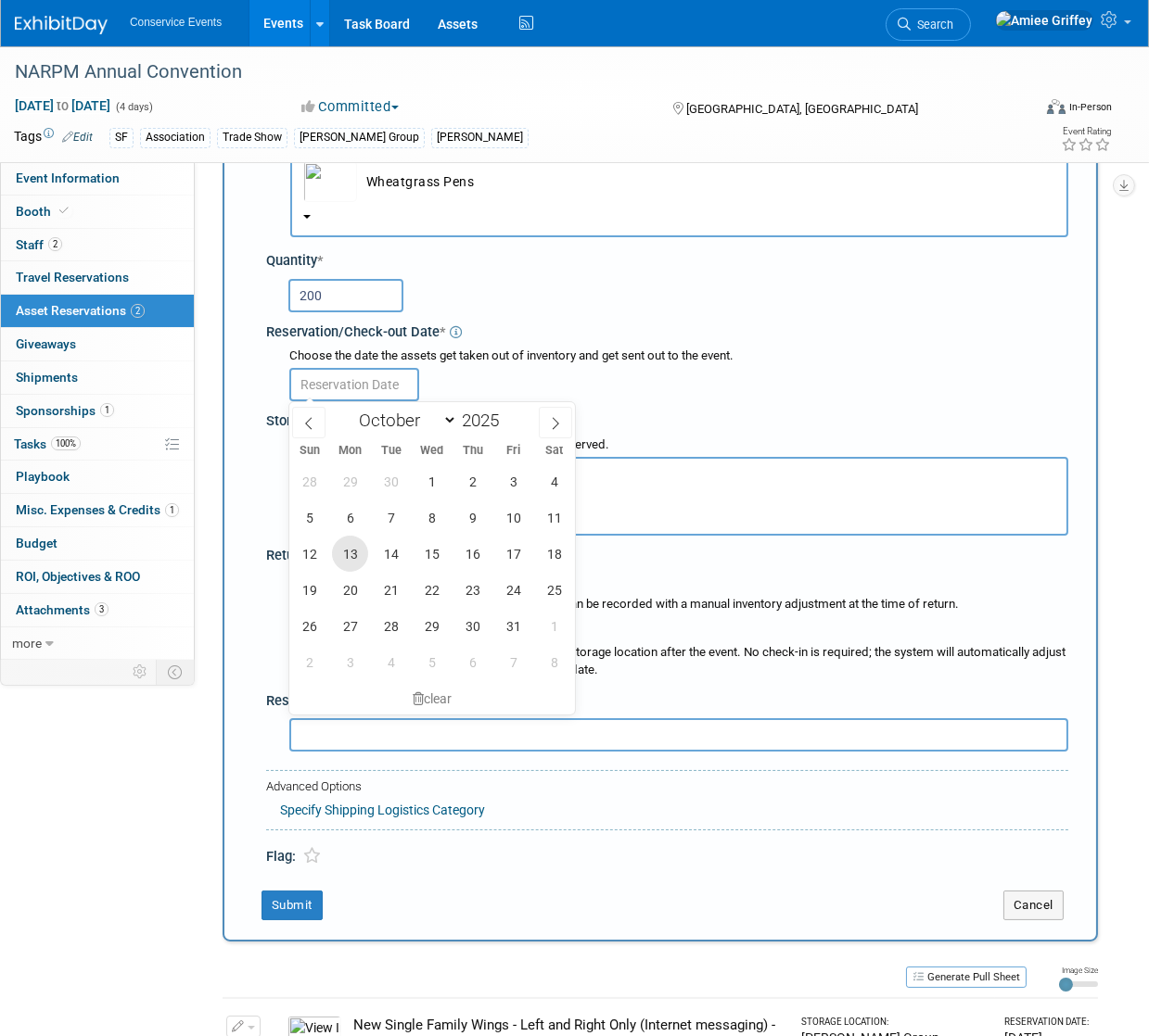
click at [356, 564] on span "13" at bounding box center [350, 554] width 36 height 36
type input "Oct 13, 2025"
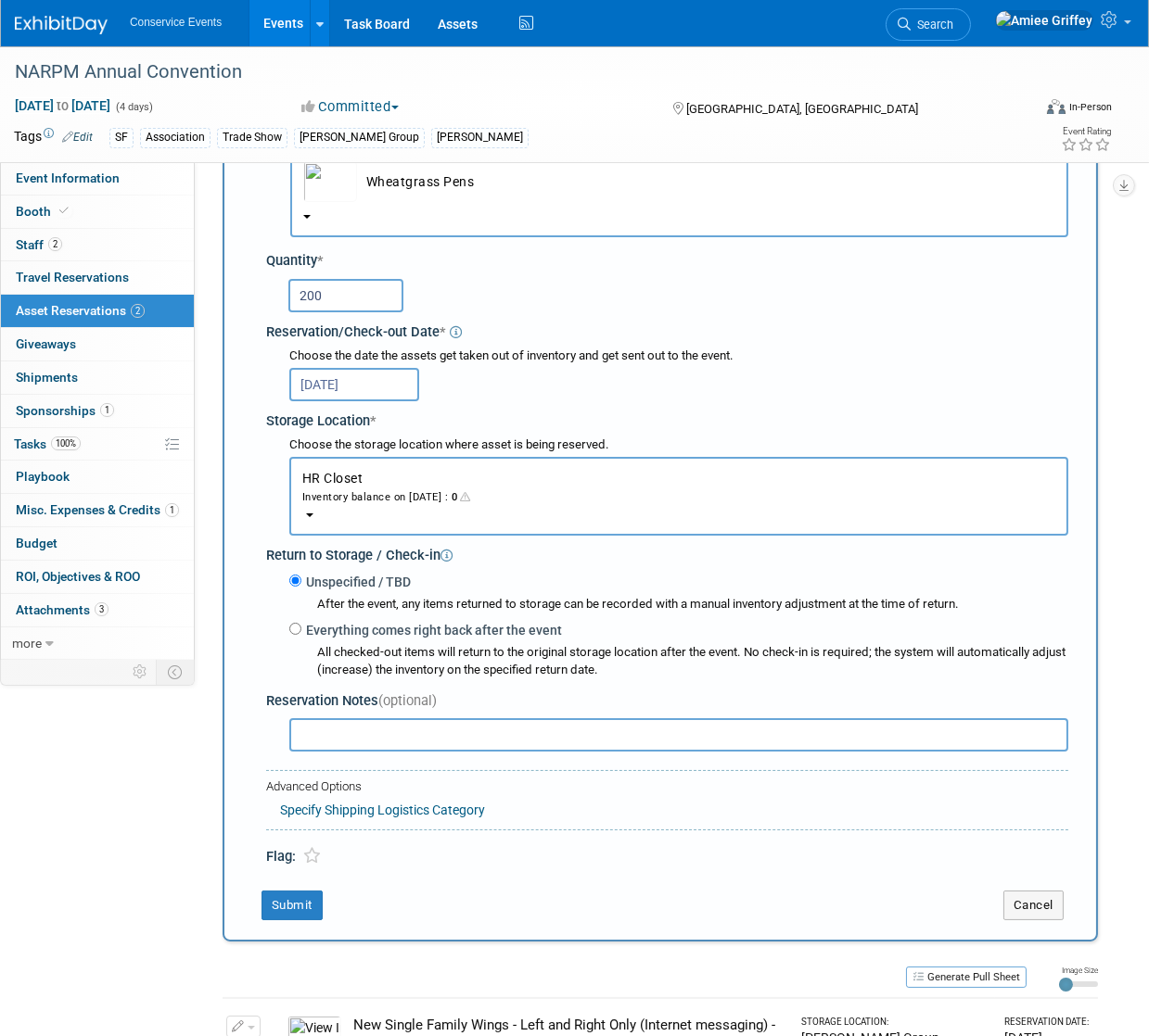
click at [418, 484] on button "HR Closet Inventory balance on Oct 13, 2025 : 0" at bounding box center [679, 495] width 779 height 78
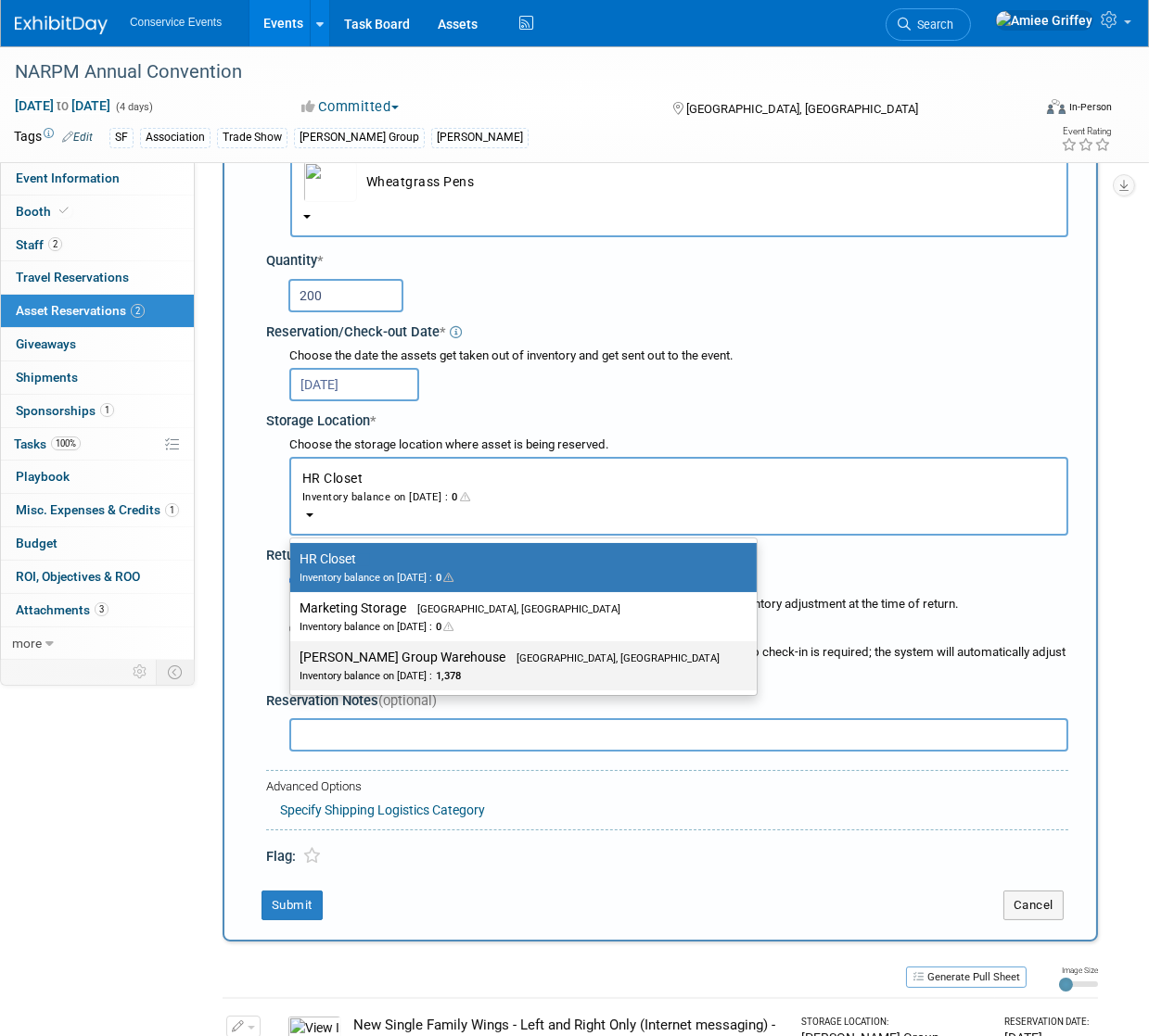
click at [444, 667] on div "Inventory balance on Oct 13, 2025 : 1,378" at bounding box center [510, 675] width 420 height 18
click at [293, 664] on input "Taylor Group Warehouse Brooklyn, OH Inventory balance on Oct 13, 2025 : 1,378" at bounding box center [287, 657] width 12 height 12
select select "11223164"
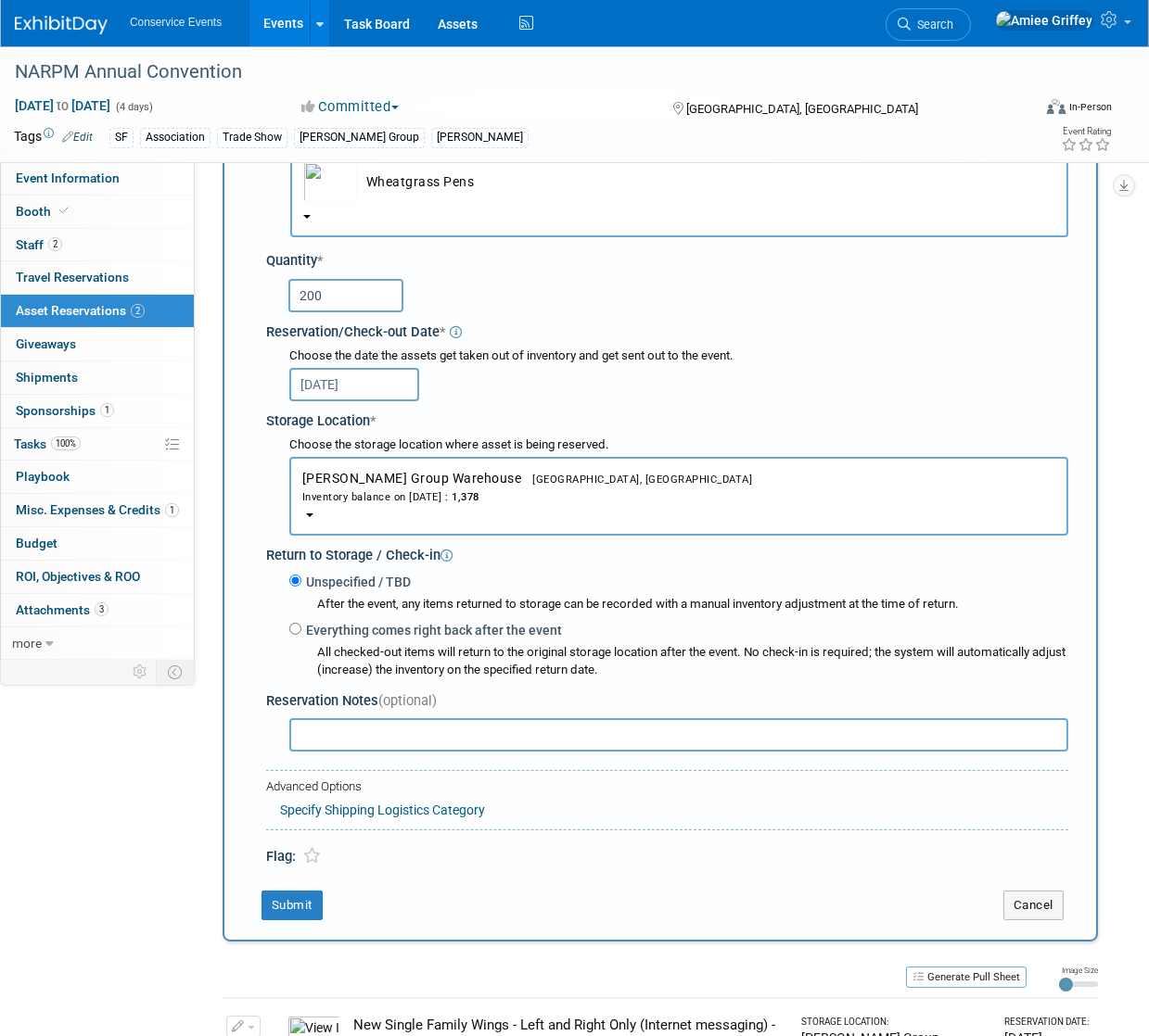
click at [323, 734] on input "text" at bounding box center [679, 734] width 779 height 33
type input "Extra pens and pen container for hub room"
click at [287, 910] on button "Submit" at bounding box center [291, 905] width 61 height 29
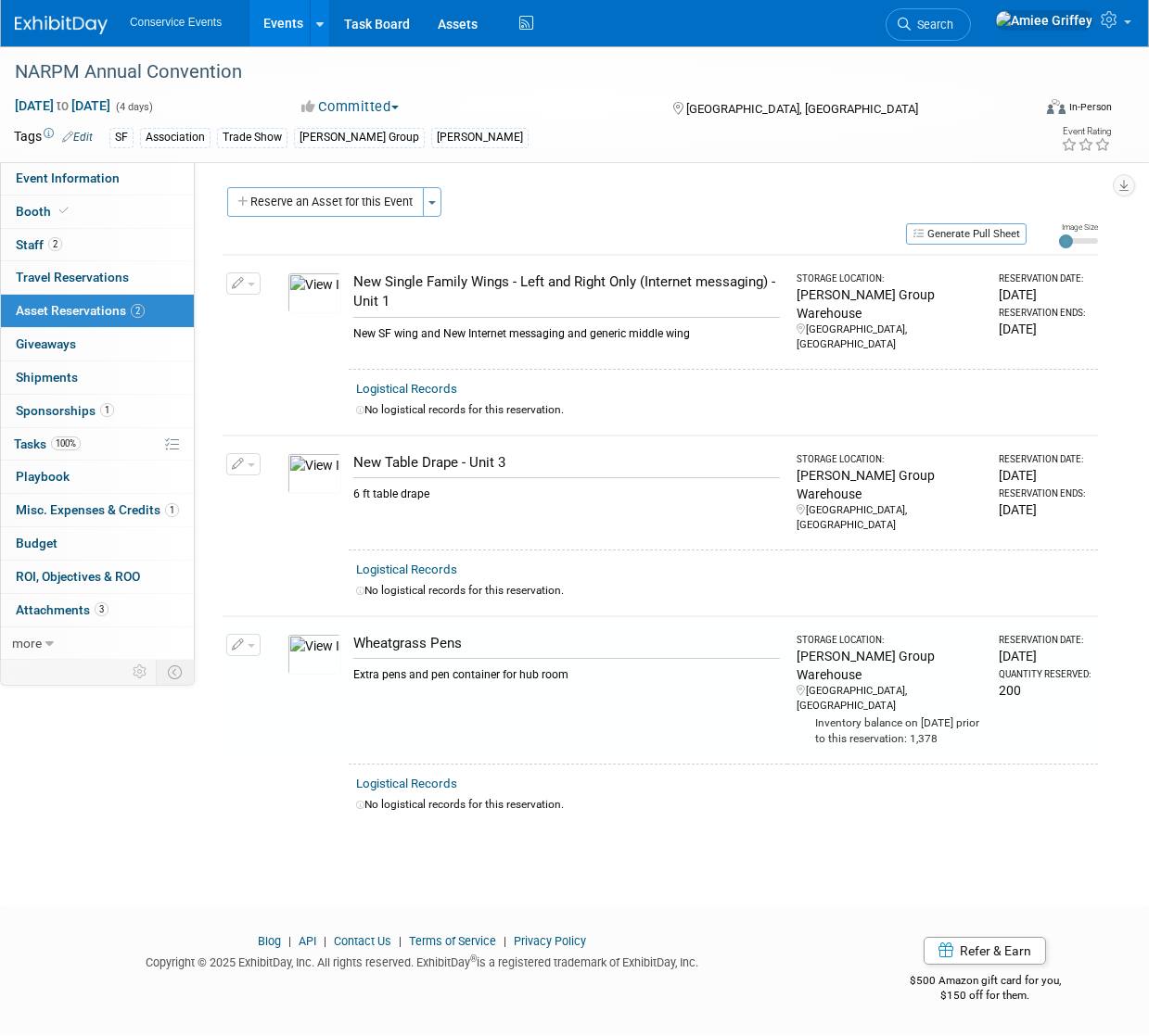
scroll to position [0, 0]
click at [281, 200] on button "Reserve an Asset for this Event" at bounding box center [325, 201] width 197 height 29
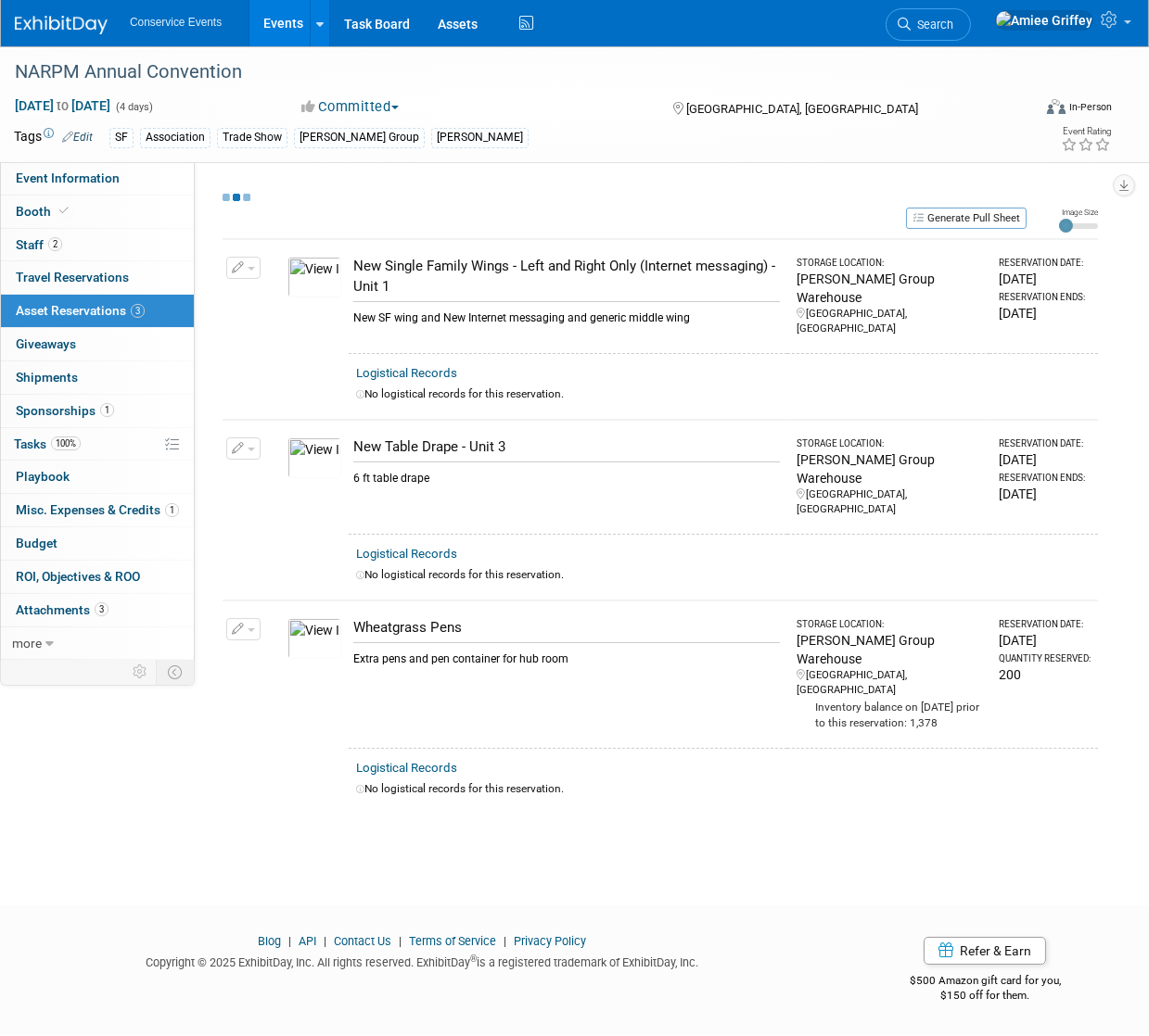
select select "9"
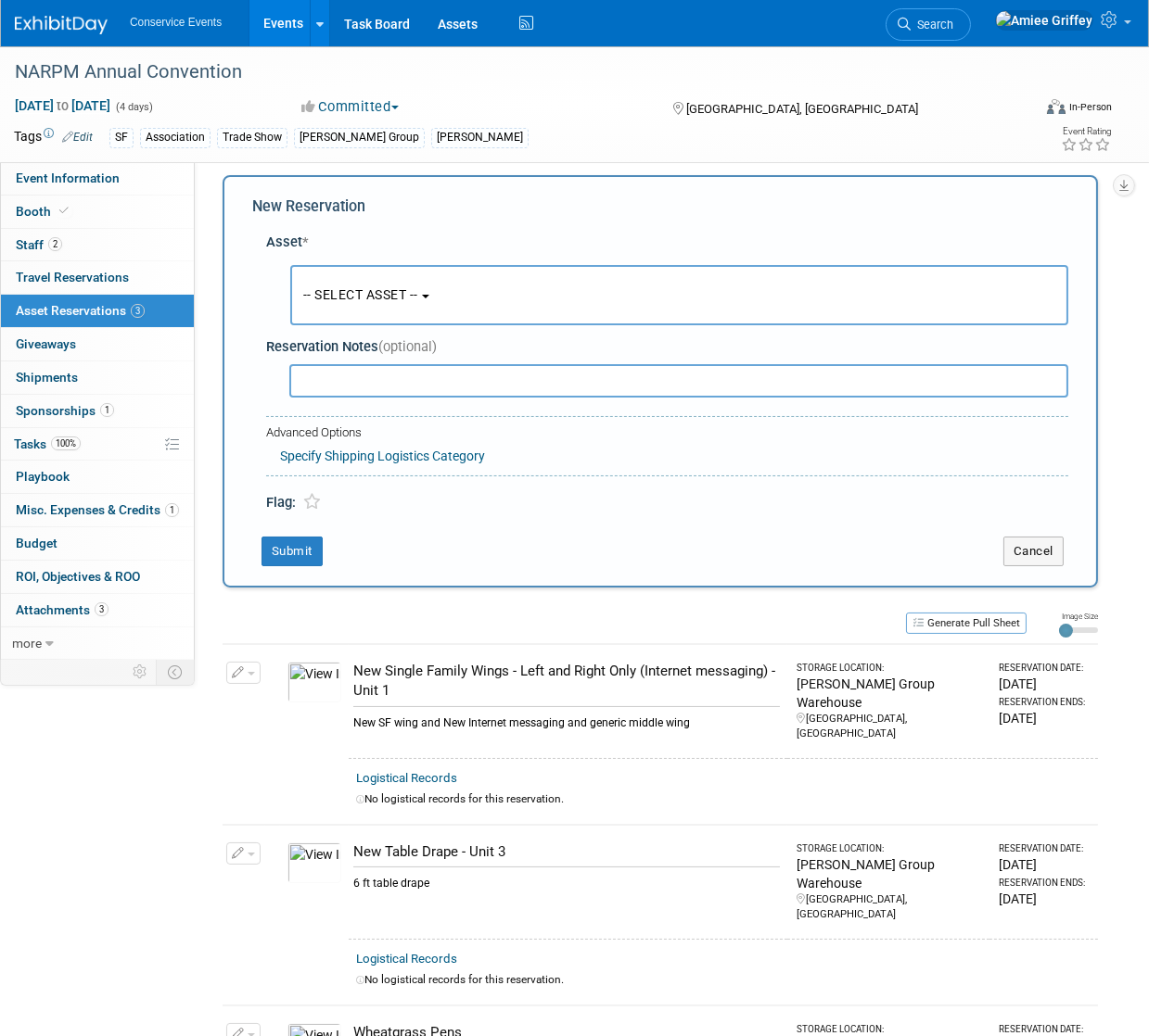
scroll to position [18, 0]
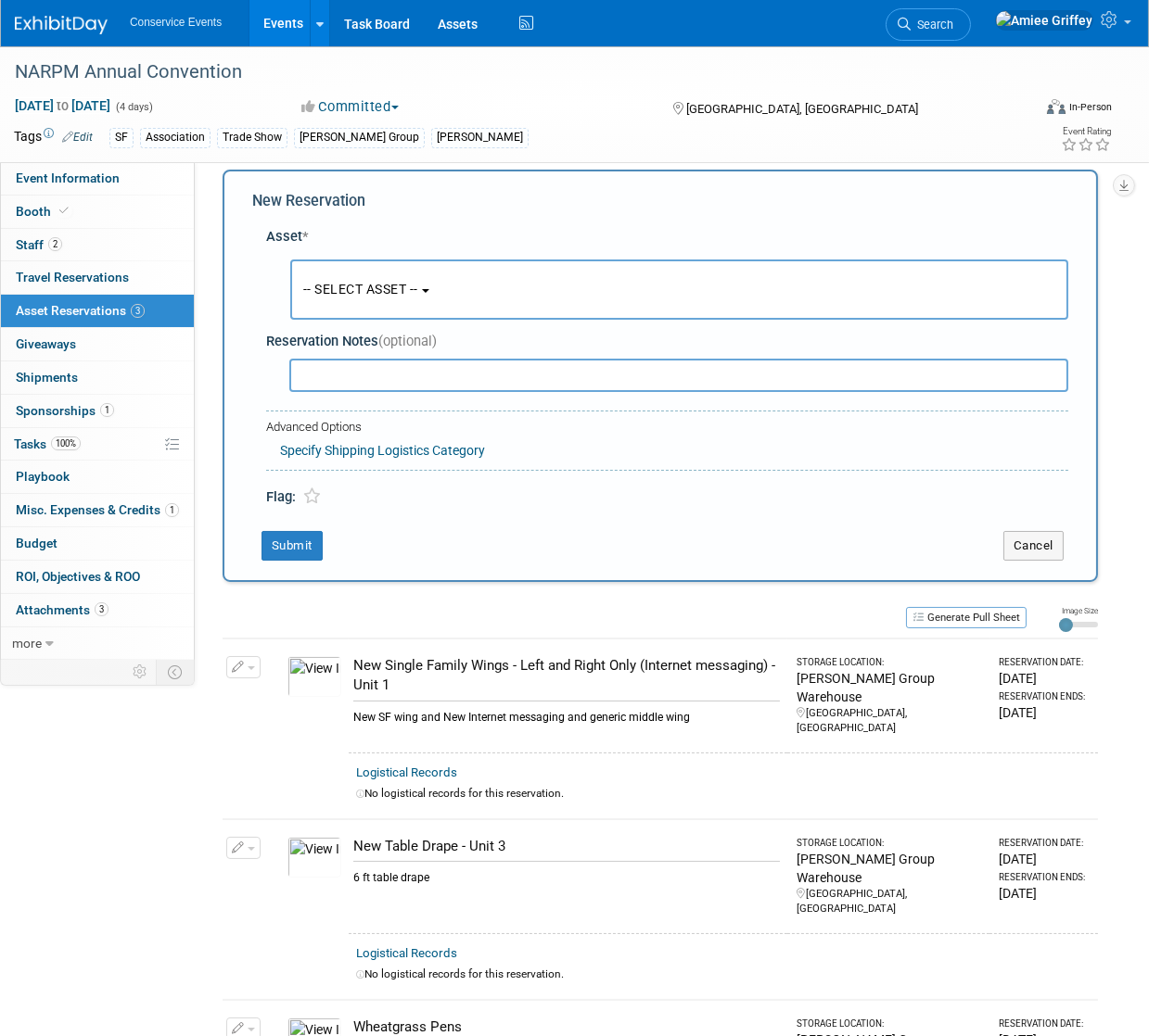
click at [356, 280] on button "-- SELECT ASSET --" at bounding box center [679, 290] width 778 height 60
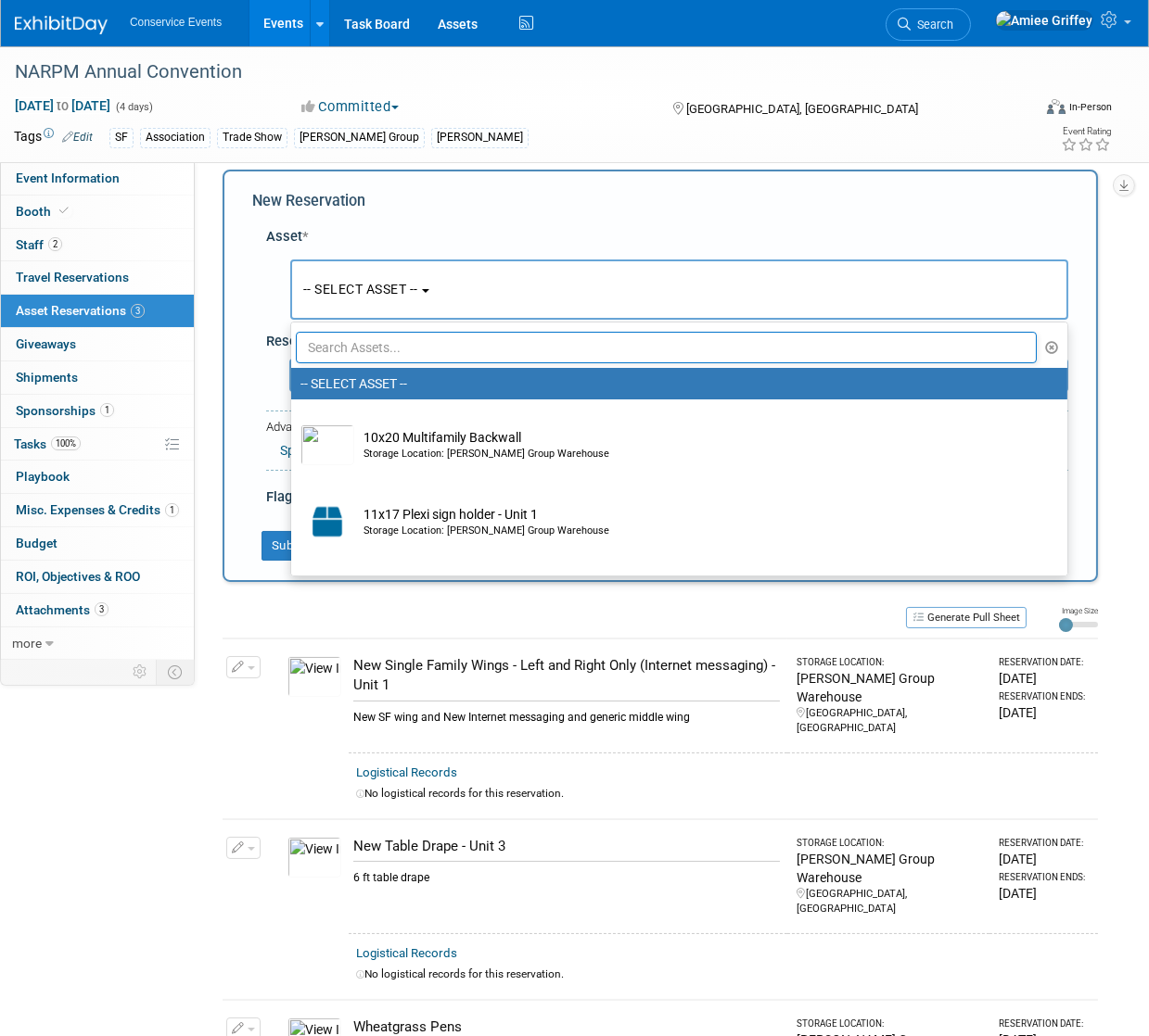
click at [370, 345] on input "text" at bounding box center [666, 347] width 740 height 31
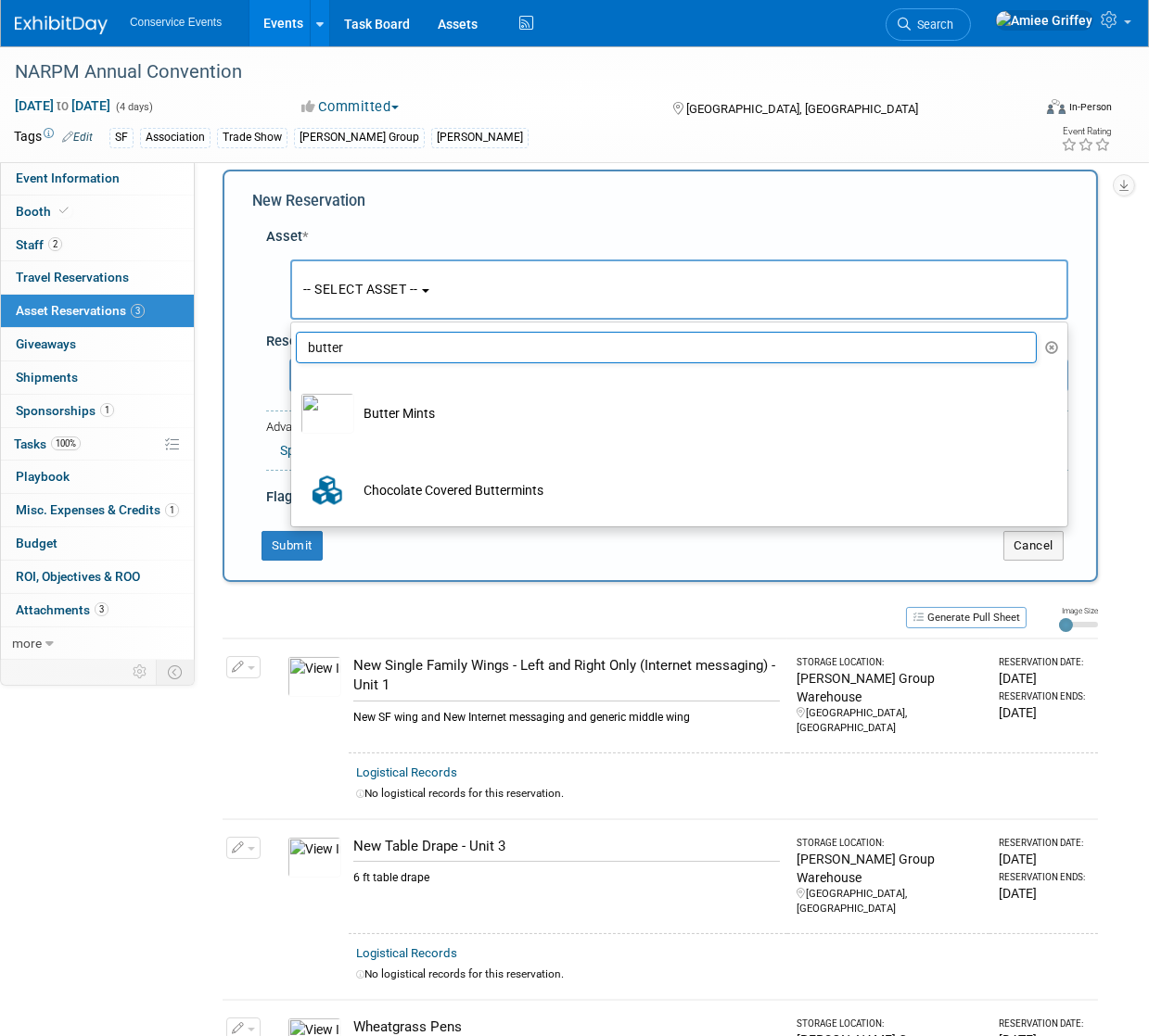
type input "butter"
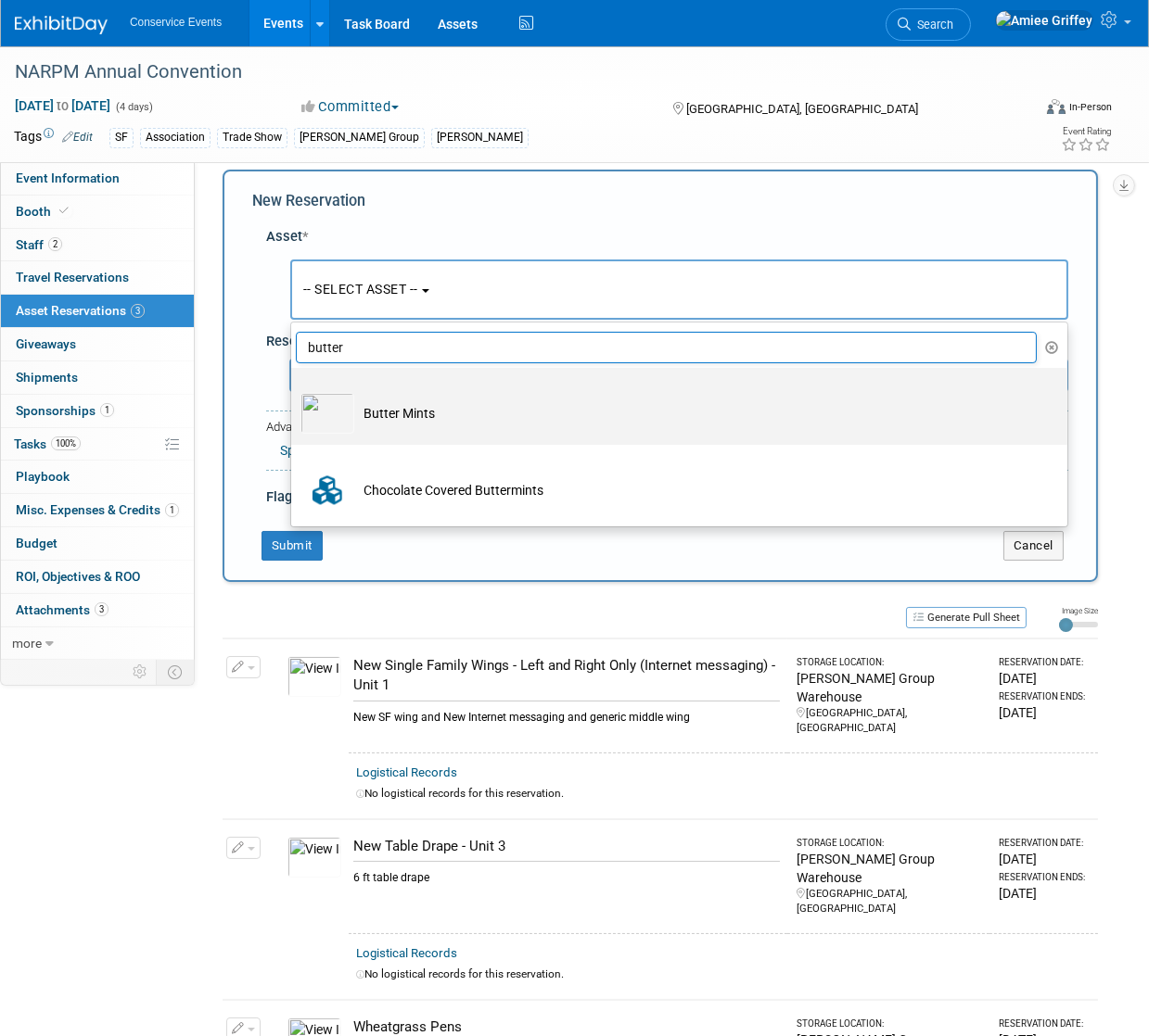
click at [403, 405] on td "Butter Mints" at bounding box center [692, 413] width 676 height 41
click at [294, 390] on input "Butter Mints" at bounding box center [287, 384] width 12 height 12
select select "10718033"
select select "9"
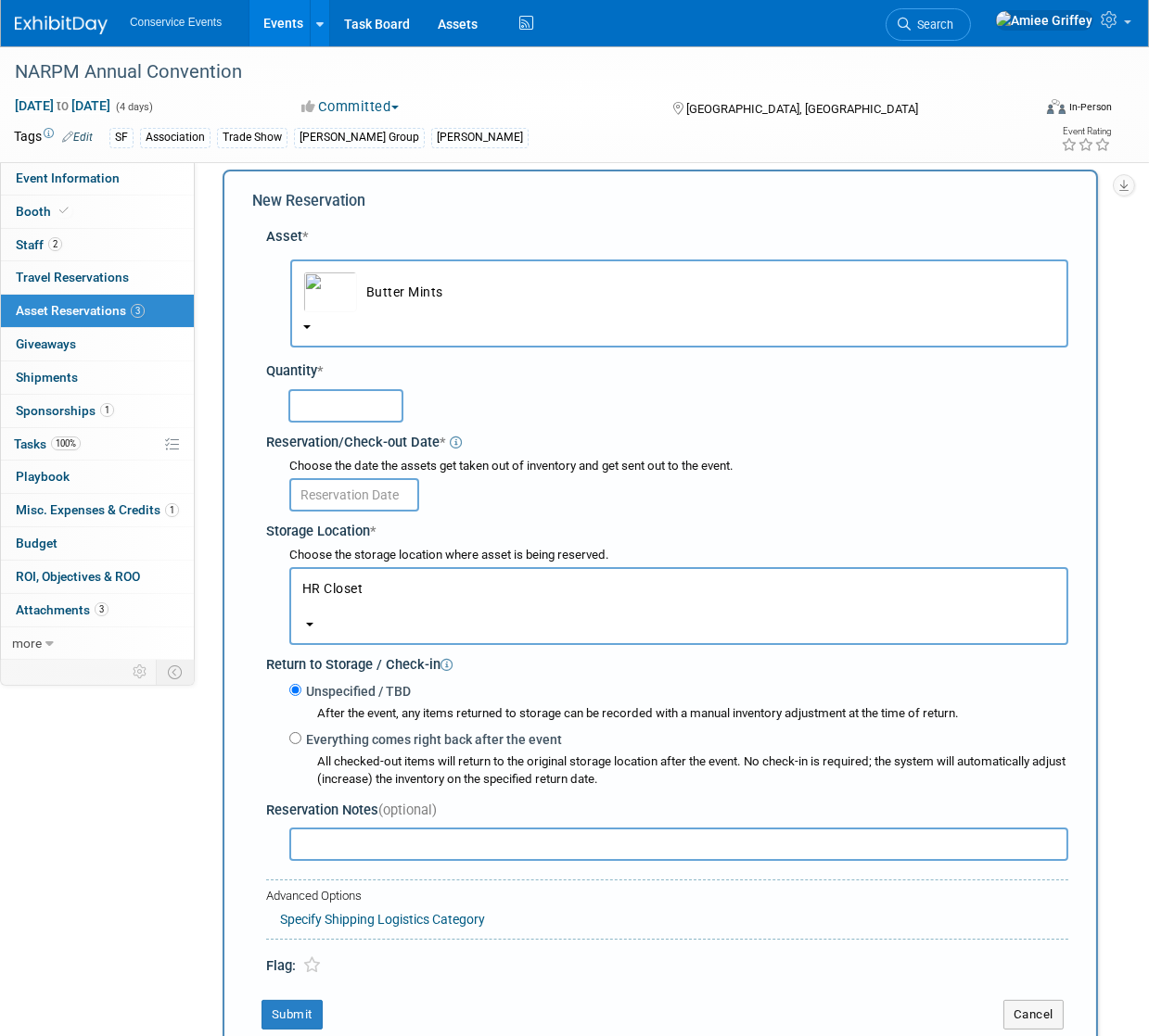
click at [352, 418] on input "text" at bounding box center [346, 406] width 115 height 33
type input "200"
click at [357, 490] on input "text" at bounding box center [354, 494] width 130 height 33
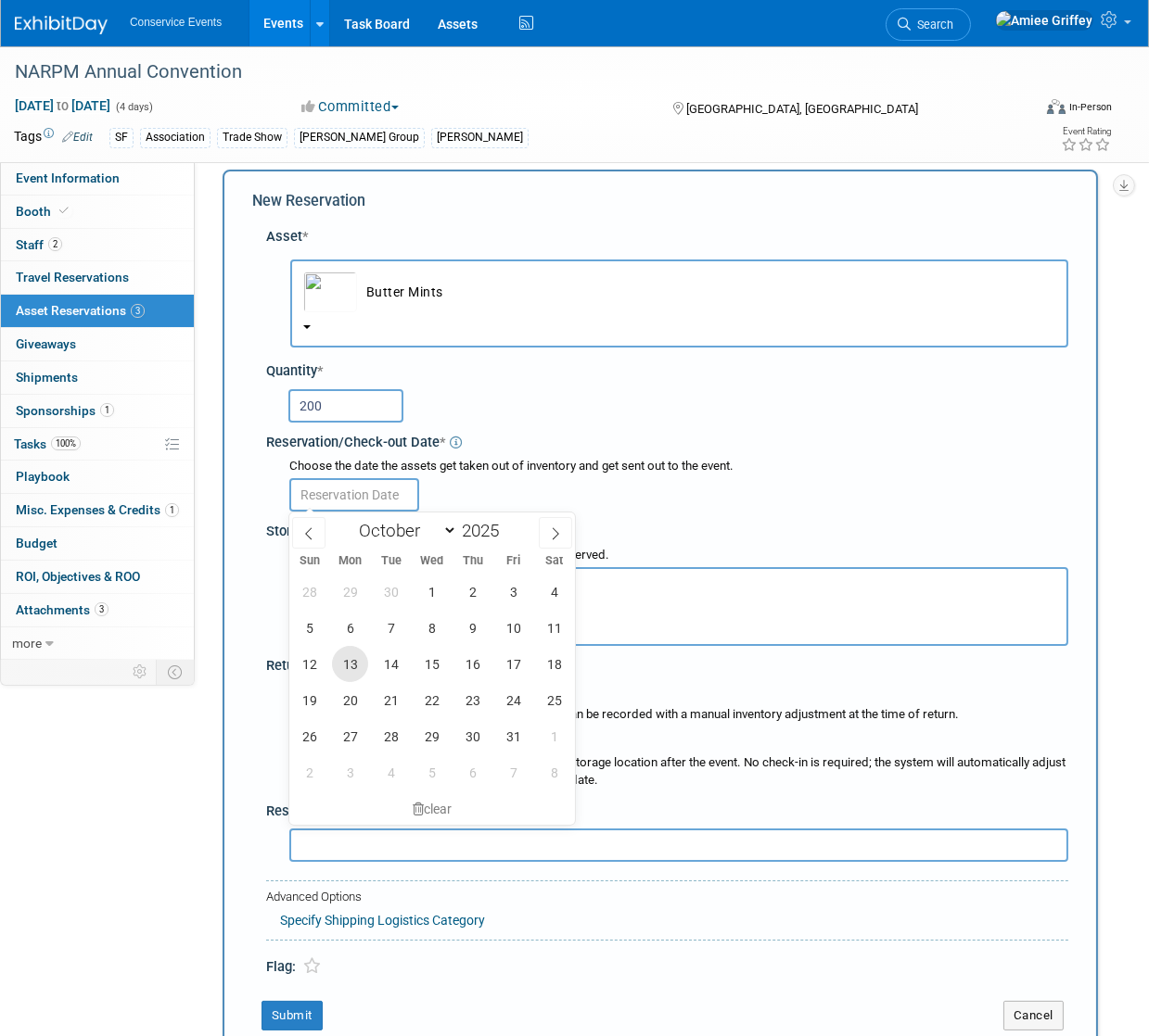
click at [357, 667] on span "13" at bounding box center [350, 664] width 36 height 36
type input "Oct 13, 2025"
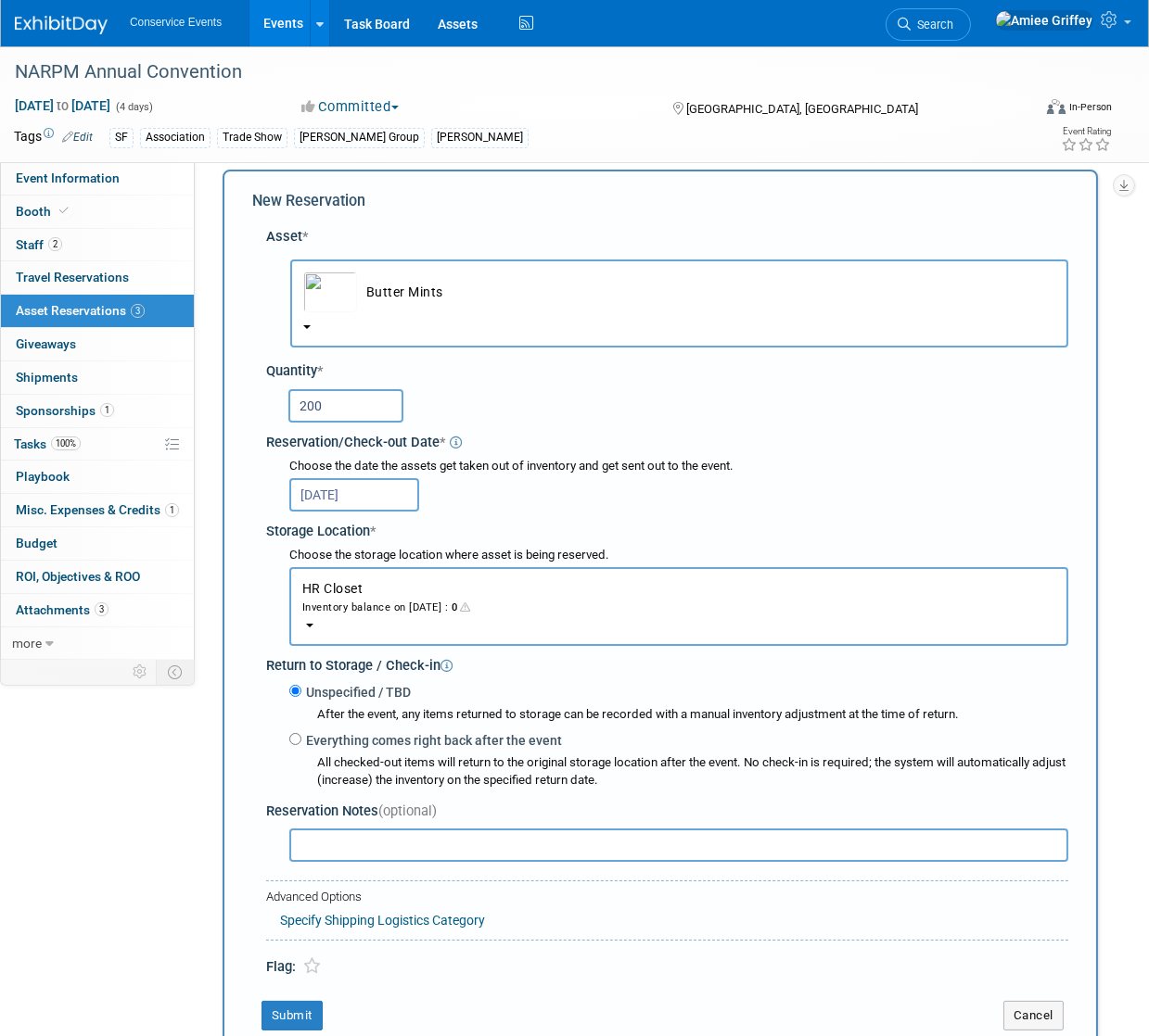
click at [397, 607] on div "Inventory balance on Oct 13, 2025 : 0" at bounding box center [679, 606] width 753 height 18
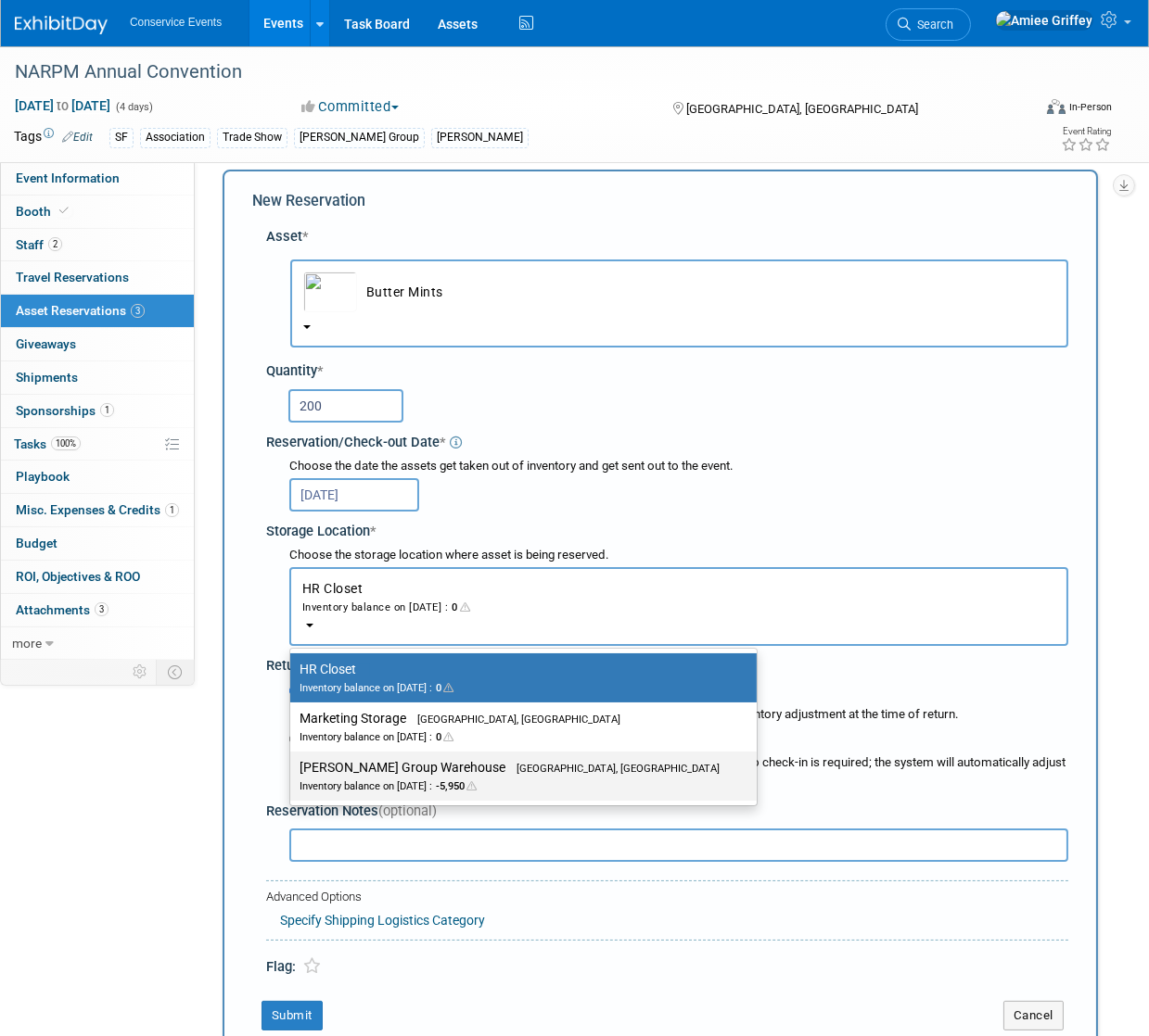
click at [444, 785] on div "Inventory balance on Oct 13, 2025 : -5,950" at bounding box center [510, 786] width 420 height 18
click at [293, 774] on input "Taylor Group Warehouse Brooklyn, OH Inventory balance on Oct 13, 2025 : -5,950" at bounding box center [287, 768] width 12 height 12
select select "11223164"
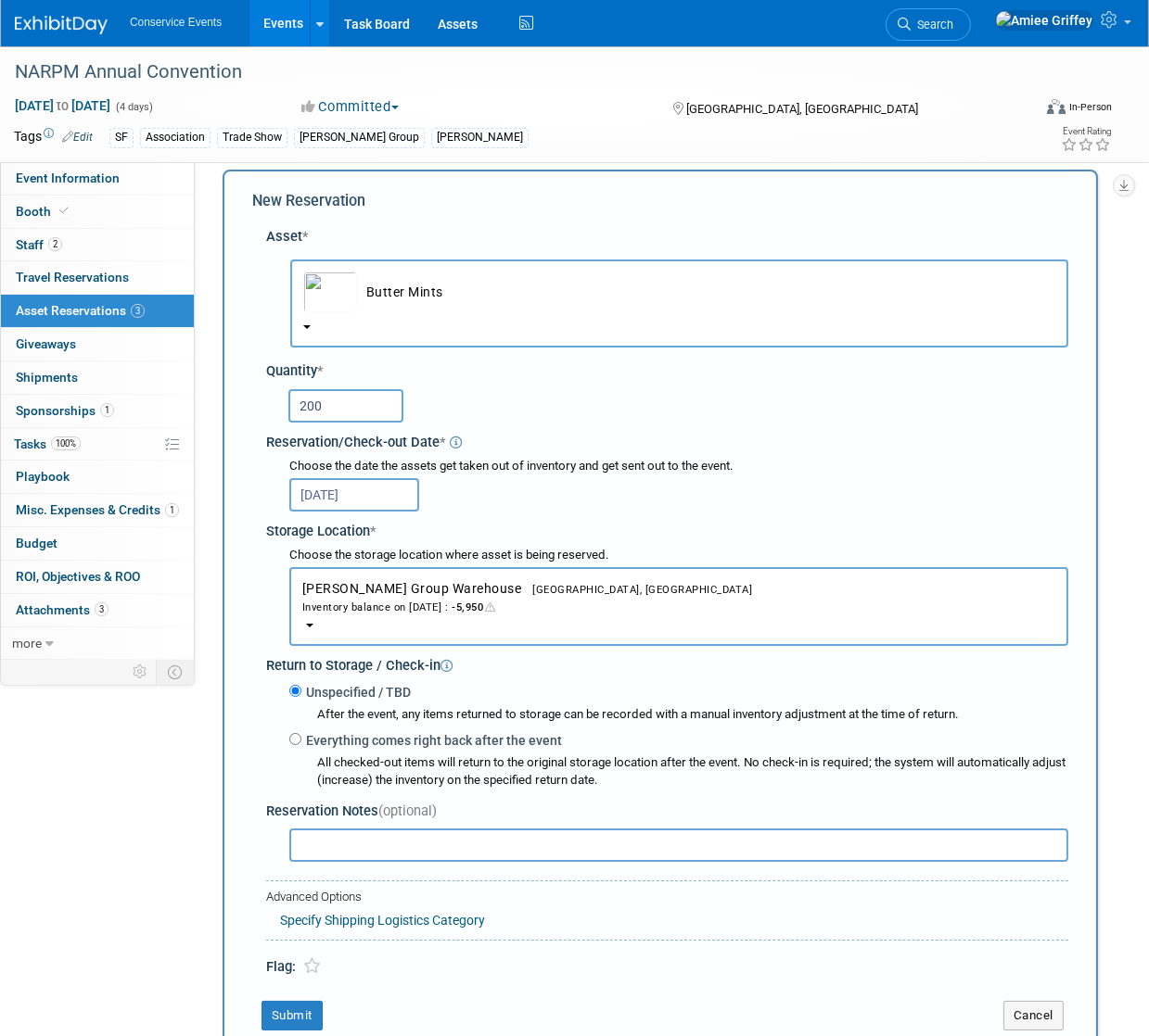
click at [327, 836] on input "text" at bounding box center [679, 845] width 779 height 33
click at [407, 844] on input "text" at bounding box center [679, 845] width 779 height 33
type input "E"
type input "Extra mints and small bowl for hub room"
click at [292, 1011] on button "Submit" at bounding box center [291, 1015] width 61 height 29
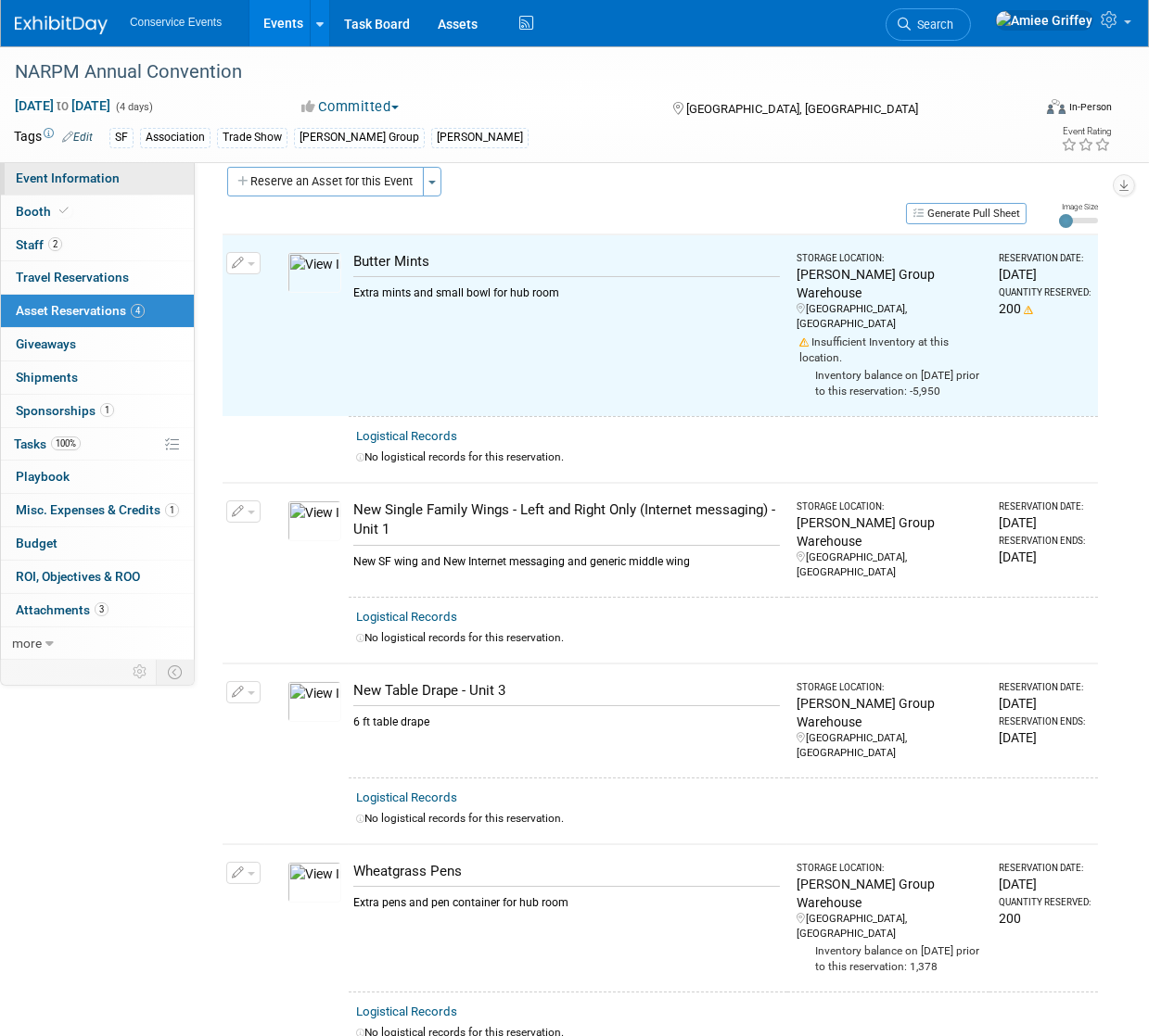
scroll to position [23, 0]
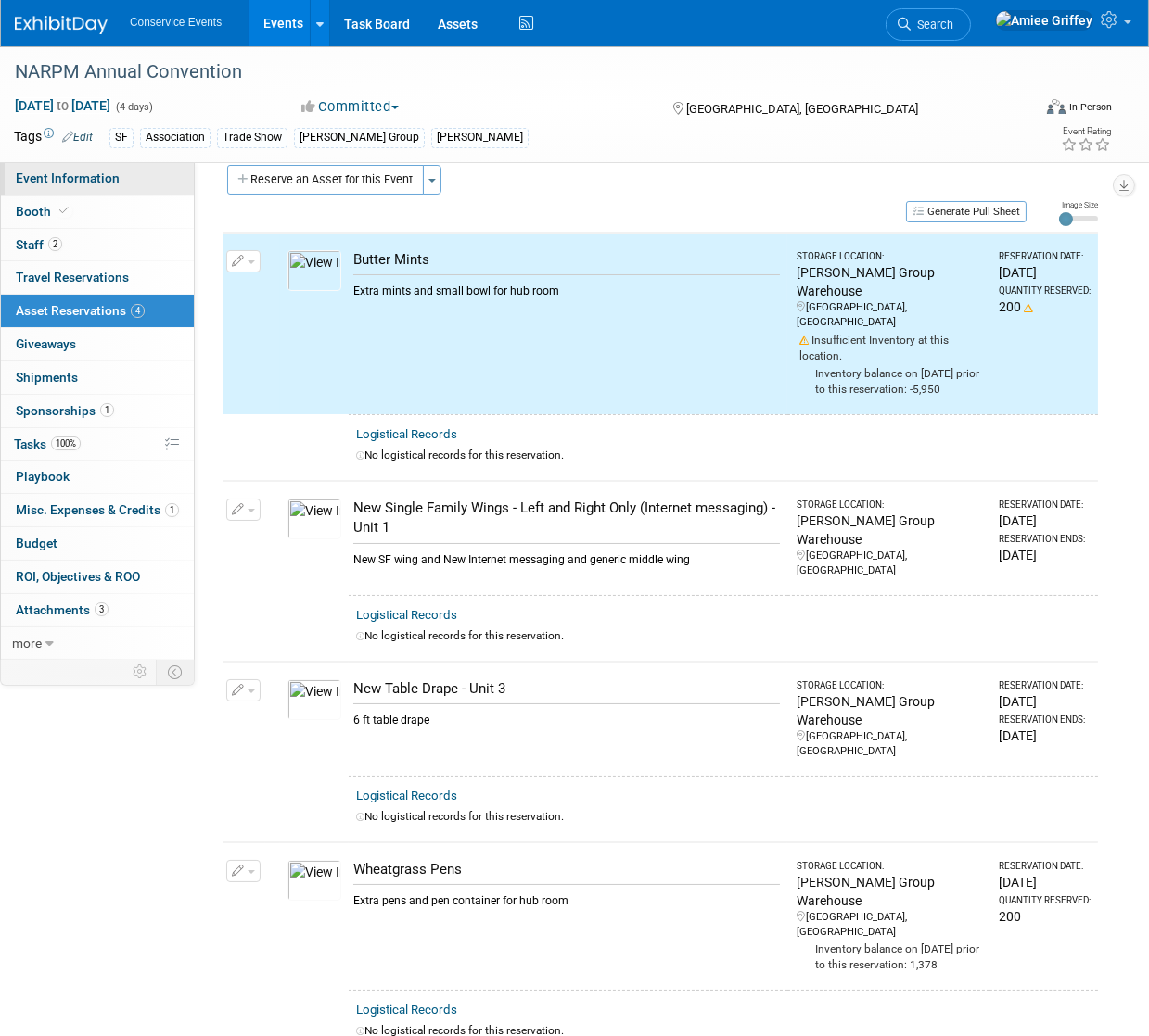
click at [128, 177] on link "Event Information" at bounding box center [97, 179] width 193 height 32
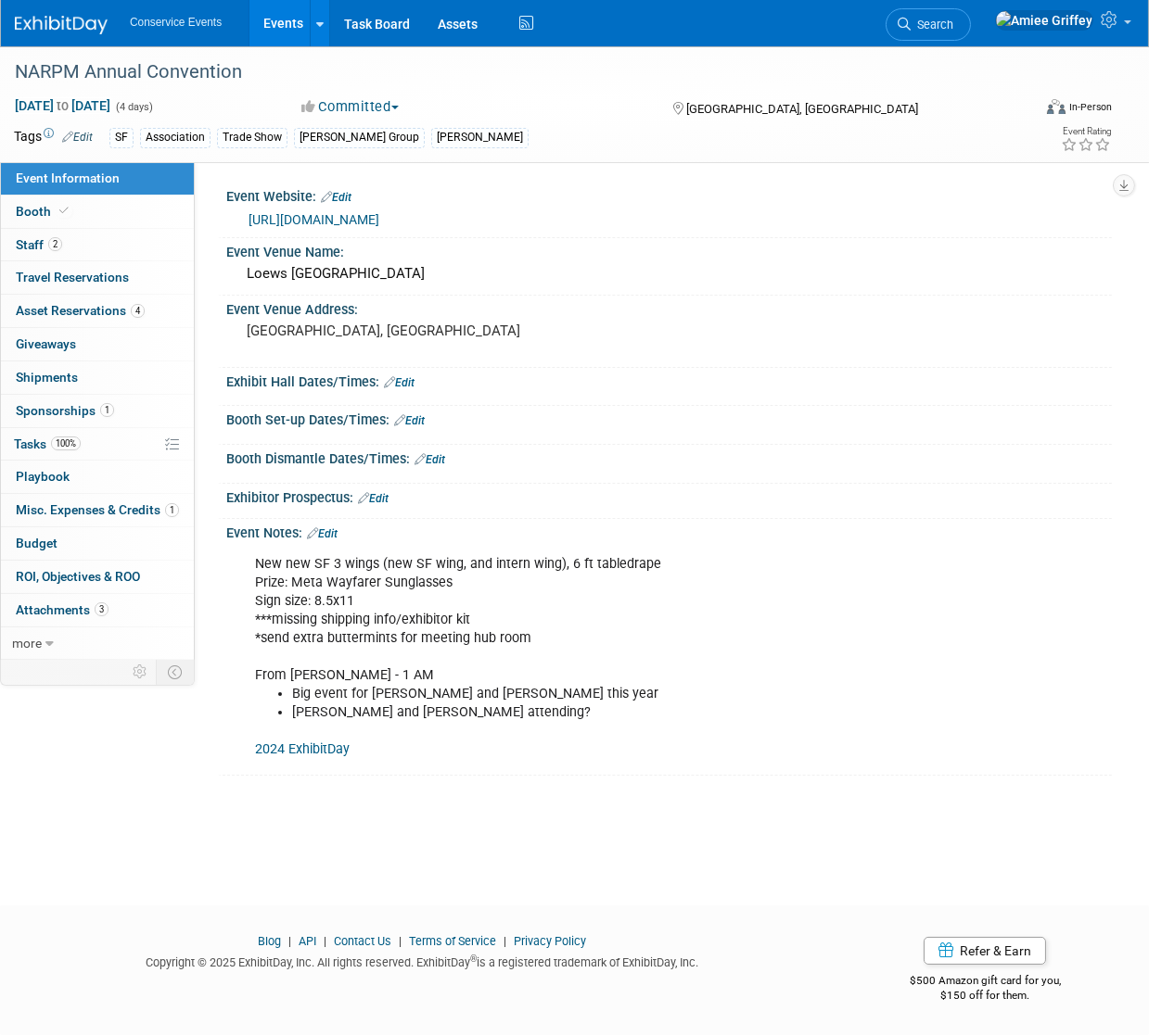
click at [334, 533] on link "Edit" at bounding box center [322, 534] width 30 height 13
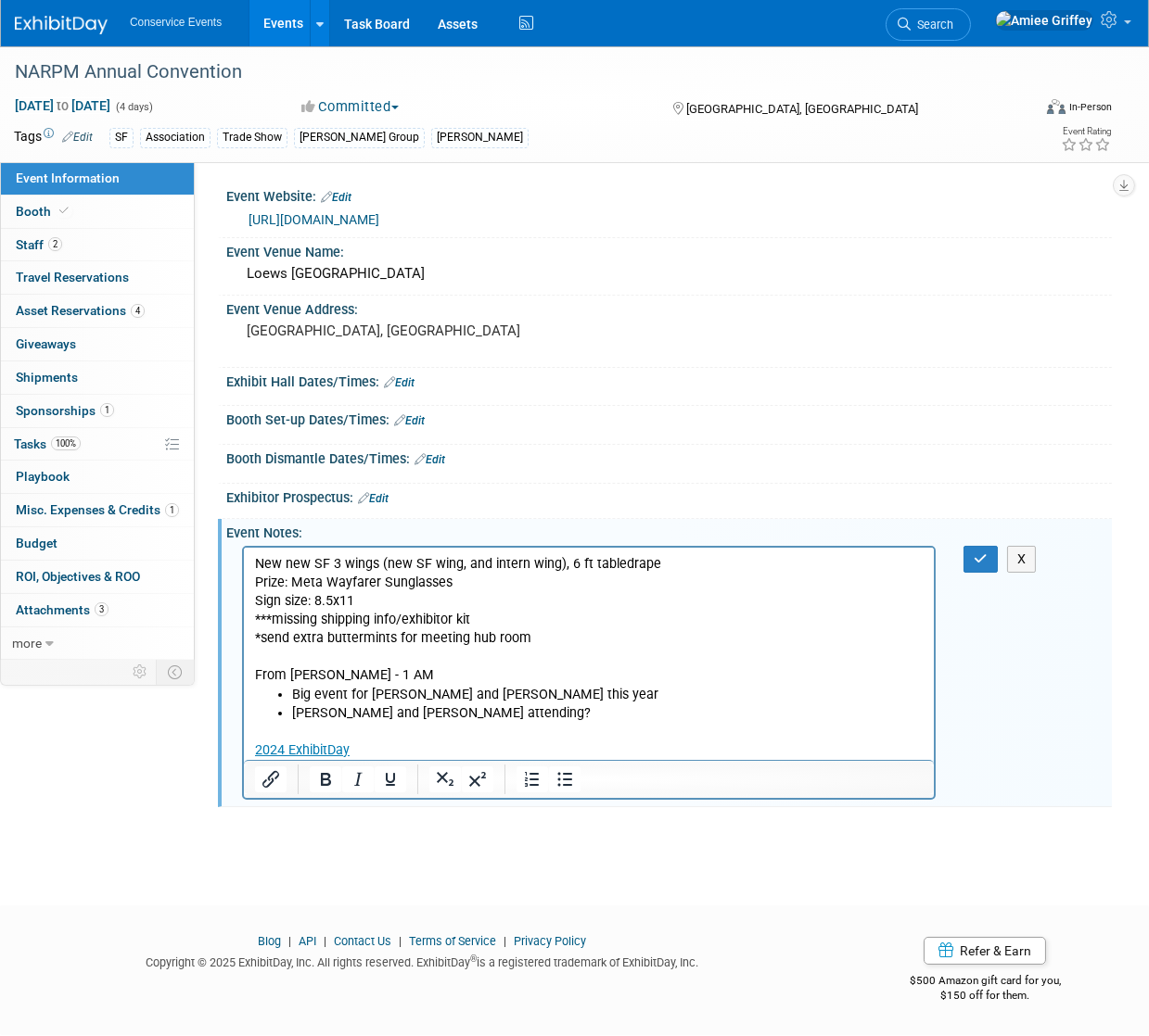
click at [395, 640] on p "New new SF 3 wings (new SF wing, and intern wing), 6 ft tabledrape Prize: Meta …" at bounding box center [588, 619] width 669 height 130
click at [981, 561] on icon "button" at bounding box center [981, 559] width 14 height 13
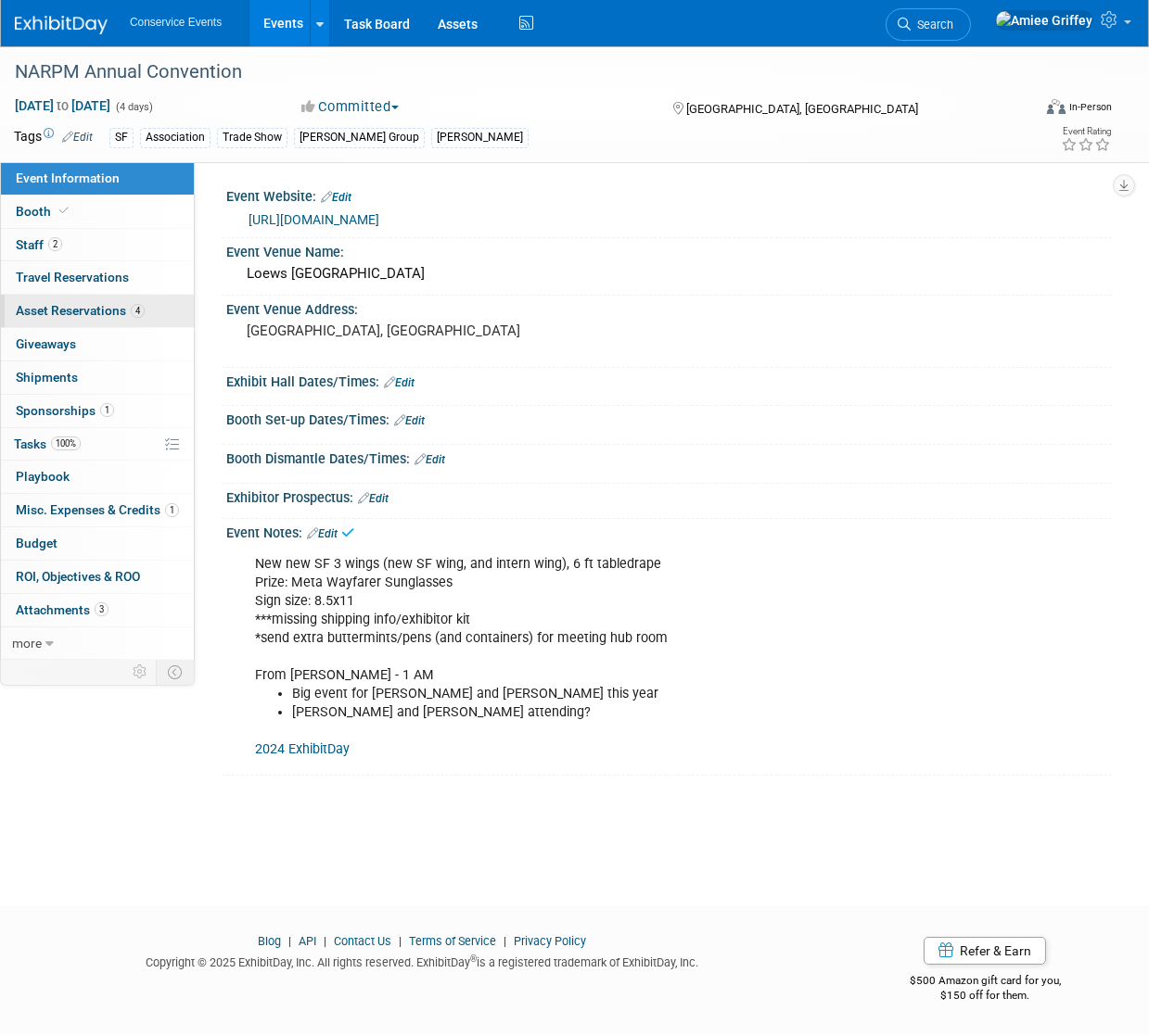
click at [78, 308] on span "Asset Reservations 4" at bounding box center [80, 311] width 129 height 15
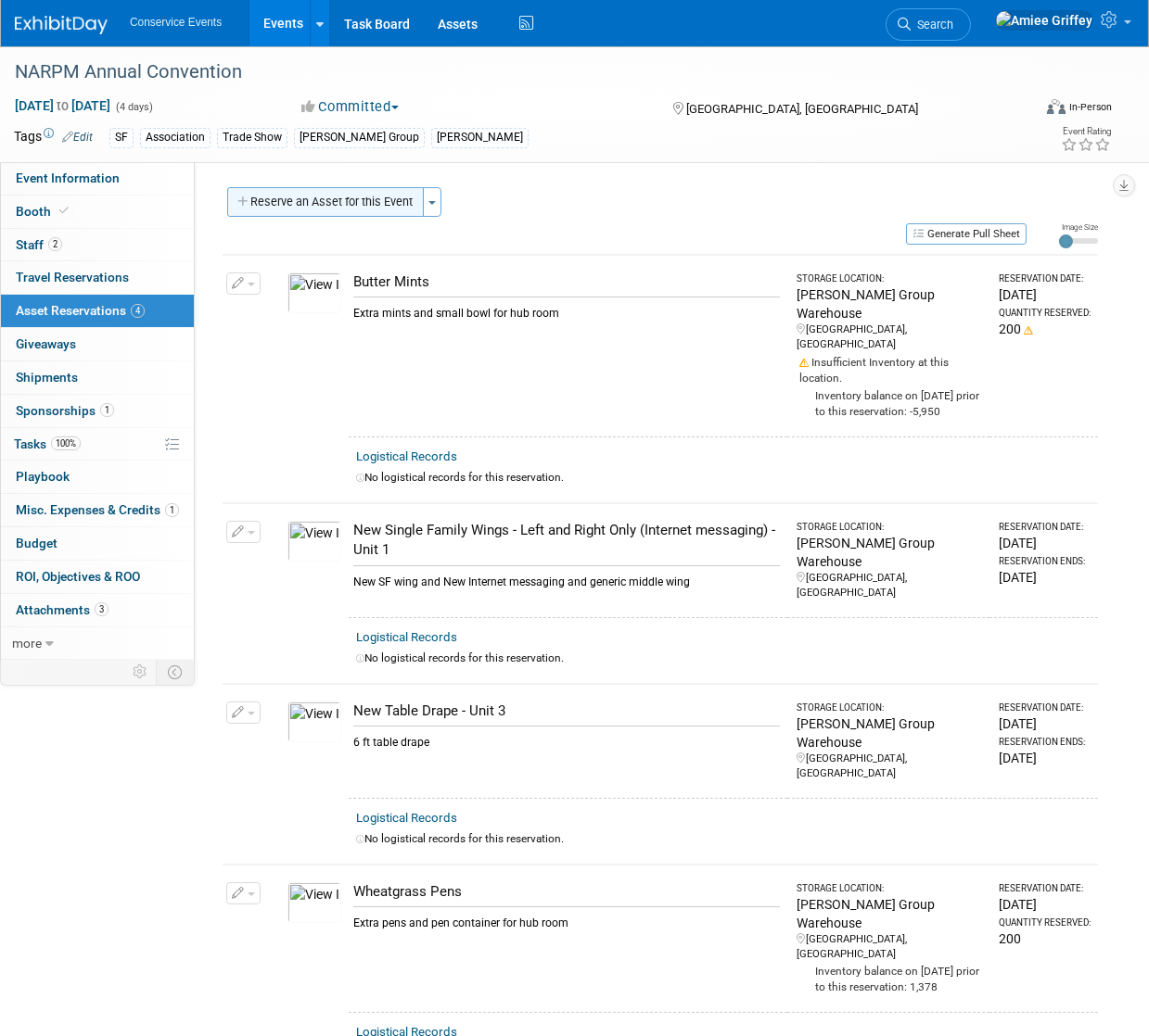
click at [338, 207] on button "Reserve an Asset for this Event" at bounding box center [325, 201] width 197 height 29
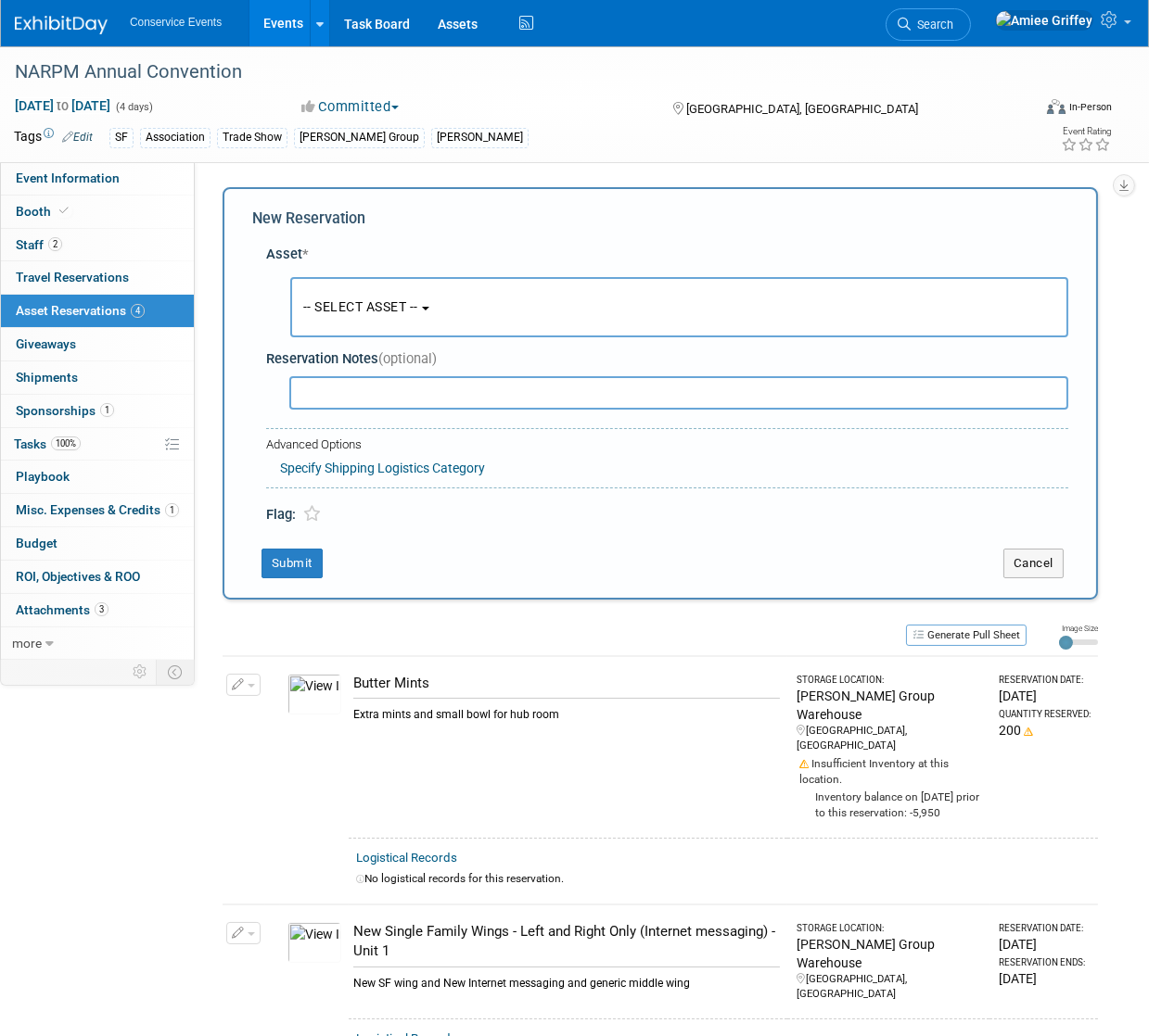
scroll to position [18, 0]
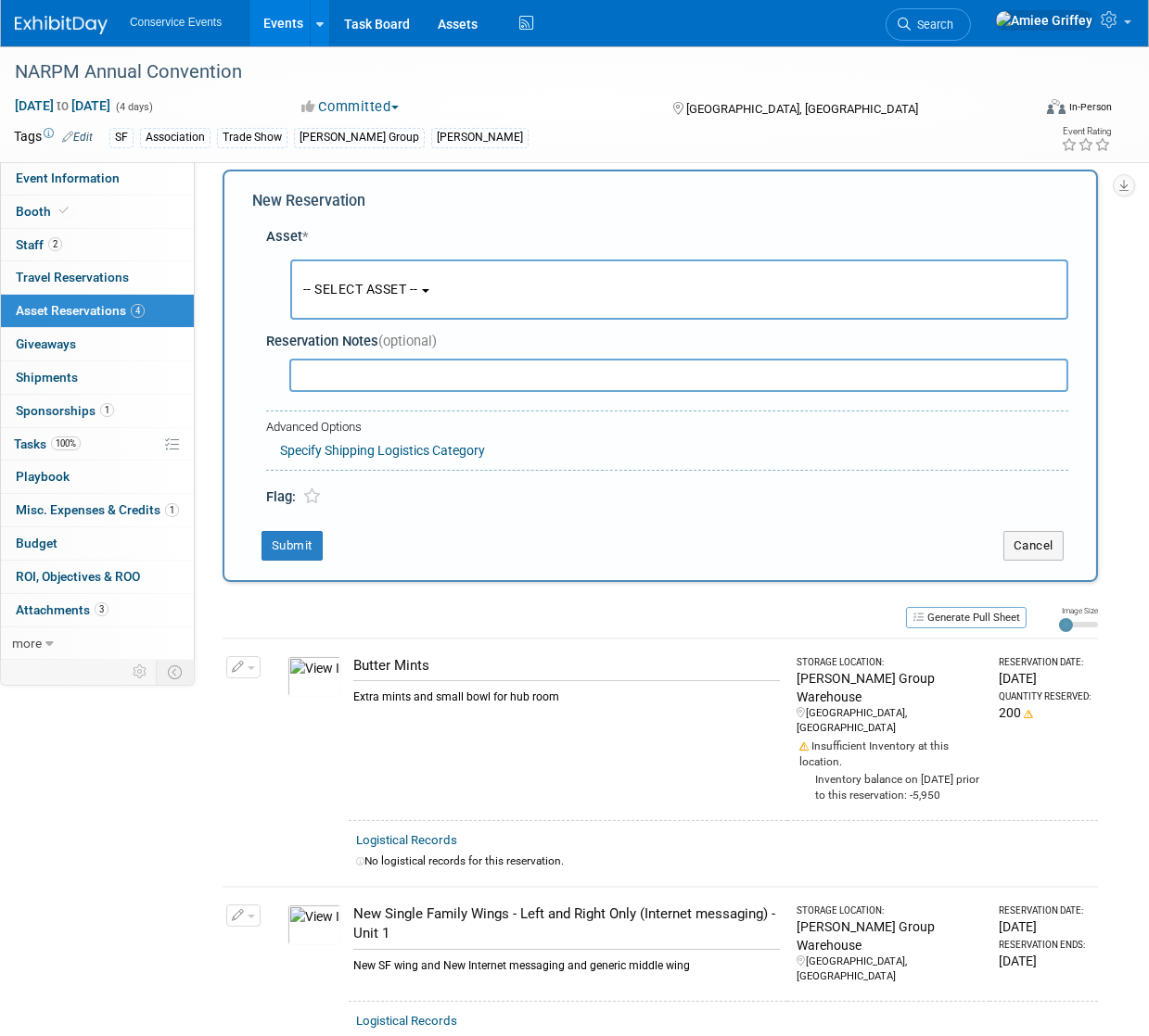
click at [392, 286] on span "-- SELECT ASSET --" at bounding box center [361, 289] width 115 height 15
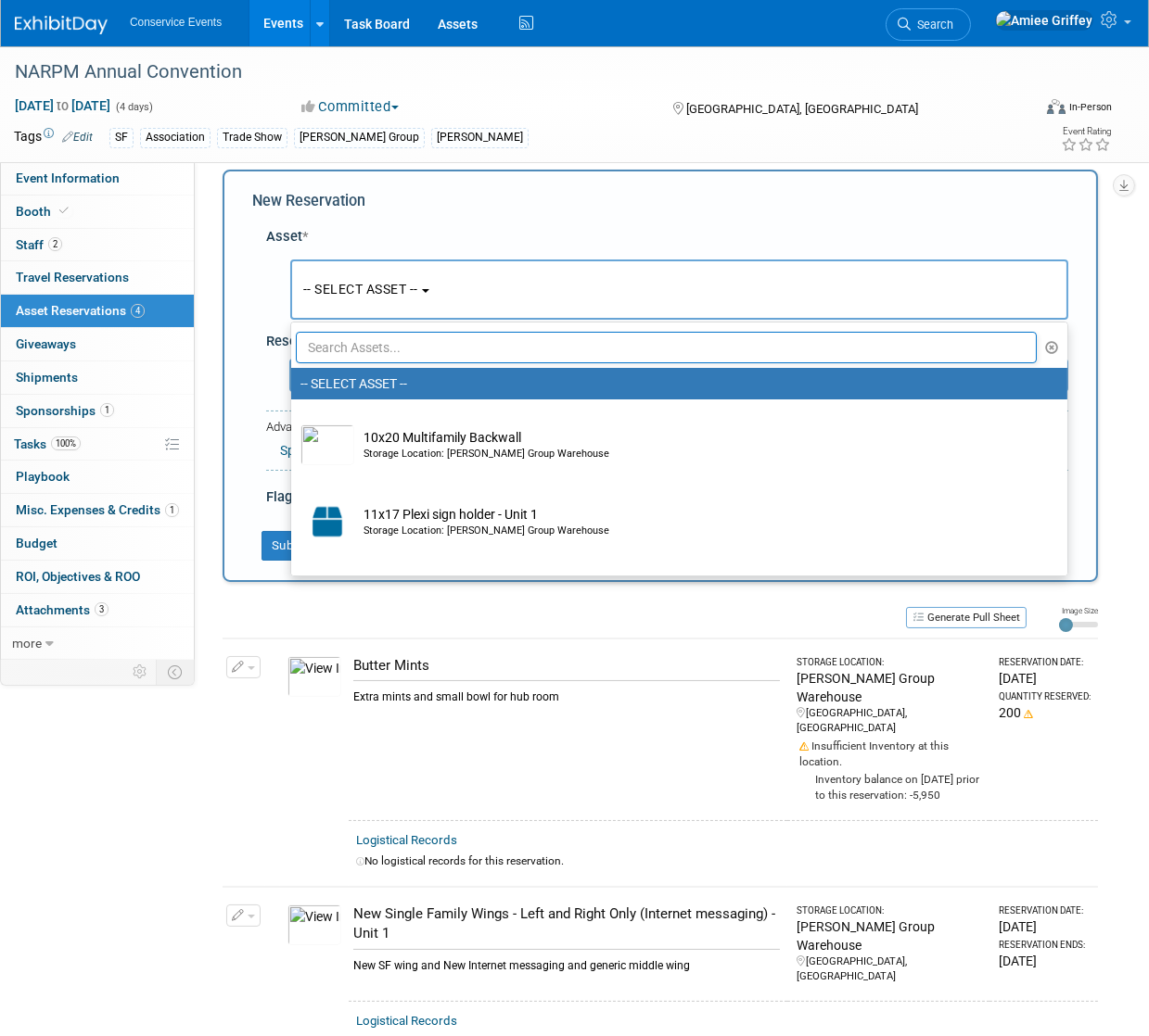
click at [419, 337] on input "text" at bounding box center [666, 347] width 740 height 31
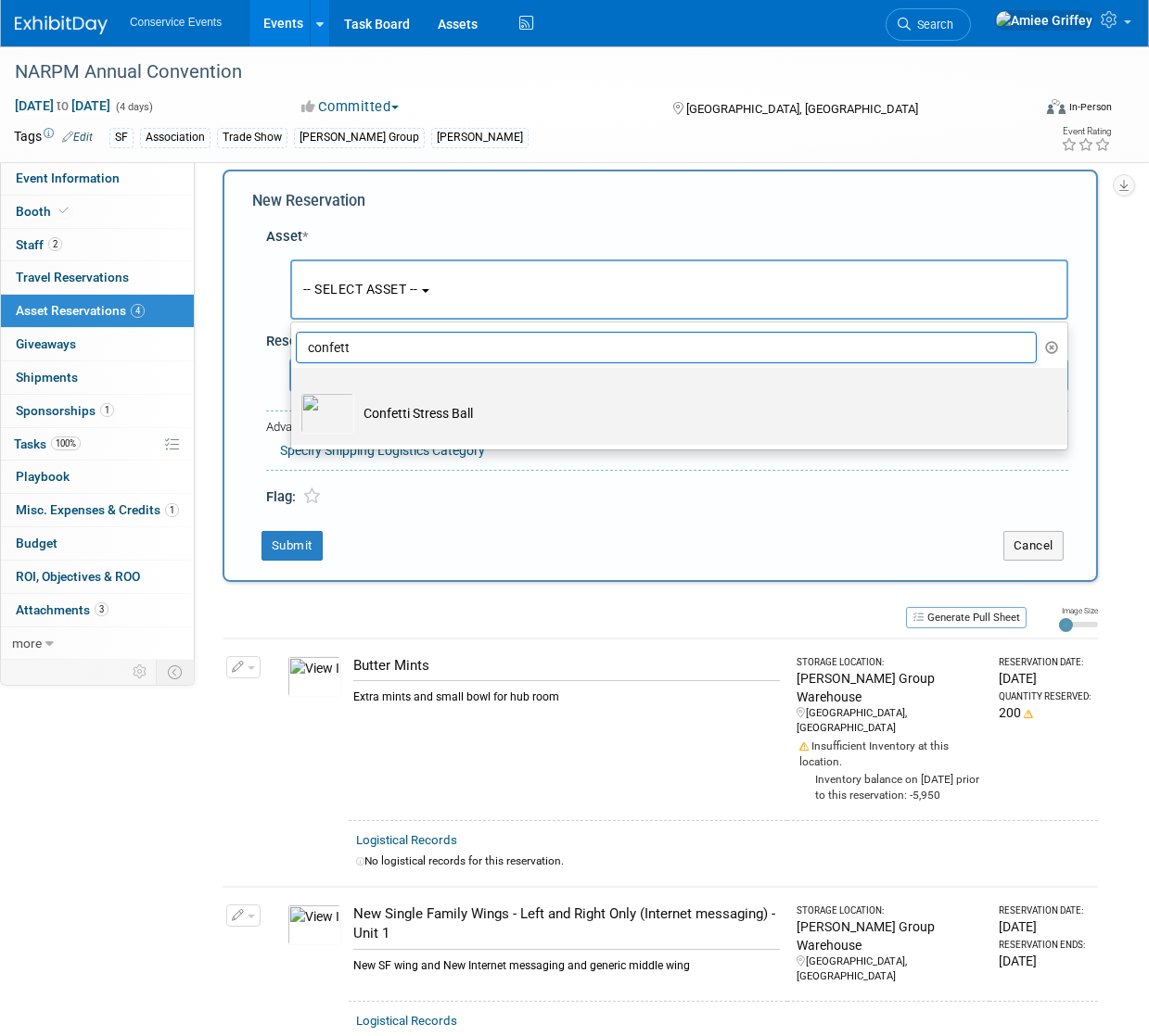
type input "confett"
click at [382, 399] on td "Confetti Stress Ball" at bounding box center [692, 413] width 676 height 41
click at [294, 390] on input "Confetti Stress Ball" at bounding box center [287, 384] width 12 height 12
select select "10724504"
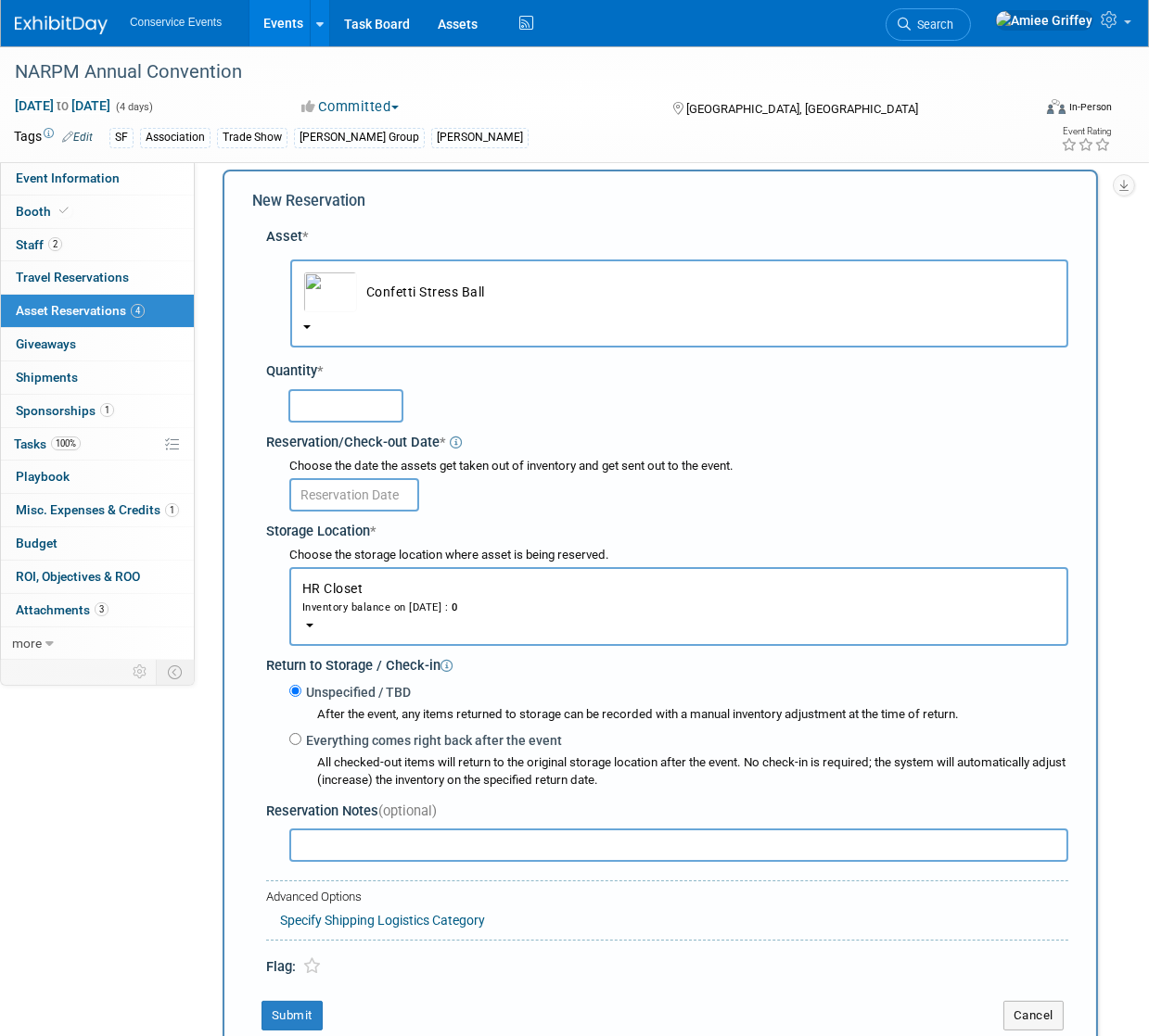
click at [357, 397] on input "text" at bounding box center [346, 406] width 115 height 33
type input "1"
type input "75"
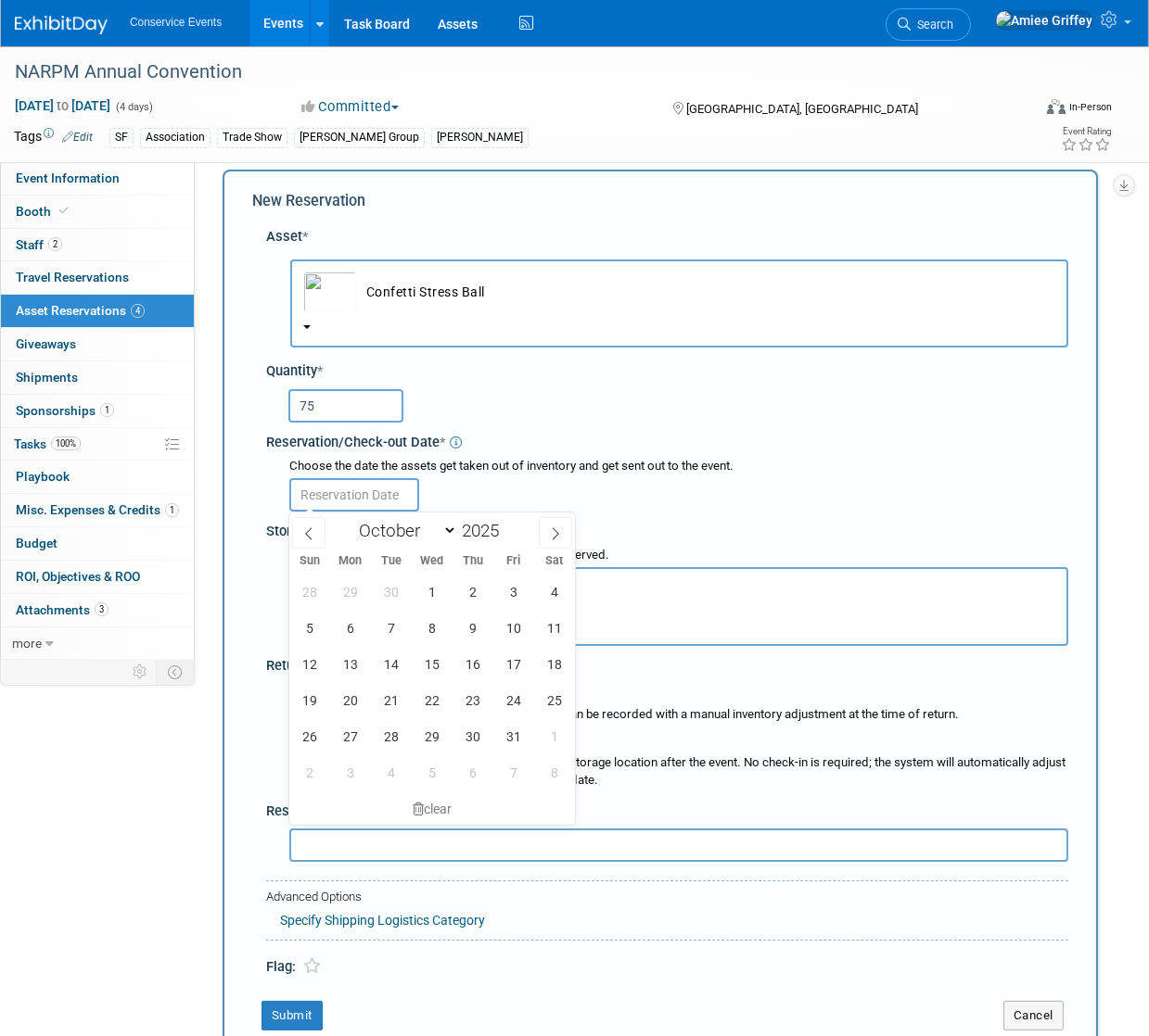
click at [333, 488] on input "text" at bounding box center [354, 494] width 130 height 33
click at [349, 666] on span "13" at bounding box center [350, 664] width 36 height 36
type input "Oct 13, 2025"
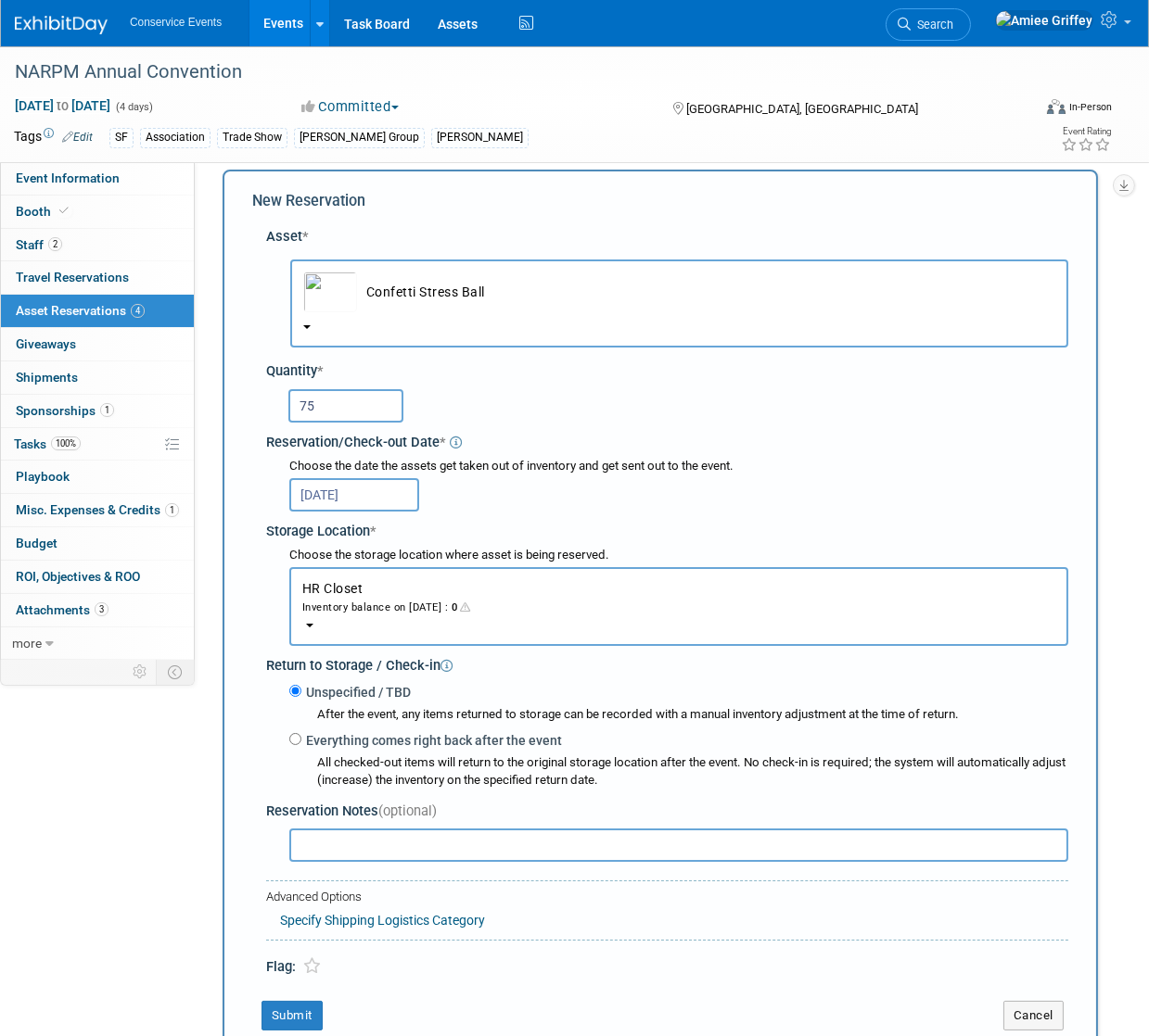
click at [404, 612] on div "Inventory balance on Oct 13, 2025 : 0" at bounding box center [679, 606] width 753 height 18
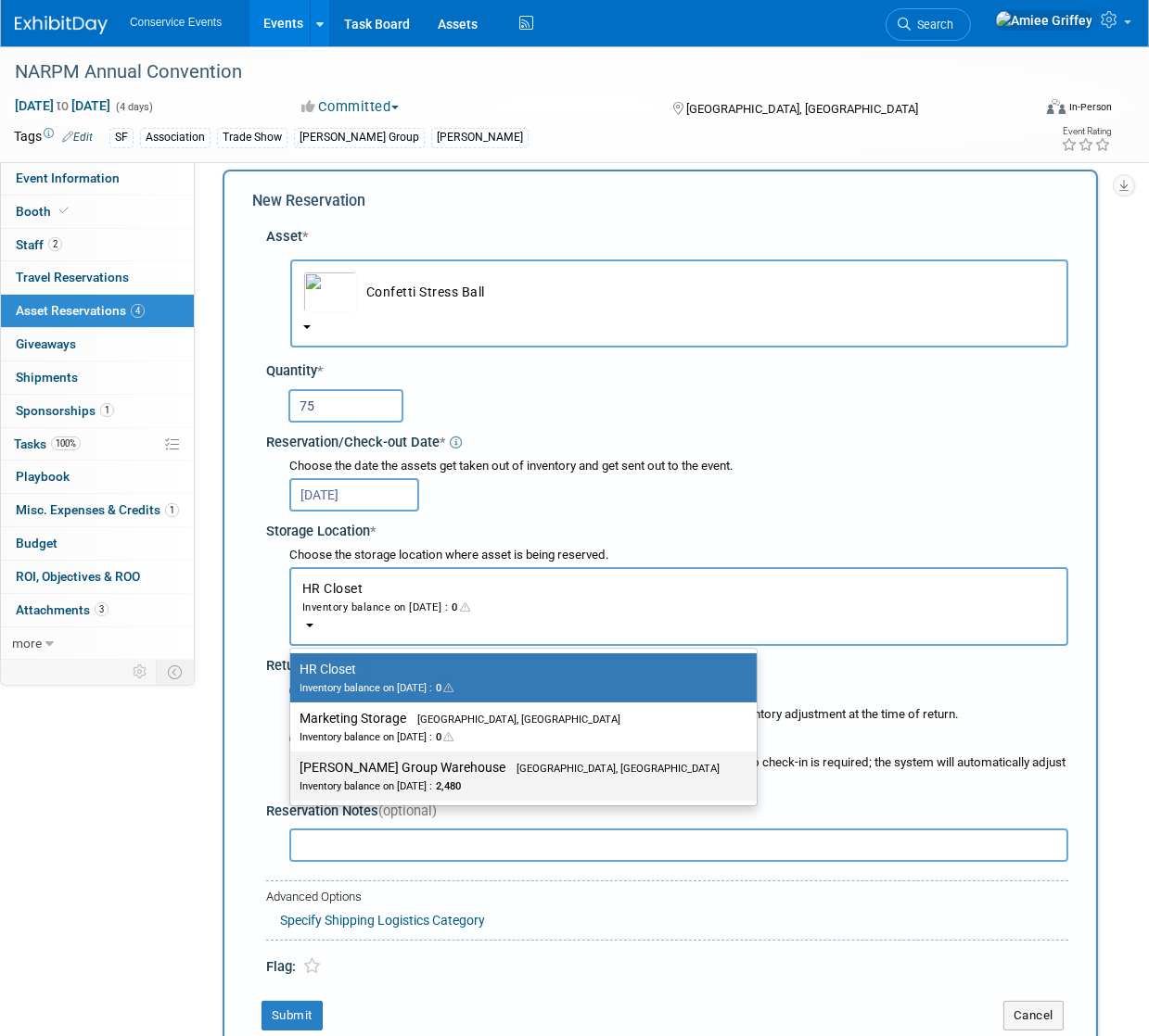
click at [505, 769] on span "Brooklyn, OH" at bounding box center [612, 768] width 214 height 12
click at [293, 769] on input "Taylor Group Warehouse Brooklyn, OH Inventory balance on Oct 13, 2025 : 2,480" at bounding box center [287, 768] width 12 height 12
select select "11223164"
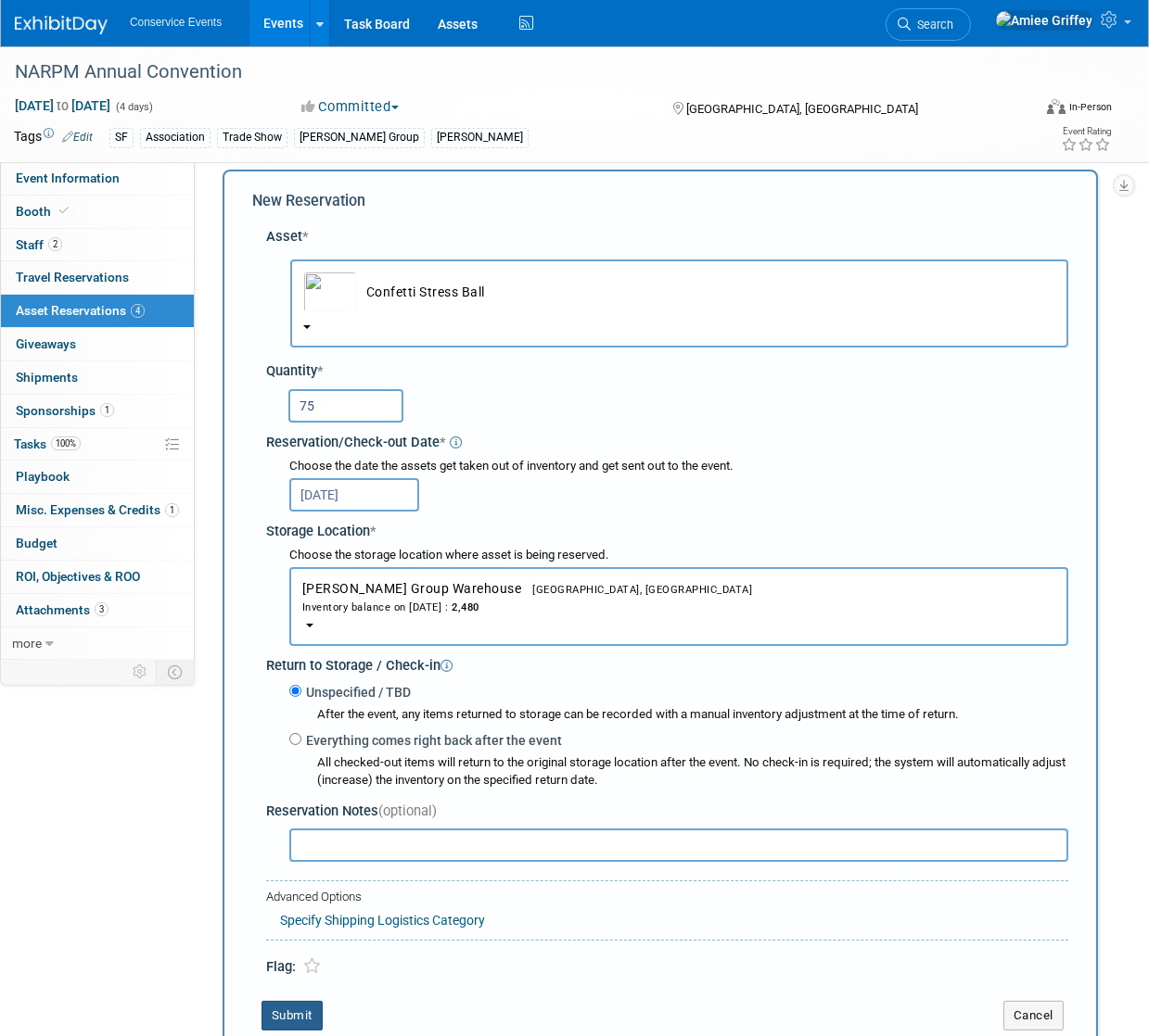
click at [299, 1010] on button "Submit" at bounding box center [291, 1015] width 61 height 29
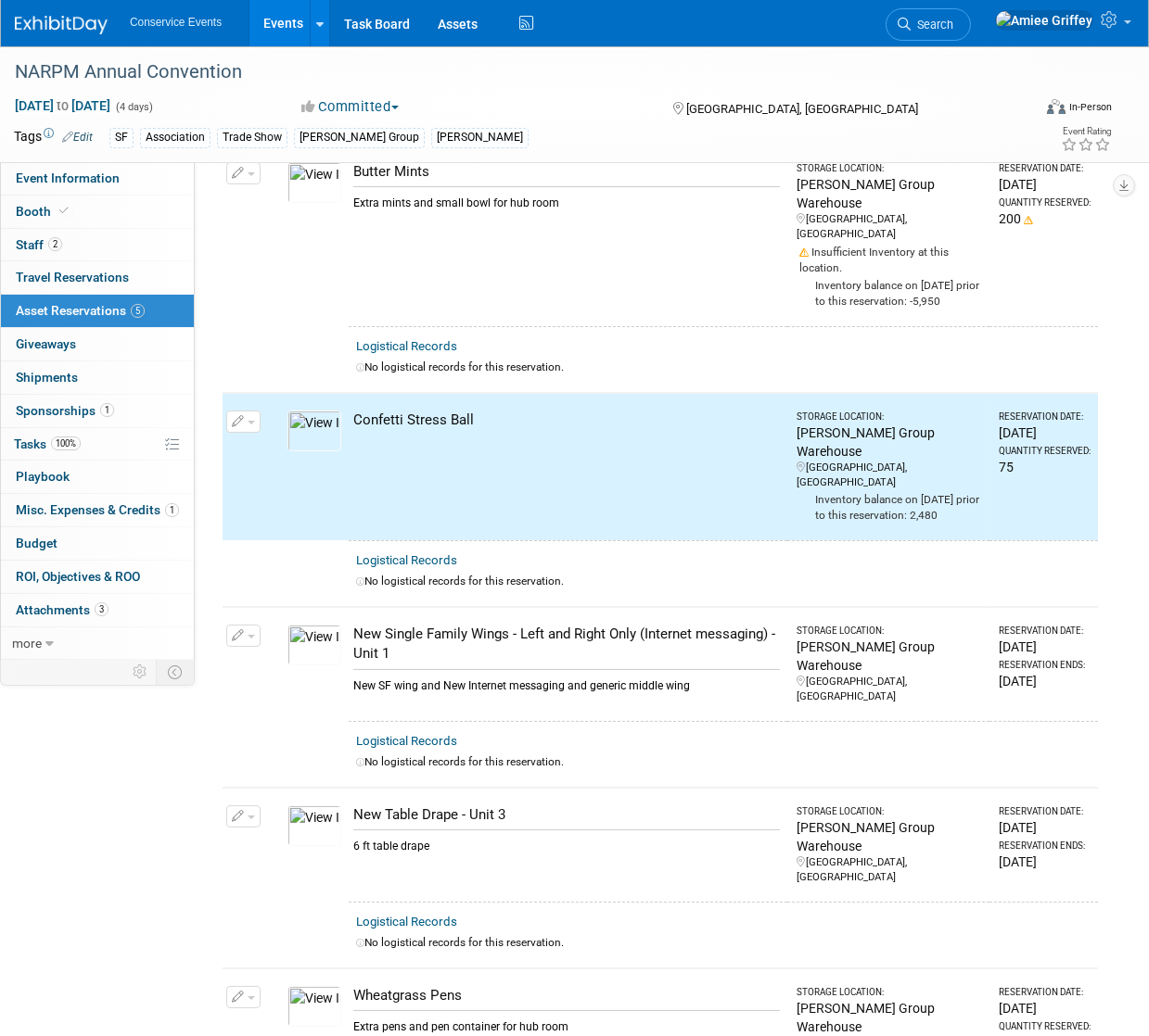
scroll to position [0, 0]
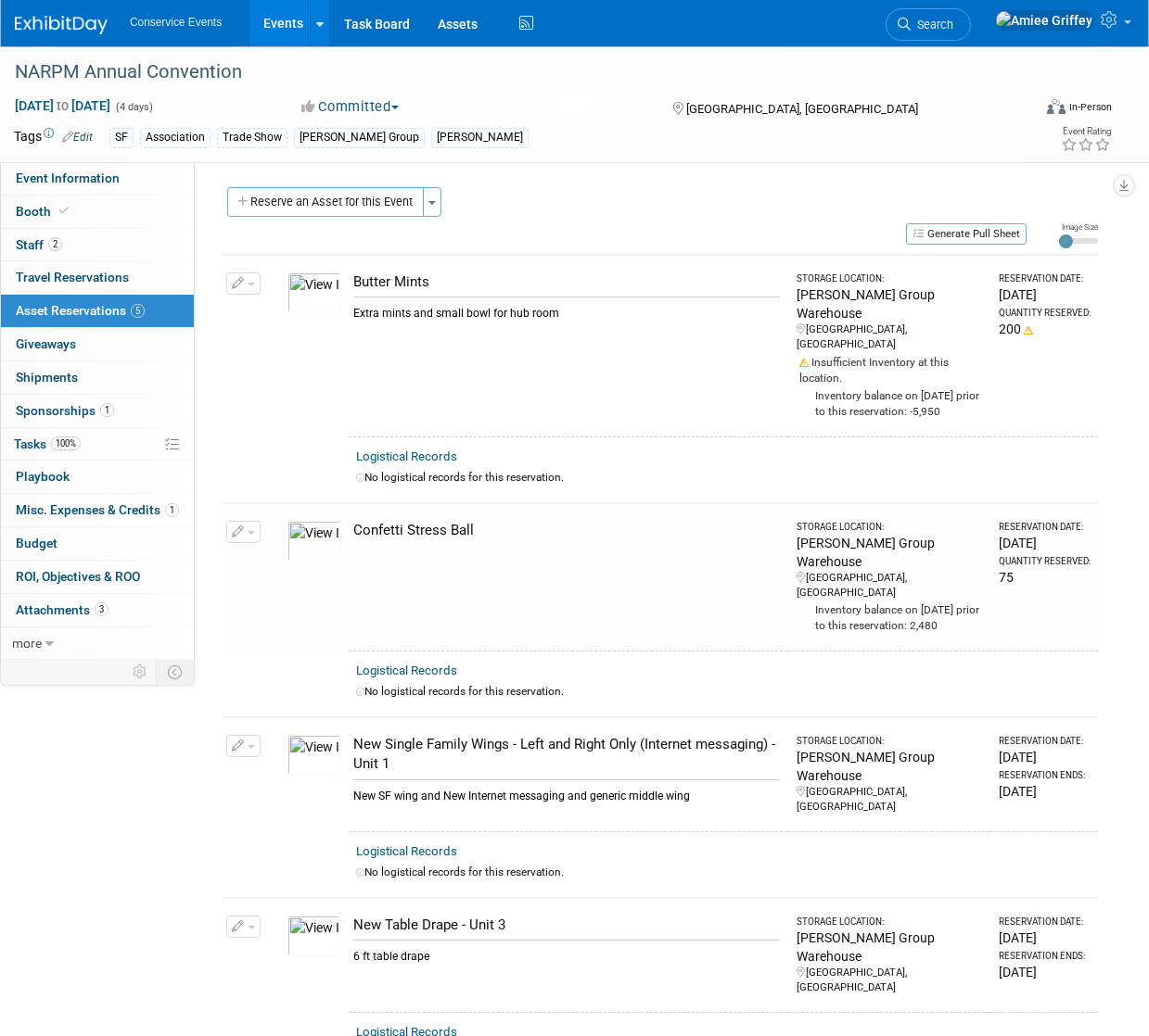
click at [250, 521] on button "button" at bounding box center [243, 532] width 34 height 23
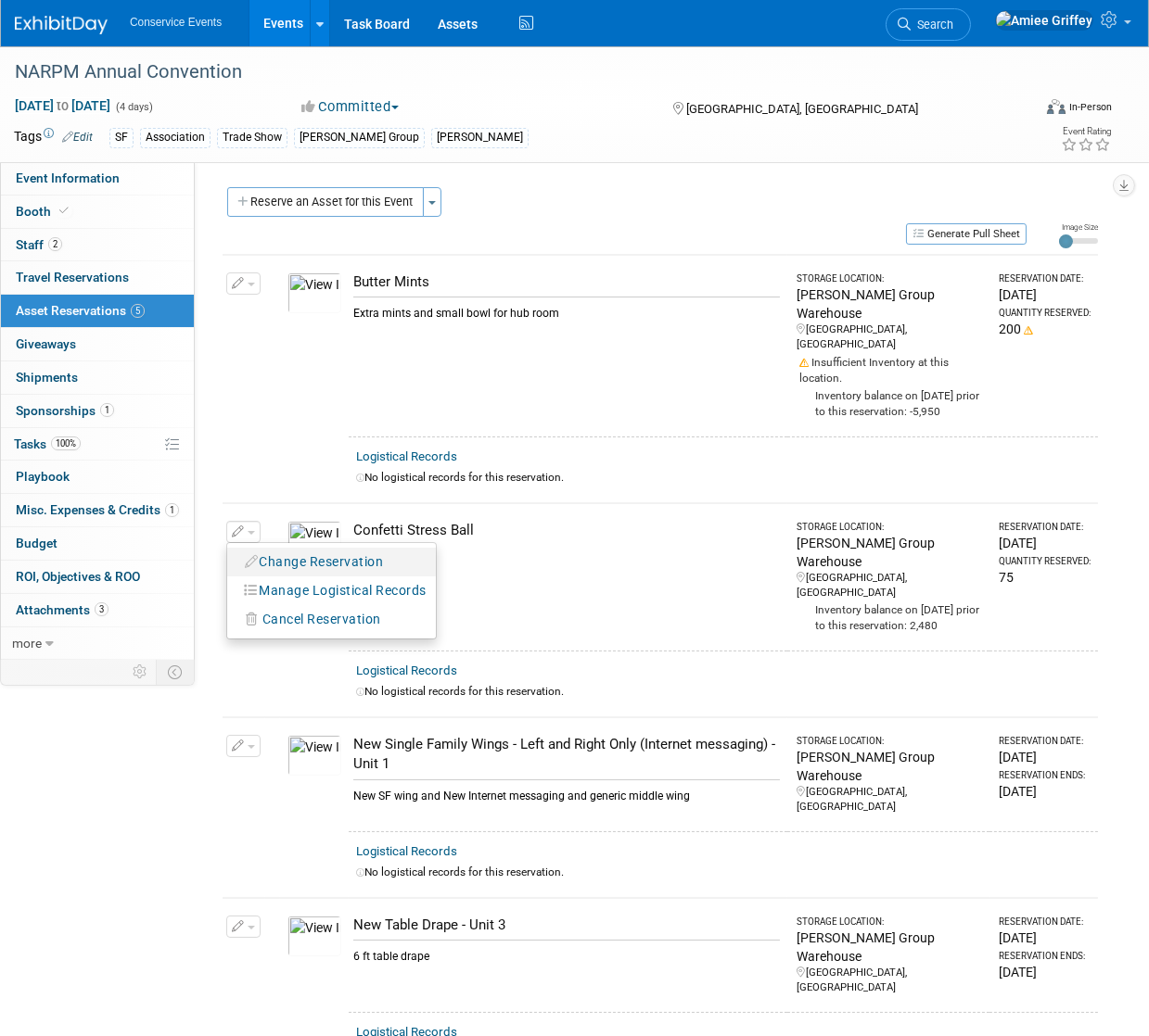
click at [305, 549] on button "Change Reservation" at bounding box center [315, 561] width 157 height 25
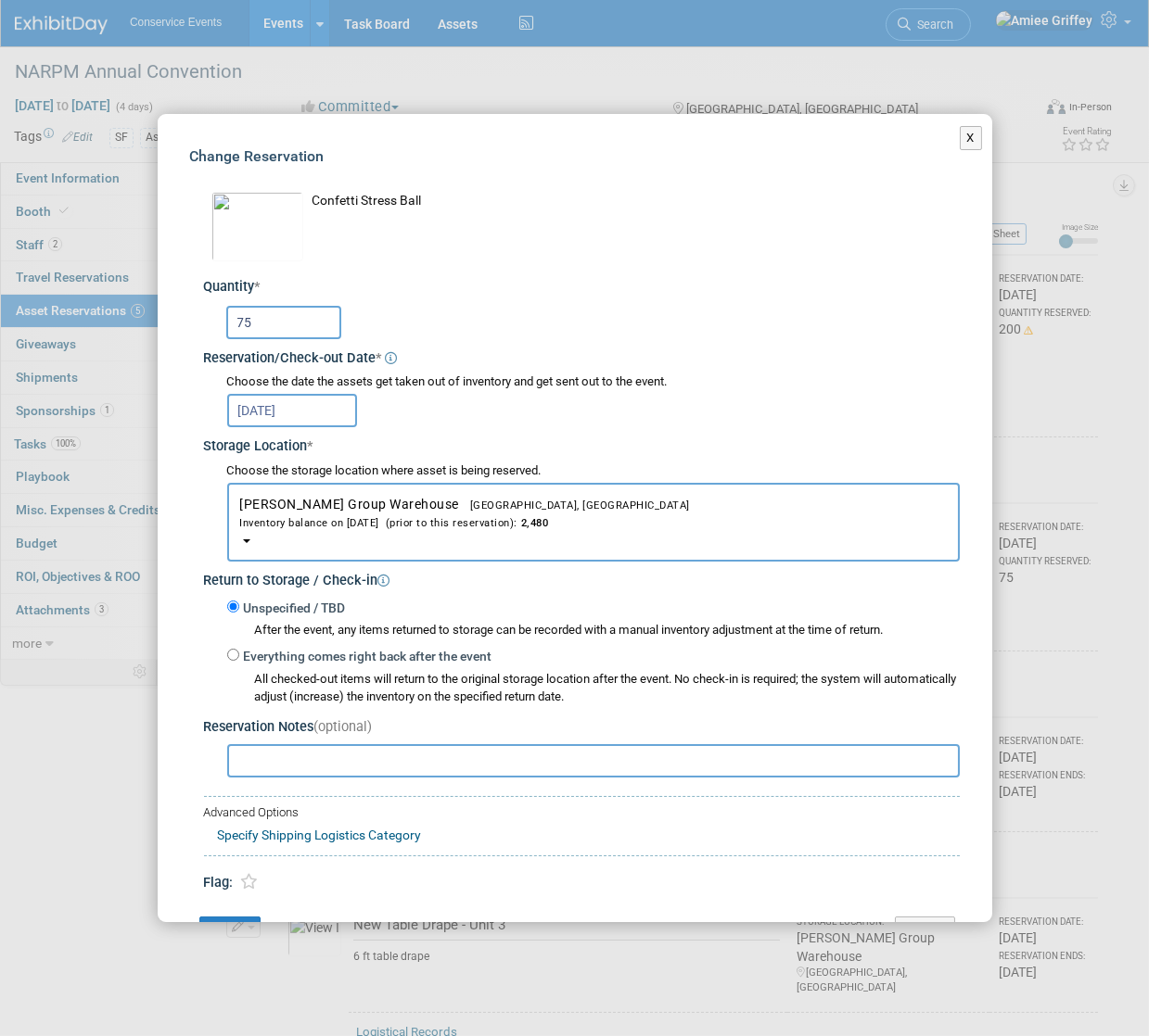
click at [293, 313] on input "75" at bounding box center [284, 322] width 115 height 33
drag, startPoint x: 276, startPoint y: 322, endPoint x: 183, endPoint y: 323, distance: 93.0
click at [183, 323] on div "Change Reservation Confetti Stress Ball * * 75 * *" at bounding box center [575, 546] width 834 height 864
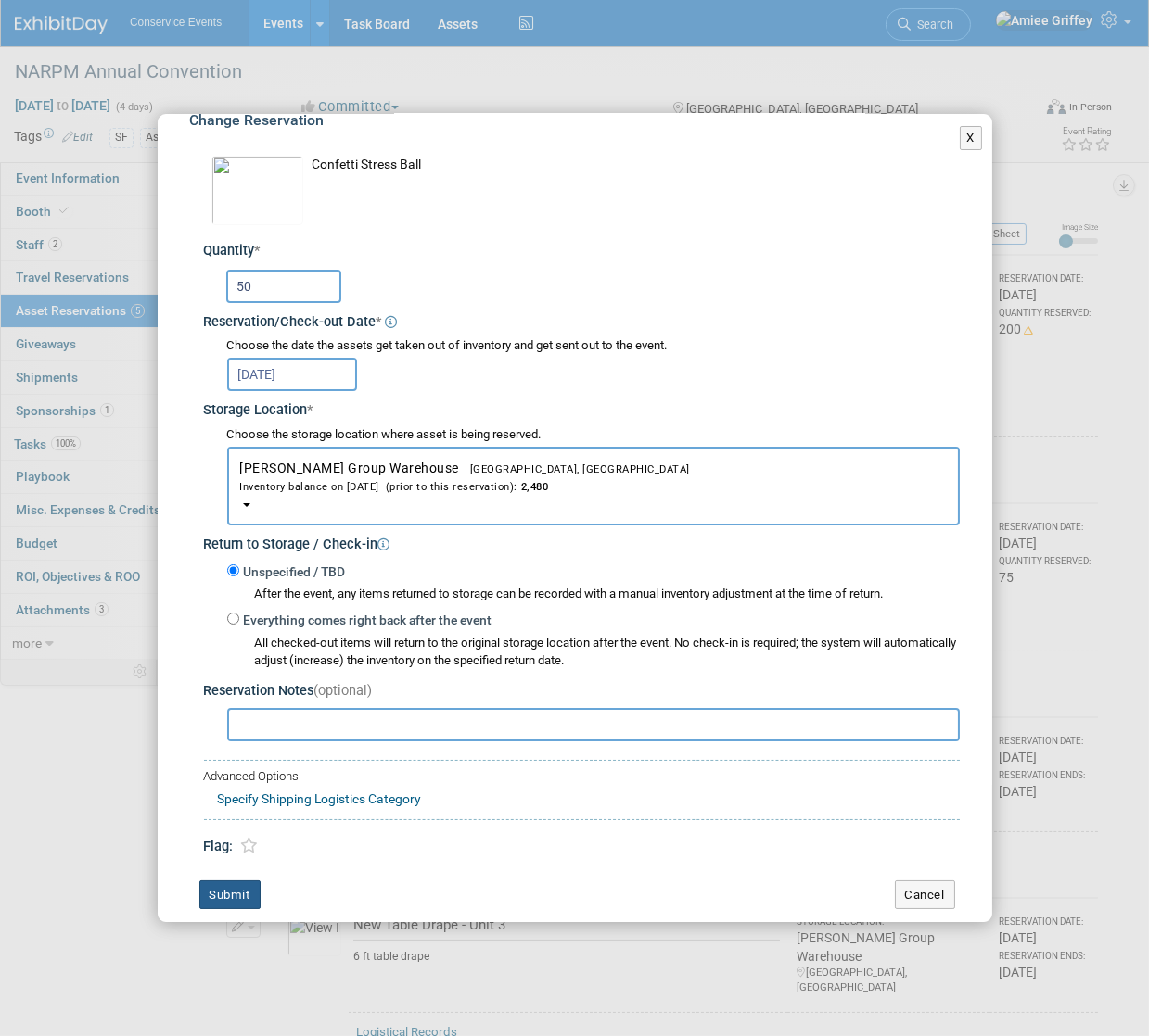
scroll to position [55, 0]
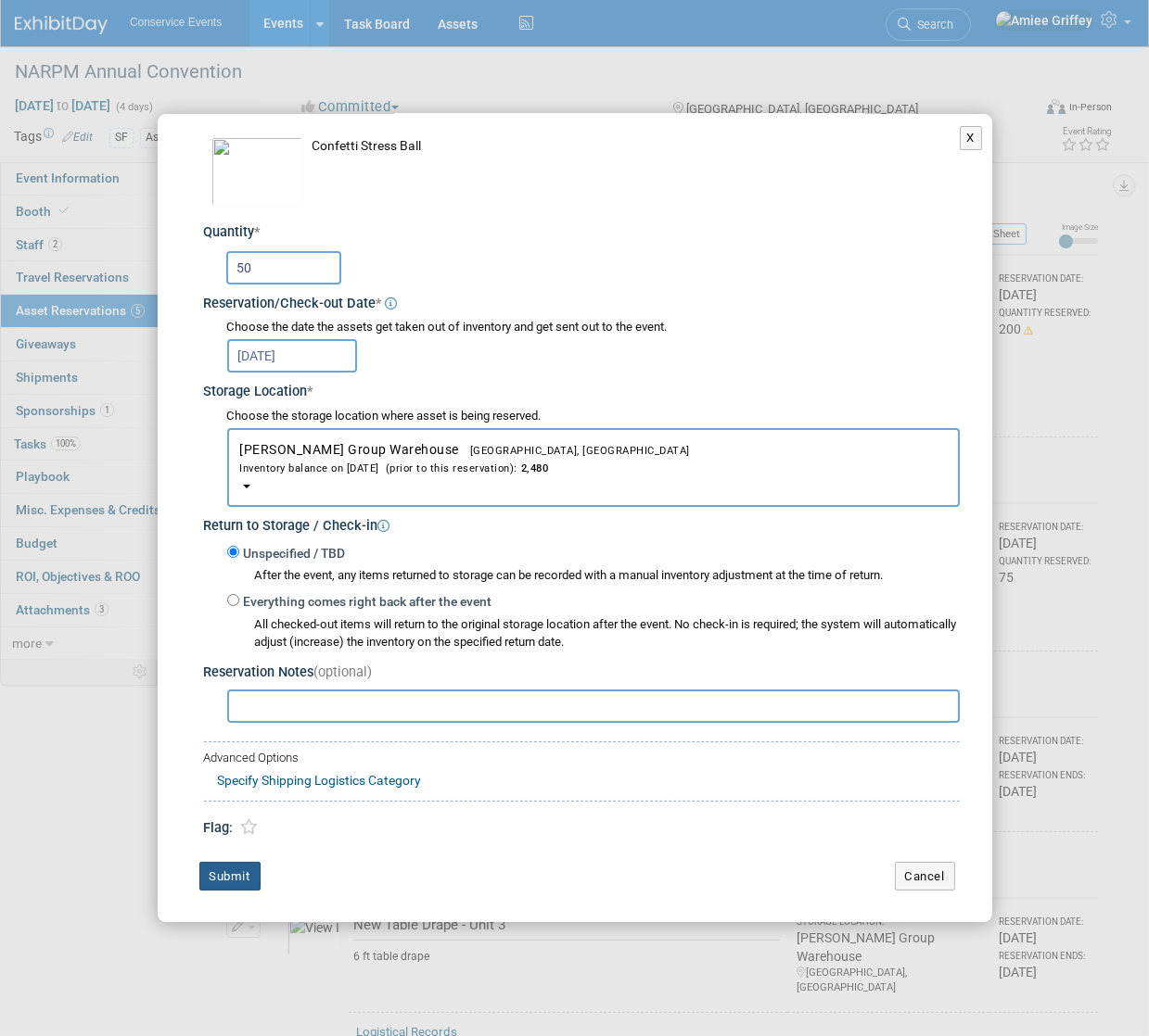
type input "50"
click at [228, 887] on button "Submit" at bounding box center [230, 876] width 61 height 29
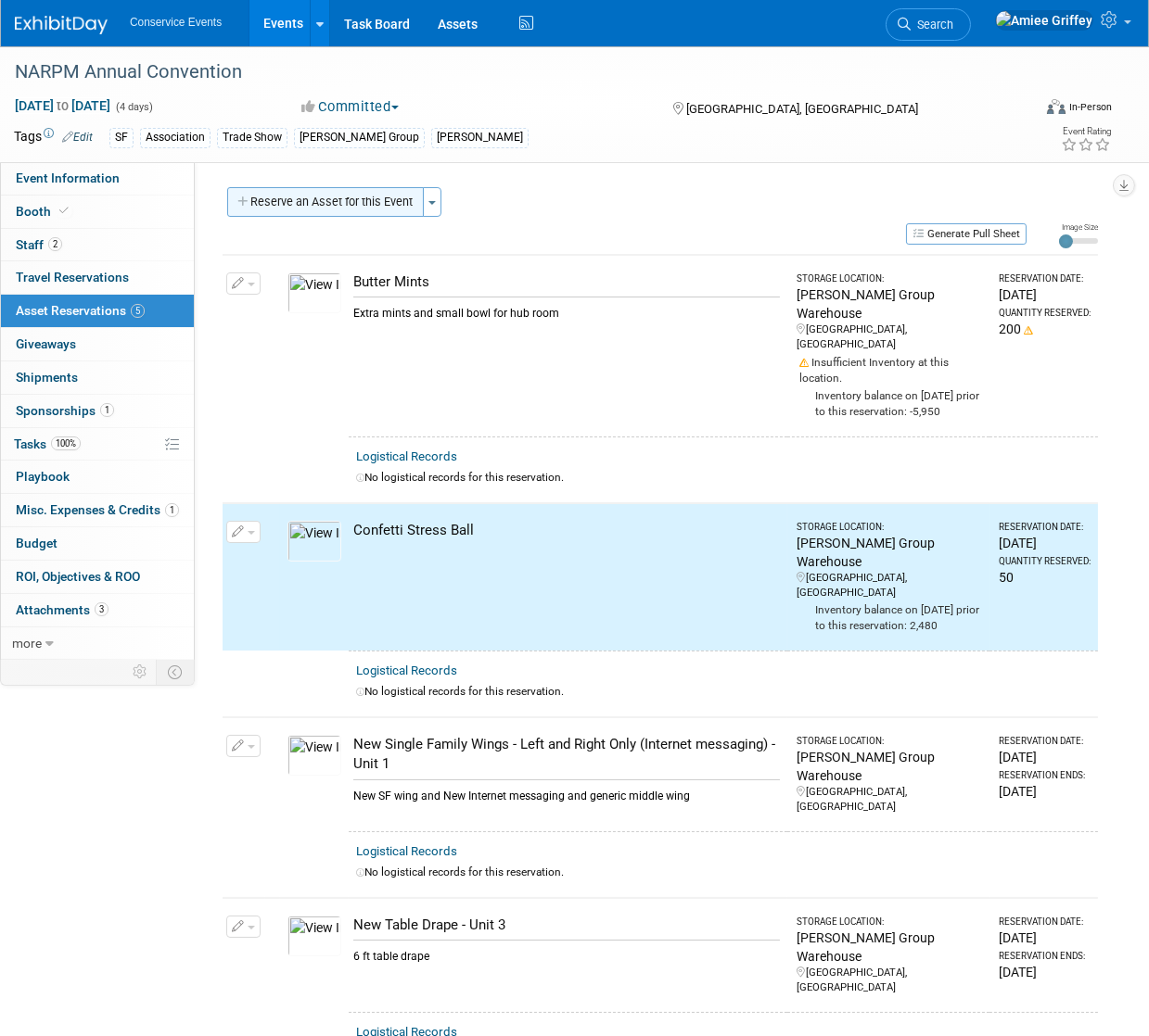
click at [337, 203] on button "Reserve an Asset for this Event" at bounding box center [325, 201] width 197 height 29
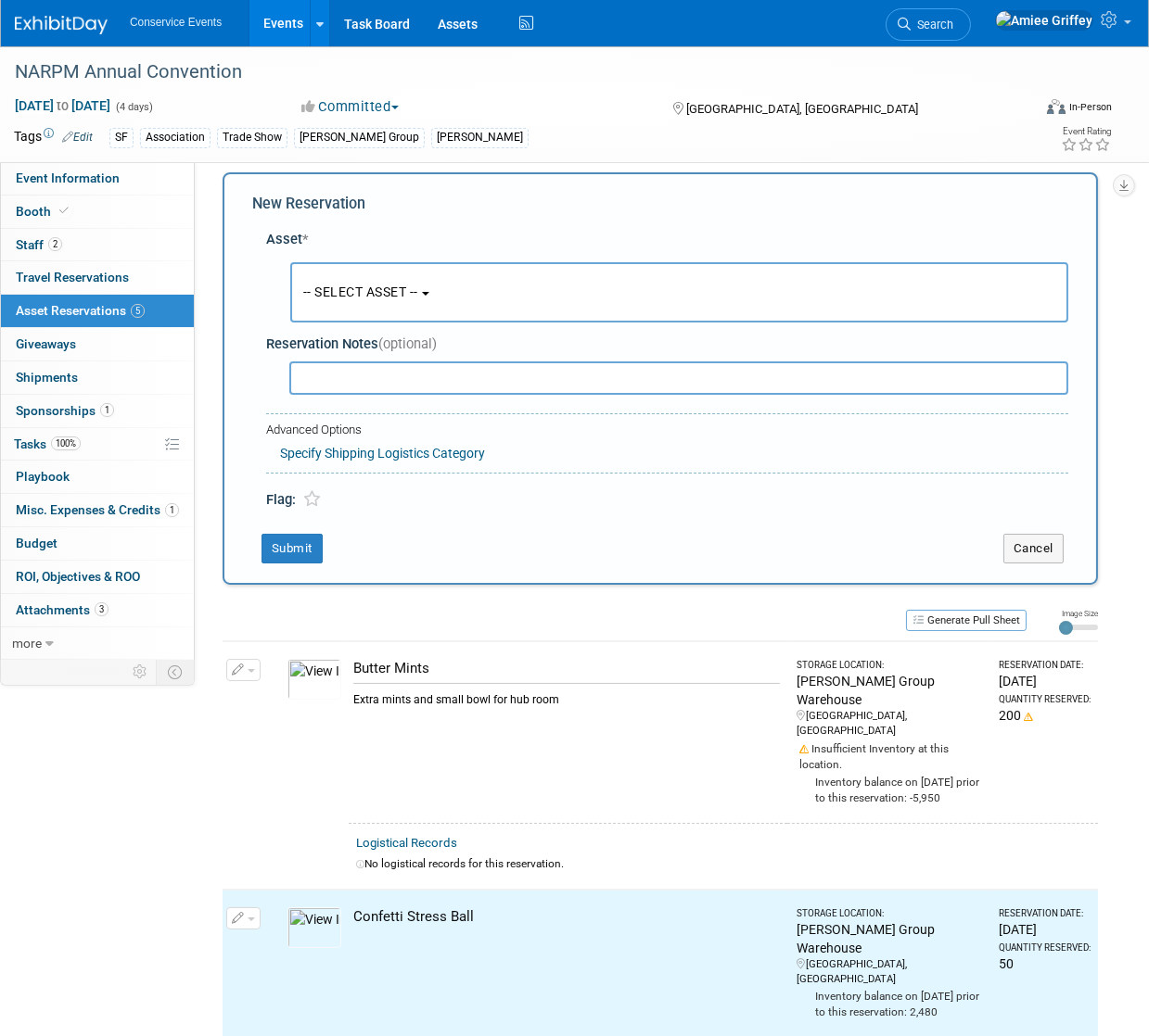
scroll to position [18, 0]
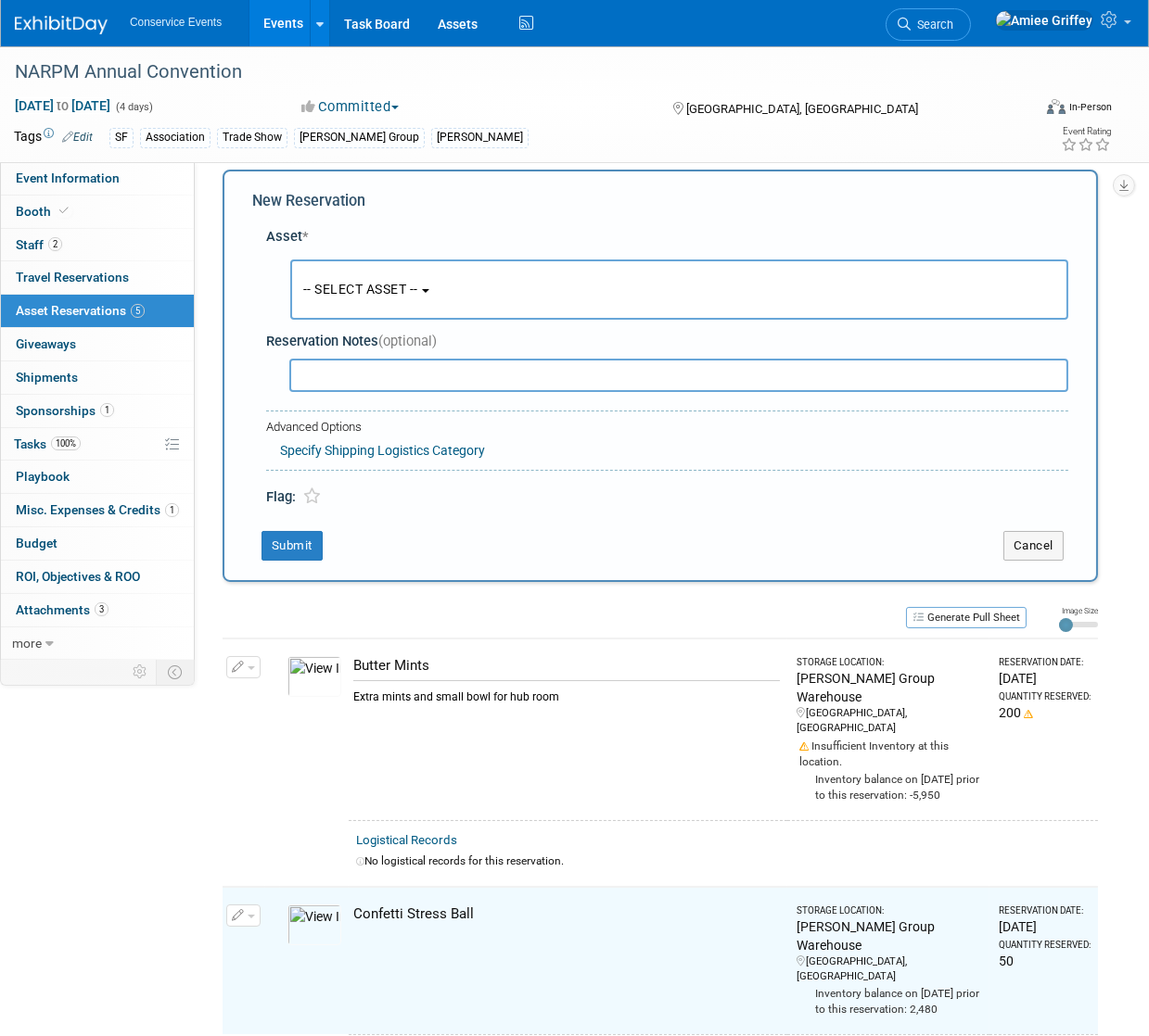
click at [374, 295] on span "-- SELECT ASSET --" at bounding box center [361, 289] width 115 height 15
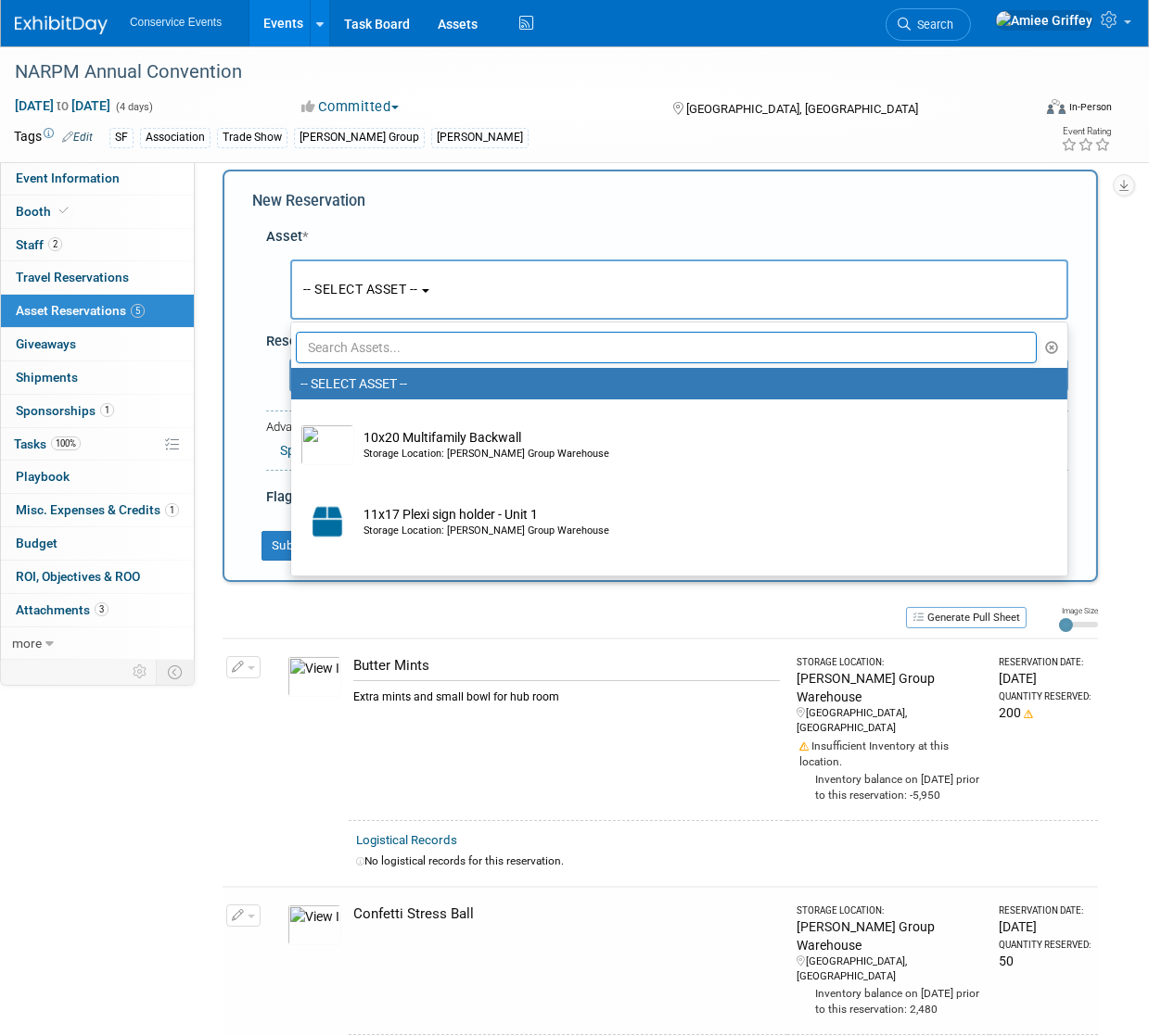
click at [387, 343] on input "text" at bounding box center [666, 347] width 740 height 31
click at [396, 343] on input "text" at bounding box center [666, 347] width 740 height 31
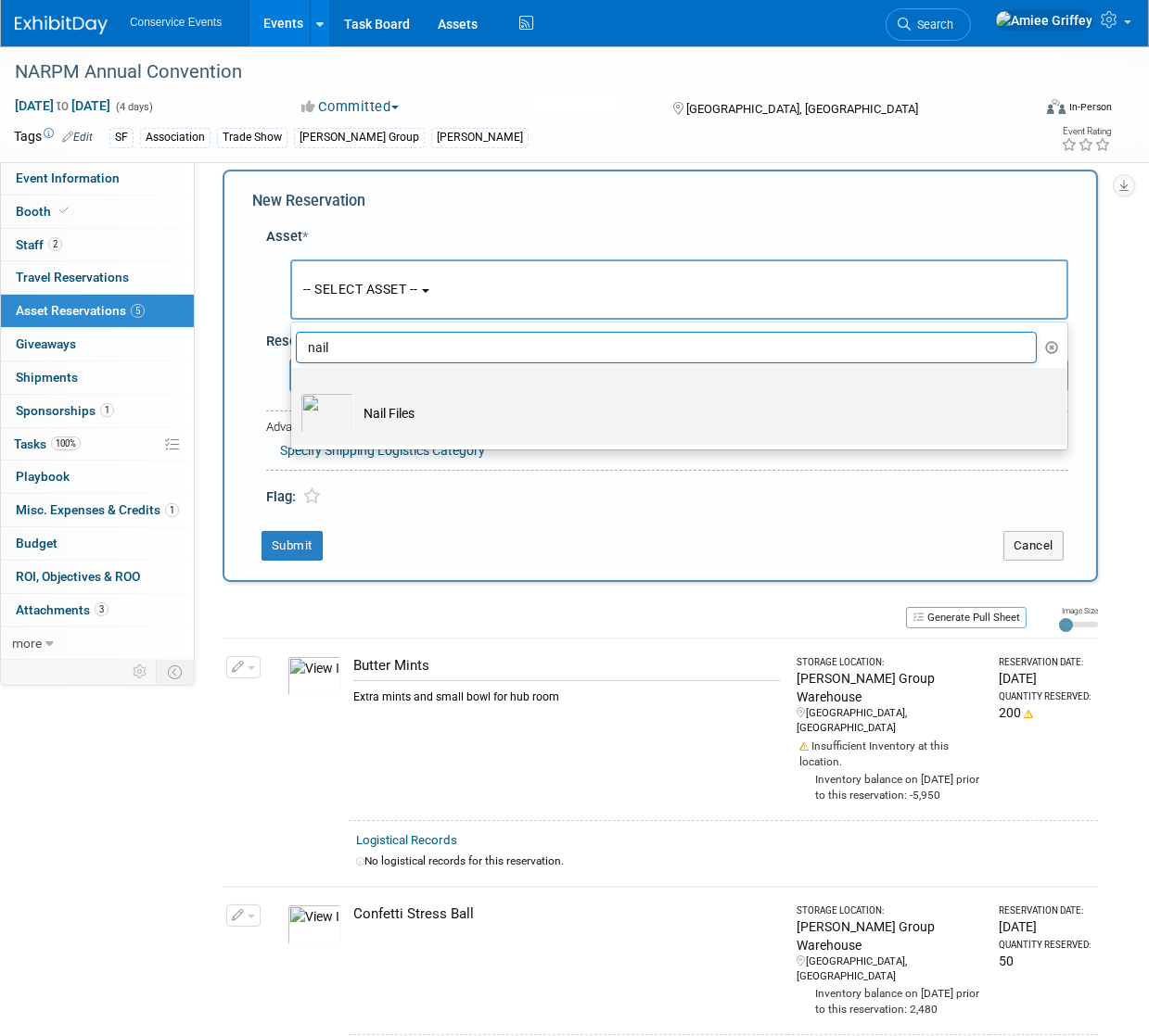
type input "nail"
click at [385, 421] on td "Nail Files" at bounding box center [692, 413] width 676 height 41
click at [294, 390] on input "Nail Files" at bounding box center [287, 384] width 12 height 12
select select "10718034"
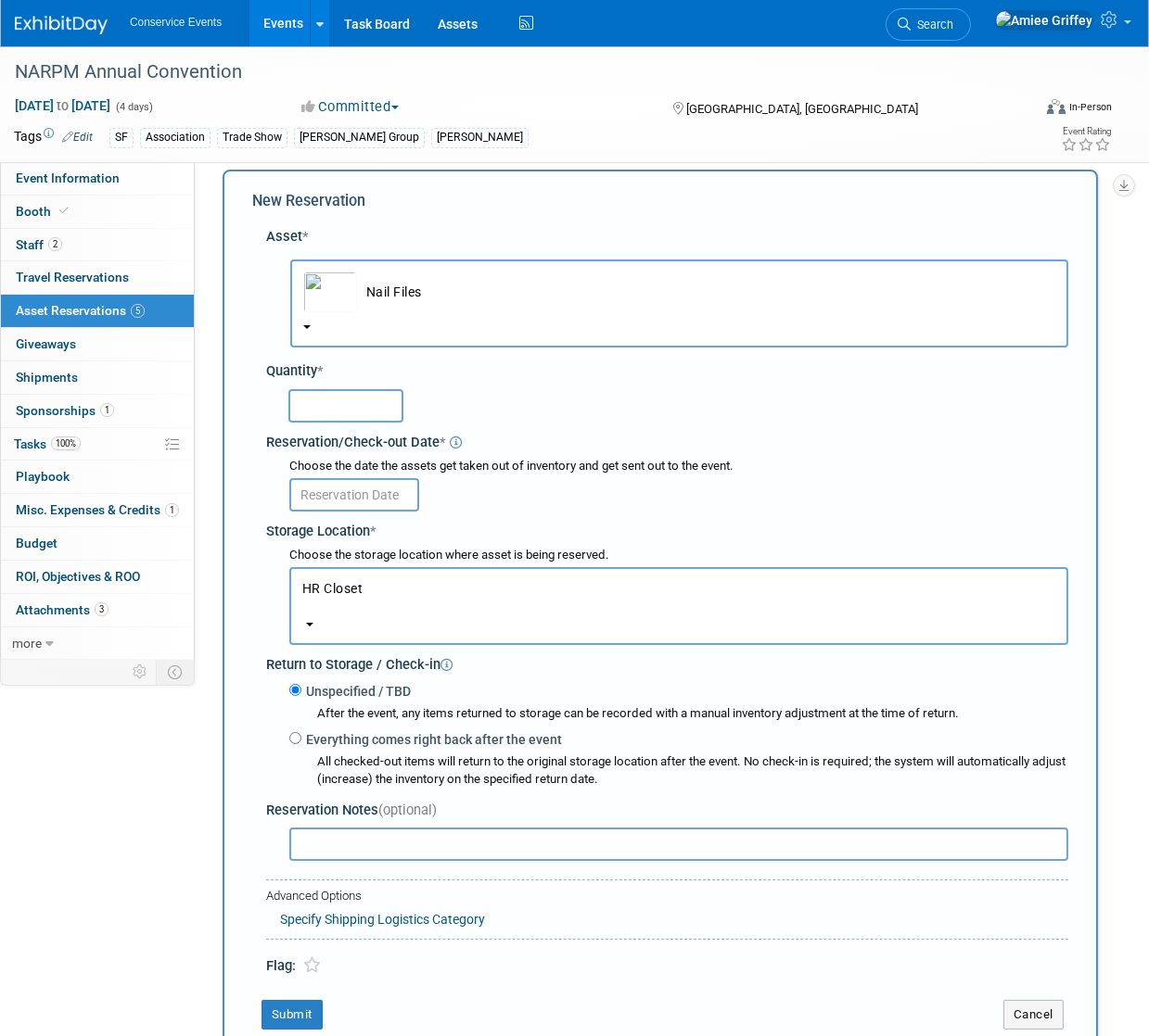
click at [333, 414] on input "text" at bounding box center [346, 406] width 115 height 33
type input "75"
click at [338, 489] on input "text" at bounding box center [354, 494] width 130 height 33
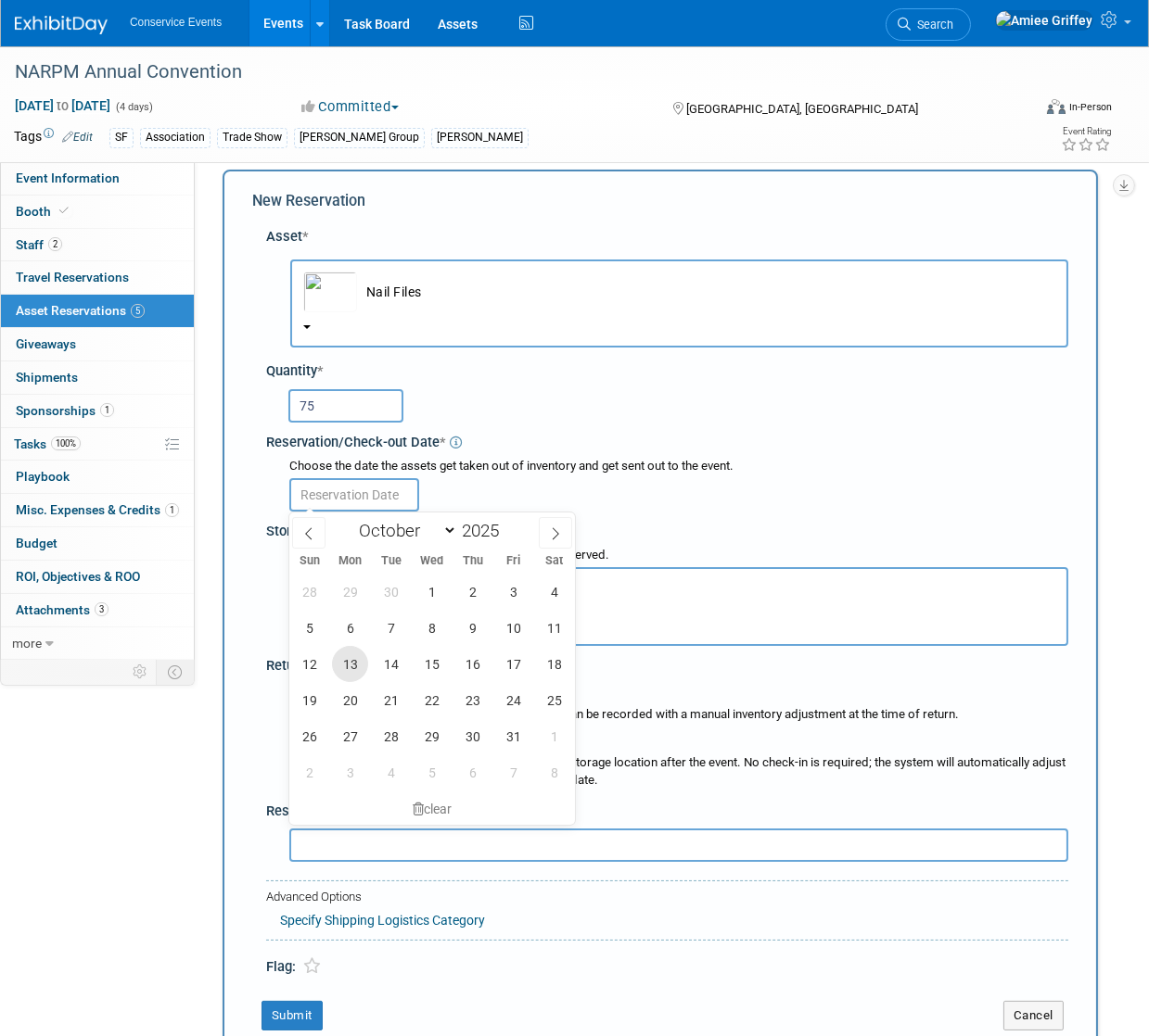
click at [350, 665] on span "13" at bounding box center [350, 664] width 36 height 36
type input "Oct 13, 2025"
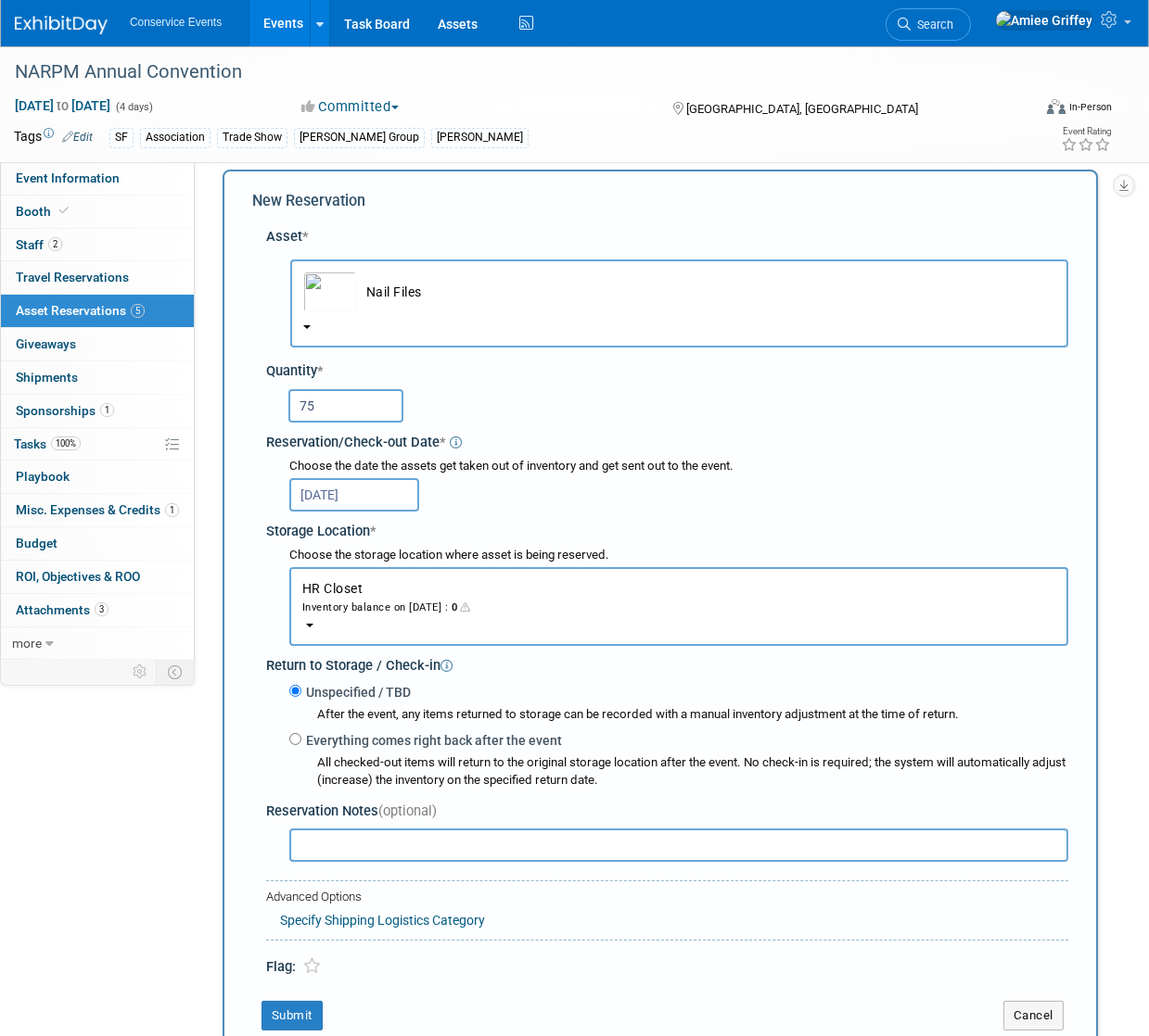
click at [365, 590] on span "button" at bounding box center [371, 590] width 15 height 12
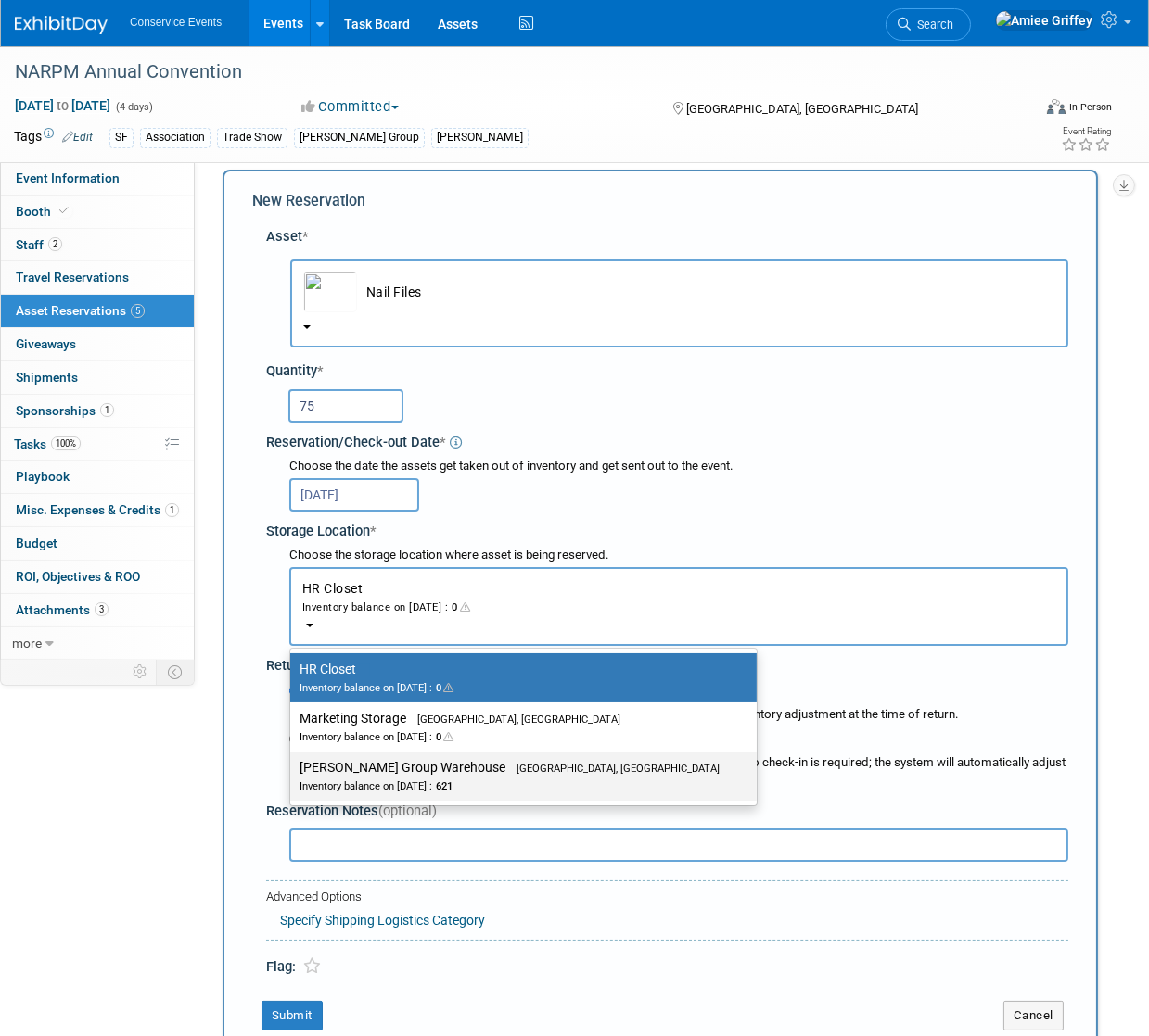
click at [403, 767] on label "Taylor Group Warehouse Brooklyn, OH Inventory balance on Oct 13, 2025 : 621" at bounding box center [519, 776] width 439 height 42
click at [293, 767] on input "Taylor Group Warehouse Brooklyn, OH Inventory balance on Oct 13, 2025 : 621" at bounding box center [287, 768] width 12 height 12
select select "11223164"
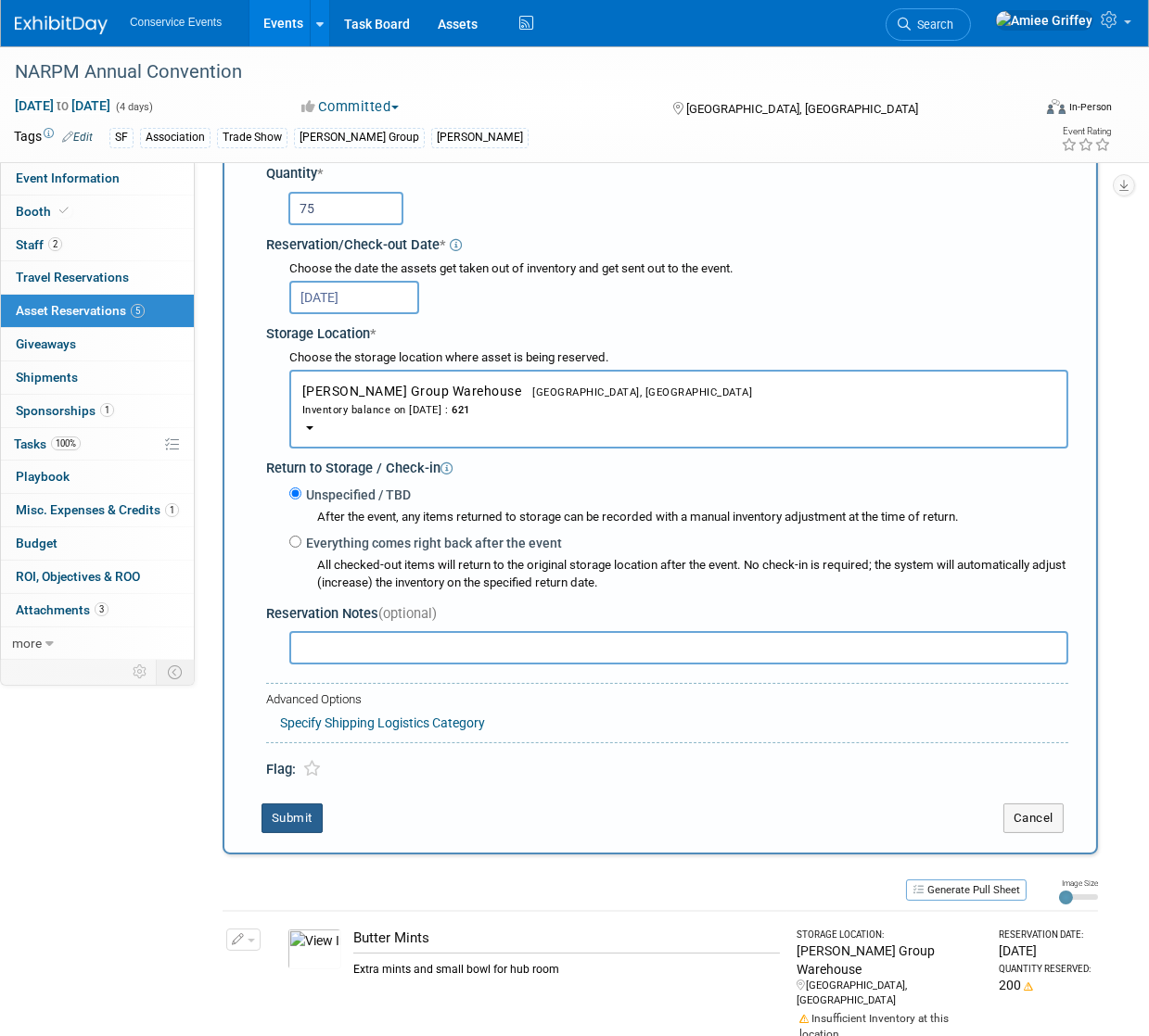
click at [277, 820] on button "Submit" at bounding box center [291, 818] width 61 height 29
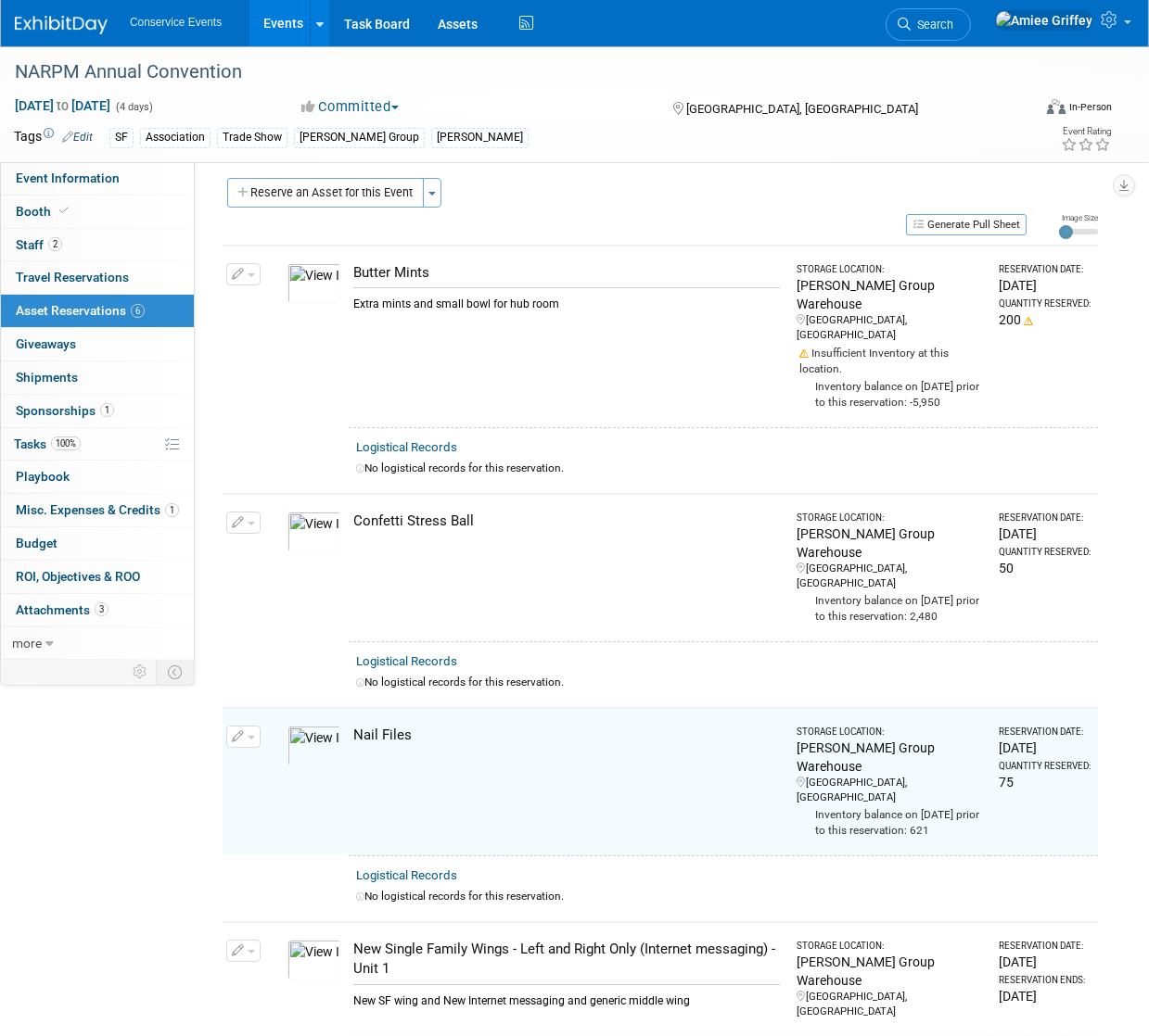
scroll to position [0, 0]
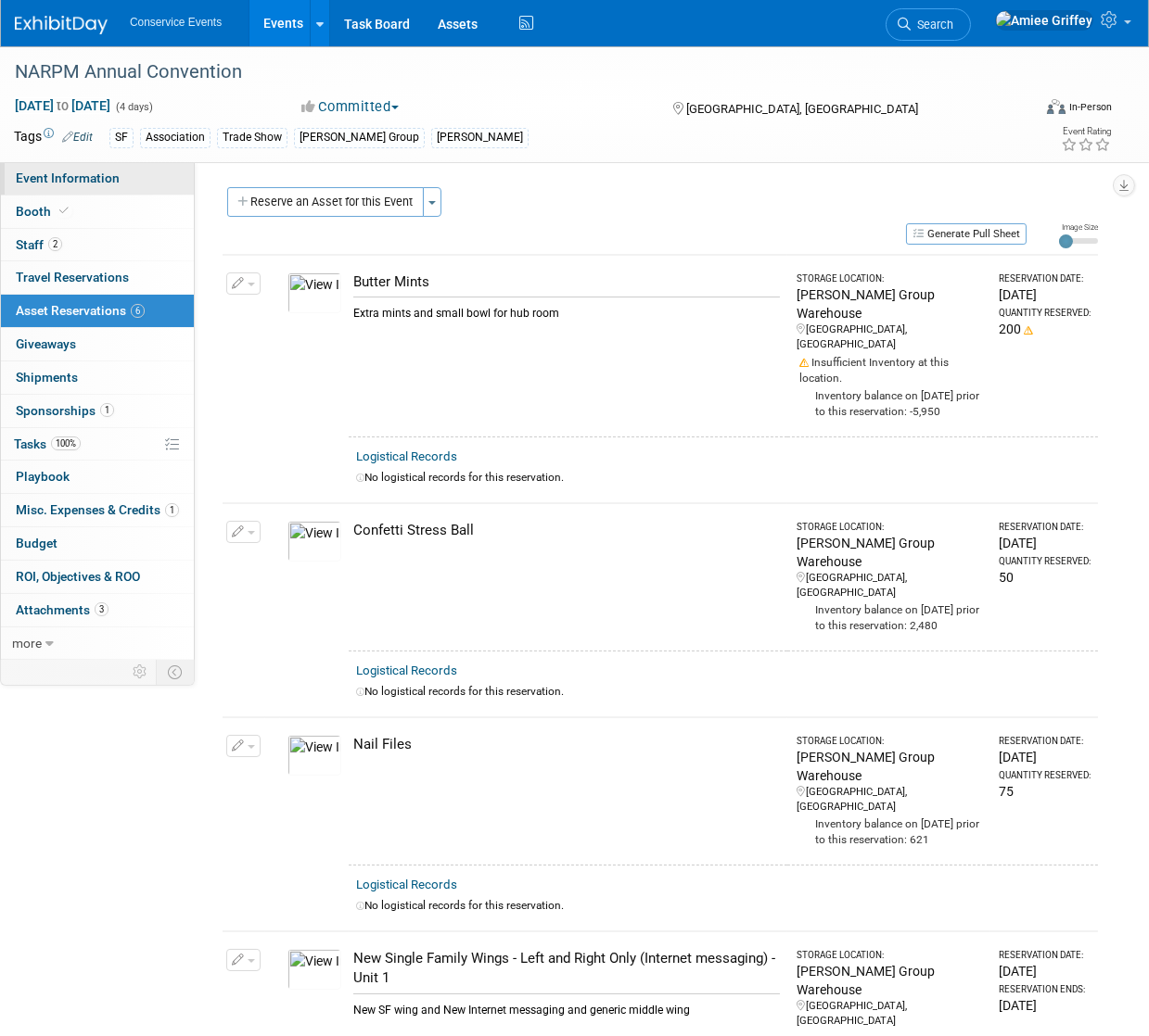
click at [113, 179] on span "Event Information" at bounding box center [68, 178] width 104 height 15
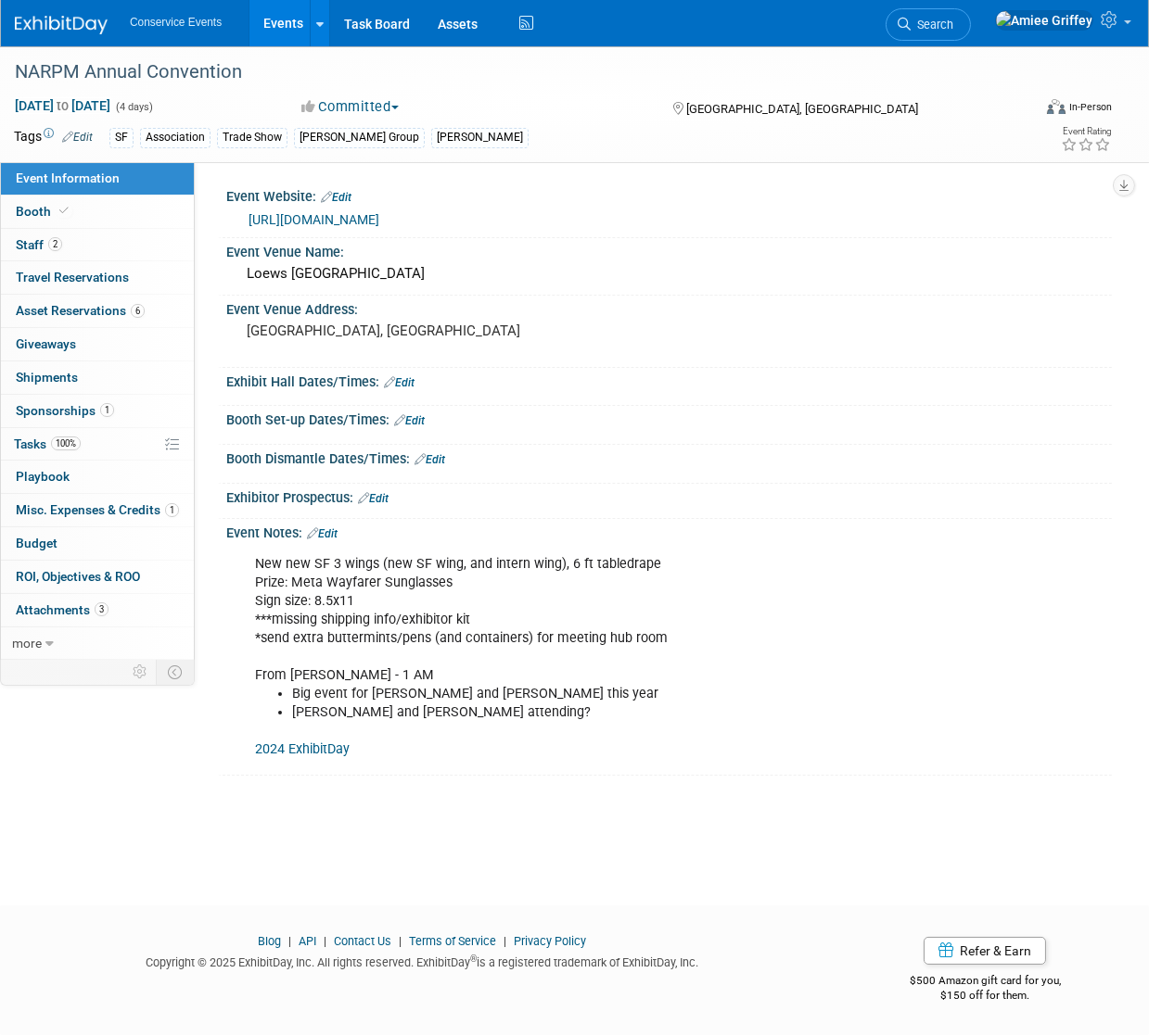
click at [306, 25] on link "Events" at bounding box center [284, 23] width 68 height 46
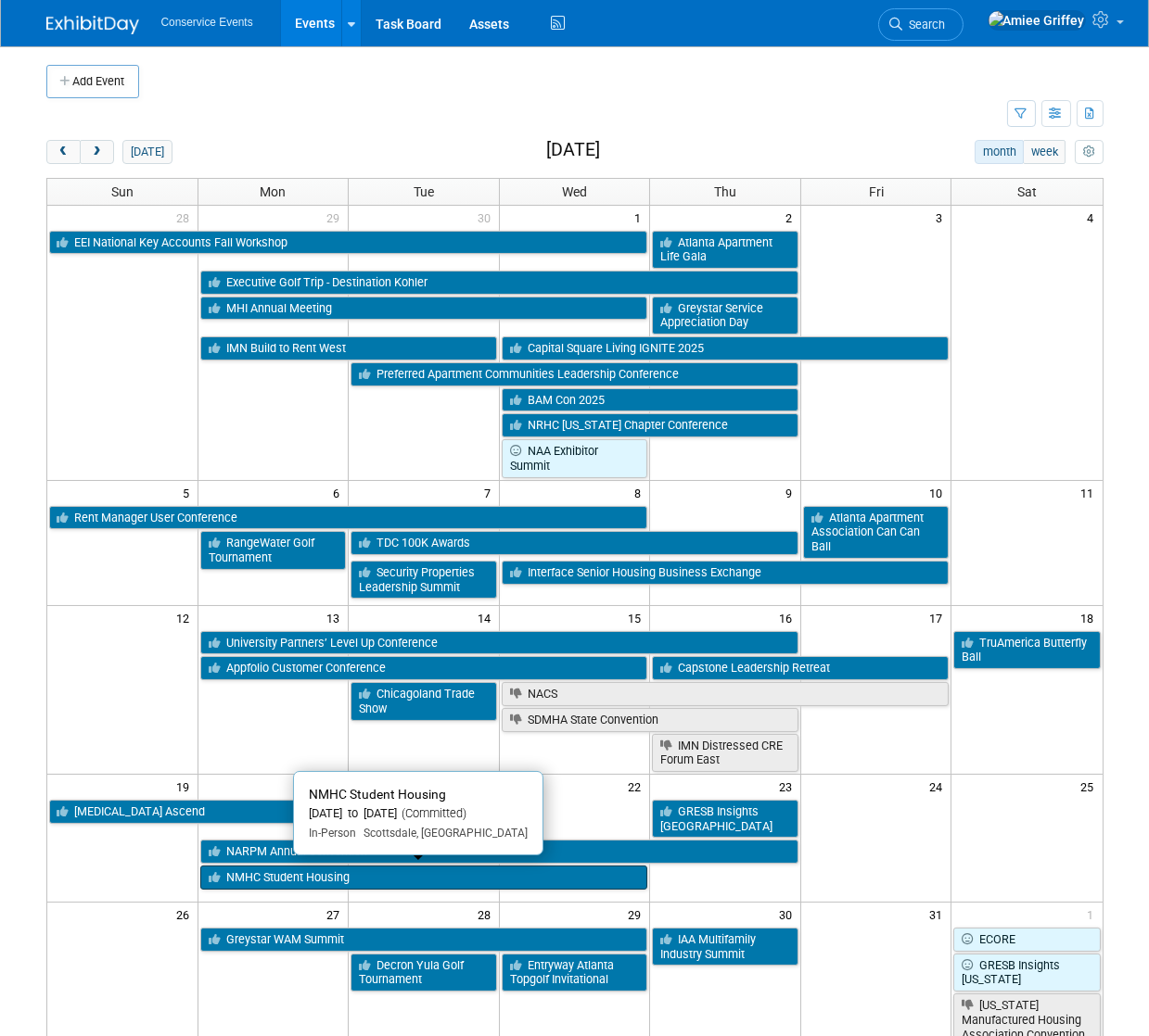
click at [293, 878] on link "NMHC Student Housing" at bounding box center [425, 877] width 448 height 24
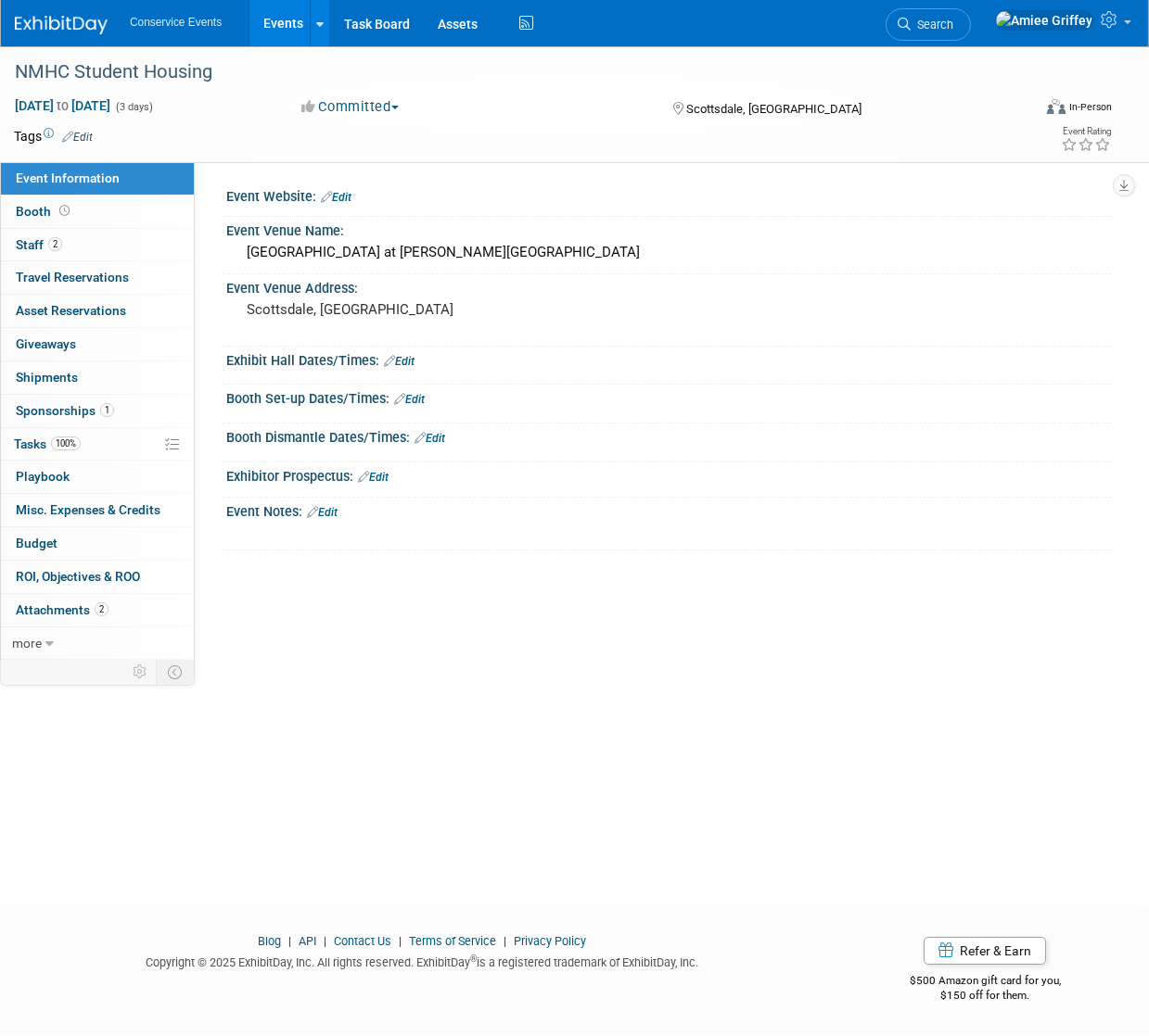
click at [90, 133] on link "Edit" at bounding box center [78, 137] width 30 height 13
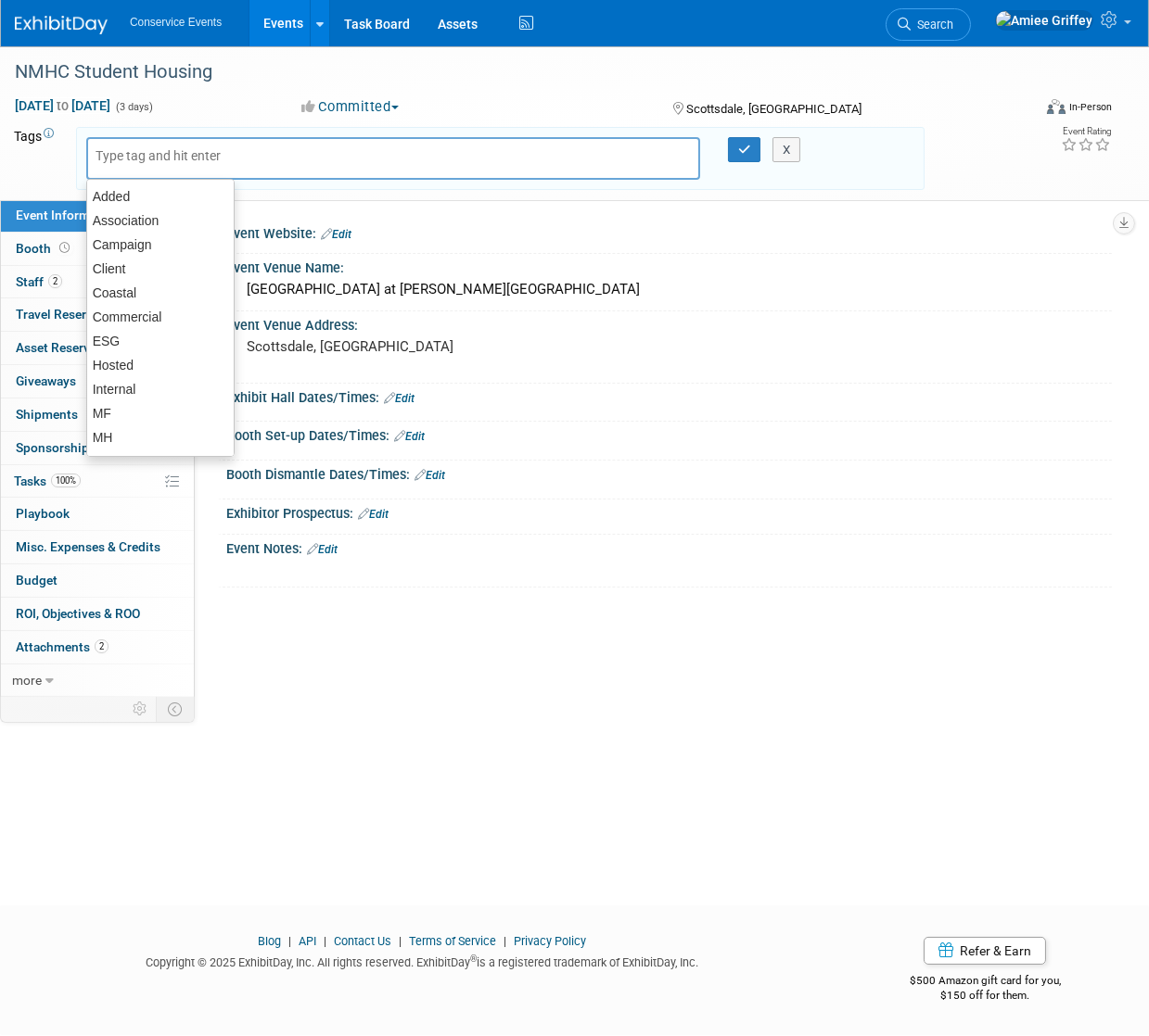
click at [115, 165] on div at bounding box center [392, 158] width 614 height 43
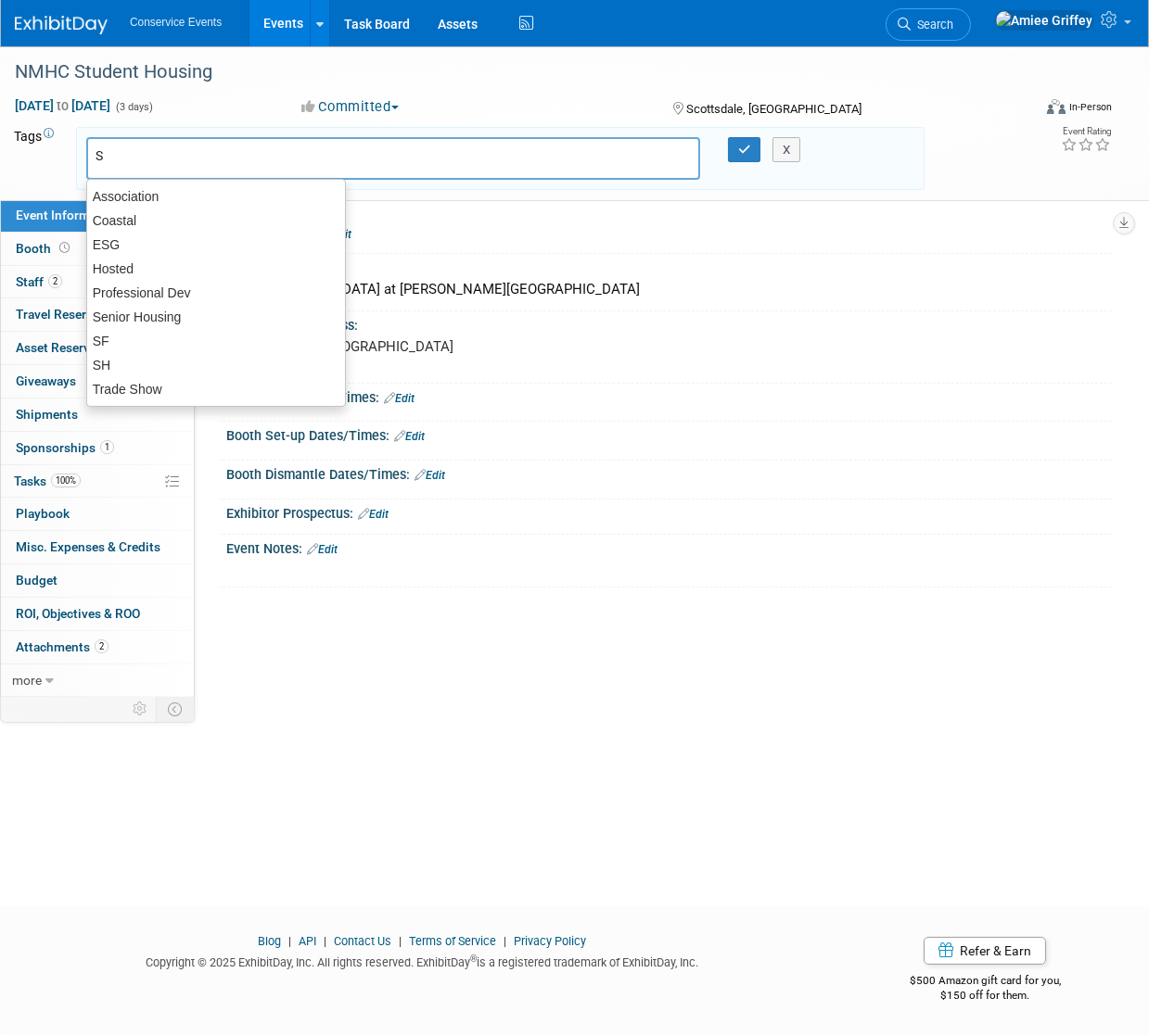
type input "SH"
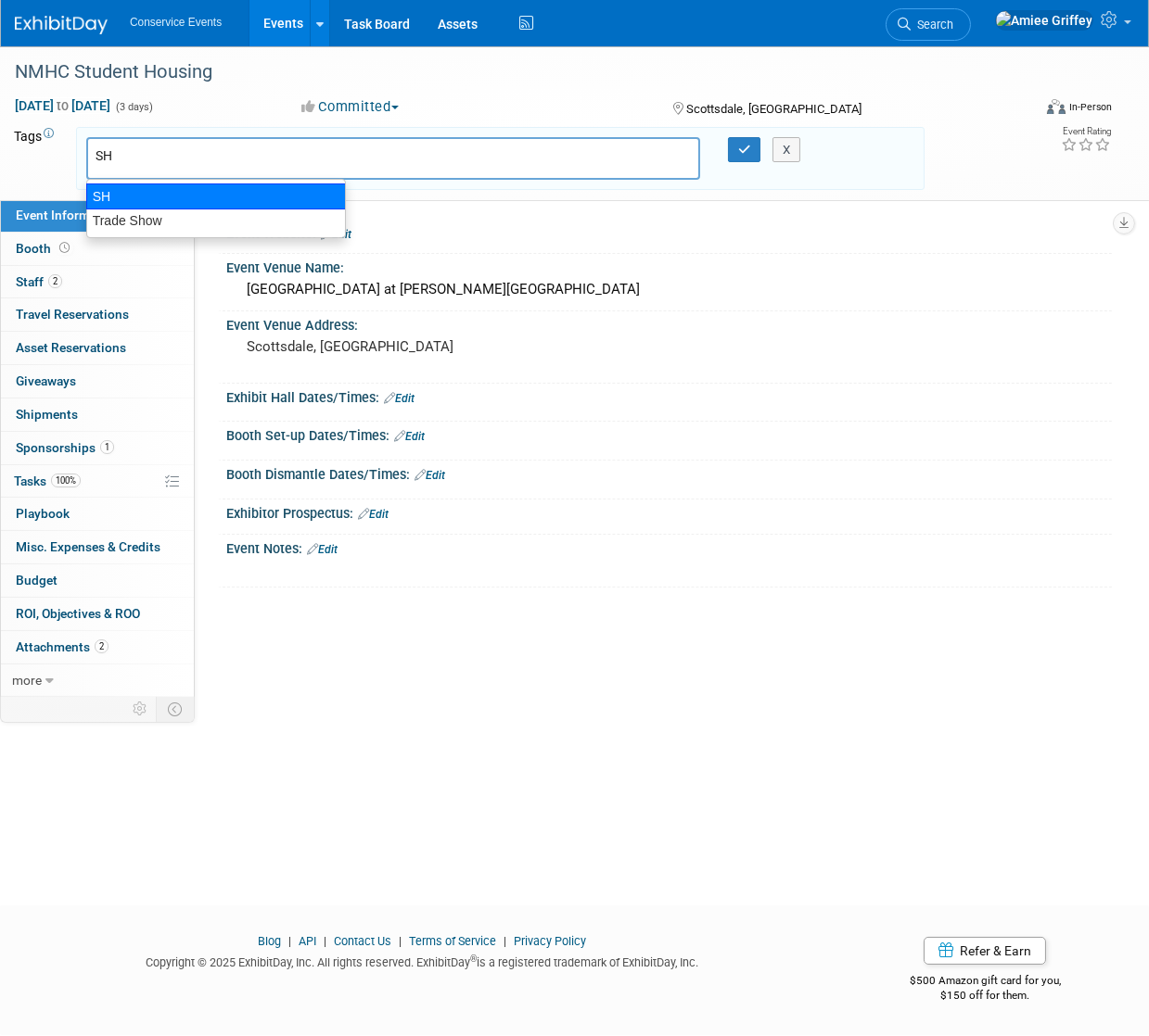
click at [139, 189] on div "SH" at bounding box center [216, 196] width 260 height 26
type input "SH"
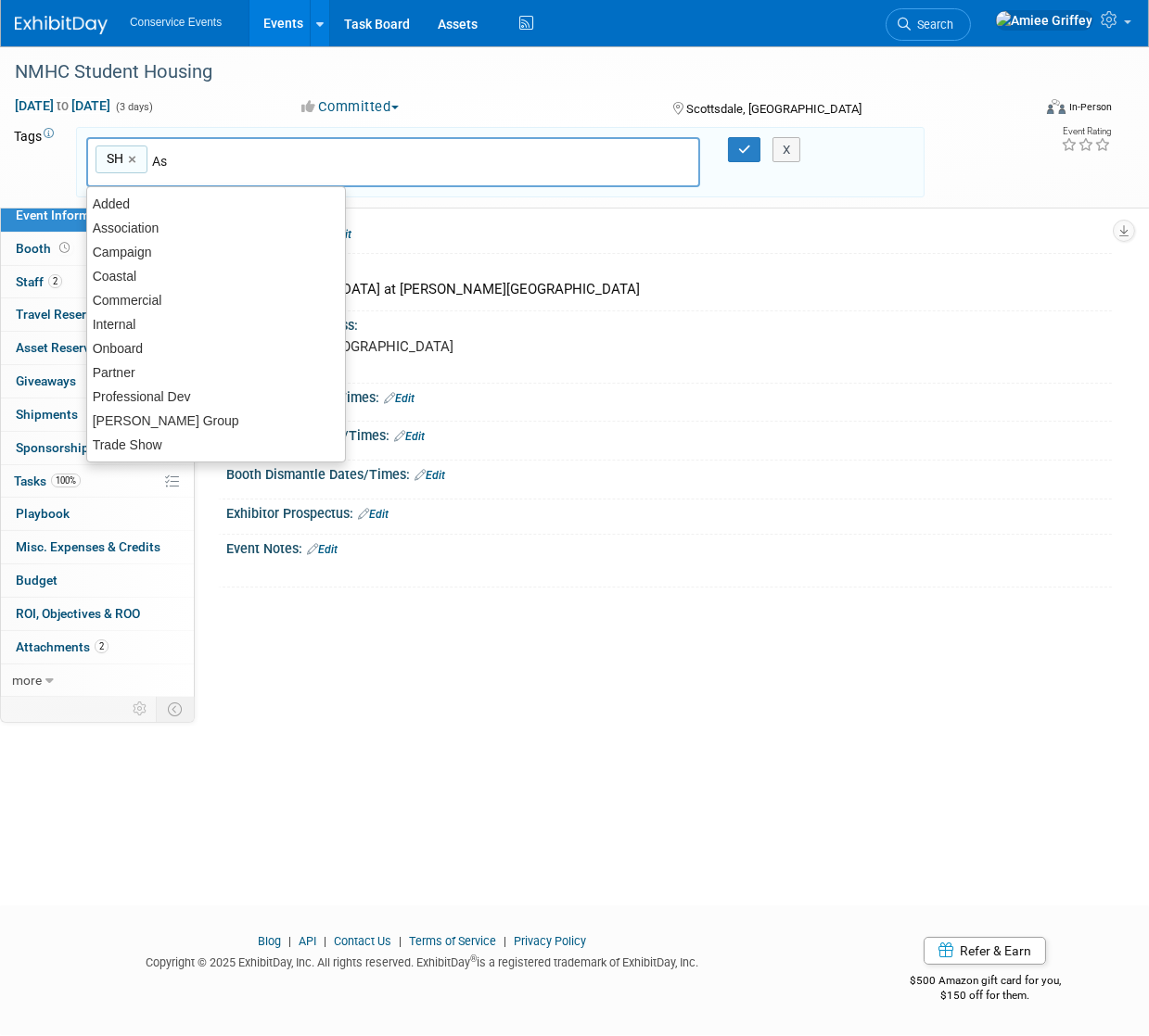
type input "Ass"
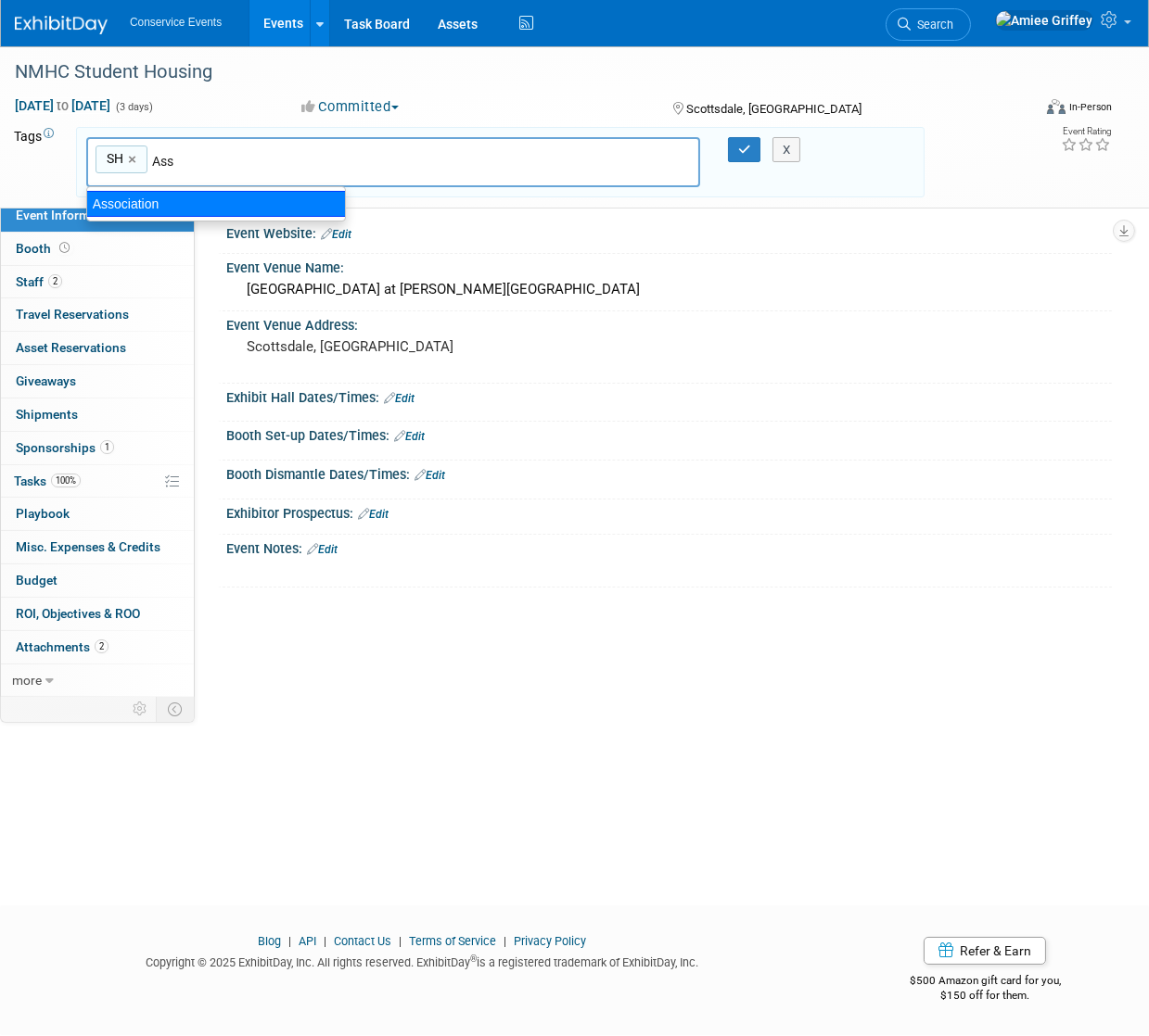
click at [221, 205] on div "Association" at bounding box center [216, 203] width 260 height 26
type input "SH, Association"
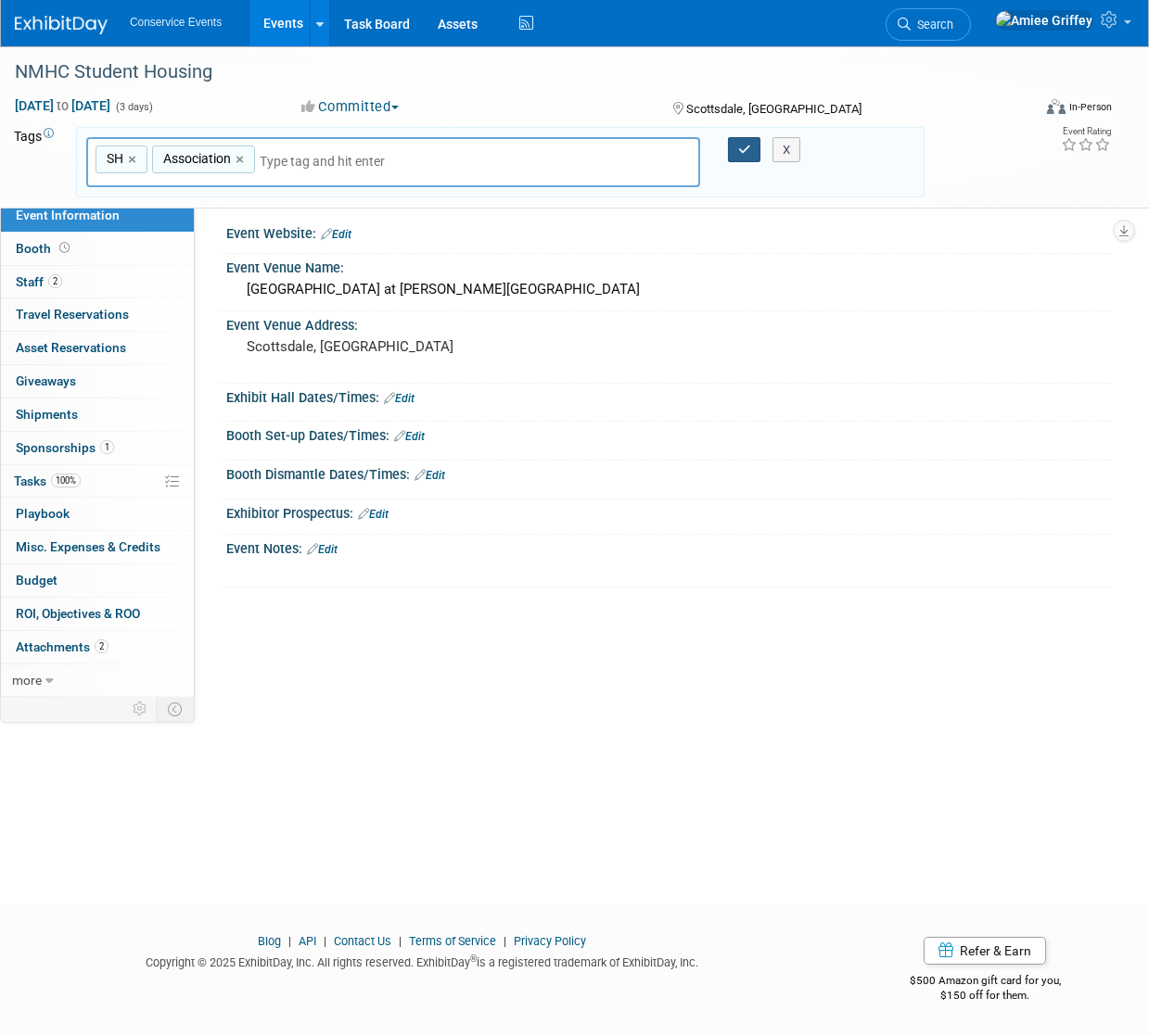
click at [749, 150] on icon "button" at bounding box center [744, 149] width 13 height 12
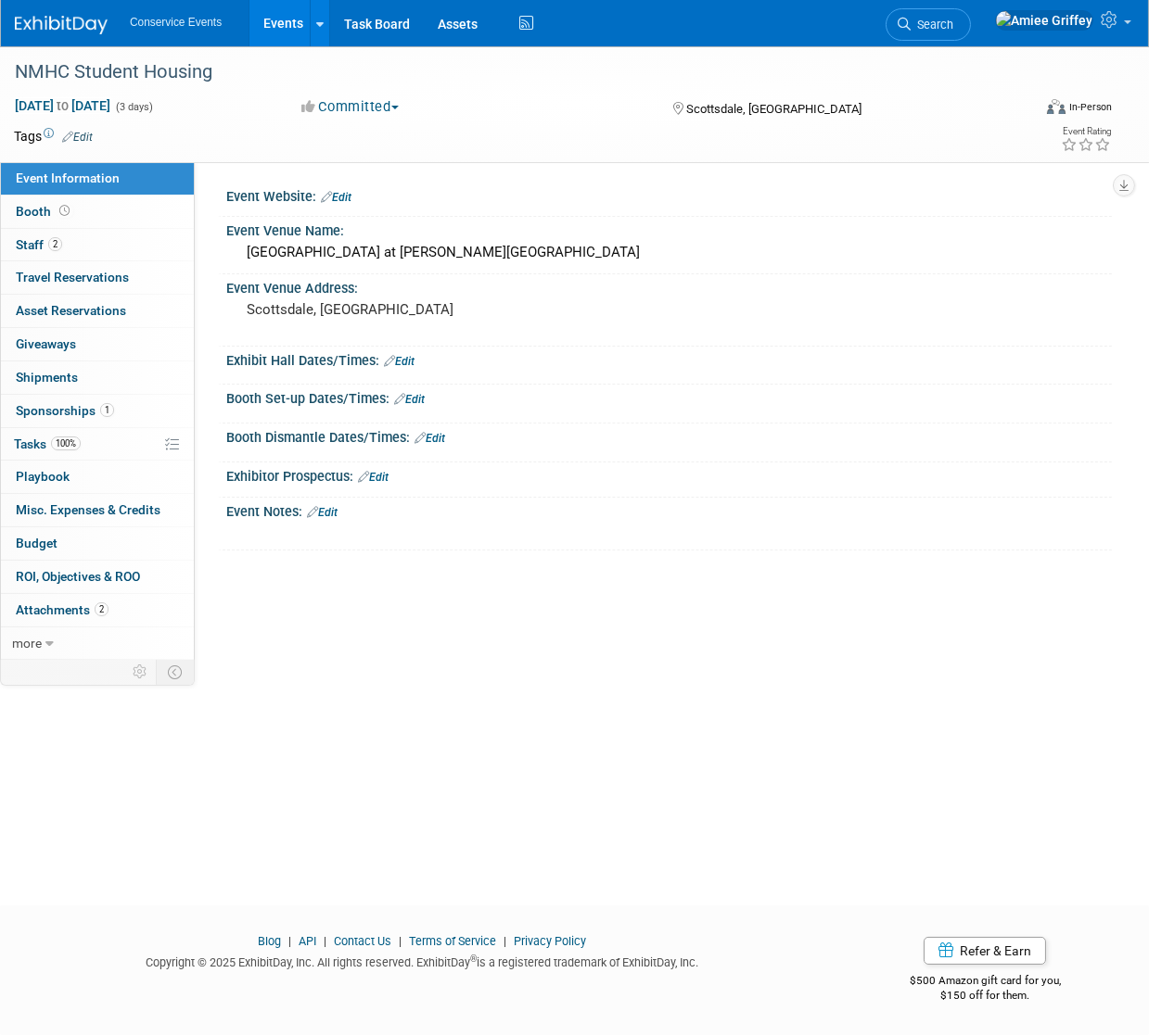
click at [293, 33] on link "Events" at bounding box center [284, 23] width 68 height 46
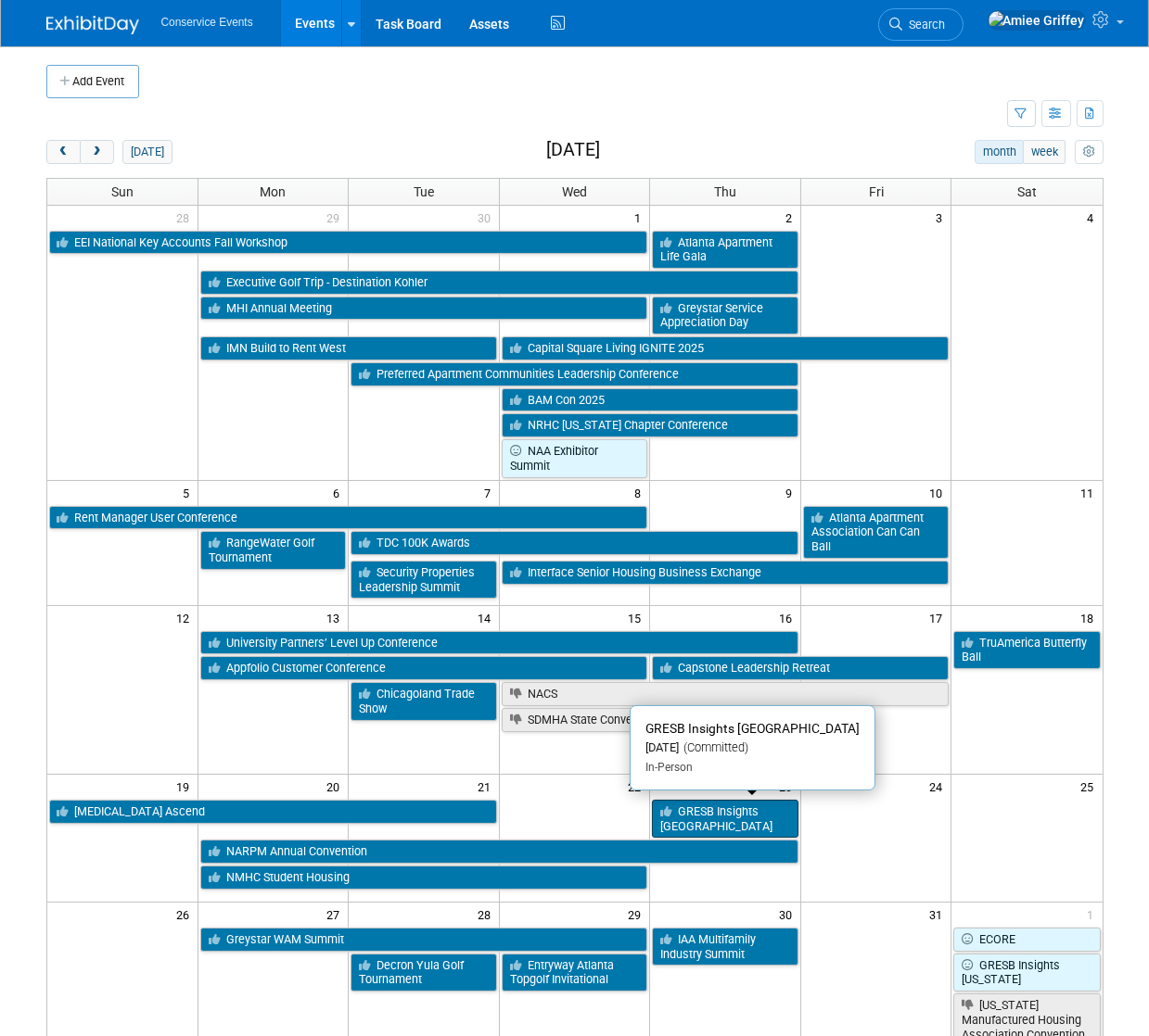
click at [703, 820] on link "GRESB Insights [GEOGRAPHIC_DATA]" at bounding box center [724, 819] width 147 height 38
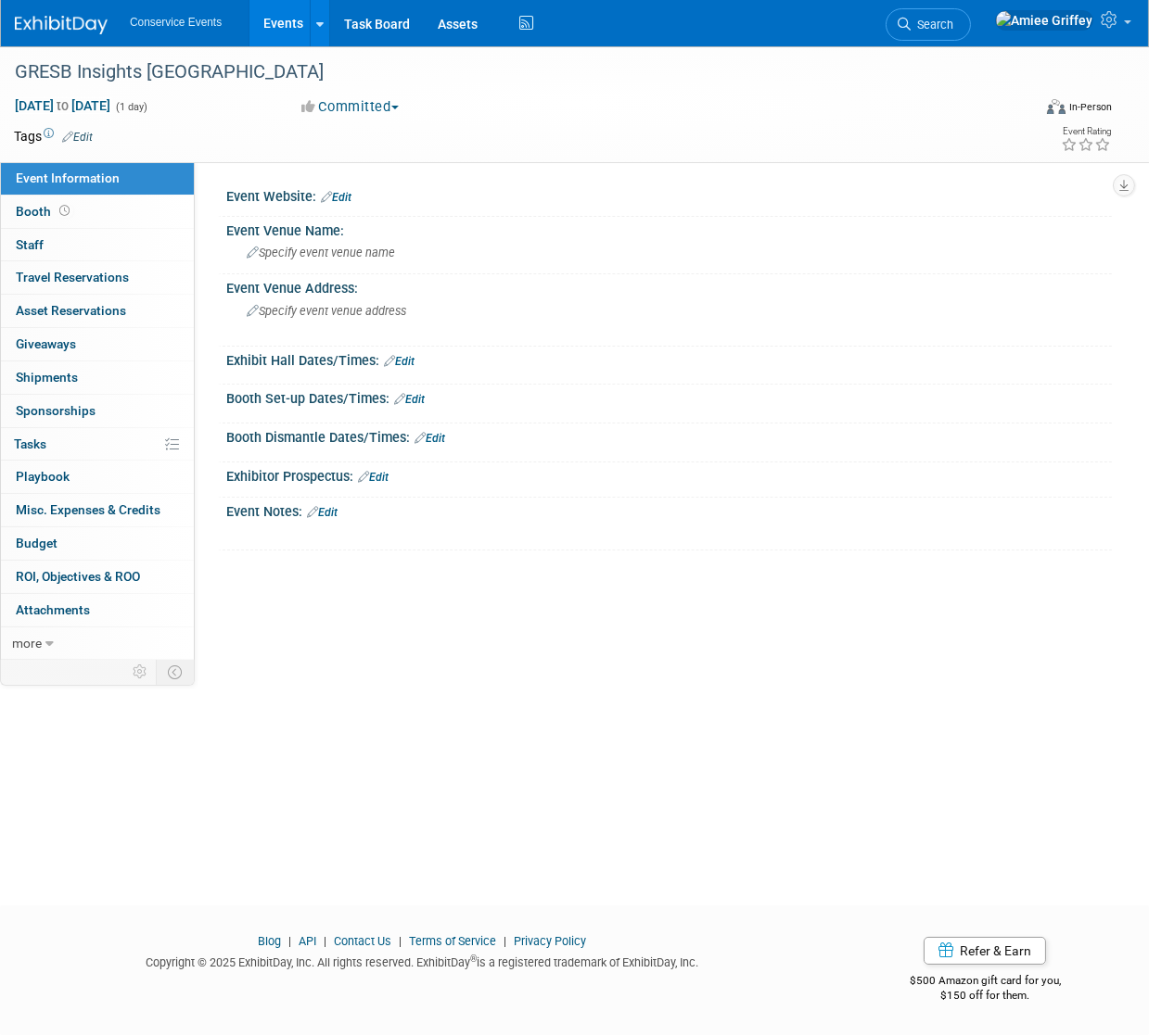
click at [89, 138] on link "Edit" at bounding box center [78, 137] width 30 height 13
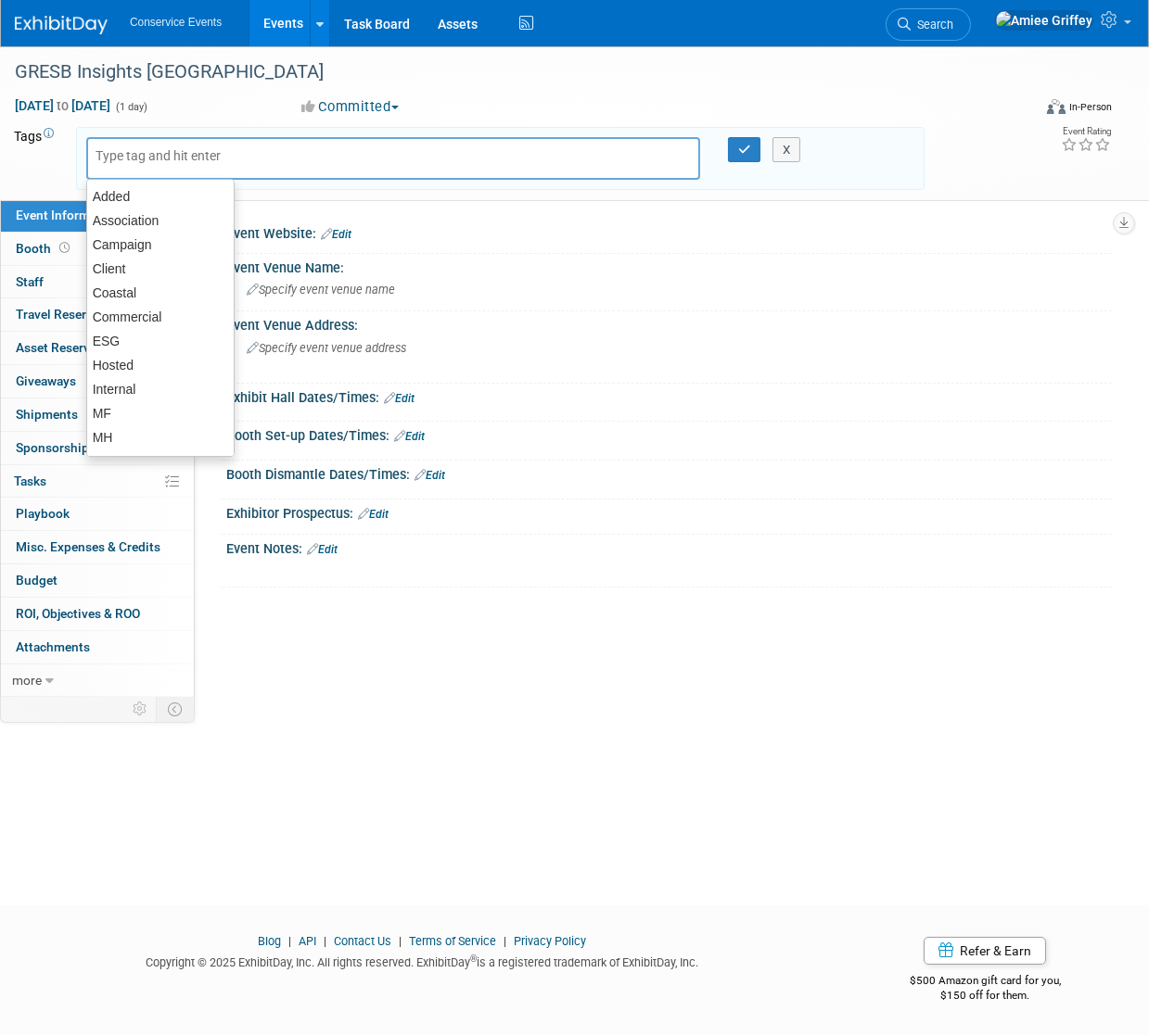
click at [115, 164] on input "text" at bounding box center [169, 156] width 148 height 19
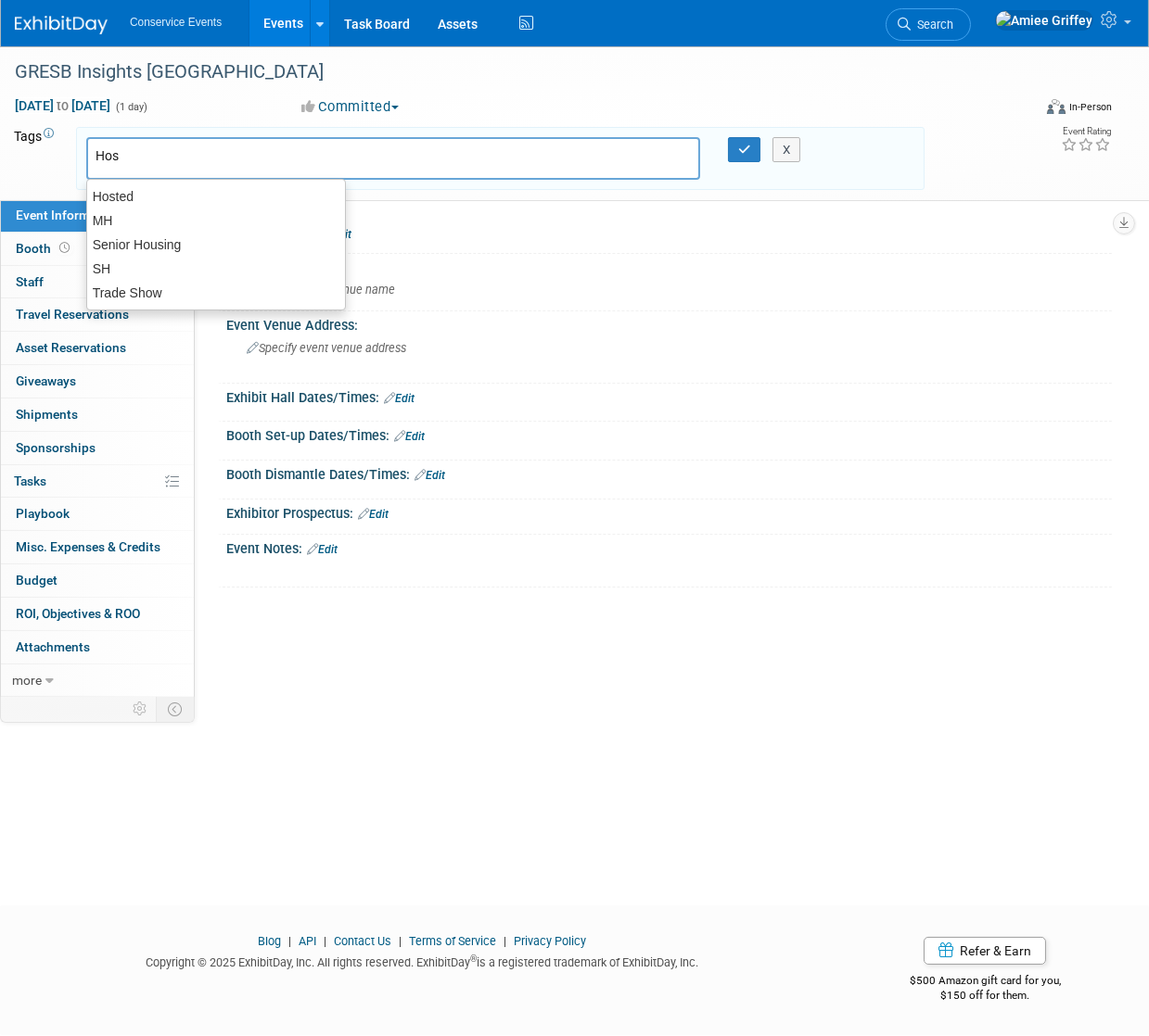
type input "Host"
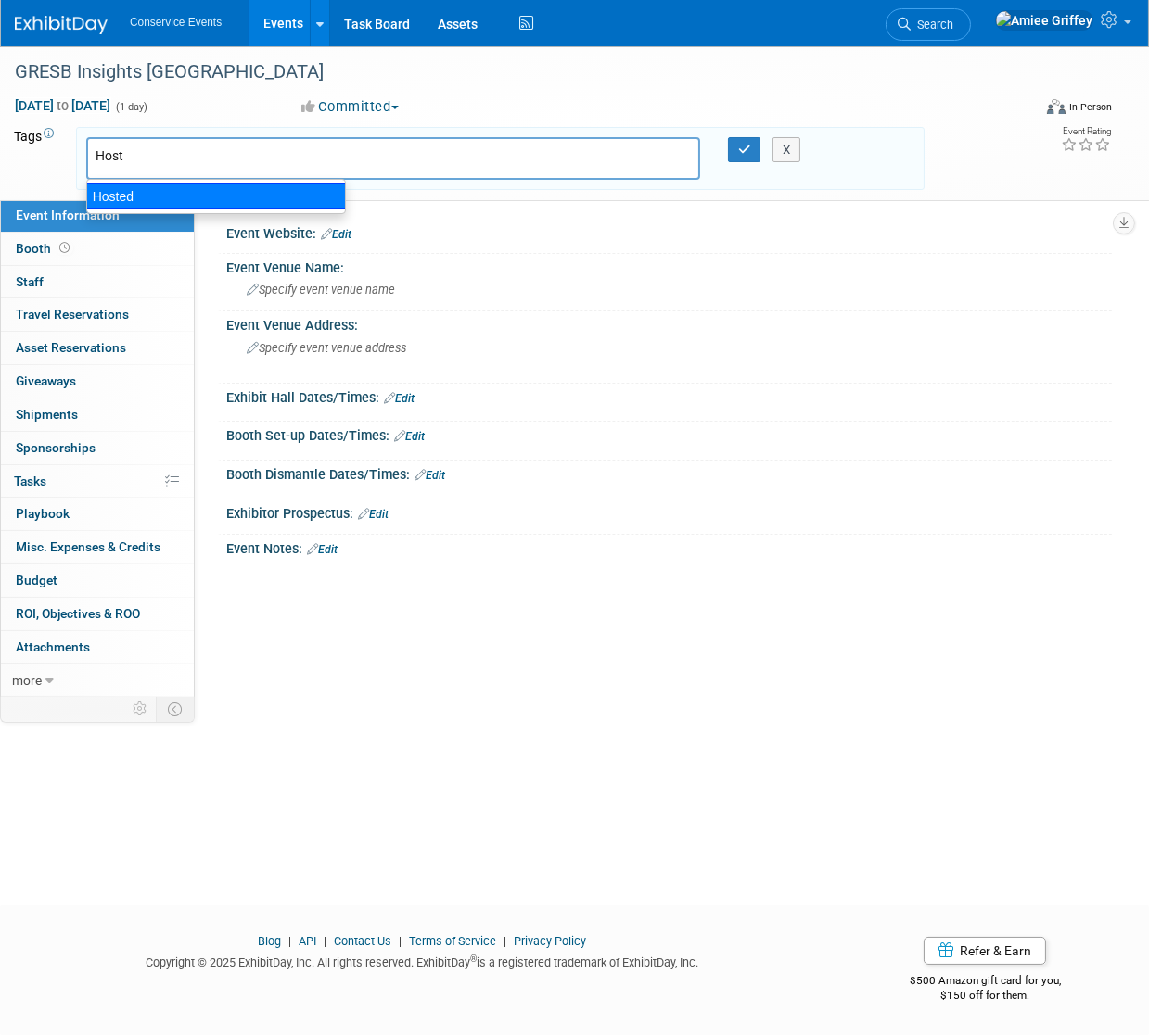
click at [131, 197] on div "Hosted" at bounding box center [216, 196] width 260 height 26
type input "Hosted"
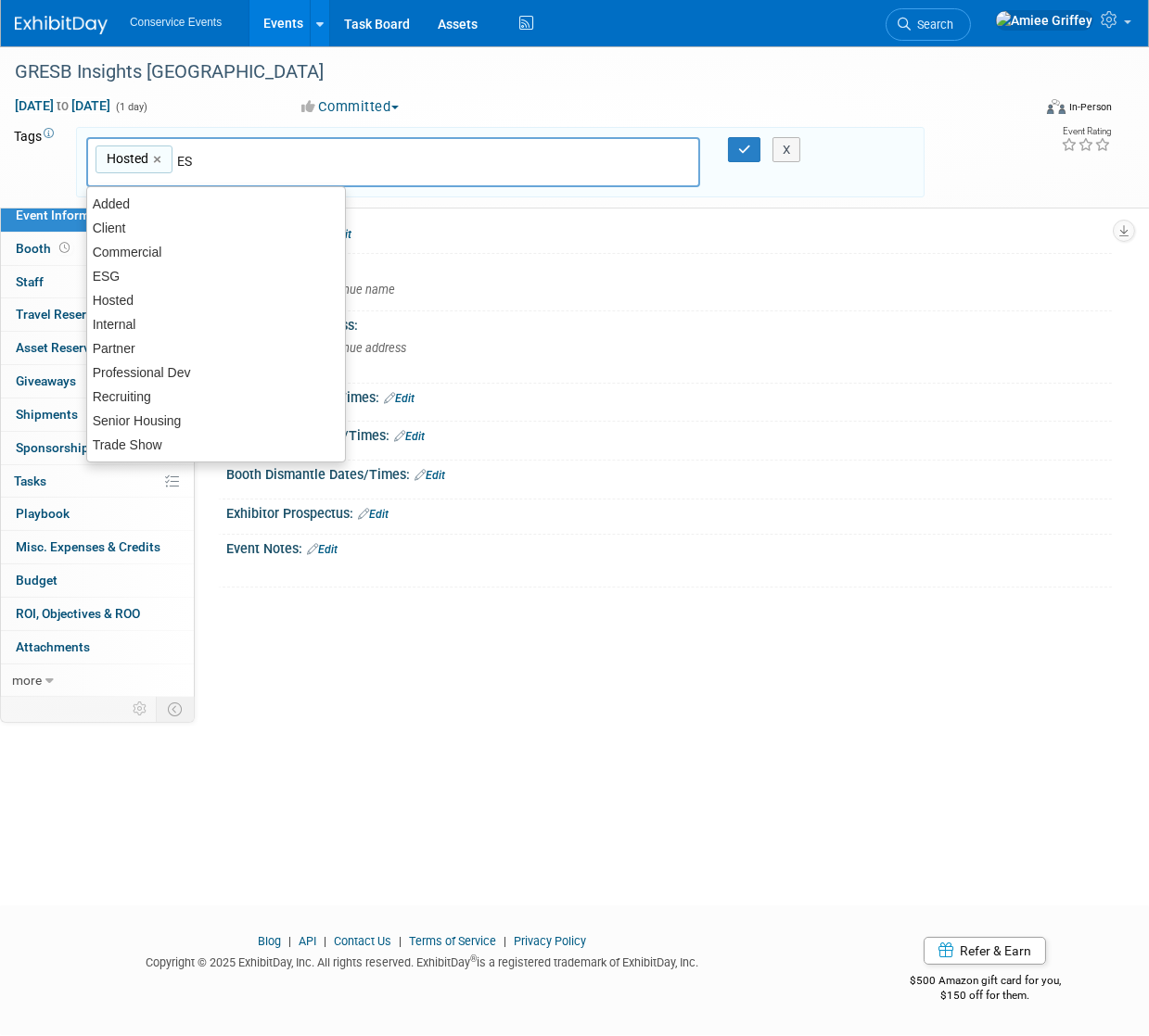
type input "ESG"
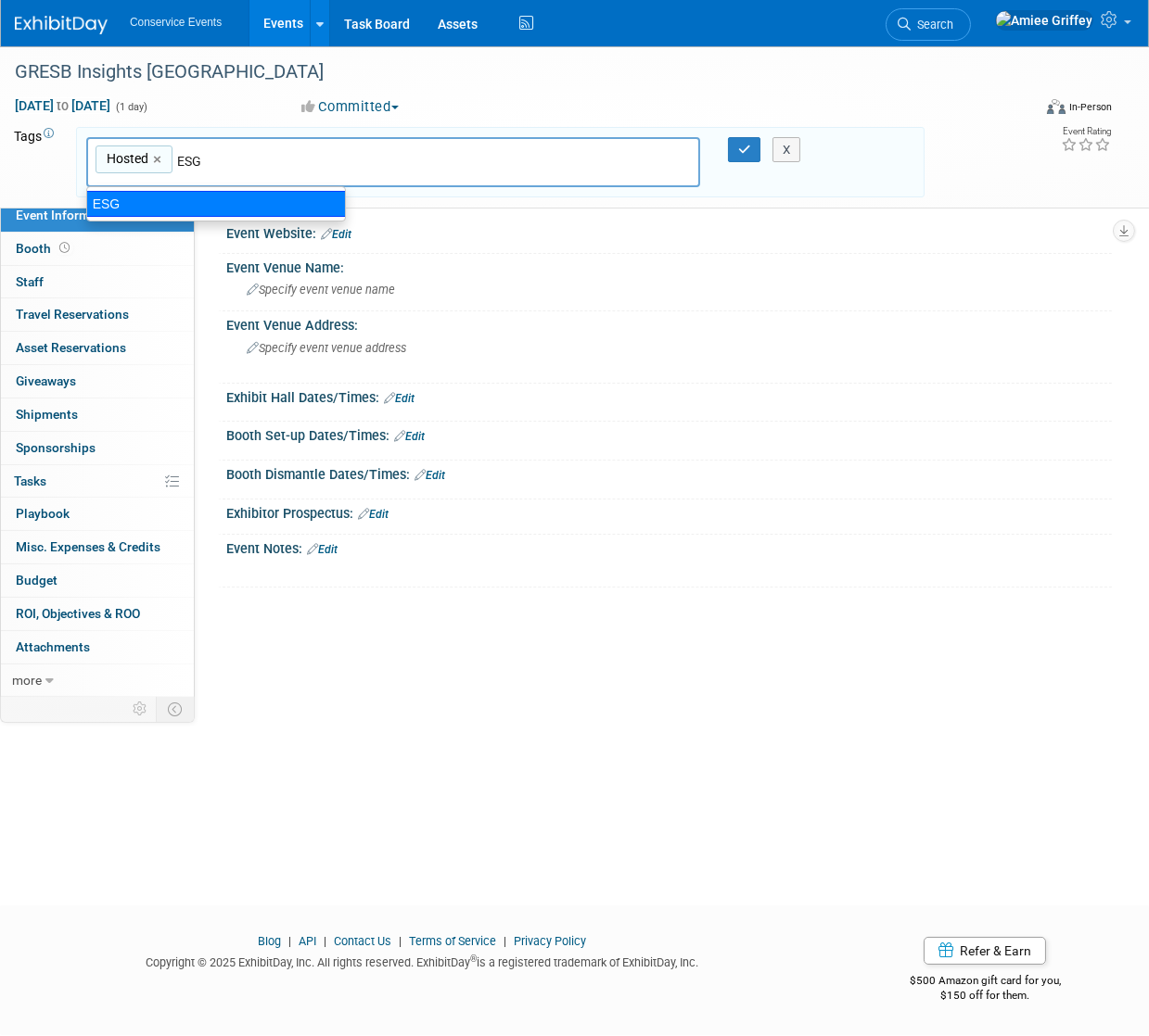
click at [121, 213] on div "ESG" at bounding box center [216, 203] width 260 height 26
type input "Hosted, ESG"
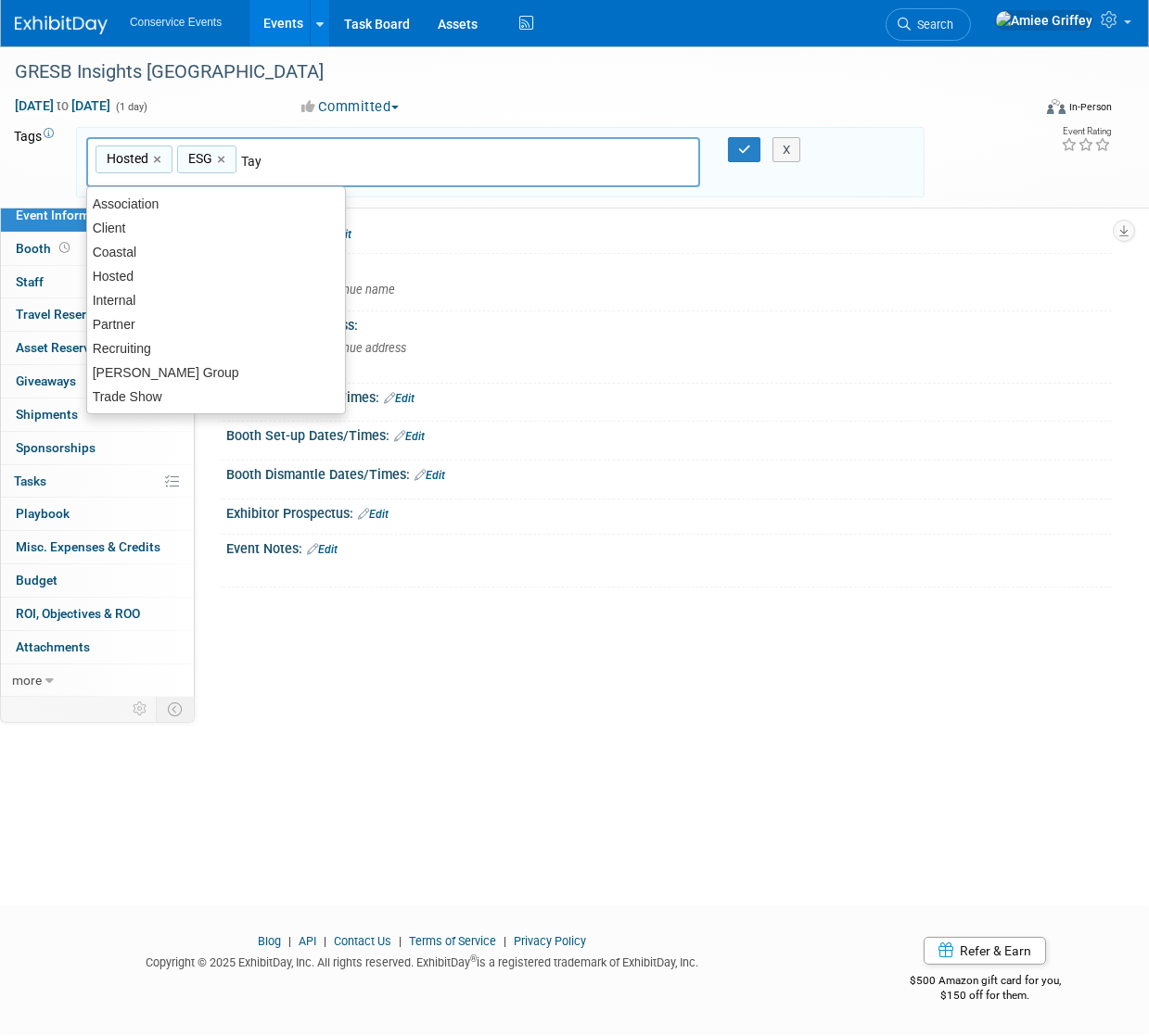
type input "Tayl"
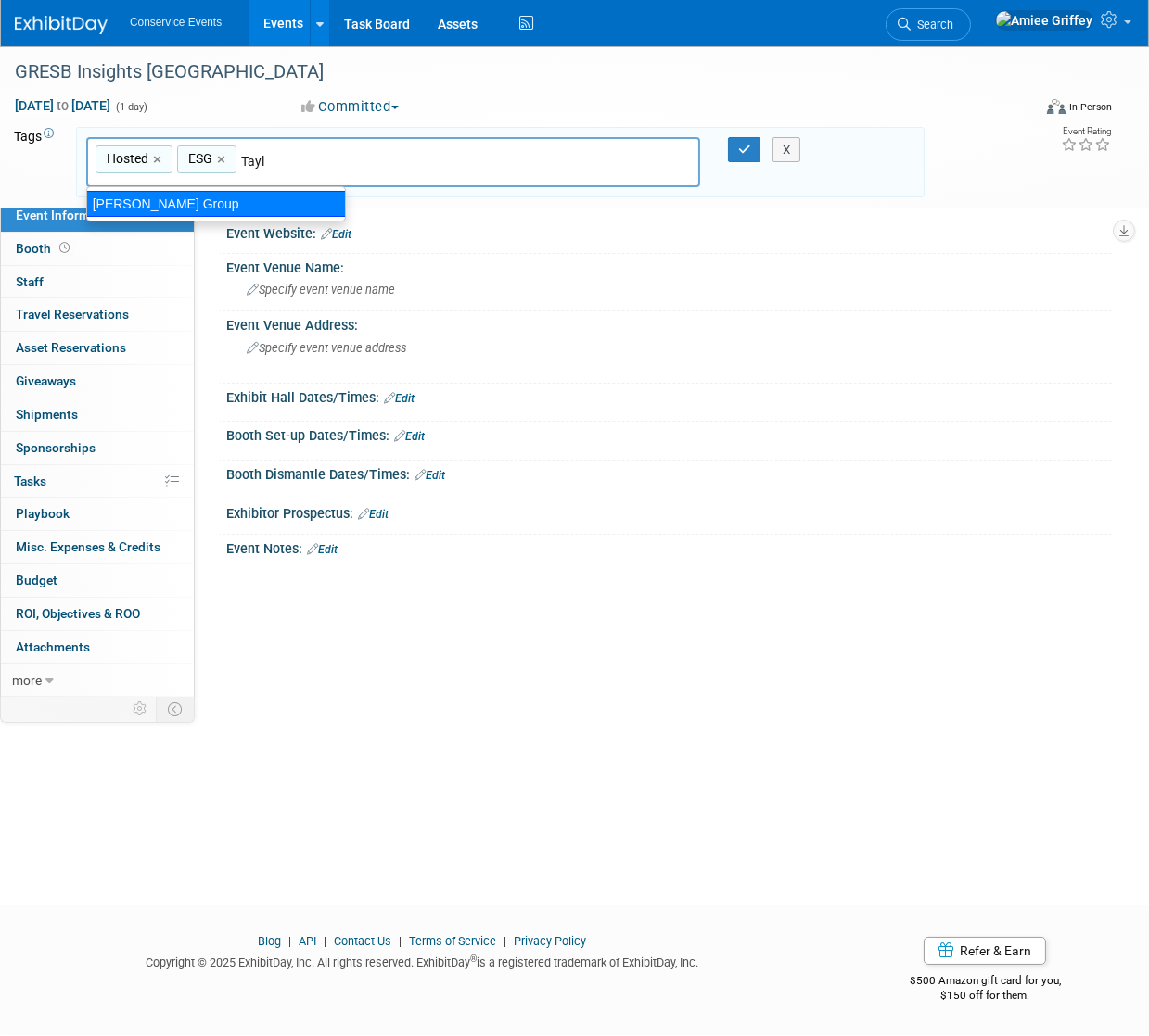
click at [131, 204] on div "[PERSON_NAME] Group" at bounding box center [216, 203] width 260 height 26
type input "Hosted, ESG, [PERSON_NAME] Group"
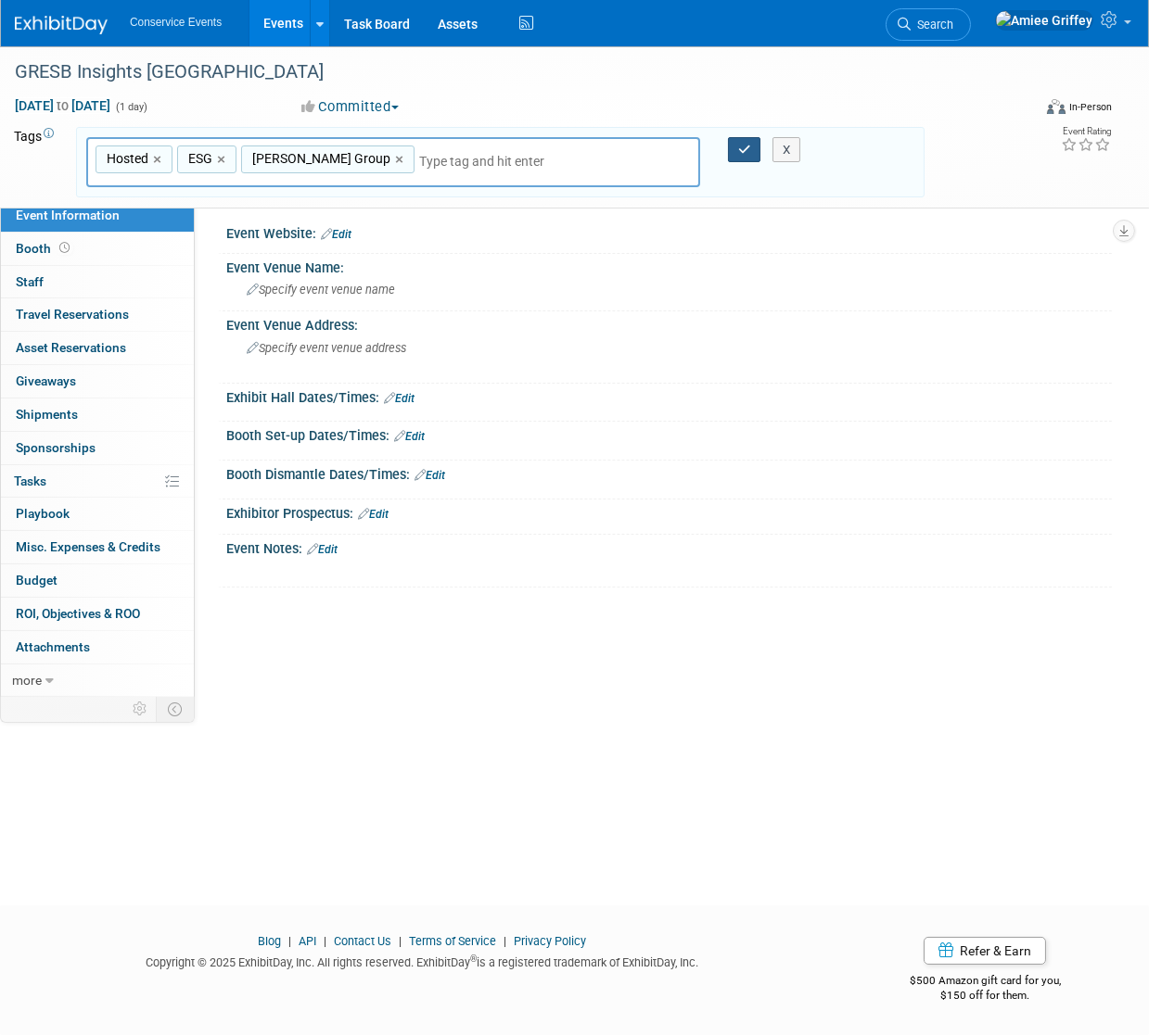
click at [733, 147] on button "button" at bounding box center [744, 149] width 33 height 26
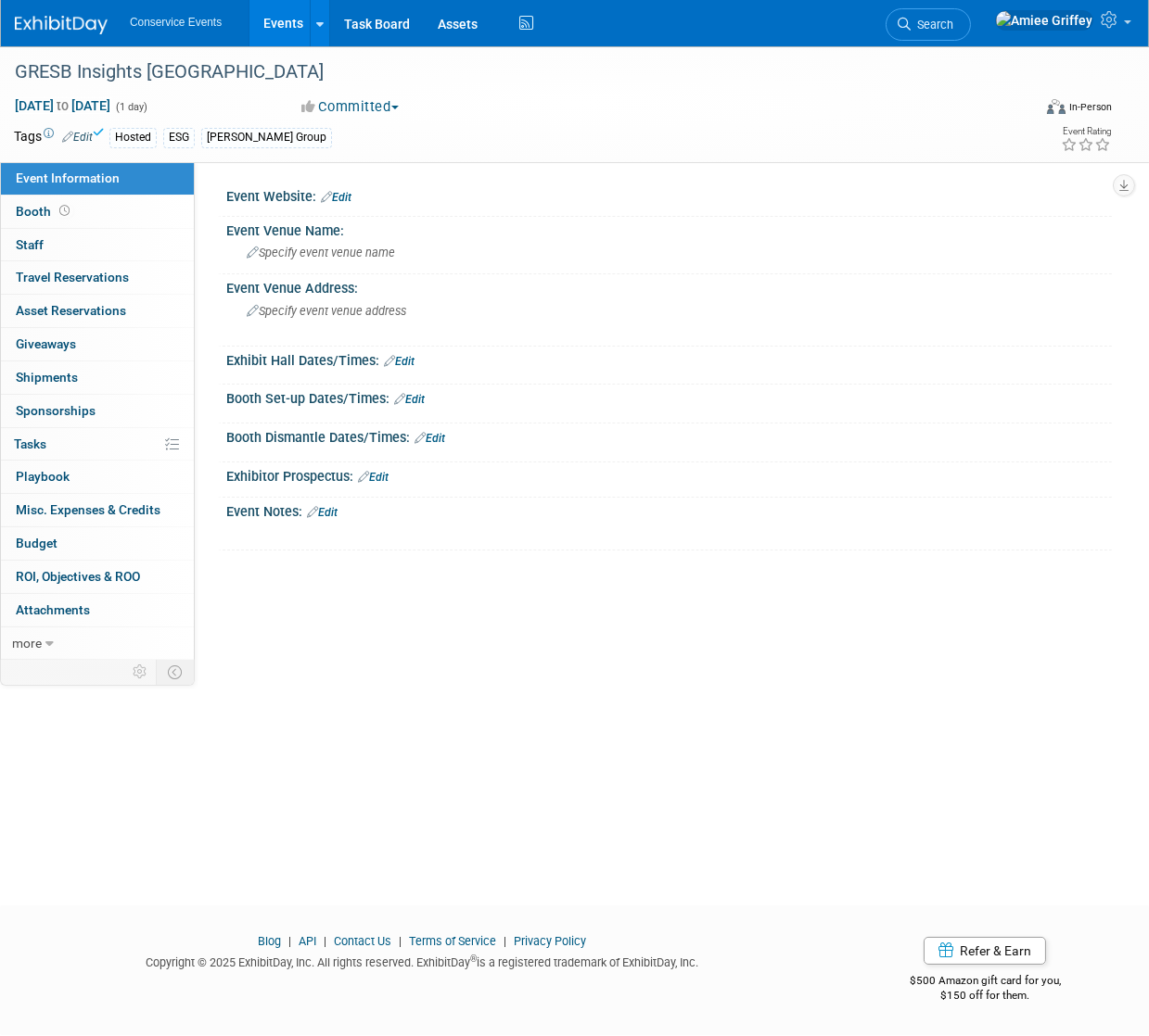
click at [332, 511] on link "Edit" at bounding box center [322, 512] width 30 height 13
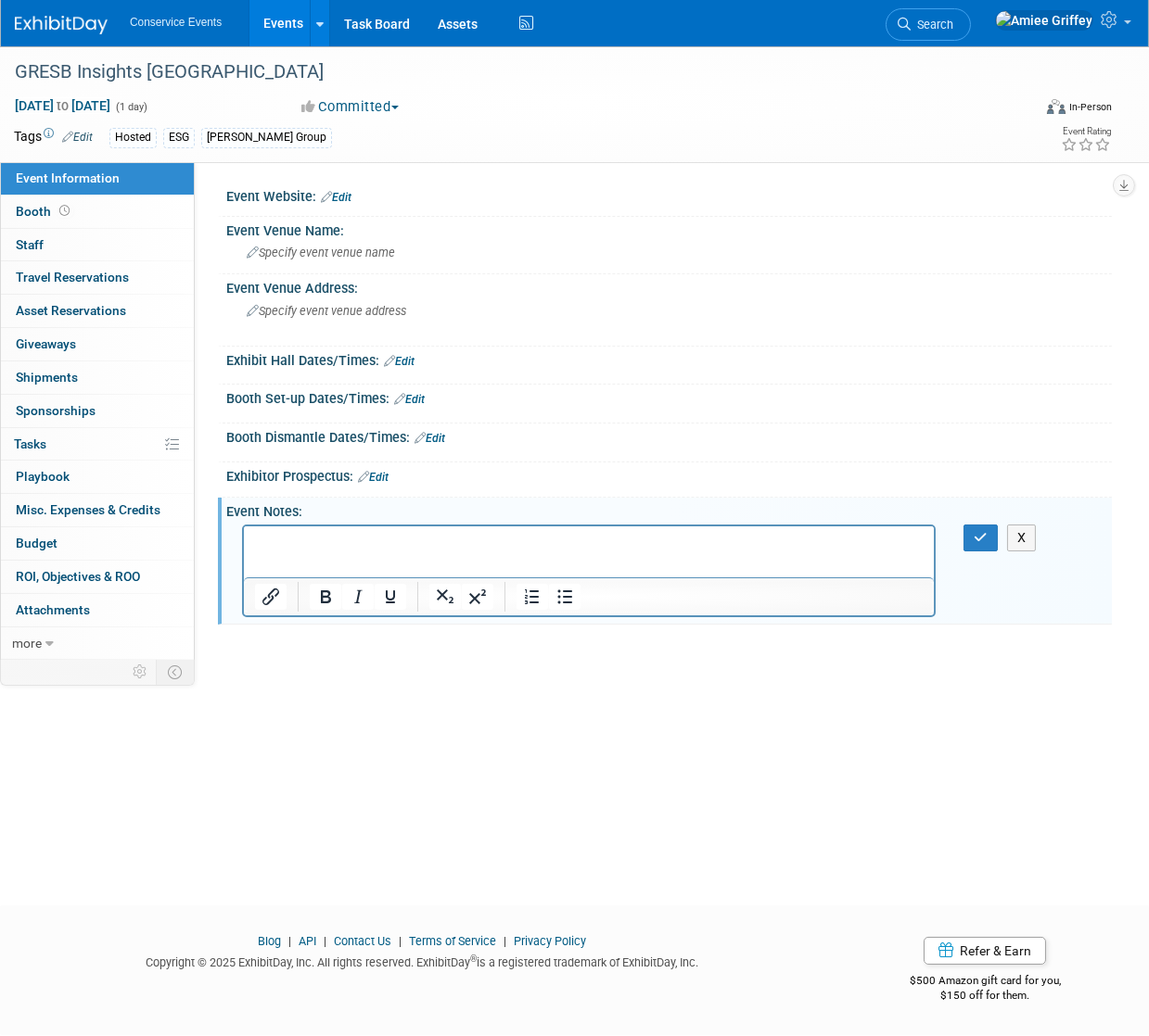
click at [281, 544] on p "Rich Text Area. Press ALT-0 for help." at bounding box center [588, 543] width 669 height 19
click at [263, 536] on p "Rich Text Area. Press ALT-0 for help." at bounding box center [588, 543] width 669 height 19
click at [274, 315] on span "Specify event venue address" at bounding box center [326, 311] width 160 height 14
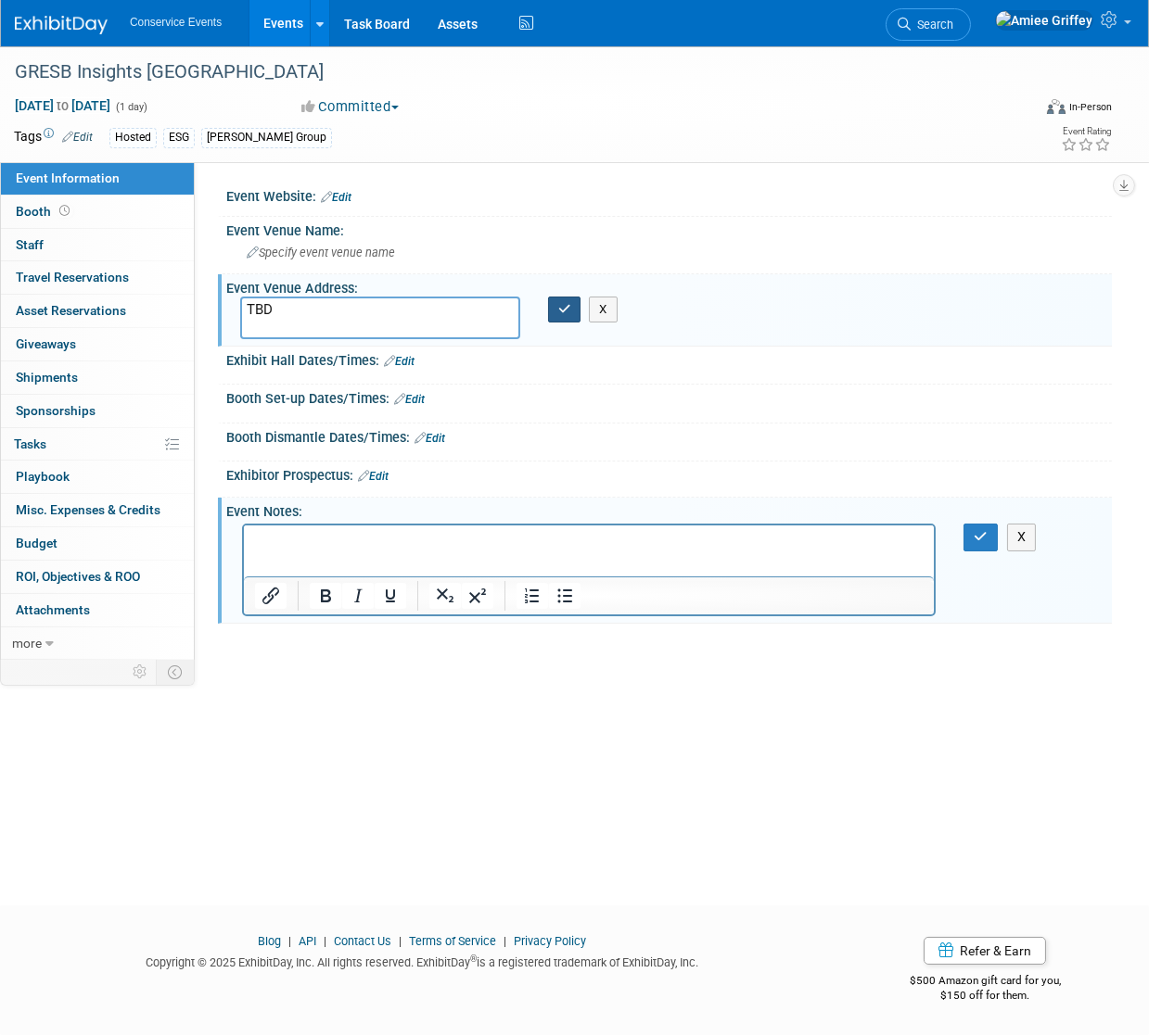
type textarea "TBD"
drag, startPoint x: 573, startPoint y: 309, endPoint x: 543, endPoint y: 324, distance: 33.5
click at [572, 309] on button "button" at bounding box center [564, 309] width 33 height 26
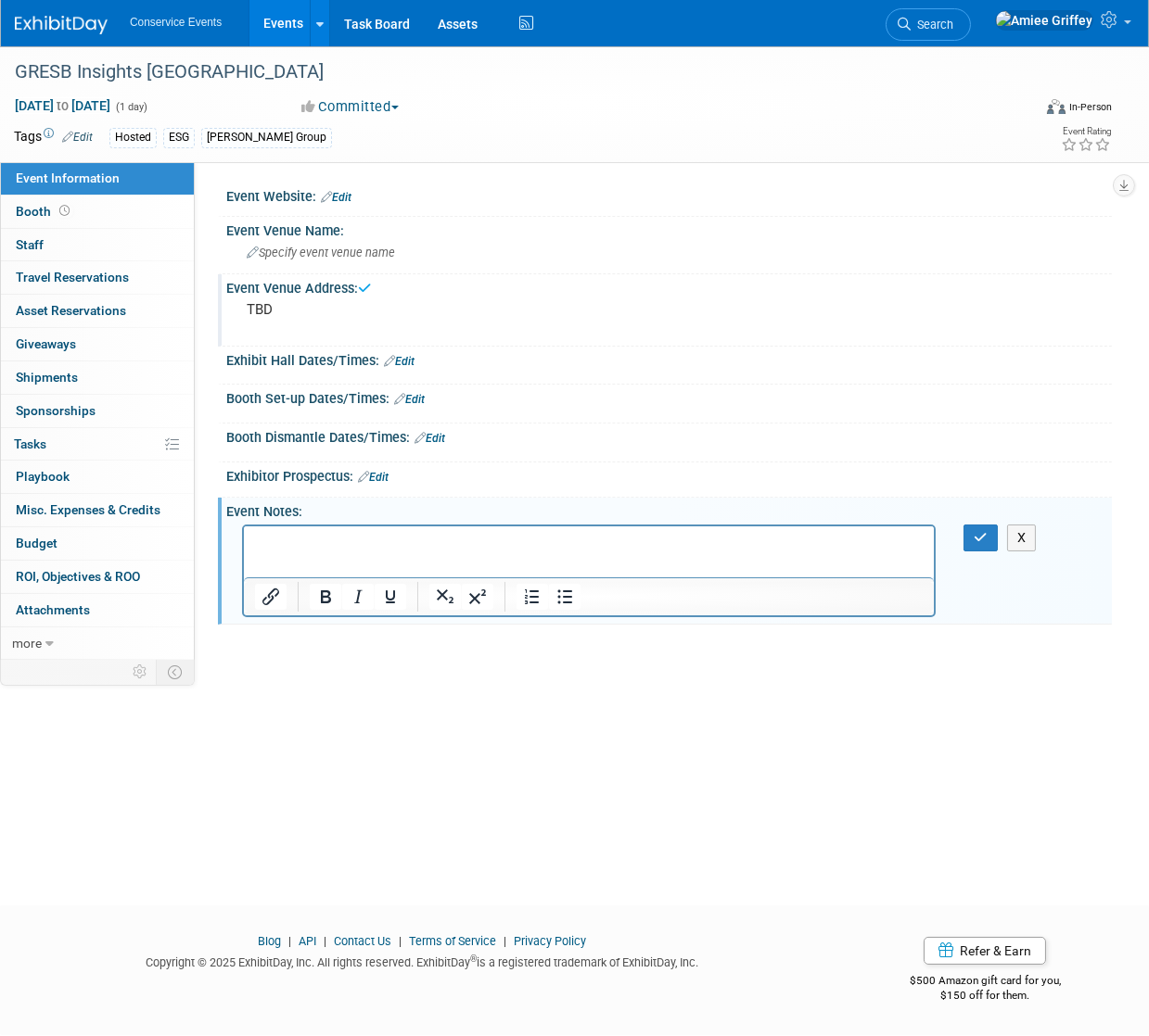
click at [280, 551] on html at bounding box center [587, 538] width 689 height 26
click at [966, 534] on button "button" at bounding box center [981, 538] width 34 height 26
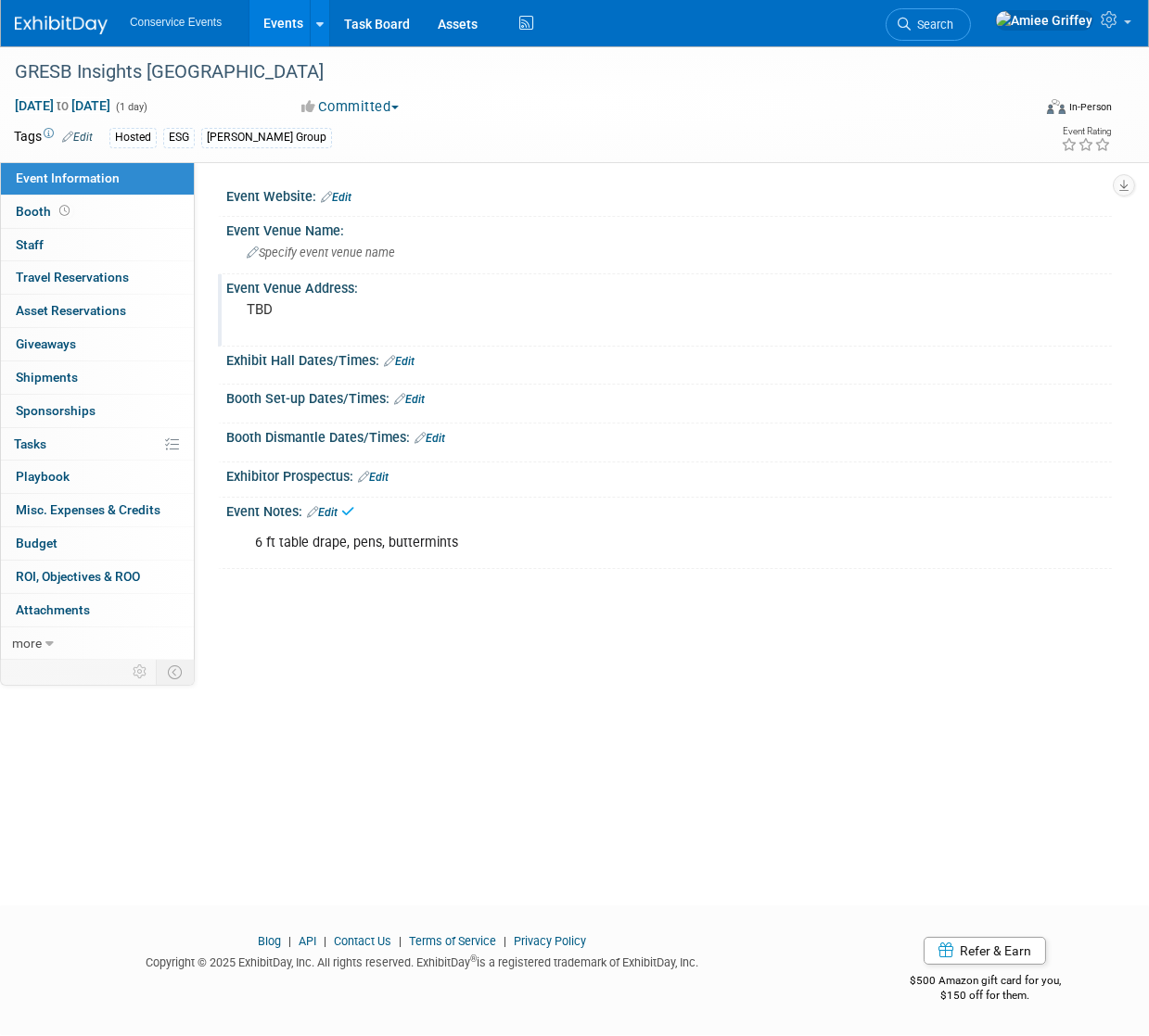
click at [327, 509] on link "Edit" at bounding box center [322, 512] width 30 height 13
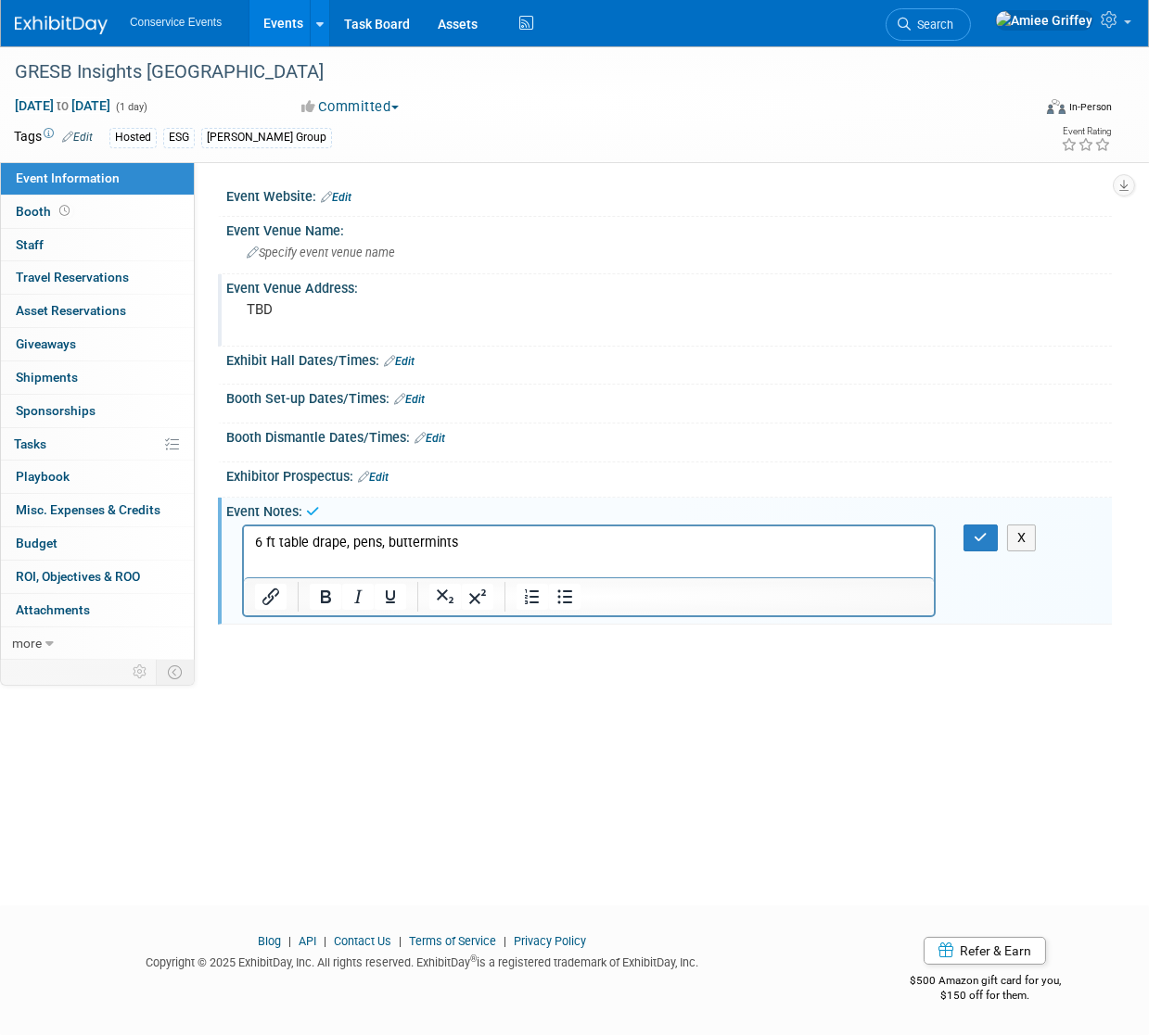
click at [475, 535] on p "6 ft table drape, pens, buttermints" at bounding box center [588, 543] width 669 height 19
click at [984, 533] on icon "button" at bounding box center [981, 538] width 14 height 13
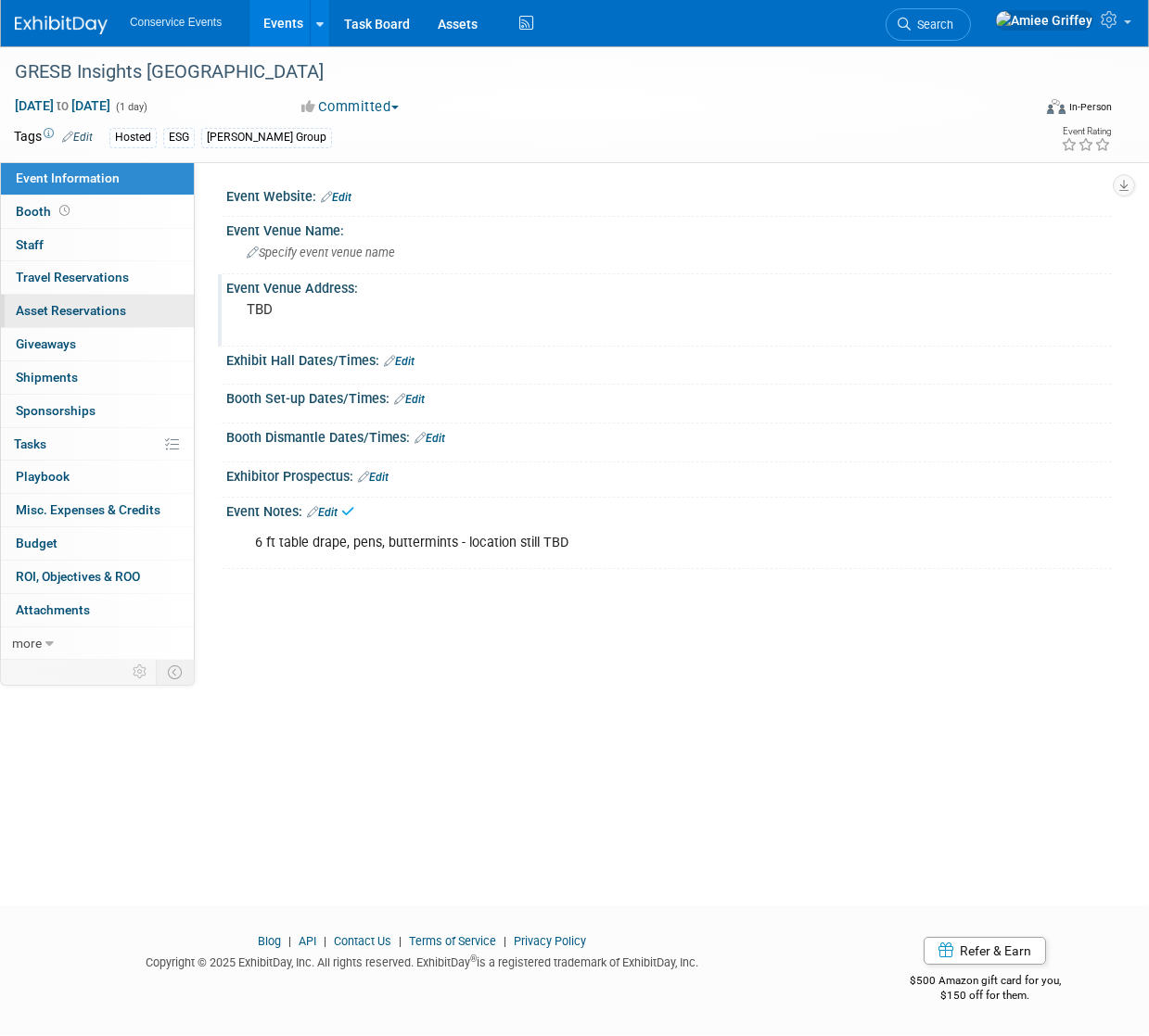
click at [61, 307] on span "Asset Reservations 0" at bounding box center [71, 311] width 111 height 15
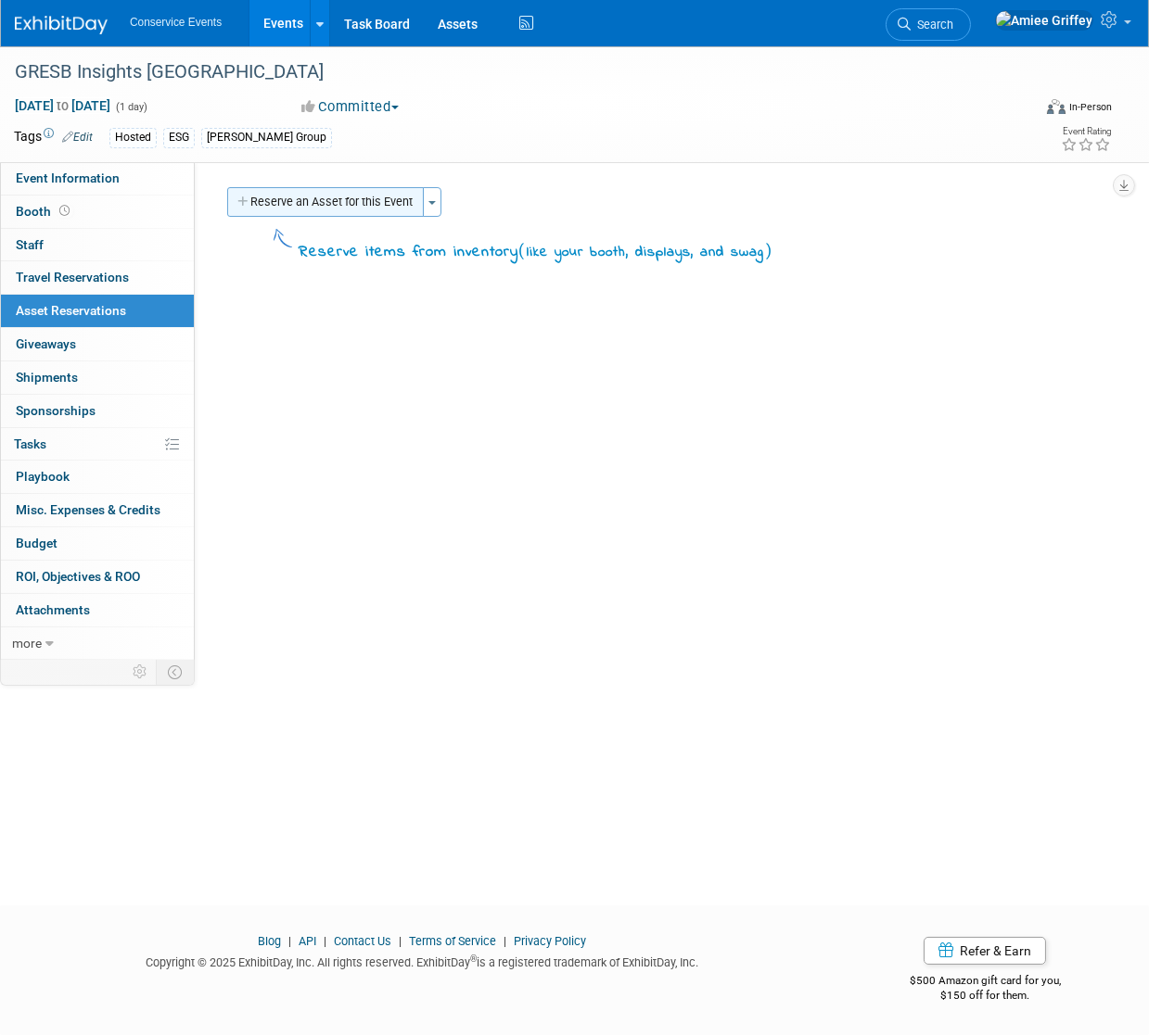
click at [294, 199] on button "Reserve an Asset for this Event" at bounding box center [325, 201] width 197 height 29
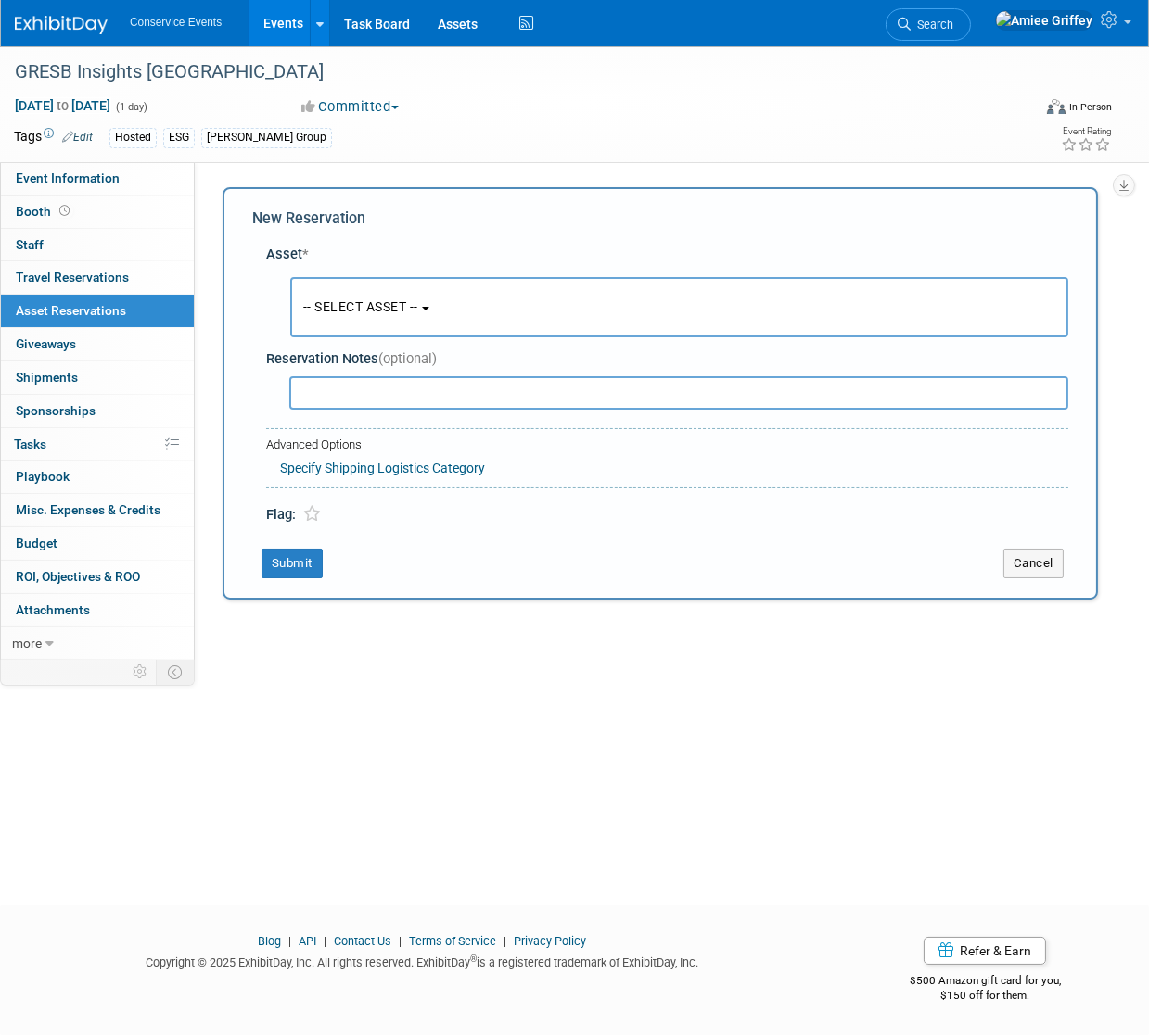
click at [369, 300] on span "-- SELECT ASSET --" at bounding box center [361, 307] width 115 height 15
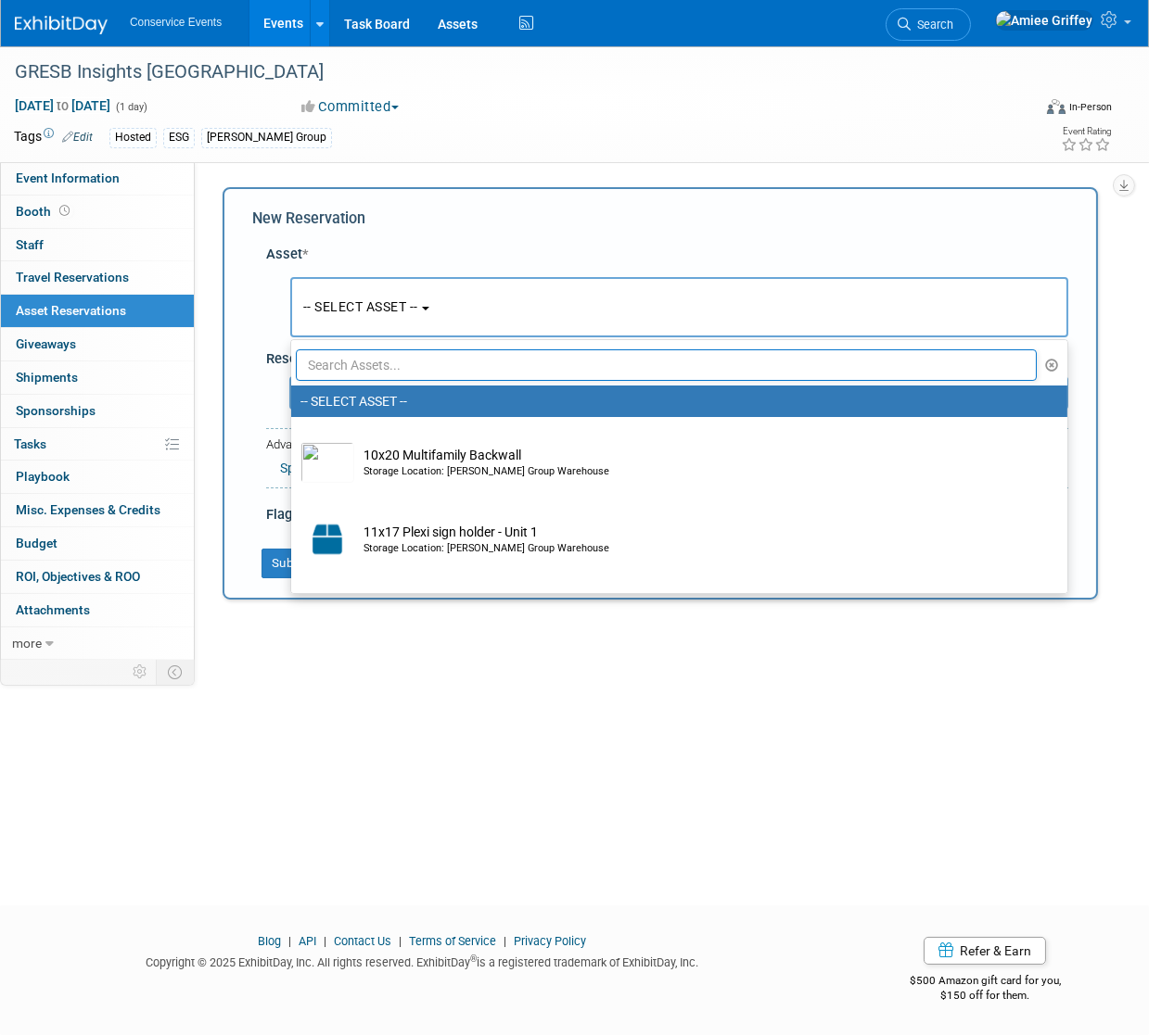
click at [391, 368] on input "text" at bounding box center [666, 365] width 740 height 31
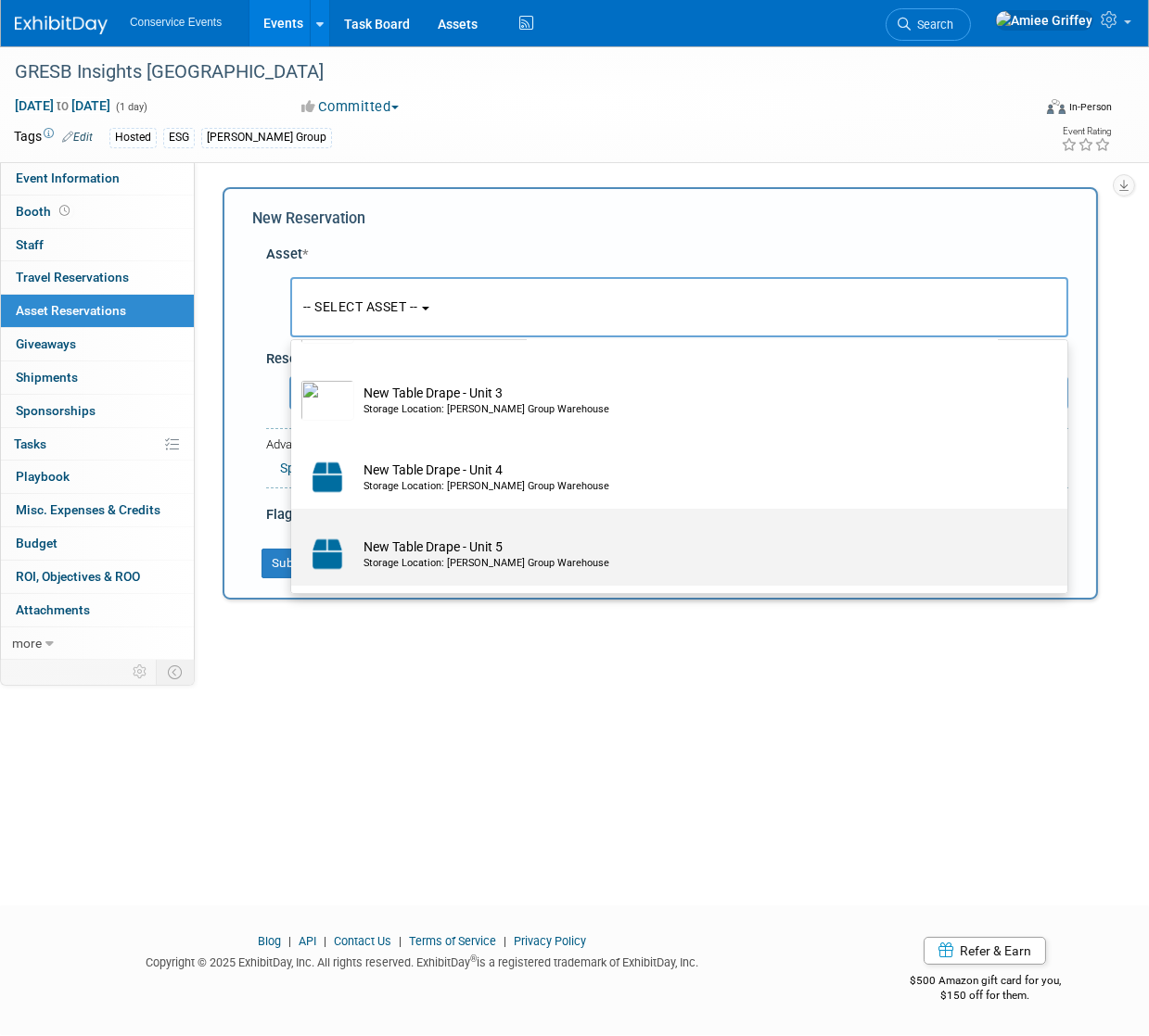
scroll to position [262, 0]
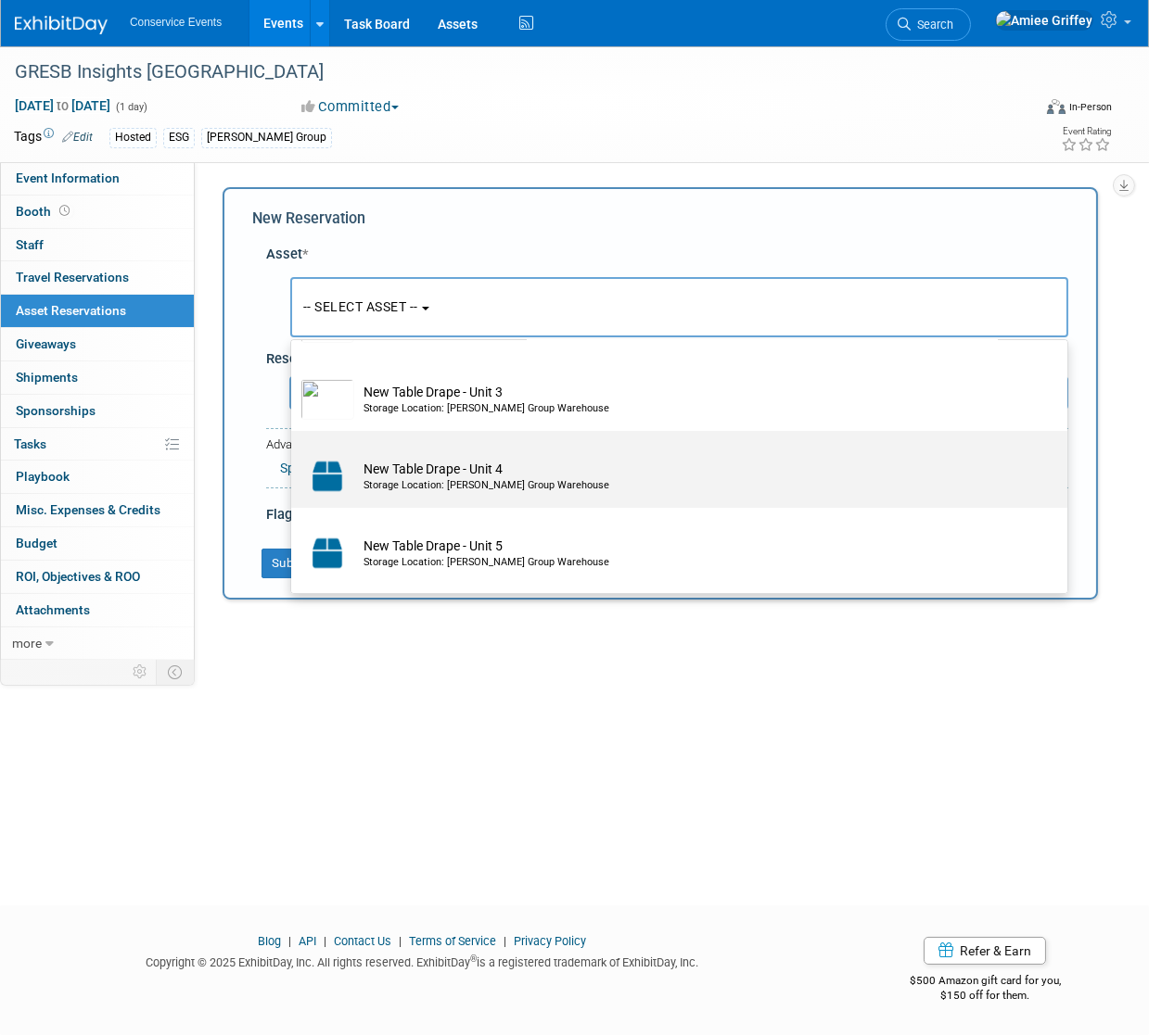
type input "table"
click at [429, 480] on div "Storage Location: Taylor Group Warehouse" at bounding box center [696, 486] width 667 height 15
click at [449, 477] on td "New Table Drape - Unit 4 Storage Location: Taylor Group Warehouse" at bounding box center [692, 475] width 676 height 41
click at [294, 453] on input "New Table Drape - Unit 4 Storage Location: Taylor Group Warehouse" at bounding box center [287, 447] width 12 height 12
select select "10718562"
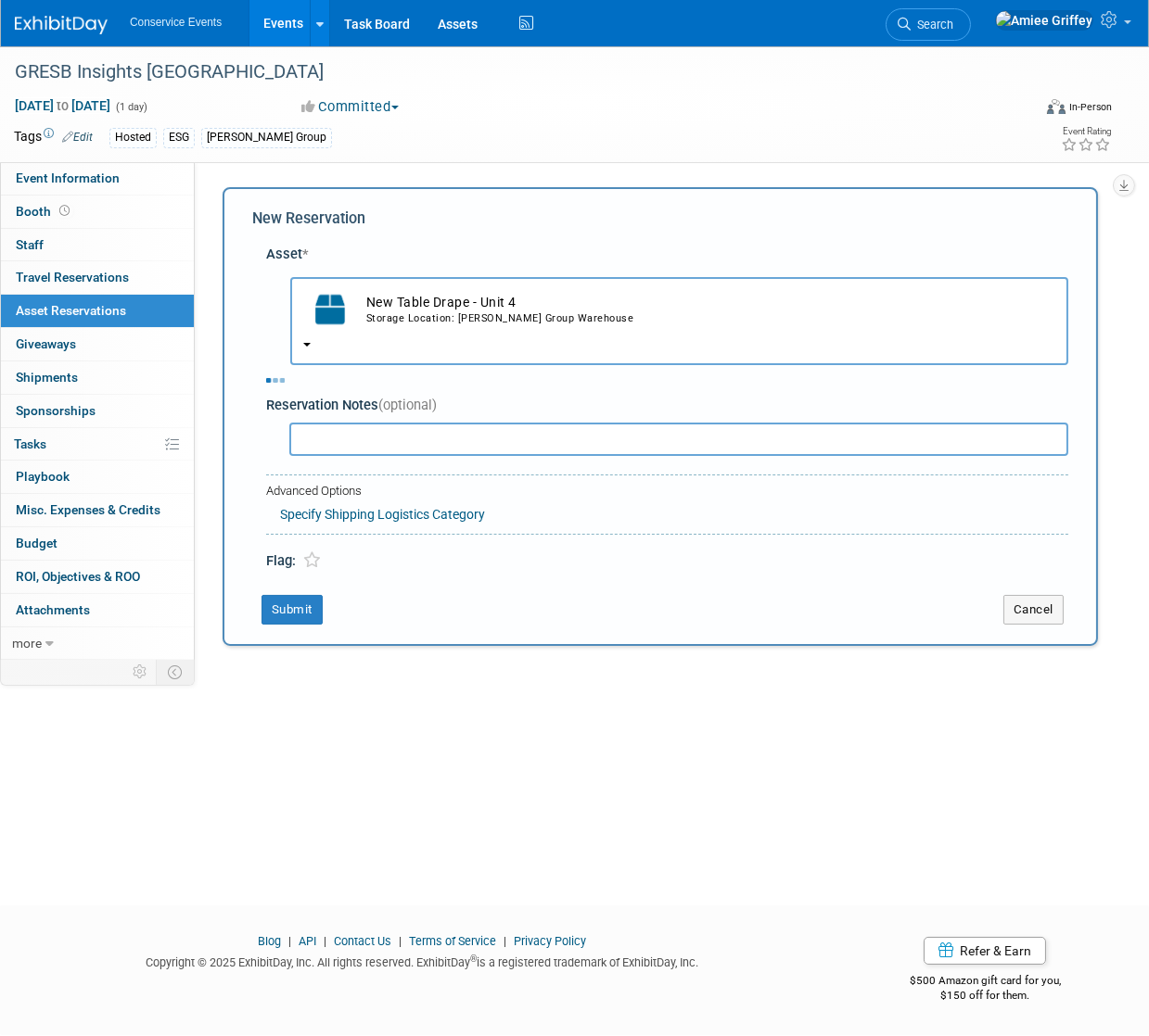
select select "9"
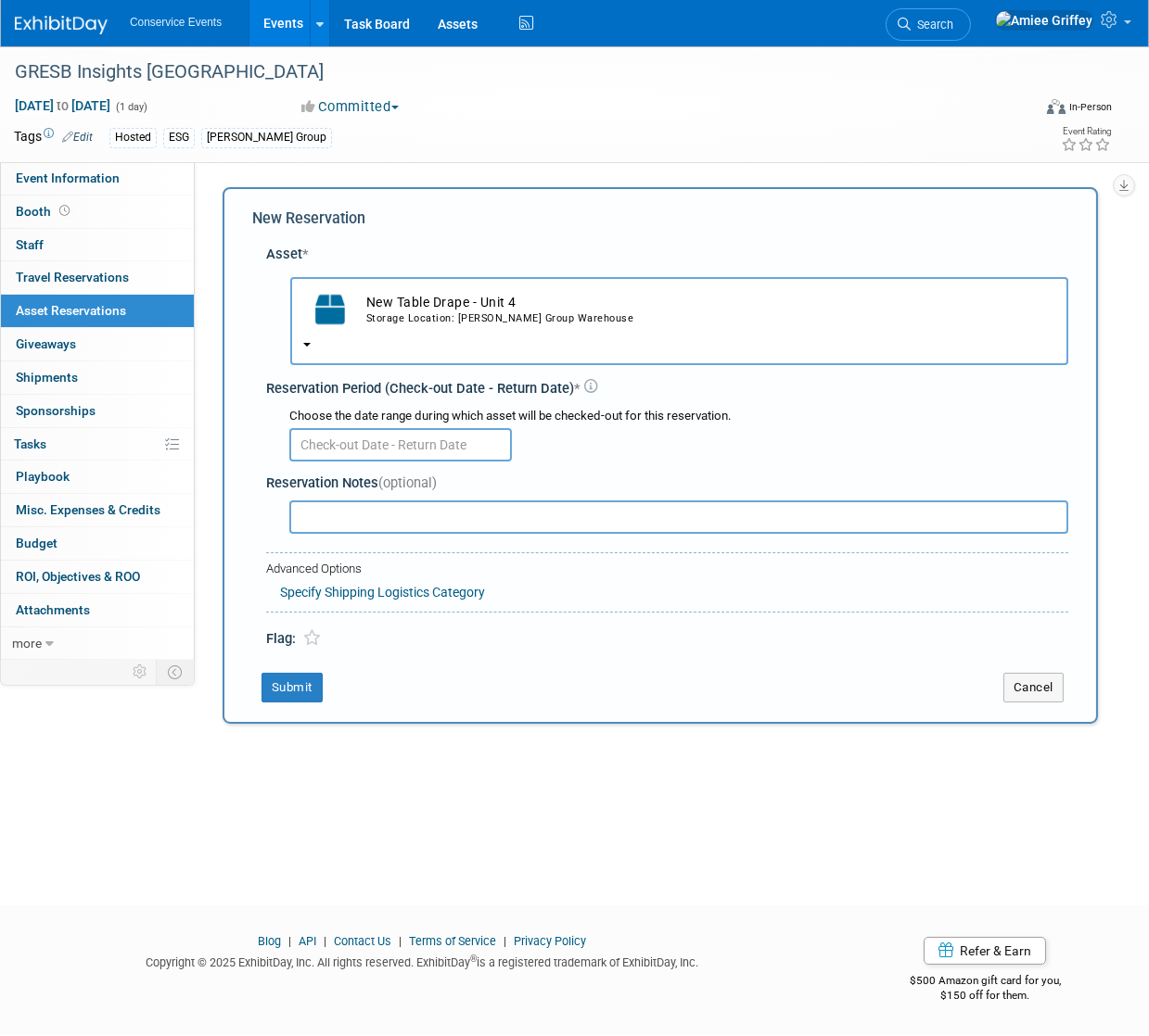
click at [332, 433] on input "text" at bounding box center [400, 444] width 222 height 33
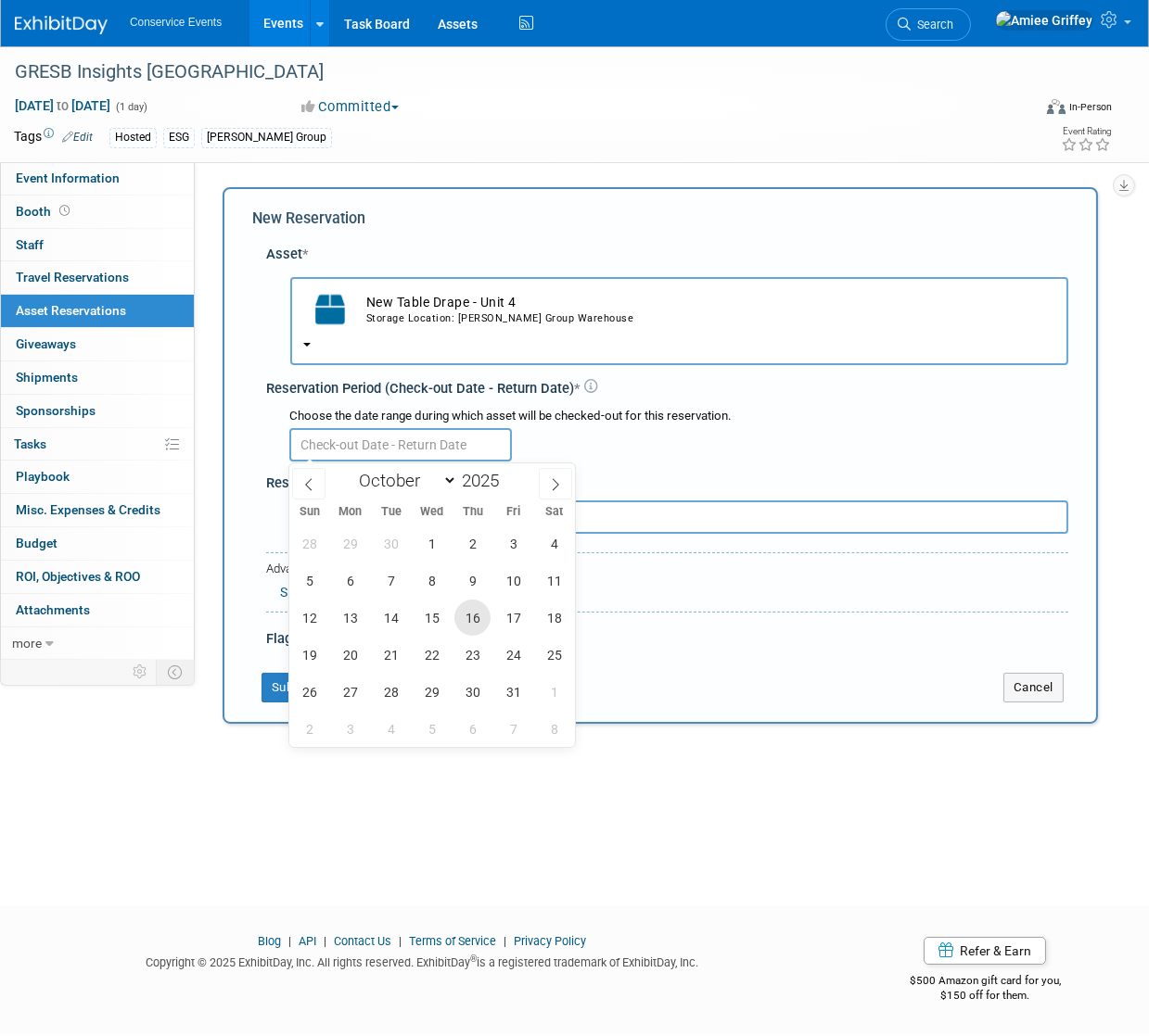
click at [475, 618] on span "16" at bounding box center [472, 617] width 36 height 36
click at [377, 659] on span "21" at bounding box center [391, 655] width 36 height 36
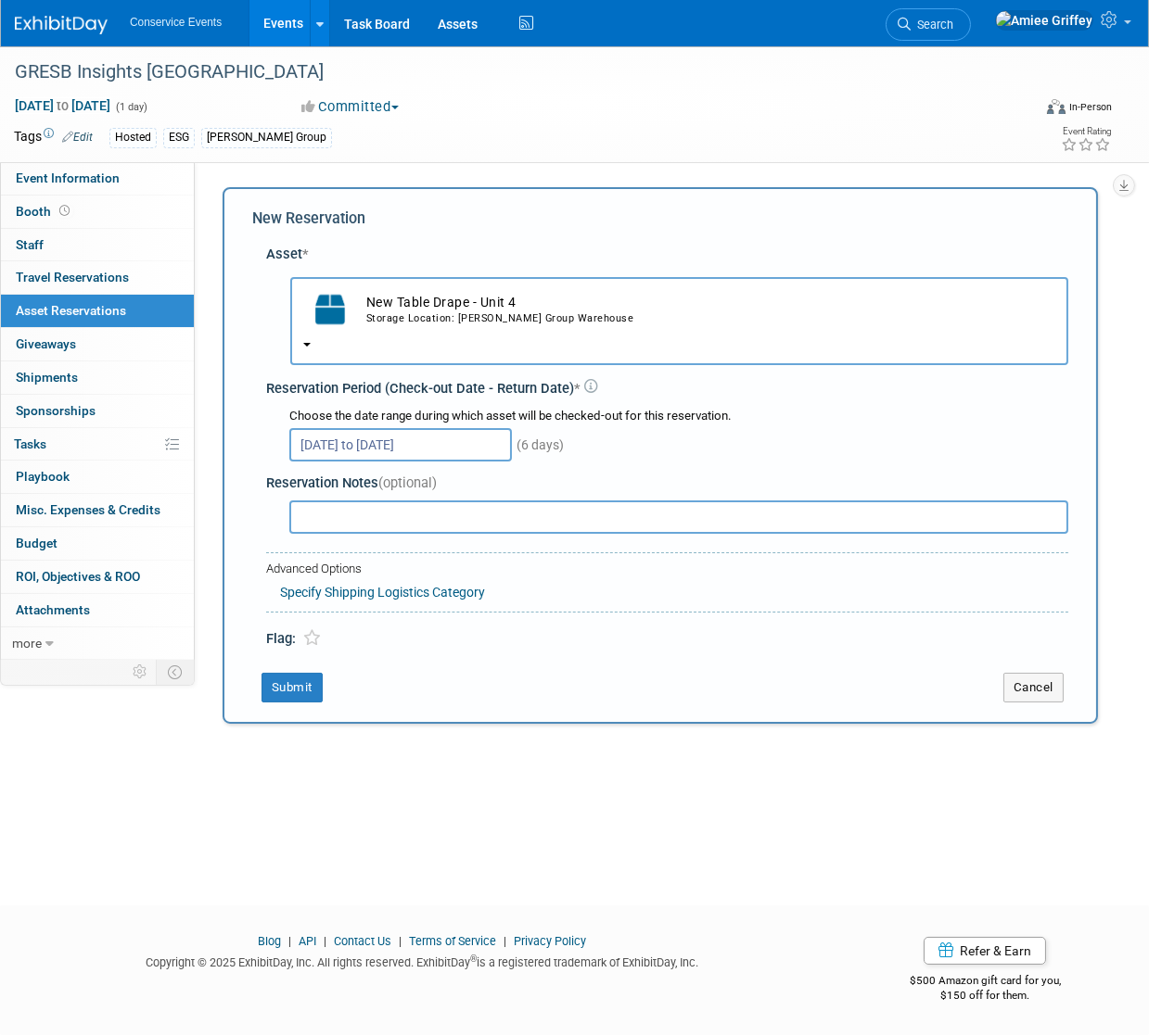
click at [386, 439] on input "Oct 16, 2025 to Oct 21, 2025" at bounding box center [400, 444] width 222 height 33
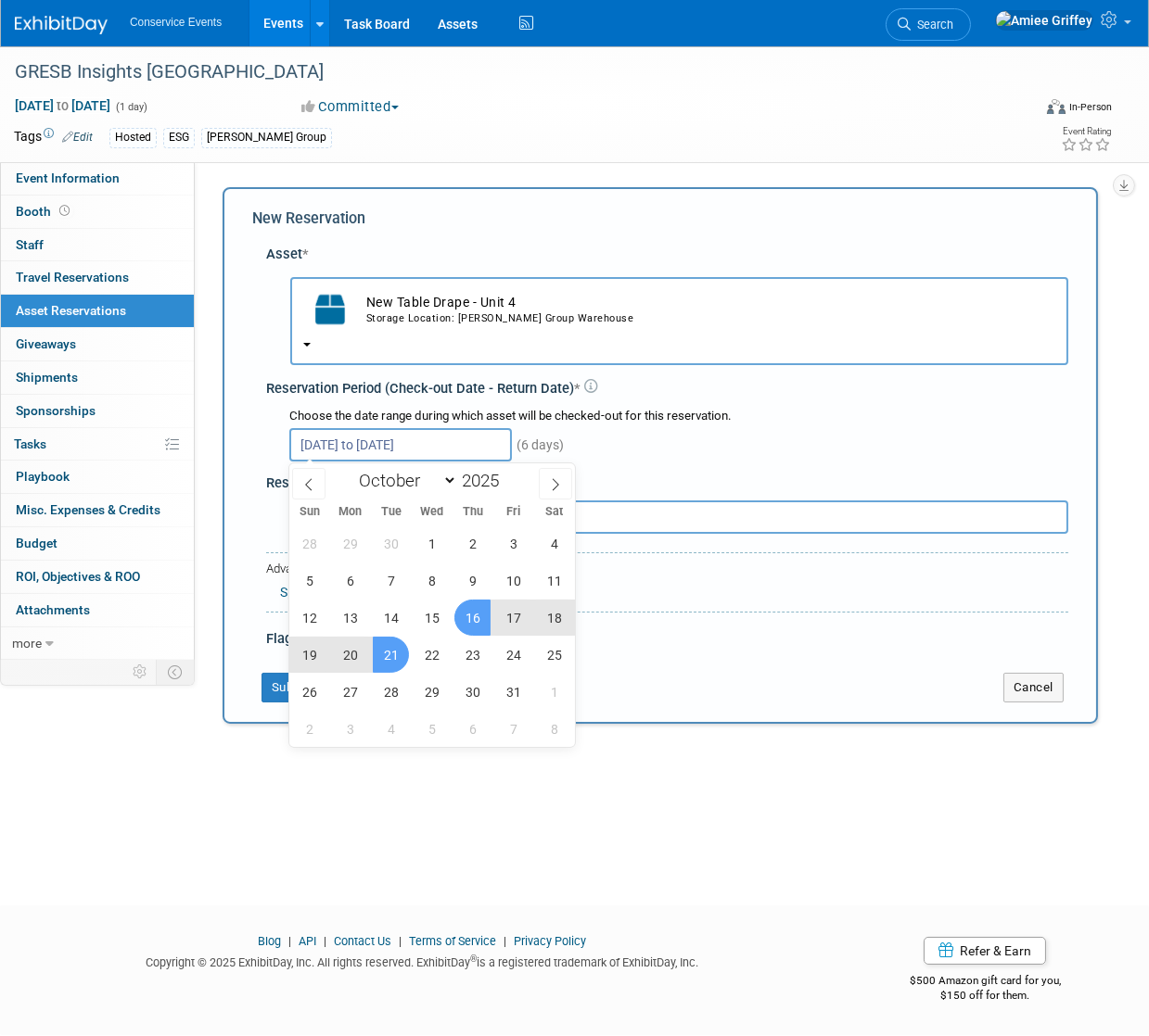
click at [395, 657] on span "21" at bounding box center [391, 655] width 36 height 36
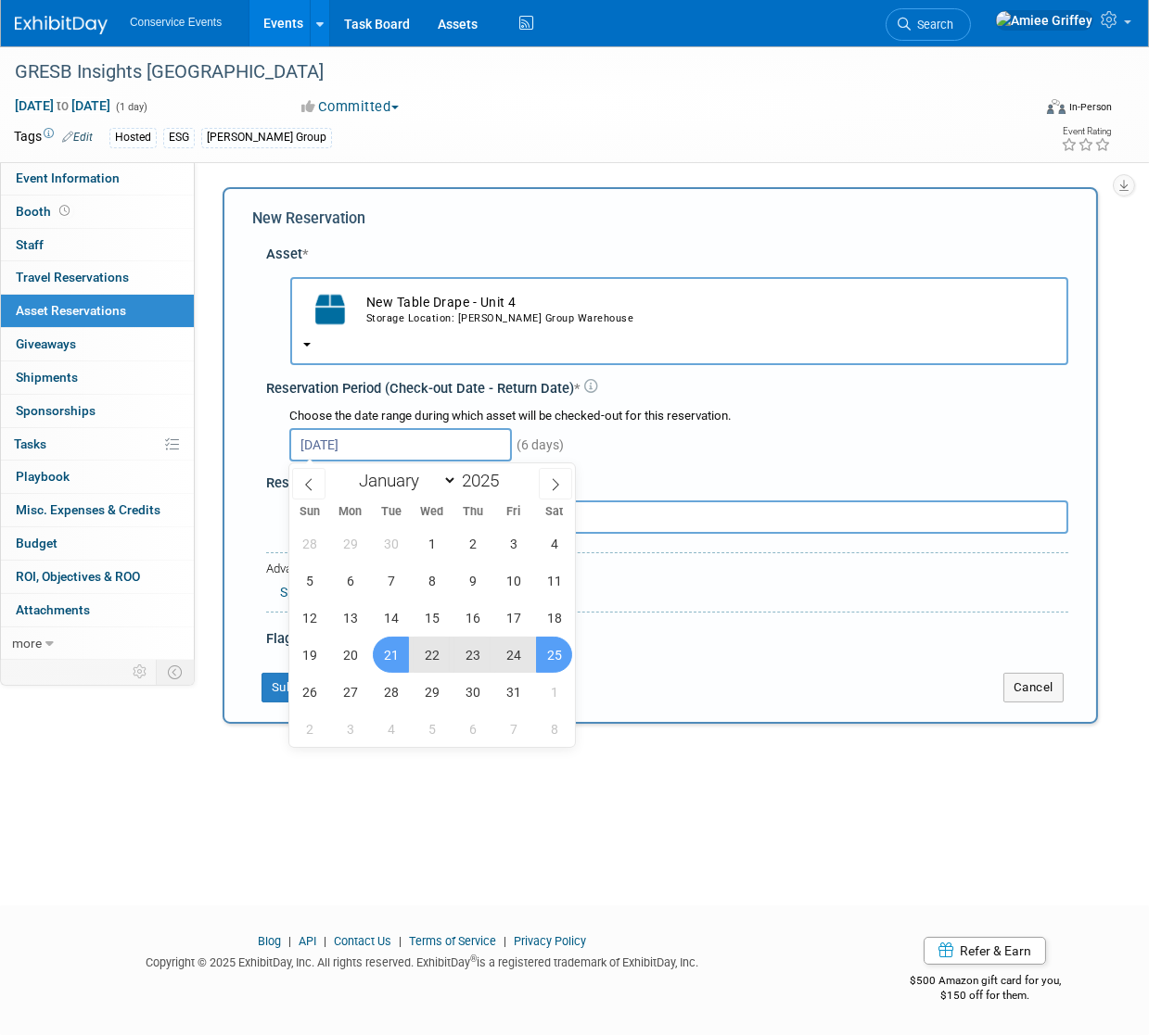
click at [553, 666] on span "25" at bounding box center [554, 655] width 36 height 36
type input "Oct 21, 2025 to Oct 25, 2025"
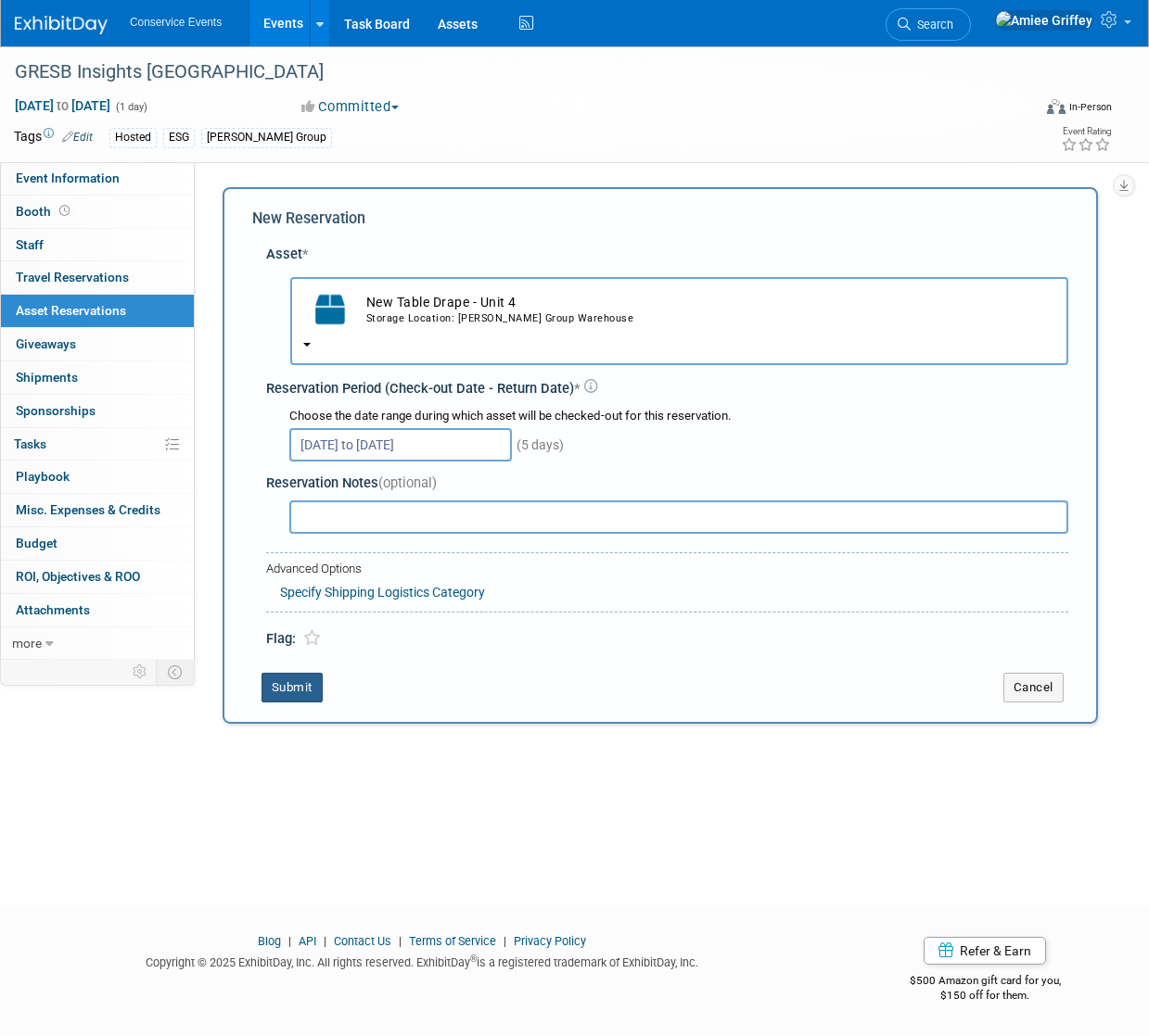
click at [309, 688] on button "Submit" at bounding box center [291, 687] width 61 height 29
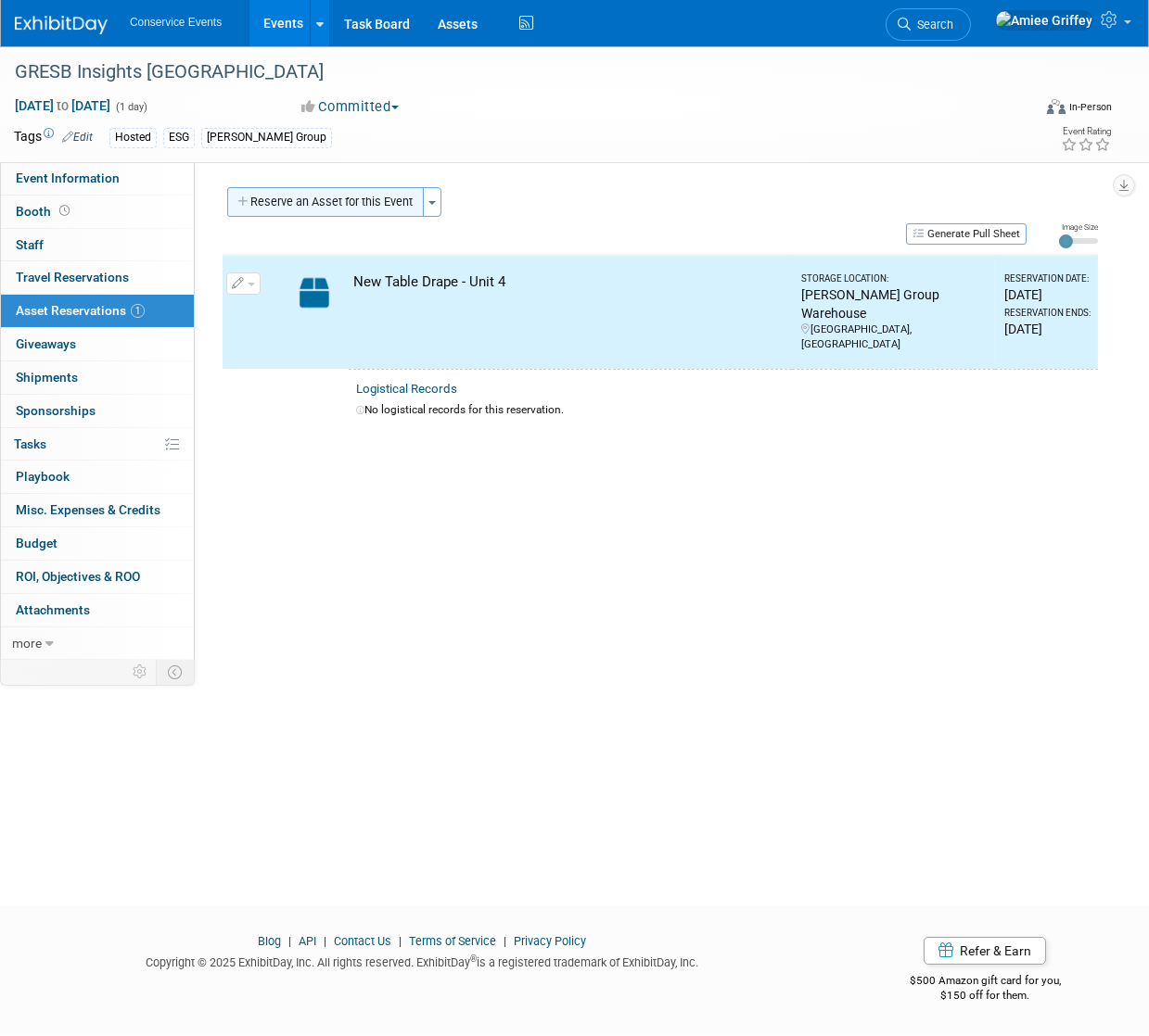
click at [296, 192] on button "Reserve an Asset for this Event" at bounding box center [325, 201] width 197 height 29
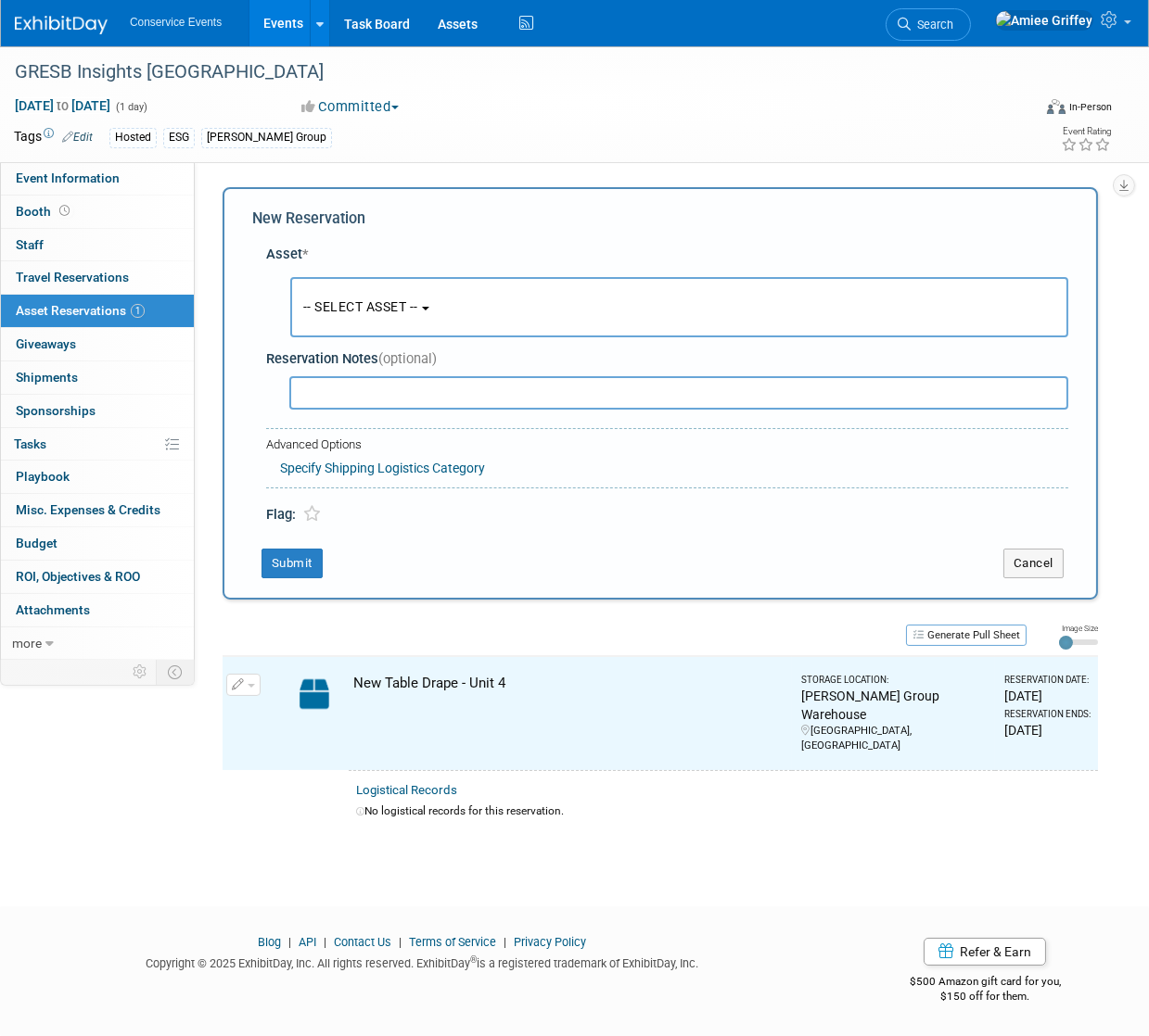
click at [356, 321] on button "-- SELECT ASSET --" at bounding box center [679, 307] width 778 height 60
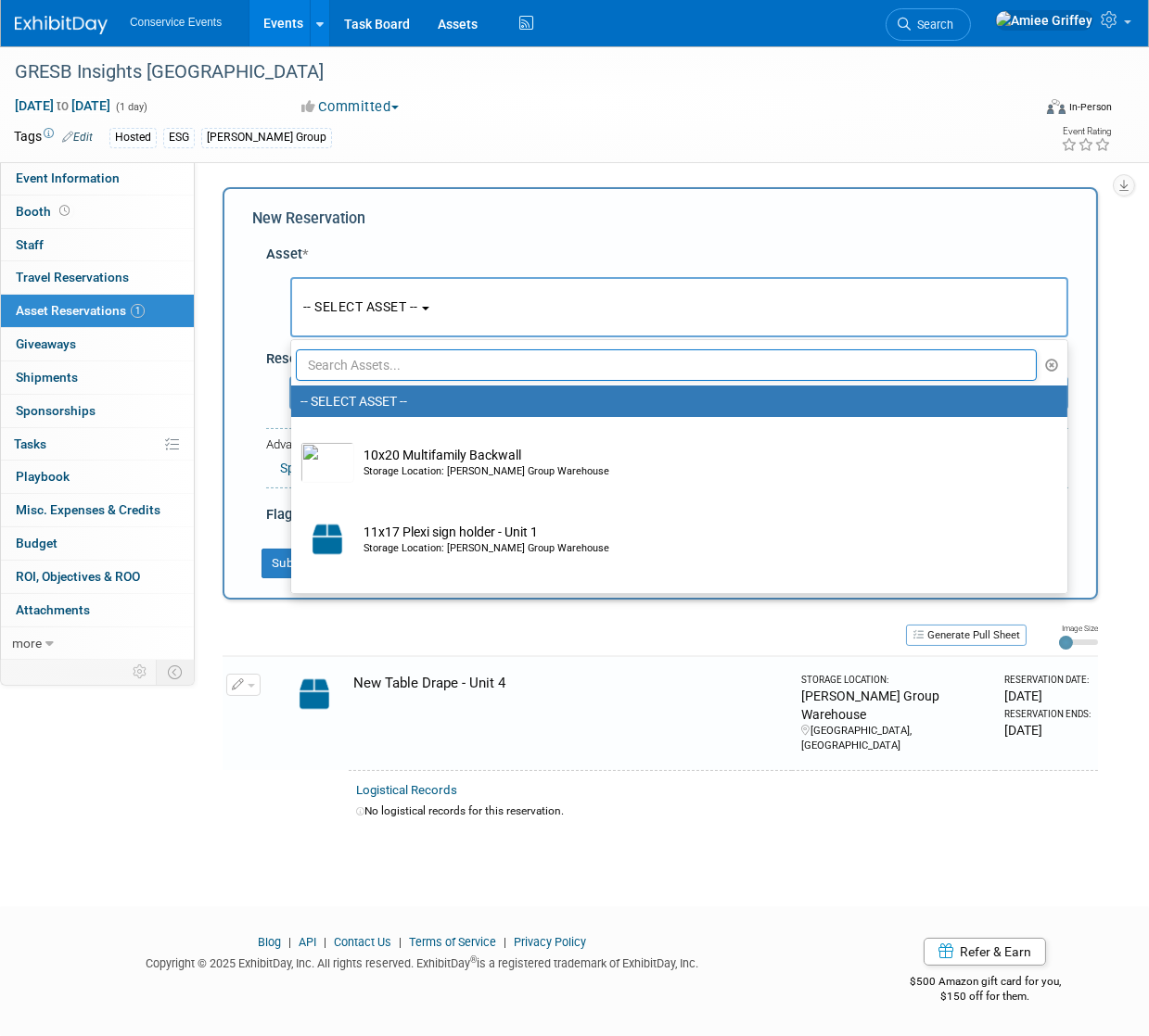
click at [408, 374] on input "text" at bounding box center [666, 365] width 740 height 31
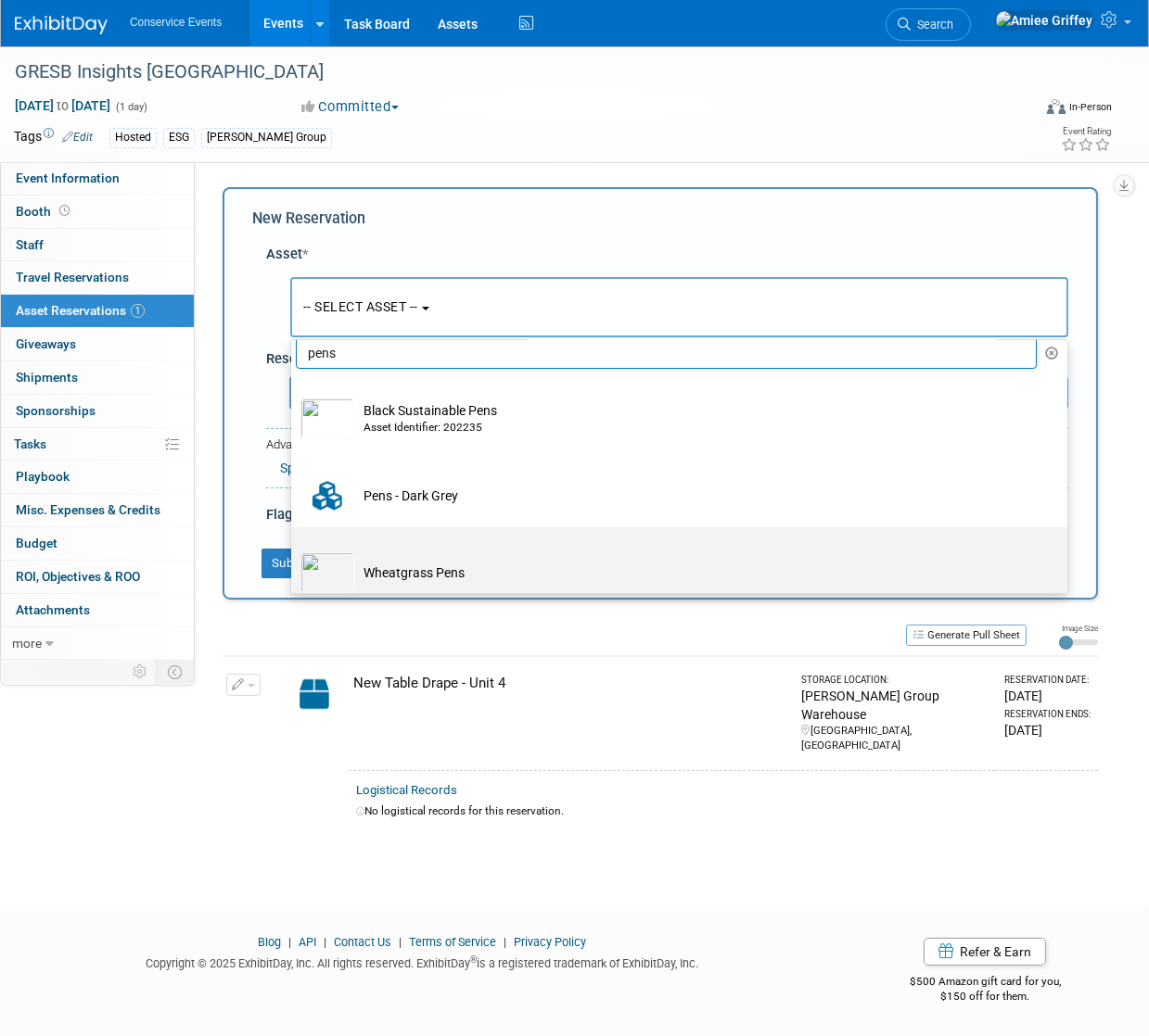
scroll to position [27, 0]
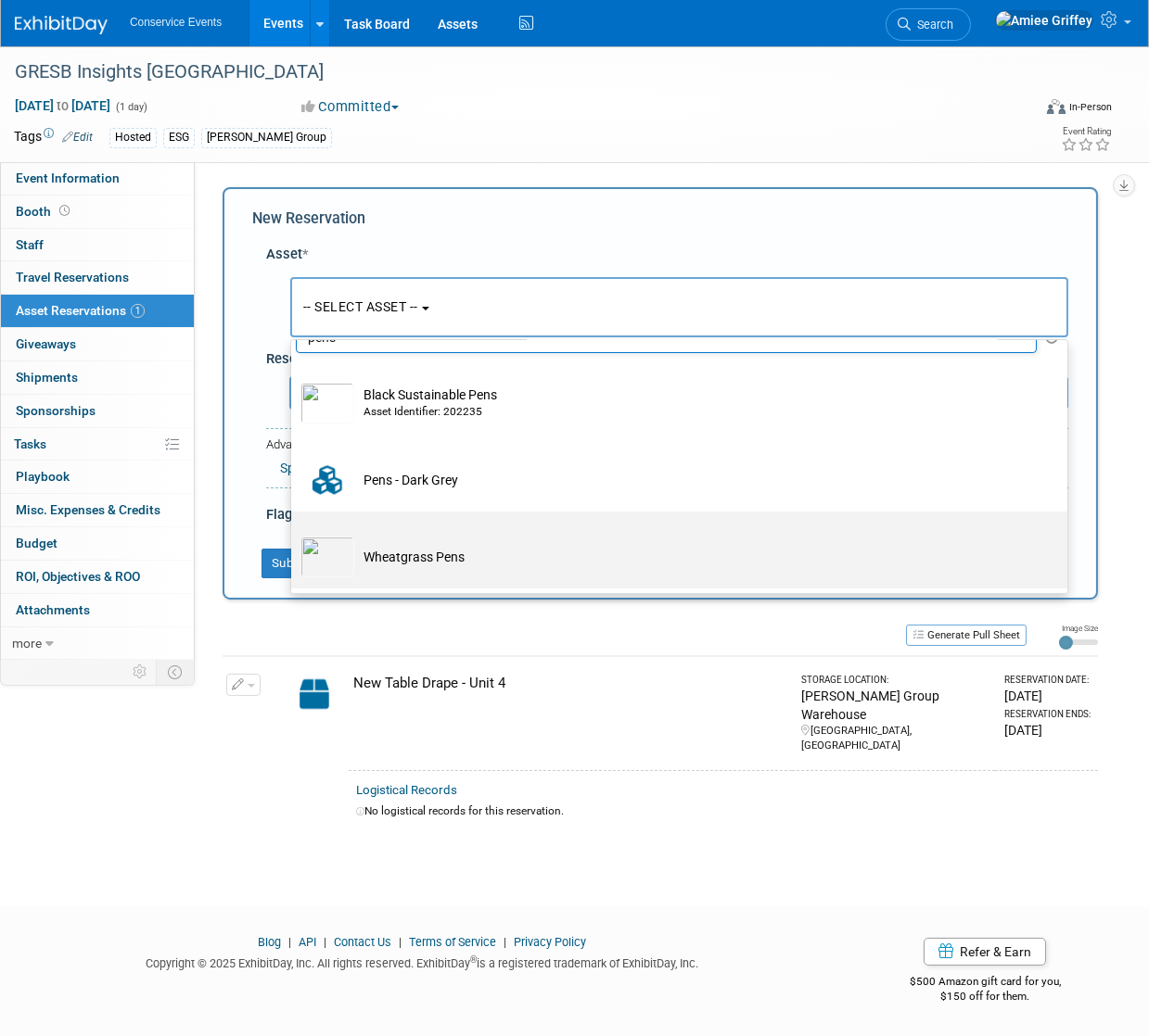
type input "pens"
click at [411, 547] on td "Wheatgrass Pens" at bounding box center [692, 557] width 676 height 41
click at [294, 534] on input "Wheatgrass Pens" at bounding box center [287, 527] width 12 height 12
select select "10715855"
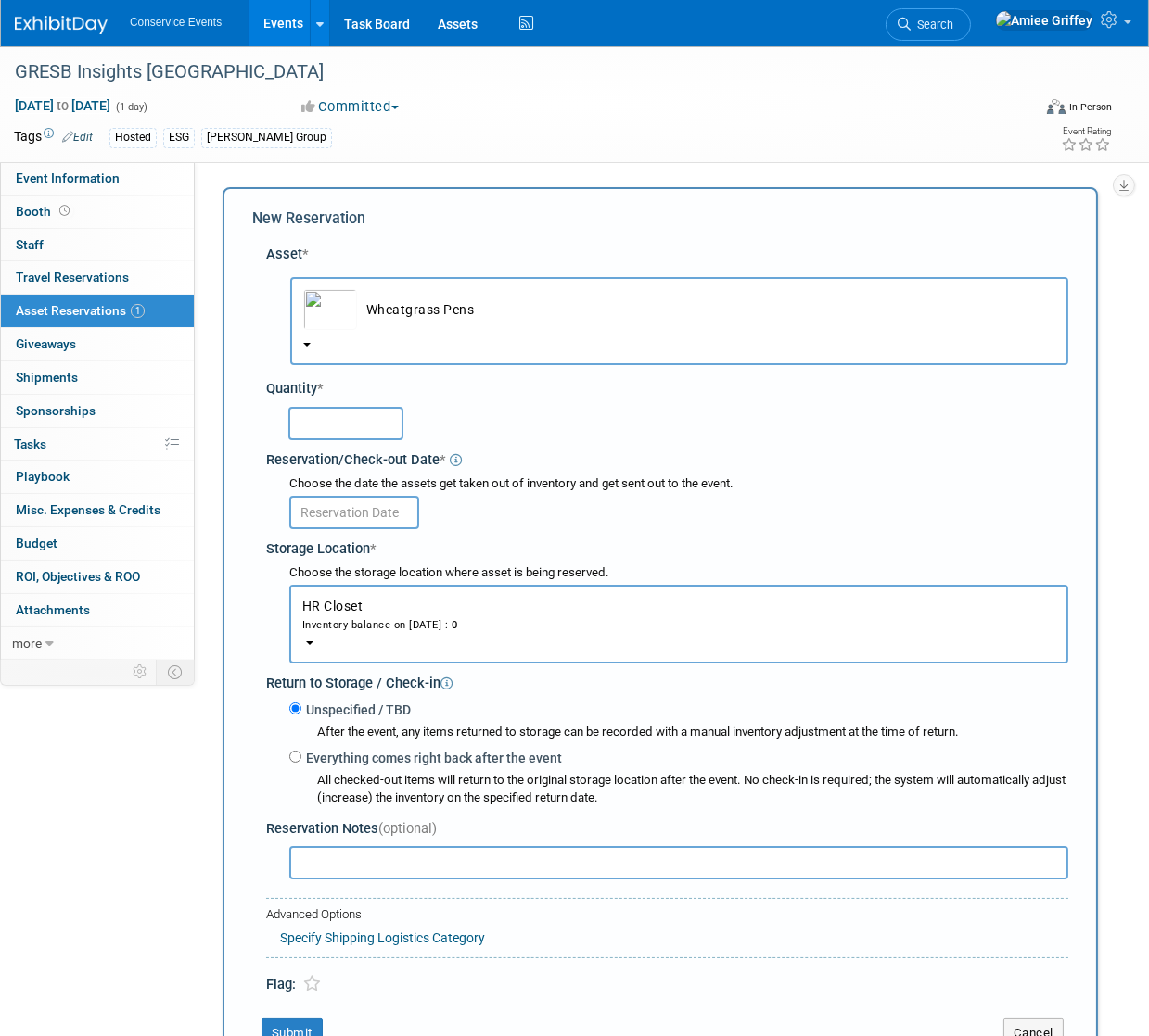
click at [353, 423] on input "text" at bounding box center [346, 423] width 115 height 33
type input "50"
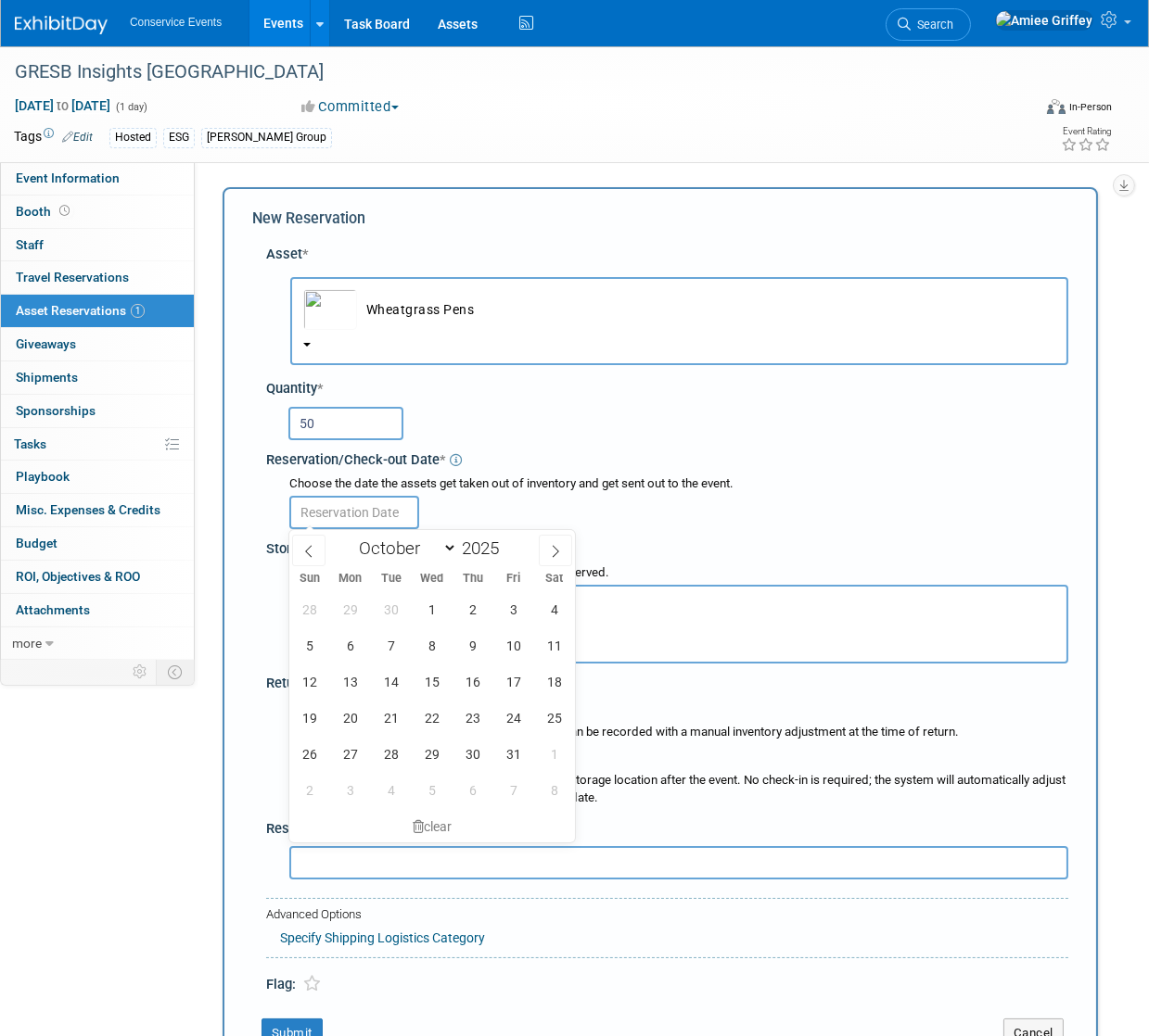
click at [351, 503] on input "text" at bounding box center [354, 512] width 130 height 33
click at [385, 719] on span "21" at bounding box center [391, 717] width 36 height 36
type input "[DATE]"
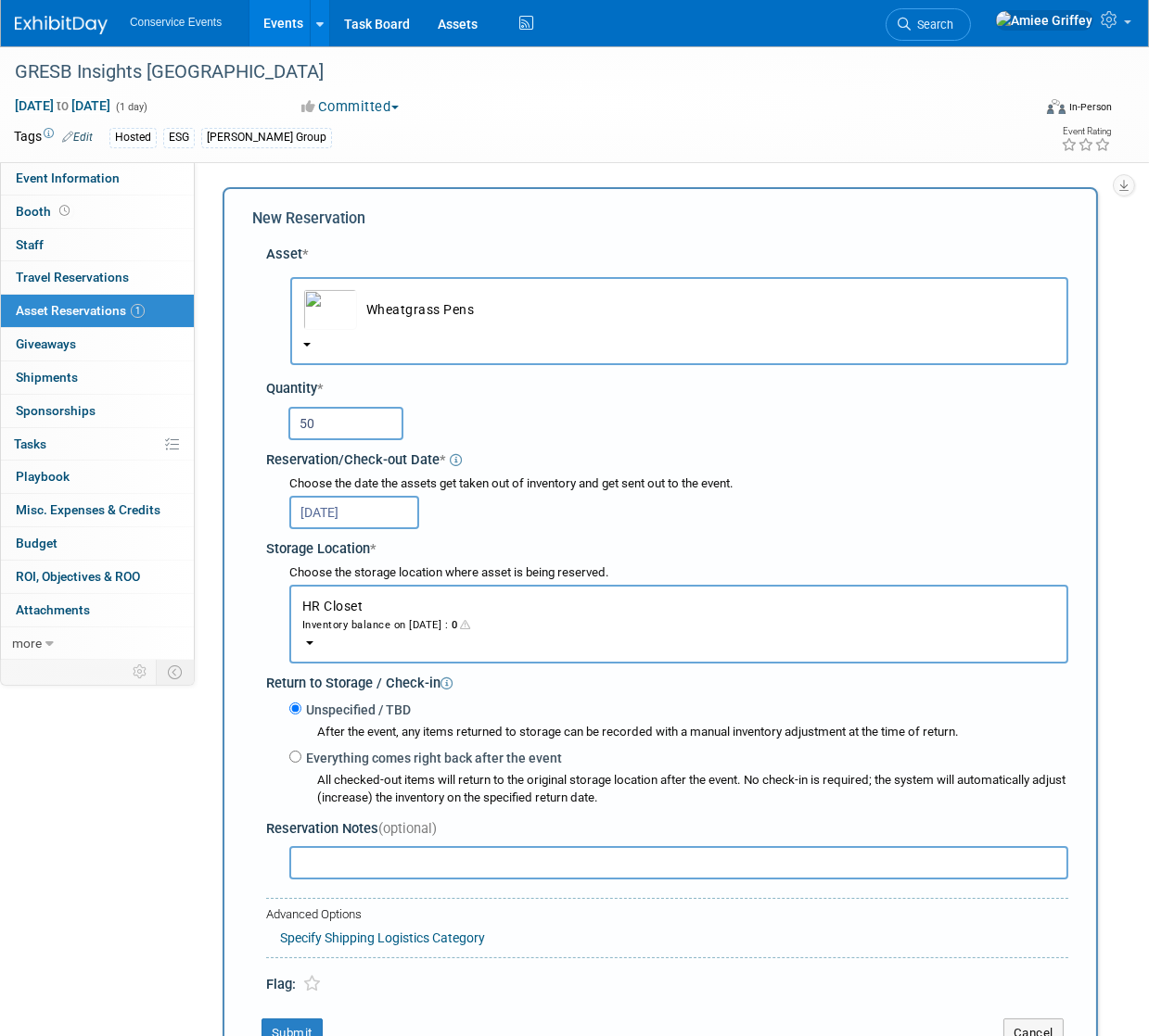
click at [369, 654] on button "HR Closet Inventory balance on Oct 21, 2025 : 0" at bounding box center [679, 624] width 779 height 78
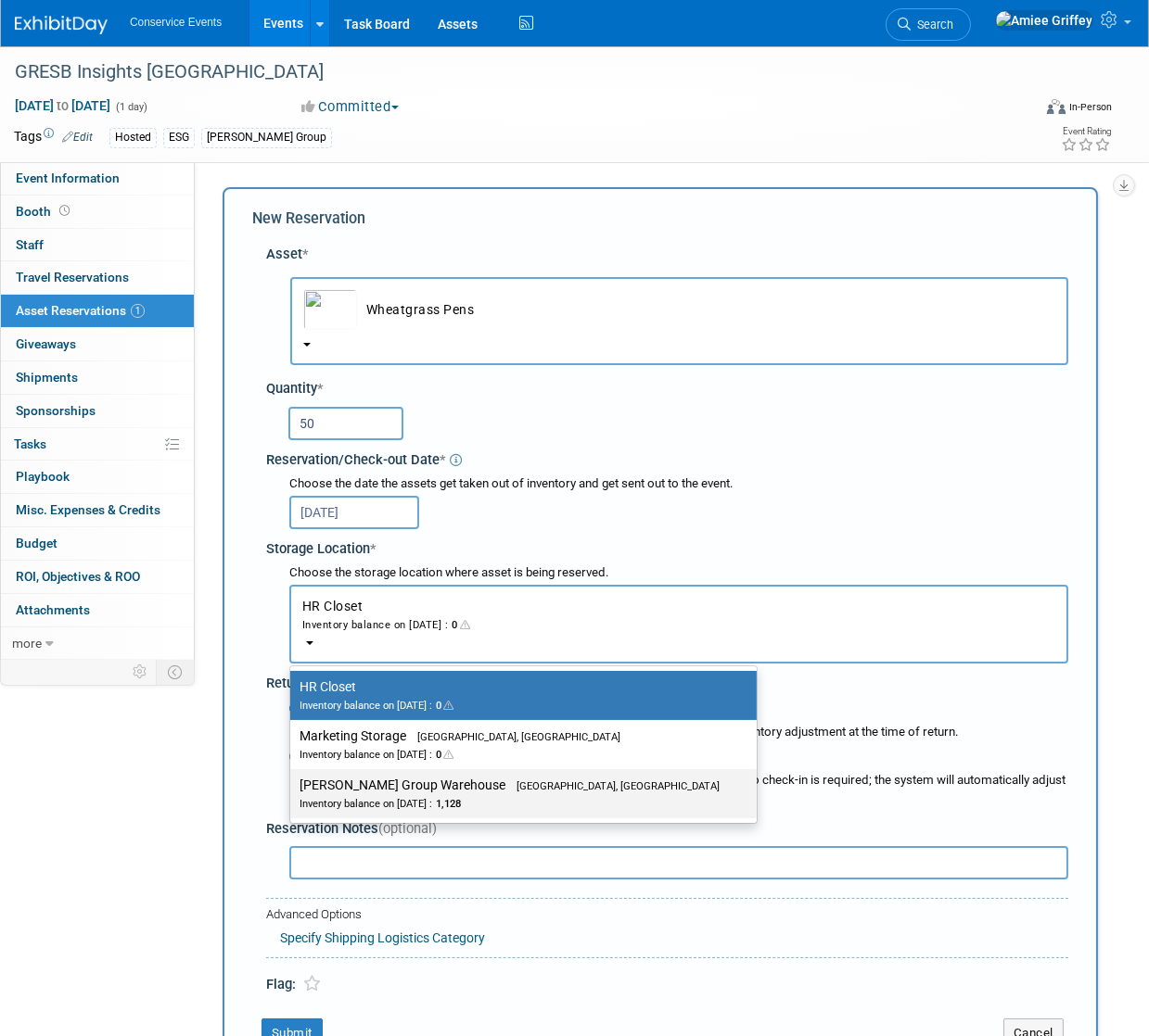
click at [461, 798] on span "1,128" at bounding box center [446, 803] width 28 height 12
click at [293, 791] on input "Taylor Group Warehouse Brooklyn, OH Inventory balance on Oct 21, 2025 : 1,128" at bounding box center [287, 786] width 12 height 12
select select "11223164"
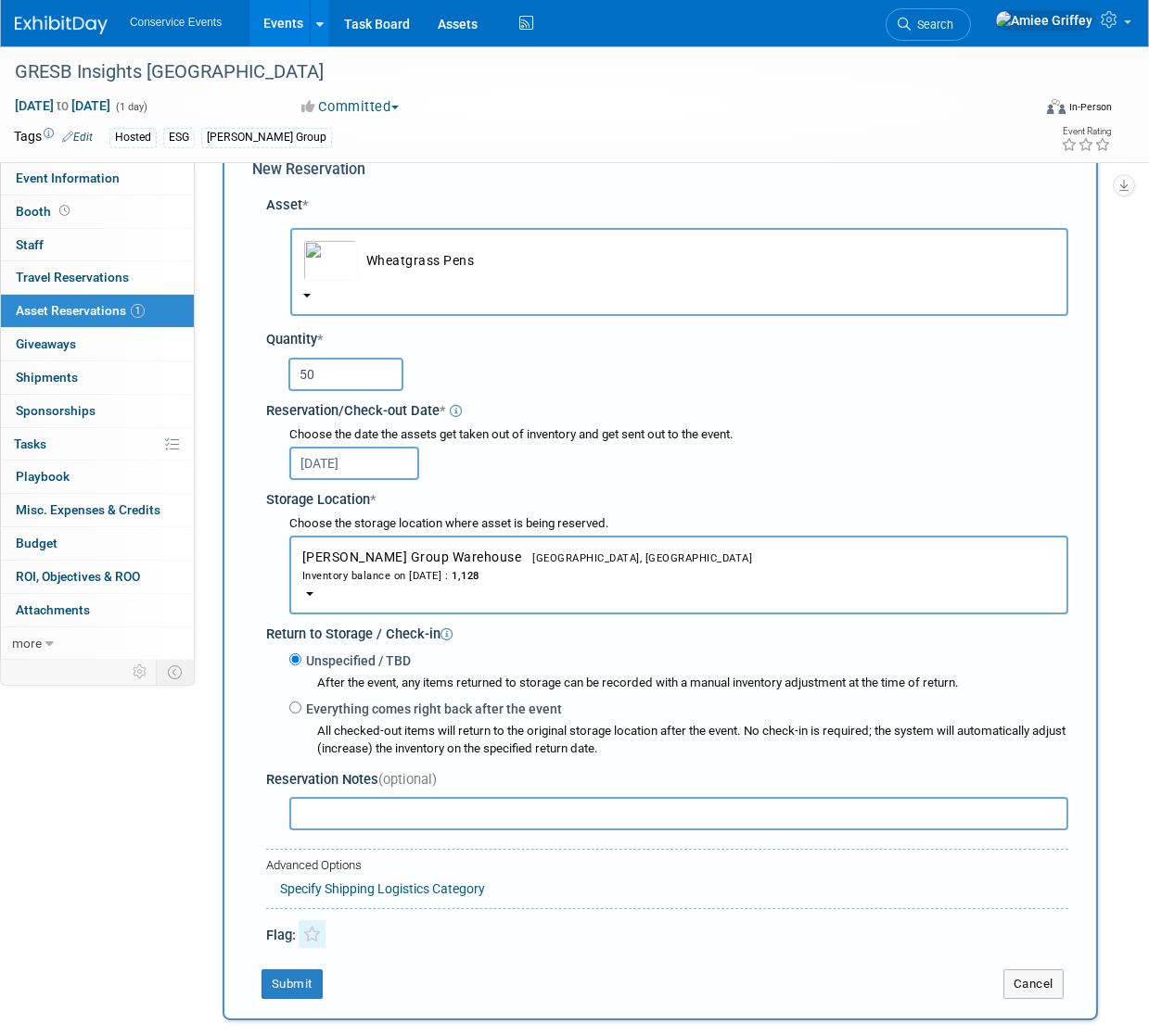
scroll to position [50, 0]
click at [302, 977] on button "Submit" at bounding box center [291, 983] width 61 height 29
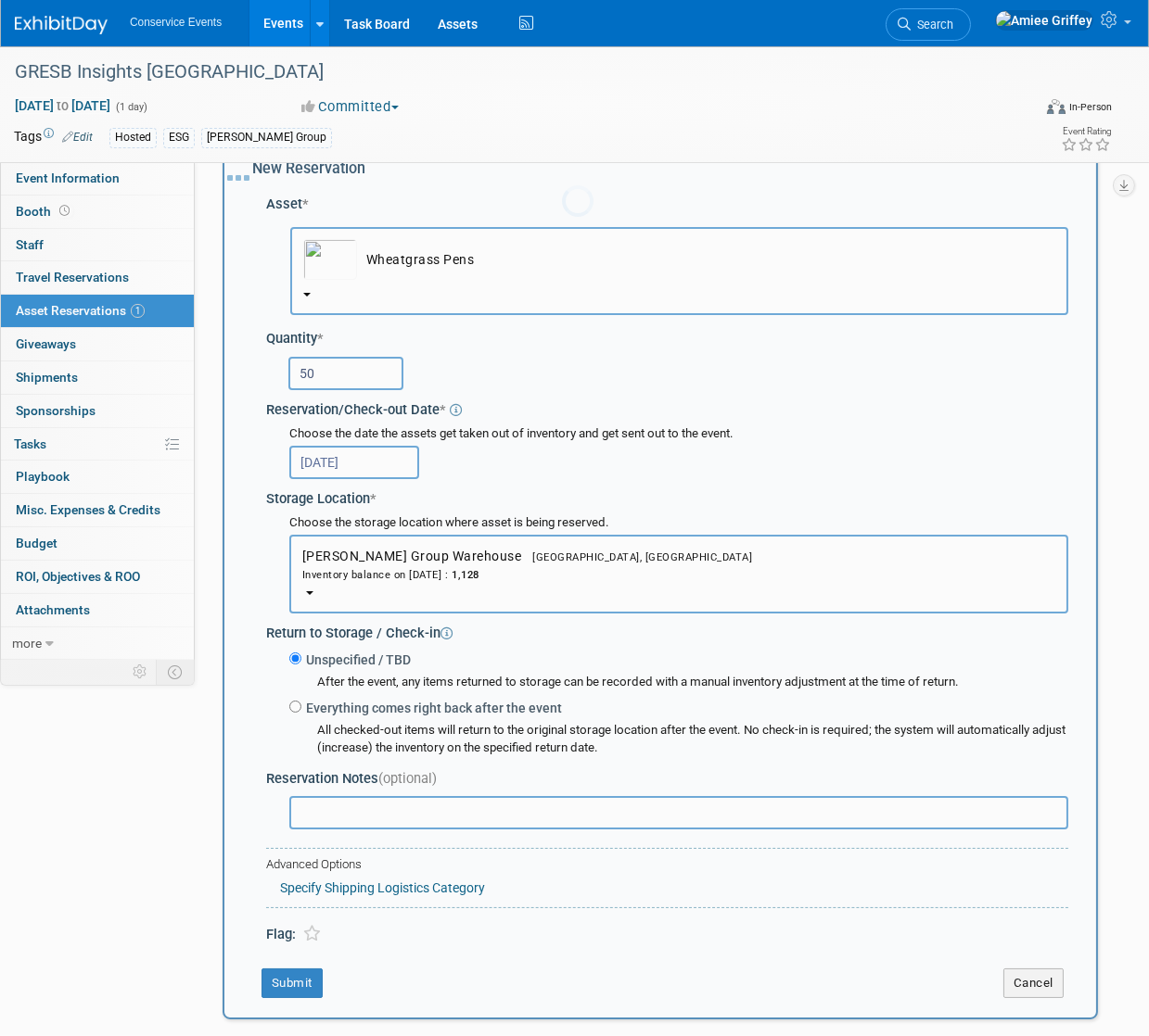
scroll to position [0, 0]
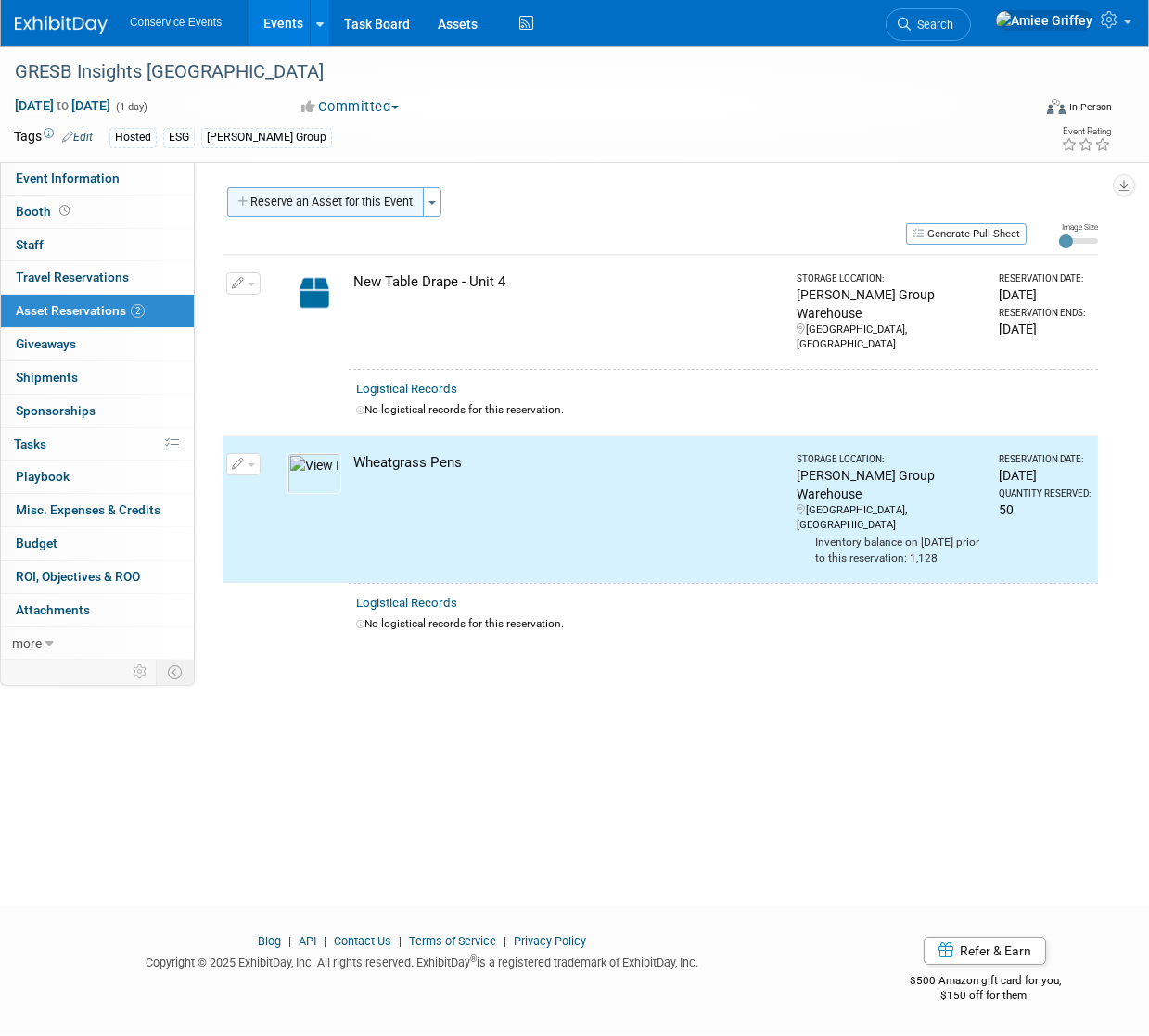
click at [325, 203] on button "Reserve an Asset for this Event" at bounding box center [325, 201] width 197 height 29
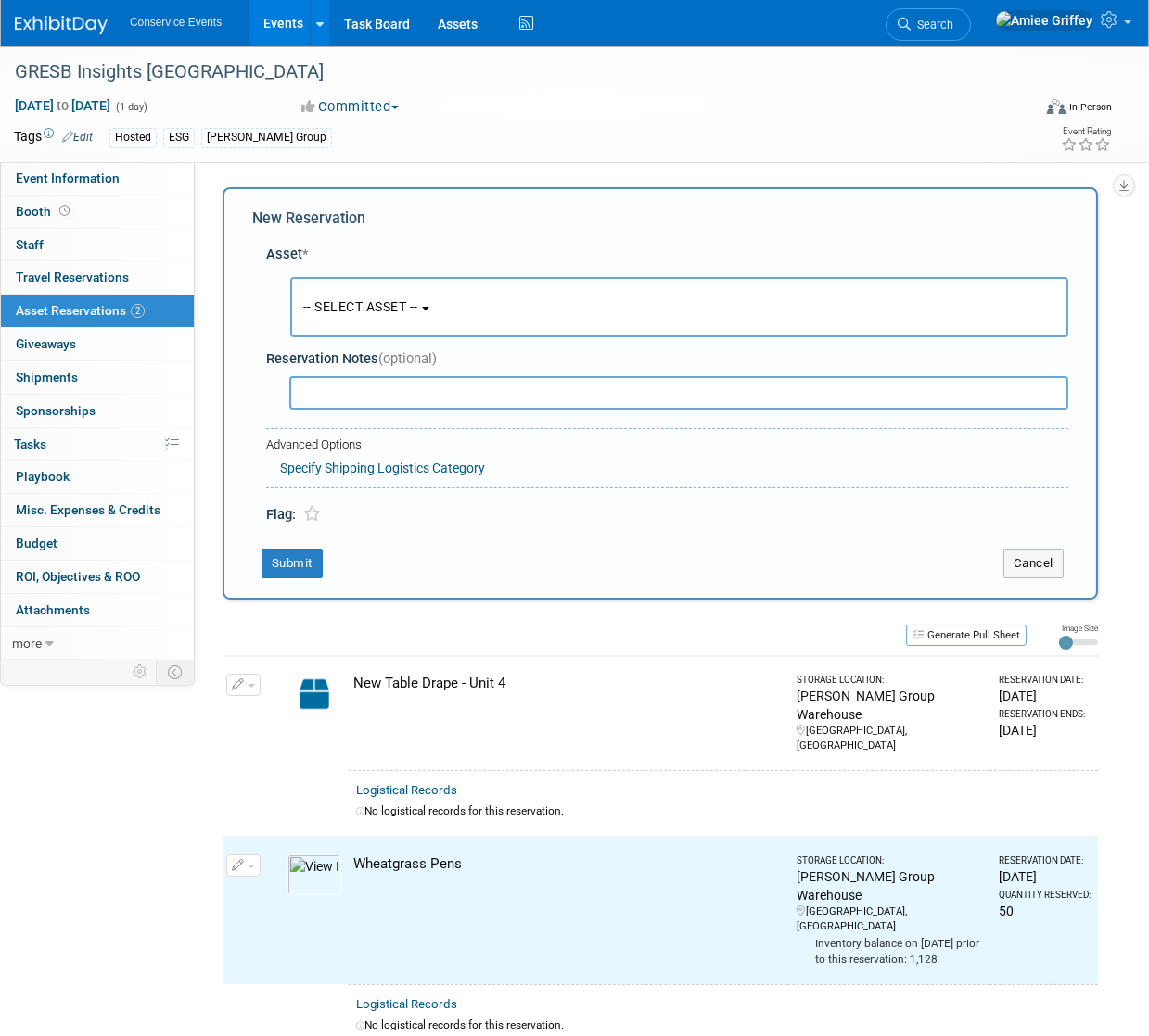
scroll to position [18, 0]
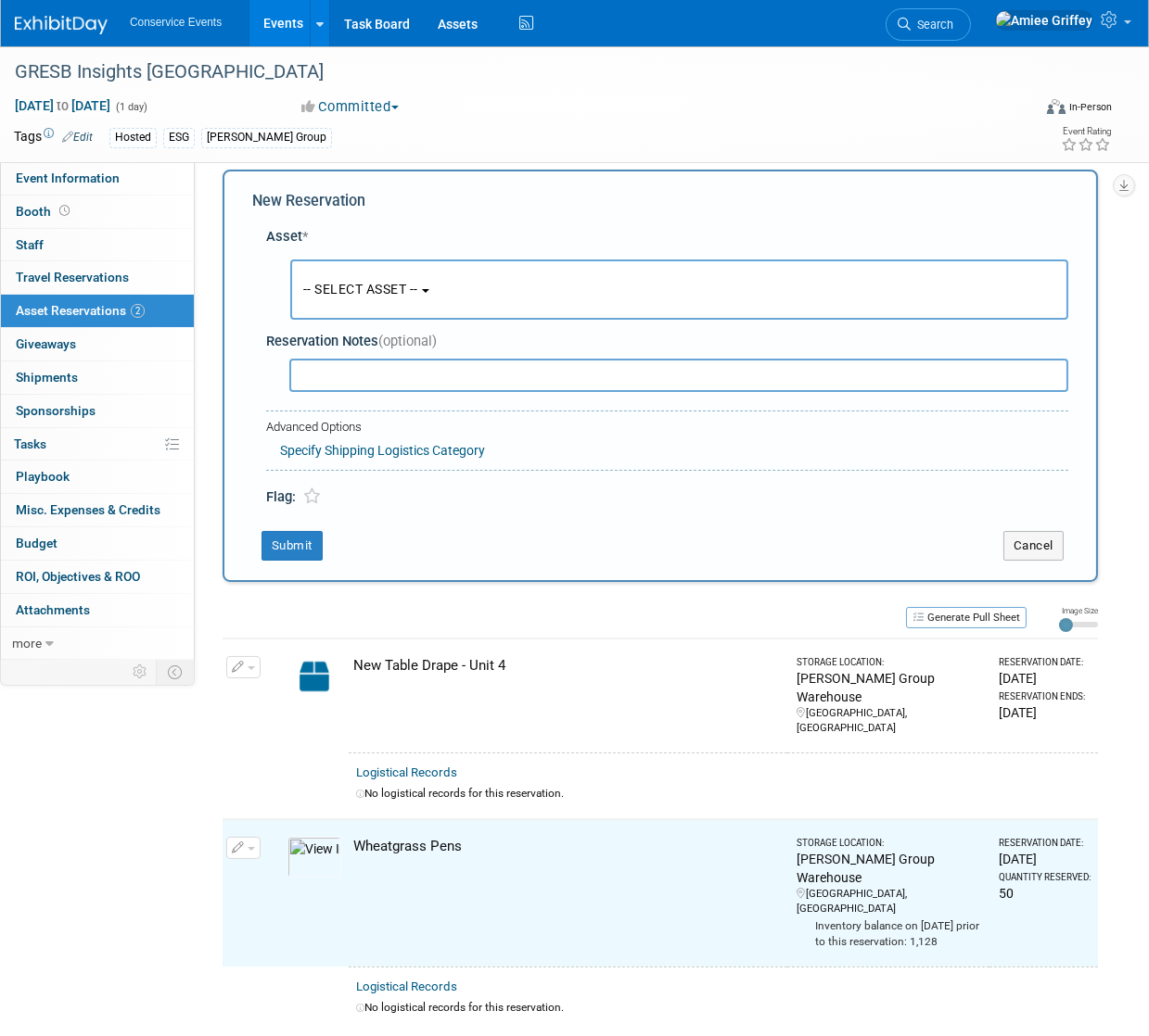
click at [393, 302] on button "-- SELECT ASSET --" at bounding box center [679, 290] width 778 height 60
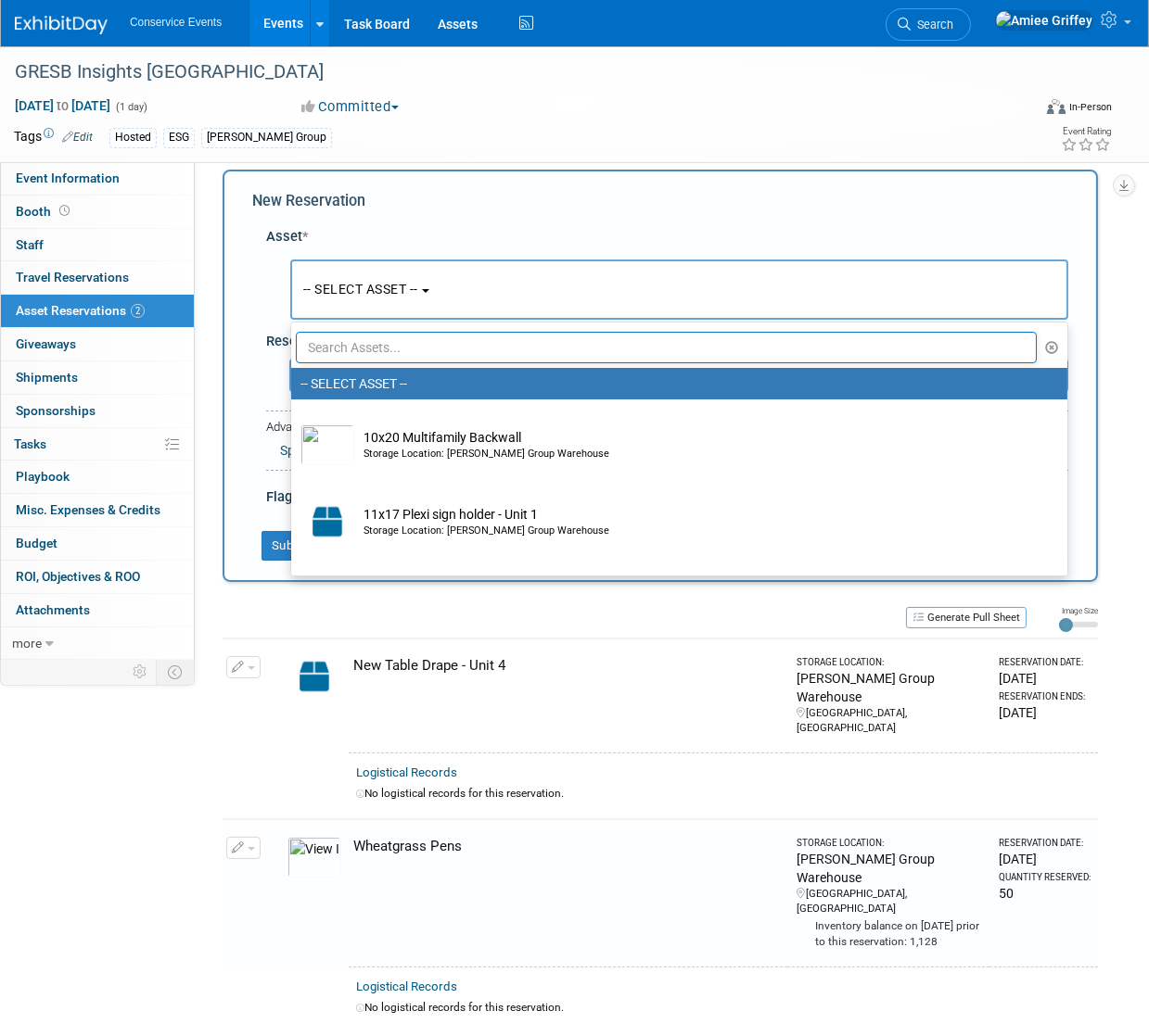
click at [430, 346] on input "text" at bounding box center [666, 347] width 740 height 31
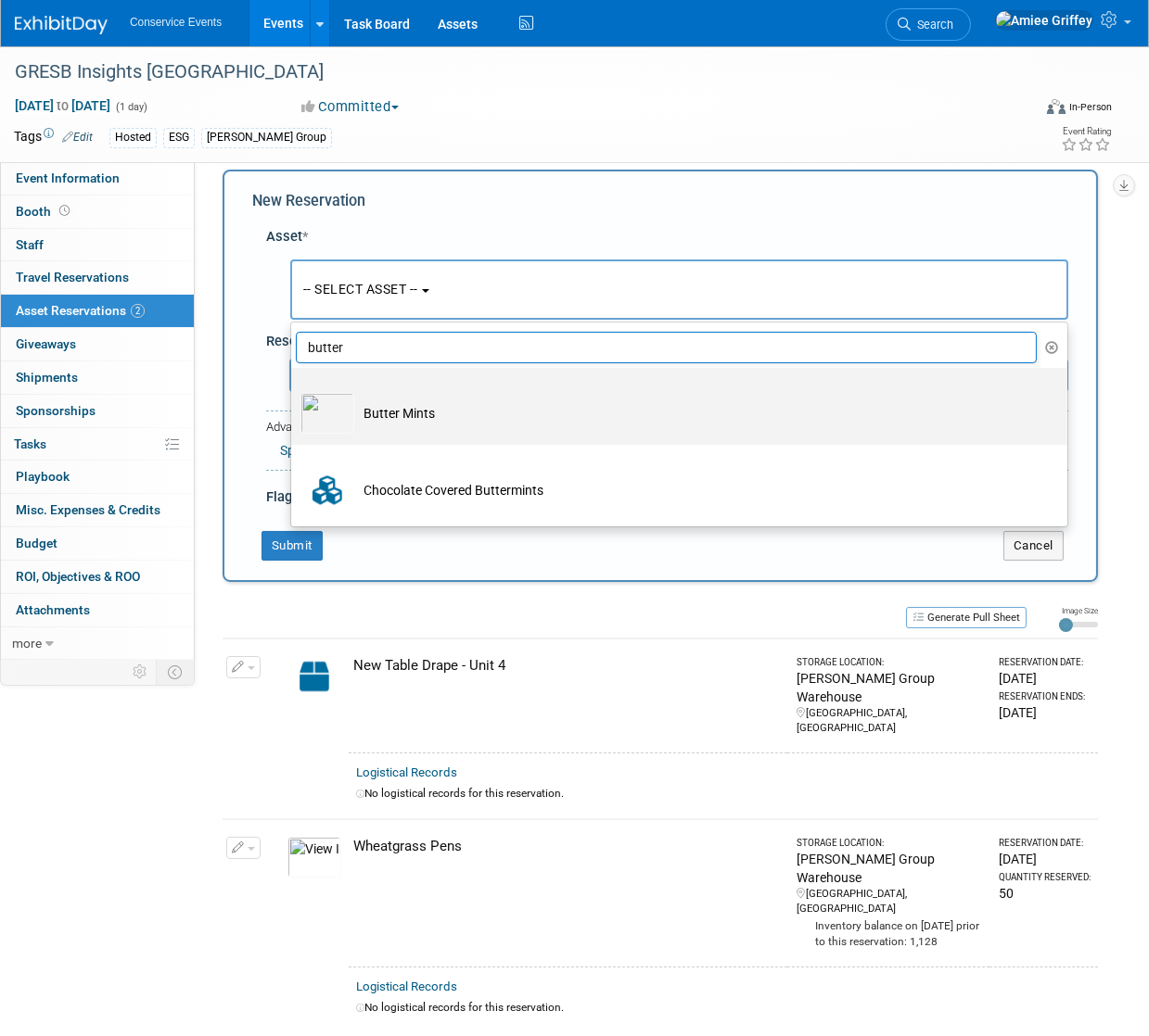
type input "butter"
click at [418, 425] on td "Butter Mints" at bounding box center [692, 413] width 676 height 41
click at [294, 390] on input "Butter Mints" at bounding box center [287, 384] width 12 height 12
select select "10718033"
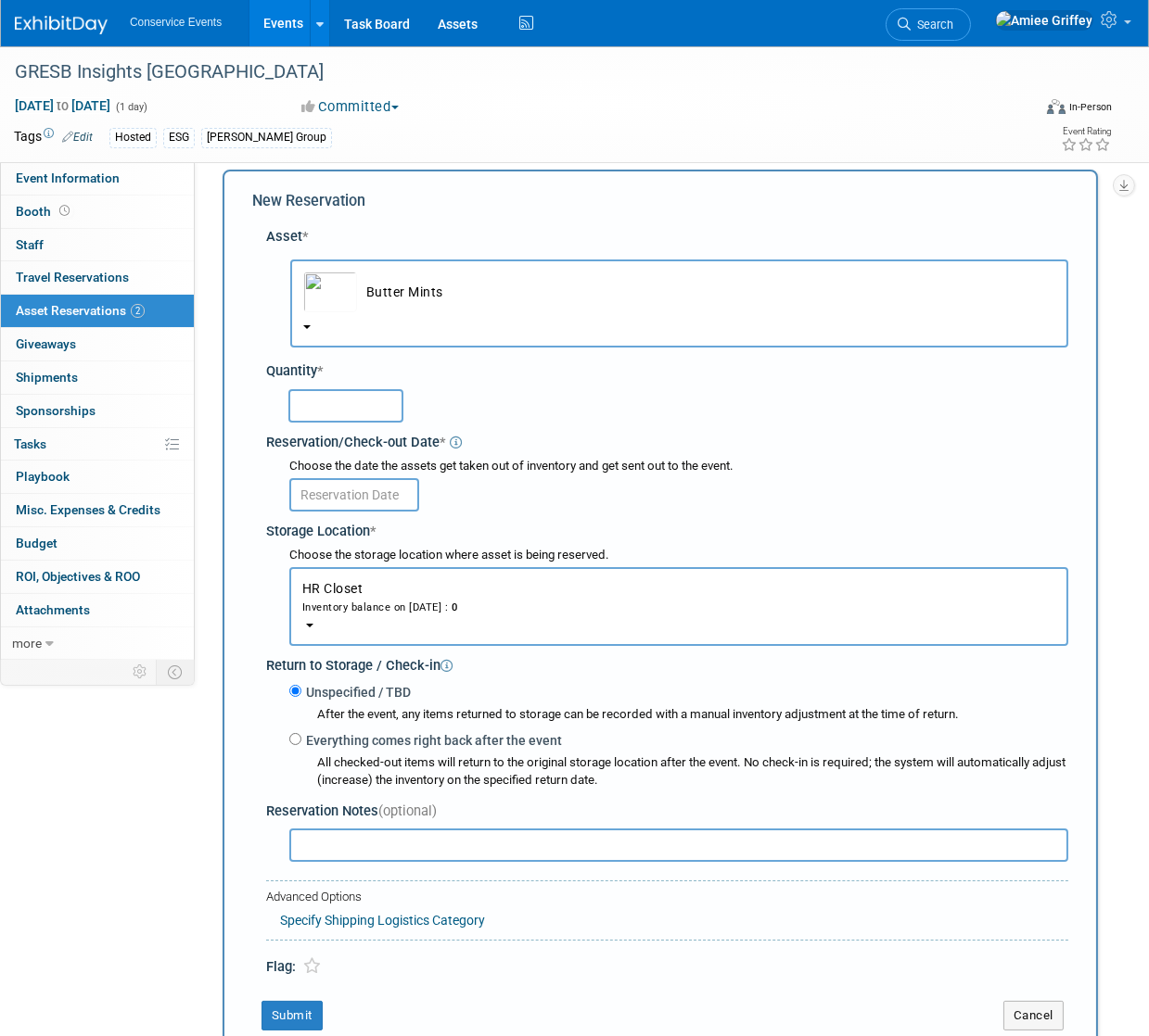
click at [335, 405] on input "text" at bounding box center [346, 406] width 115 height 33
click at [347, 412] on input "text" at bounding box center [346, 406] width 115 height 33
type input "50"
click at [352, 506] on body "Conservice Events Events Add Event Bulk Upload Events Shareable Event Boards Re…" at bounding box center [574, 500] width 1149 height 1036
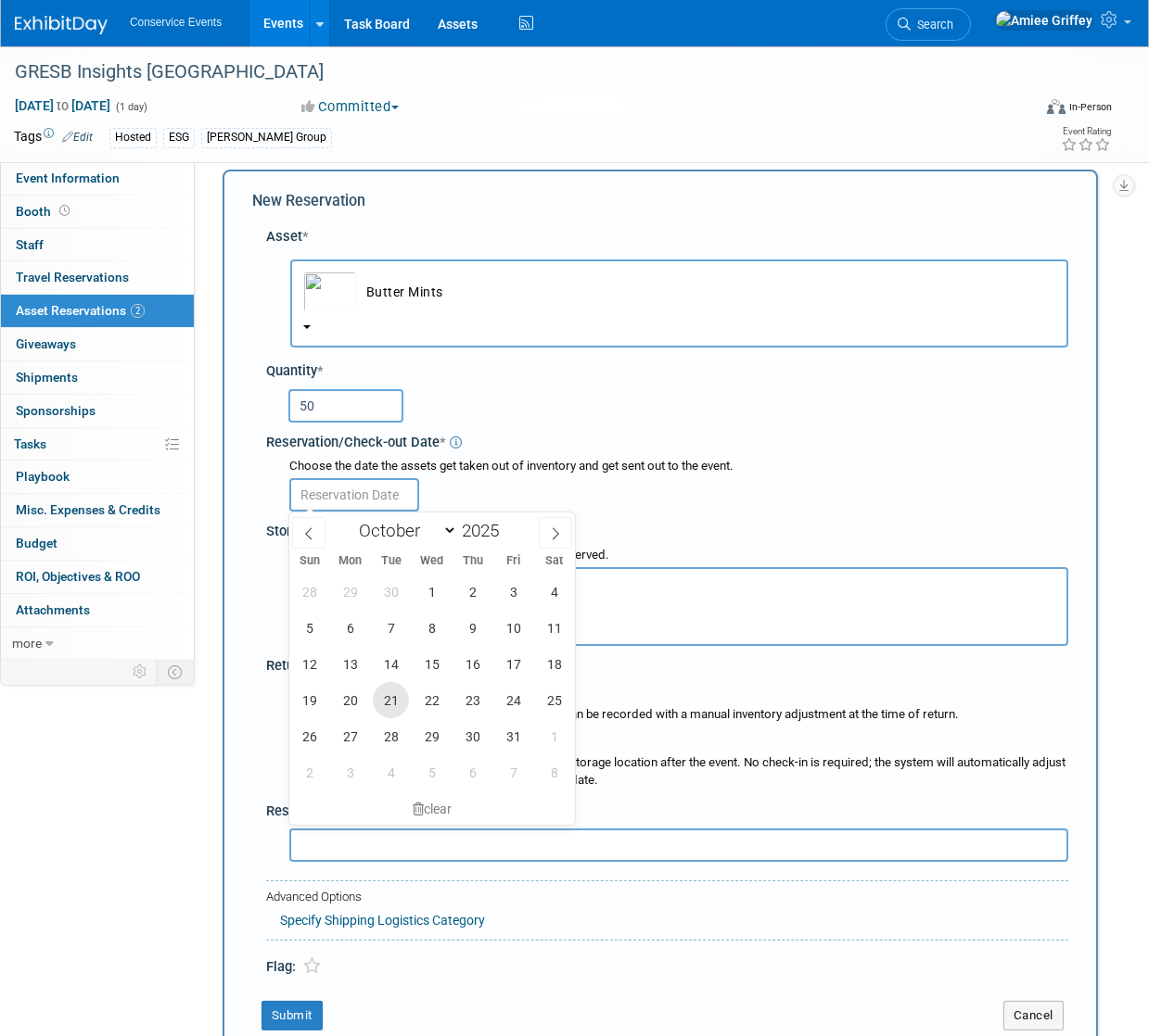
click at [387, 702] on span "21" at bounding box center [391, 700] width 36 height 36
type input "[DATE]"
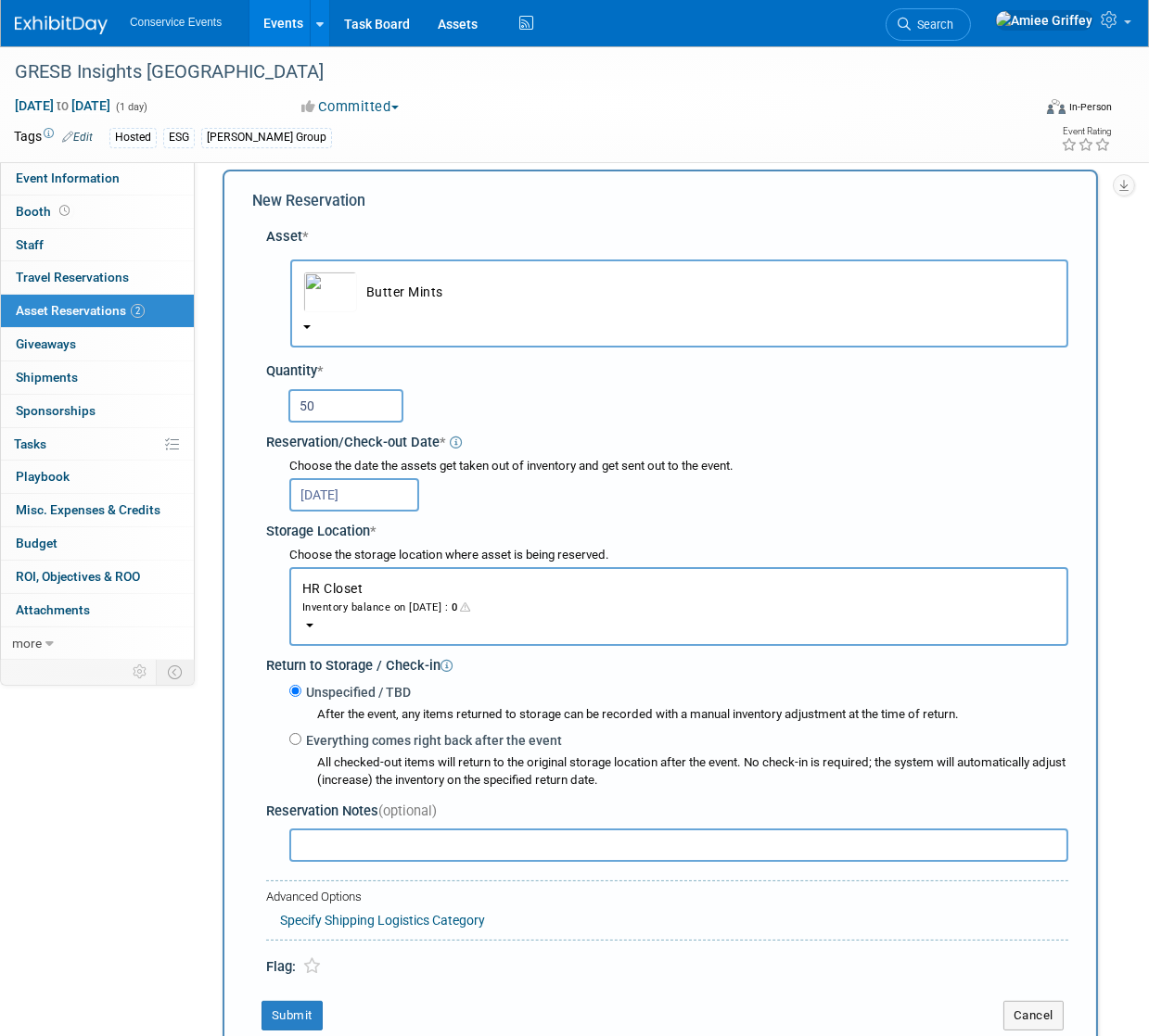
click at [434, 627] on button "HR Closet Inventory balance on Oct 21, 2025 : 0" at bounding box center [679, 606] width 779 height 78
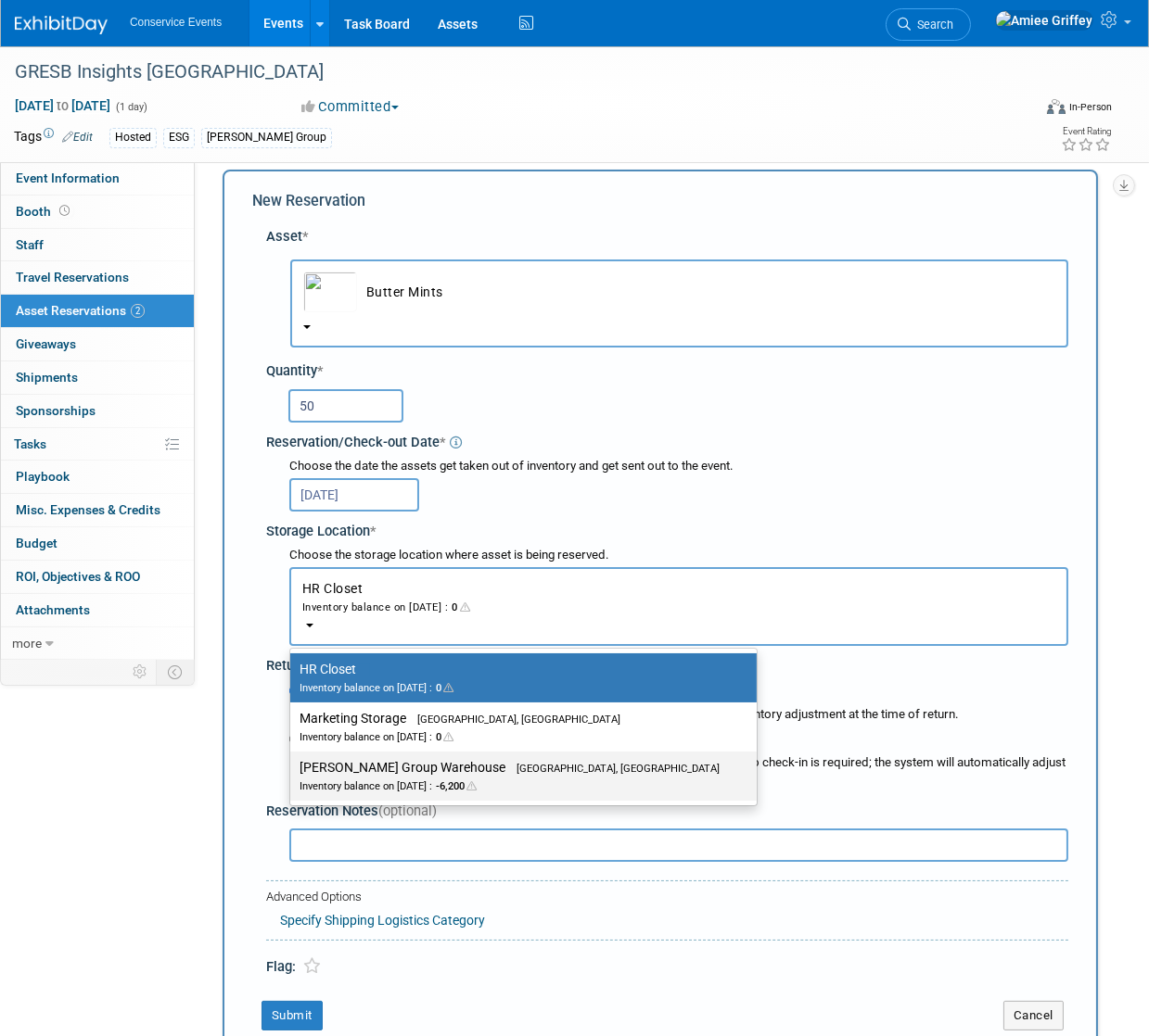
click at [401, 773] on label "Taylor Group Warehouse Brooklyn, OH Inventory balance on Oct 21, 2025 : -6,200" at bounding box center [519, 776] width 439 height 42
click at [293, 773] on input "Taylor Group Warehouse Brooklyn, OH Inventory balance on Oct 21, 2025 : -6,200" at bounding box center [287, 768] width 12 height 12
select select "11223164"
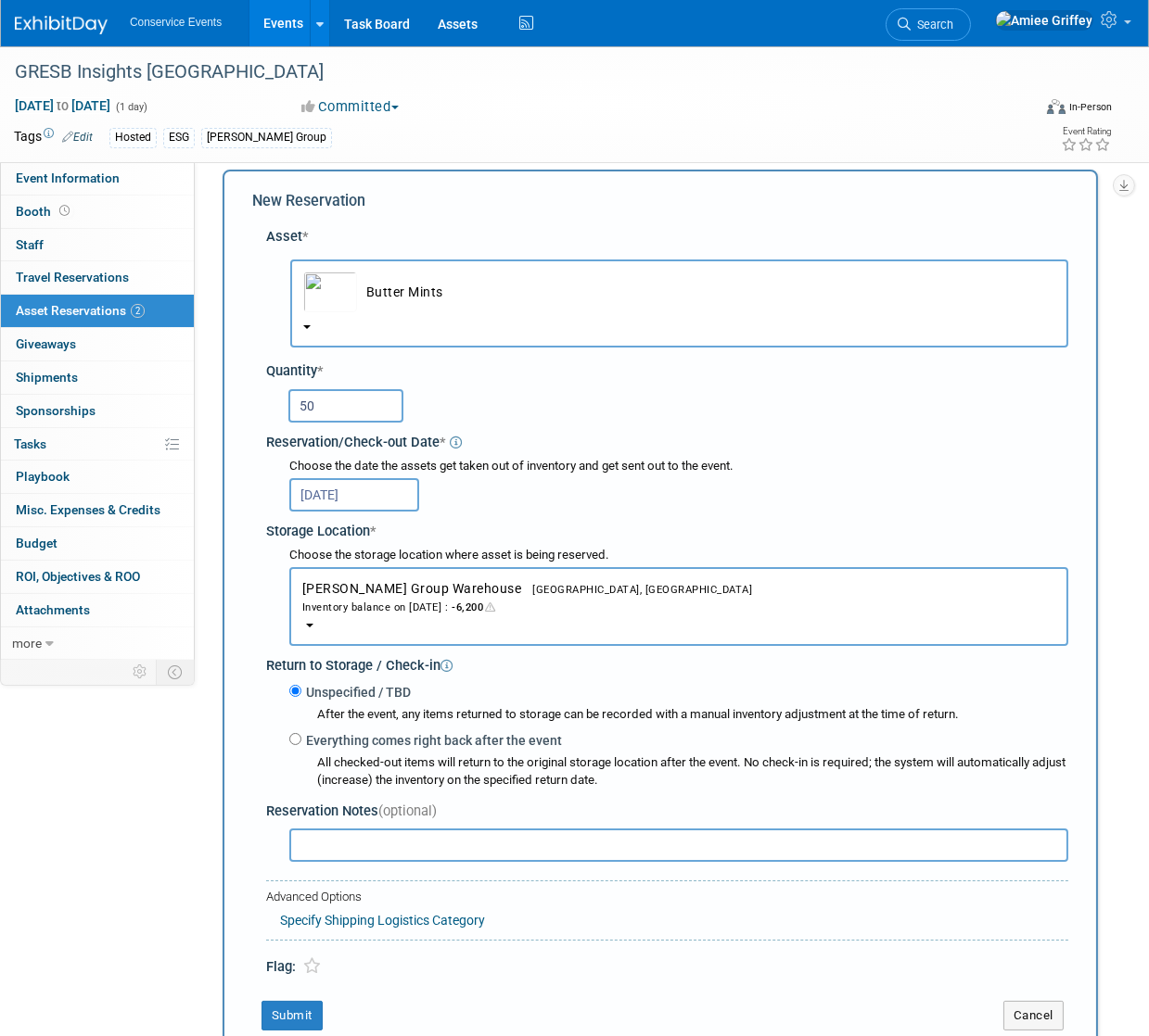
scroll to position [282, 0]
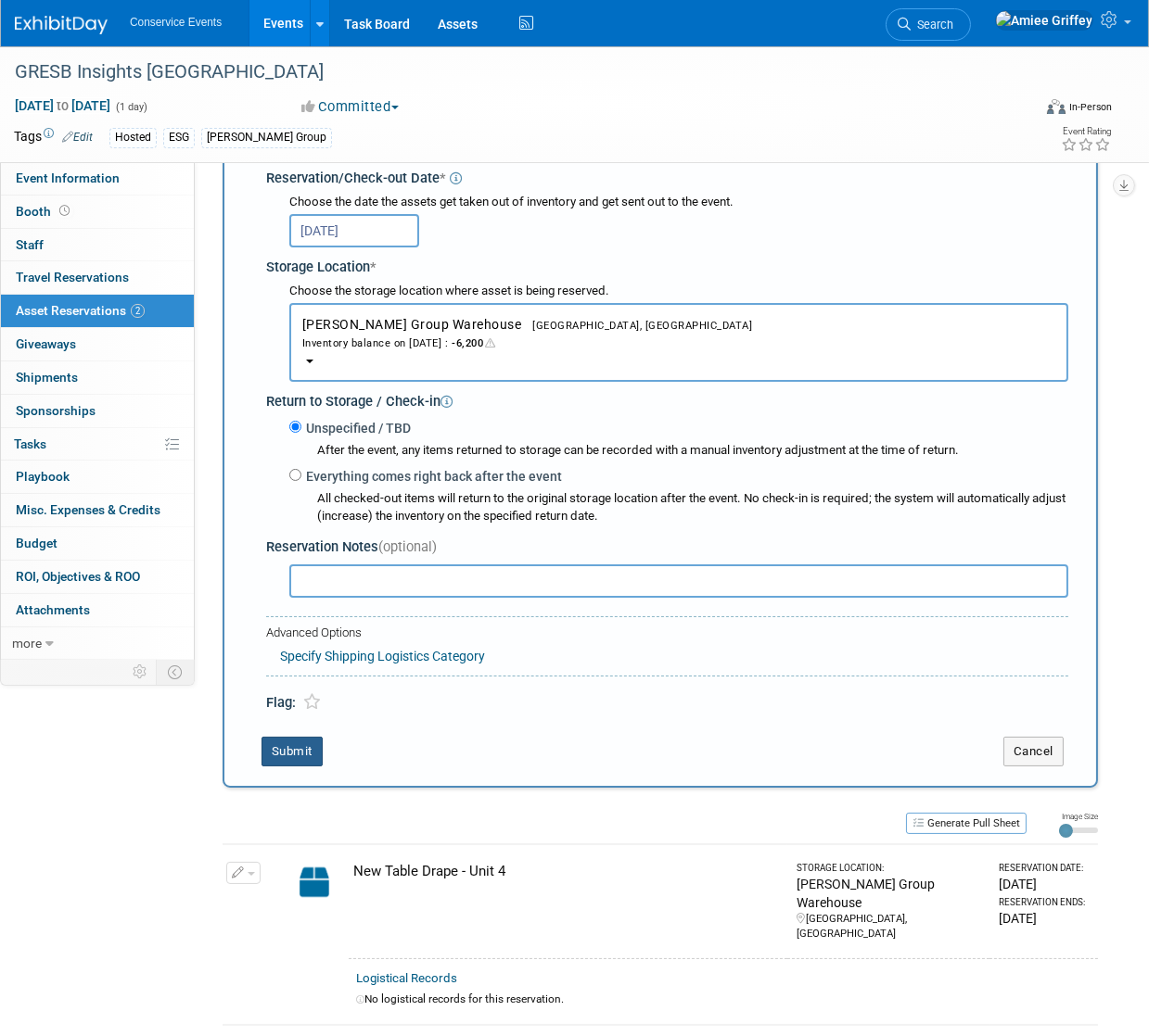
click at [305, 758] on button "Submit" at bounding box center [291, 751] width 61 height 29
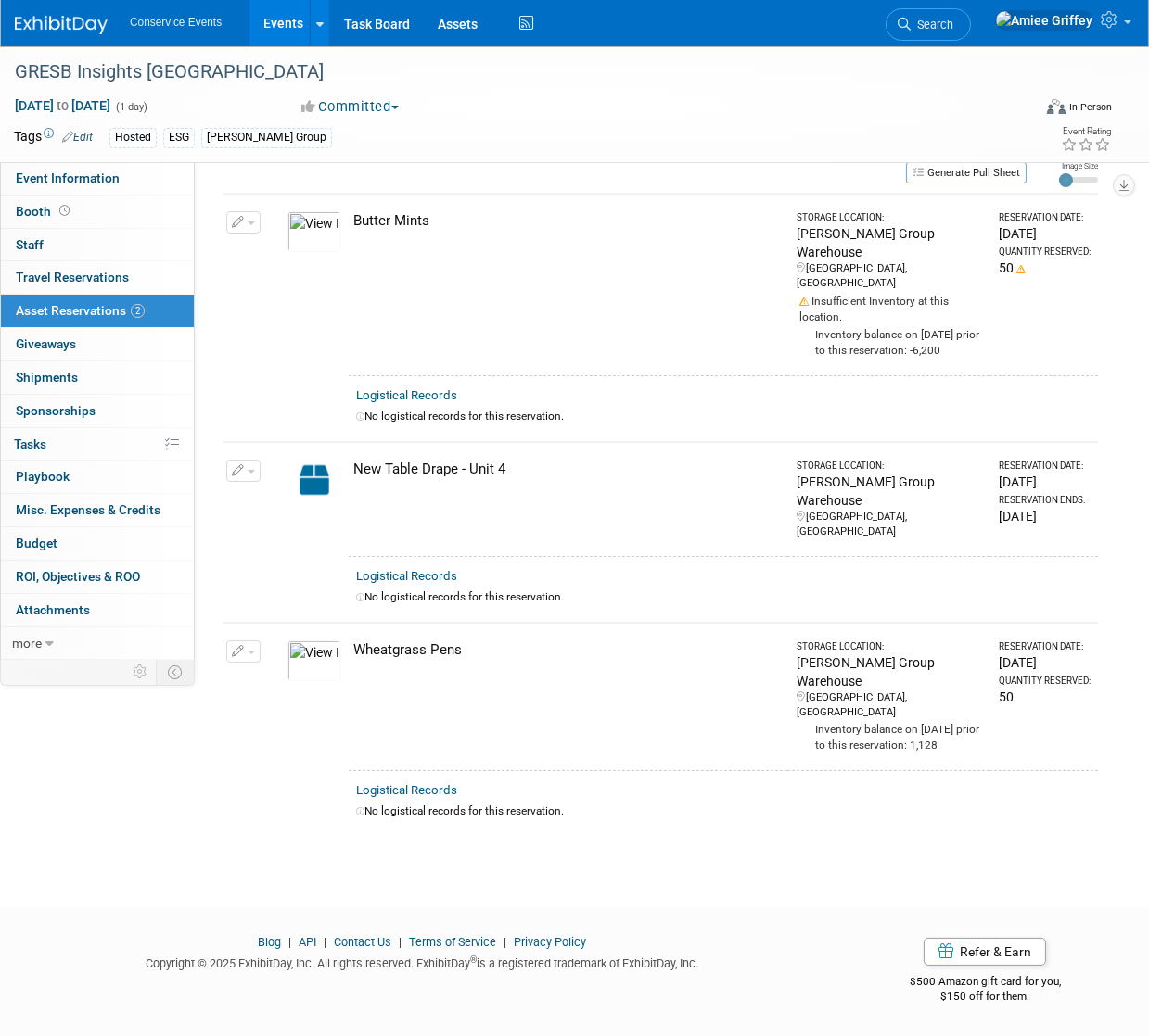
scroll to position [9, 0]
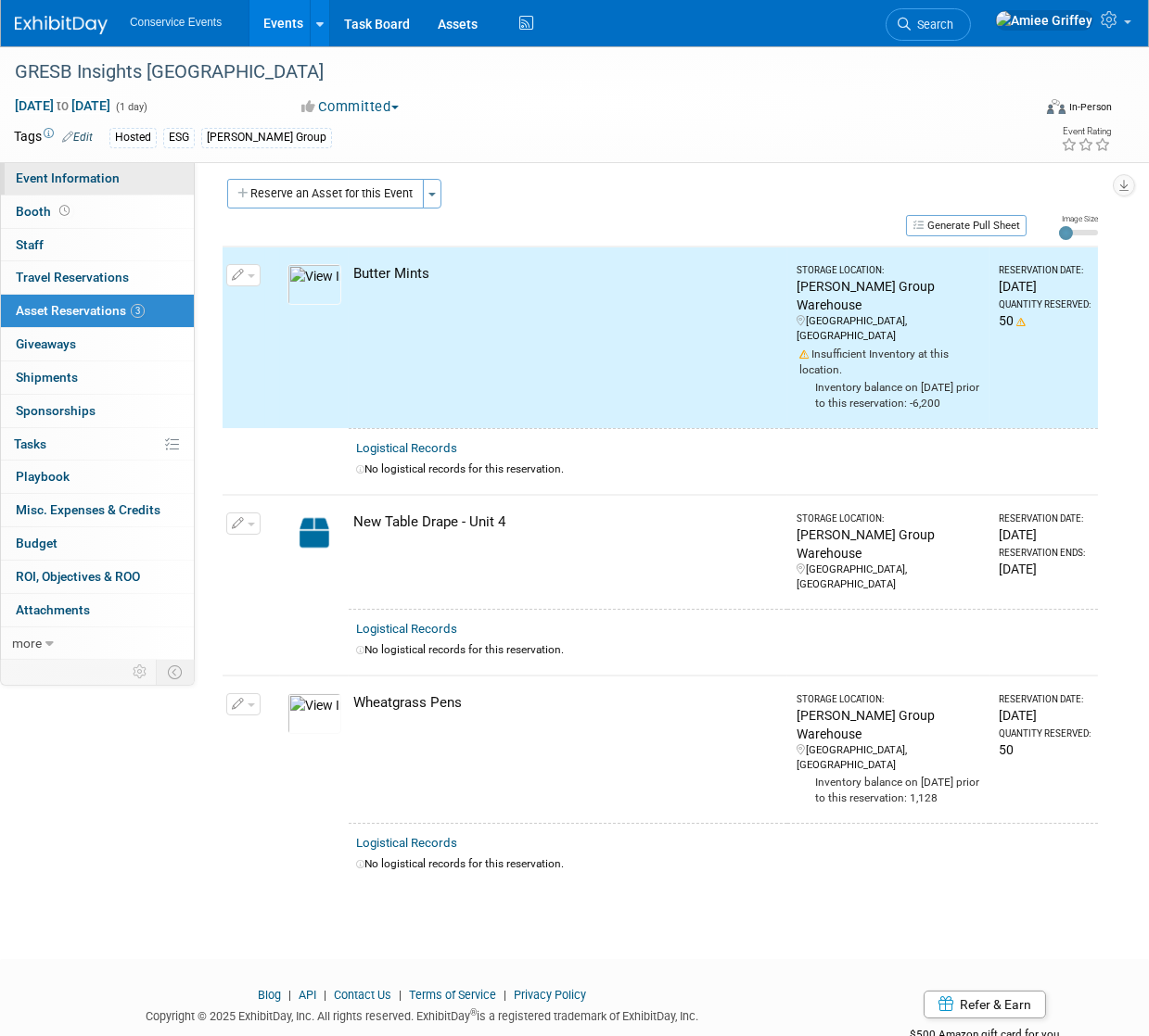
click at [77, 186] on link "Event Information" at bounding box center [97, 179] width 193 height 32
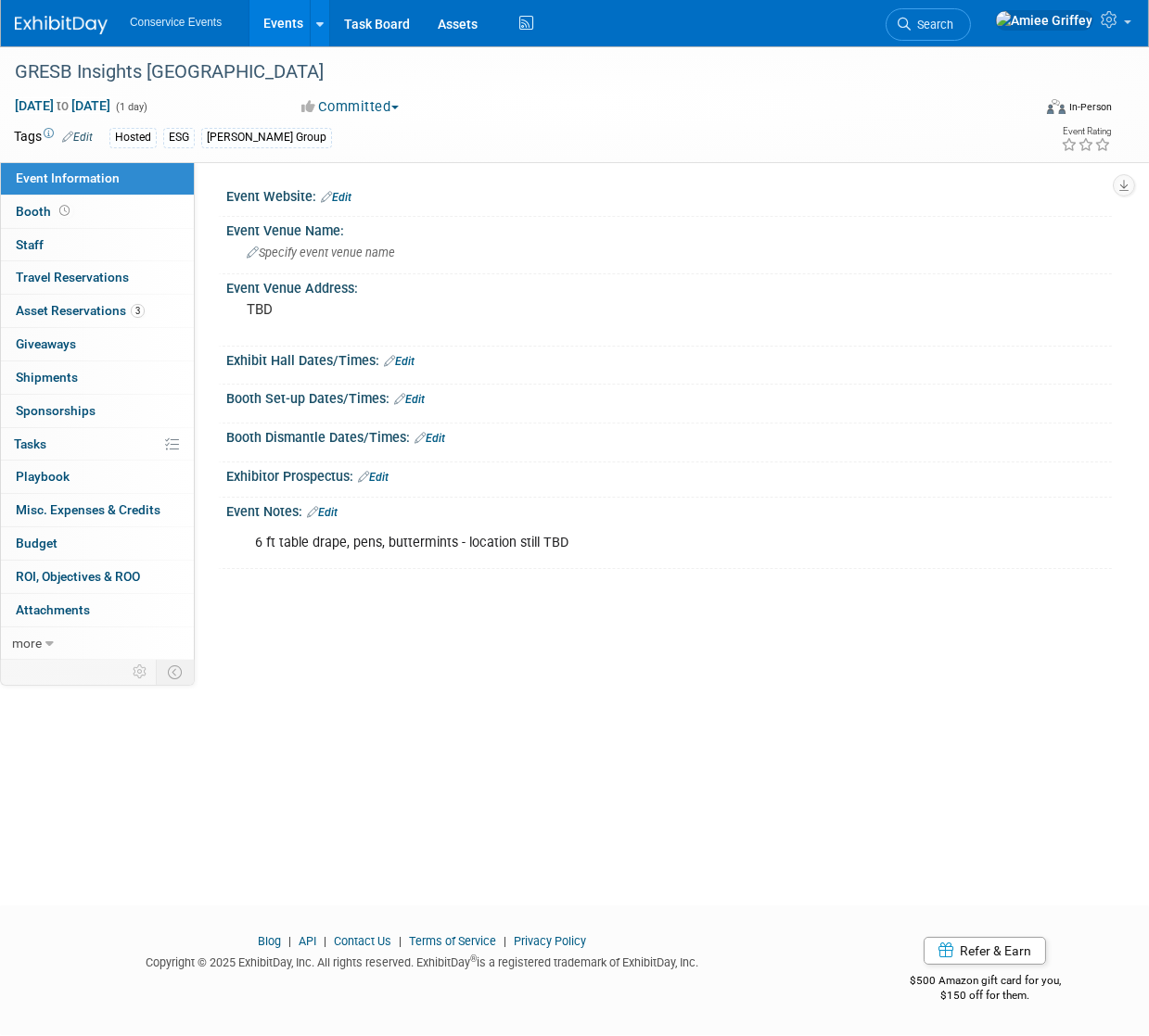
click at [329, 513] on link "Edit" at bounding box center [322, 512] width 30 height 13
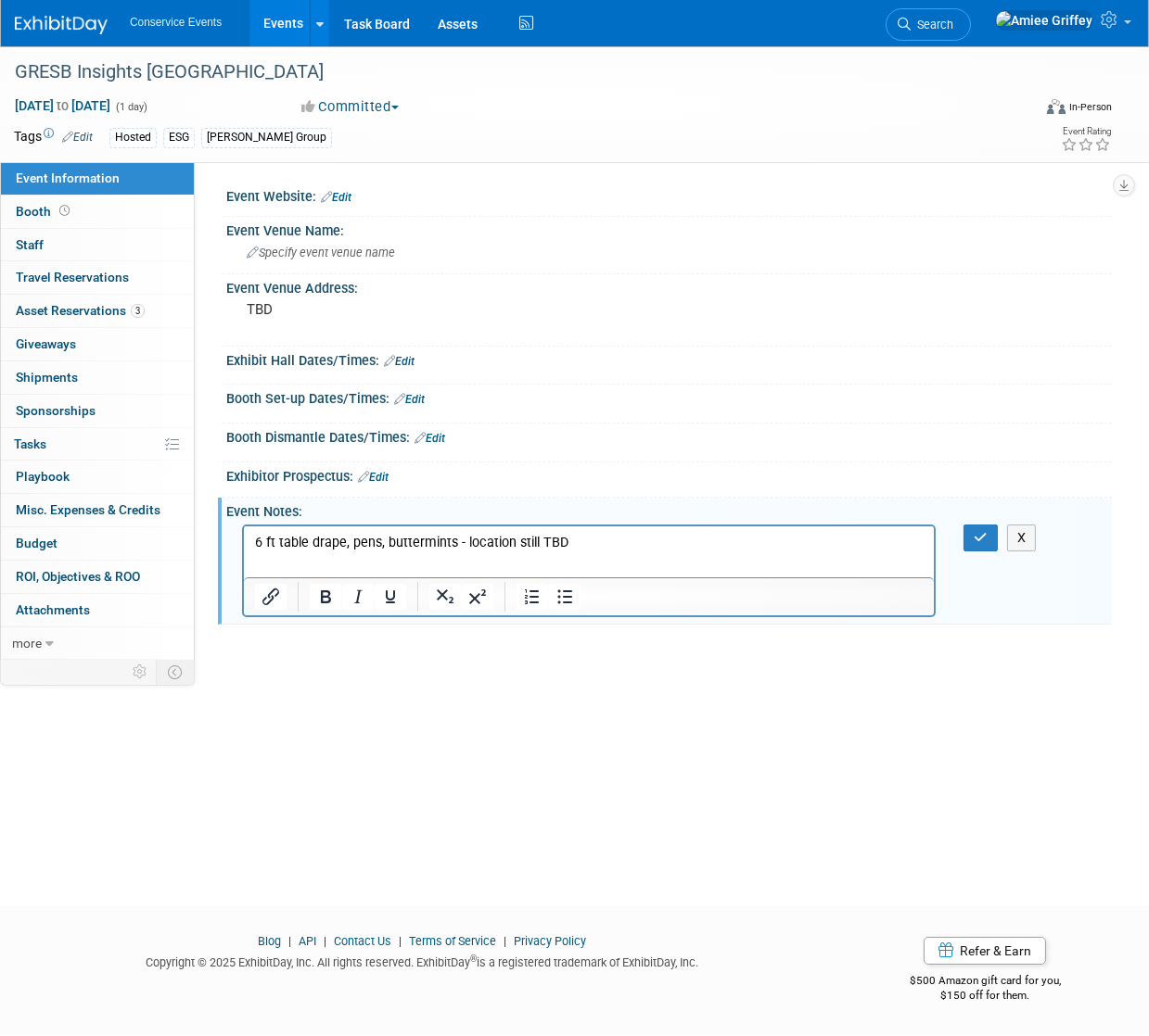
click at [581, 539] on p "6 ft table drape, pens, buttermints - location still TBD" at bounding box center [588, 543] width 669 height 19
click at [453, 545] on p "6 ft table drape, pens, buttermints - location still TBD" at bounding box center [588, 543] width 669 height 19
click at [979, 537] on icon "button" at bounding box center [981, 538] width 14 height 13
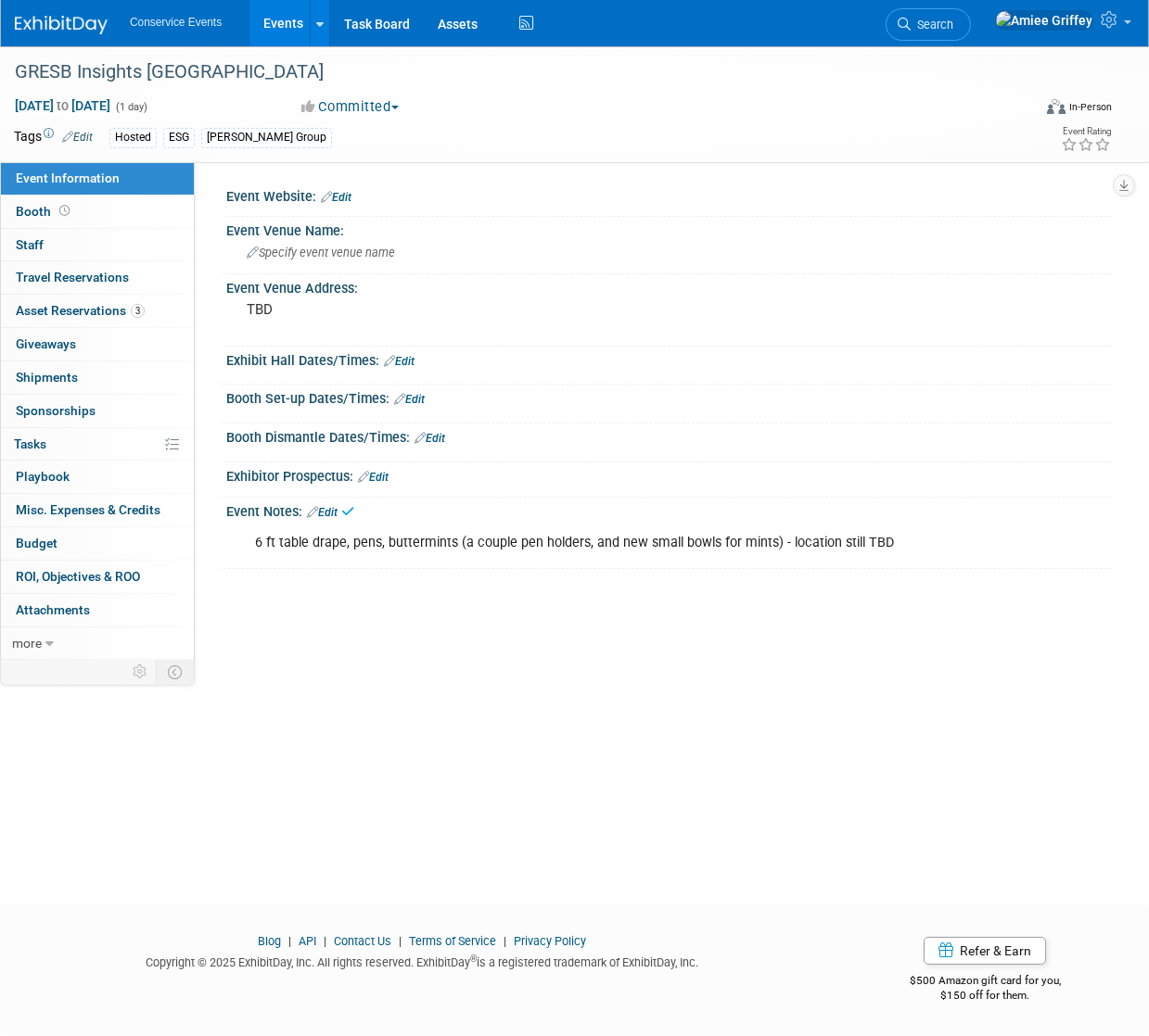
click at [300, 20] on link "Events" at bounding box center [284, 23] width 68 height 46
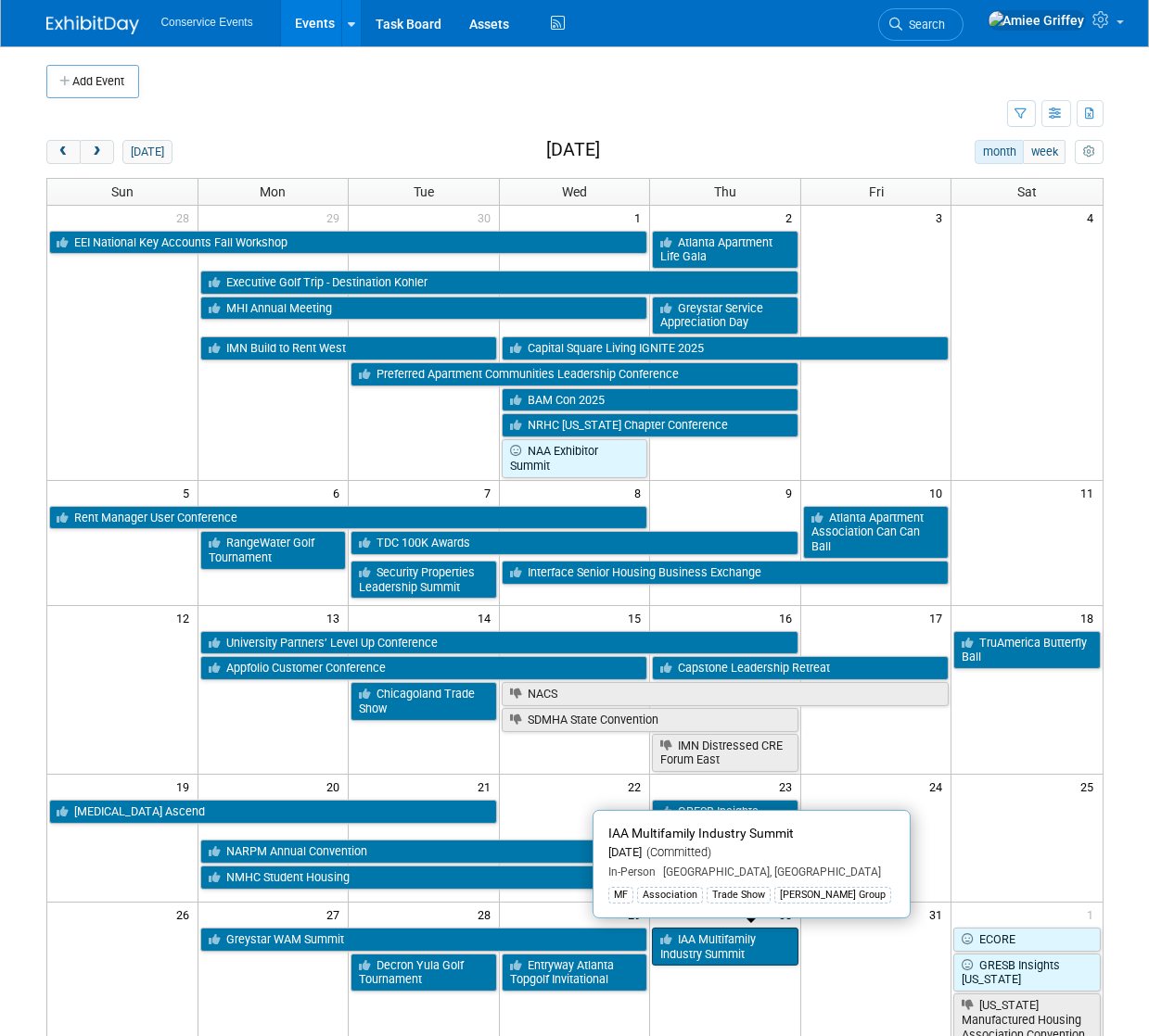
click at [688, 958] on link "IAA Multifamily Industry Summit" at bounding box center [724, 946] width 147 height 38
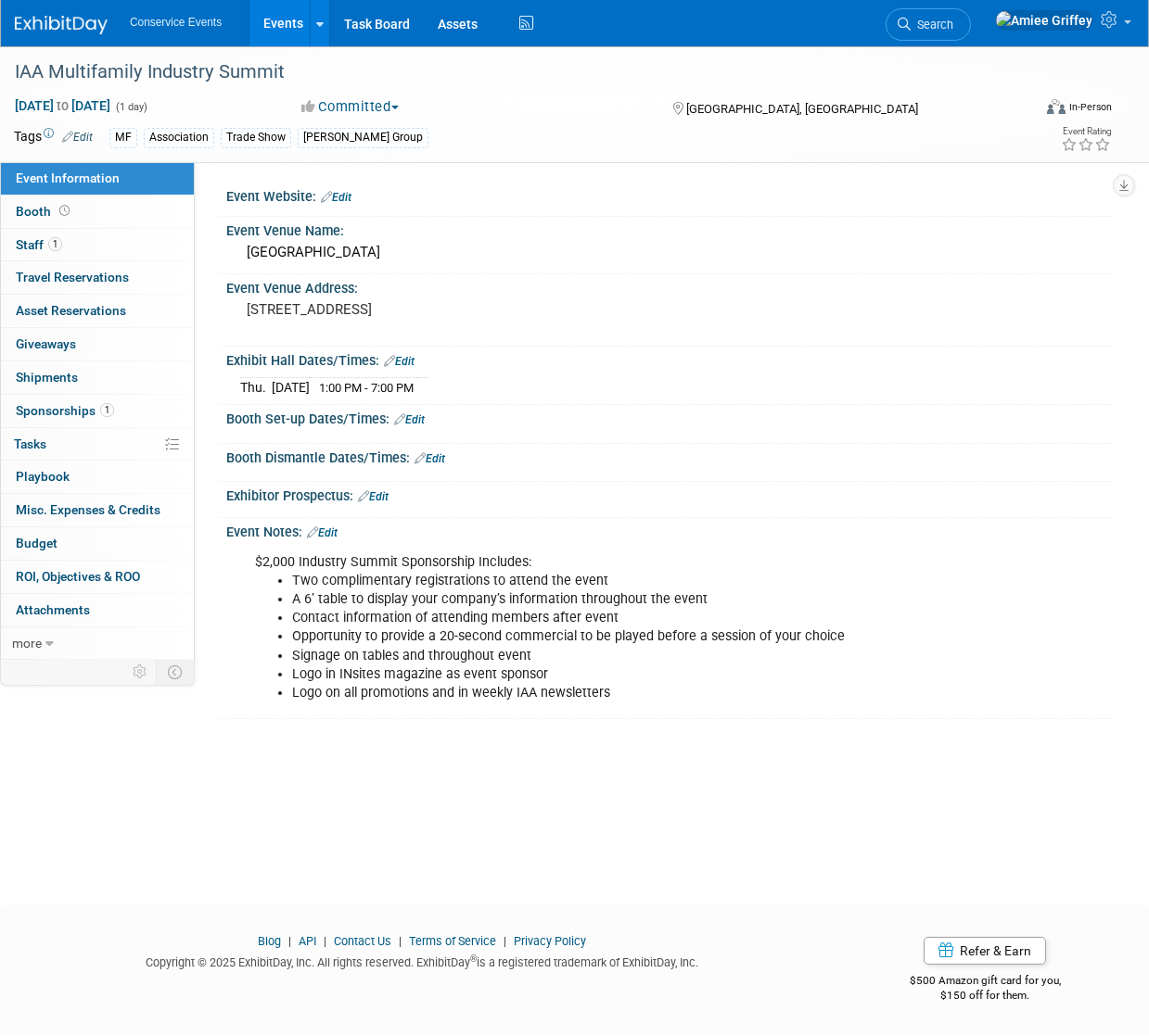
click at [332, 529] on link "Edit" at bounding box center [322, 533] width 30 height 13
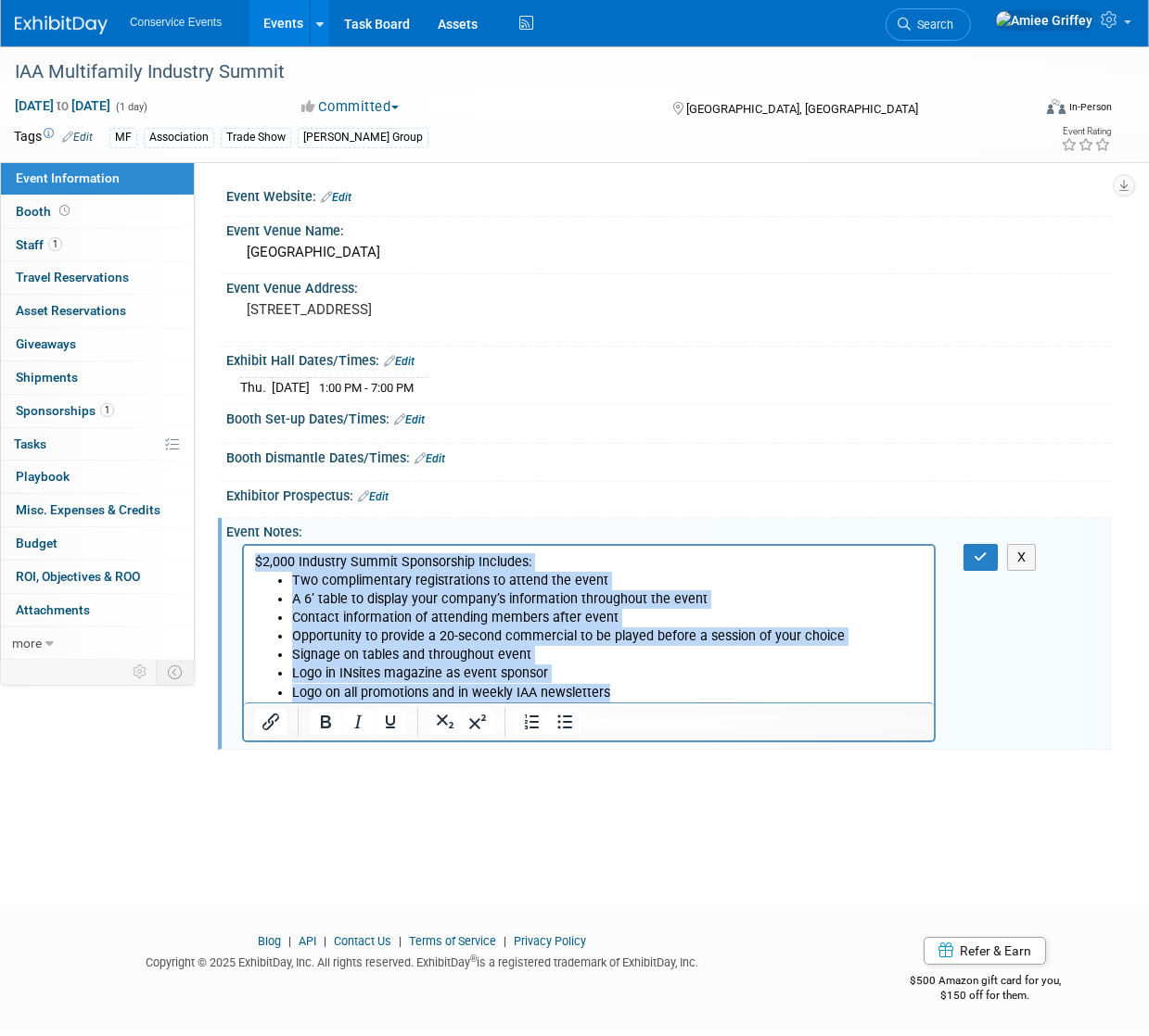
drag, startPoint x: 622, startPoint y: 694, endPoint x: 223, endPoint y: 527, distance: 432.5
click at [243, 546] on html "$2,000 Industry Summit Sponsorship Includes: Two complimentary registrations to…" at bounding box center [587, 625] width 689 height 157
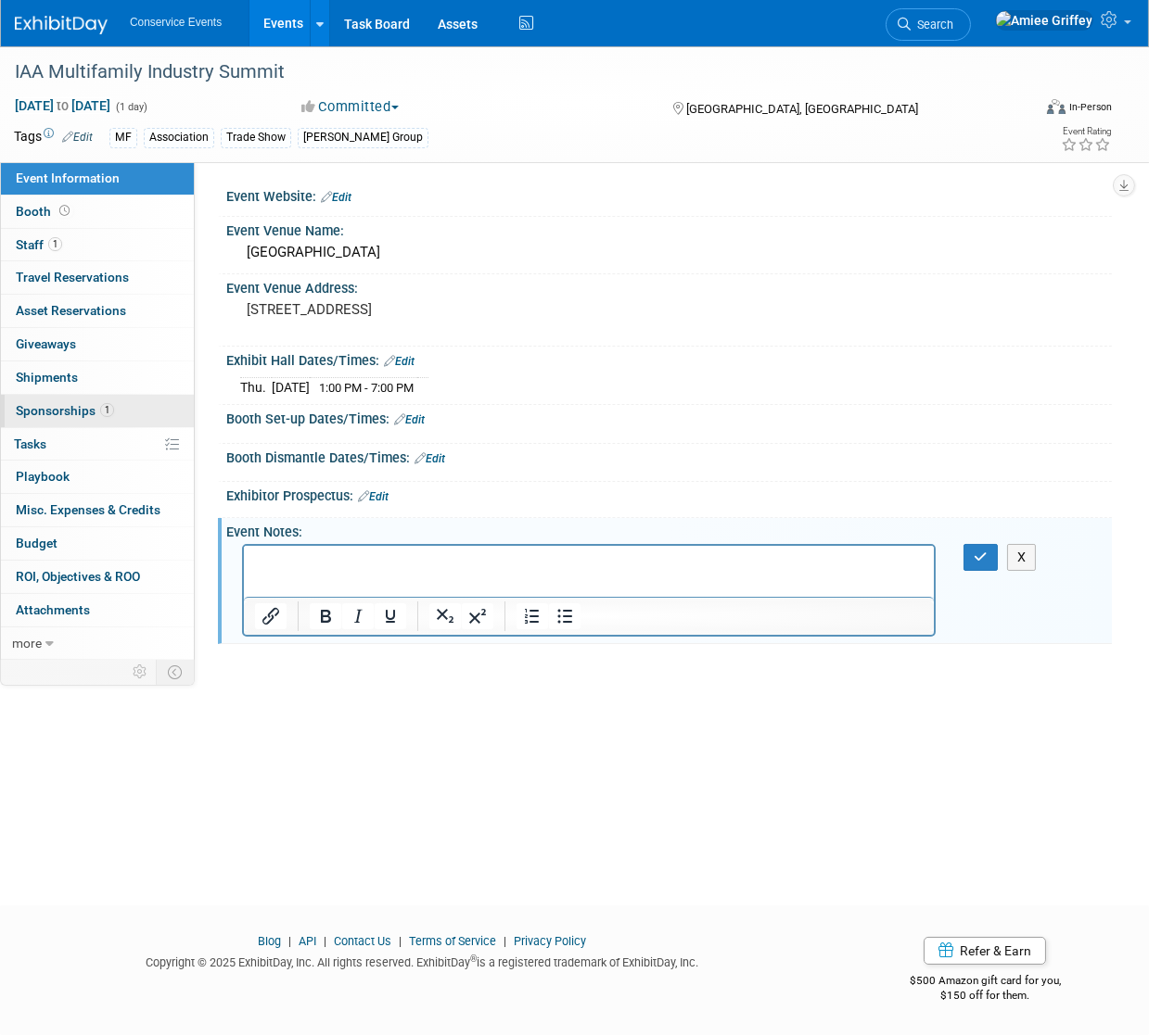
click at [83, 404] on span "Sponsorships 1" at bounding box center [65, 411] width 98 height 15
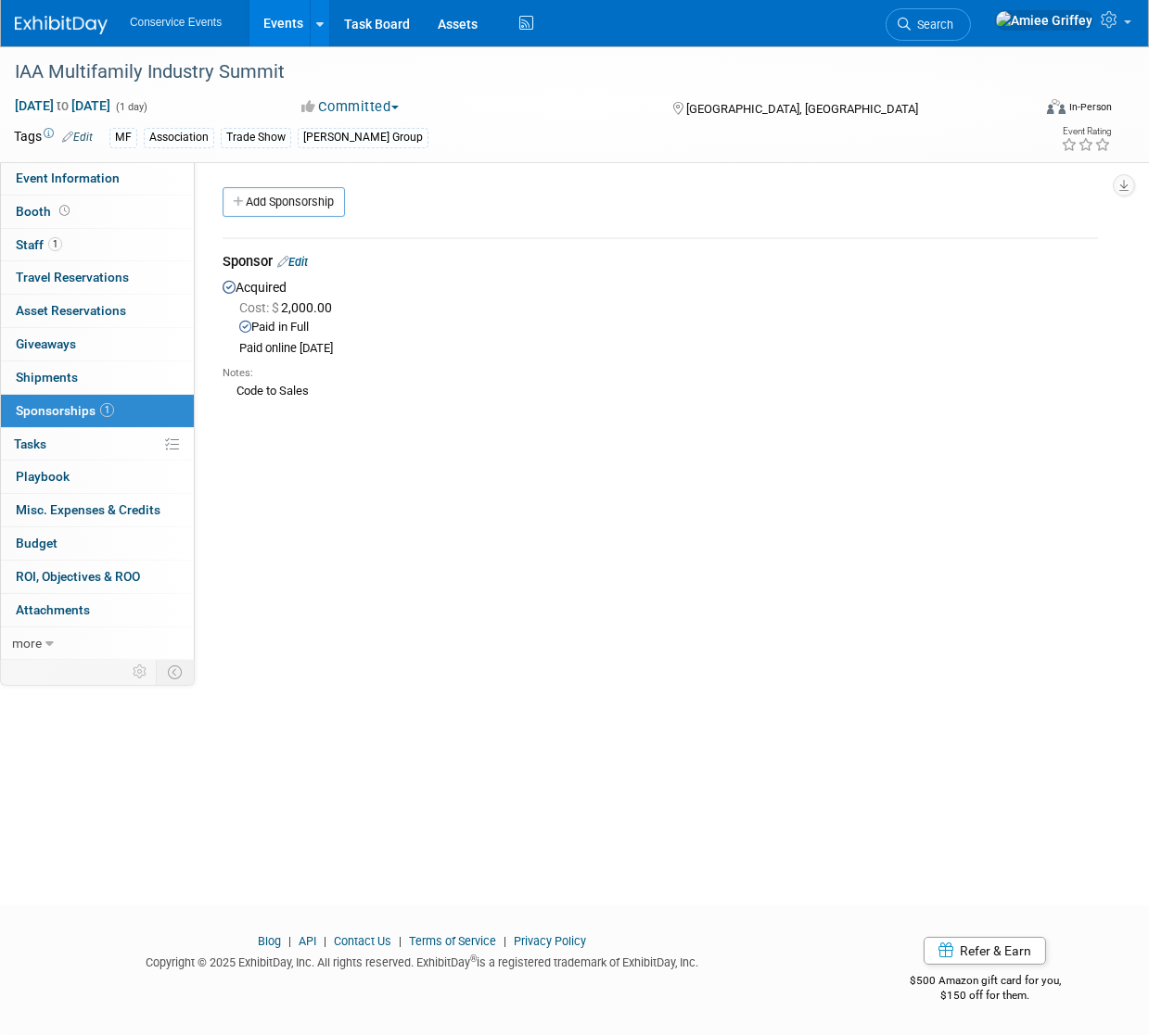
click at [305, 267] on link "Edit" at bounding box center [292, 262] width 30 height 14
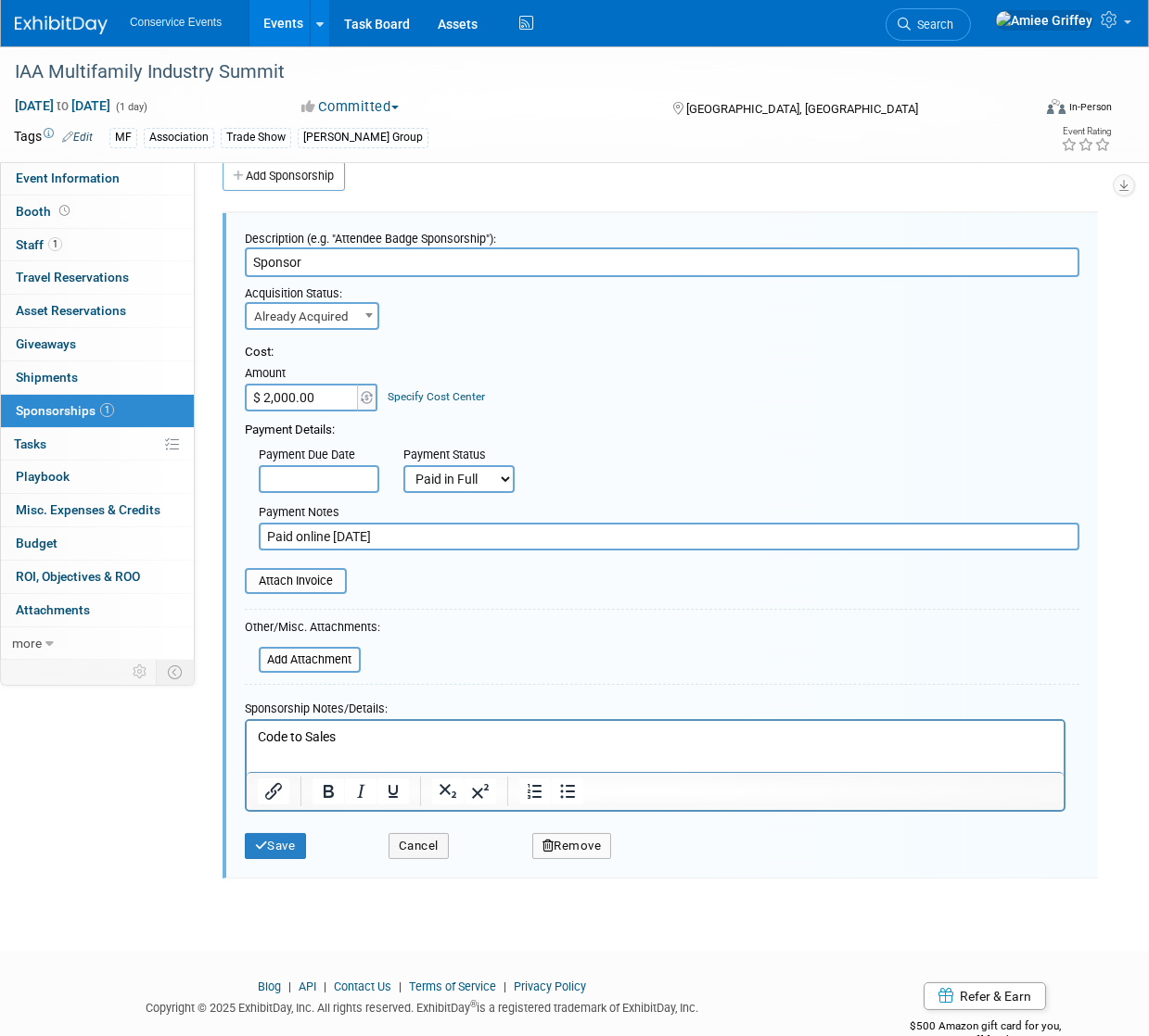
scroll to position [27, 0]
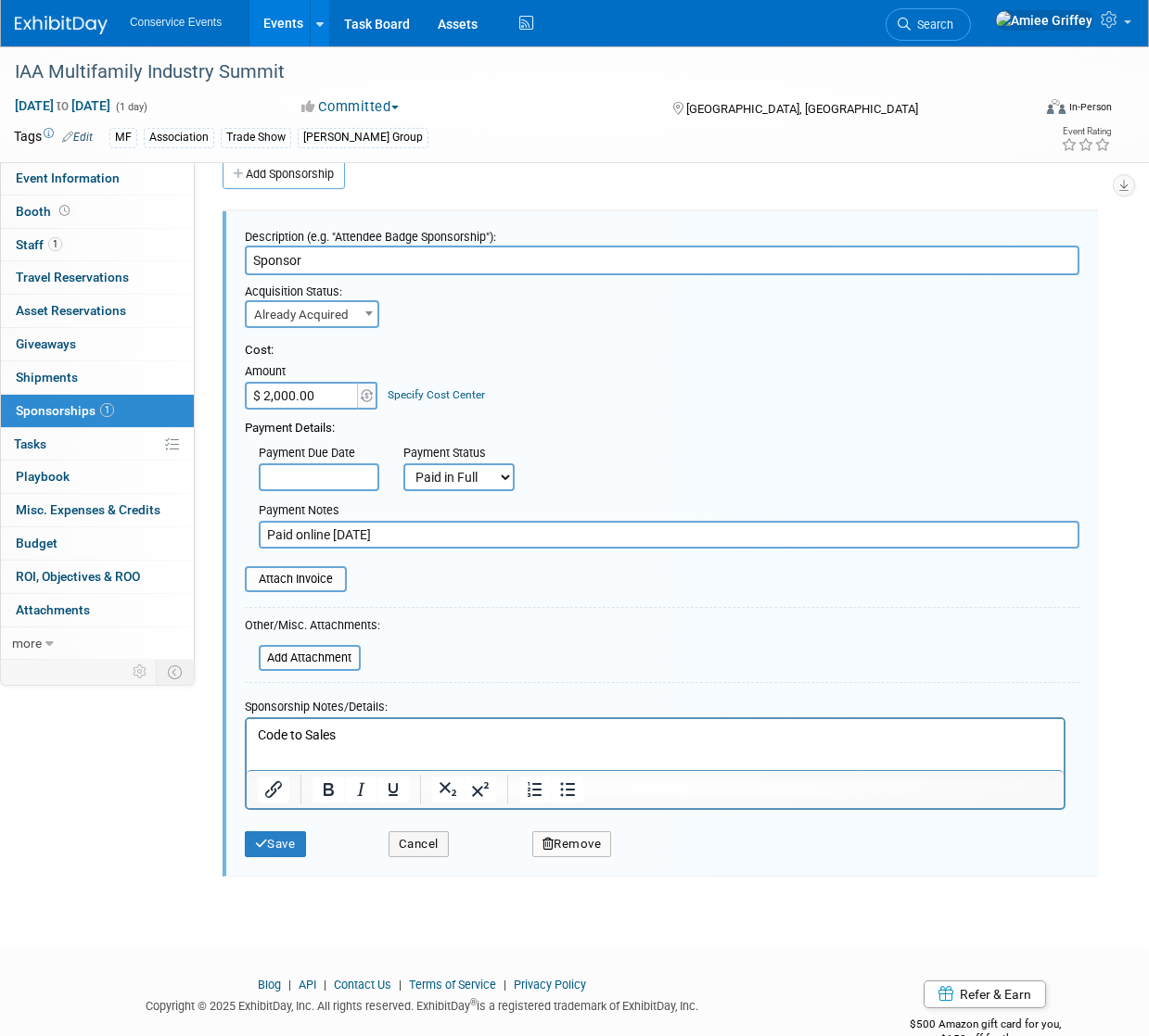
click at [351, 739] on p "Code to Sales" at bounding box center [654, 735] width 795 height 19
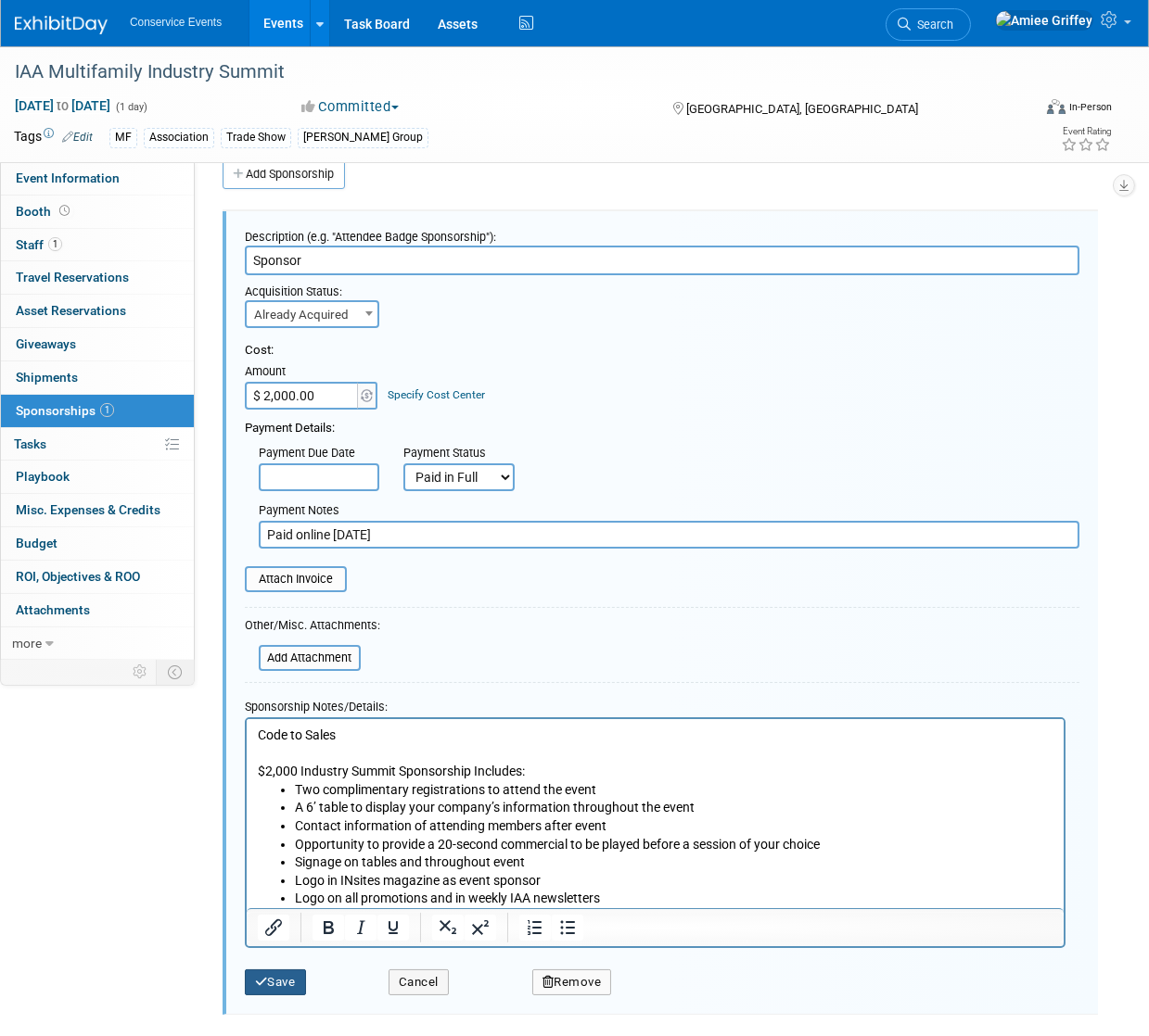
click at [289, 980] on button "Save" at bounding box center [275, 982] width 61 height 26
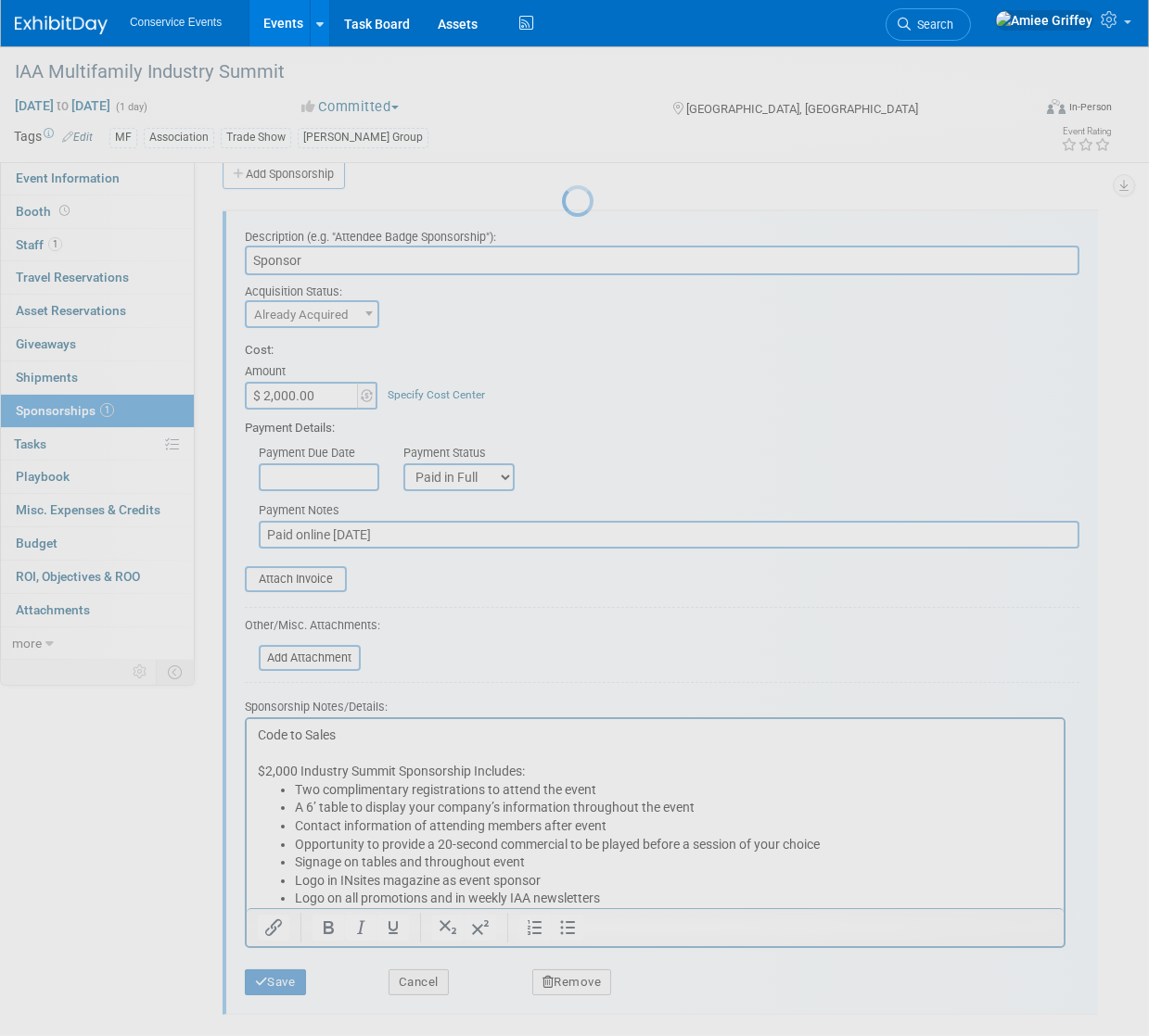
scroll to position [0, 0]
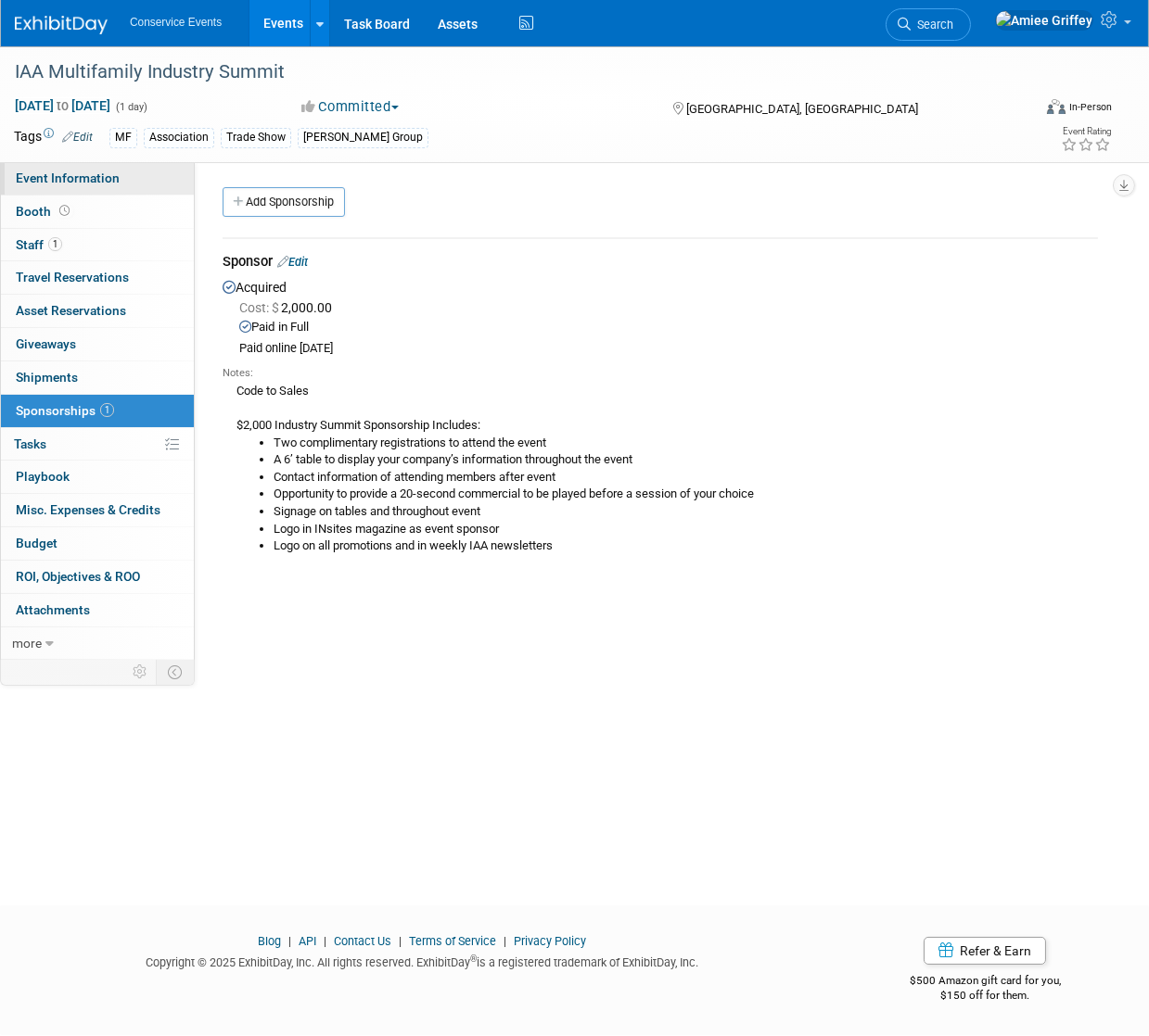
click at [75, 180] on span "Event Information" at bounding box center [68, 178] width 104 height 15
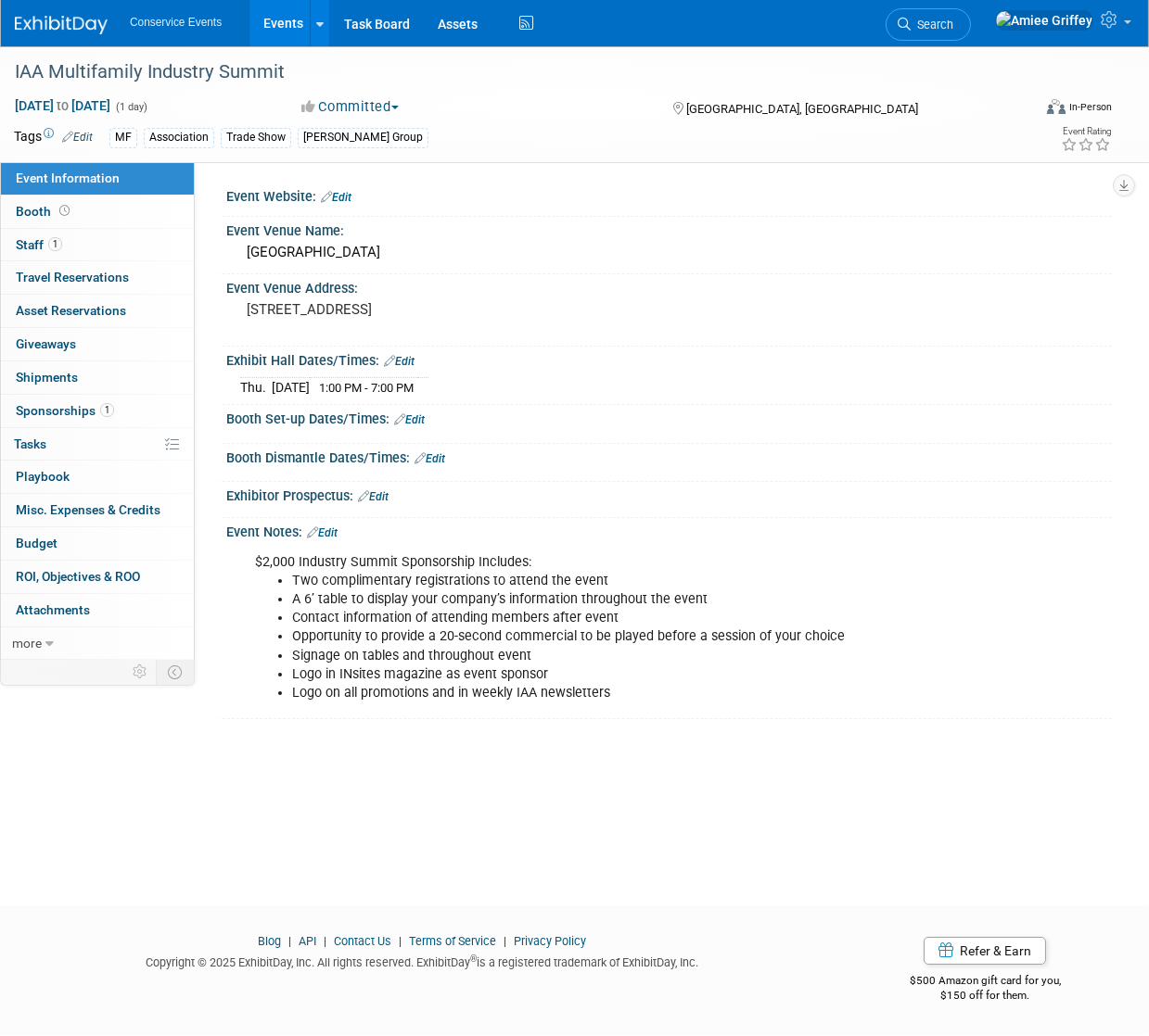
click at [331, 527] on link "Edit" at bounding box center [322, 533] width 30 height 13
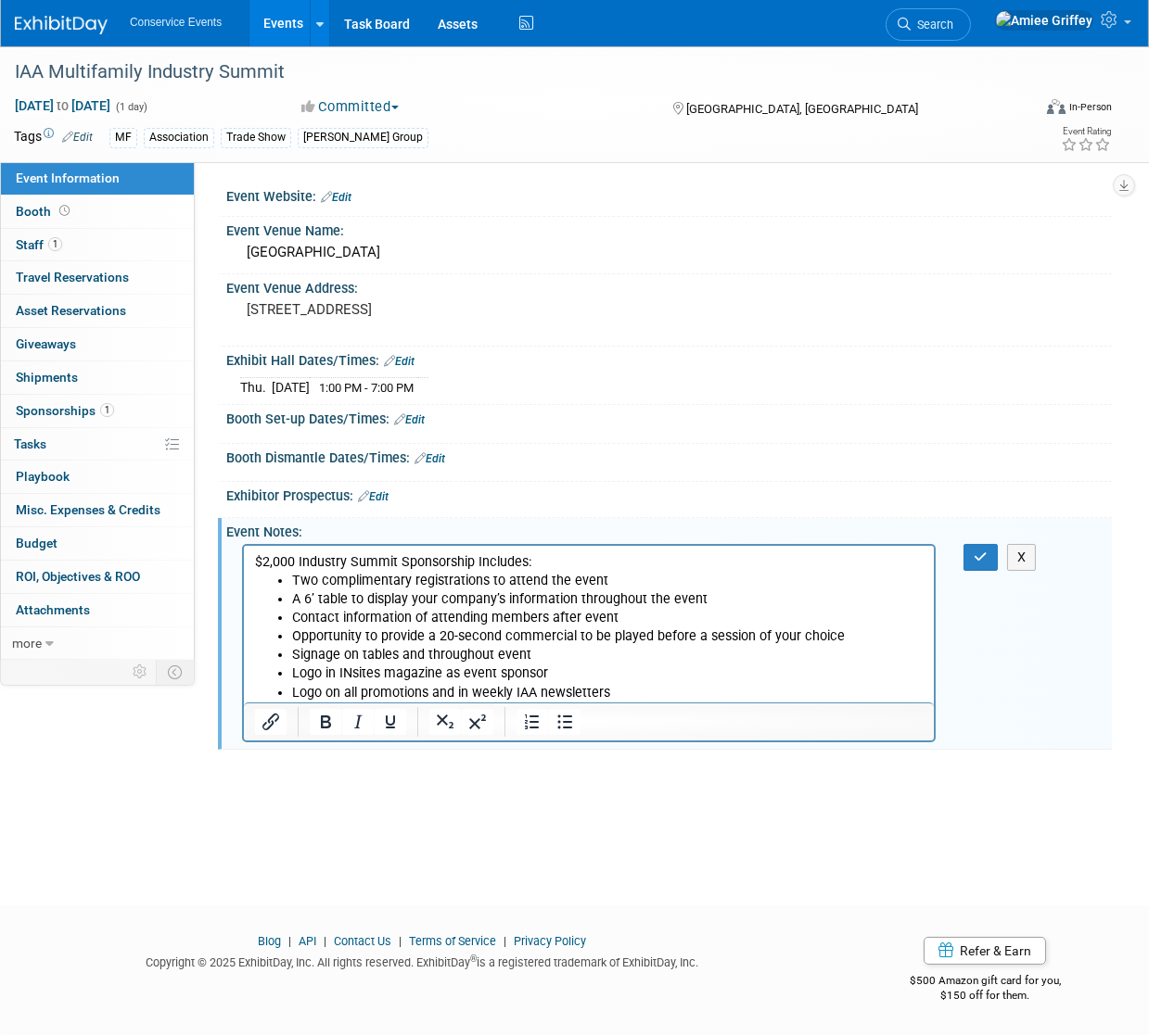
click at [608, 682] on li "Logo in INsites magazine as event sponsor" at bounding box center [607, 674] width 632 height 19
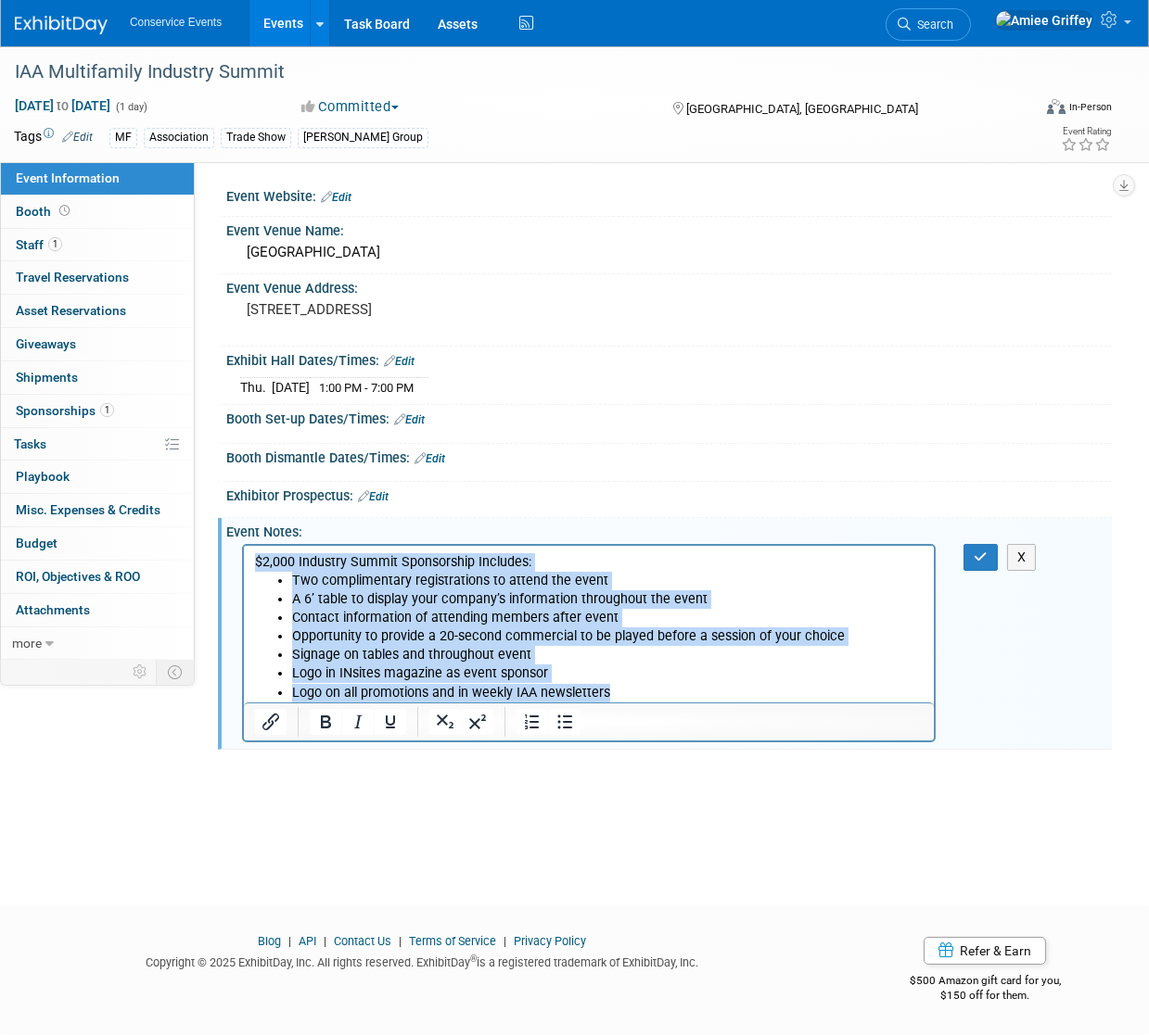
drag, startPoint x: 633, startPoint y: 689, endPoint x: 240, endPoint y: 541, distance: 419.9
click at [243, 546] on html "$2,000 Industry Summit Sponsorship Includes: Two complimentary registrations to…" at bounding box center [587, 625] width 689 height 157
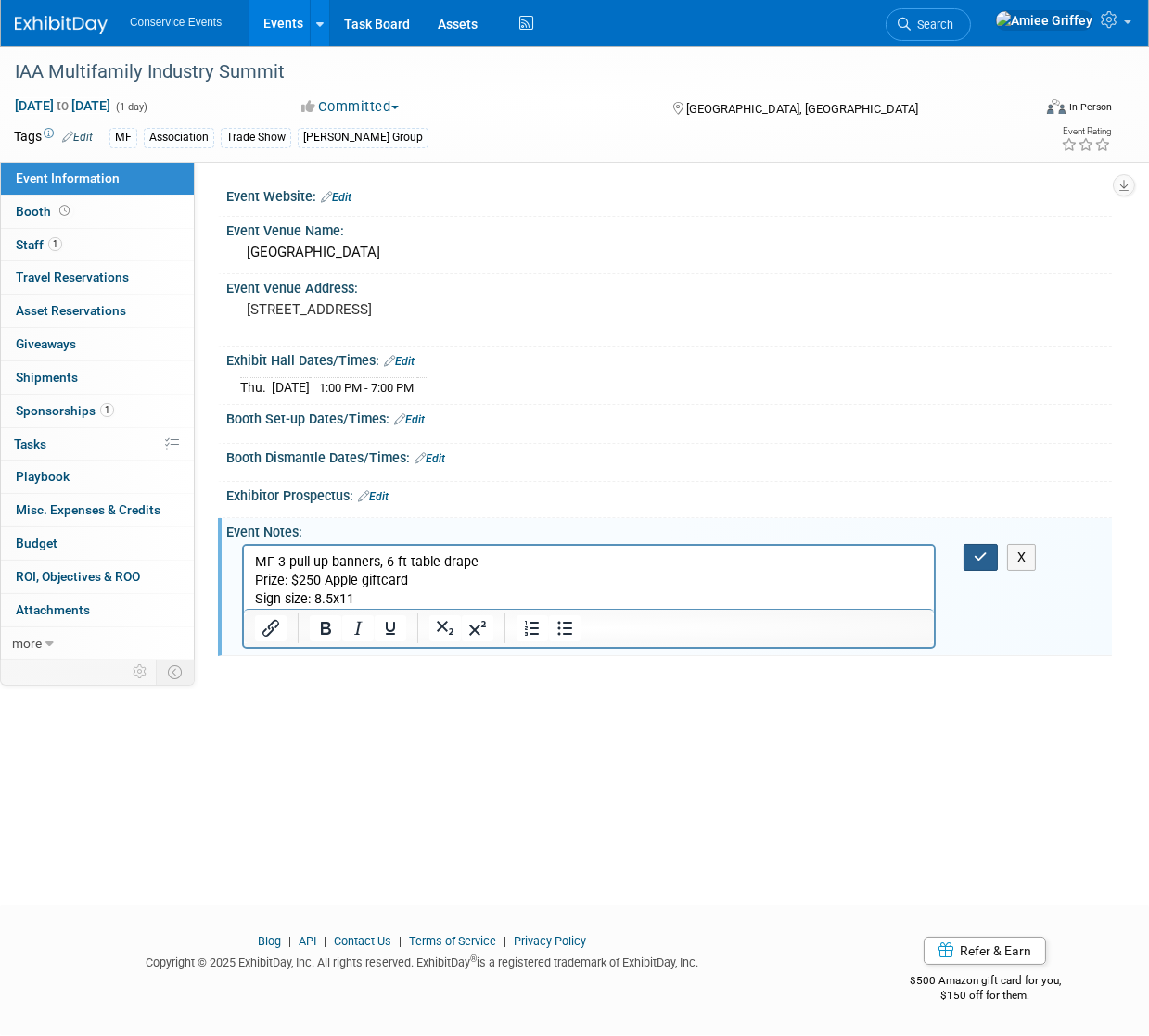
click at [970, 558] on button "button" at bounding box center [981, 558] width 34 height 26
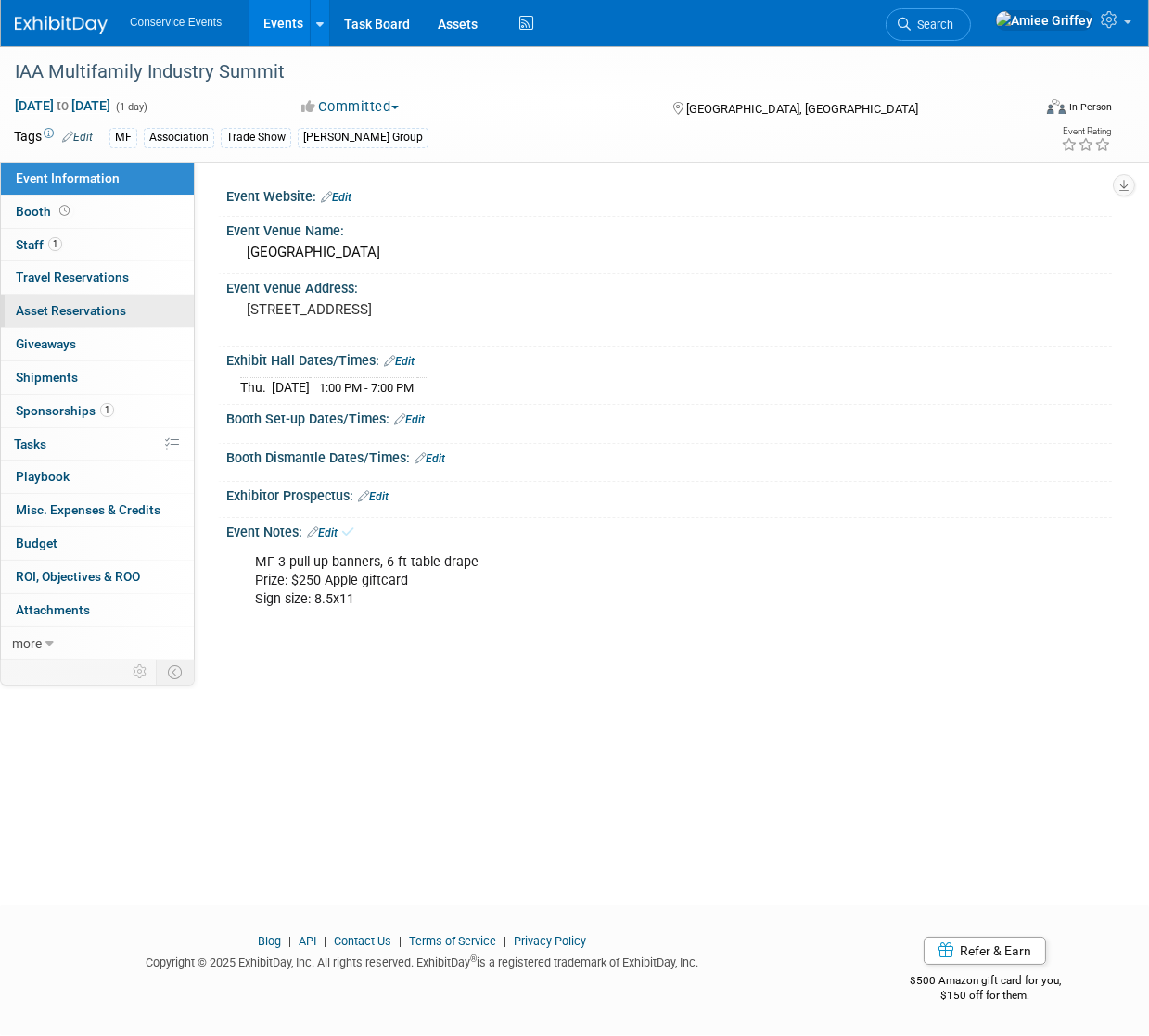
click at [92, 311] on span "Asset Reservations 0" at bounding box center [71, 311] width 111 height 15
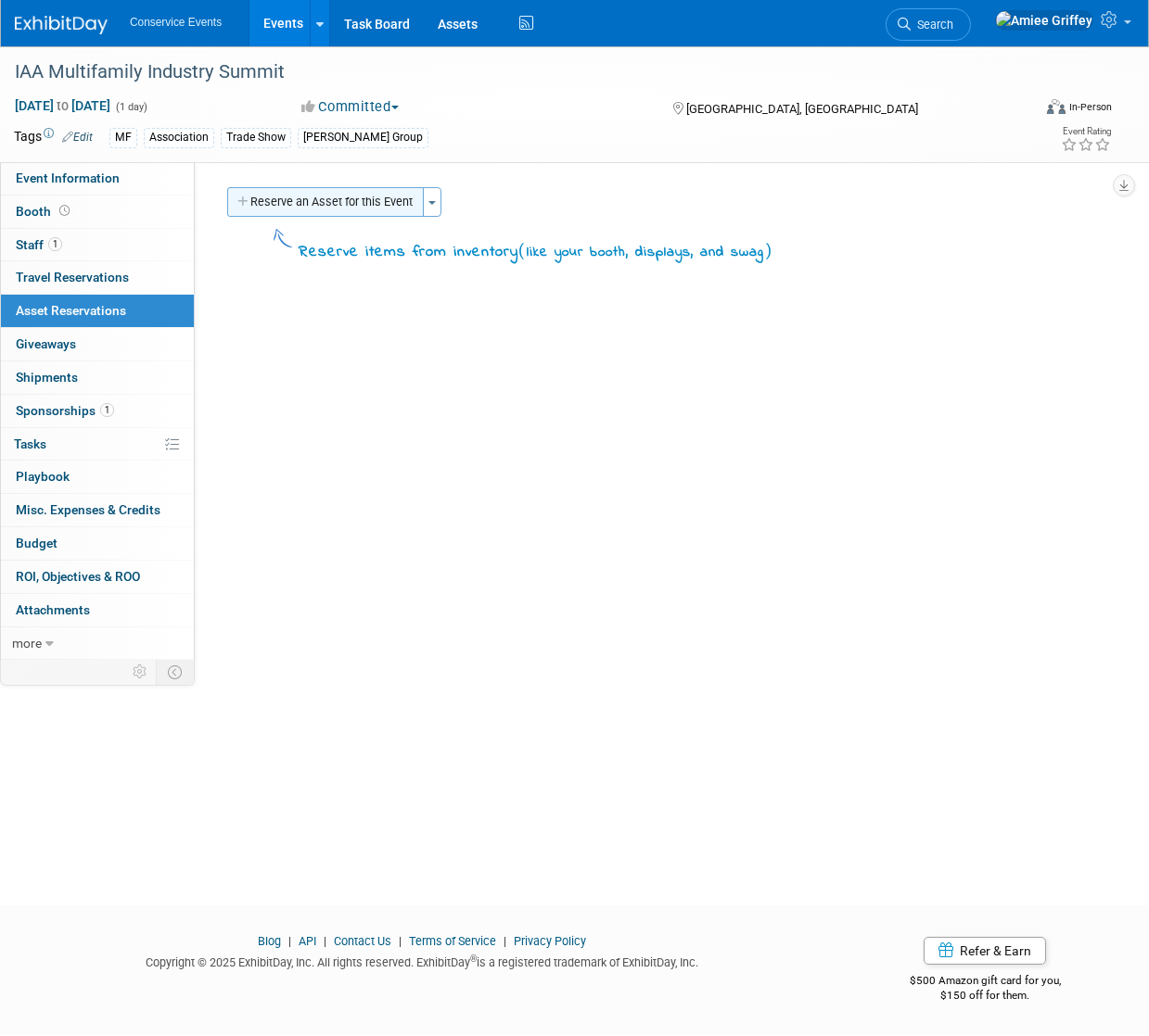
click at [297, 213] on button "Reserve an Asset for this Event" at bounding box center [325, 201] width 197 height 29
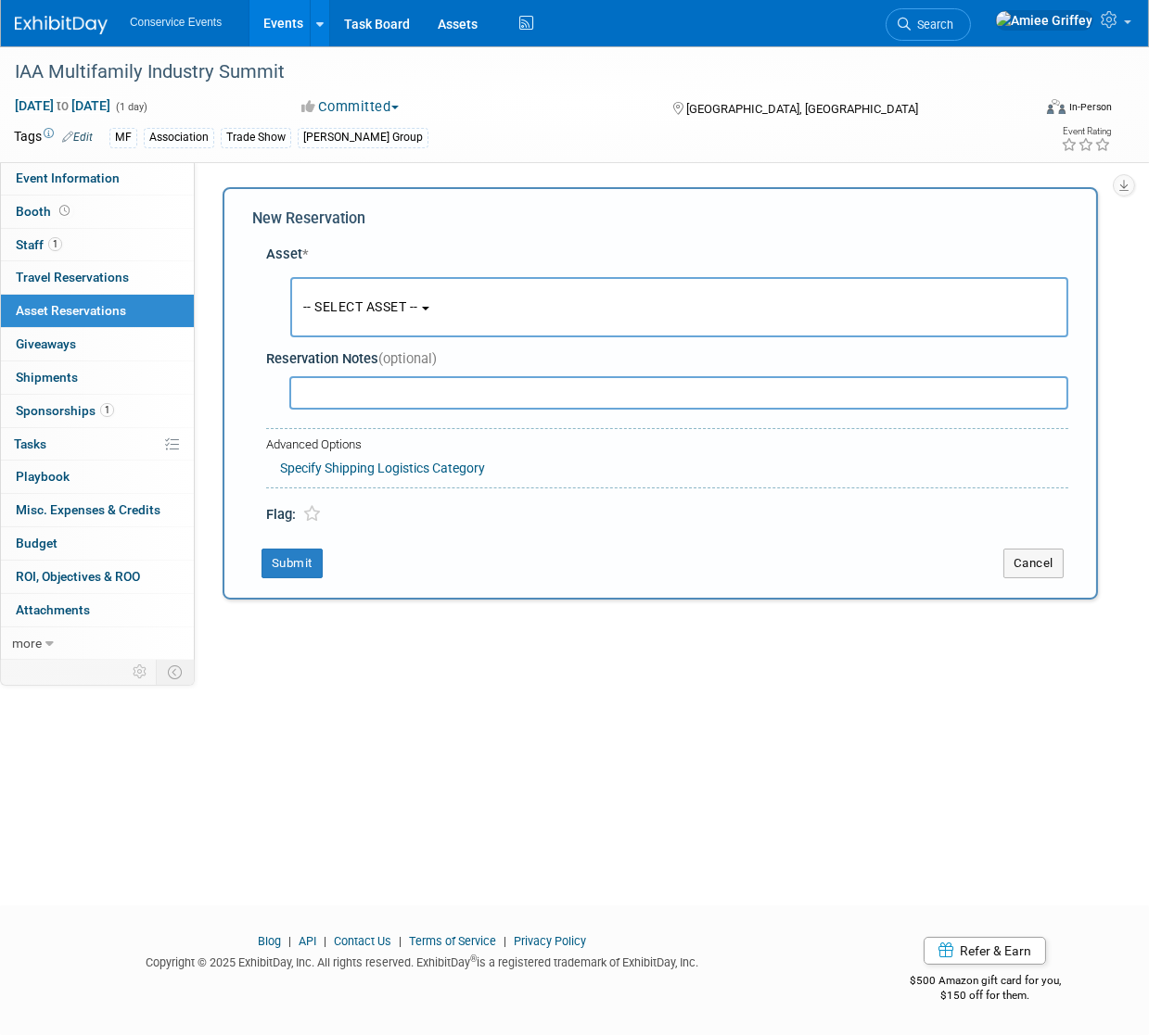
click at [358, 316] on button "-- SELECT ASSET --" at bounding box center [679, 307] width 778 height 60
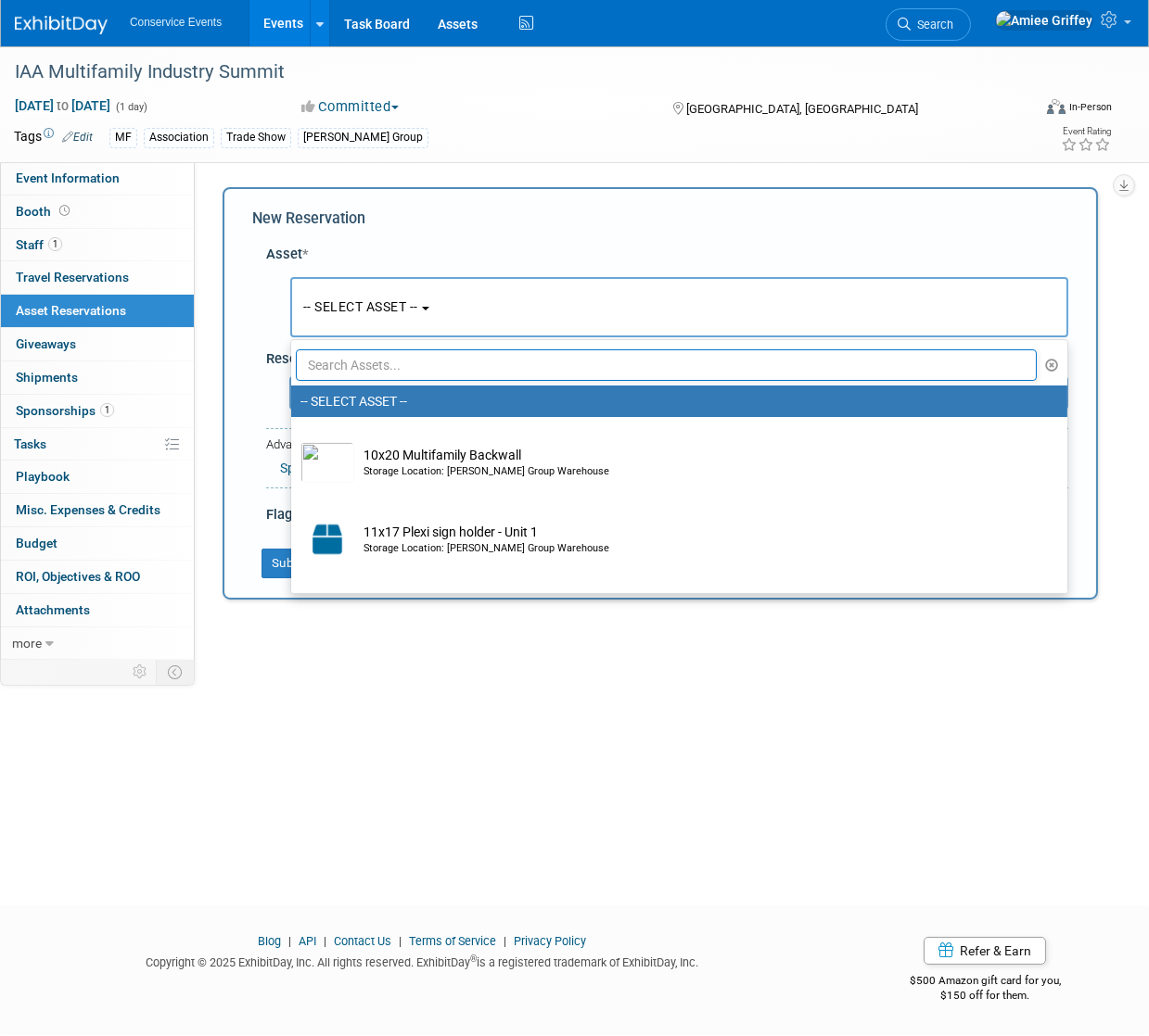
click at [361, 368] on input "text" at bounding box center [666, 365] width 740 height 31
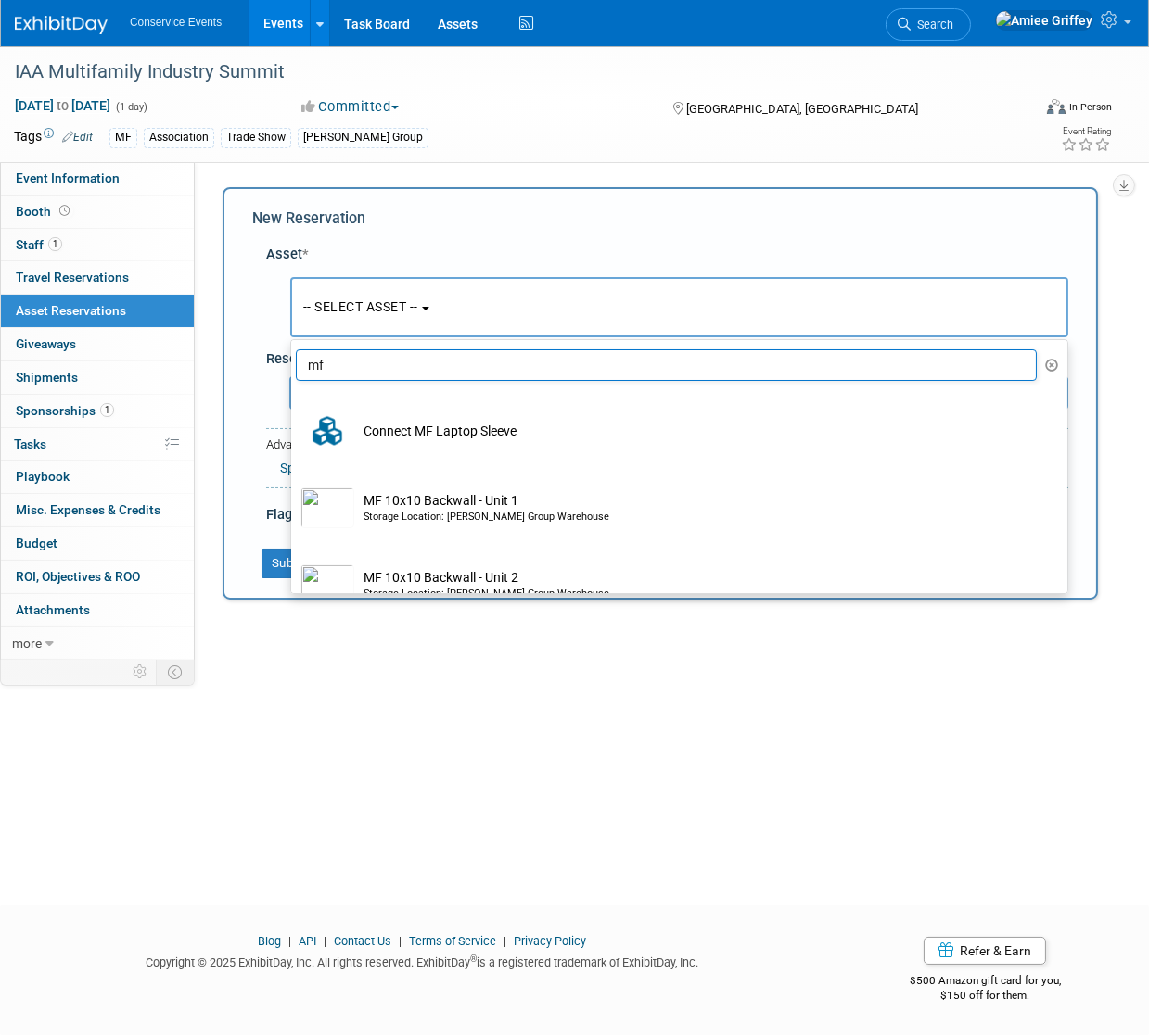
drag, startPoint x: 365, startPoint y: 365, endPoint x: 261, endPoint y: 360, distance: 104.1
click at [262, 361] on div "Asset * -- SELECT ASSET -- <table style='display: inline-block; border-style:no…" at bounding box center [660, 380] width 816 height 290
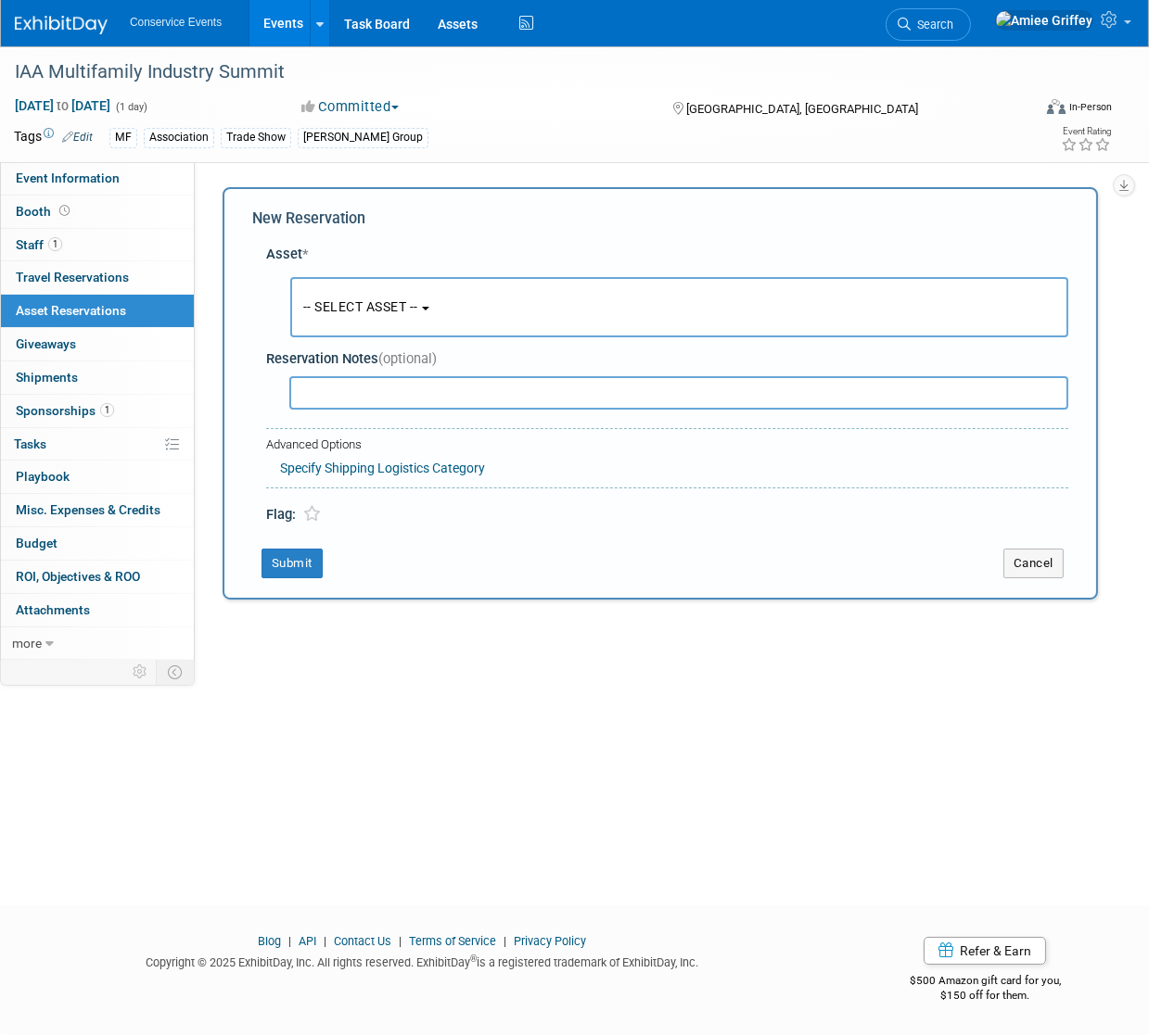
click at [358, 286] on button "-- SELECT ASSET --" at bounding box center [679, 307] width 778 height 60
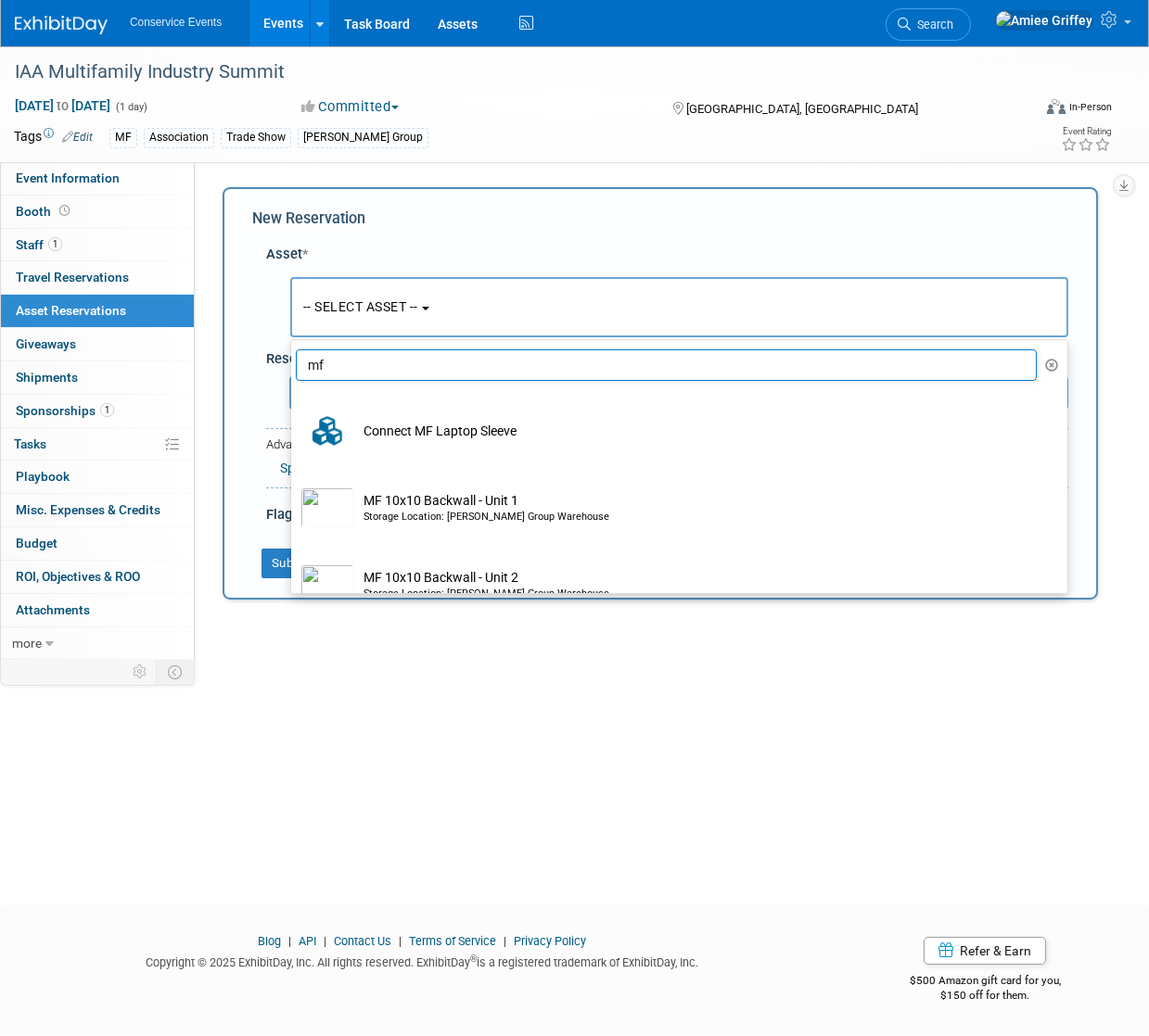
click at [339, 365] on input "mf" at bounding box center [666, 365] width 740 height 31
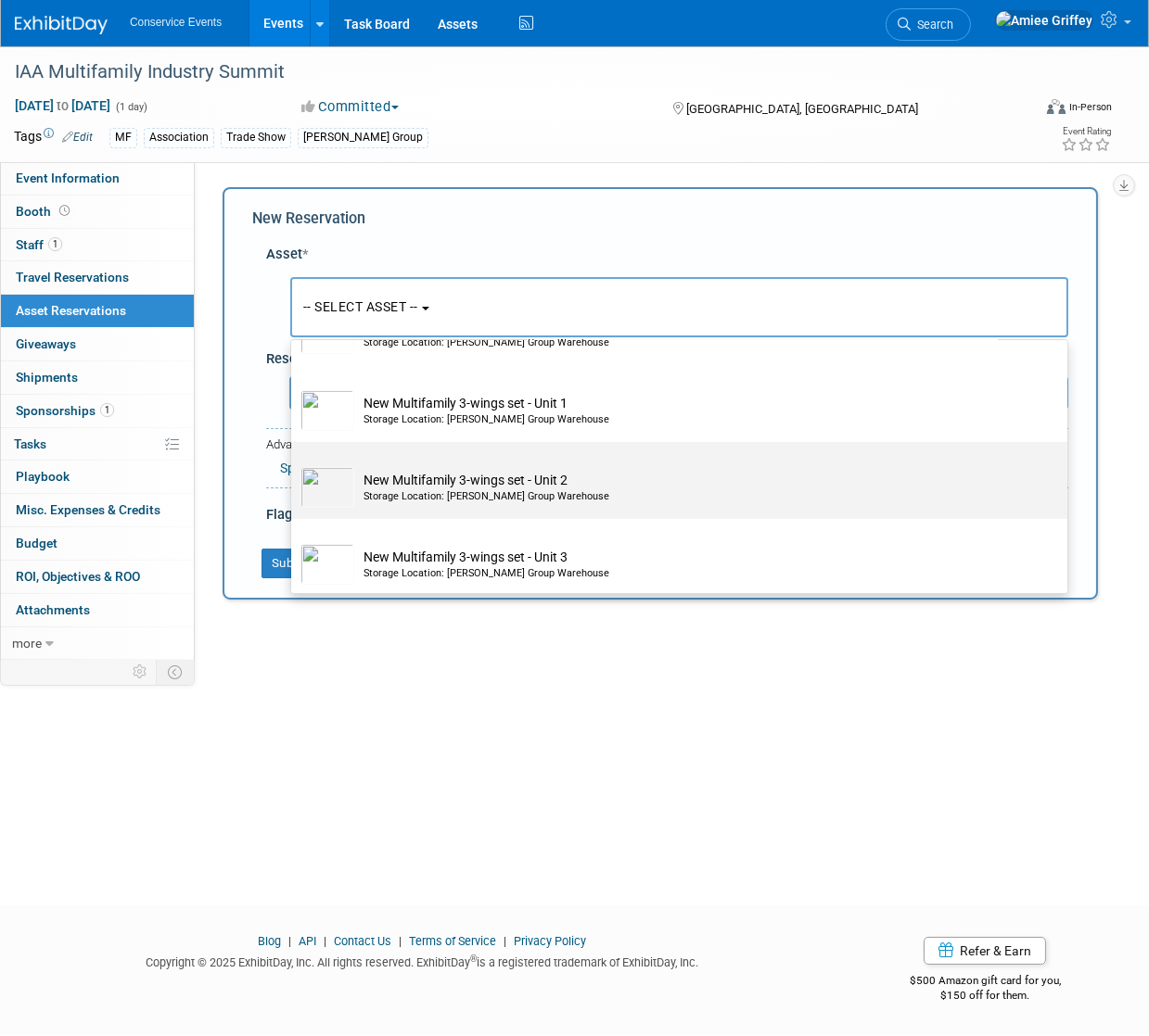
scroll to position [1404, 0]
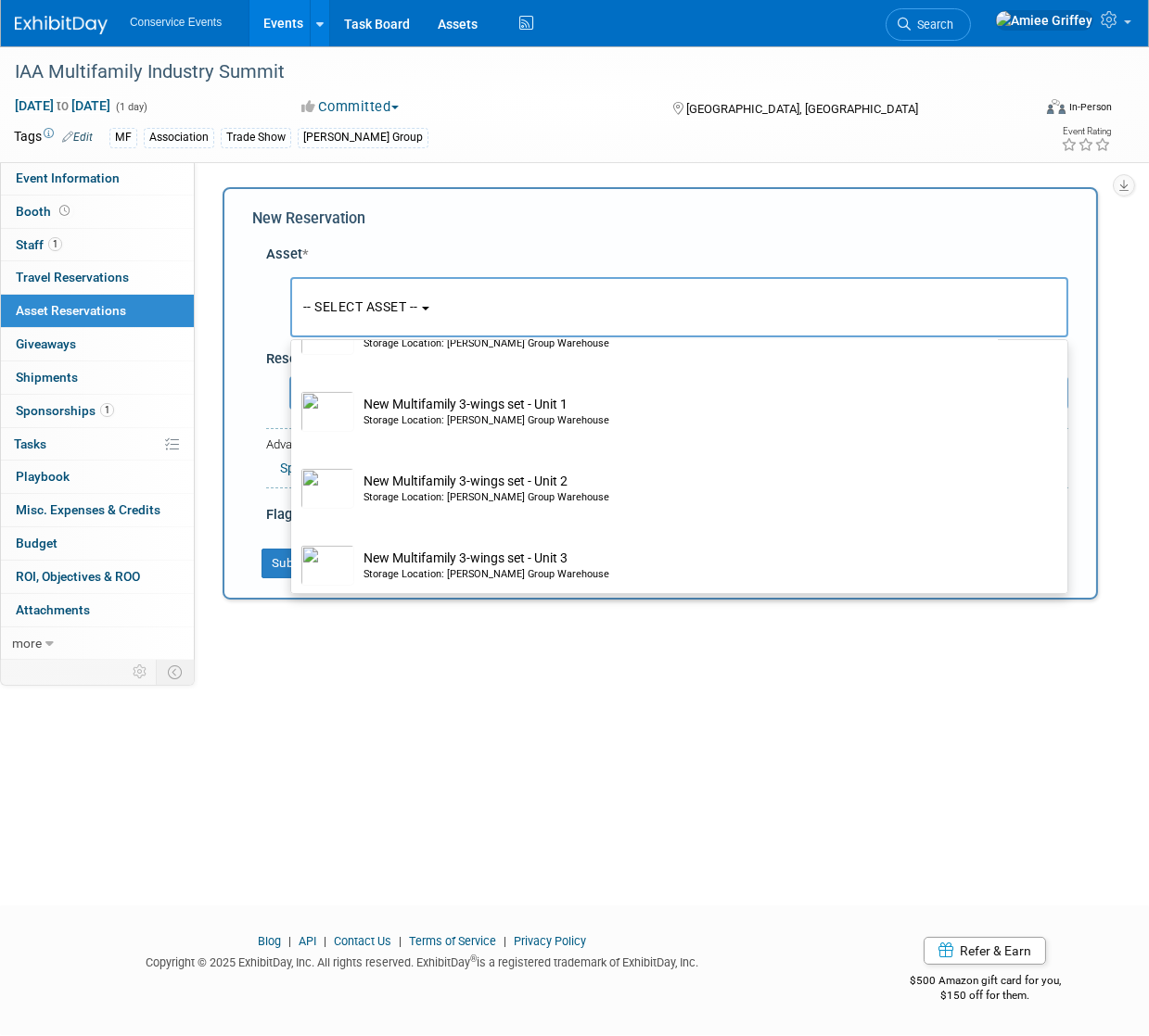
type input "new"
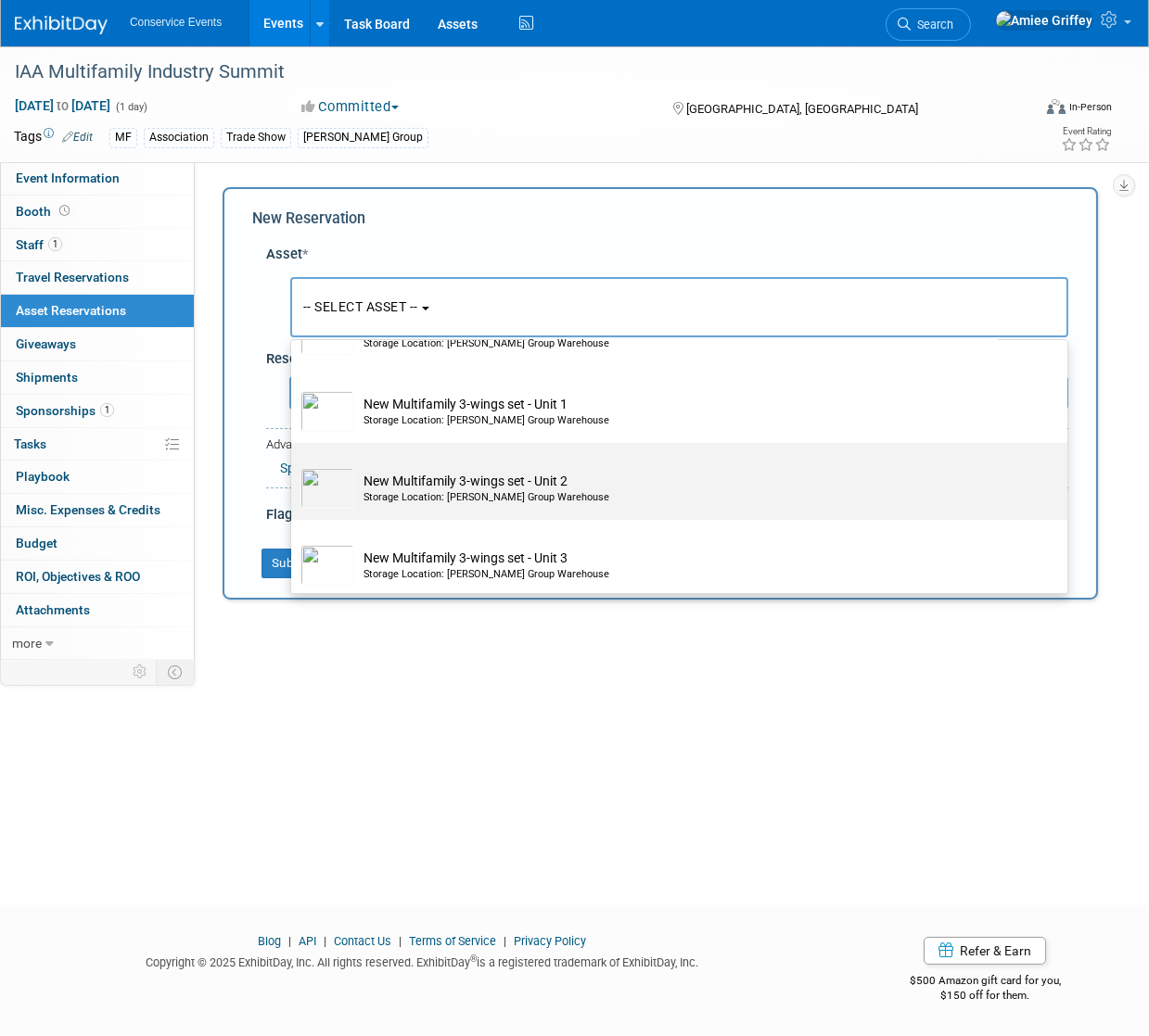
click at [439, 488] on td "New Multifamily 3-wings set - Unit 2 Storage Location: Taylor Group Warehouse" at bounding box center [692, 488] width 676 height 41
click at [294, 465] on input "New Multifamily 3-wings set - Unit 2 Storage Location: Taylor Group Warehouse" at bounding box center [287, 458] width 12 height 12
select select "10718200"
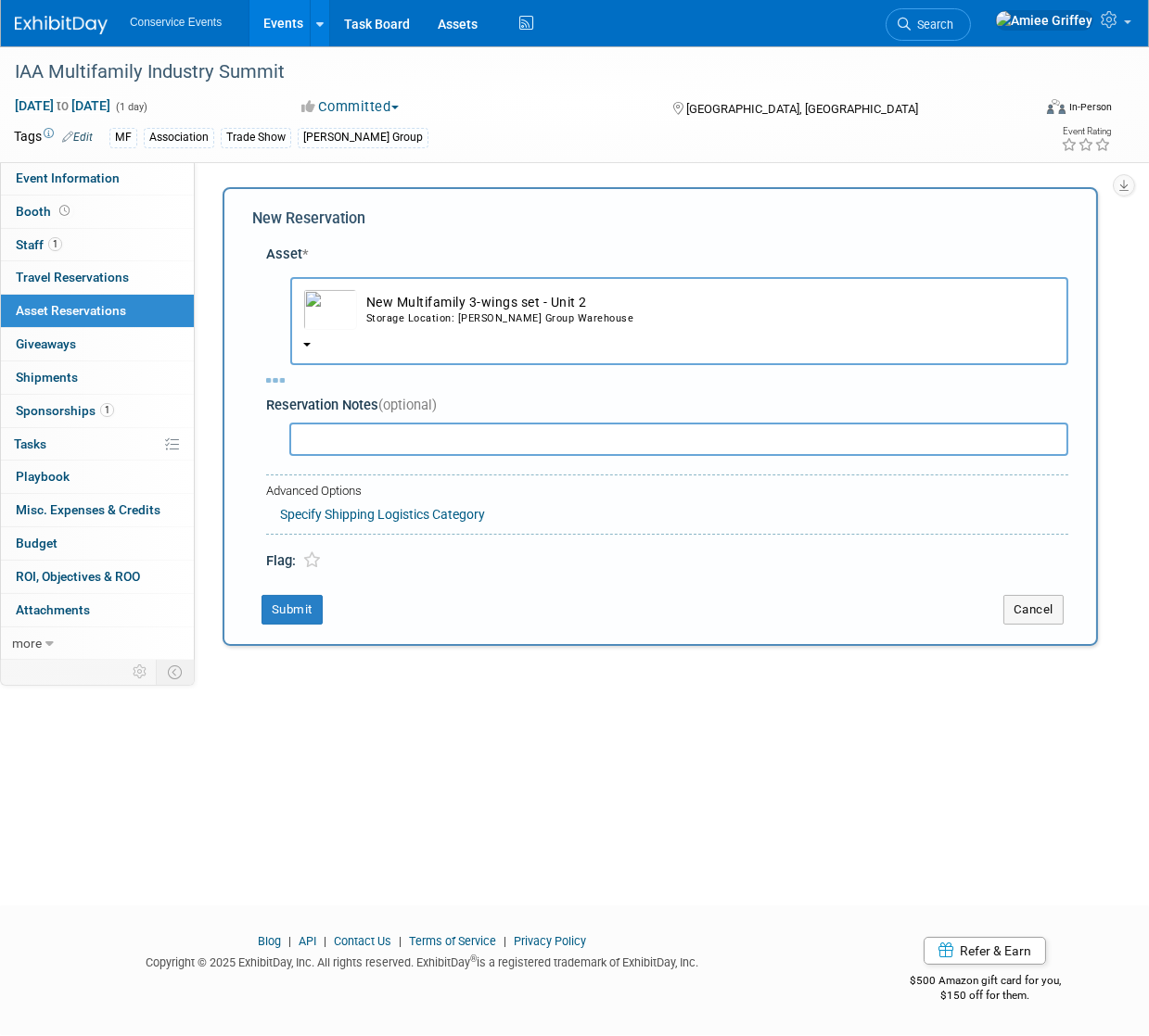
select select "9"
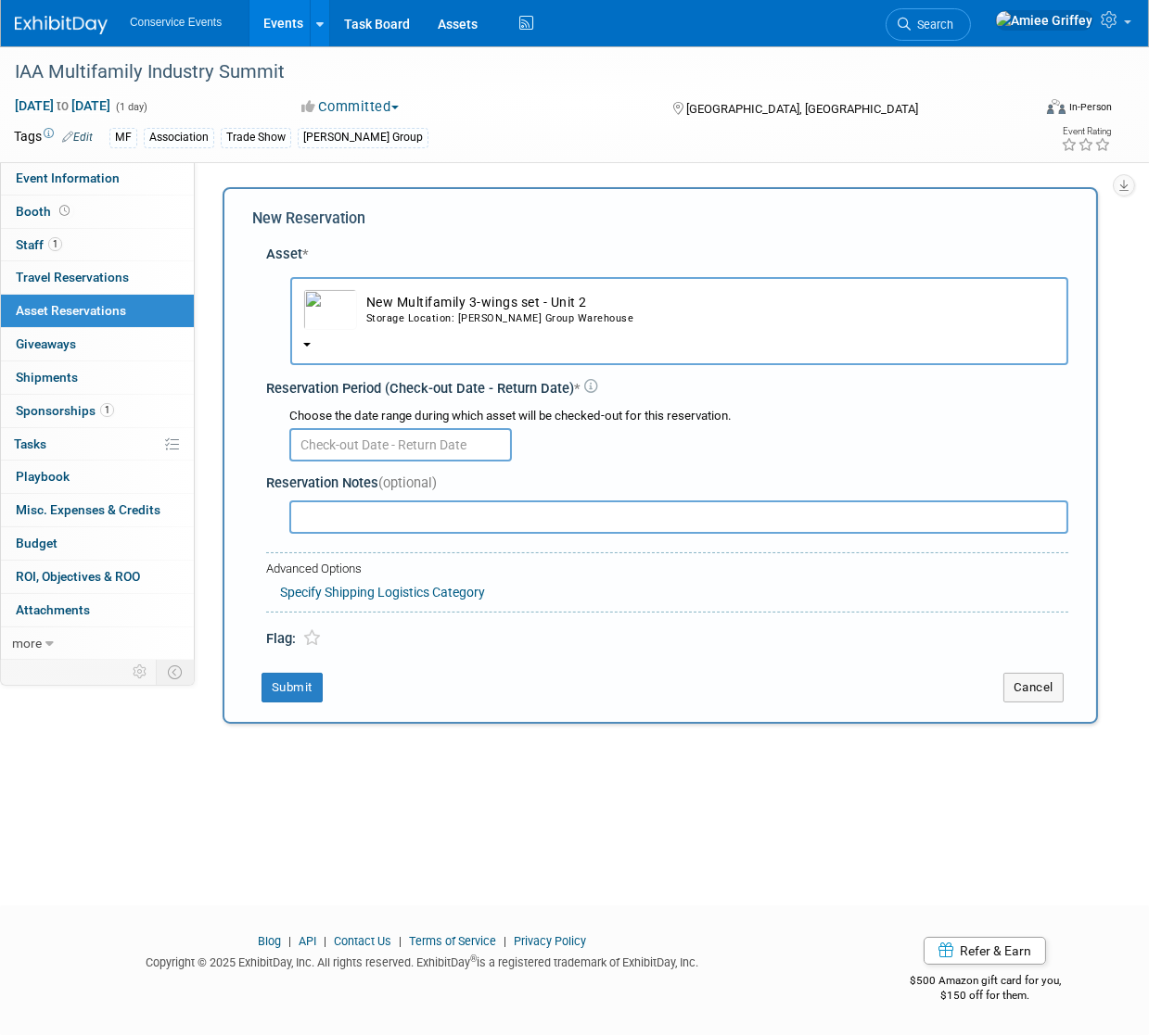
click at [331, 431] on input "text" at bounding box center [400, 444] width 222 height 33
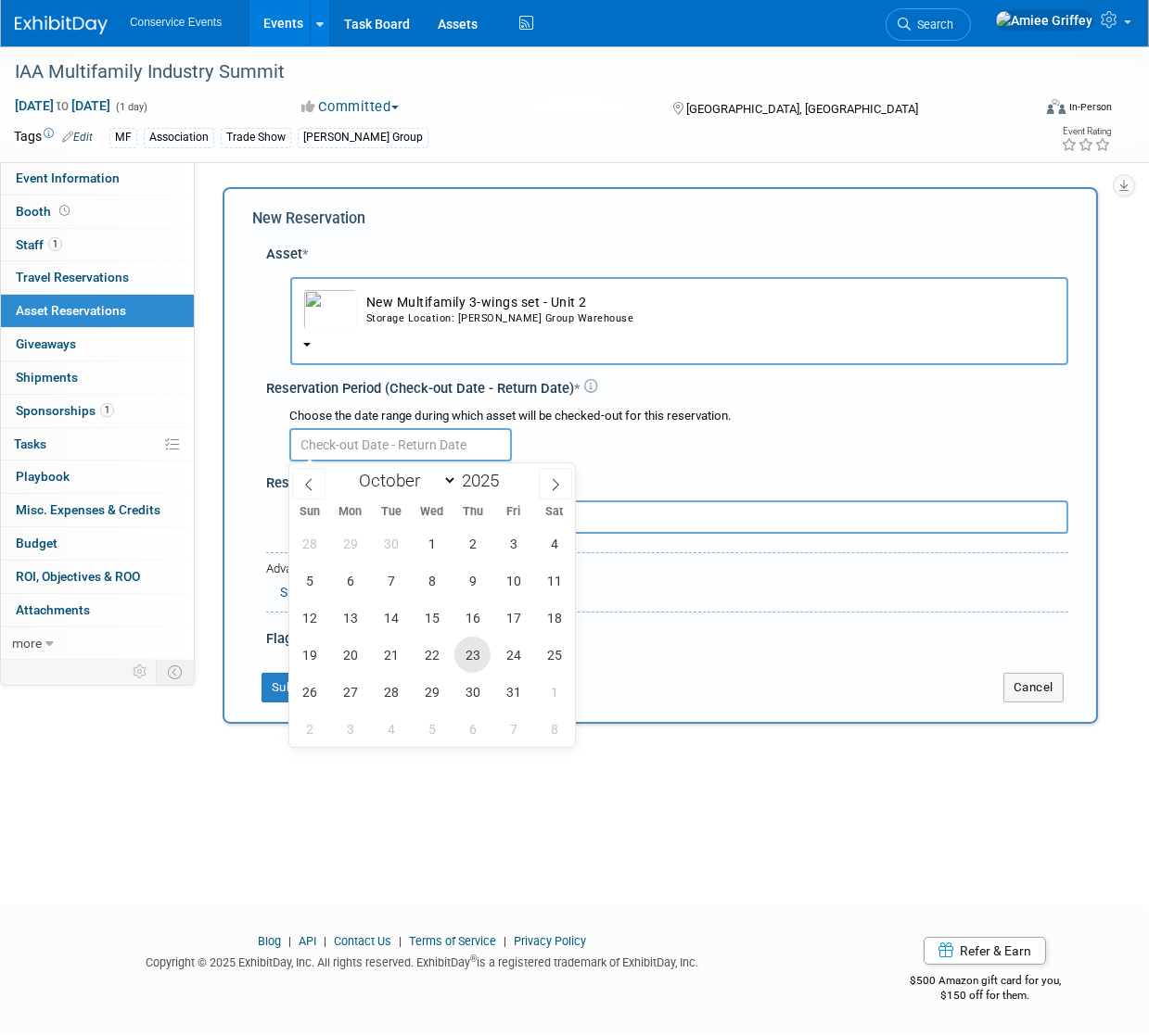
click at [471, 647] on span "23" at bounding box center [472, 655] width 36 height 36
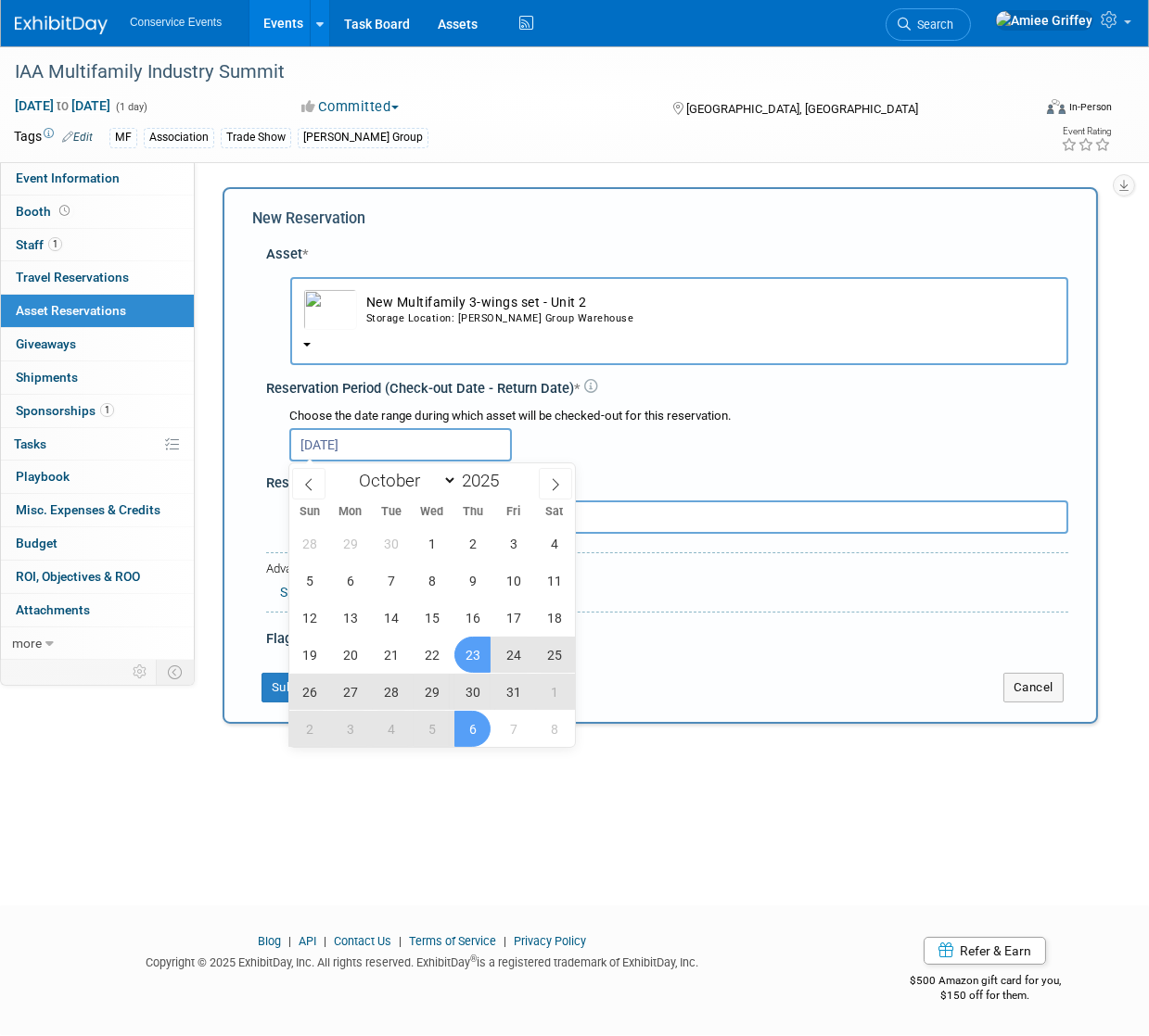
click at [475, 726] on span "6" at bounding box center [472, 729] width 36 height 36
type input "Oct 23, 2025 to Nov 6, 2025"
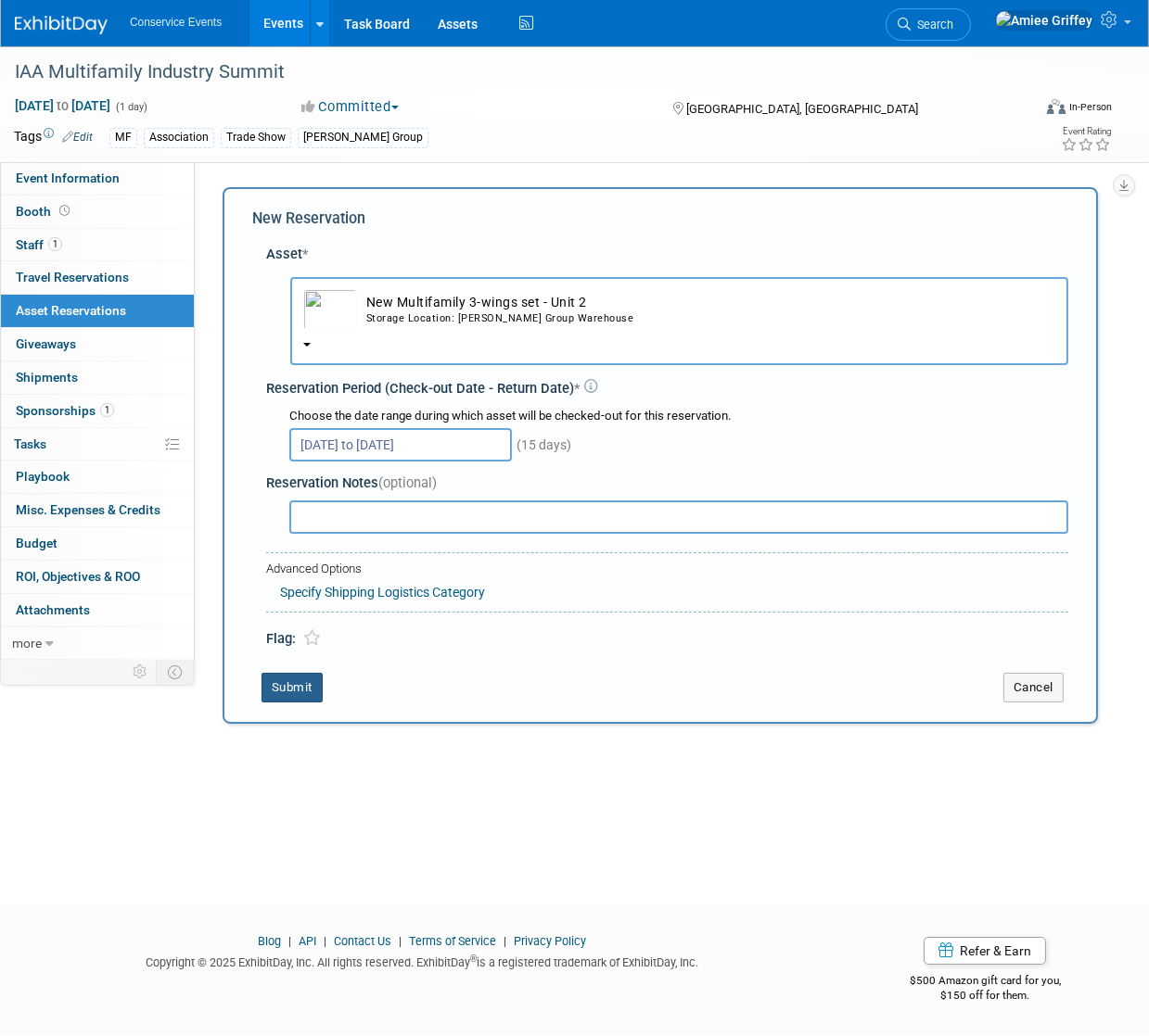
click at [303, 685] on button "Submit" at bounding box center [291, 687] width 61 height 29
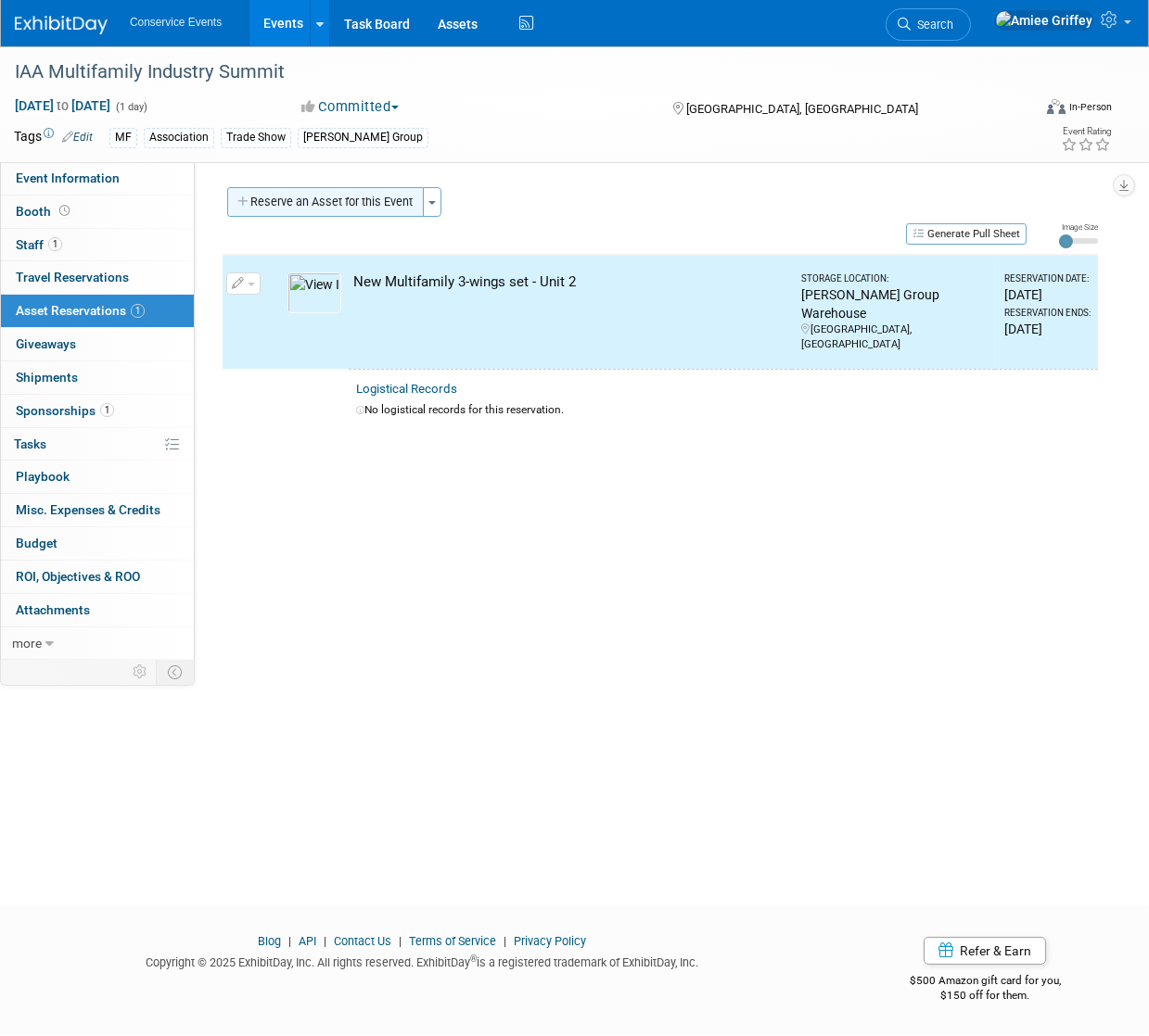
click at [307, 193] on button "Reserve an Asset for this Event" at bounding box center [325, 201] width 197 height 29
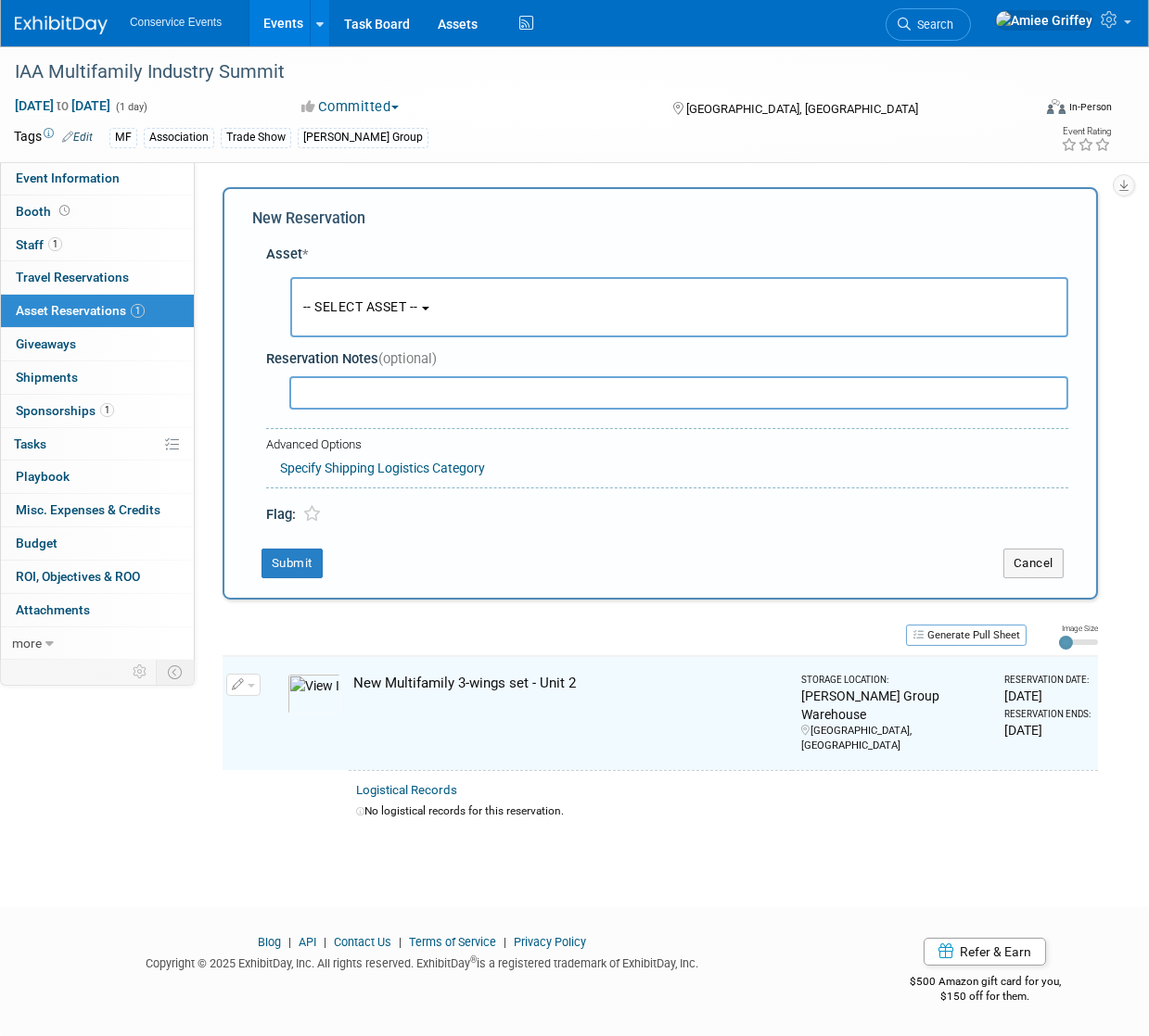
click at [381, 308] on span "-- SELECT ASSET --" at bounding box center [361, 307] width 115 height 15
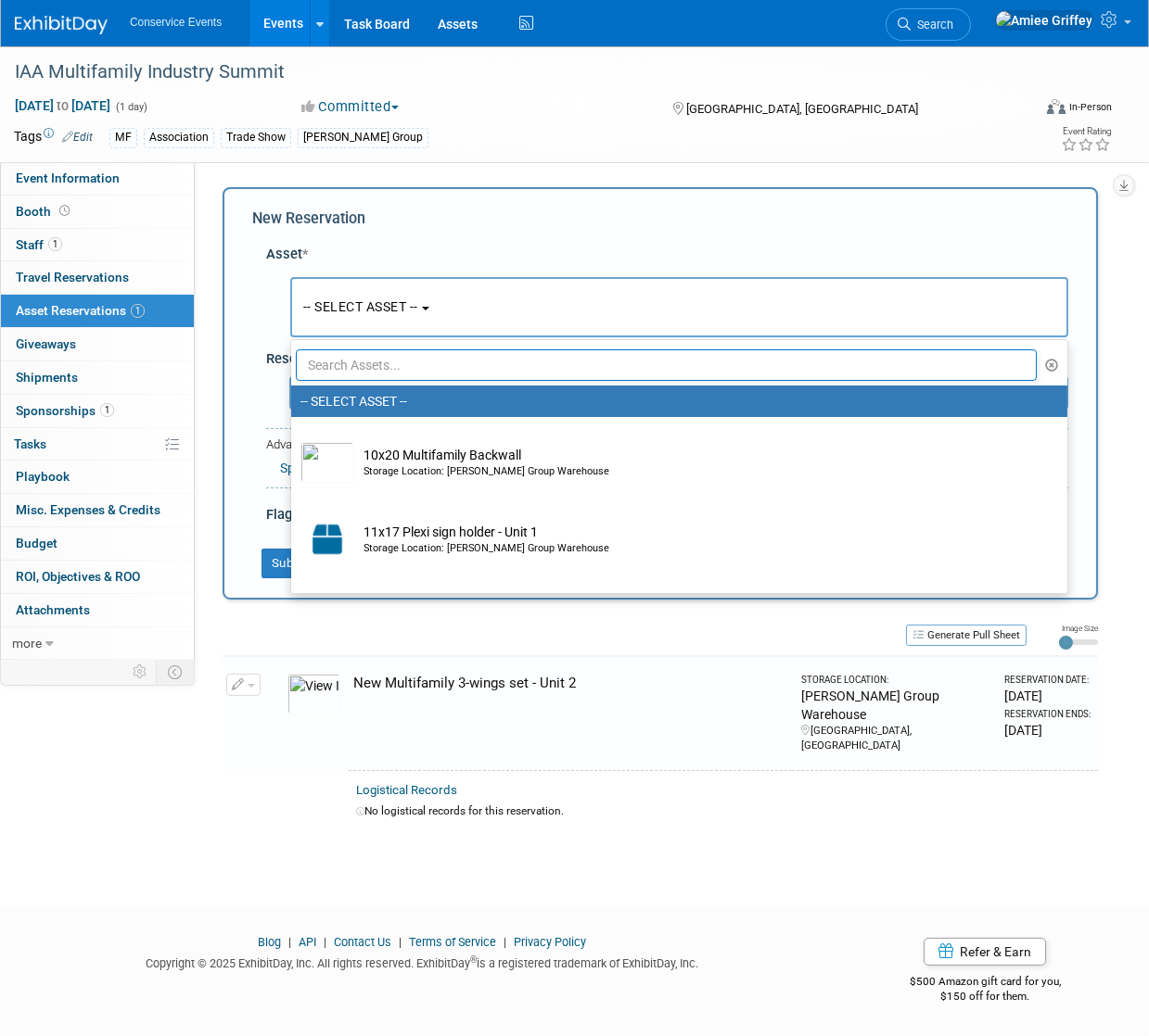
click at [396, 355] on input "text" at bounding box center [666, 365] width 740 height 31
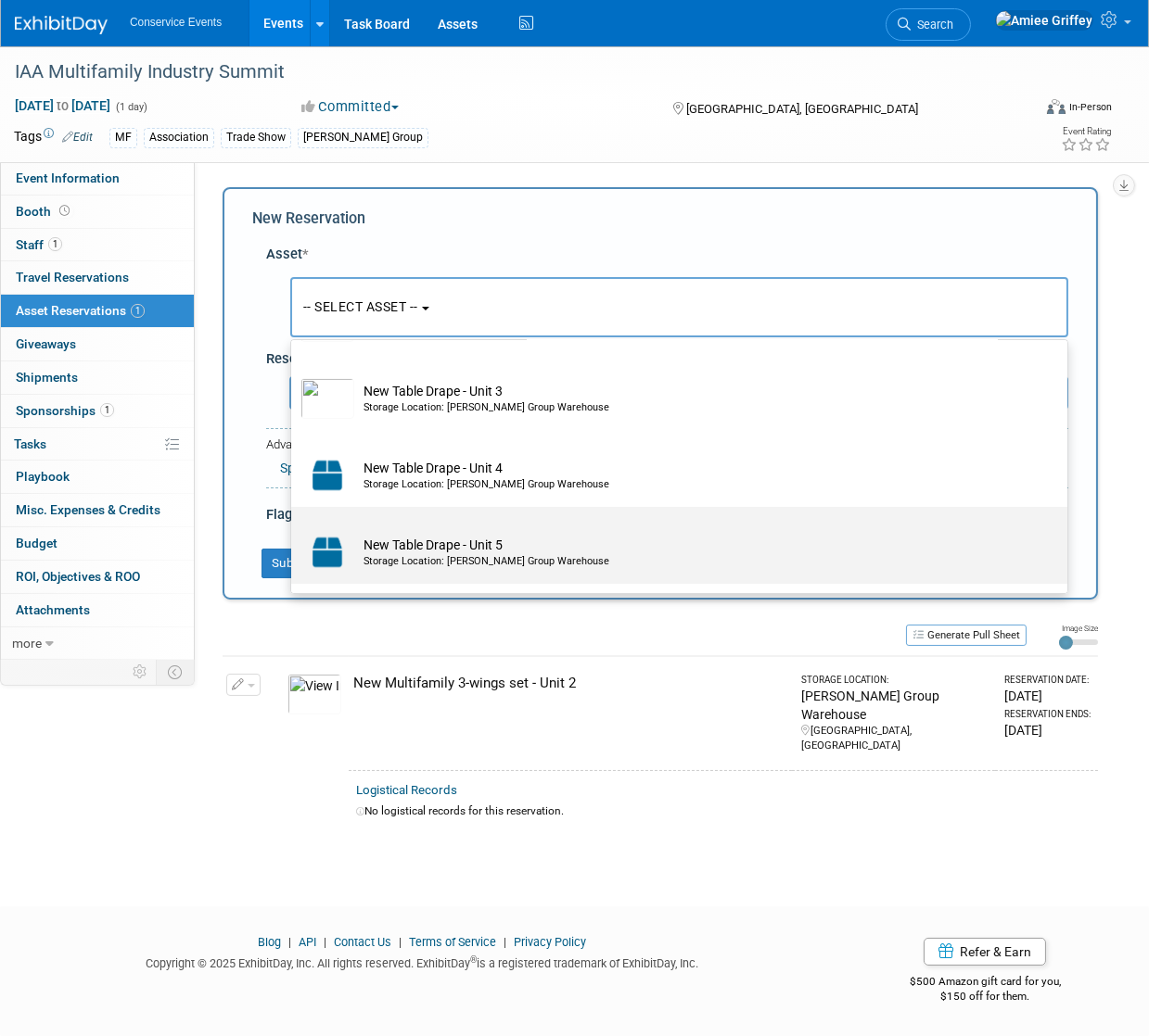
scroll to position [265, 0]
type input "table"
click at [479, 544] on td "New Table Drape - Unit 5 Storage Location: Taylor Group Warehouse" at bounding box center [692, 550] width 676 height 41
click at [294, 527] on input "New Table Drape - Unit 5 Storage Location: Taylor Group Warehouse" at bounding box center [287, 521] width 12 height 12
select select "10718563"
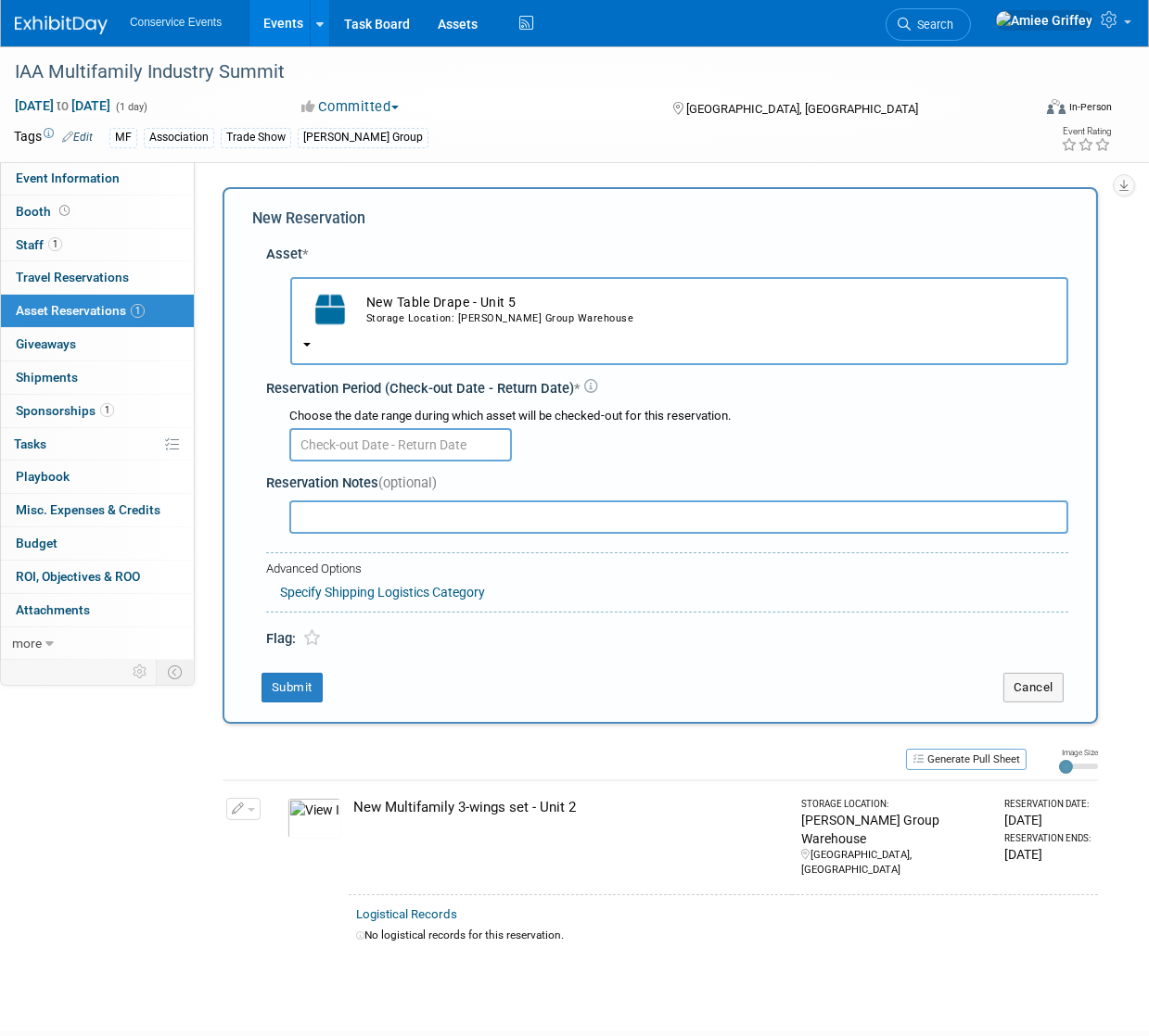
click at [349, 440] on input "text" at bounding box center [400, 444] width 222 height 33
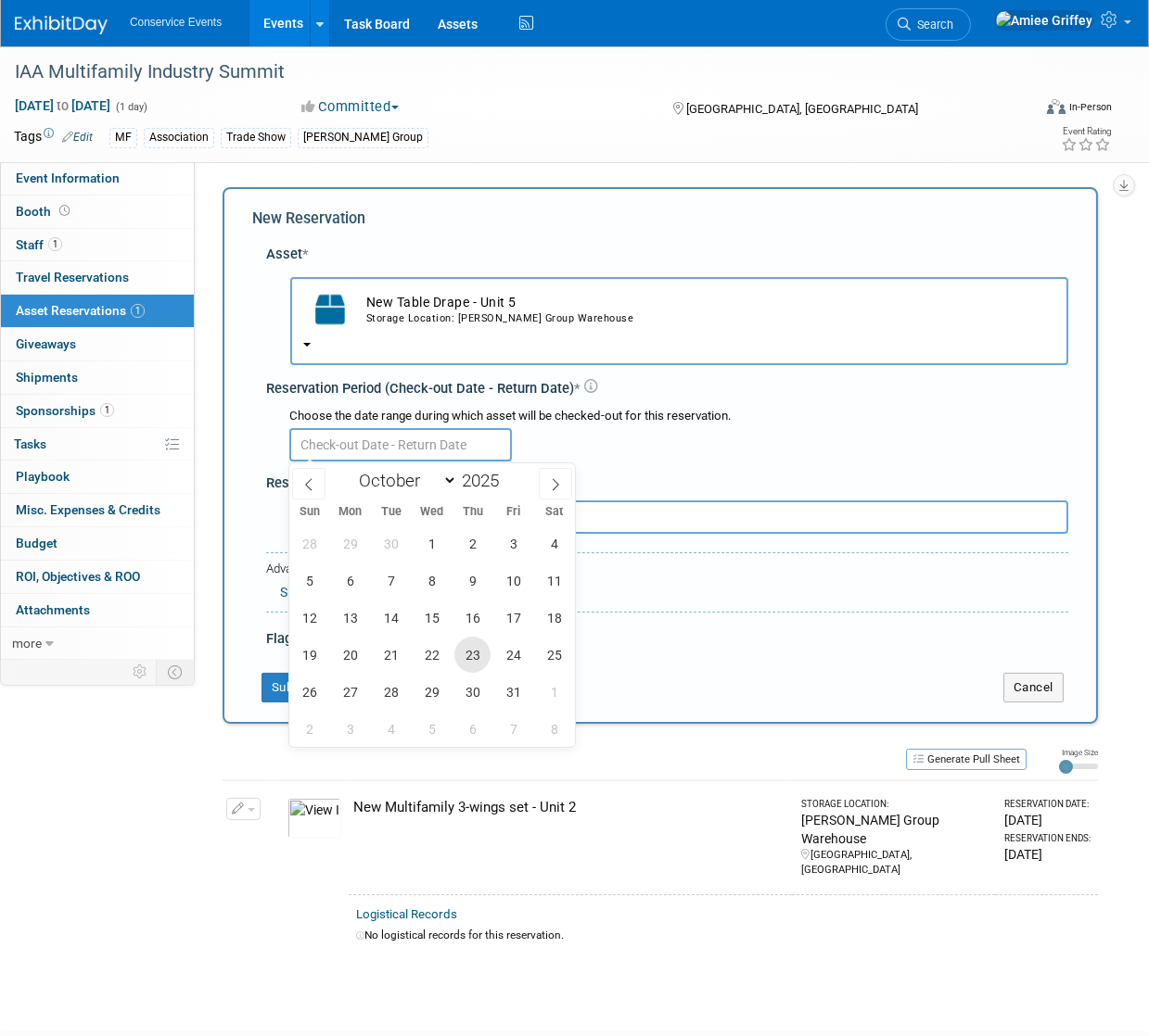
click at [465, 649] on span "23" at bounding box center [472, 655] width 36 height 36
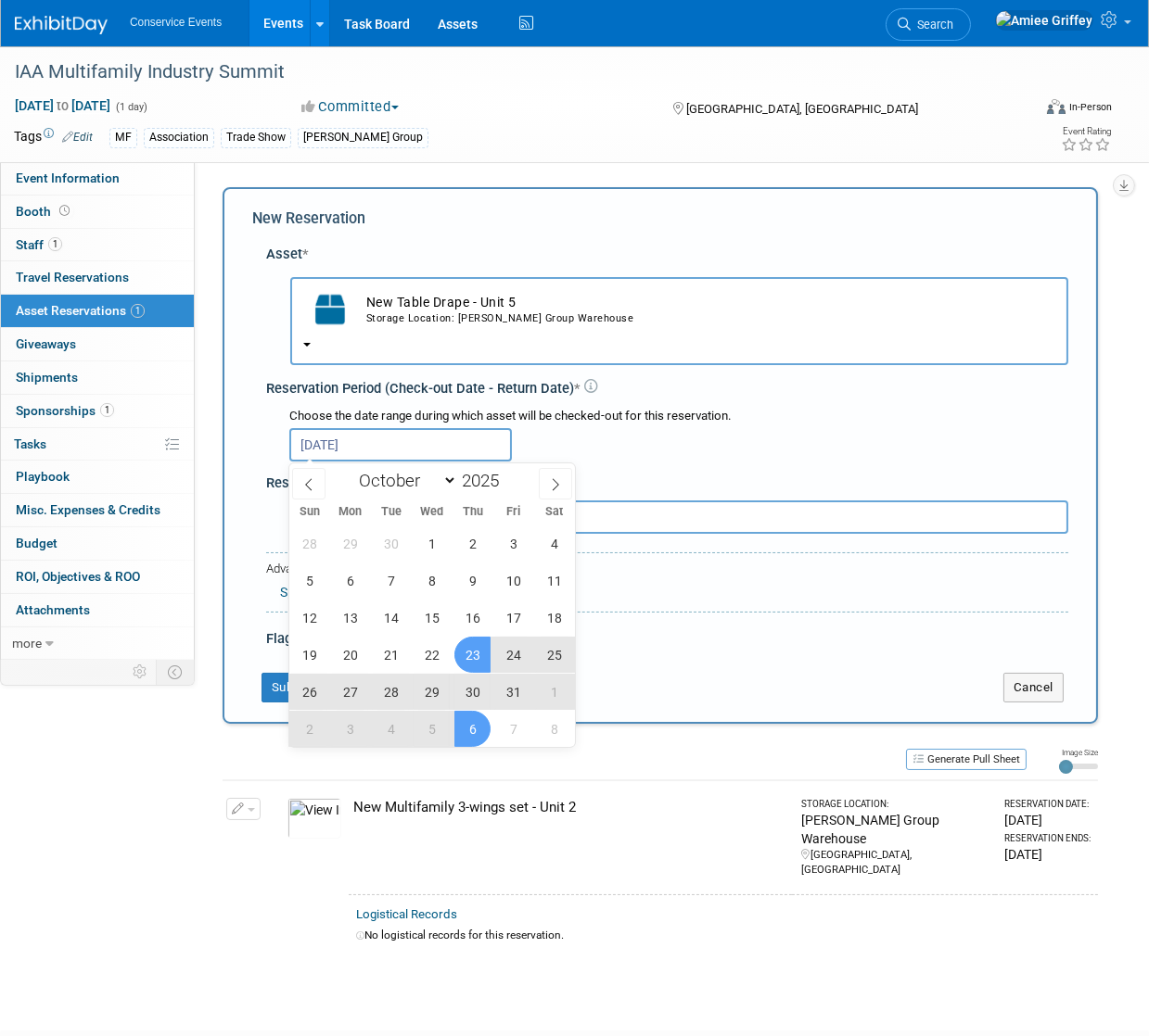
click at [475, 717] on span "6" at bounding box center [472, 729] width 36 height 36
type input "Oct 23, 2025 to Nov 6, 2025"
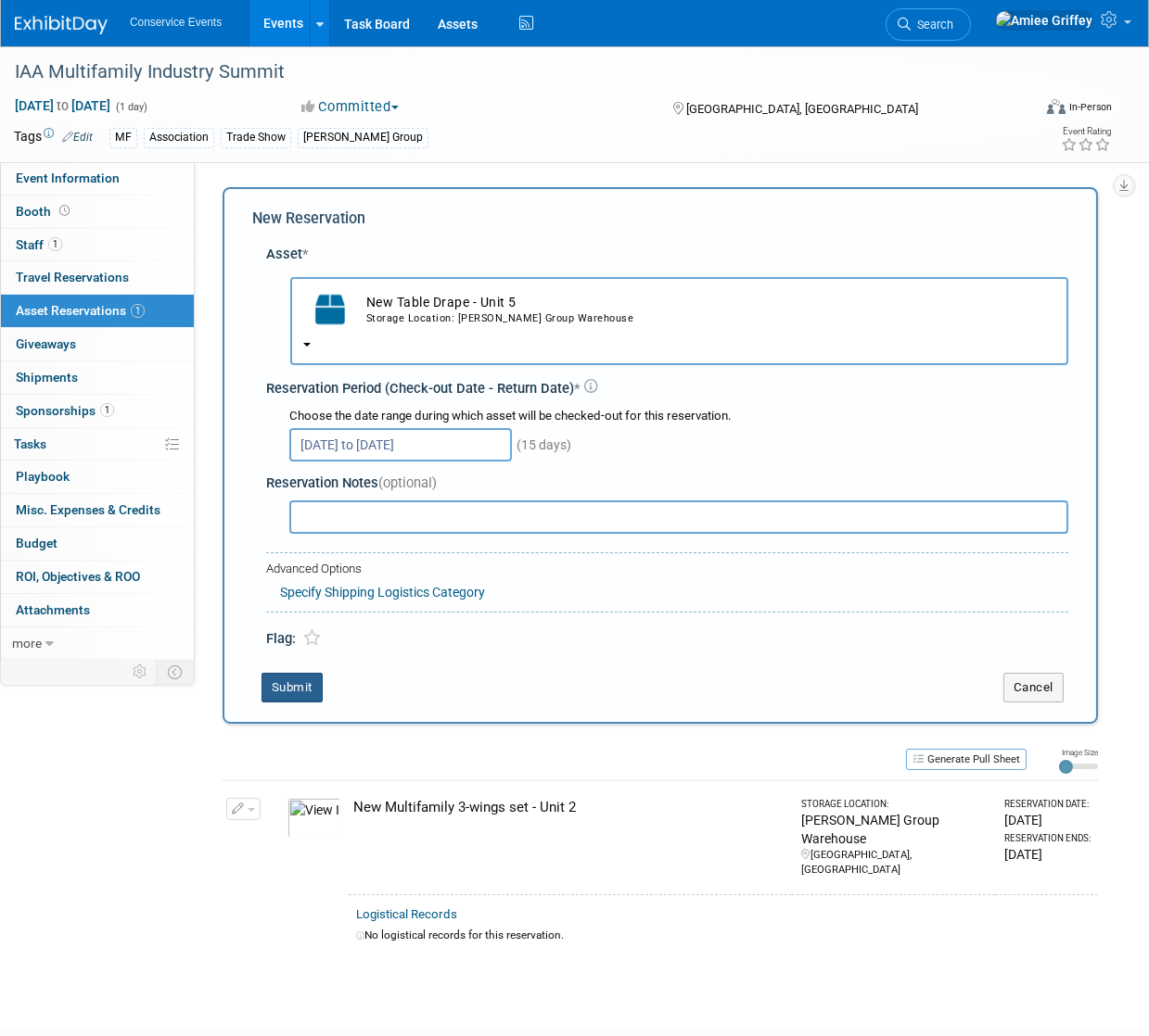
click at [283, 676] on button "Submit" at bounding box center [291, 687] width 61 height 29
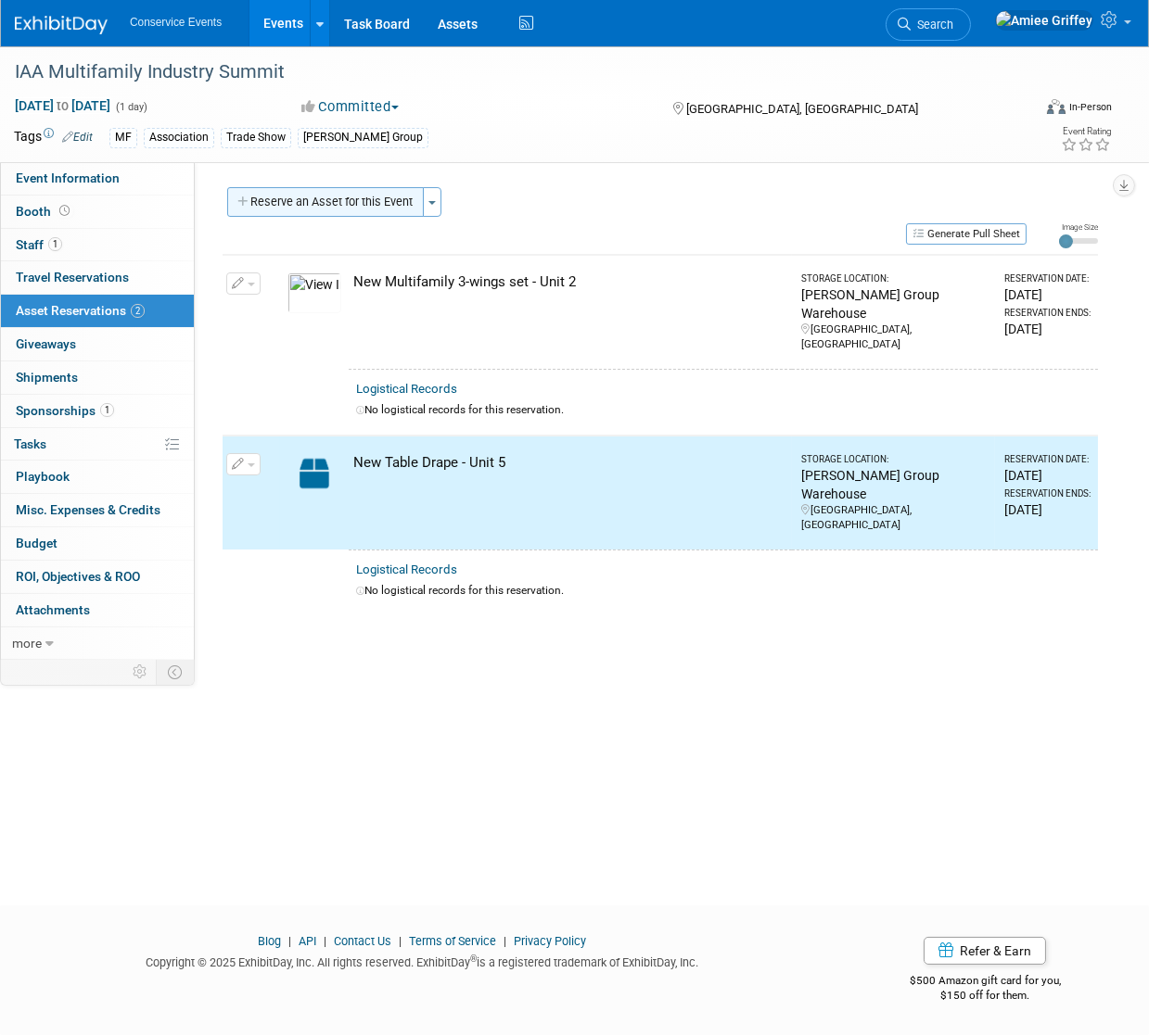
click at [322, 188] on button "Reserve an Asset for this Event" at bounding box center [325, 201] width 197 height 29
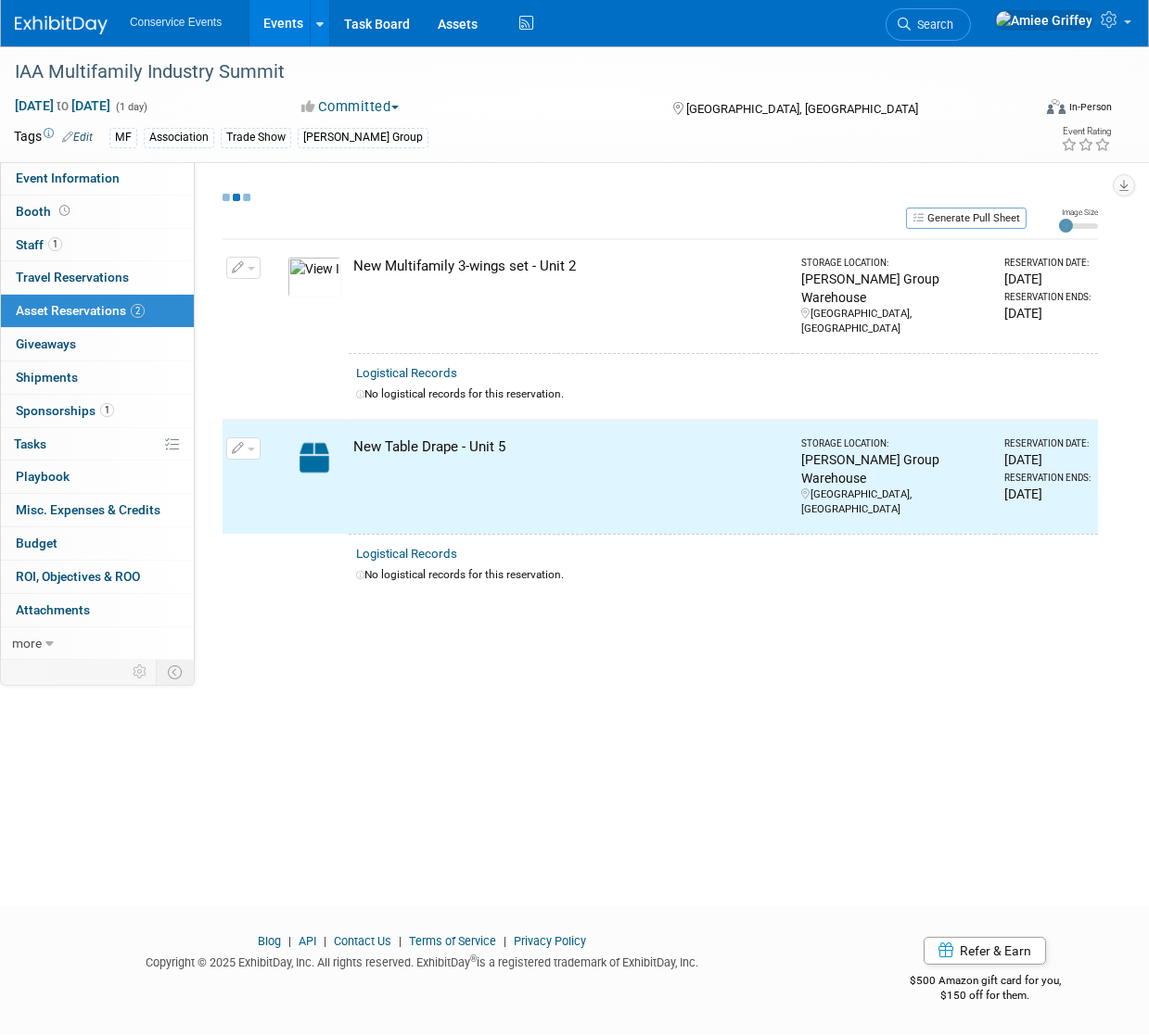
select select "9"
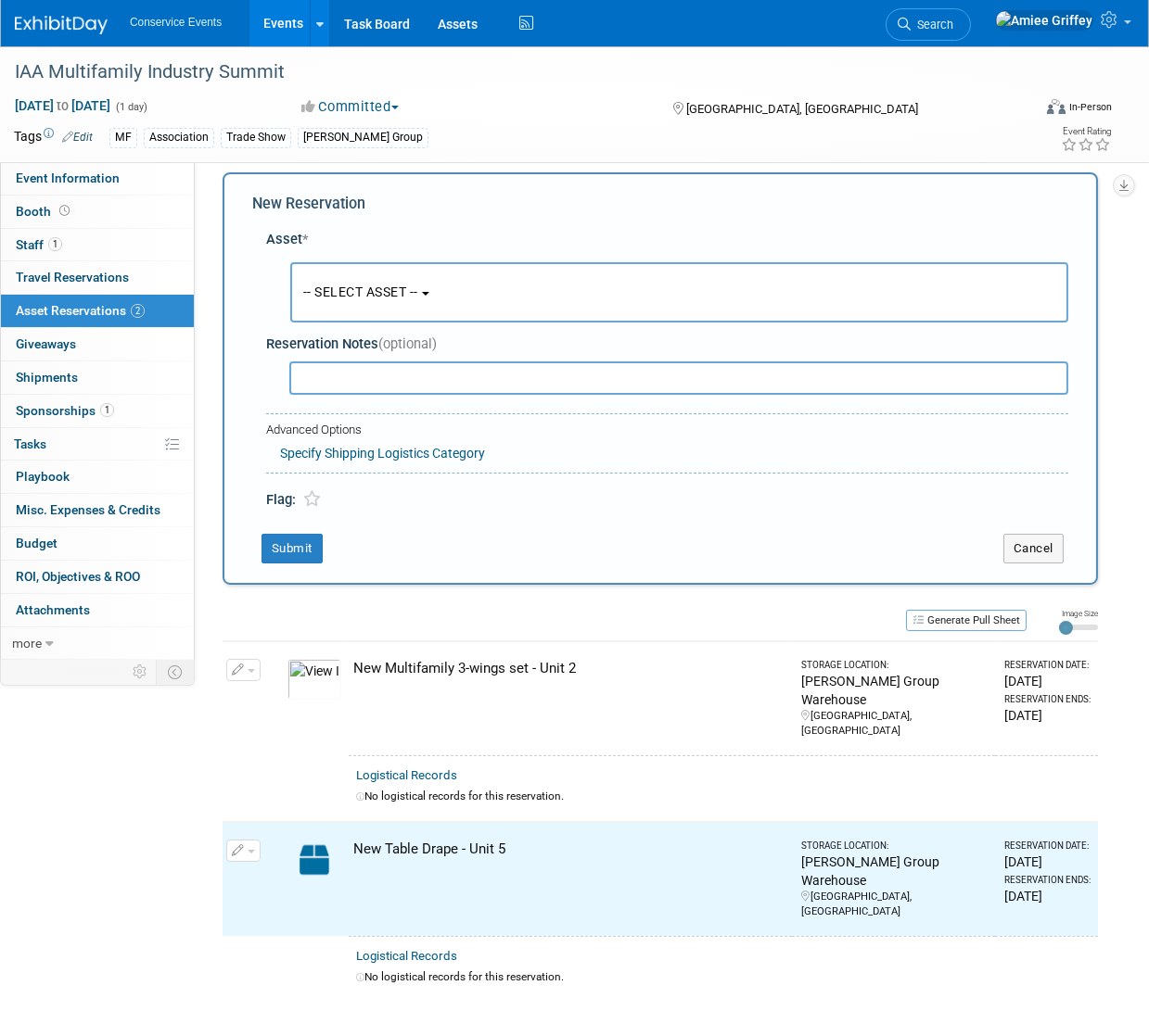
scroll to position [18, 0]
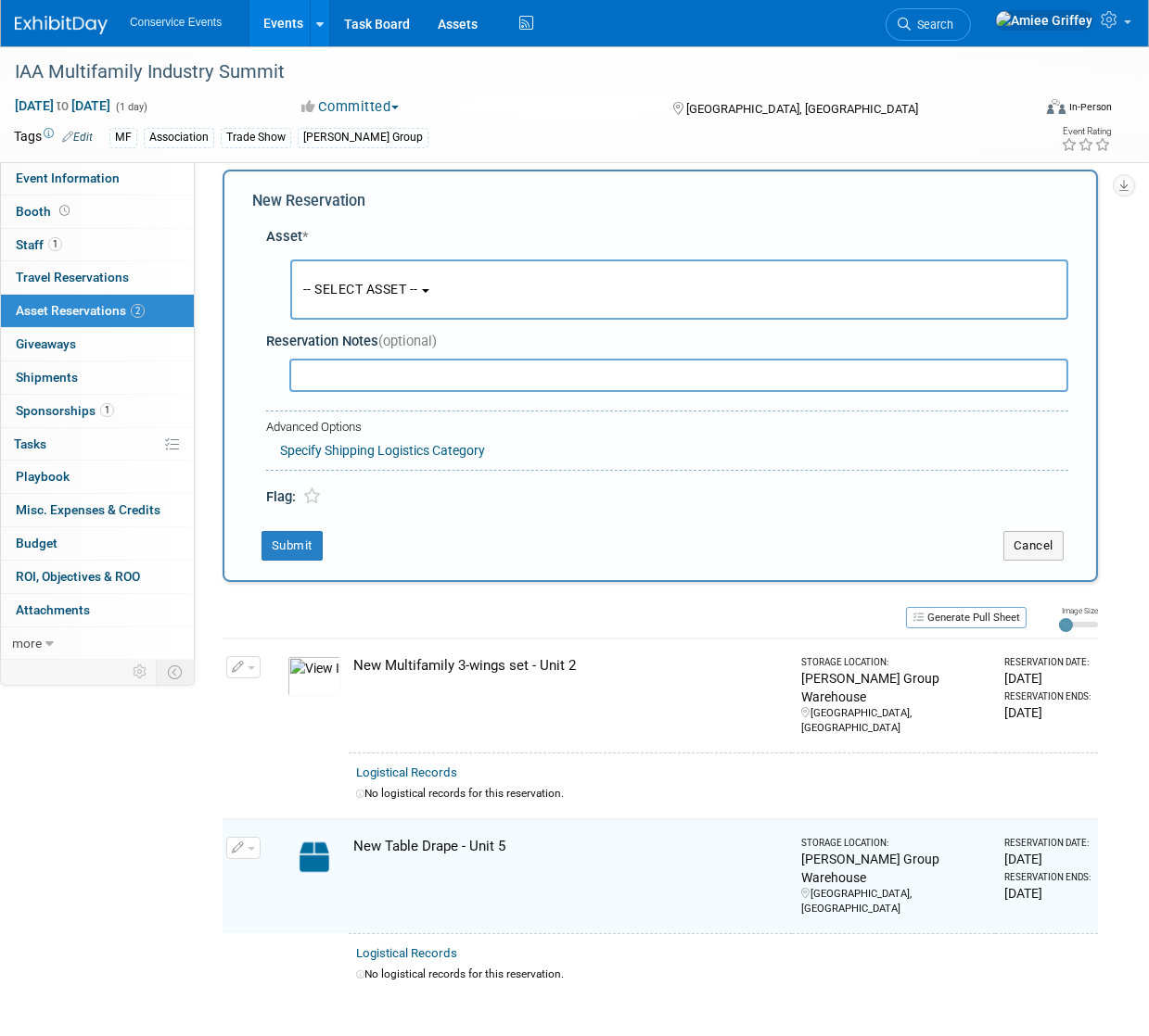
click at [370, 297] on span "-- SELECT ASSET --" at bounding box center [361, 289] width 115 height 15
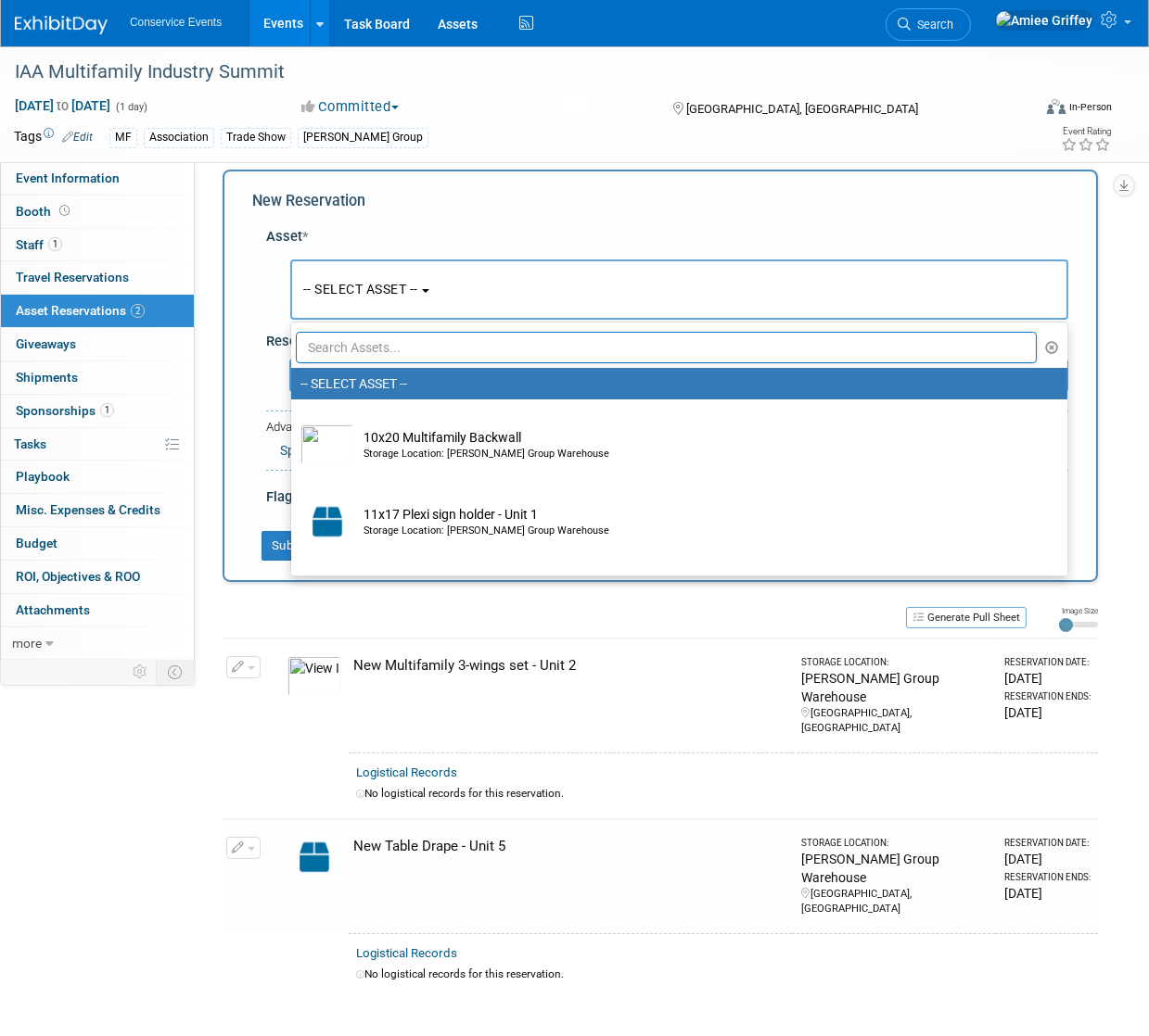
click at [451, 357] on input "text" at bounding box center [666, 347] width 740 height 31
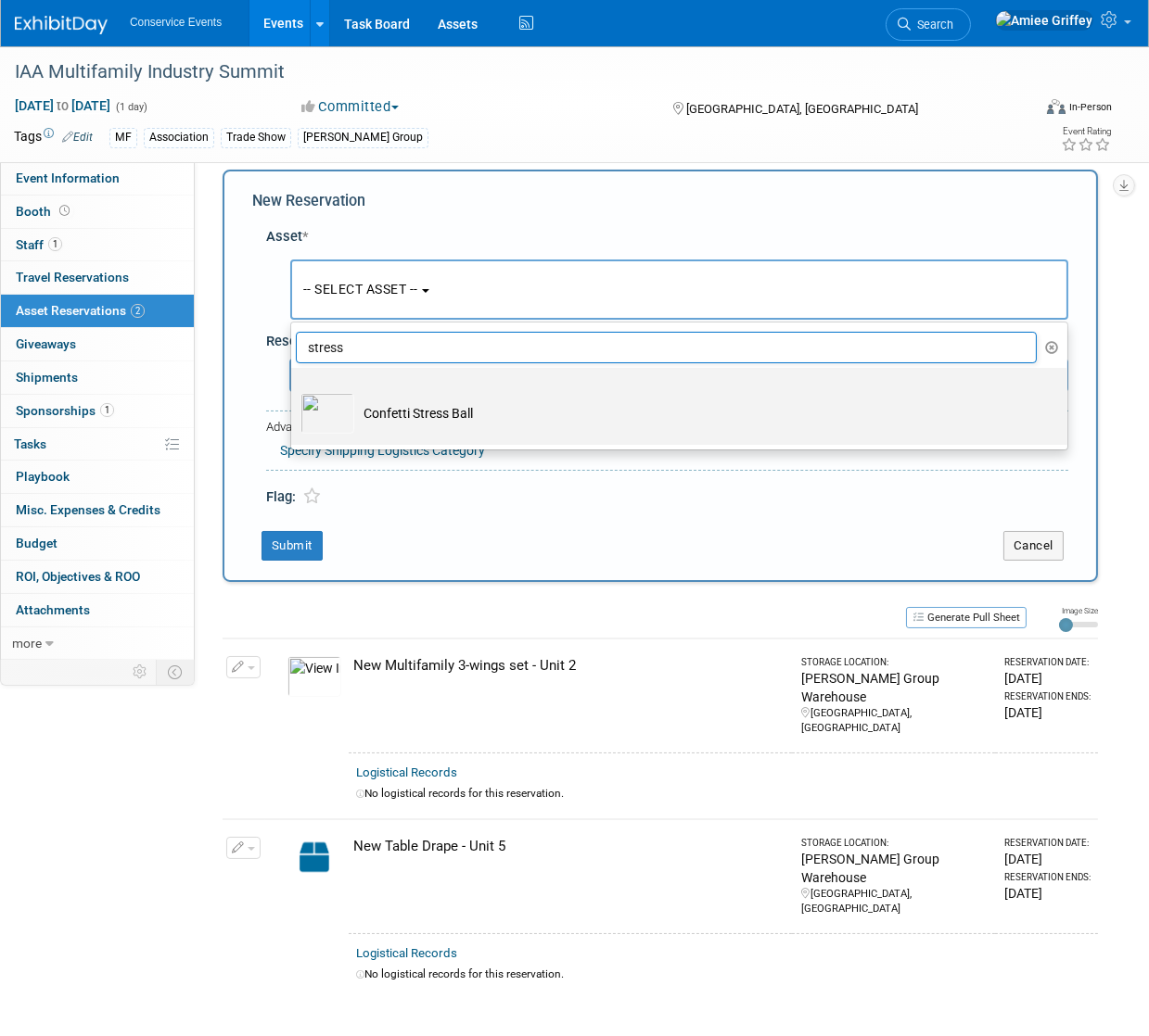
type input "stress"
click at [403, 423] on td "Confetti Stress Ball" at bounding box center [692, 413] width 676 height 41
click at [294, 390] on input "Confetti Stress Ball" at bounding box center [287, 384] width 12 height 12
select select "10724504"
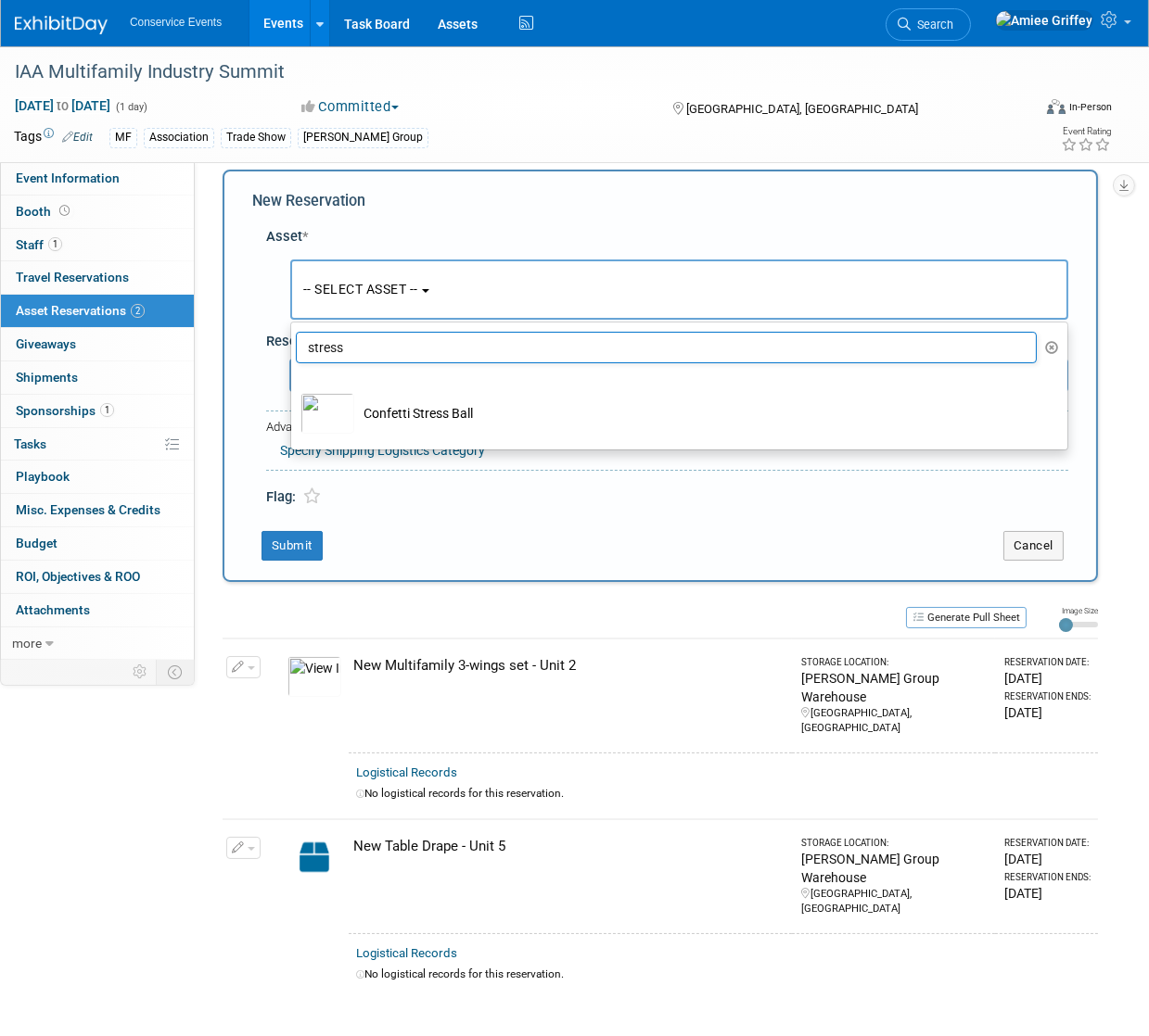
select select "9"
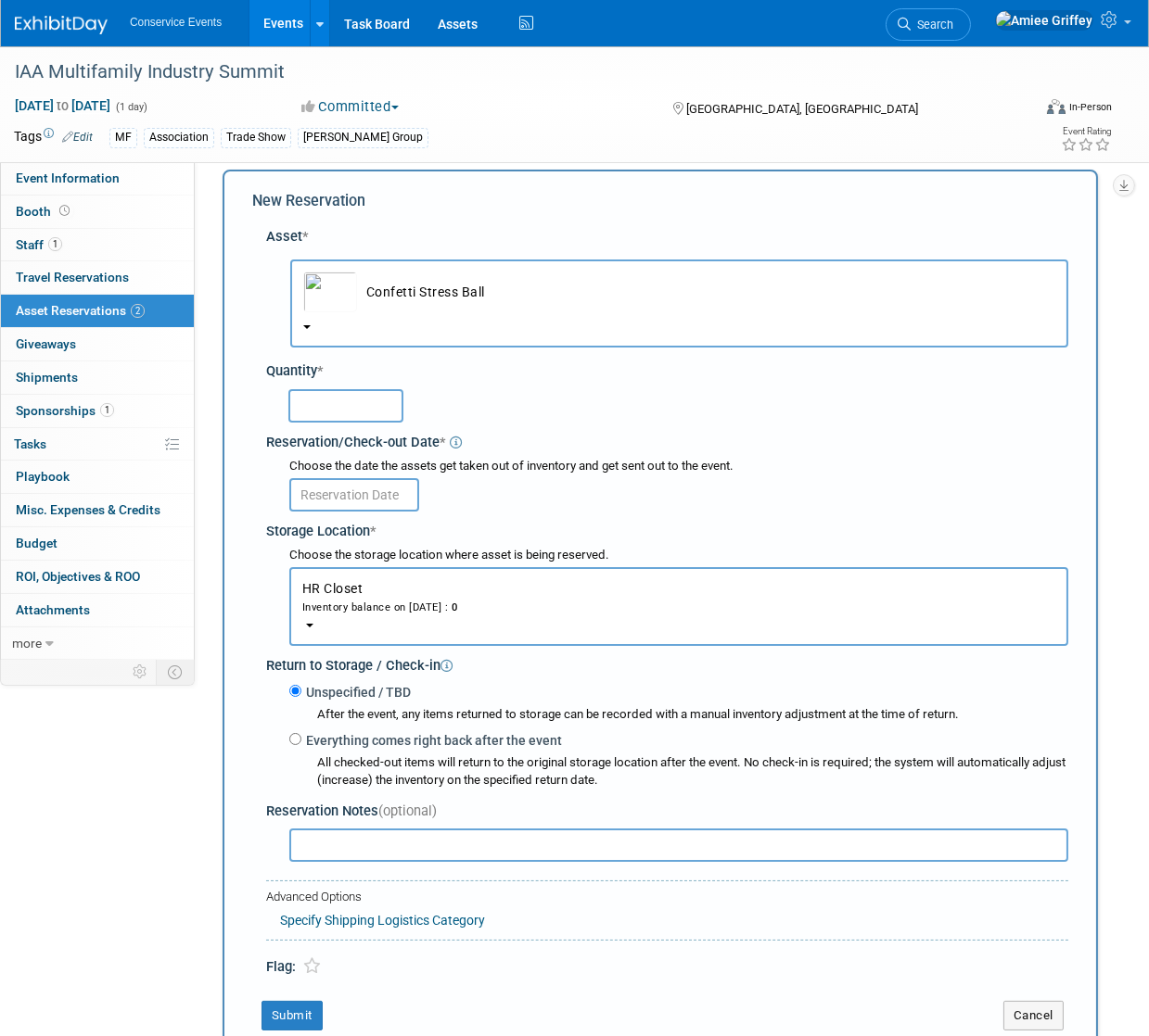
click at [350, 398] on input "text" at bounding box center [346, 406] width 115 height 33
type input "50"
click at [351, 506] on body "Conservice Events Events Add Event Bulk Upload Events Shareable Event Boards Re…" at bounding box center [574, 500] width 1149 height 1036
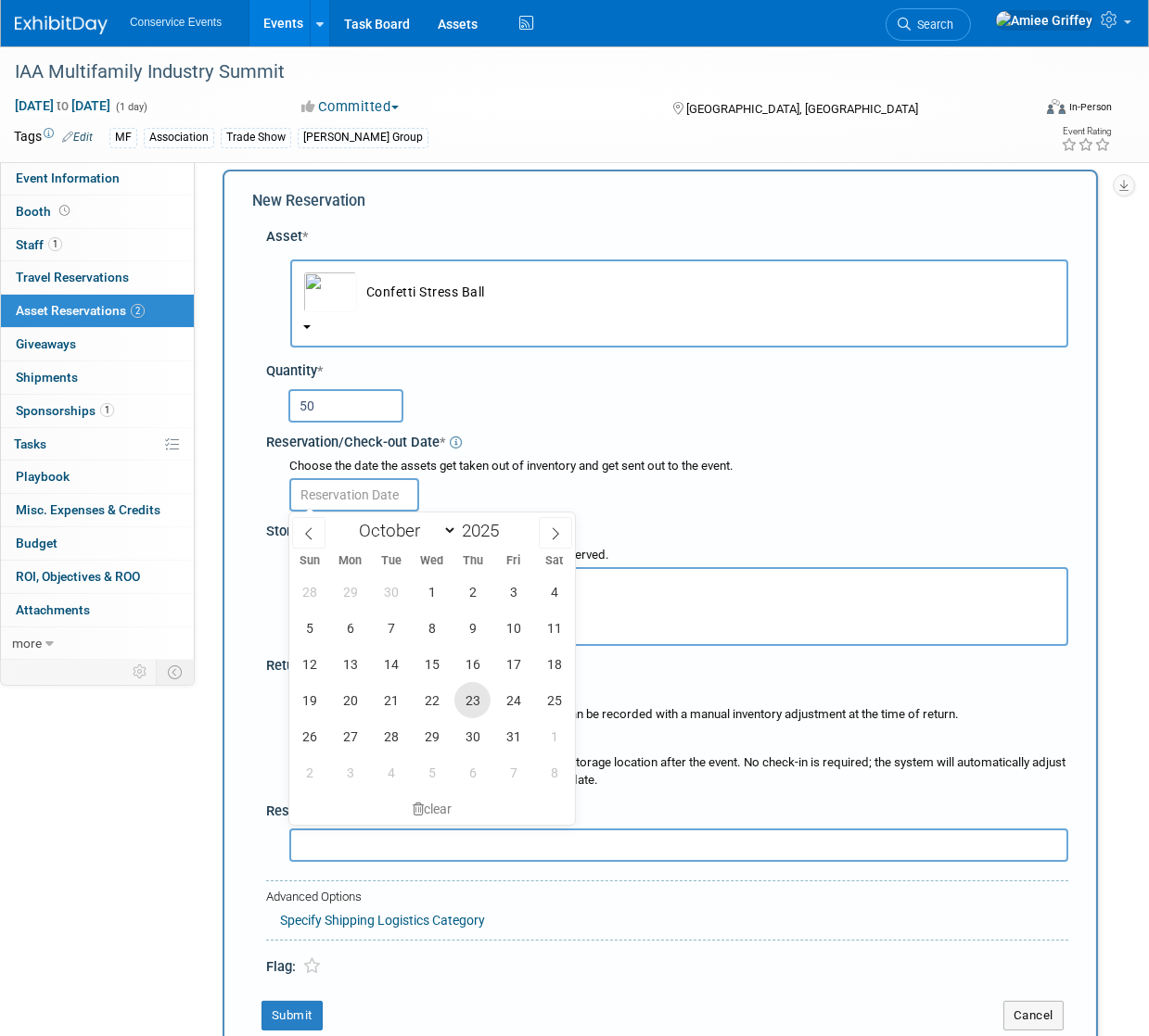
click at [467, 704] on span "23" at bounding box center [472, 700] width 36 height 36
type input "Oct 23, 2025"
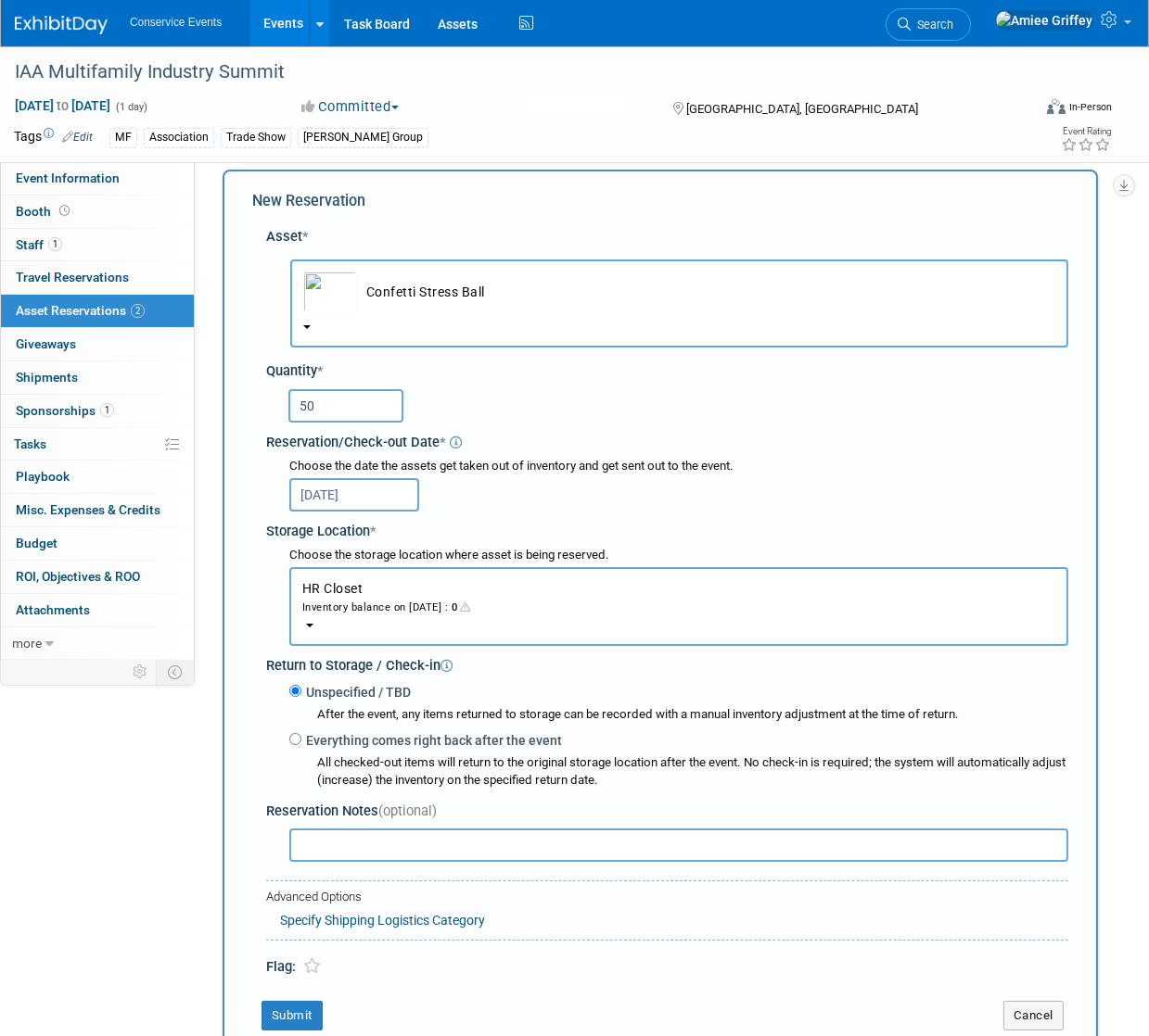
click at [354, 620] on button "HR Closet Inventory balance on Oct 23, 2025 : 0" at bounding box center [679, 606] width 779 height 78
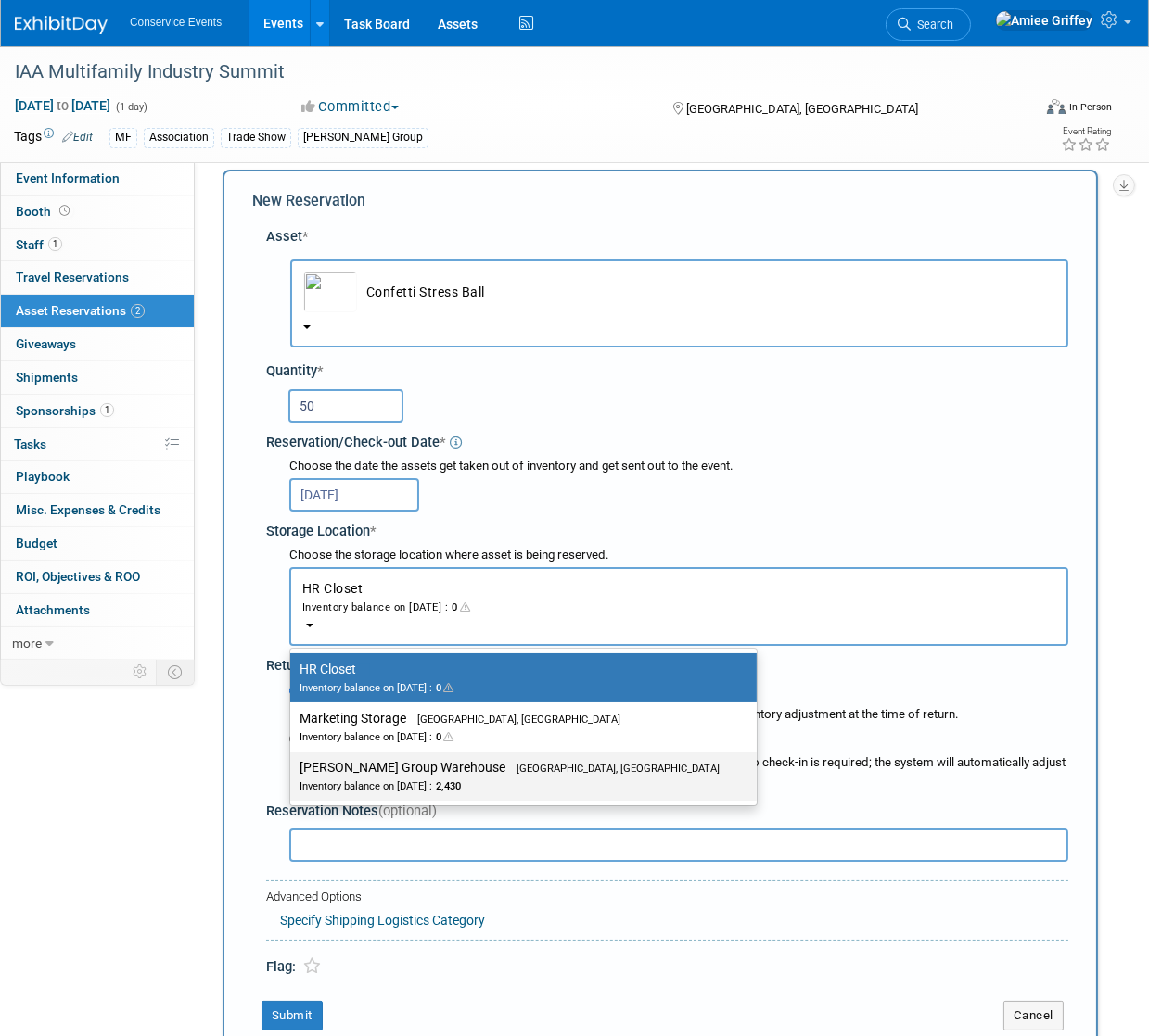
click at [405, 785] on div "Inventory balance on Oct 23, 2025 : 2,430" at bounding box center [510, 786] width 420 height 18
click at [293, 774] on input "Taylor Group Warehouse Brooklyn, OH Inventory balance on Oct 23, 2025 : 2,430" at bounding box center [287, 768] width 12 height 12
select select "11223164"
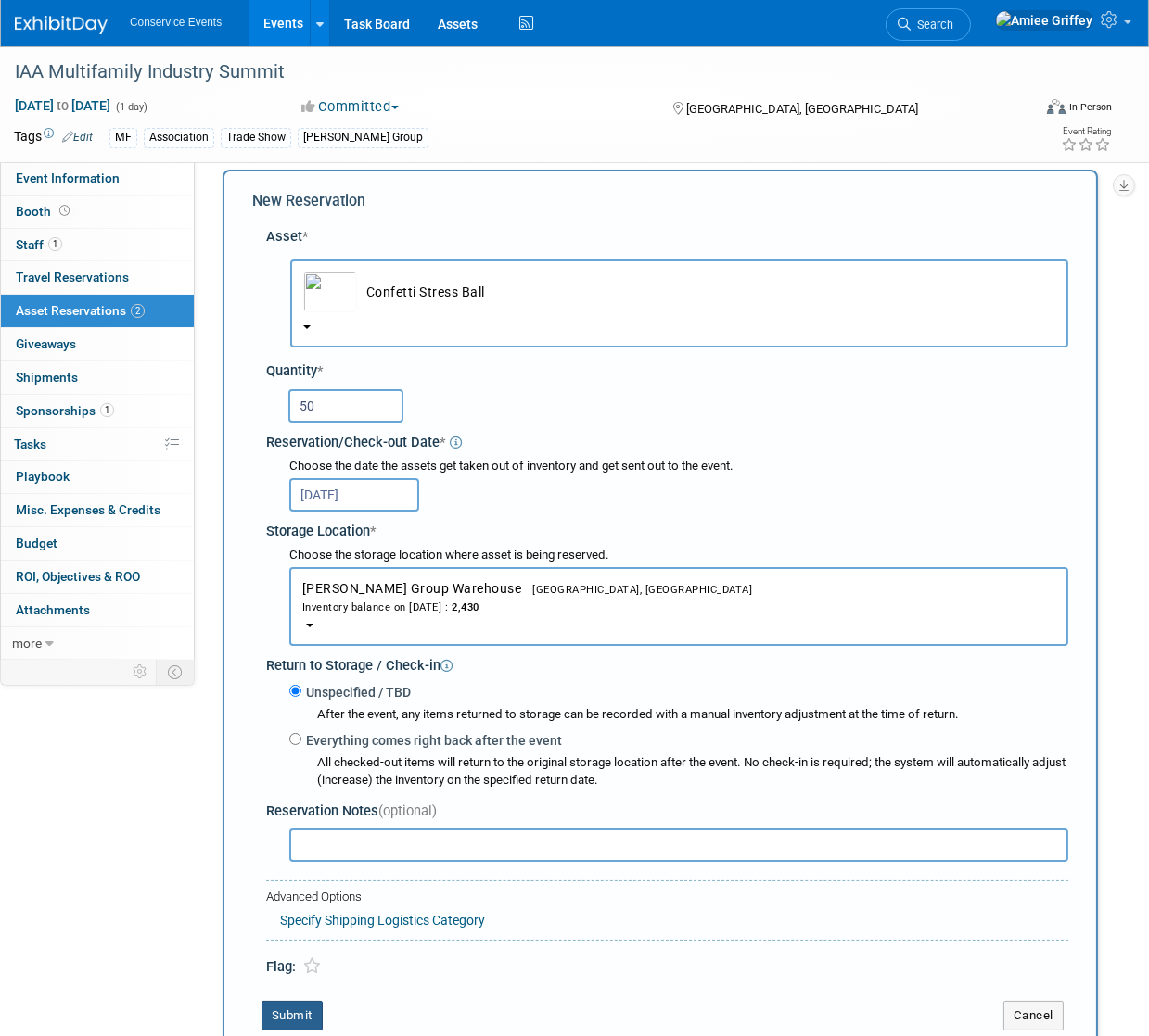
click at [305, 1016] on button "Submit" at bounding box center [291, 1015] width 61 height 29
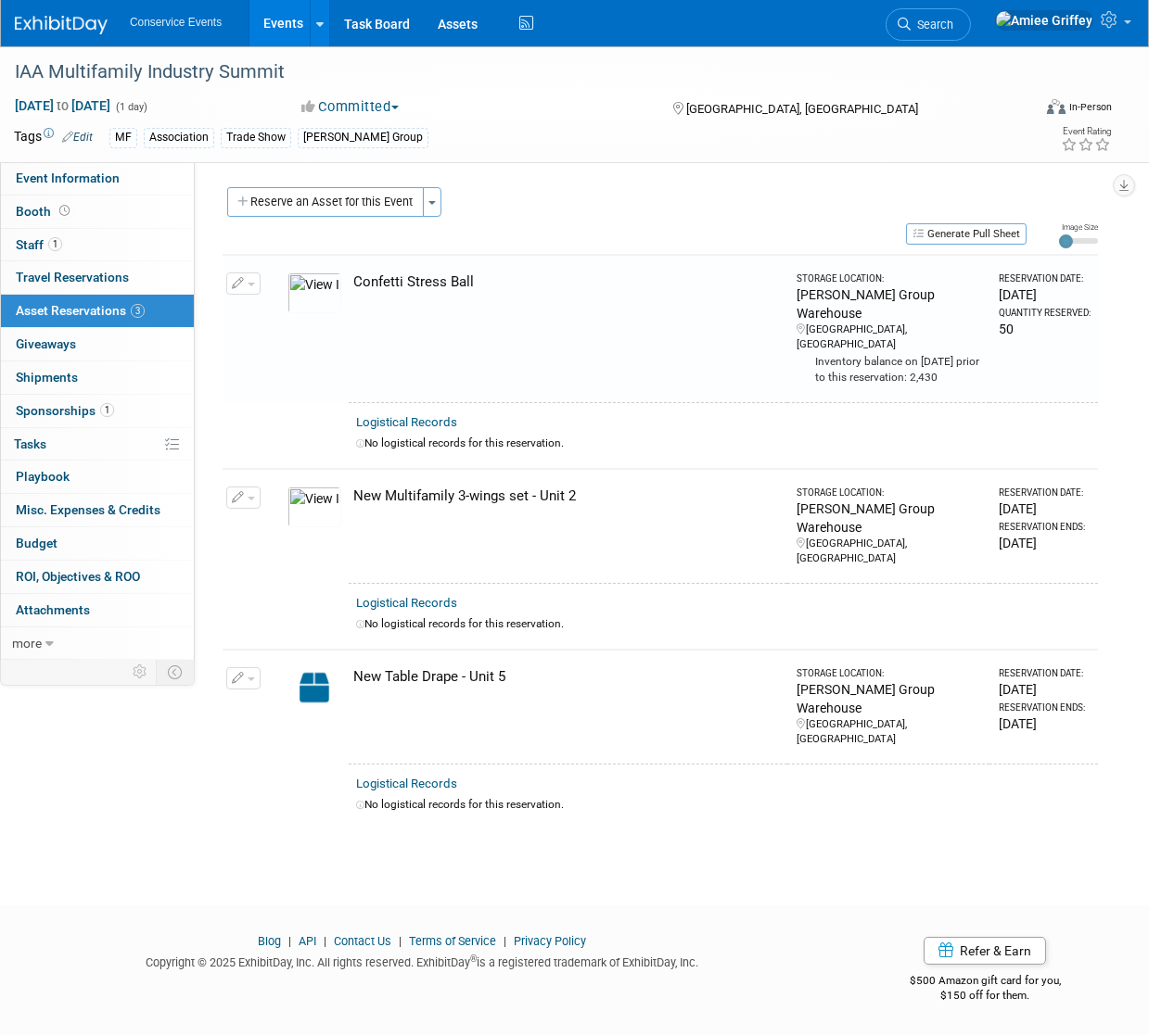
scroll to position [0, 0]
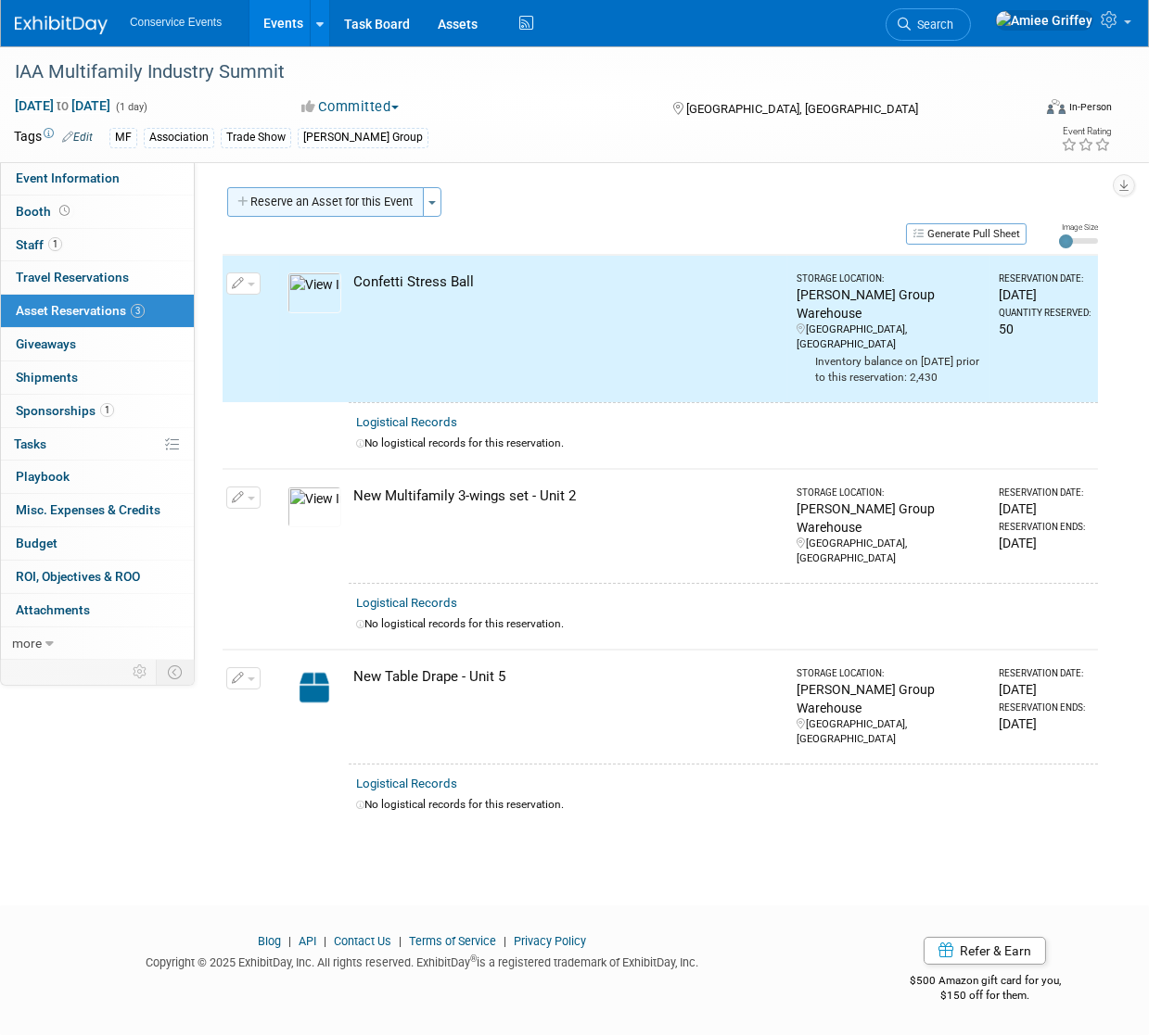
click at [307, 214] on button "Reserve an Asset for this Event" at bounding box center [325, 201] width 197 height 29
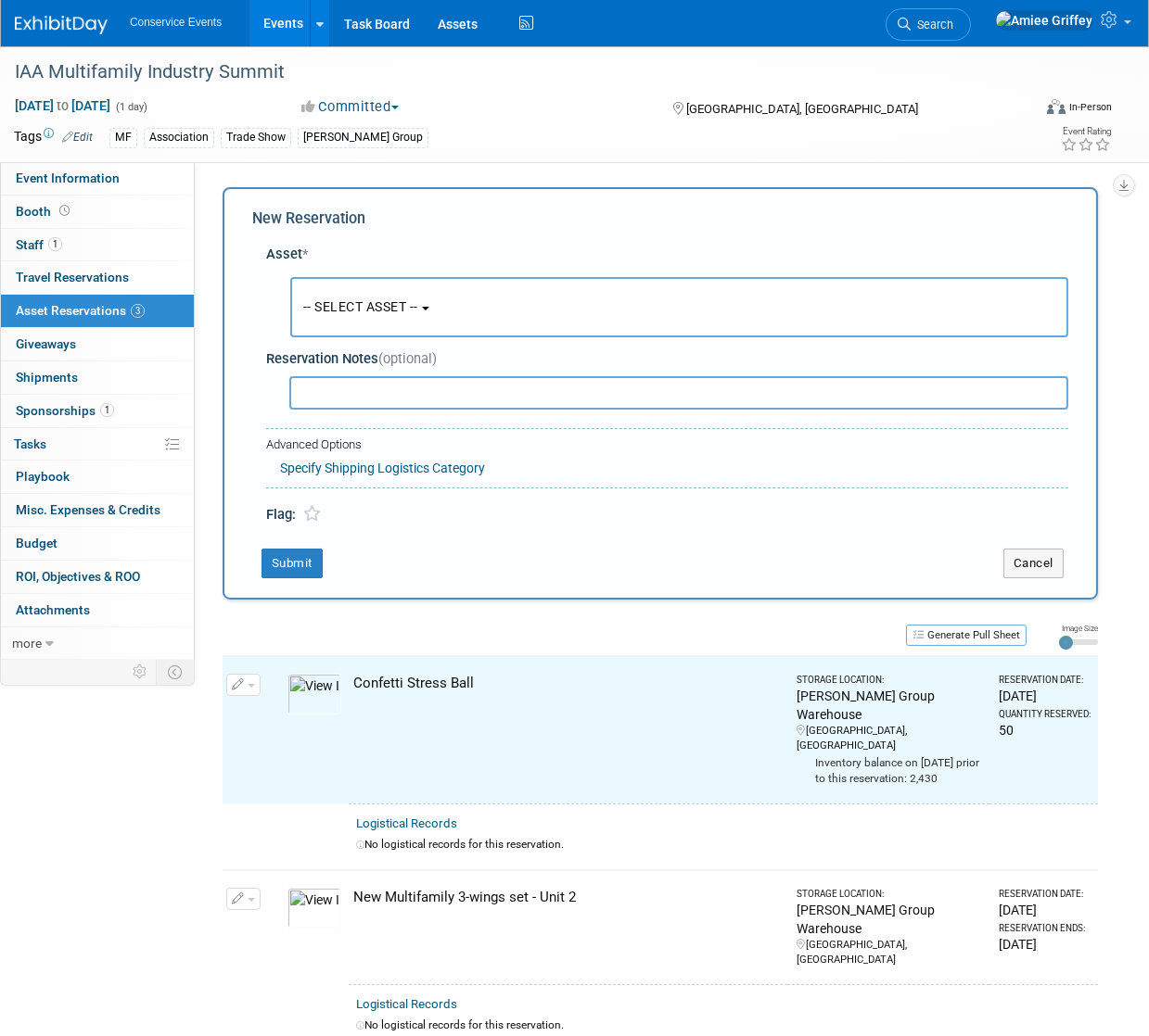
scroll to position [18, 0]
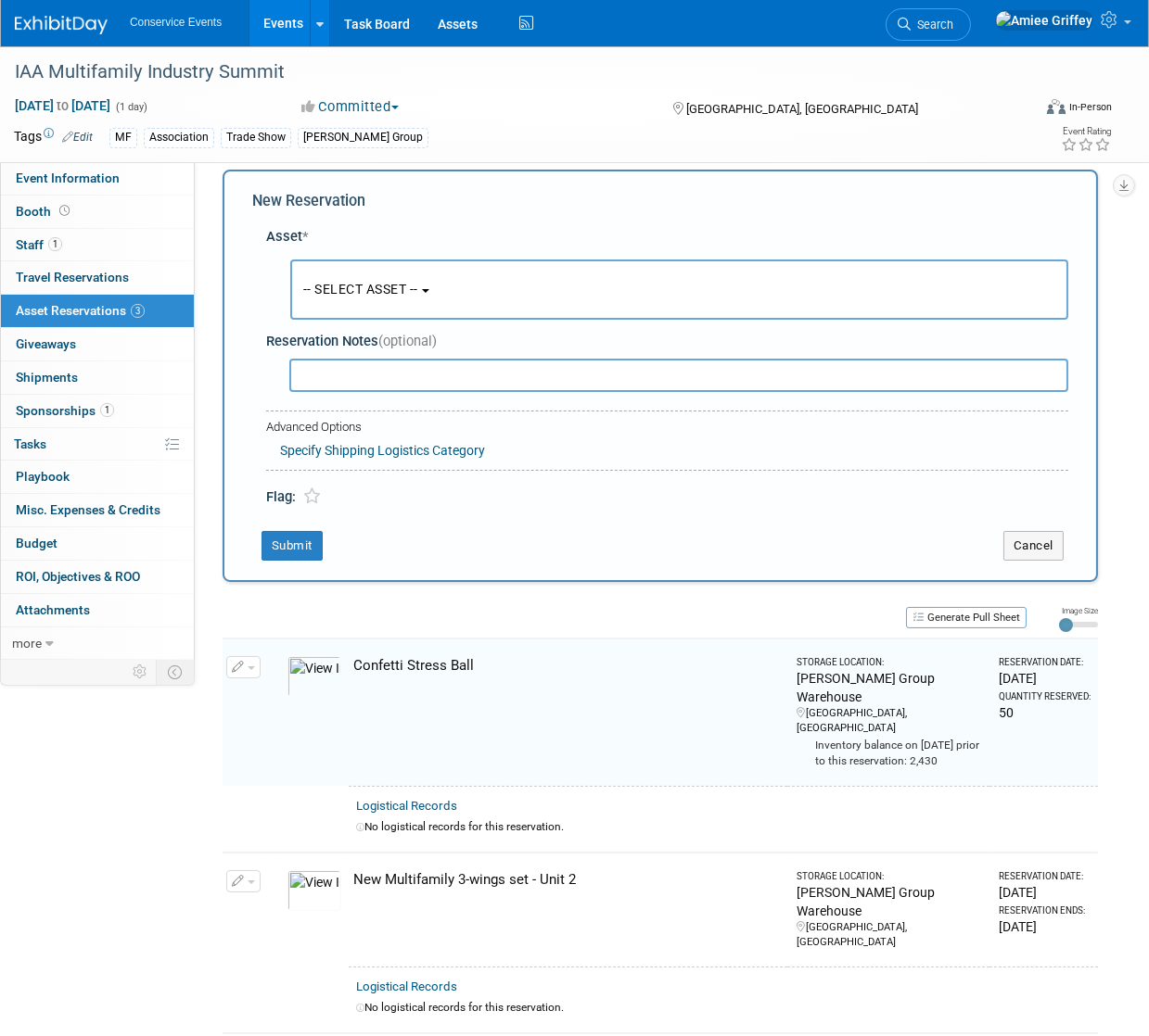
click at [357, 290] on span "-- SELECT ASSET --" at bounding box center [361, 289] width 115 height 15
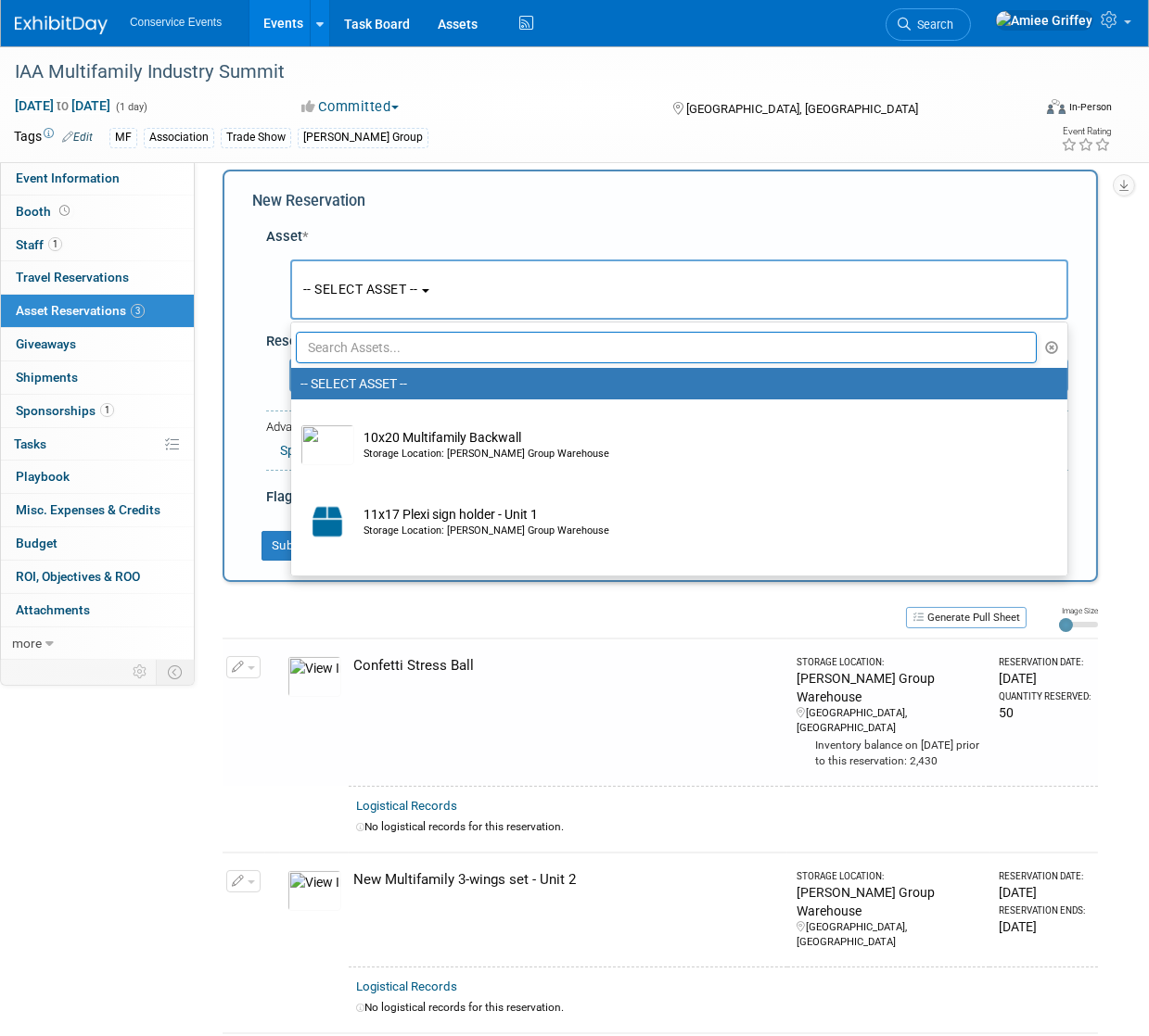
click at [425, 353] on input "text" at bounding box center [666, 347] width 740 height 31
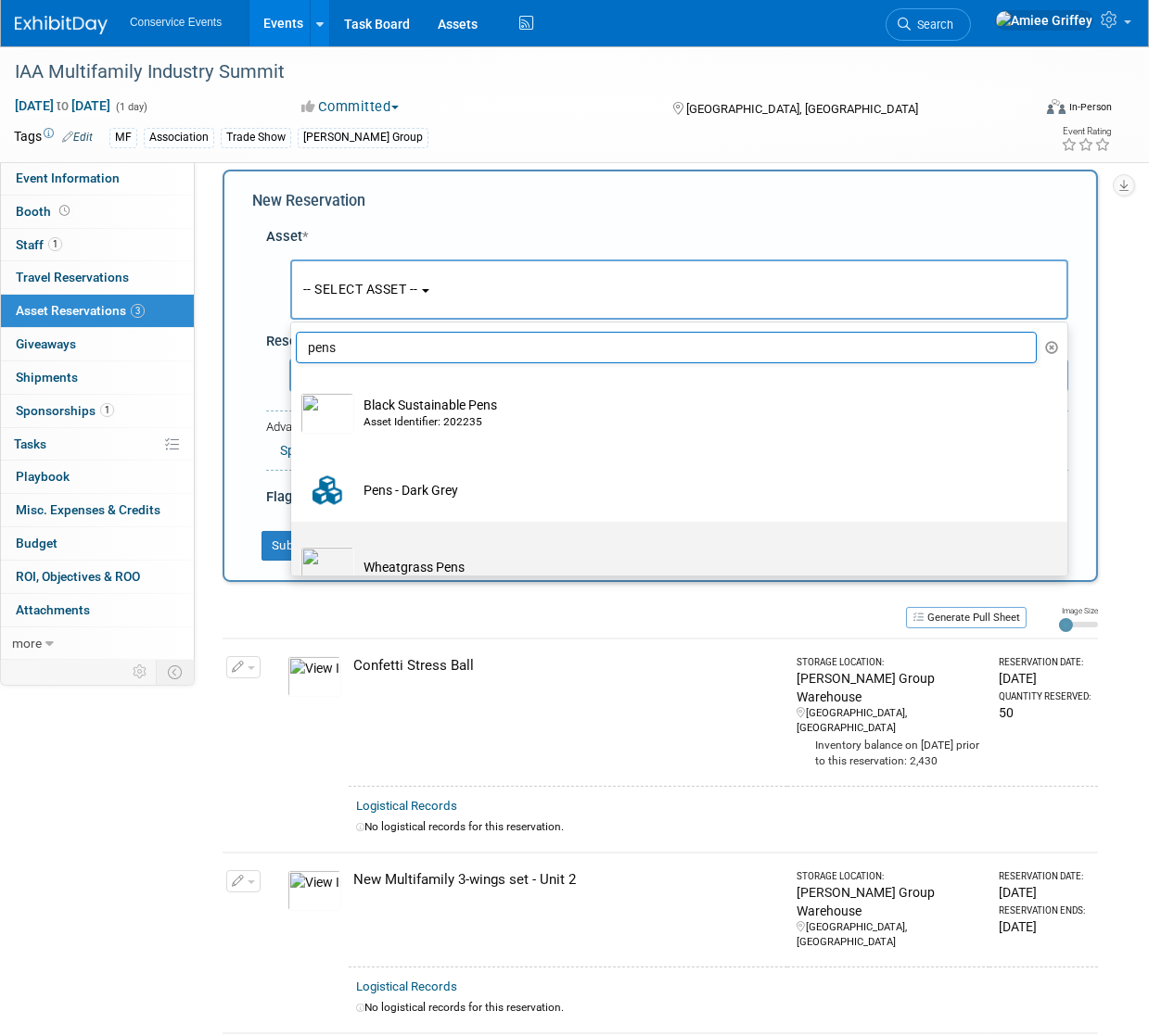
type input "pens"
click at [376, 567] on td "Wheatgrass Pens" at bounding box center [692, 566] width 676 height 41
click at [294, 544] on input "Wheatgrass Pens" at bounding box center [287, 538] width 12 height 12
select select "10715855"
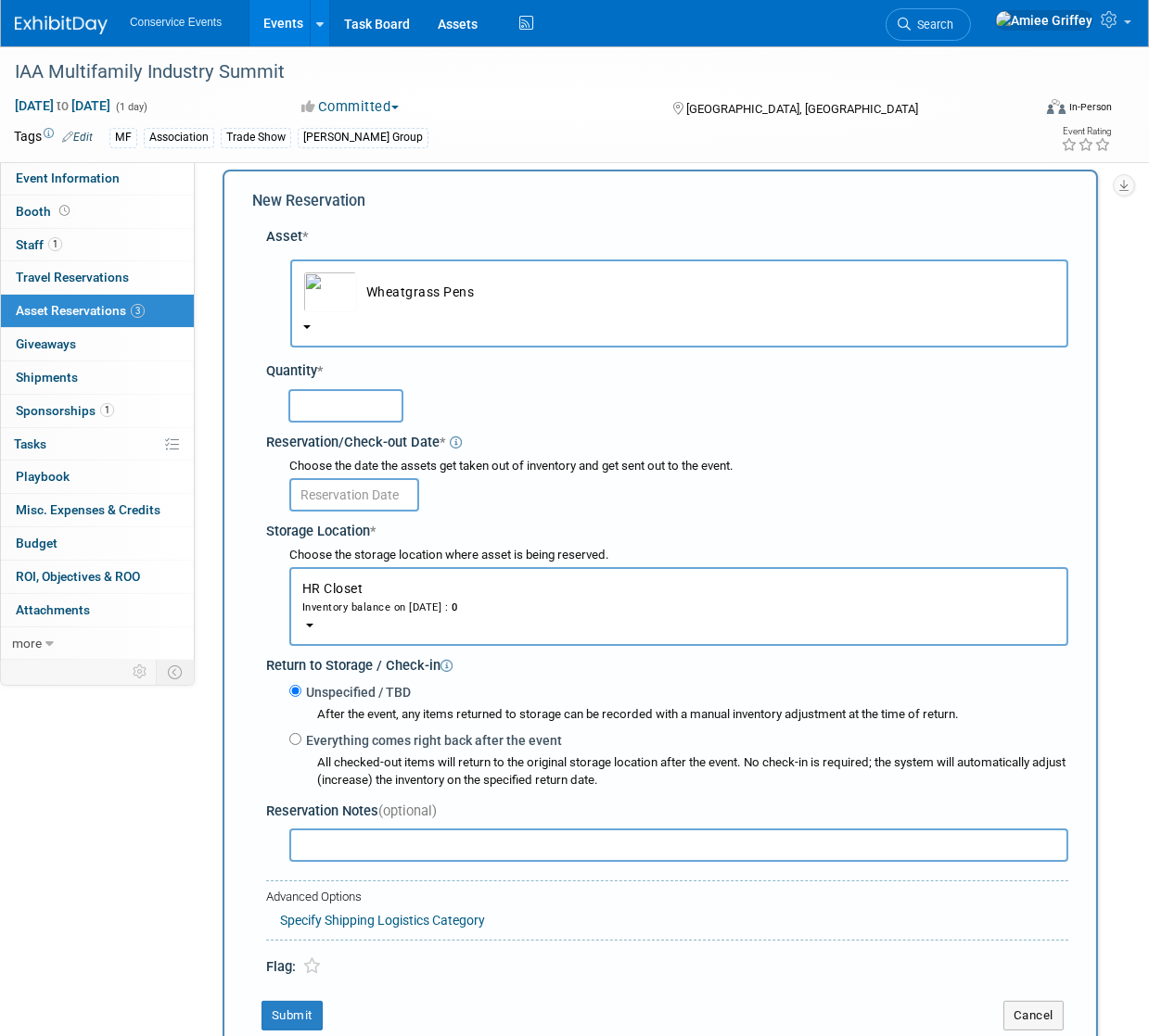
click at [340, 412] on input "text" at bounding box center [346, 406] width 115 height 33
type input "75"
click at [362, 498] on input "text" at bounding box center [354, 494] width 130 height 33
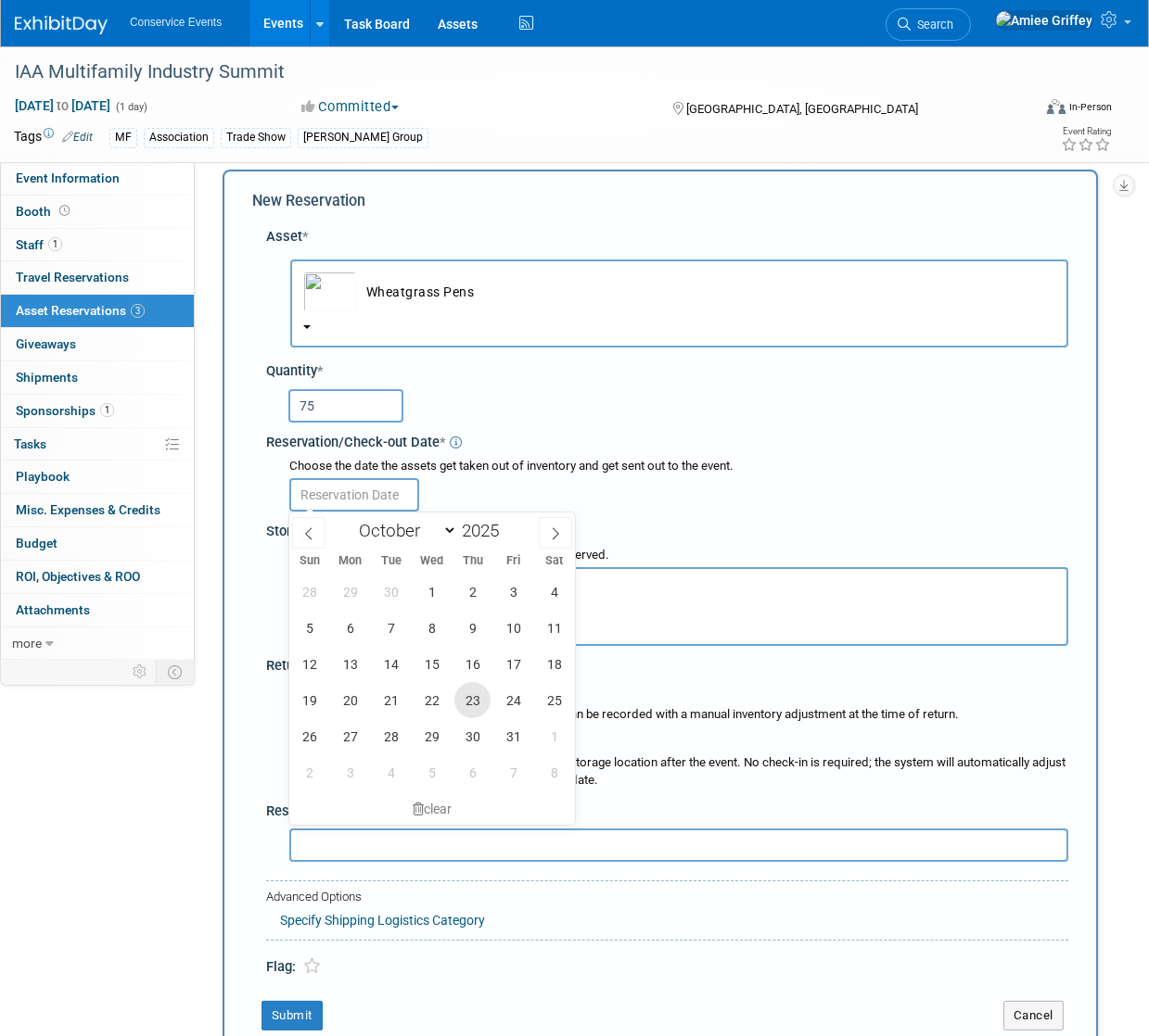
click at [474, 696] on span "23" at bounding box center [472, 700] width 36 height 36
type input "Oct 23, 2025"
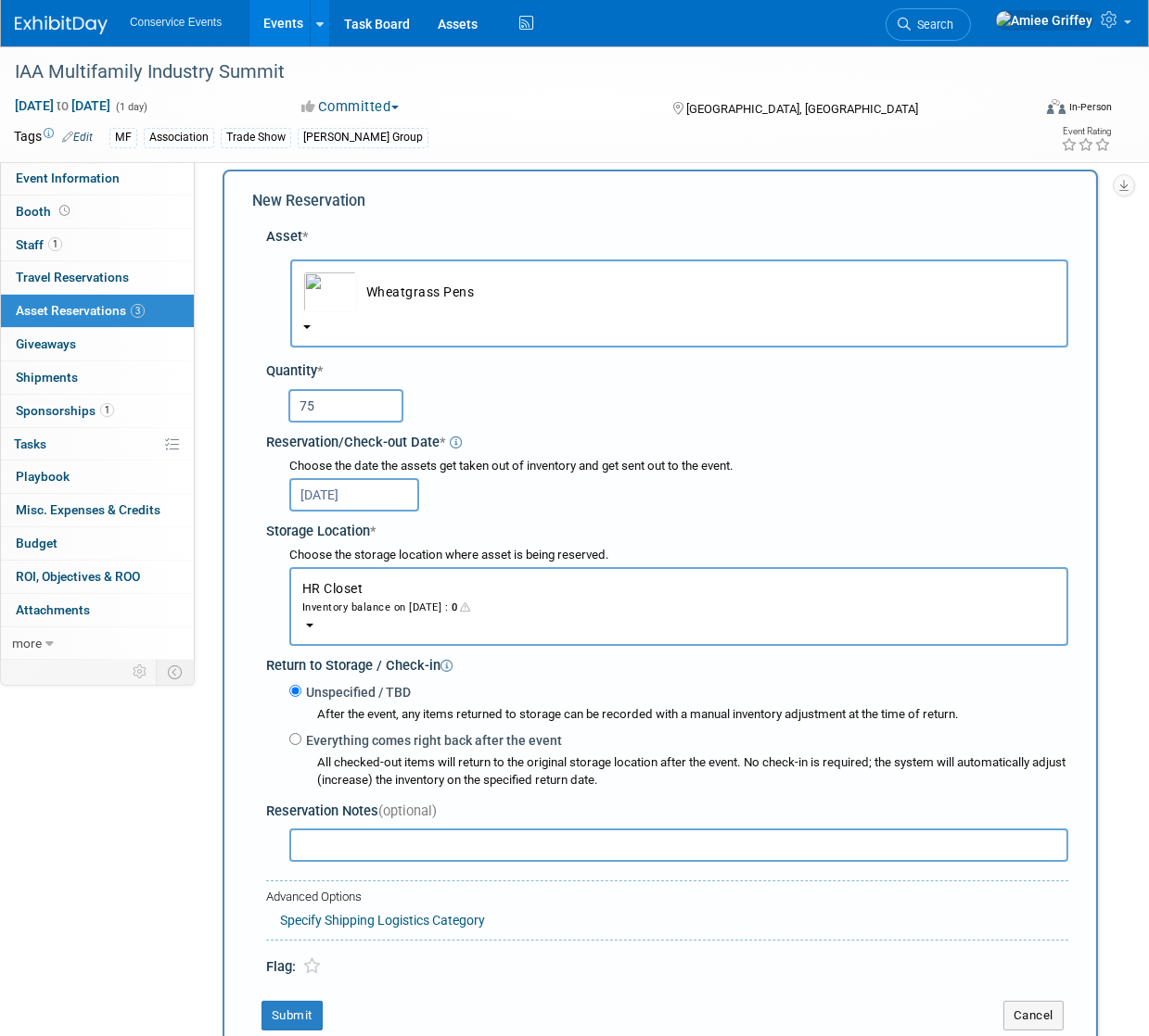
click at [381, 623] on button "HR Closet Inventory balance on Oct 23, 2025 : 0" at bounding box center [679, 606] width 779 height 78
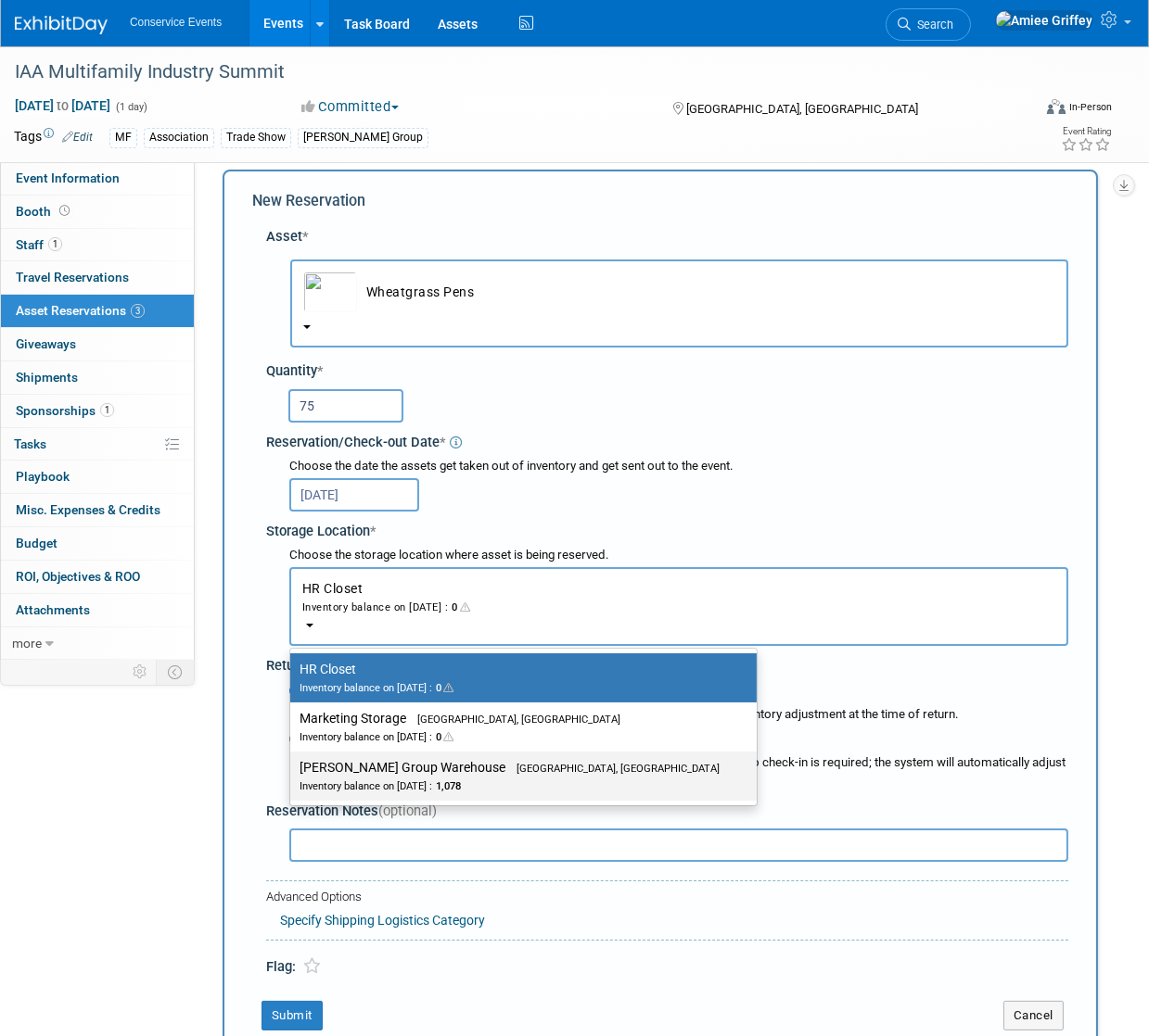
click at [447, 786] on div "Inventory balance on Oct 23, 2025 : 1,078" at bounding box center [510, 786] width 420 height 18
click at [293, 774] on input "Taylor Group Warehouse Brooklyn, OH Inventory balance on Oct 23, 2025 : 1,078" at bounding box center [287, 768] width 12 height 12
select select "11223164"
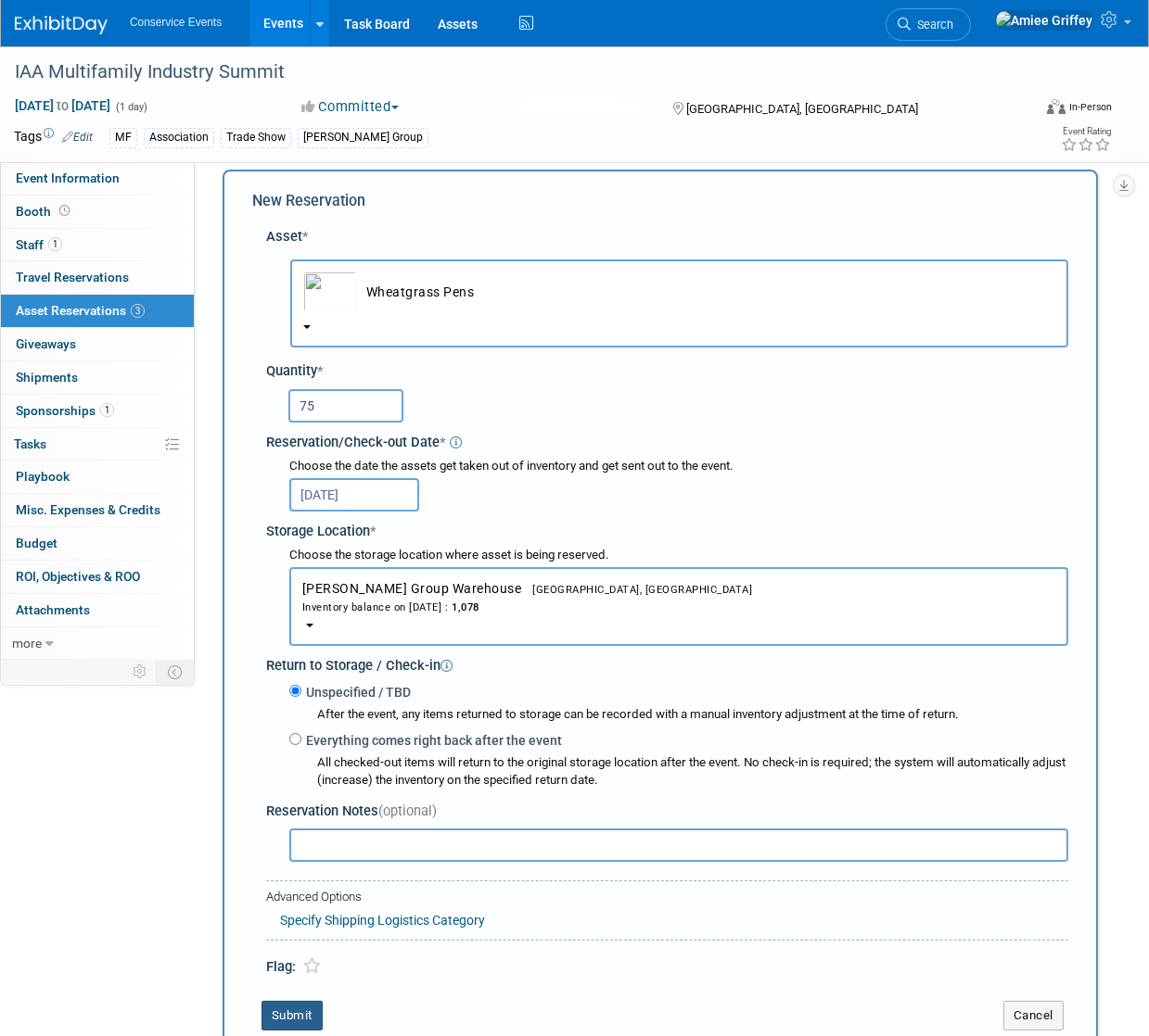
click at [282, 1018] on button "Submit" at bounding box center [291, 1015] width 61 height 29
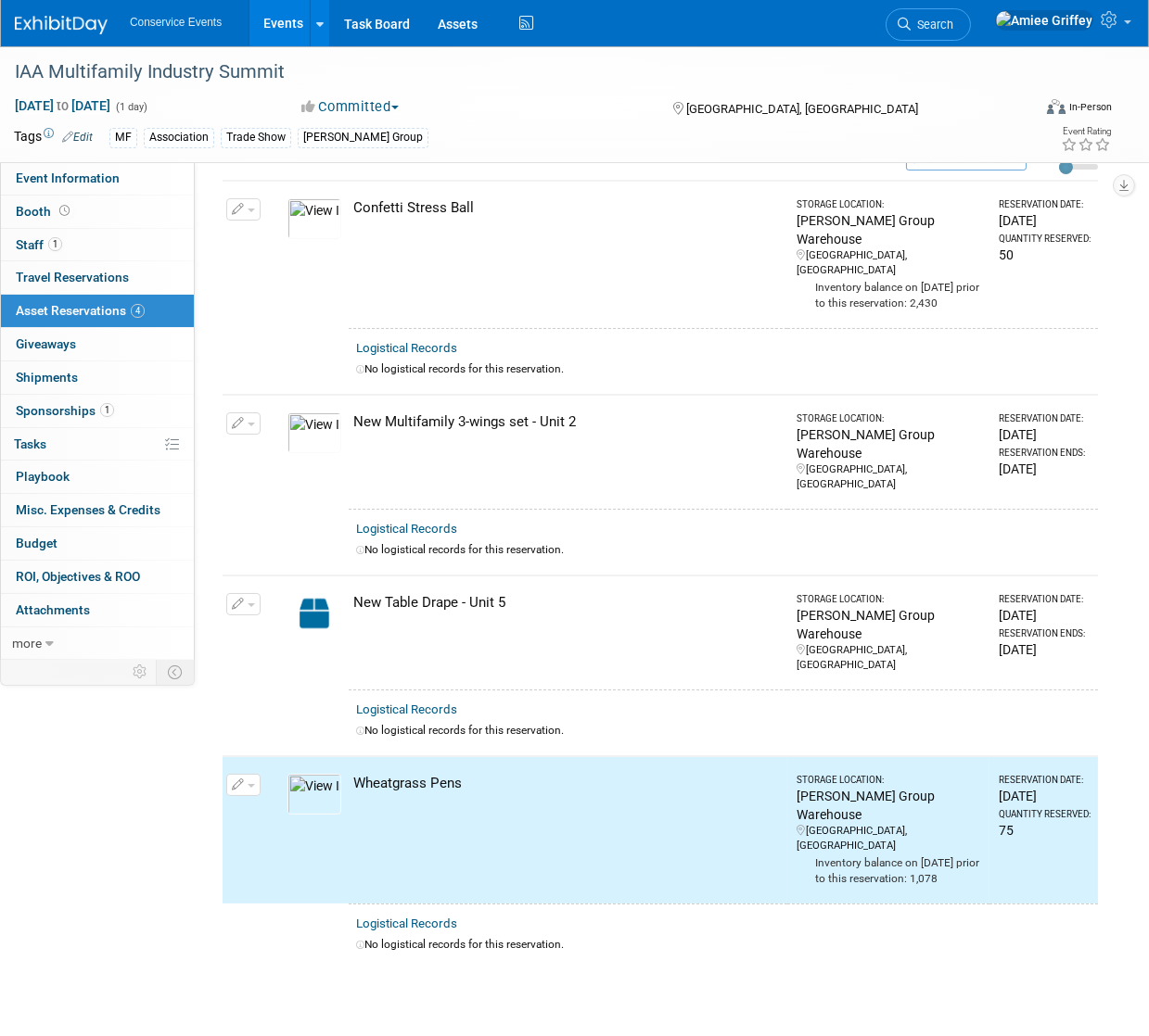
scroll to position [0, 0]
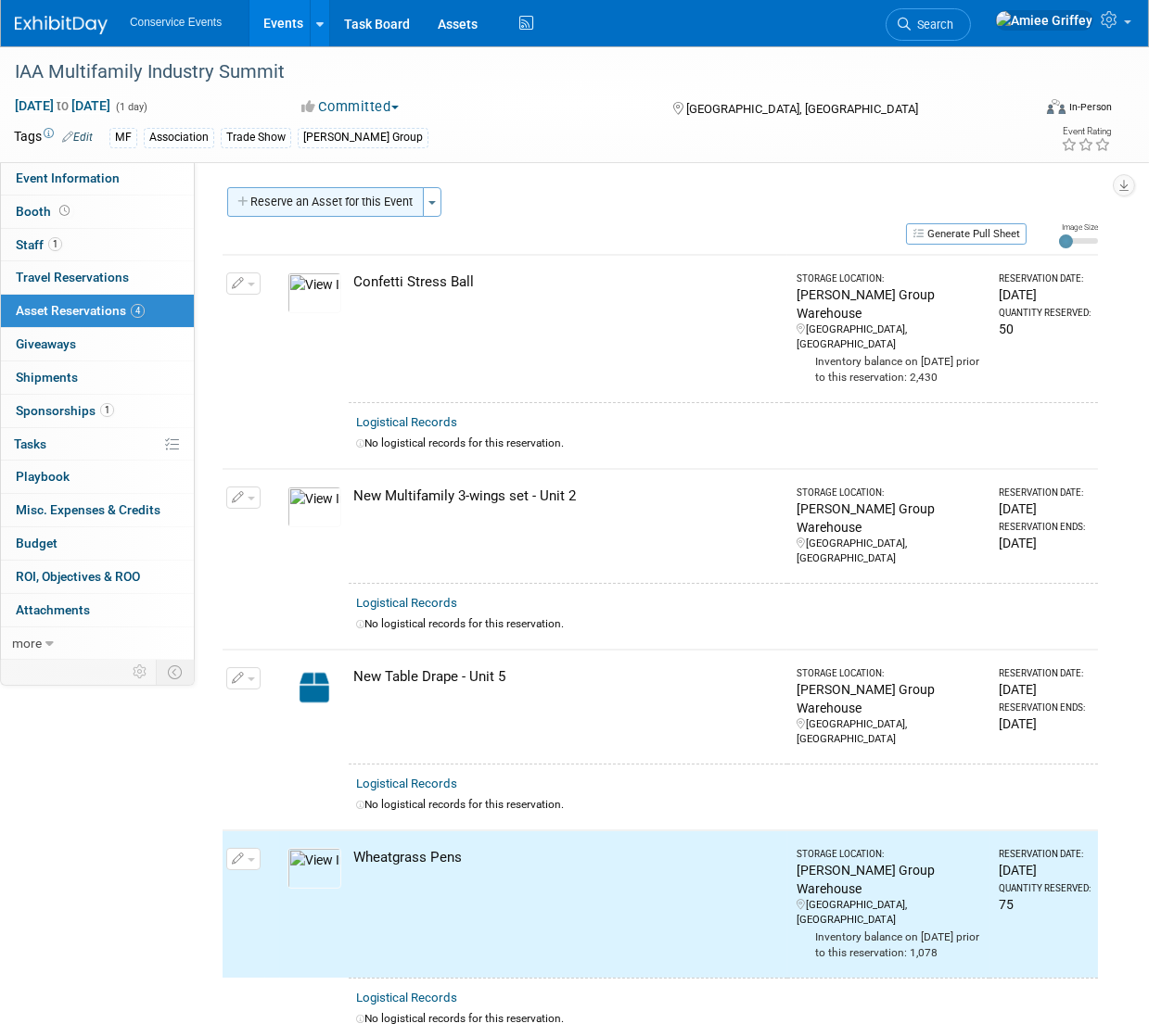
click at [341, 208] on button "Reserve an Asset for this Event" at bounding box center [325, 201] width 197 height 29
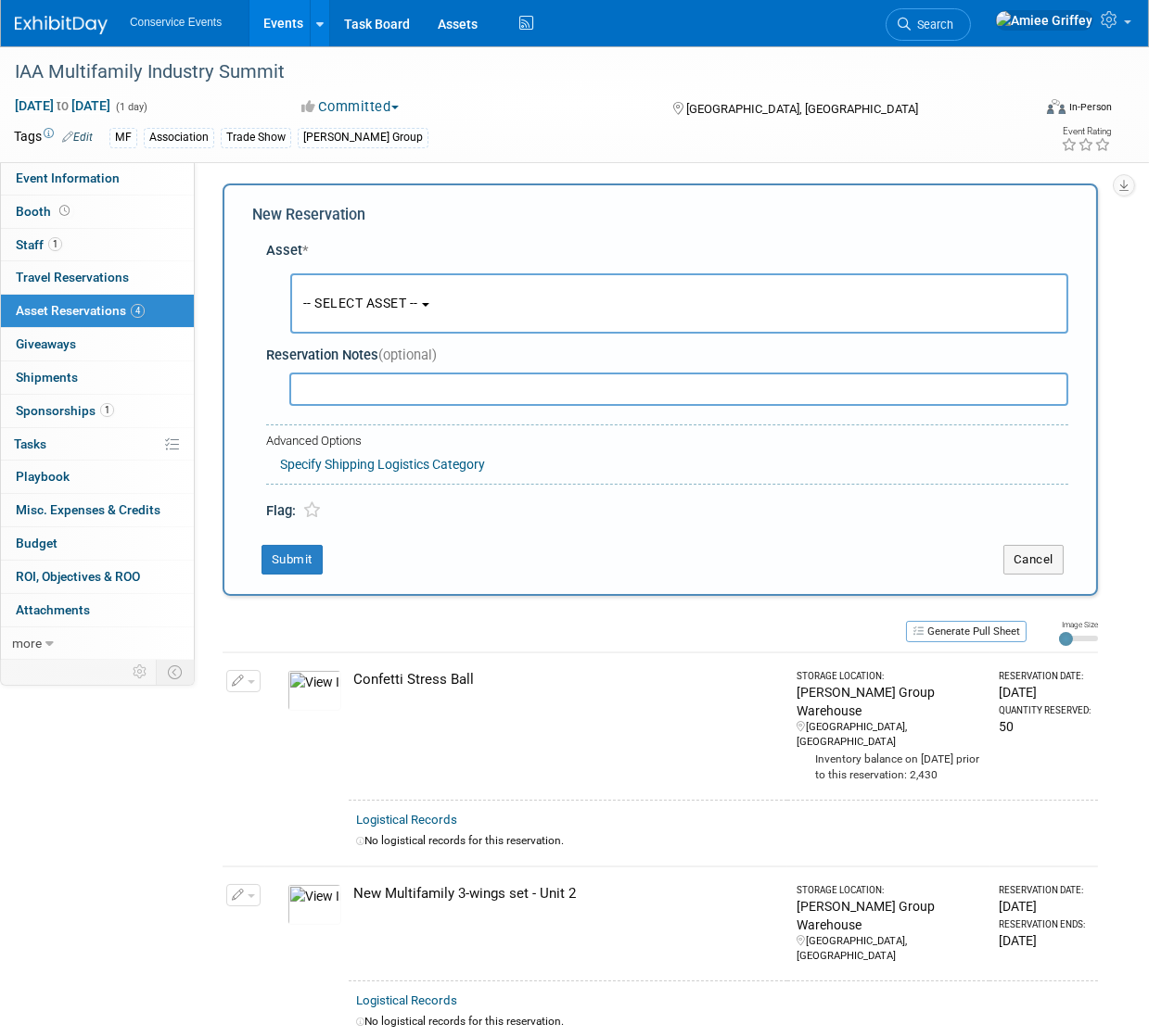
scroll to position [18, 0]
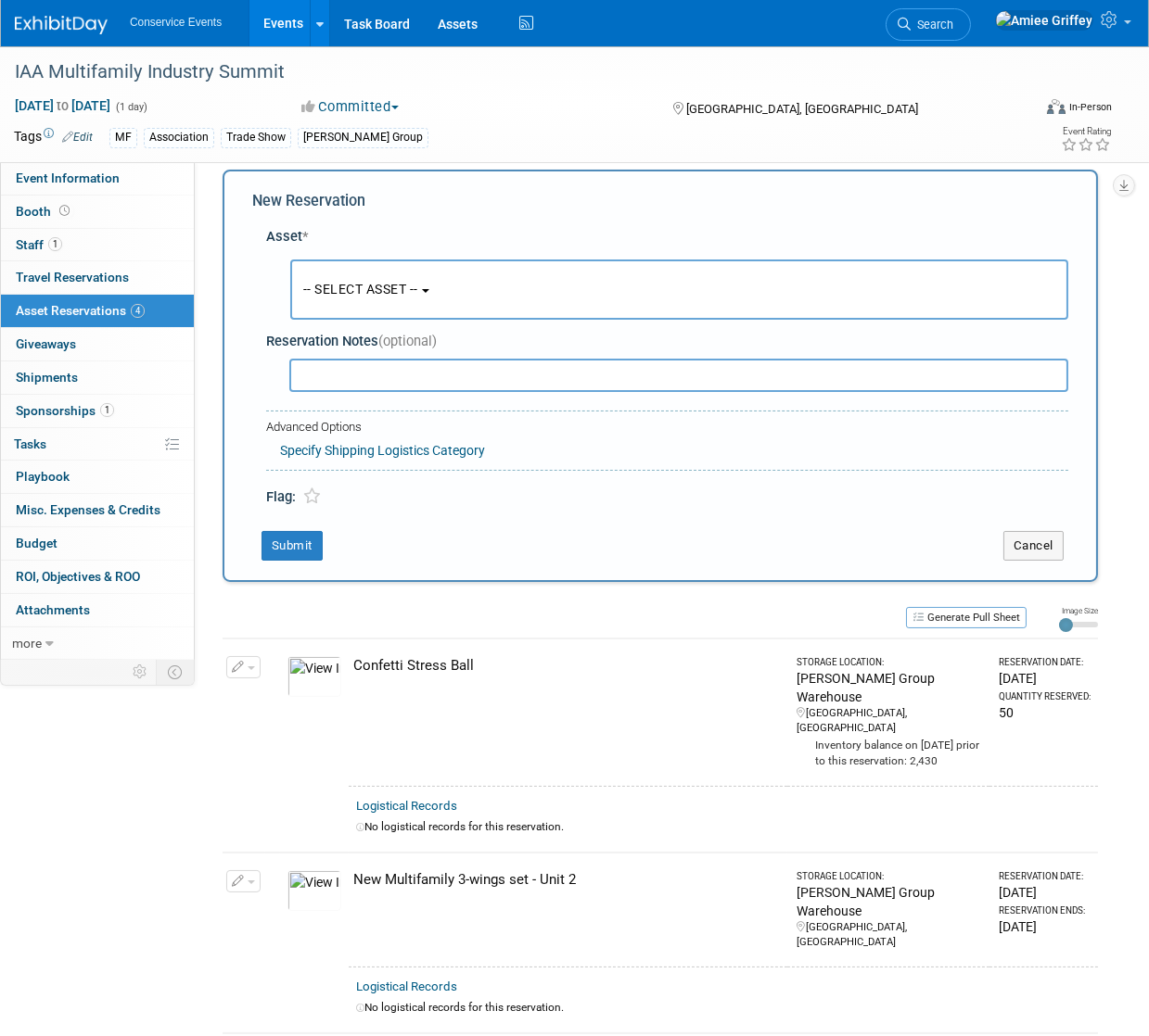
click at [400, 288] on span "-- SELECT ASSET --" at bounding box center [361, 289] width 115 height 15
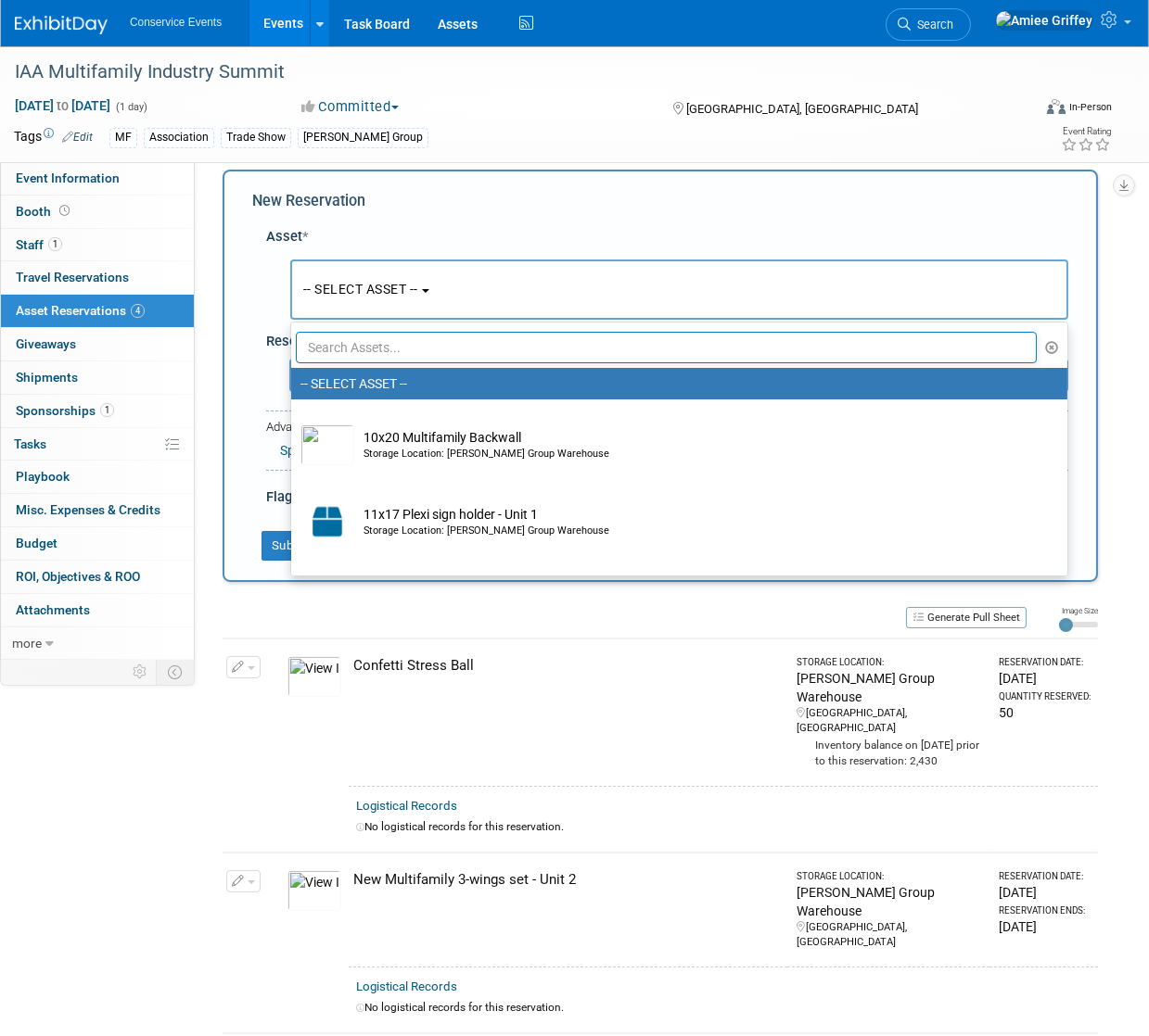
click at [418, 345] on input "text" at bounding box center [666, 347] width 740 height 31
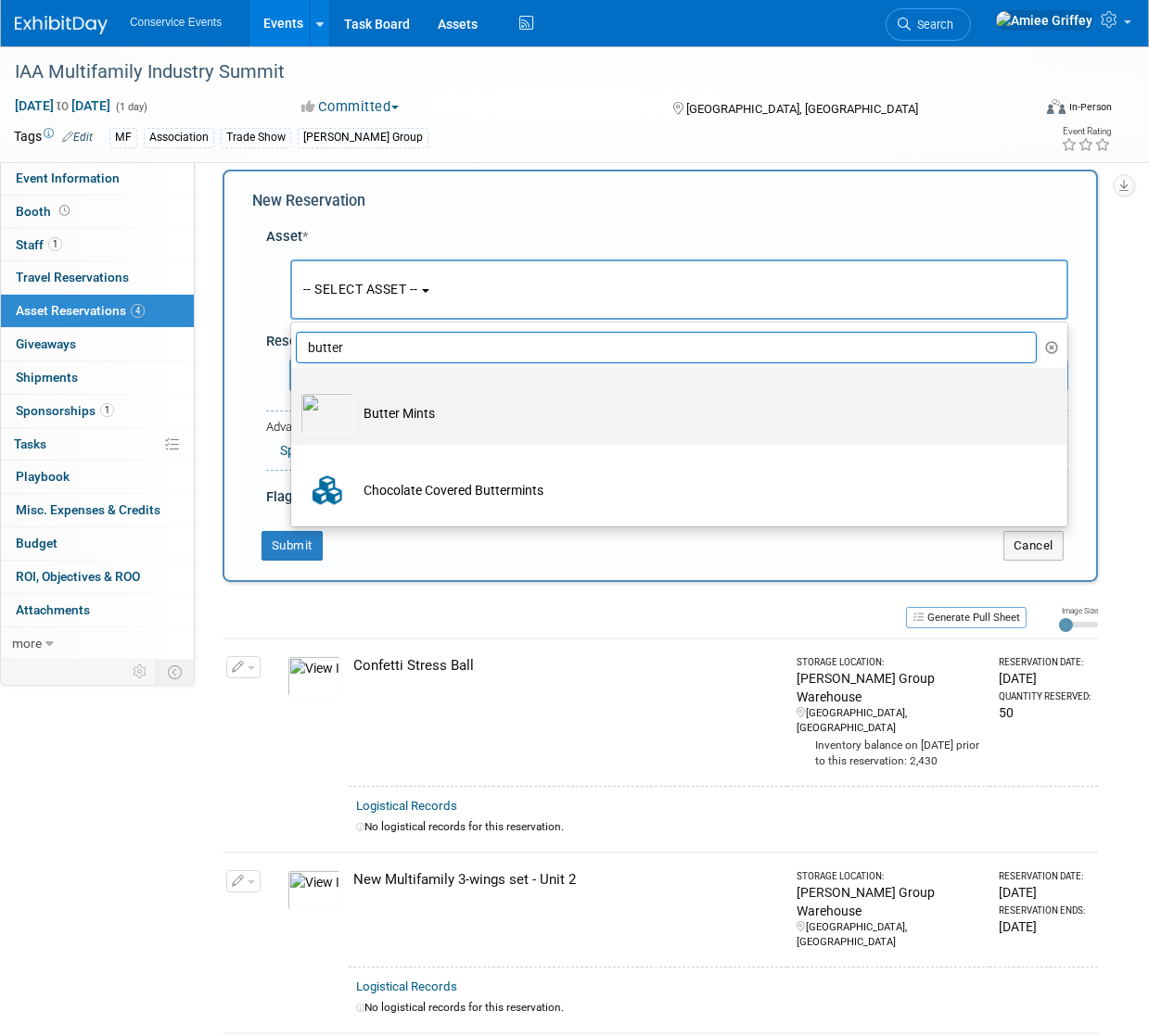
type input "butter"
click at [397, 413] on td "Butter Mints" at bounding box center [692, 413] width 676 height 41
click at [294, 390] on input "Butter Mints" at bounding box center [287, 384] width 12 height 12
select select "10718033"
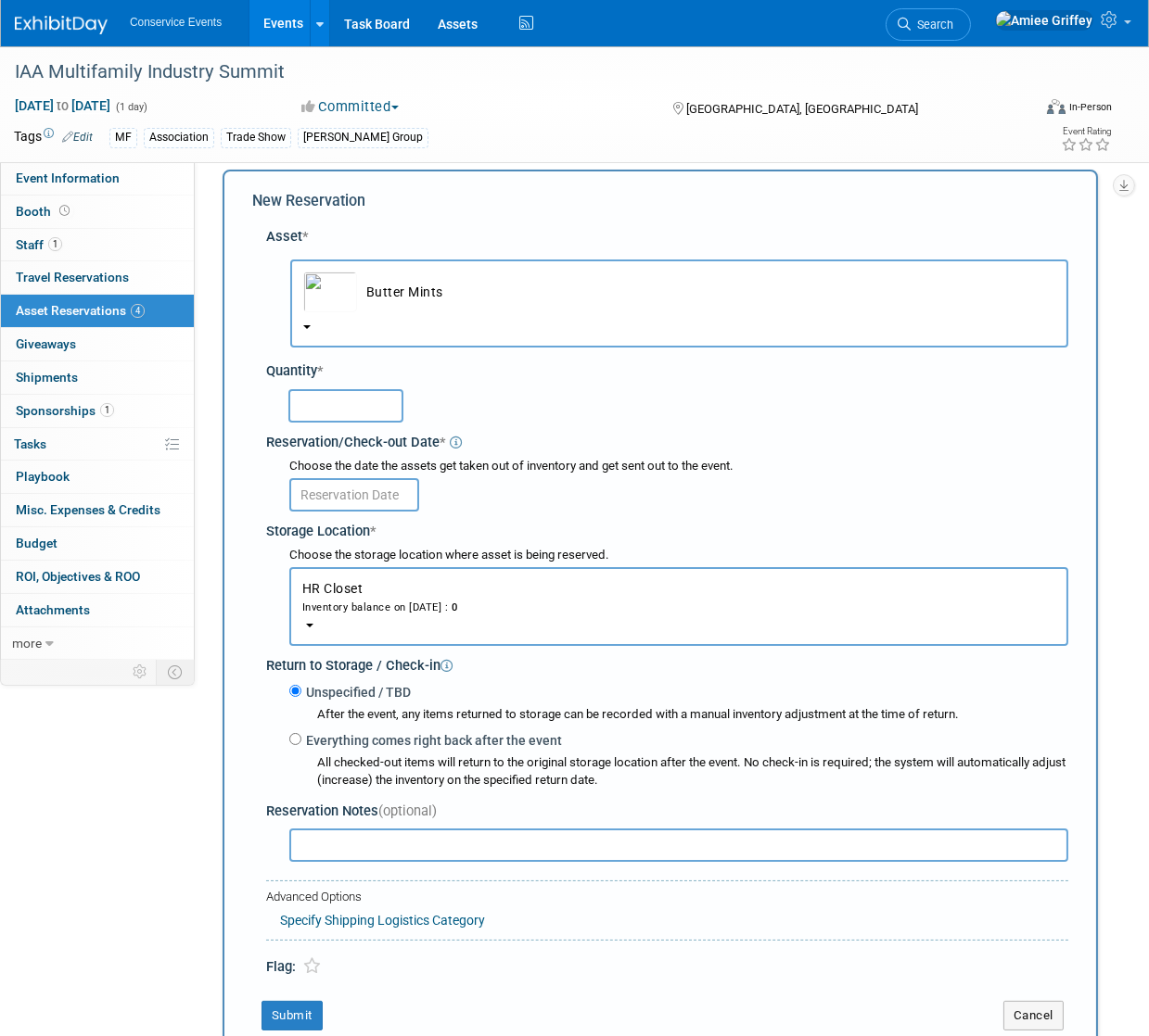
click at [364, 401] on input "text" at bounding box center [346, 406] width 115 height 33
type input "75"
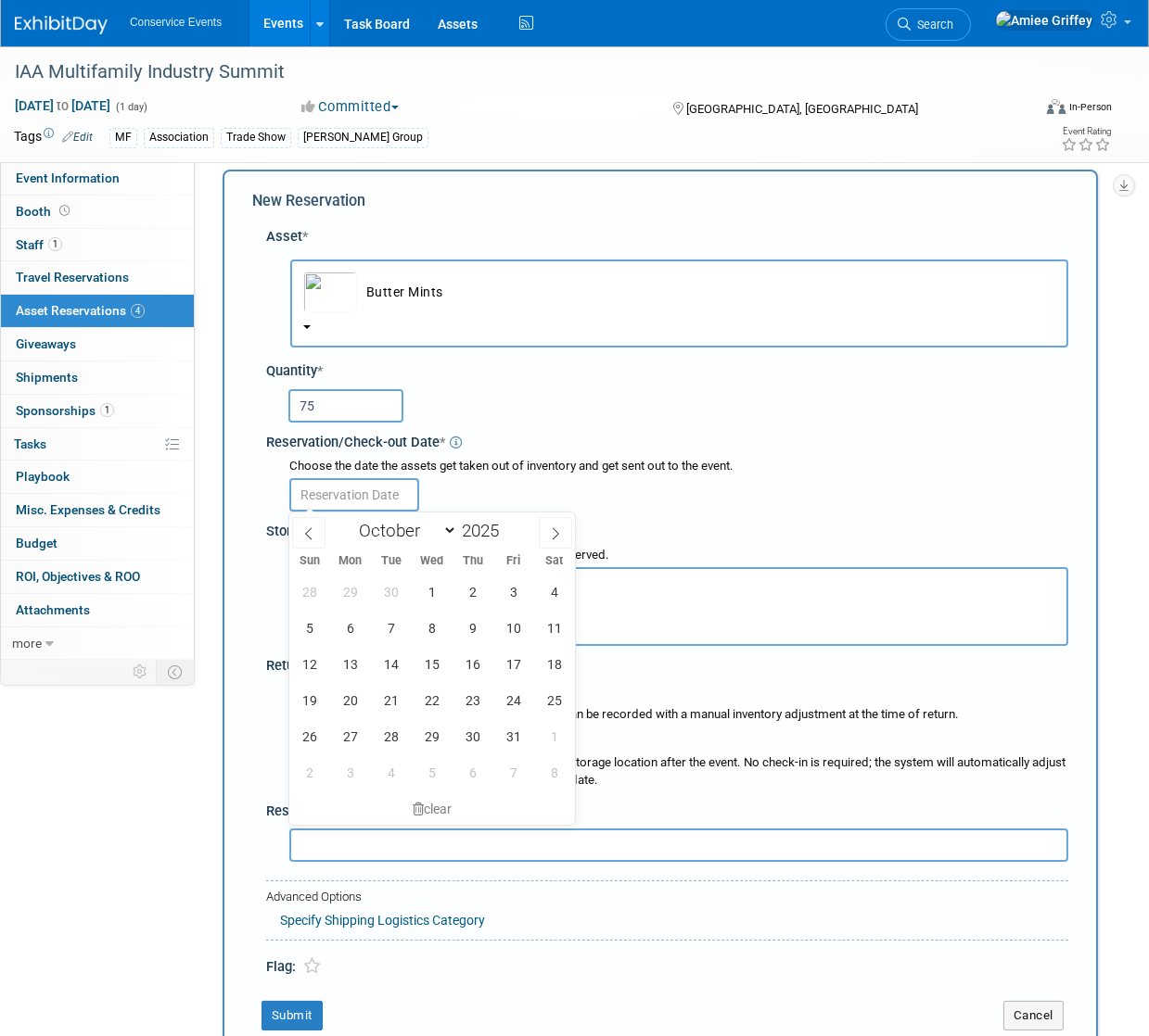
click at [368, 486] on input "text" at bounding box center [354, 494] width 130 height 33
click at [469, 705] on span "23" at bounding box center [472, 700] width 36 height 36
type input "Oct 23, 2025"
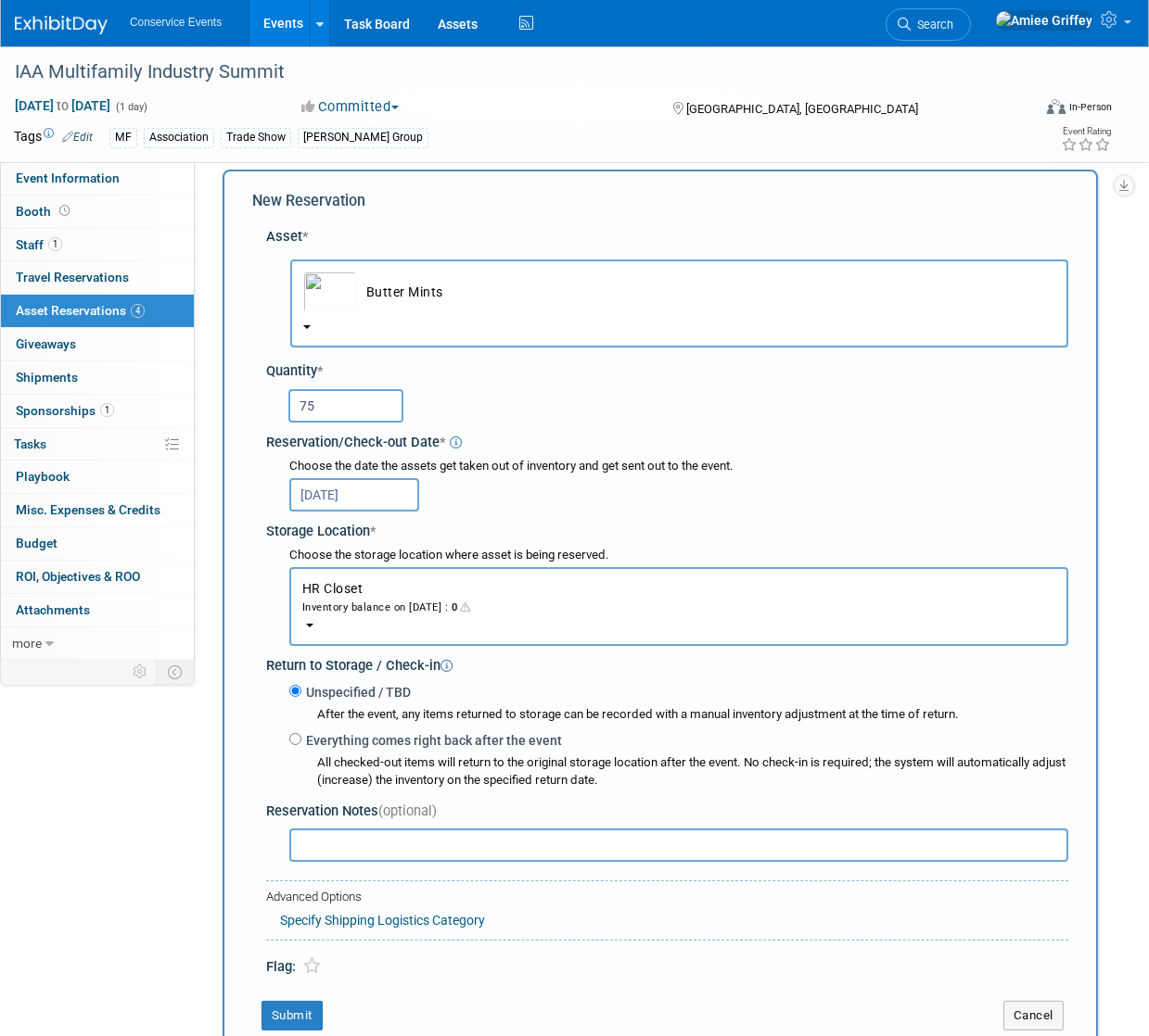
click at [397, 632] on button "HR Closet Inventory balance on Oct 23, 2025 : 0" at bounding box center [679, 606] width 779 height 78
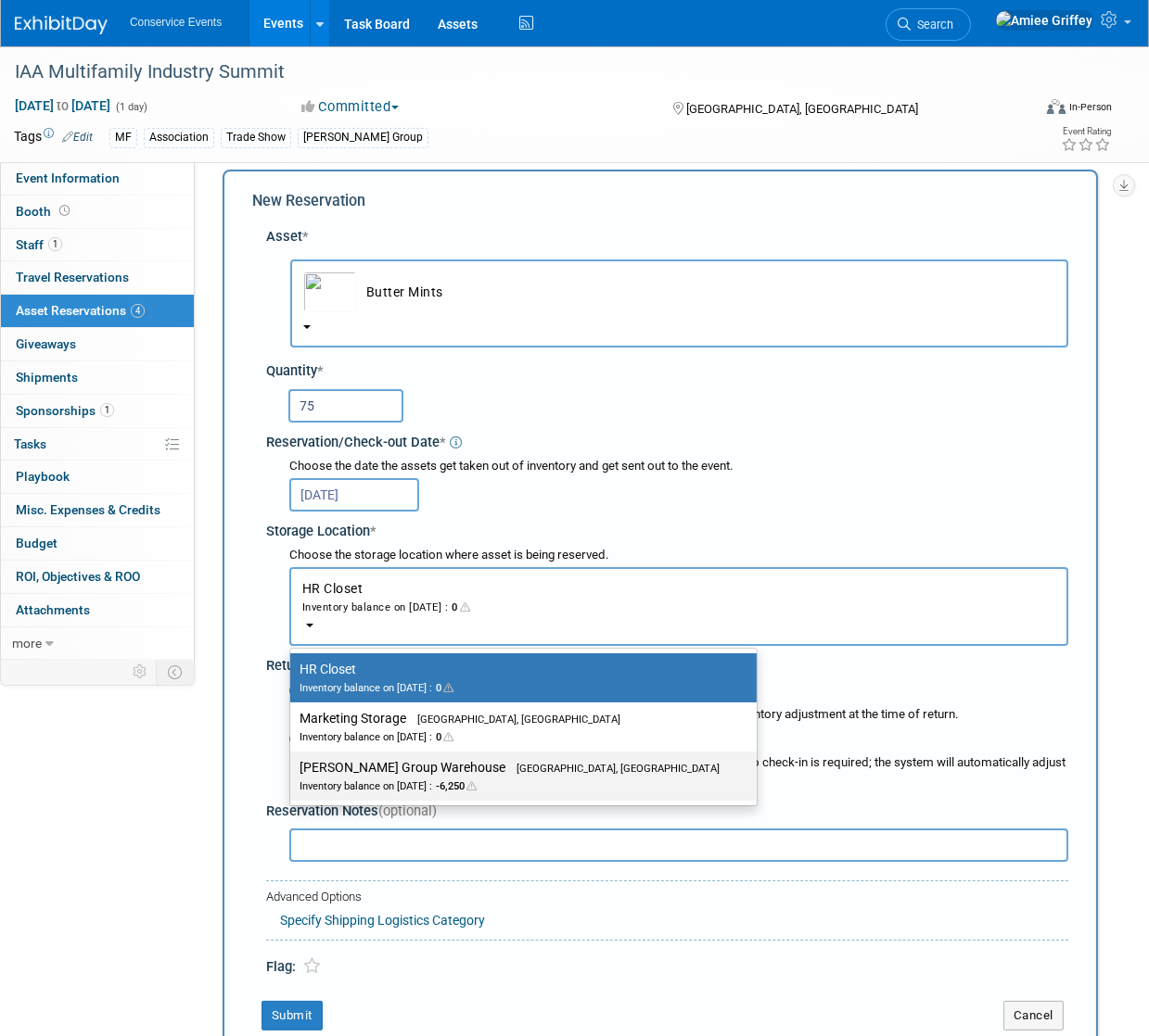
click at [444, 772] on label "Taylor Group Warehouse Brooklyn, OH Inventory balance on Oct 23, 2025 : -6,250" at bounding box center [519, 776] width 439 height 42
click at [293, 772] on input "Taylor Group Warehouse Brooklyn, OH Inventory balance on Oct 23, 2025 : -6,250" at bounding box center [287, 768] width 12 height 12
select select "11223164"
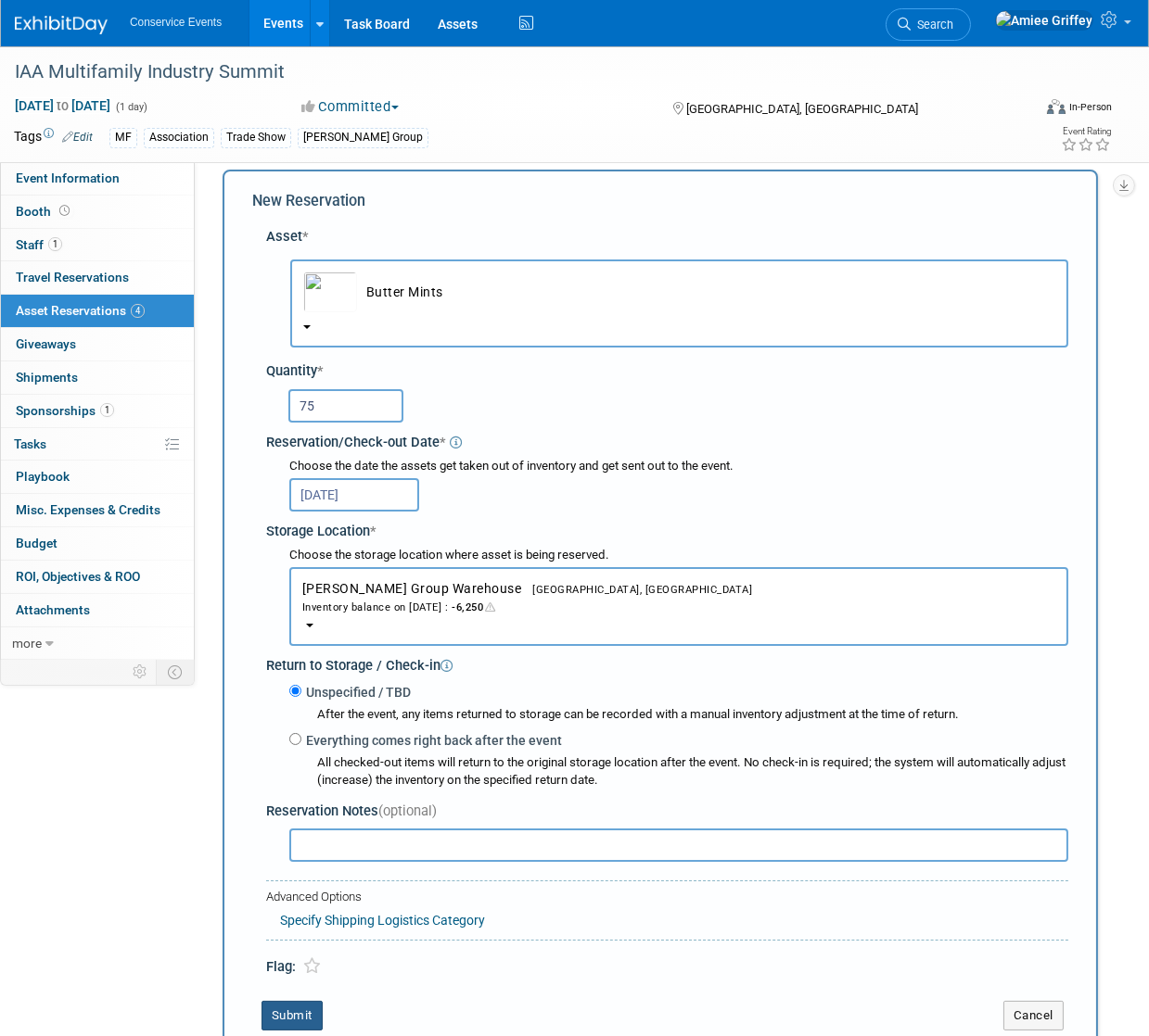
click at [313, 1013] on button "Submit" at bounding box center [291, 1015] width 61 height 29
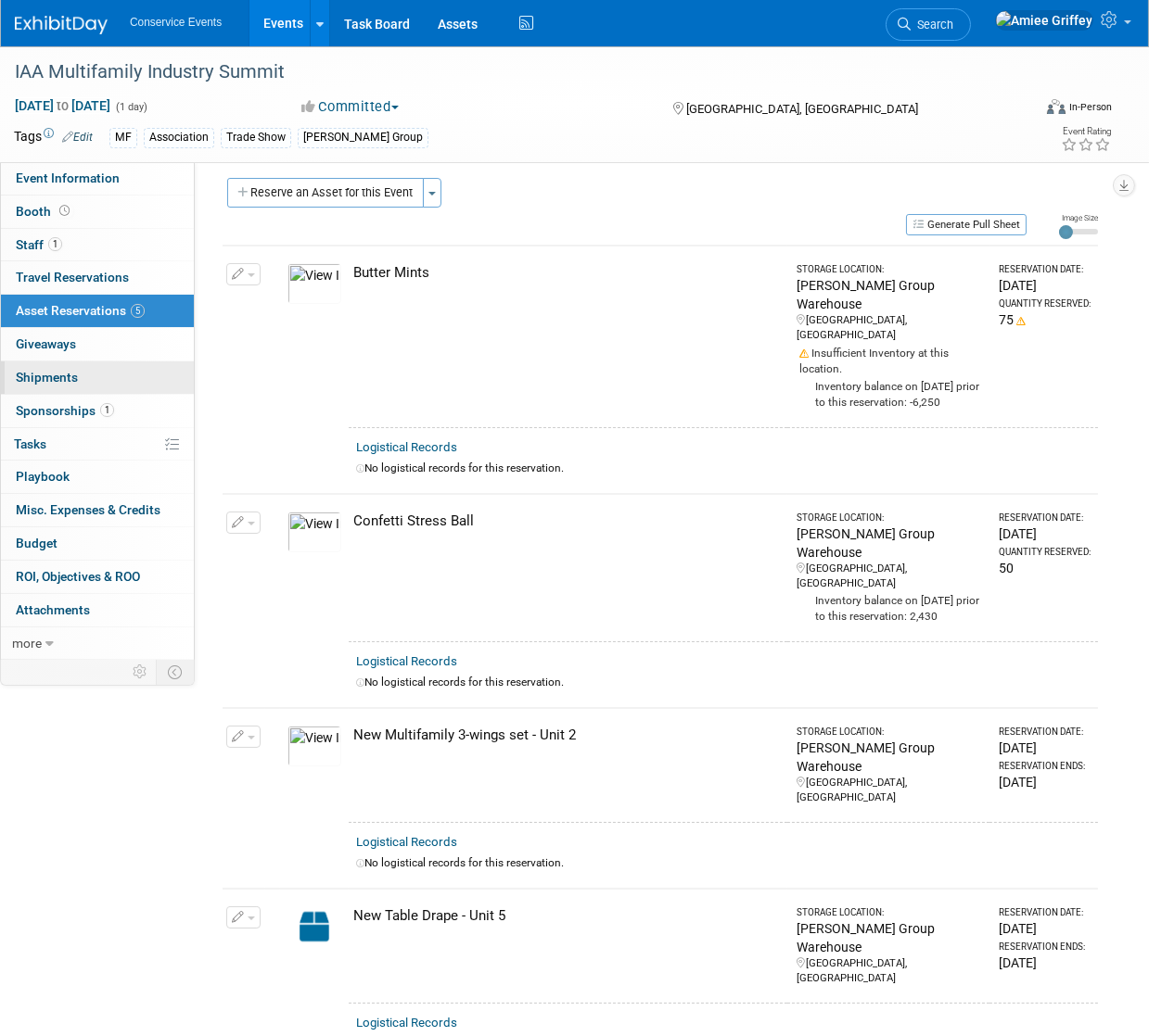
scroll to position [0, 0]
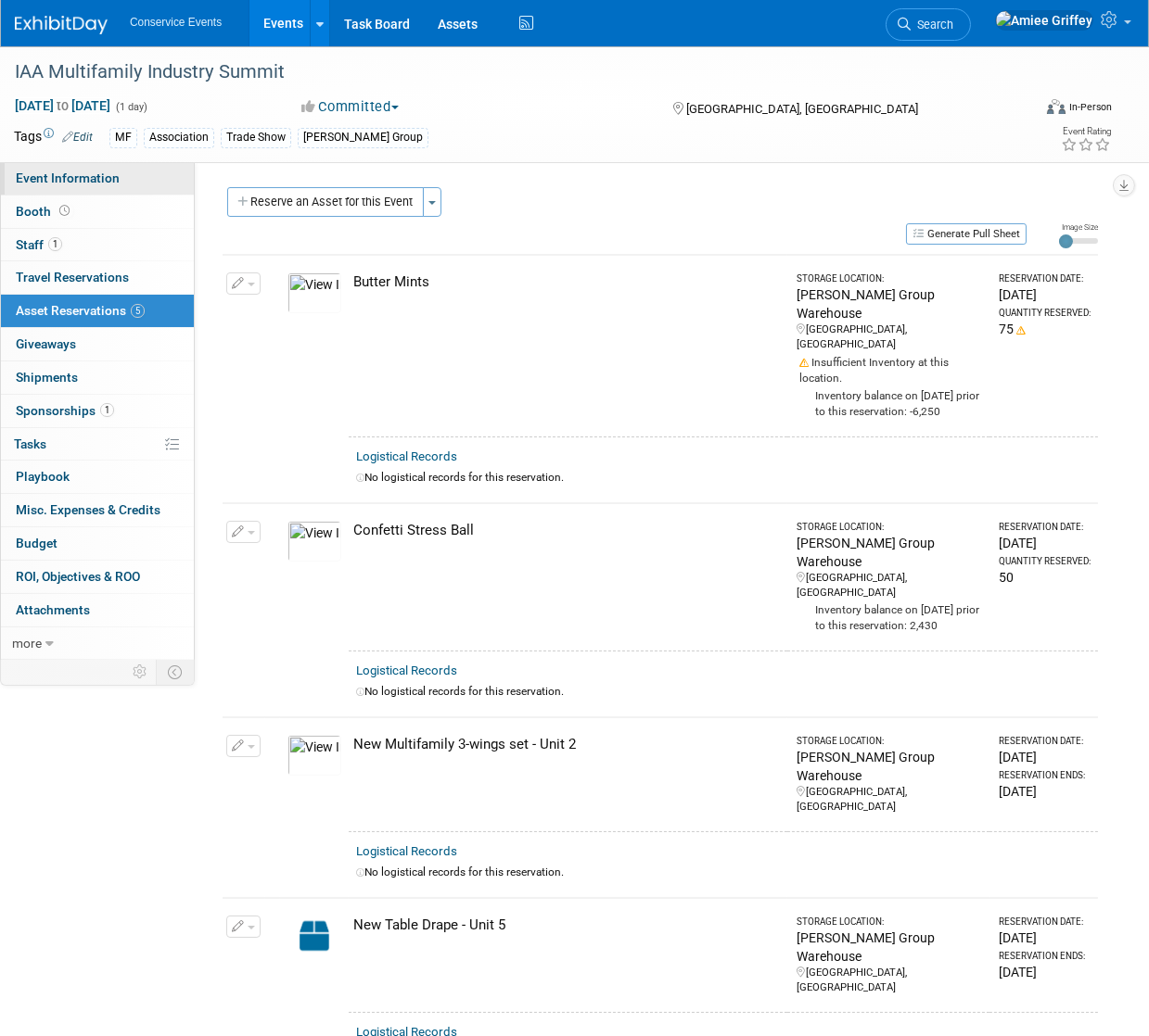
click at [121, 189] on link "Event Information" at bounding box center [97, 179] width 193 height 32
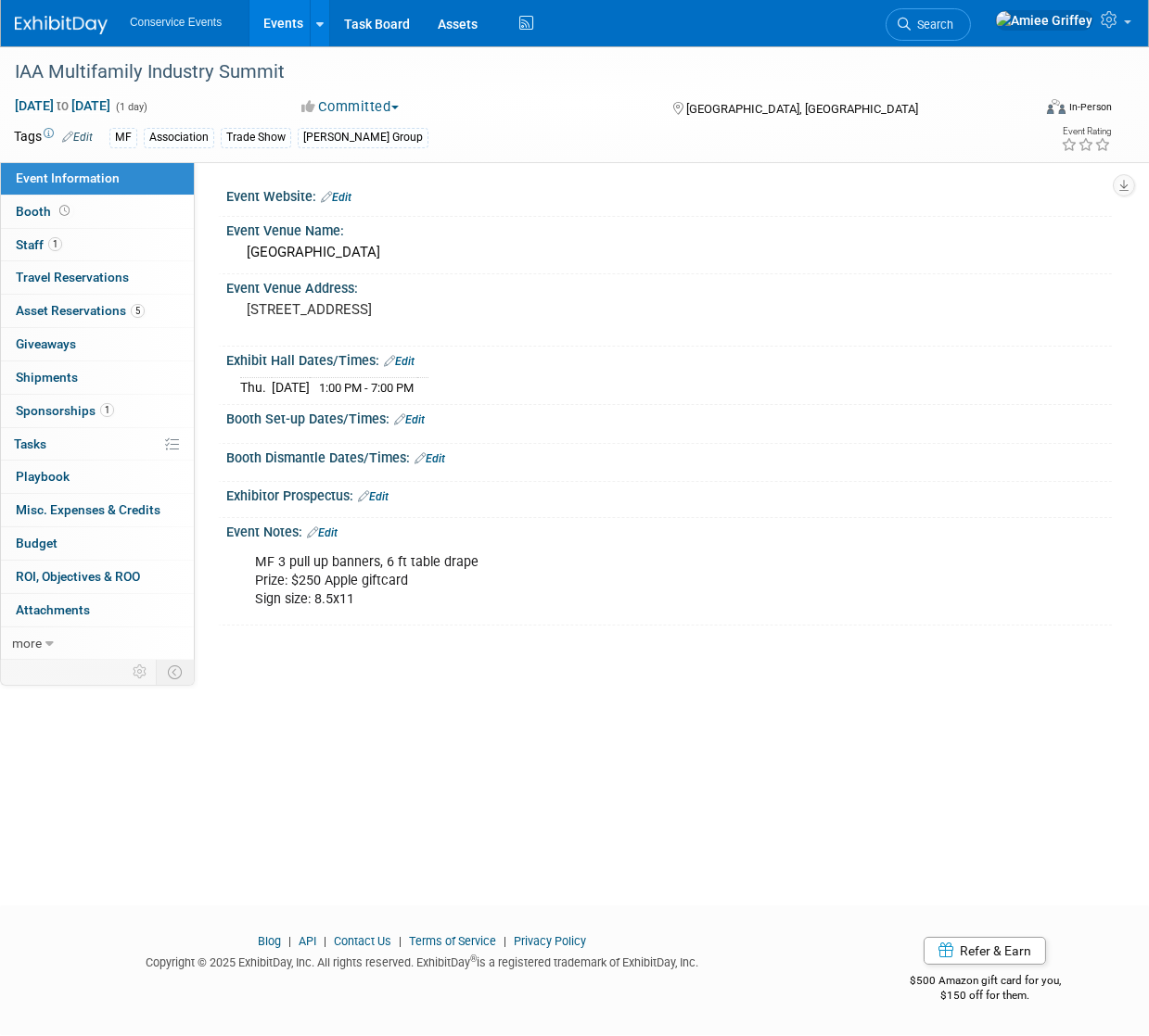
click at [330, 528] on link "Edit" at bounding box center [322, 533] width 30 height 13
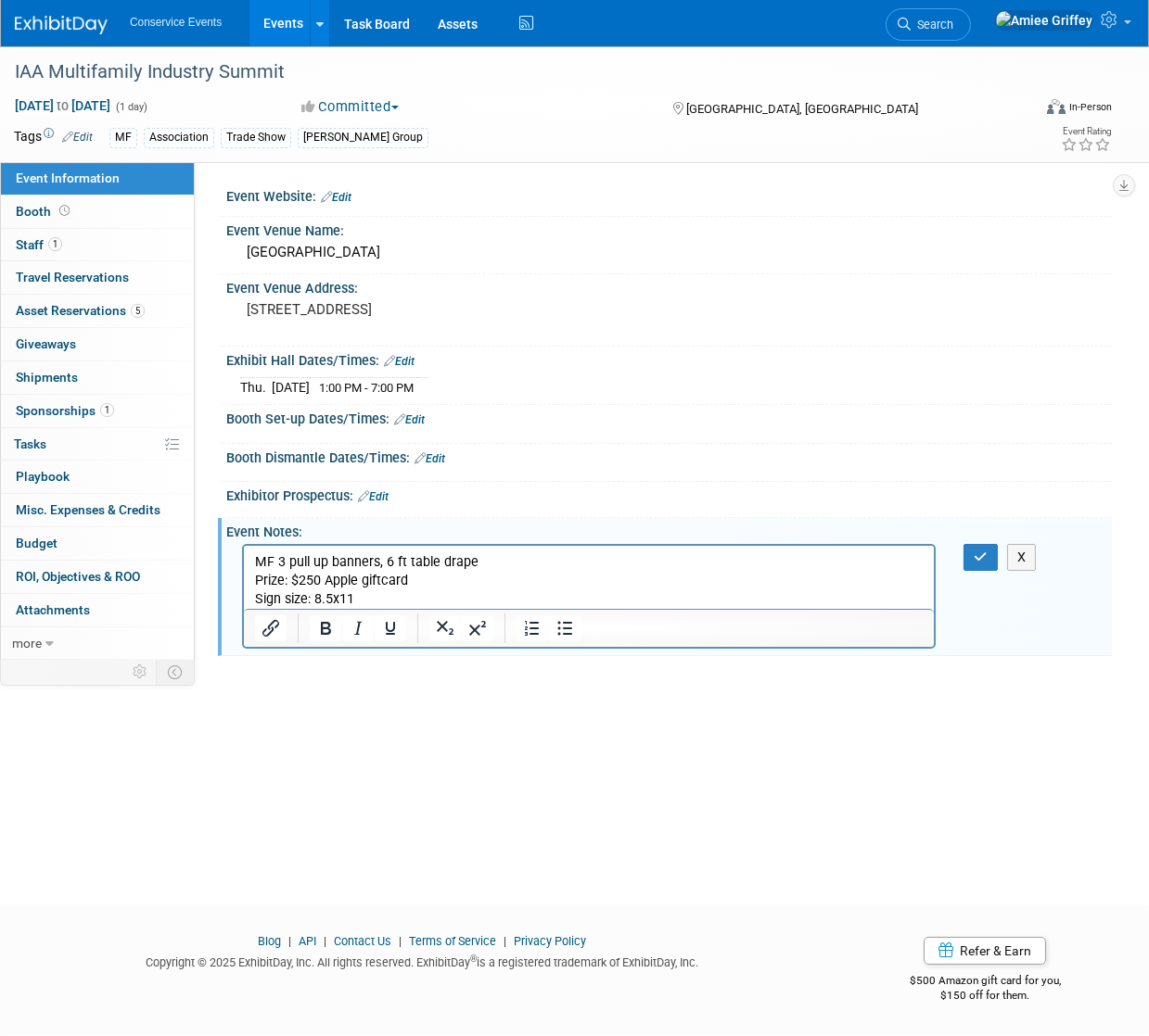
click at [368, 593] on p "MF 3 pull up banners, 6 ft table drape Prize: $250 Apple giftcard Sign size: 8.…" at bounding box center [588, 580] width 669 height 56
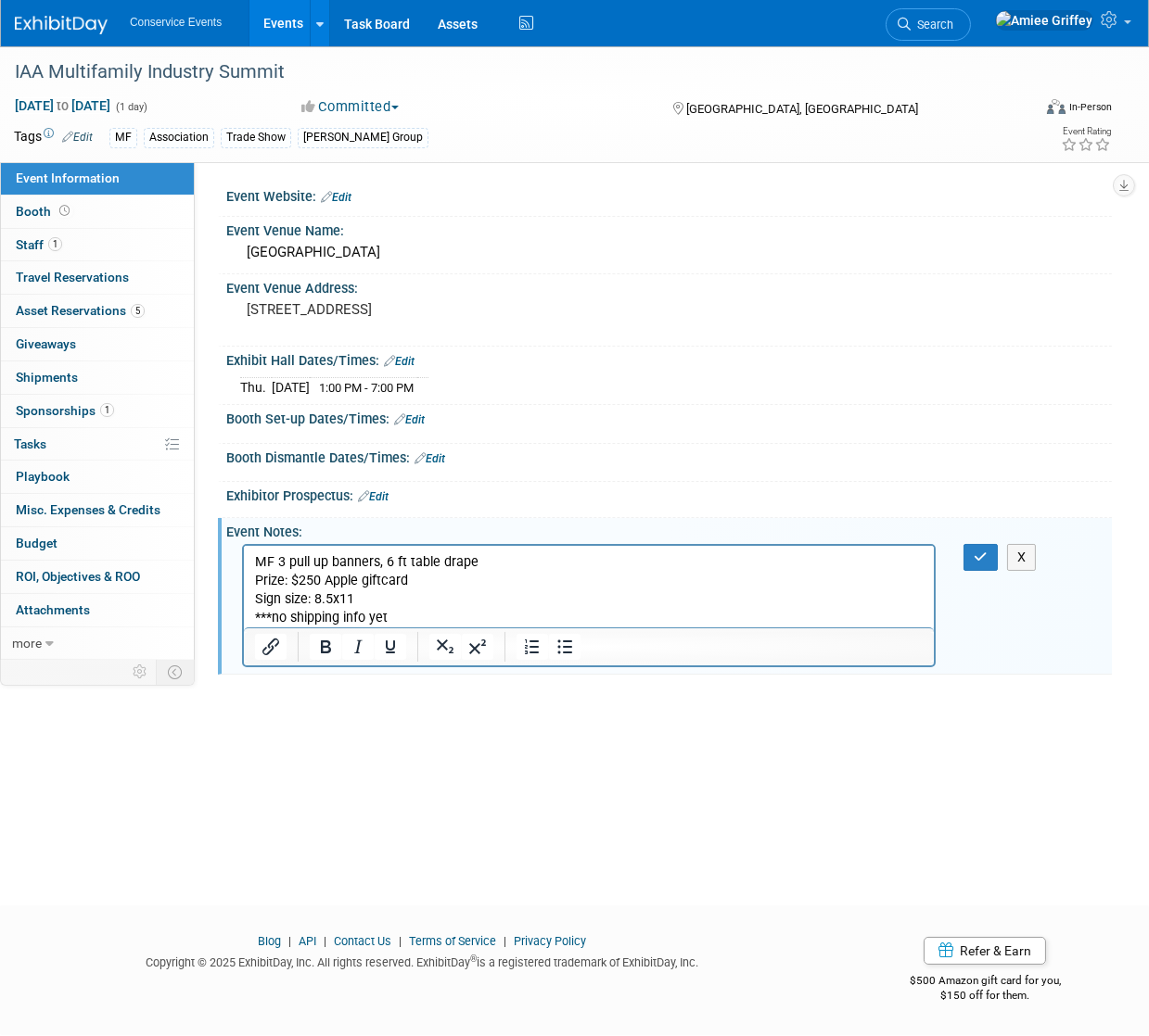
click at [403, 614] on p "***no shipping info yet" at bounding box center [588, 618] width 669 height 19
click at [989, 557] on button "button" at bounding box center [981, 558] width 34 height 26
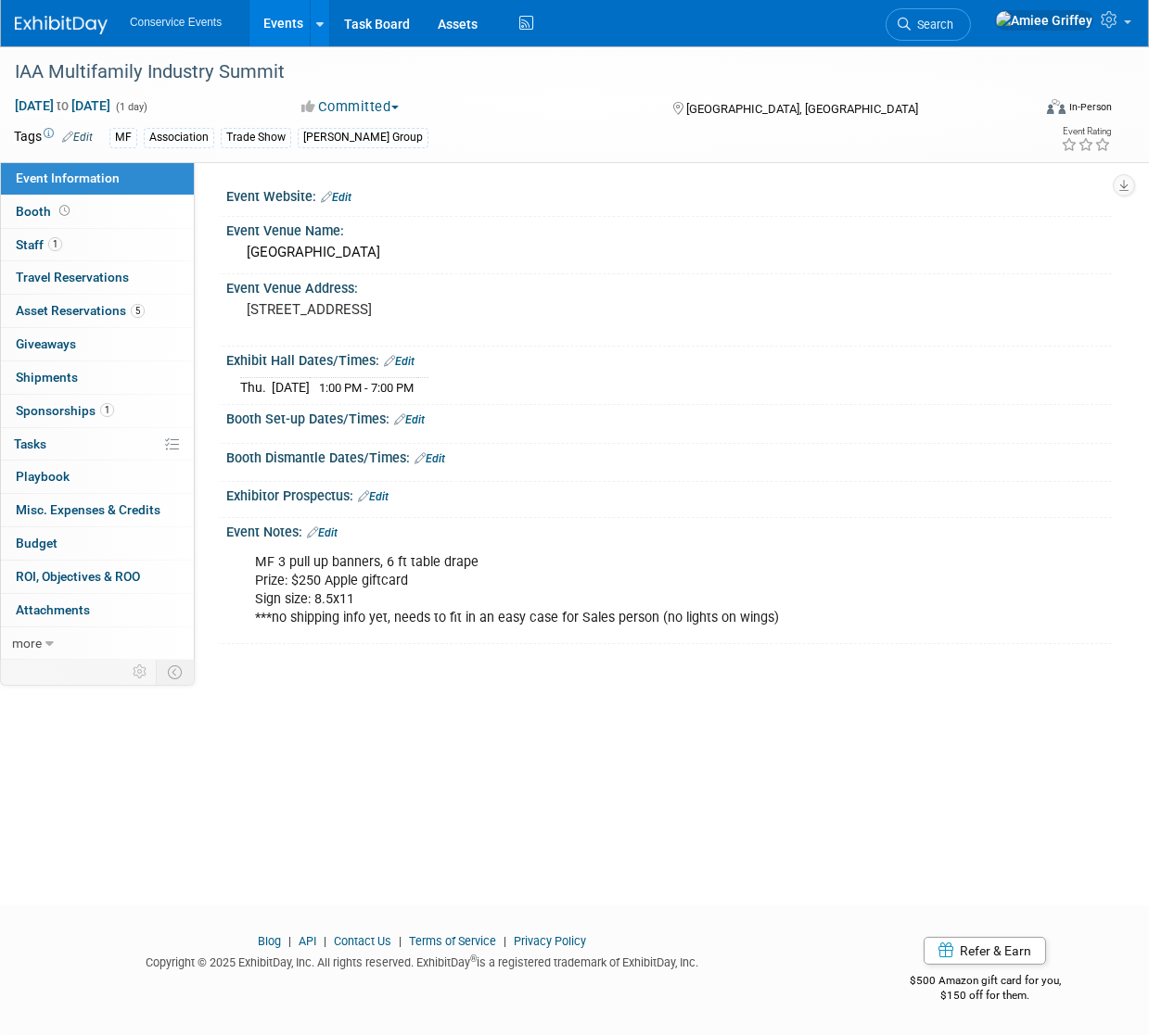
click at [296, 32] on link "Events" at bounding box center [284, 23] width 68 height 46
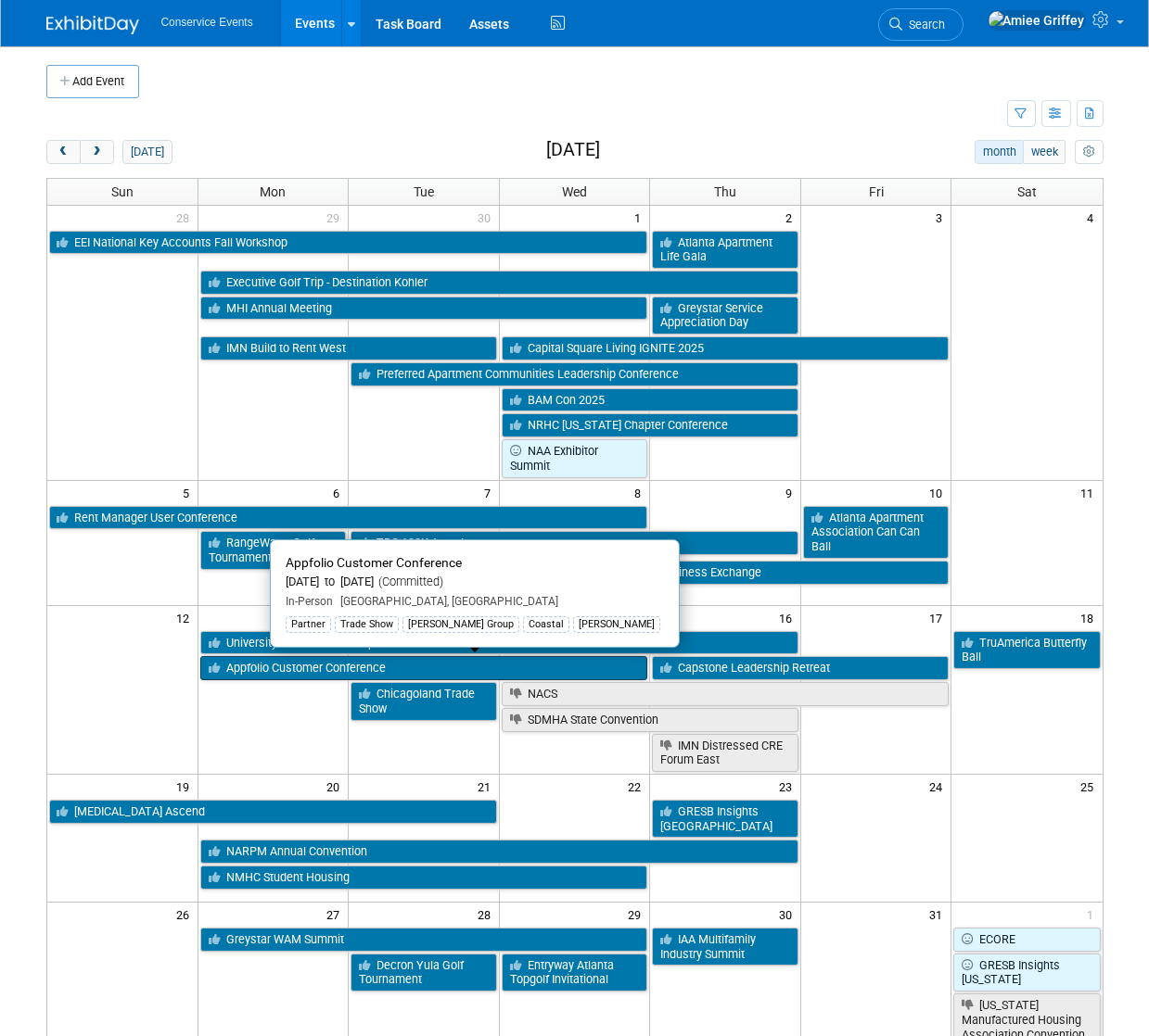
click at [297, 663] on link "Appfolio Customer Conference" at bounding box center [425, 667] width 448 height 24
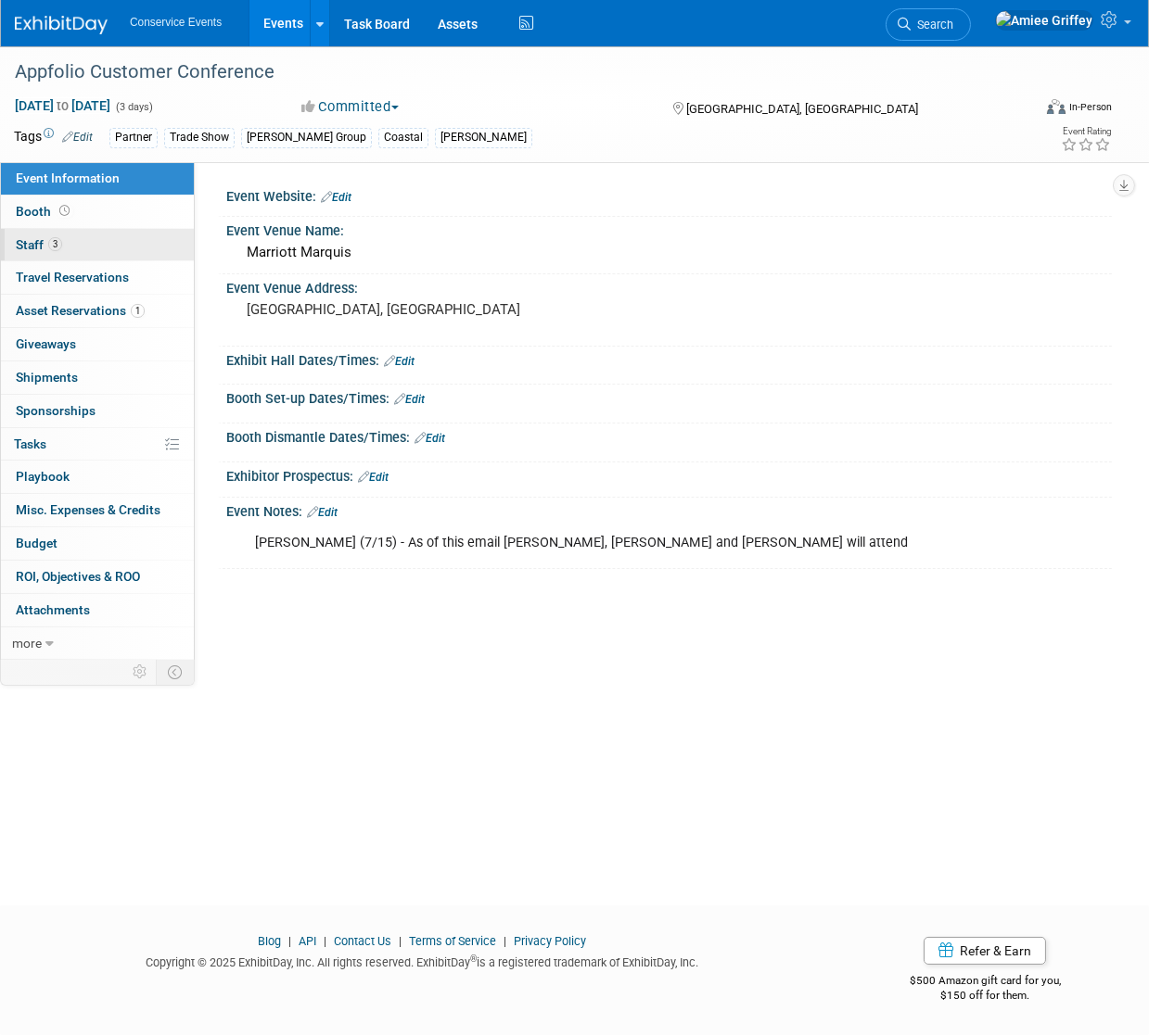
click at [94, 254] on link "3 Staff 3" at bounding box center [97, 245] width 193 height 32
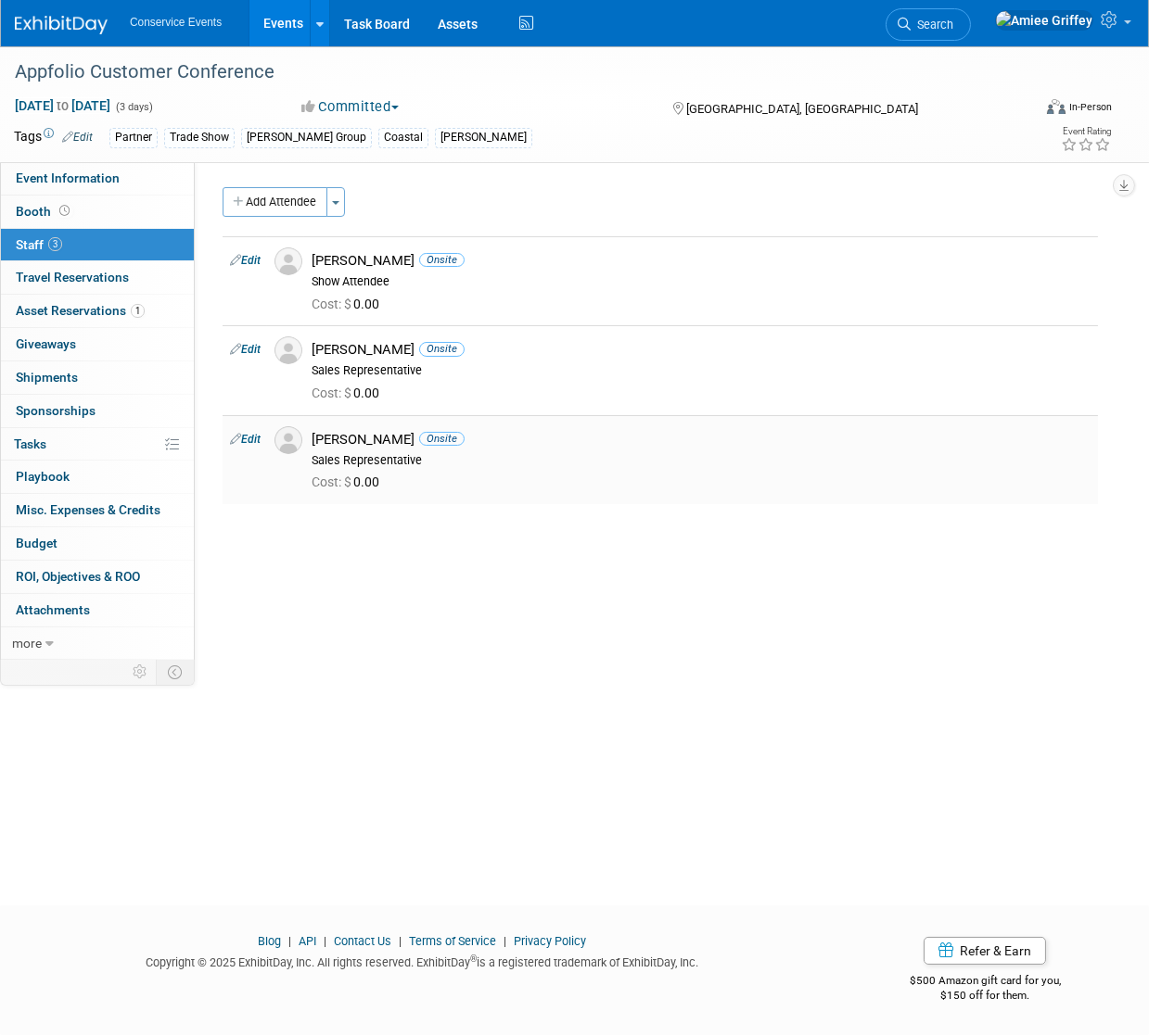
click at [257, 442] on link "Edit" at bounding box center [245, 440] width 30 height 13
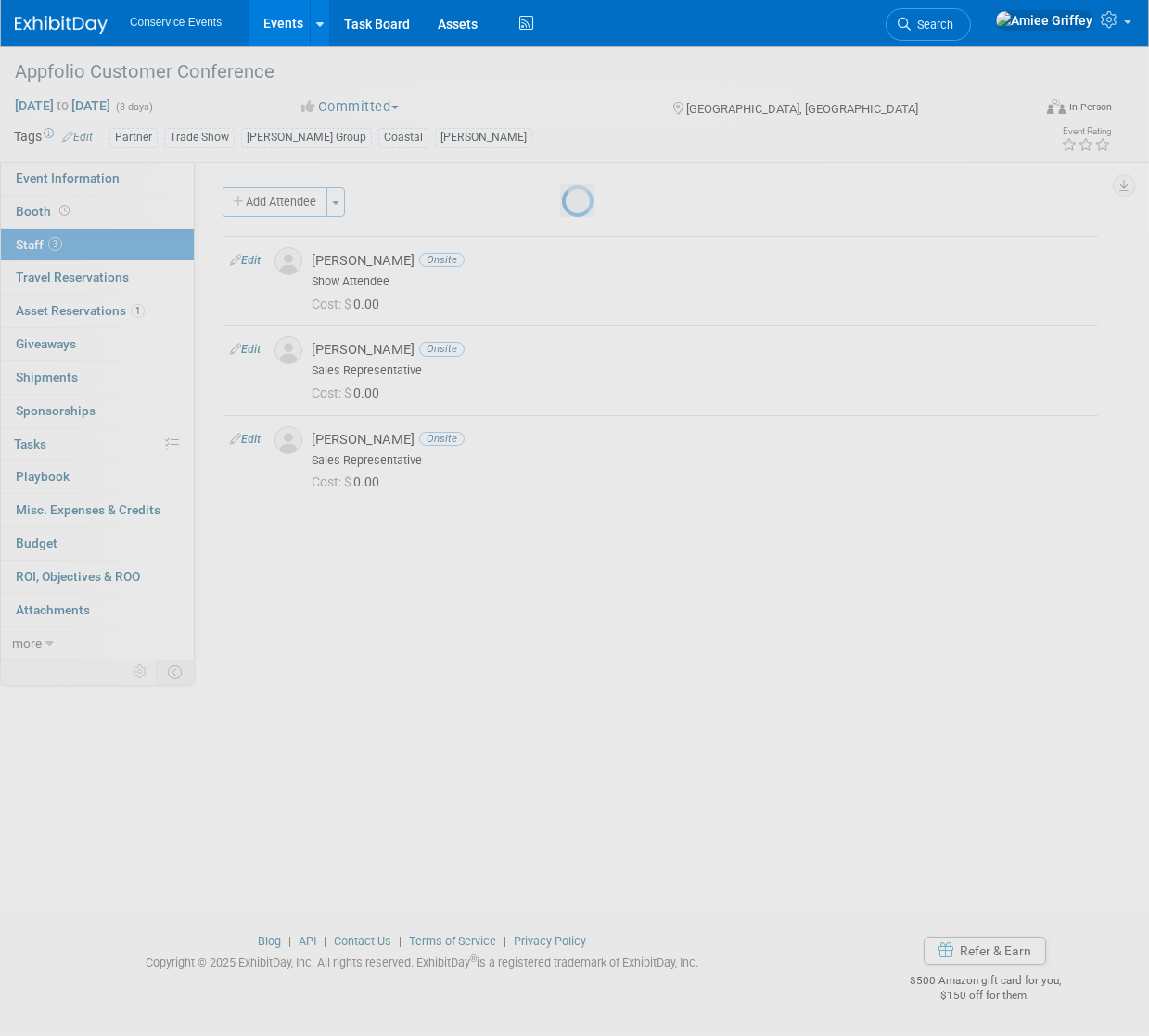
select select "74c15dd0-d539-4f88-8f6f-0056e0827cec"
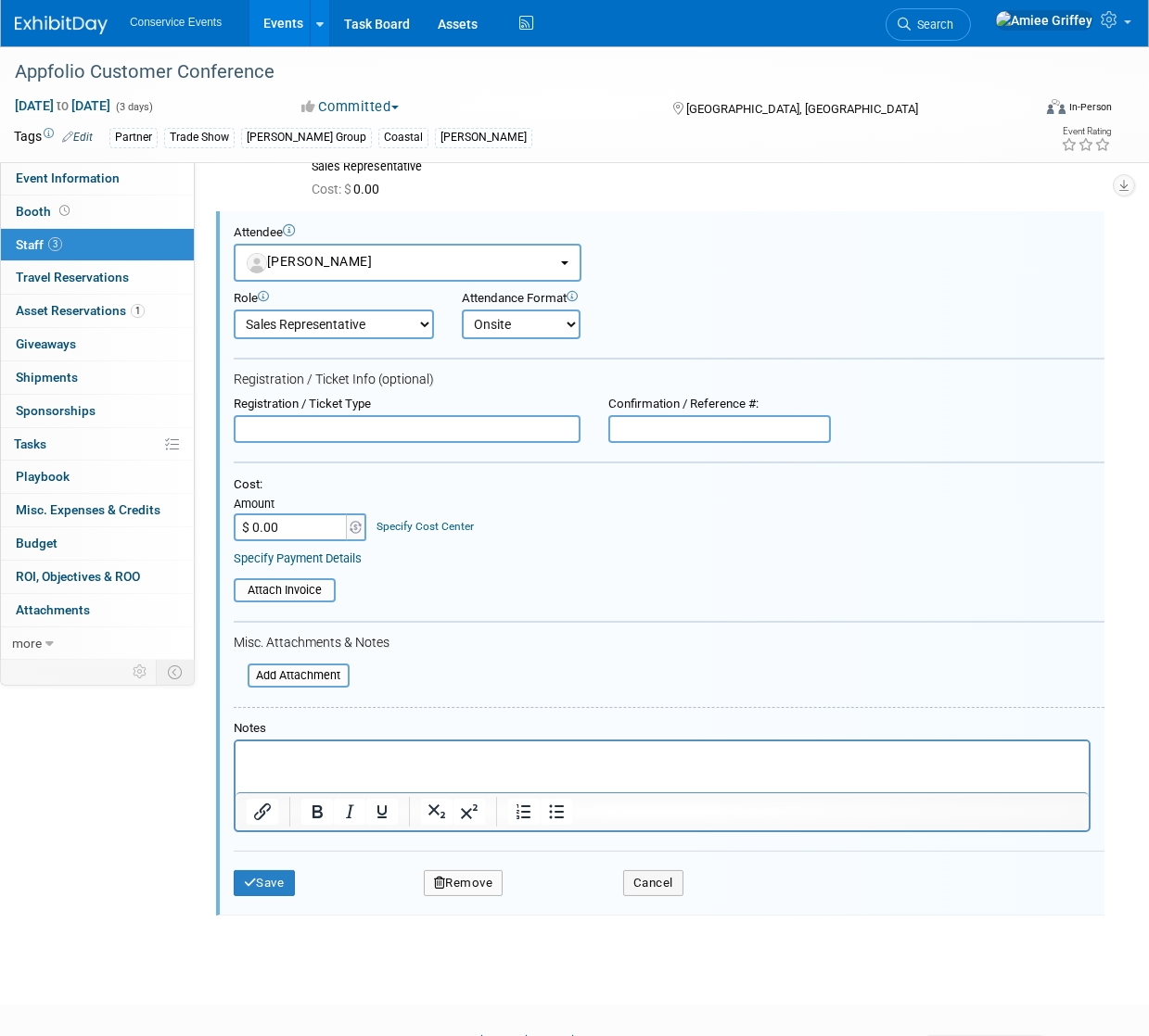
click at [483, 882] on button "Remove" at bounding box center [463, 883] width 79 height 26
click at [562, 902] on link "Yes" at bounding box center [564, 895] width 54 height 29
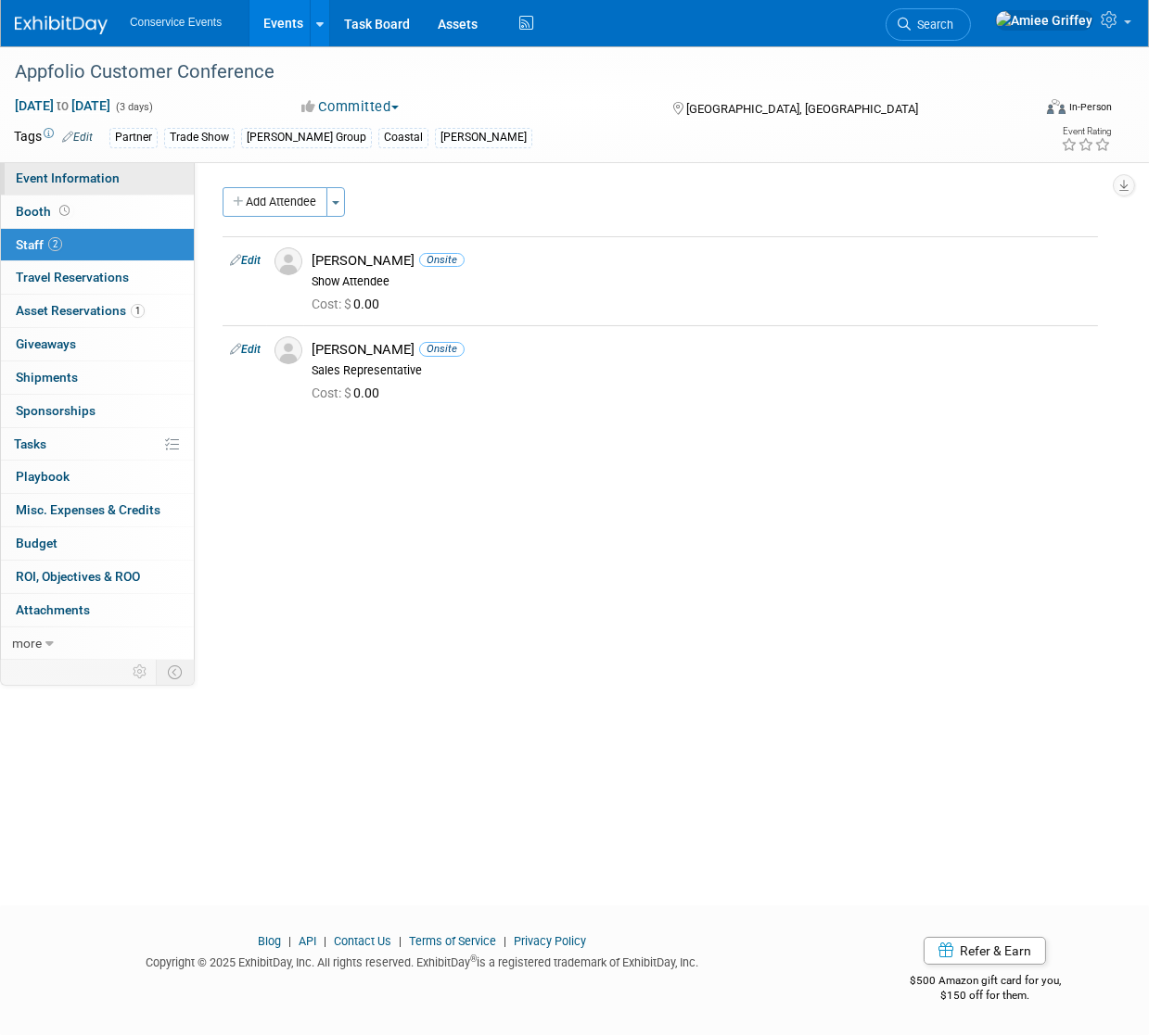
click at [70, 176] on span "Event Information" at bounding box center [68, 178] width 104 height 15
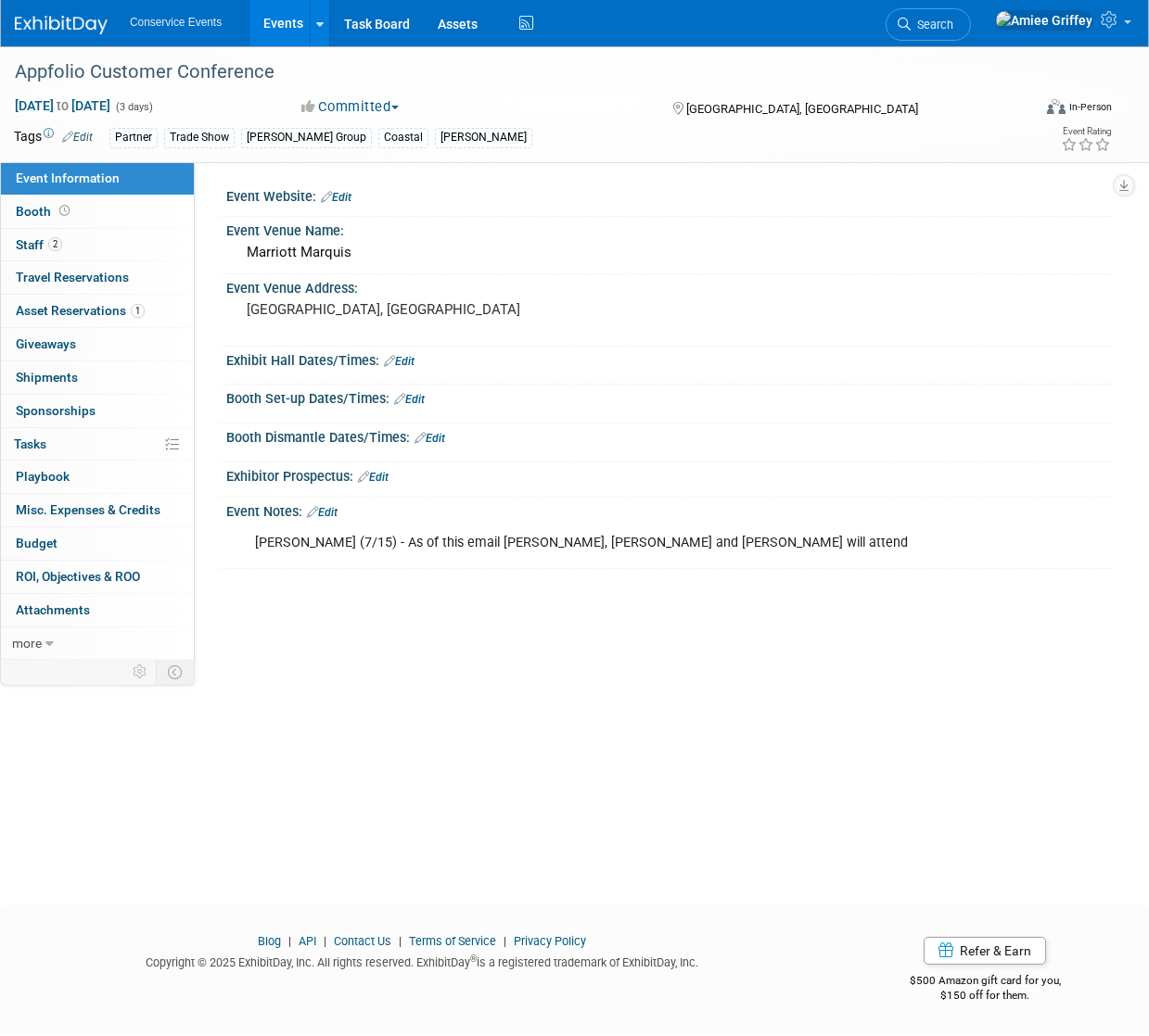
click at [333, 509] on link "Edit" at bounding box center [322, 512] width 30 height 13
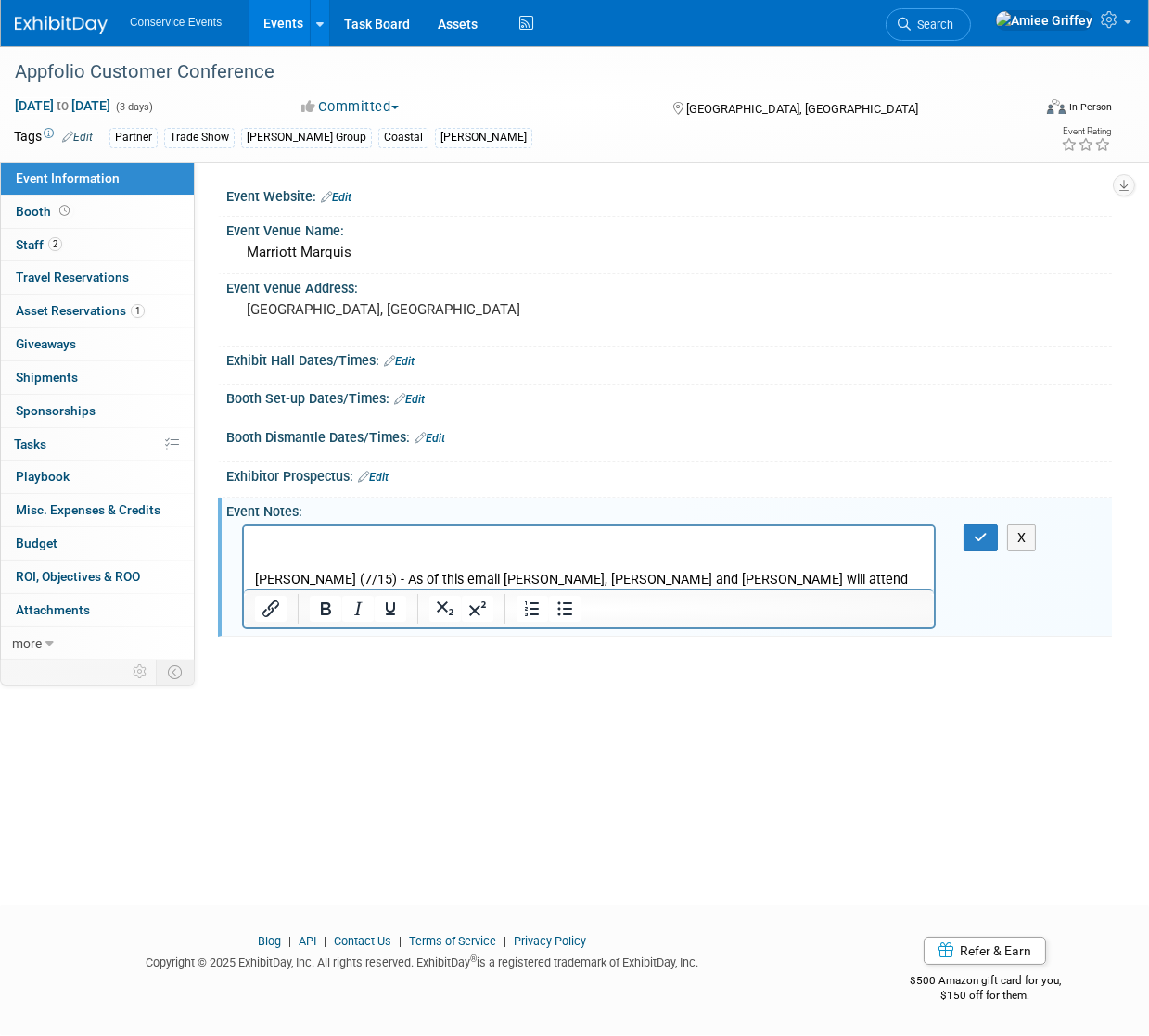
click at [273, 534] on p "Rich Text Area. Press ALT-0 for help." at bounding box center [588, 543] width 669 height 19
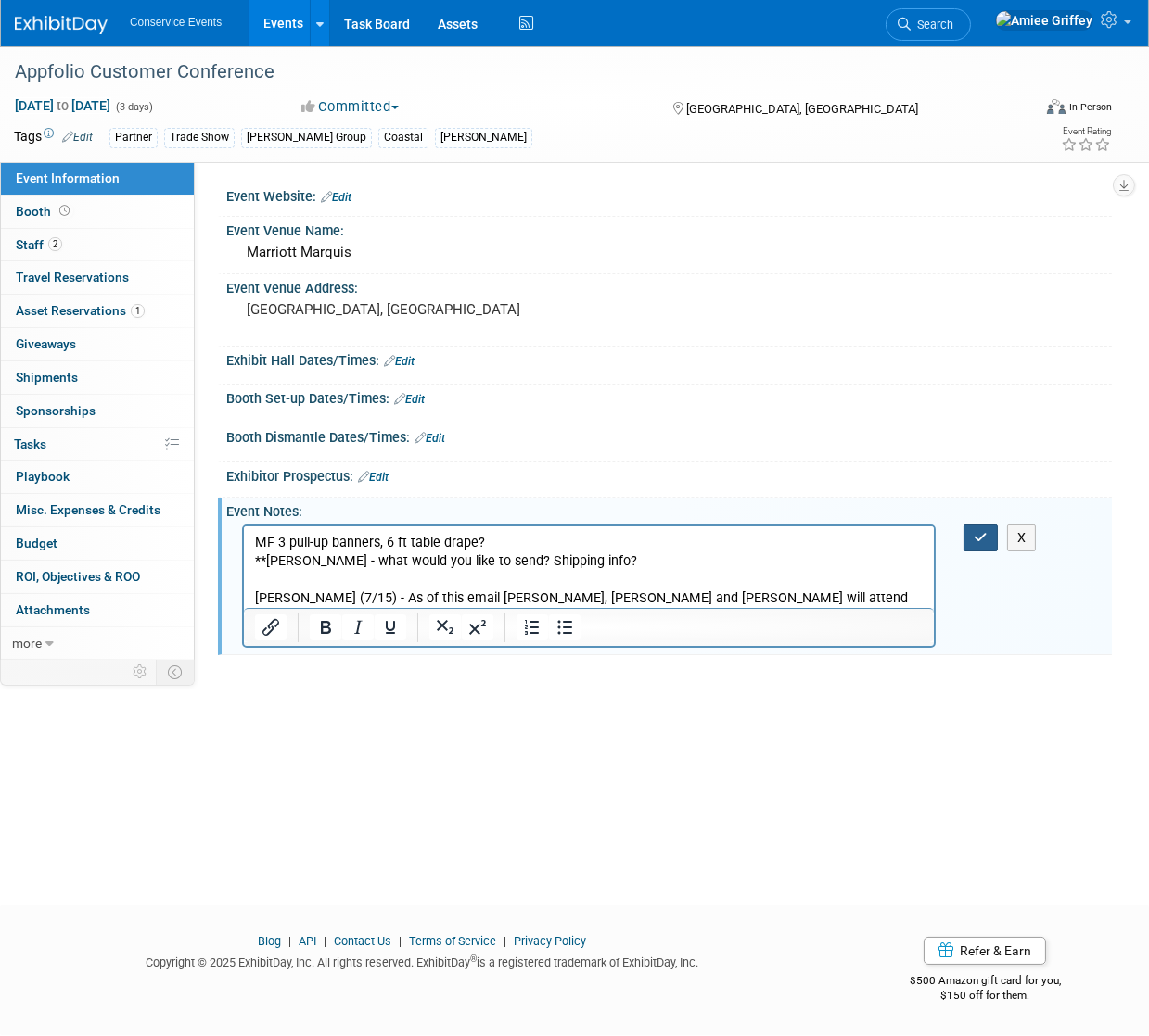
click at [984, 544] on button "button" at bounding box center [981, 538] width 34 height 26
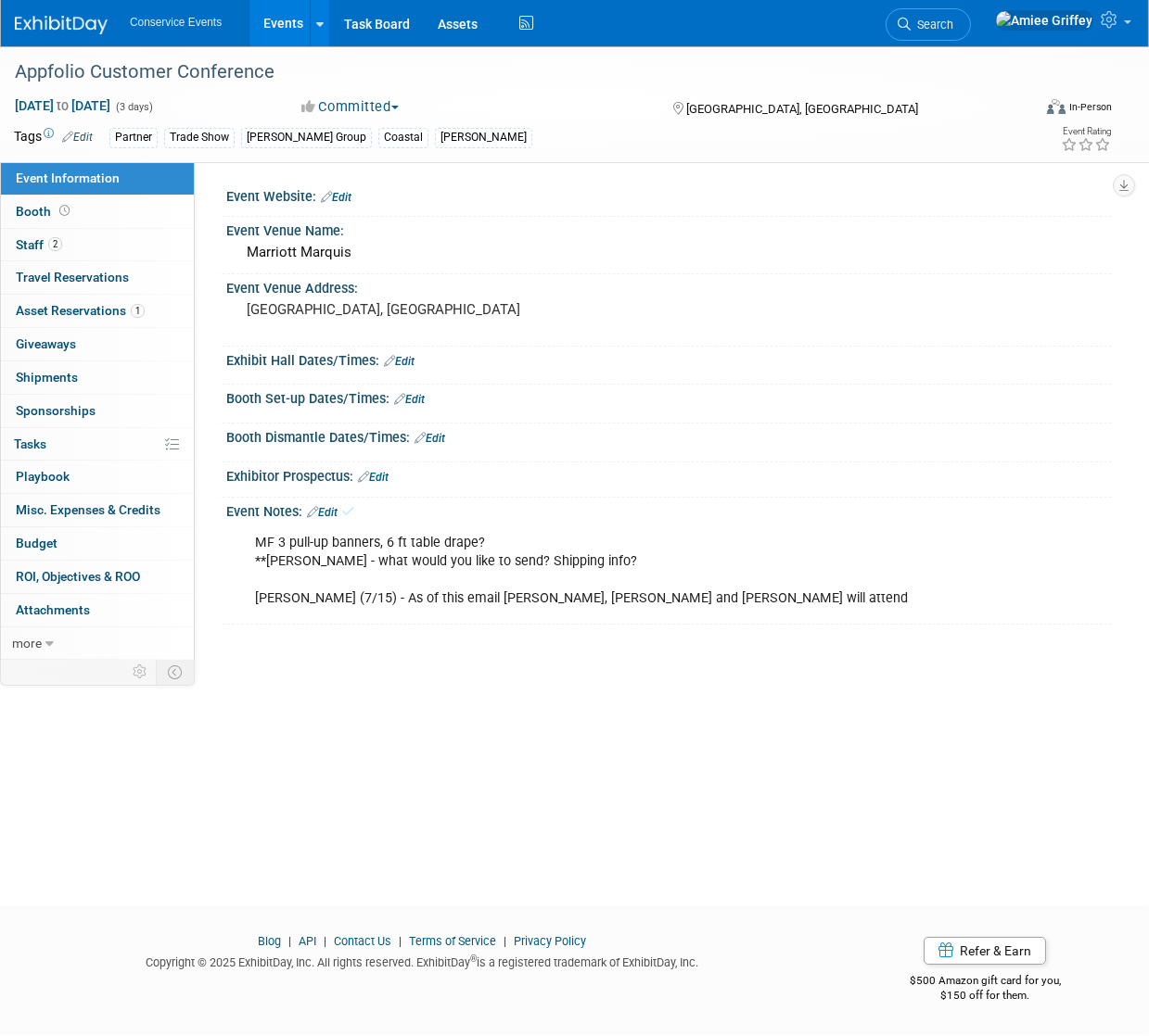
click at [295, 23] on link "Events" at bounding box center [284, 23] width 68 height 46
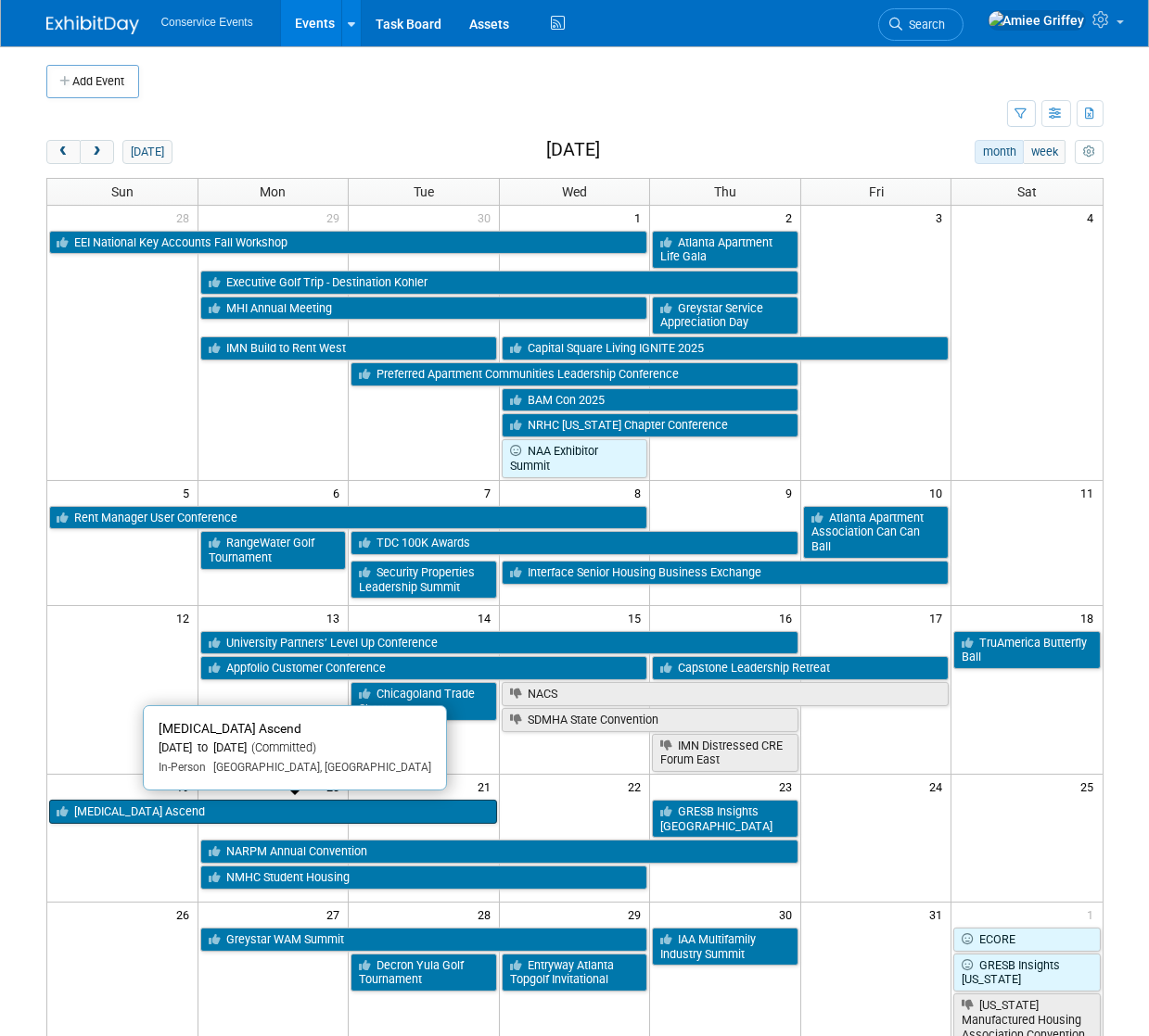
click at [211, 818] on link "[MEDICAL_DATA] Ascend" at bounding box center [273, 811] width 448 height 24
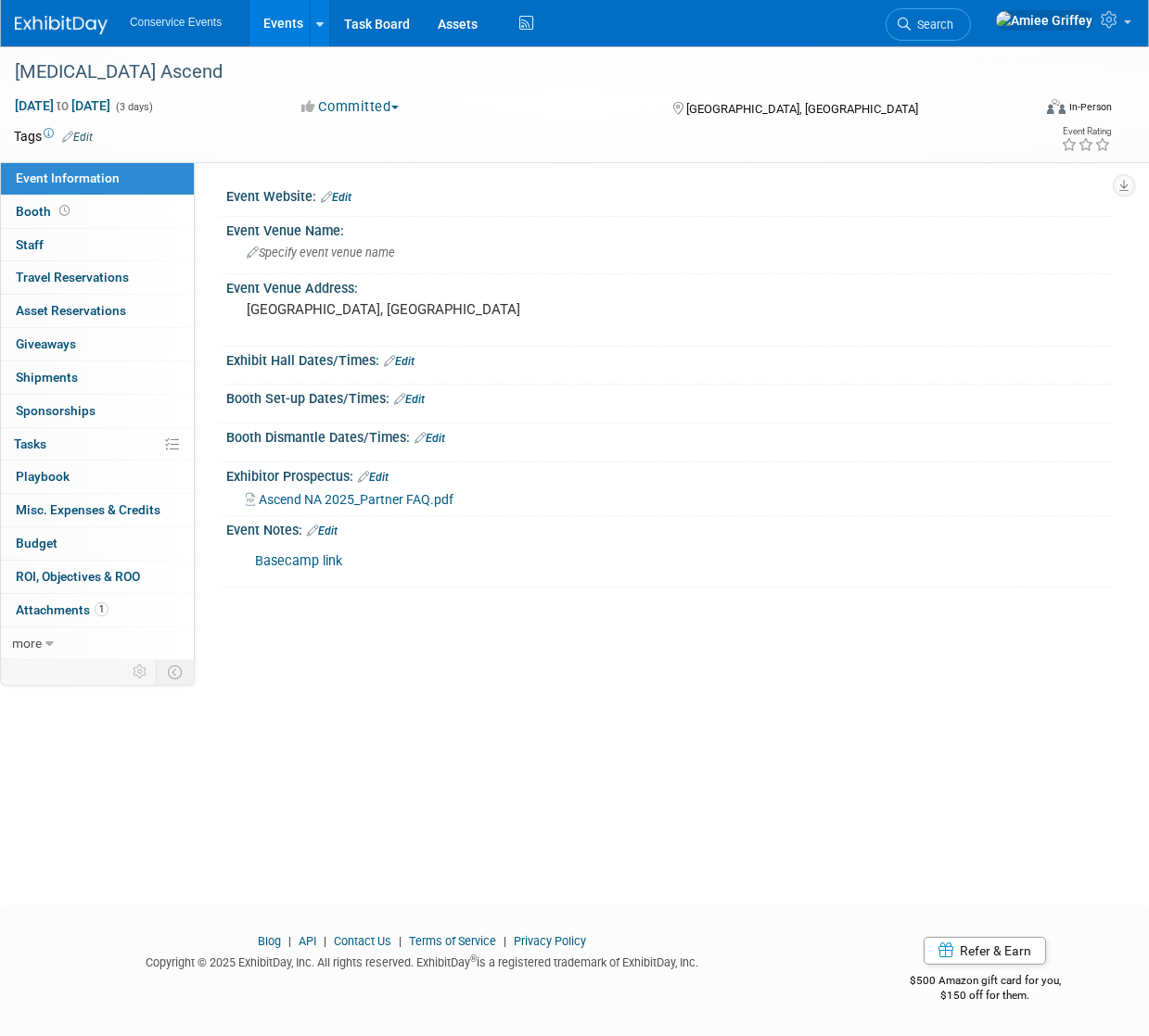
click at [337, 529] on link "Edit" at bounding box center [322, 531] width 30 height 13
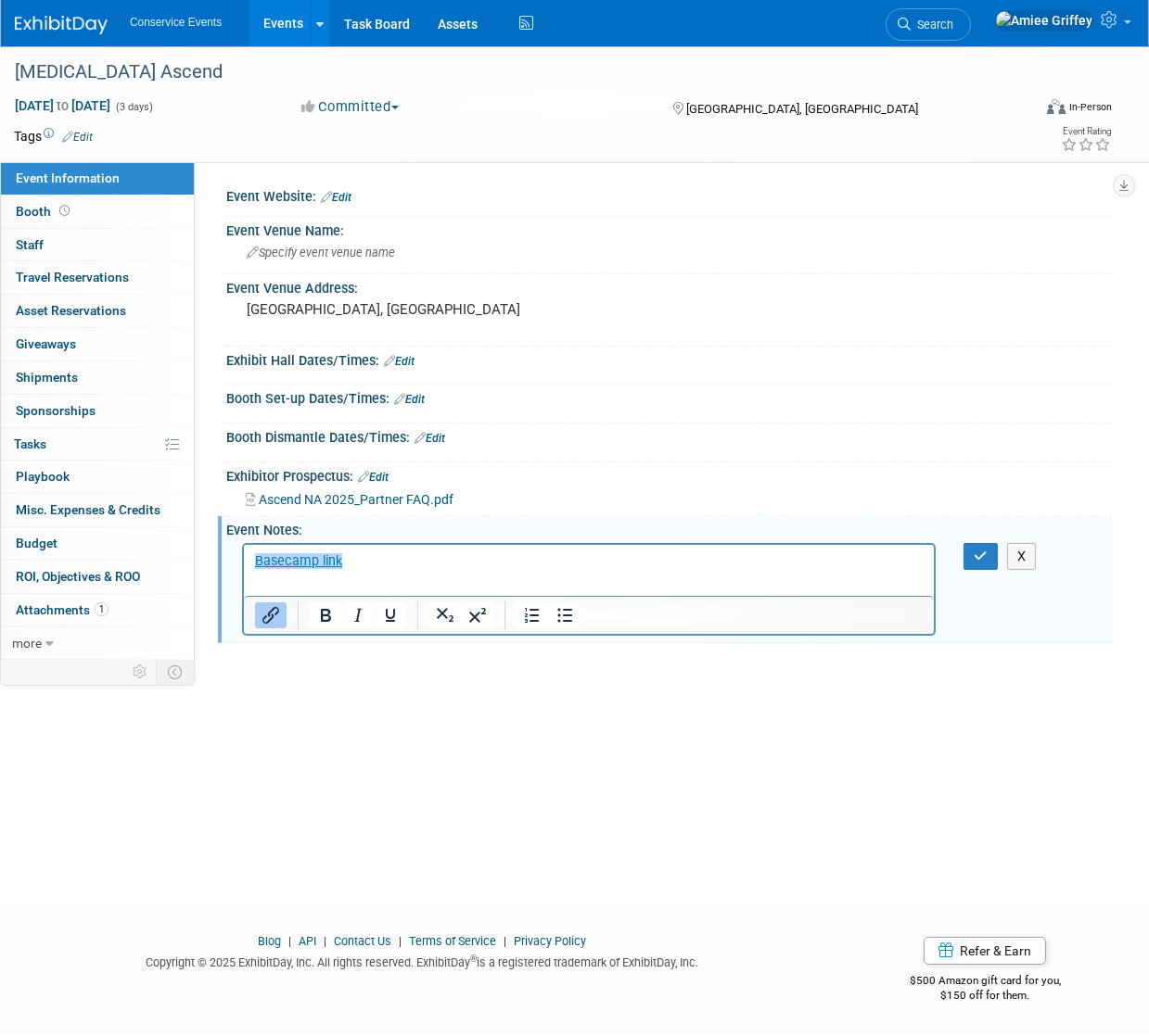
click at [255, 560] on link "﻿Basecamp link" at bounding box center [298, 560] width 87 height 16
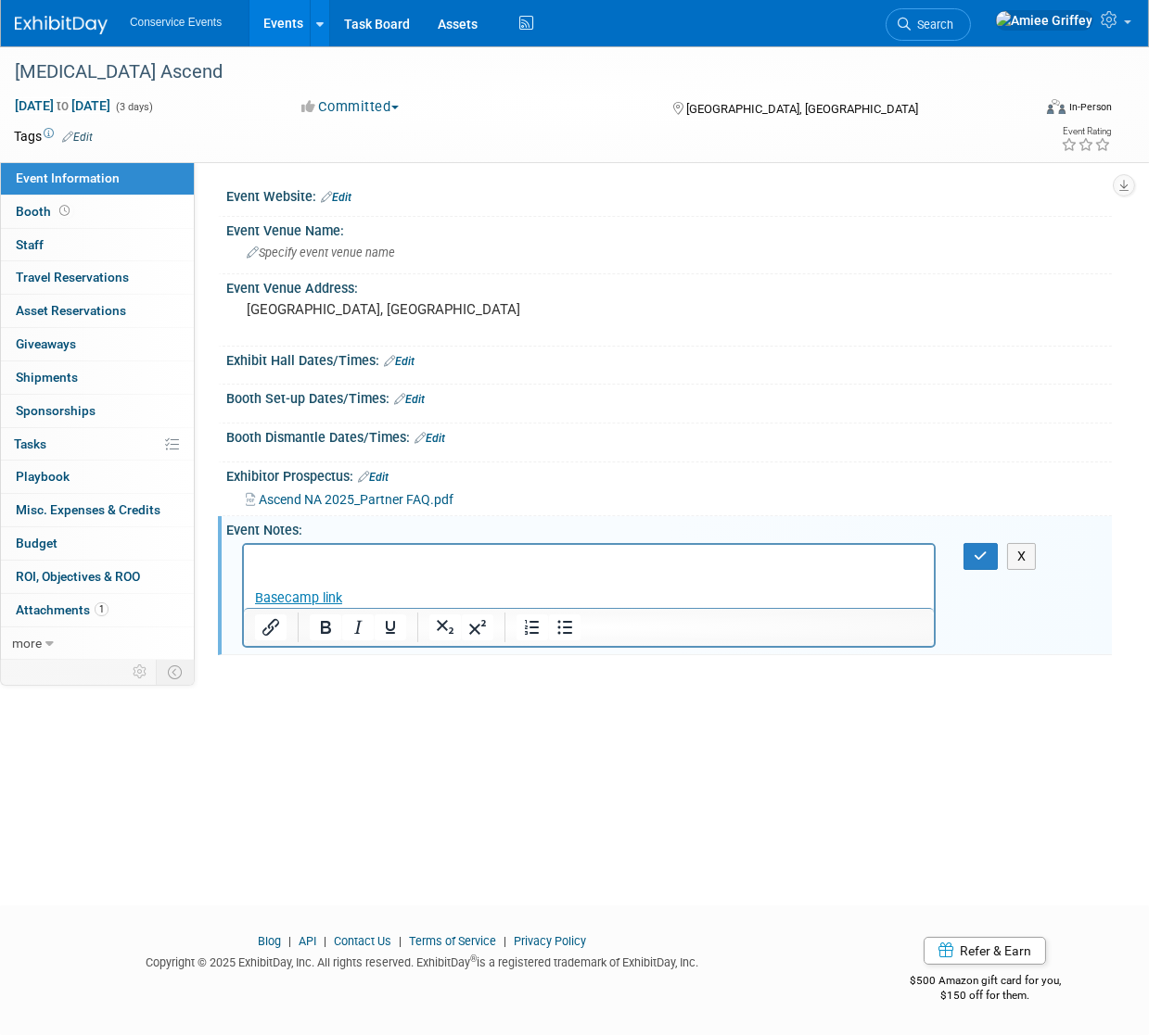
click at [251, 552] on html "﻿Basecamp link" at bounding box center [587, 576] width 689 height 63
click at [295, 558] on p "Rich Text Area. Press ALT-0 for help." at bounding box center [588, 561] width 669 height 19
paste body "Rich Text Area. Press ALT-0 for help."
click at [493, 562] on p "New 10x10, MF 3 ft wing, and counter" at bounding box center [588, 561] width 669 height 19
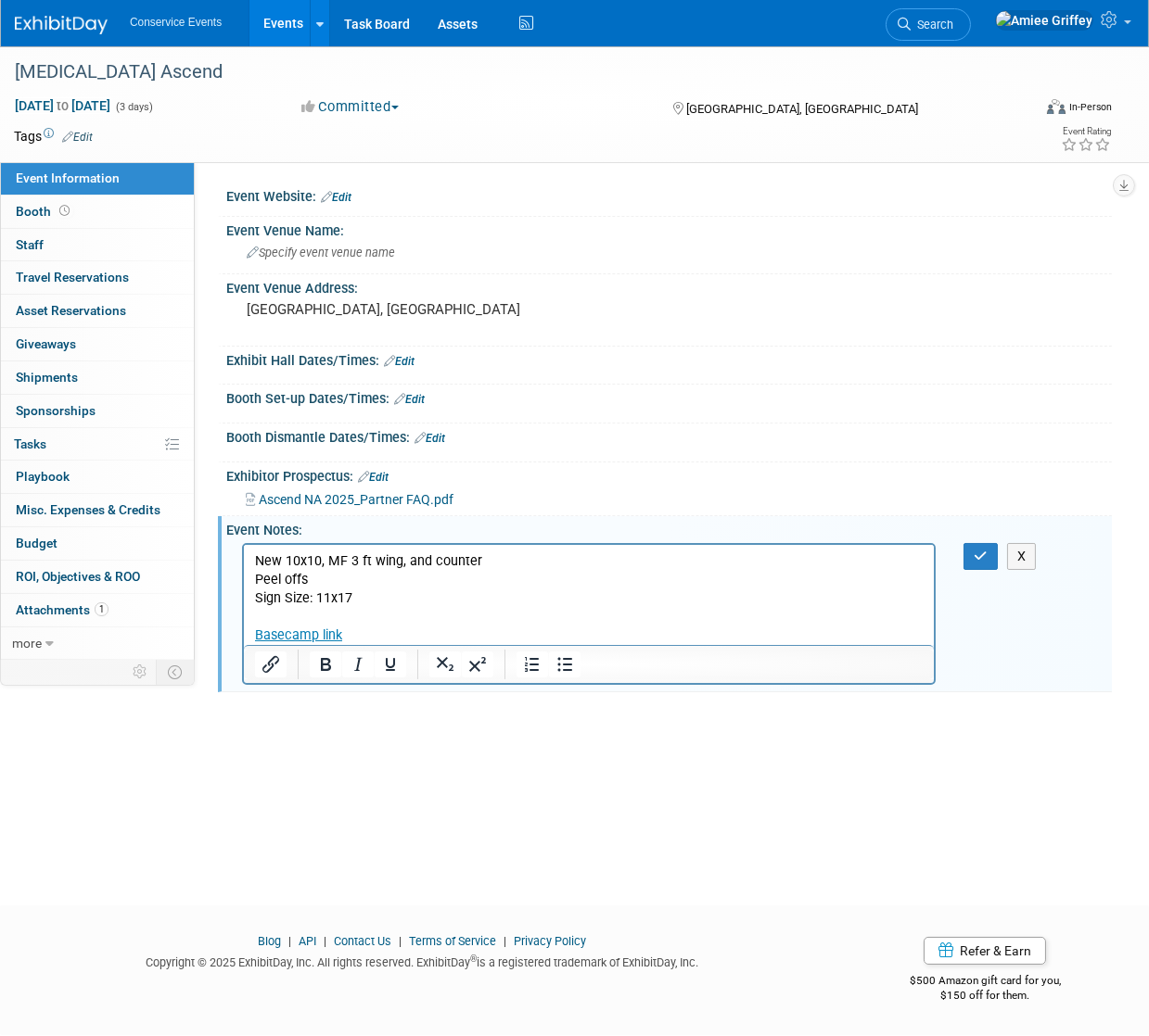
click at [345, 565] on p "New 10x10, MF 3 ft wing, and counter" at bounding box center [588, 561] width 669 height 19
click at [339, 572] on p "Peel offs" at bounding box center [588, 579] width 669 height 19
click at [982, 556] on icon "button" at bounding box center [981, 556] width 14 height 13
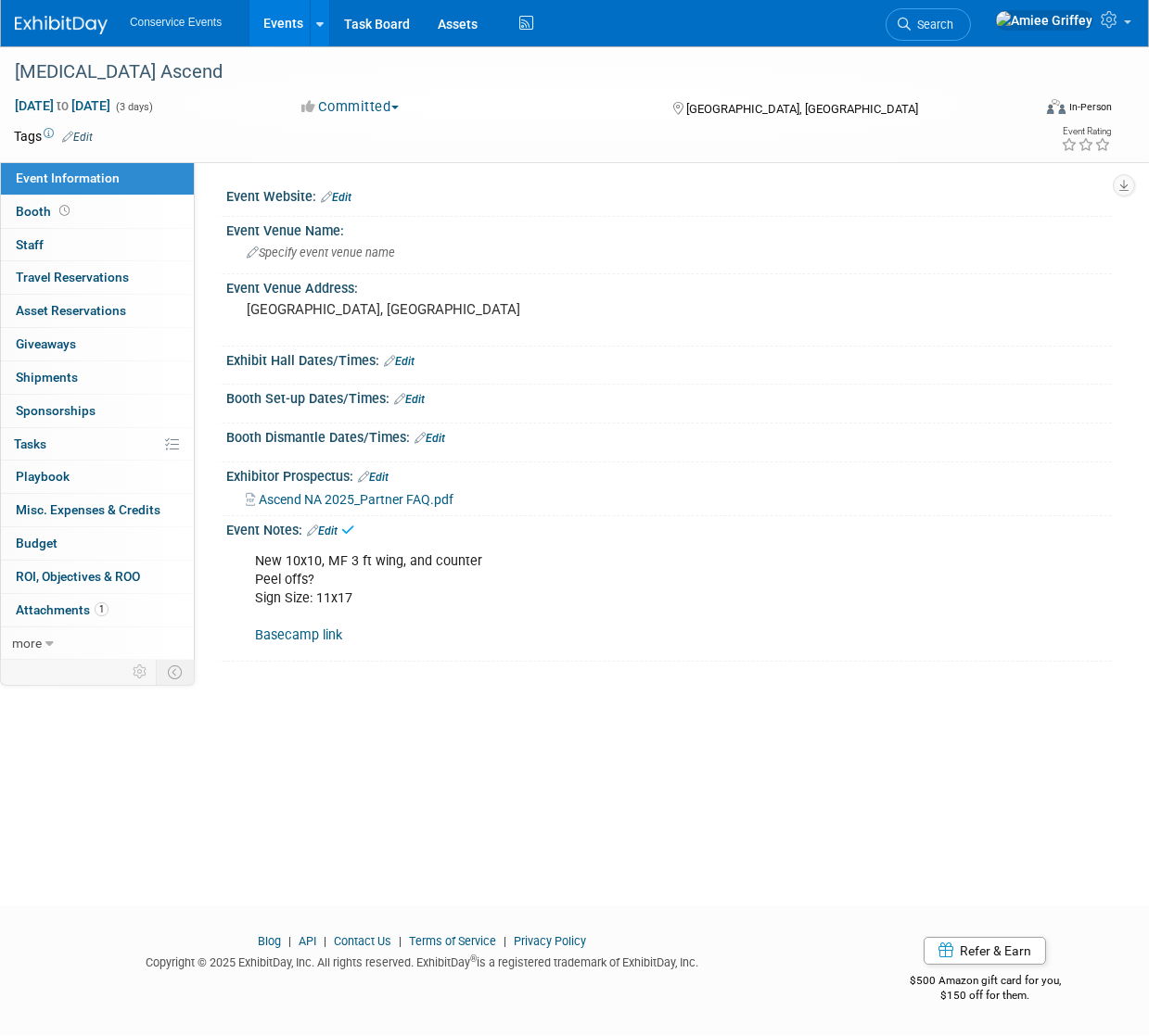
click at [330, 531] on link "Edit" at bounding box center [322, 531] width 30 height 13
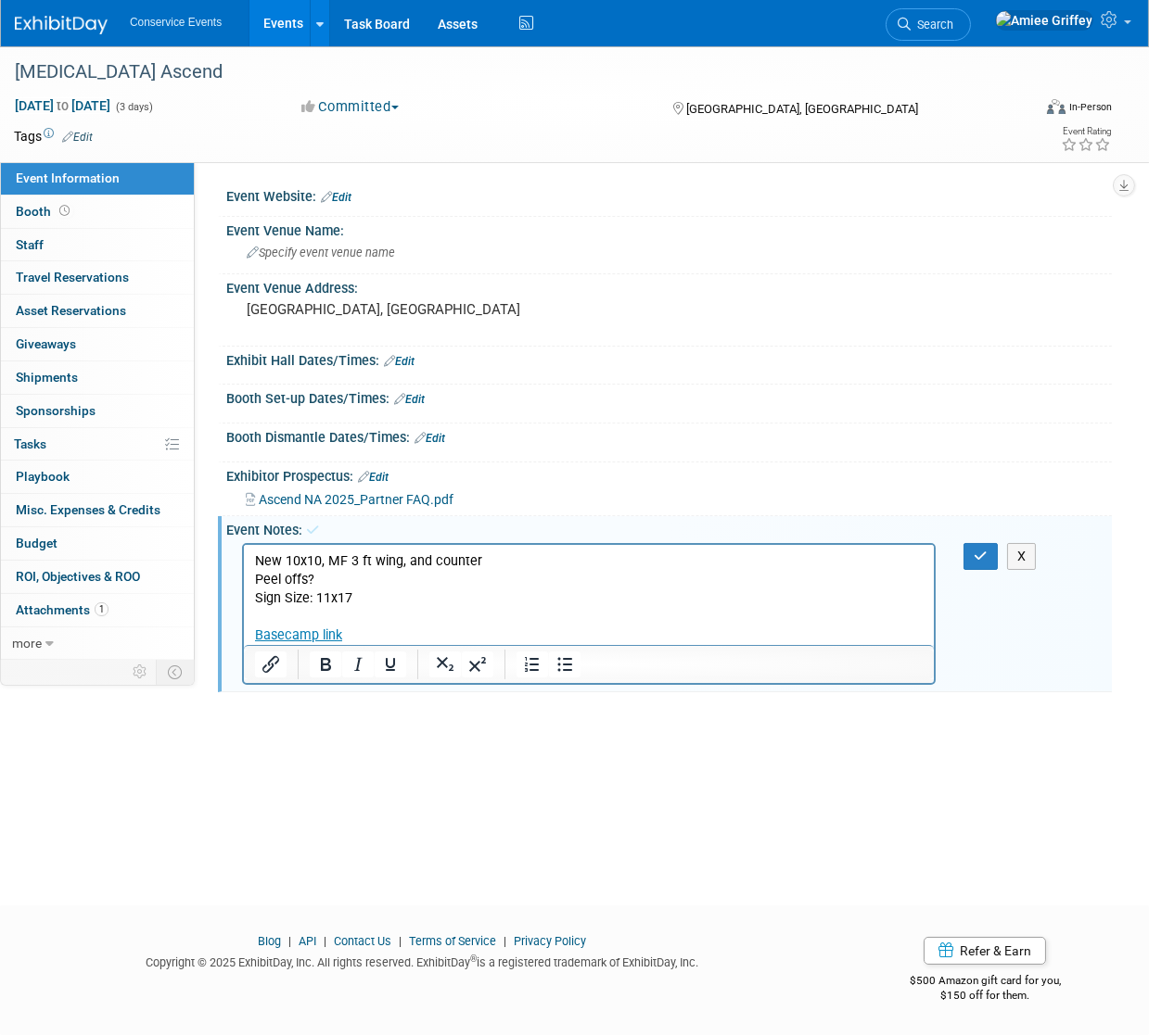
click at [363, 599] on p "New 10x10, MF 3 ft wing, and counter Peel offs? Sign Size: 11x17 Basecamp link" at bounding box center [588, 597] width 669 height 93
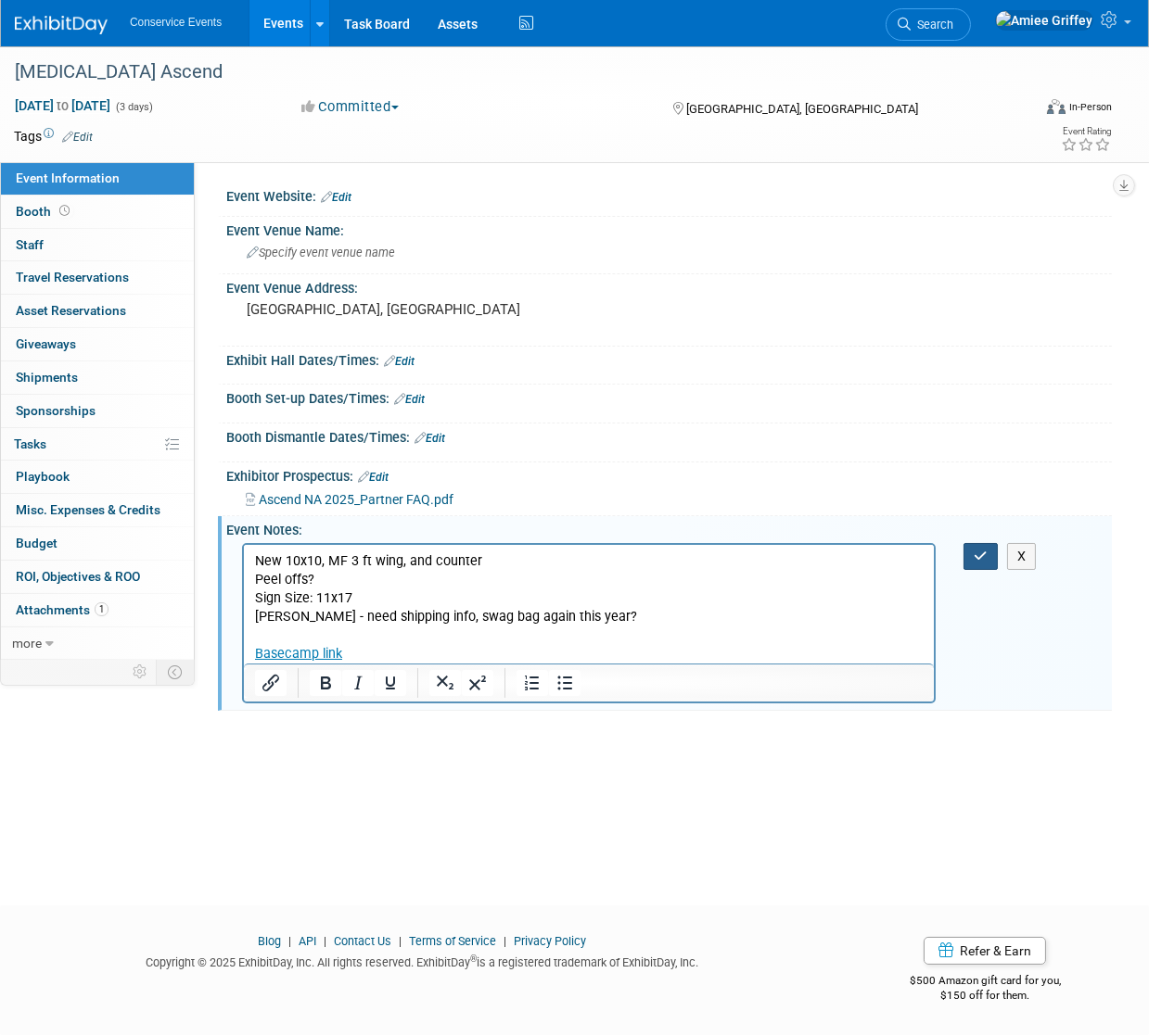
click at [982, 554] on icon "button" at bounding box center [981, 556] width 14 height 13
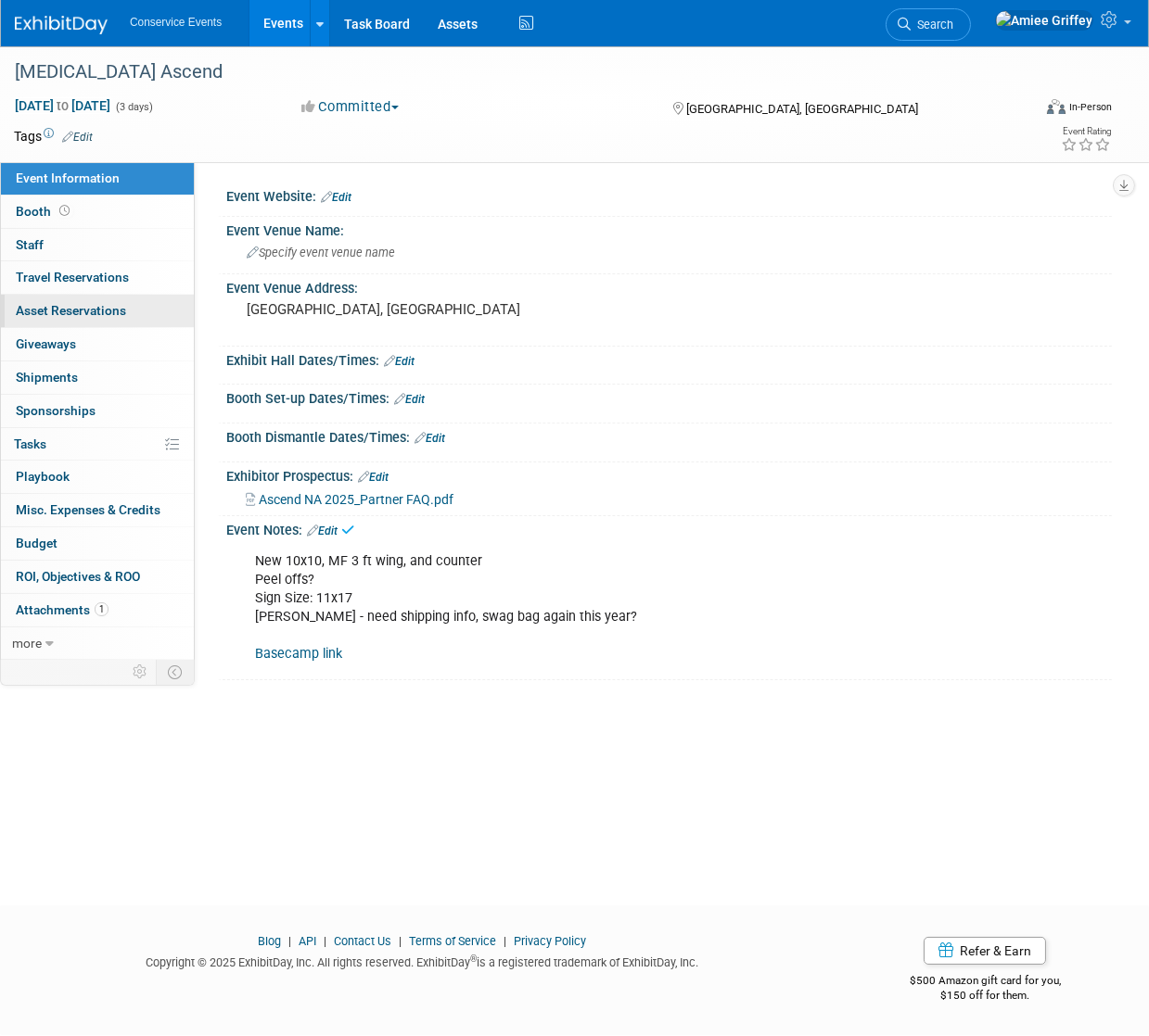
click at [73, 316] on span "Asset Reservations 0" at bounding box center [71, 311] width 111 height 15
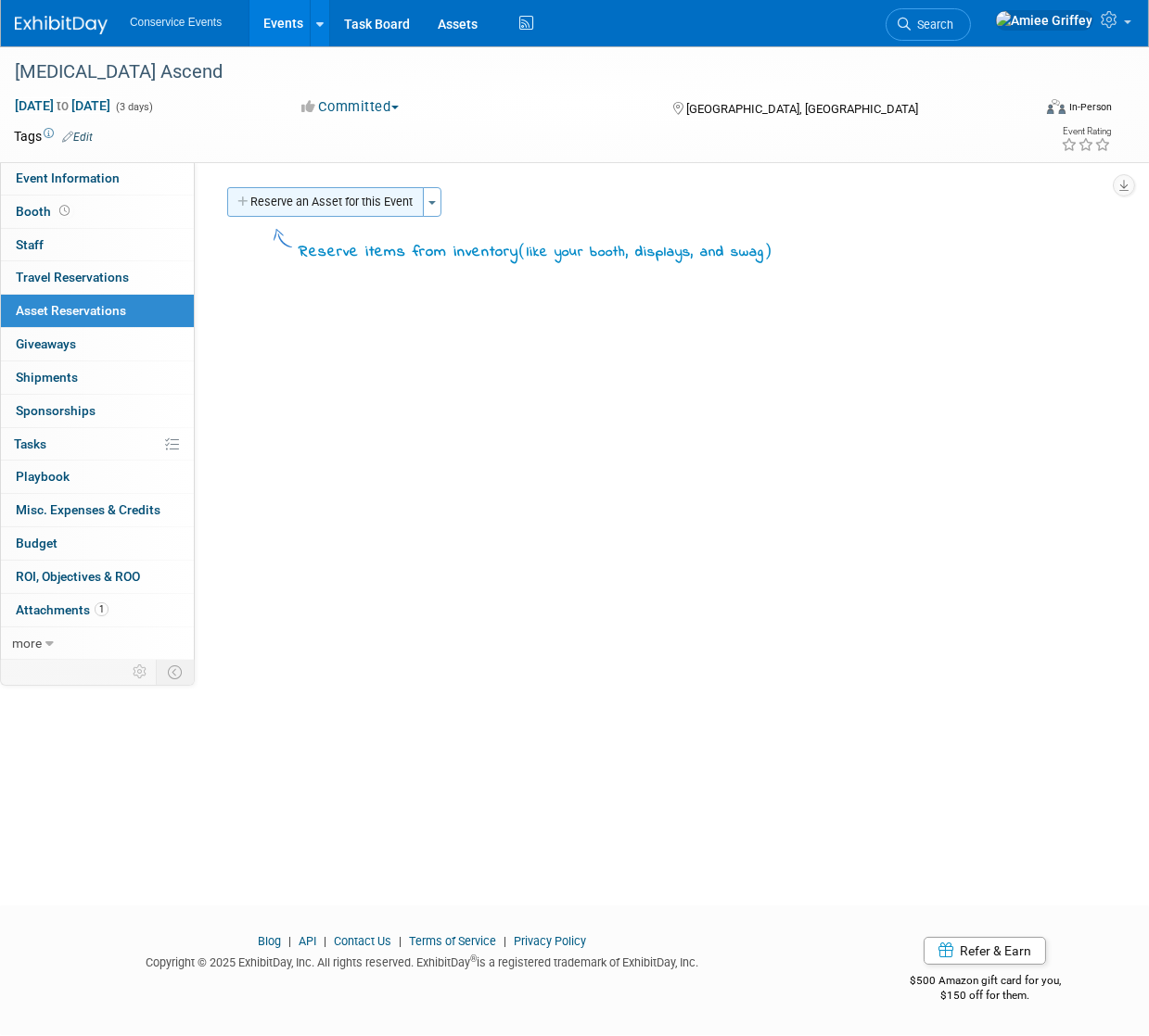
click at [278, 208] on button "Reserve an Asset for this Event" at bounding box center [325, 201] width 197 height 29
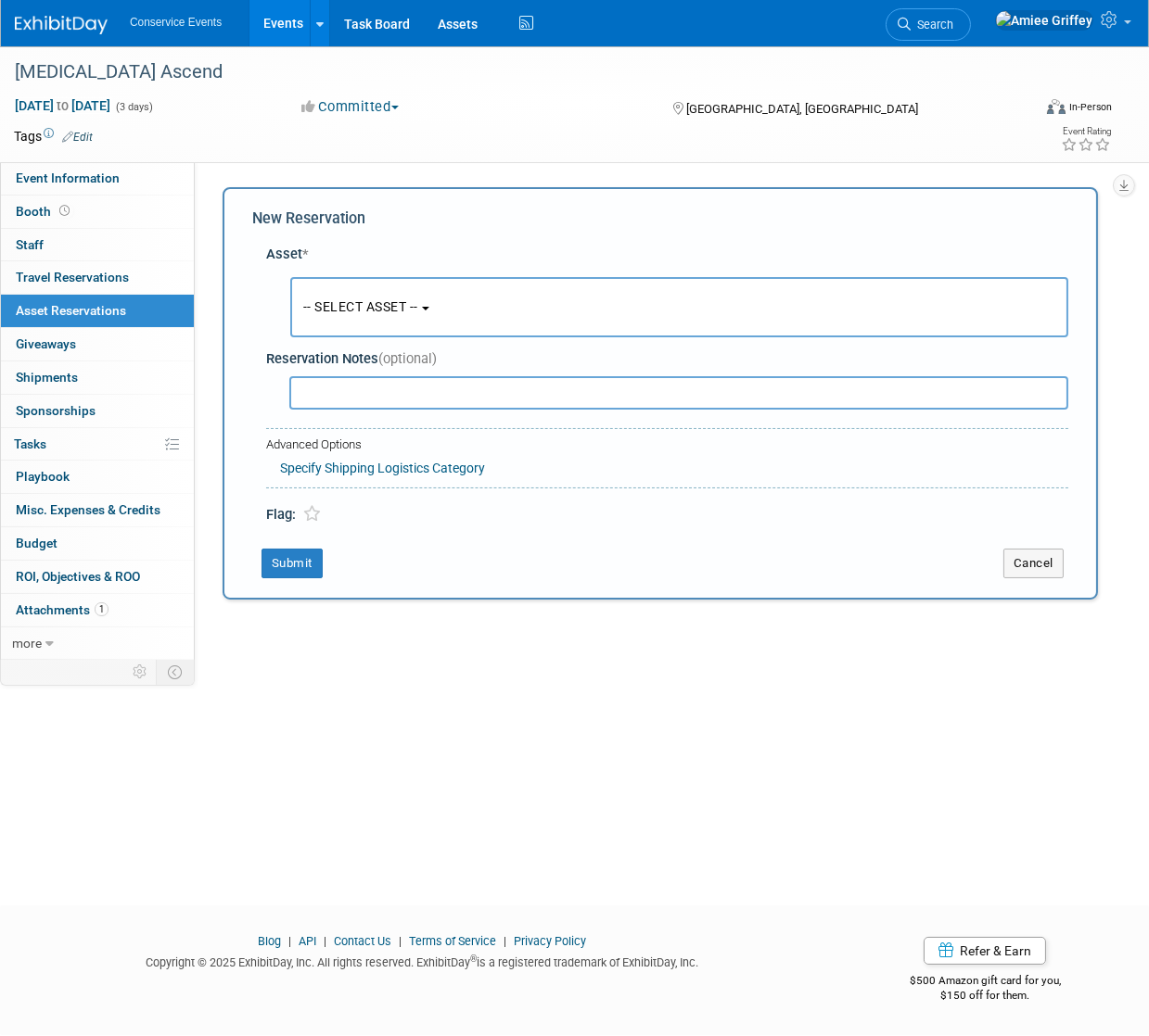
click at [347, 308] on span "-- SELECT ASSET --" at bounding box center [361, 307] width 115 height 15
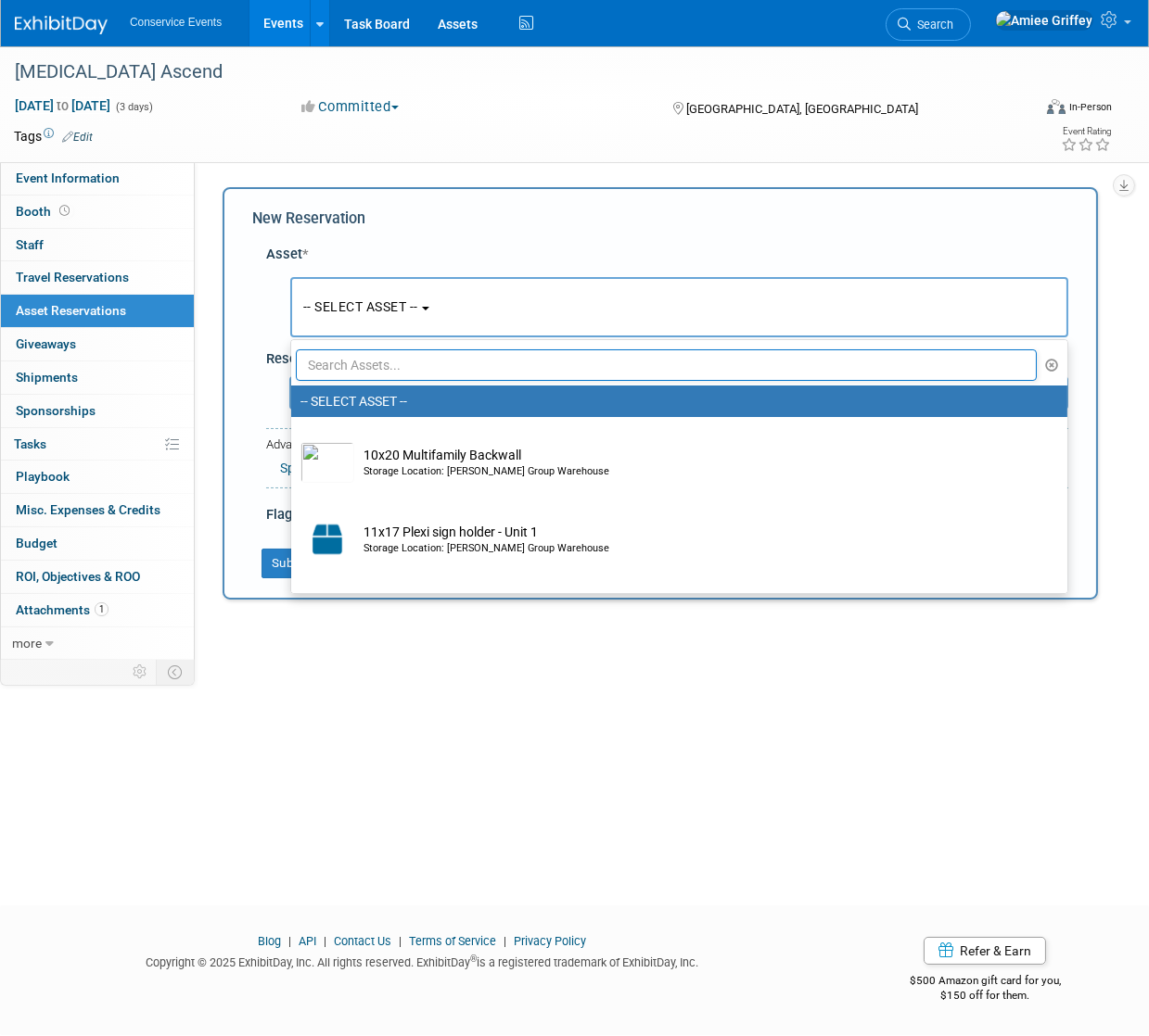
click at [408, 362] on input "text" at bounding box center [666, 365] width 740 height 31
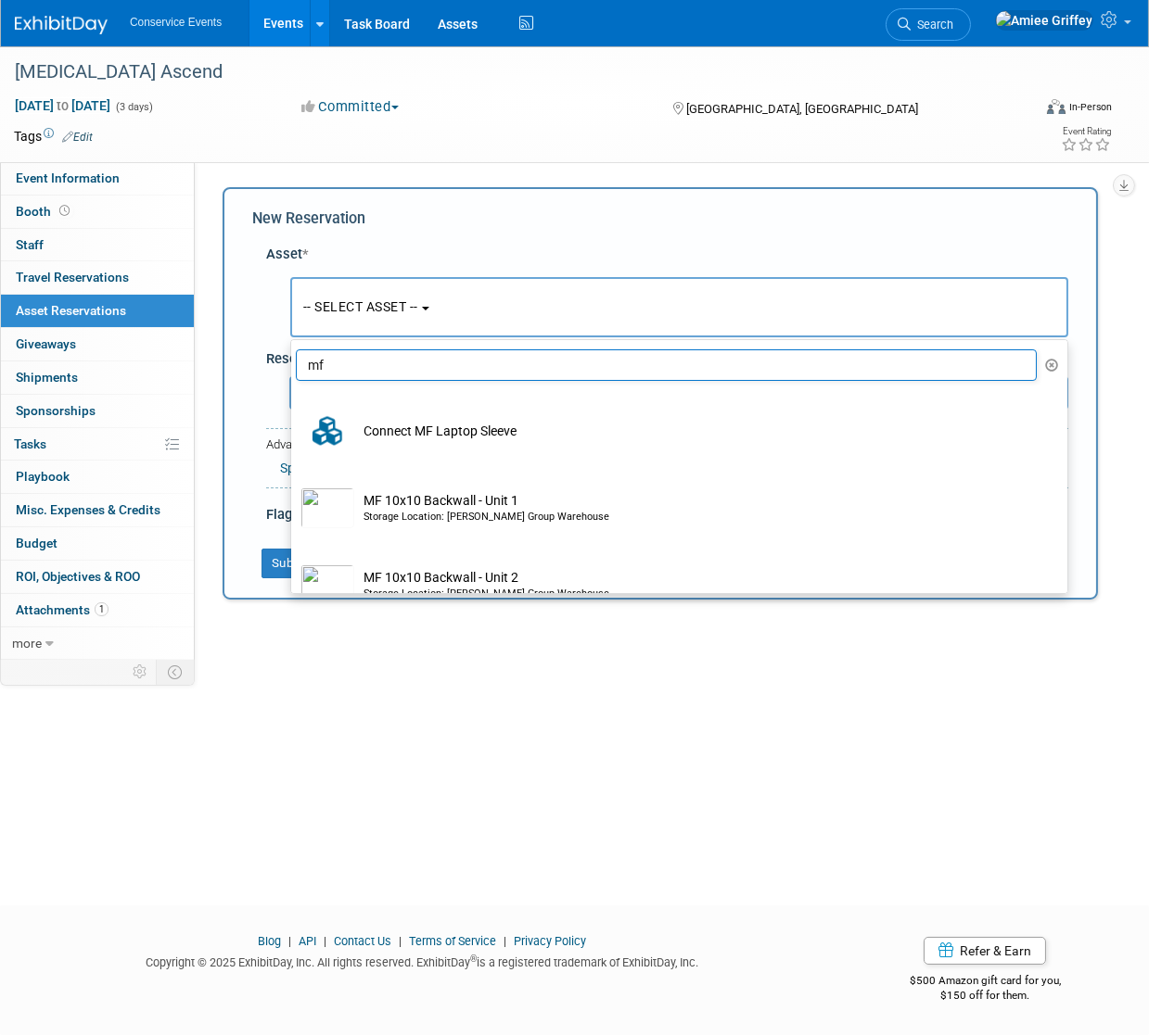
type input "m"
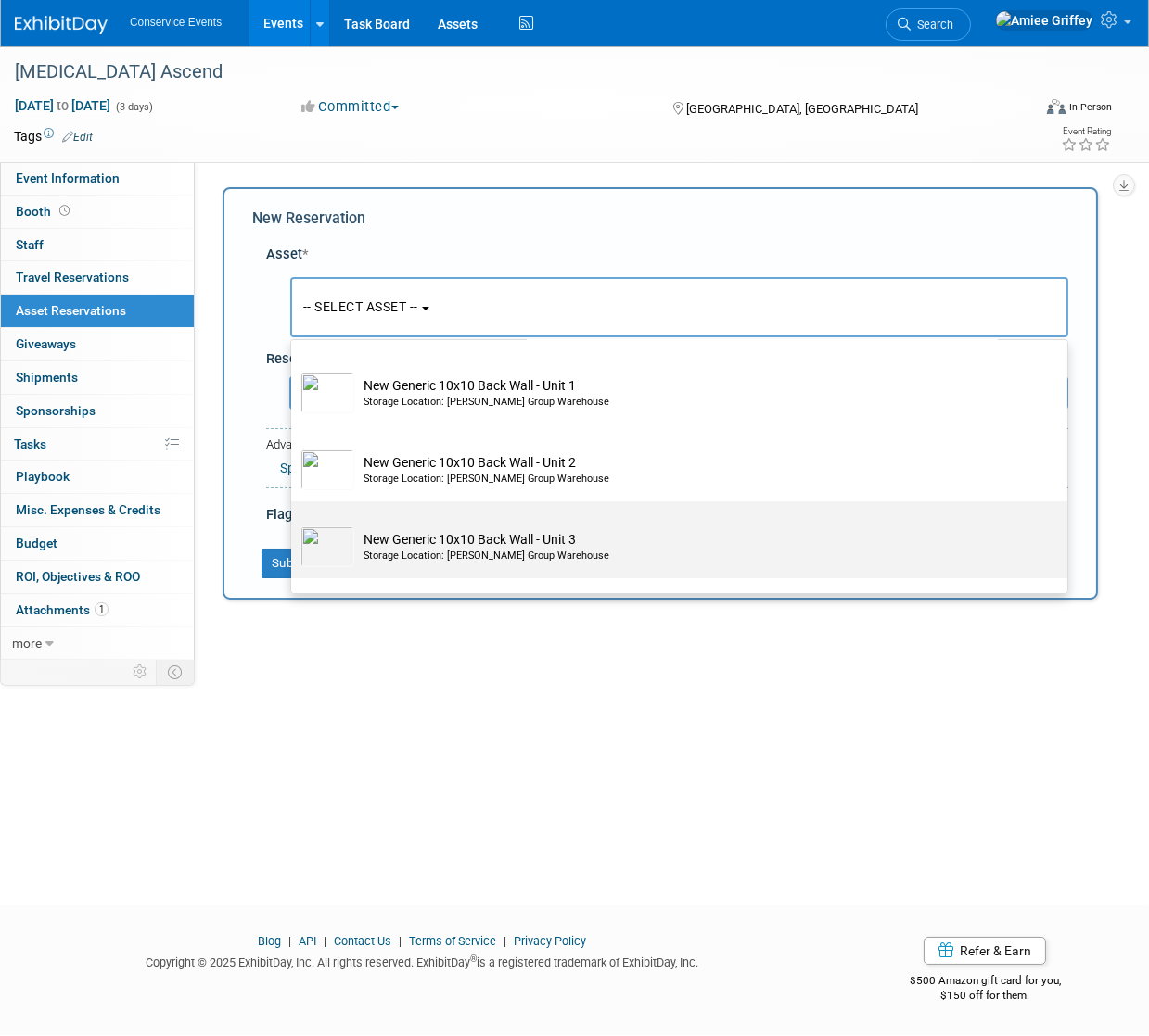
scroll to position [534, 0]
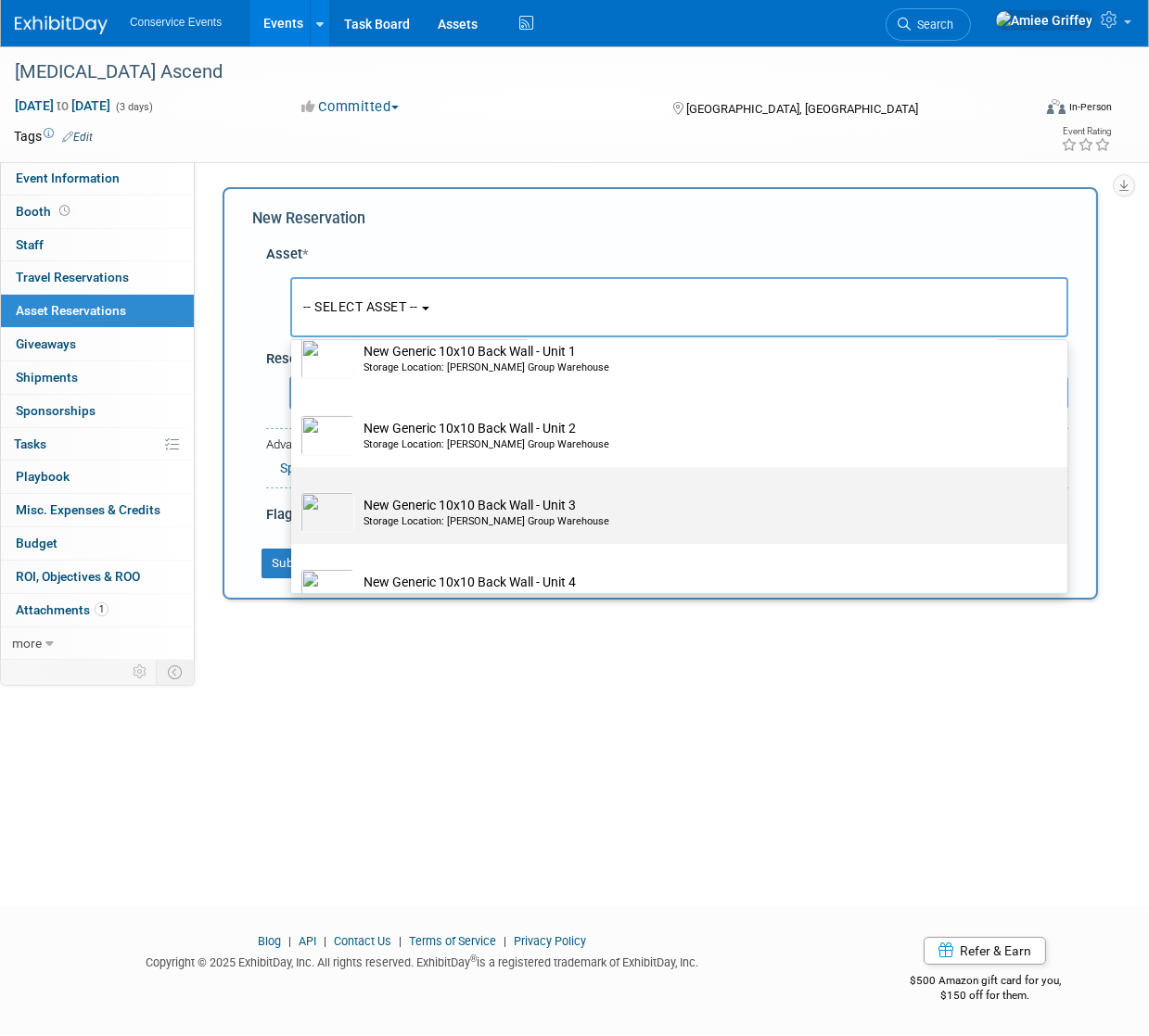
type input "new"
click at [453, 527] on div "Storage Location: [PERSON_NAME] Group Warehouse" at bounding box center [696, 522] width 667 height 15
click at [294, 490] on input "New Generic 10x10 Back Wall - Unit 3 Storage Location: [PERSON_NAME] Group Ware…" at bounding box center [287, 483] width 12 height 12
select select "10715851"
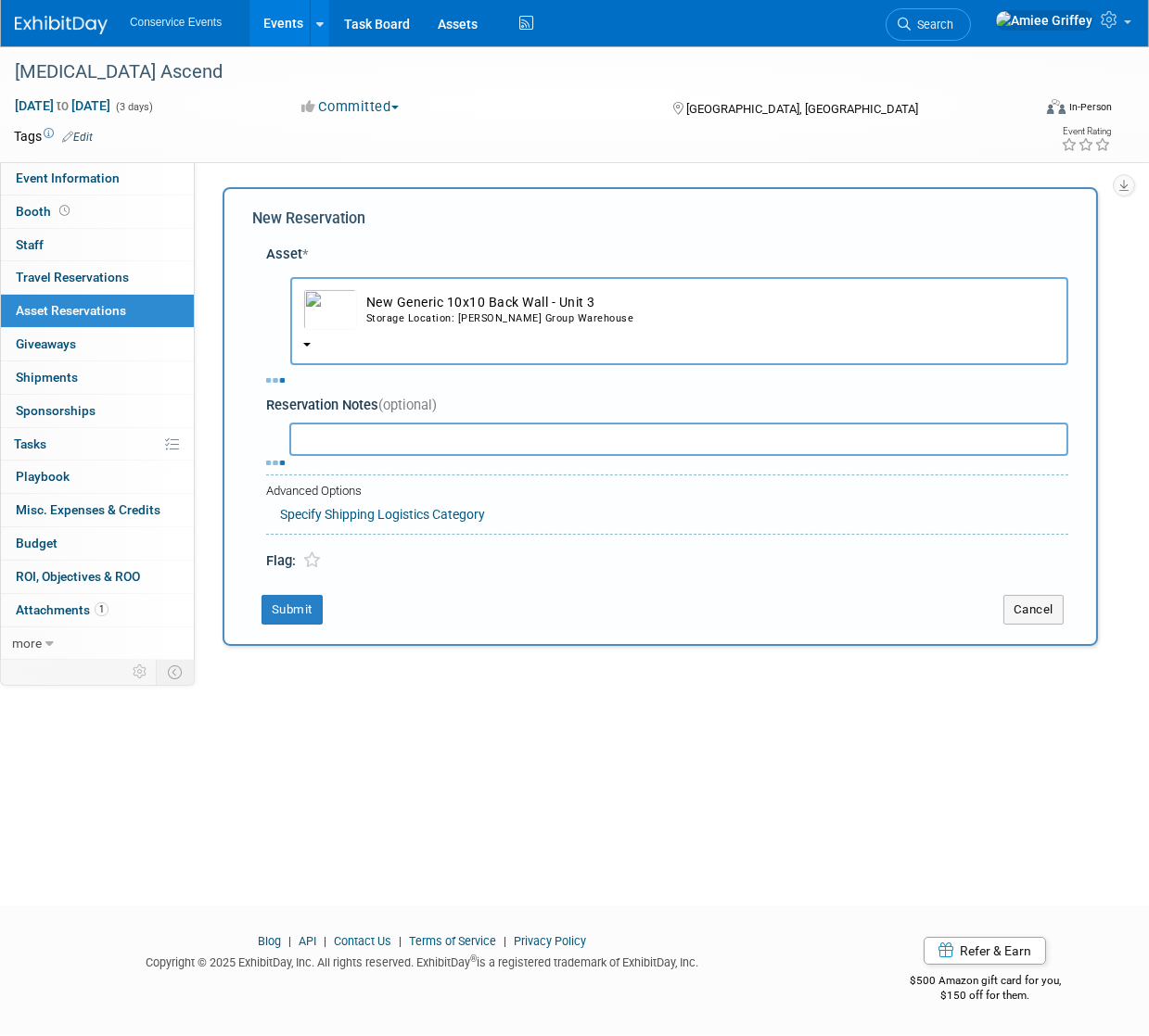
select select "9"
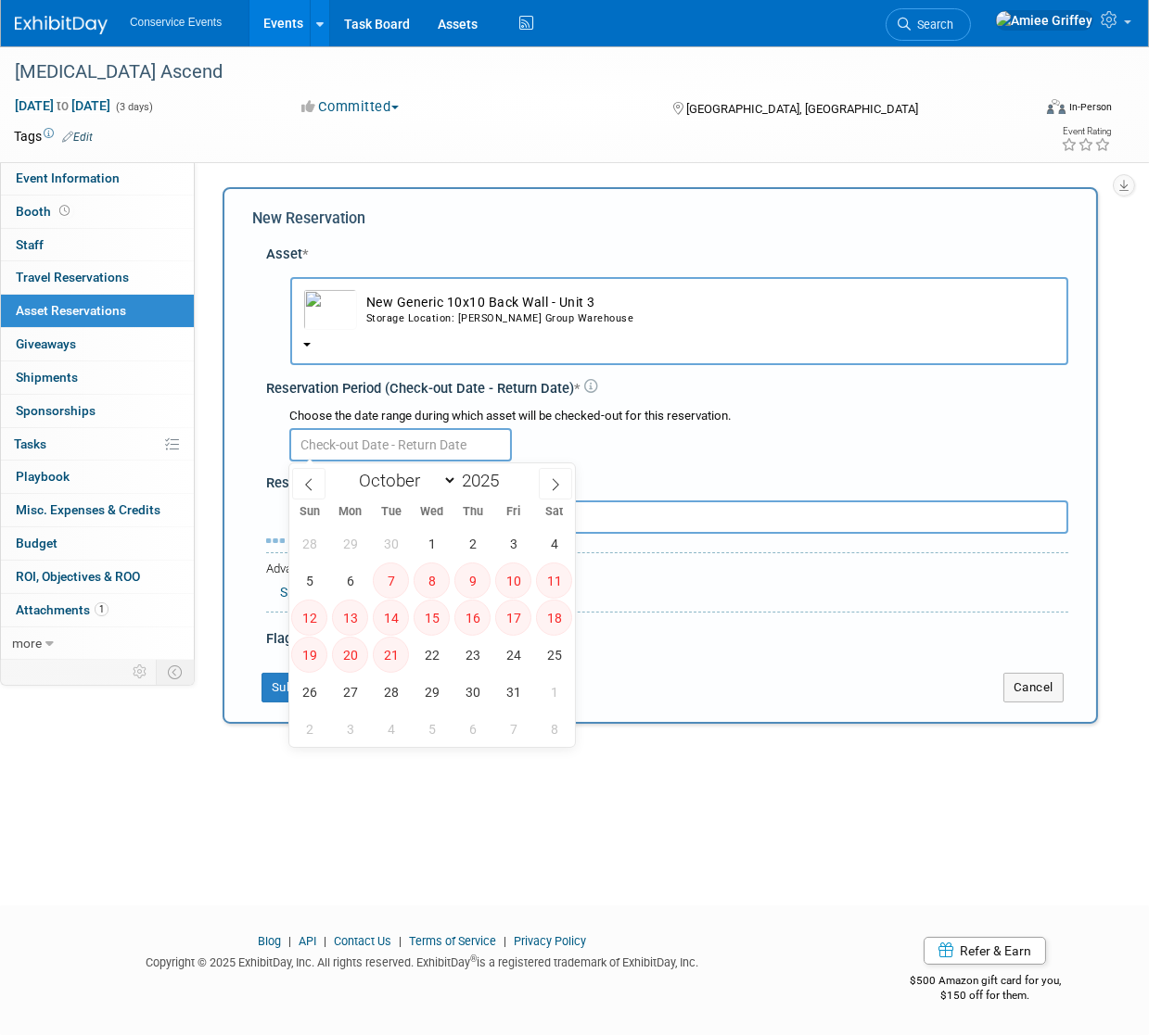
click at [341, 446] on input "text" at bounding box center [400, 444] width 222 height 33
click at [397, 345] on button "New Generic 10x10 Back Wall - Unit 3 Storage Location: [PERSON_NAME] Group Ware…" at bounding box center [679, 320] width 778 height 88
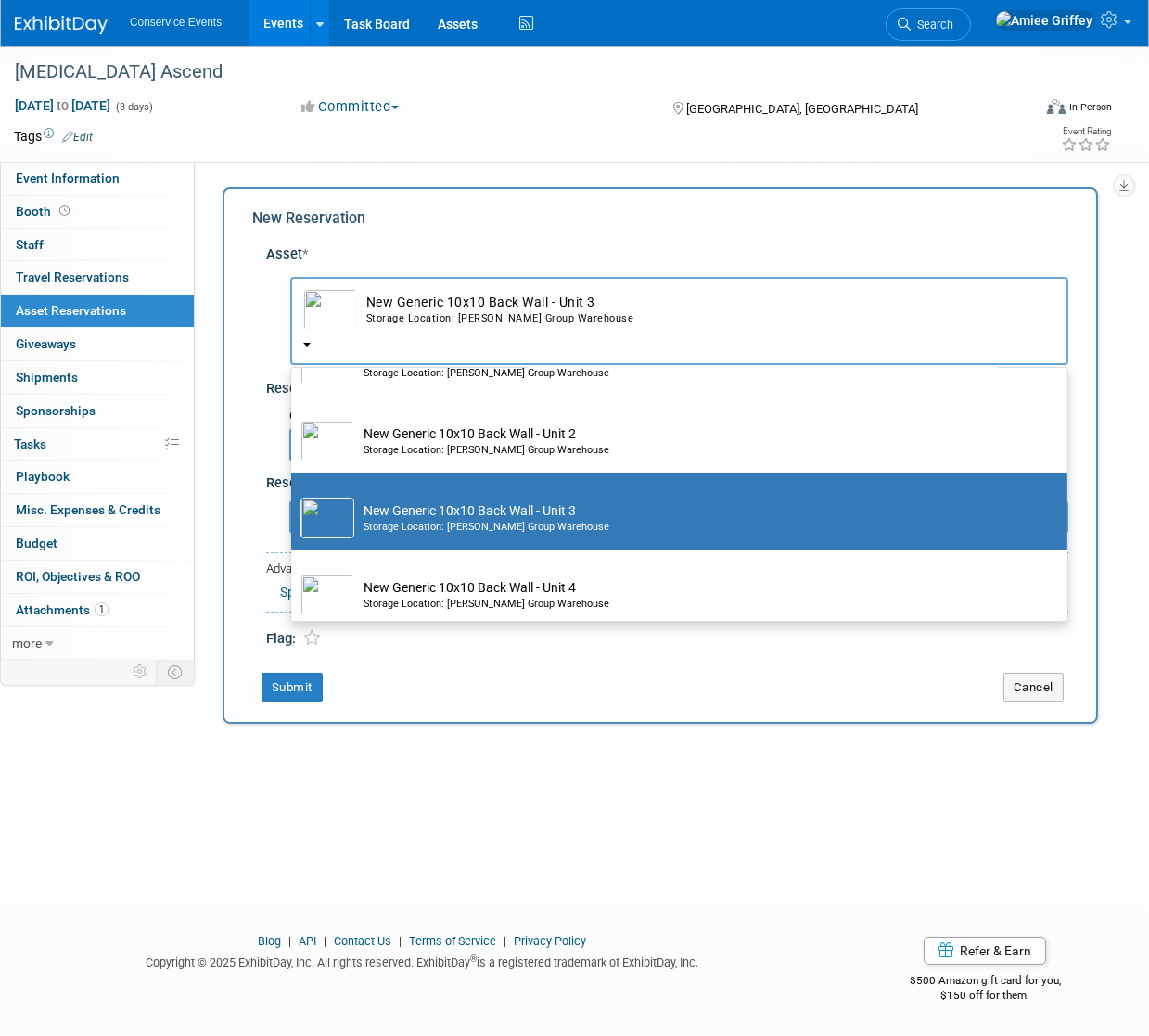
scroll to position [581, 0]
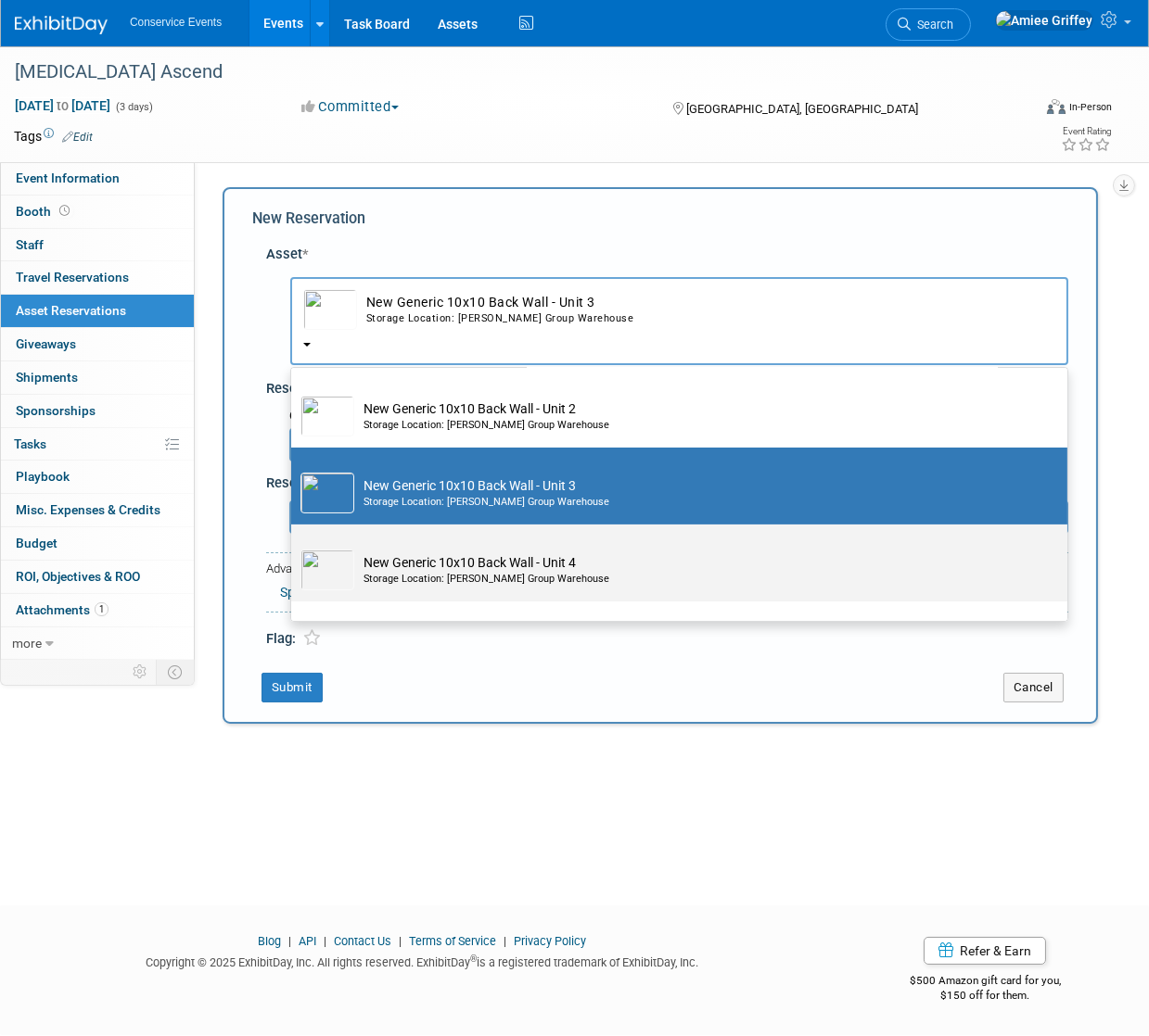
click at [418, 577] on div "Storage Location: [PERSON_NAME] Group Warehouse" at bounding box center [696, 579] width 667 height 15
click at [294, 546] on input "New Generic 10x10 Back Wall - Unit 4 Storage Location: [PERSON_NAME] Group Ware…" at bounding box center [287, 541] width 12 height 12
select select "10718095"
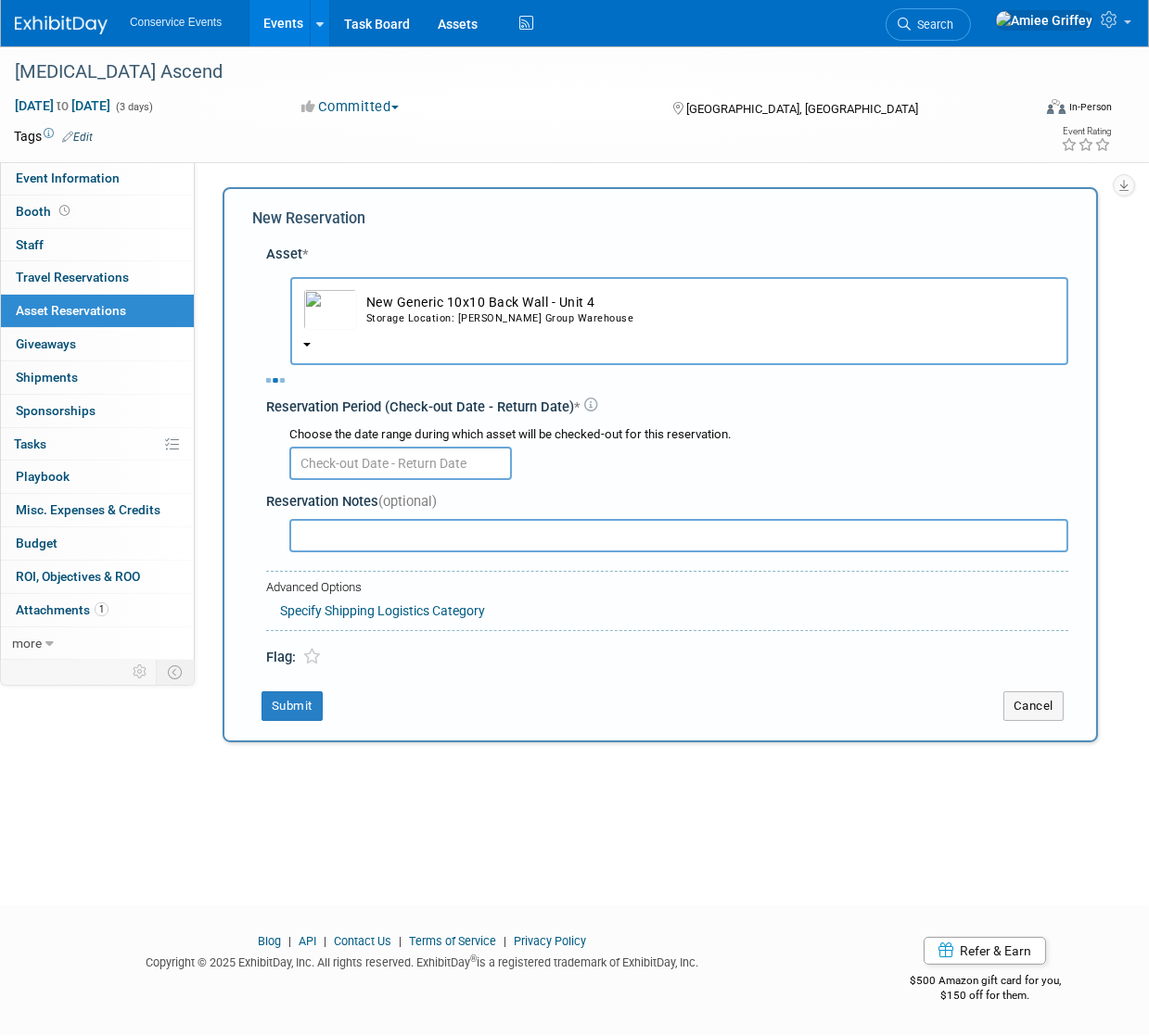
select select "9"
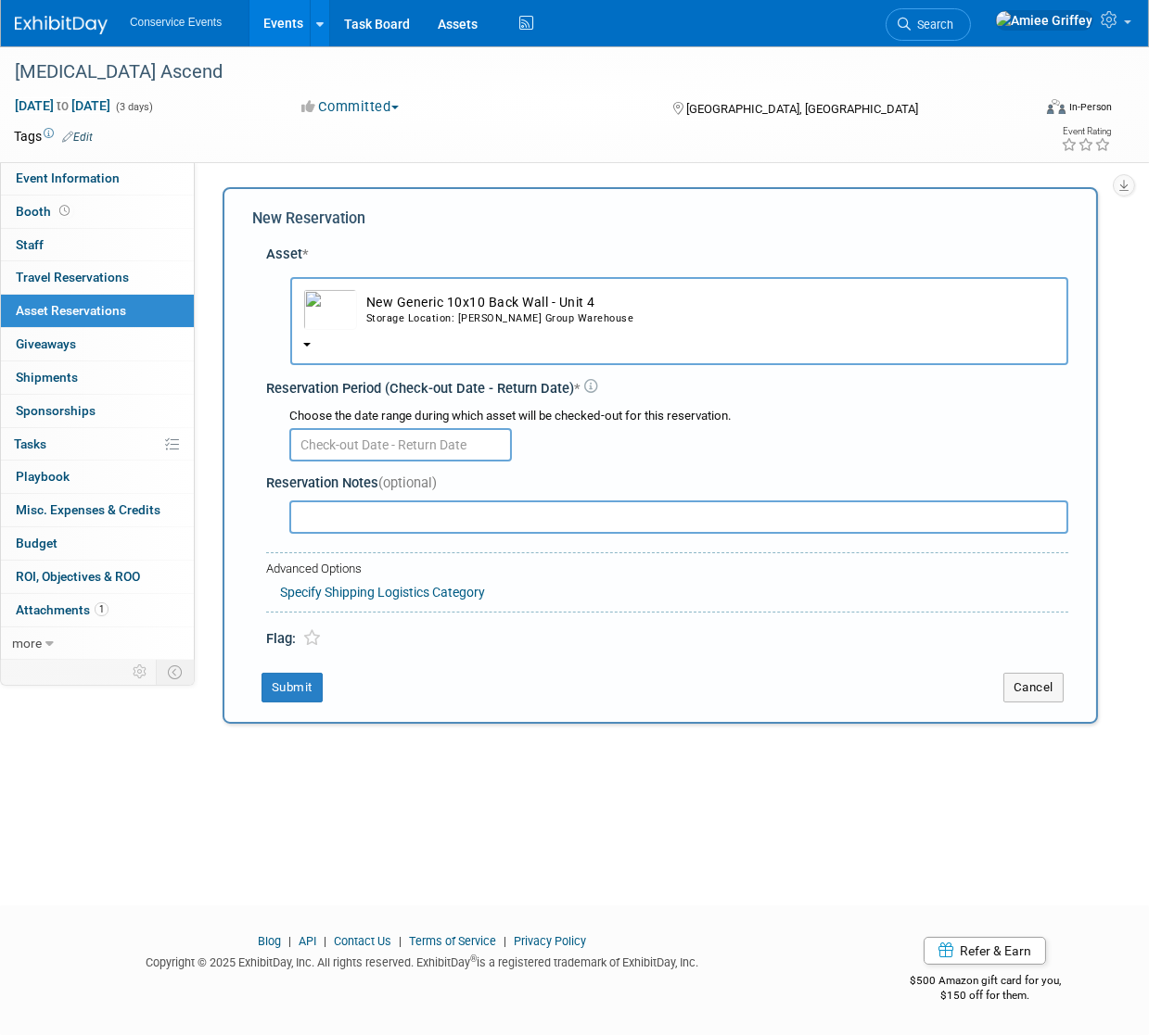
click at [339, 466] on div "Reservation Notes (optional)" at bounding box center [667, 502] width 802 height 72
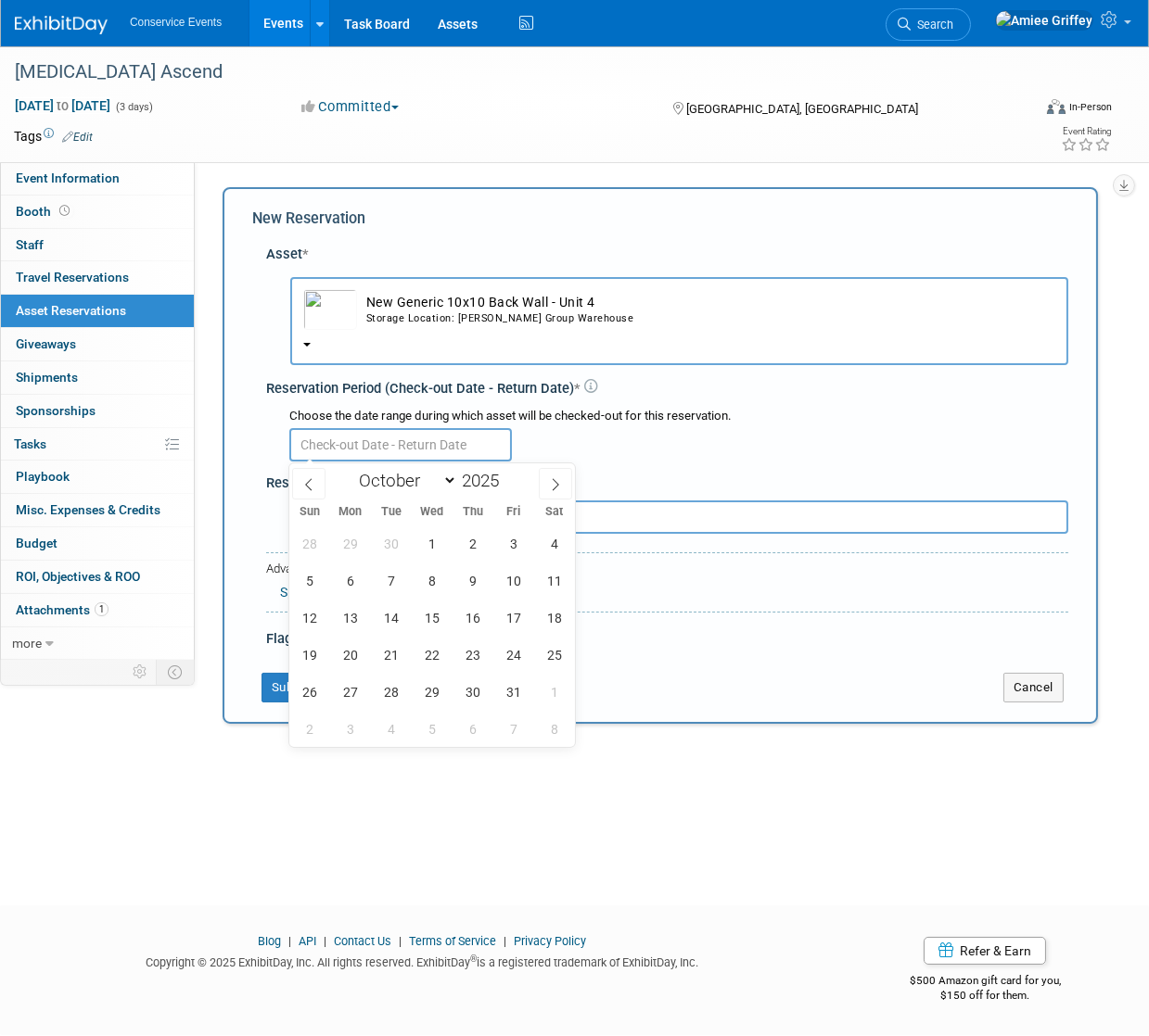
click at [384, 444] on input "text" at bounding box center [400, 444] width 222 height 33
click at [386, 441] on input "text" at bounding box center [400, 444] width 222 height 33
click at [308, 609] on span "12" at bounding box center [309, 617] width 36 height 36
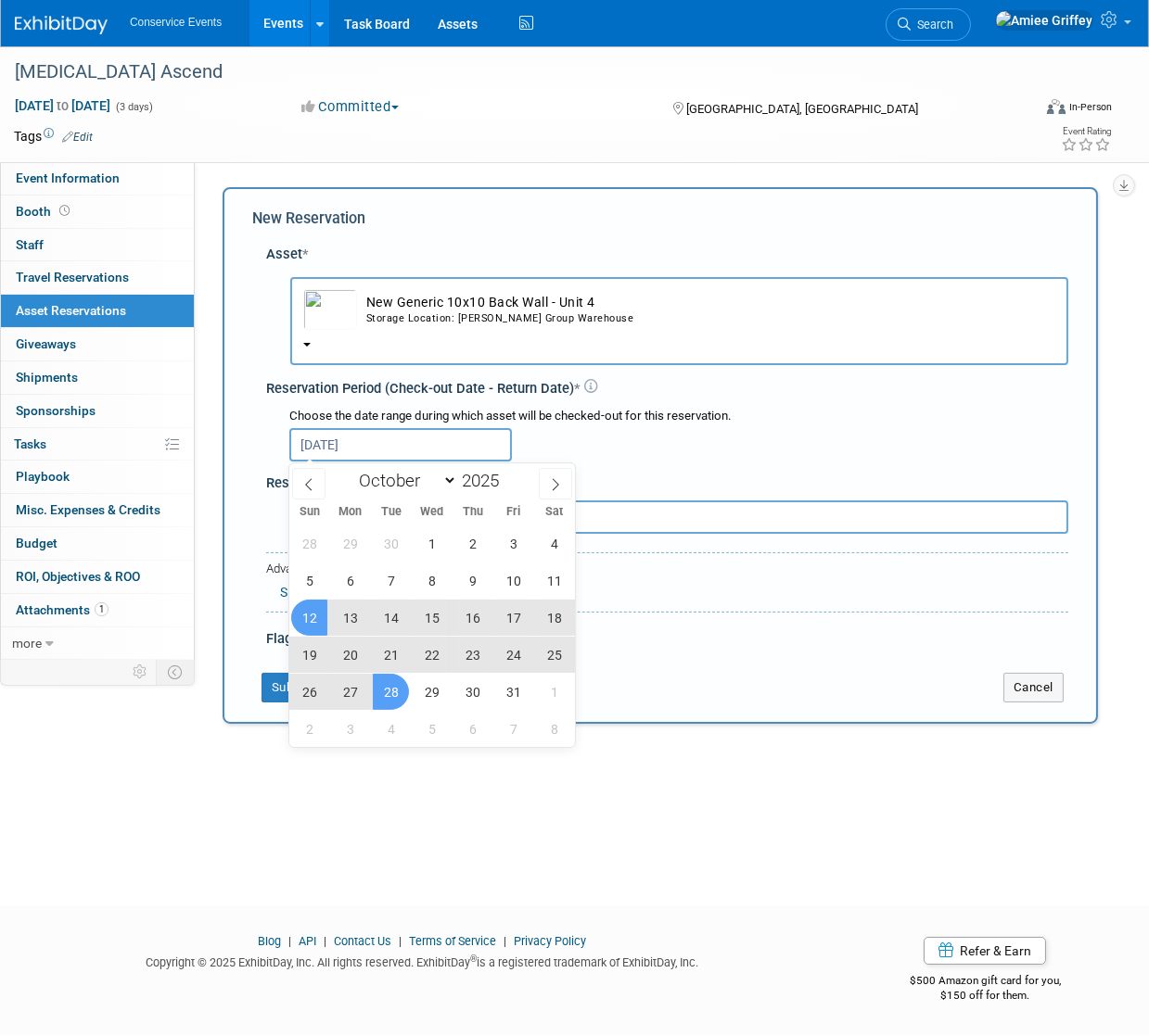
click at [389, 688] on span "28" at bounding box center [391, 692] width 36 height 36
type input "Oct 12, 2025 to Oct 28, 2025"
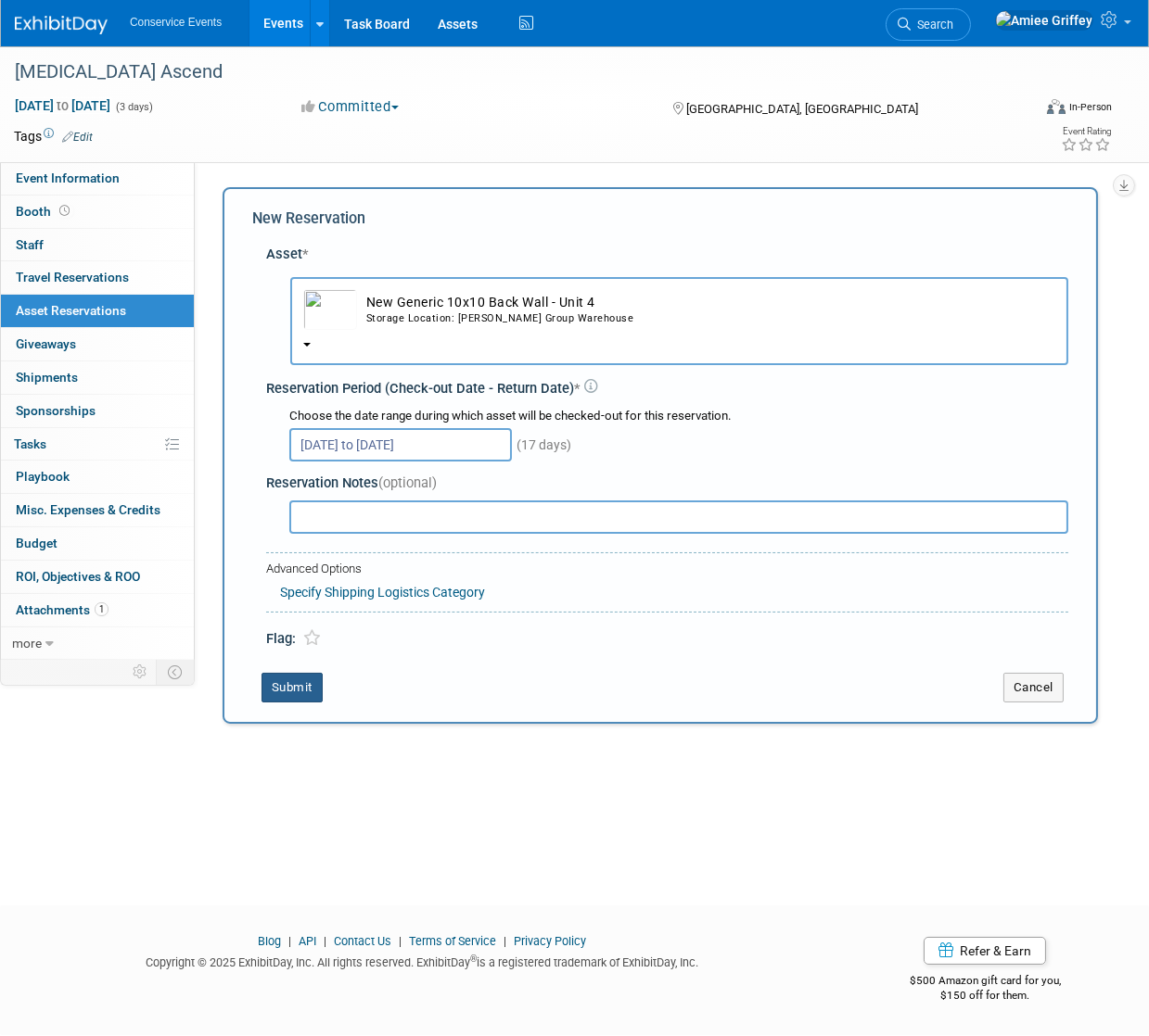
click at [305, 689] on button "Submit" at bounding box center [291, 687] width 61 height 29
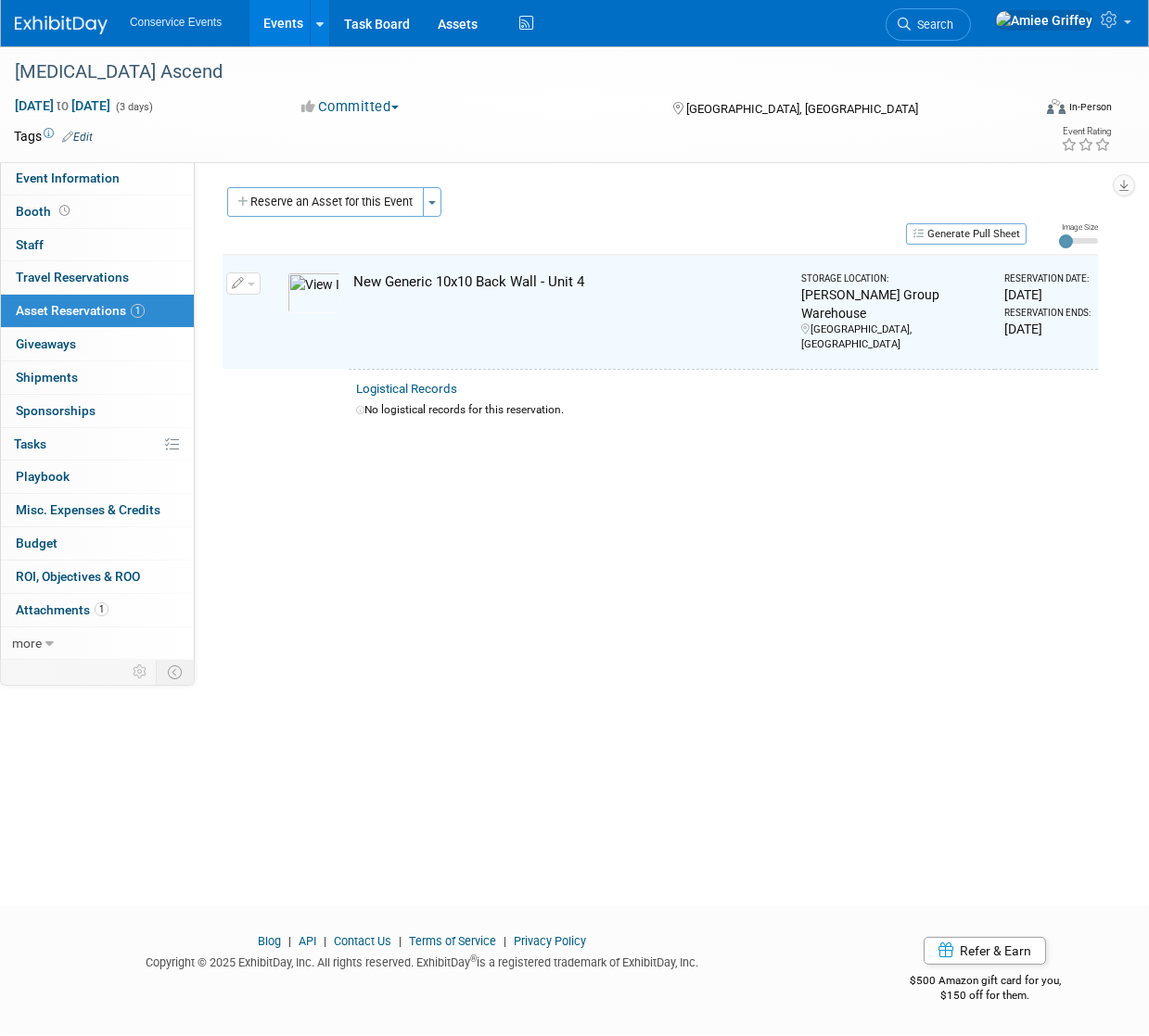
click at [307, 214] on button "Reserve an Asset for this Event" at bounding box center [325, 201] width 197 height 29
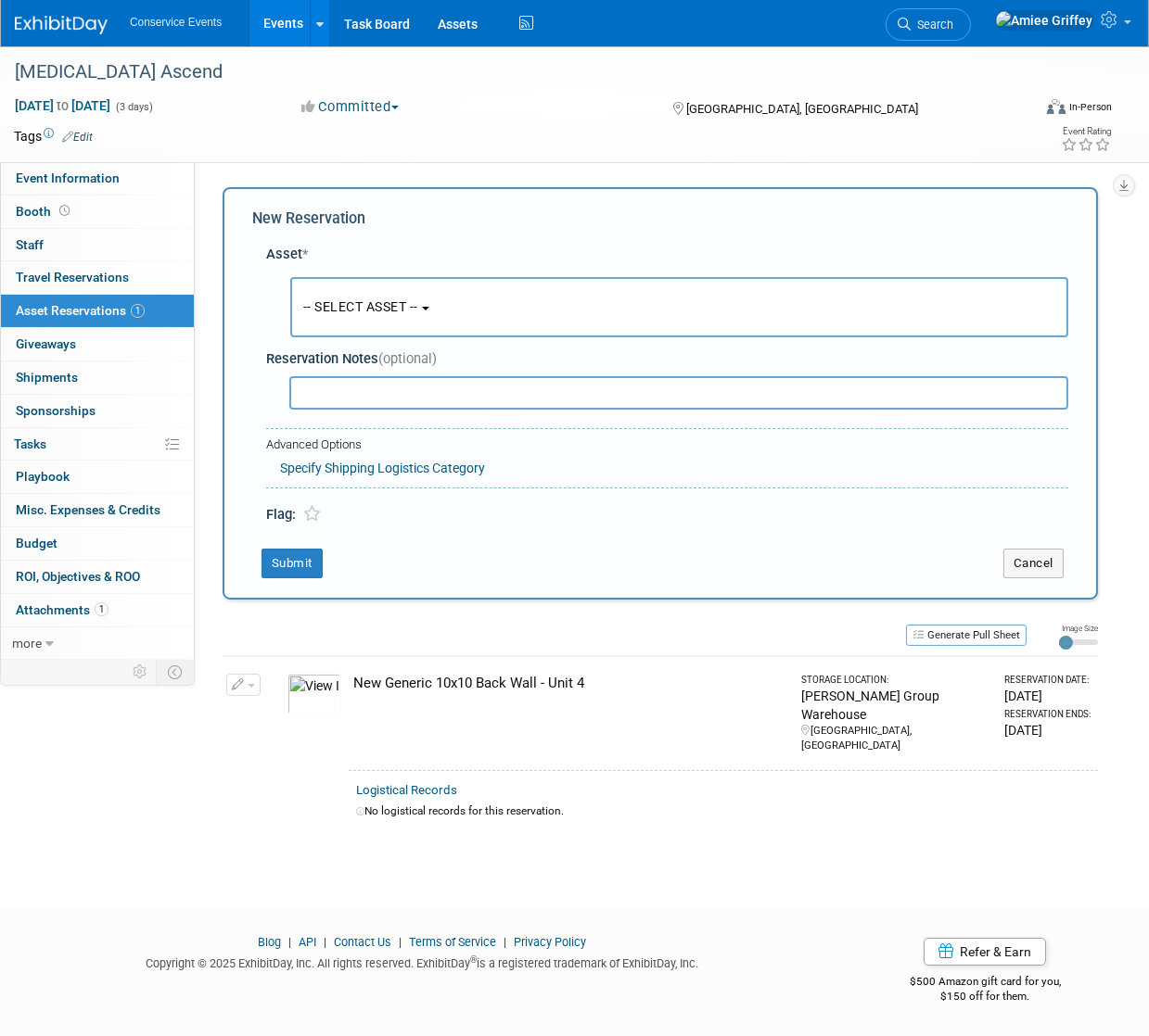
click at [340, 320] on button "-- SELECT ASSET --" at bounding box center [679, 307] width 778 height 60
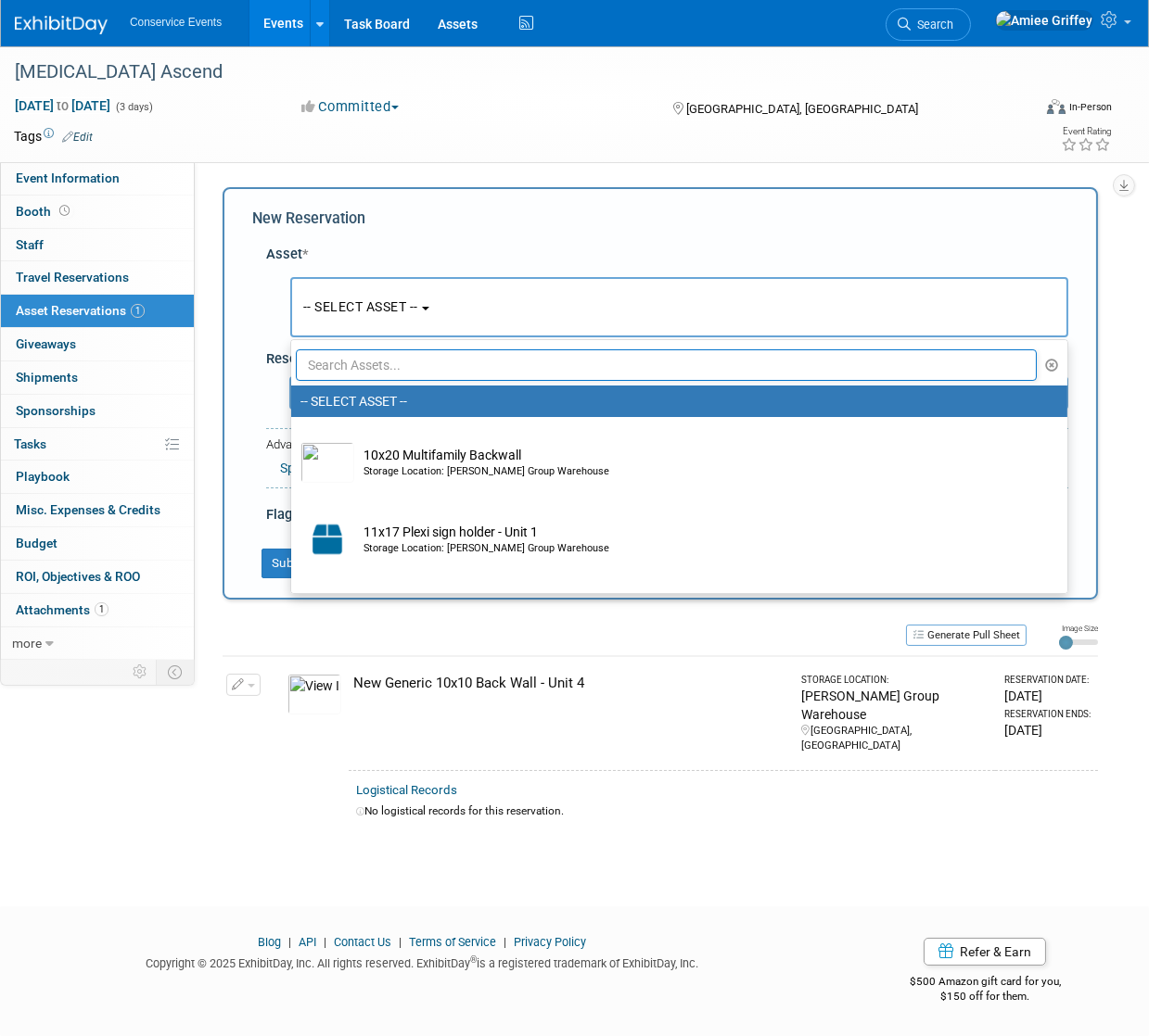
click at [384, 365] on input "text" at bounding box center [666, 365] width 740 height 31
type input "M"
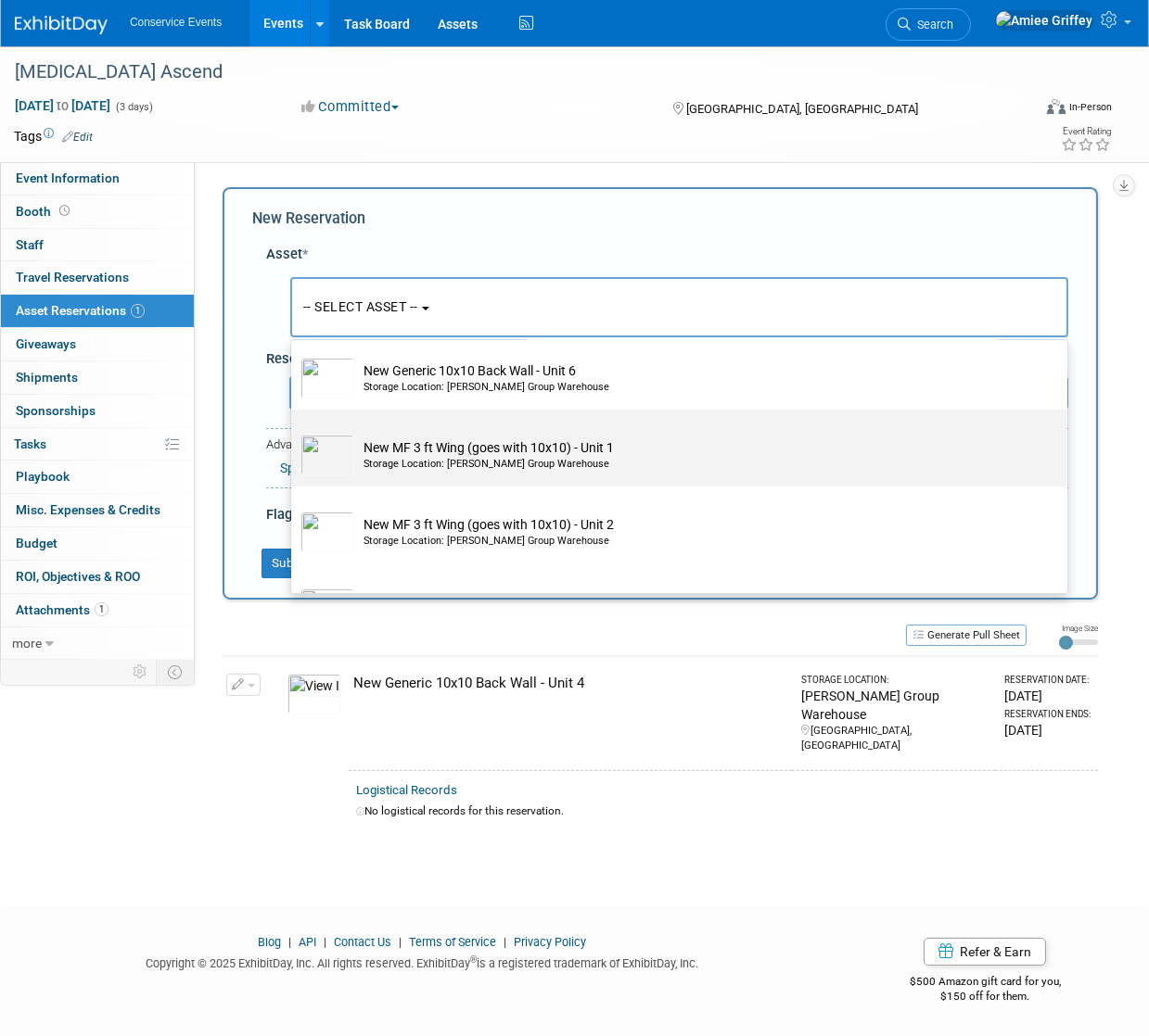
scroll to position [934, 0]
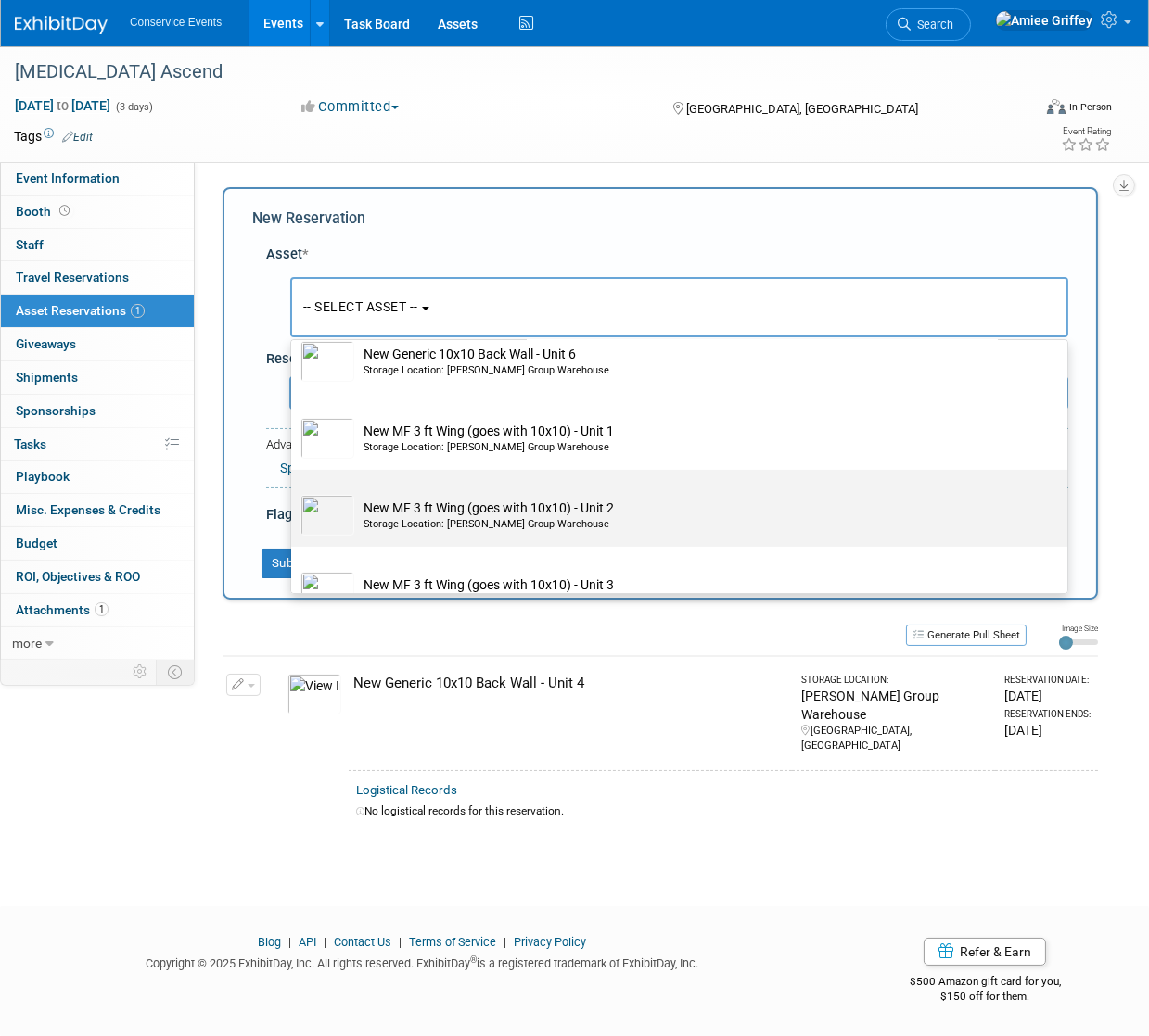
type input "new"
click at [437, 521] on div "Storage Location: Taylor Group Warehouse" at bounding box center [696, 525] width 667 height 15
click at [294, 492] on input "New MF 3 ft Wing (goes with 10x10) - Unit 2 Storage Location: Taylor Group Ware…" at bounding box center [287, 486] width 12 height 12
select select "10717221"
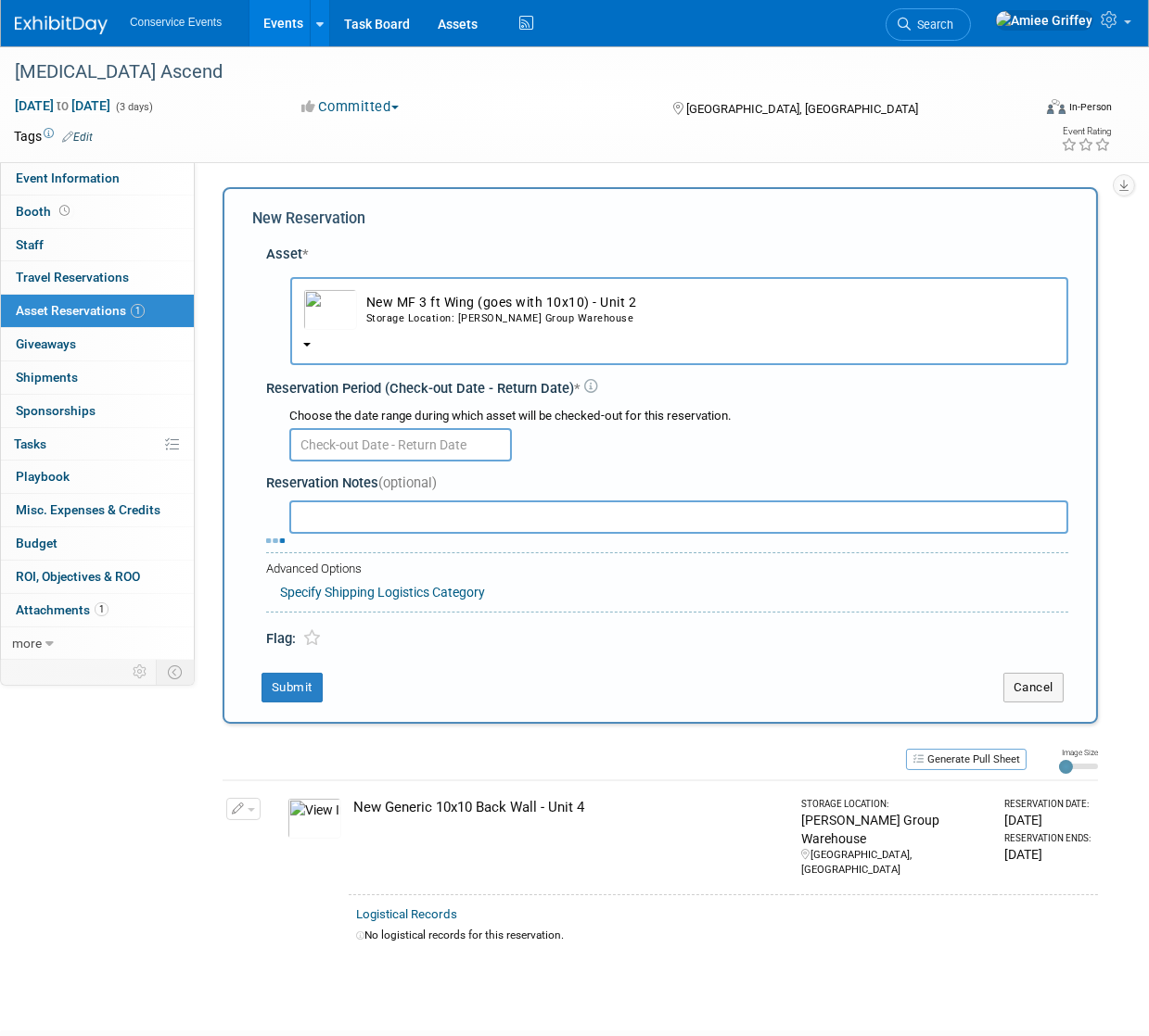
click at [364, 448] on input "text" at bounding box center [400, 444] width 222 height 33
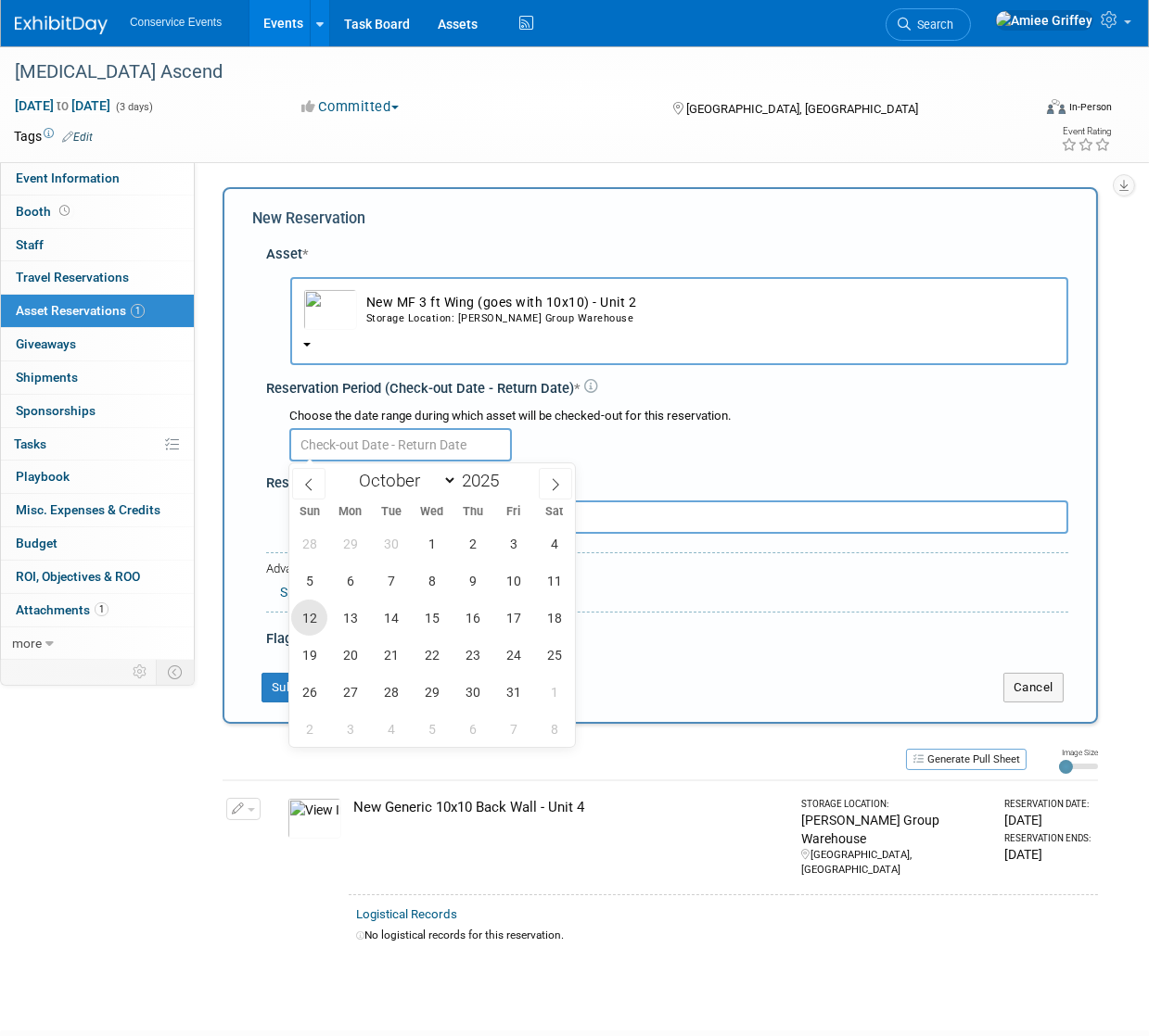
click at [299, 606] on span "12" at bounding box center [309, 617] width 36 height 36
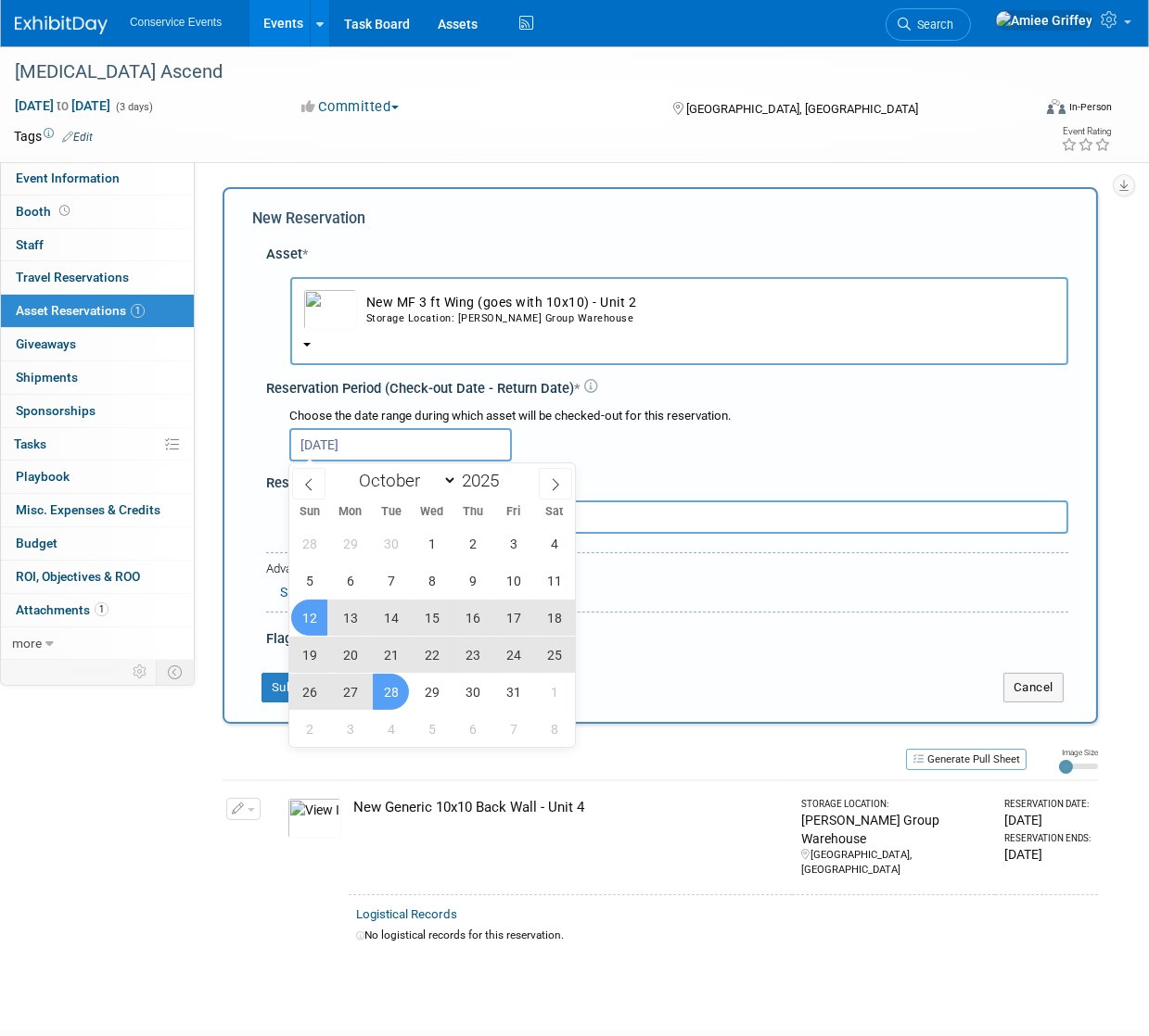
click at [392, 698] on span "28" at bounding box center [391, 692] width 36 height 36
type input "Oct 12, 2025 to Oct 28, 2025"
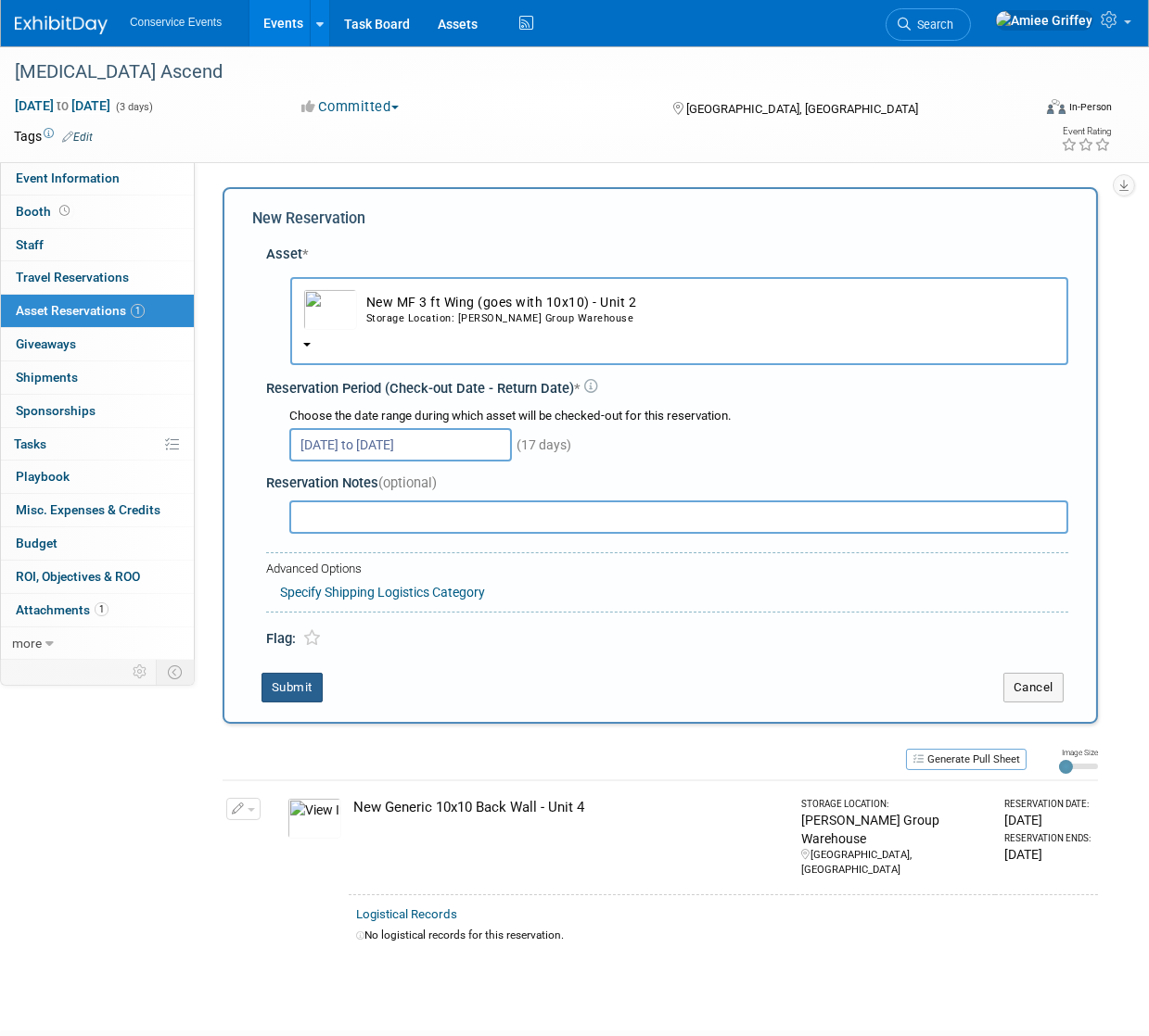
click at [293, 682] on button "Submit" at bounding box center [291, 687] width 61 height 29
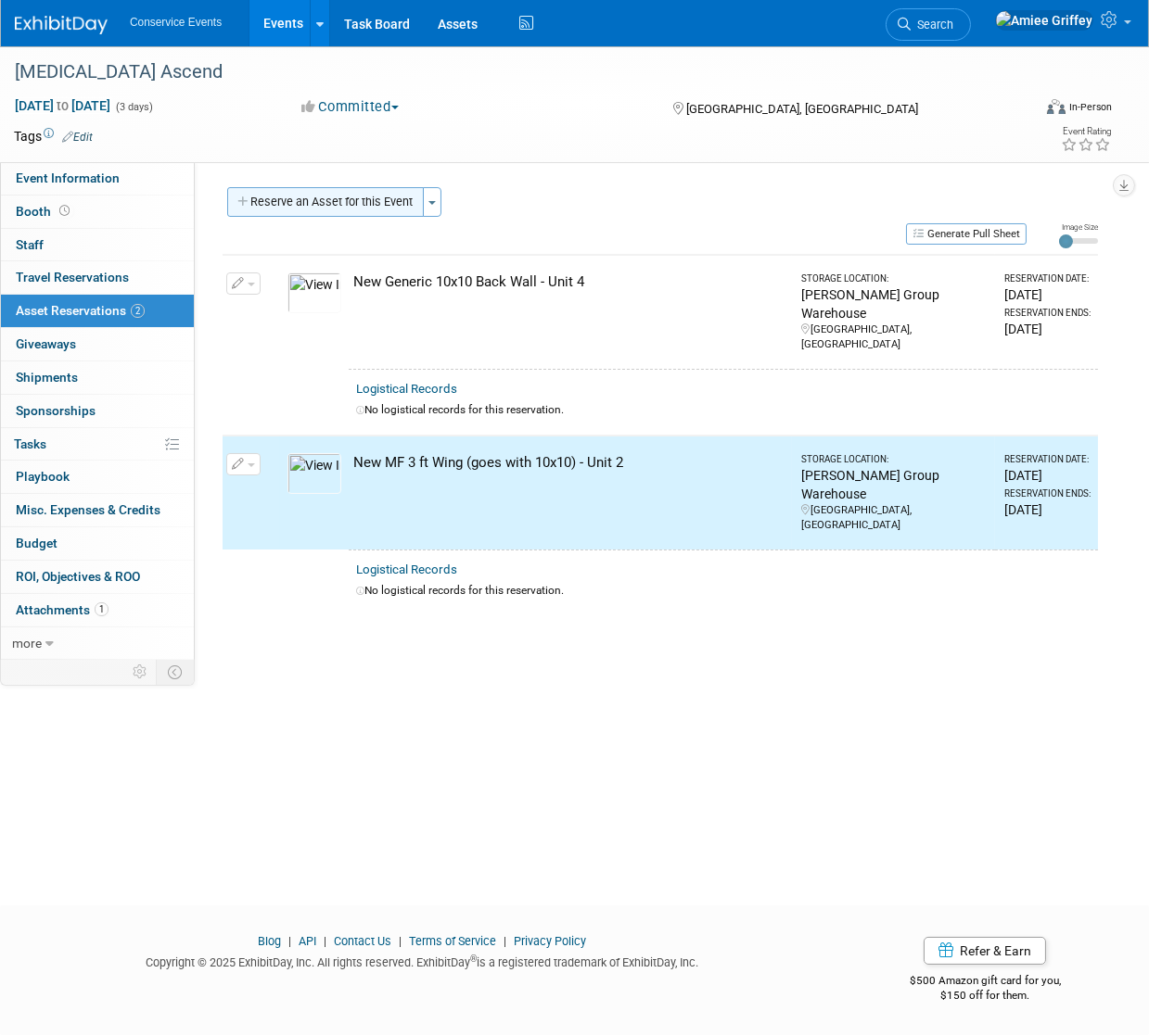
click at [349, 201] on button "Reserve an Asset for this Event" at bounding box center [325, 201] width 197 height 29
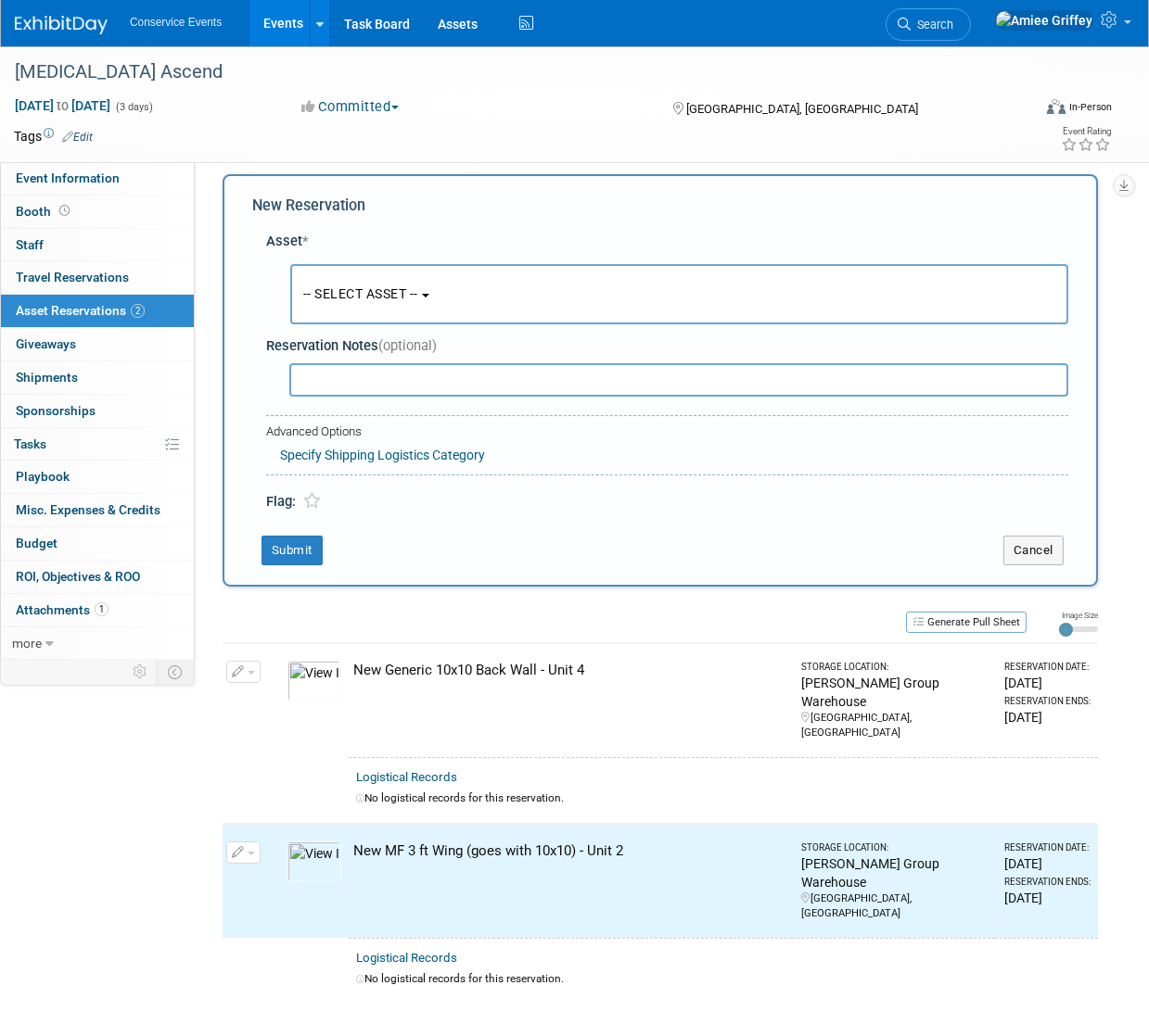
scroll to position [18, 0]
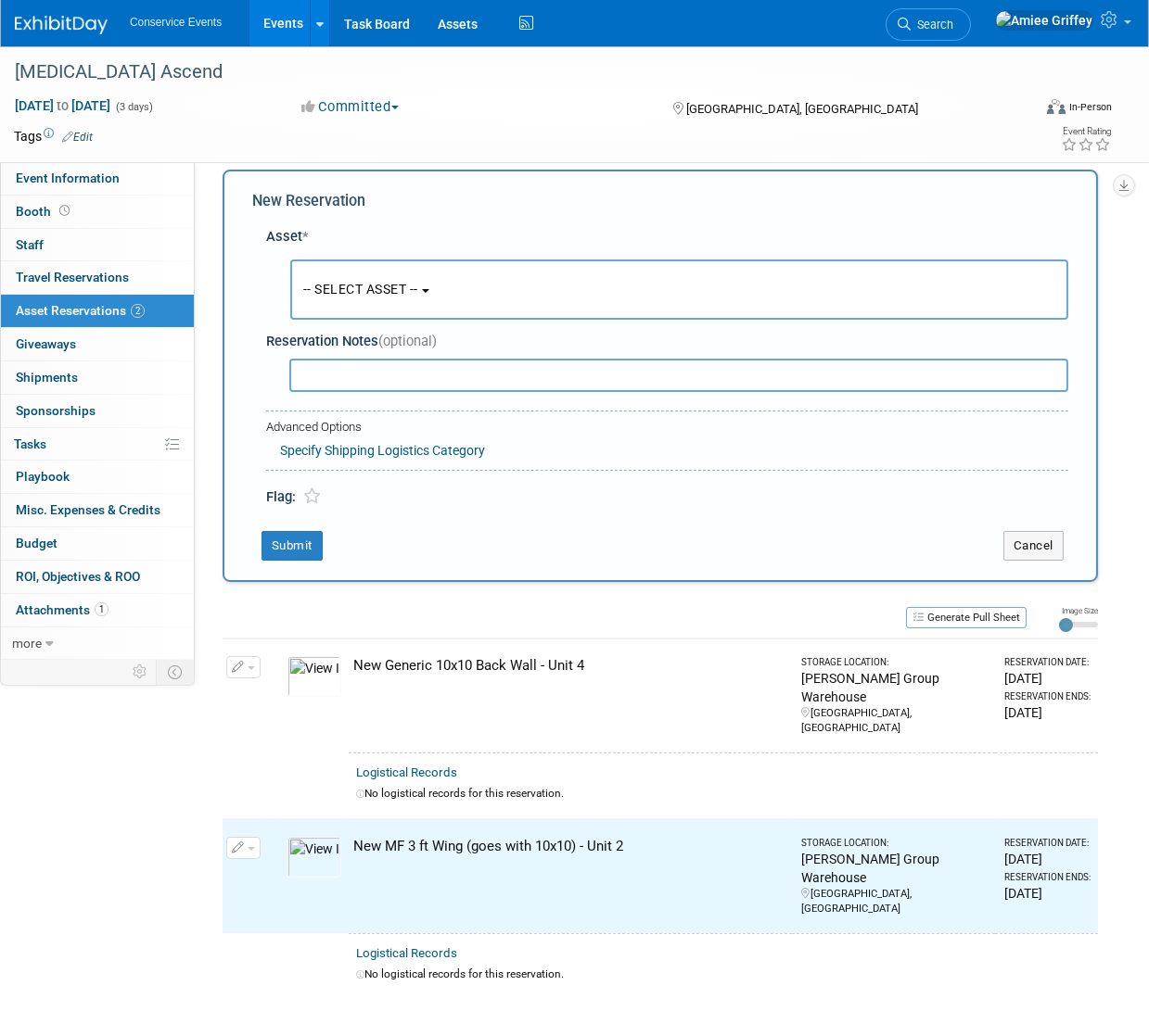
click at [389, 294] on span "-- SELECT ASSET --" at bounding box center [361, 289] width 115 height 15
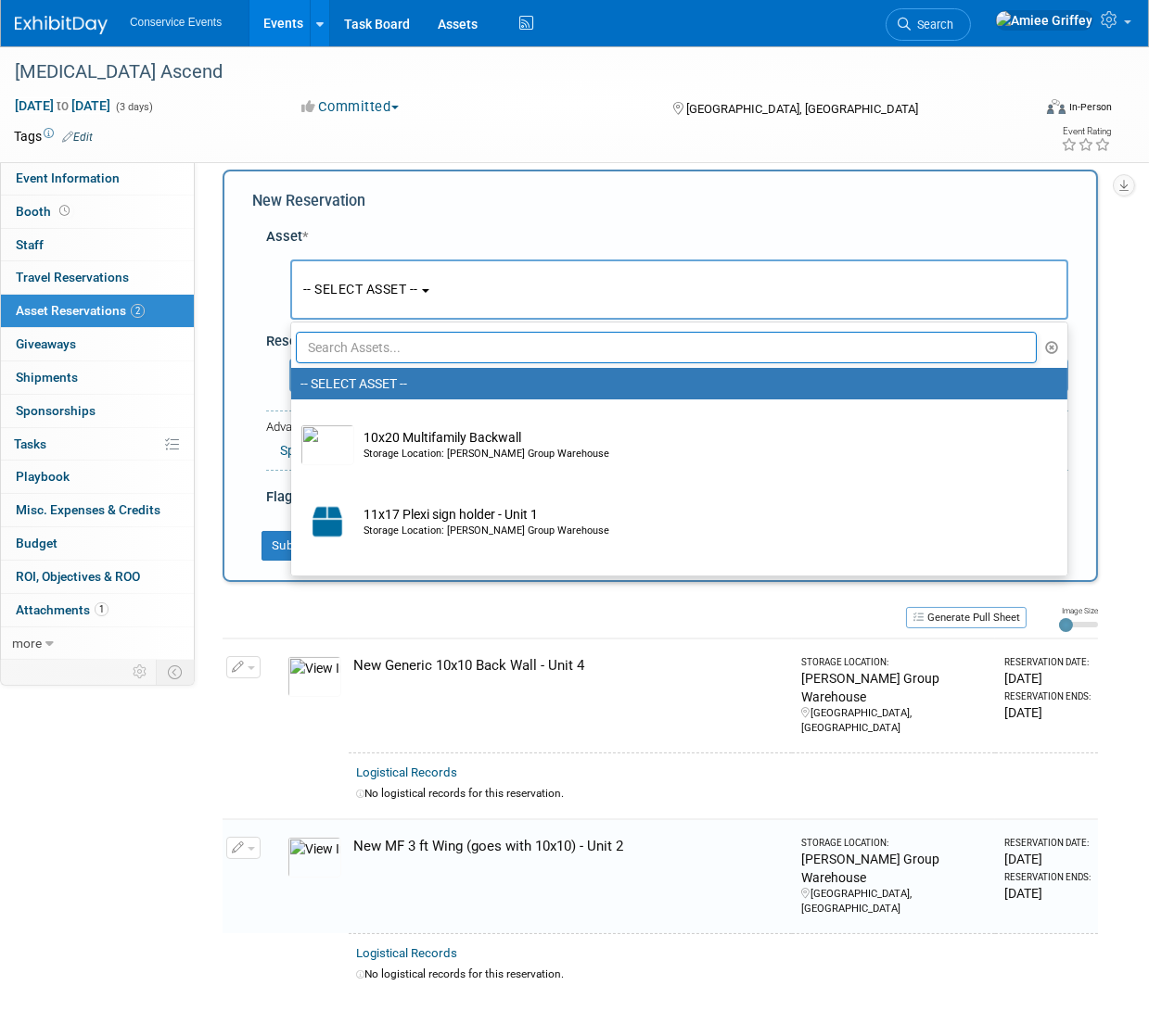
click at [401, 350] on input "text" at bounding box center [666, 347] width 740 height 31
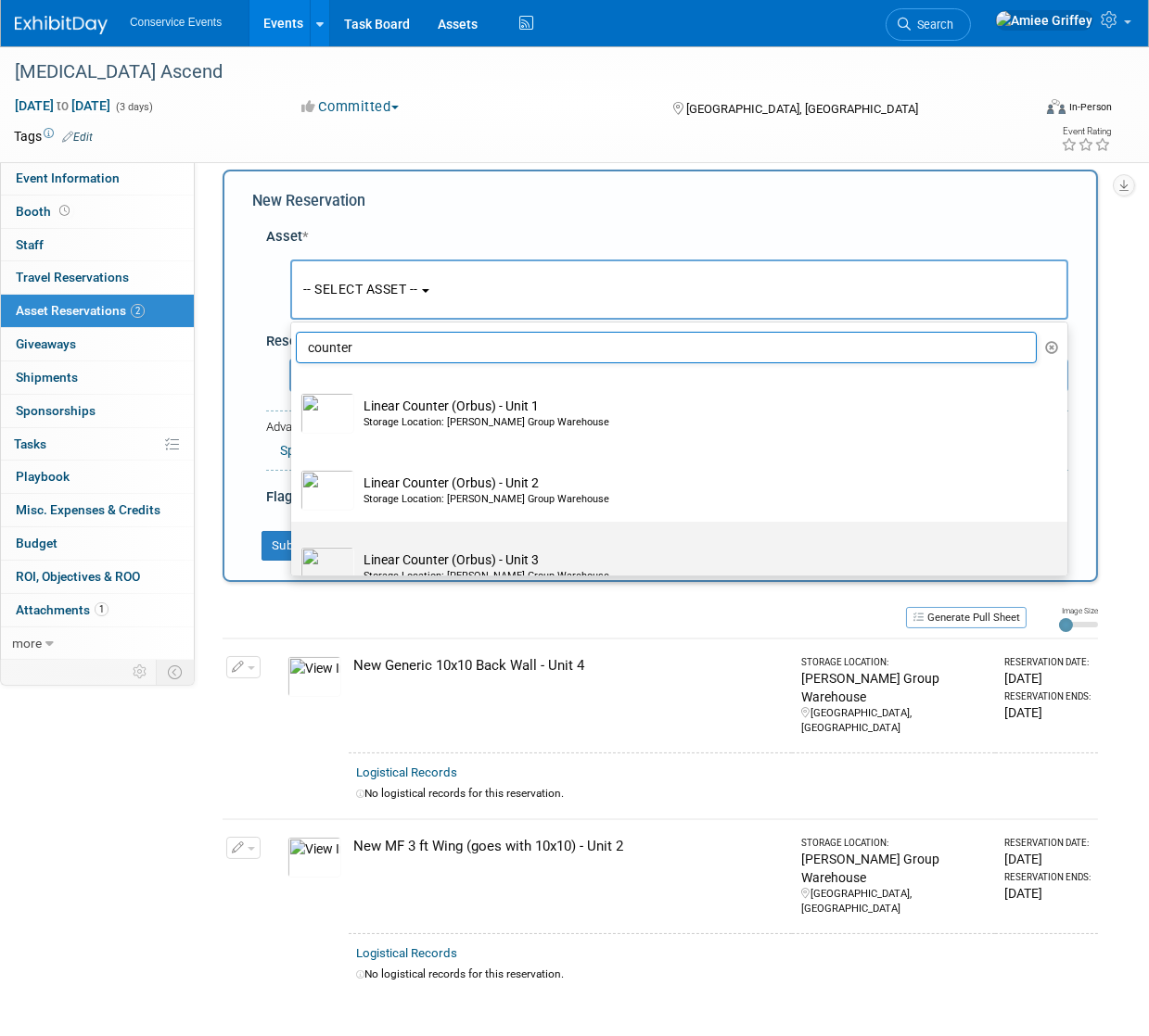
type input "counter"
click at [452, 548] on td "Linear Counter (Orbus) - Unit 3 Storage Location: Taylor Group Warehouse" at bounding box center [692, 566] width 676 height 41
click at [294, 544] on input "Linear Counter (Orbus) - Unit 3 Storage Location: Taylor Group Warehouse" at bounding box center [287, 538] width 12 height 12
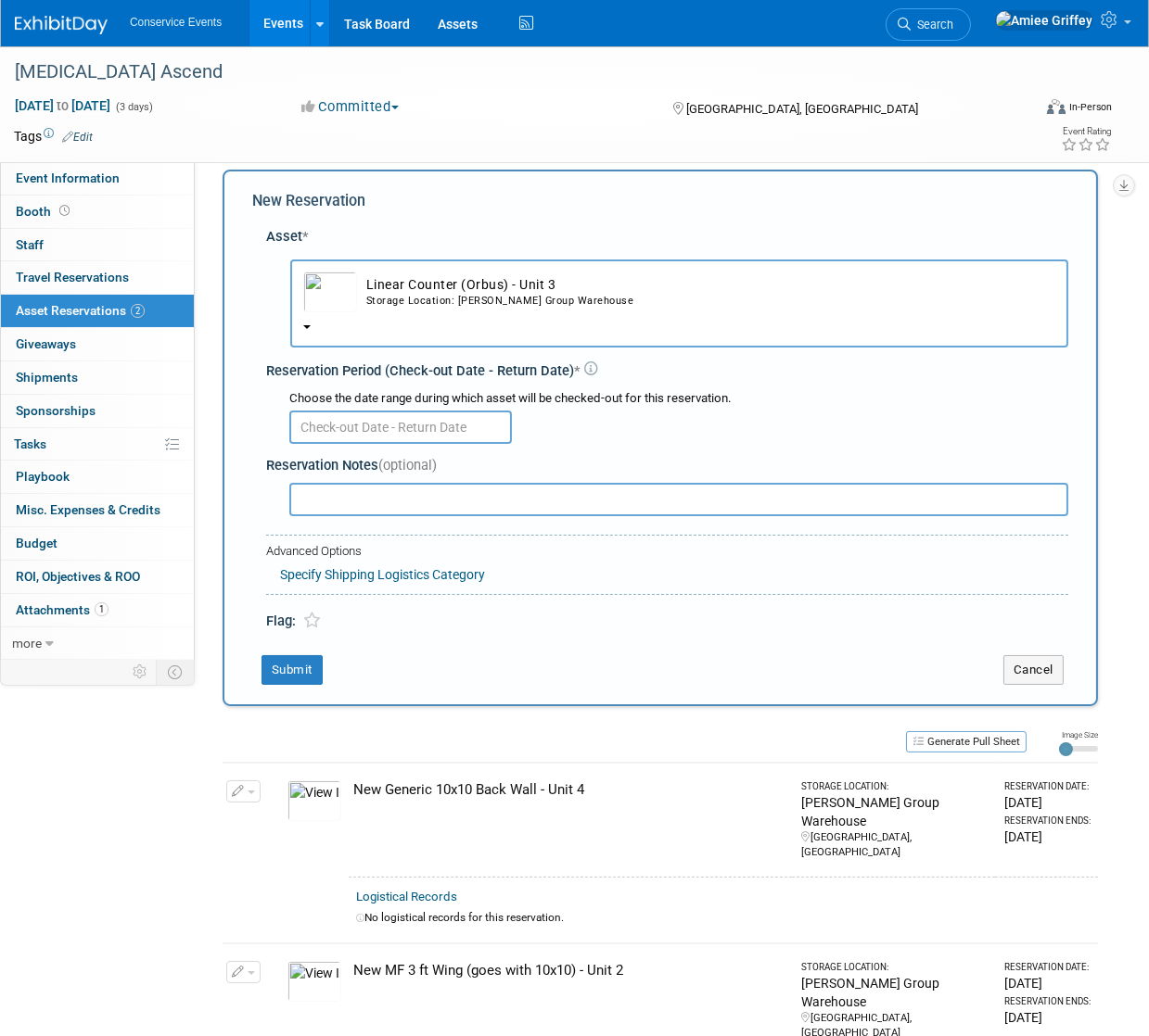
click at [345, 420] on input "text" at bounding box center [400, 426] width 222 height 33
click at [397, 317] on button "Linear Counter (Orbus) - Unit 3 Storage Location: Taylor Group Warehouse" at bounding box center [679, 303] width 778 height 88
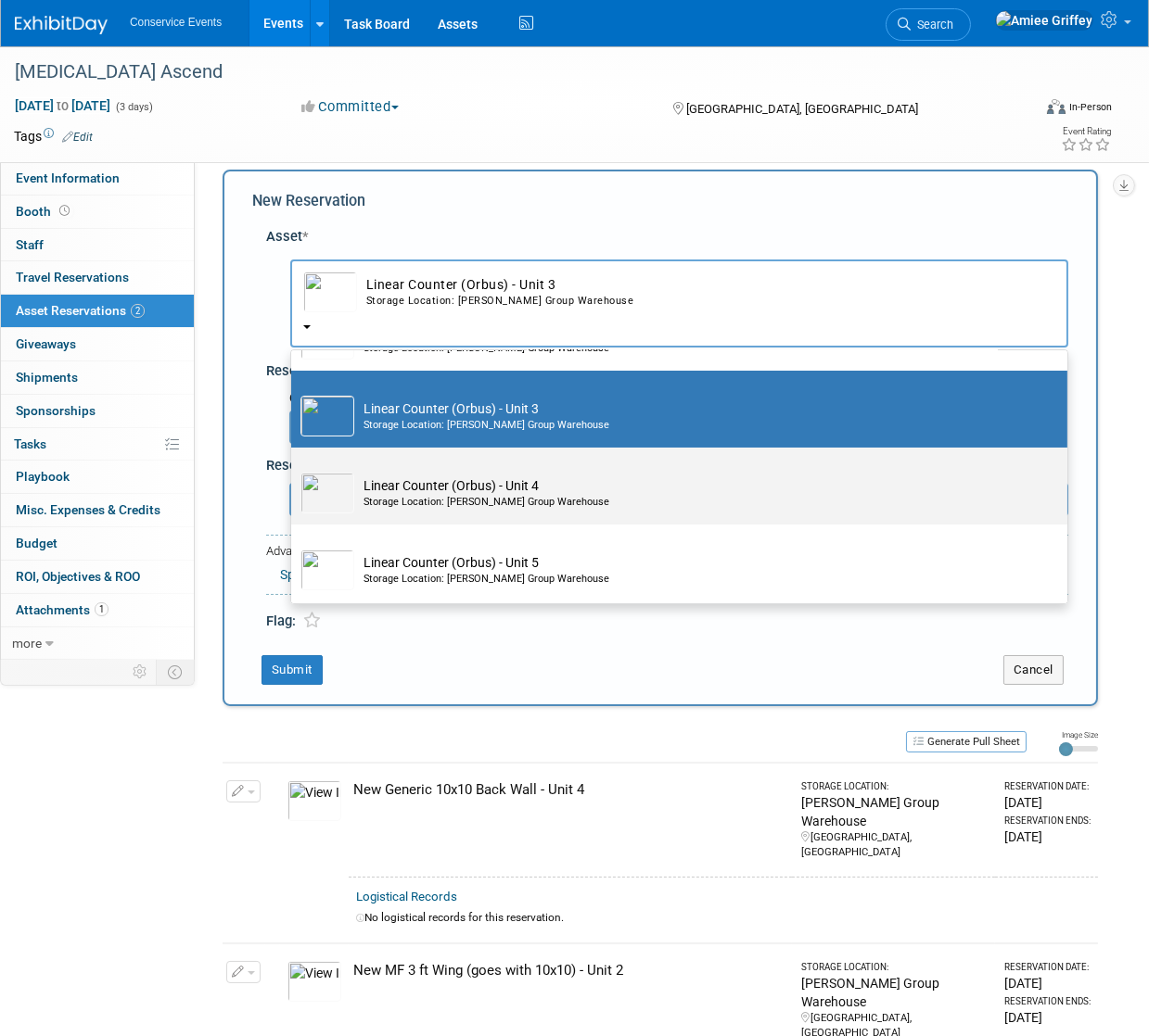
scroll to position [195, 0]
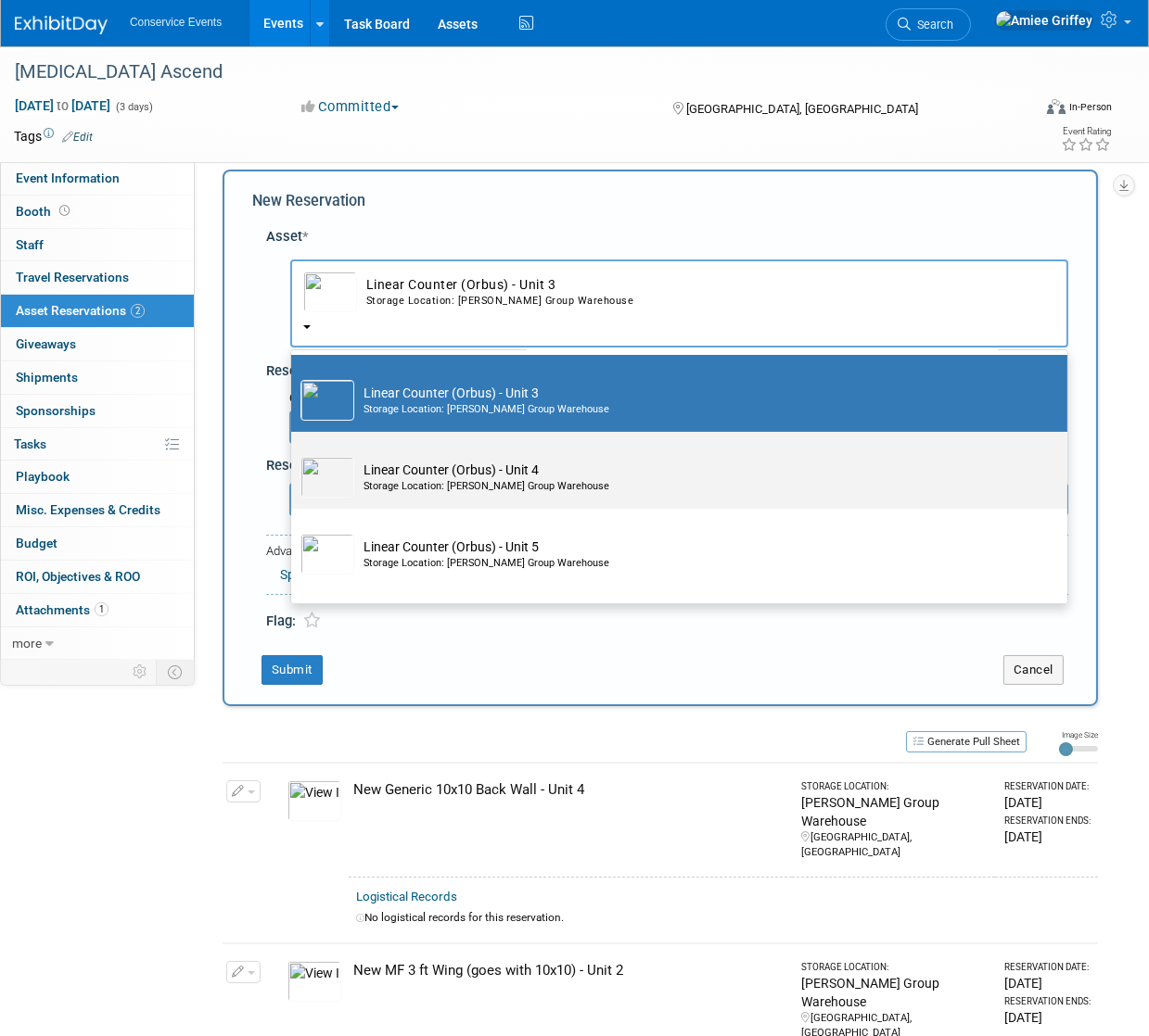
click at [389, 487] on div "Storage Location: Taylor Group Warehouse" at bounding box center [696, 487] width 667 height 15
click at [294, 454] on input "Linear Counter (Orbus) - Unit 4 Storage Location: Taylor Group Warehouse" at bounding box center [287, 448] width 12 height 12
select select "10710657"
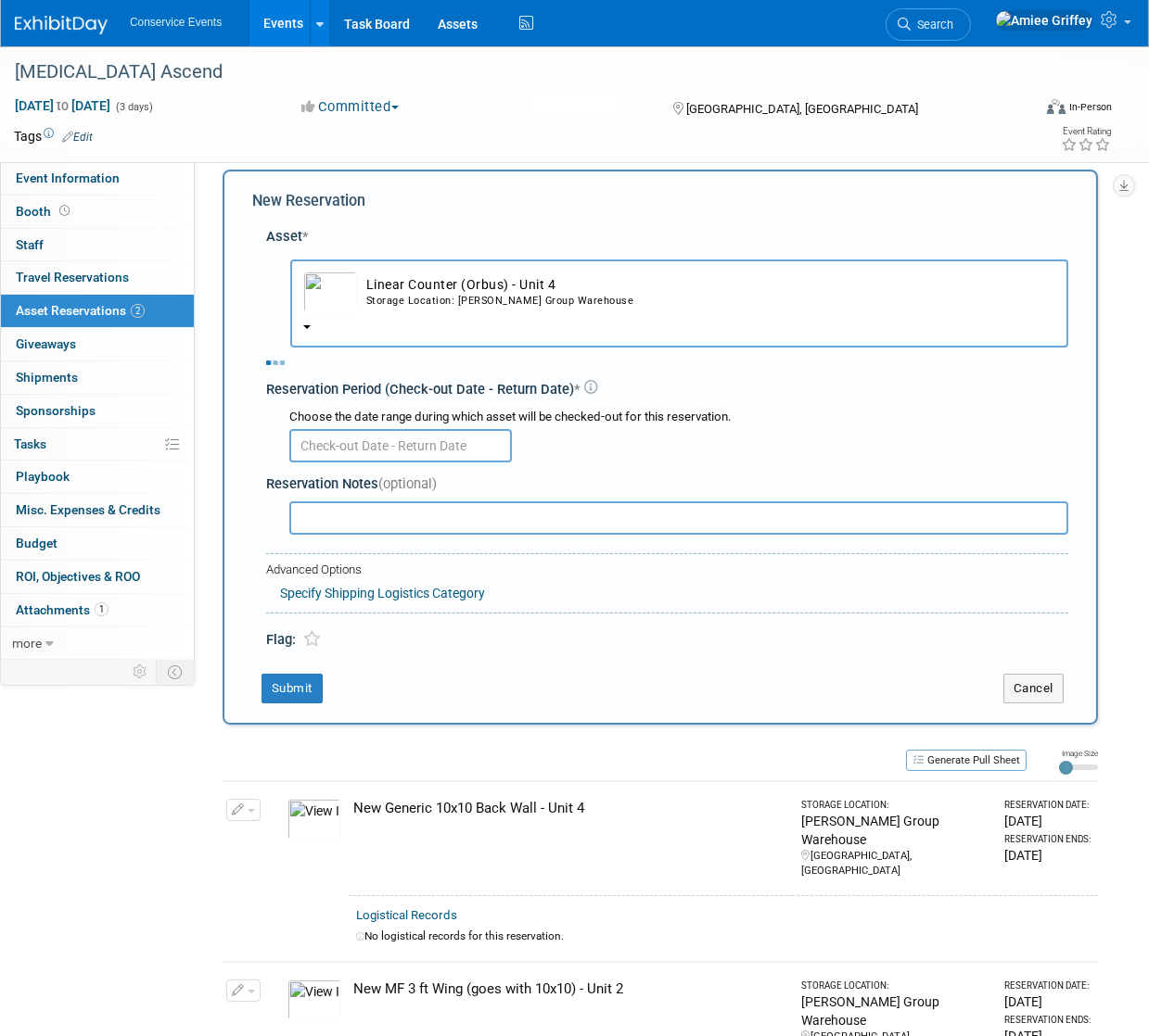
select select "9"
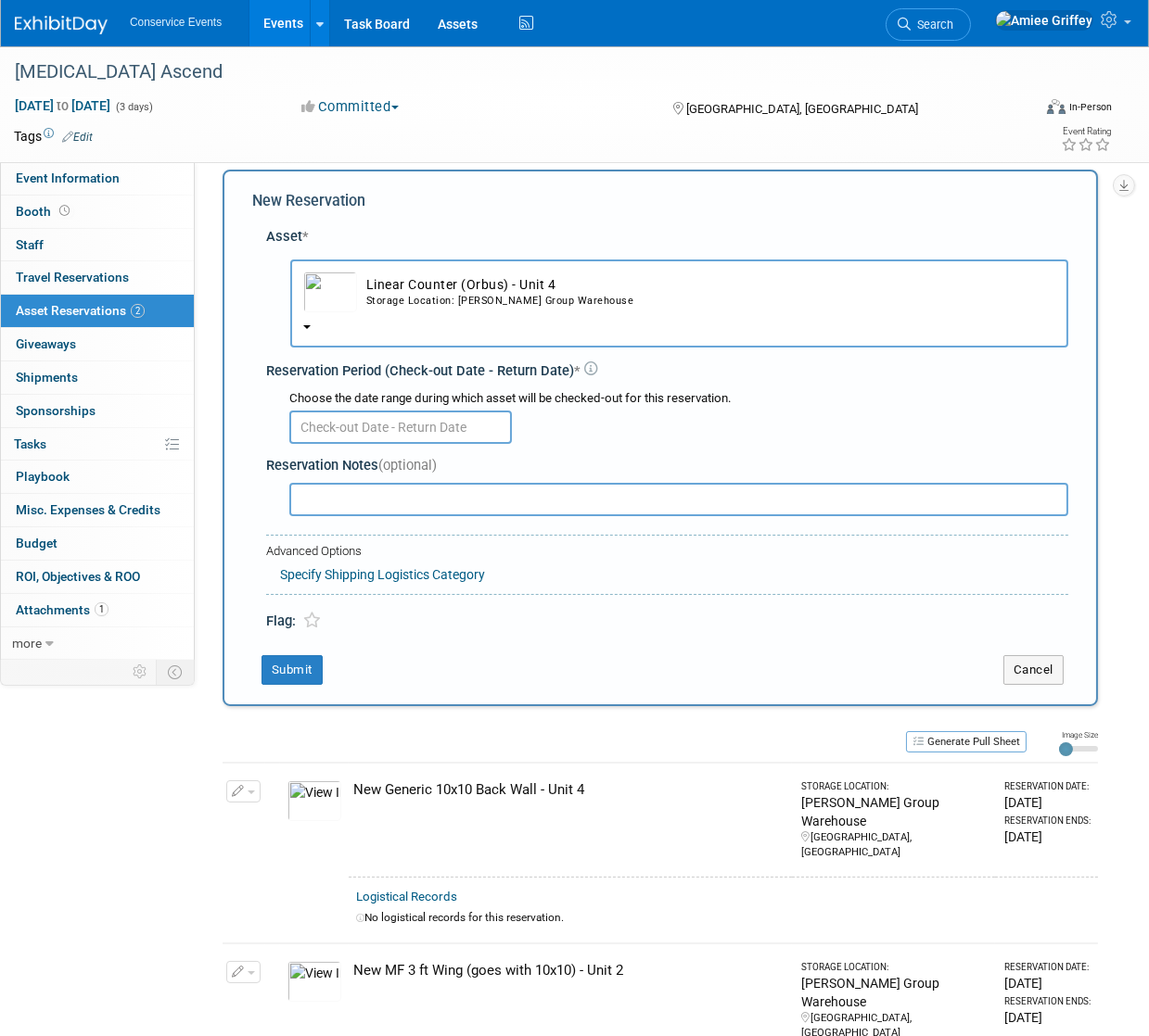
click at [372, 427] on input "text" at bounding box center [400, 426] width 222 height 33
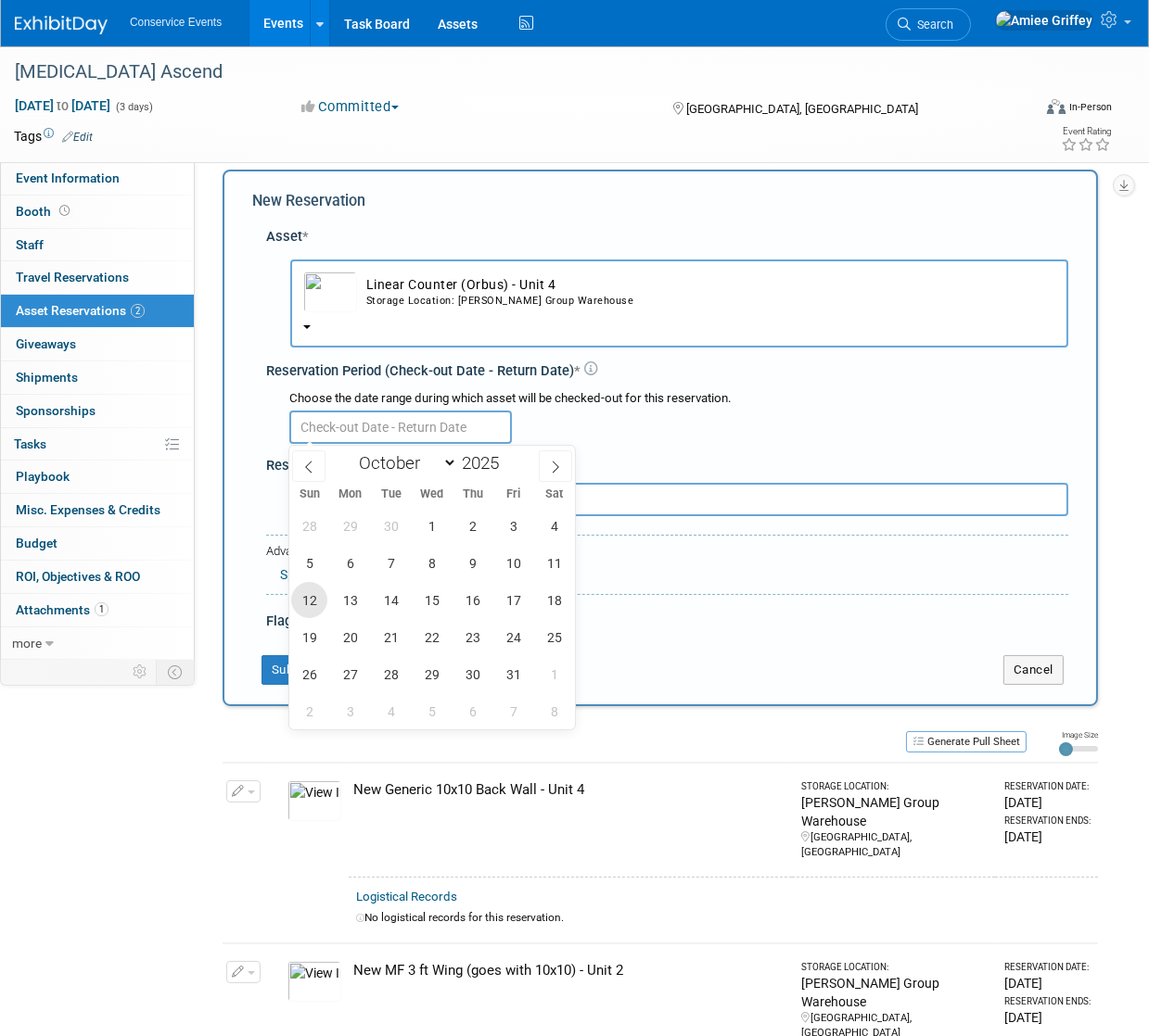
click at [309, 593] on span "12" at bounding box center [309, 600] width 36 height 36
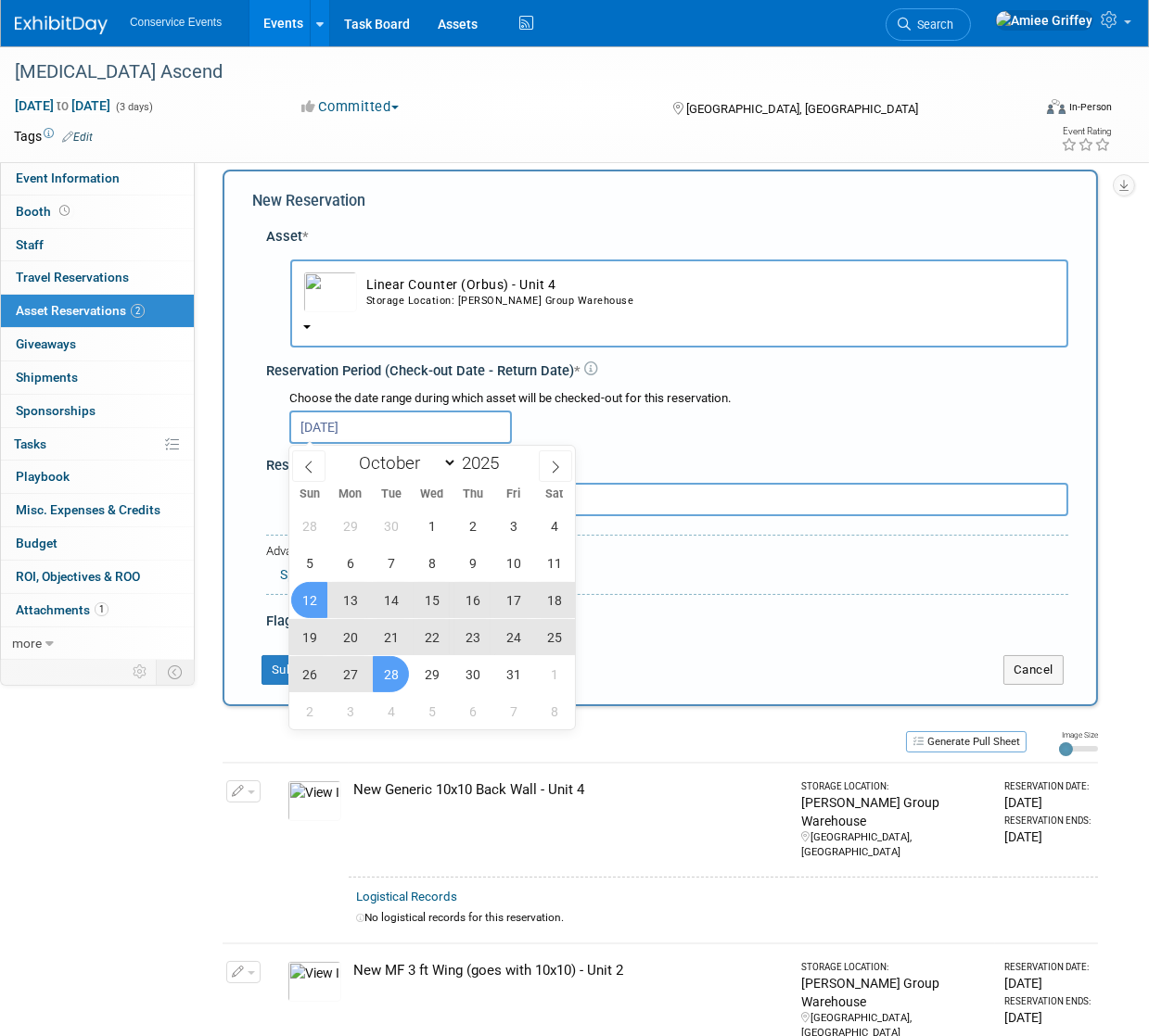
click at [398, 674] on span "28" at bounding box center [391, 674] width 36 height 36
type input "Oct 12, 2025 to Oct 28, 2025"
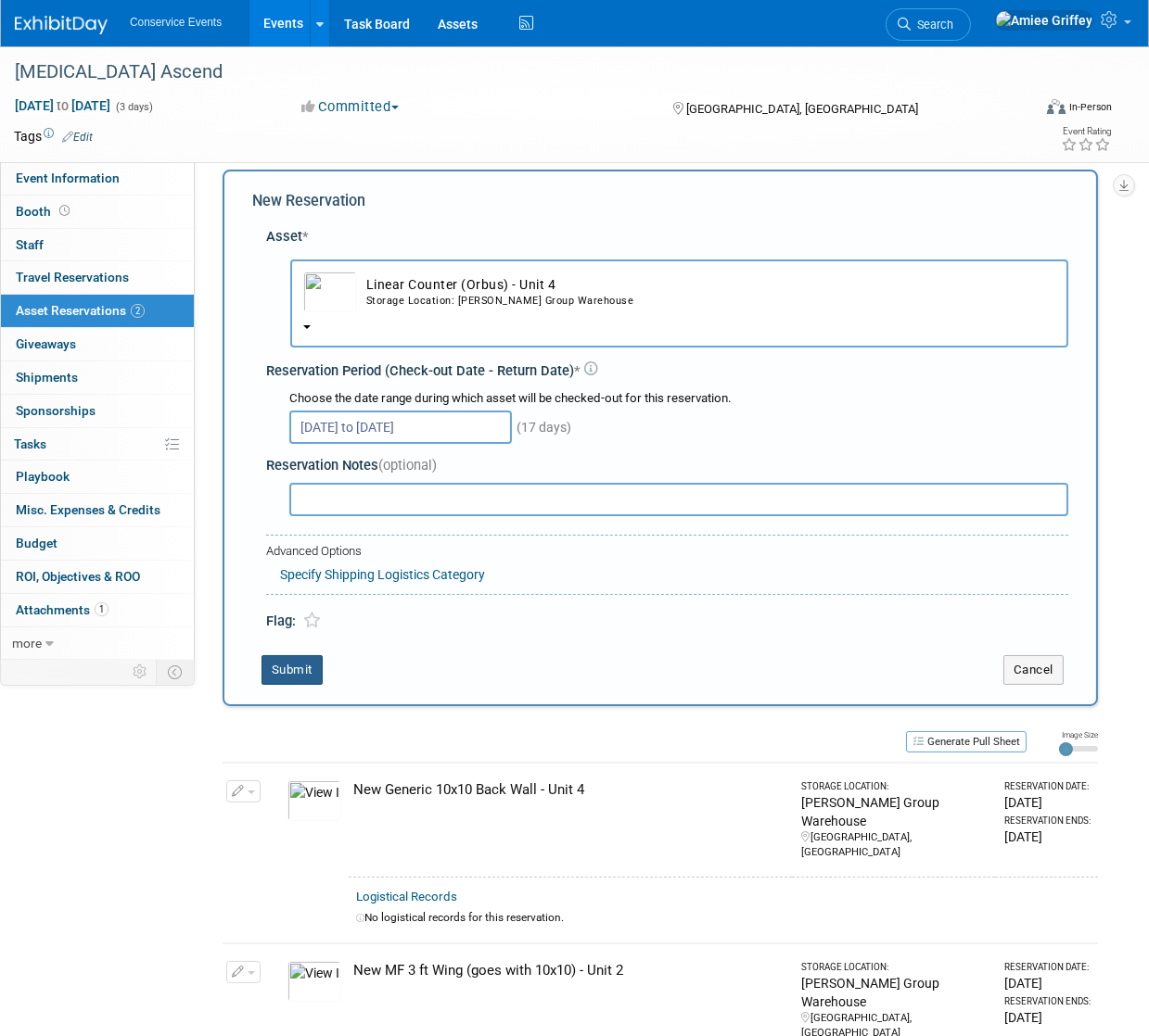
click at [317, 667] on button "Submit" at bounding box center [291, 669] width 61 height 29
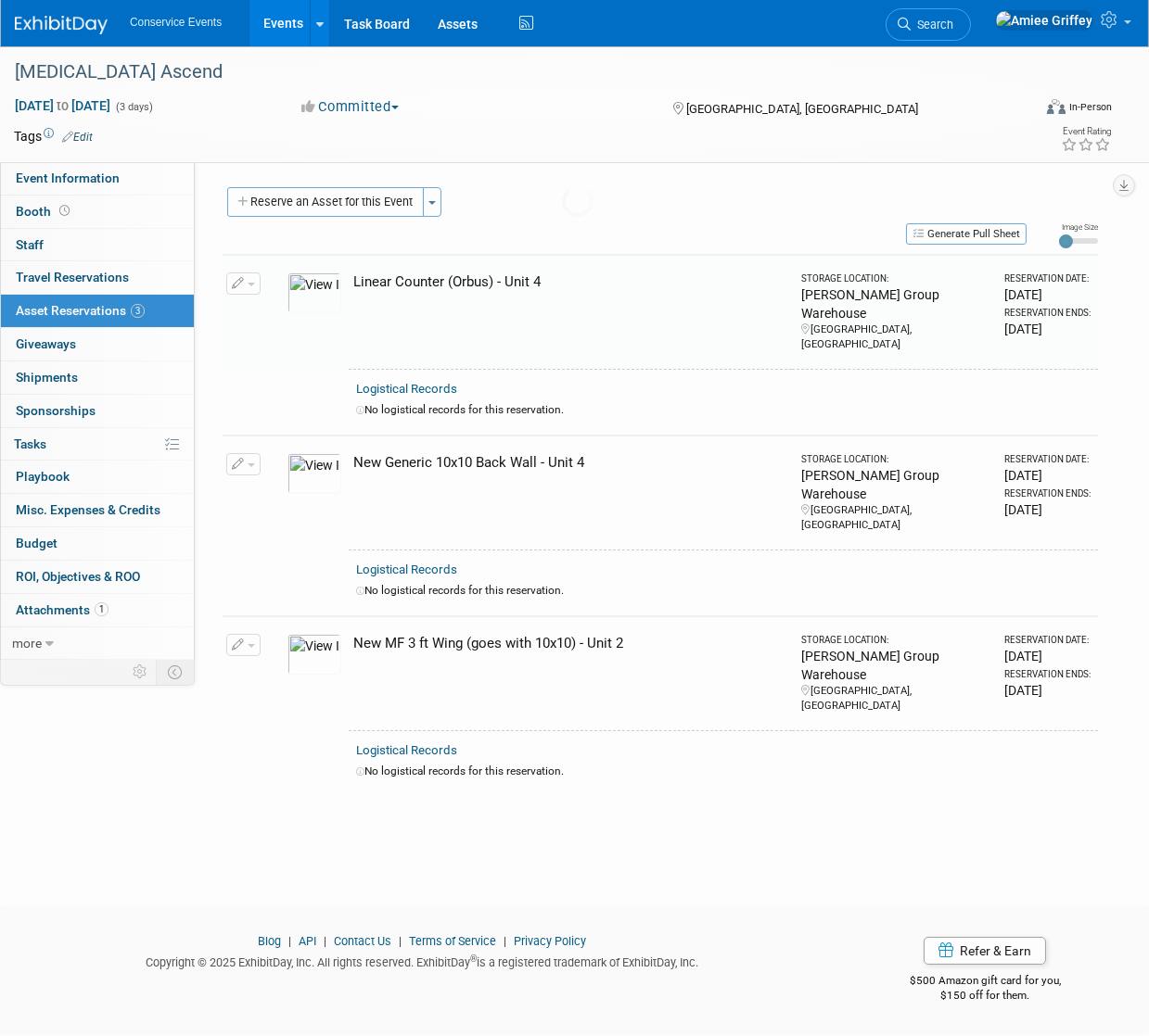
scroll to position [0, 0]
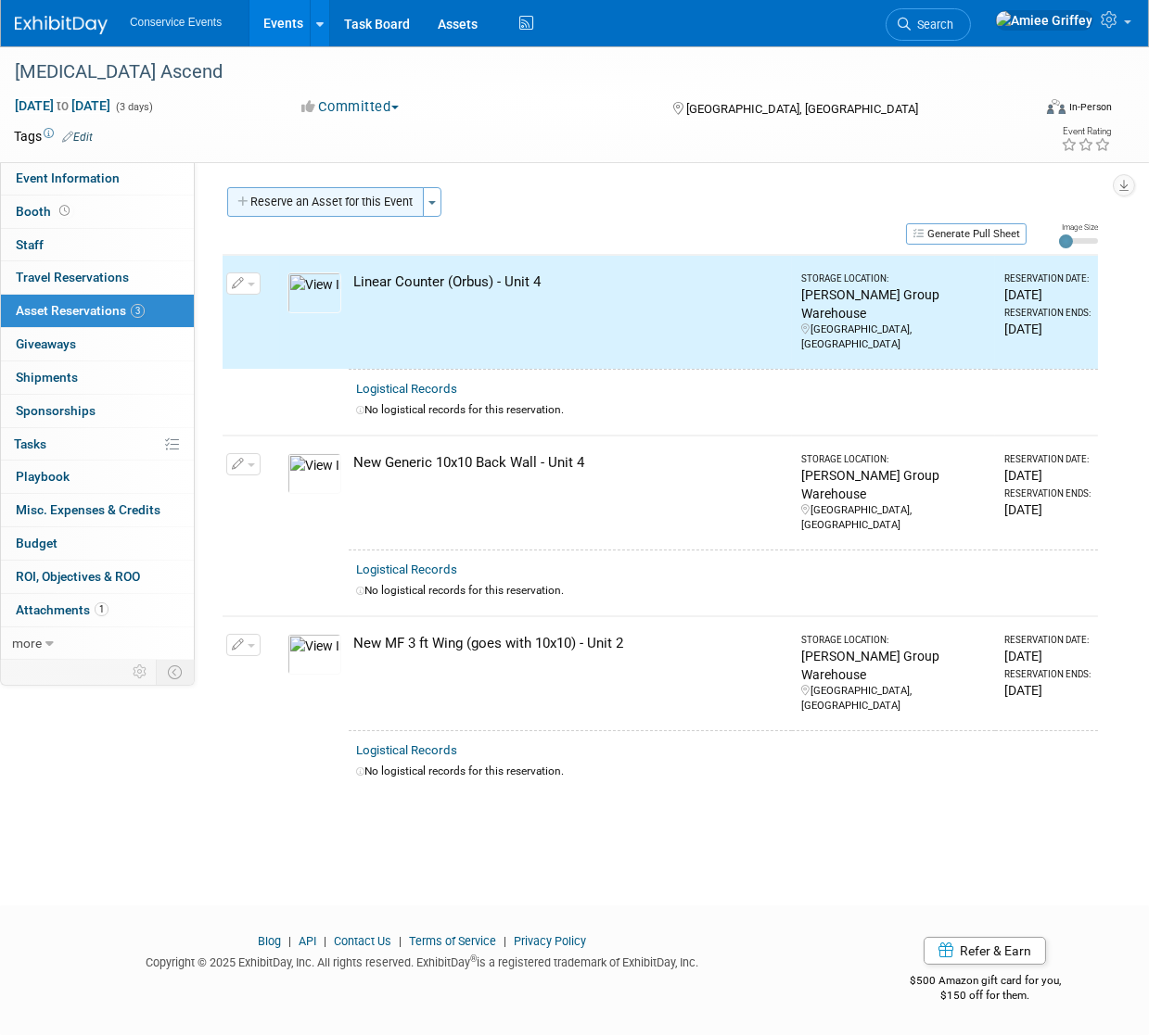
click at [322, 200] on button "Reserve an Asset for this Event" at bounding box center [325, 201] width 197 height 29
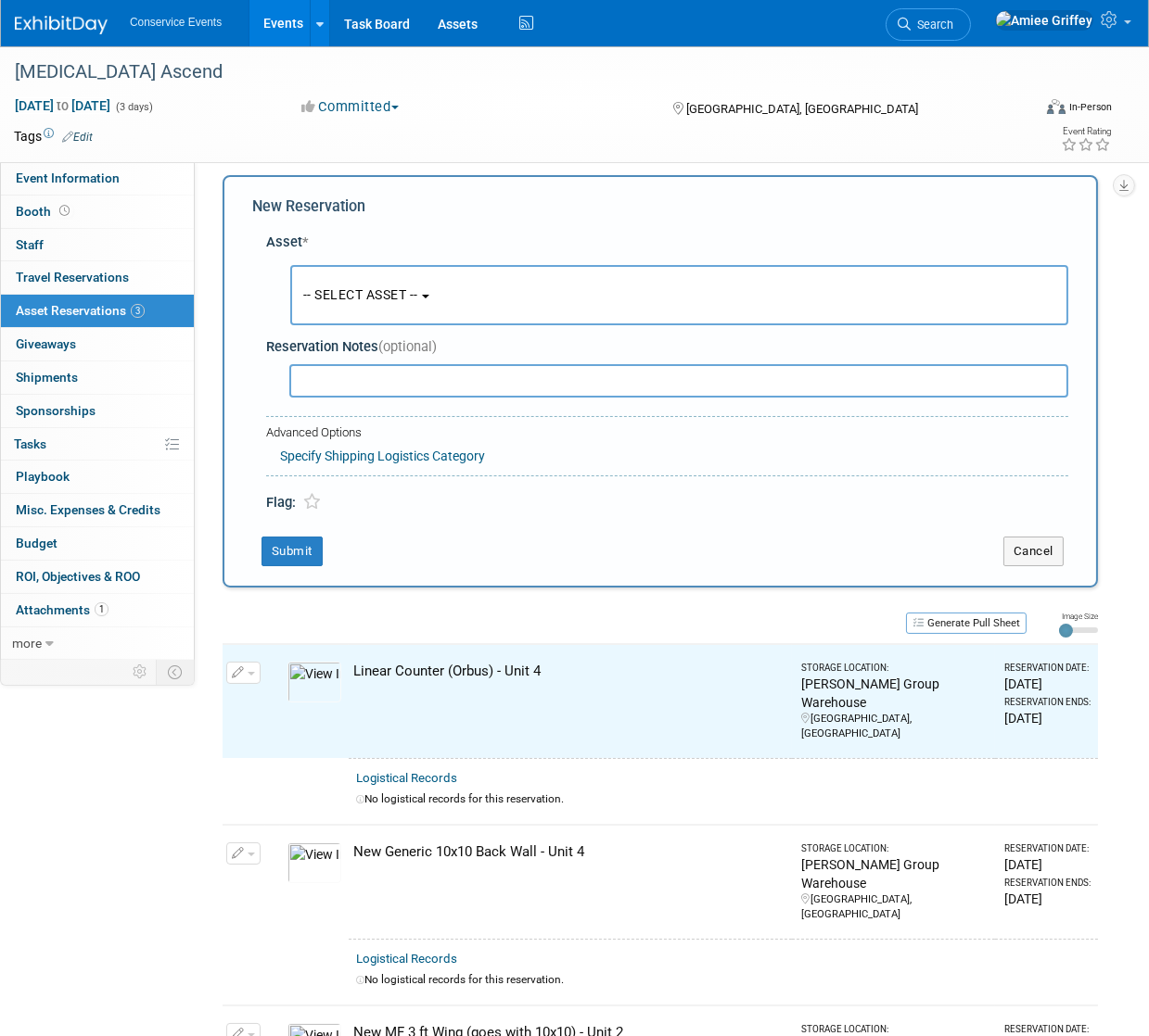
scroll to position [18, 0]
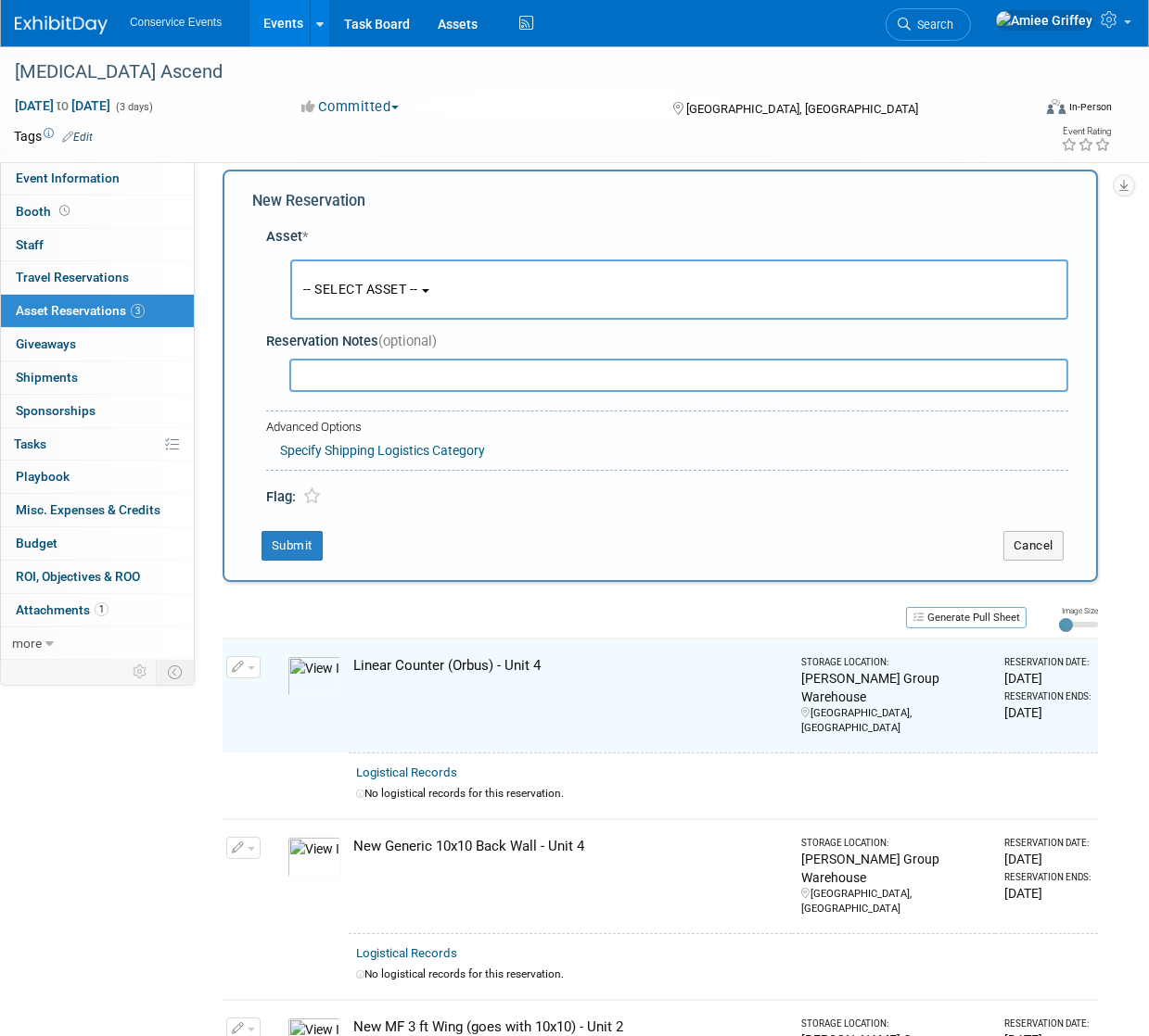
click at [384, 297] on button "-- SELECT ASSET --" at bounding box center [679, 290] width 778 height 60
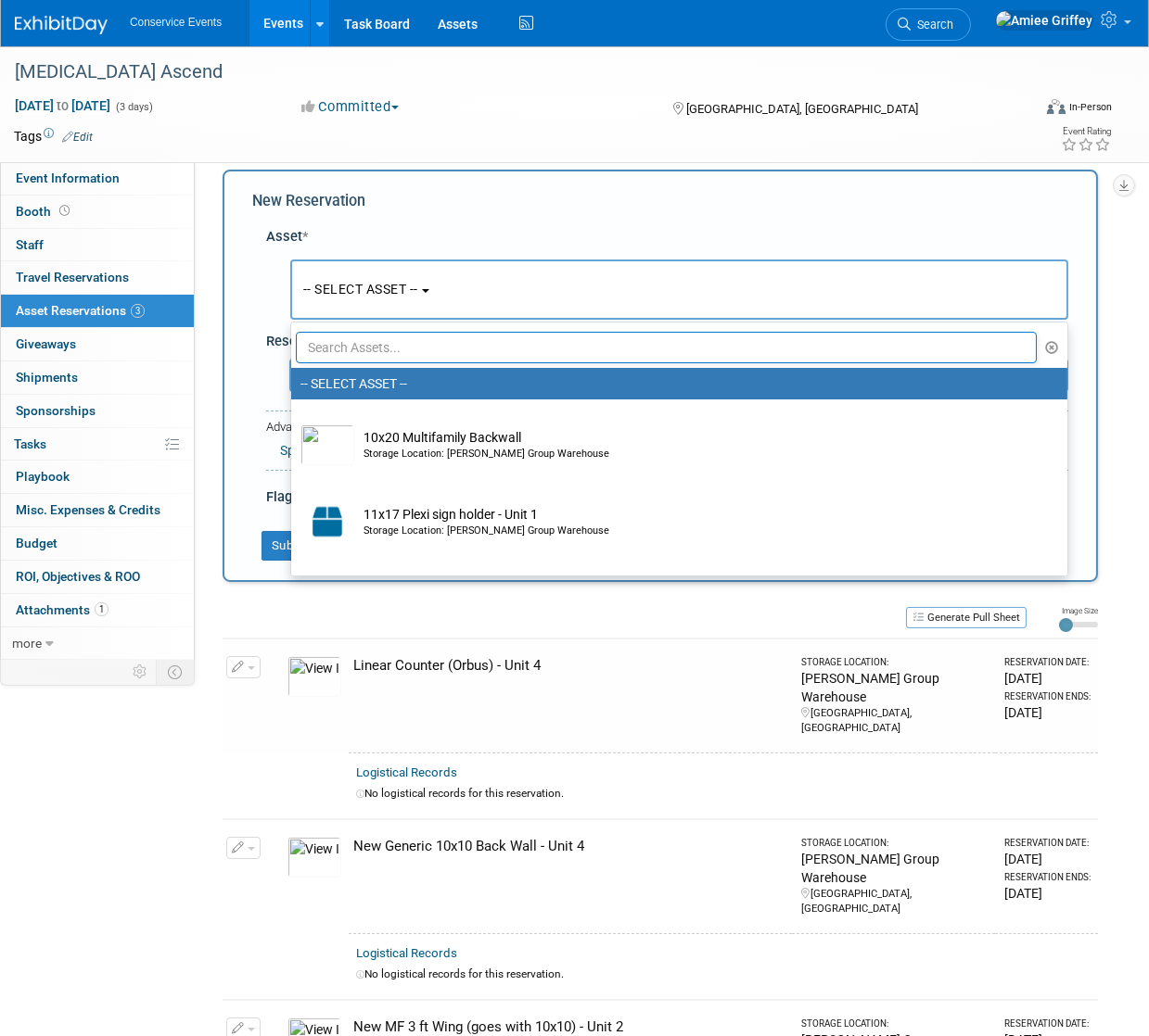
click at [411, 346] on input "text" at bounding box center [666, 347] width 740 height 31
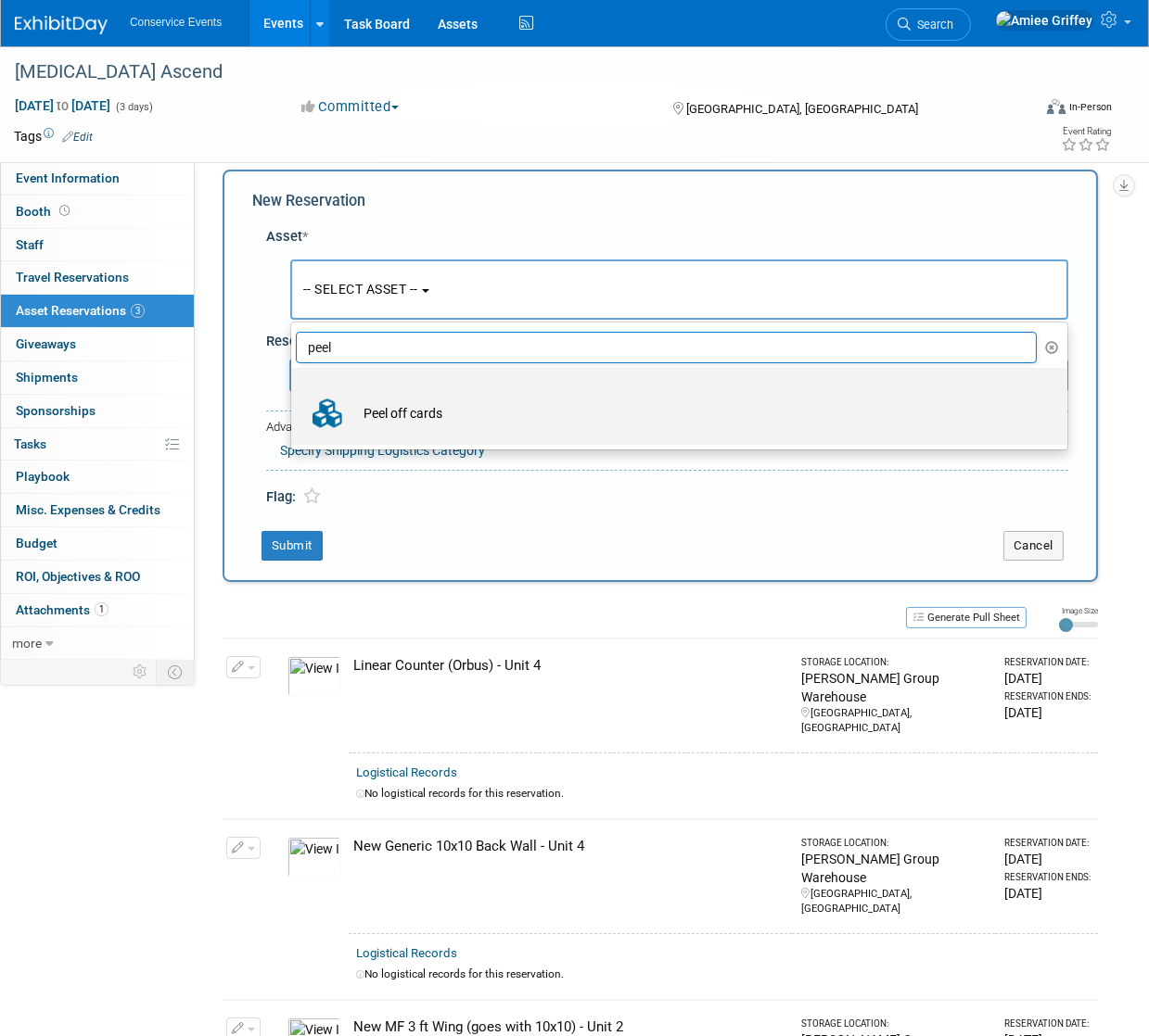
type input "peel"
click at [435, 418] on td "Peel off cards" at bounding box center [692, 413] width 676 height 41
click at [294, 390] on input "Peel off cards" at bounding box center [287, 384] width 12 height 12
select select "10724652"
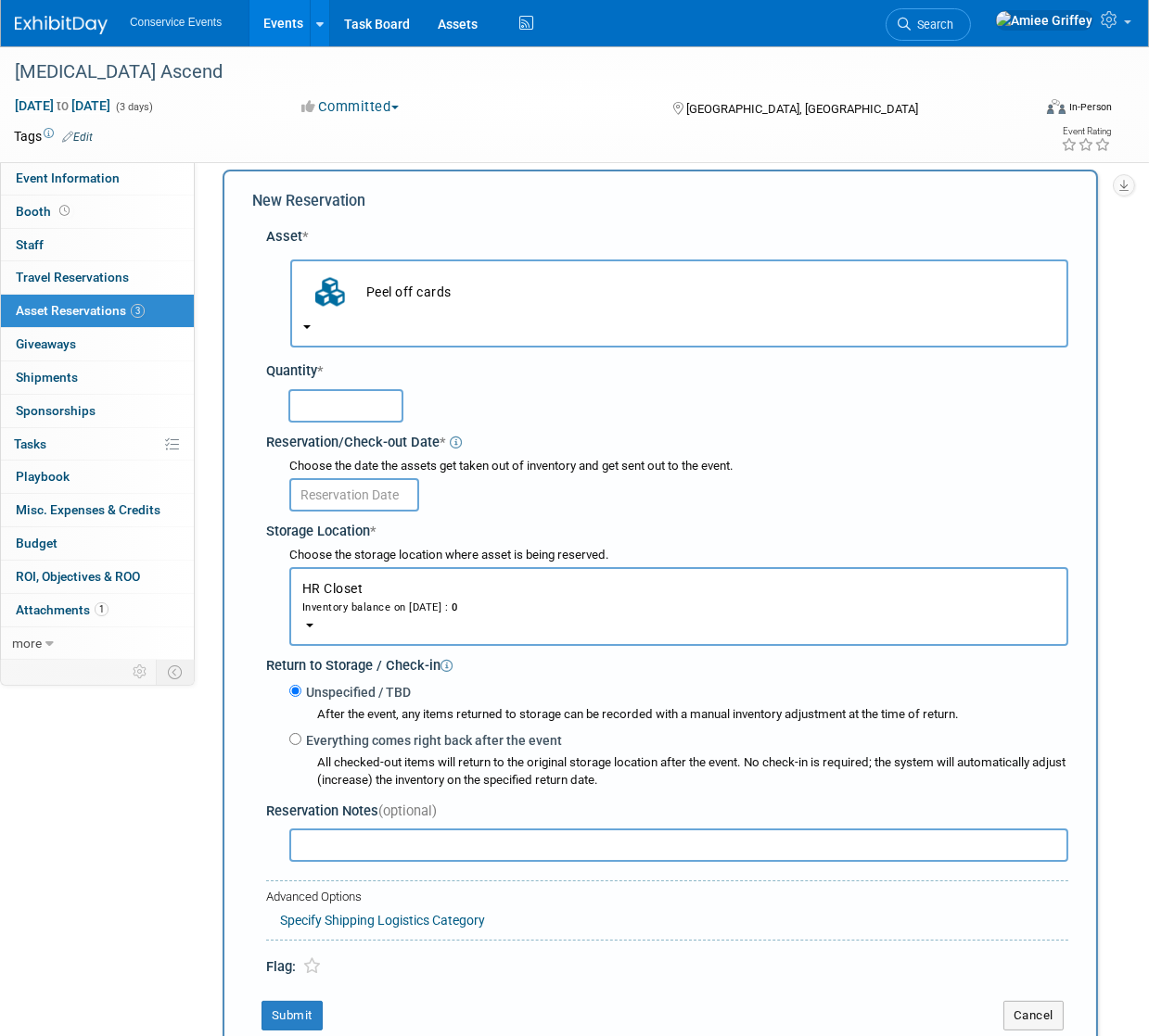
click at [322, 406] on input "text" at bounding box center [346, 406] width 115 height 33
type input "150"
click at [338, 494] on input "text" at bounding box center [354, 494] width 130 height 33
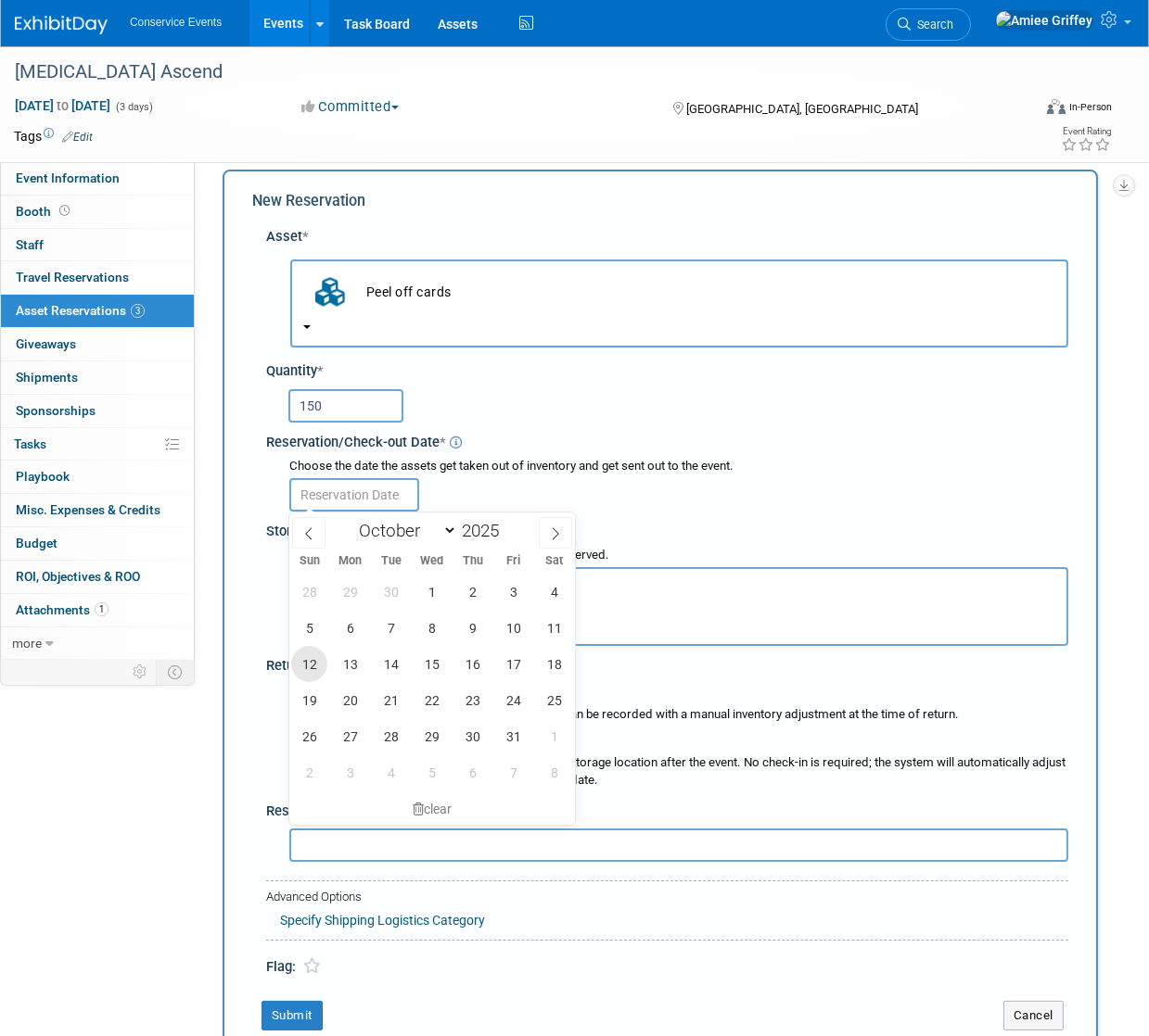
click at [305, 668] on span "12" at bounding box center [309, 664] width 36 height 36
type input "Oct 12, 2025"
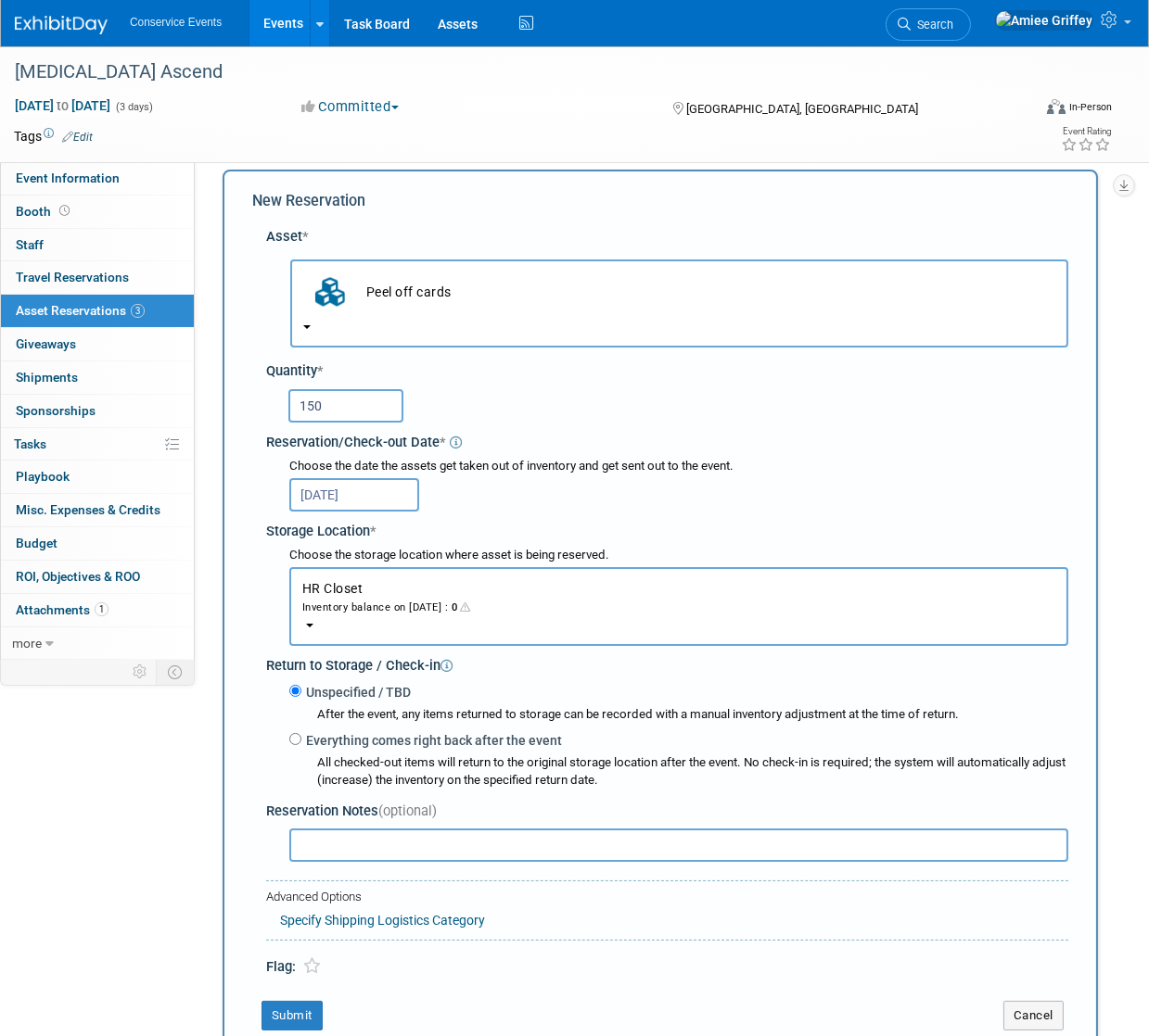
click at [393, 616] on button "HR Closet Inventory balance on Oct 12, 2025 : 0" at bounding box center [679, 606] width 779 height 78
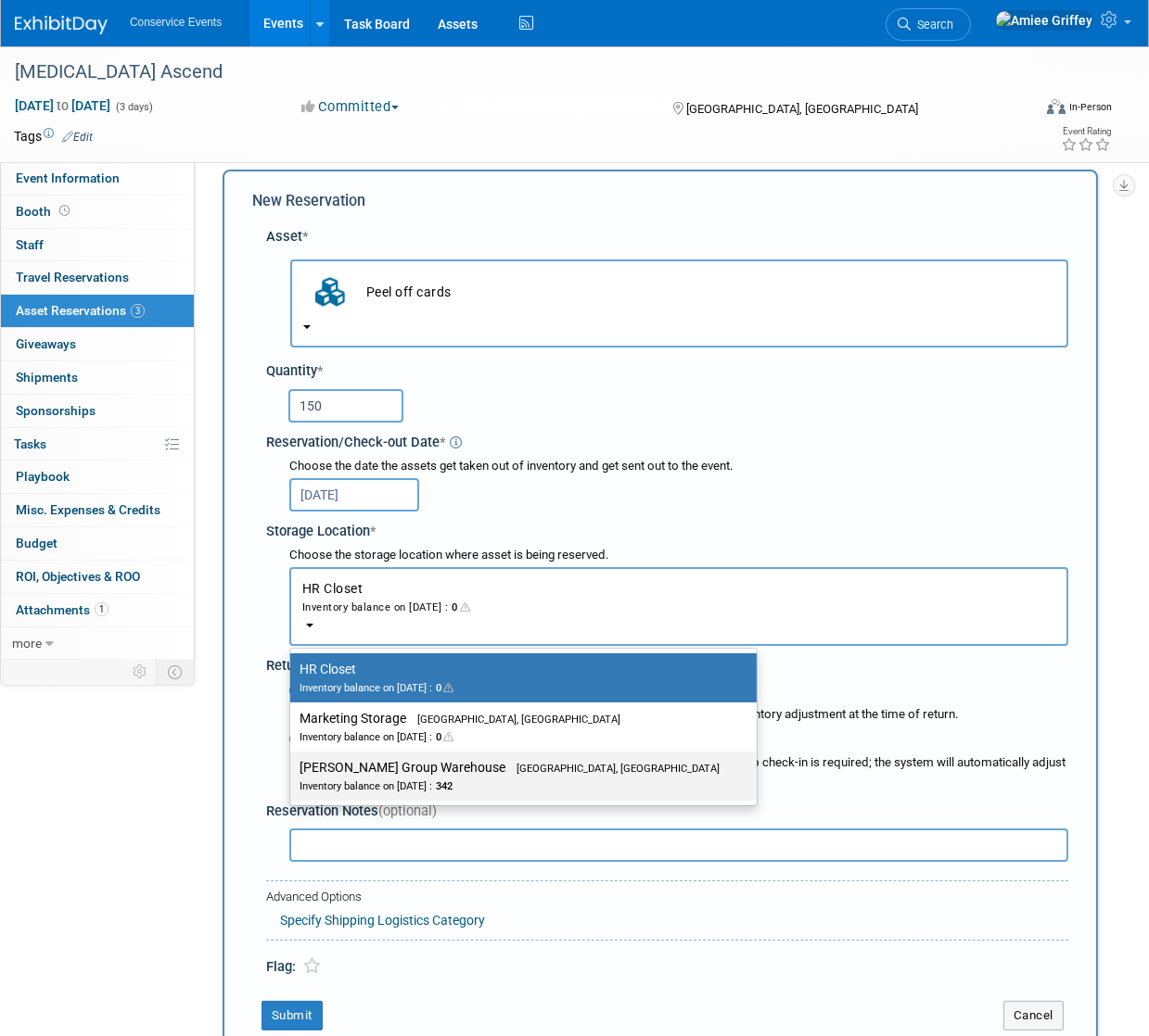
click at [409, 752] on link "Taylor Group Warehouse Brooklyn, OH Inventory balance on Oct 12, 2025 : 342" at bounding box center [523, 776] width 466 height 49
click at [356, 793] on label "Taylor Group Warehouse Brooklyn, OH Inventory balance on Oct 12, 2025 : 342" at bounding box center [519, 776] width 439 height 42
click at [293, 774] on input "Taylor Group Warehouse Brooklyn, OH Inventory balance on Oct 12, 2025 : 342" at bounding box center [287, 768] width 12 height 12
select select "11223164"
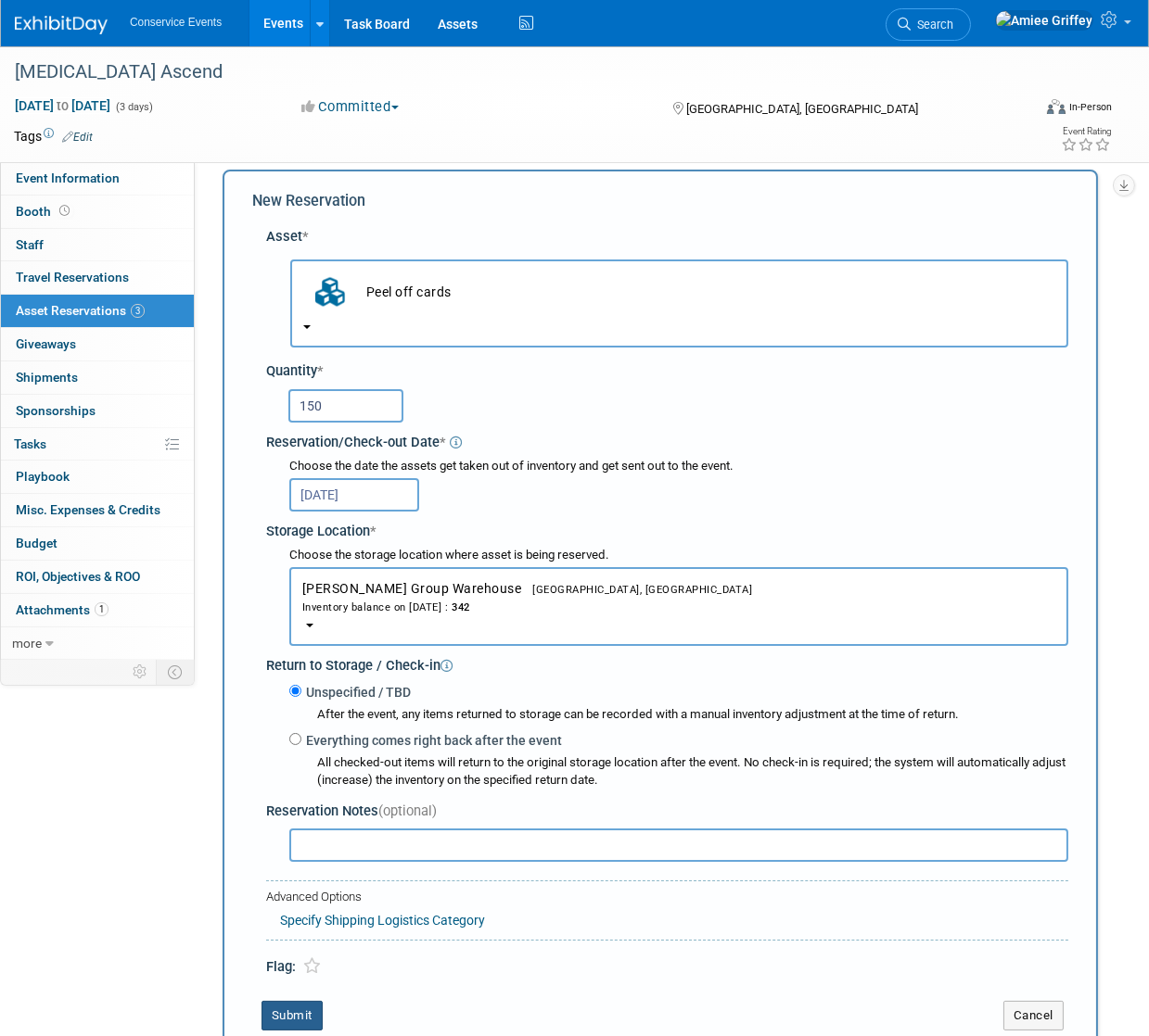
click at [305, 1010] on button "Submit" at bounding box center [291, 1015] width 61 height 29
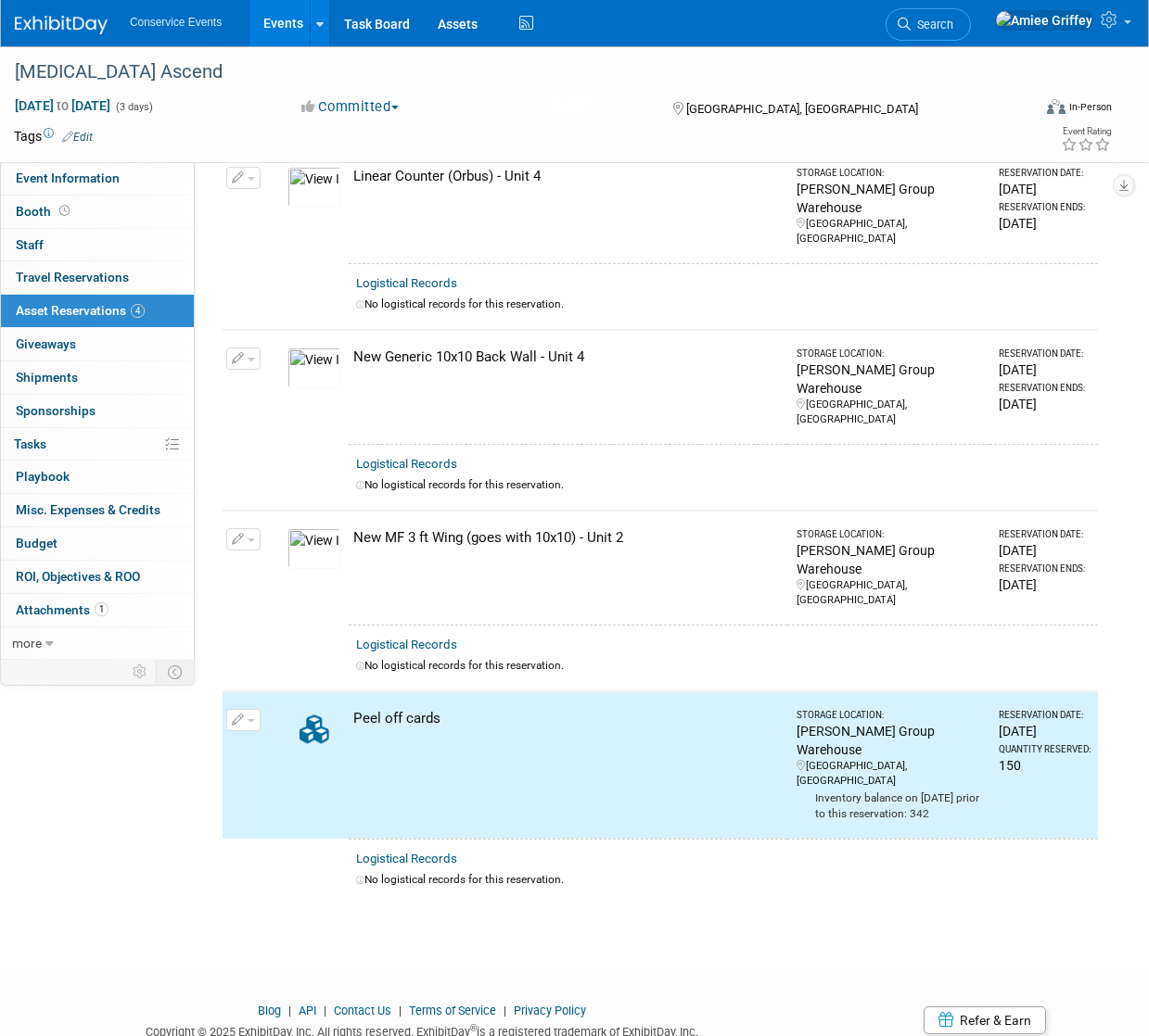
scroll to position [0, 0]
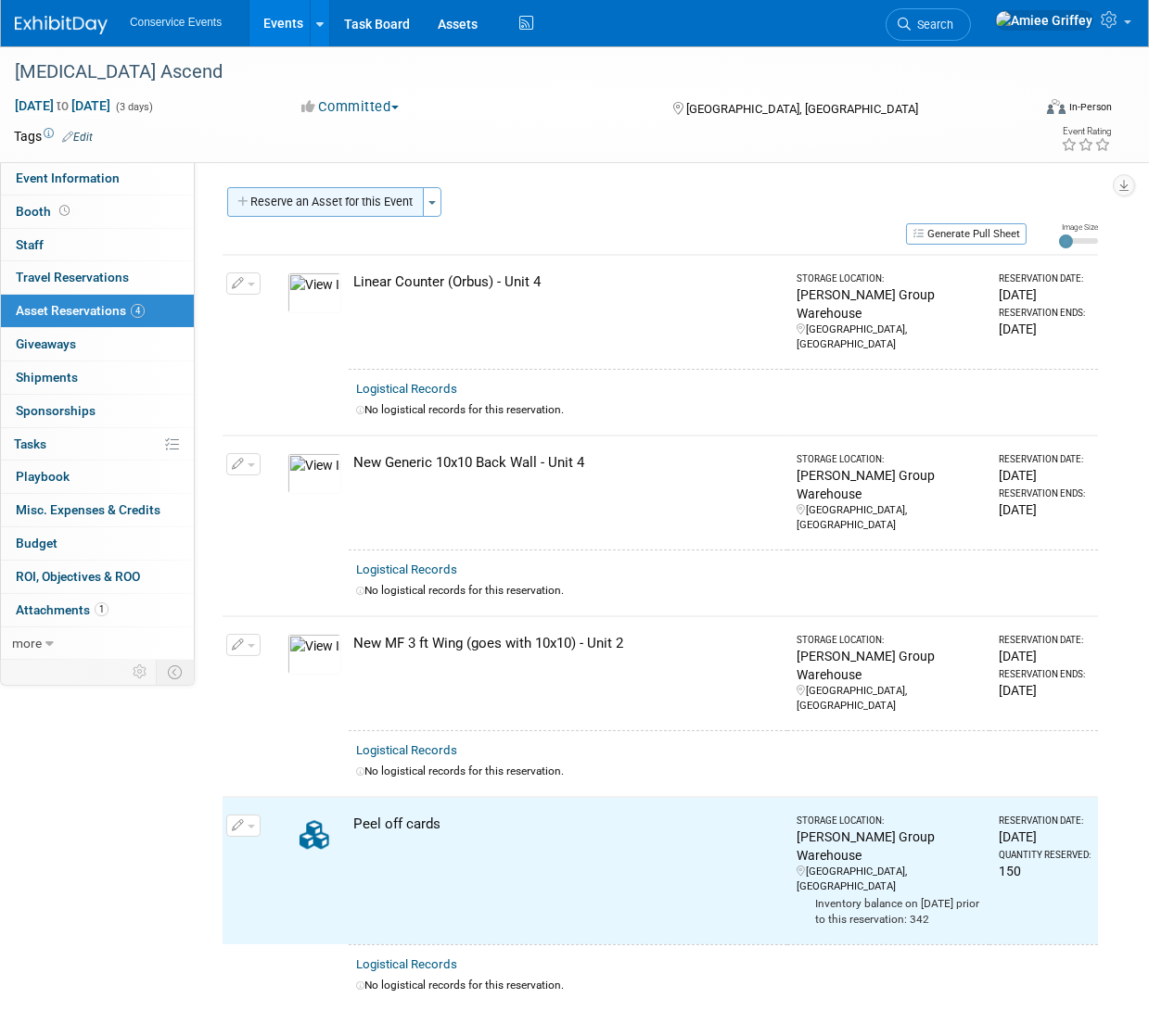
click at [310, 199] on button "Reserve an Asset for this Event" at bounding box center [325, 201] width 197 height 29
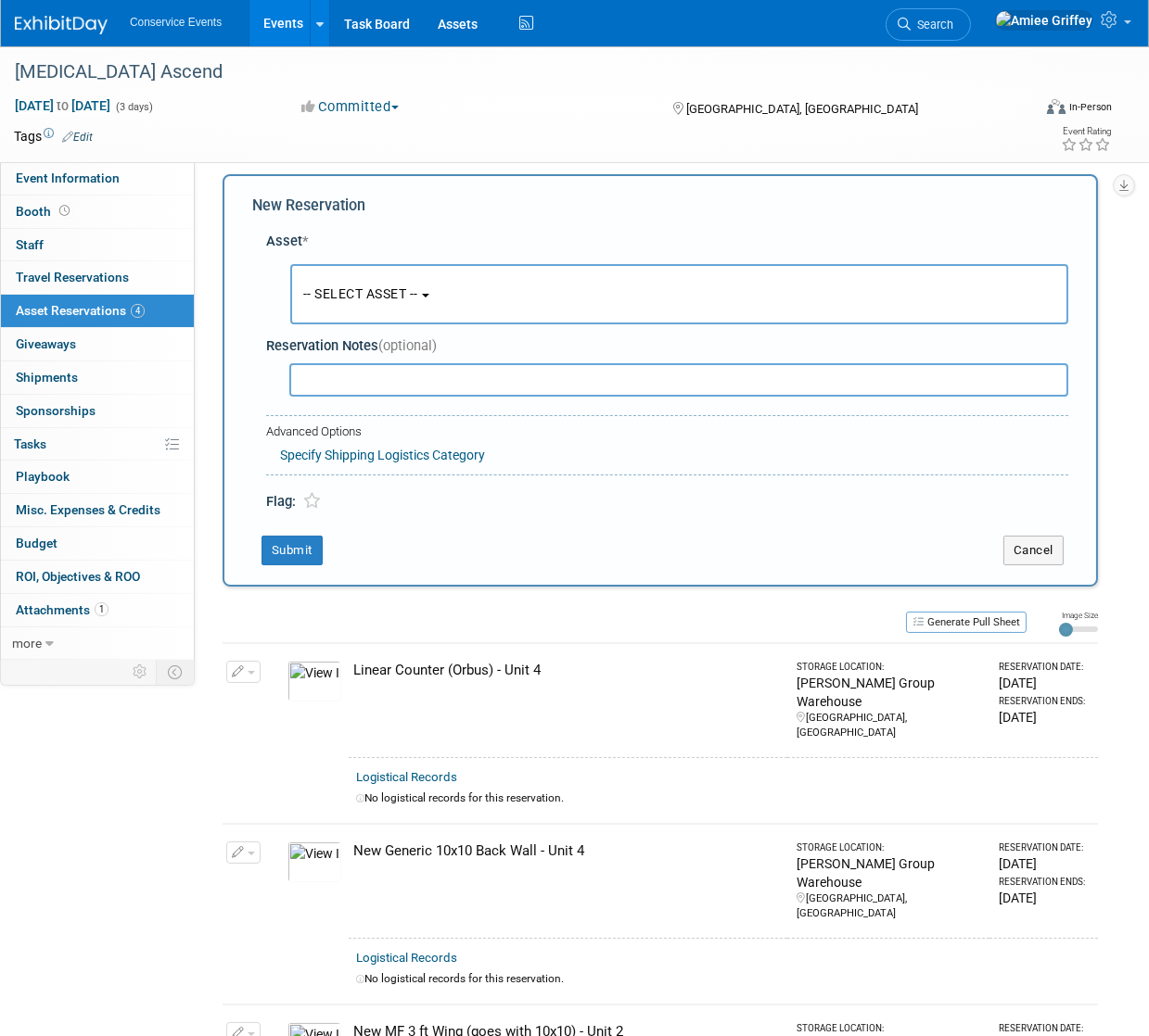
scroll to position [18, 0]
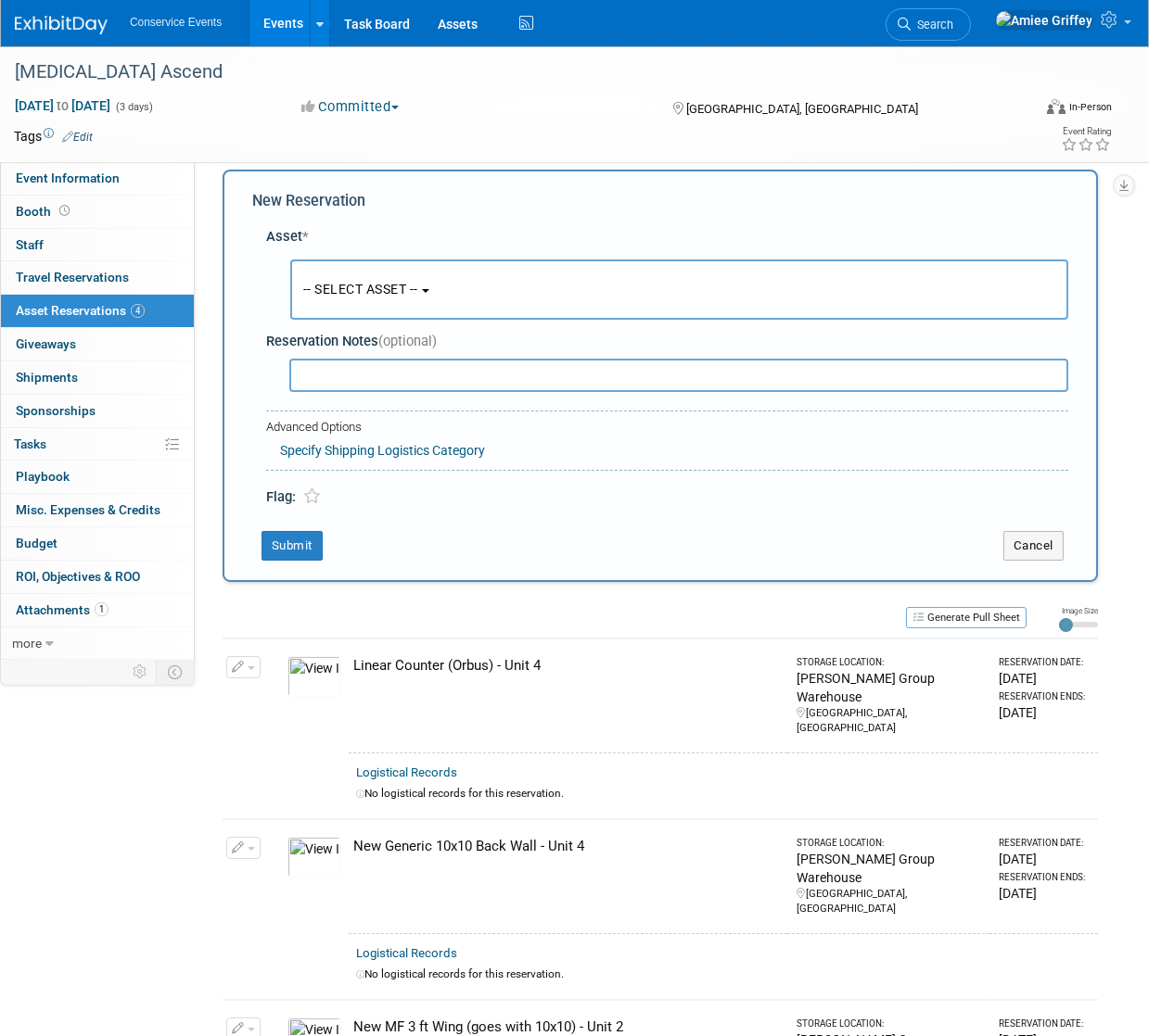
click at [383, 285] on span "-- SELECT ASSET --" at bounding box center [361, 289] width 115 height 15
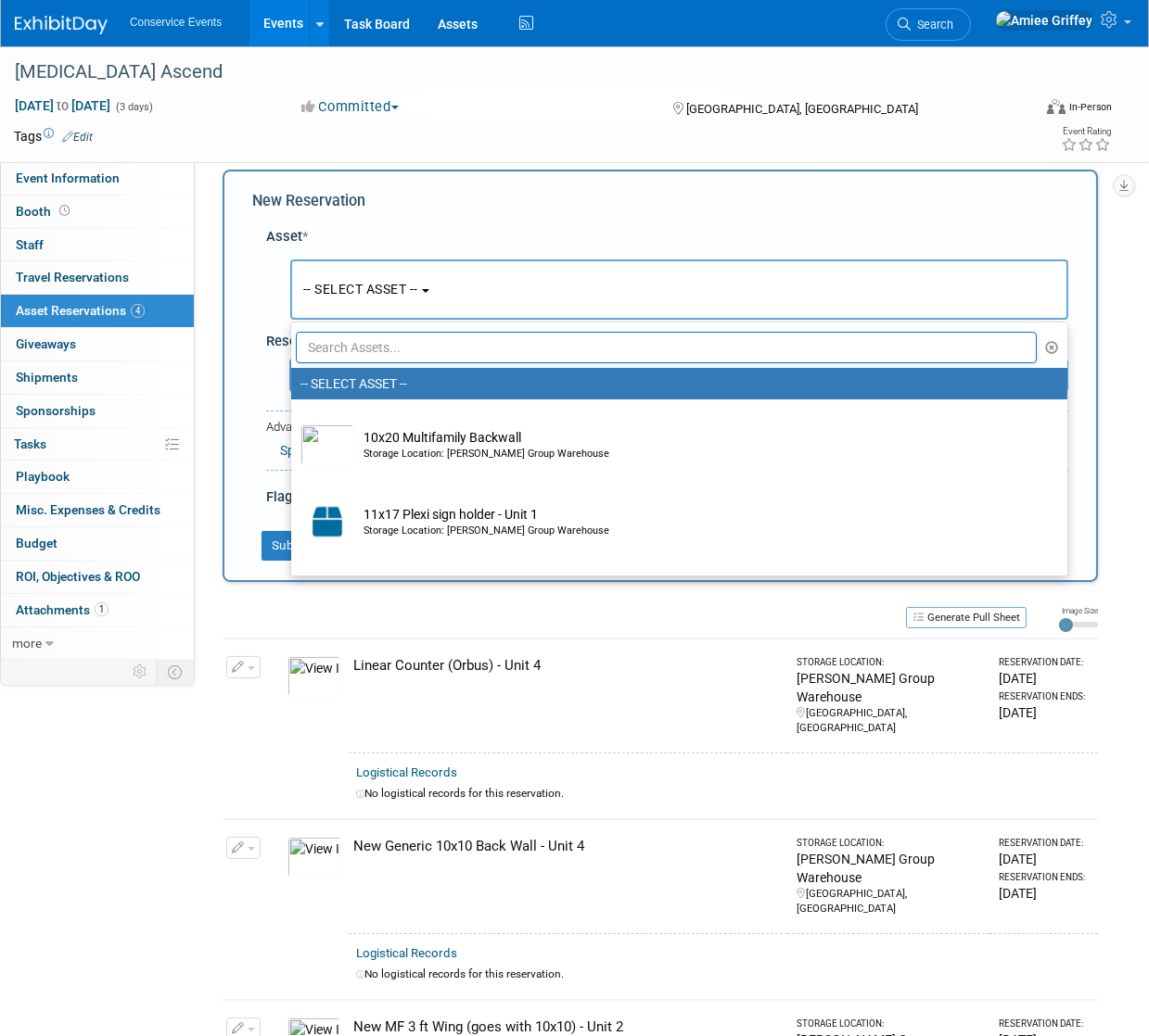
click at [447, 344] on input "text" at bounding box center [666, 347] width 740 height 31
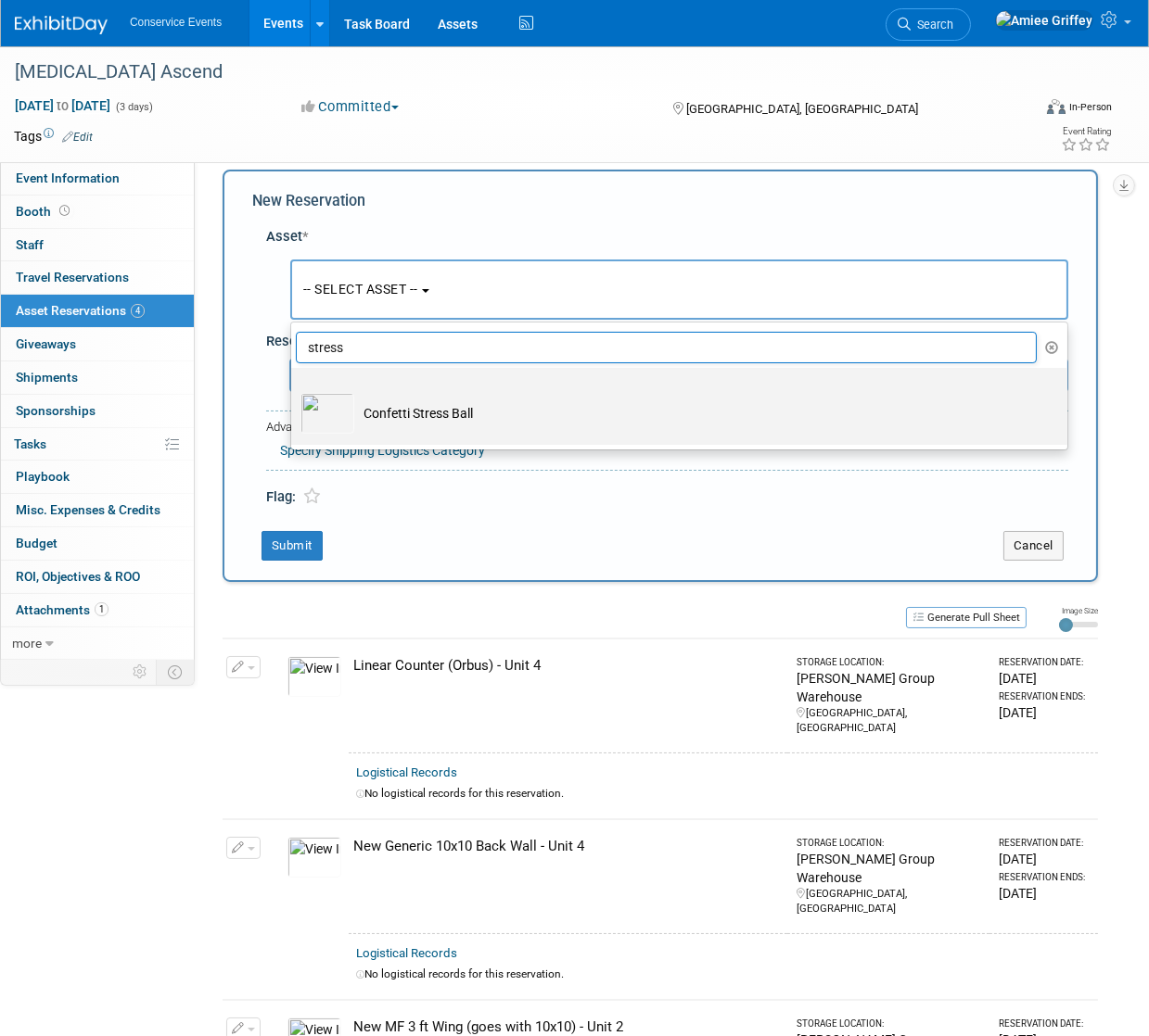
type input "stress"
click at [450, 422] on td "Confetti Stress Ball" at bounding box center [692, 413] width 676 height 41
click at [294, 390] on input "Confetti Stress Ball" at bounding box center [287, 384] width 12 height 12
select select "10724504"
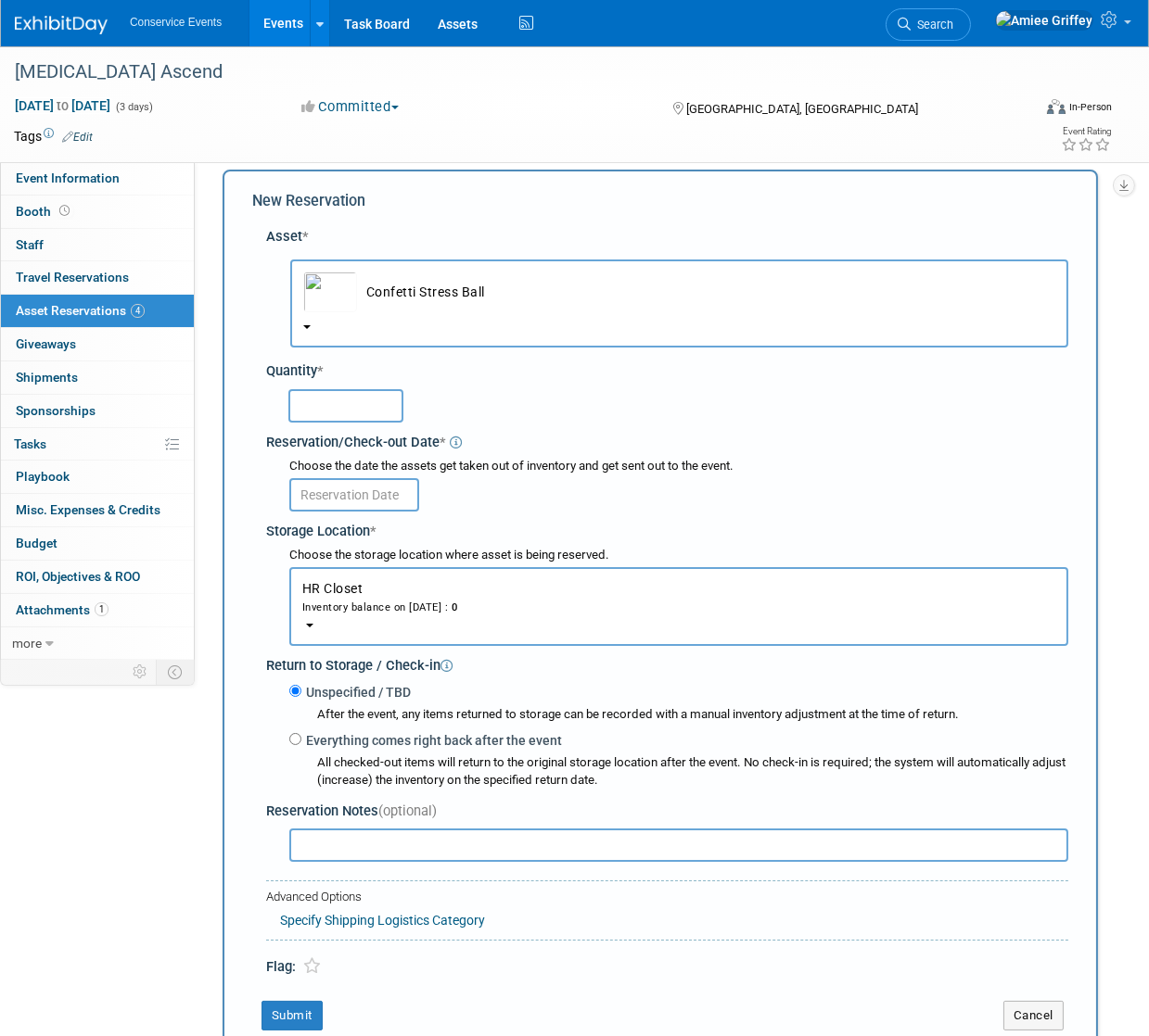
click at [359, 404] on input "text" at bounding box center [346, 406] width 115 height 33
type input "75"
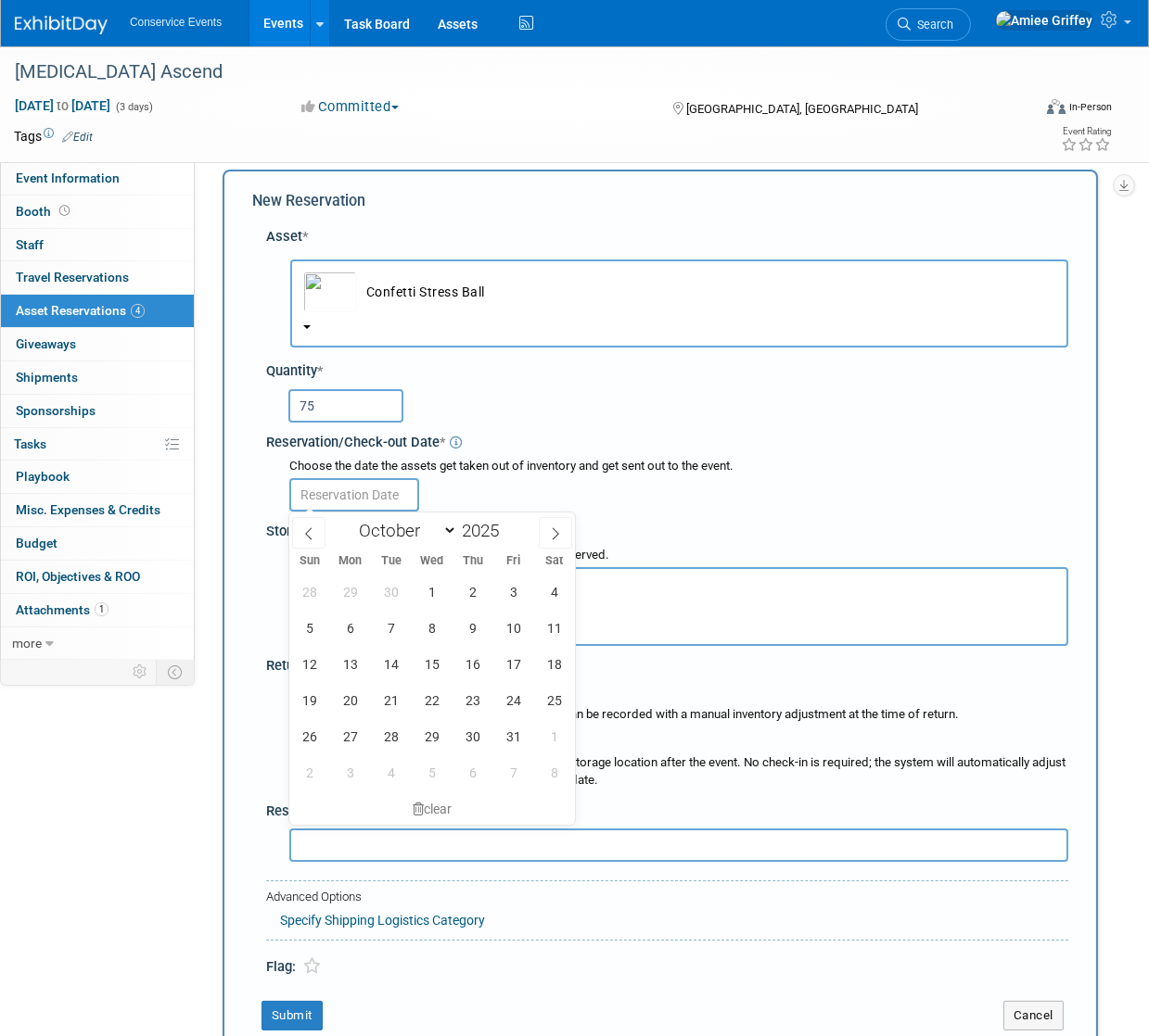
click at [362, 491] on input "text" at bounding box center [354, 494] width 130 height 33
click at [317, 664] on span "12" at bounding box center [309, 664] width 36 height 36
type input "Oct 12, 2025"
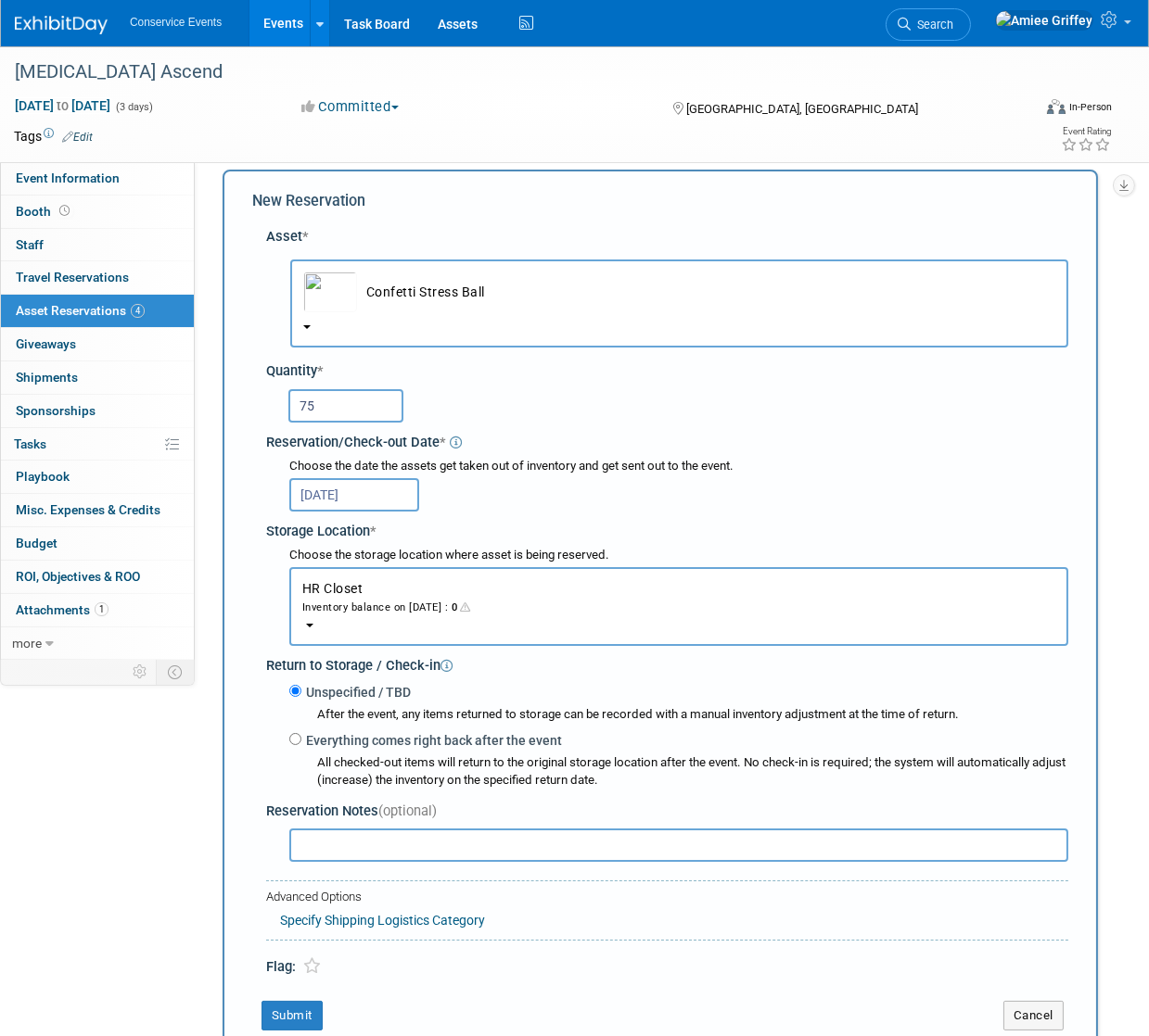
click at [357, 607] on div "Inventory balance on Oct 12, 2025 : 0" at bounding box center [679, 606] width 753 height 18
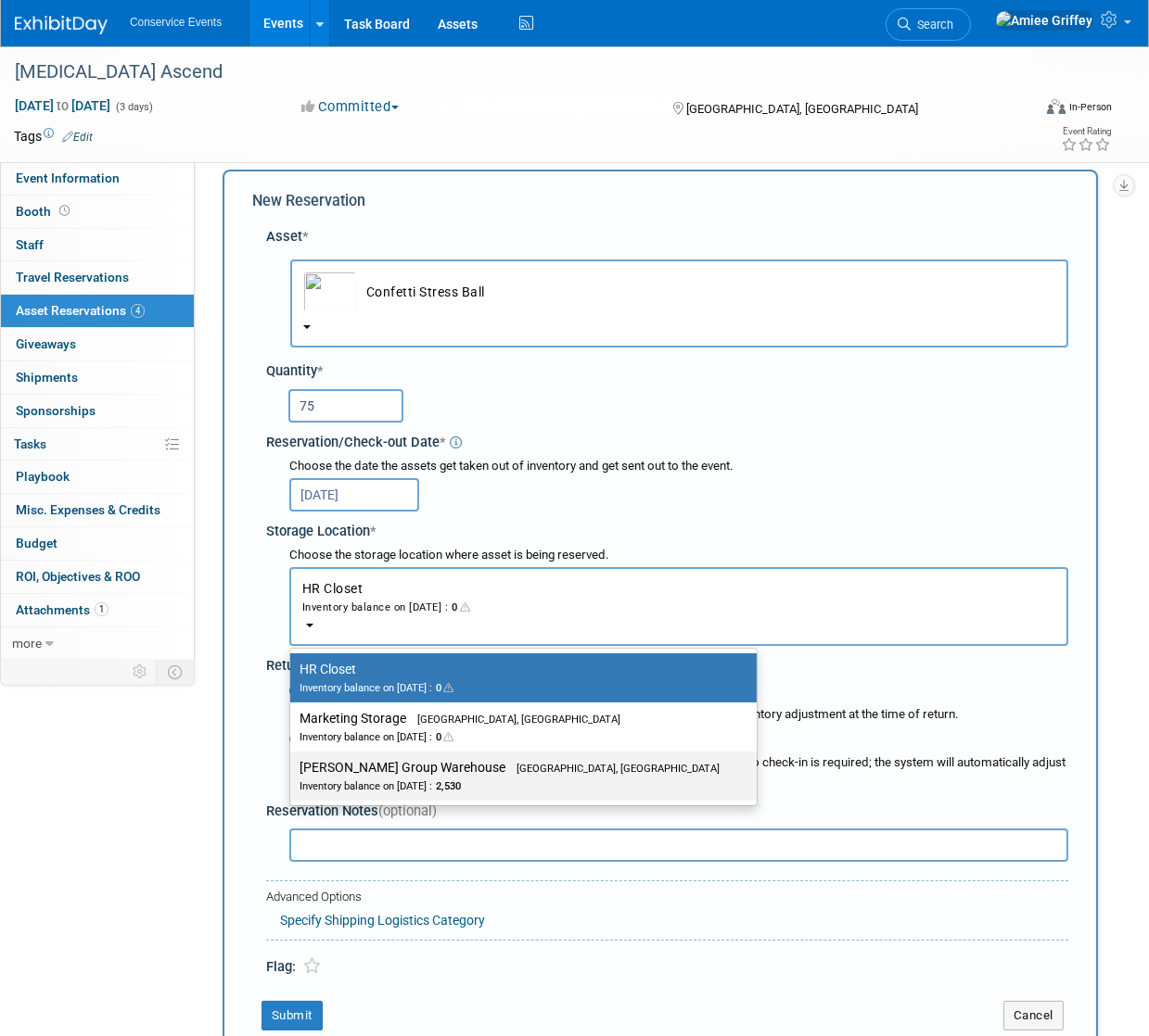
click at [377, 781] on div "Inventory balance on Oct 12, 2025 : 2,530" at bounding box center [510, 786] width 420 height 18
click at [293, 774] on input "Taylor Group Warehouse Brooklyn, OH Inventory balance on Oct 12, 2025 : 2,530" at bounding box center [287, 768] width 12 height 12
select select "11223164"
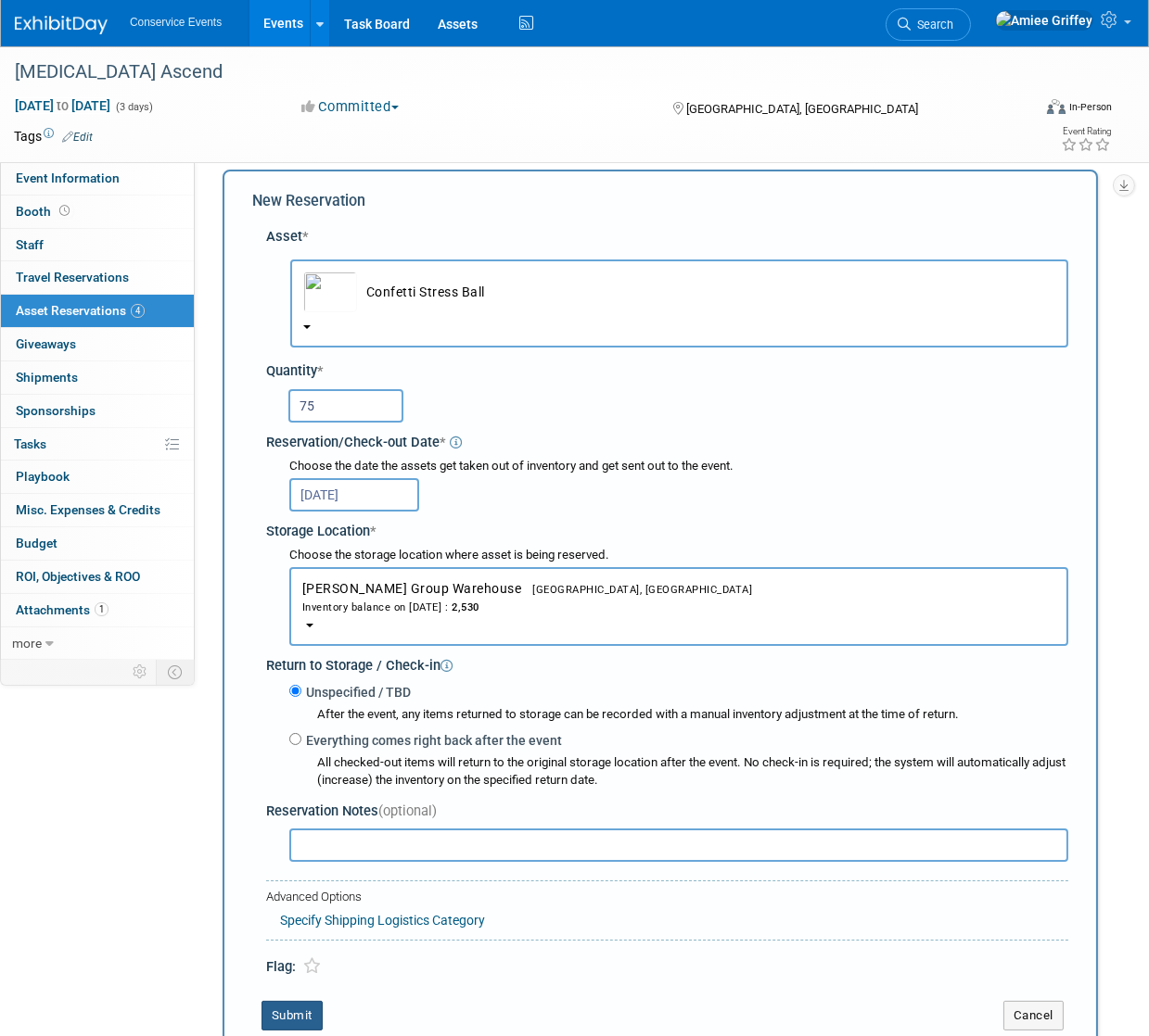
click at [306, 1007] on button "Submit" at bounding box center [291, 1015] width 61 height 29
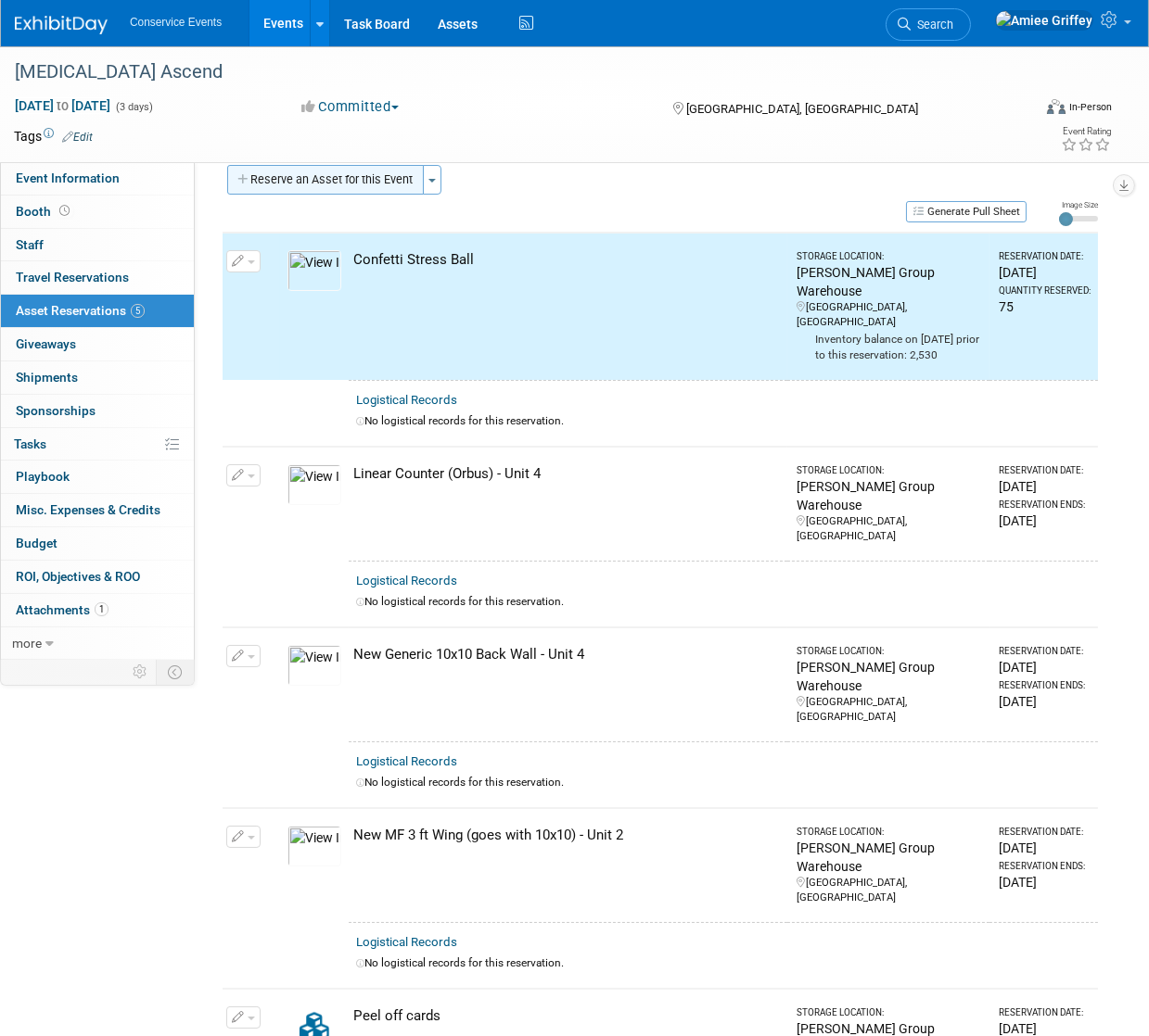
click at [335, 186] on button "Reserve an Asset for this Event" at bounding box center [325, 180] width 197 height 29
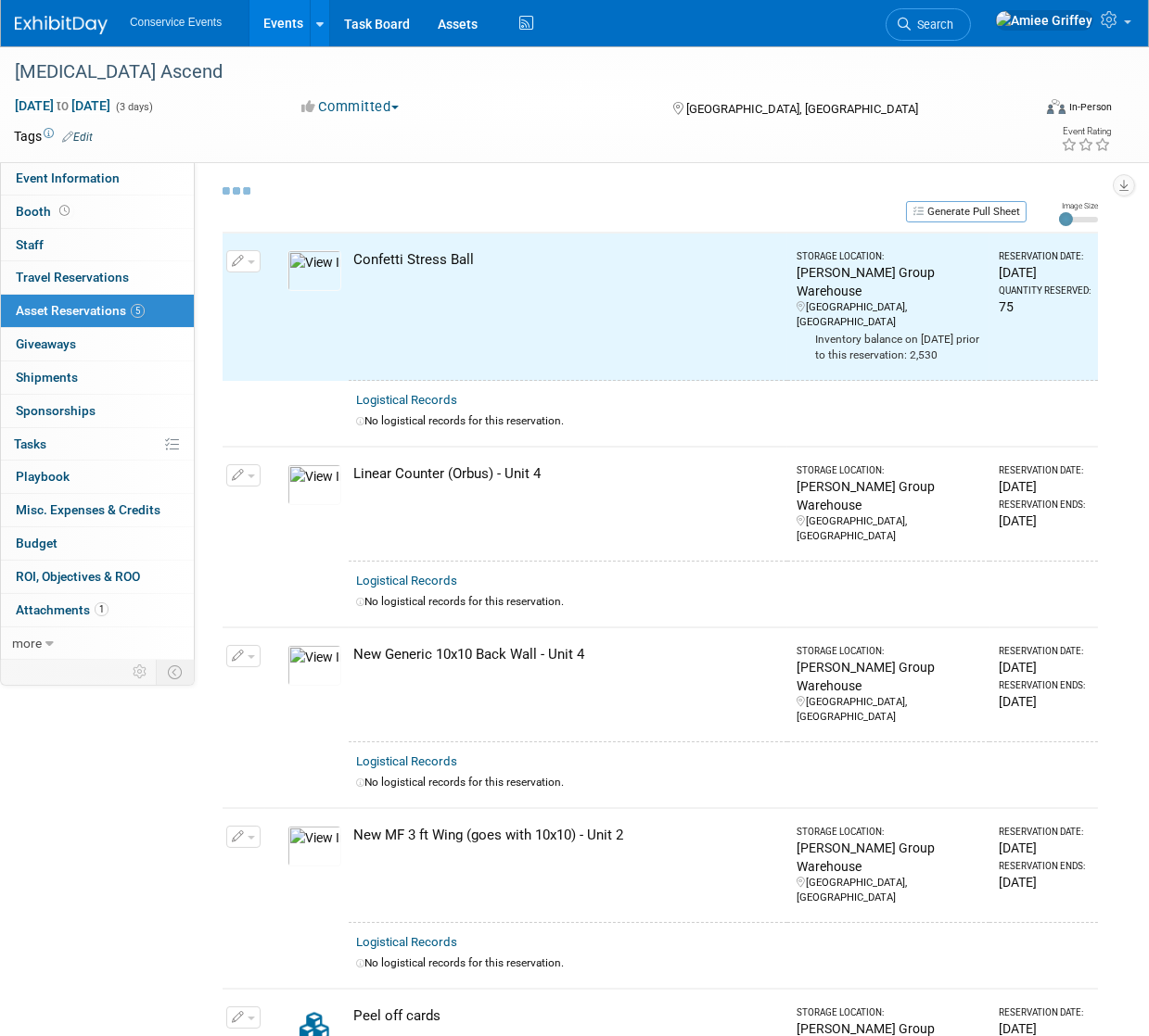
select select "9"
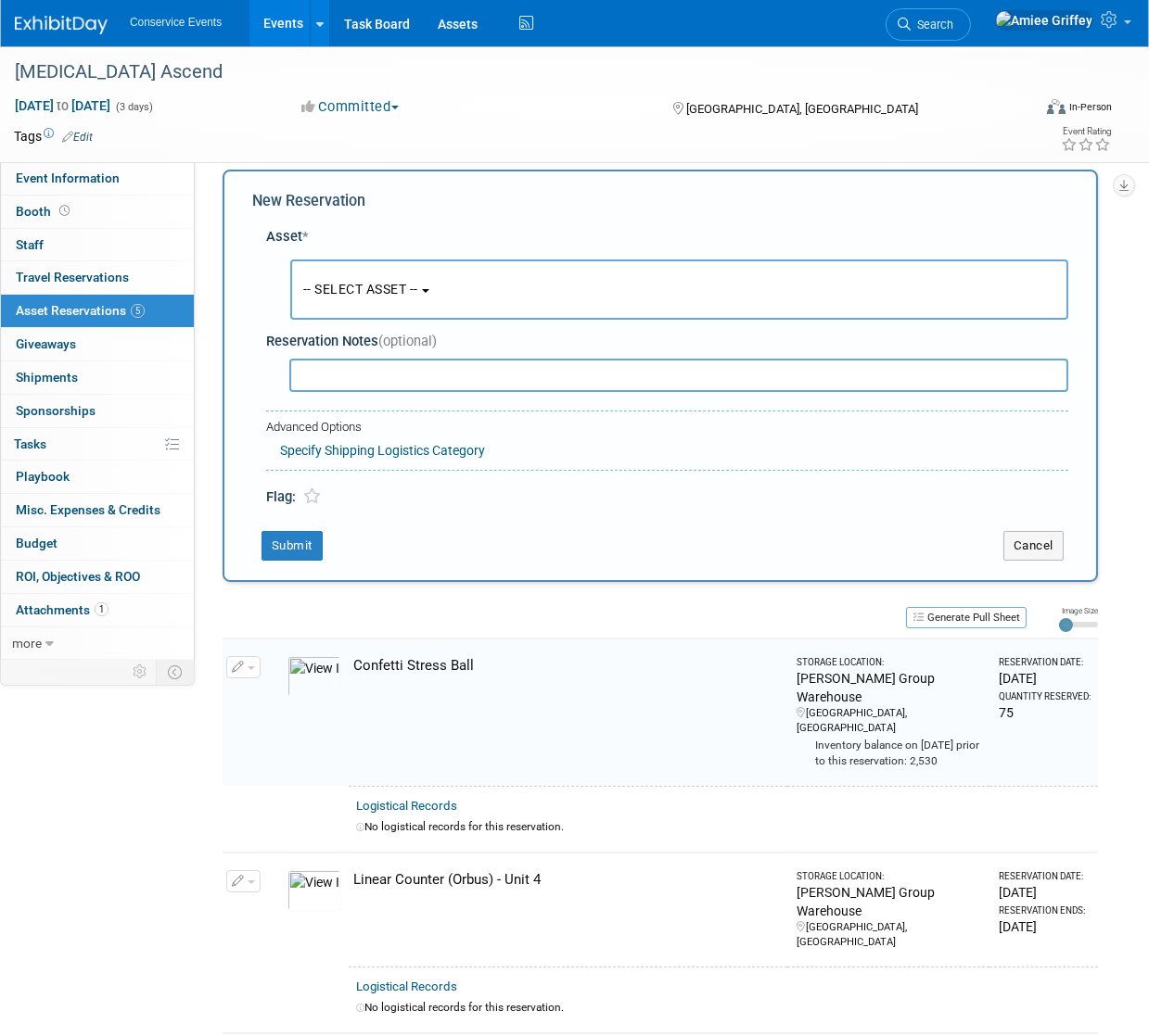
click at [364, 304] on button "-- SELECT ASSET --" at bounding box center [679, 290] width 778 height 60
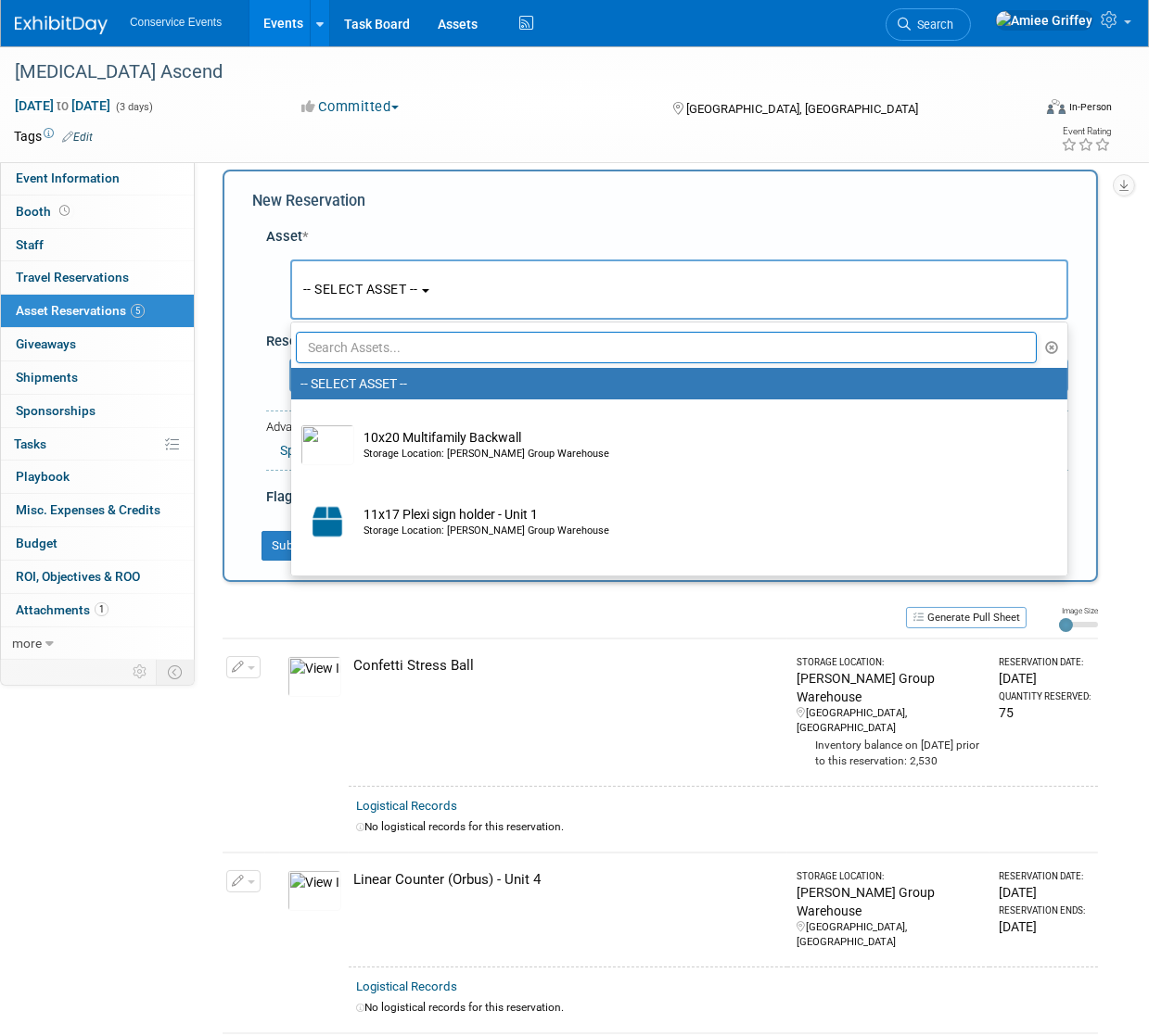
click at [391, 352] on input "text" at bounding box center [666, 347] width 740 height 31
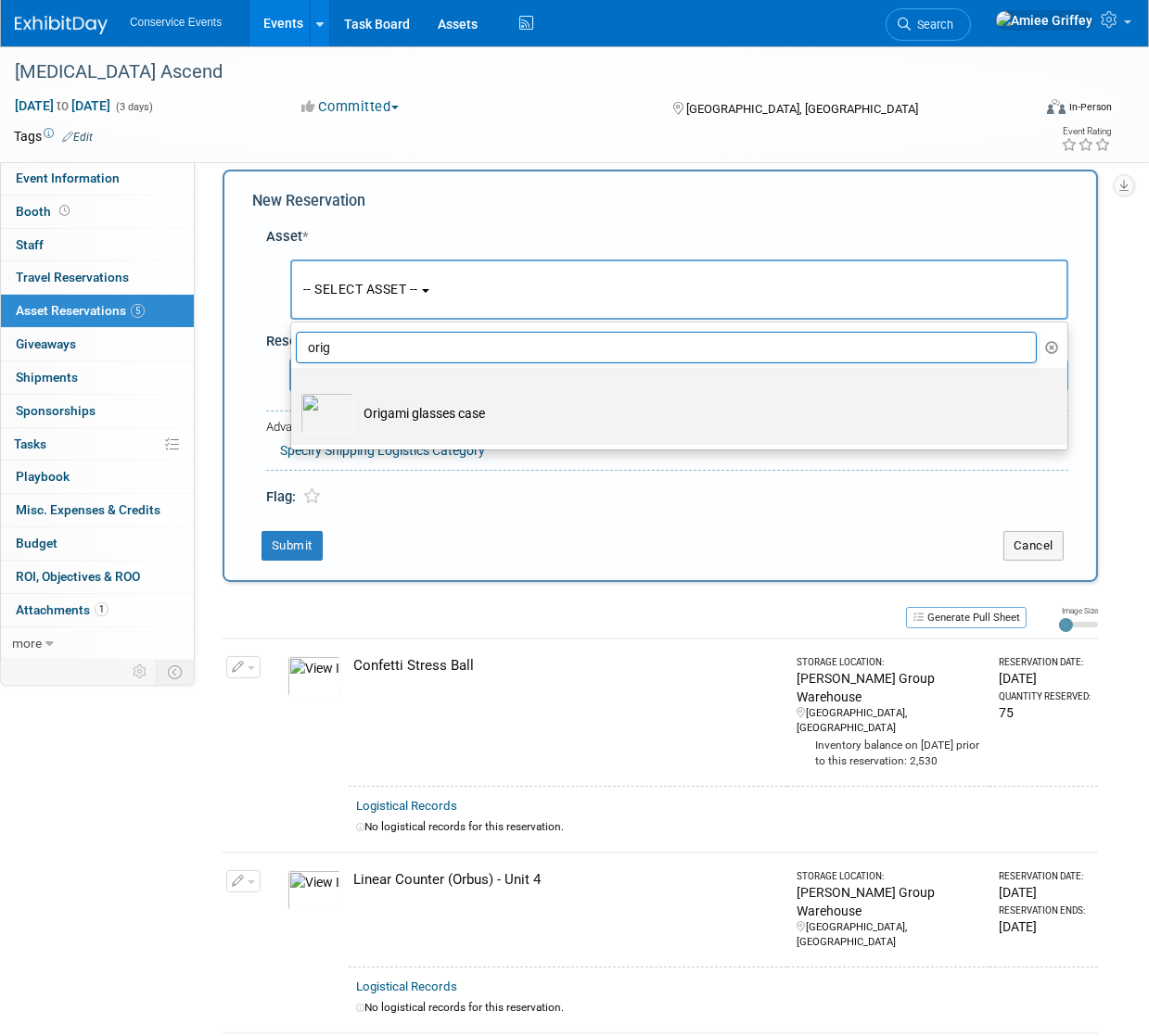
type input "orig"
click at [468, 411] on td "Origami glasses case" at bounding box center [692, 413] width 676 height 41
click at [294, 390] on input "Origami glasses case" at bounding box center [287, 384] width 12 height 12
select select "10724650"
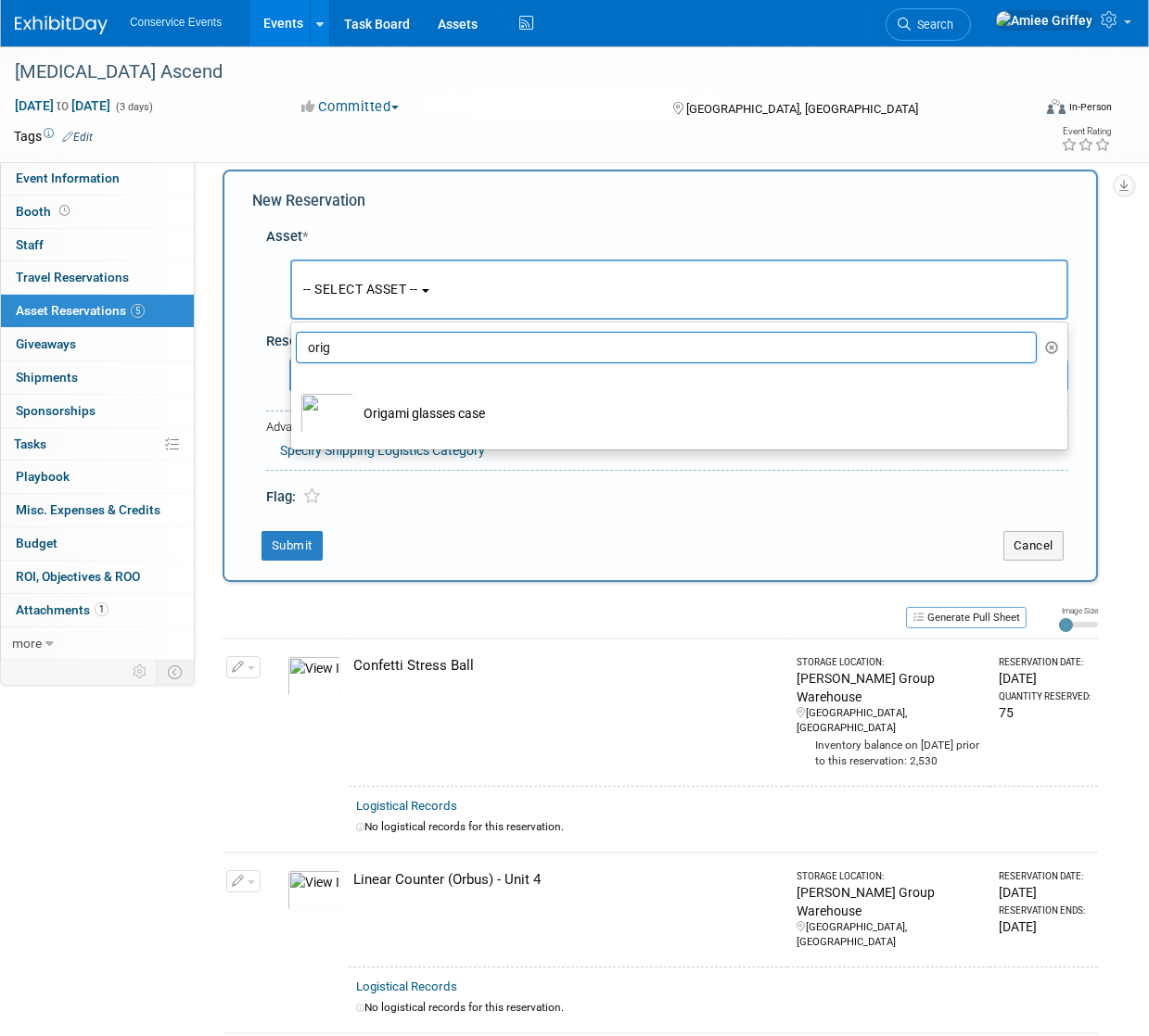
select select "9"
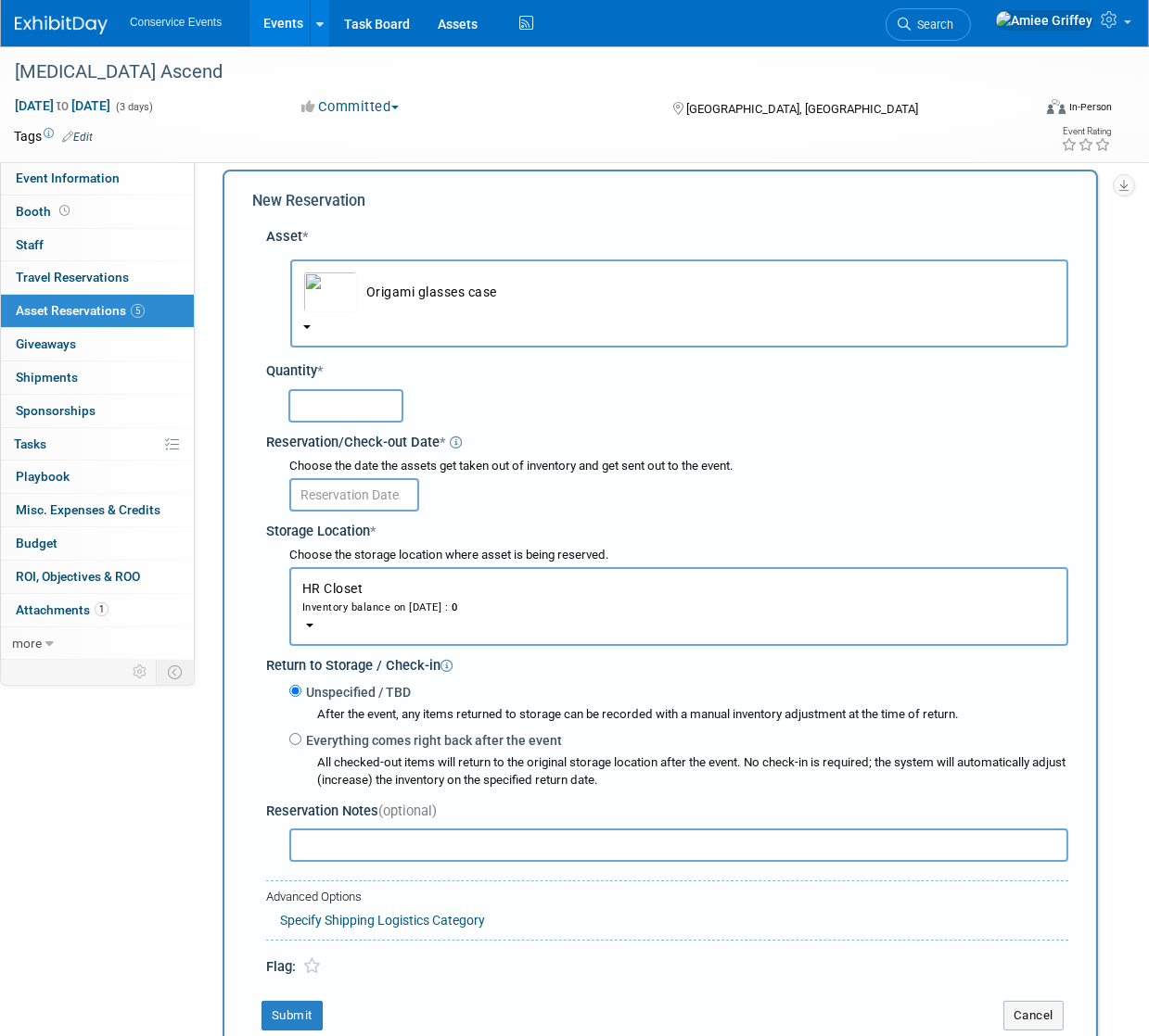
click at [322, 398] on input "text" at bounding box center [346, 406] width 115 height 33
type input "50"
click at [348, 493] on input "text" at bounding box center [354, 494] width 130 height 33
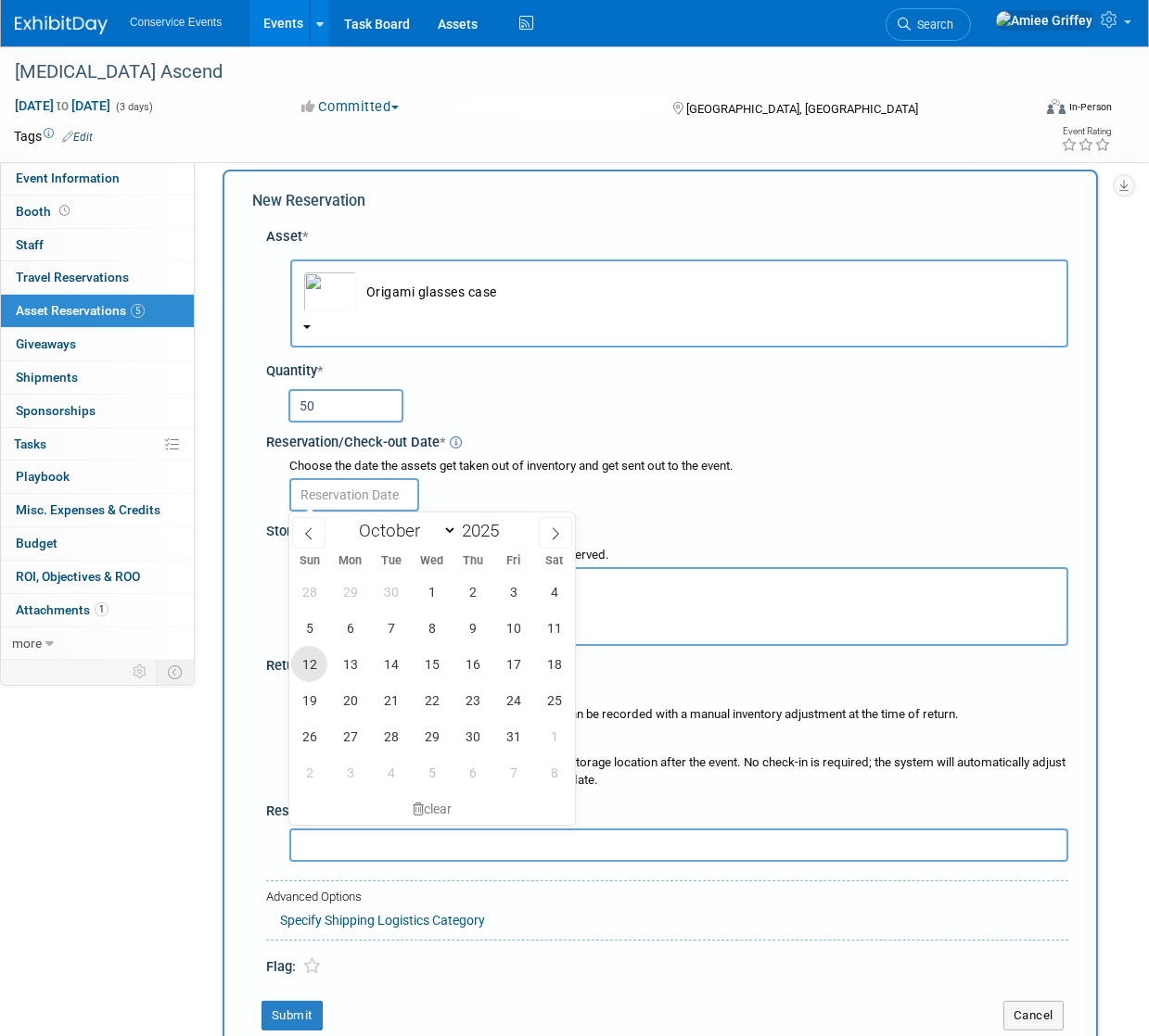
click at [312, 670] on span "12" at bounding box center [309, 664] width 36 height 36
type input "Oct 12, 2025"
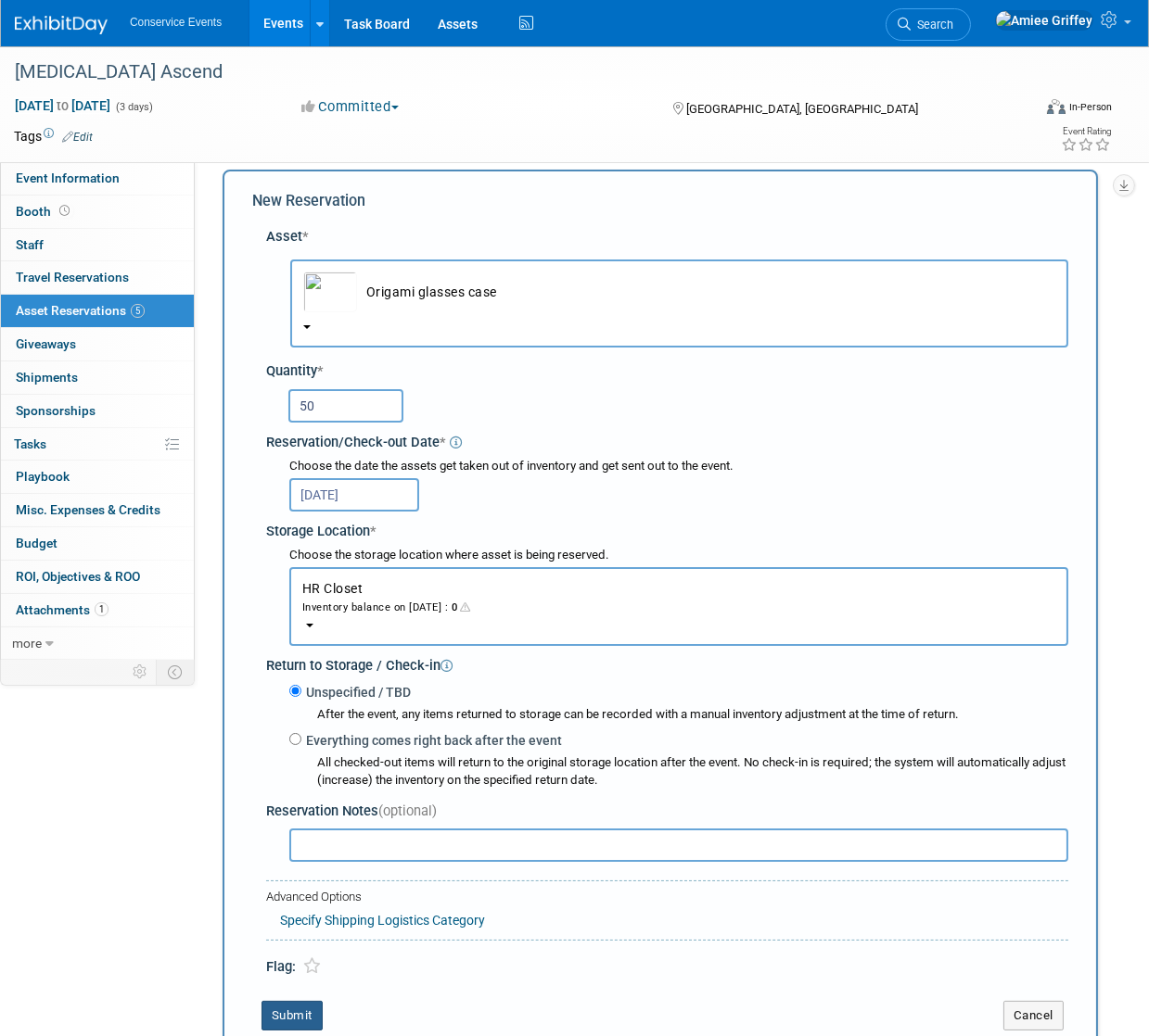
click at [293, 1011] on button "Submit" at bounding box center [291, 1015] width 61 height 29
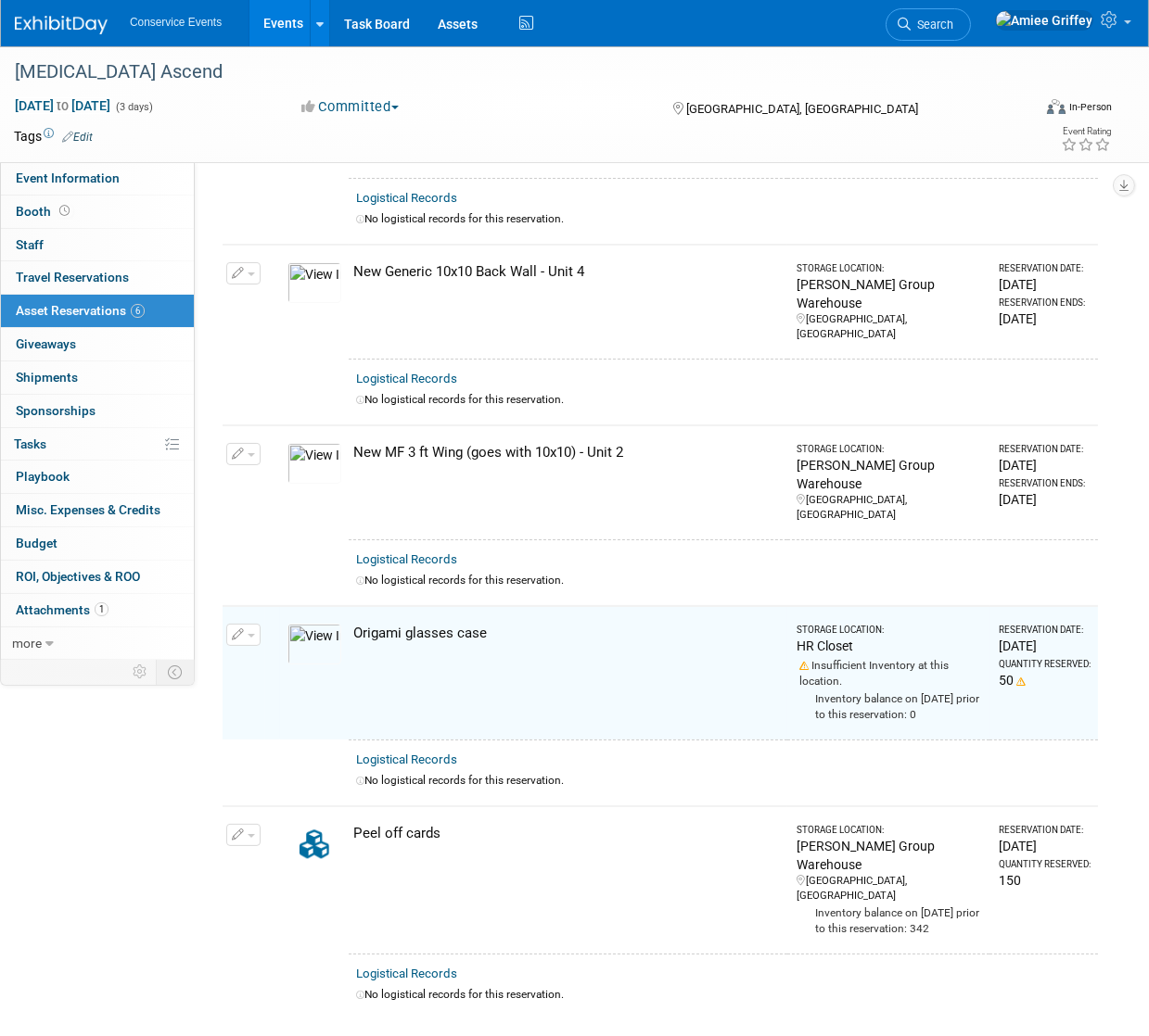
scroll to position [503, 0]
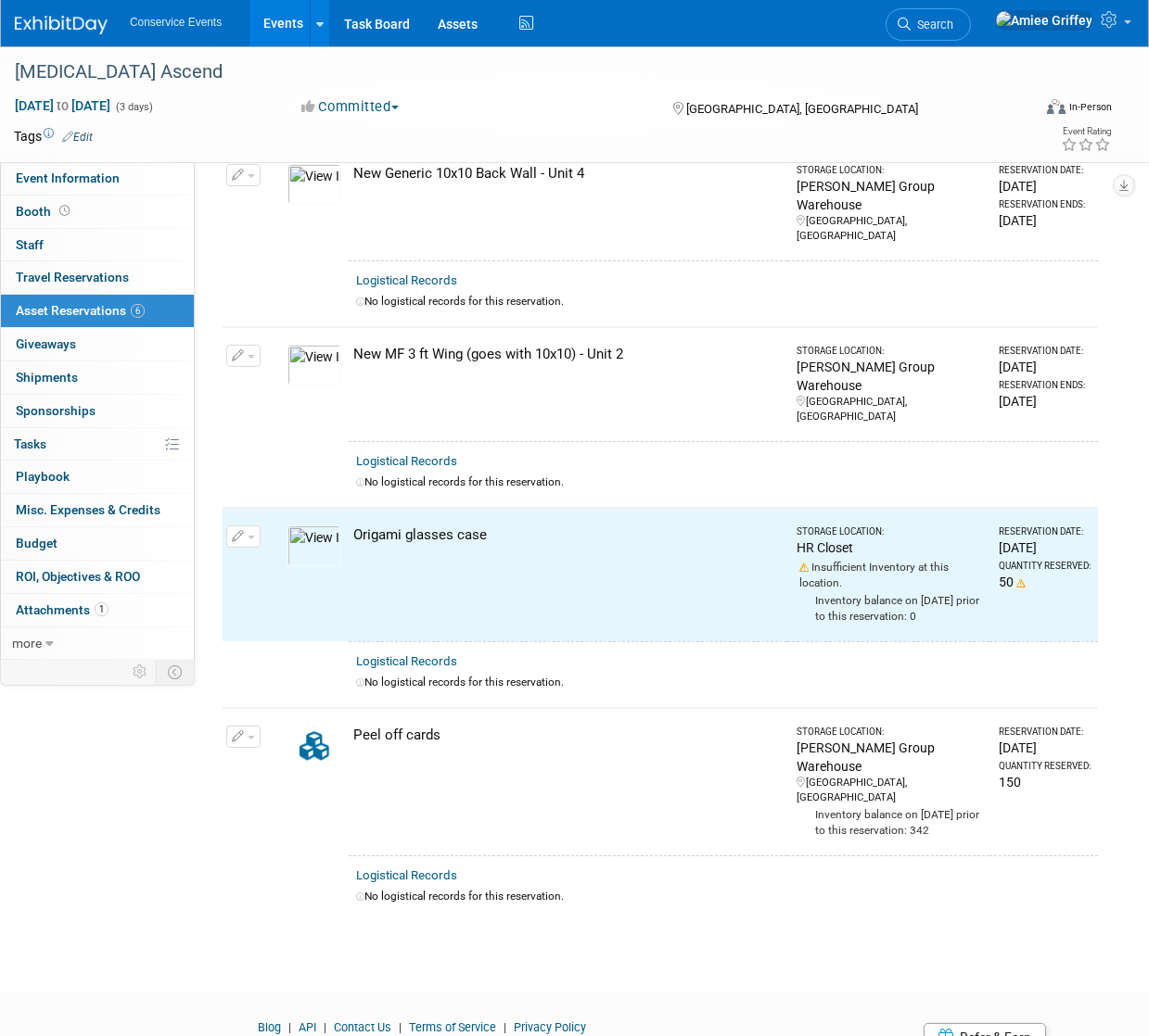
click at [242, 531] on icon "button" at bounding box center [238, 537] width 13 height 12
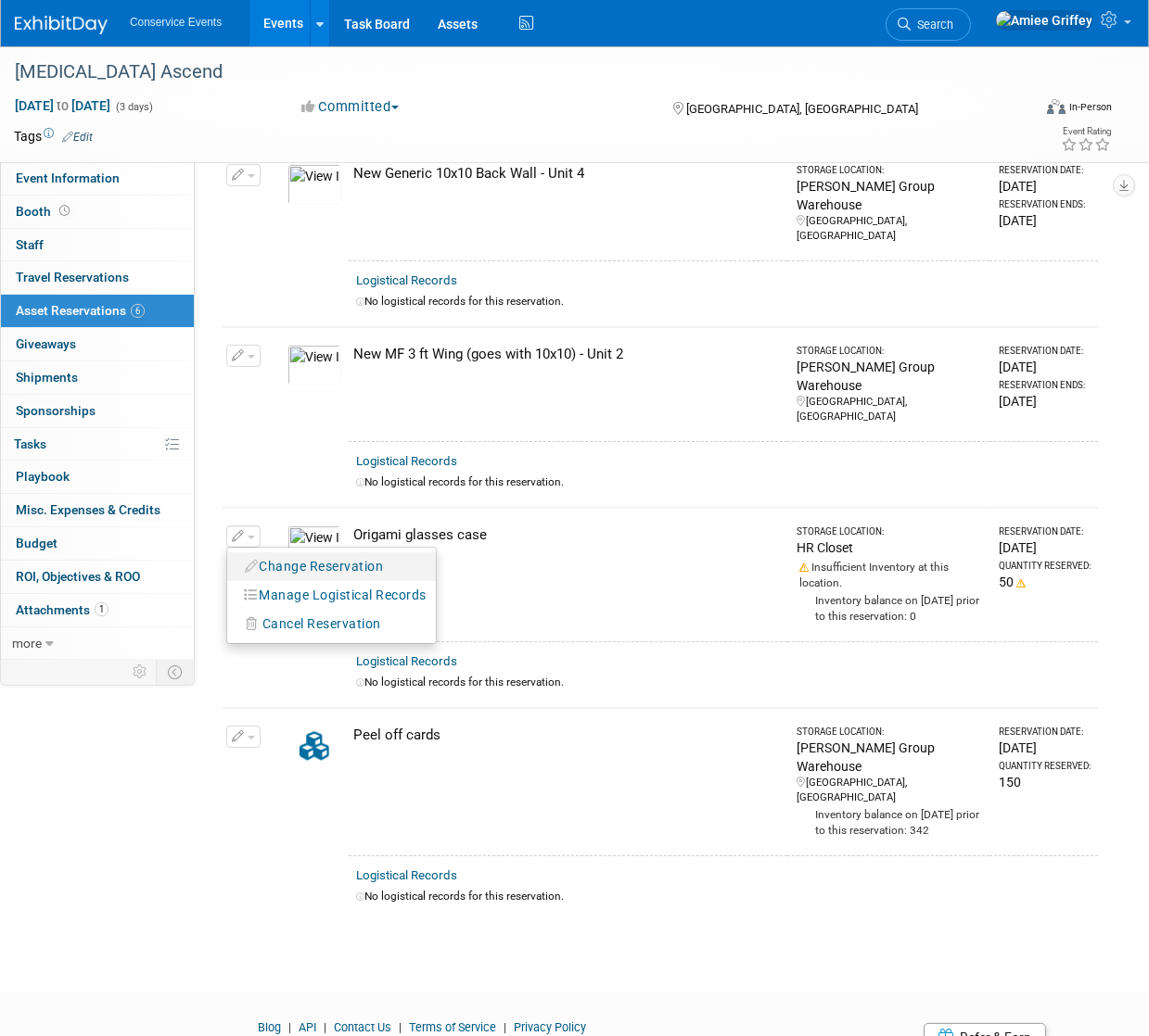
click at [296, 554] on button "Change Reservation" at bounding box center [315, 566] width 157 height 25
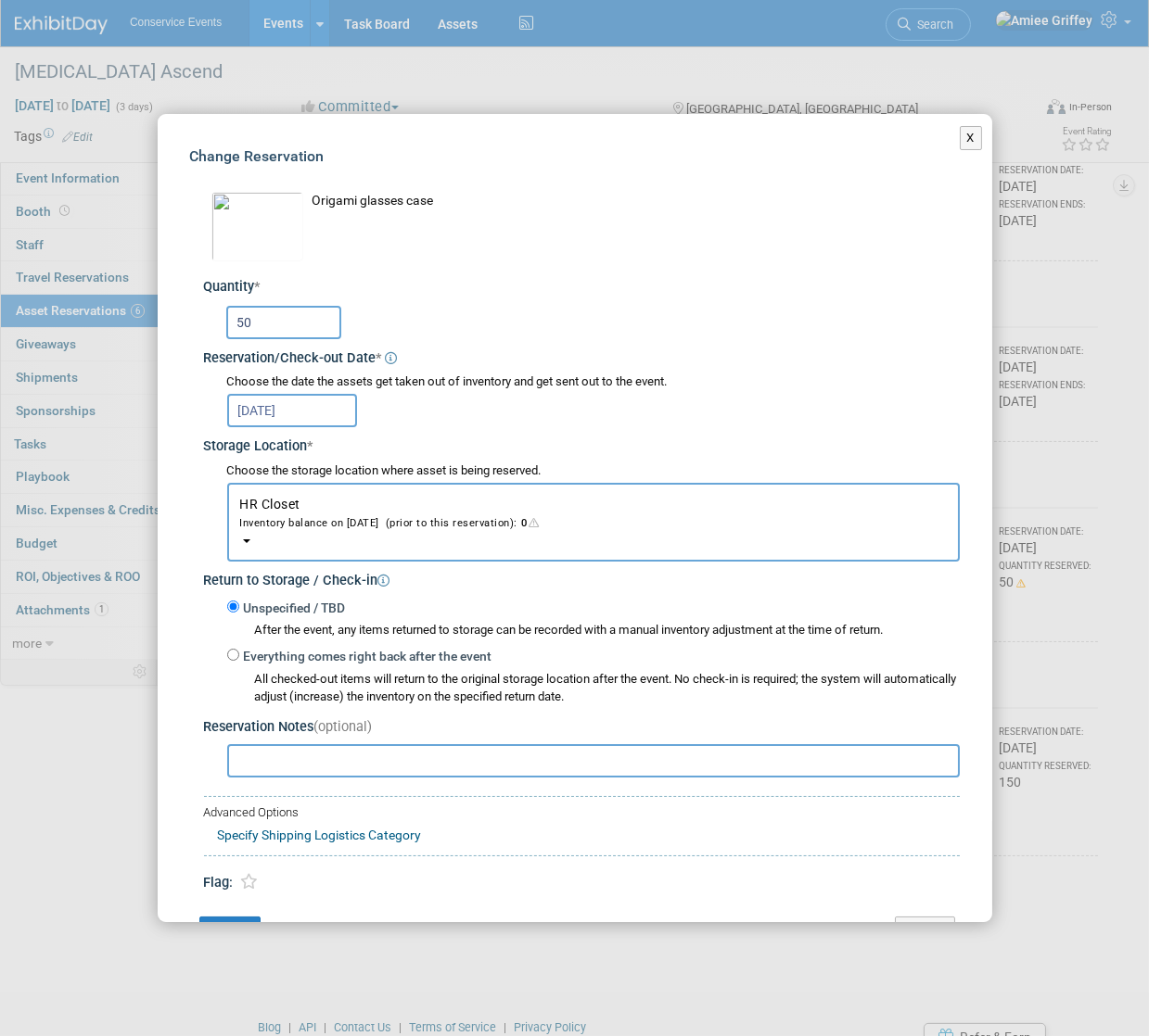
click at [368, 495] on button "HR Closet Inventory balance on Oct 12, 2025 (prior to this reservation): 0" at bounding box center [593, 522] width 733 height 78
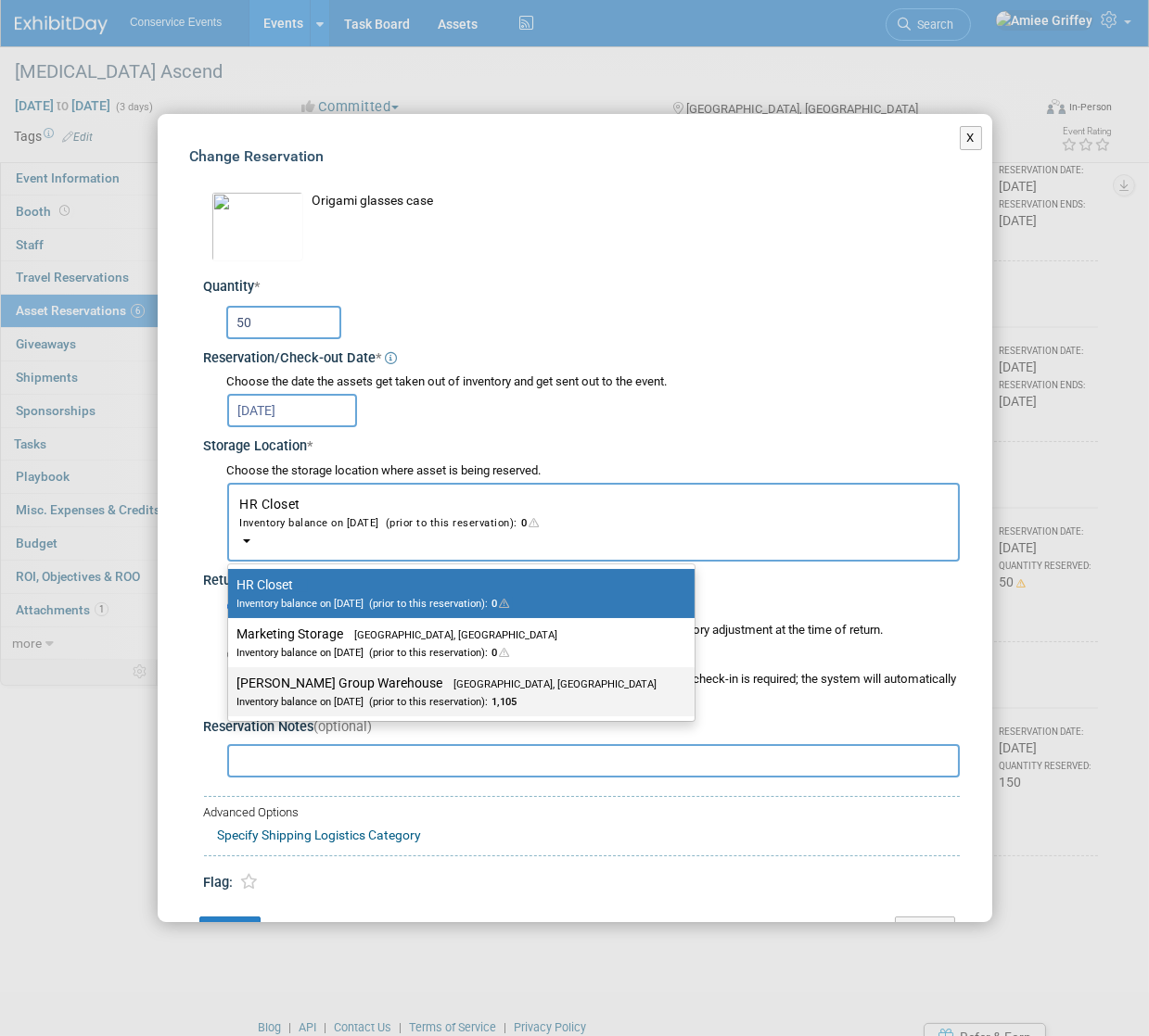
click at [290, 704] on div "Inventory balance on Oct 12, 2025 (prior to this reservation): 1,105" at bounding box center [447, 700] width 420 height 18
click at [231, 689] on input "Taylor Group Warehouse Brooklyn, OH Inventory balance on Oct 12, 2025 (prior to…" at bounding box center [224, 683] width 12 height 12
select select "11223164"
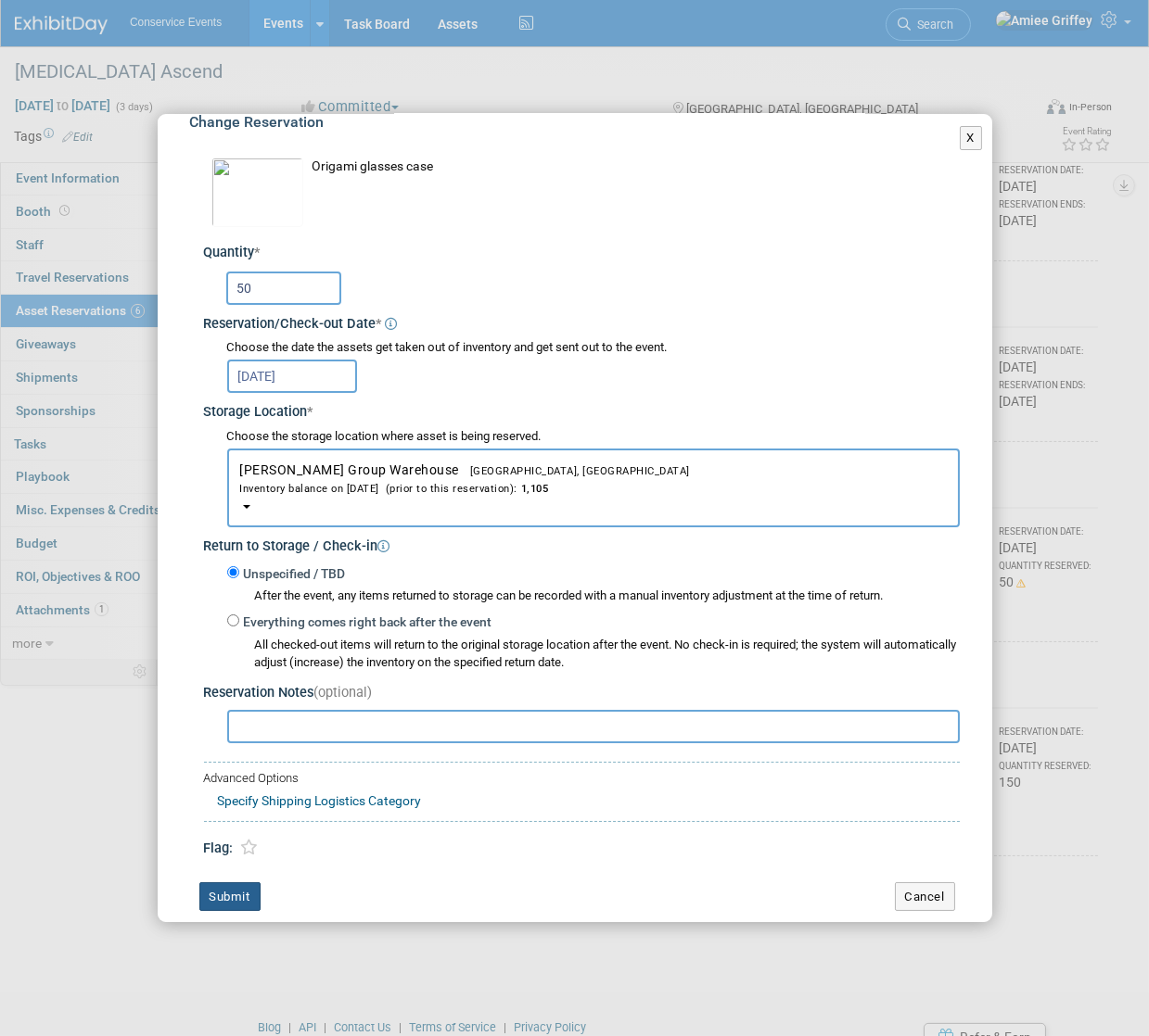
scroll to position [55, 0]
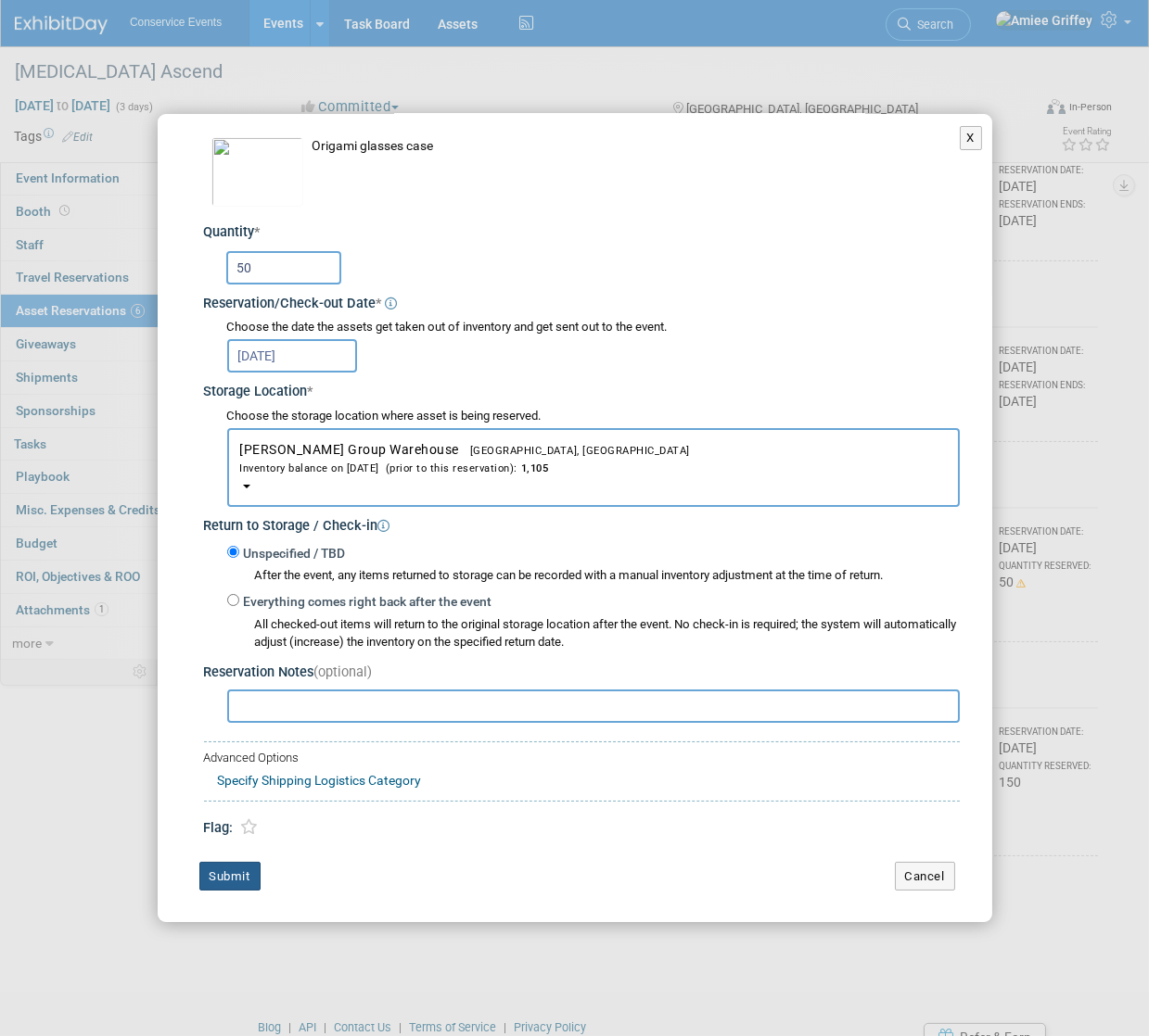
click at [238, 886] on button "Submit" at bounding box center [230, 876] width 61 height 29
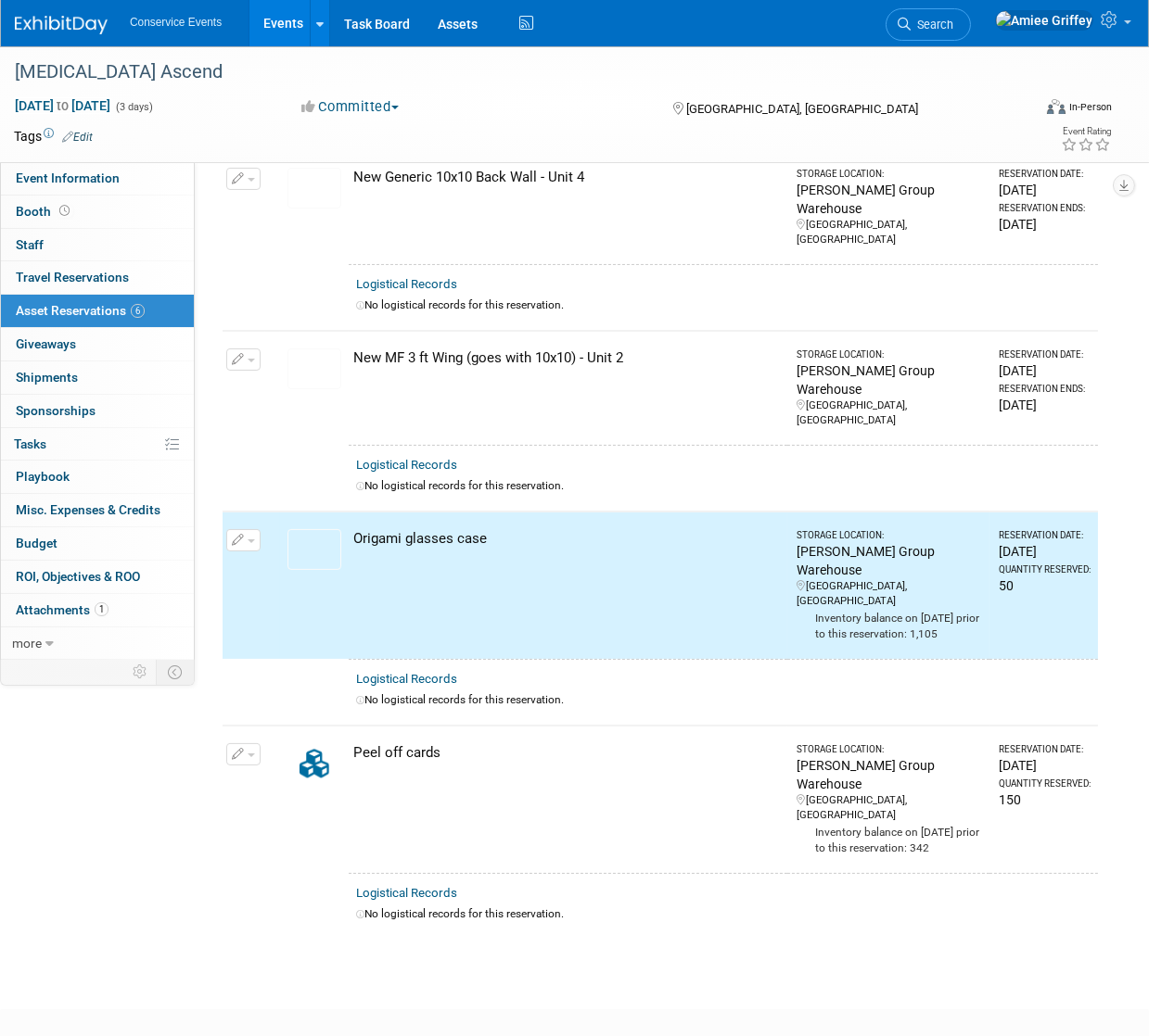
scroll to position [0, 0]
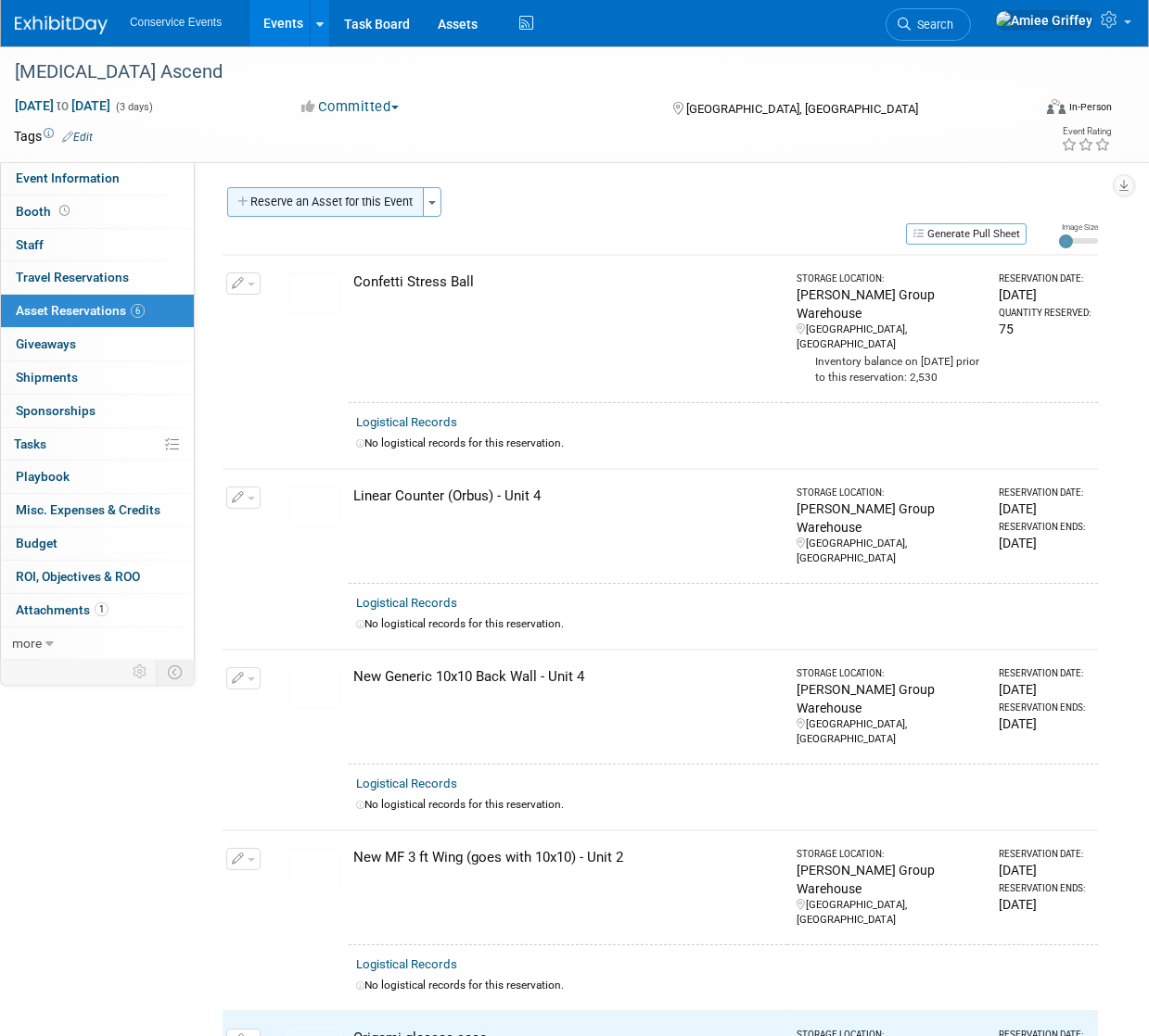
click at [327, 206] on button "Reserve an Asset for this Event" at bounding box center [325, 201] width 197 height 29
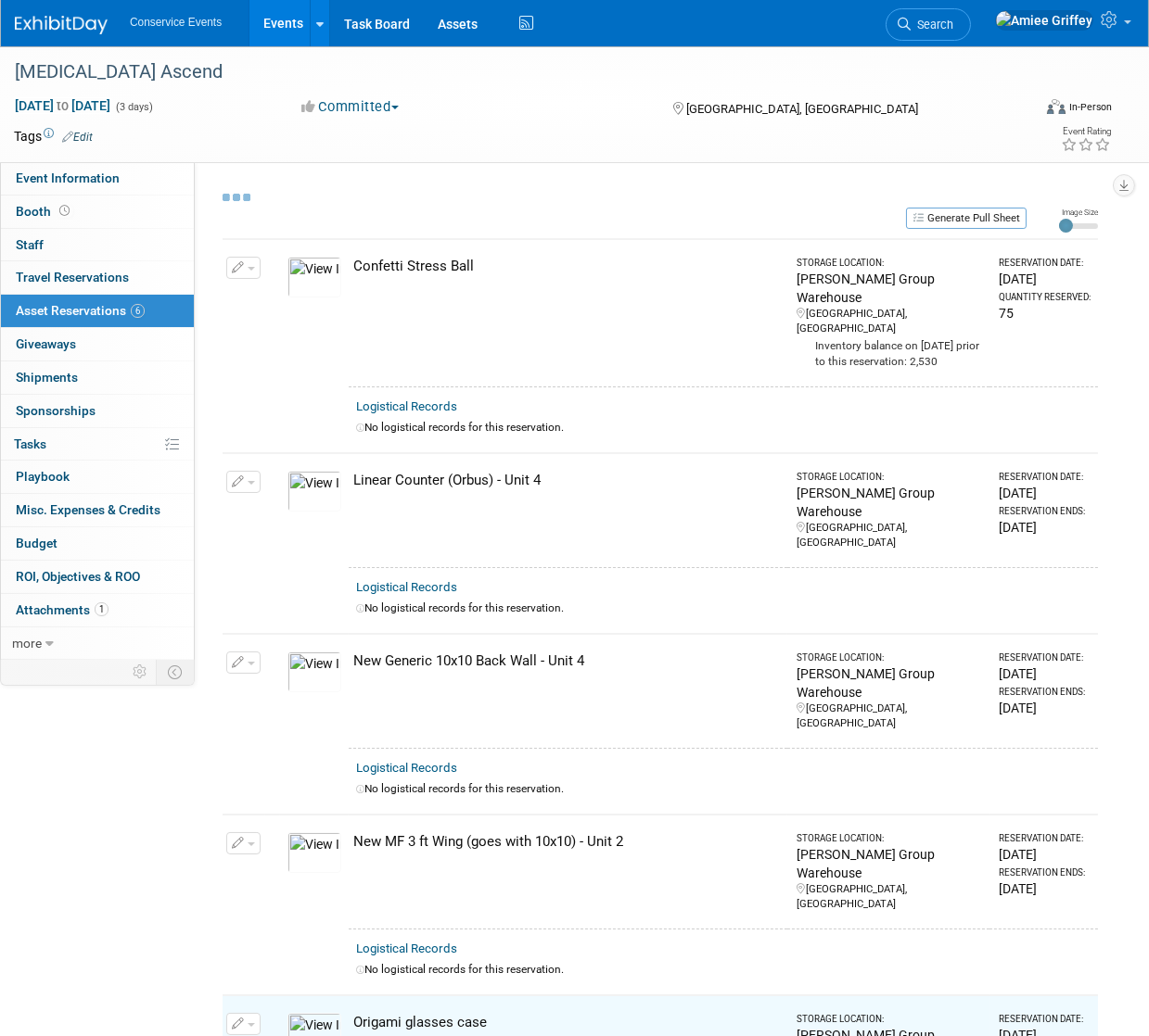
select select "9"
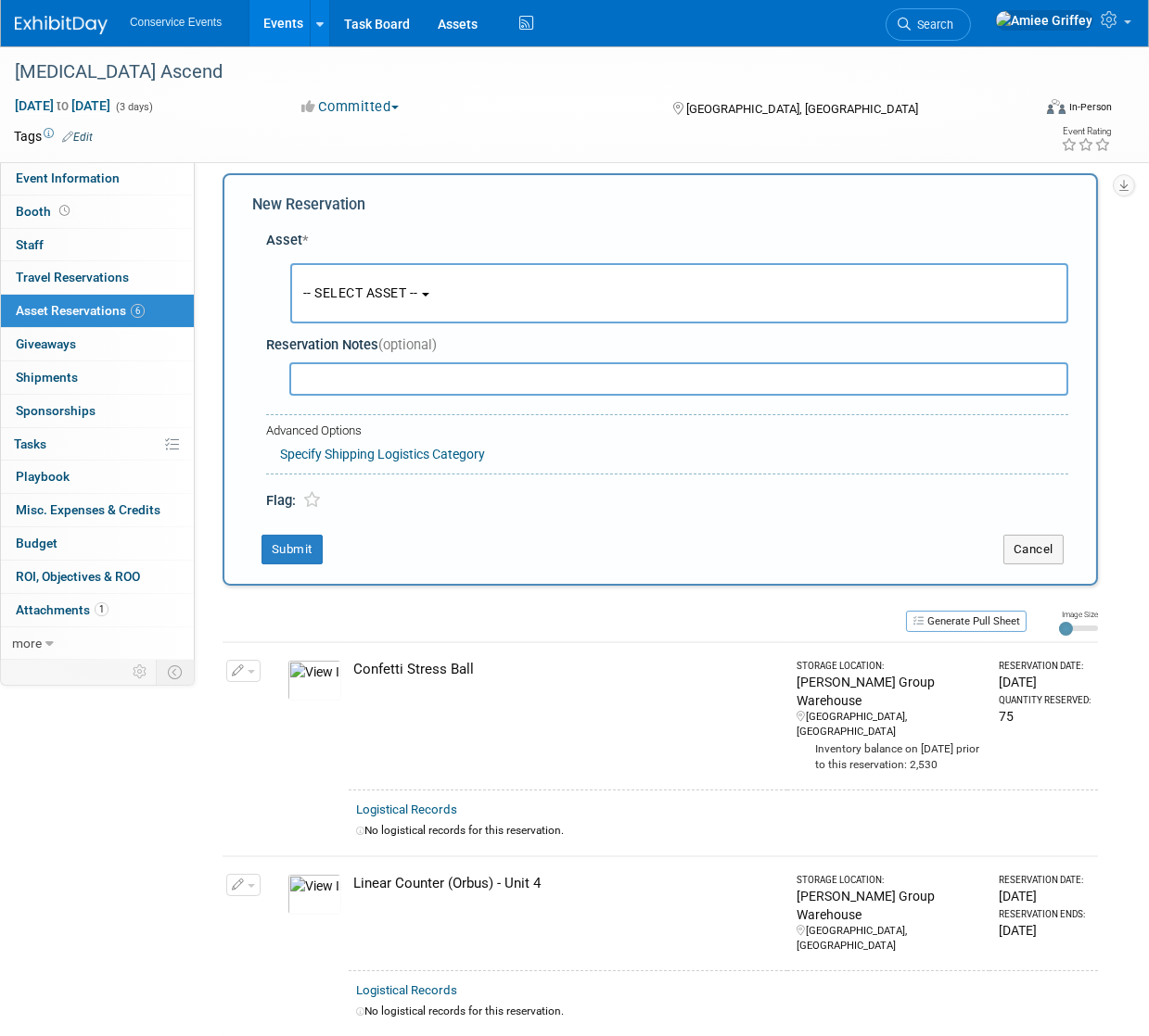
scroll to position [18, 0]
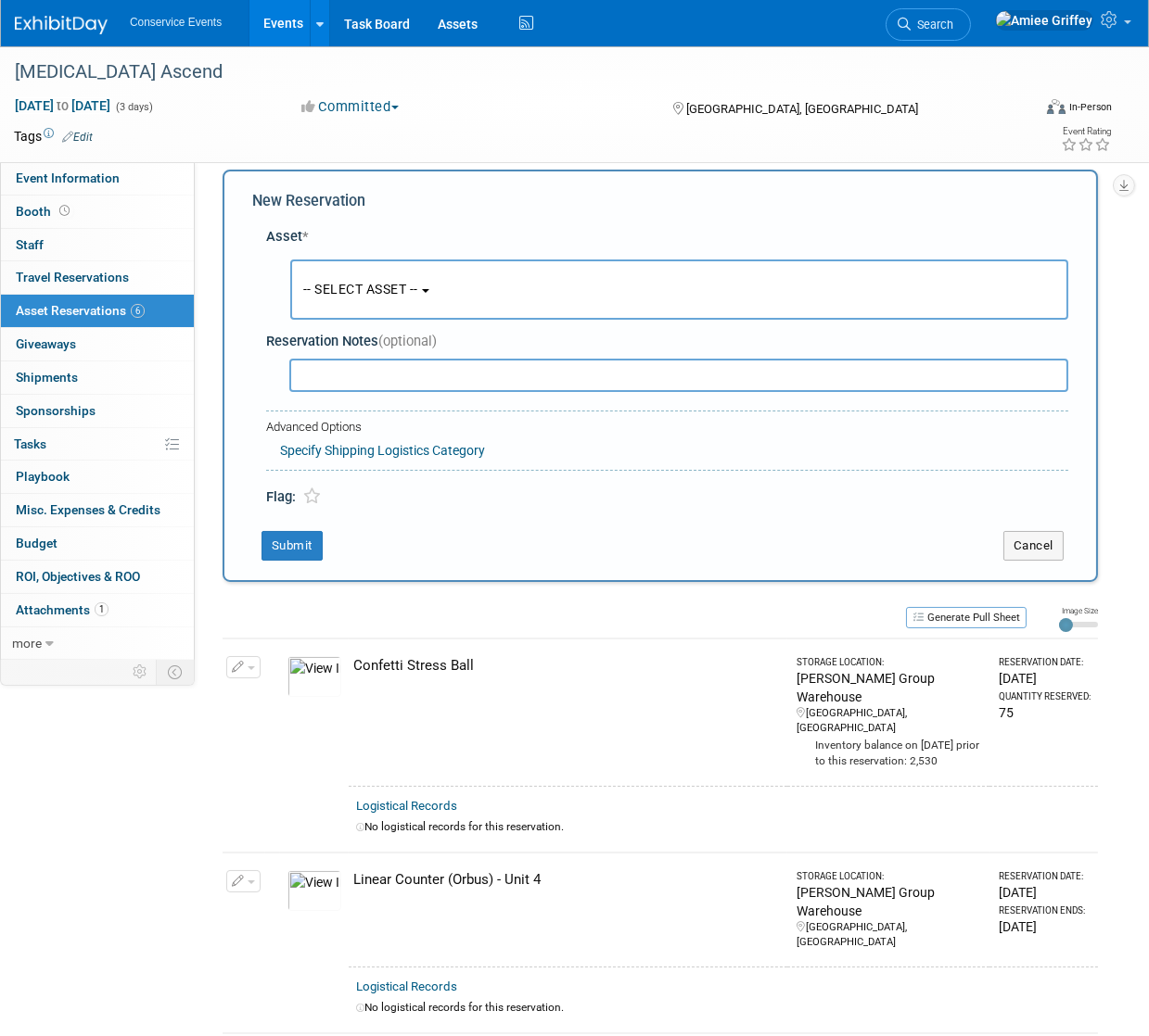
click at [397, 288] on span "-- SELECT ASSET --" at bounding box center [361, 289] width 115 height 15
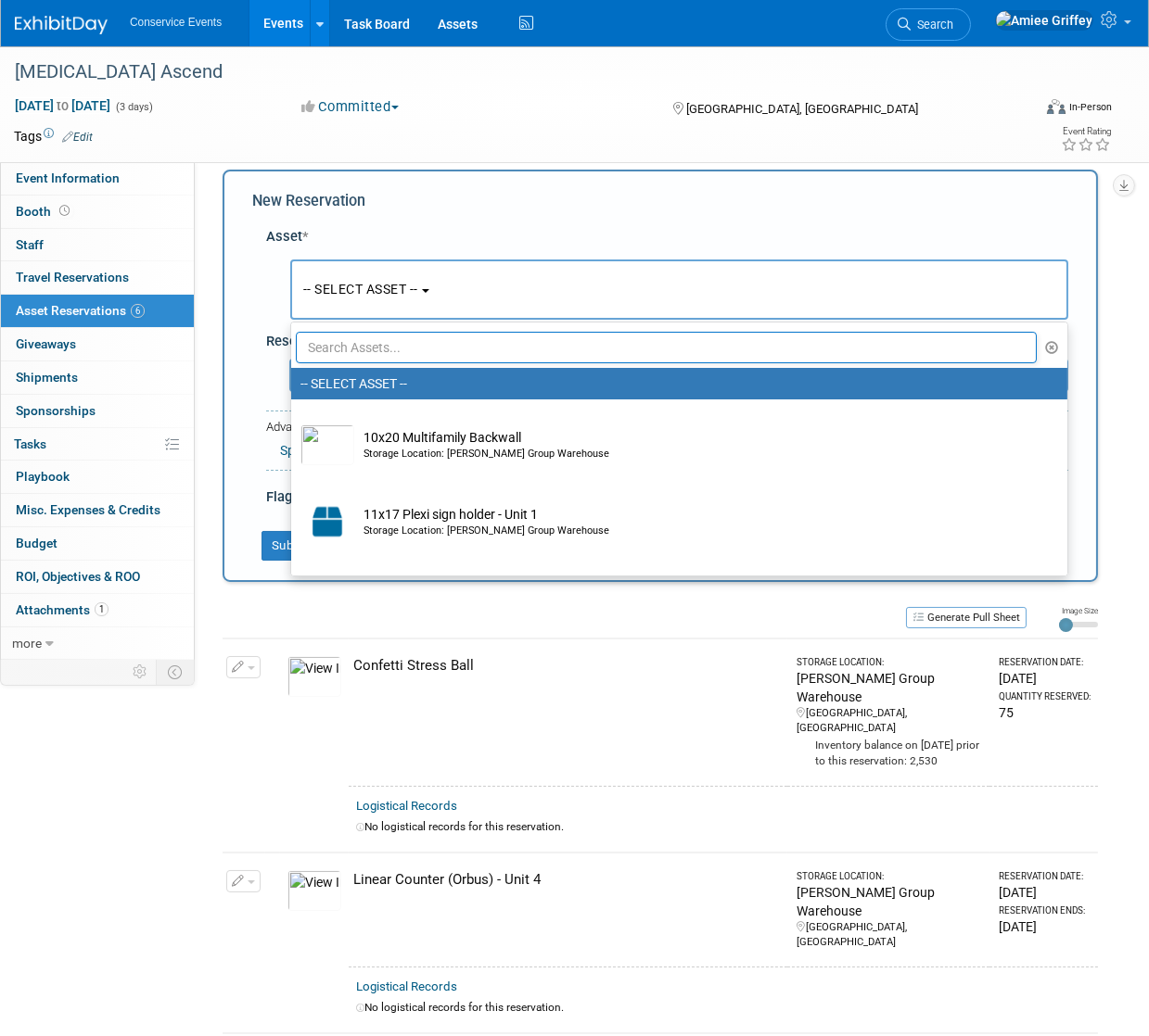
click at [411, 354] on input "text" at bounding box center [666, 347] width 740 height 31
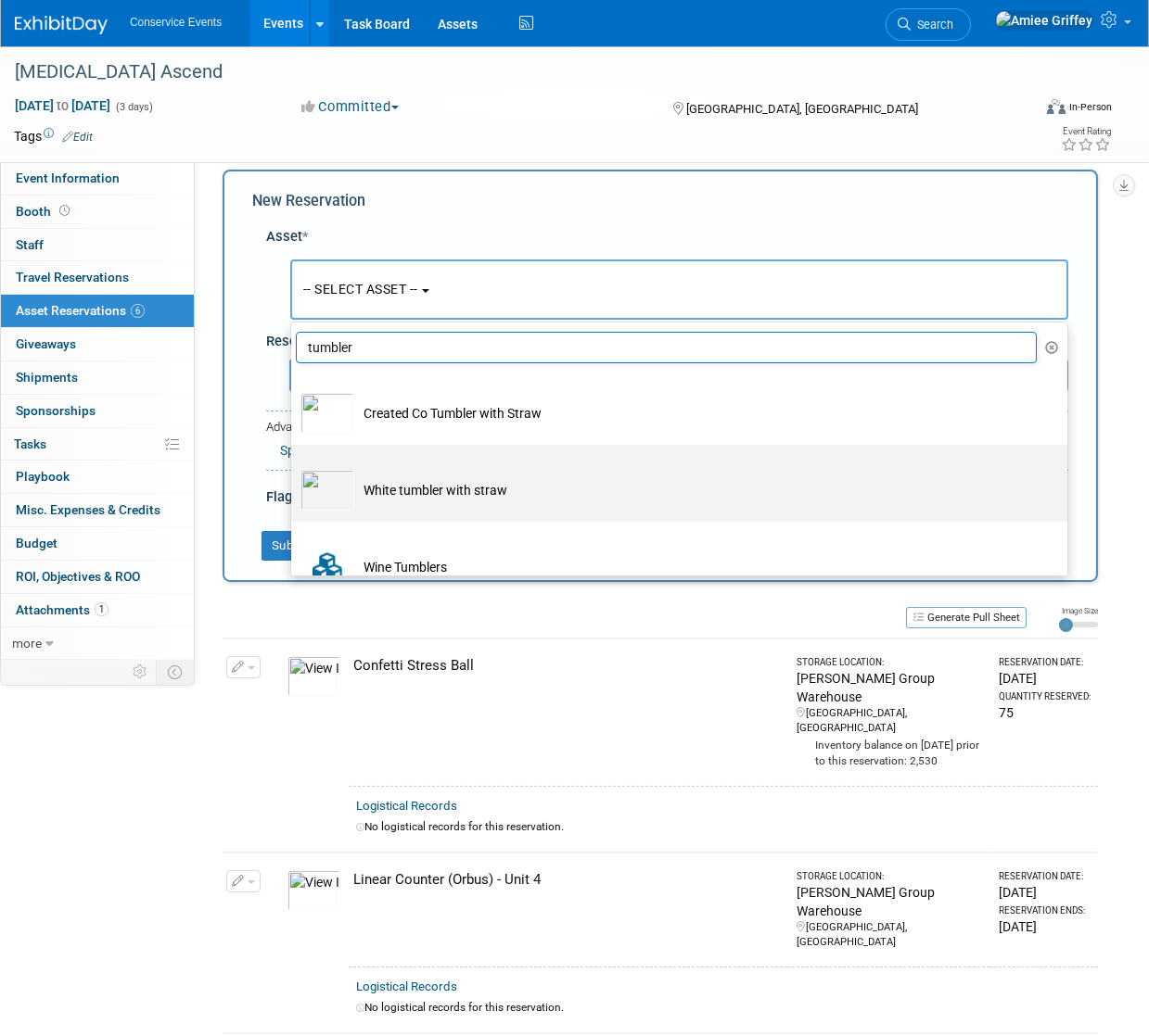
type input "tumbler"
click at [424, 491] on td "White tumbler with straw" at bounding box center [692, 490] width 676 height 41
click at [294, 467] on input "White tumbler with straw" at bounding box center [287, 460] width 12 height 12
select select "10724651"
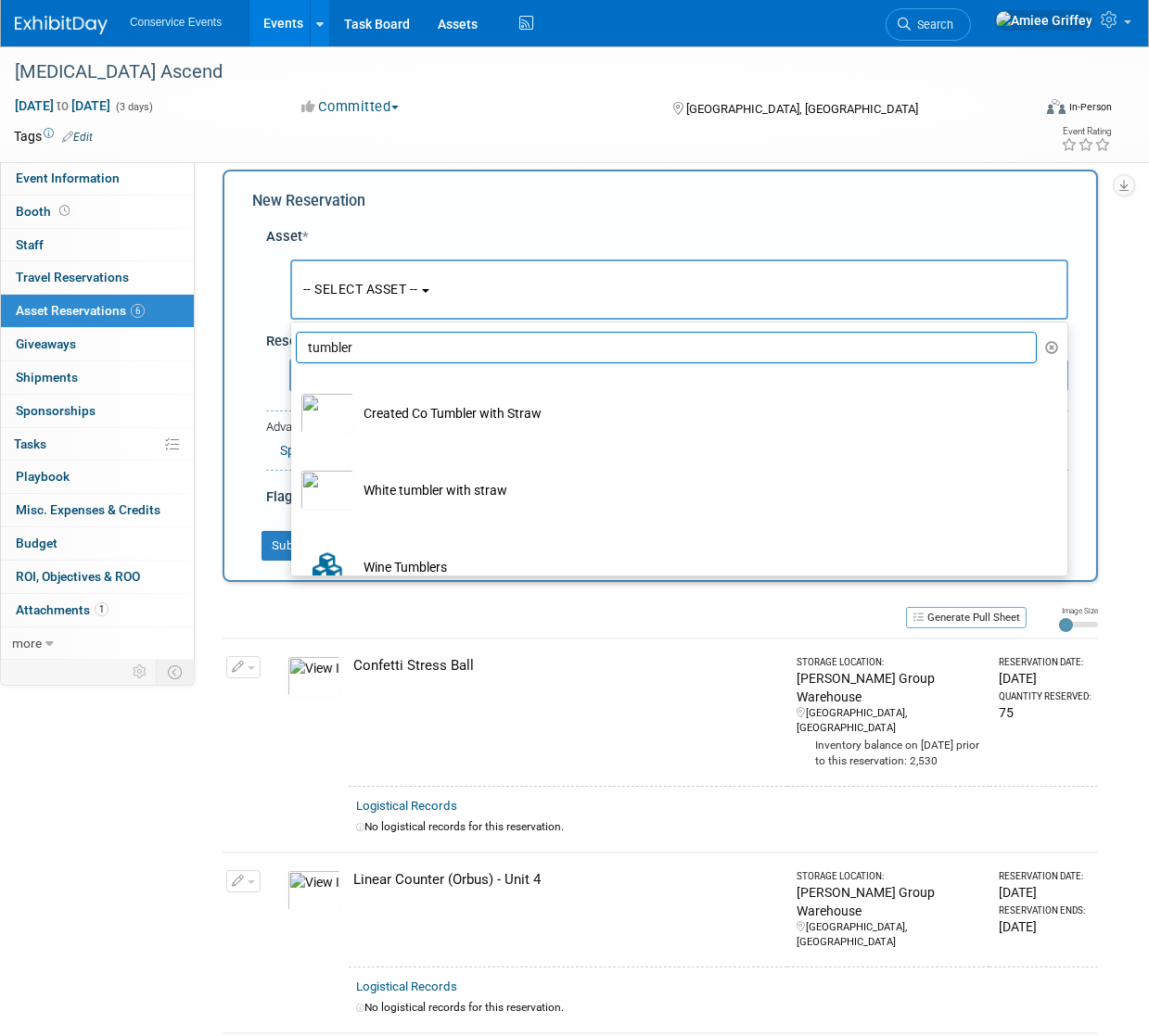
select select "9"
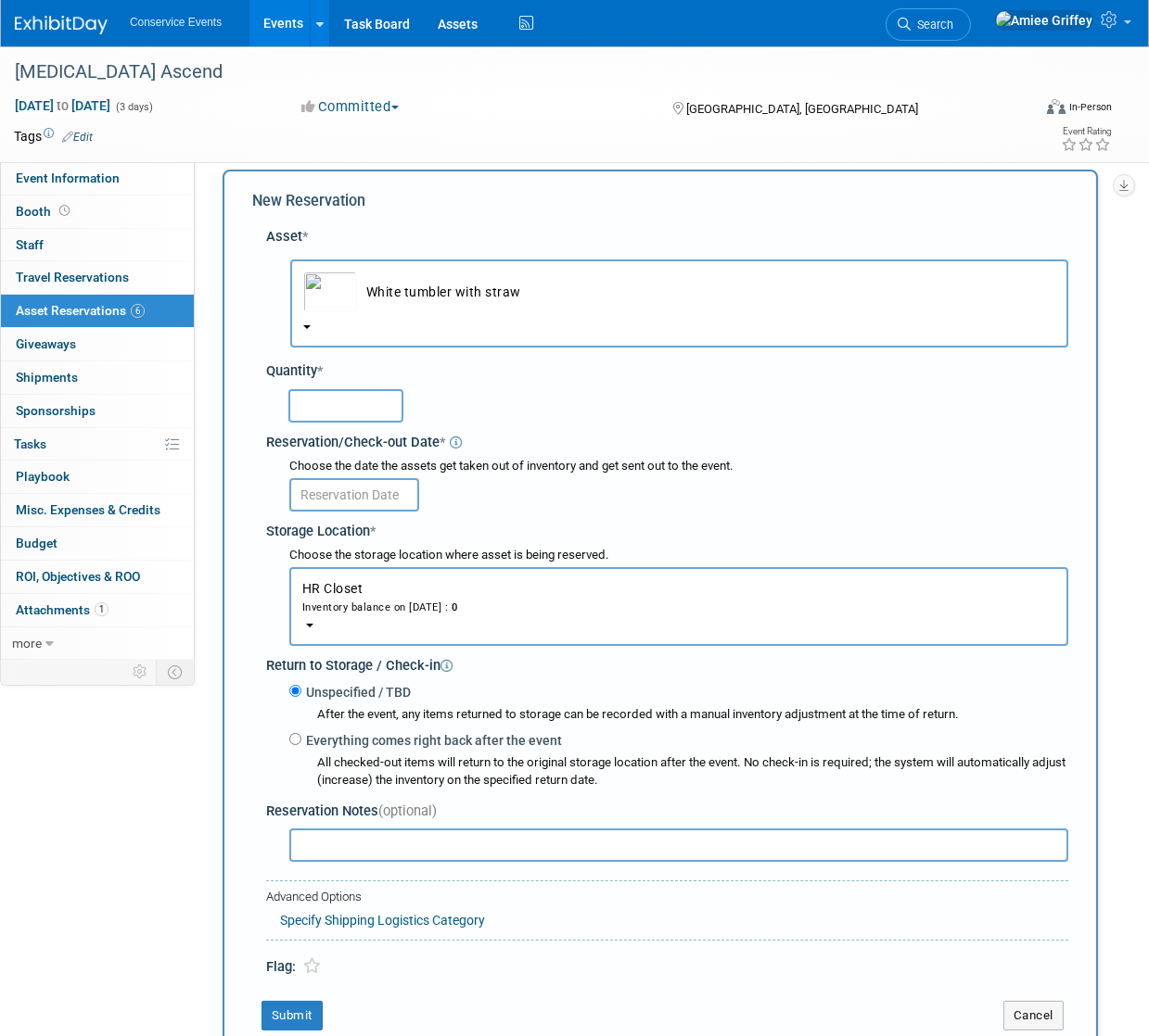
click at [337, 411] on input "text" at bounding box center [346, 406] width 115 height 33
type input "25"
click at [345, 492] on input "text" at bounding box center [354, 494] width 130 height 33
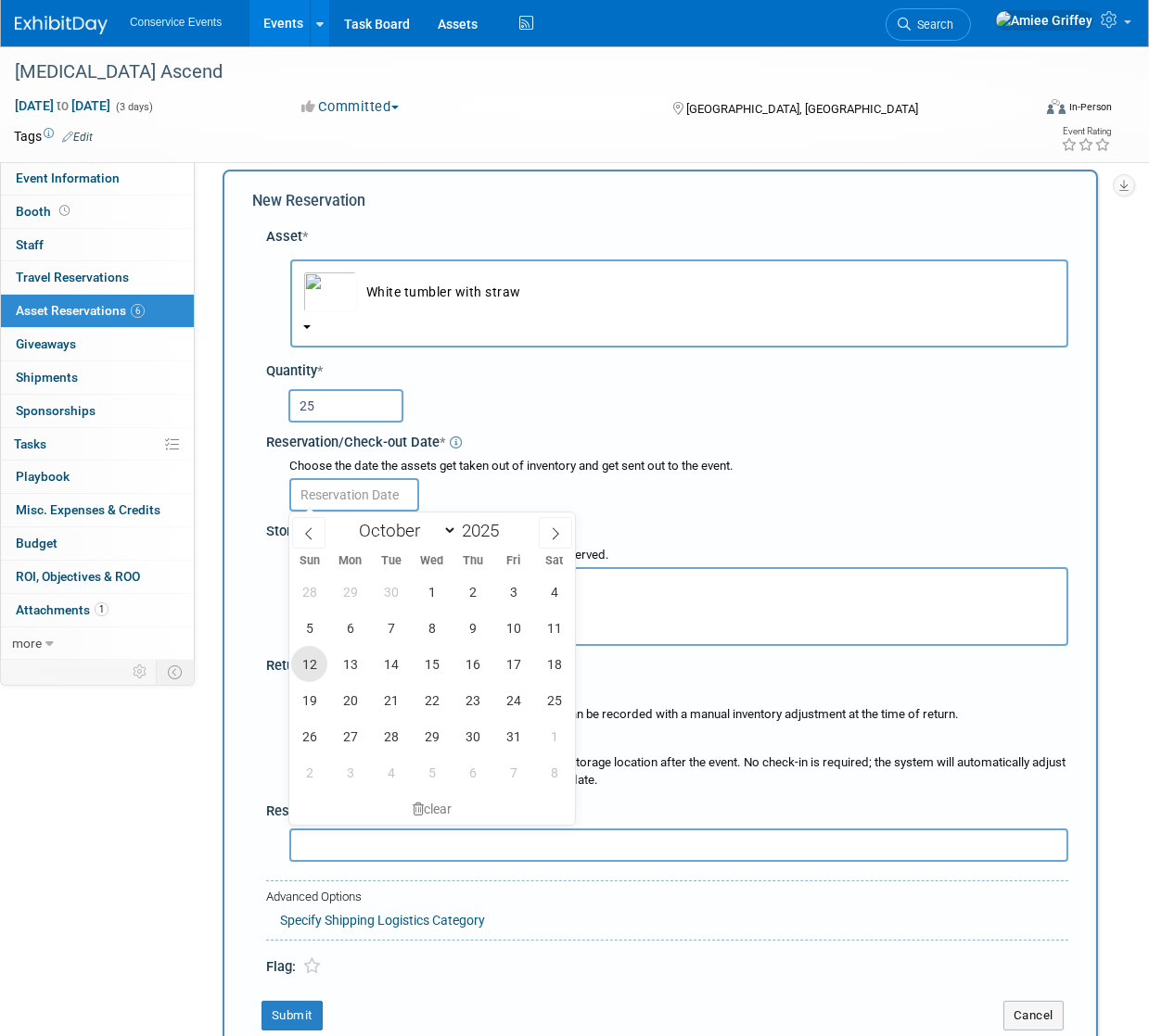
click at [320, 660] on span "12" at bounding box center [309, 664] width 36 height 36
type input "Oct 12, 2025"
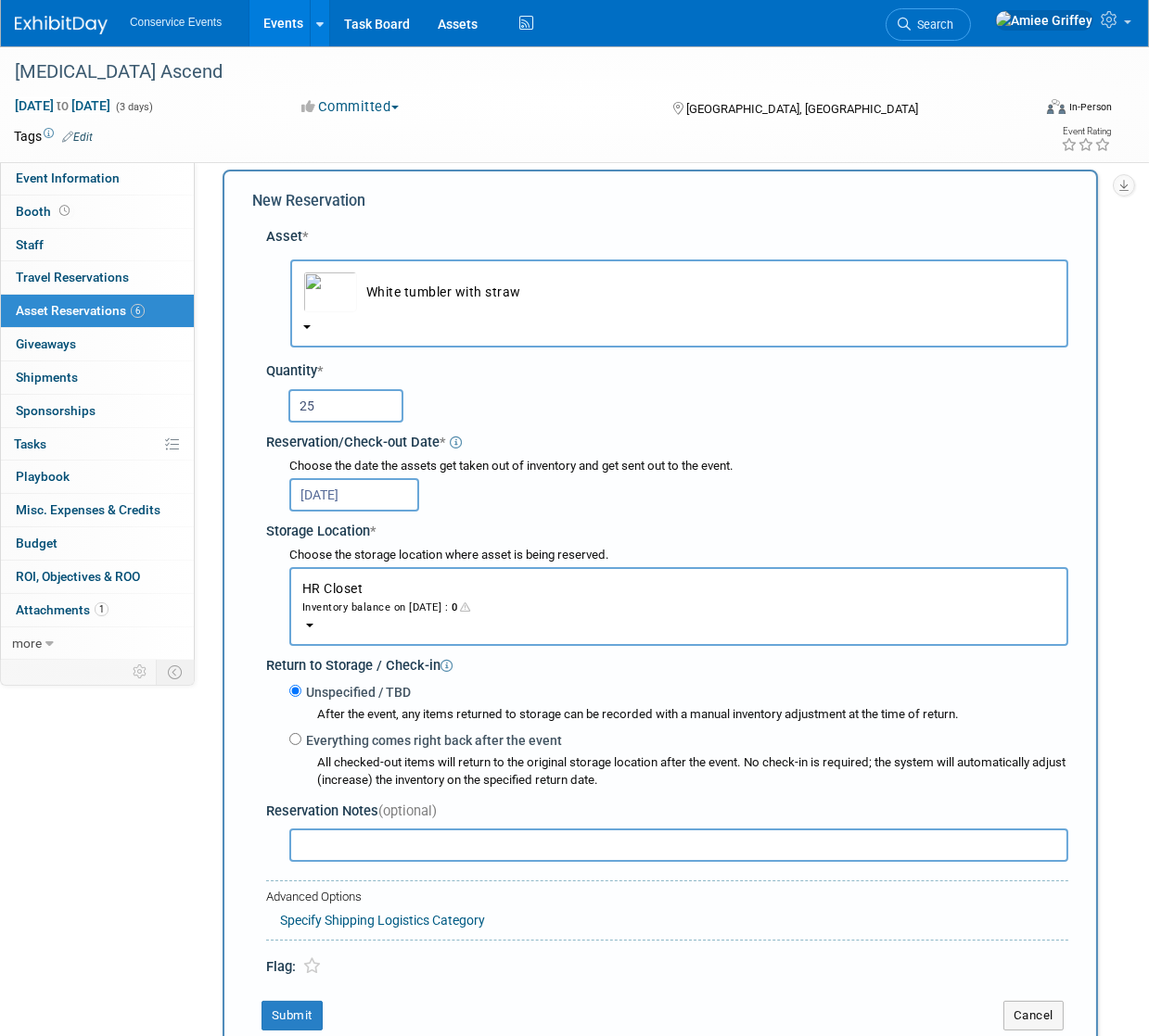
click at [378, 607] on div "Inventory balance on Oct 12, 2025 : 0" at bounding box center [679, 606] width 753 height 18
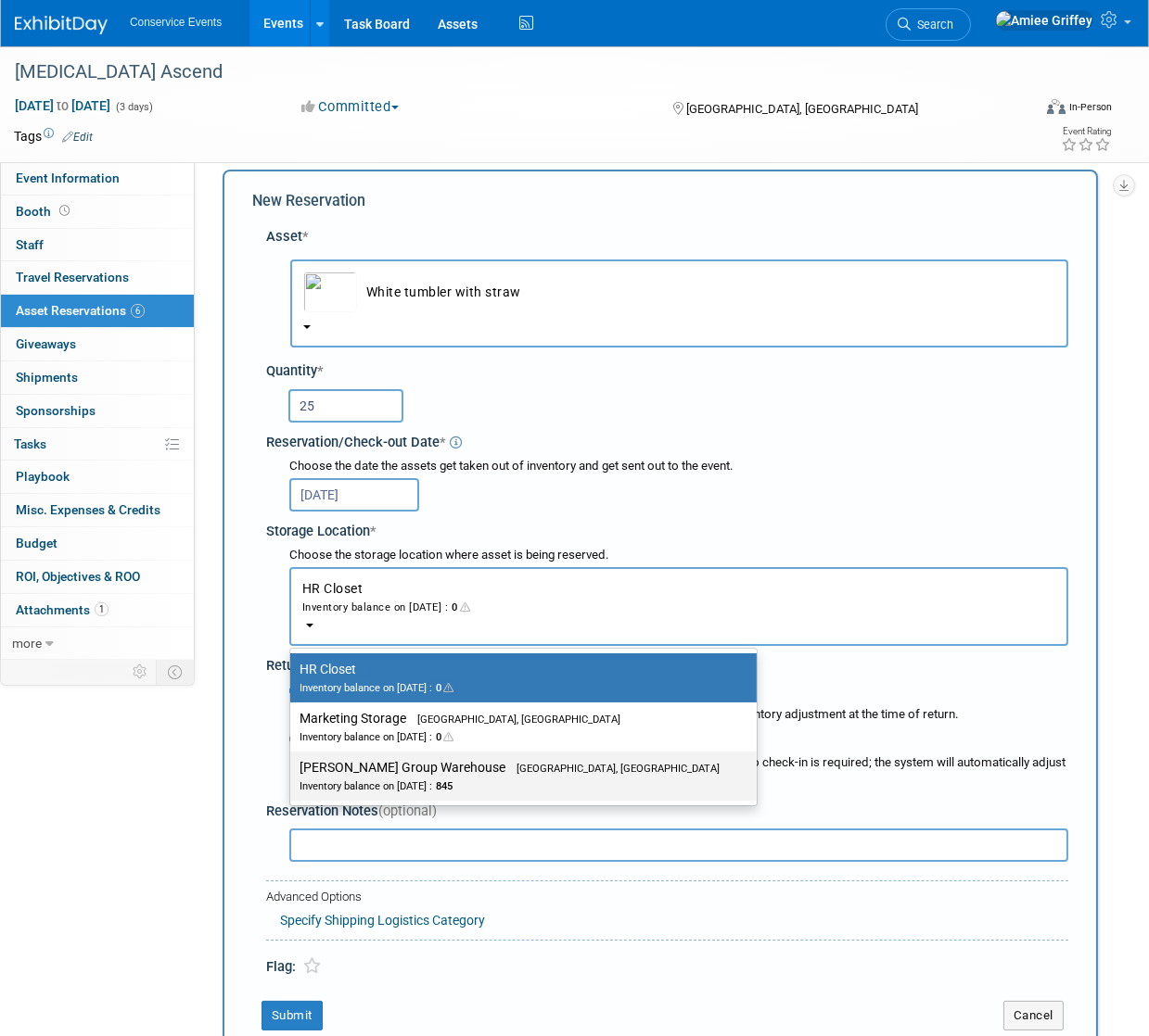
click at [415, 777] on div "Inventory balance on Oct 12, 2025 : 845" at bounding box center [510, 786] width 420 height 18
click at [293, 774] on input "Taylor Group Warehouse Brooklyn, OH Inventory balance on Oct 12, 2025 : 845" at bounding box center [287, 768] width 12 height 12
select select "11223164"
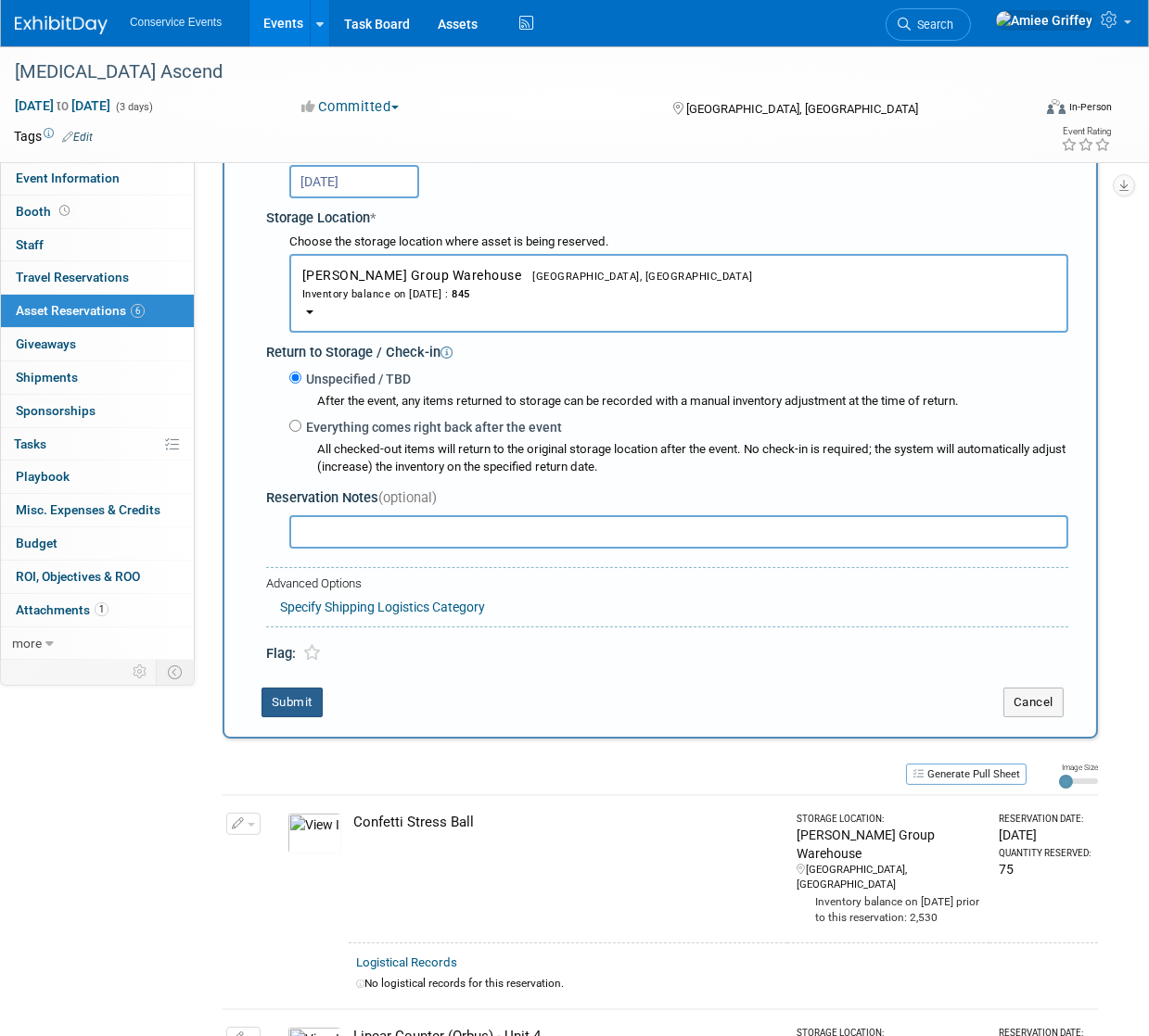
click at [318, 709] on button "Submit" at bounding box center [291, 702] width 61 height 29
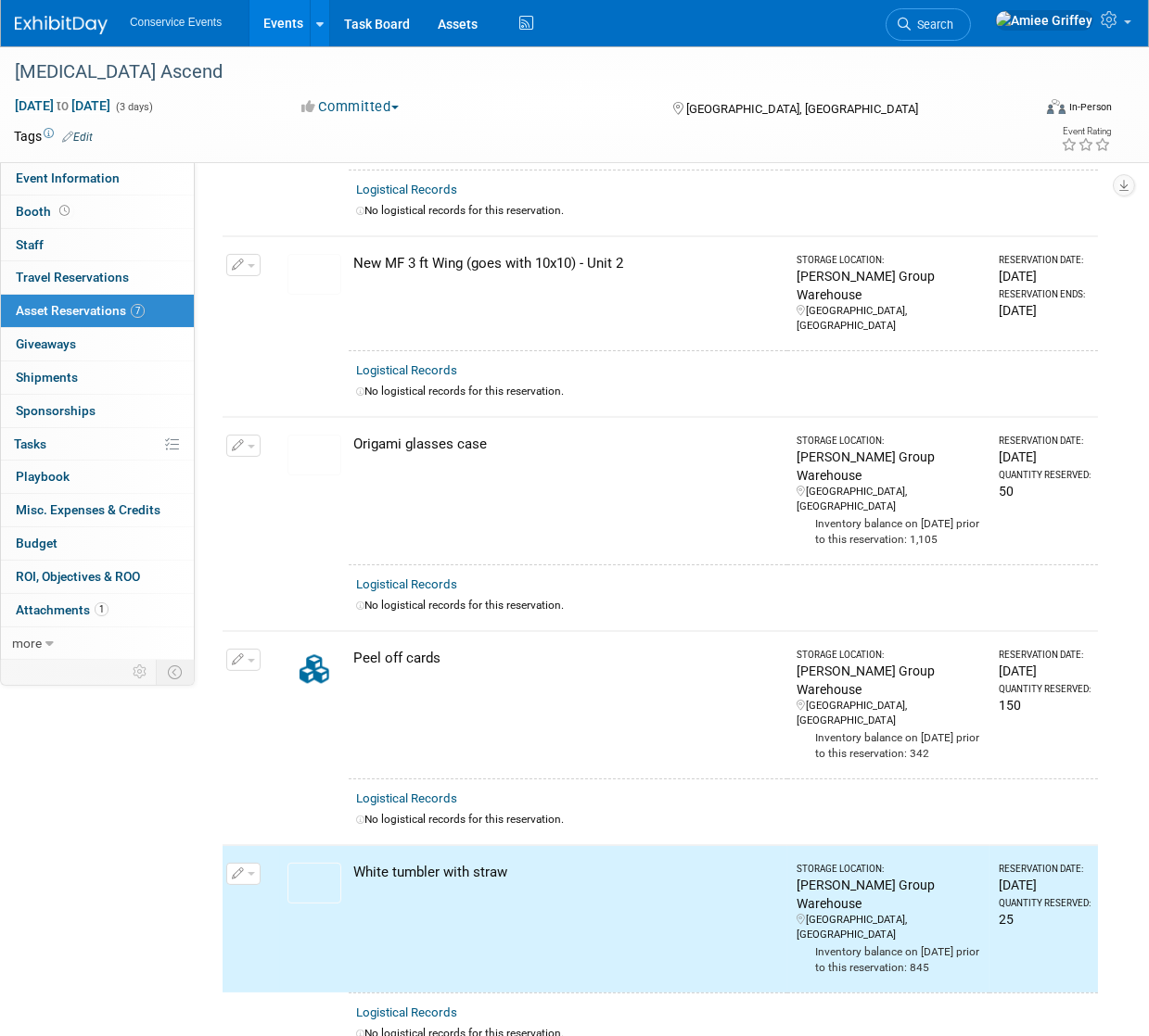
scroll to position [0, 0]
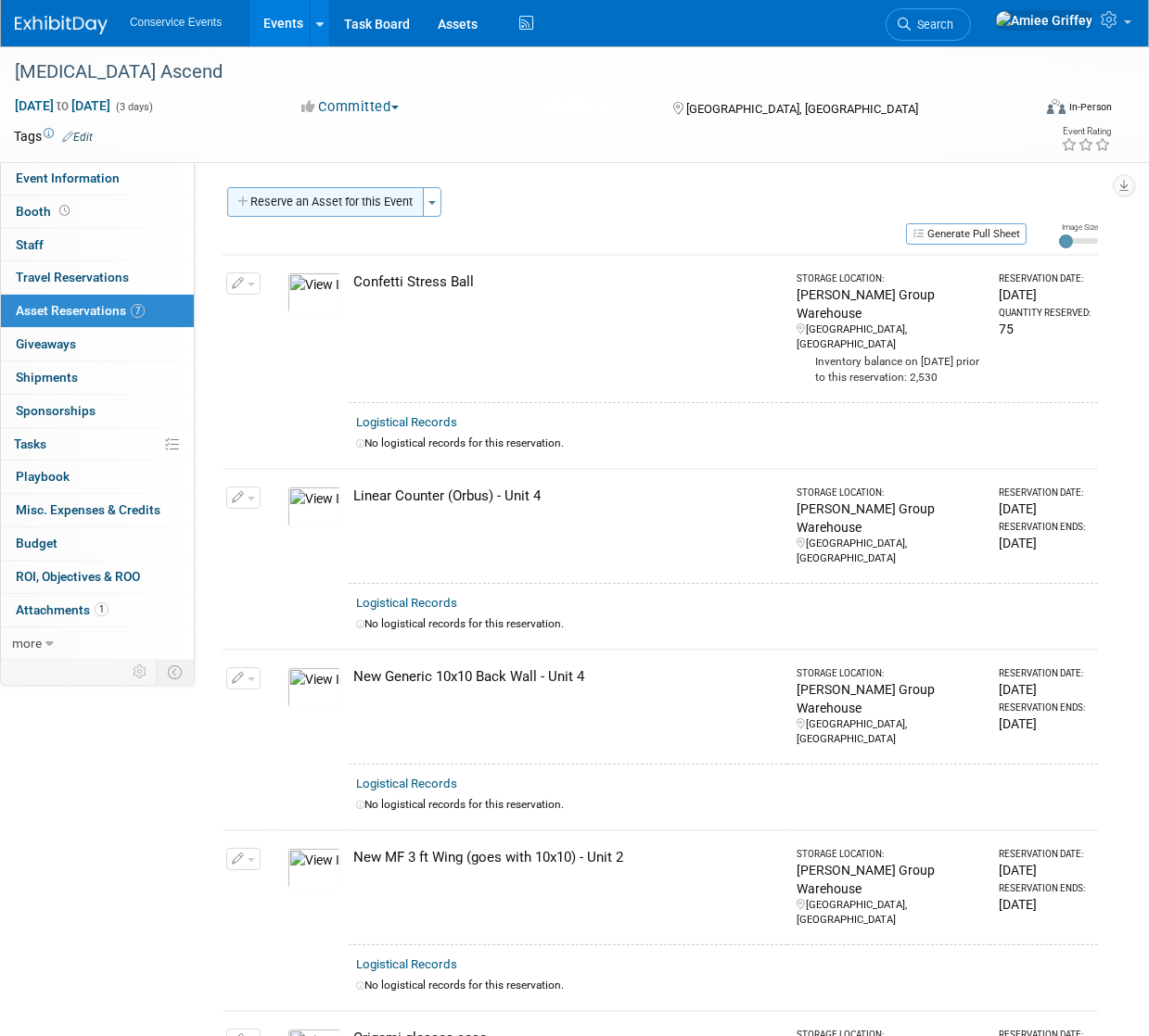
click at [338, 207] on button "Reserve an Asset for this Event" at bounding box center [325, 201] width 197 height 29
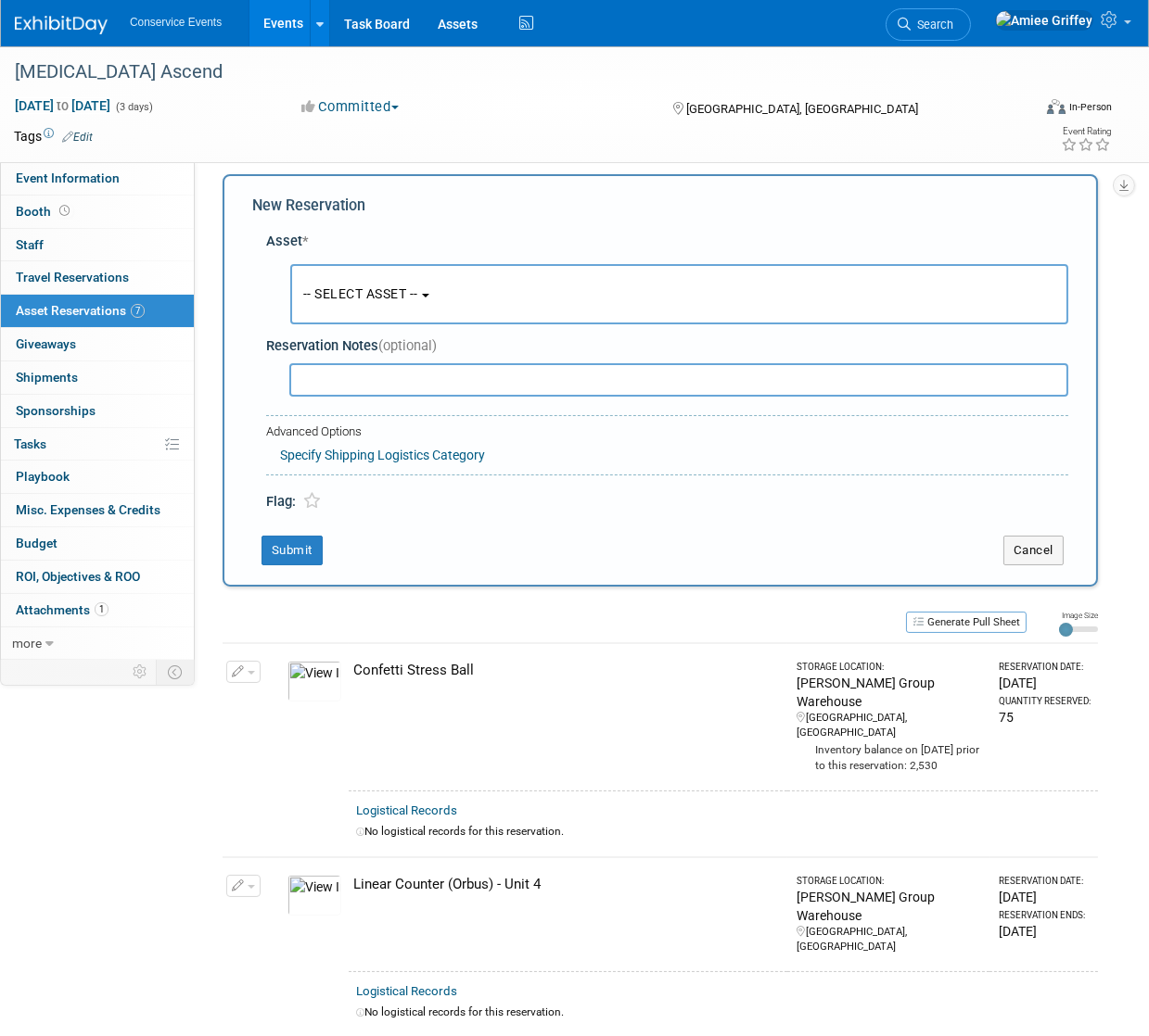
scroll to position [18, 0]
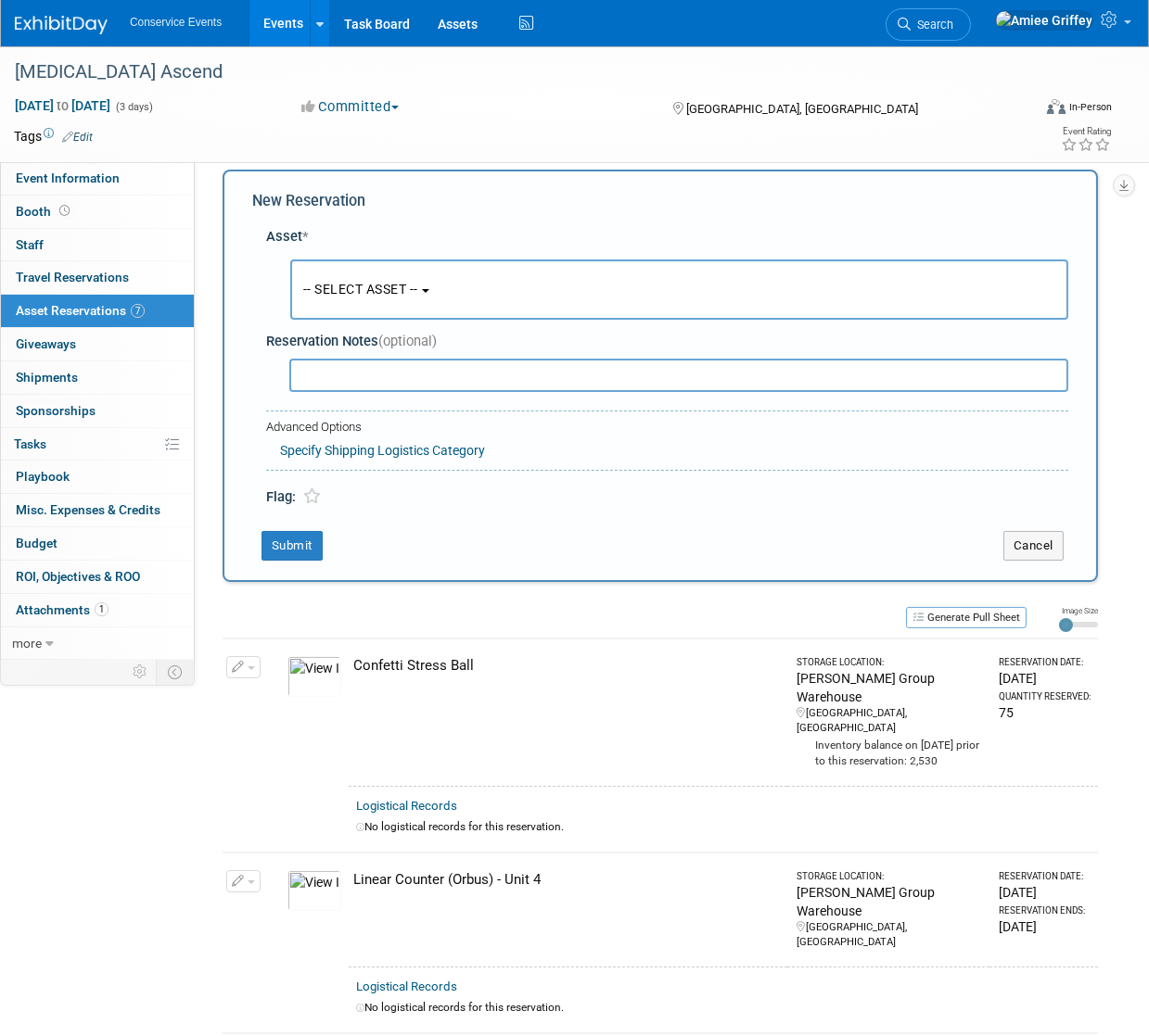
click at [392, 285] on span "-- SELECT ASSET --" at bounding box center [361, 289] width 115 height 15
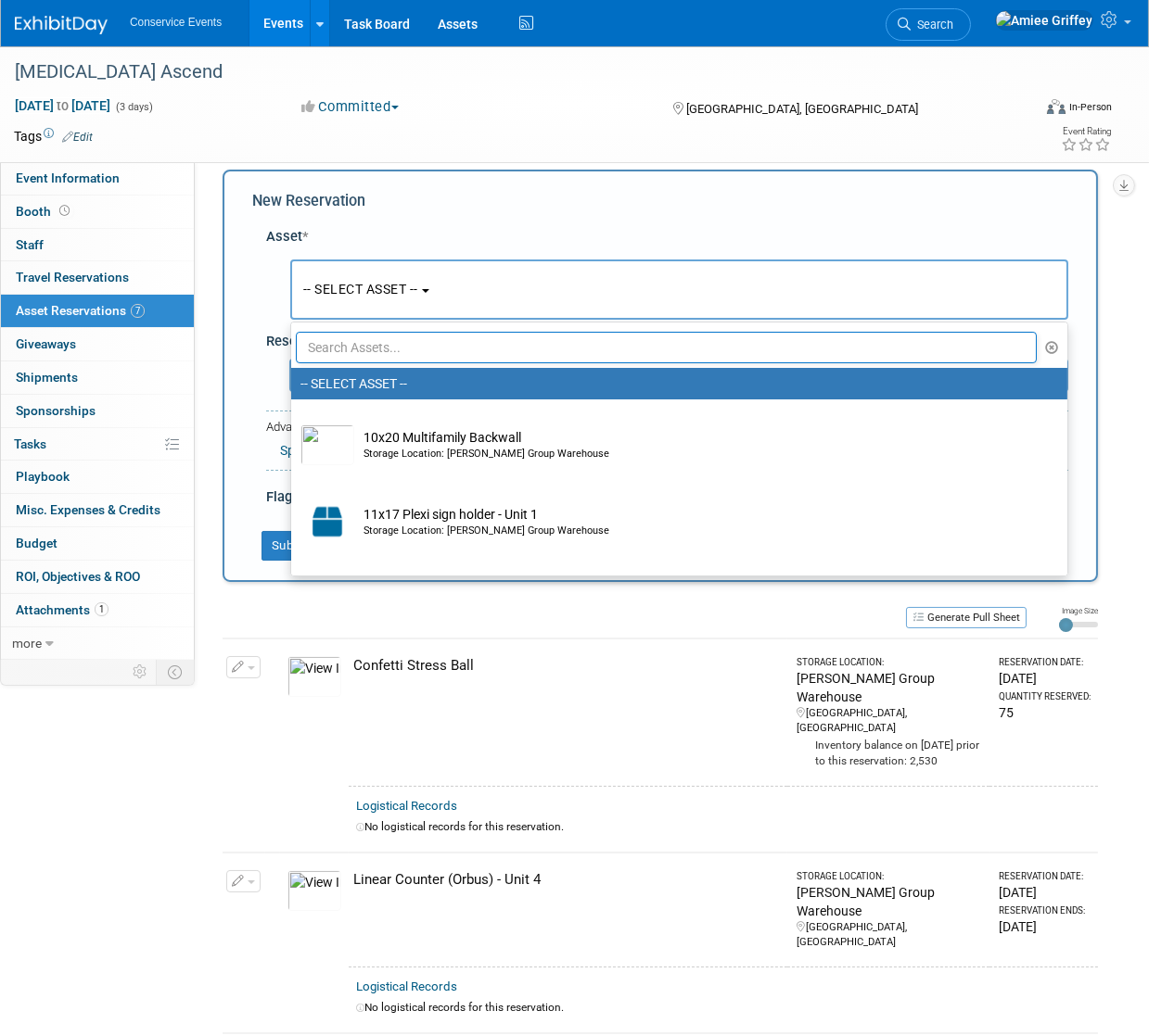
click at [436, 341] on input "text" at bounding box center [666, 347] width 740 height 31
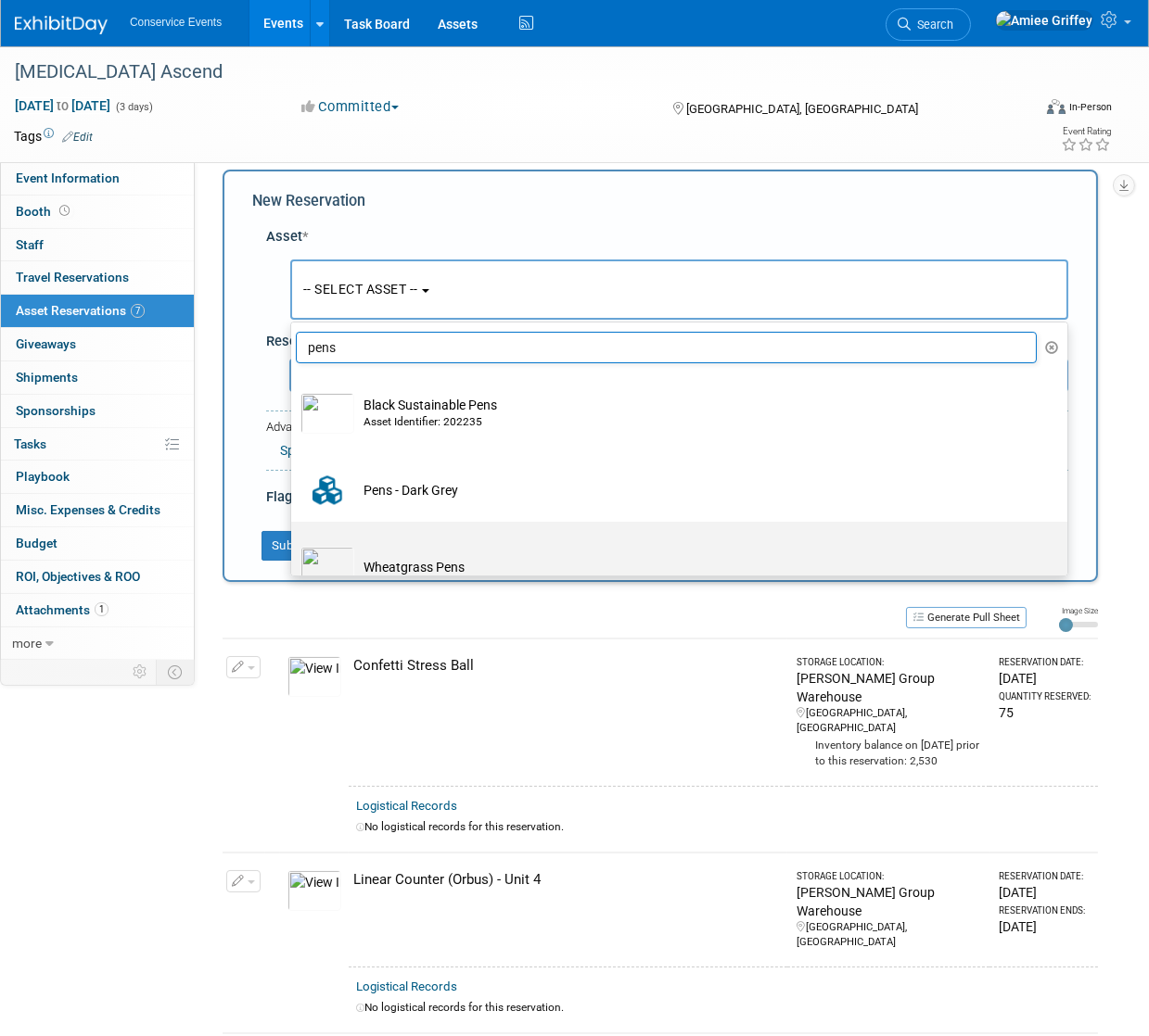
type input "pens"
click at [405, 561] on td "Wheatgrass Pens" at bounding box center [692, 566] width 676 height 41
click at [294, 544] on input "Wheatgrass Pens" at bounding box center [287, 538] width 12 height 12
select select "10715855"
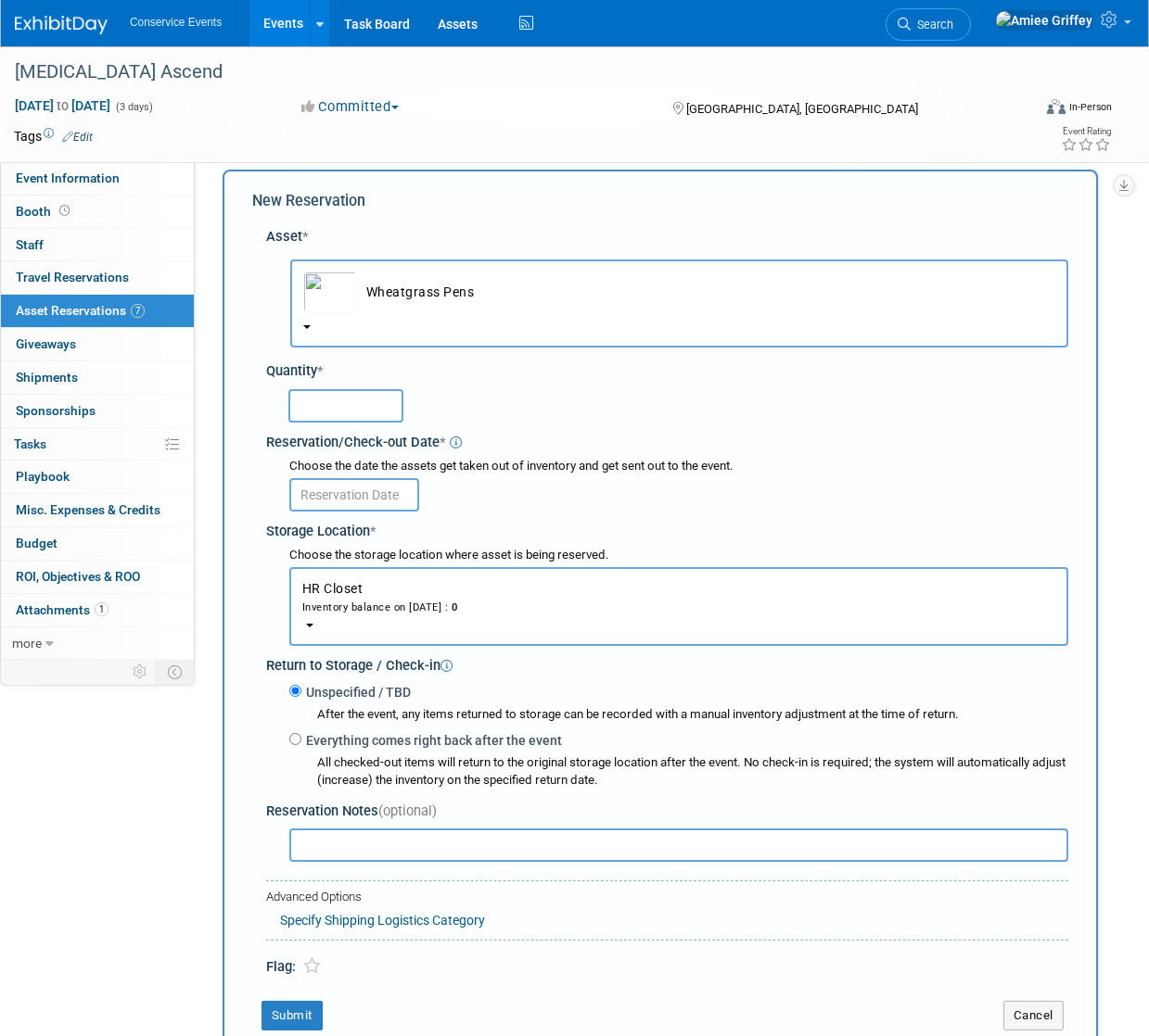
click at [331, 405] on input "text" at bounding box center [346, 406] width 115 height 33
type input "100"
click at [359, 495] on input "text" at bounding box center [354, 494] width 130 height 33
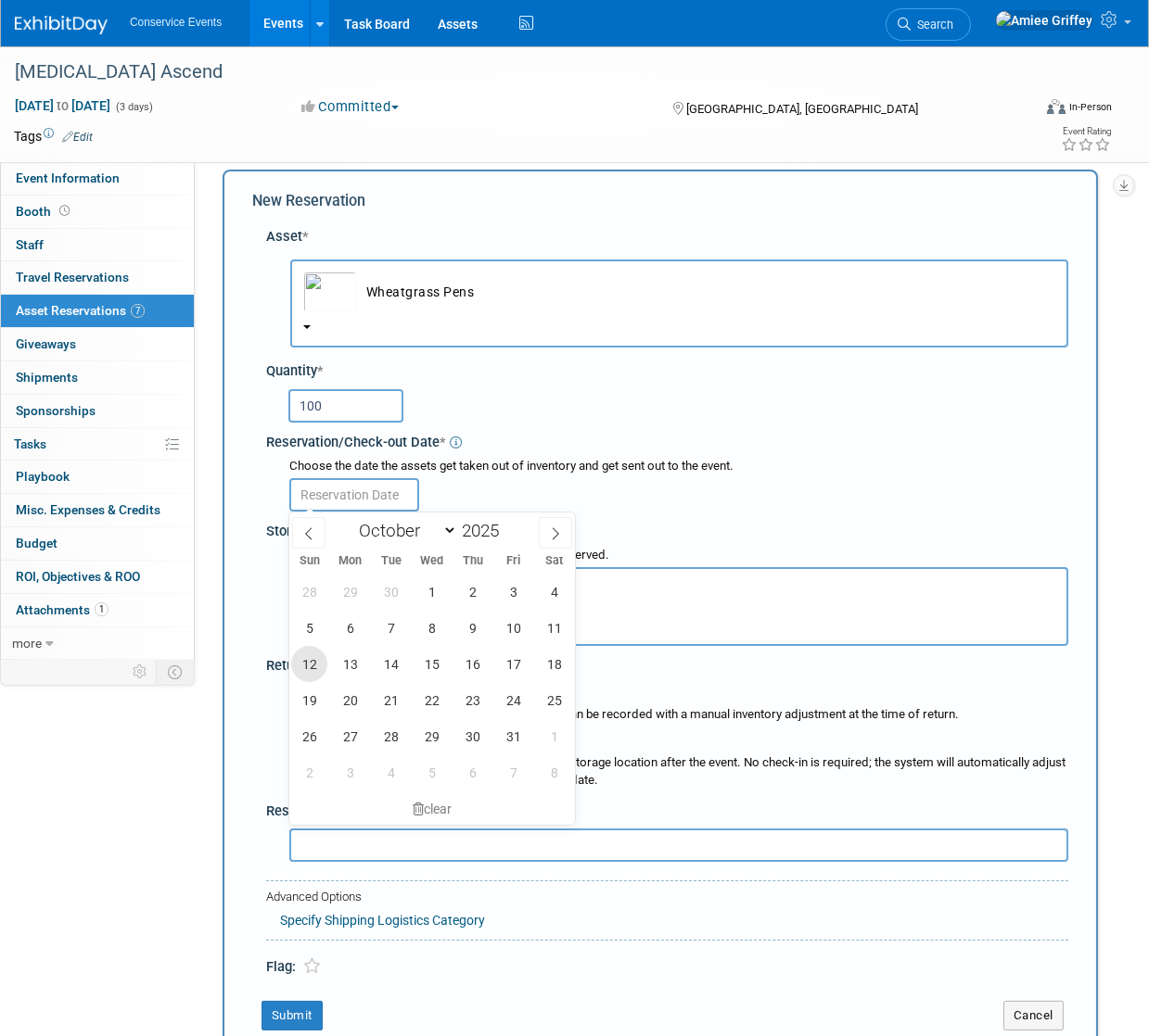
click at [316, 667] on span "12" at bounding box center [309, 664] width 36 height 36
type input "Oct 12, 2025"
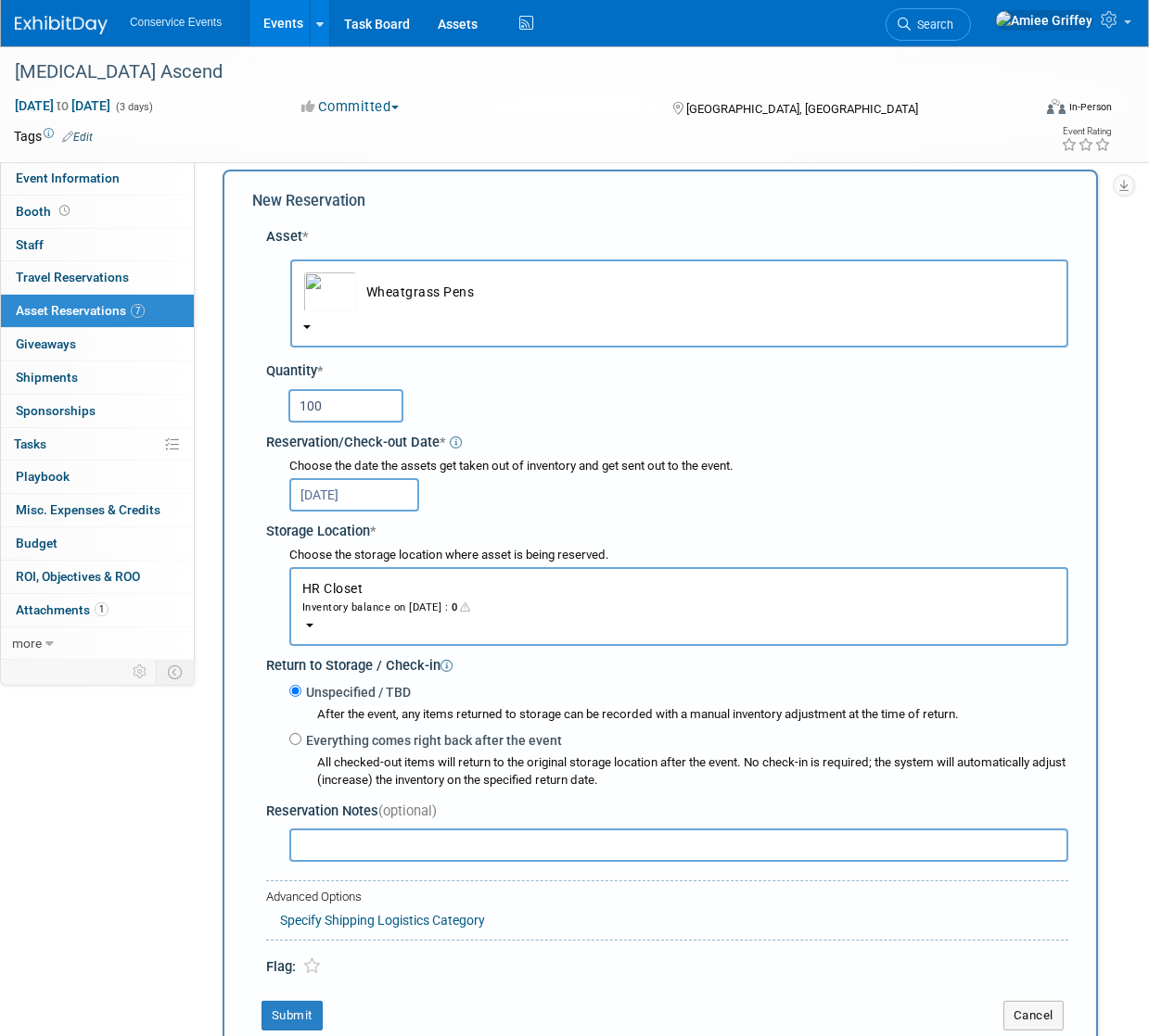
click at [365, 615] on button "HR Closet Inventory balance on Oct 12, 2025 : 0" at bounding box center [679, 606] width 779 height 78
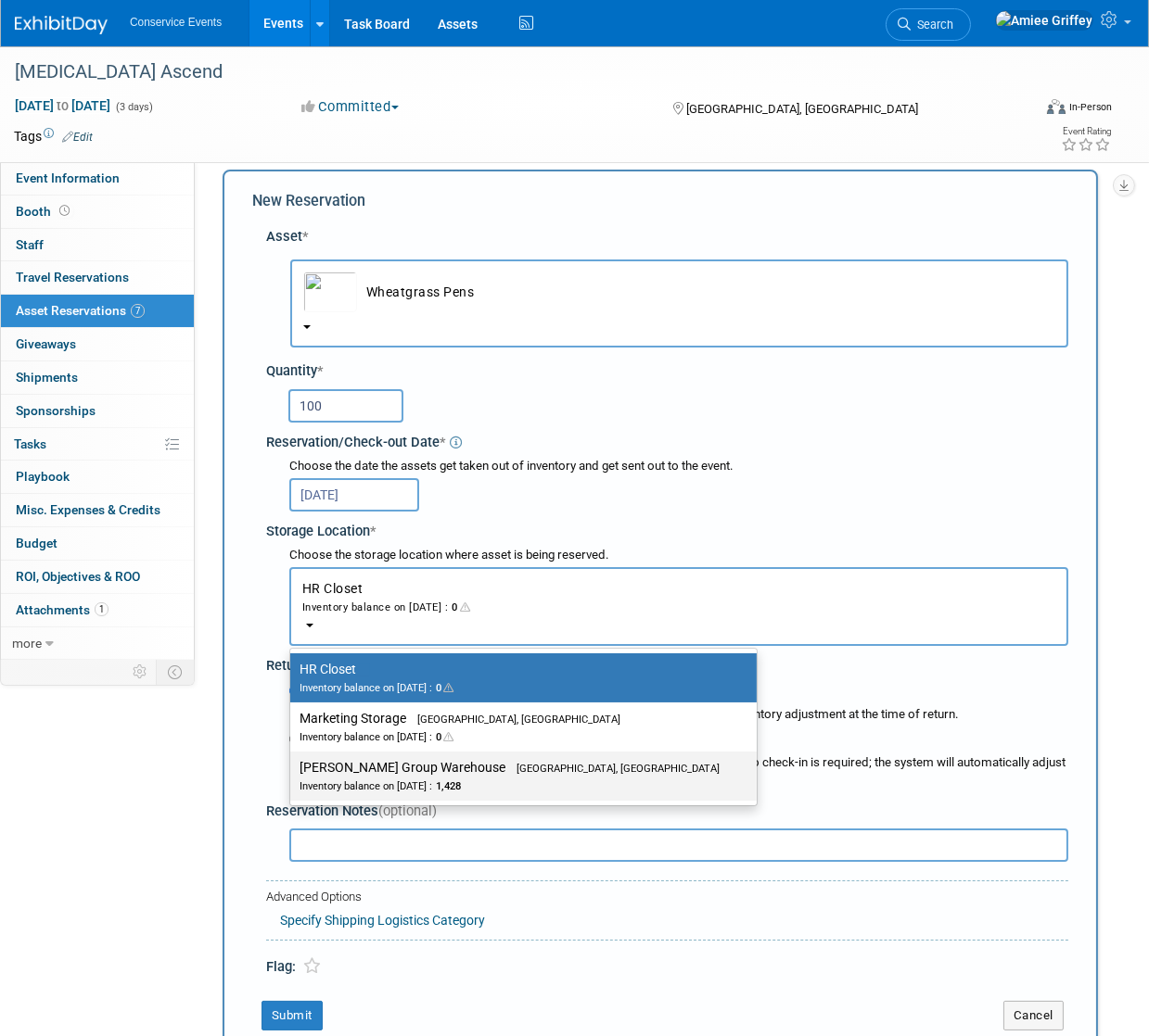
click at [369, 768] on label "Taylor Group Warehouse Brooklyn, OH Inventory balance on Oct 12, 2025 : 1,428" at bounding box center [519, 776] width 439 height 42
click at [293, 768] on input "Taylor Group Warehouse Brooklyn, OH Inventory balance on Oct 12, 2025 : 1,428" at bounding box center [287, 768] width 12 height 12
select select "11223164"
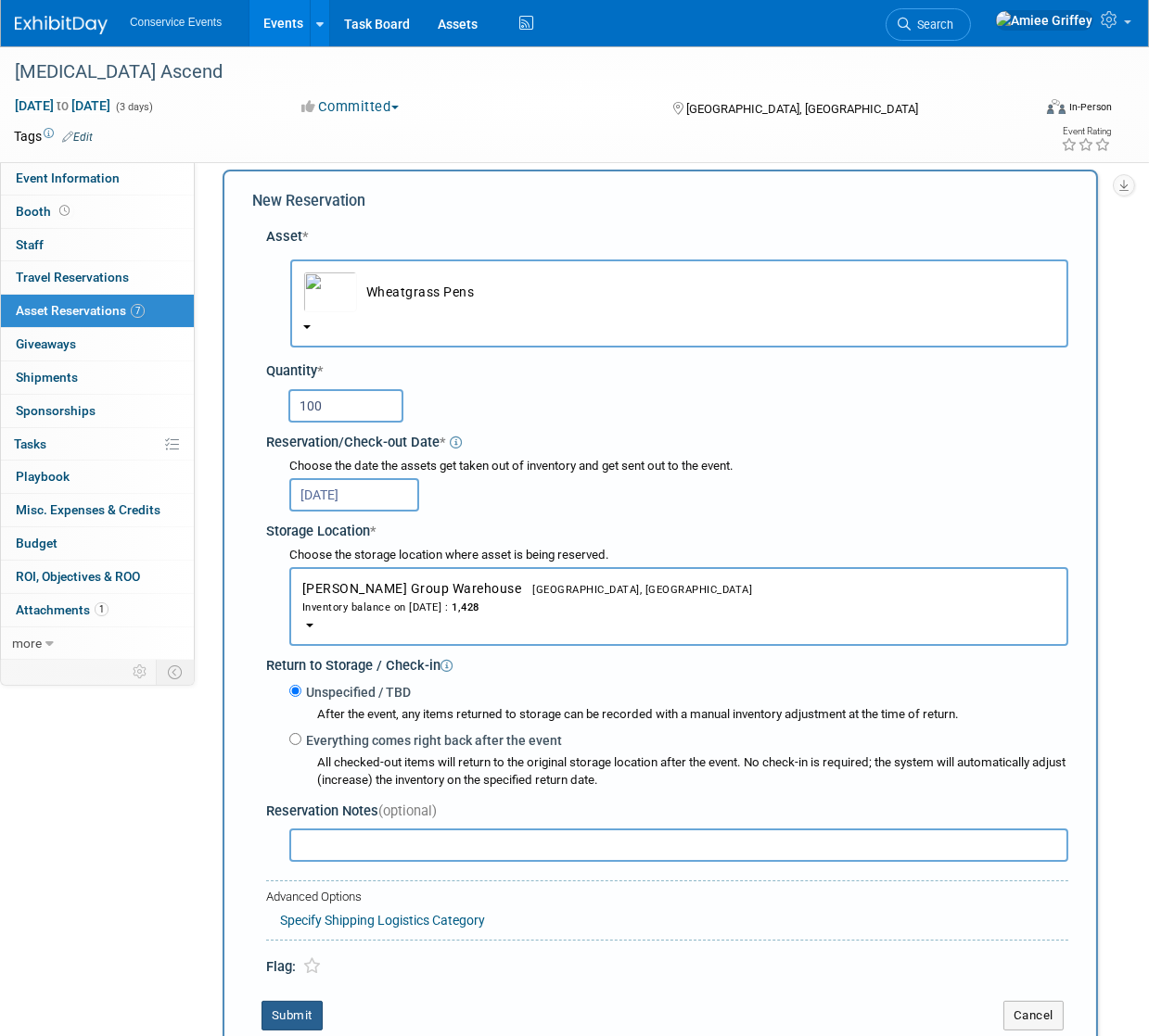
click at [282, 1008] on button "Submit" at bounding box center [291, 1015] width 61 height 29
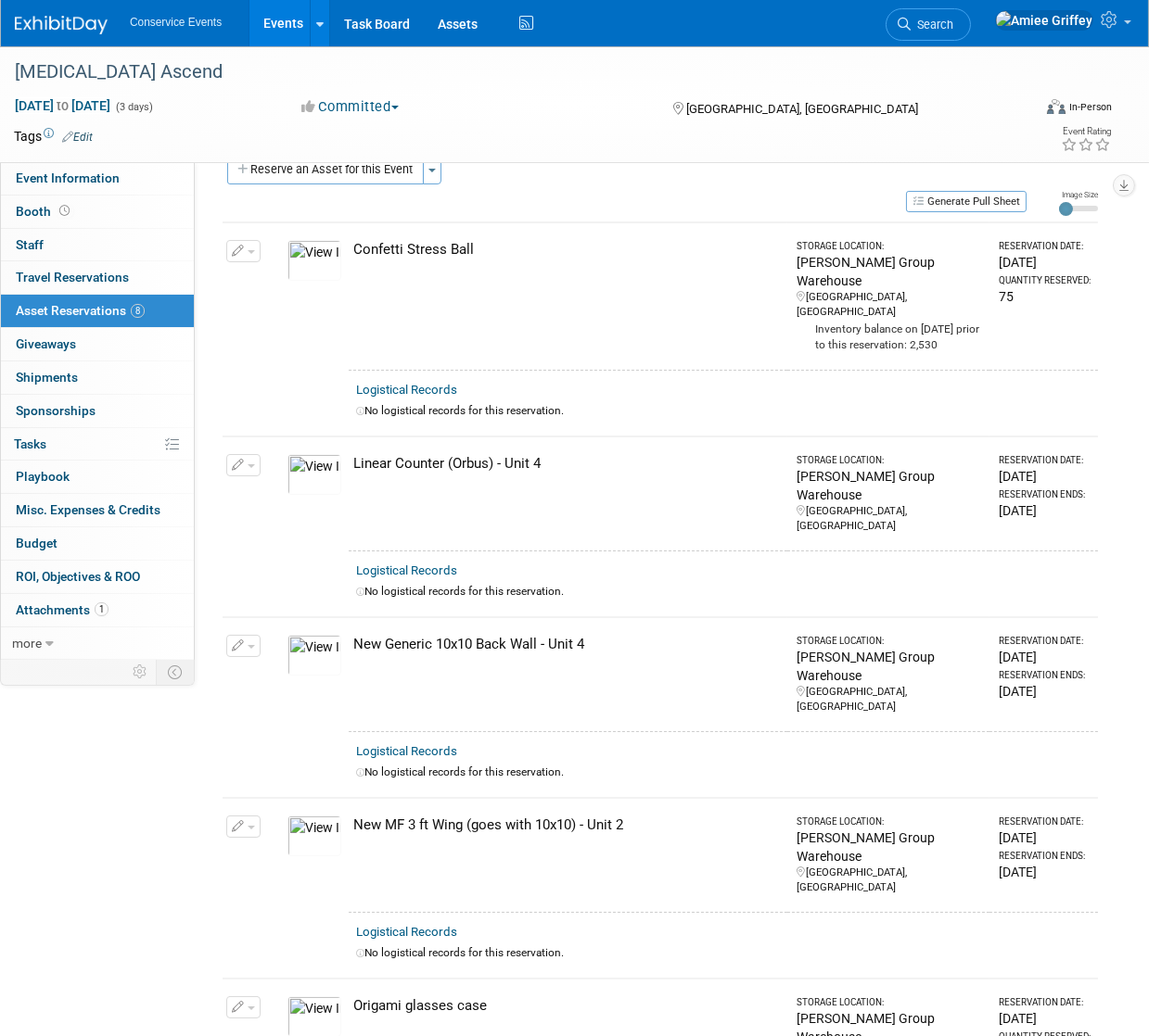
scroll to position [0, 0]
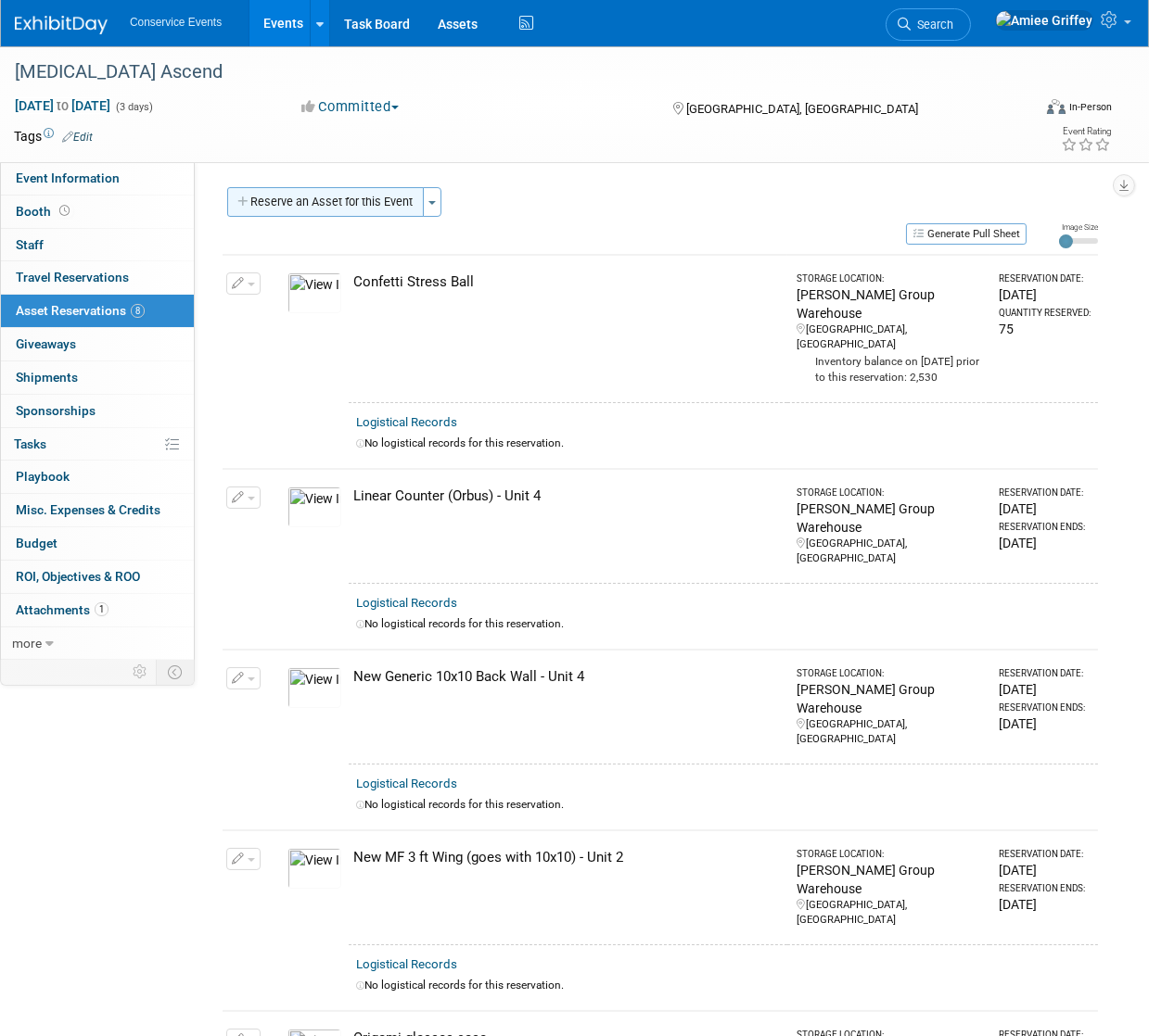
click at [333, 204] on button "Reserve an Asset for this Event" at bounding box center [325, 201] width 197 height 29
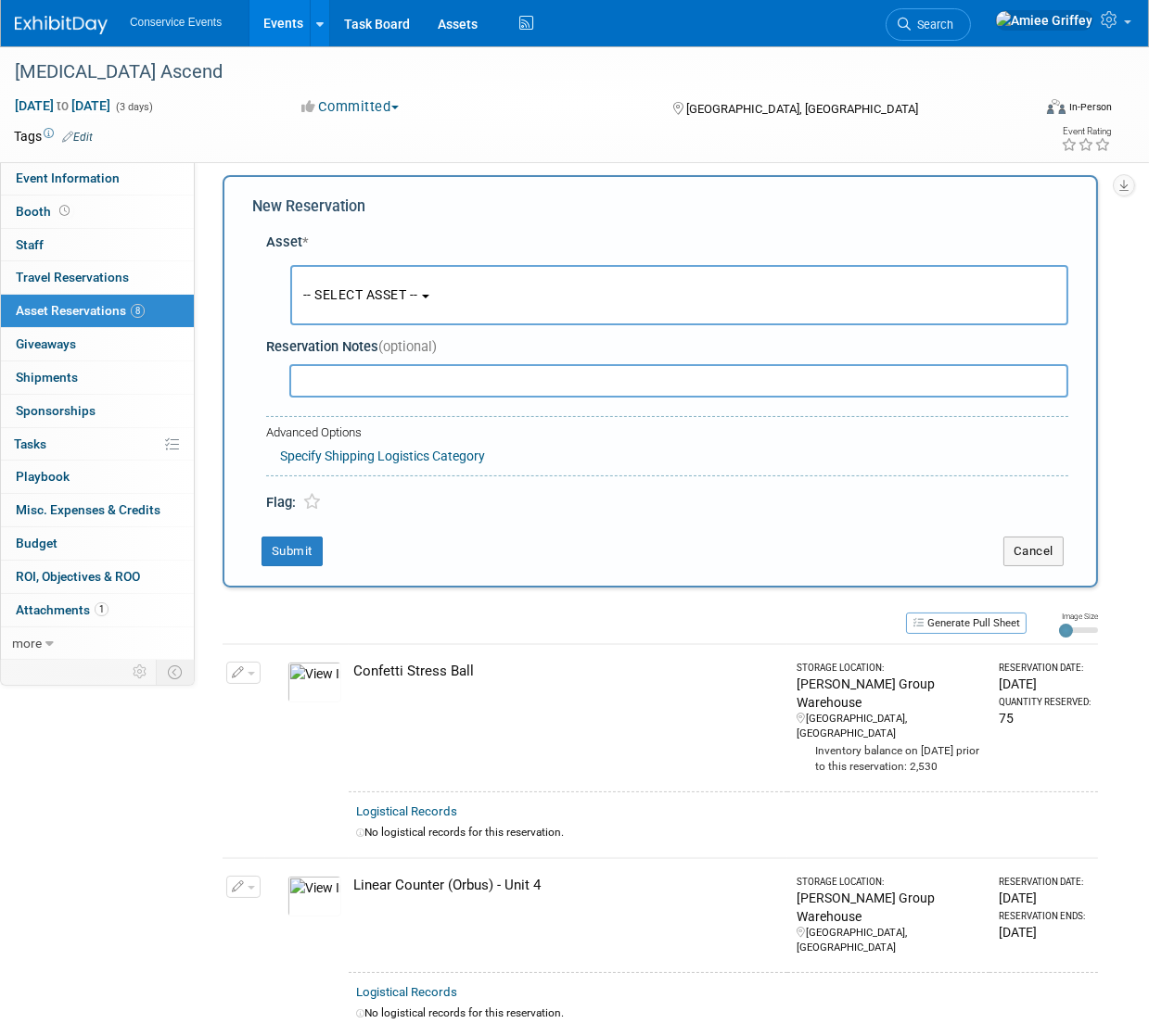
scroll to position [18, 0]
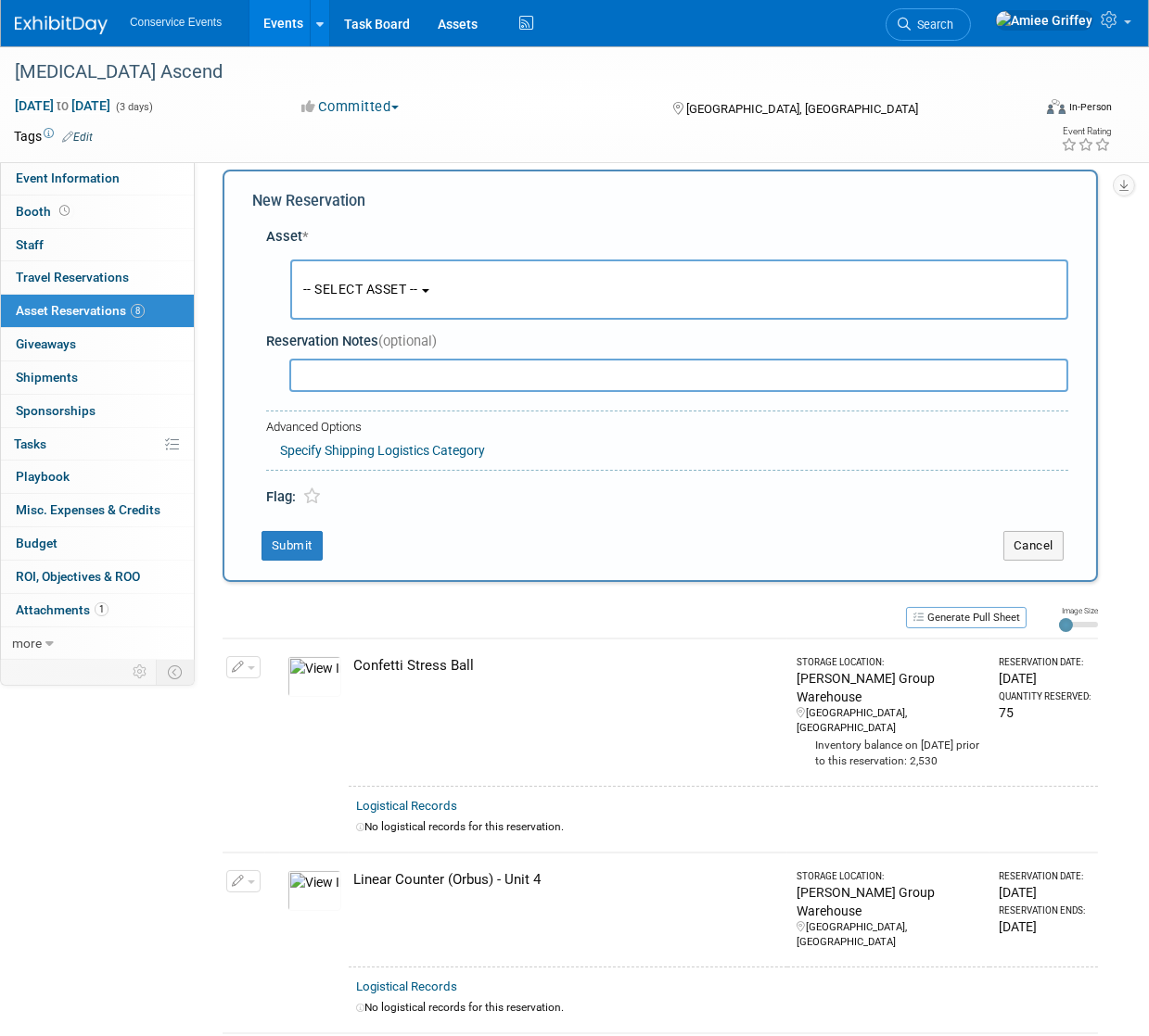
click at [401, 297] on button "-- SELECT ASSET --" at bounding box center [679, 290] width 778 height 60
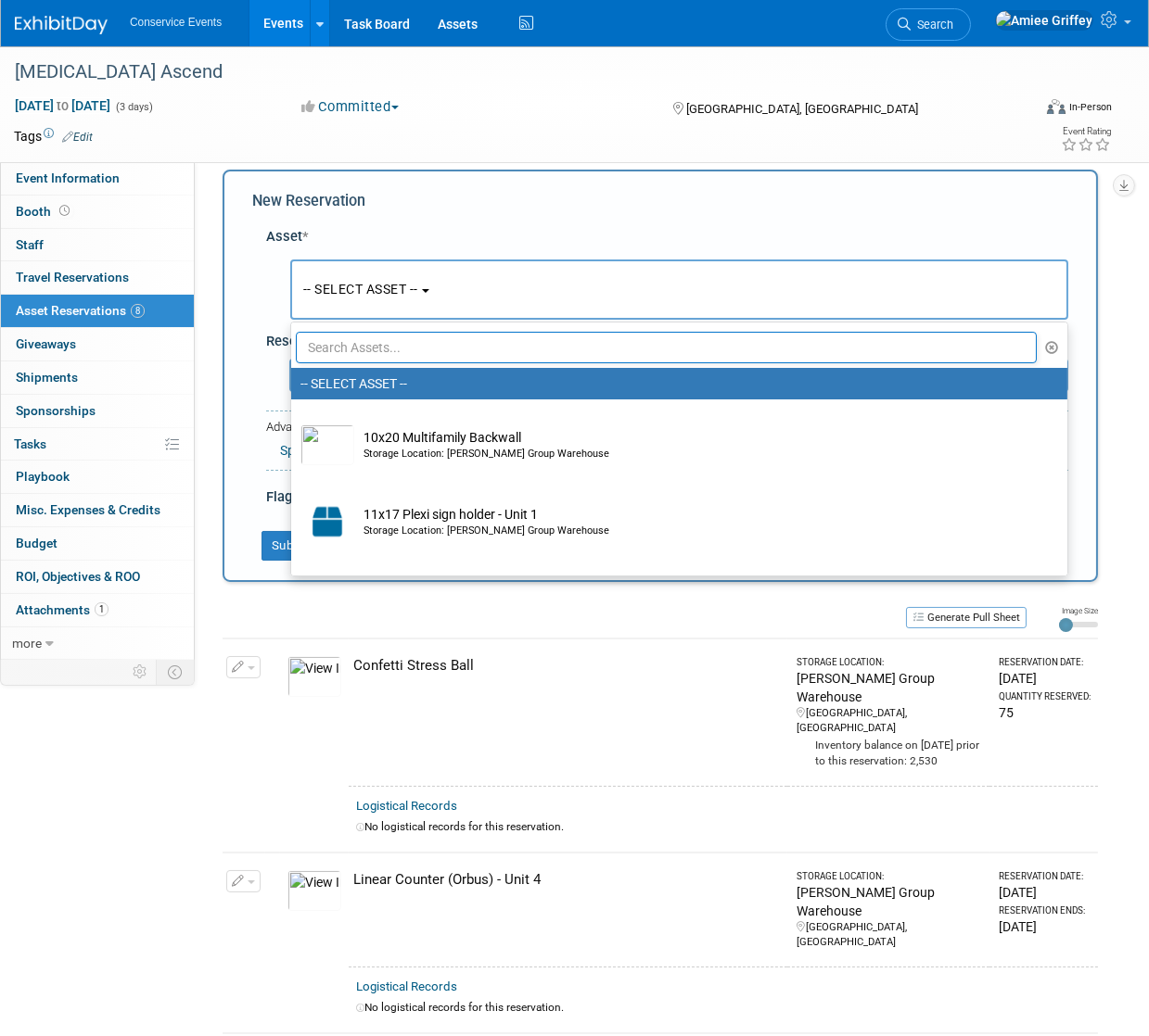
click at [418, 353] on input "text" at bounding box center [666, 347] width 740 height 31
type input "butter"
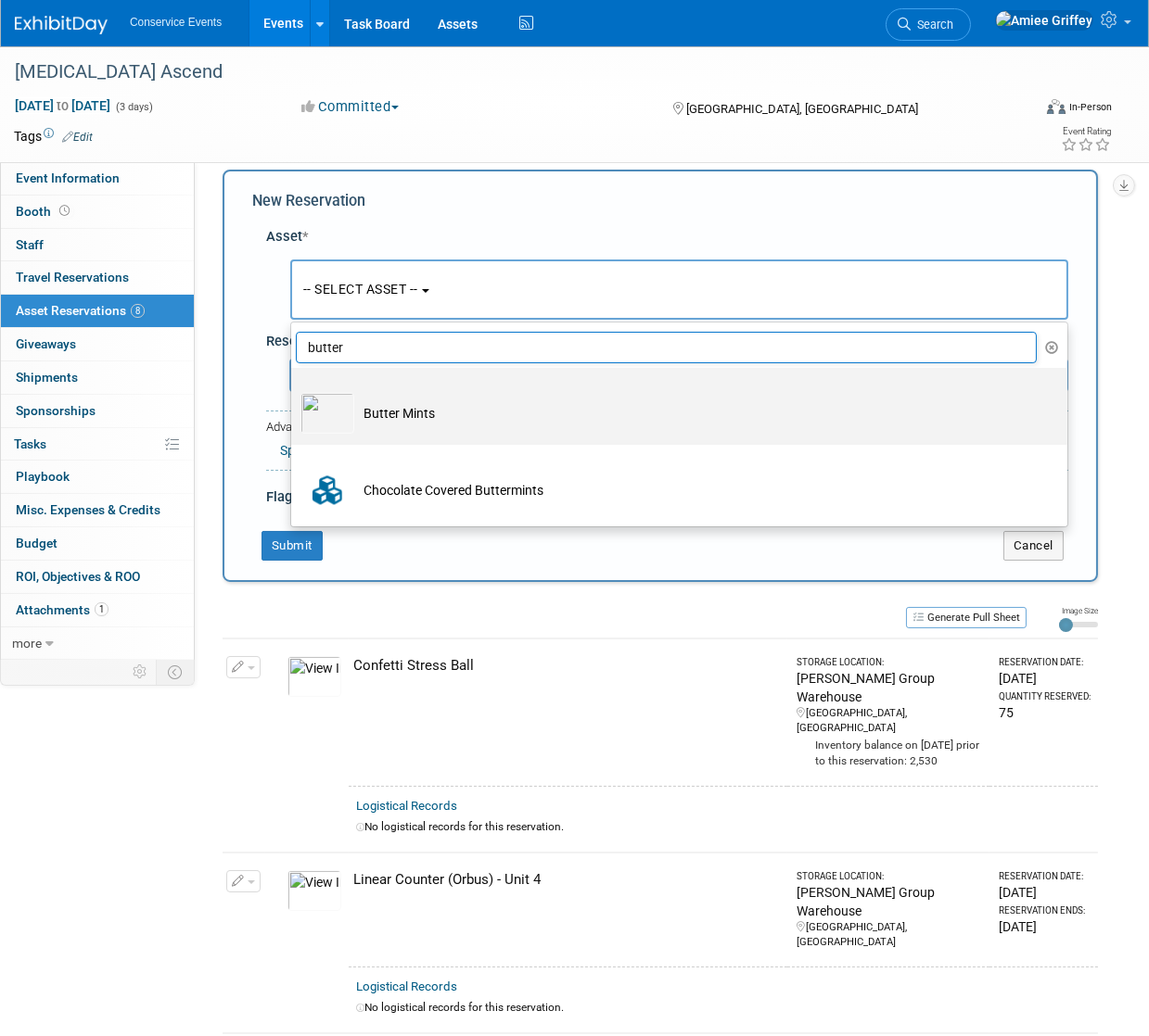
click at [439, 435] on label "Butter Mints" at bounding box center [674, 406] width 748 height 70
click at [294, 390] on input "Butter Mints" at bounding box center [287, 384] width 12 height 12
select select "10718033"
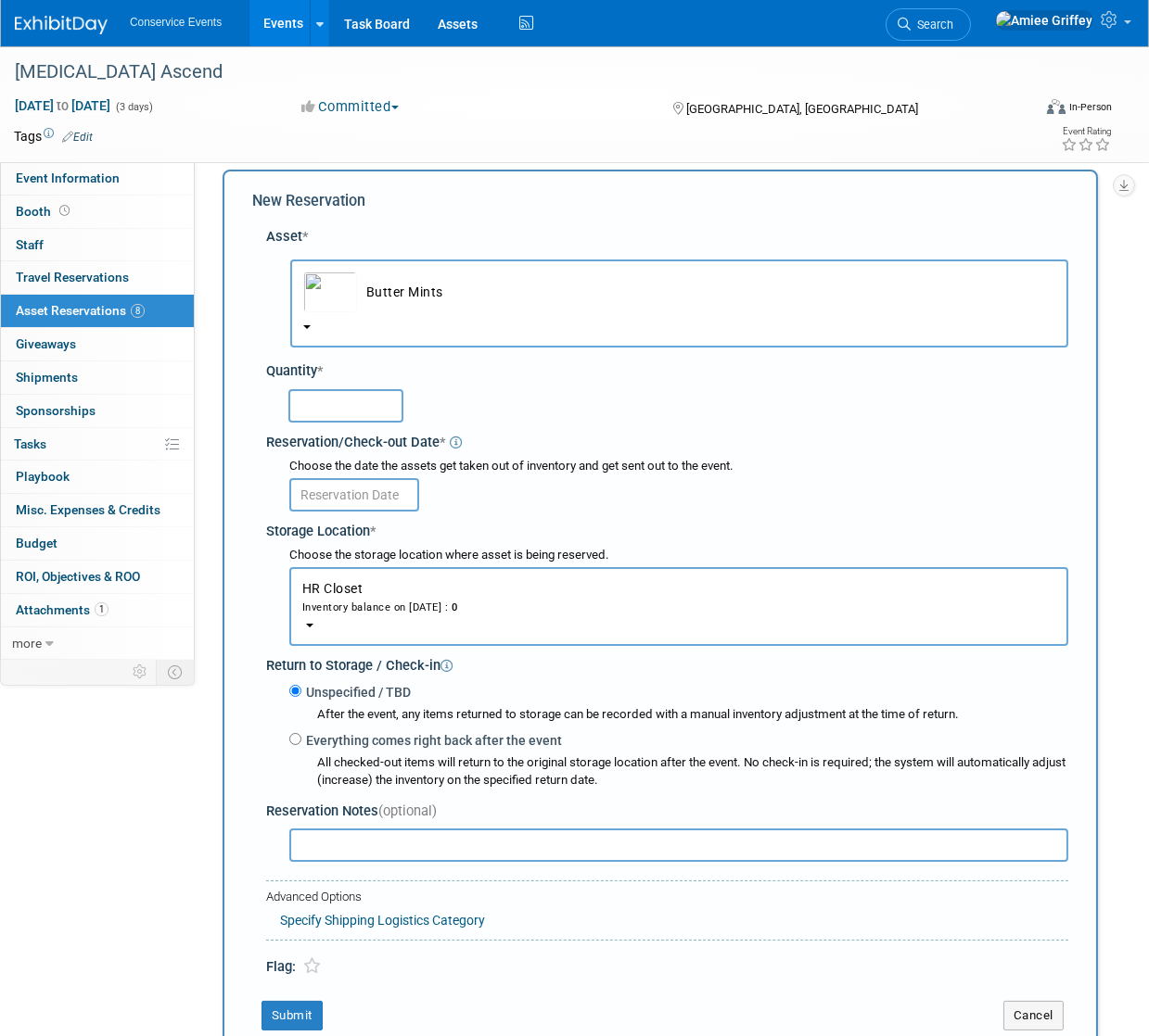
click at [359, 410] on input "text" at bounding box center [346, 406] width 115 height 33
type input "100"
click at [362, 512] on div "Choose the date the assets get taken out of inventory and get sent out to the e…" at bounding box center [670, 485] width 794 height 61
click at [361, 498] on input "text" at bounding box center [354, 494] width 130 height 33
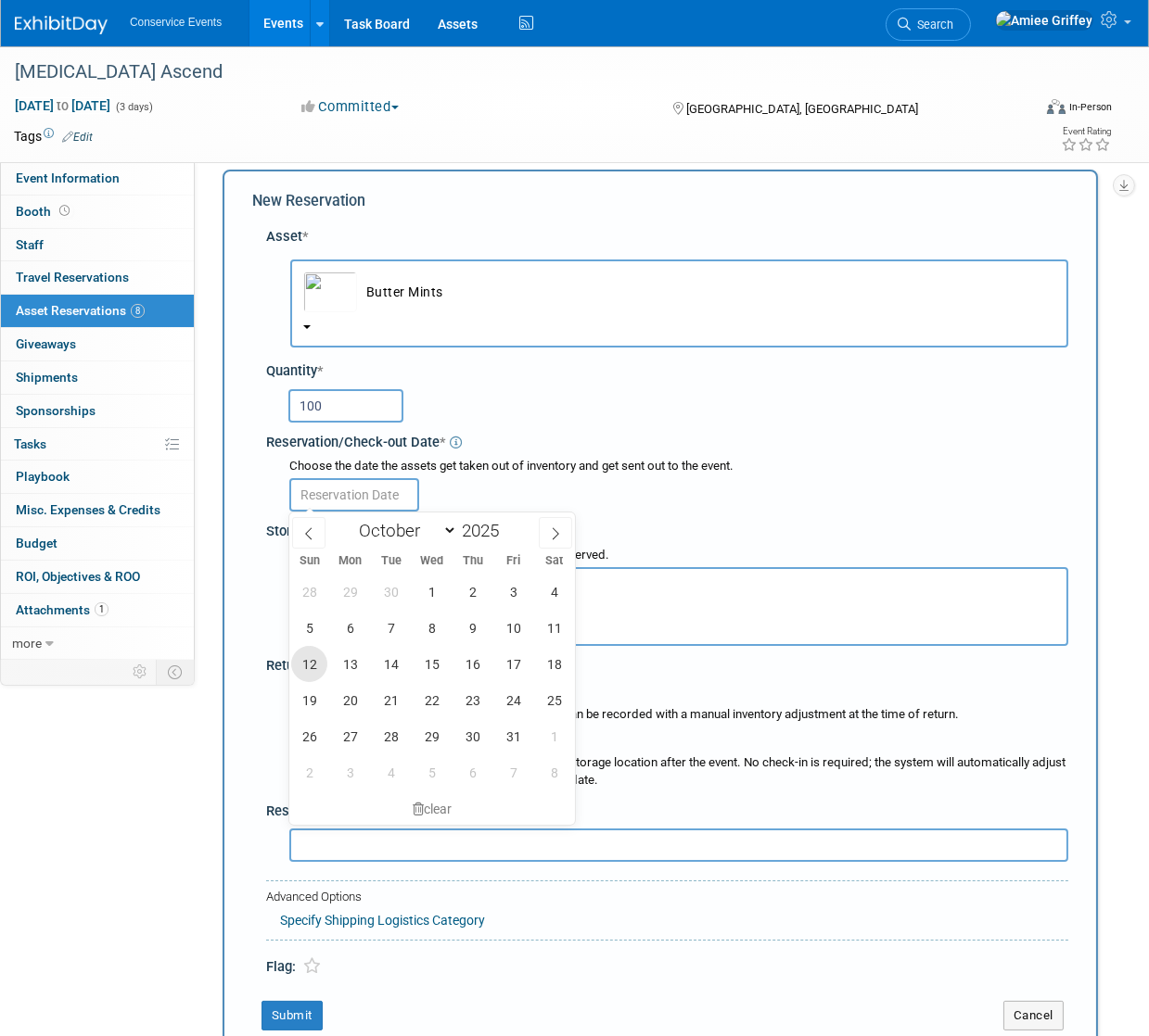
click at [314, 675] on span "12" at bounding box center [309, 664] width 36 height 36
type input "Oct 12, 2025"
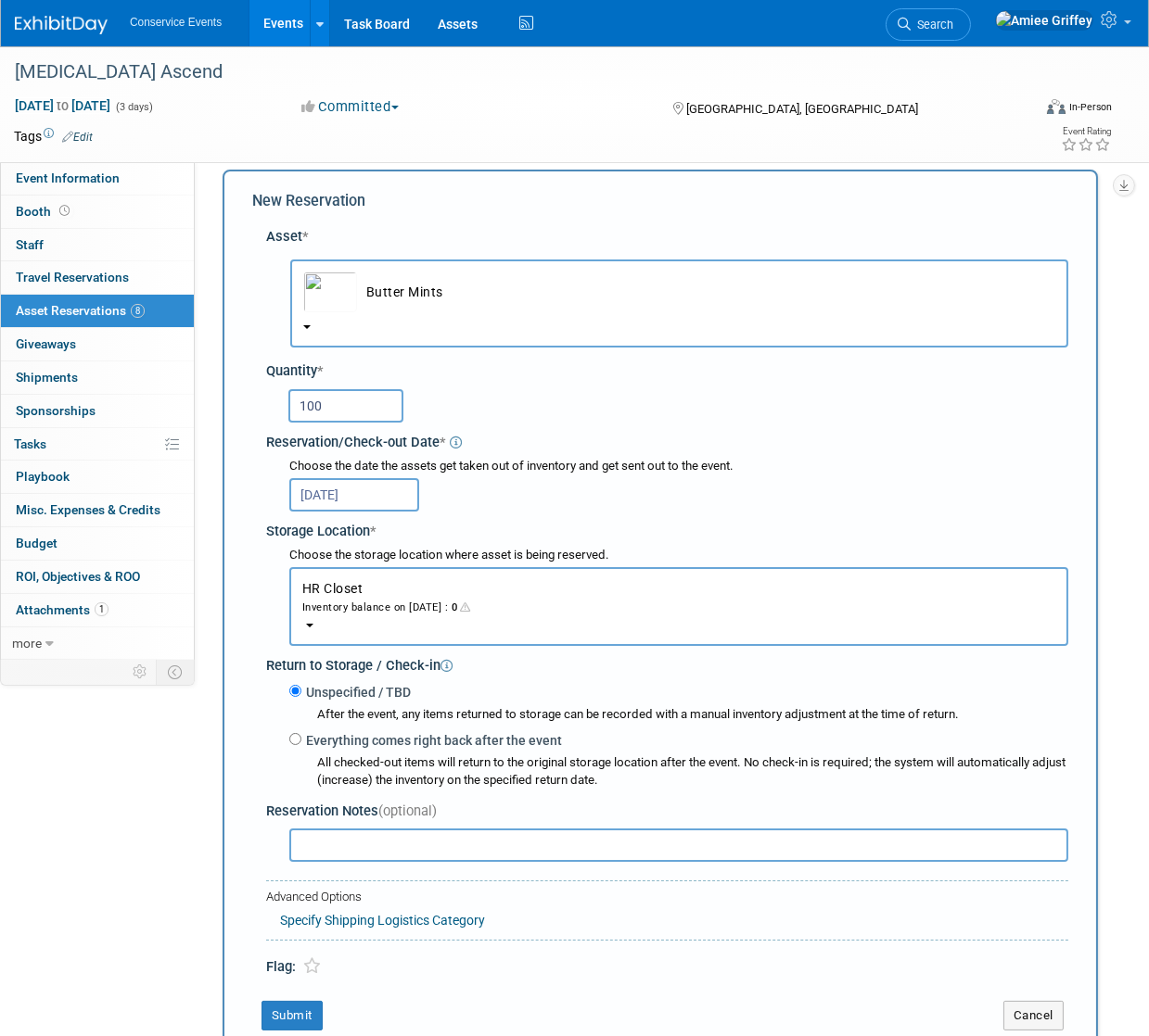
click at [357, 598] on div "Inventory balance on Oct 12, 2025 : 0" at bounding box center [679, 606] width 753 height 18
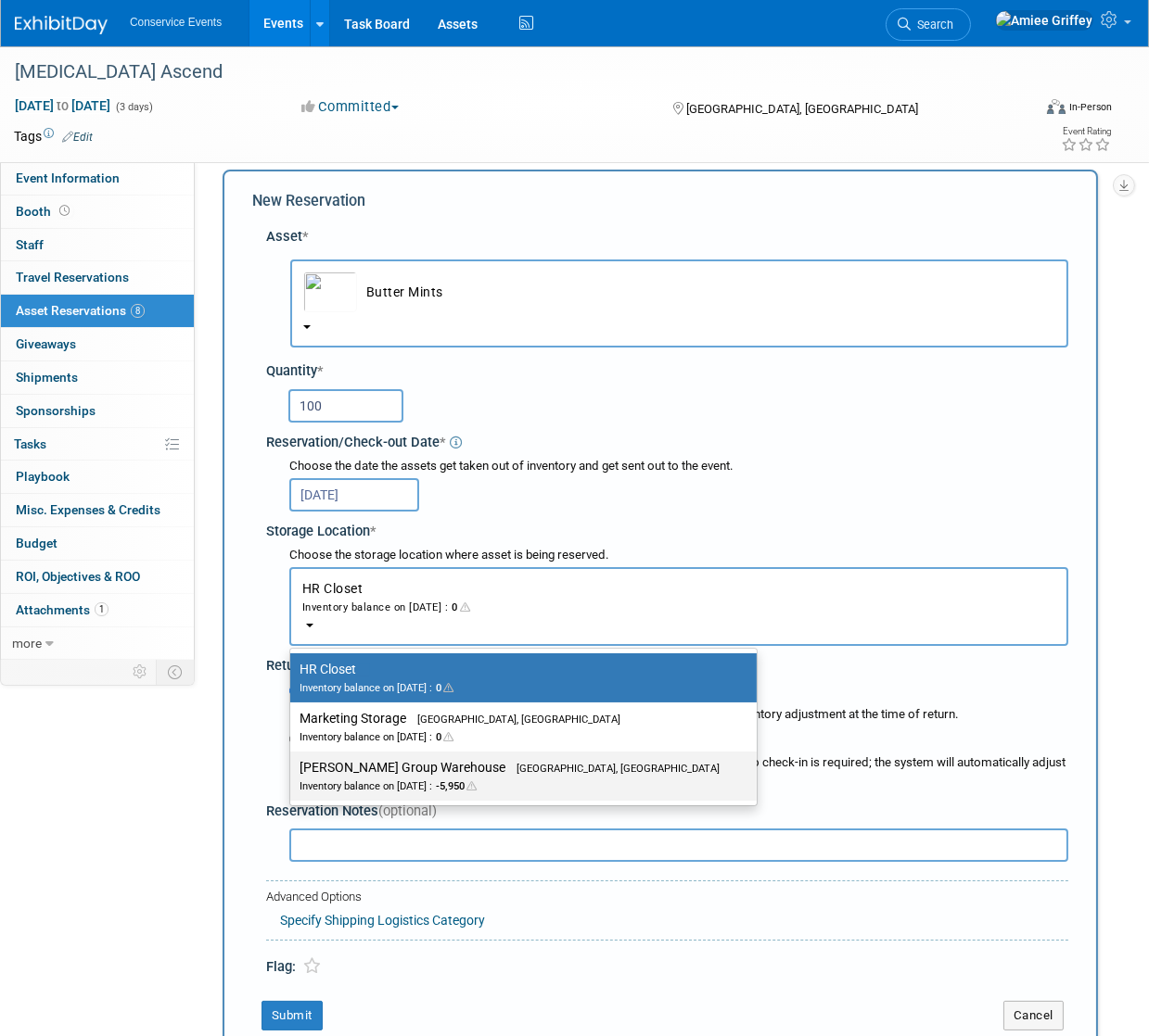
click at [355, 775] on label "Taylor Group Warehouse Brooklyn, OH Inventory balance on Oct 12, 2025 : -5,950" at bounding box center [519, 776] width 439 height 42
click at [293, 774] on input "Taylor Group Warehouse Brooklyn, OH Inventory balance on Oct 12, 2025 : -5,950" at bounding box center [287, 768] width 12 height 12
select select "11223164"
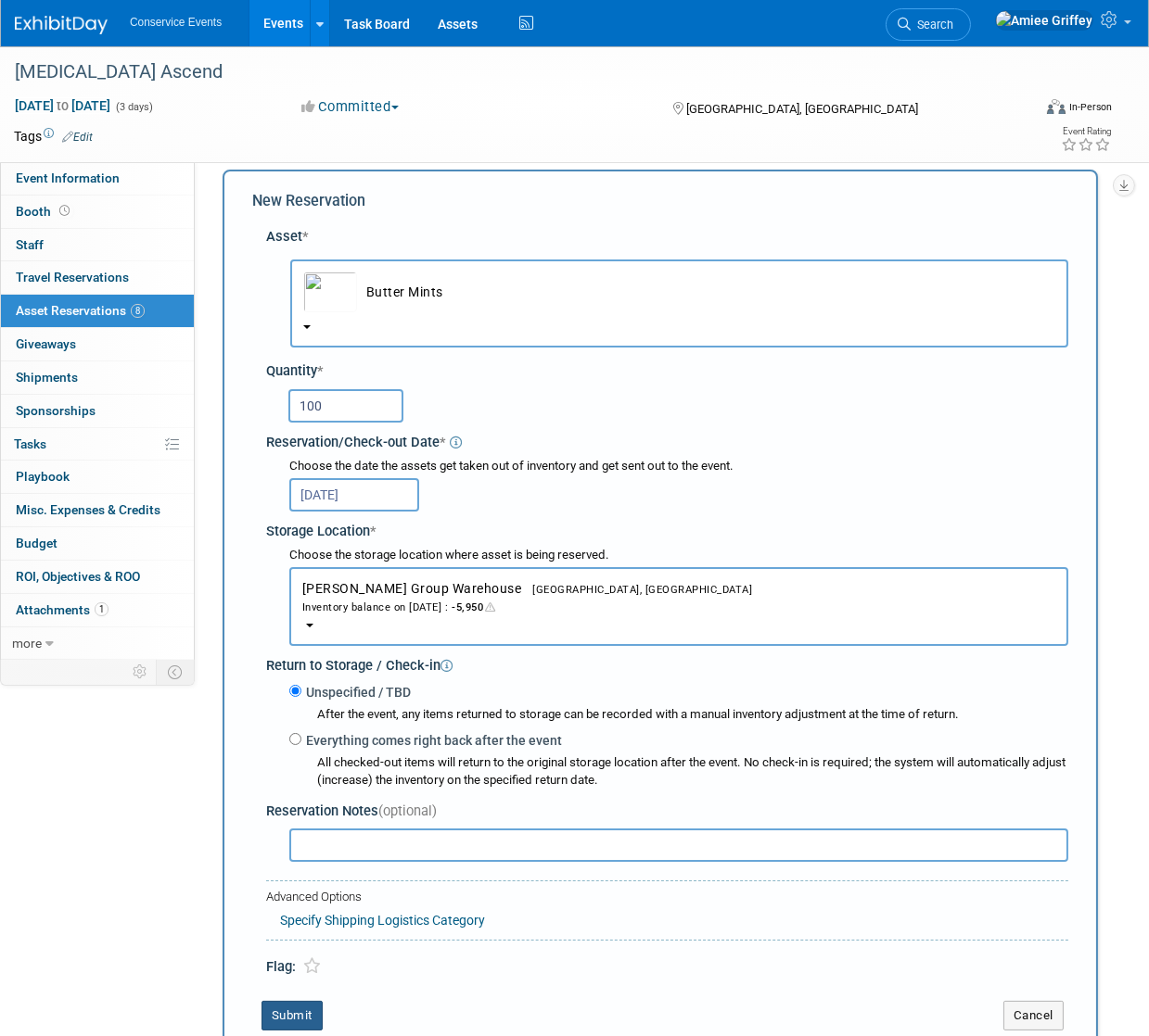
click at [291, 1007] on button "Submit" at bounding box center [291, 1015] width 61 height 29
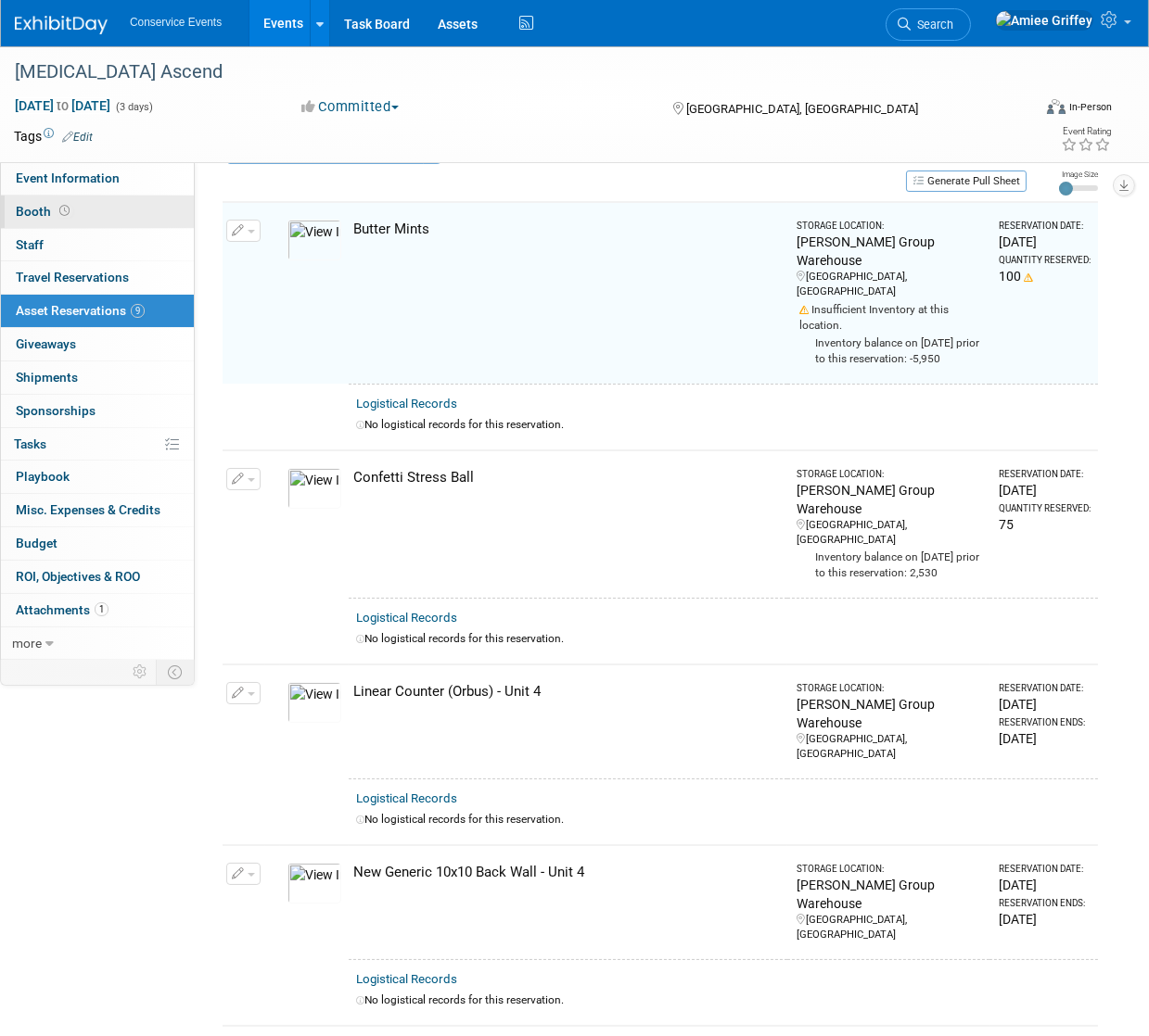
scroll to position [0, 0]
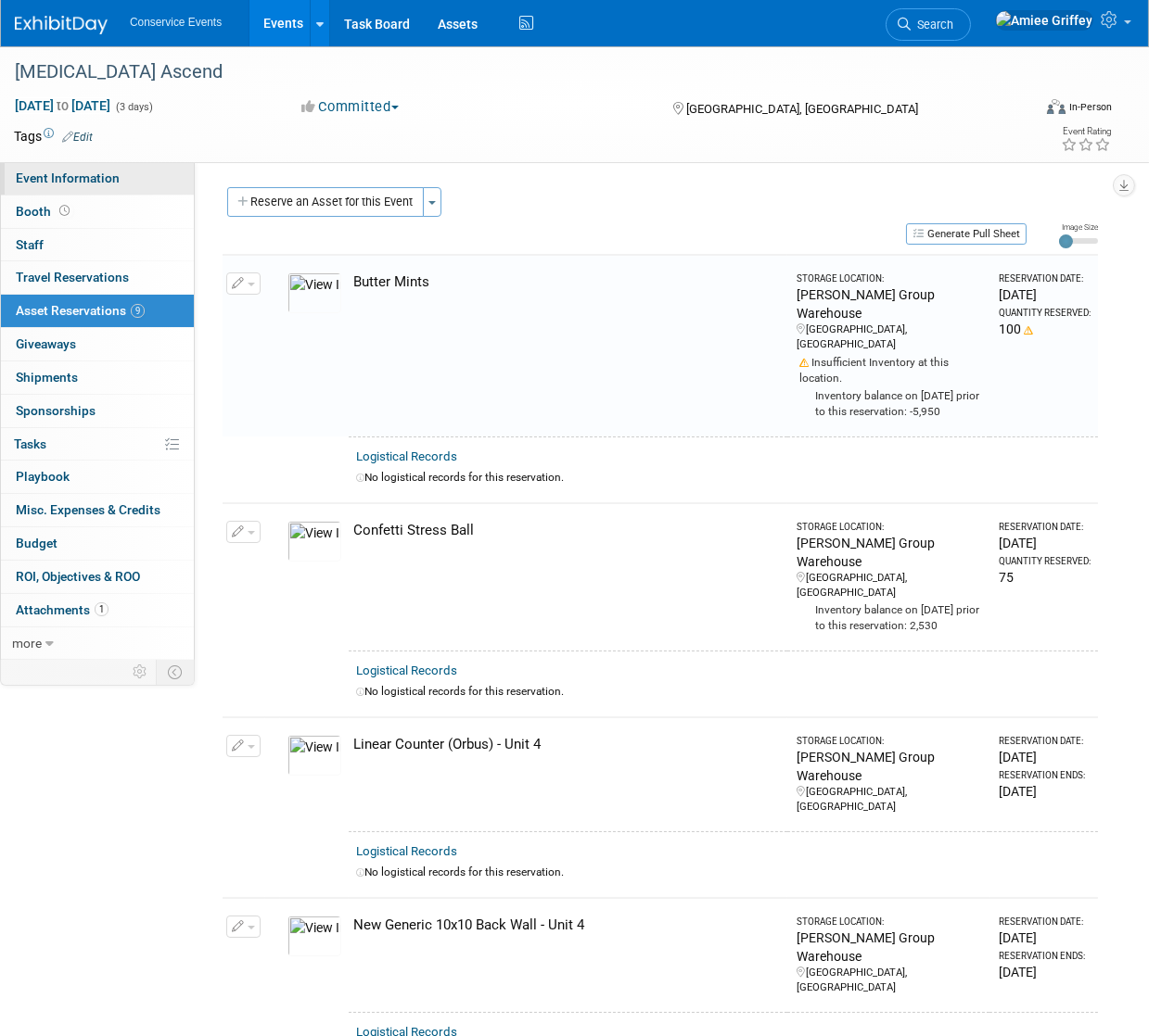
click at [78, 183] on span "Event Information" at bounding box center [68, 178] width 104 height 15
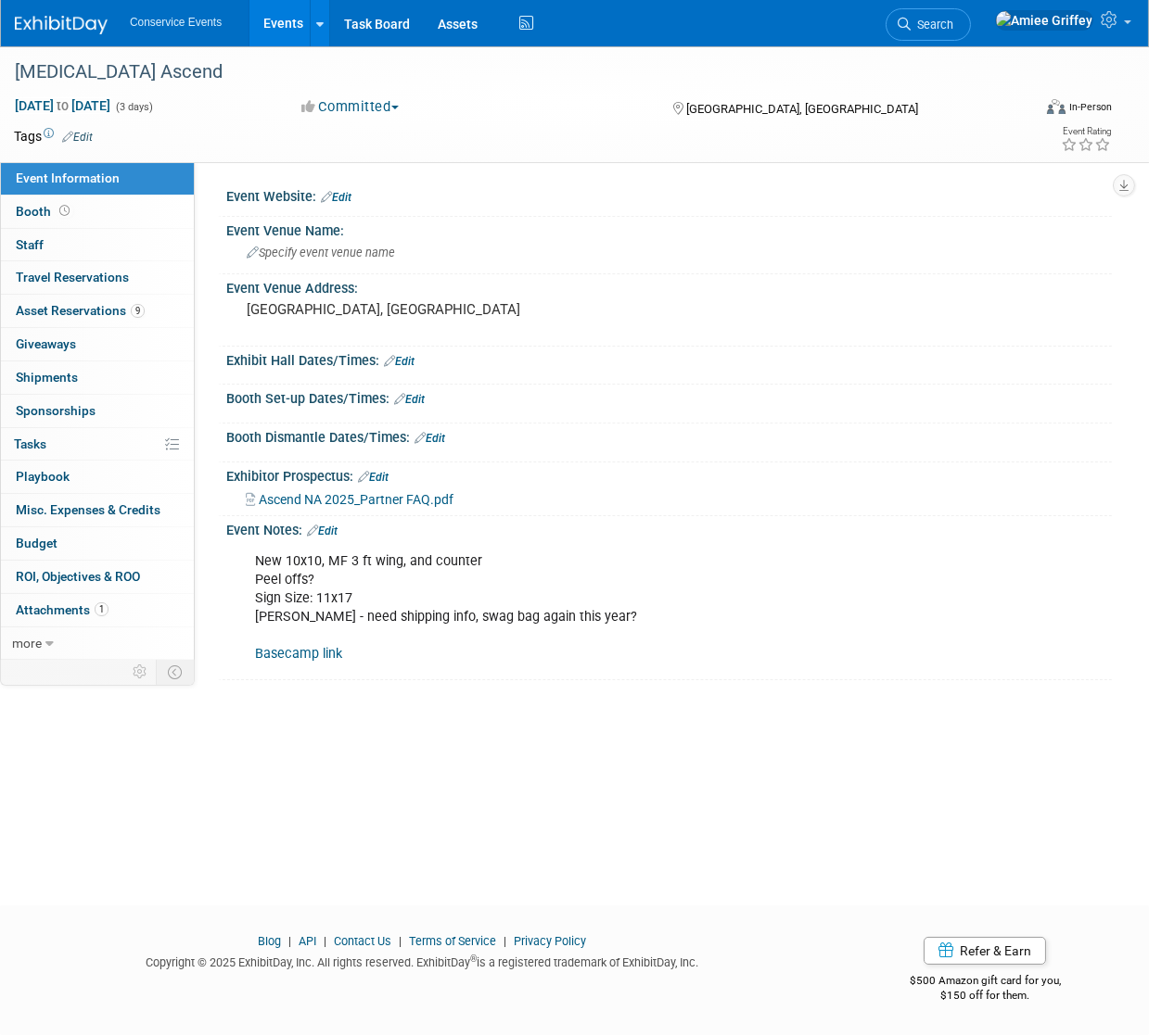
click at [86, 133] on link "Edit" at bounding box center [78, 137] width 30 height 13
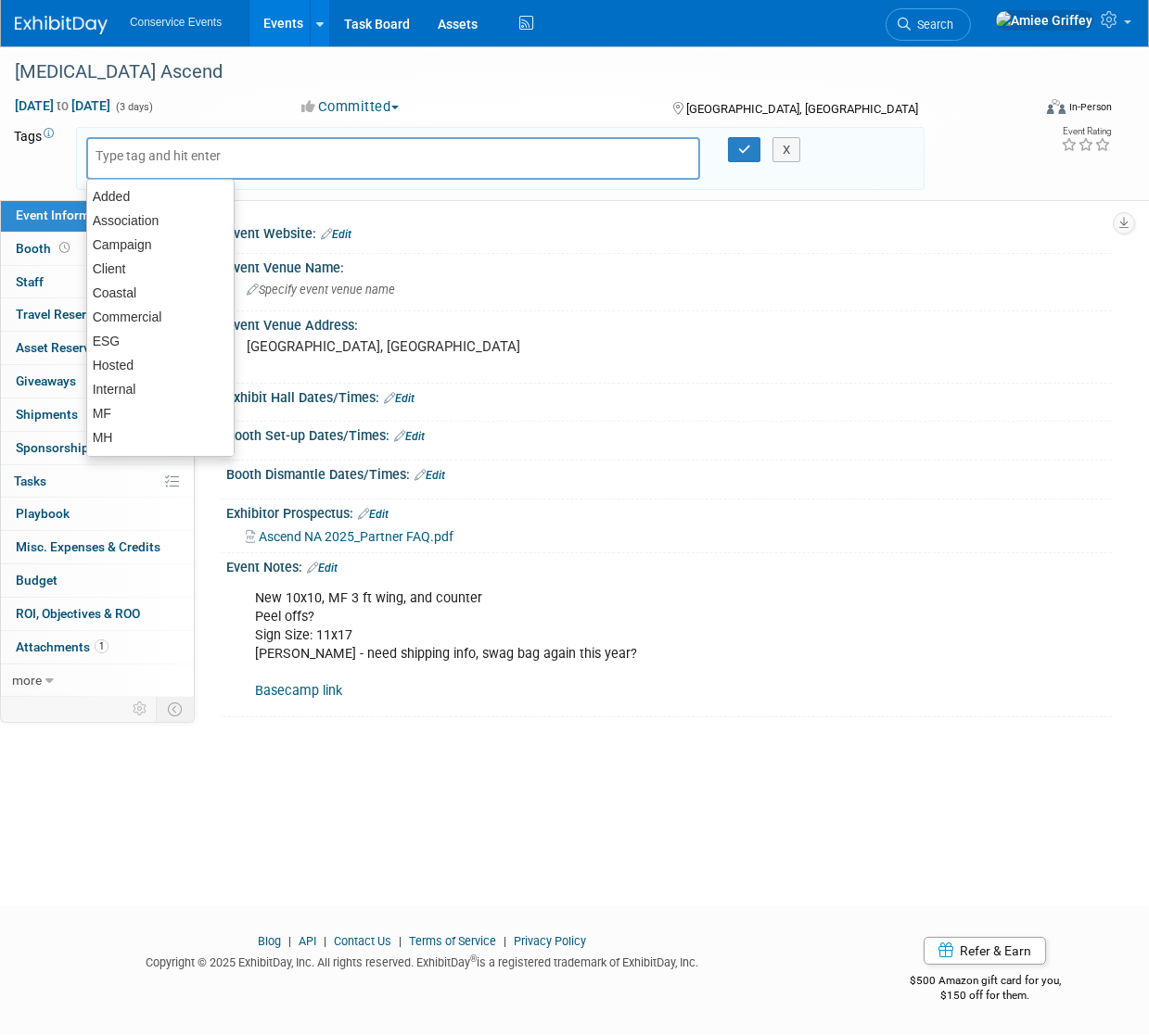
click at [102, 151] on input "text" at bounding box center [169, 156] width 148 height 19
type input "MF"
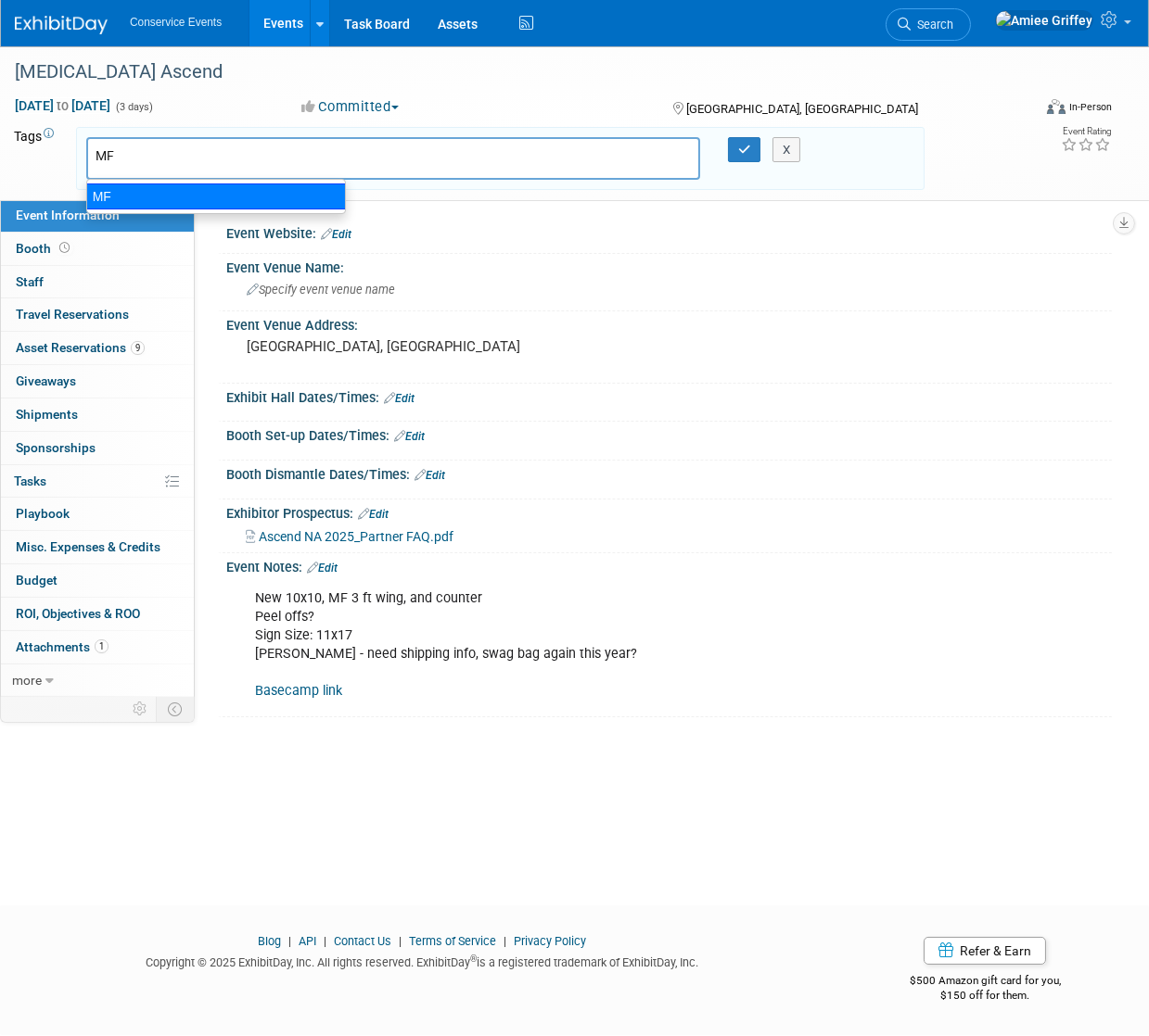
click at [139, 191] on div "MF" at bounding box center [216, 196] width 260 height 26
type input "MF"
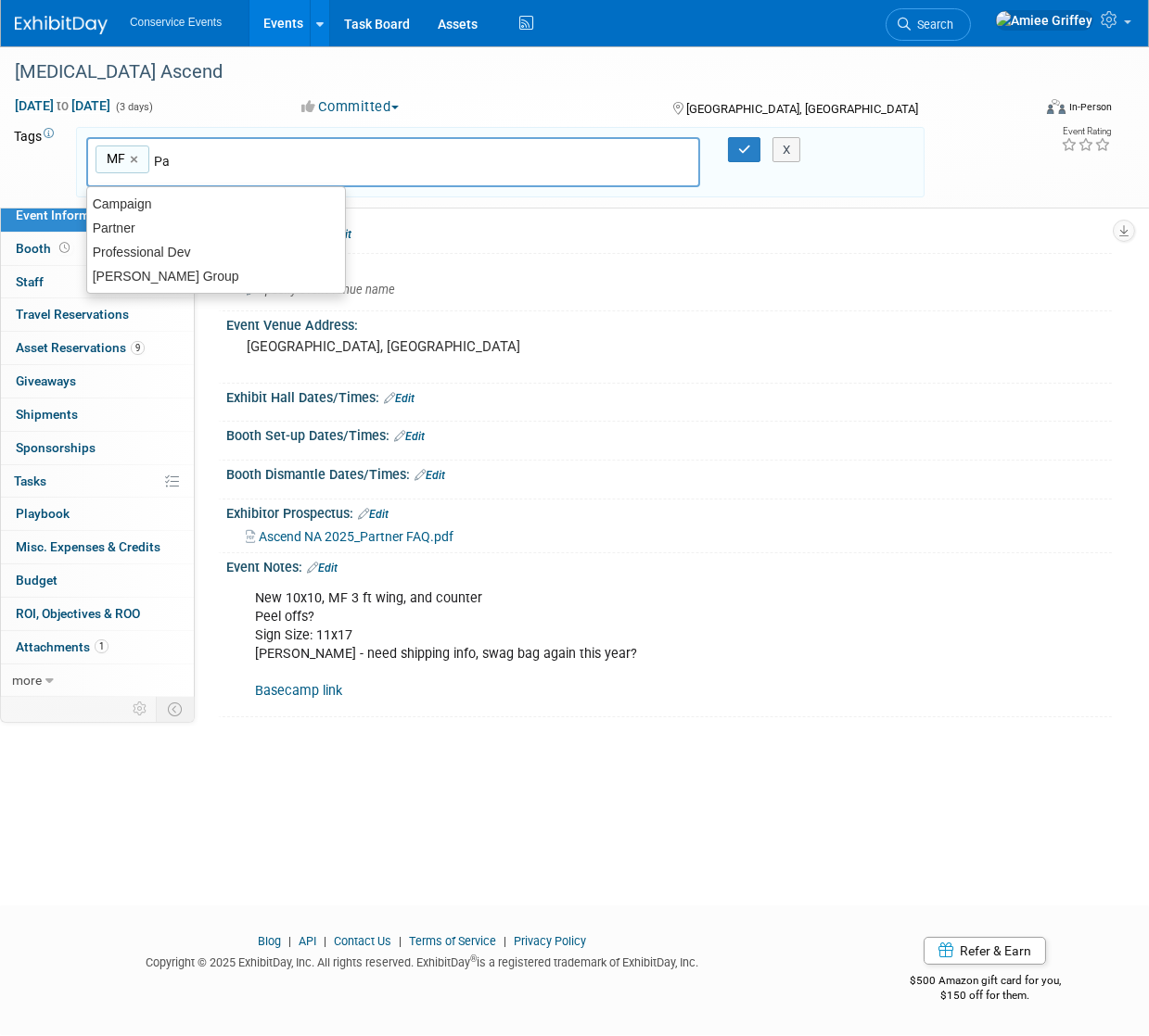
type input "Par"
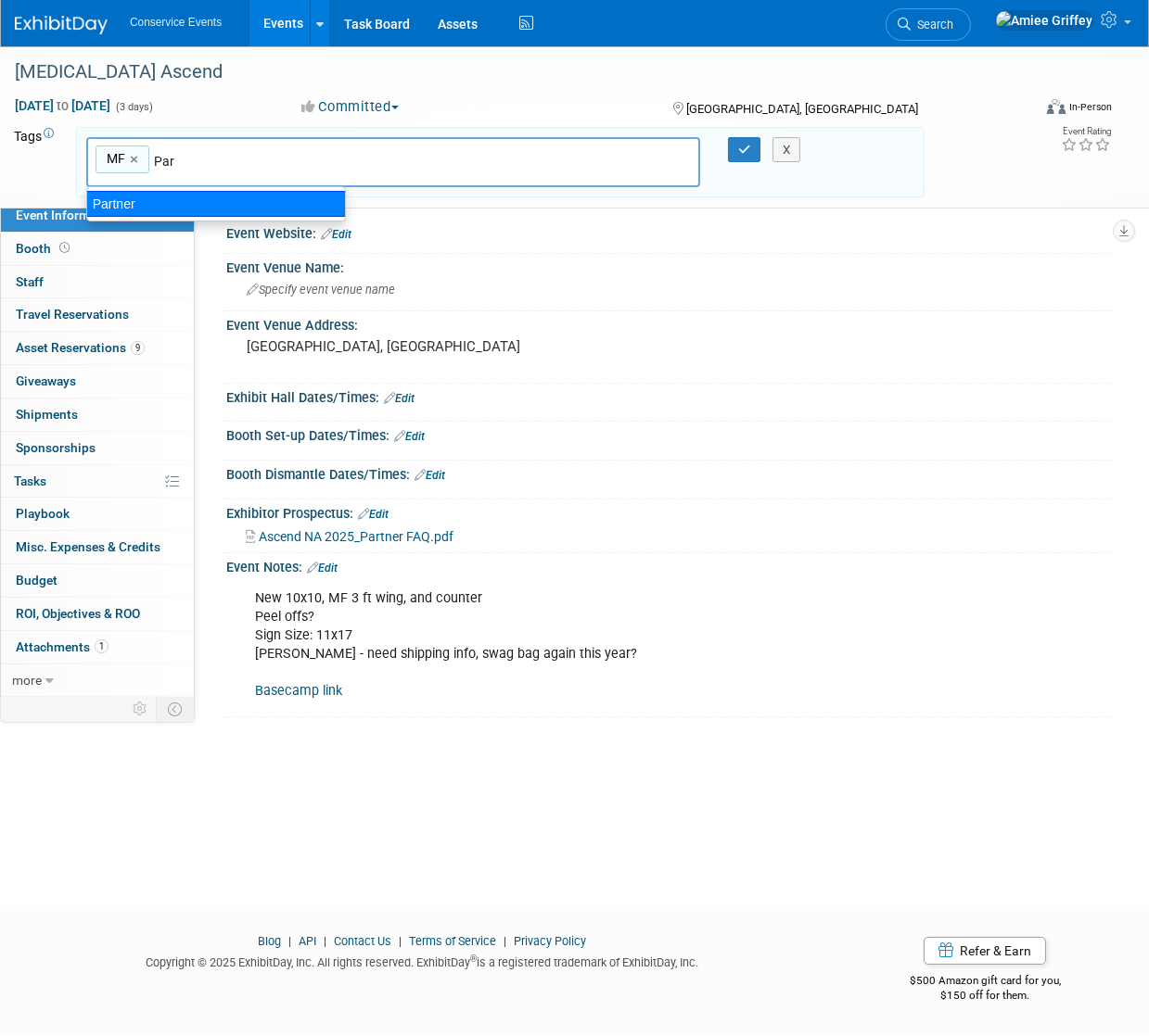
click at [171, 194] on div "Partner" at bounding box center [216, 203] width 260 height 26
type input "MF, Partner"
type input "Trad"
click at [336, 216] on ul "Trade Show" at bounding box center [216, 203] width 260 height 35
click at [278, 214] on div "Trade Show" at bounding box center [216, 203] width 260 height 26
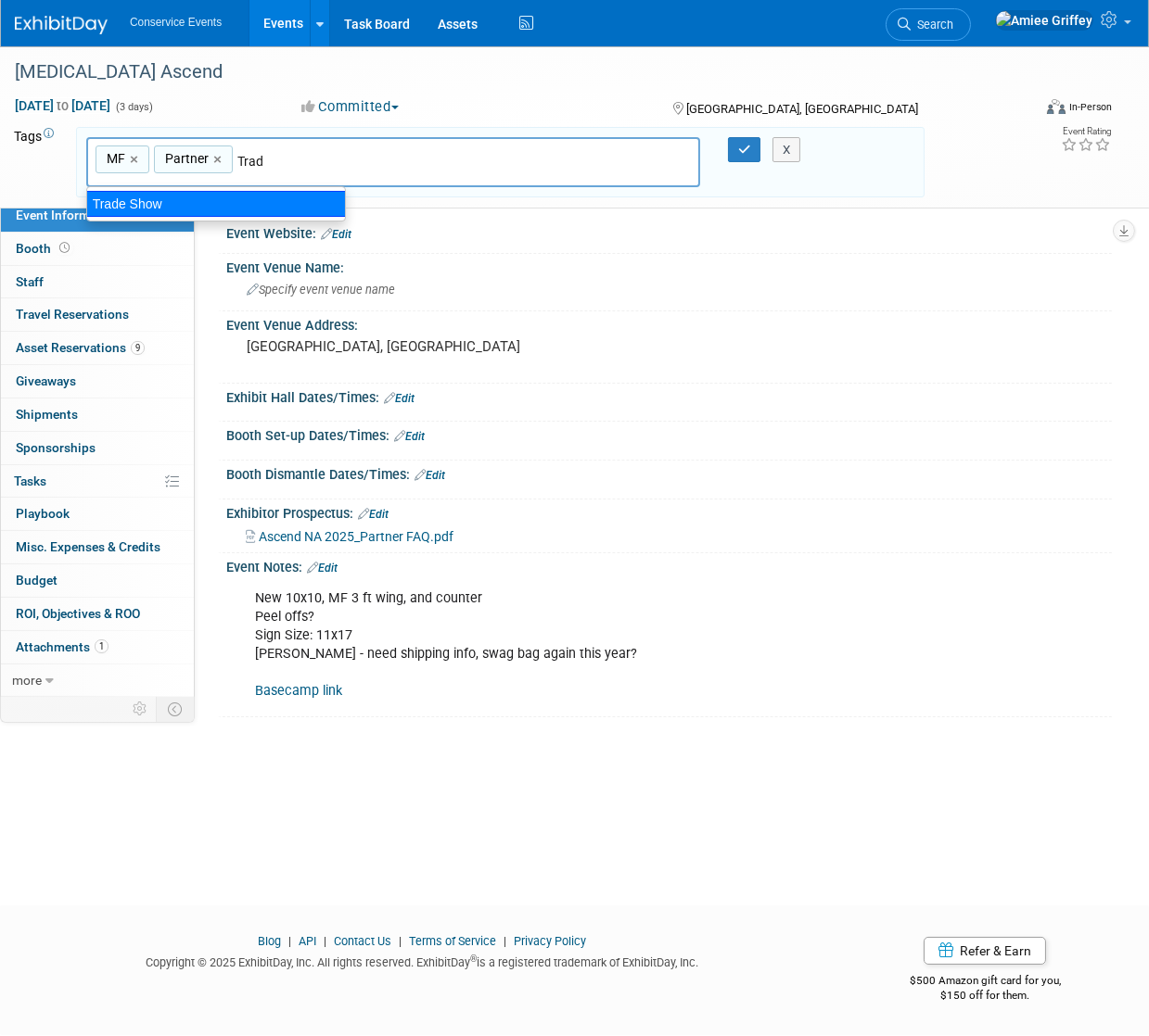
type input "MF, Partner, Trade Show"
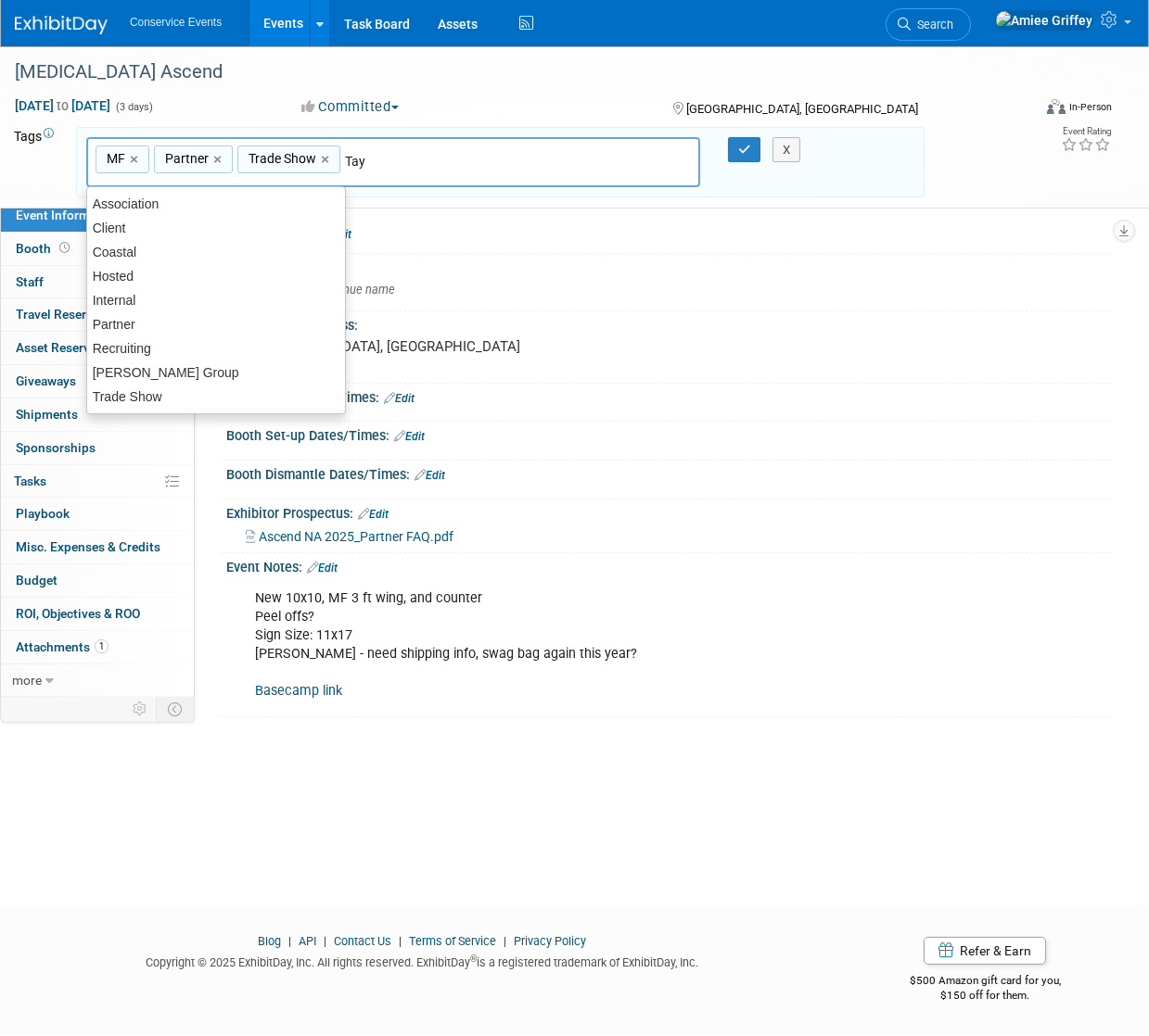
type input "Tayl"
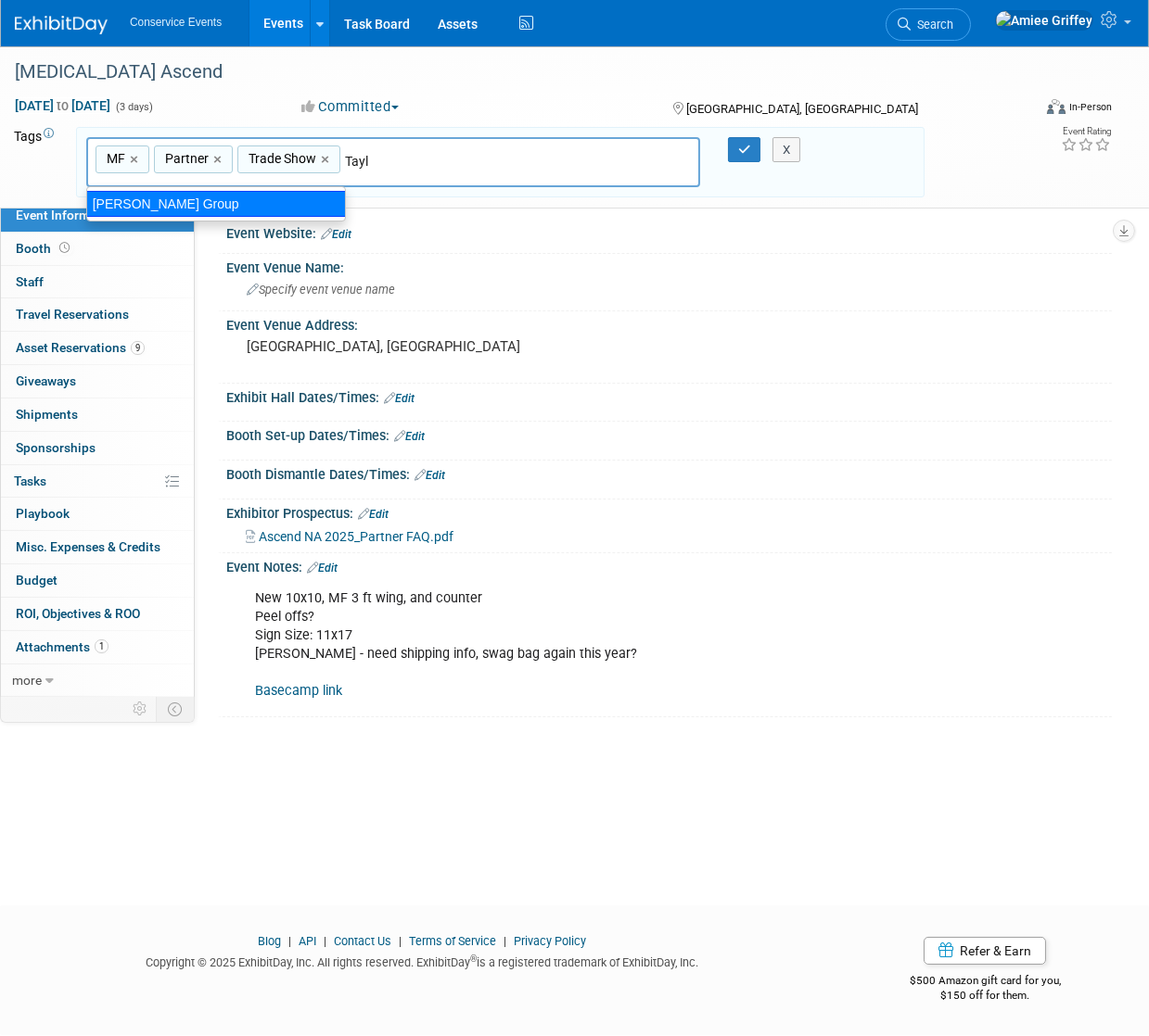
click at [287, 206] on div "[PERSON_NAME] Group" at bounding box center [216, 203] width 260 height 26
type input "MF, Partner, Trade Show, Taylor Group"
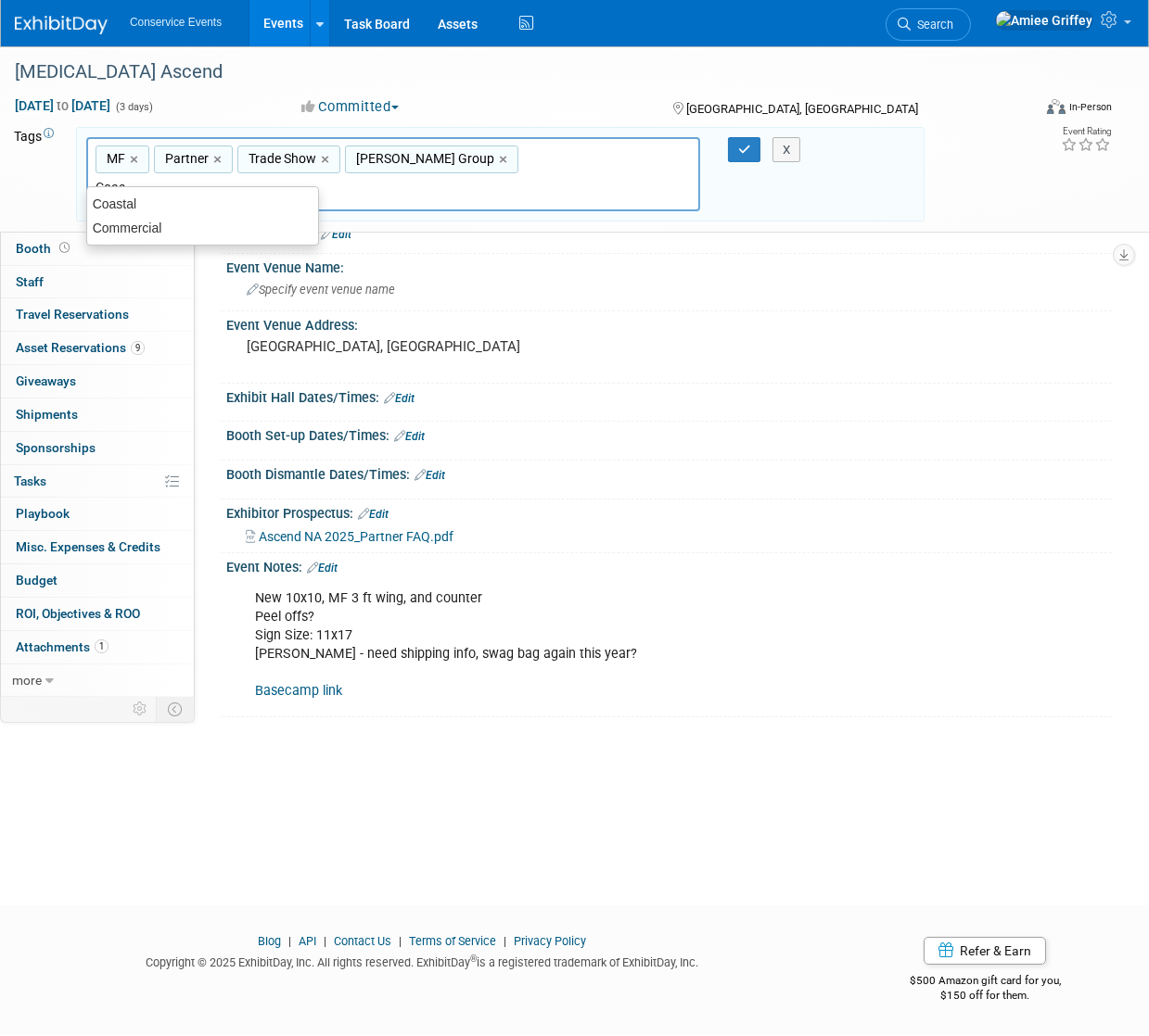
type input "Coast"
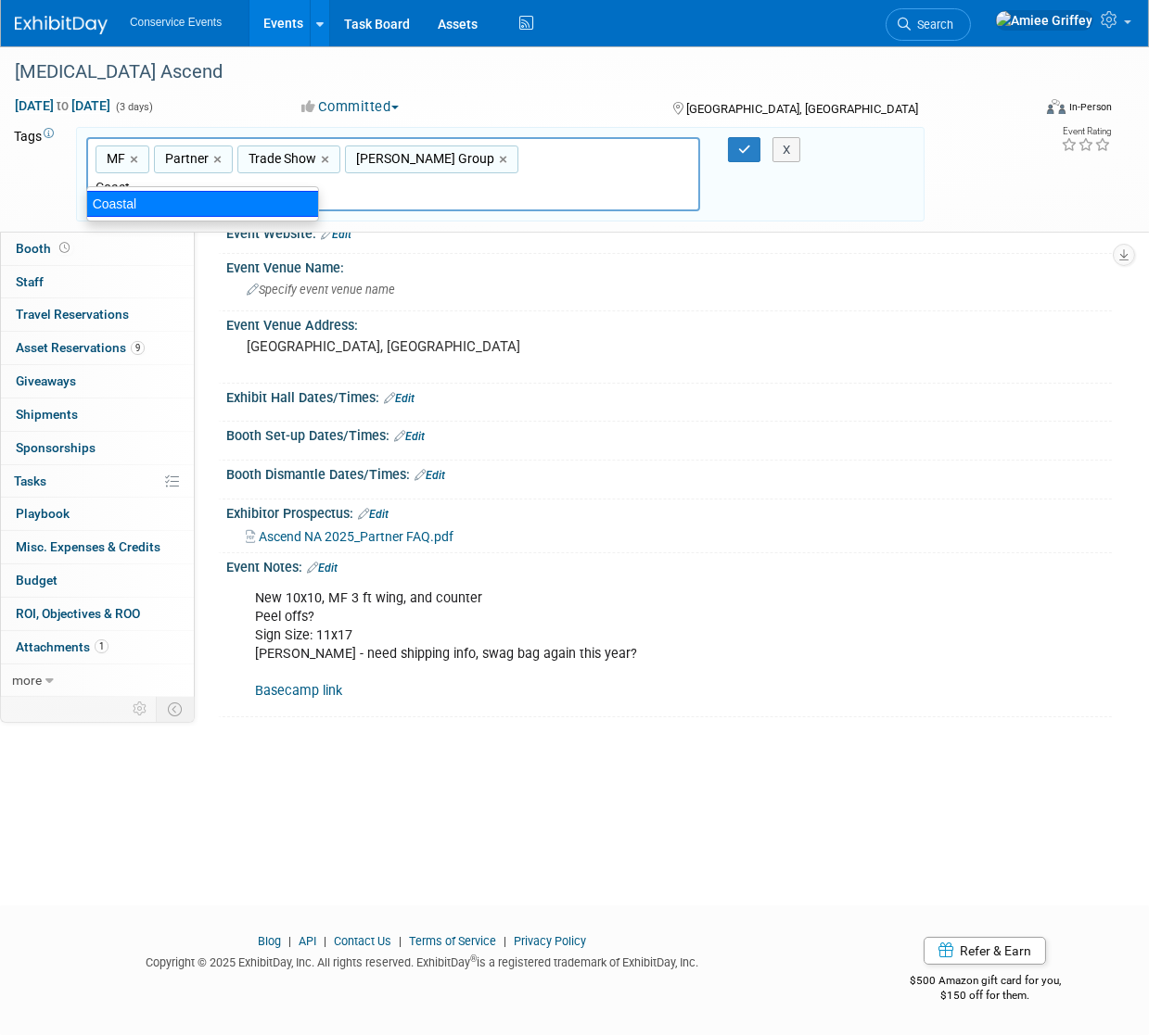
click at [232, 194] on div "Coastal" at bounding box center [202, 203] width 233 height 26
type input "MF, Partner, Trade Show, Taylor Group, Coastal"
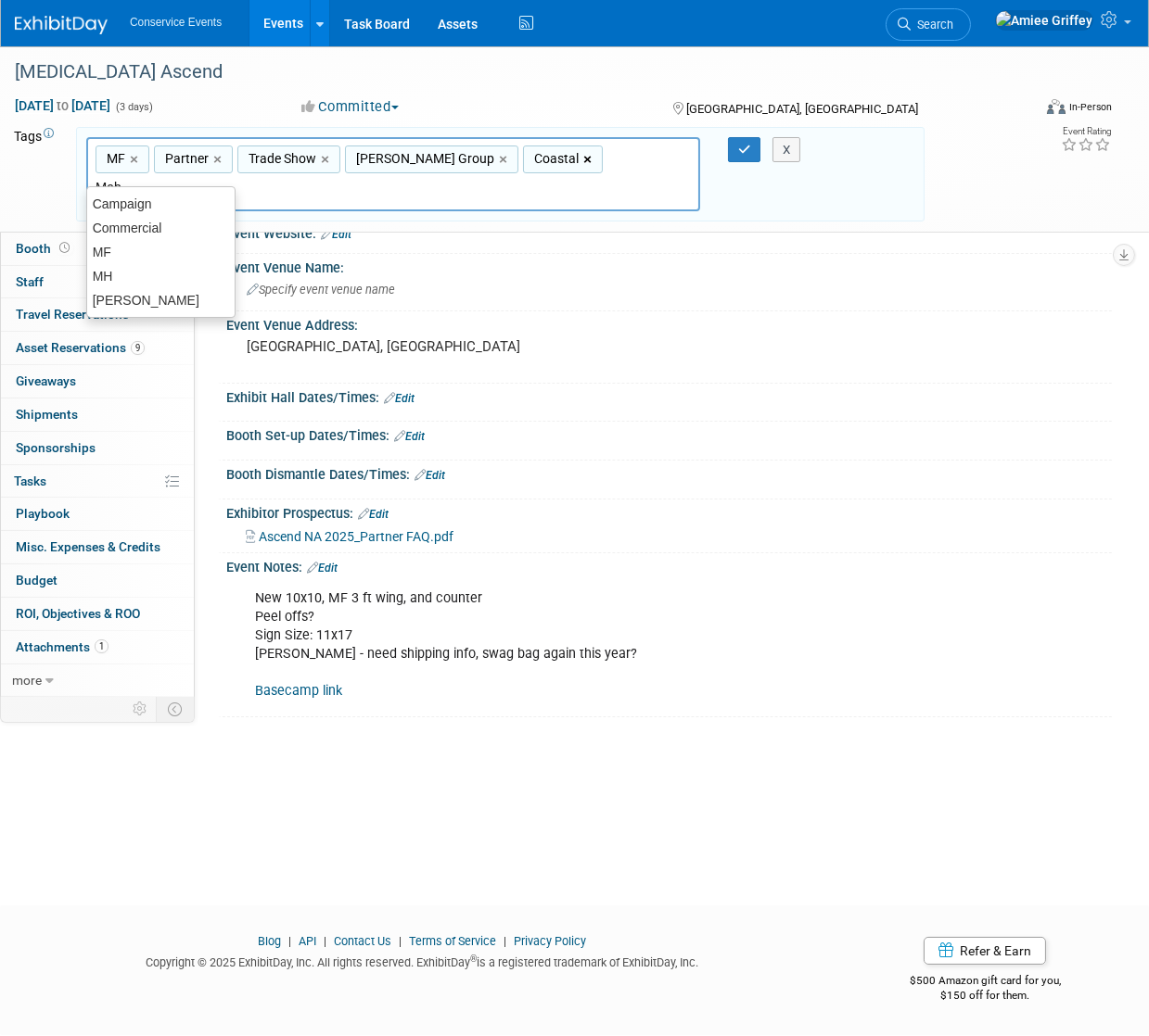
type input "Mobl"
click at [157, 190] on ul "Mobly" at bounding box center [161, 203] width 149 height 35
click at [158, 195] on div "Mobly" at bounding box center [161, 203] width 149 height 26
type input "MF, Partner, Trade Show, Taylor Group, Coastal, Mobly"
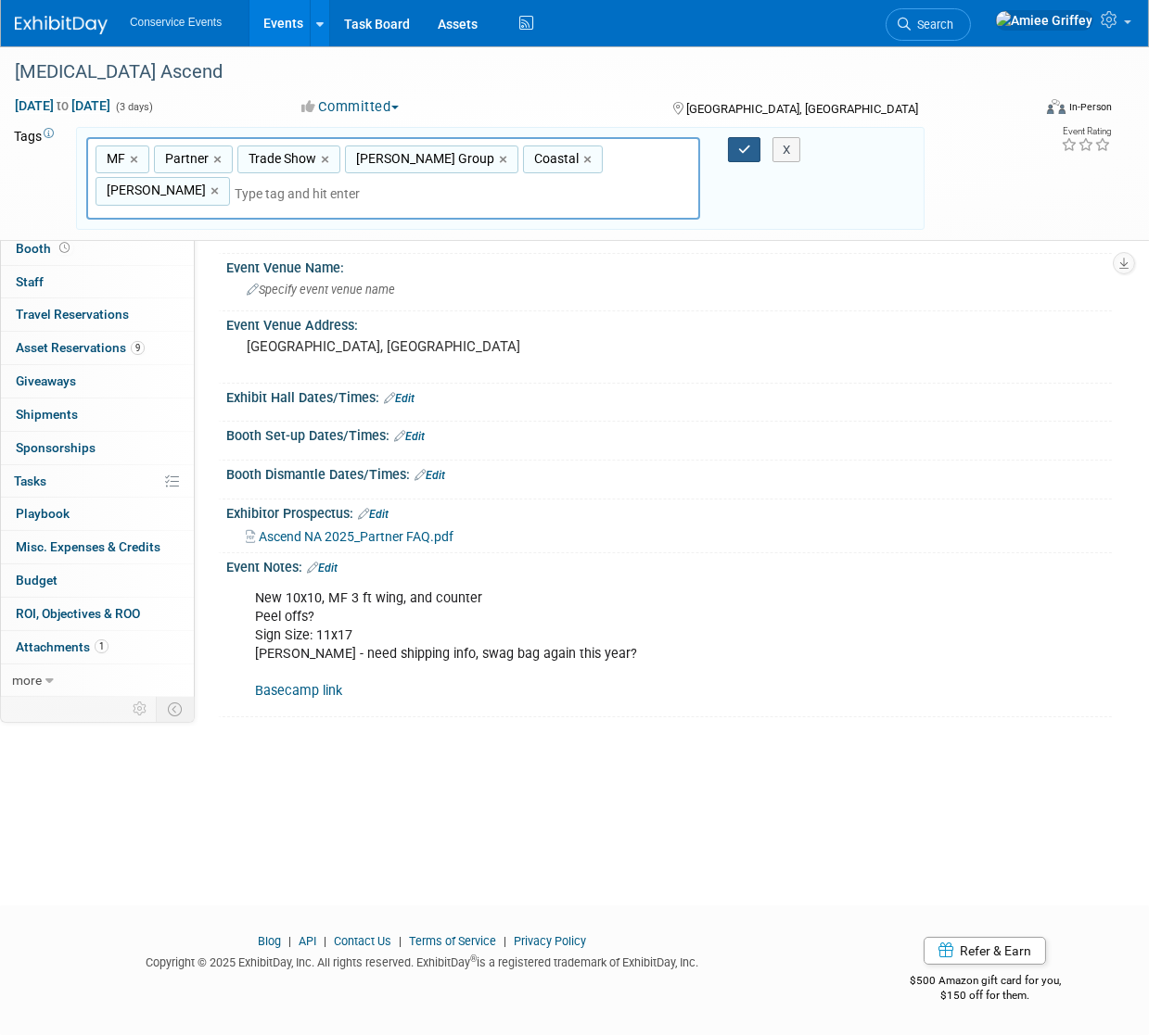
click at [746, 147] on icon "button" at bounding box center [744, 149] width 13 height 12
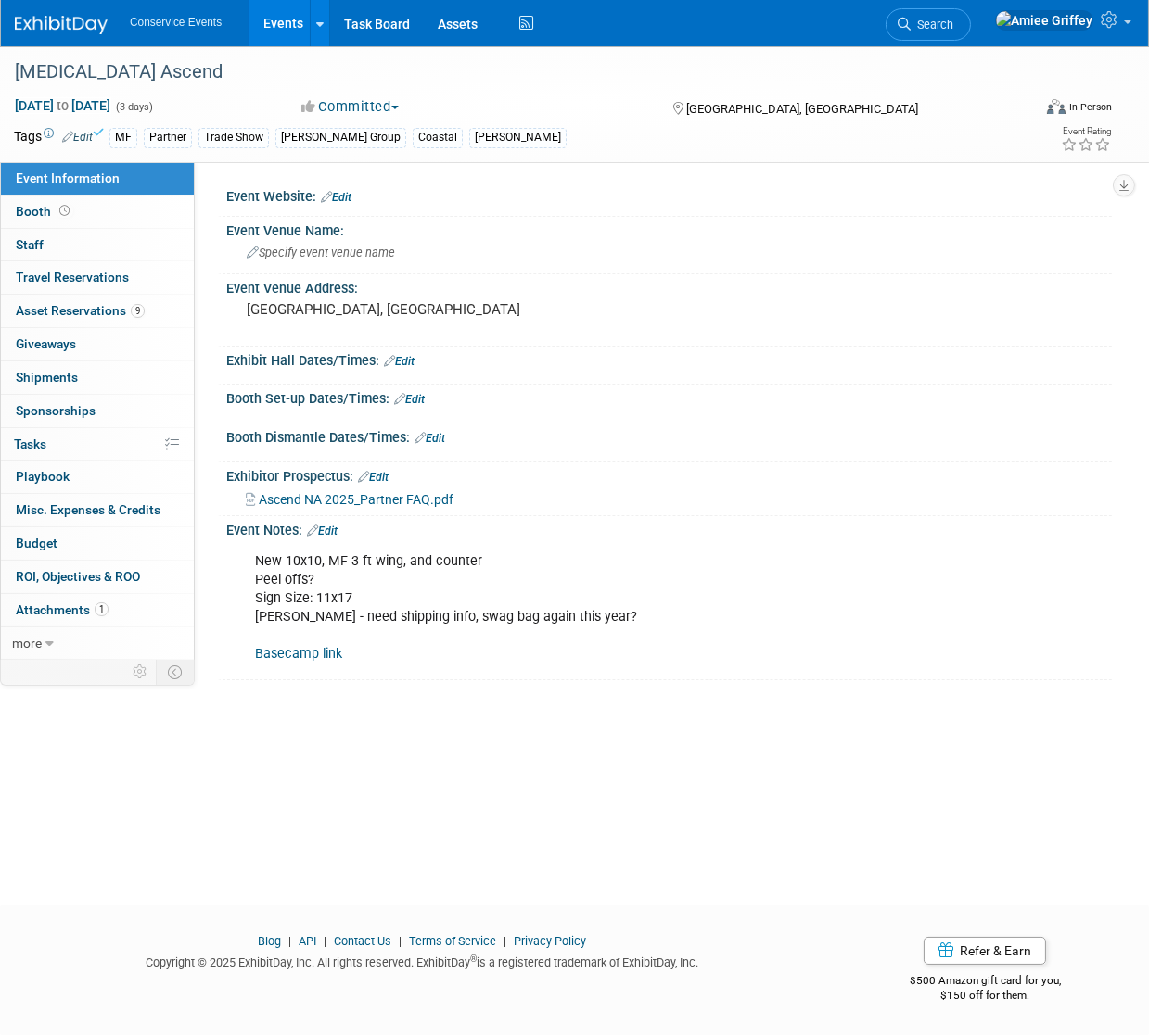
click at [61, 182] on span "Event Information" at bounding box center [68, 178] width 104 height 15
click at [331, 532] on link "Edit" at bounding box center [322, 531] width 30 height 13
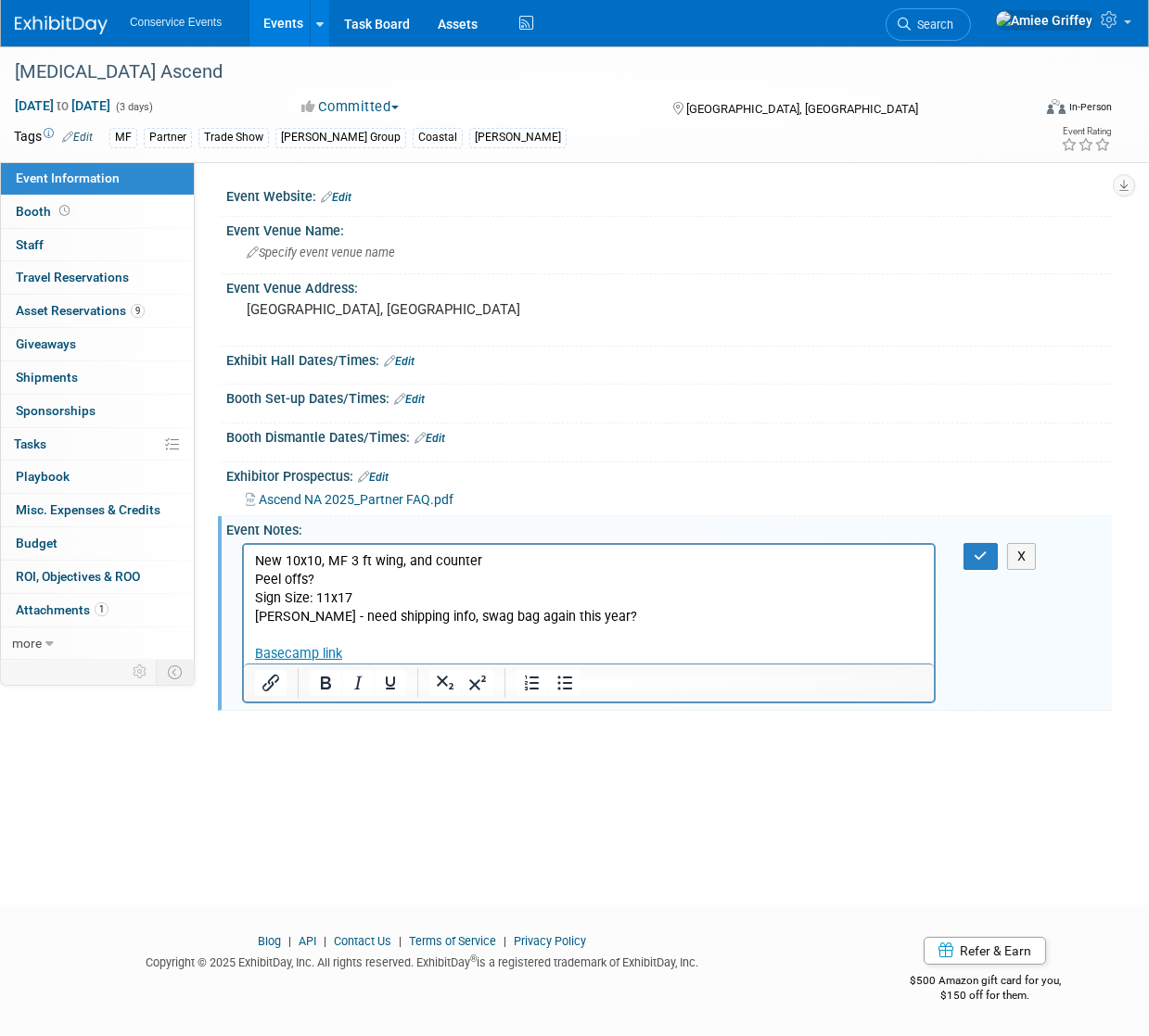
click at [378, 647] on p "New 10x10, MF 3 ft wing, and counter Peel offs? Sign Size: 11x17 Amanda - need …" at bounding box center [588, 607] width 669 height 112
click at [373, 661] on p "New 10x10, MF 3 ft wing, and counter Peel offs? Sign Size: 11x17 Amanda - need …" at bounding box center [588, 607] width 669 height 112
click at [371, 650] on p "New 10x10, MF 3 ft wing, and counter Peel offs? Sign Size: 11x17 Amanda - need …" at bounding box center [588, 607] width 669 height 112
click at [376, 648] on p "New 10x10, MF 3 ft wing, and counter Peel offs? Sign Size: 11x17 Amanda - need …" at bounding box center [588, 607] width 669 height 112
click at [456, 661] on p "New 10x10, MF 3 ft wing, and counter Peel offs? Sign Size: 11x17 Amanda - need …" at bounding box center [588, 607] width 669 height 112
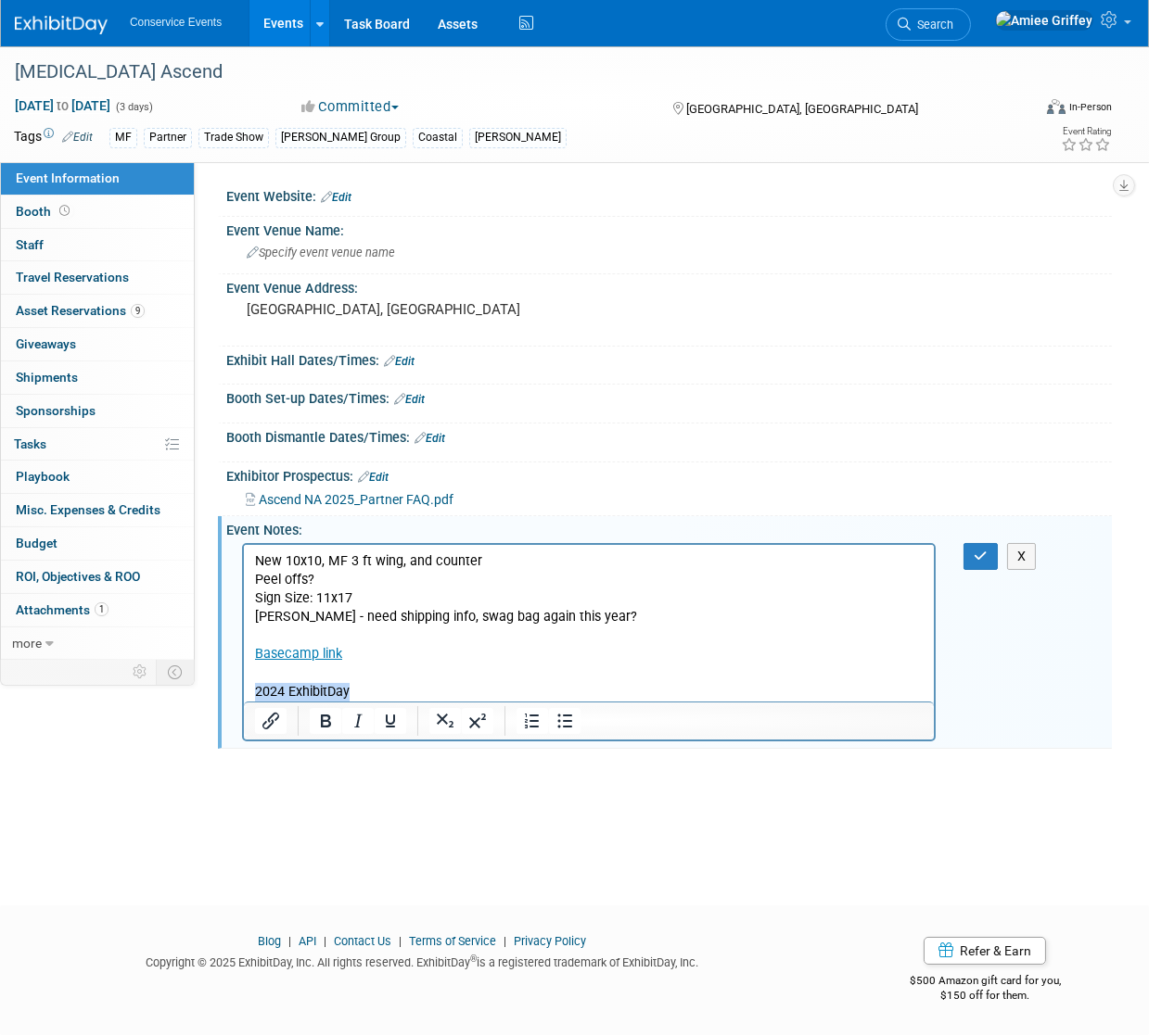
drag, startPoint x: 365, startPoint y: 690, endPoint x: 222, endPoint y: 686, distance: 143.1
click at [243, 686] on html "New 10x10, MF 3 ft wing, and counter Peel offs? Sign Size: 11x17 Amanda - need …" at bounding box center [587, 623] width 689 height 157
click at [275, 719] on icon "Insert/edit link" at bounding box center [271, 721] width 23 height 23
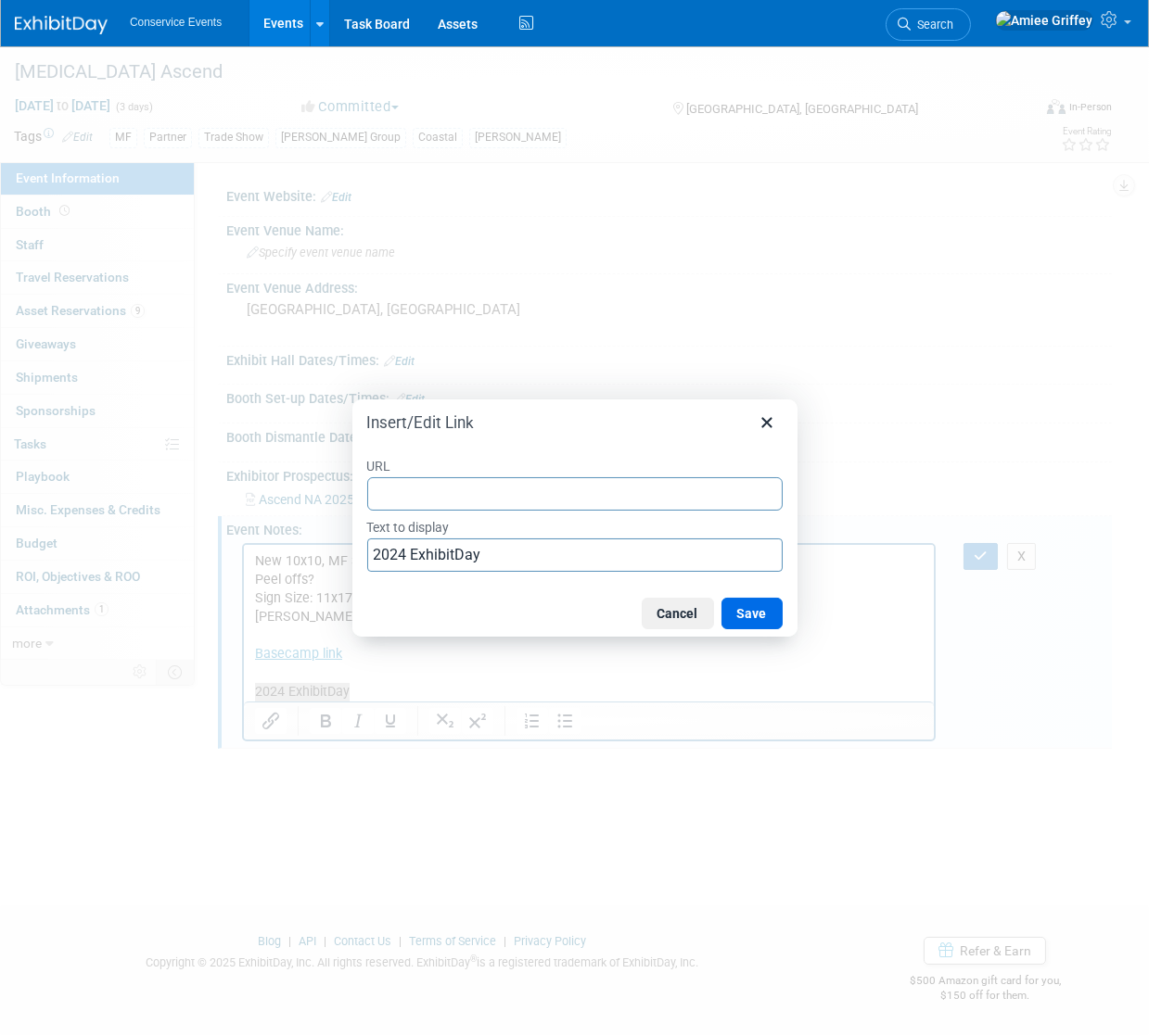
click at [397, 496] on input "URL" at bounding box center [574, 493] width 415 height 33
type input "https://www.exhibitday.com/Workspace/Event/10045249?eid=11118940"
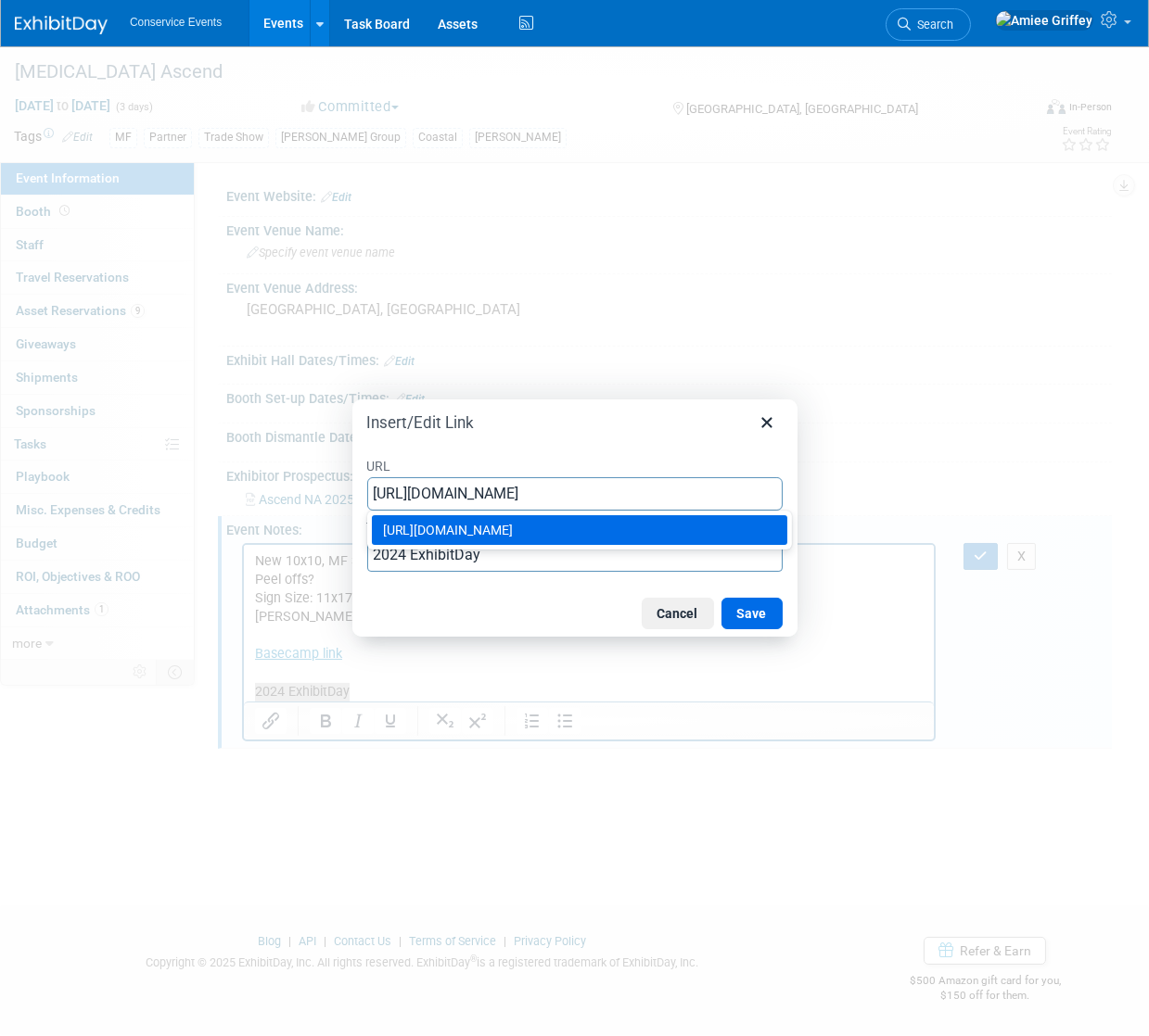
click at [588, 531] on div "https://www.exhibitday.com/Workspace/Event/10045249?eid=11118940" at bounding box center [582, 530] width 397 height 23
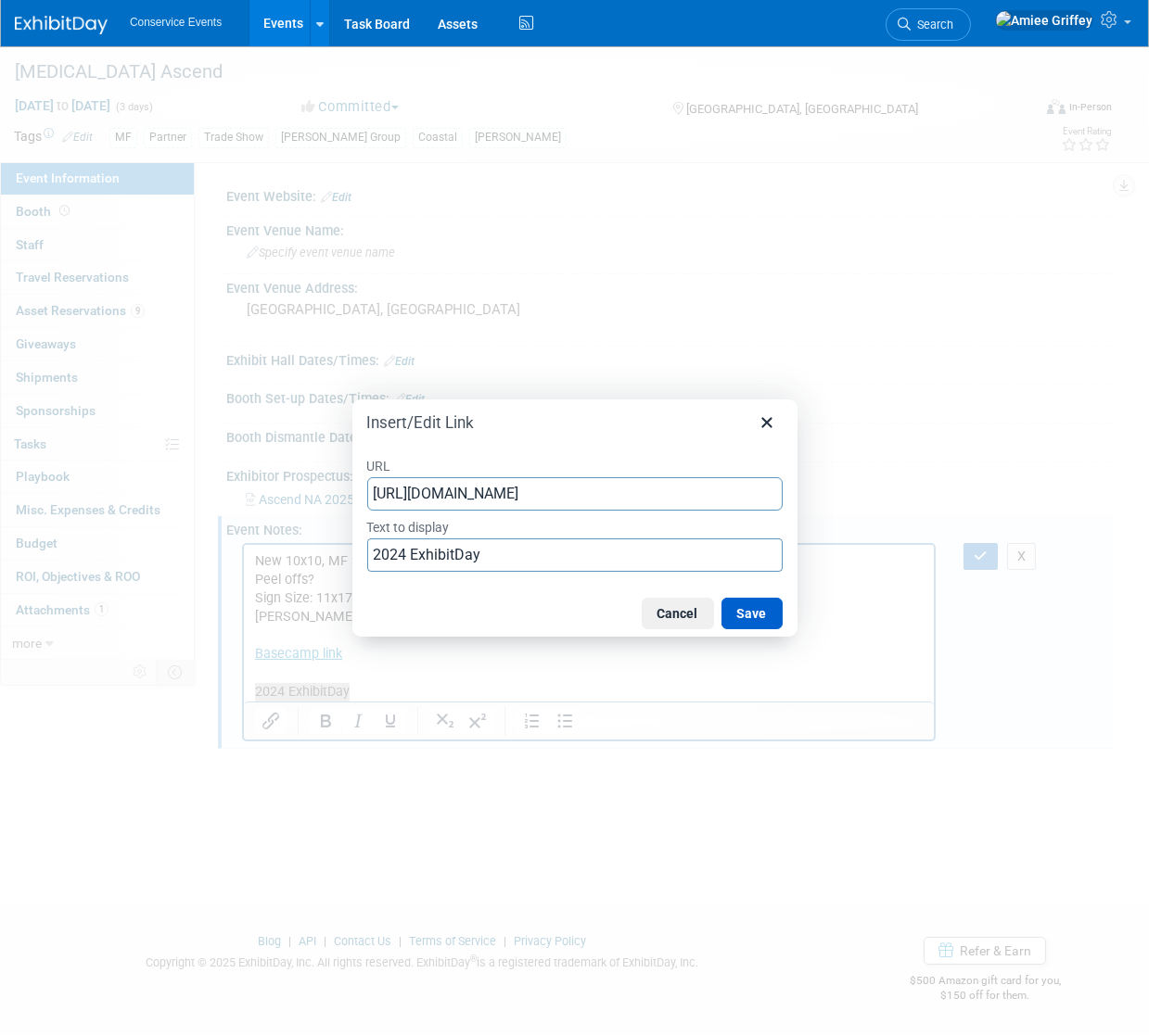
click at [734, 615] on button "Save" at bounding box center [752, 613] width 61 height 31
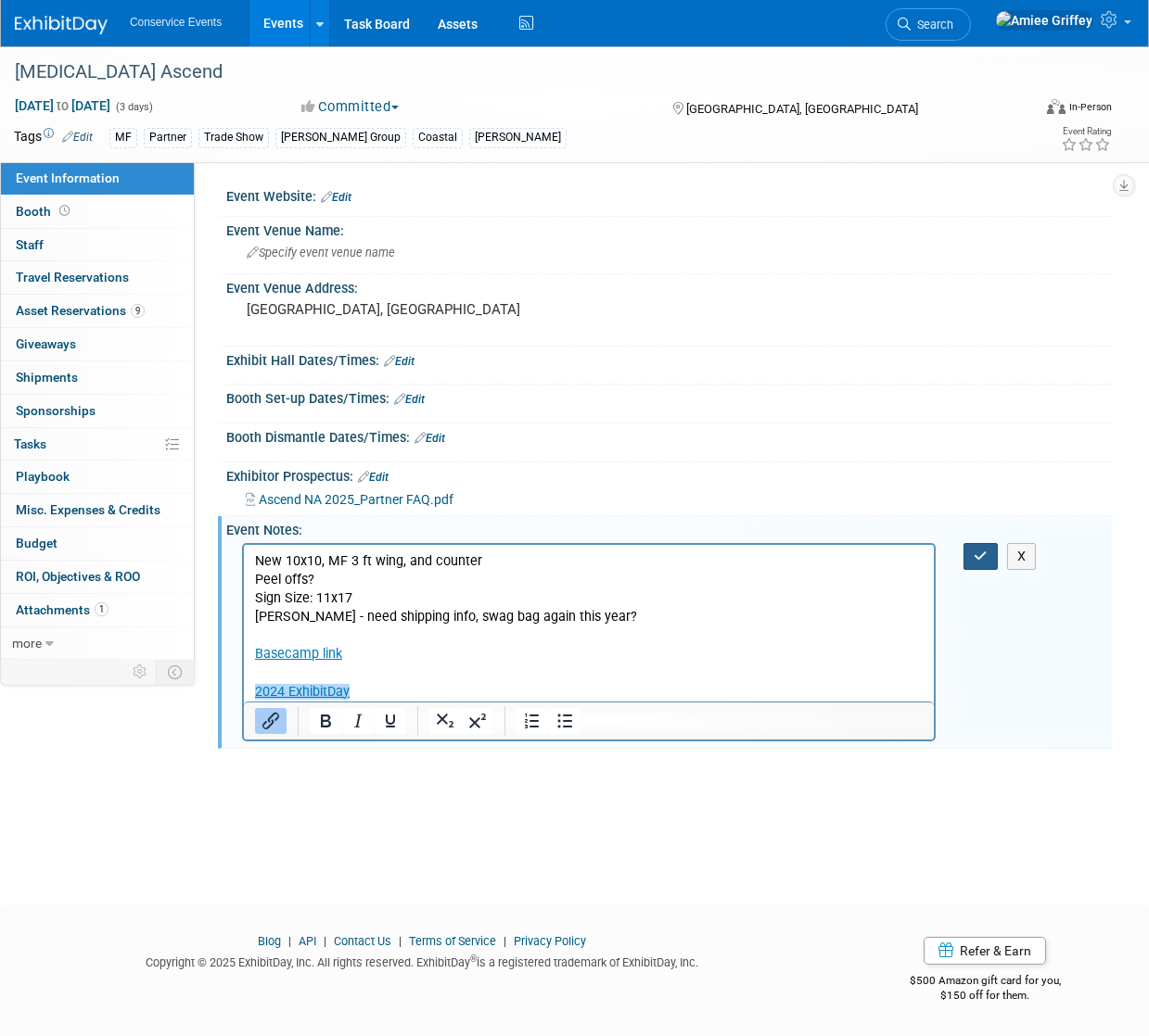
click at [980, 556] on icon "button" at bounding box center [981, 556] width 14 height 13
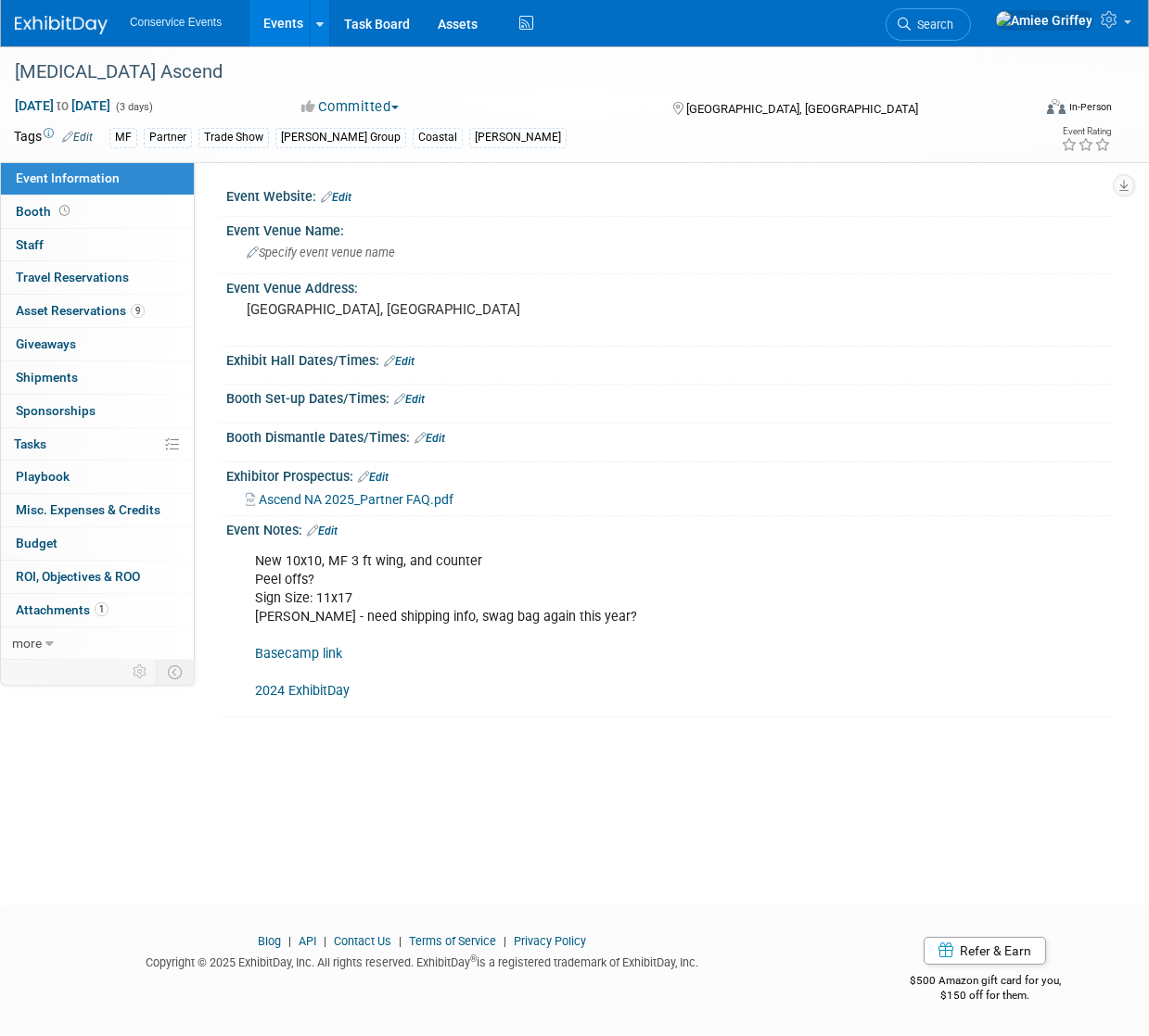
click at [299, 30] on link "Events" at bounding box center [284, 23] width 68 height 46
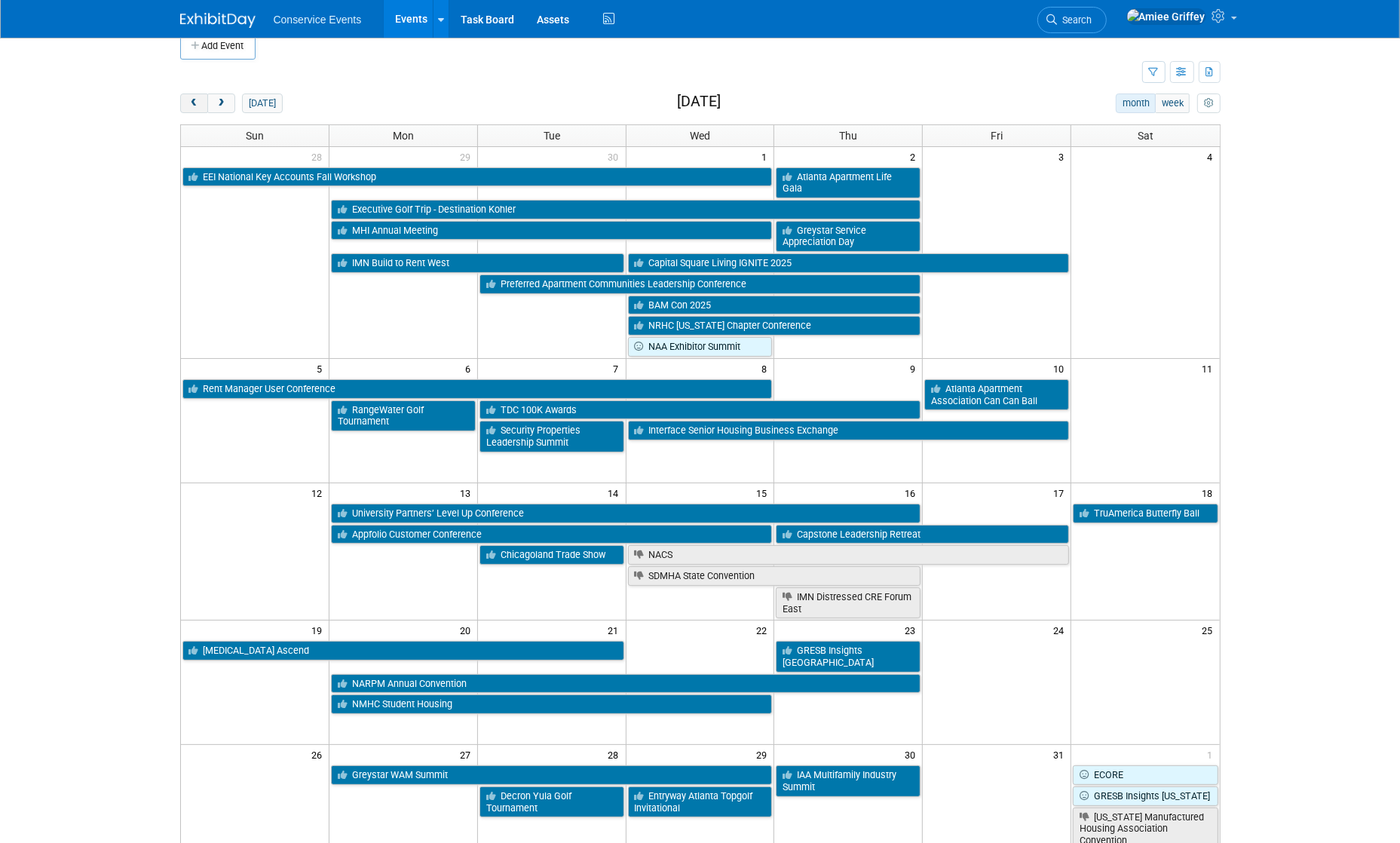
click at [188, 106] on span "prev" at bounding box center [194, 103] width 12 height 10
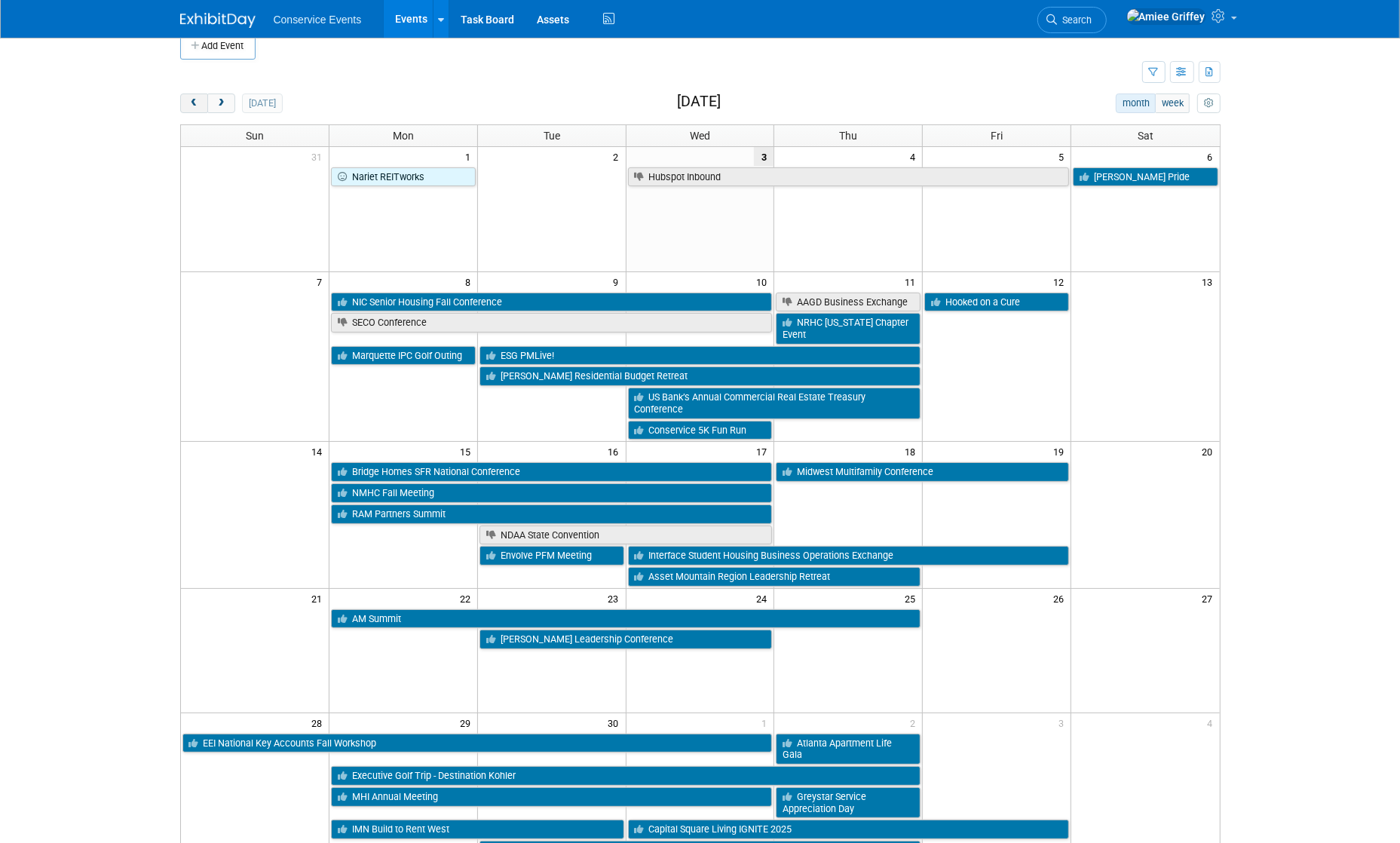
click at [188, 105] on span "prev" at bounding box center [194, 103] width 12 height 10
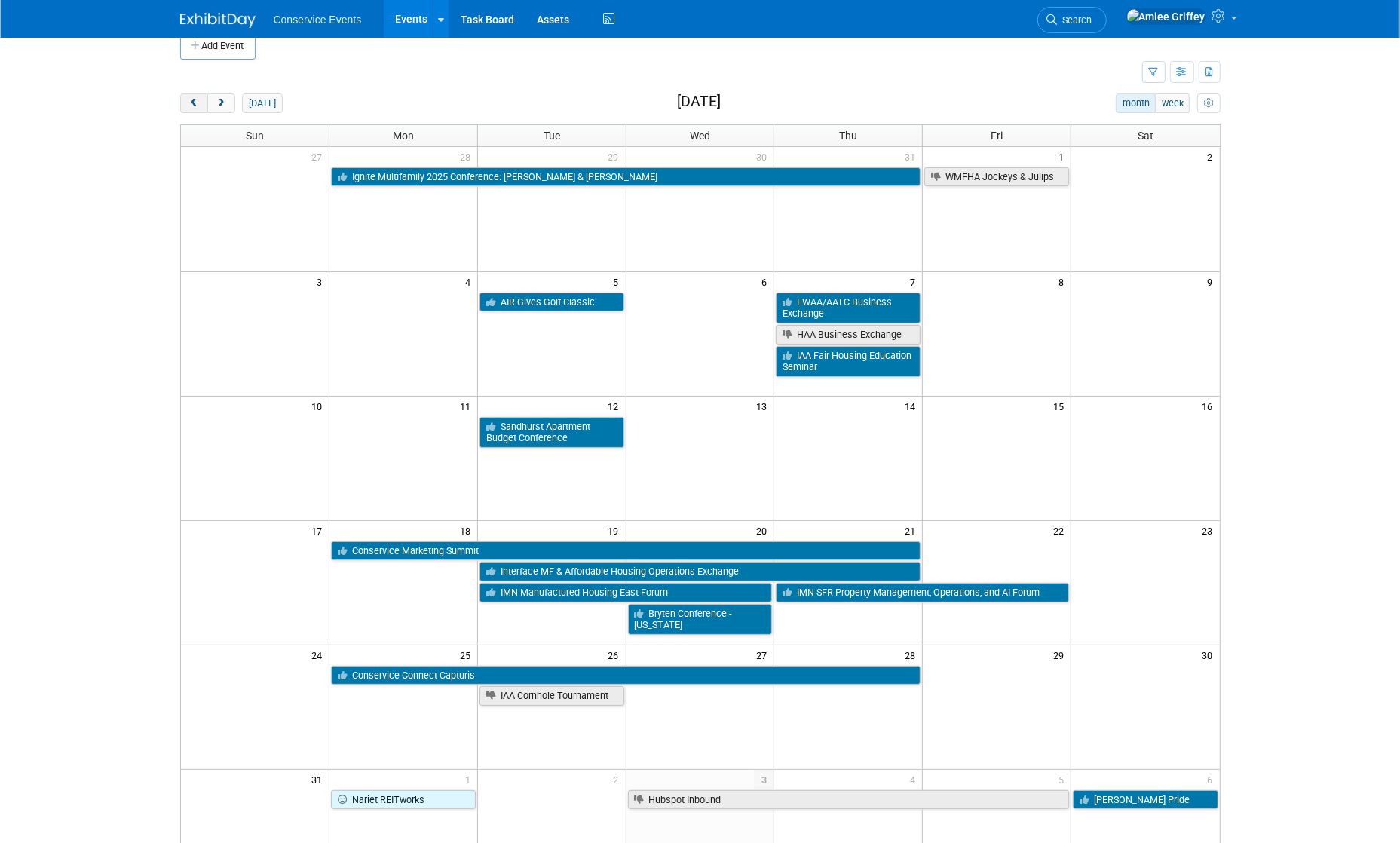
click at [188, 105] on span "prev" at bounding box center [194, 103] width 12 height 10
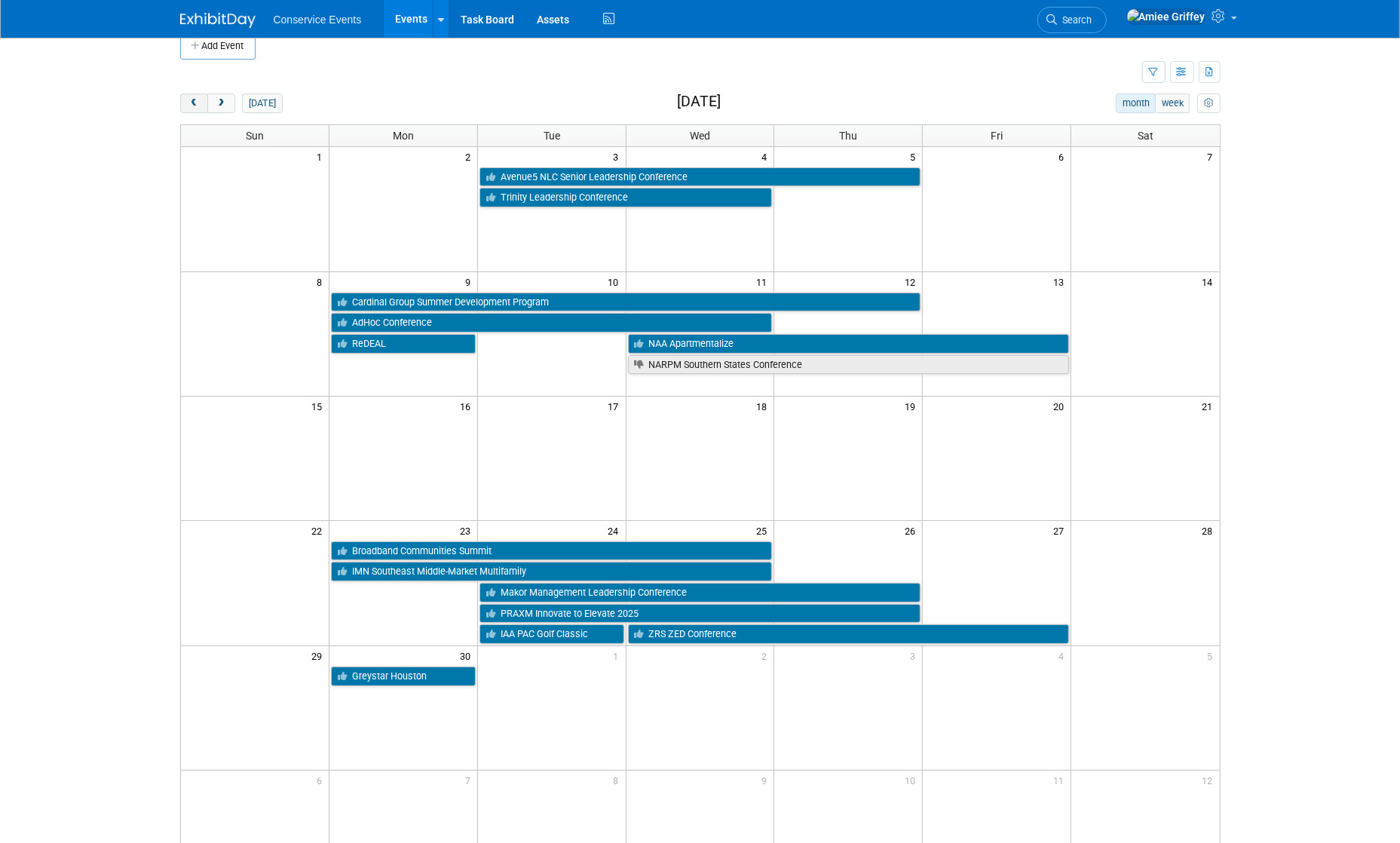
click at [188, 105] on span "prev" at bounding box center [194, 103] width 12 height 10
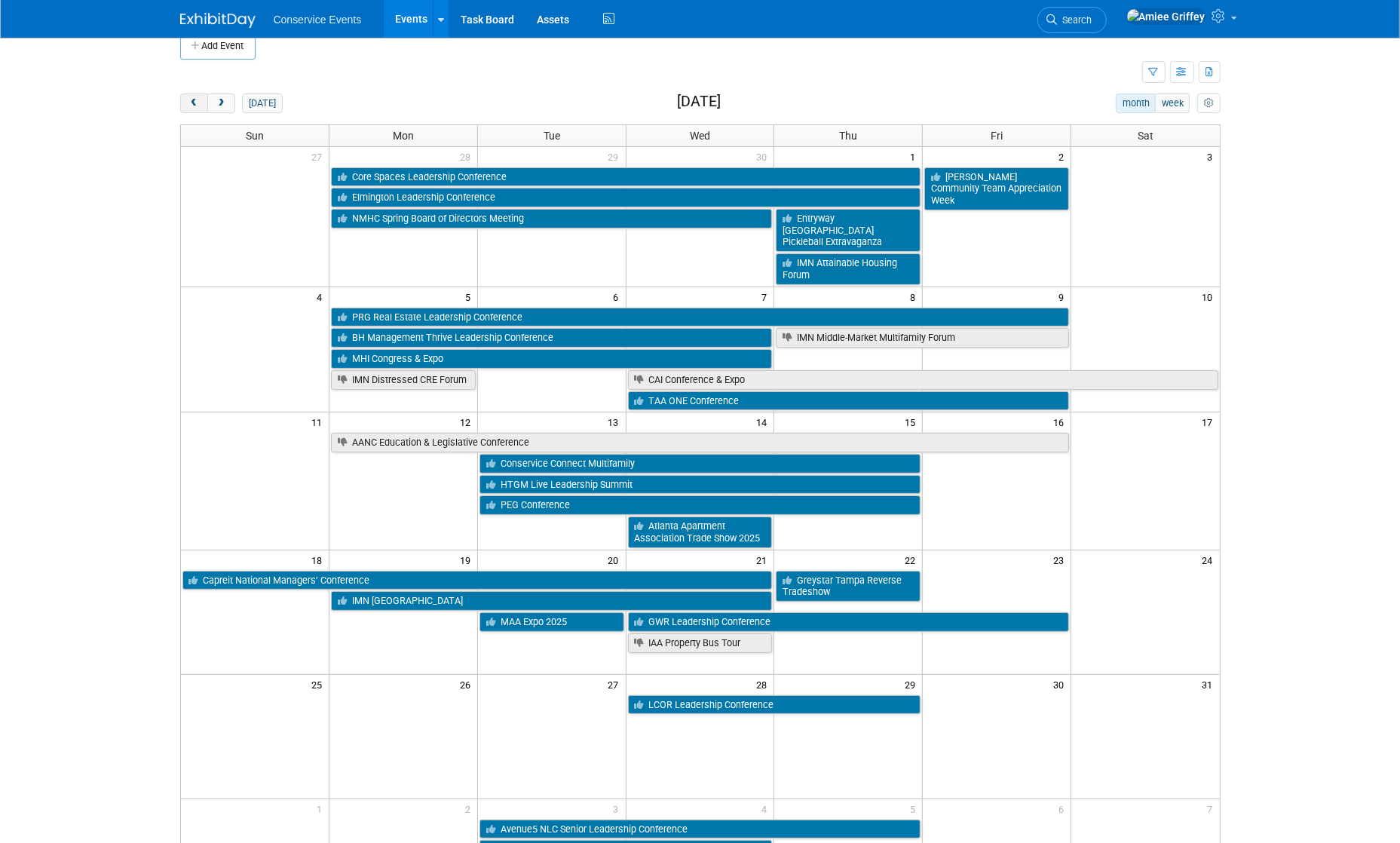
click at [188, 105] on span "prev" at bounding box center [194, 103] width 12 height 10
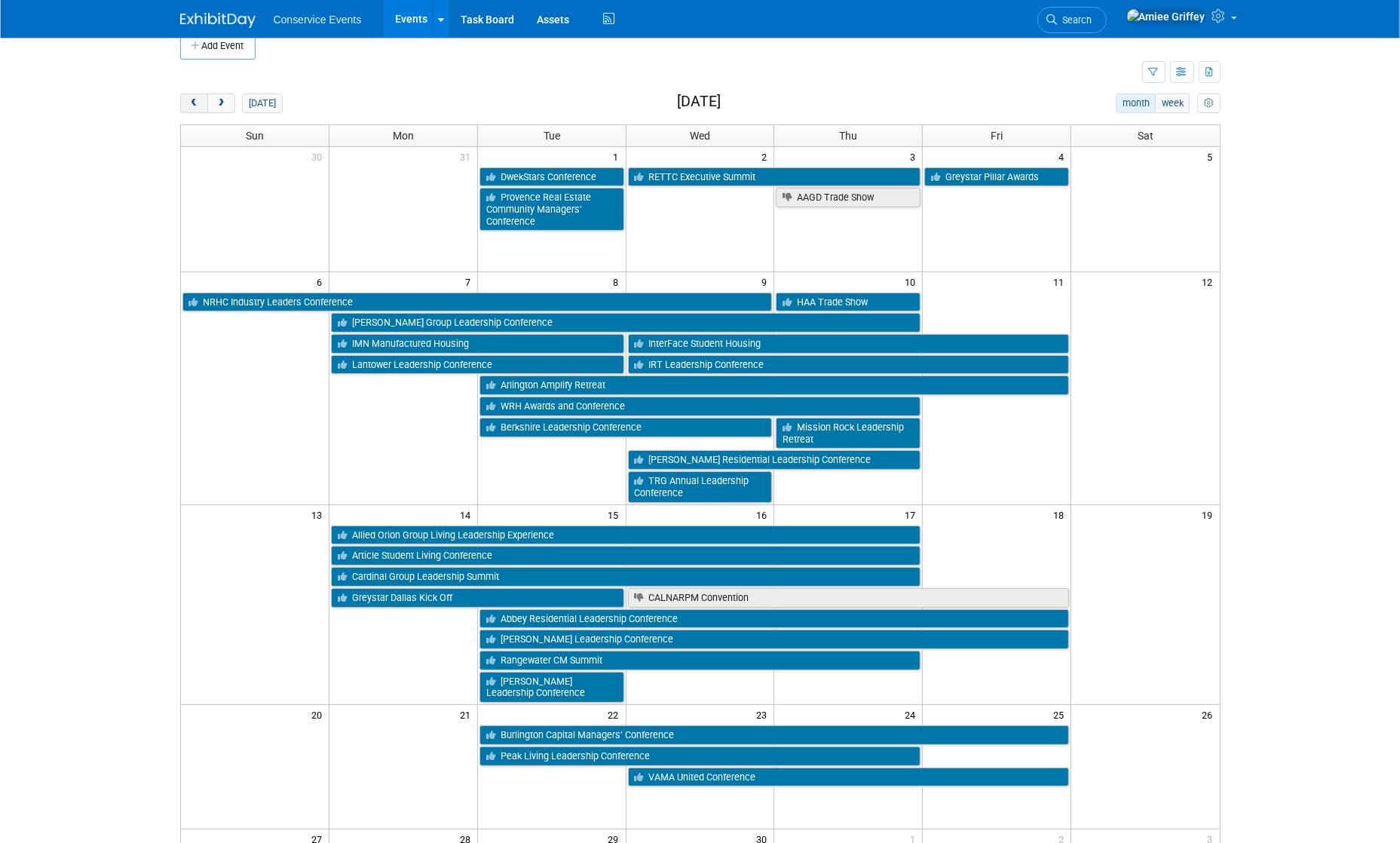
click at [188, 105] on span "prev" at bounding box center [194, 103] width 12 height 10
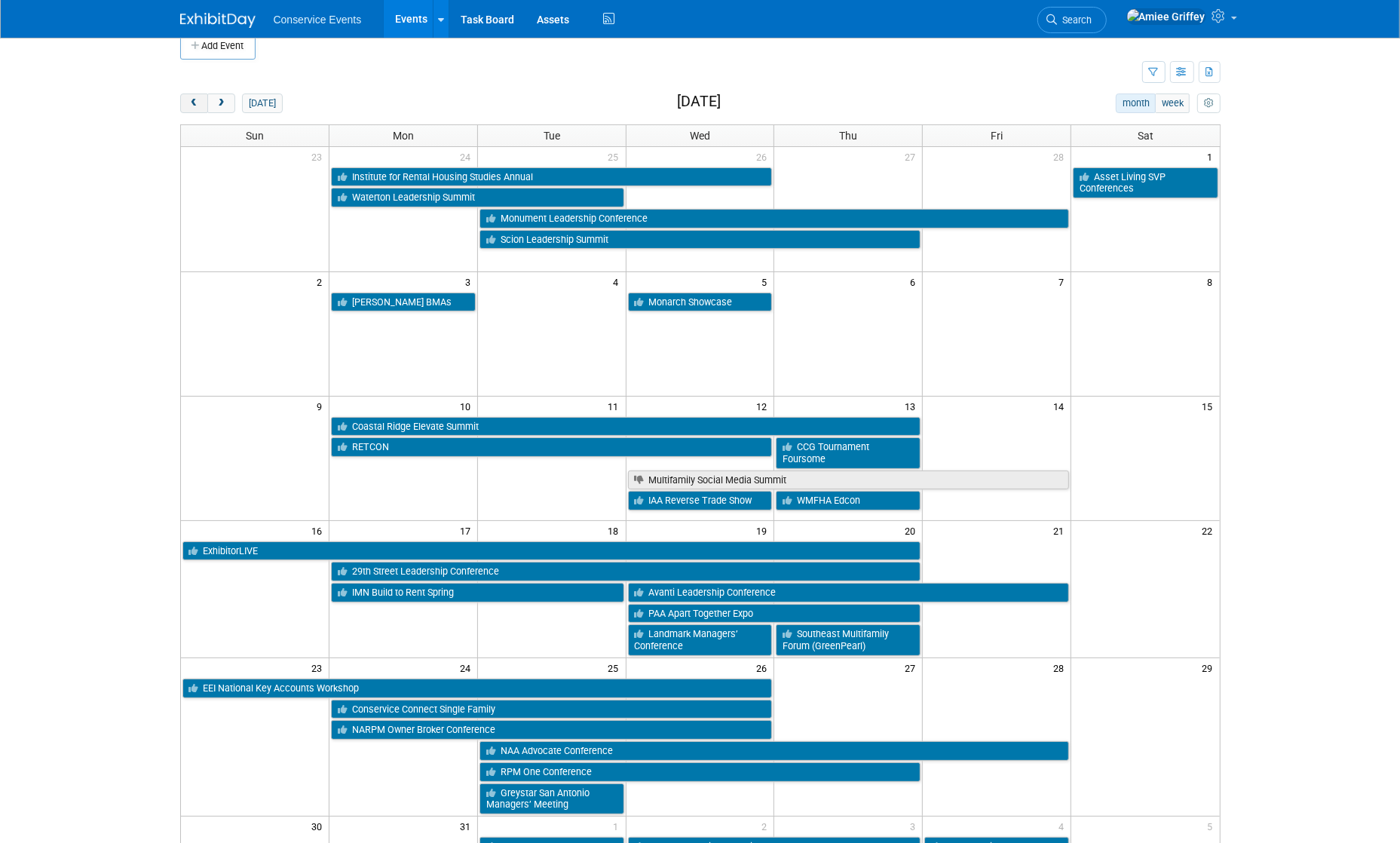
click at [188, 105] on span "prev" at bounding box center [194, 103] width 12 height 10
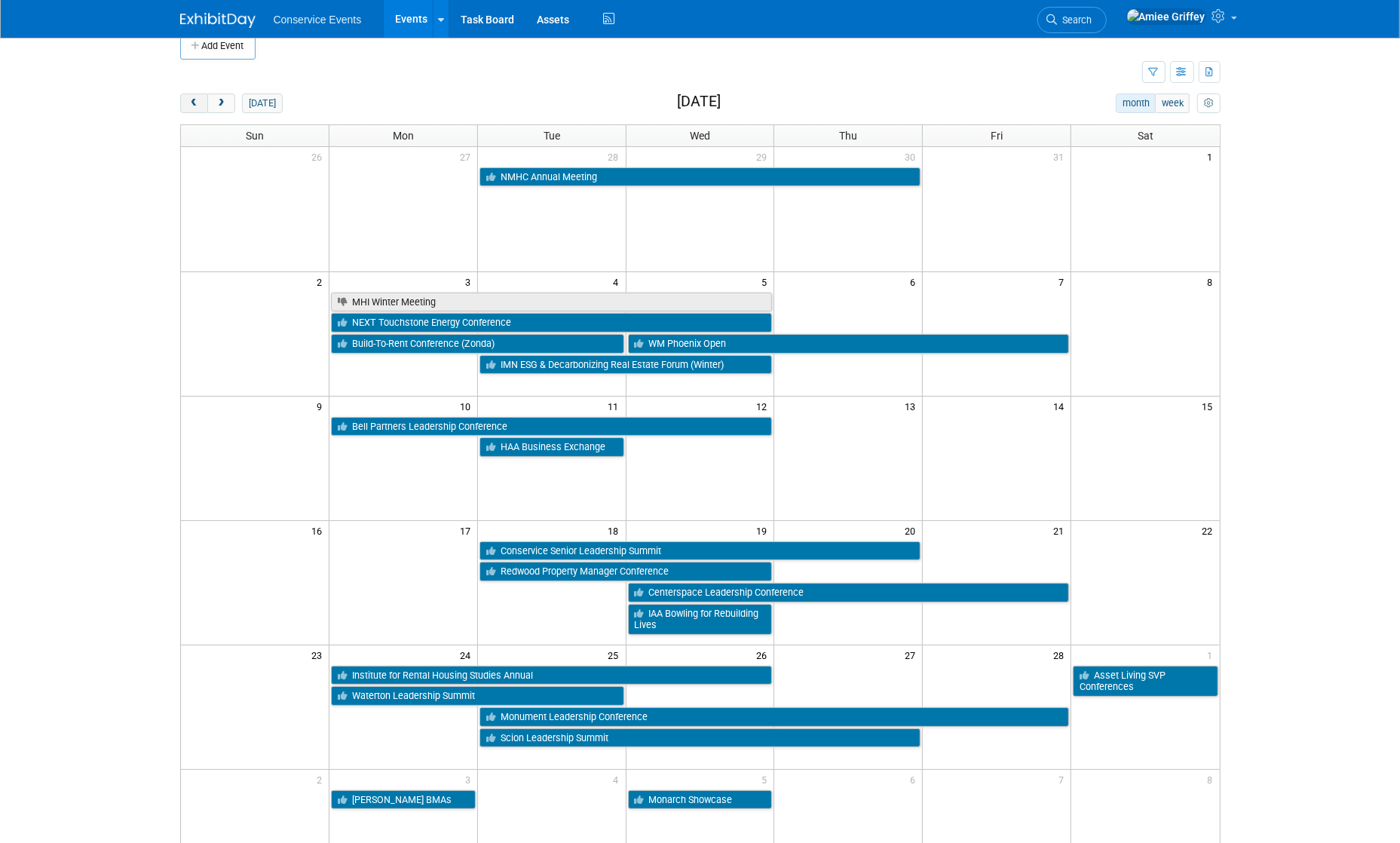
click at [188, 105] on span "prev" at bounding box center [194, 103] width 12 height 10
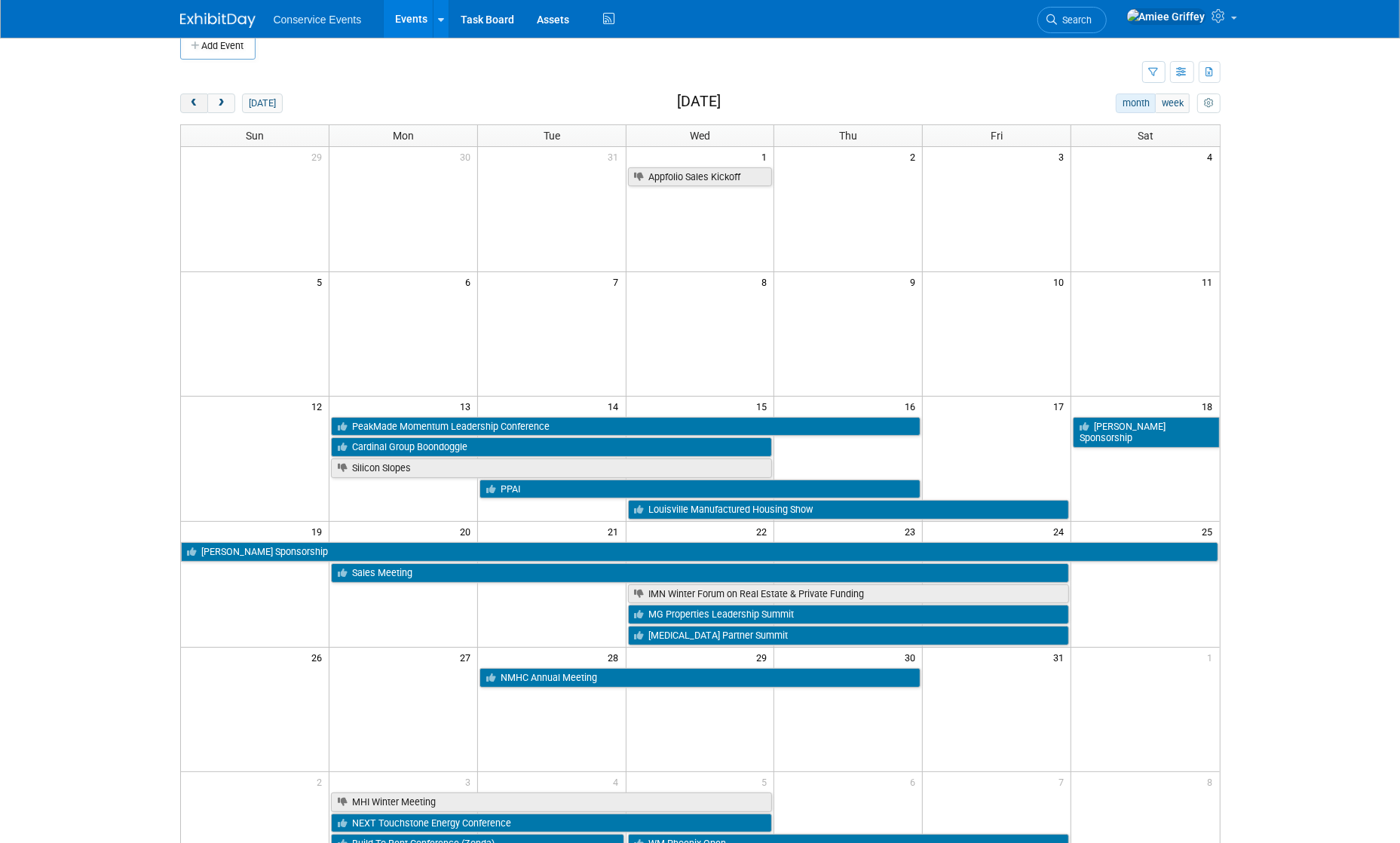
click at [188, 105] on span "prev" at bounding box center [194, 103] width 12 height 10
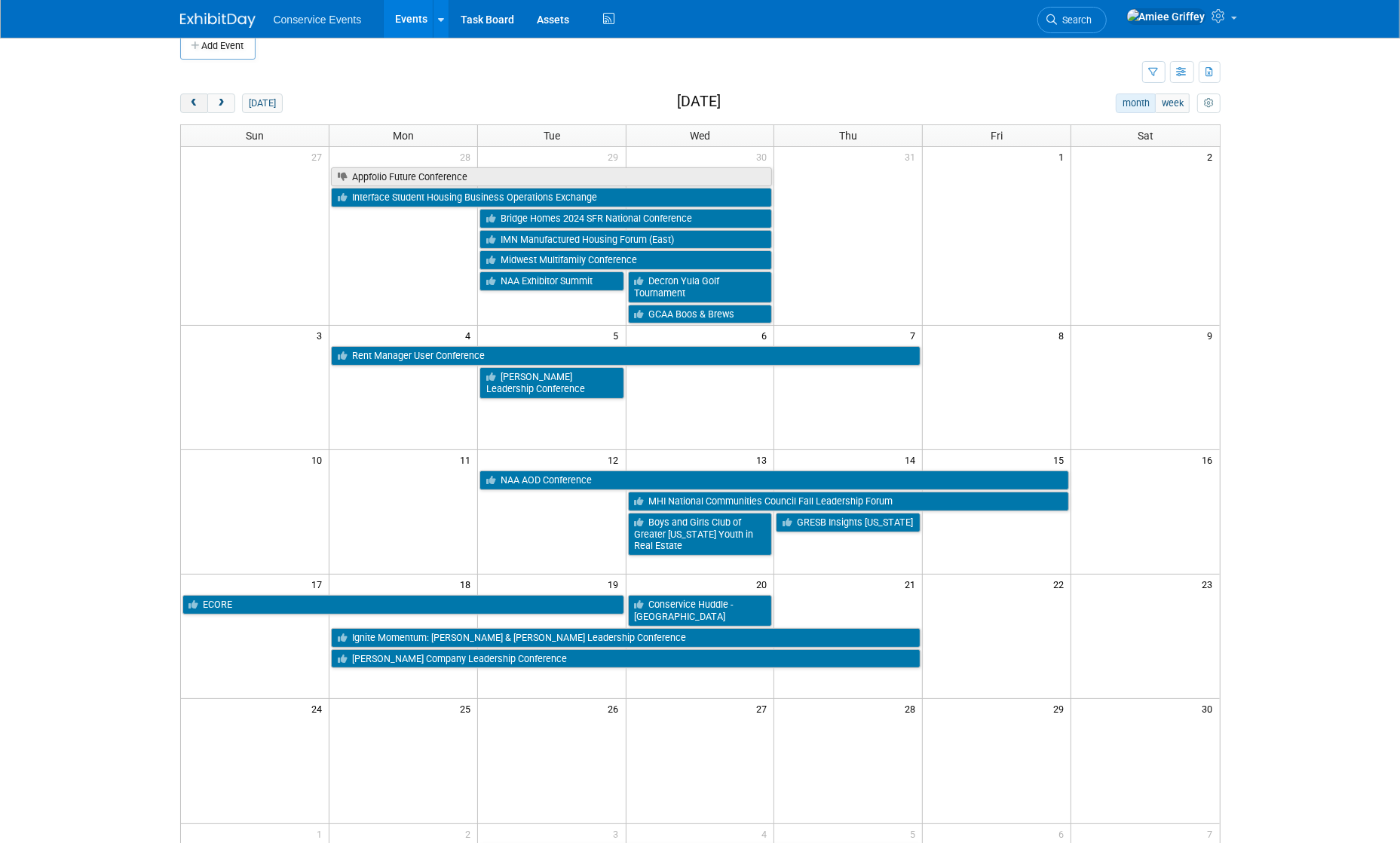
click at [188, 105] on span "prev" at bounding box center [194, 103] width 12 height 10
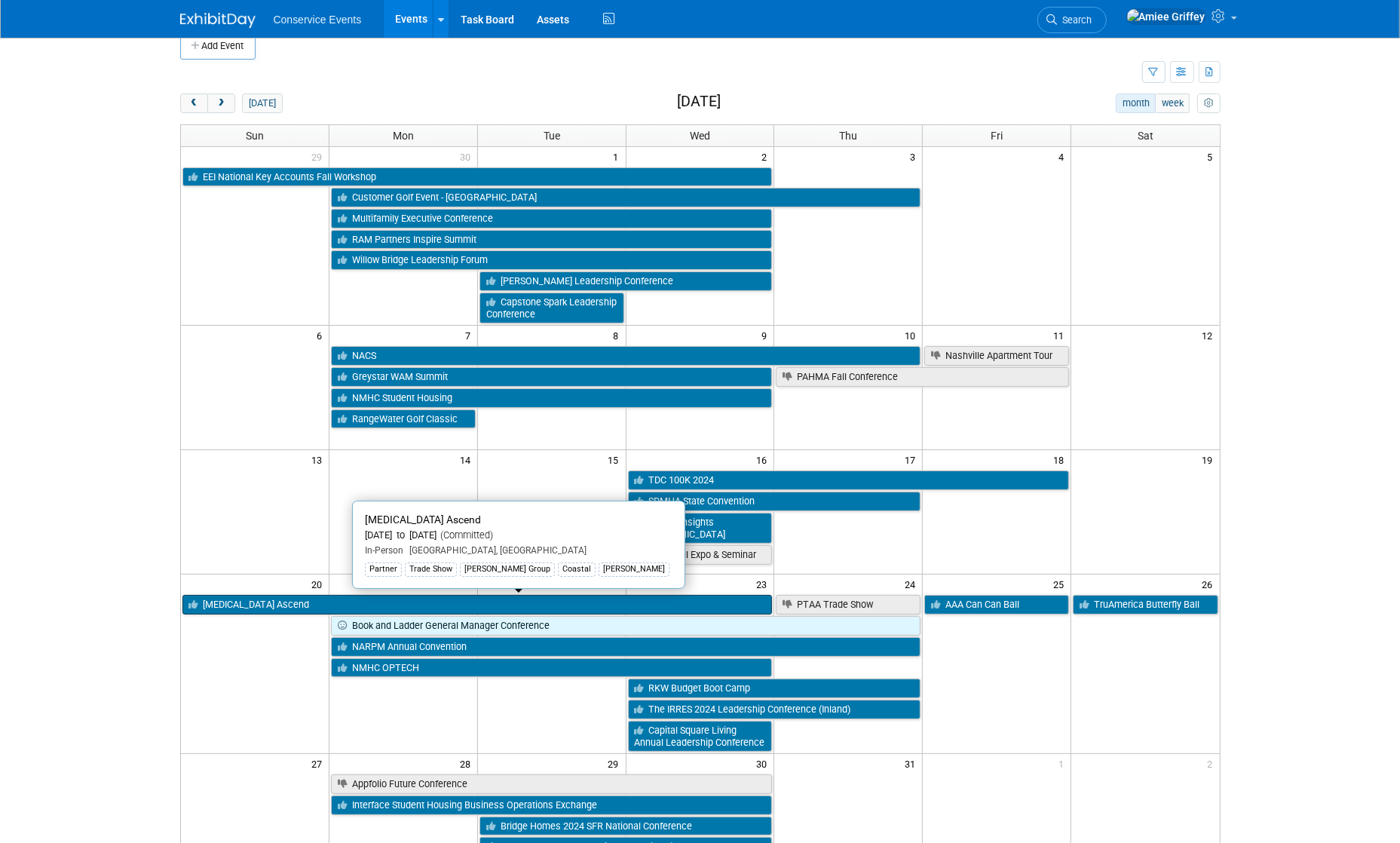
click at [310, 601] on link "[MEDICAL_DATA] Ascend" at bounding box center [477, 605] width 590 height 19
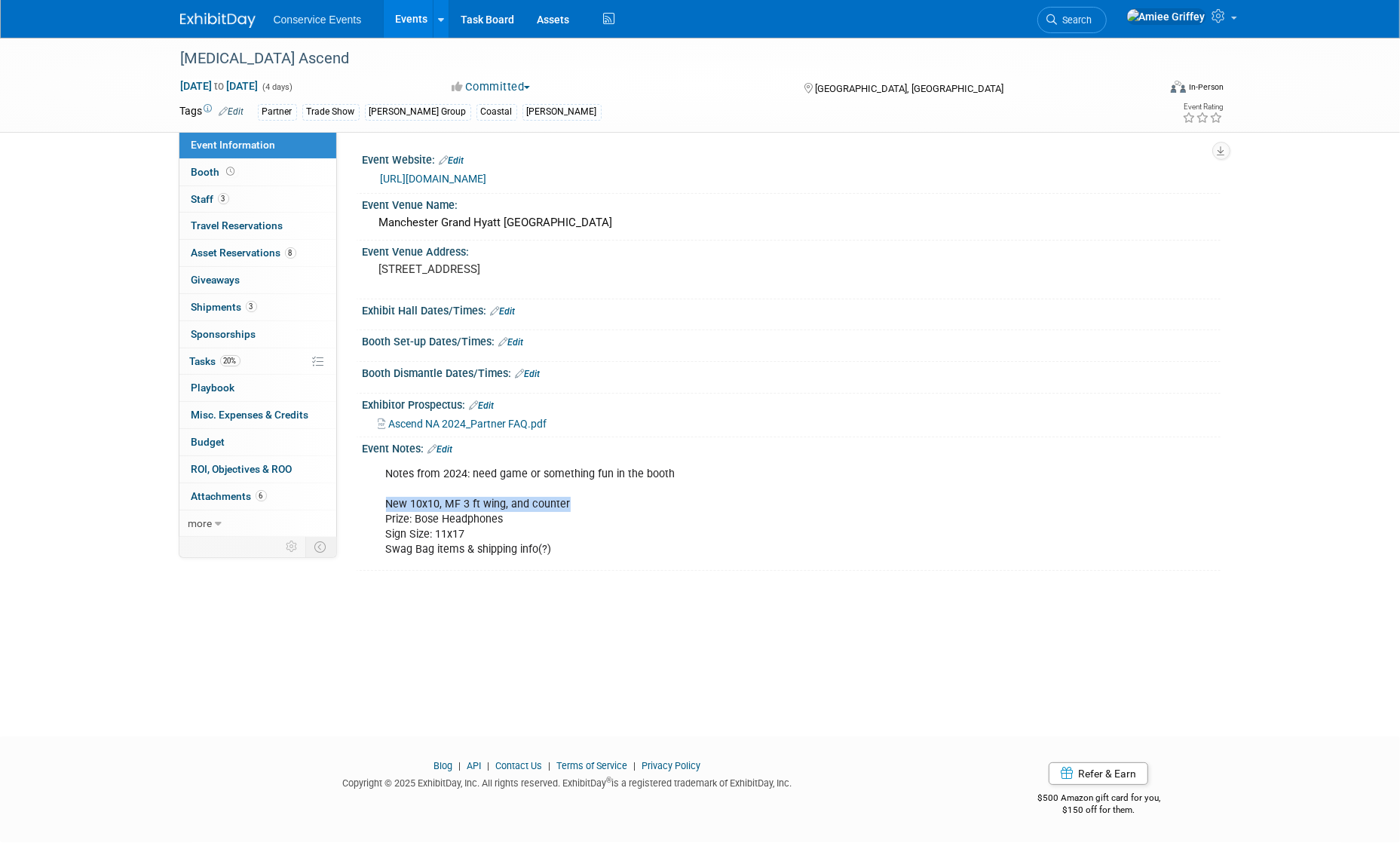
drag, startPoint x: 573, startPoint y: 504, endPoint x: 388, endPoint y: 496, distance: 185.2
click at [388, 496] on div "Notes from 2024: need game or something fun in the booth New 10x10, MF 3 ft win…" at bounding box center [714, 511] width 679 height 105
copy div "New 10x10, MF 3 ft wing, and counter"
click at [413, 28] on link "Events" at bounding box center [411, 18] width 55 height 38
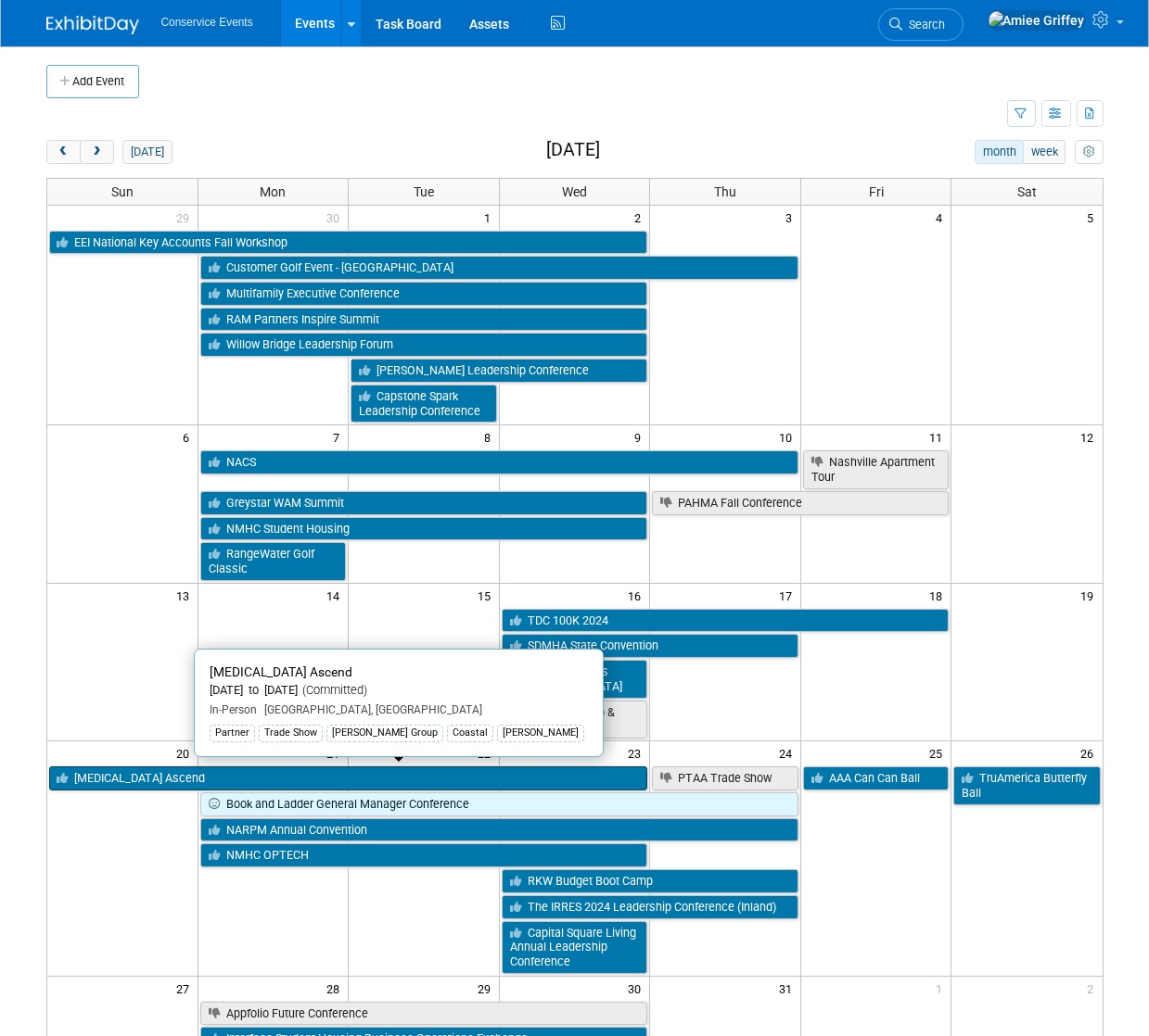
click at [126, 767] on link "[MEDICAL_DATA] Ascend" at bounding box center [348, 778] width 599 height 24
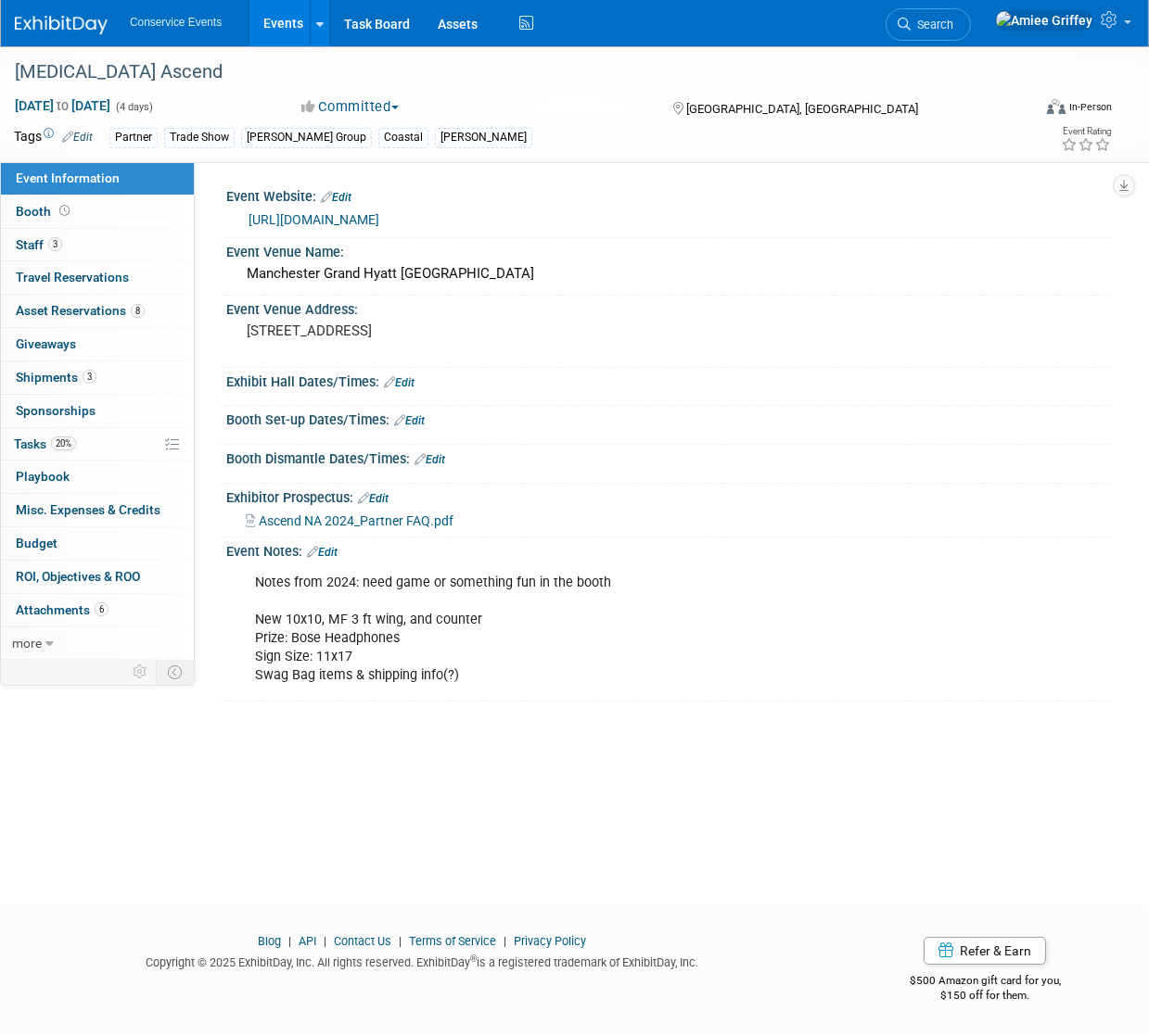
click at [300, 21] on link "Events" at bounding box center [284, 23] width 68 height 46
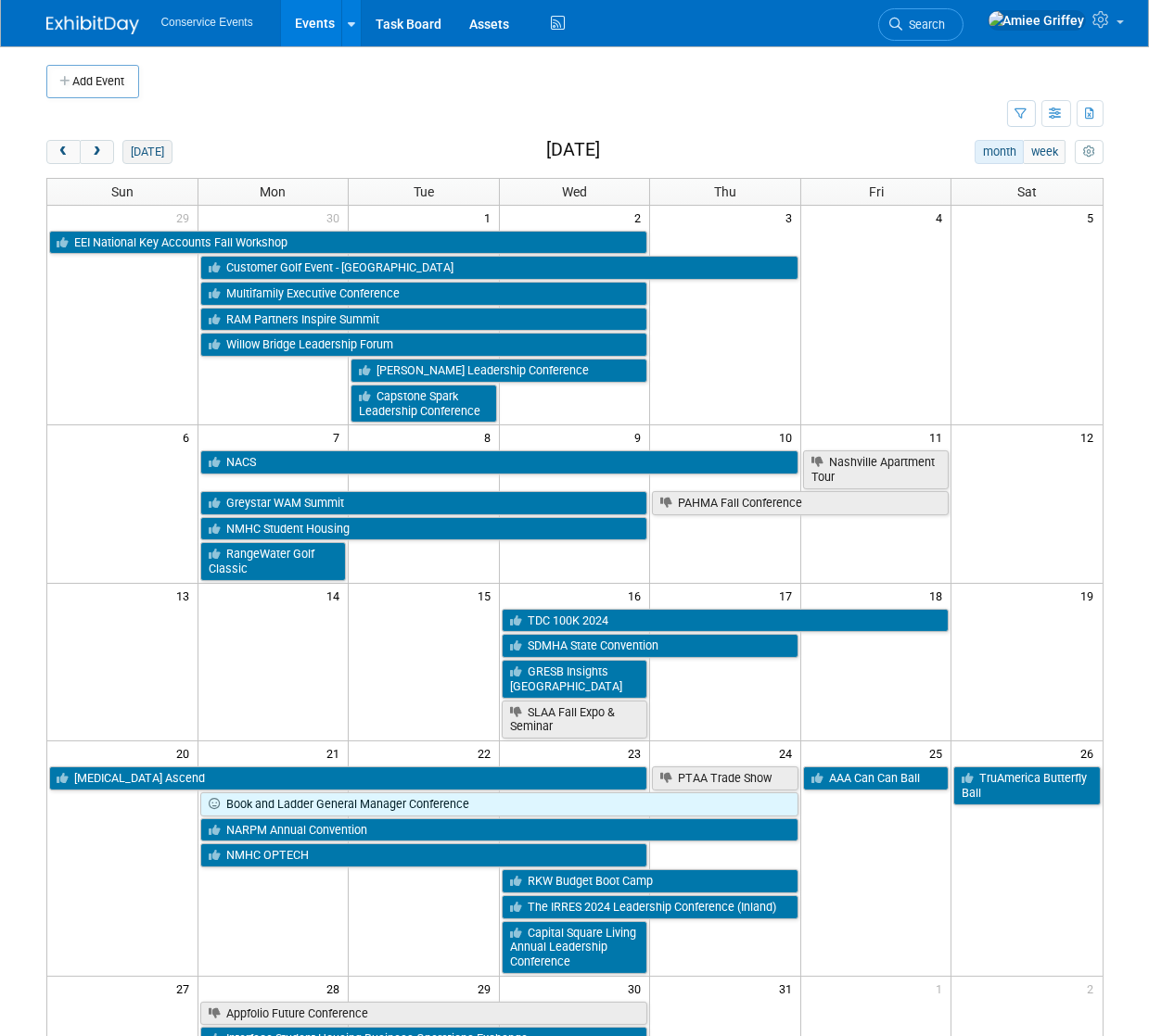
click at [149, 158] on button "[DATE]" at bounding box center [147, 151] width 49 height 24
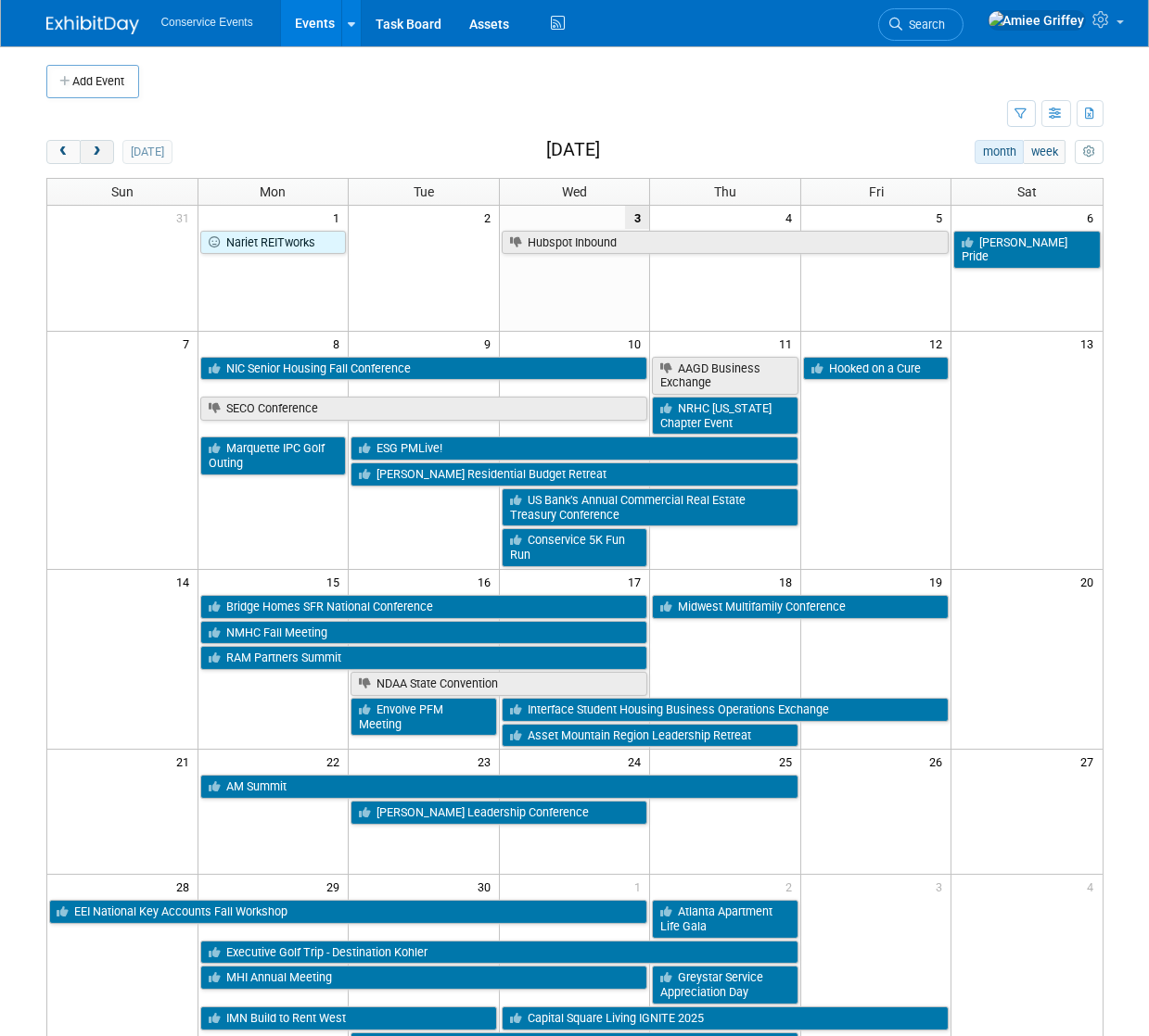
click at [99, 144] on button "next" at bounding box center [96, 151] width 34 height 24
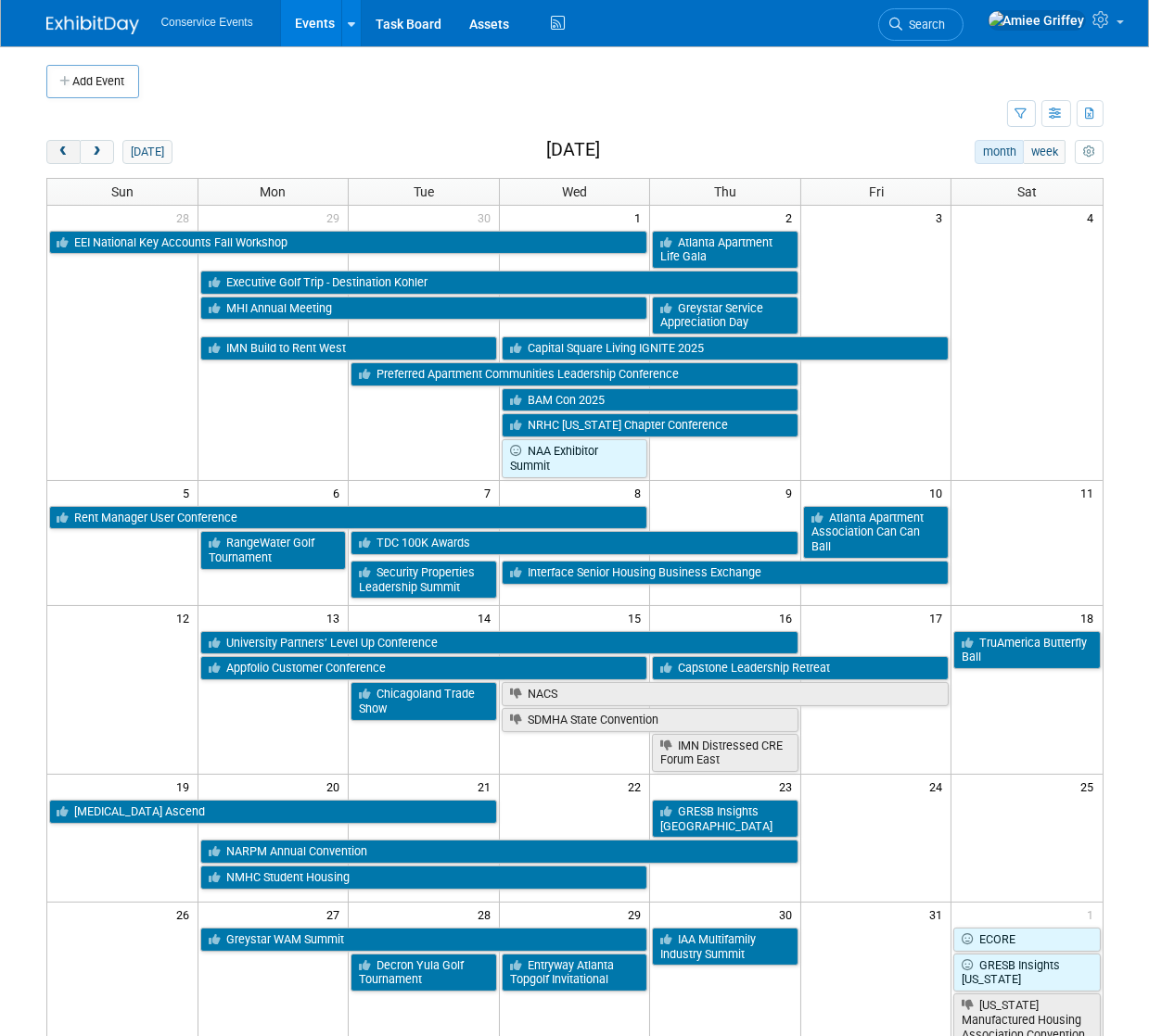
click at [59, 156] on span "prev" at bounding box center [63, 152] width 14 height 12
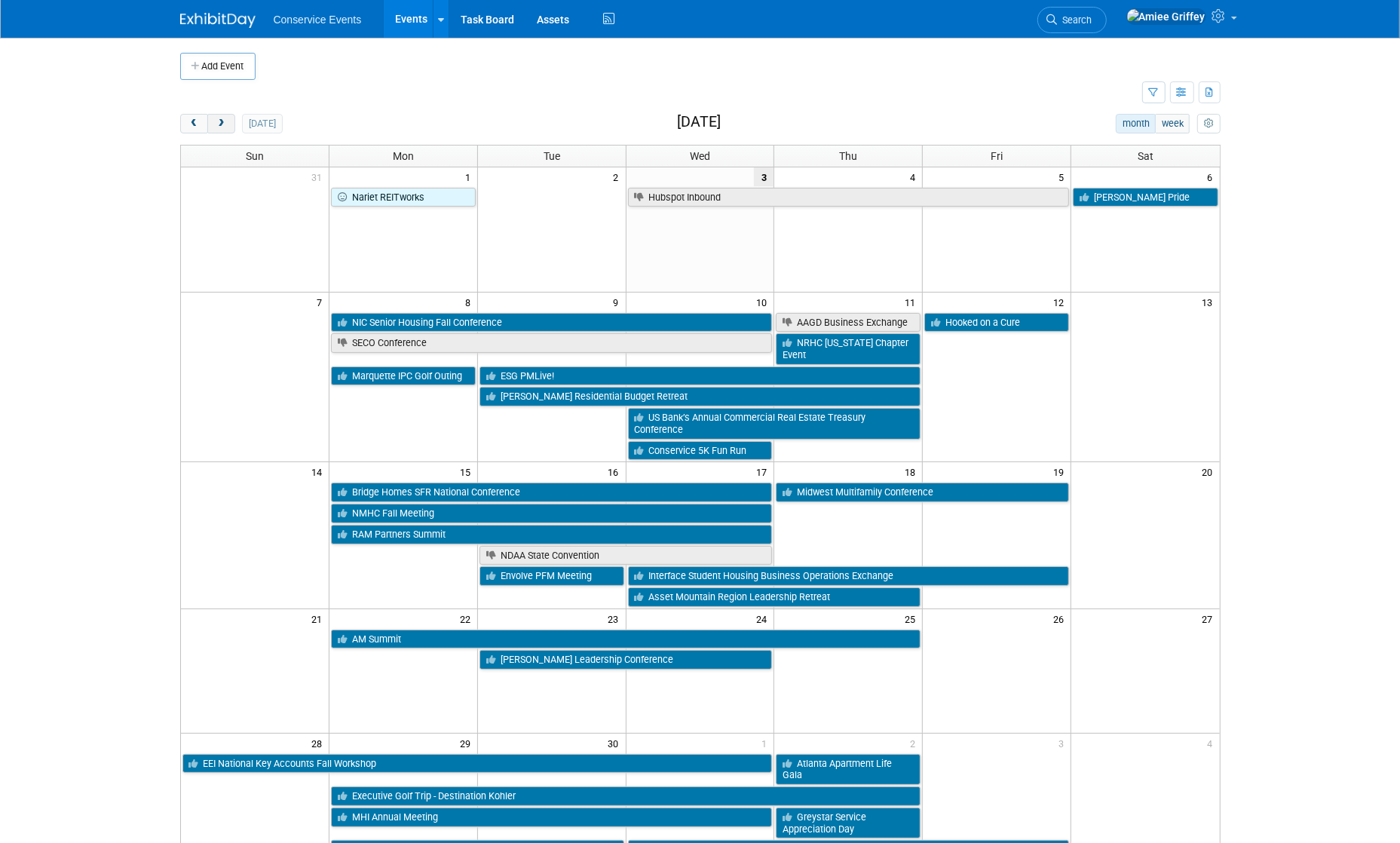
click at [221, 127] on span "next" at bounding box center [221, 124] width 12 height 10
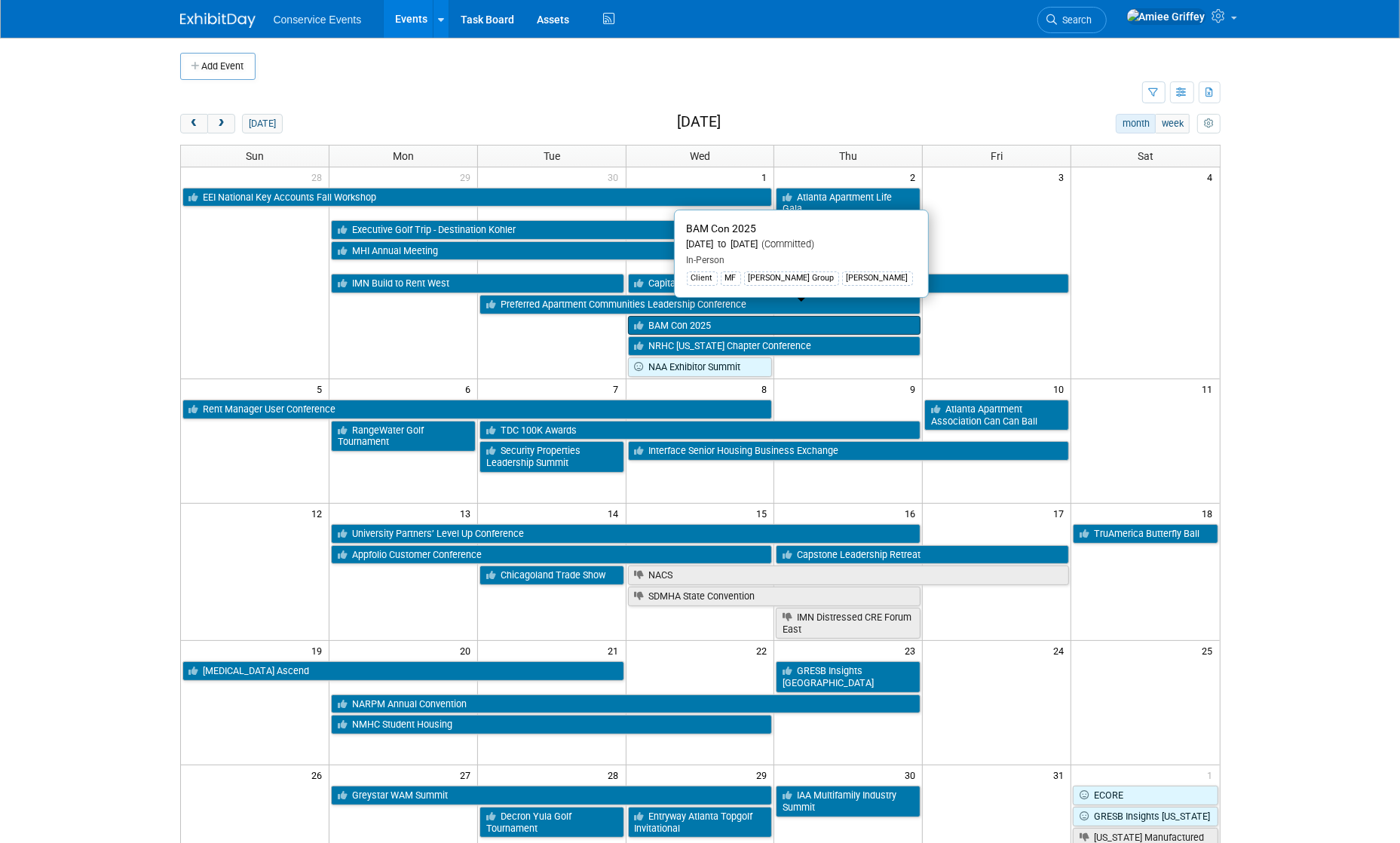
click at [713, 316] on link "BAM Con 2025" at bounding box center [774, 325] width 293 height 19
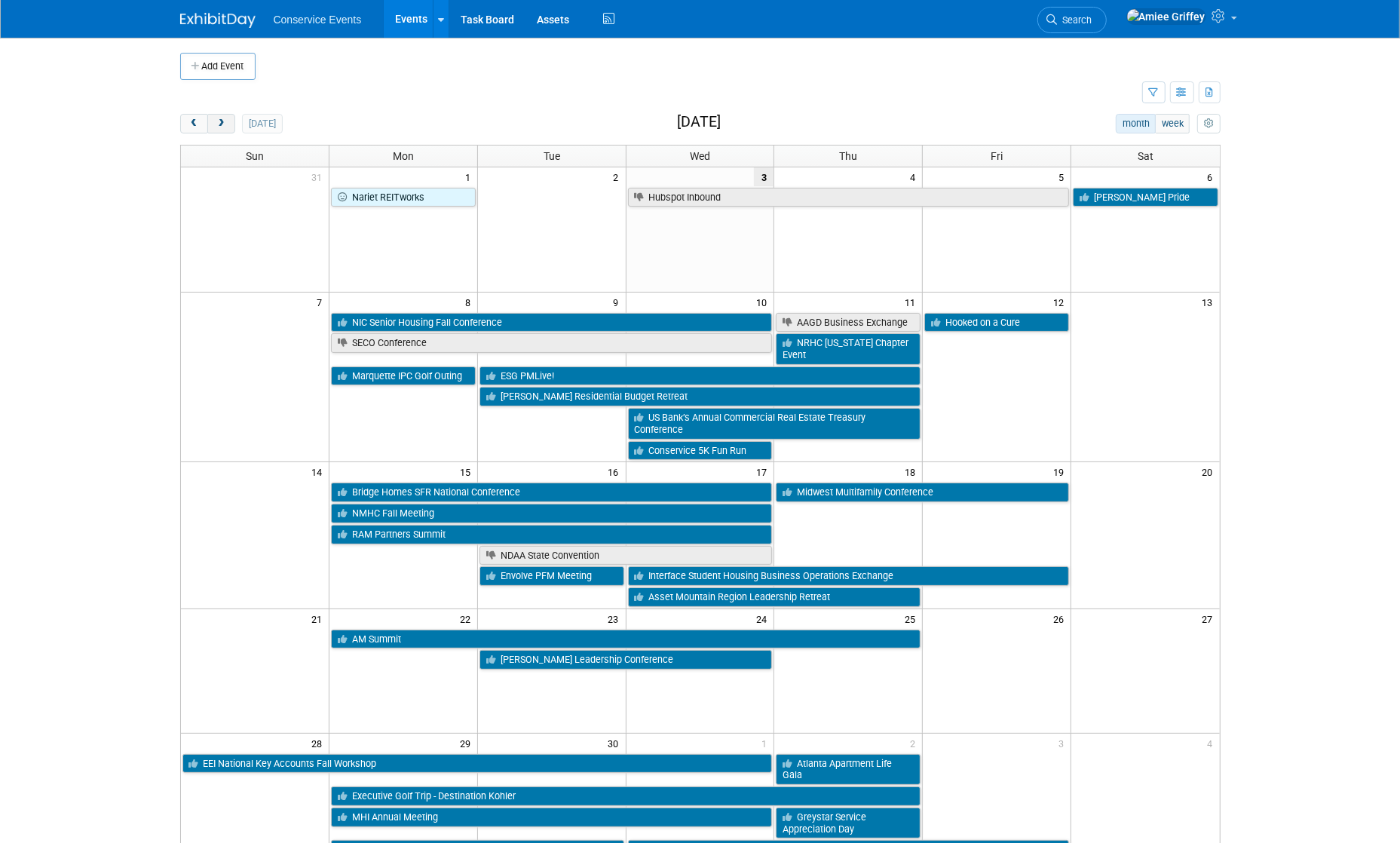
click at [226, 124] on span "next" at bounding box center [221, 124] width 12 height 10
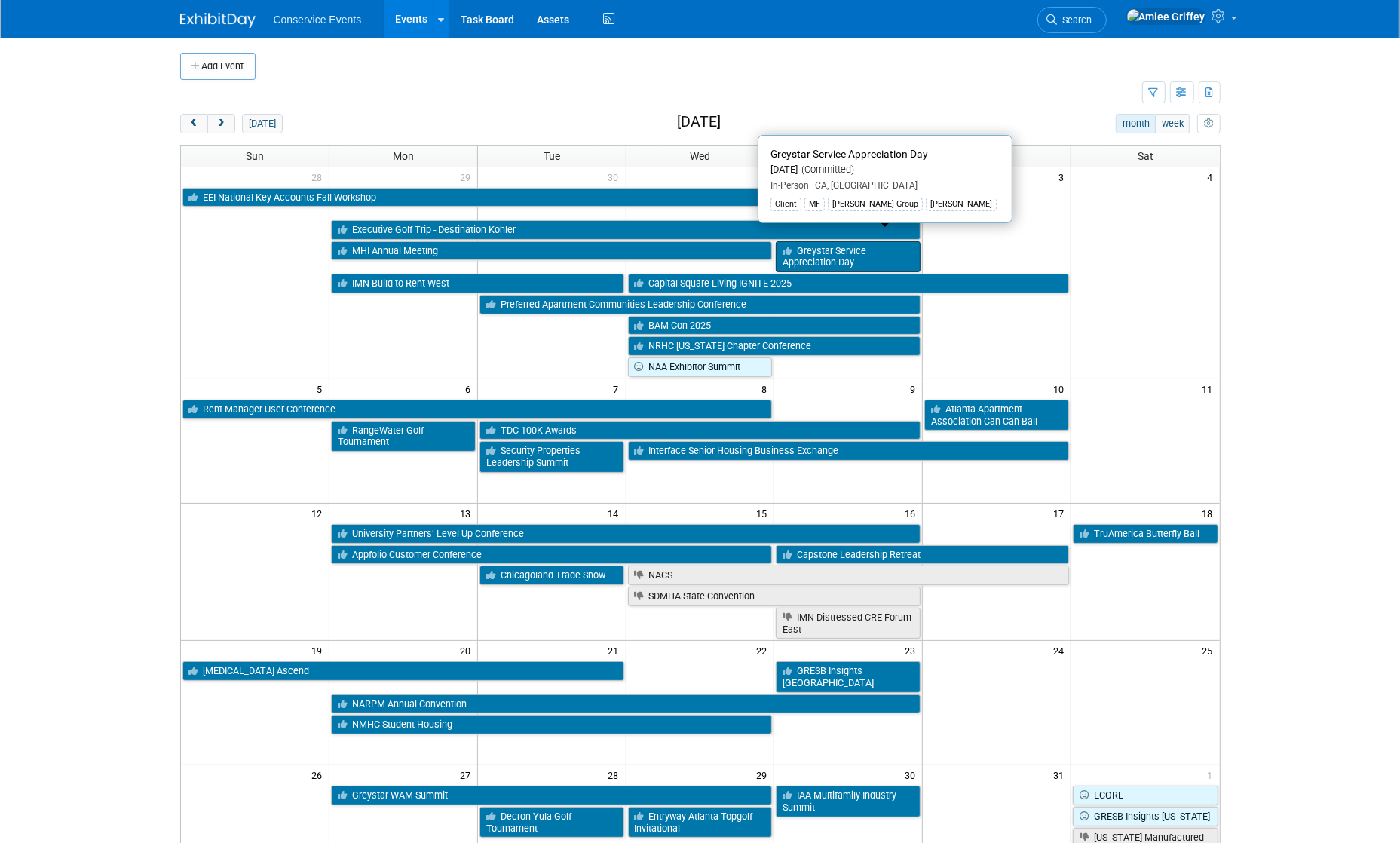
click at [833, 246] on link "Greystar Service Appreciation Day" at bounding box center [848, 257] width 145 height 31
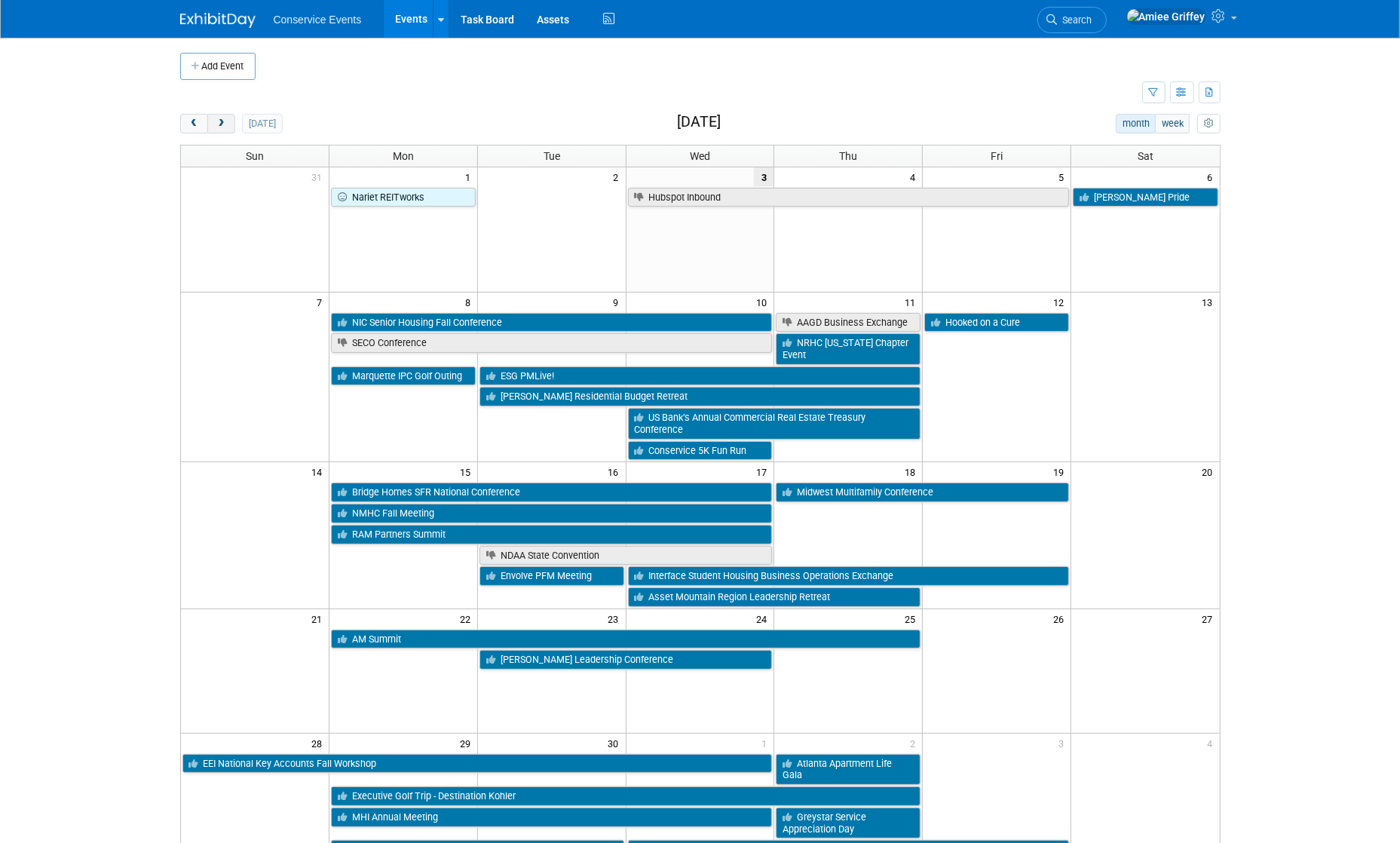
click at [228, 122] on button "next" at bounding box center [221, 123] width 28 height 19
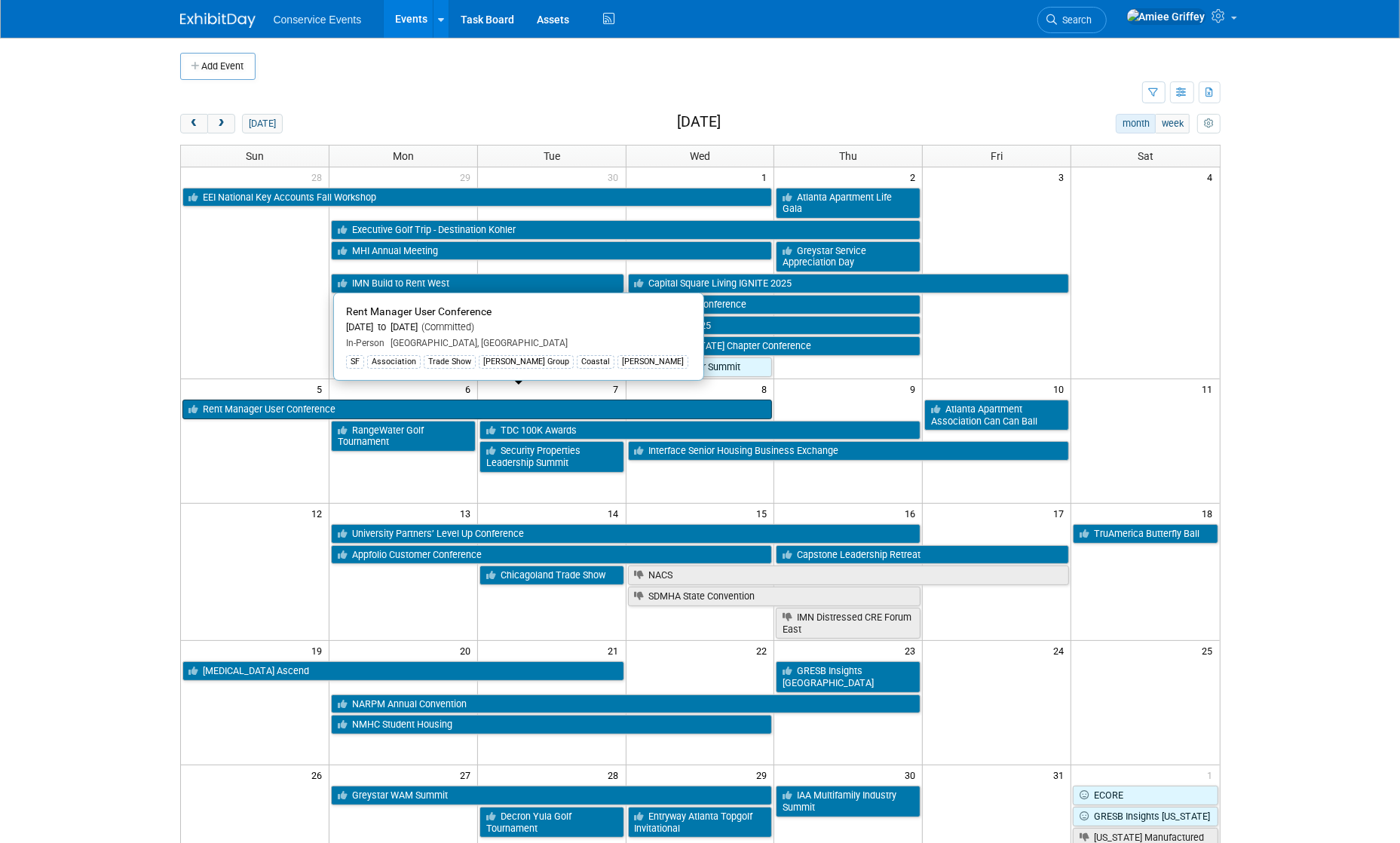
click at [248, 400] on link "Rent Manager User Conference" at bounding box center [477, 409] width 590 height 19
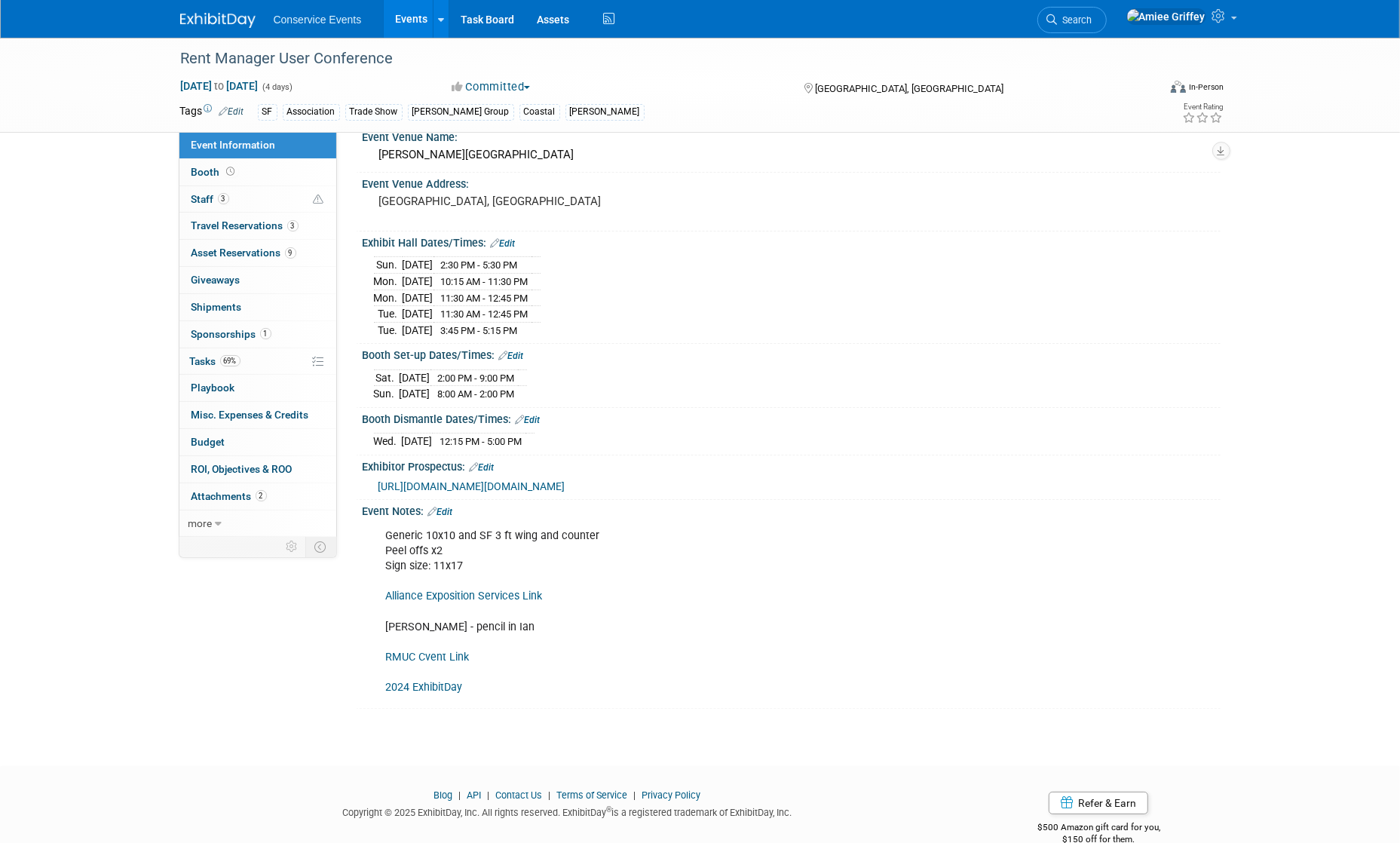
scroll to position [106, 0]
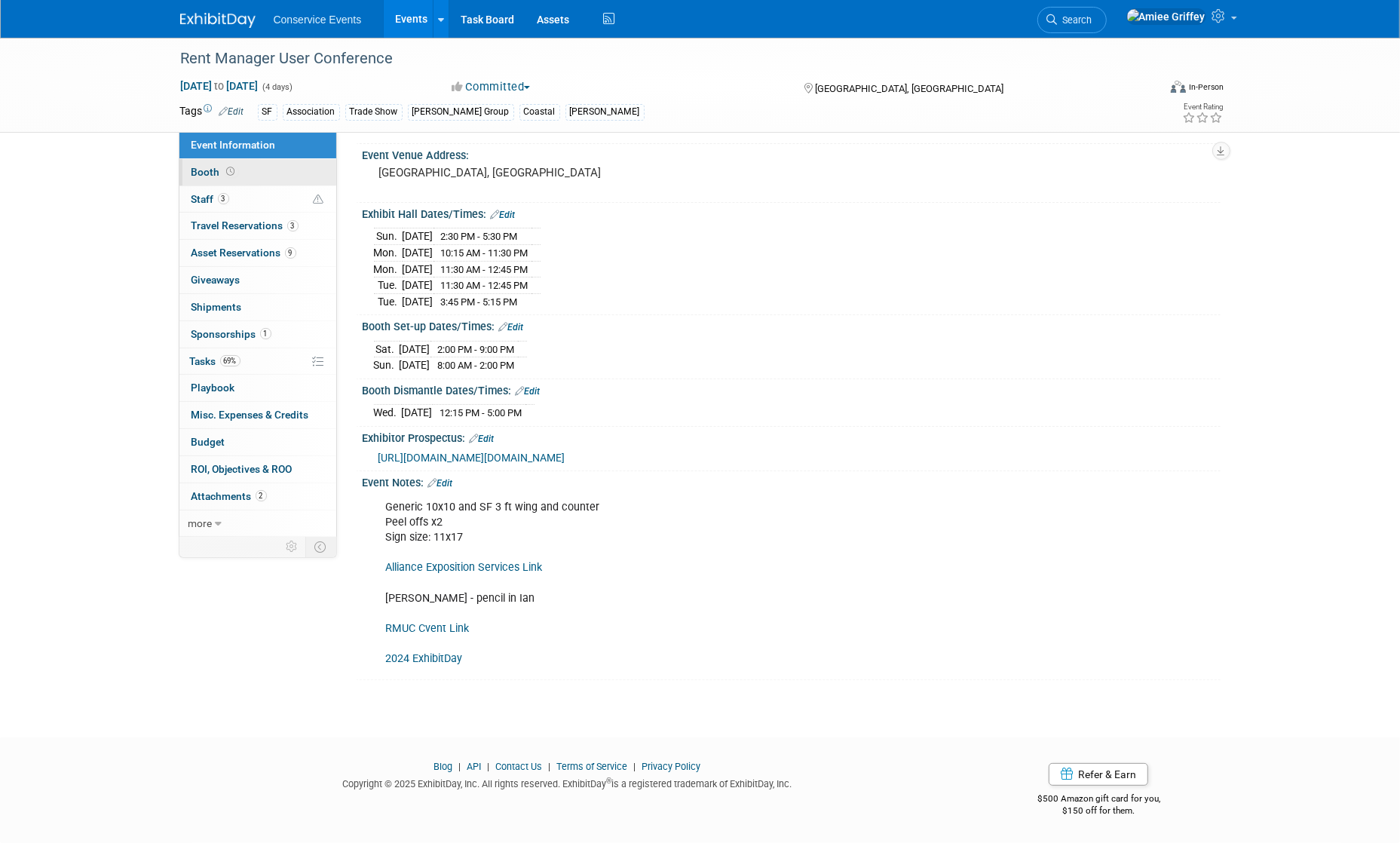
click at [230, 175] on span at bounding box center [231, 172] width 15 height 12
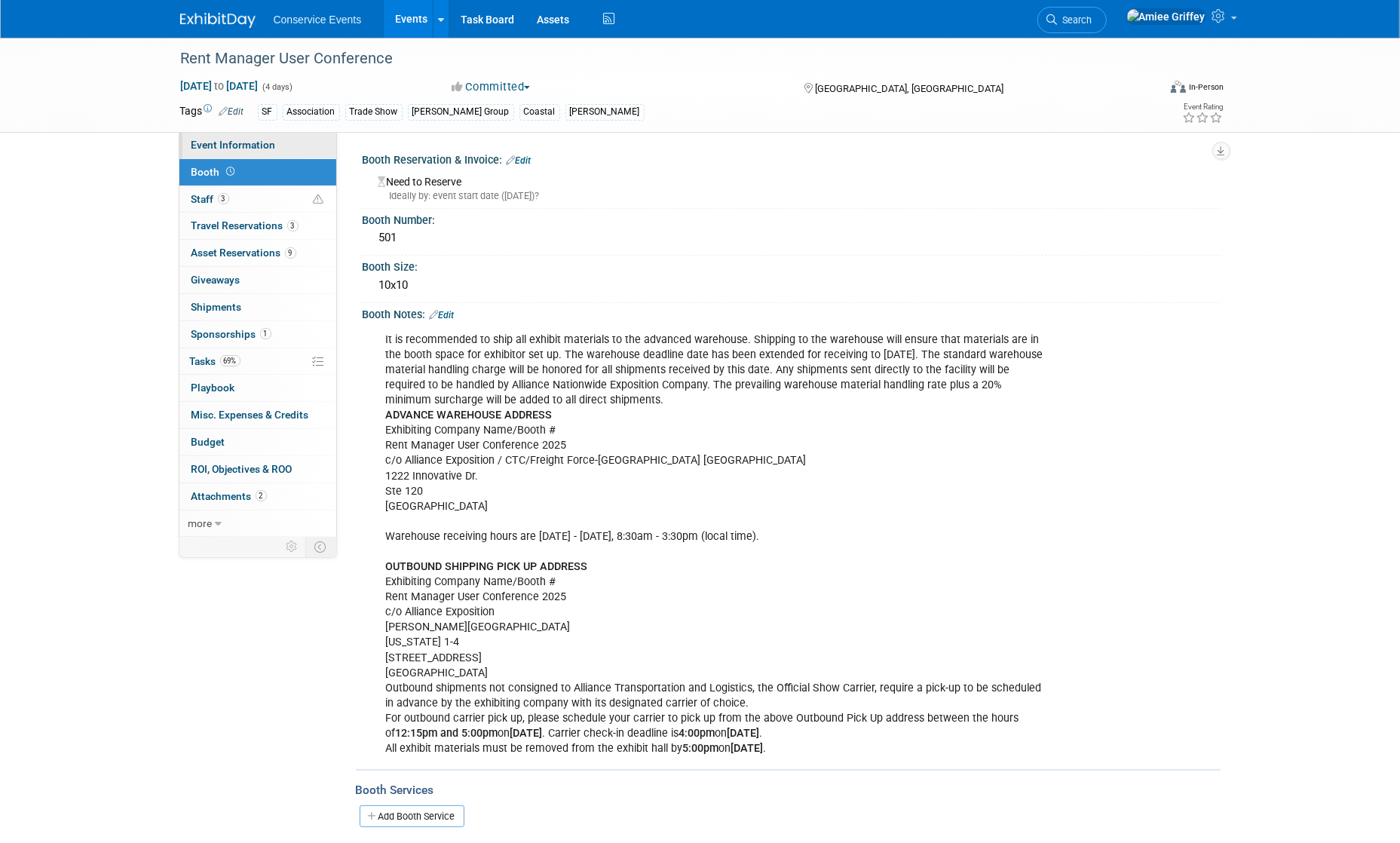
click at [277, 147] on link "Event Information" at bounding box center [258, 145] width 157 height 26
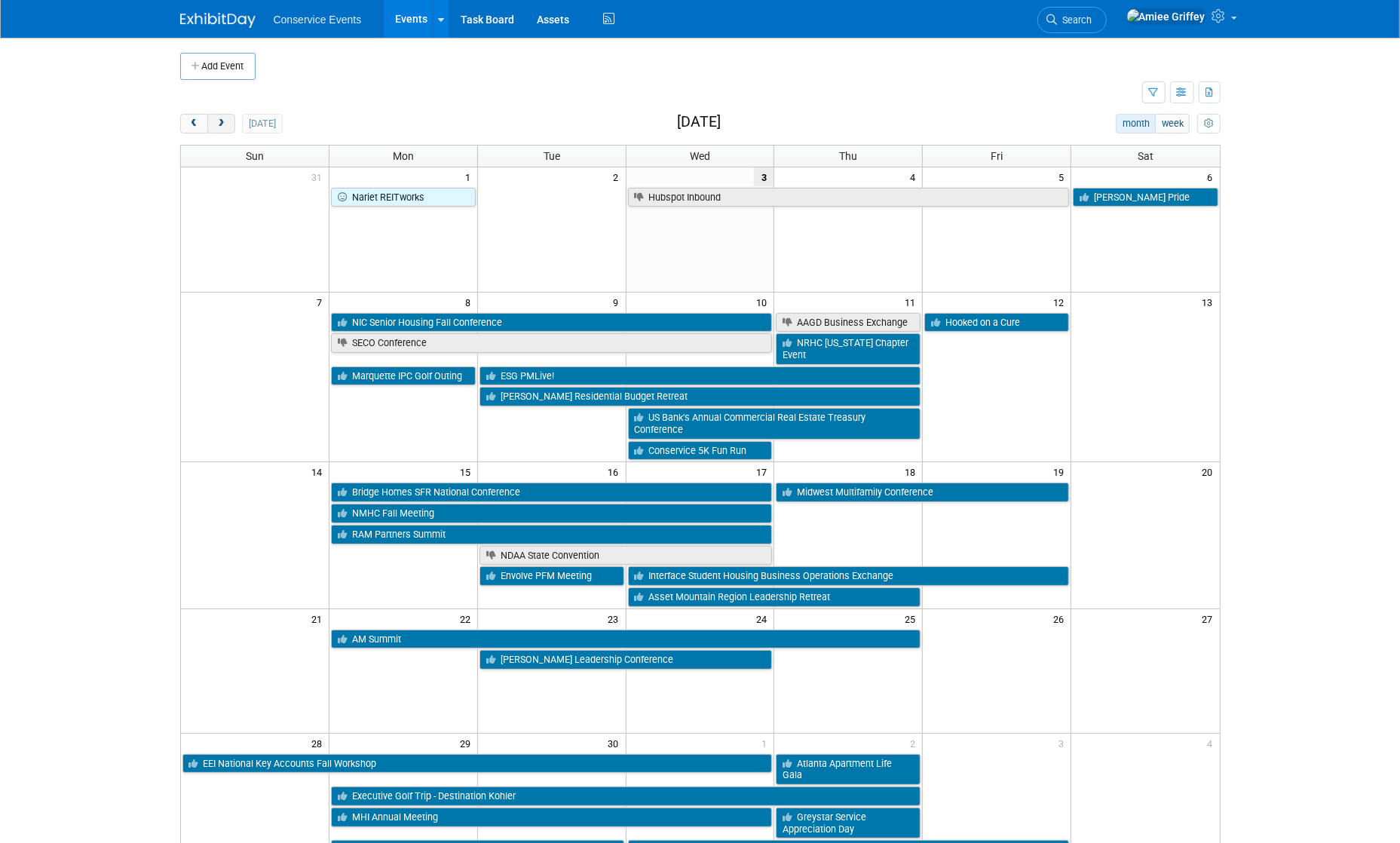
click at [220, 127] on span "next" at bounding box center [221, 124] width 12 height 10
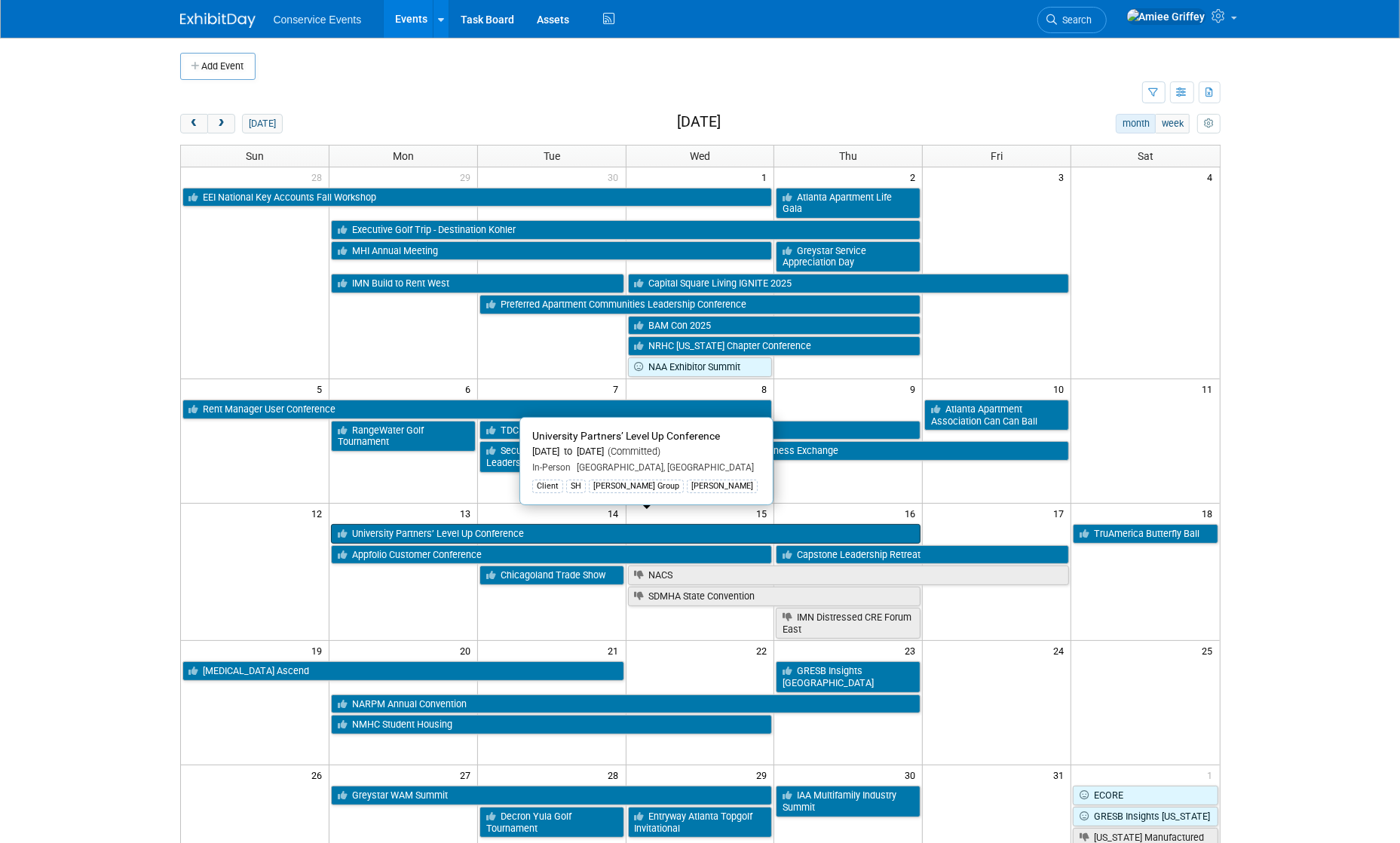
click at [408, 524] on link "University Partners’ Level Up Conference" at bounding box center [625, 533] width 590 height 19
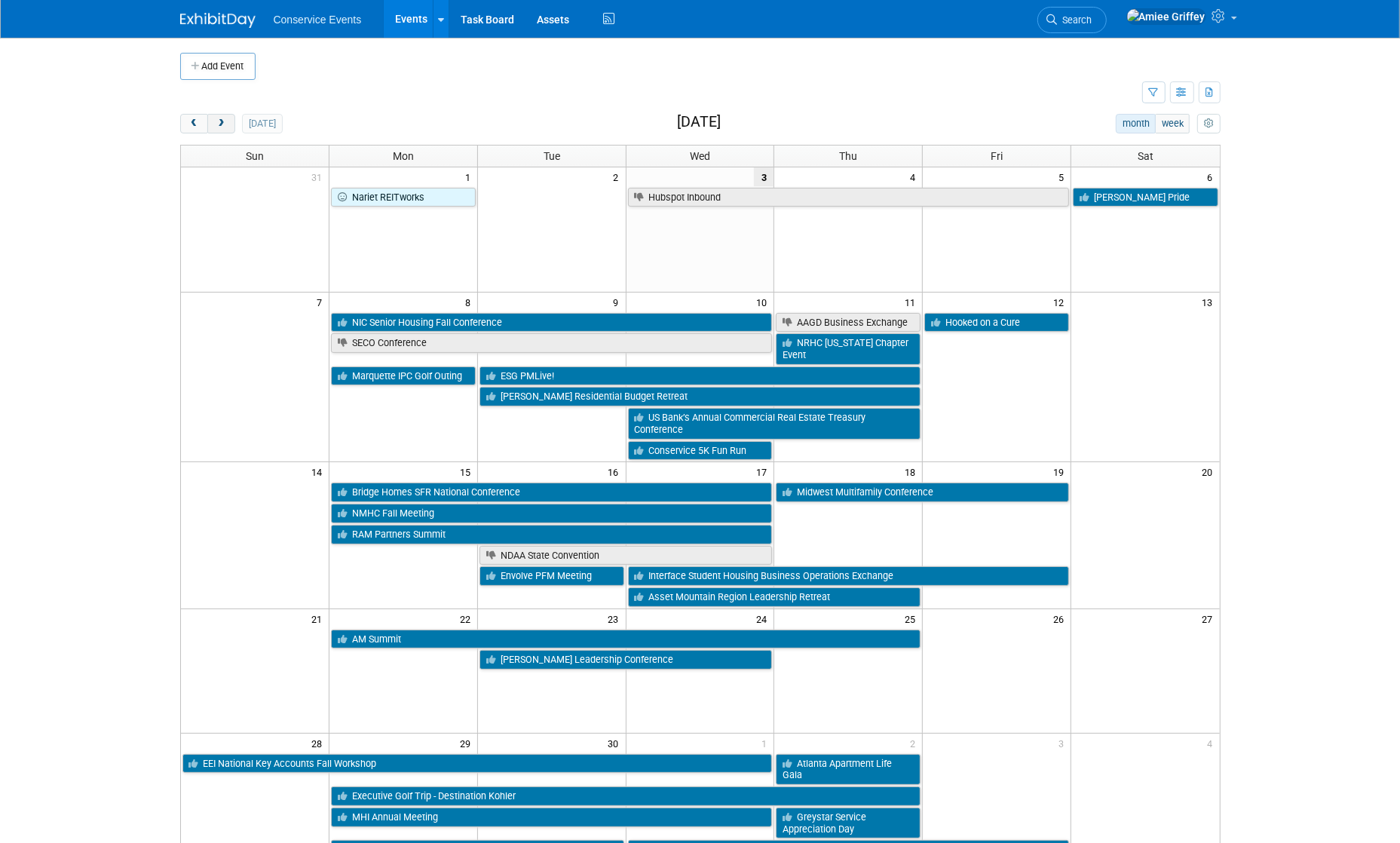
click at [218, 125] on span "next" at bounding box center [221, 124] width 12 height 10
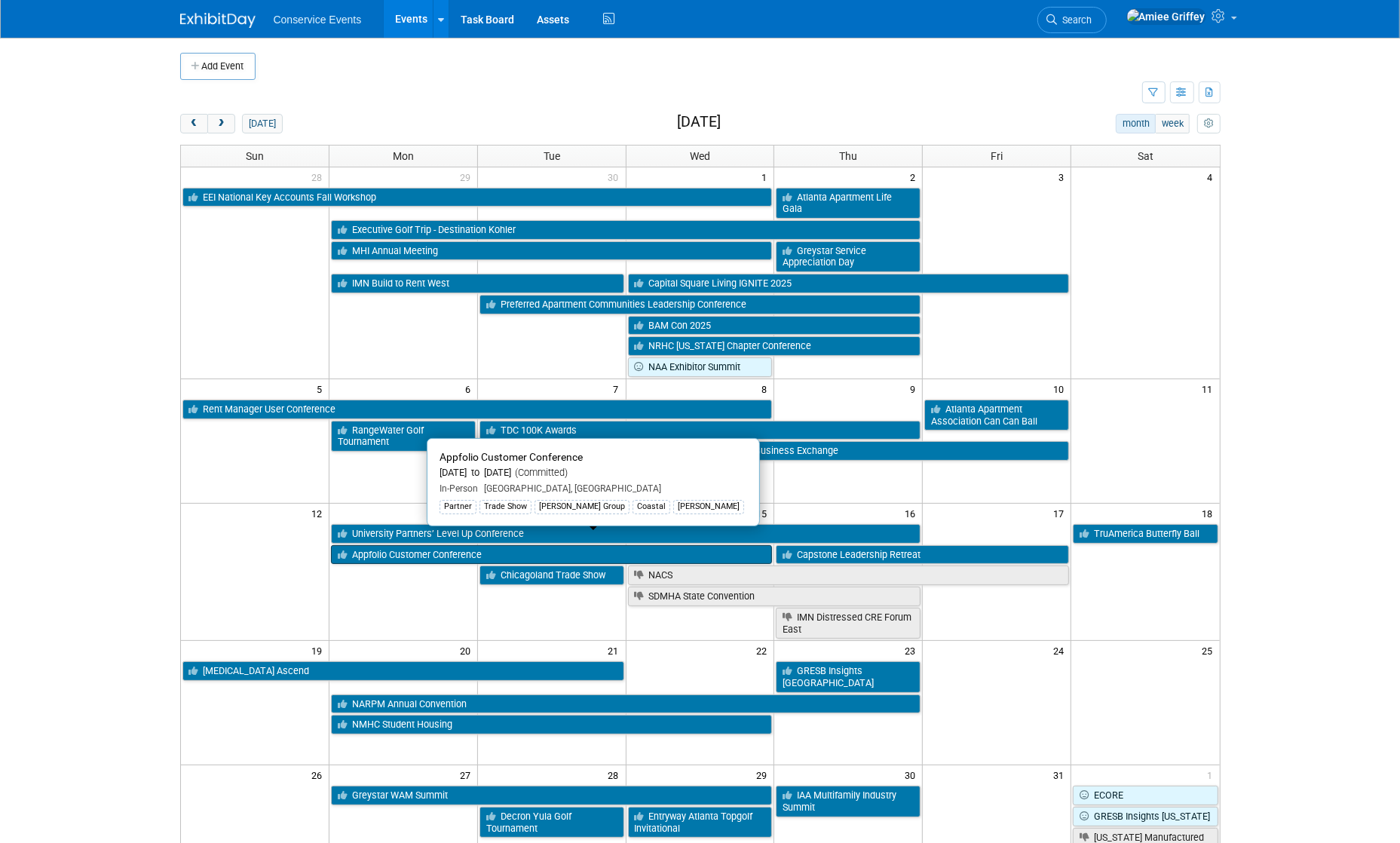
click at [402, 545] on link "Appfolio Customer Conference" at bounding box center [551, 555] width 442 height 19
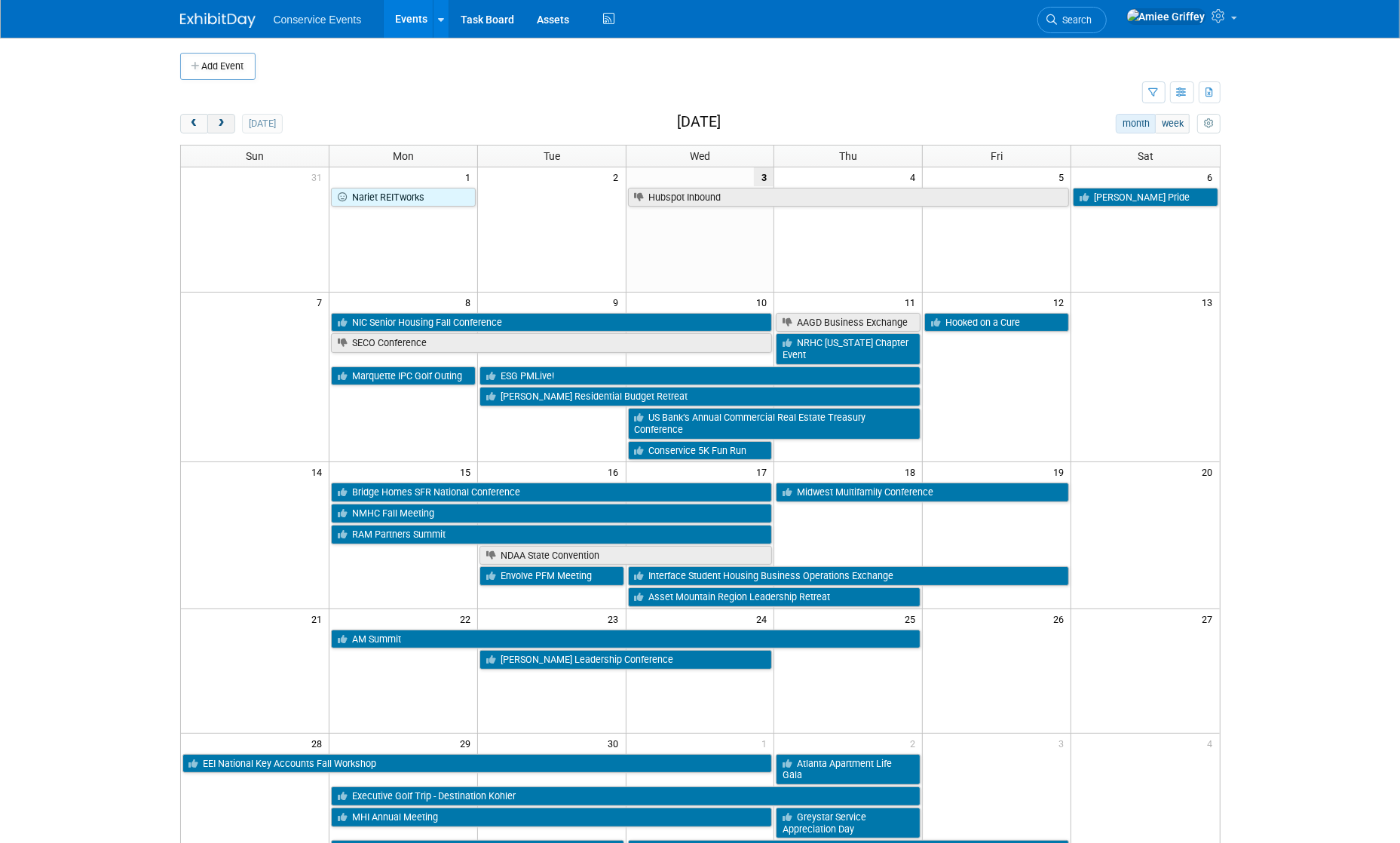
click at [229, 122] on button "next" at bounding box center [221, 123] width 28 height 19
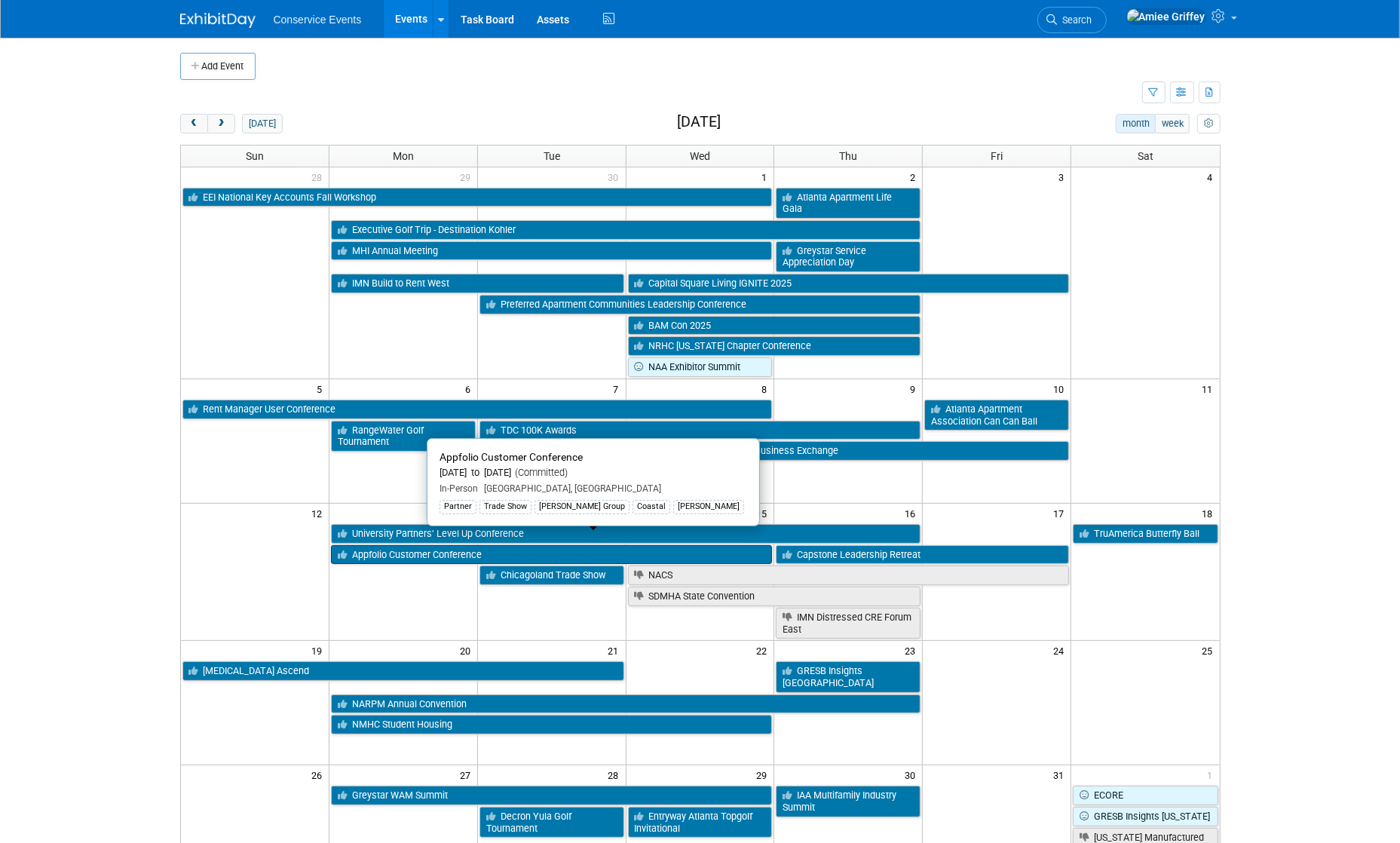
click at [454, 545] on link "Appfolio Customer Conference" at bounding box center [551, 555] width 442 height 19
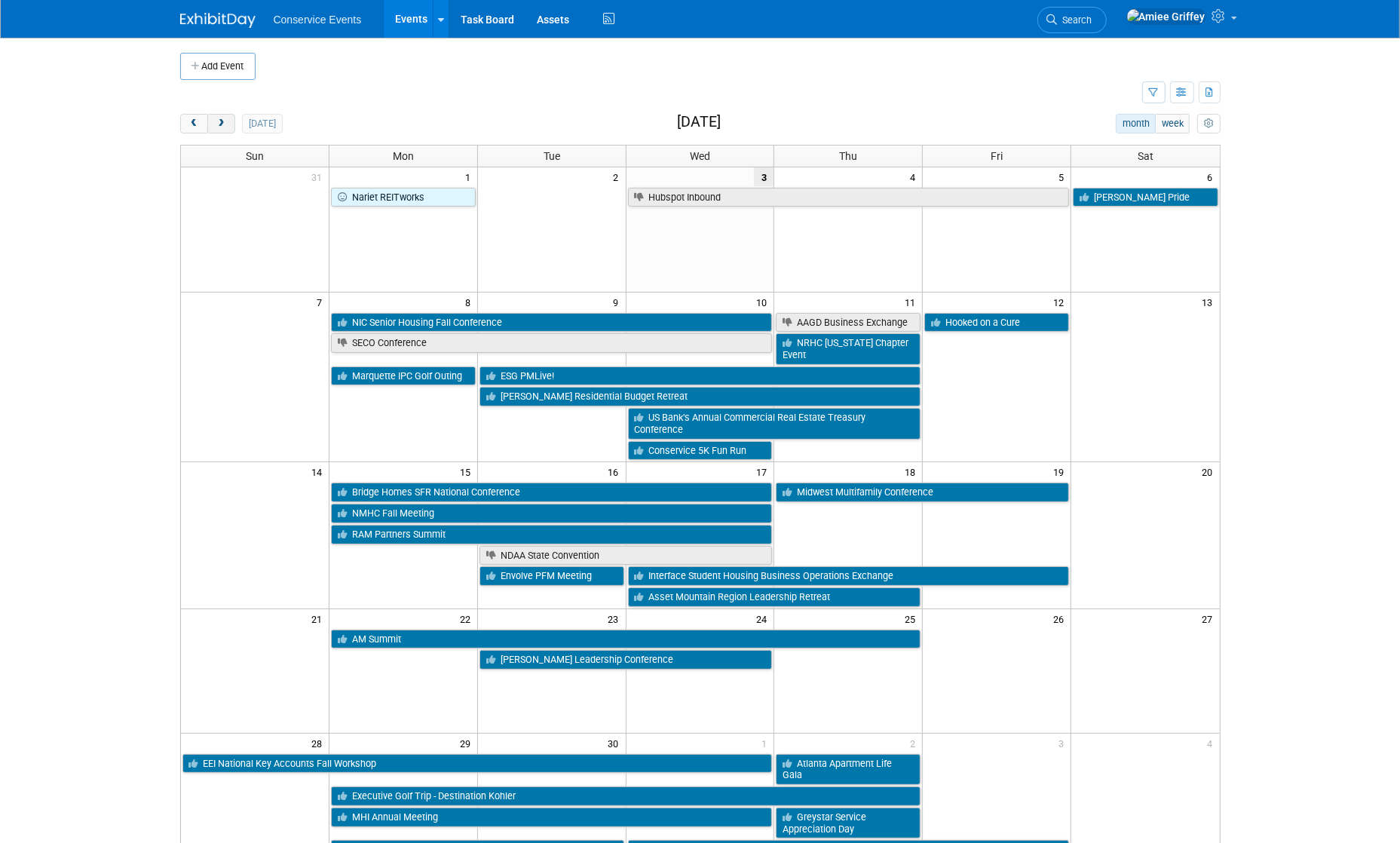
click at [221, 124] on span "next" at bounding box center [221, 124] width 12 height 10
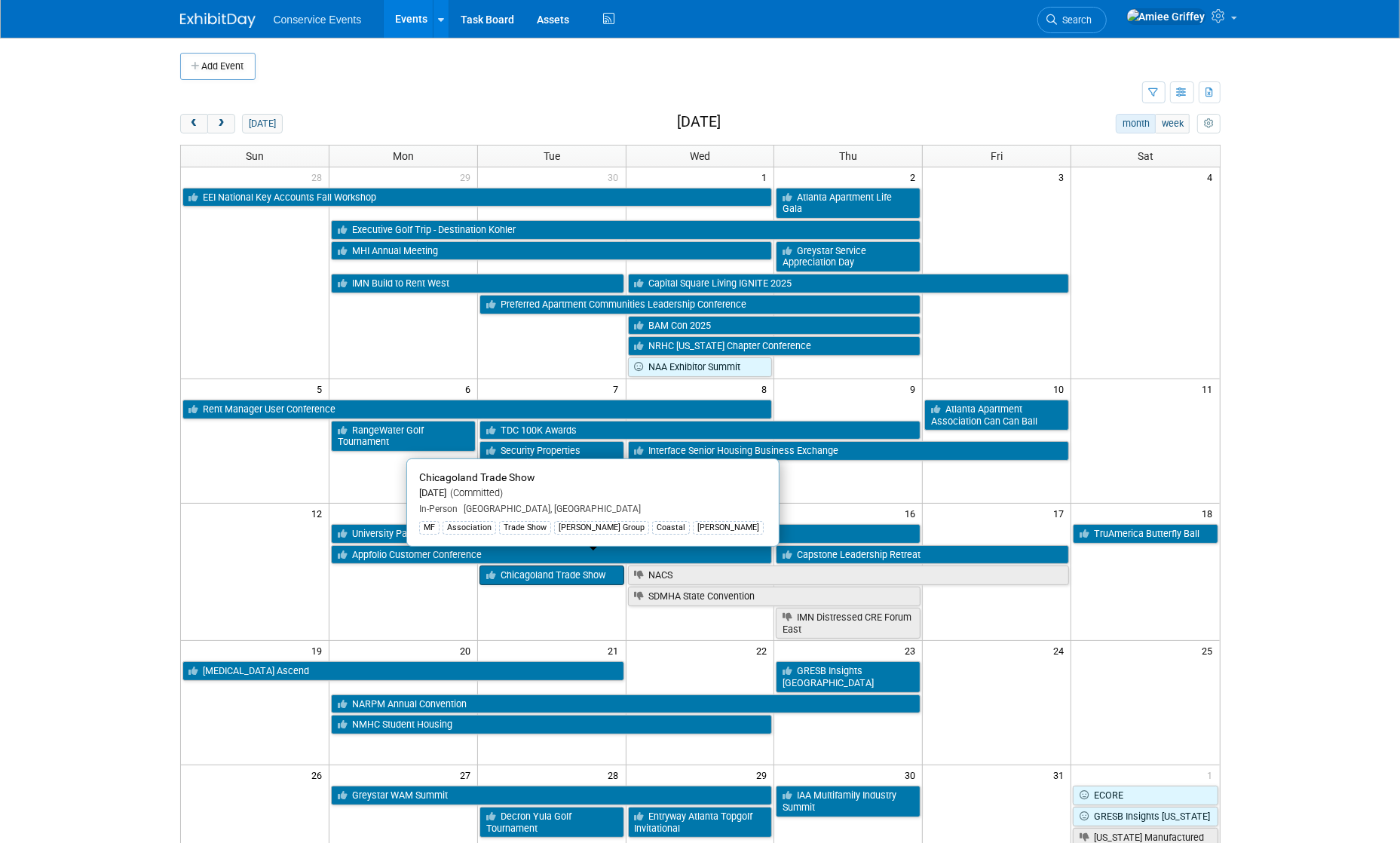
click at [555, 566] on link "Chicagoland Trade Show" at bounding box center [552, 575] width 145 height 19
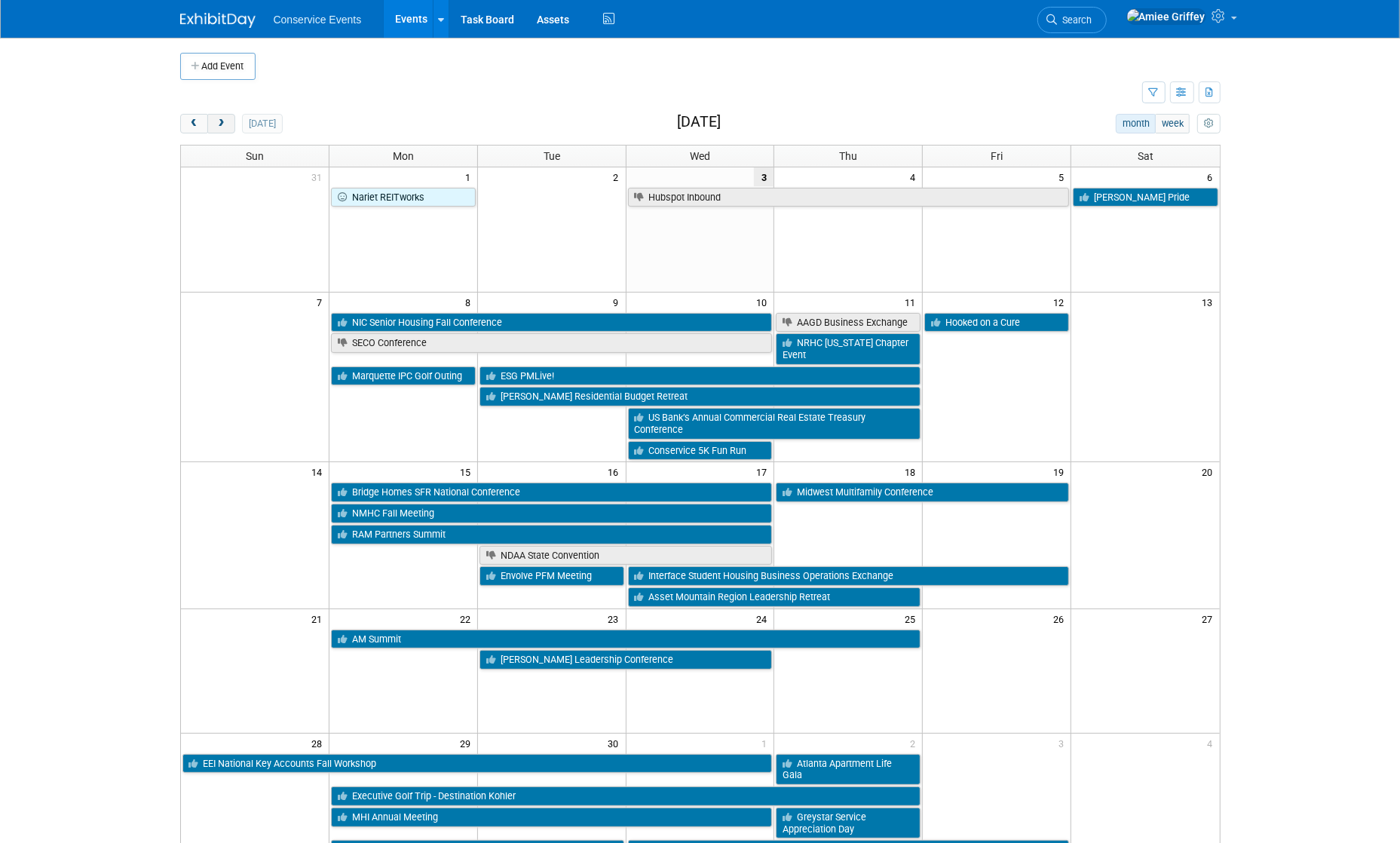
click at [221, 125] on span "next" at bounding box center [221, 124] width 12 height 10
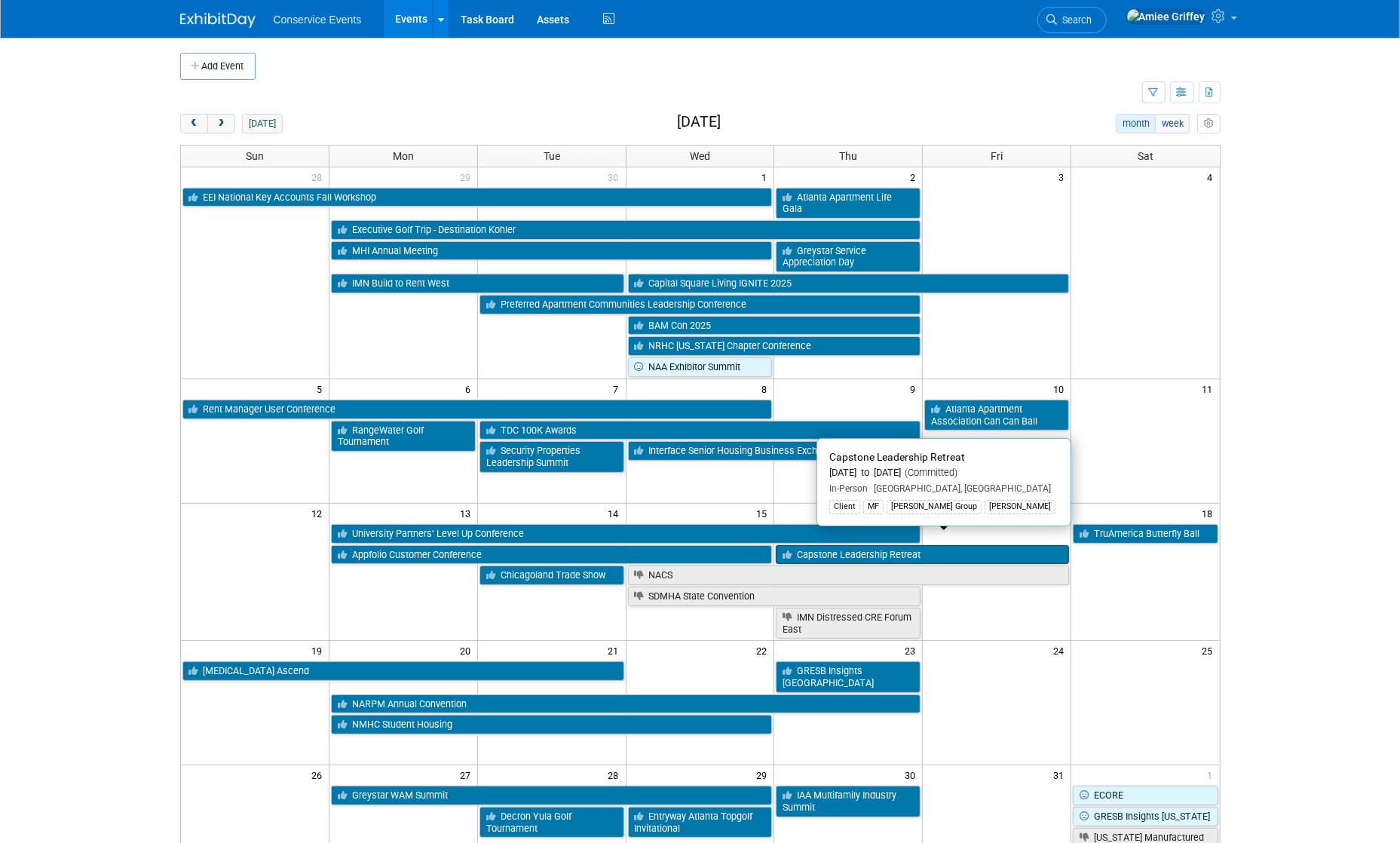
click at [846, 545] on link "Capstone Leadership Retreat" at bounding box center [922, 555] width 293 height 19
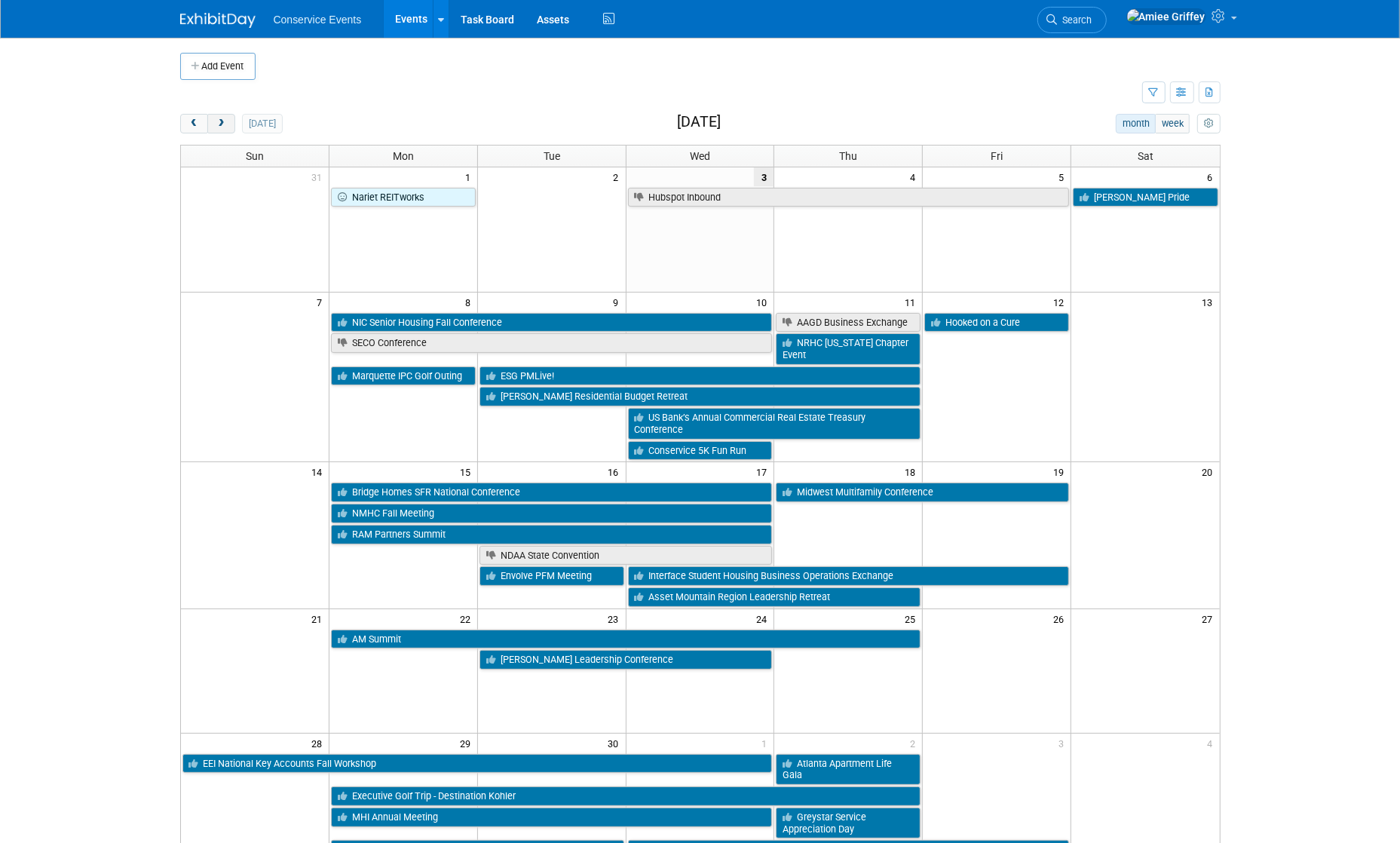
click at [231, 125] on button "next" at bounding box center [221, 123] width 28 height 19
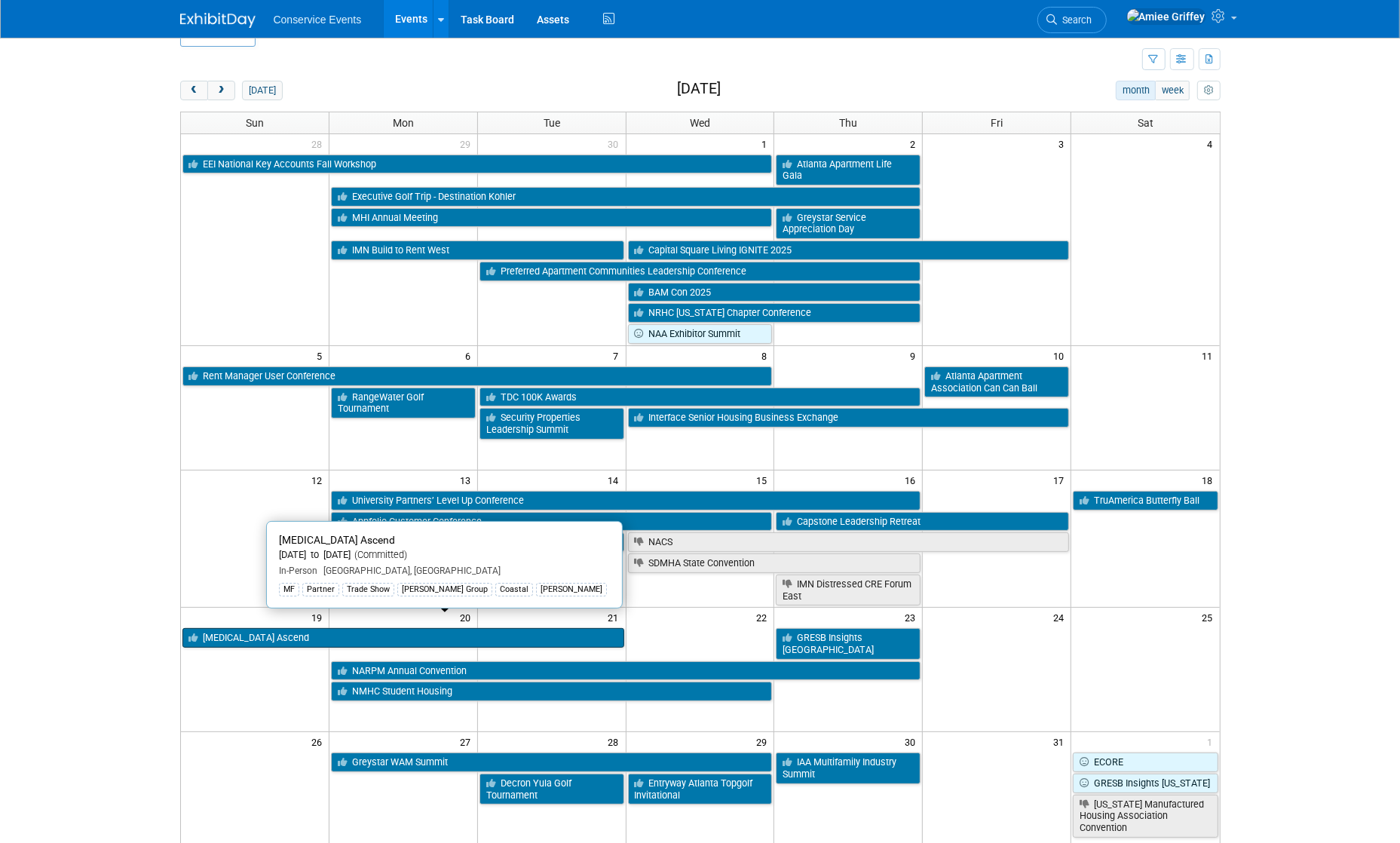
scroll to position [52, 0]
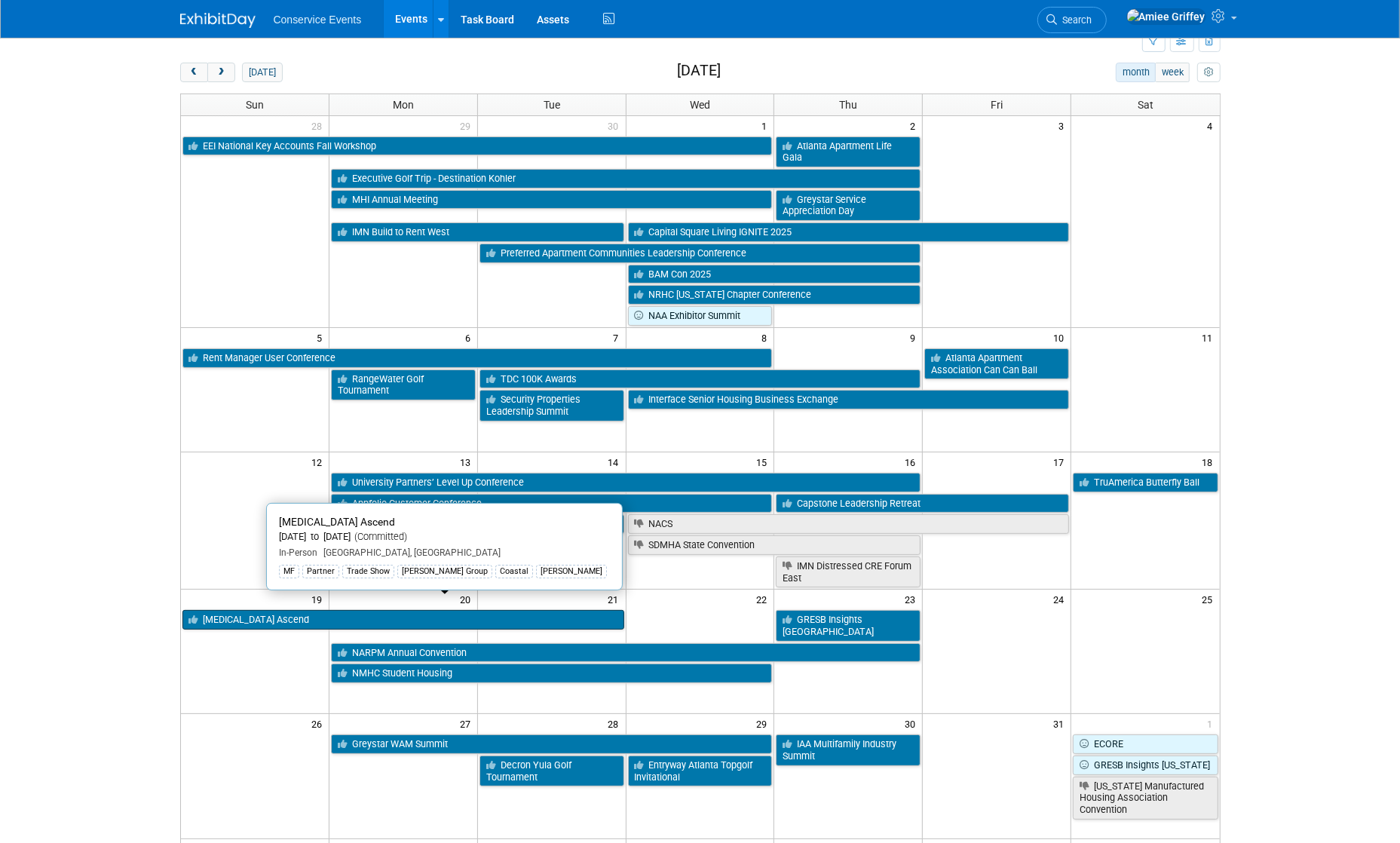
click at [263, 610] on link "[MEDICAL_DATA] Ascend" at bounding box center [403, 619] width 442 height 19
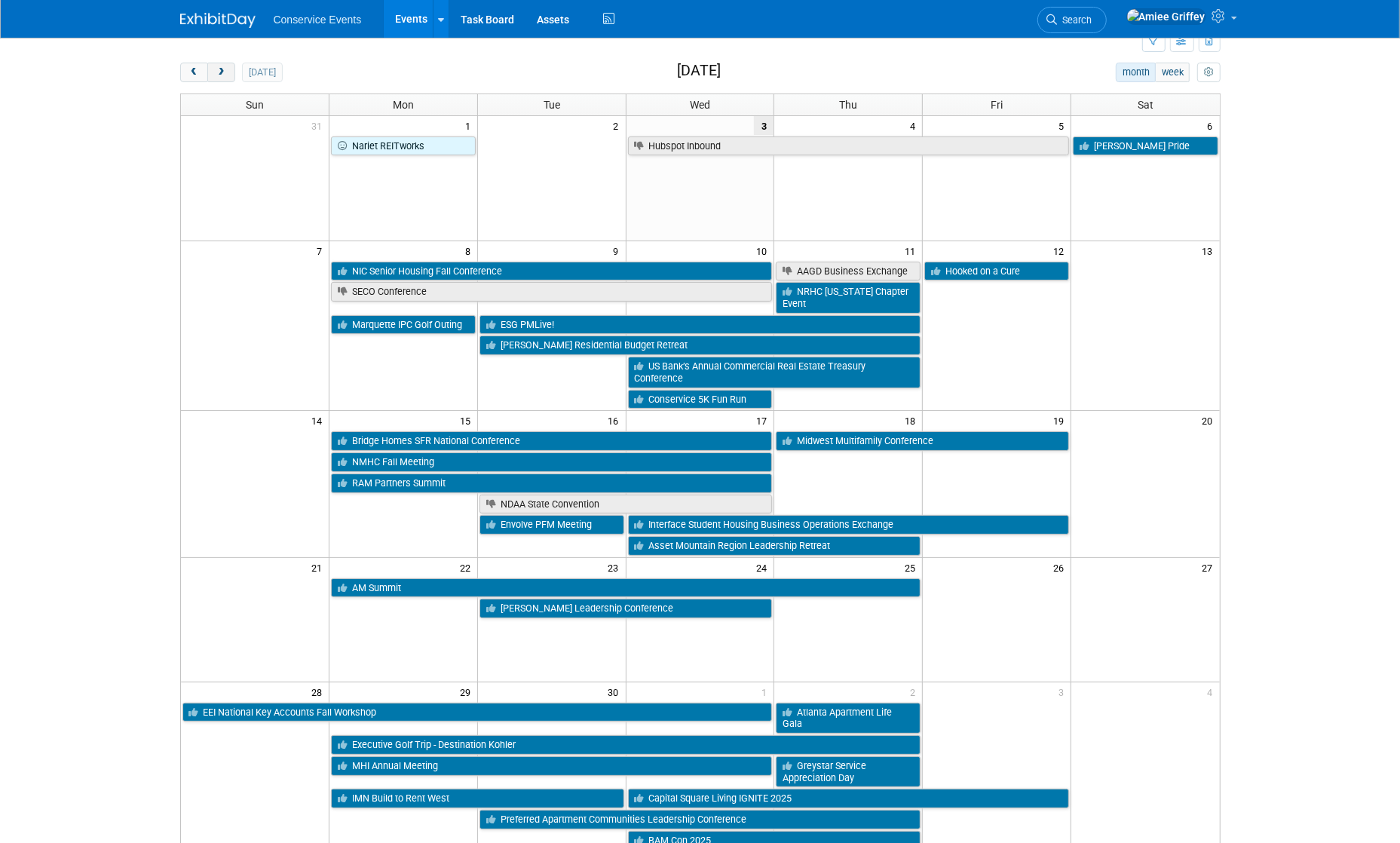
click at [225, 79] on button "next" at bounding box center [221, 72] width 28 height 19
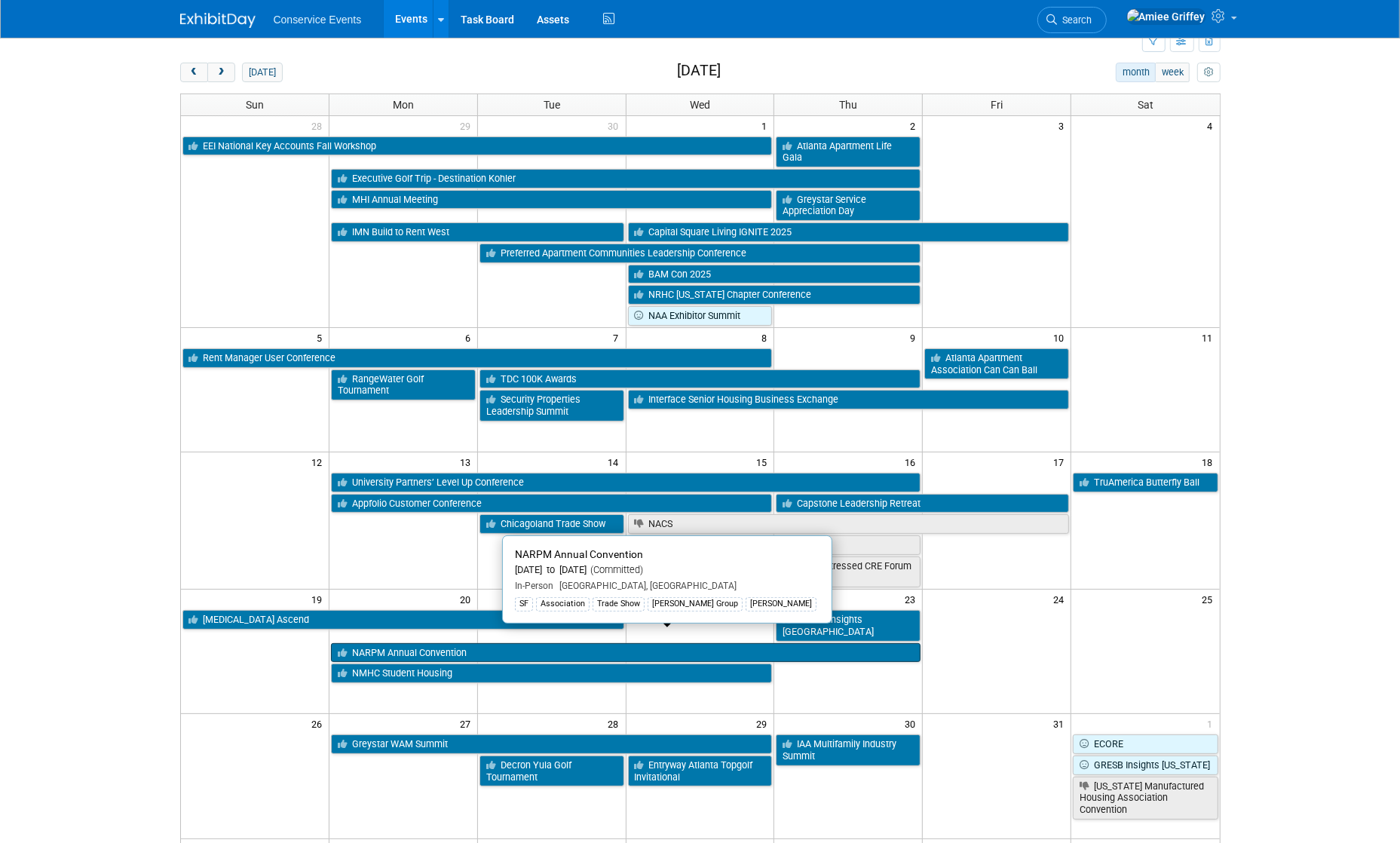
click at [413, 643] on link "NARPM Annual Convention" at bounding box center [625, 652] width 590 height 19
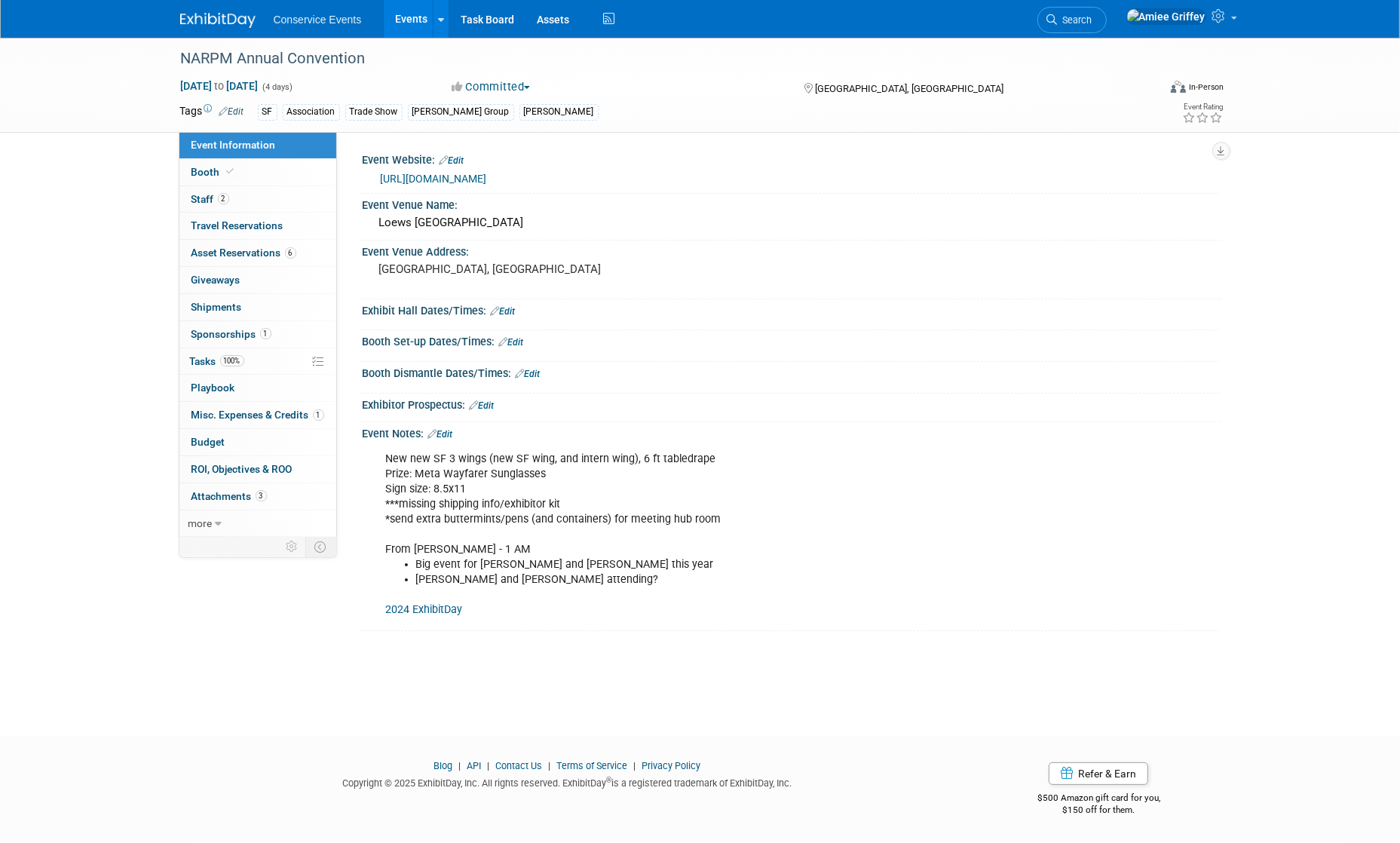
click at [478, 472] on div "New new SF 3 wings (new SF wing, and intern wing), 6 ft tabledrape Prize: Meta …" at bounding box center [714, 535] width 679 height 182
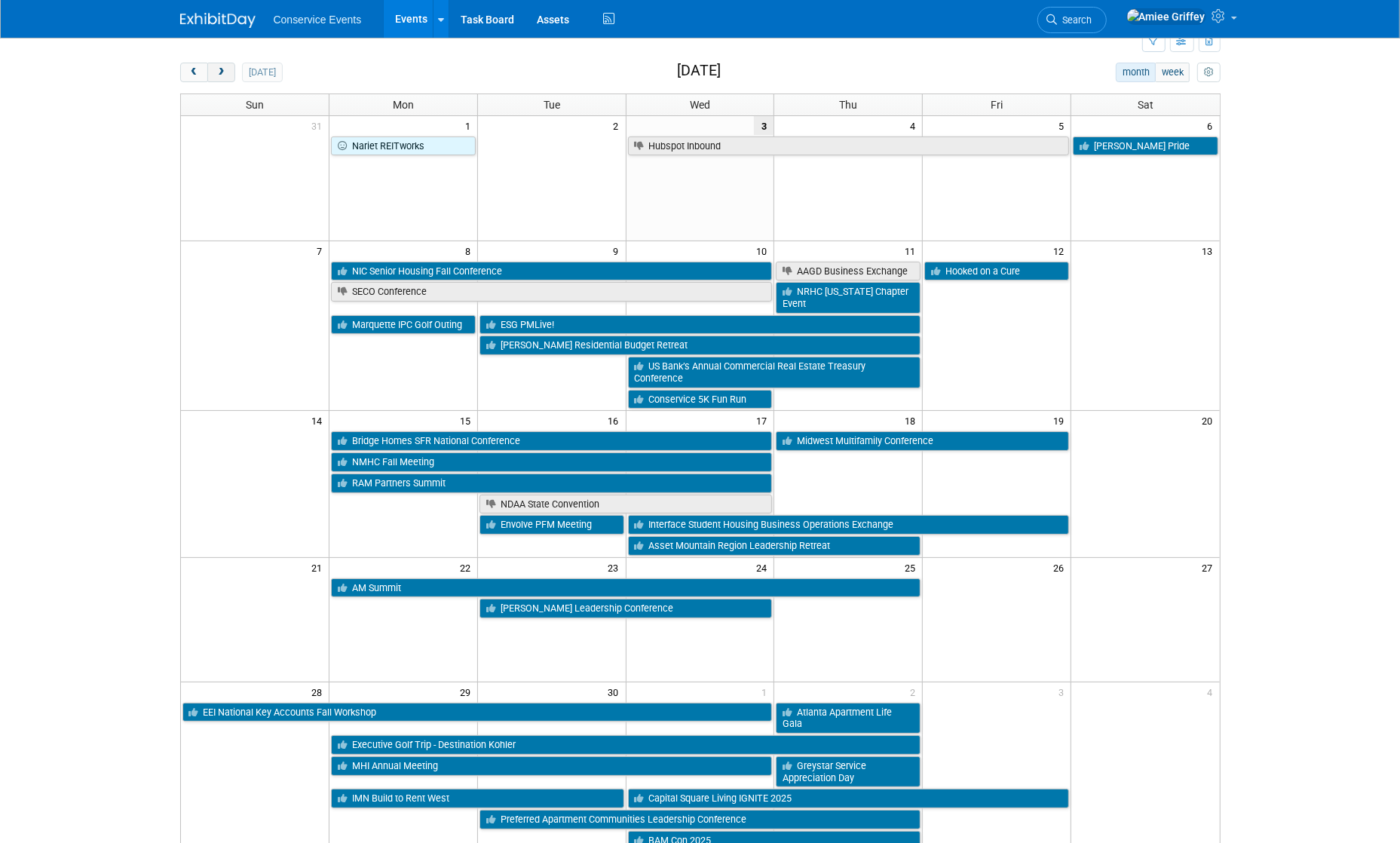
click at [218, 68] on span "next" at bounding box center [221, 72] width 12 height 10
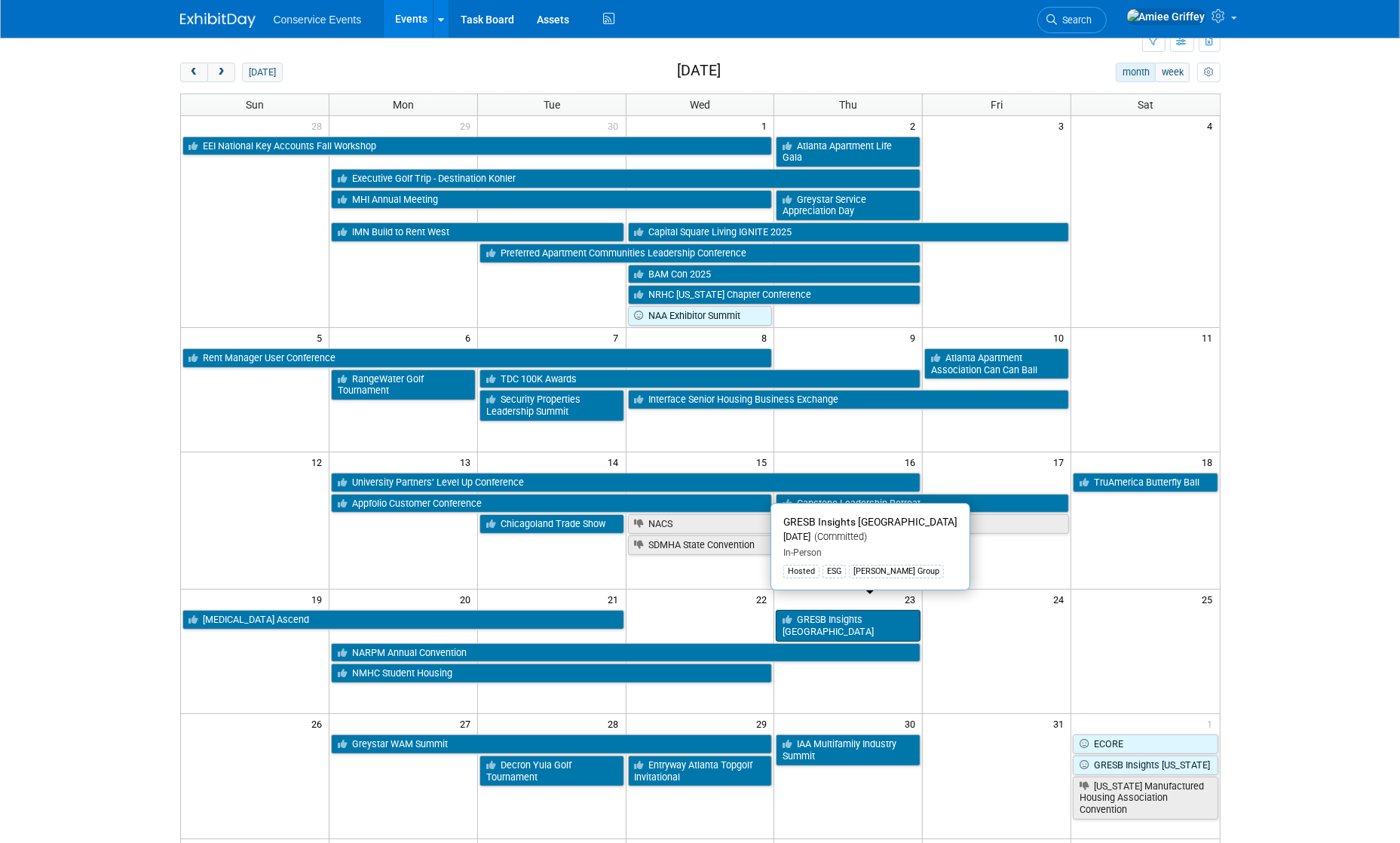
click at [856, 614] on link "GRESB Insights [GEOGRAPHIC_DATA]" at bounding box center [848, 625] width 145 height 31
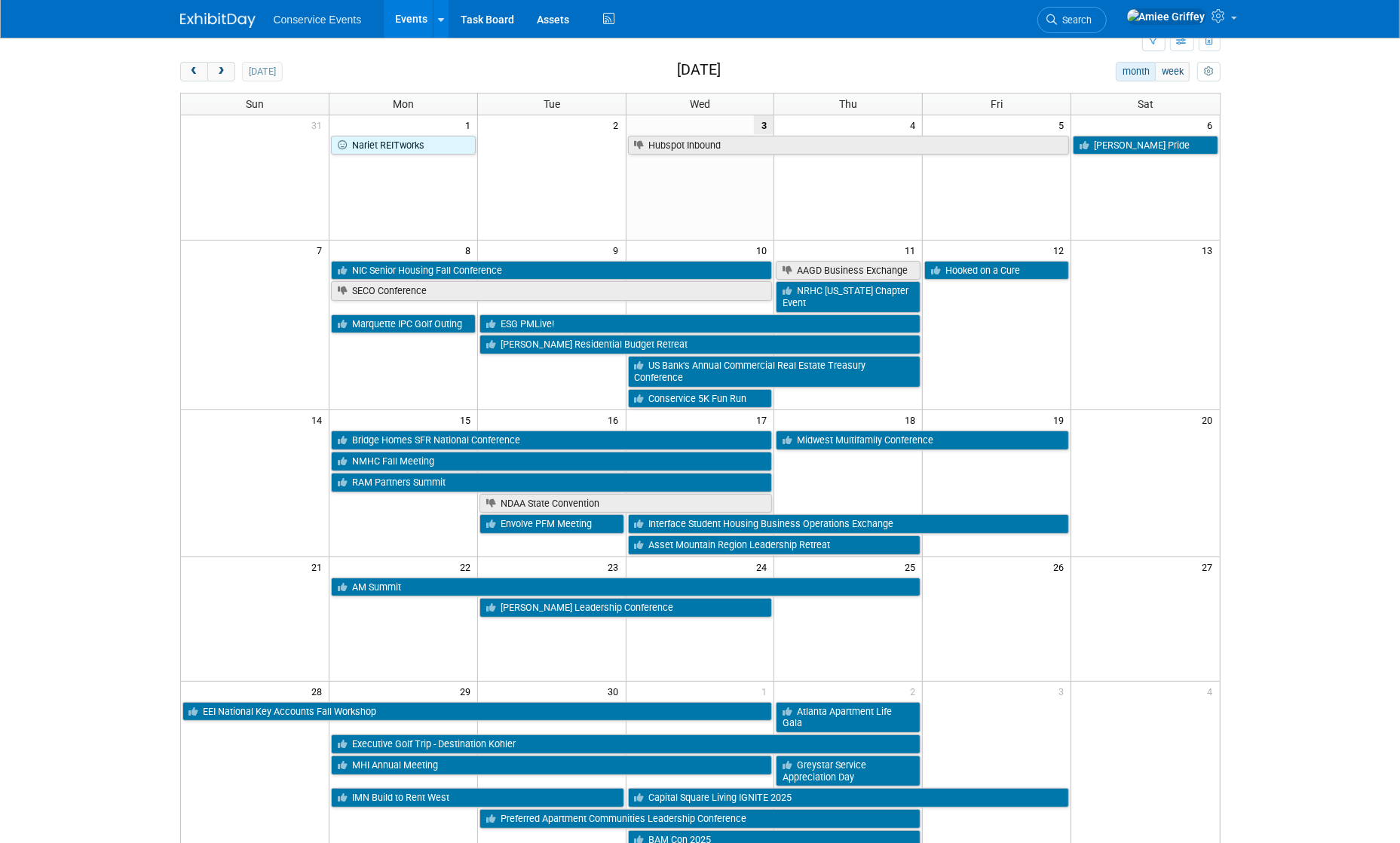
scroll to position [54, 0]
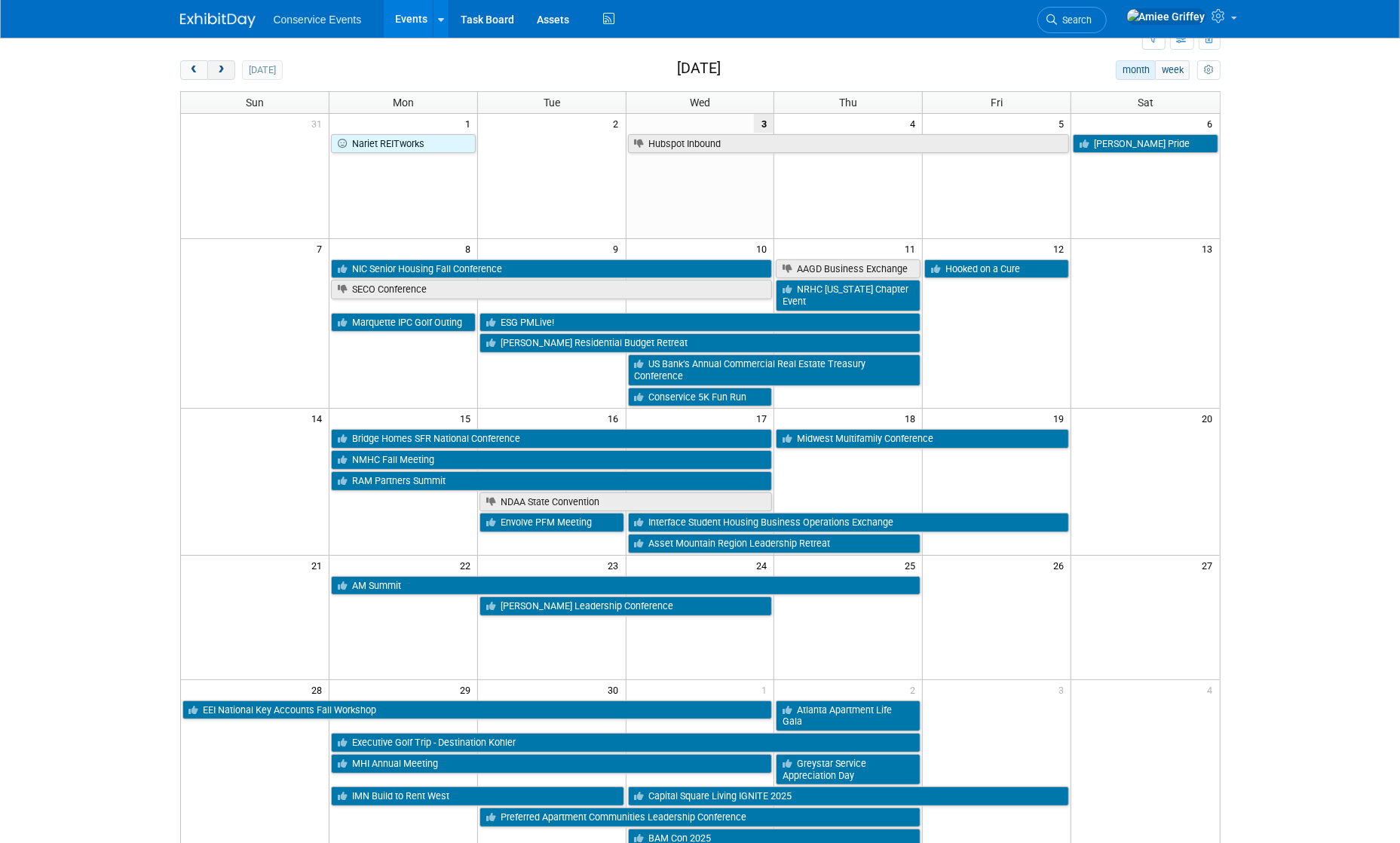
click at [222, 75] on button "next" at bounding box center [221, 69] width 28 height 19
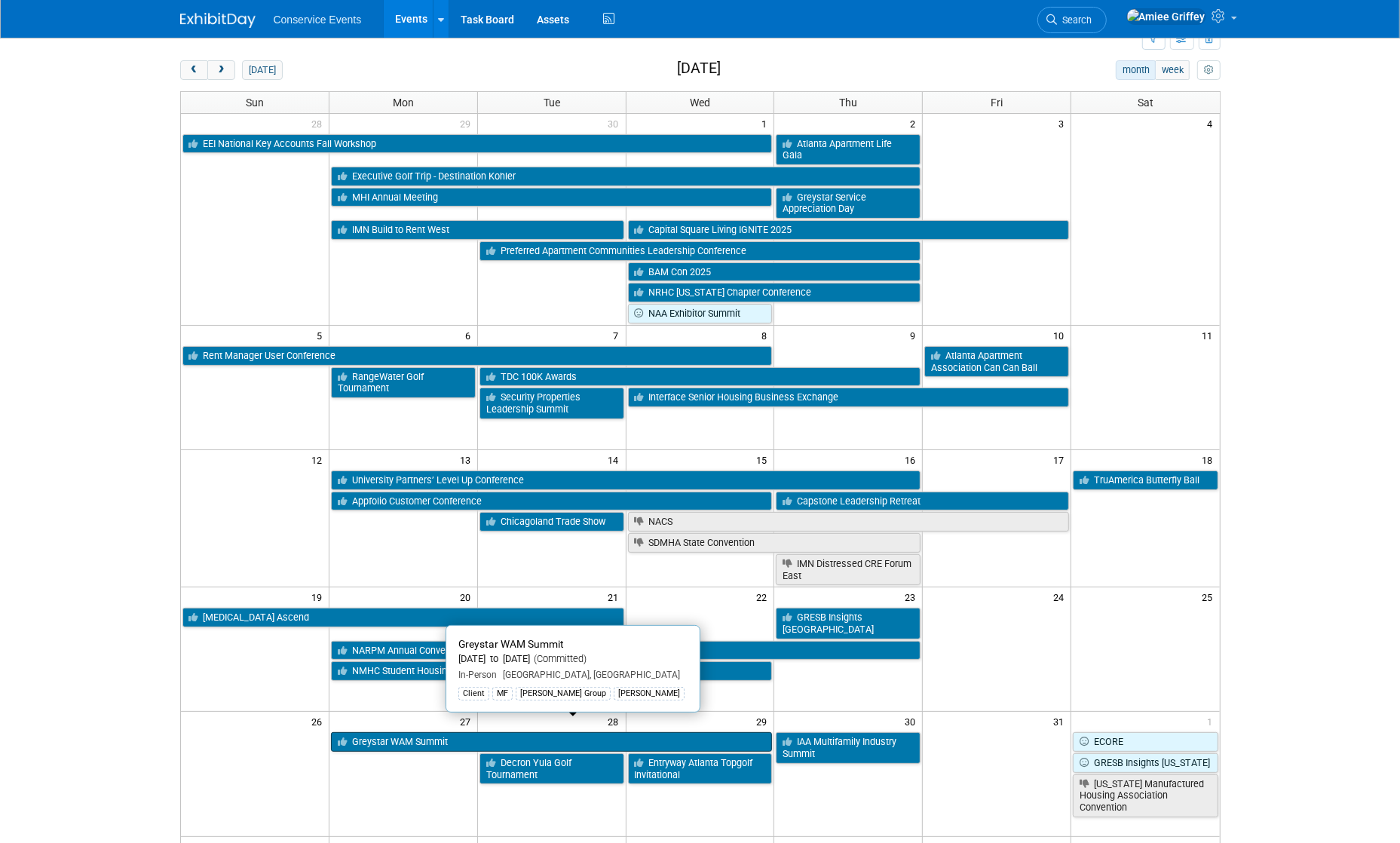
click at [416, 732] on link "Greystar WAM Summit" at bounding box center [551, 741] width 442 height 19
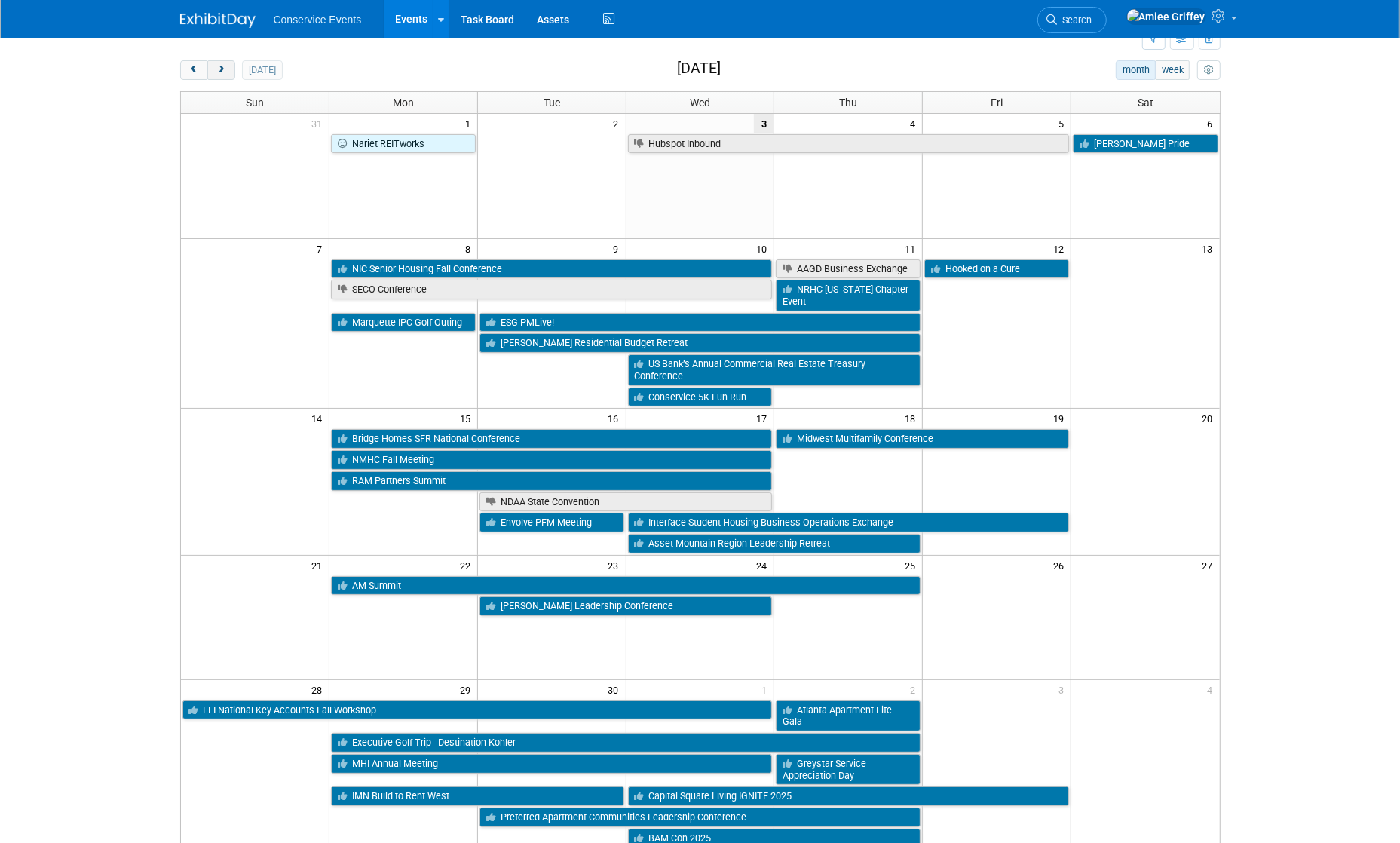
click at [224, 72] on span "next" at bounding box center [221, 70] width 12 height 10
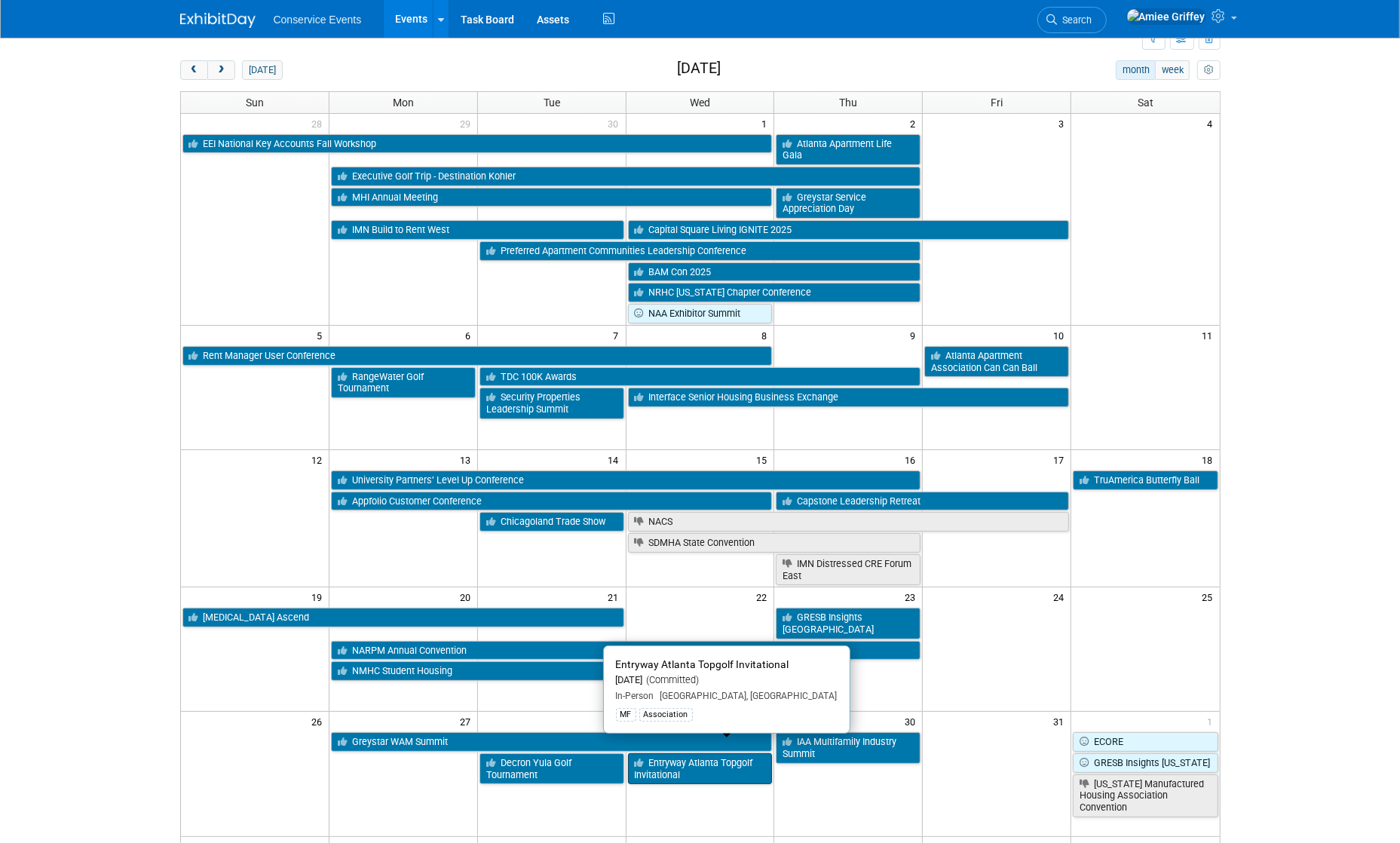
click at [722, 761] on link "Entryway Atlanta Topgolf Invitational" at bounding box center [700, 768] width 145 height 31
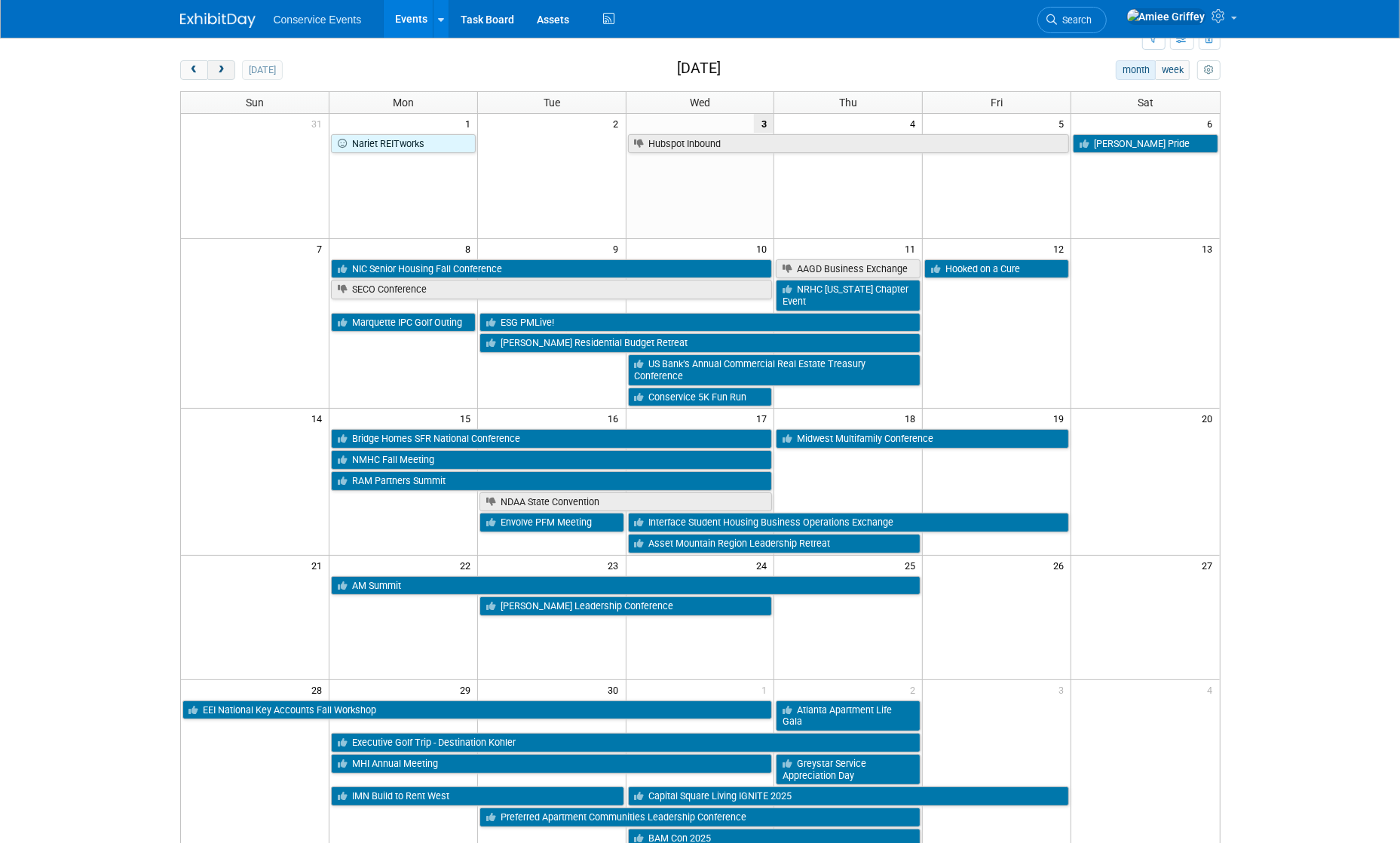
click at [230, 70] on button "next" at bounding box center [221, 69] width 28 height 19
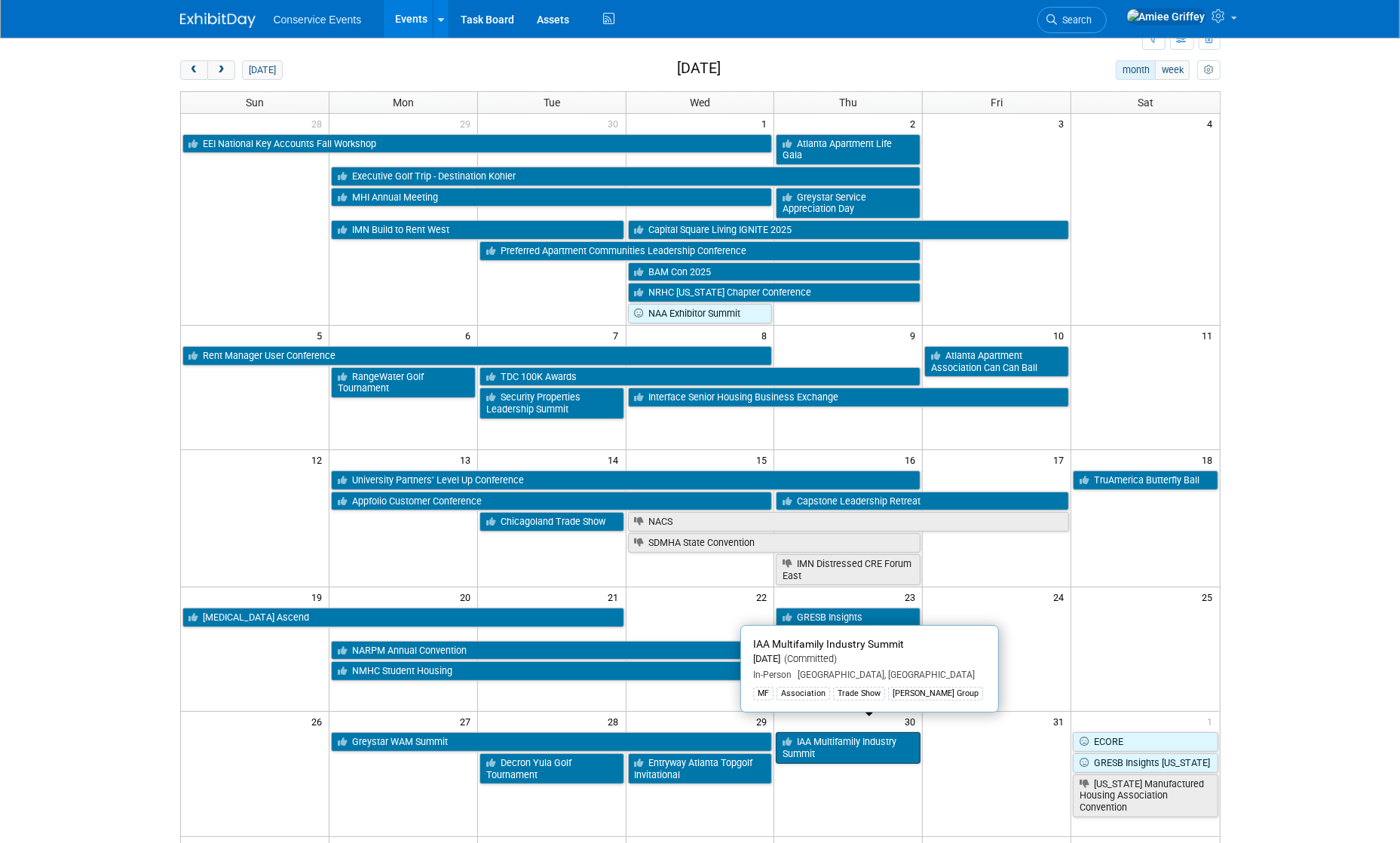
click at [835, 735] on link "IAA Multifamily Industry Summit" at bounding box center [848, 748] width 145 height 31
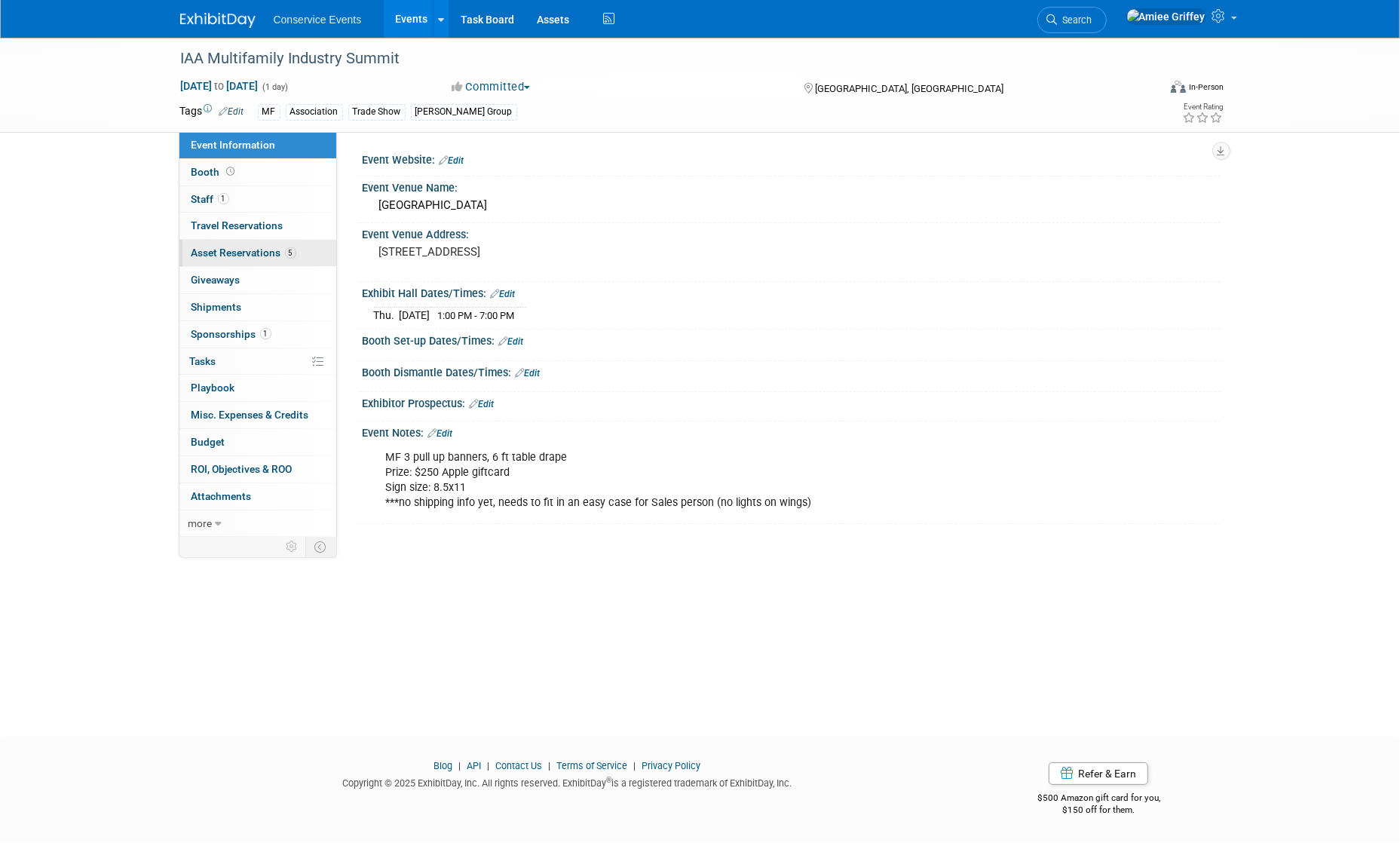
click at [238, 262] on link "5 Asset Reservations 5" at bounding box center [258, 253] width 157 height 26
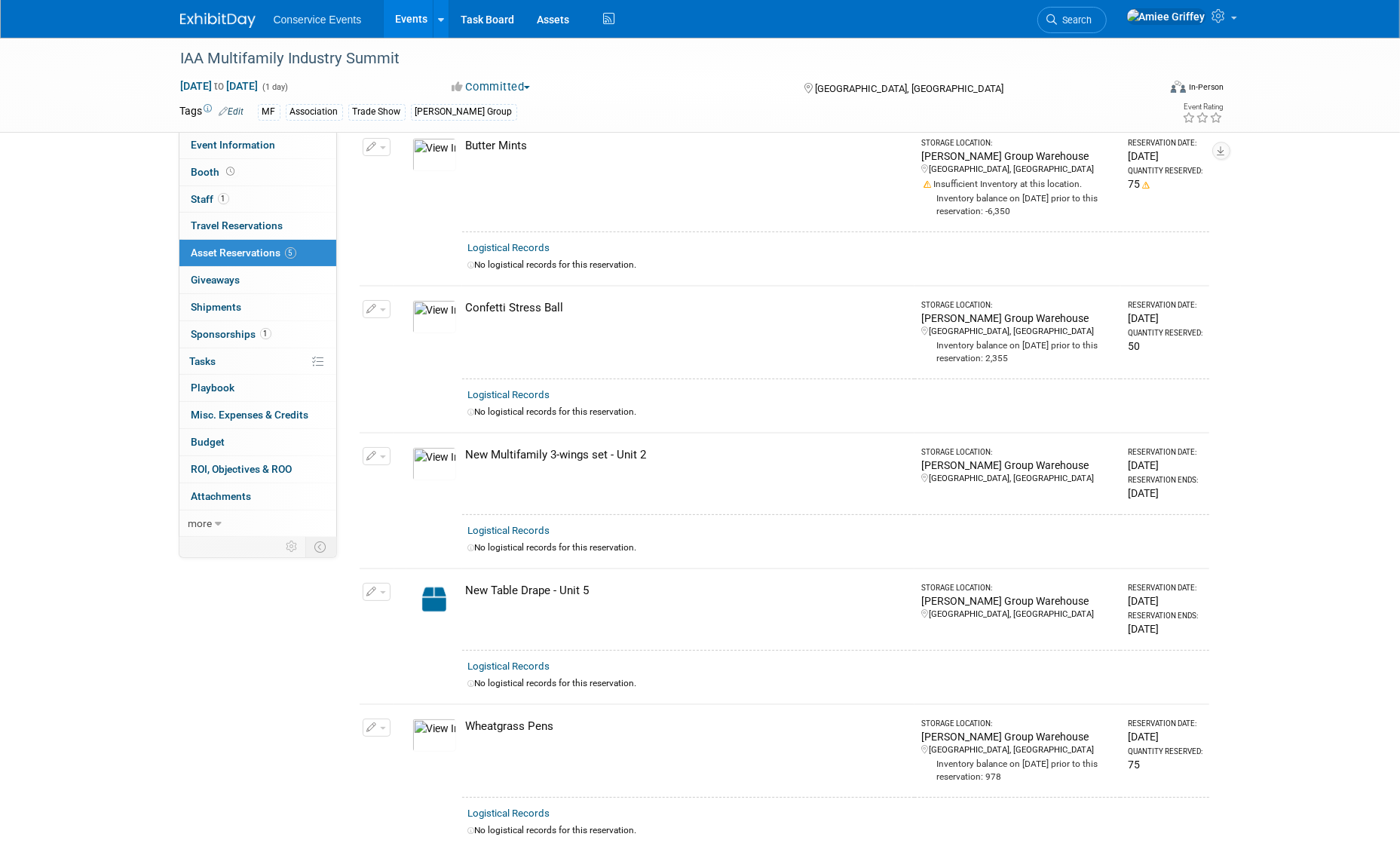
scroll to position [83, 0]
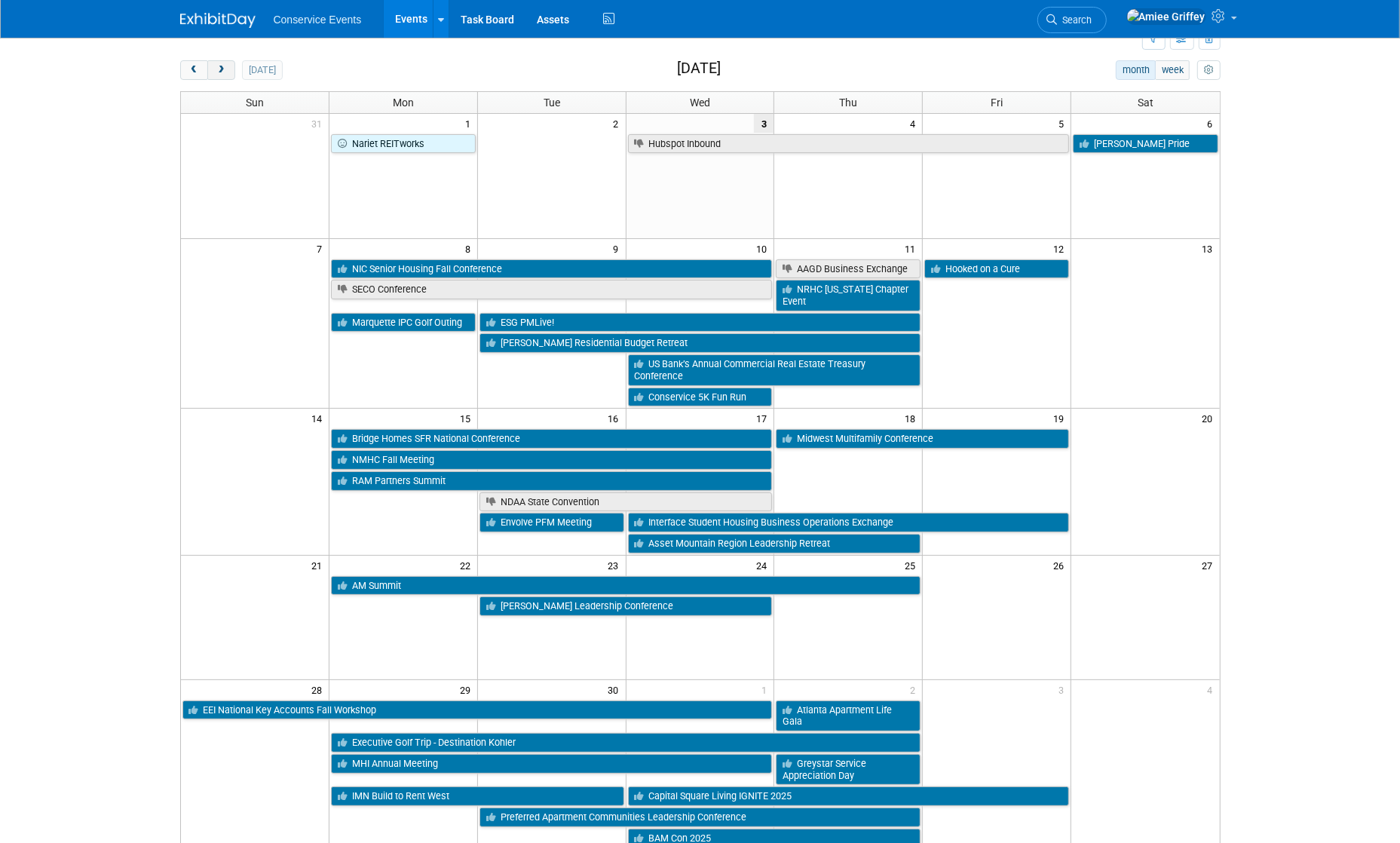
click at [224, 73] on span "next" at bounding box center [221, 70] width 12 height 10
